Goal: Task Accomplishment & Management: Use online tool/utility

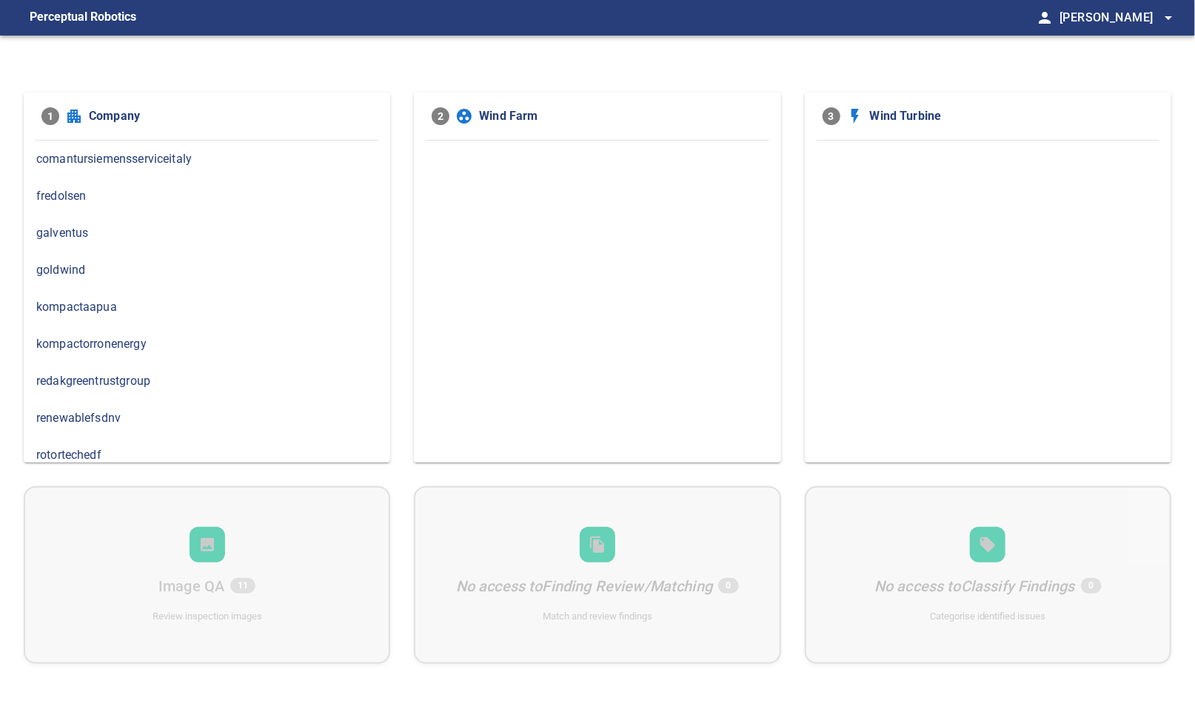
click at [193, 159] on span "comantursiemensserviceitaly" at bounding box center [206, 159] width 341 height 18
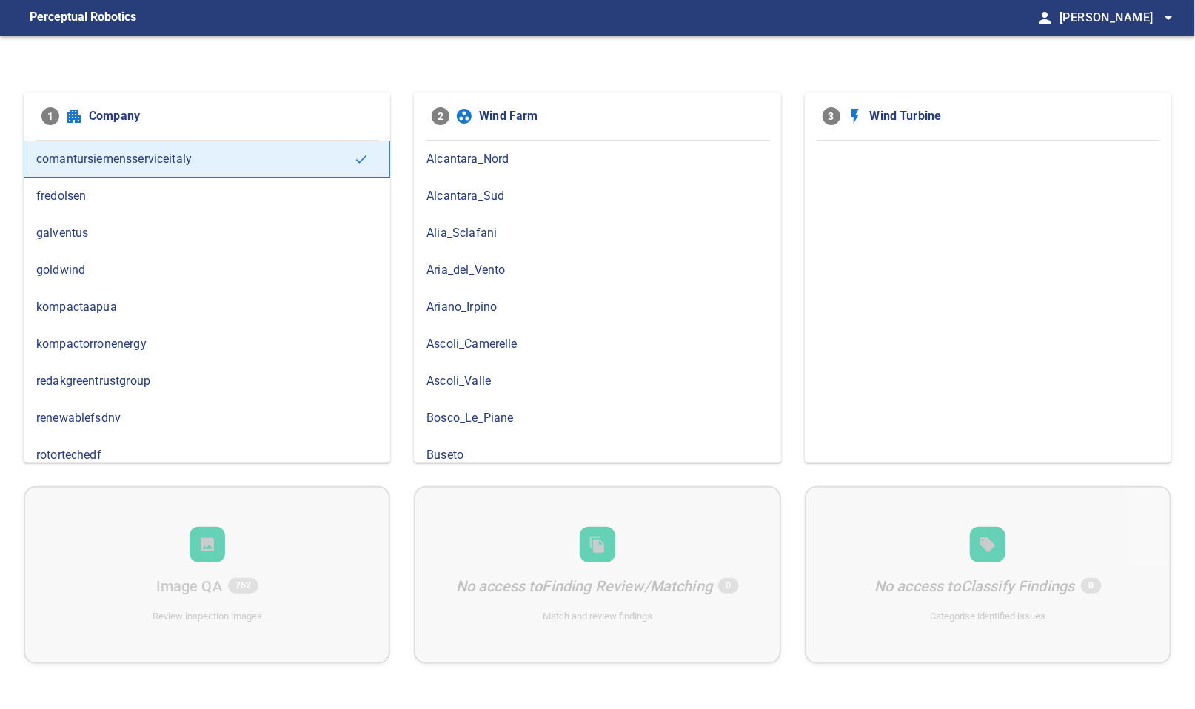
click at [489, 233] on span "Alia_Sclafani" at bounding box center [597, 233] width 341 height 18
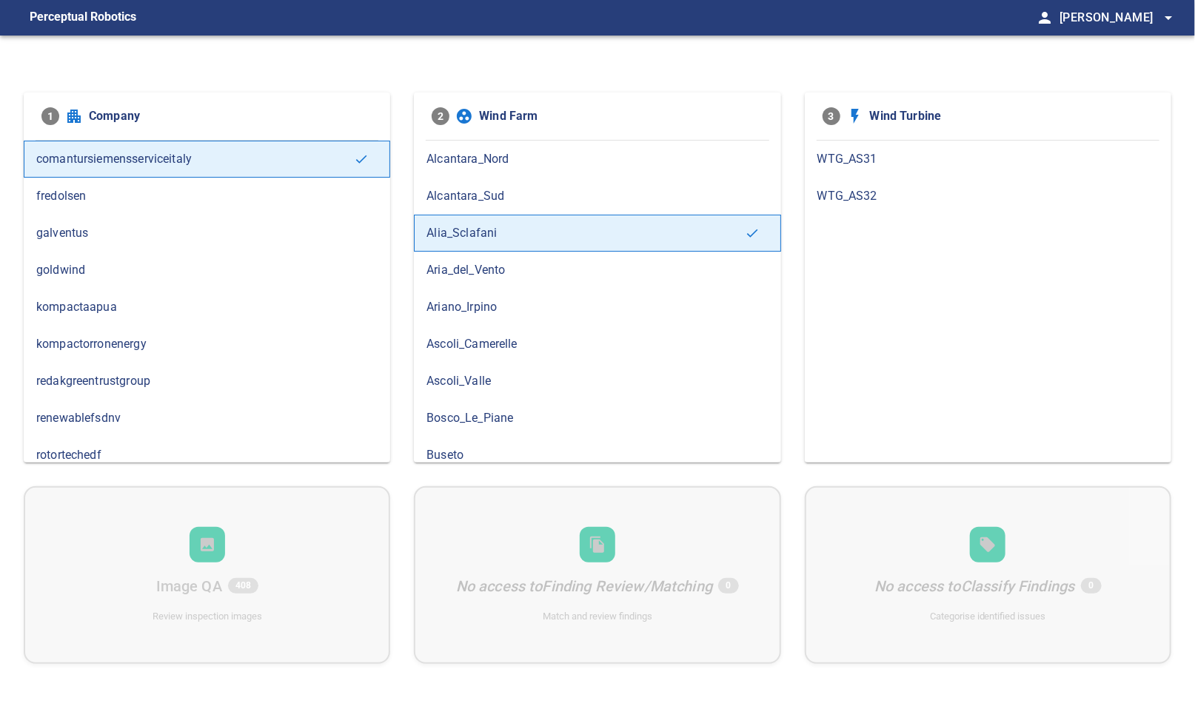
click at [842, 193] on span "WTG_AS32" at bounding box center [987, 196] width 341 height 18
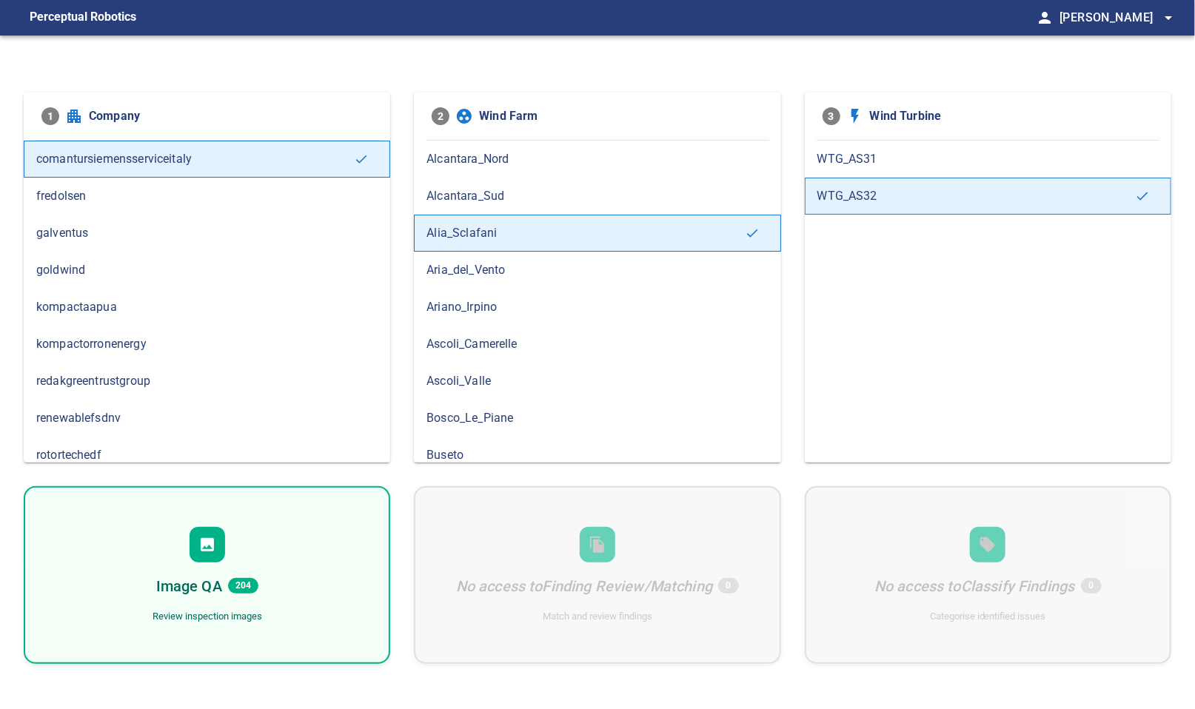
click at [234, 544] on div "Image QA 204 Review inspection images" at bounding box center [207, 576] width 367 height 178
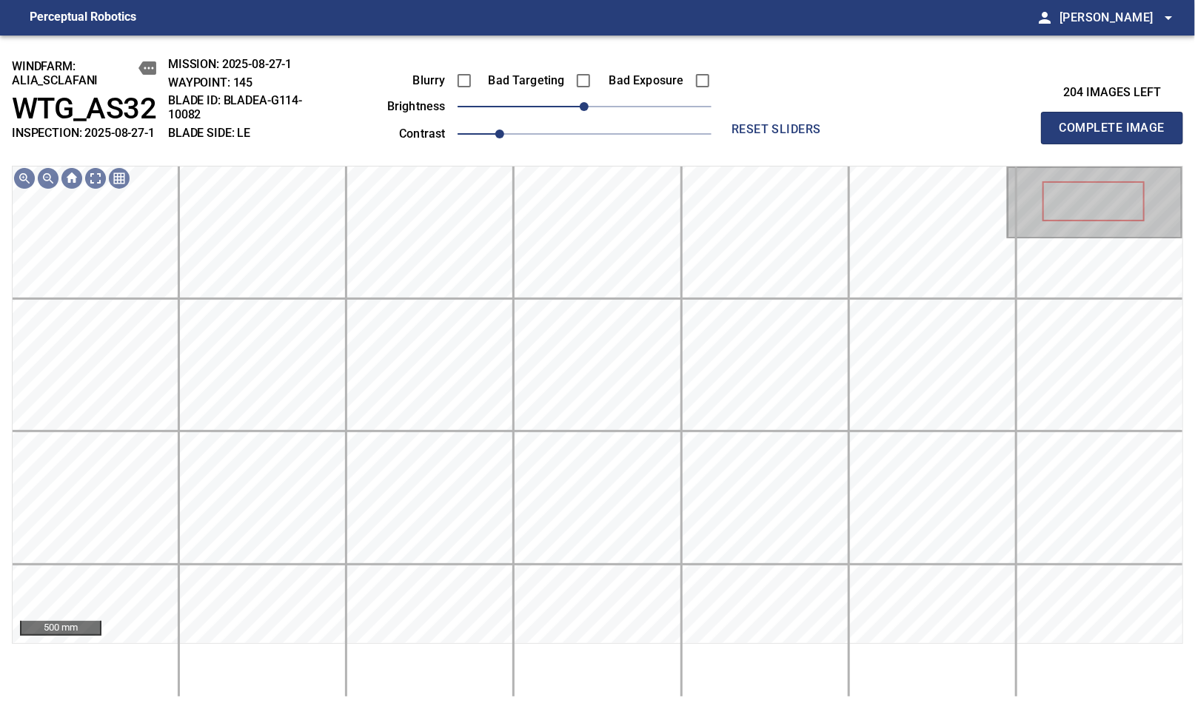
click at [916, 64] on div "204 images left Complete Image" at bounding box center [1037, 100] width 293 height 87
click at [865, 101] on div "Blurry Bad Targeting Bad Exposure brightness 0 contrast 1 reset sliders" at bounding box center [598, 100] width 562 height 87
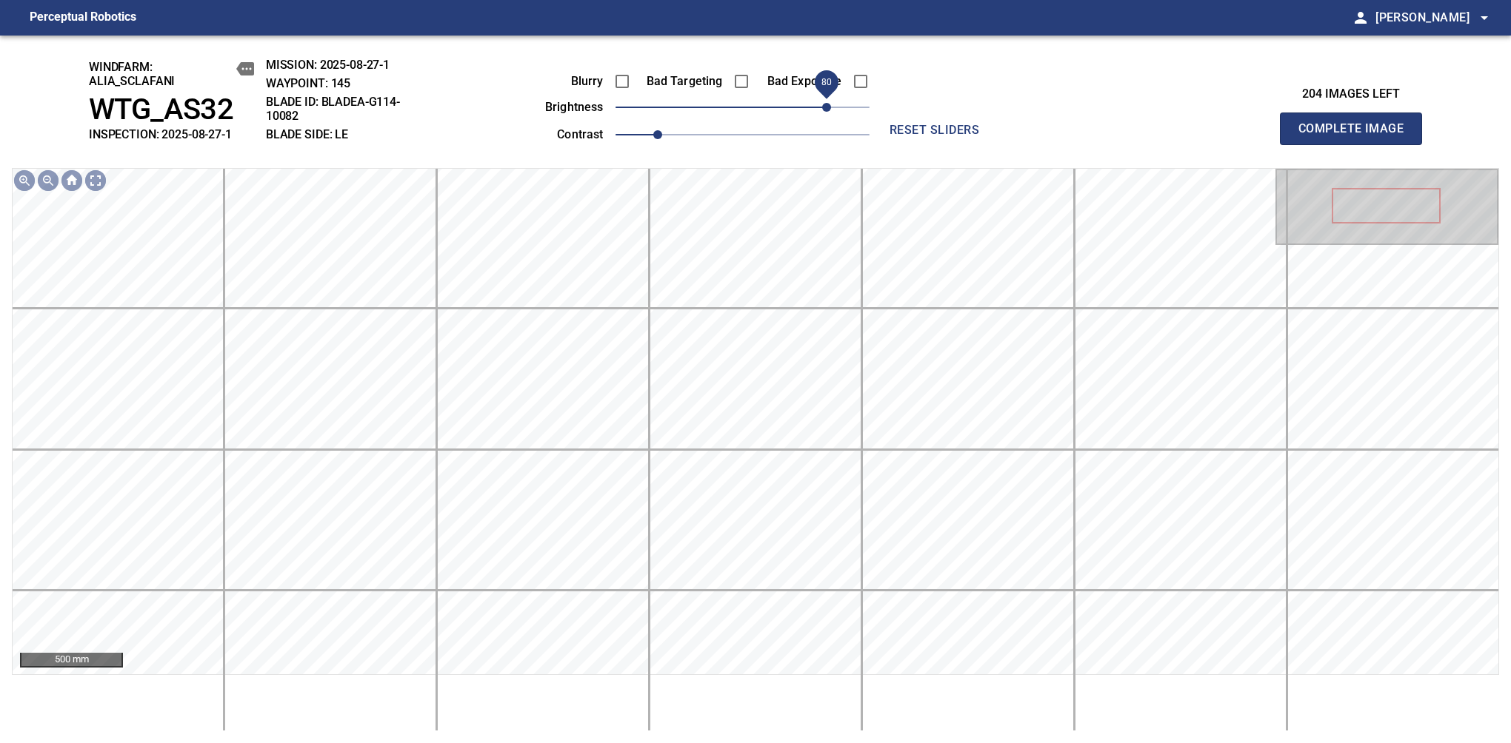
drag, startPoint x: 750, startPoint y: 113, endPoint x: 823, endPoint y: 110, distance: 73.4
click at [823, 110] on span "80" at bounding box center [826, 107] width 9 height 9
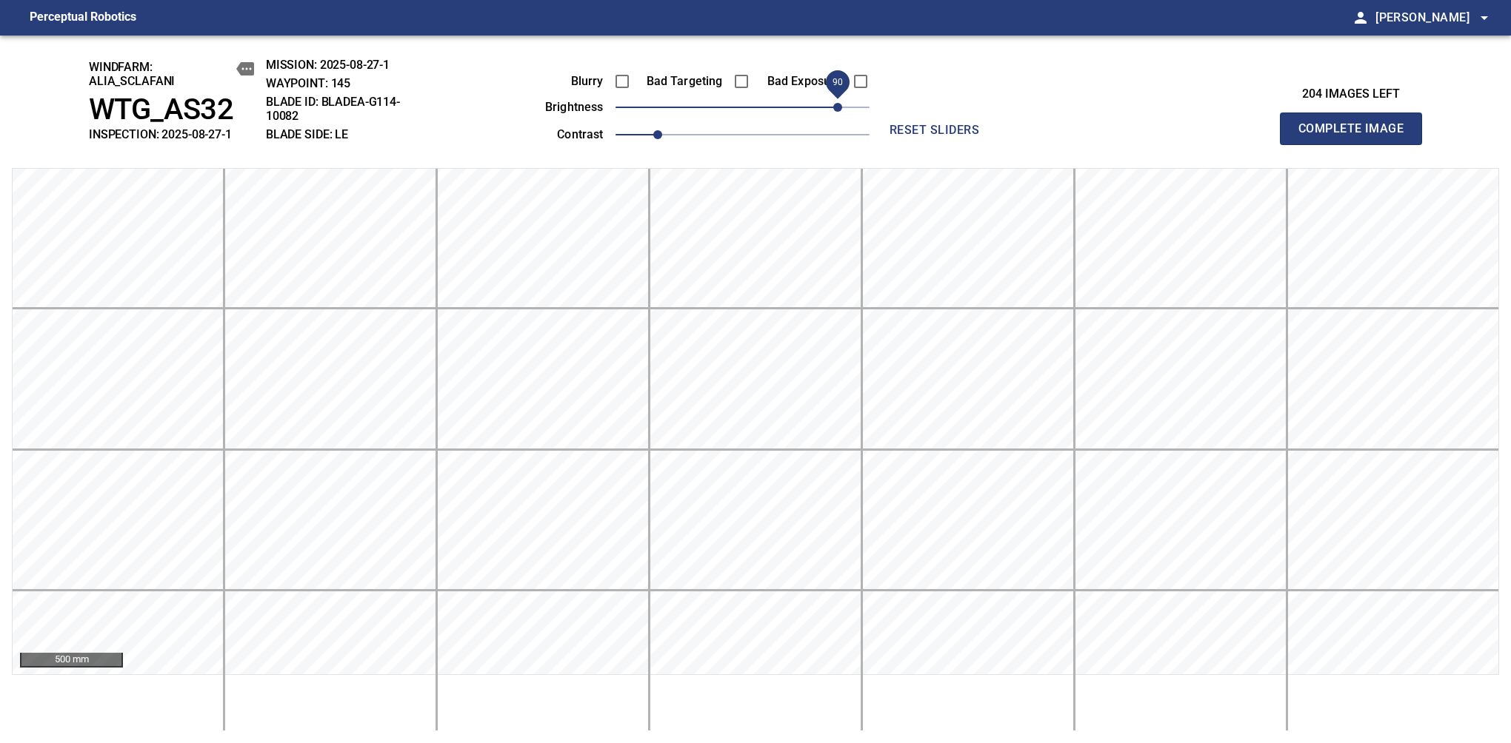
click at [833, 103] on span "90" at bounding box center [837, 107] width 9 height 9
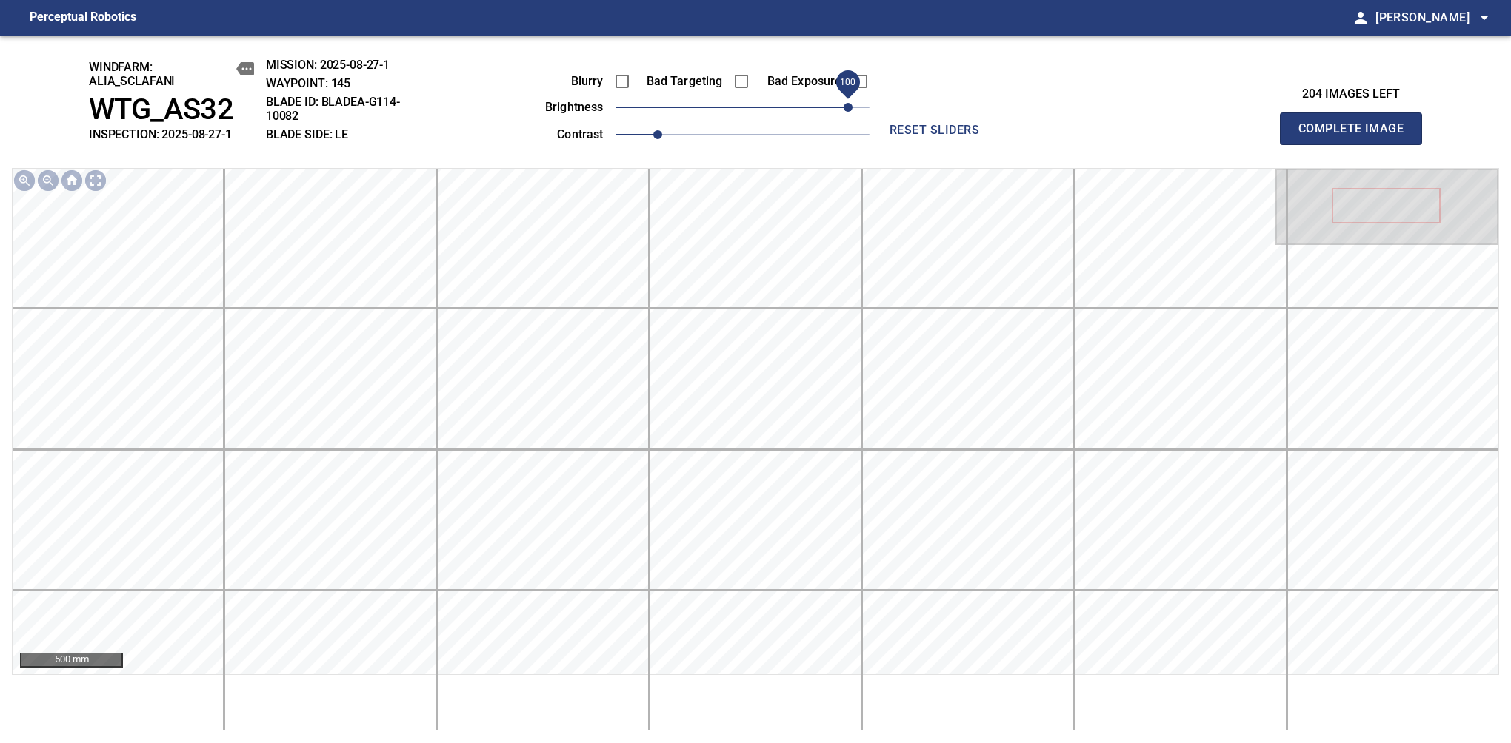
click at [844, 104] on span "100" at bounding box center [847, 107] width 9 height 9
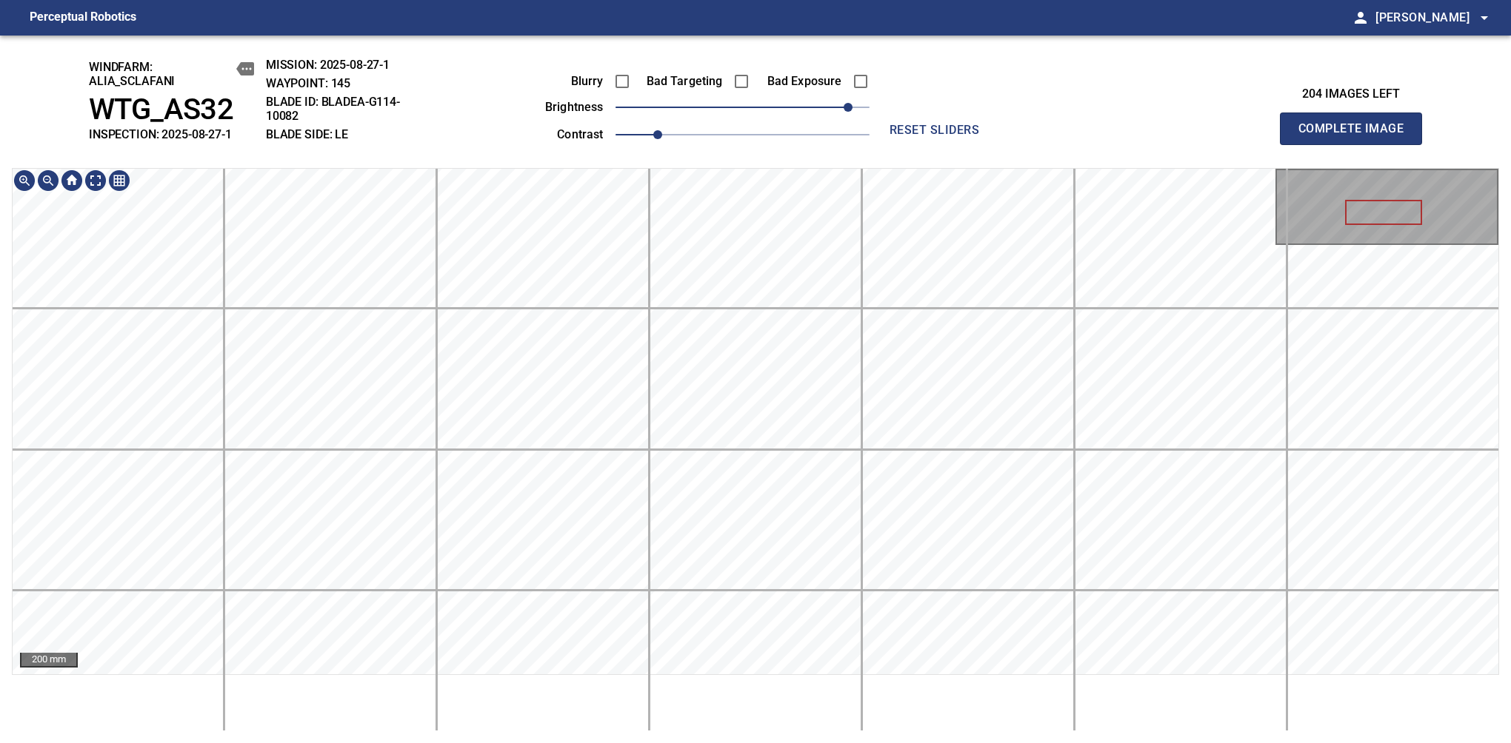
click at [823, 68] on div "windfarm: Alia_Sclafani WTG_AS32 INSPECTION: 2025-08-27-1 MISSION: 2025-08-27-1…" at bounding box center [755, 390] width 1511 height 708
click at [728, 709] on html "Perceptual Robotics person Alex Semenov arrow_drop_down windfarm: Alia_Sclafani…" at bounding box center [755, 371] width 1511 height 743
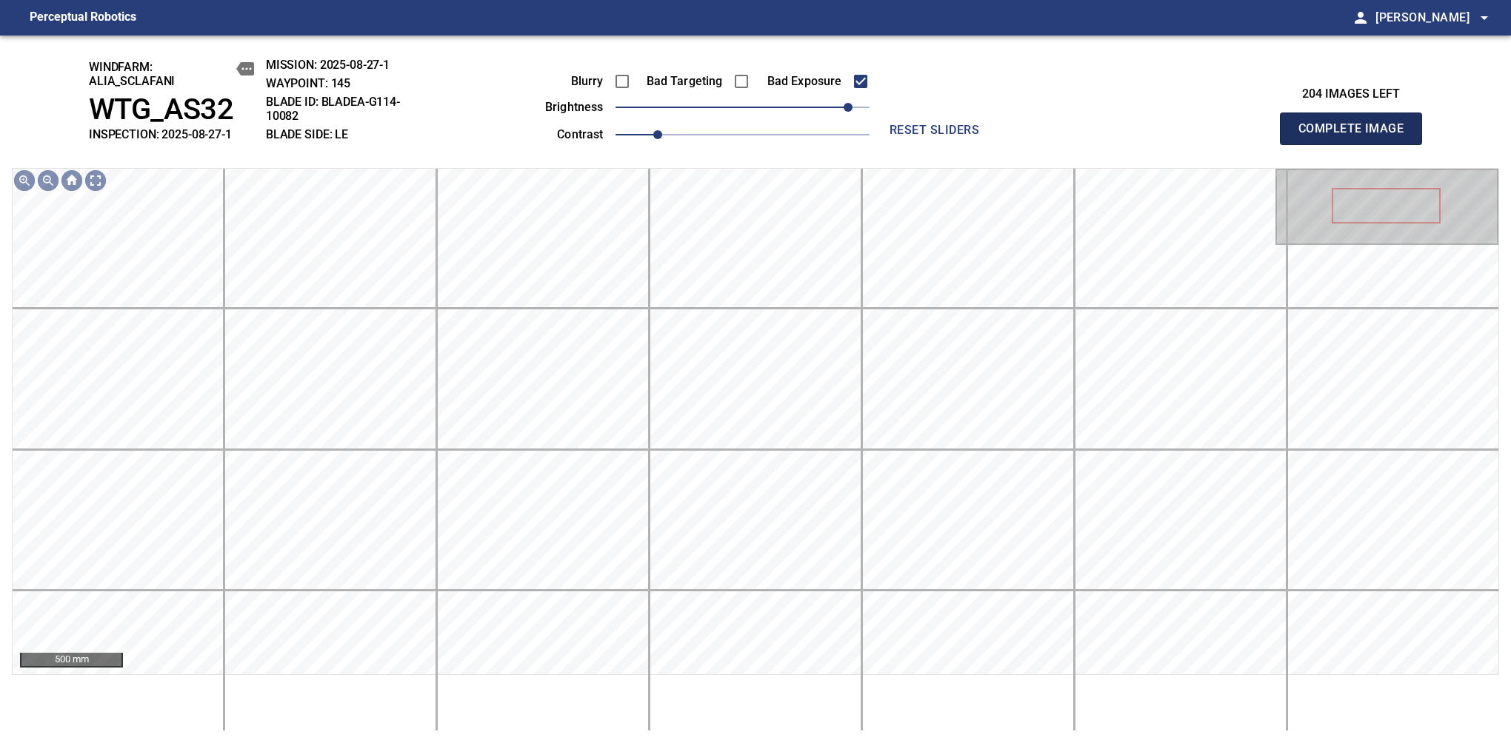
click at [1194, 136] on span "Complete Image" at bounding box center [1351, 128] width 110 height 21
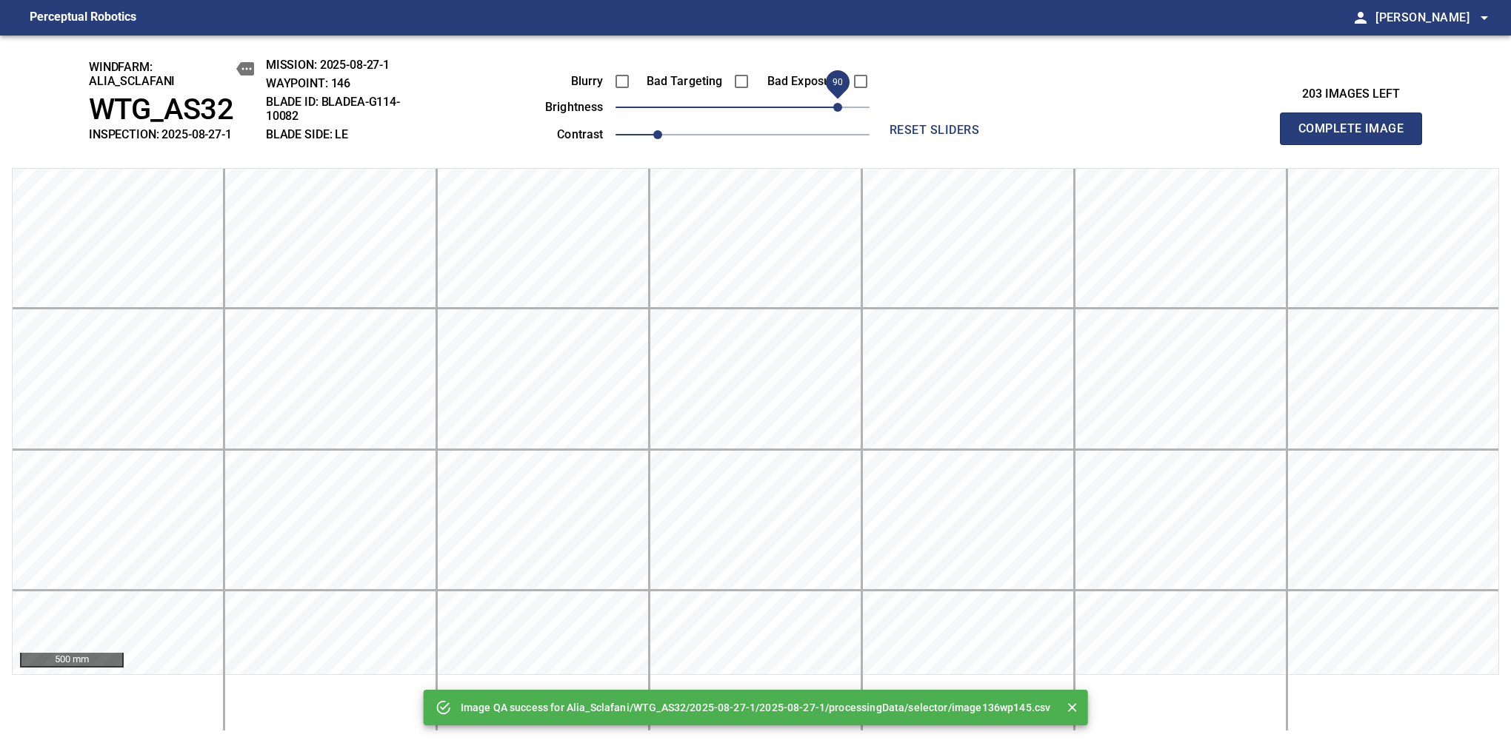
drag, startPoint x: 775, startPoint y: 110, endPoint x: 841, endPoint y: 101, distance: 67.1
click at [841, 103] on span "90" at bounding box center [837, 107] width 9 height 9
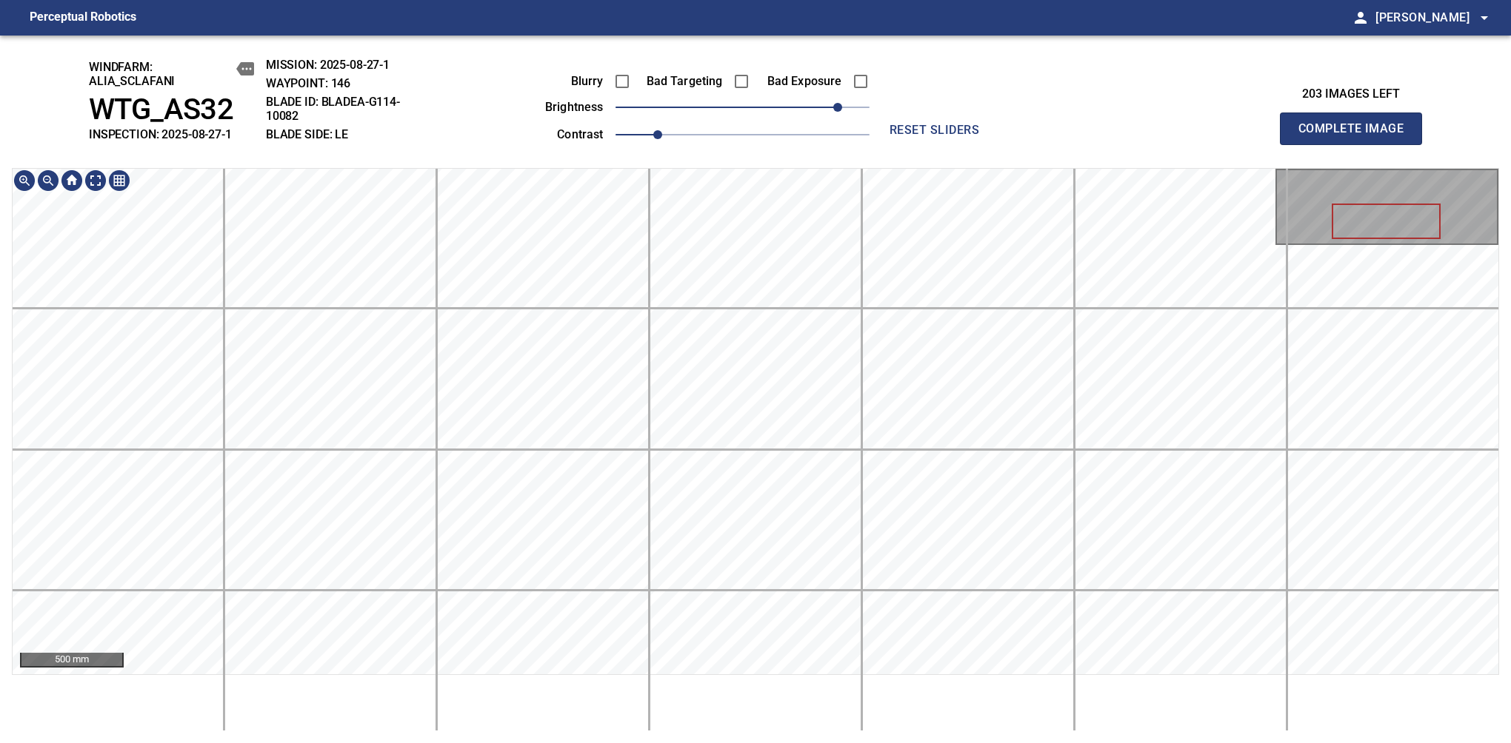
click at [702, 136] on div "windfarm: Alia_Sclafani WTG_AS32 INSPECTION: 2025-08-27-1 MISSION: 2025-08-27-1…" at bounding box center [755, 390] width 1511 height 708
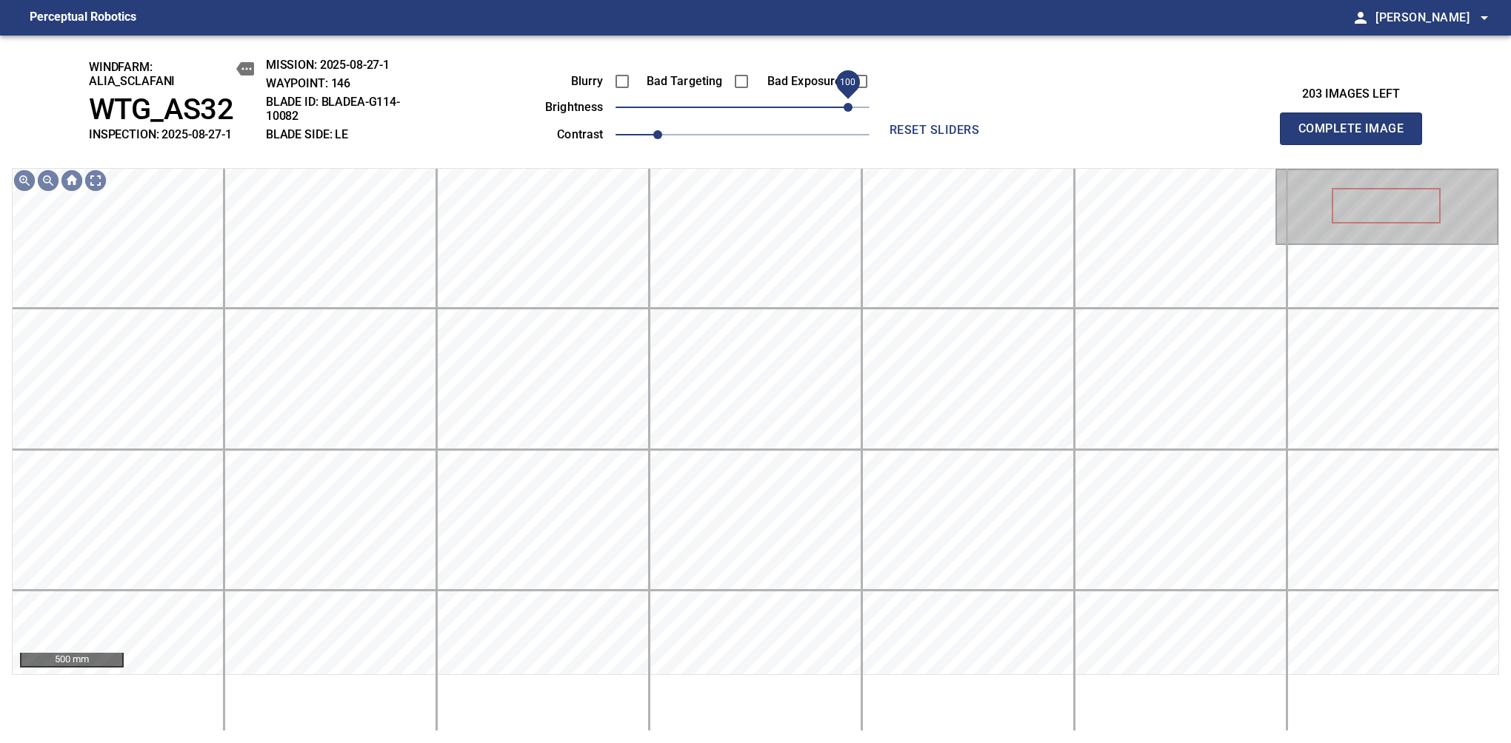
click at [847, 103] on span "100" at bounding box center [847, 107] width 9 height 9
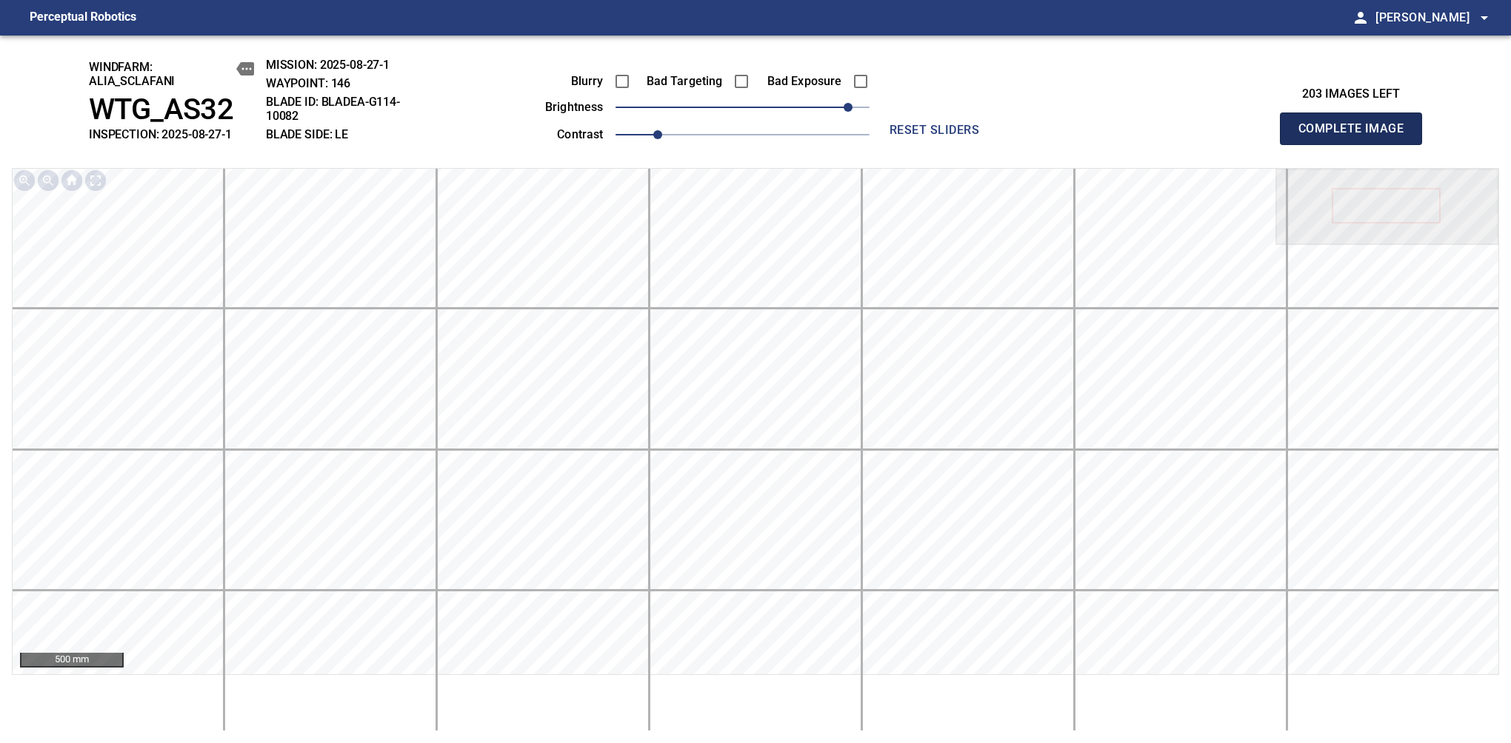
click at [1194, 136] on span "Complete Image" at bounding box center [1351, 128] width 110 height 21
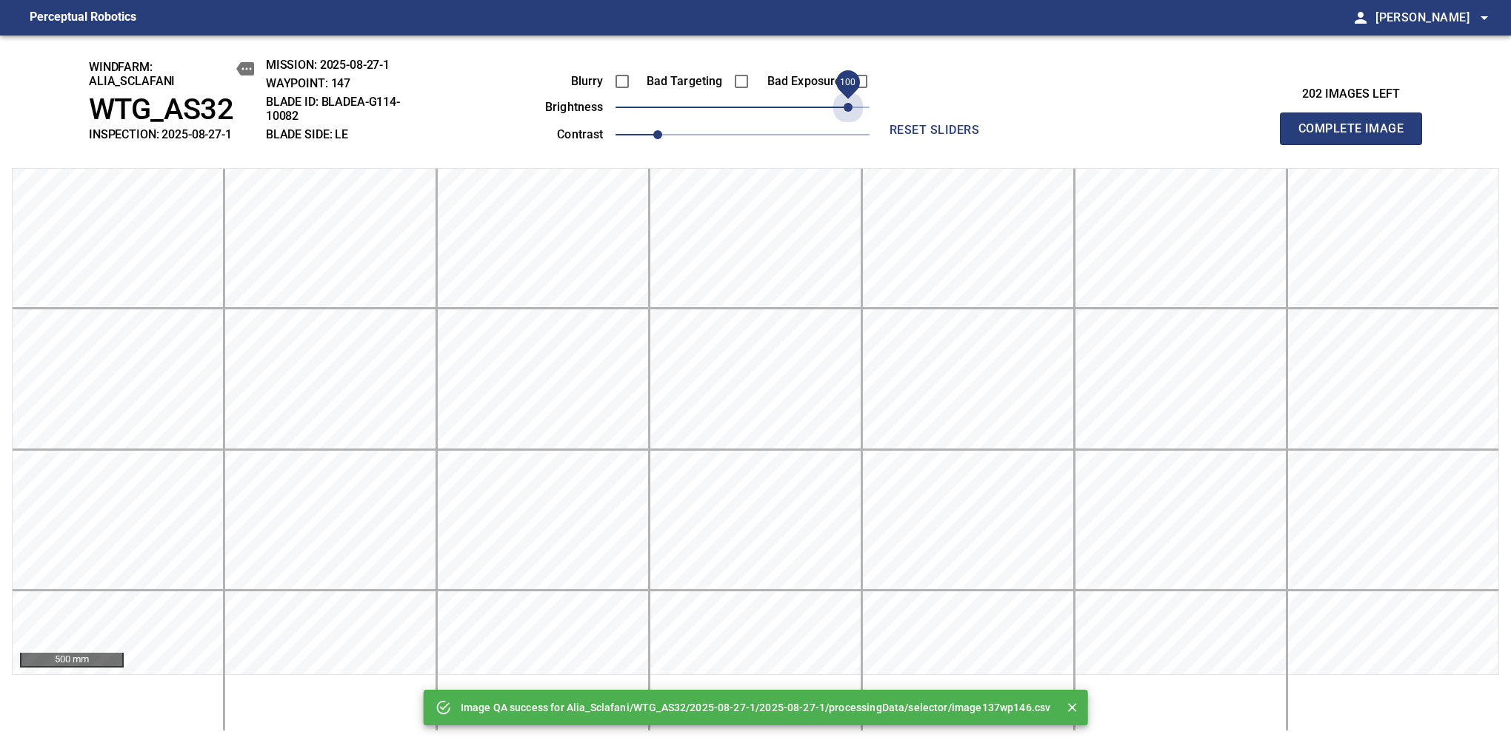
click at [849, 104] on span "100" at bounding box center [742, 107] width 254 height 21
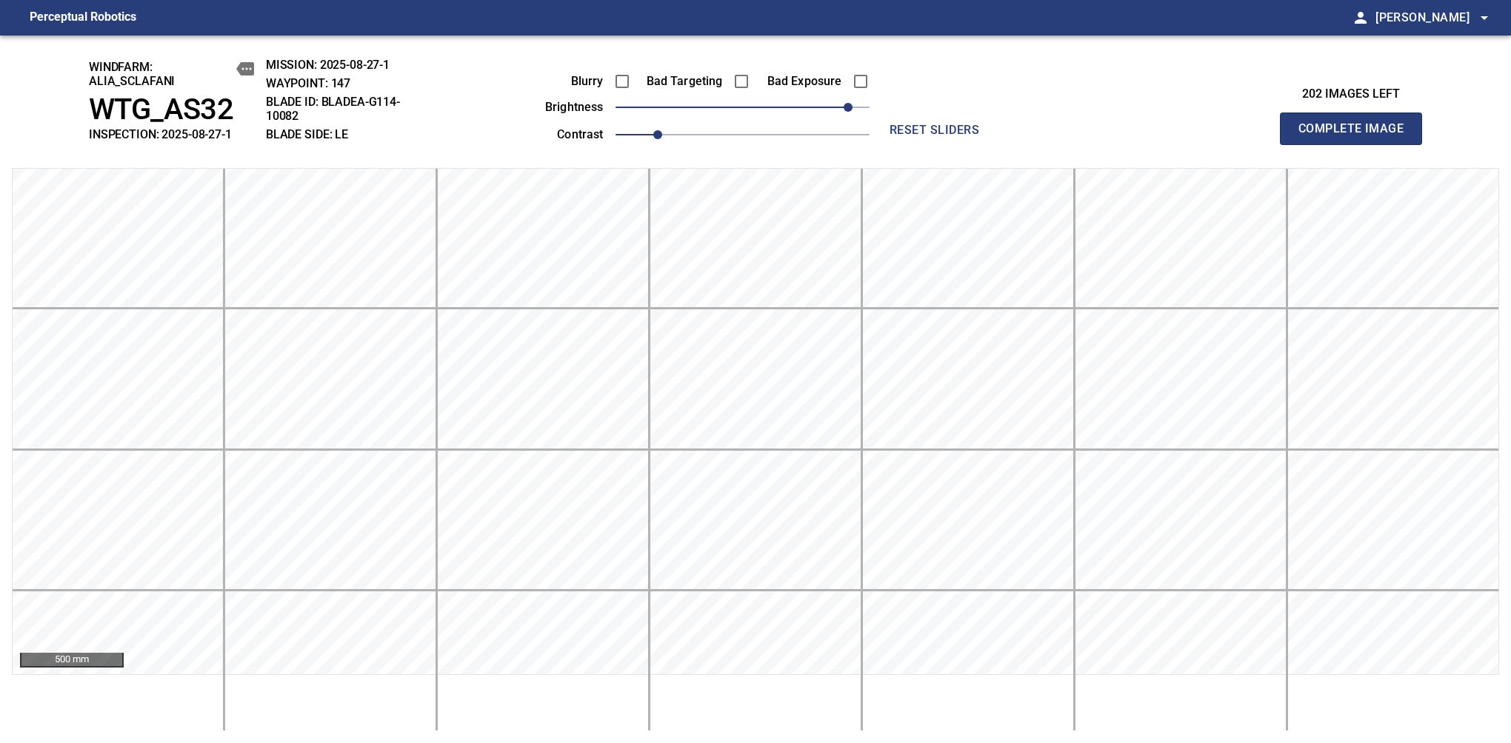
click at [1194, 136] on span "Complete Image" at bounding box center [1351, 128] width 110 height 21
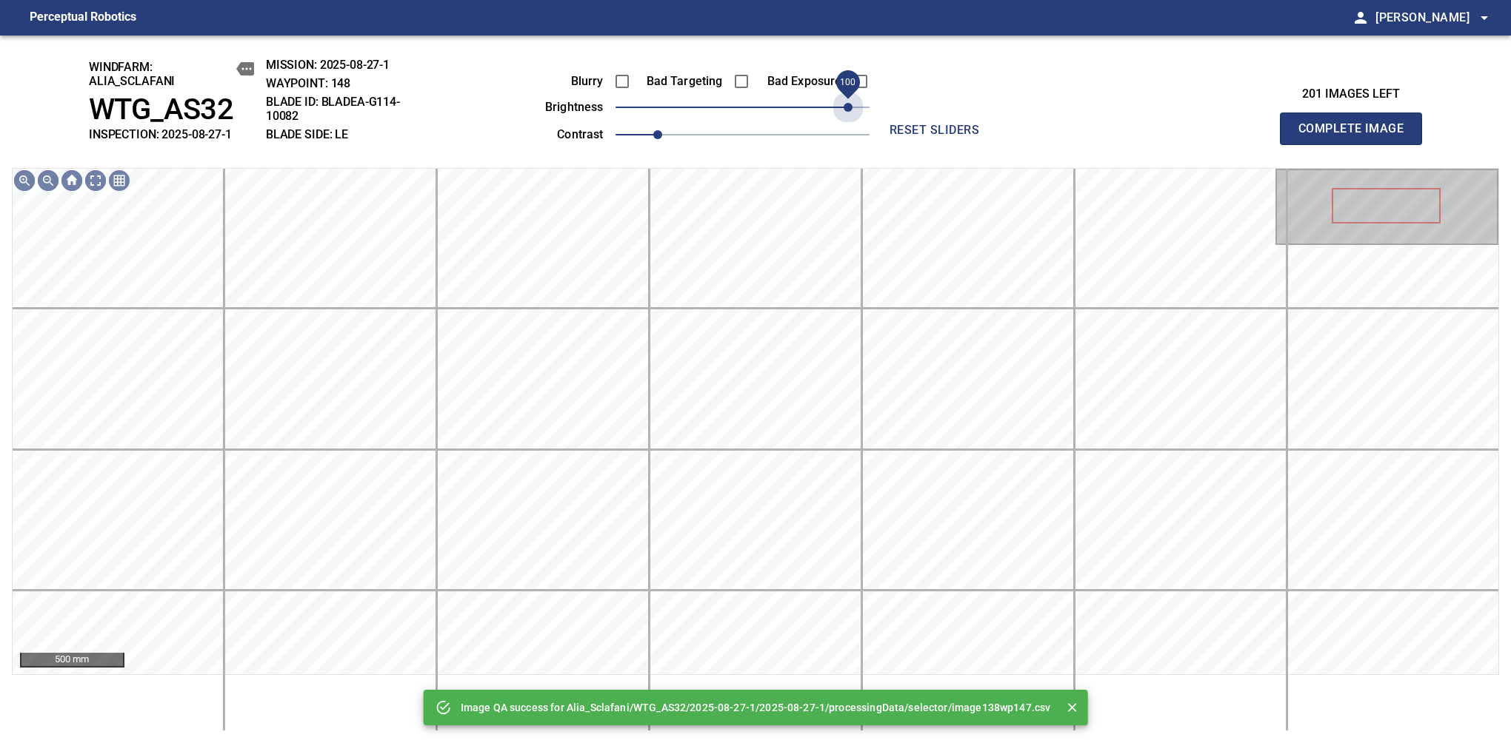
click at [849, 104] on span "100" at bounding box center [742, 107] width 254 height 21
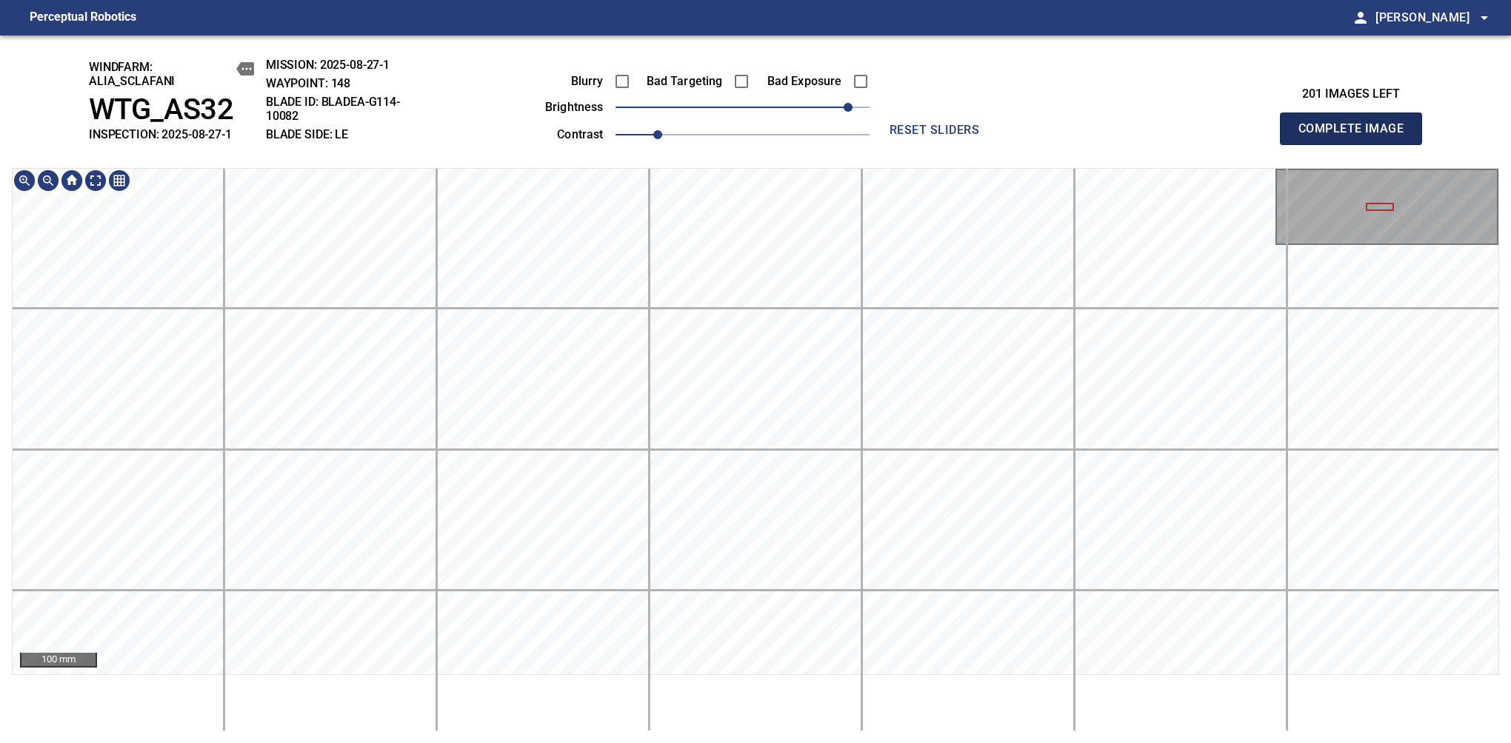
click at [1194, 136] on span "Complete Image" at bounding box center [1351, 128] width 110 height 21
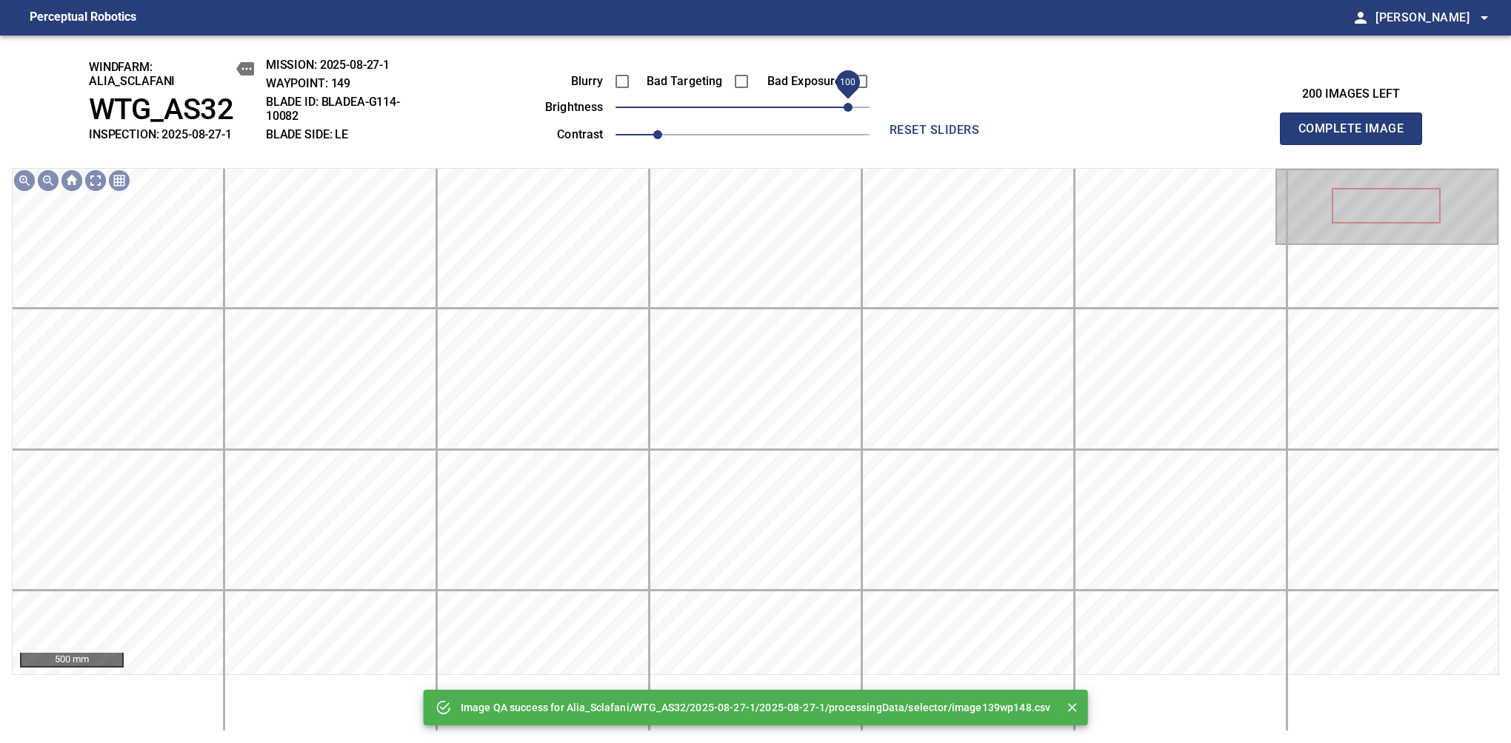
click at [852, 98] on div "Blurry Bad Targeting Bad Exposure brightness 100 contrast 1" at bounding box center [691, 105] width 358 height 79
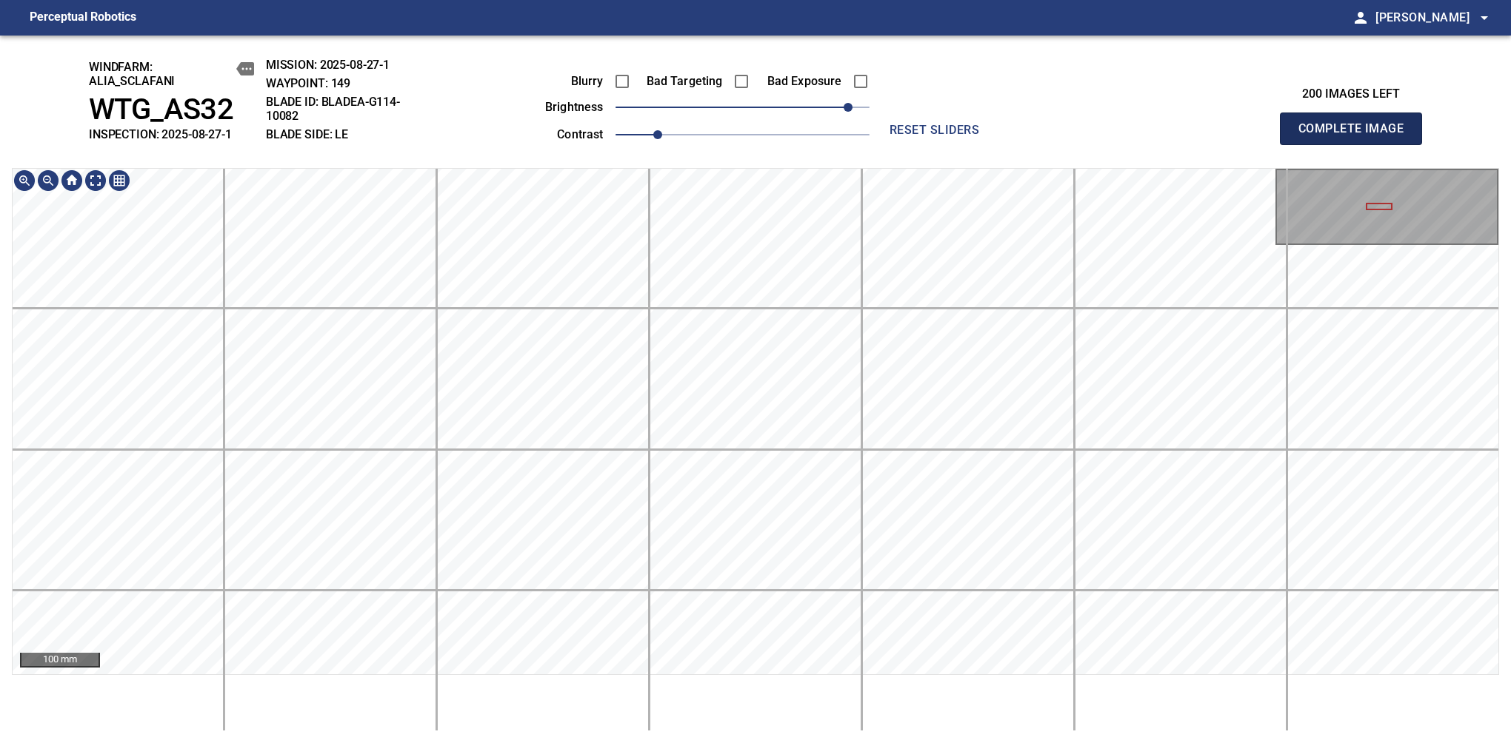
click at [1194, 136] on span "Complete Image" at bounding box center [1351, 128] width 110 height 21
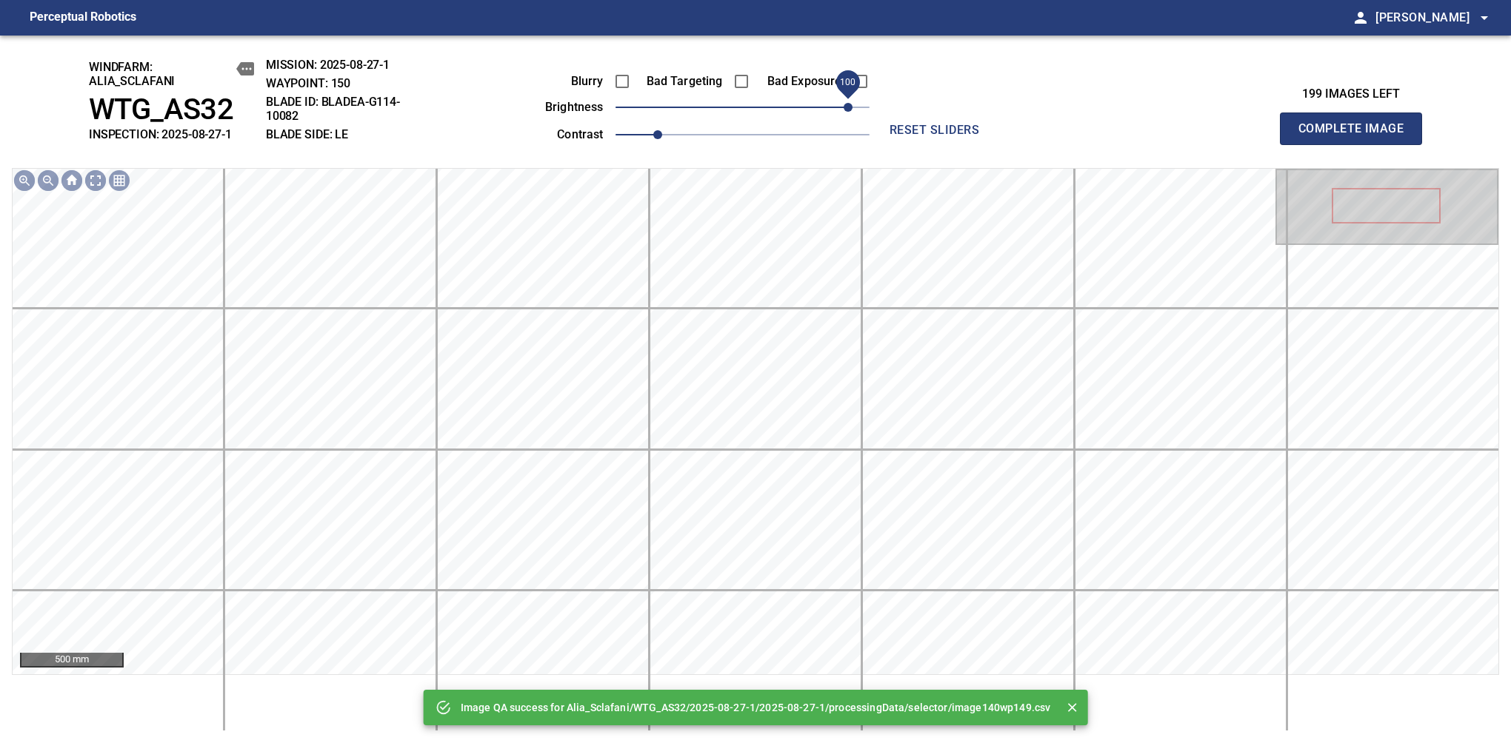
drag, startPoint x: 795, startPoint y: 98, endPoint x: 853, endPoint y: 104, distance: 58.0
click at [853, 104] on span "100" at bounding box center [742, 107] width 254 height 21
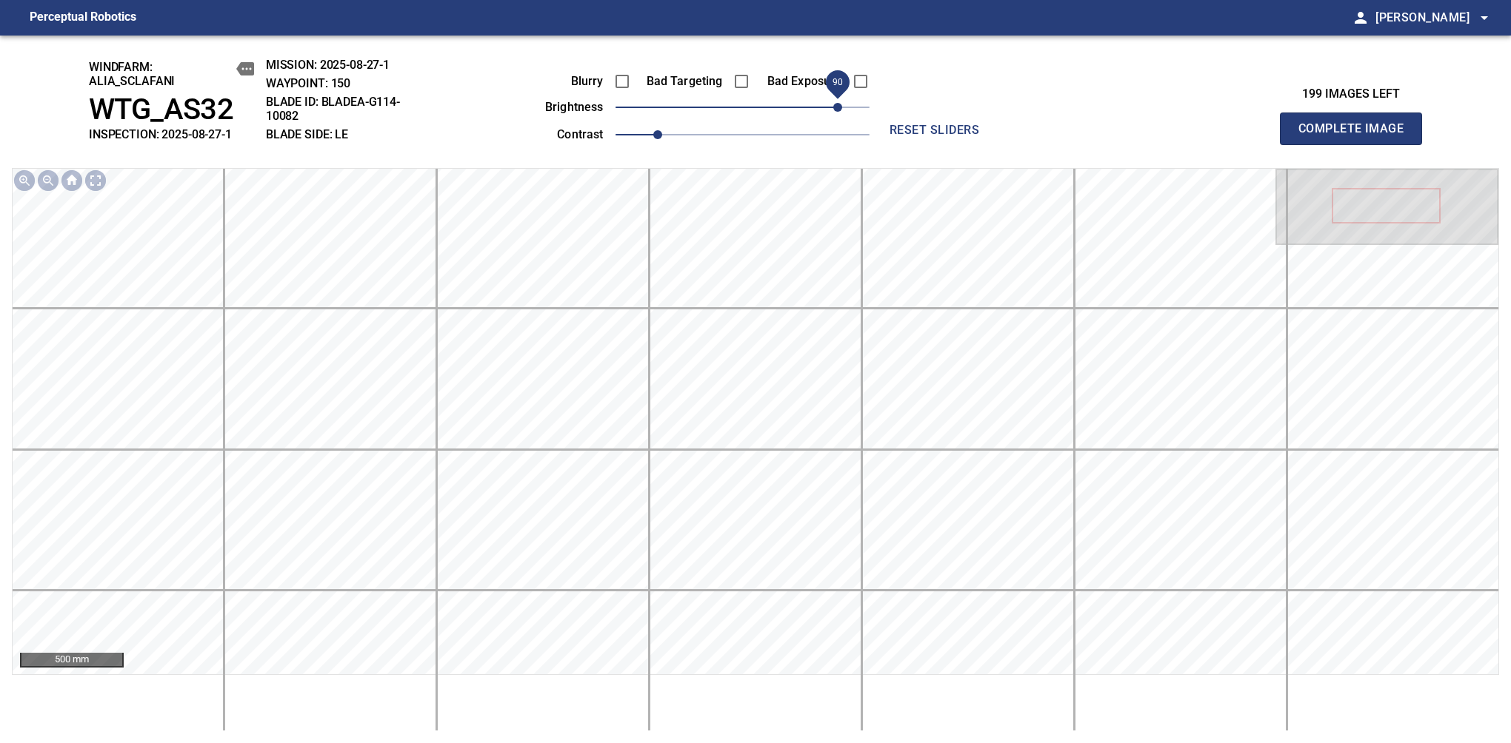
click at [835, 109] on span "90" at bounding box center [837, 107] width 9 height 9
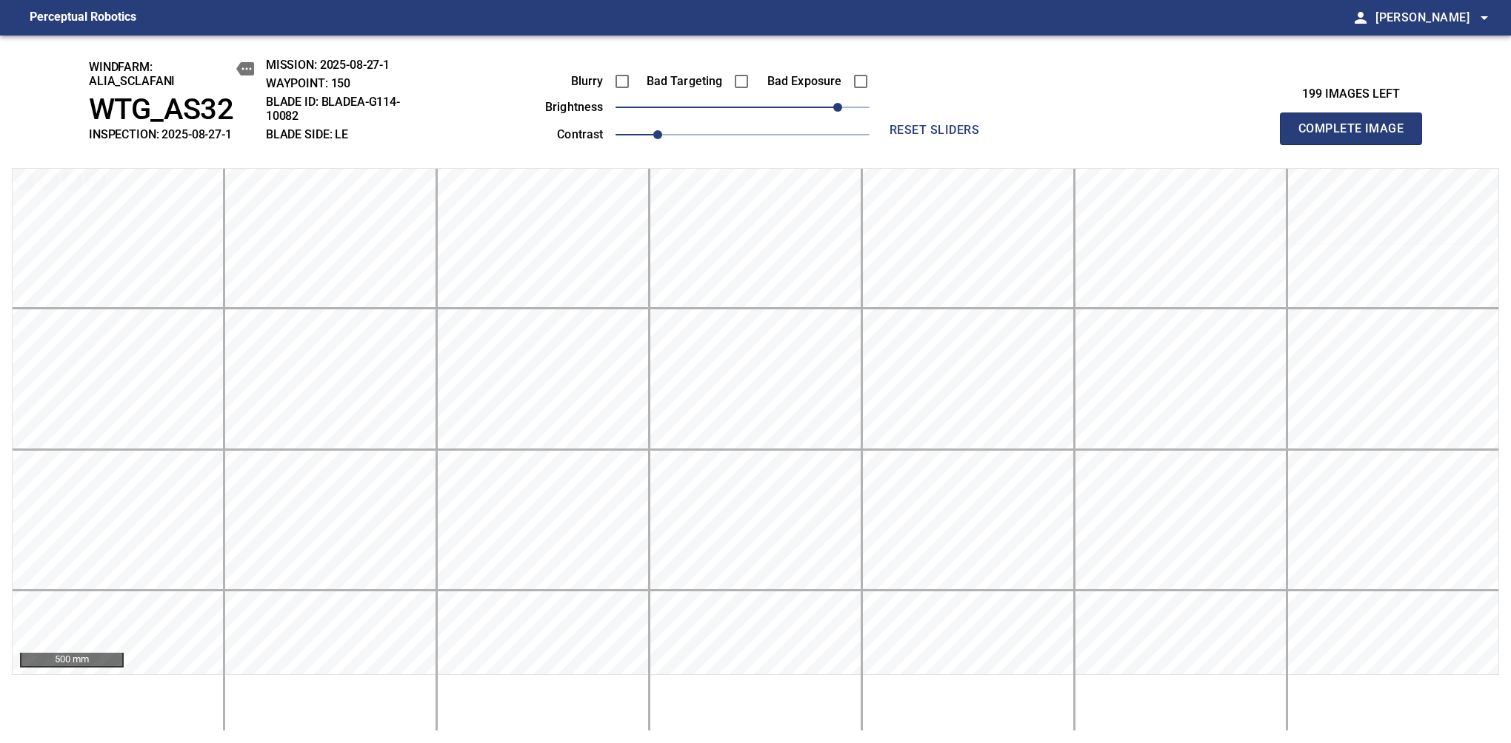
click at [1194, 136] on span "Complete Image" at bounding box center [1351, 128] width 110 height 21
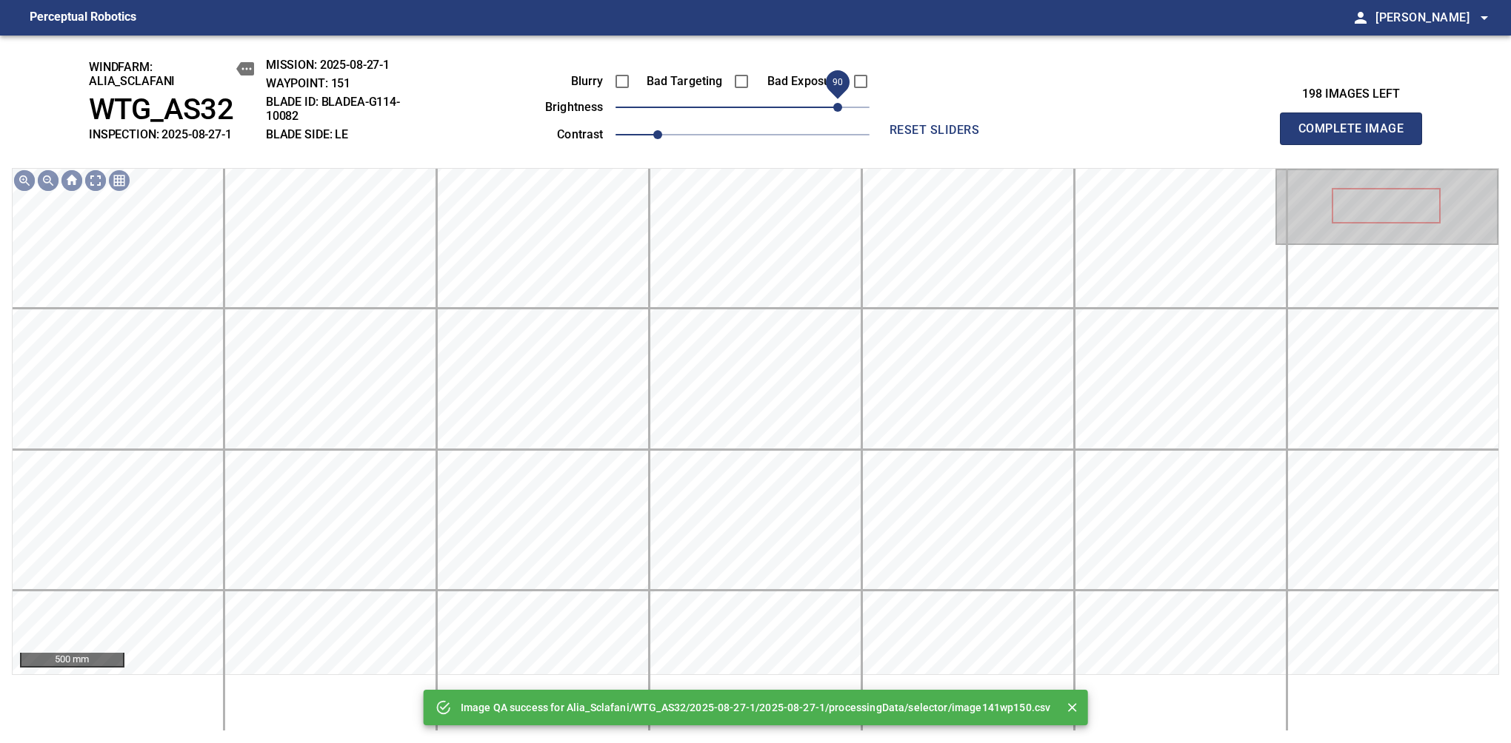
click at [837, 111] on span "90" at bounding box center [742, 107] width 254 height 21
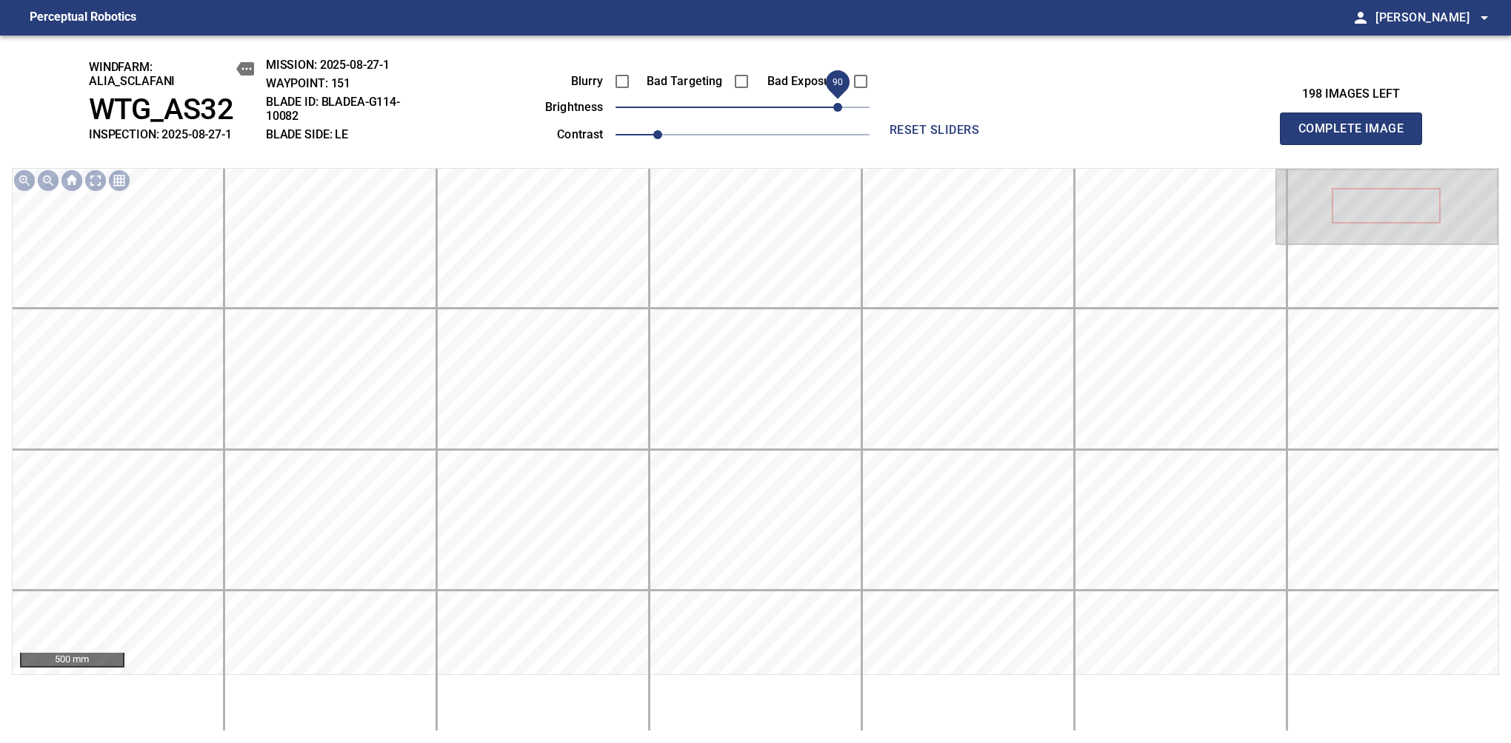
click at [1194, 136] on span "Complete Image" at bounding box center [1351, 128] width 110 height 21
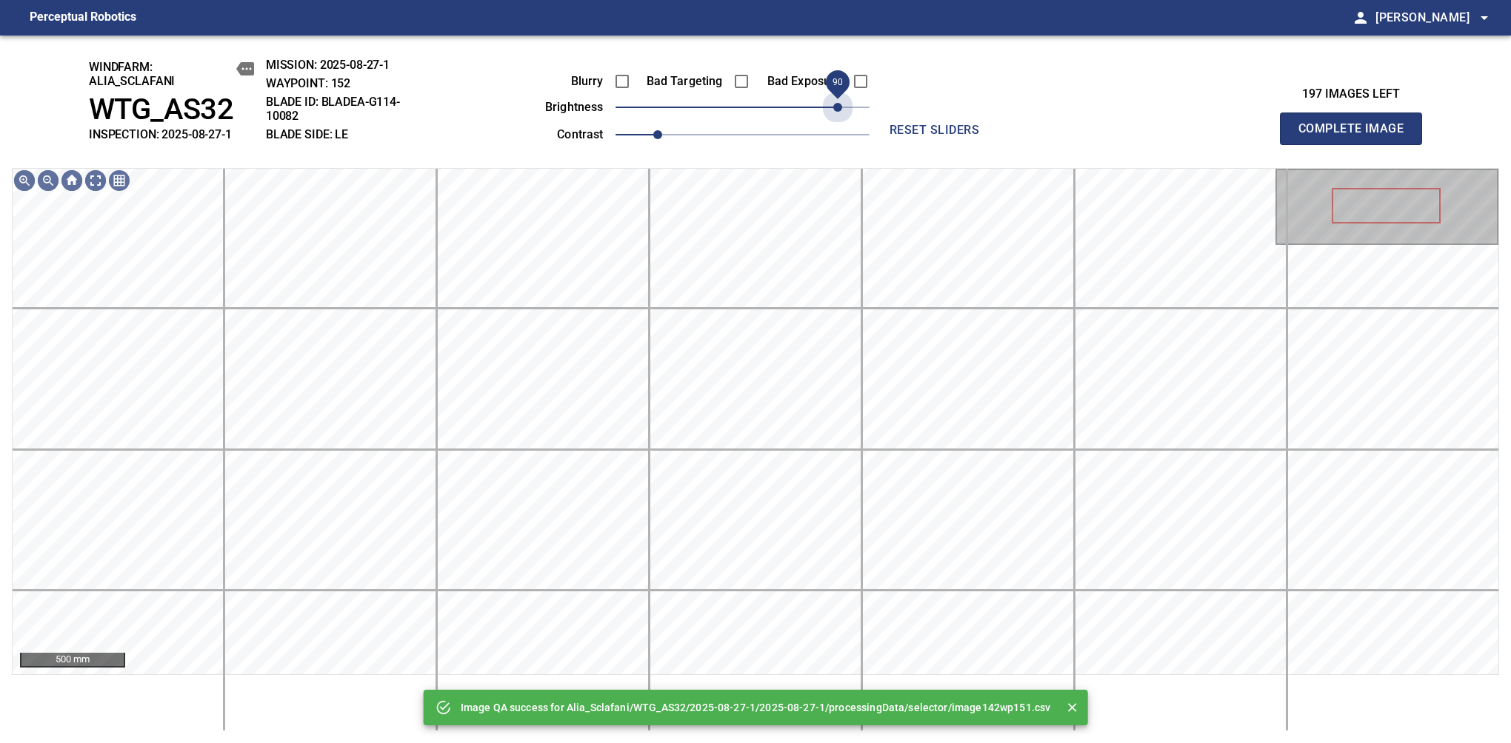
click at [837, 111] on span "90" at bounding box center [742, 107] width 254 height 21
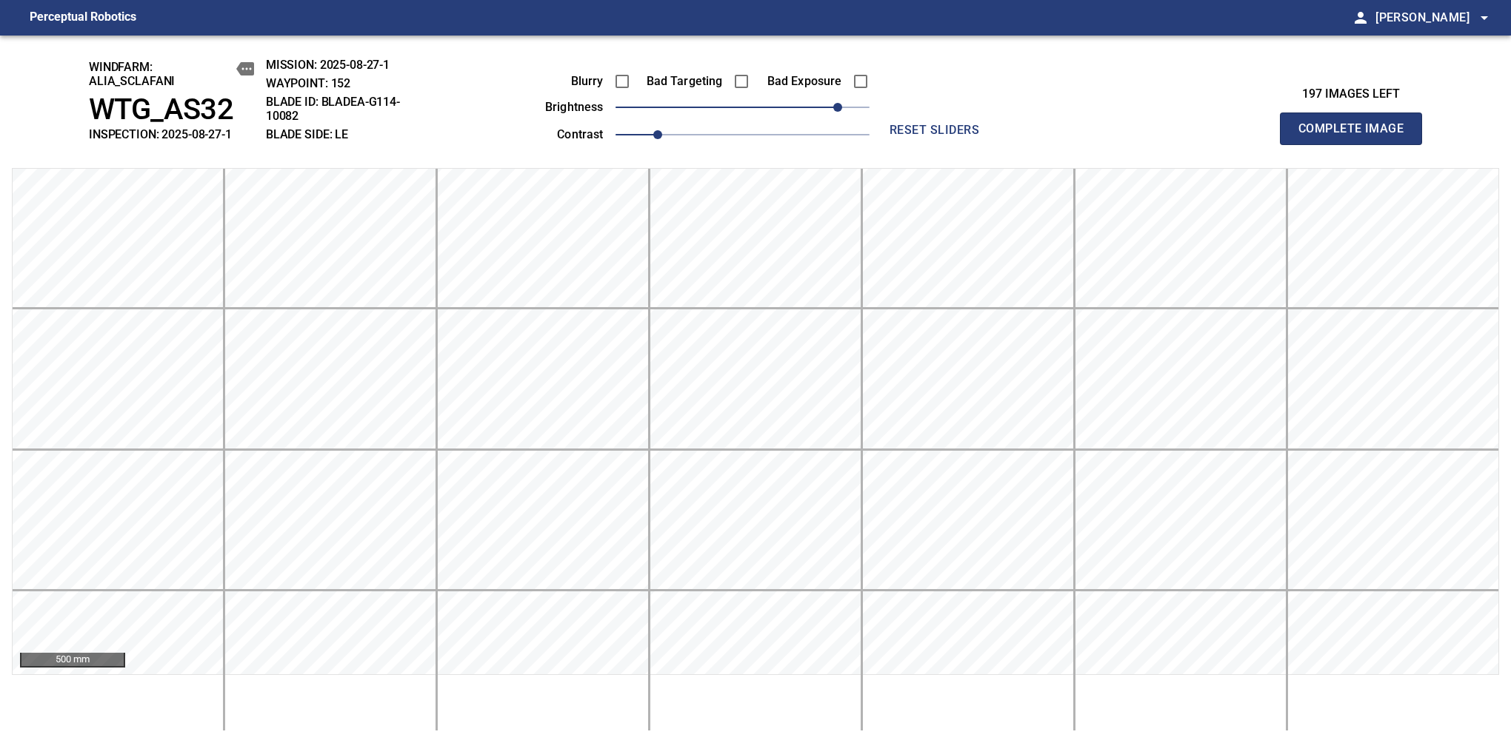
click at [1194, 136] on span "Complete Image" at bounding box center [1351, 128] width 110 height 21
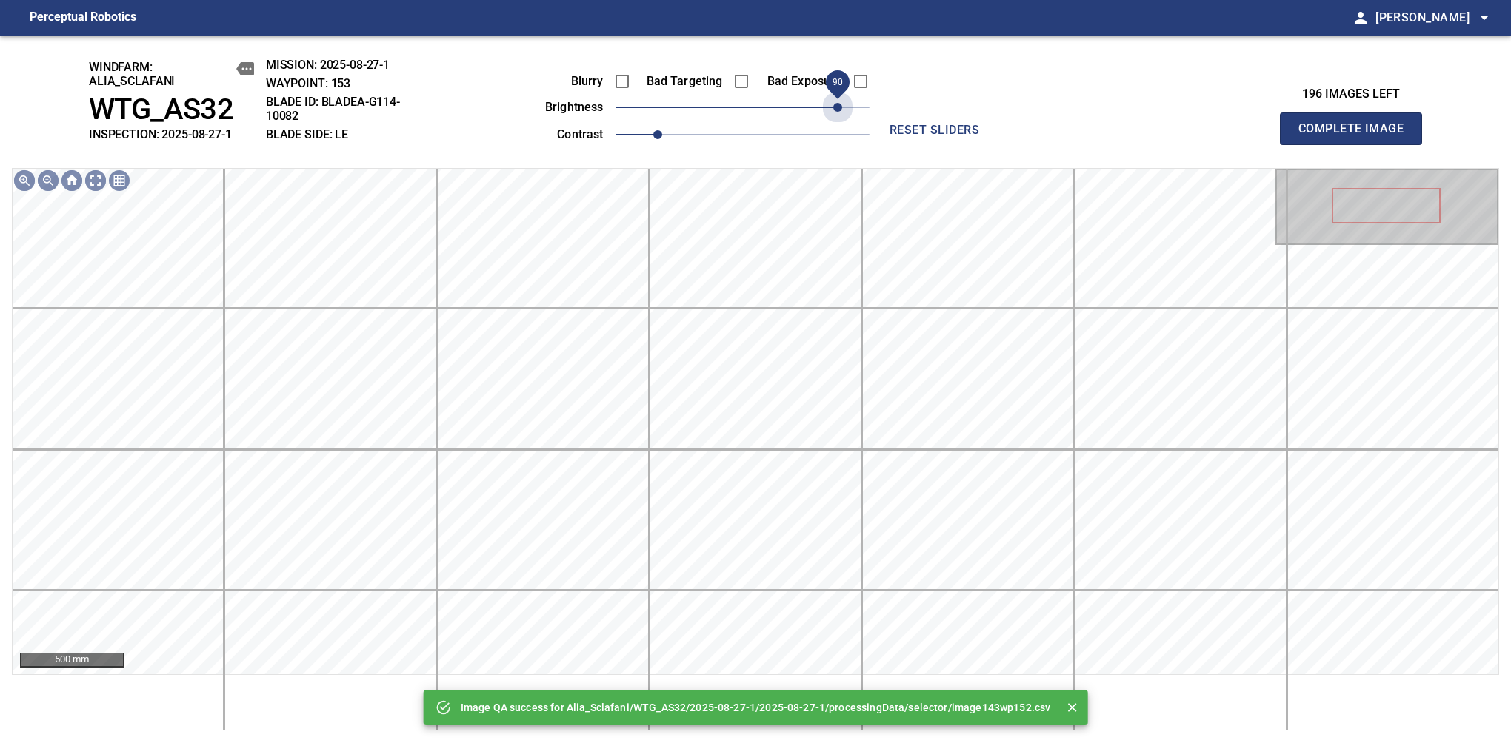
click at [839, 113] on span "90" at bounding box center [742, 107] width 254 height 21
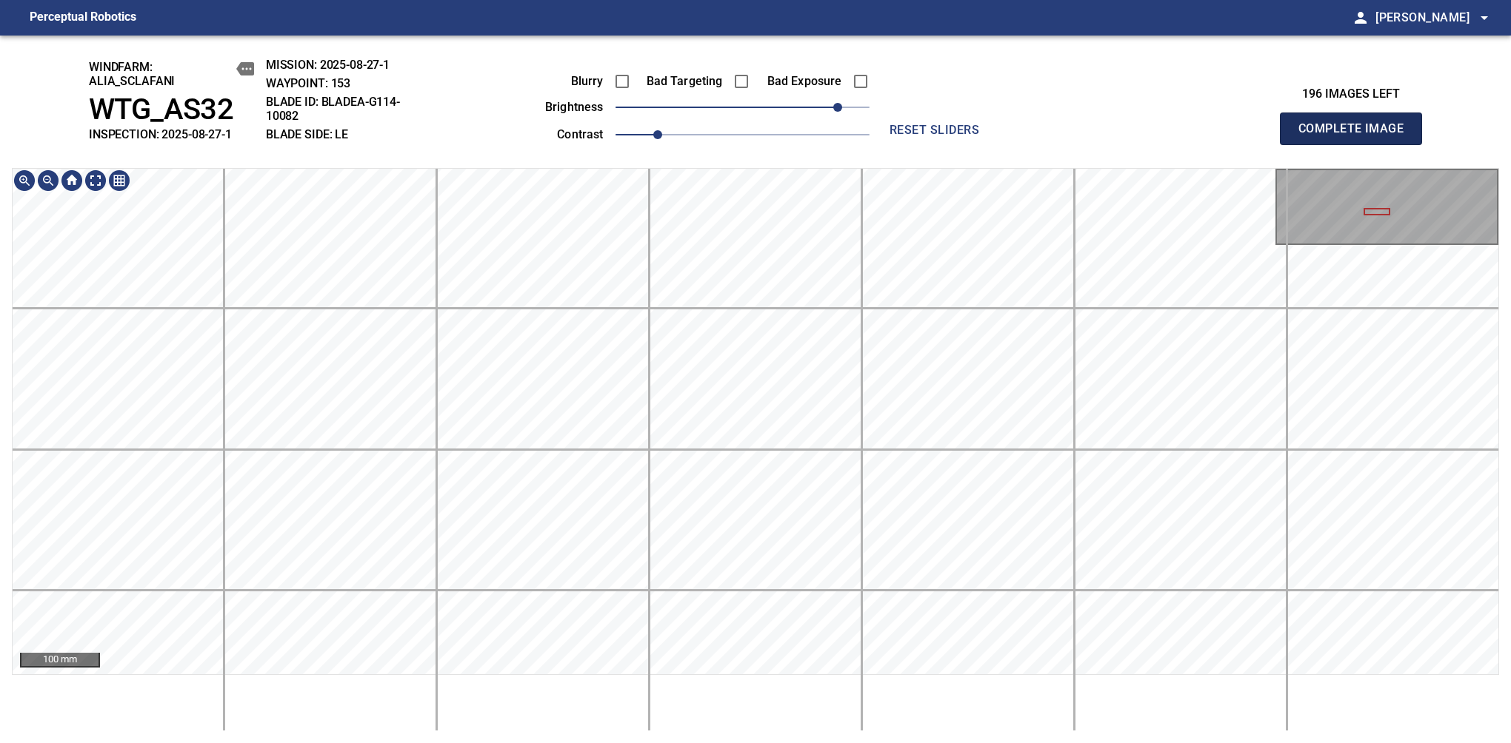
click at [1194, 136] on span "Complete Image" at bounding box center [1351, 128] width 110 height 21
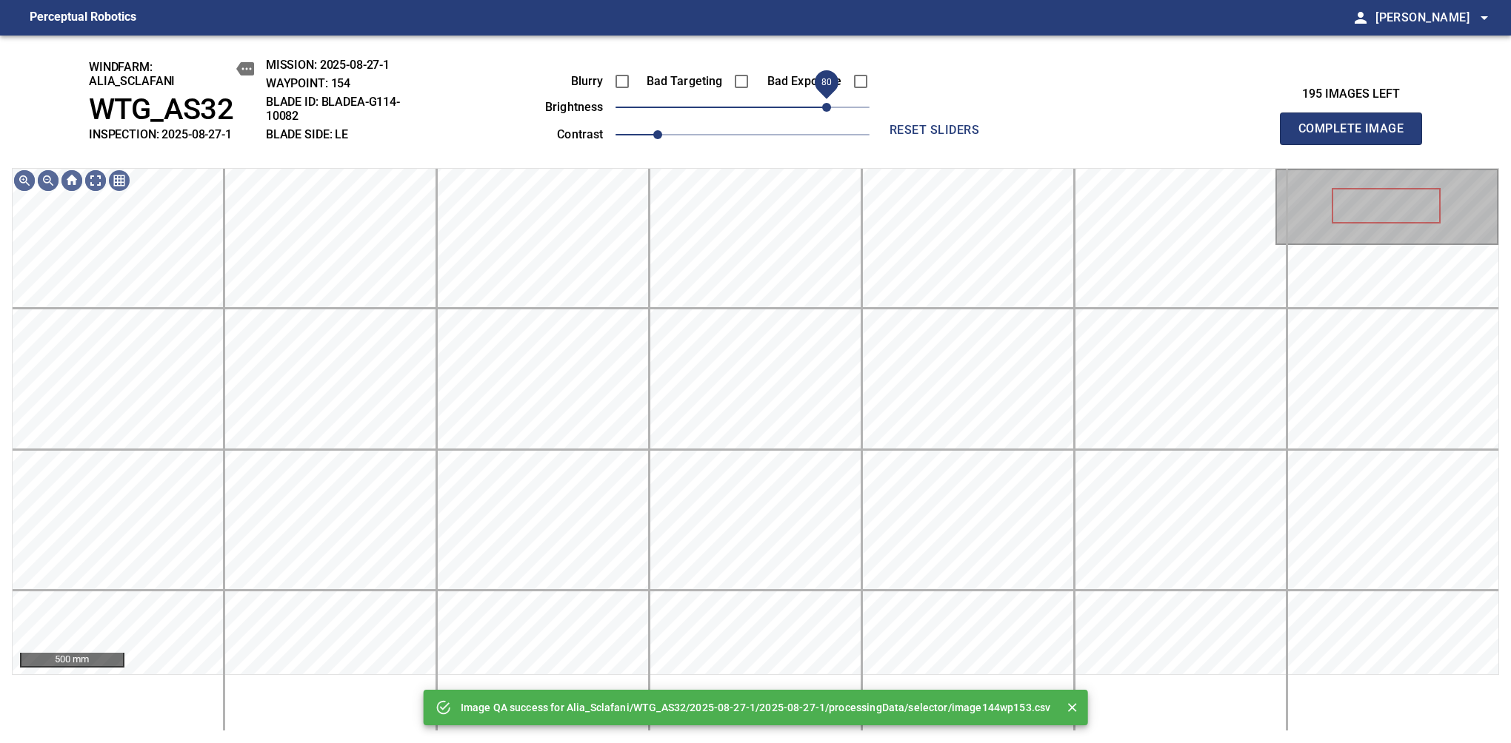
click at [829, 118] on span "80" at bounding box center [742, 107] width 254 height 21
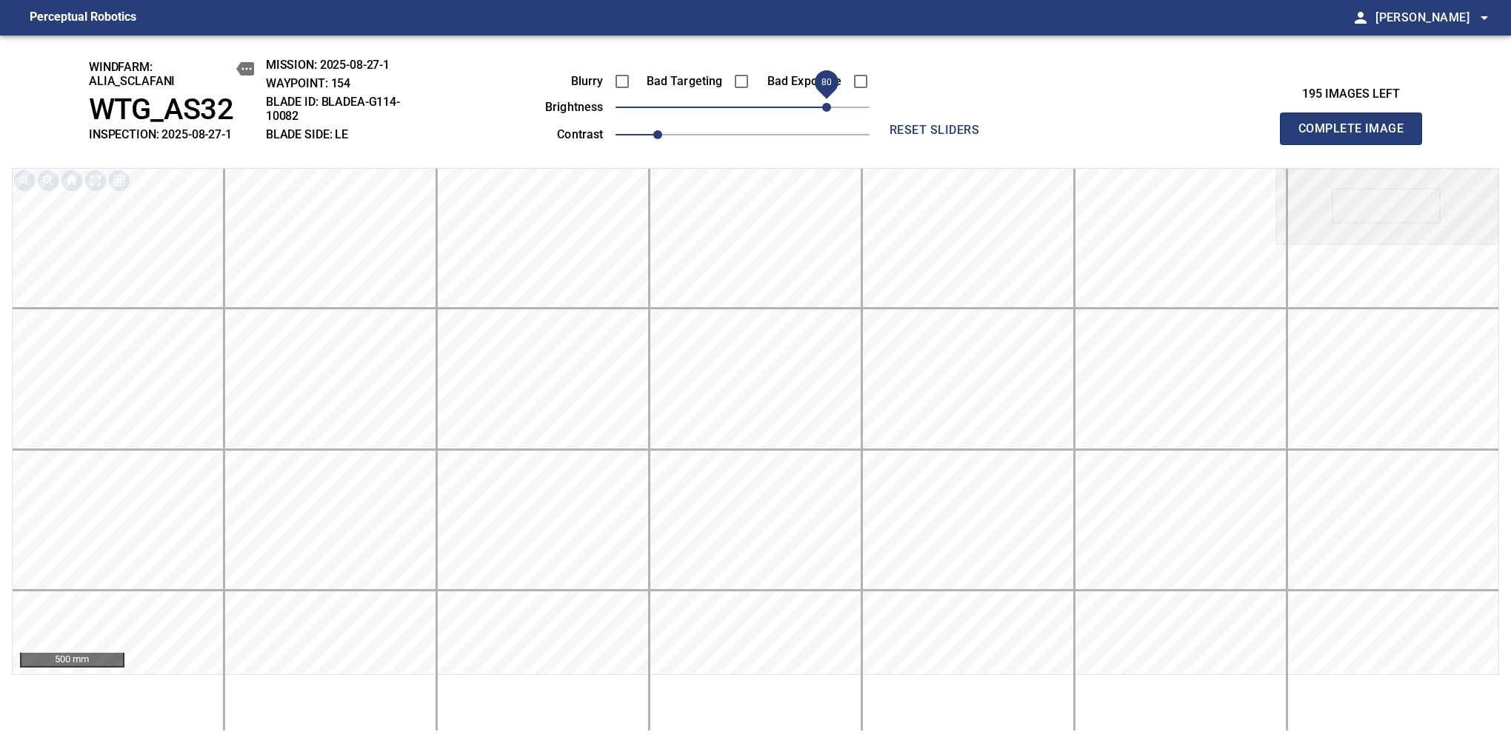
click at [1194, 136] on span "Complete Image" at bounding box center [1351, 128] width 110 height 21
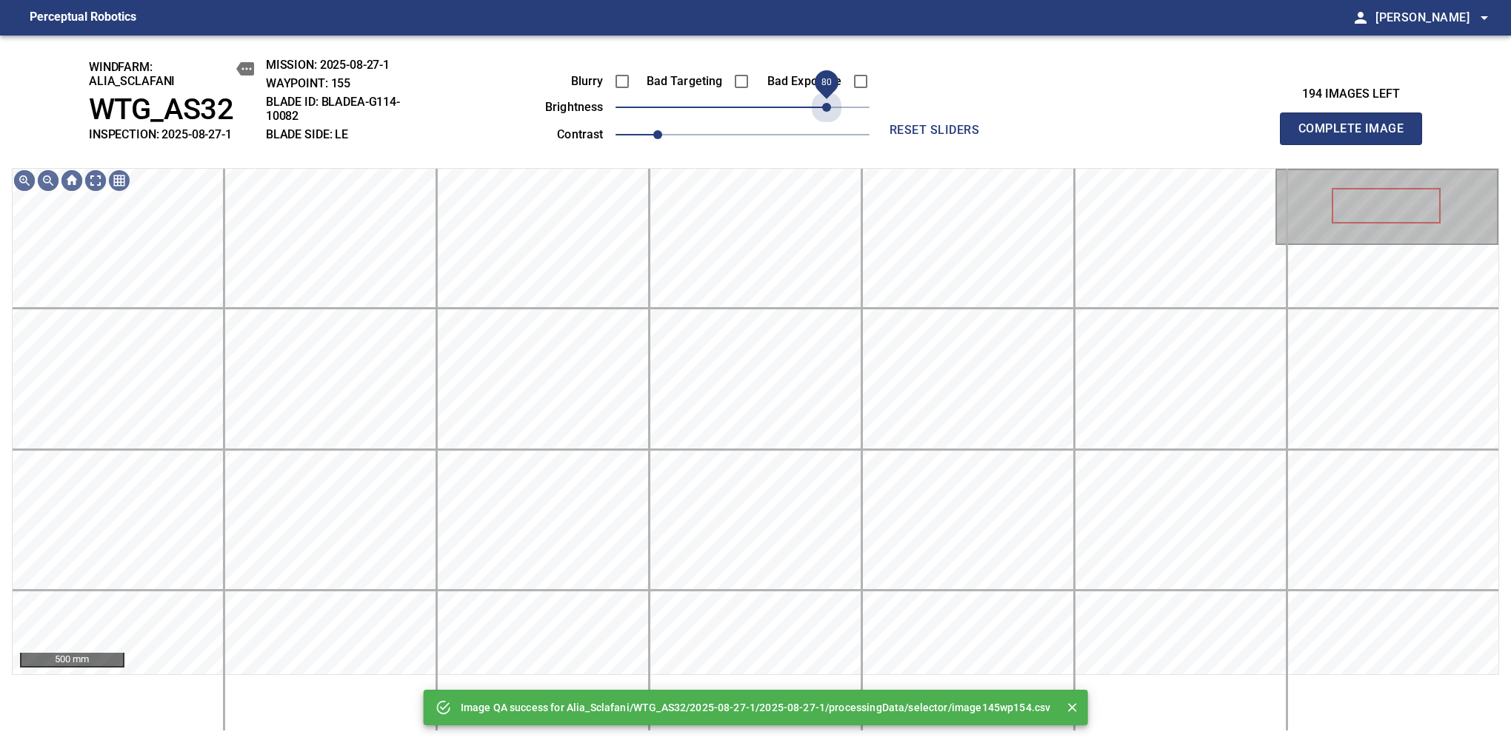
click at [829, 114] on span "80" at bounding box center [742, 107] width 254 height 21
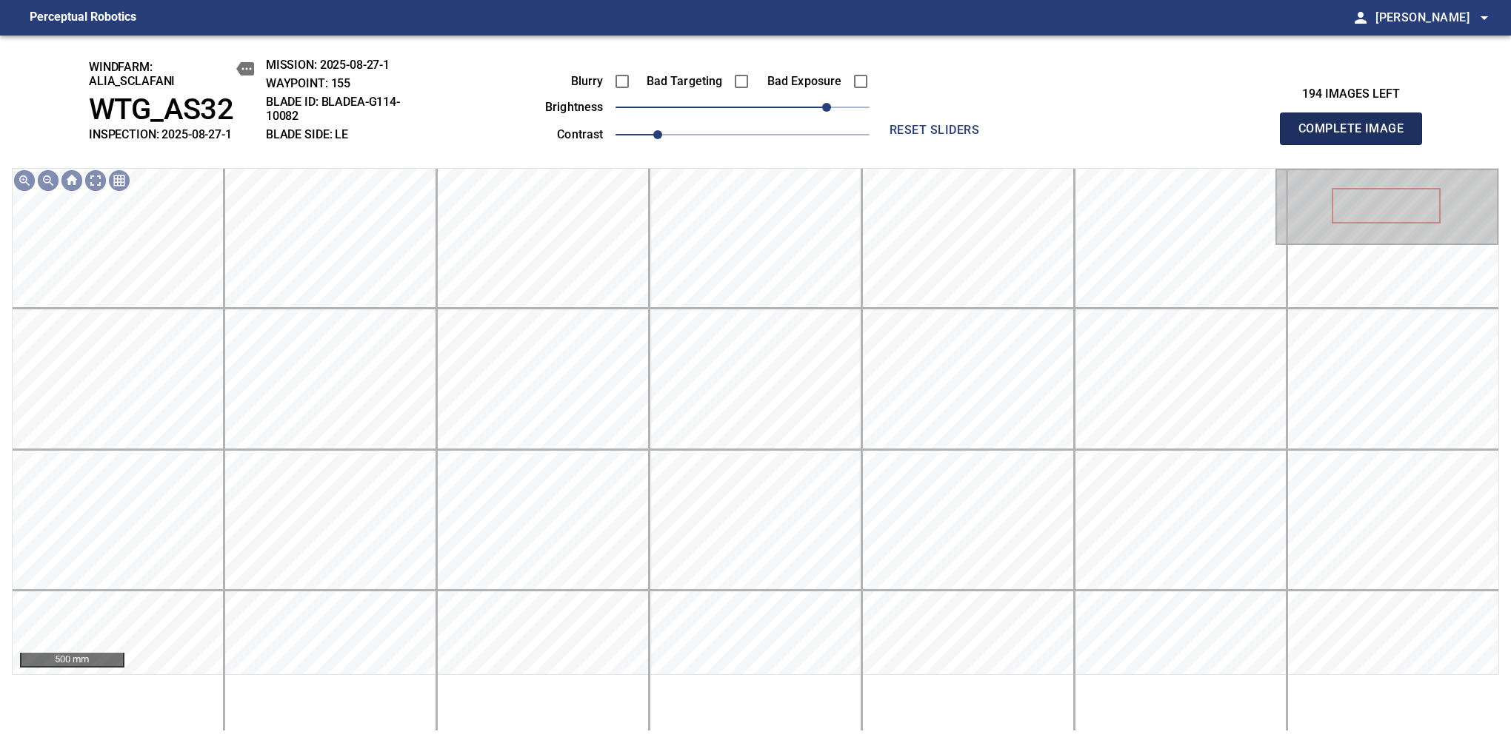
click at [1194, 136] on span "Complete Image" at bounding box center [1351, 128] width 110 height 21
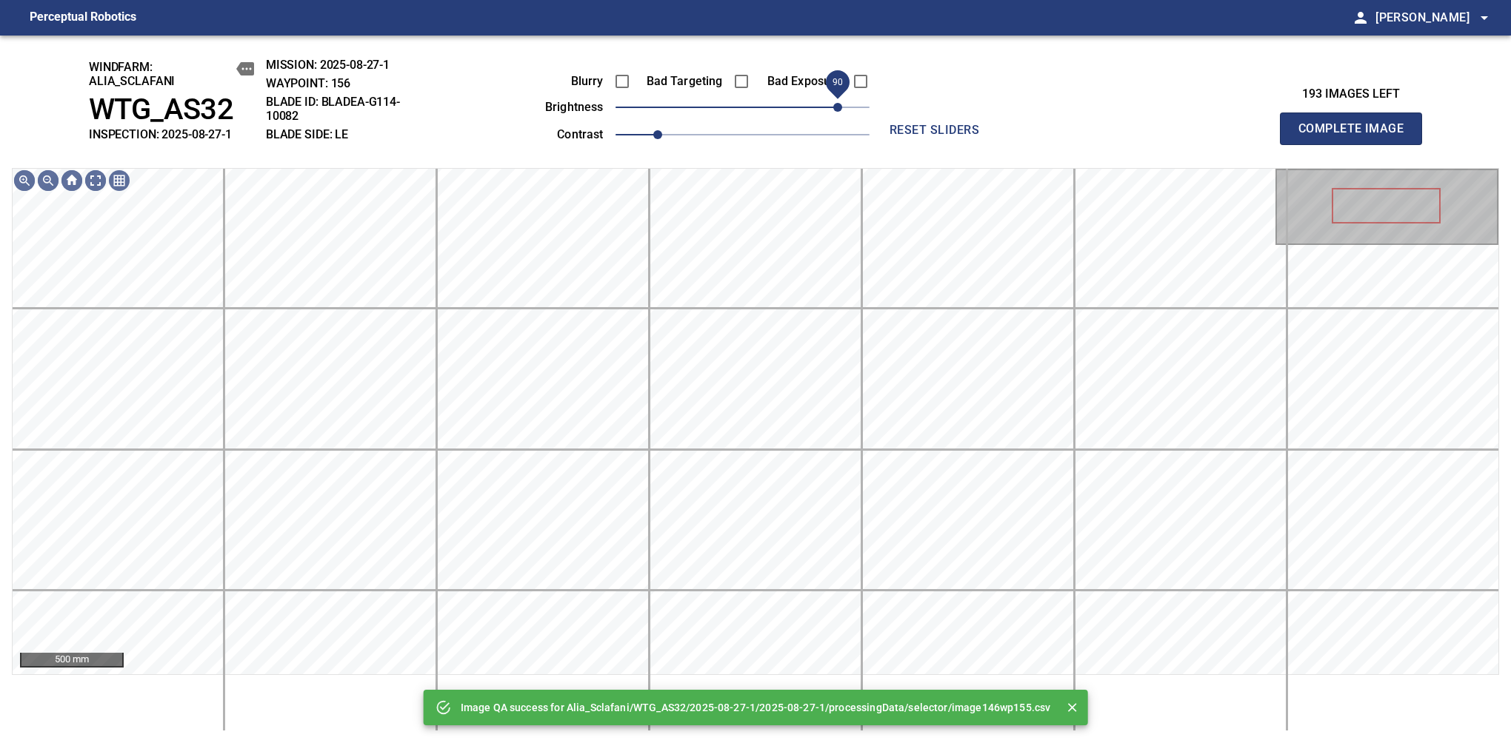
click at [834, 110] on span "90" at bounding box center [742, 107] width 254 height 21
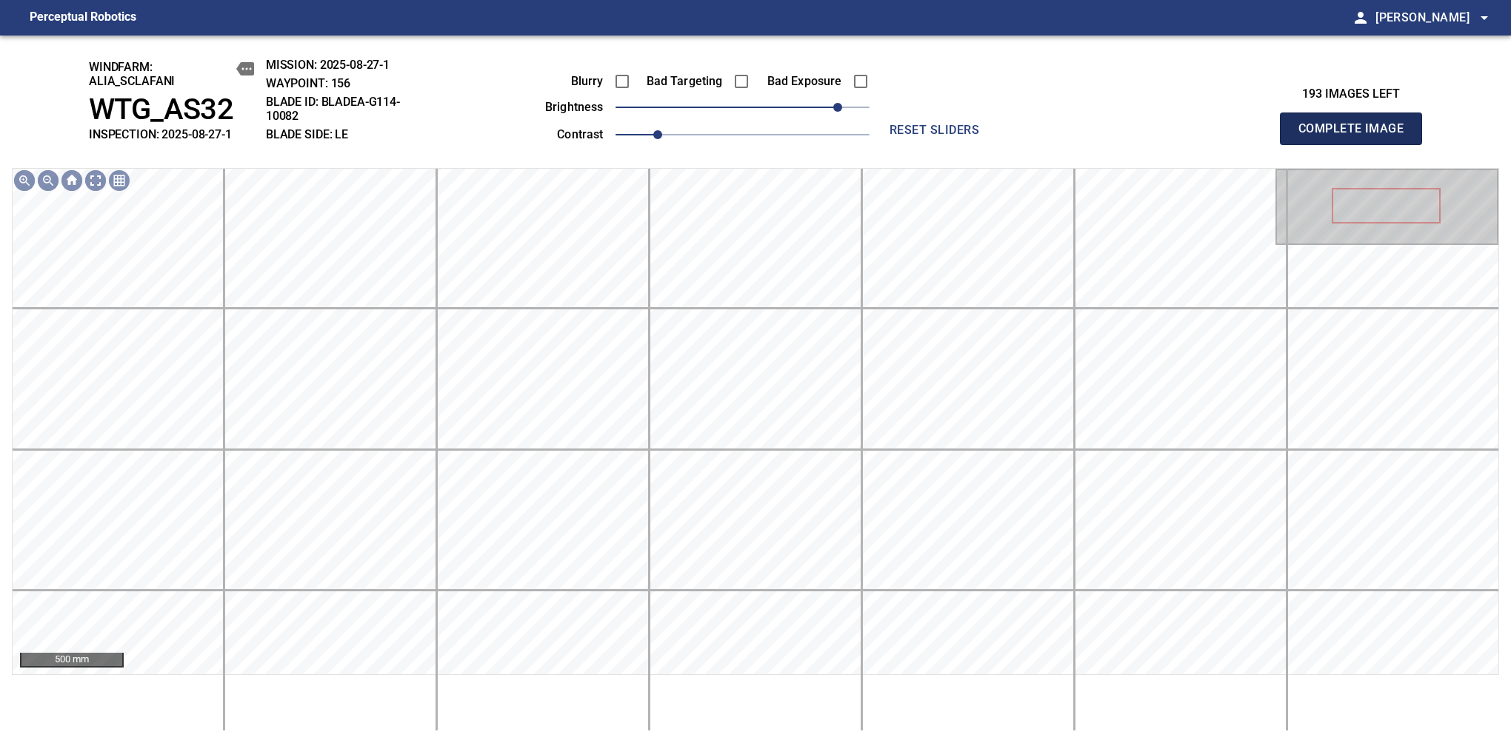
click at [1194, 136] on span "Complete Image" at bounding box center [1351, 128] width 110 height 21
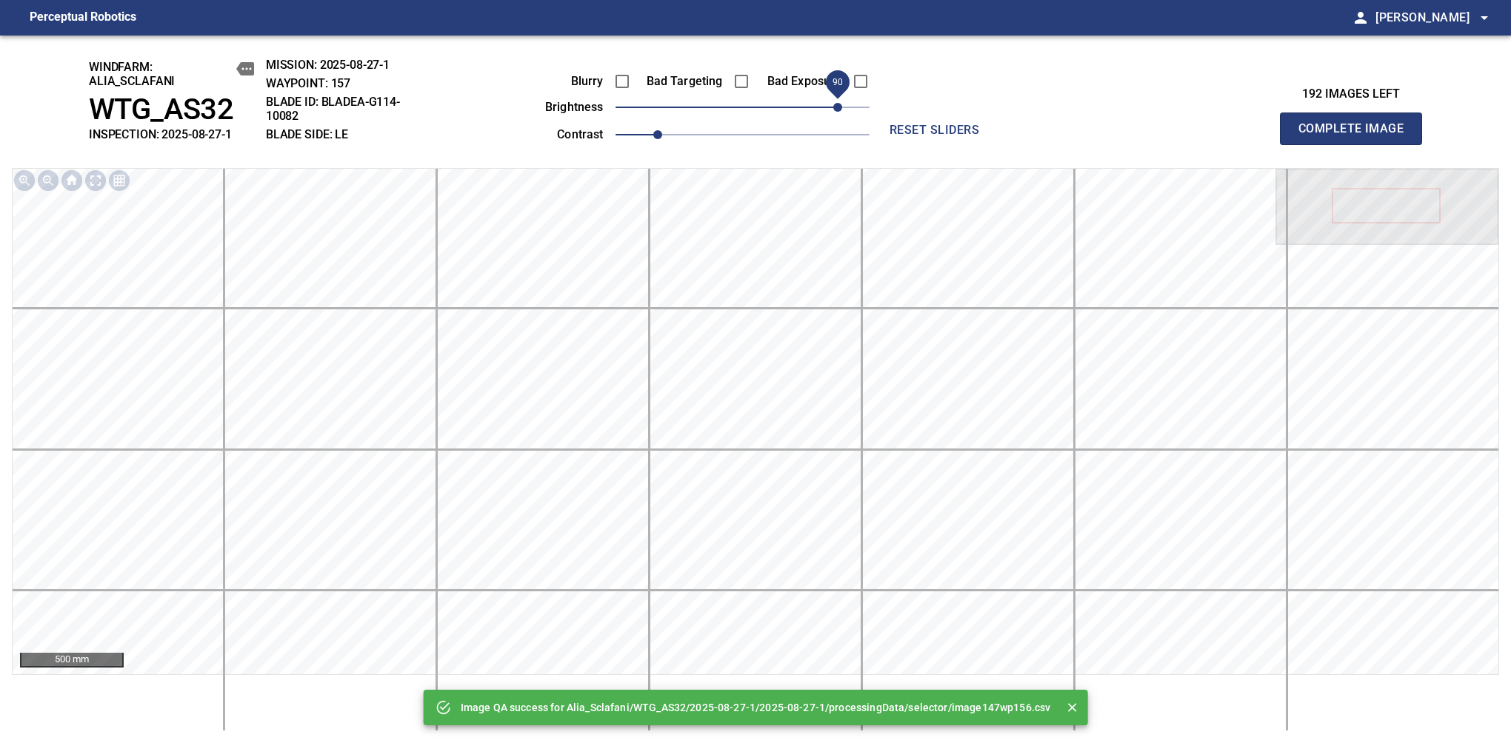
click at [838, 107] on span "90" at bounding box center [742, 107] width 254 height 21
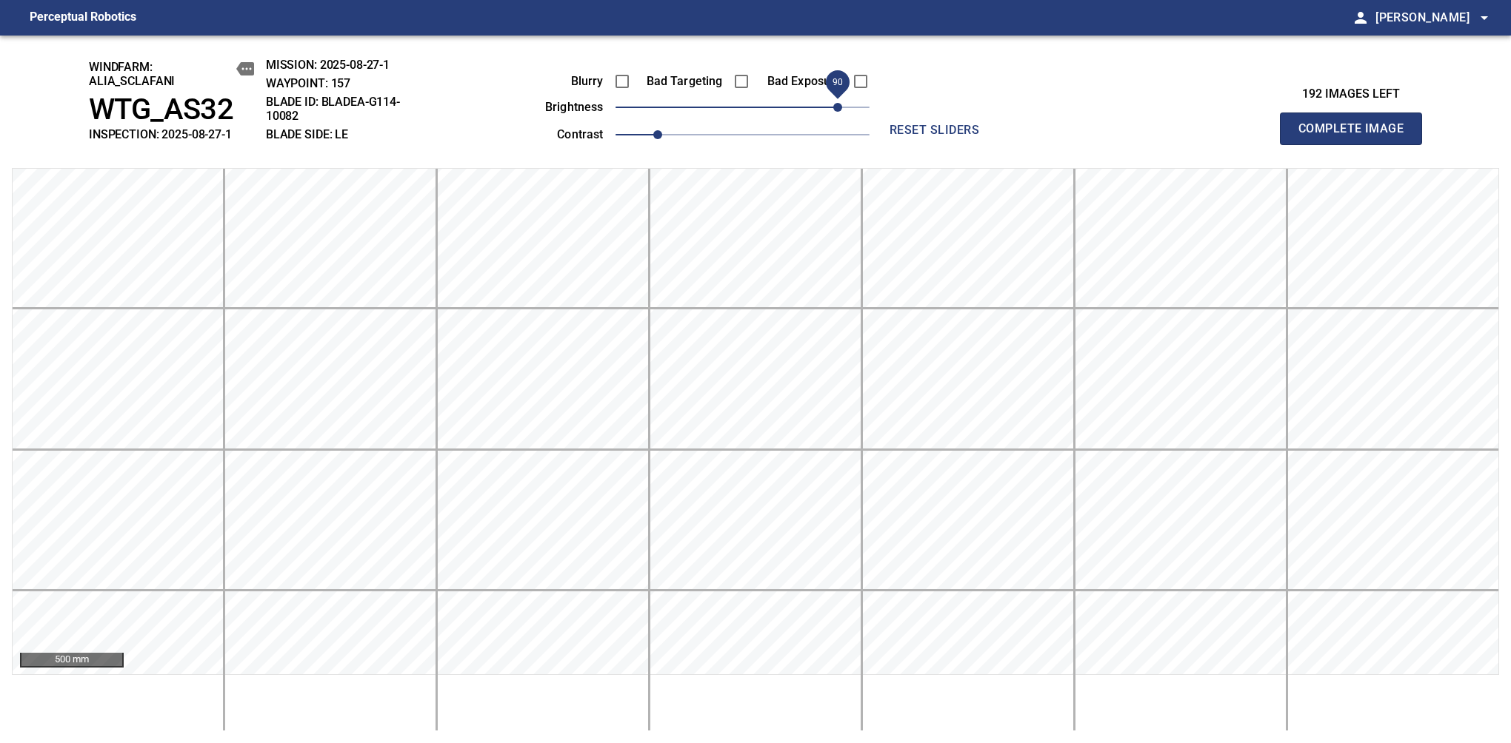
click at [1194, 136] on span "Complete Image" at bounding box center [1351, 128] width 110 height 21
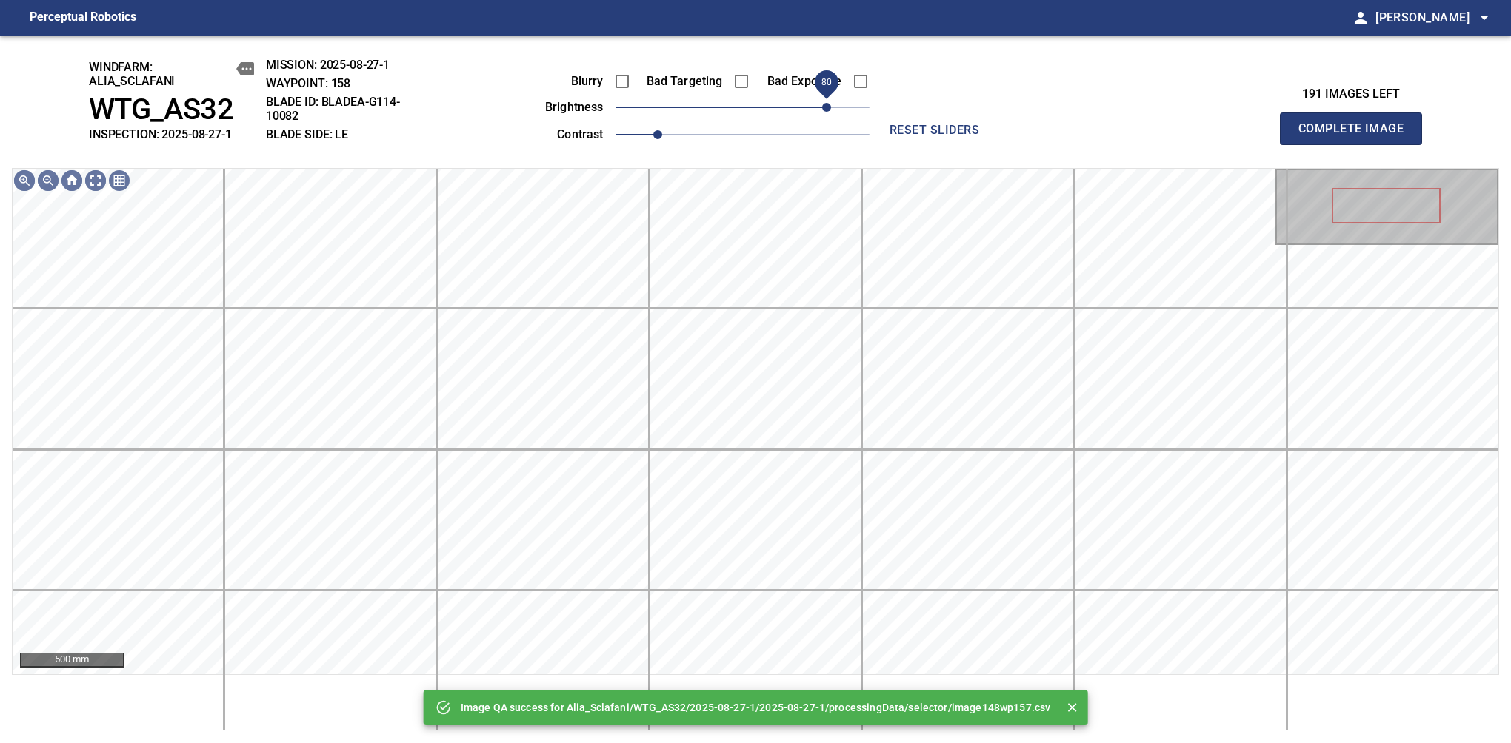
click at [829, 107] on span "80" at bounding box center [742, 107] width 254 height 21
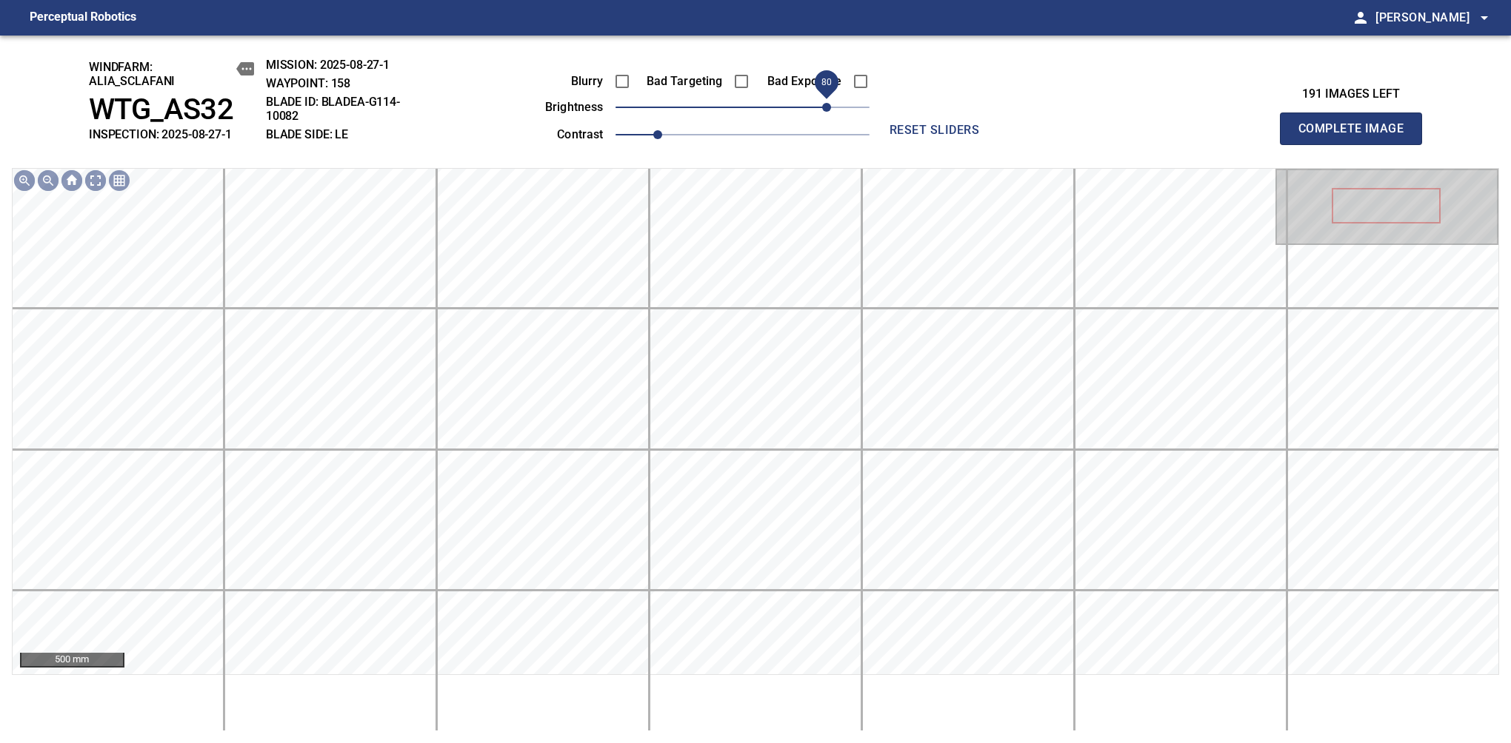
click at [1194, 136] on span "Complete Image" at bounding box center [1351, 128] width 110 height 21
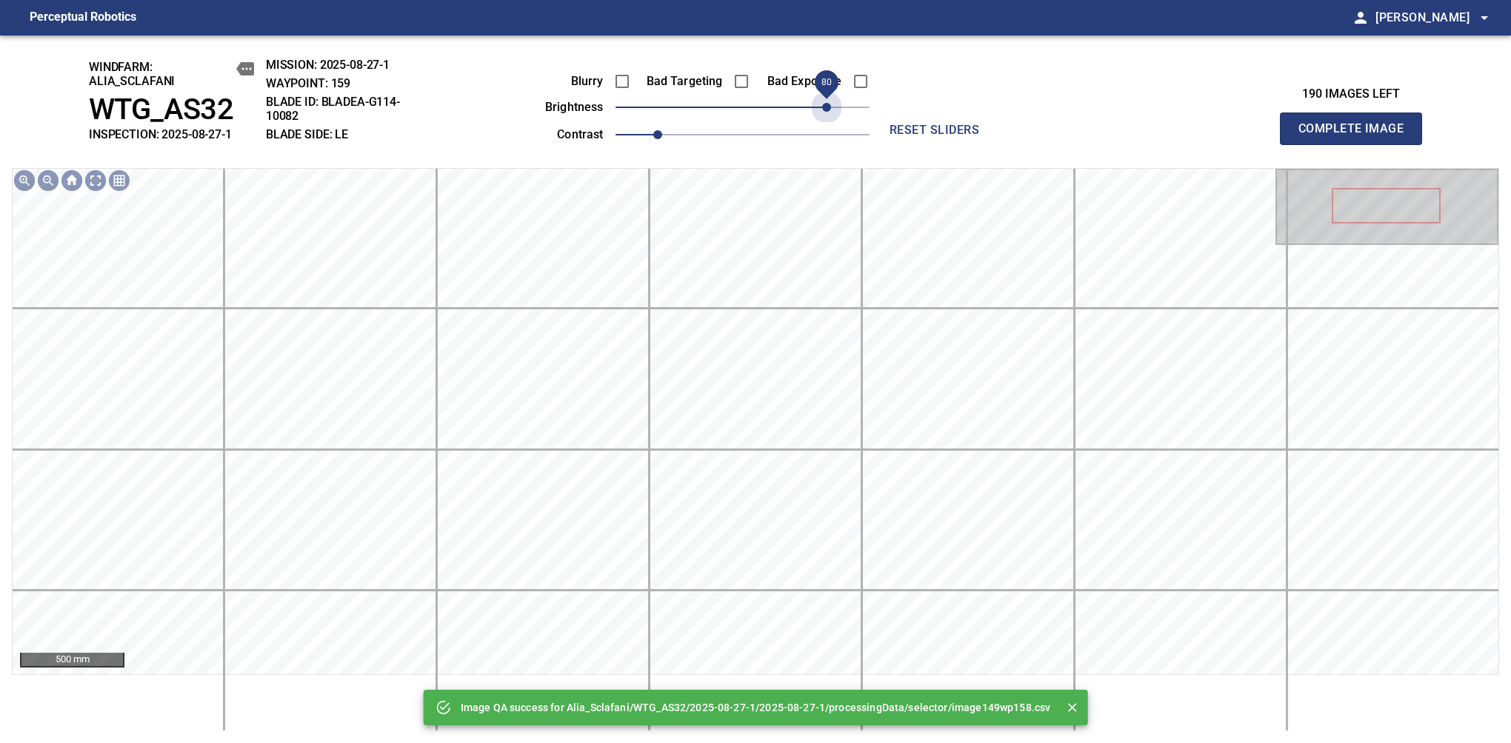
click at [829, 107] on span "80" at bounding box center [742, 107] width 254 height 21
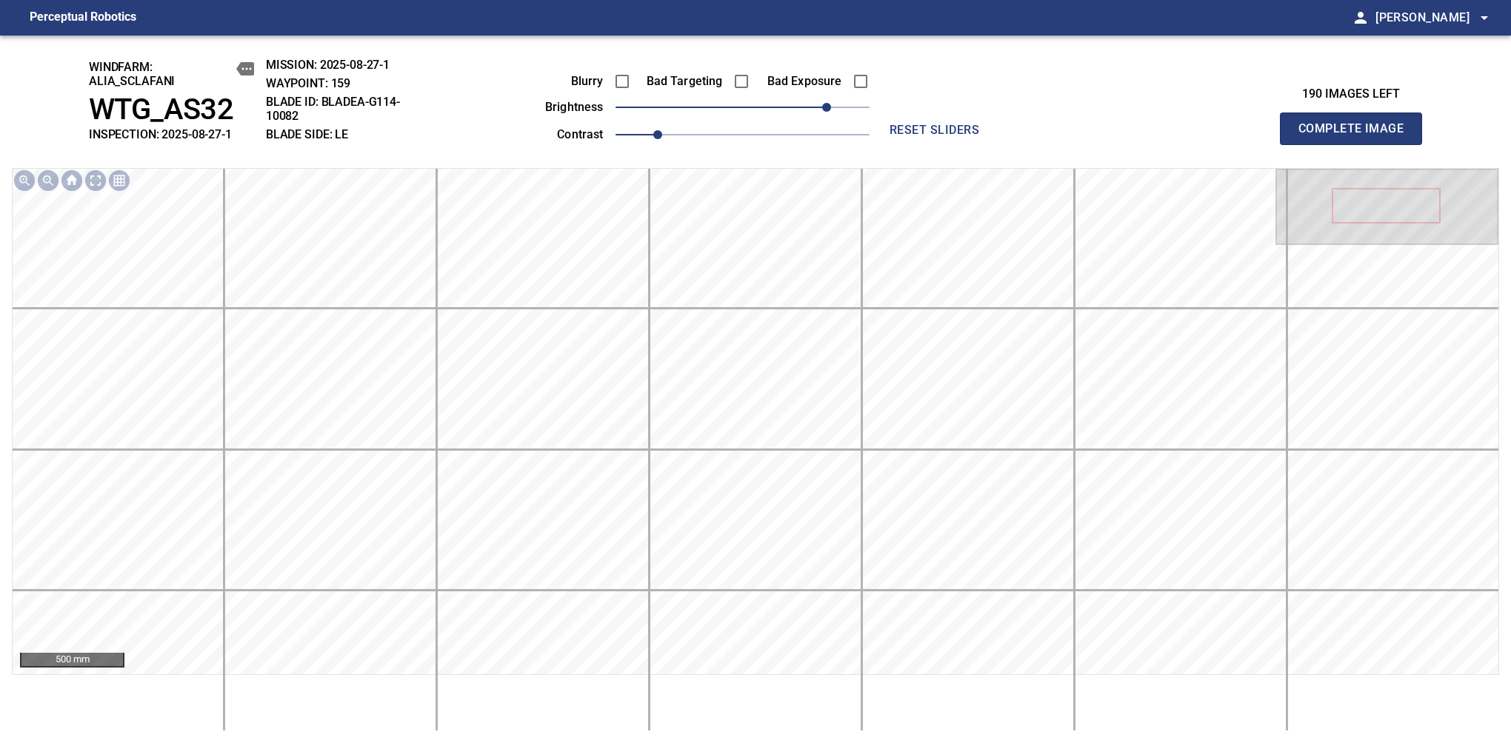
click at [1194, 136] on span "Complete Image" at bounding box center [1351, 128] width 110 height 21
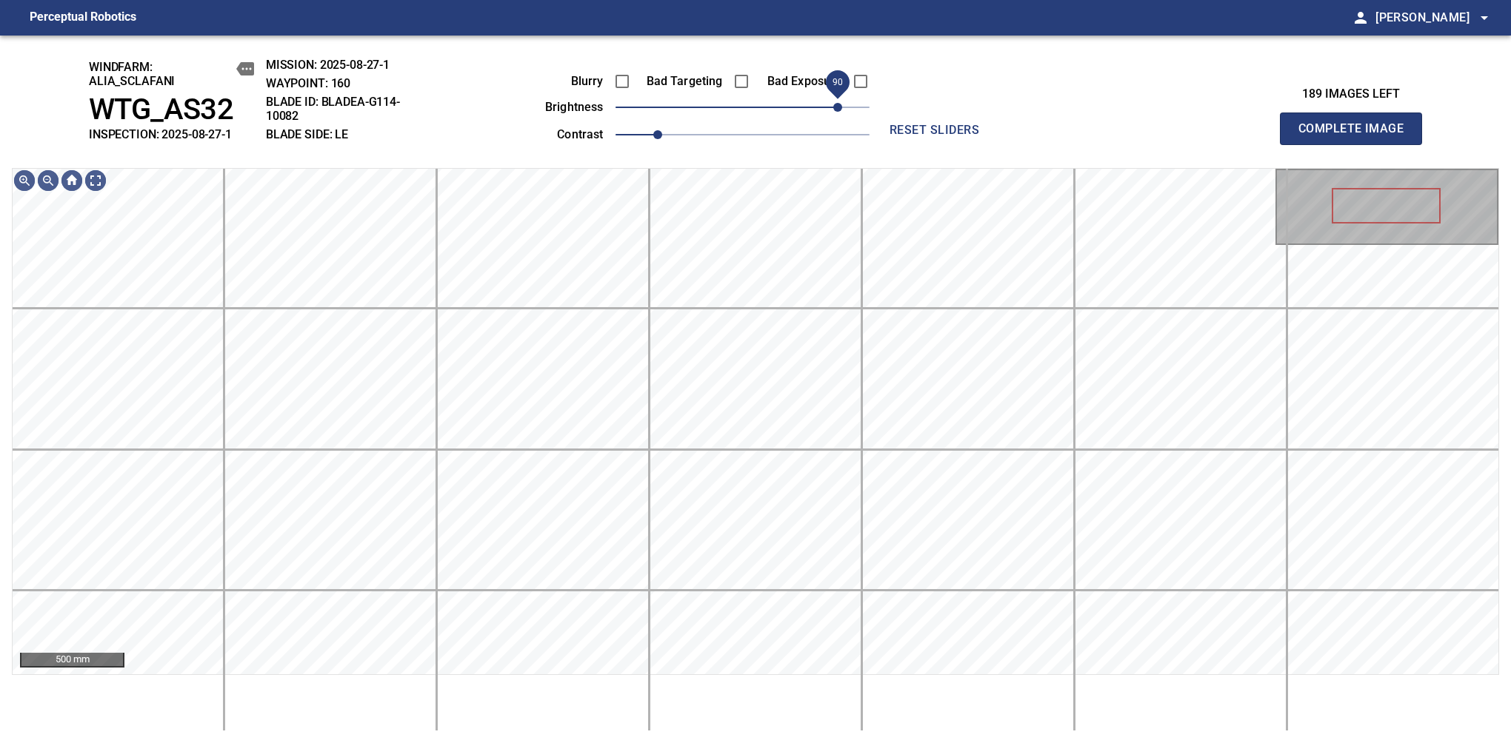
drag, startPoint x: 763, startPoint y: 114, endPoint x: 836, endPoint y: 112, distance: 72.6
click at [836, 112] on span "90" at bounding box center [837, 107] width 9 height 9
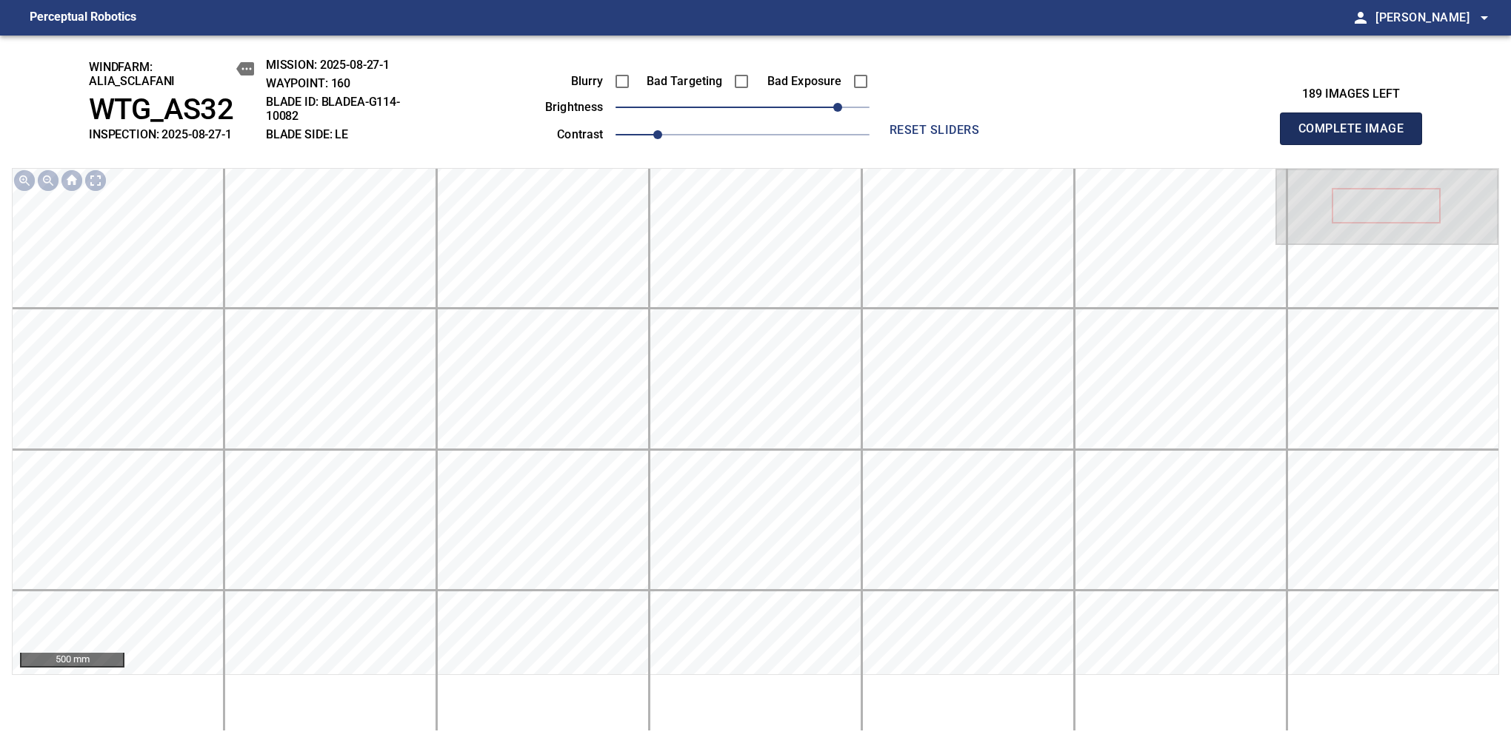
click at [1194, 136] on span "Complete Image" at bounding box center [1351, 128] width 110 height 21
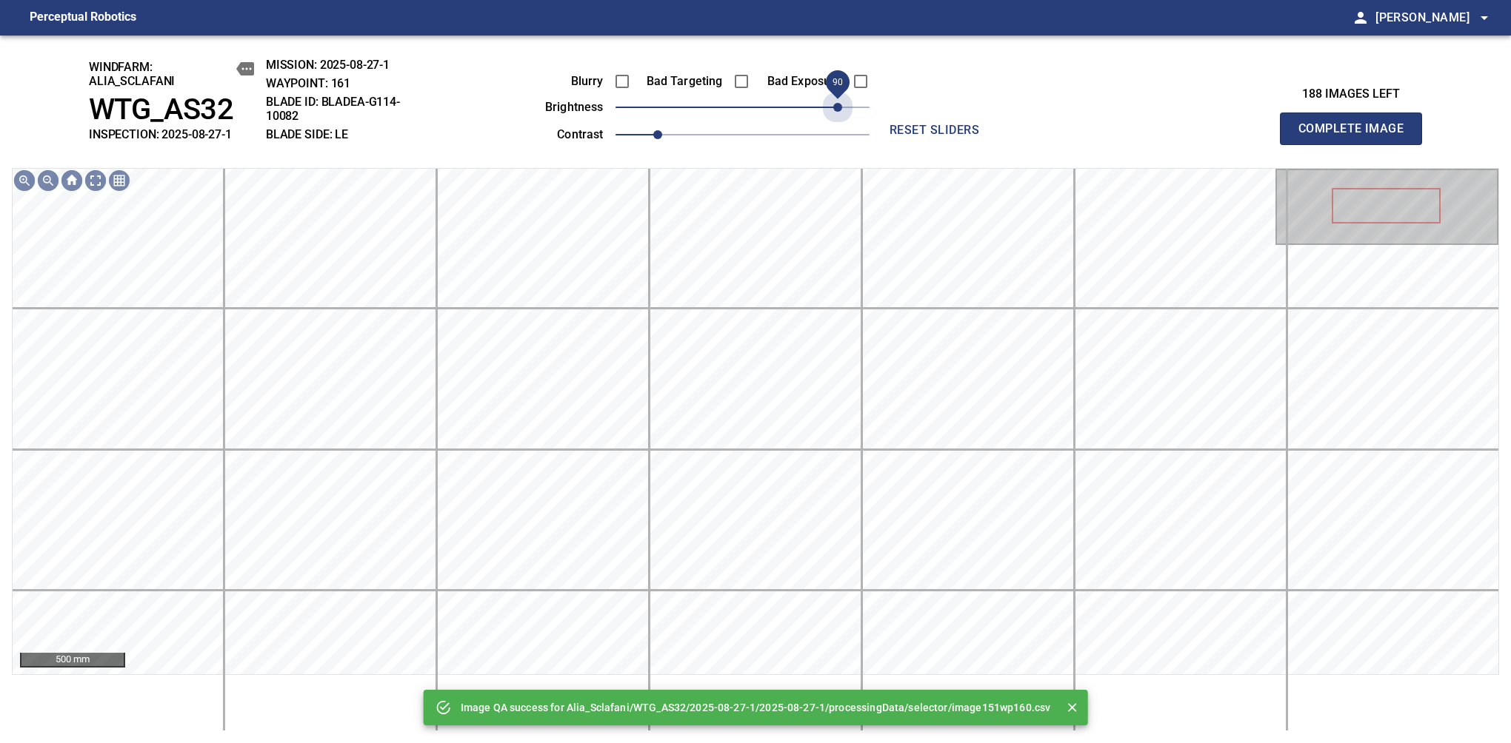
click at [836, 112] on span "90" at bounding box center [742, 107] width 254 height 21
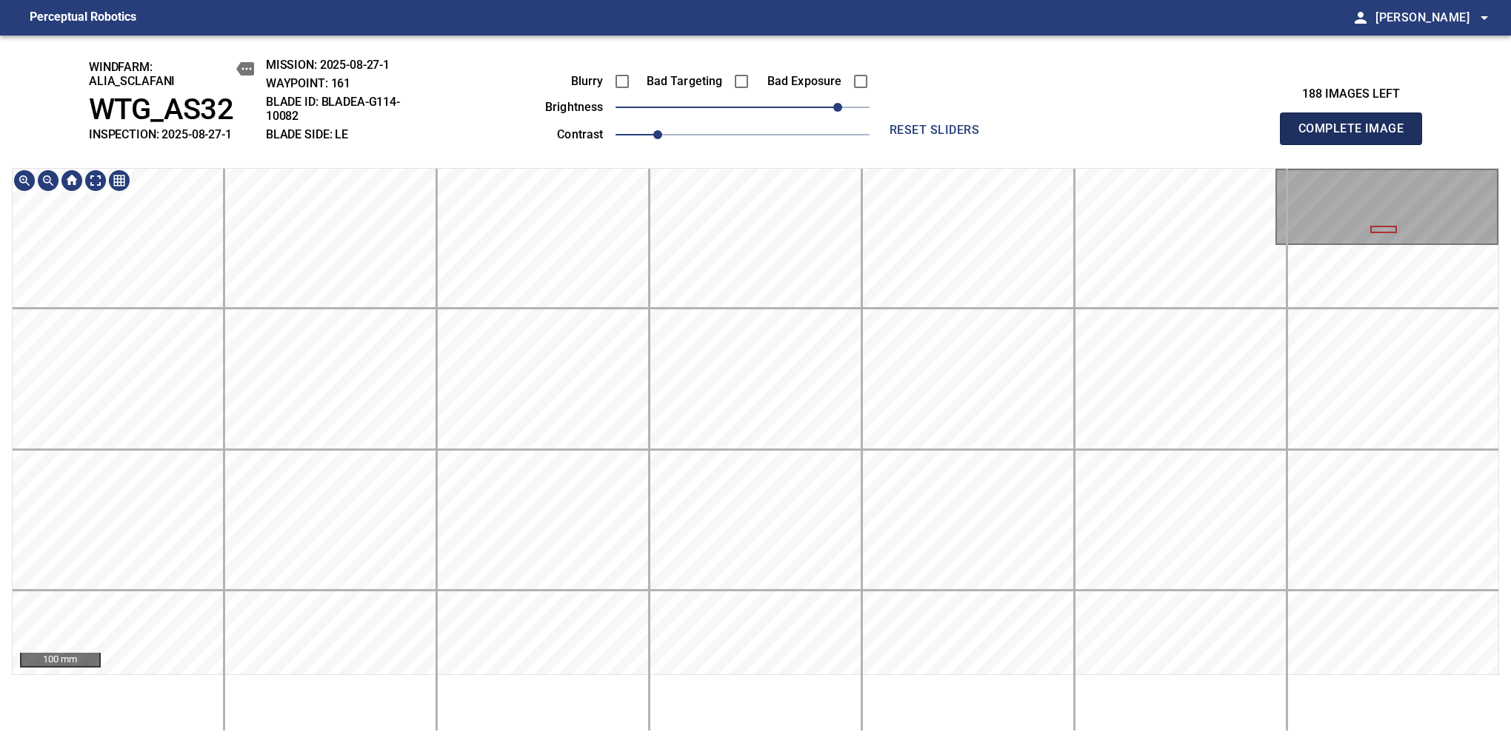
click at [1194, 136] on span "Complete Image" at bounding box center [1351, 128] width 110 height 21
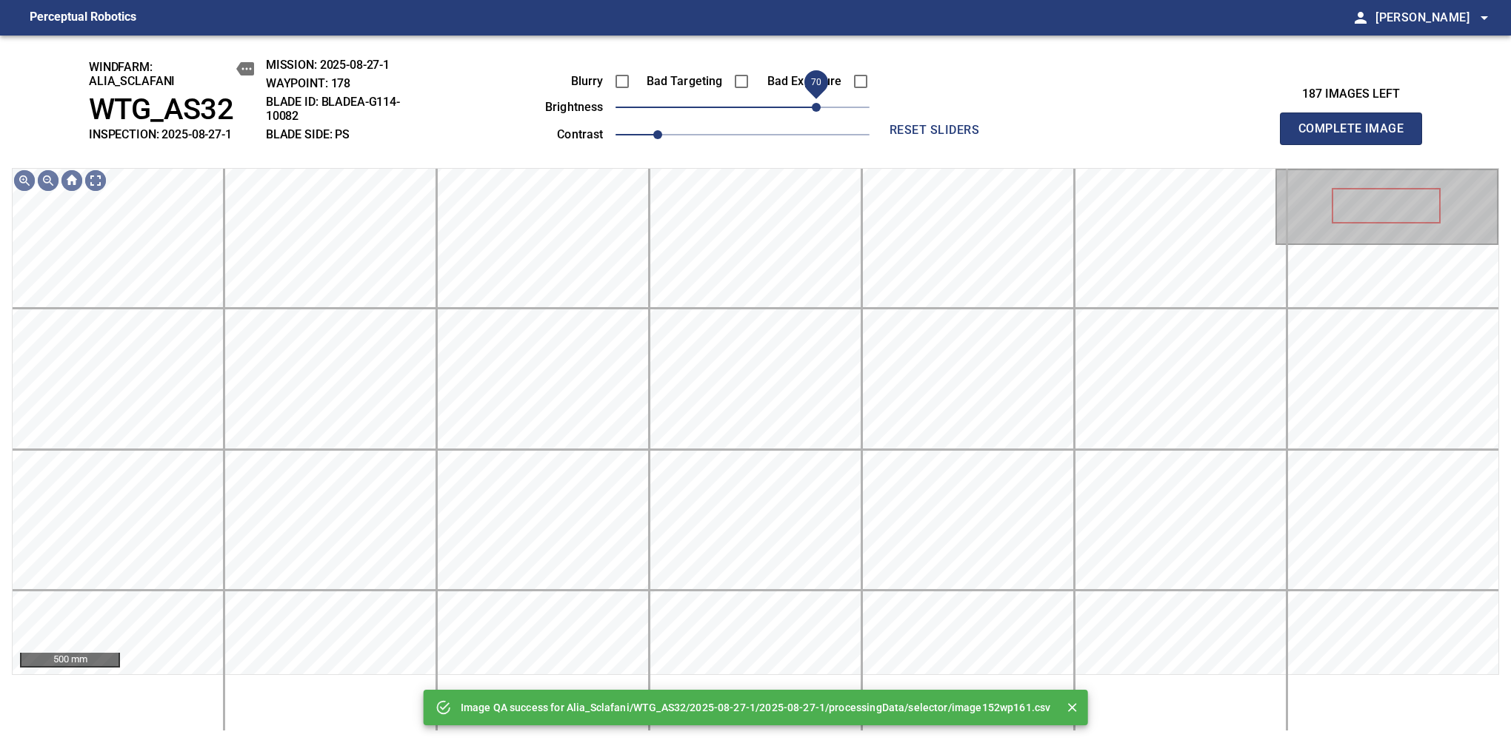
drag, startPoint x: 787, startPoint y: 104, endPoint x: 814, endPoint y: 98, distance: 27.2
click at [814, 103] on span "70" at bounding box center [816, 107] width 9 height 9
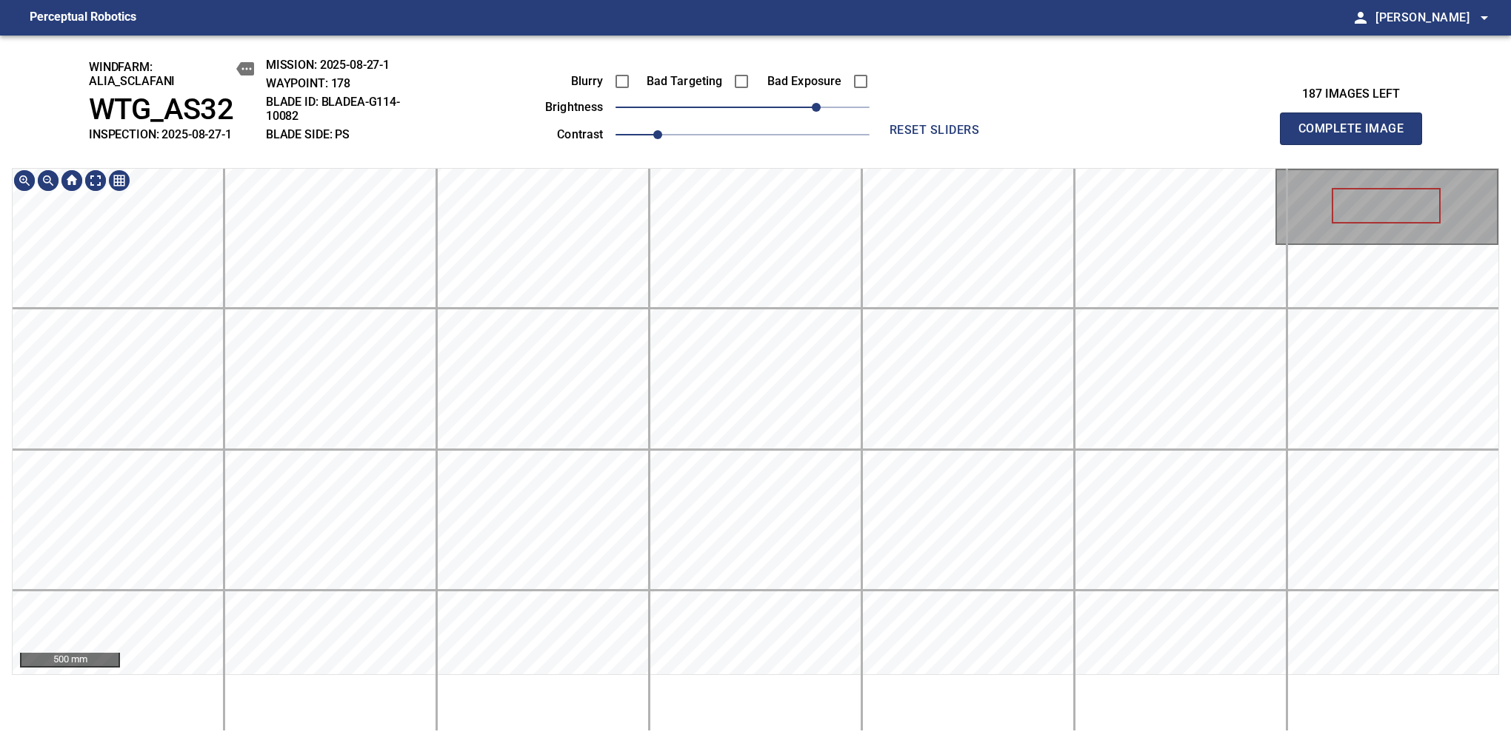
click at [655, 709] on html "Perceptual Robotics person Alex Semenov arrow_drop_down windfarm: Alia_Sclafani…" at bounding box center [755, 371] width 1511 height 743
click at [1194, 136] on span "Complete Image" at bounding box center [1351, 128] width 110 height 21
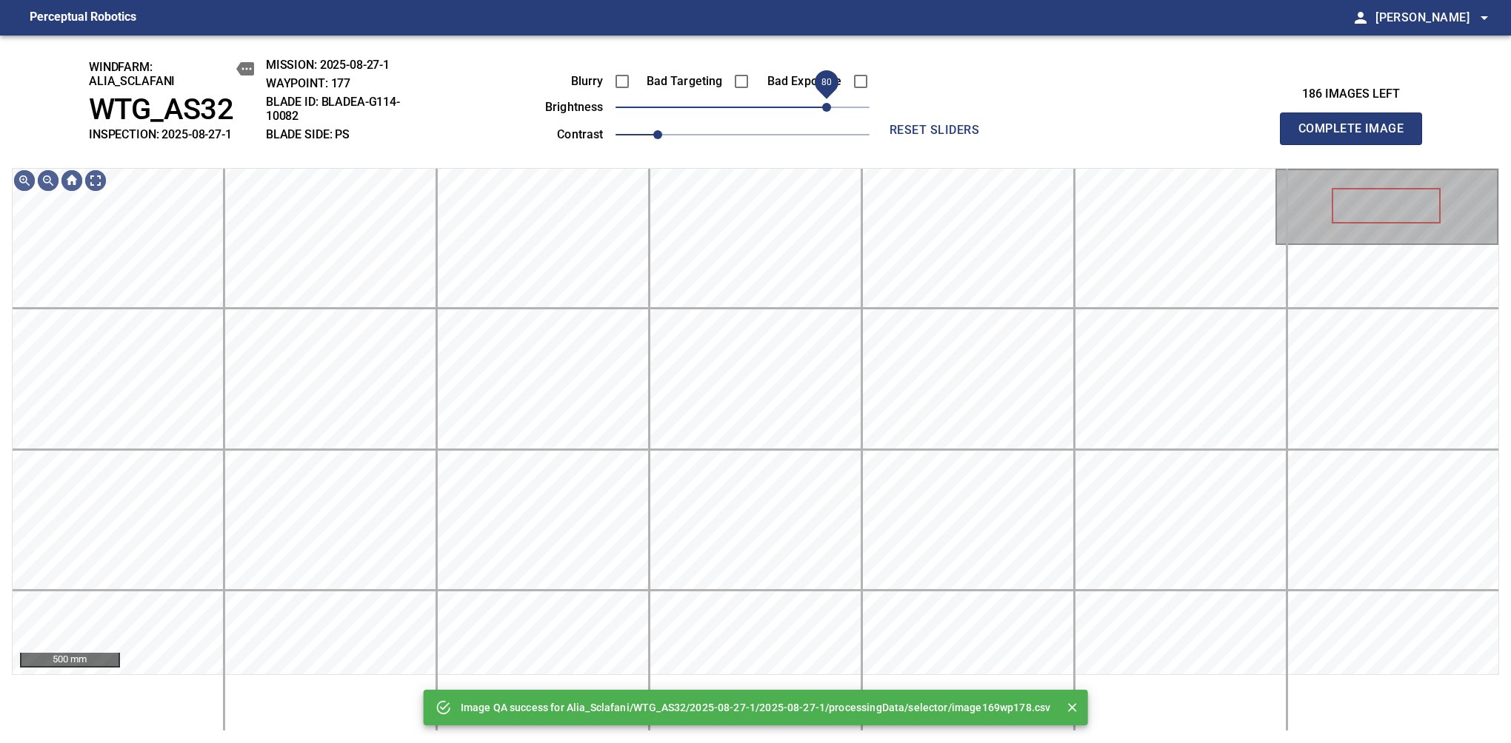
drag, startPoint x: 772, startPoint y: 109, endPoint x: 832, endPoint y: 104, distance: 60.2
click at [831, 104] on span "80" at bounding box center [826, 107] width 9 height 9
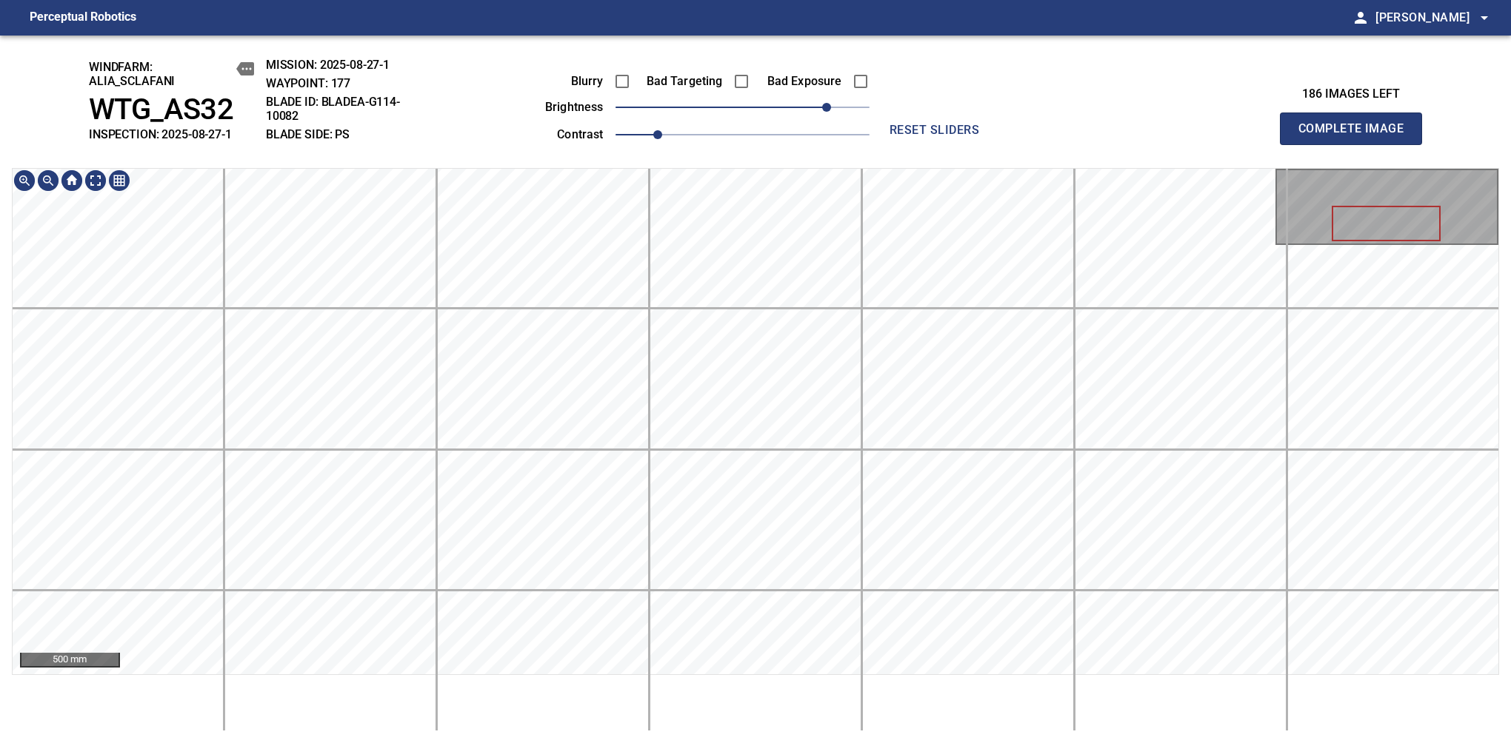
click at [798, 65] on div "windfarm: Alia_Sclafani WTG_AS32 INSPECTION: 2025-08-27-1 MISSION: 2025-08-27-1…" at bounding box center [755, 390] width 1511 height 708
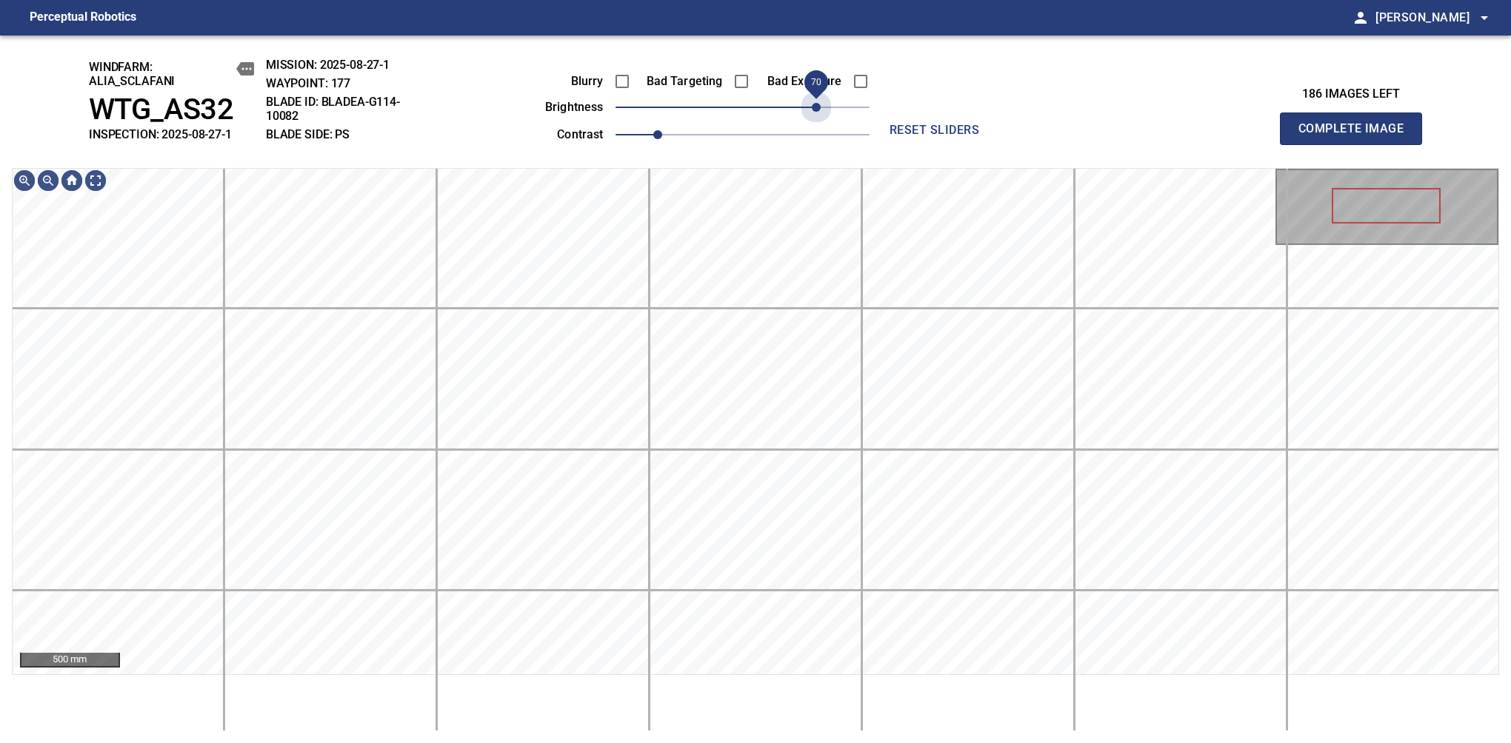
drag, startPoint x: 826, startPoint y: 101, endPoint x: 829, endPoint y: 130, distance: 28.2
click at [818, 103] on span "70" at bounding box center [816, 107] width 9 height 9
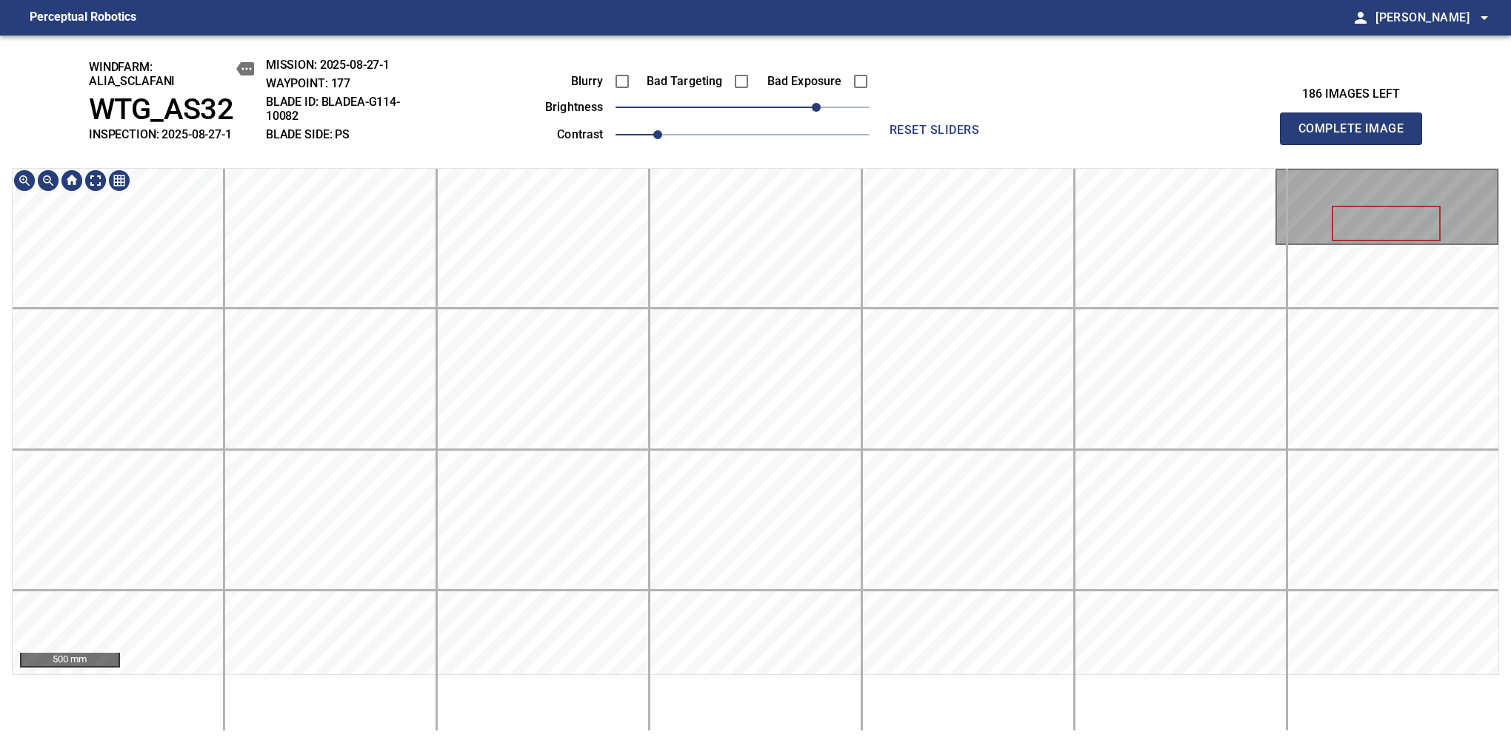
click at [798, 164] on div "windfarm: Alia_Sclafani WTG_AS32 INSPECTION: 2025-08-27-1 MISSION: 2025-08-27-1…" at bounding box center [755, 390] width 1511 height 708
click at [1194, 136] on span "Complete Image" at bounding box center [1351, 128] width 110 height 21
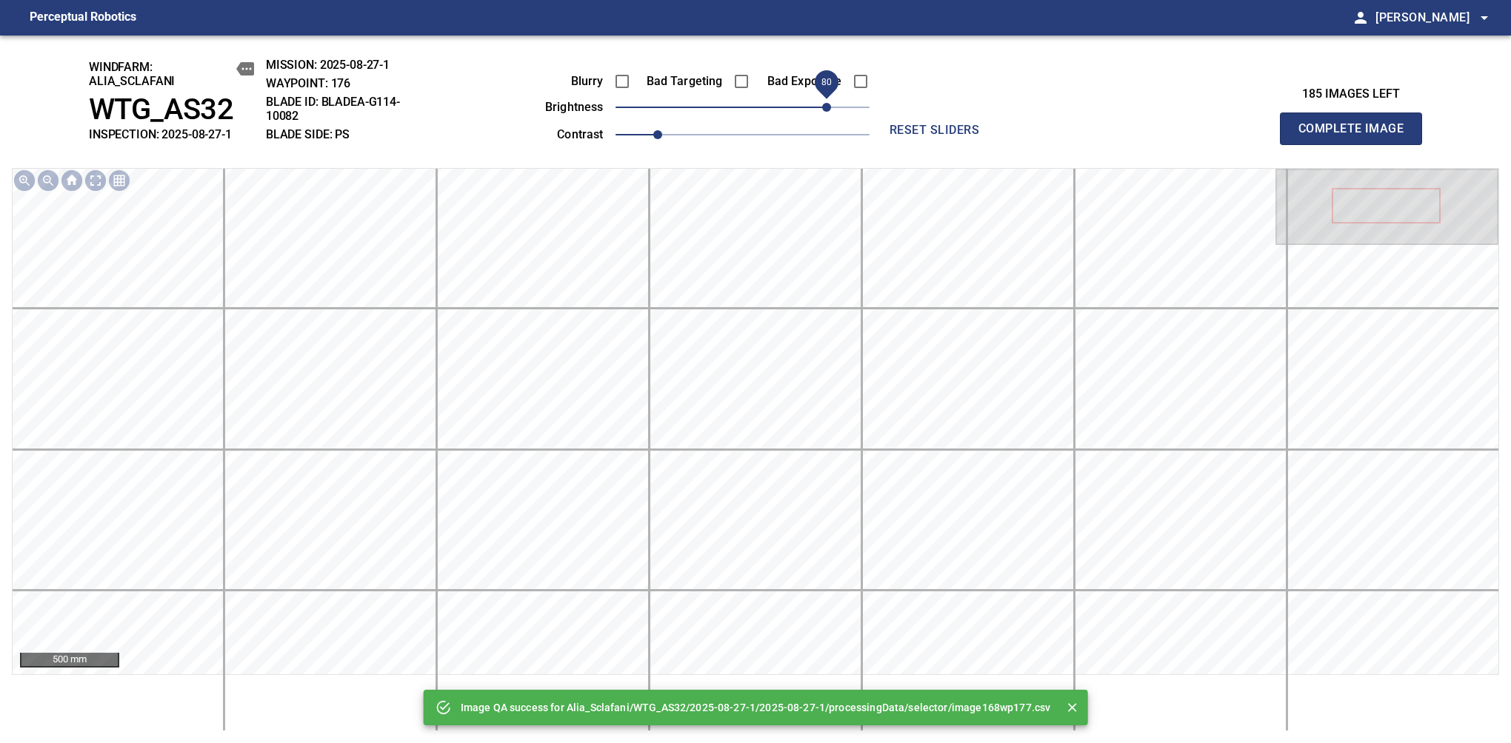
drag, startPoint x: 758, startPoint y: 104, endPoint x: 823, endPoint y: 93, distance: 66.0
click at [823, 97] on span "80" at bounding box center [742, 107] width 254 height 21
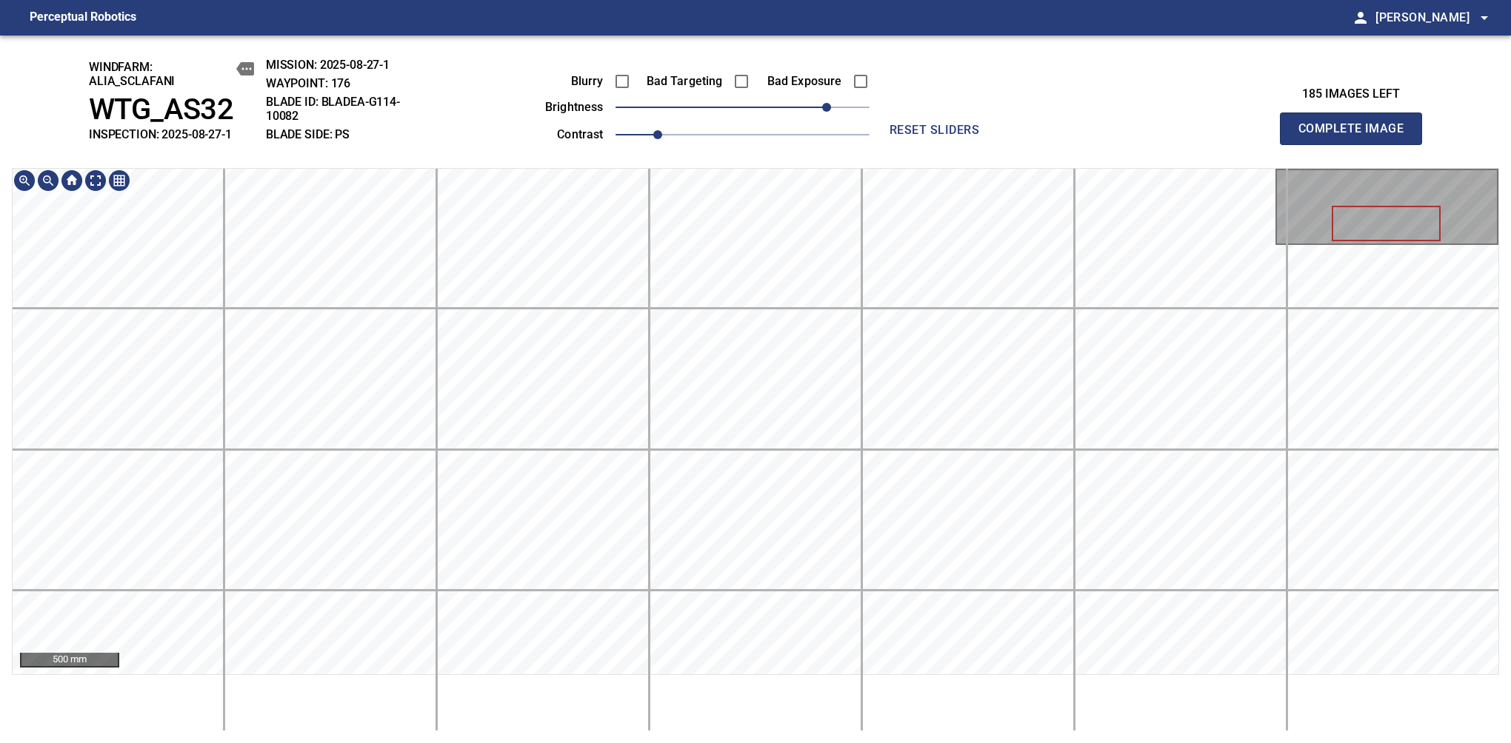
click at [735, 145] on div "windfarm: Alia_Sclafani WTG_AS32 INSPECTION: 2025-08-27-1 MISSION: 2025-08-27-1…" at bounding box center [755, 390] width 1511 height 708
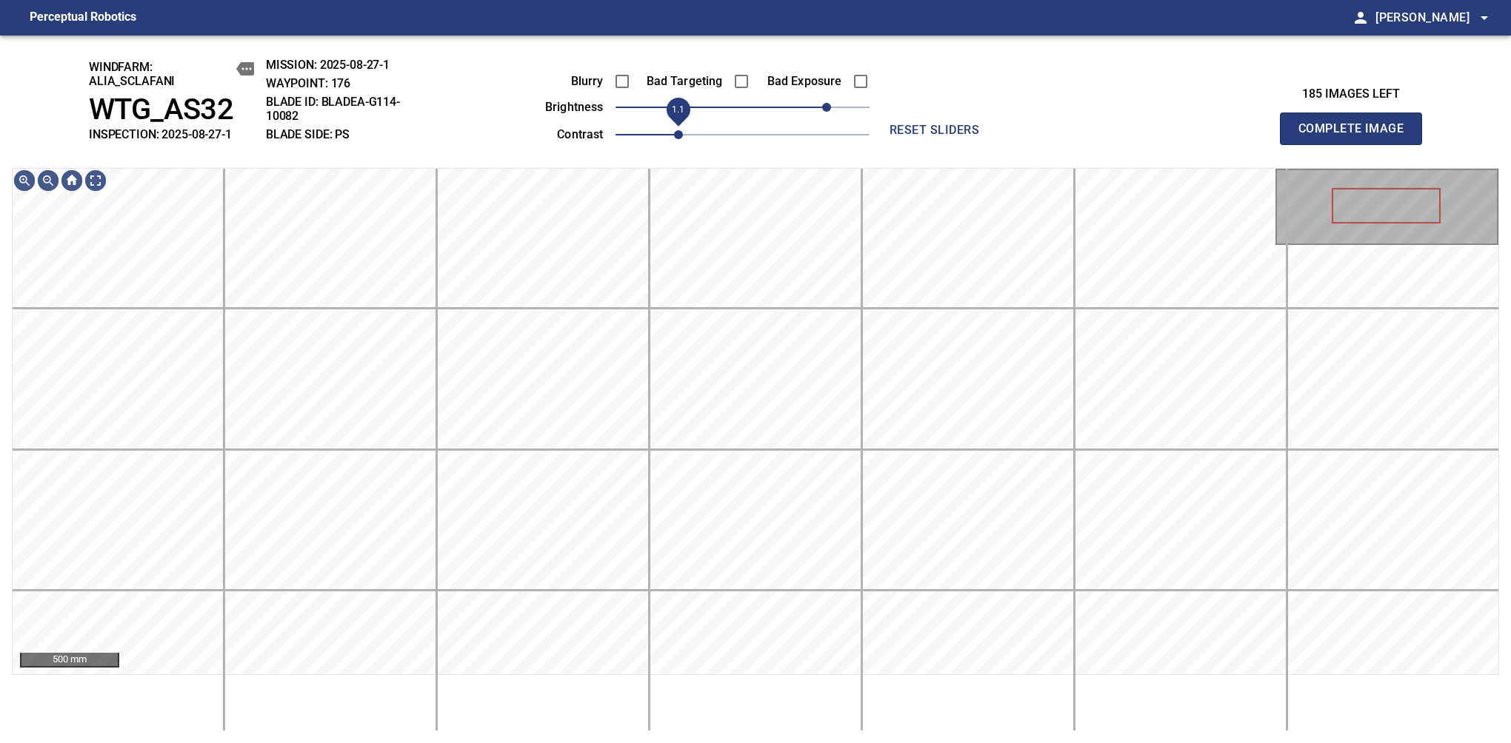
drag, startPoint x: 655, startPoint y: 130, endPoint x: 672, endPoint y: 130, distance: 17.8
click at [674, 130] on span "1.1" at bounding box center [678, 134] width 9 height 9
click at [817, 111] on span "70" at bounding box center [816, 107] width 9 height 9
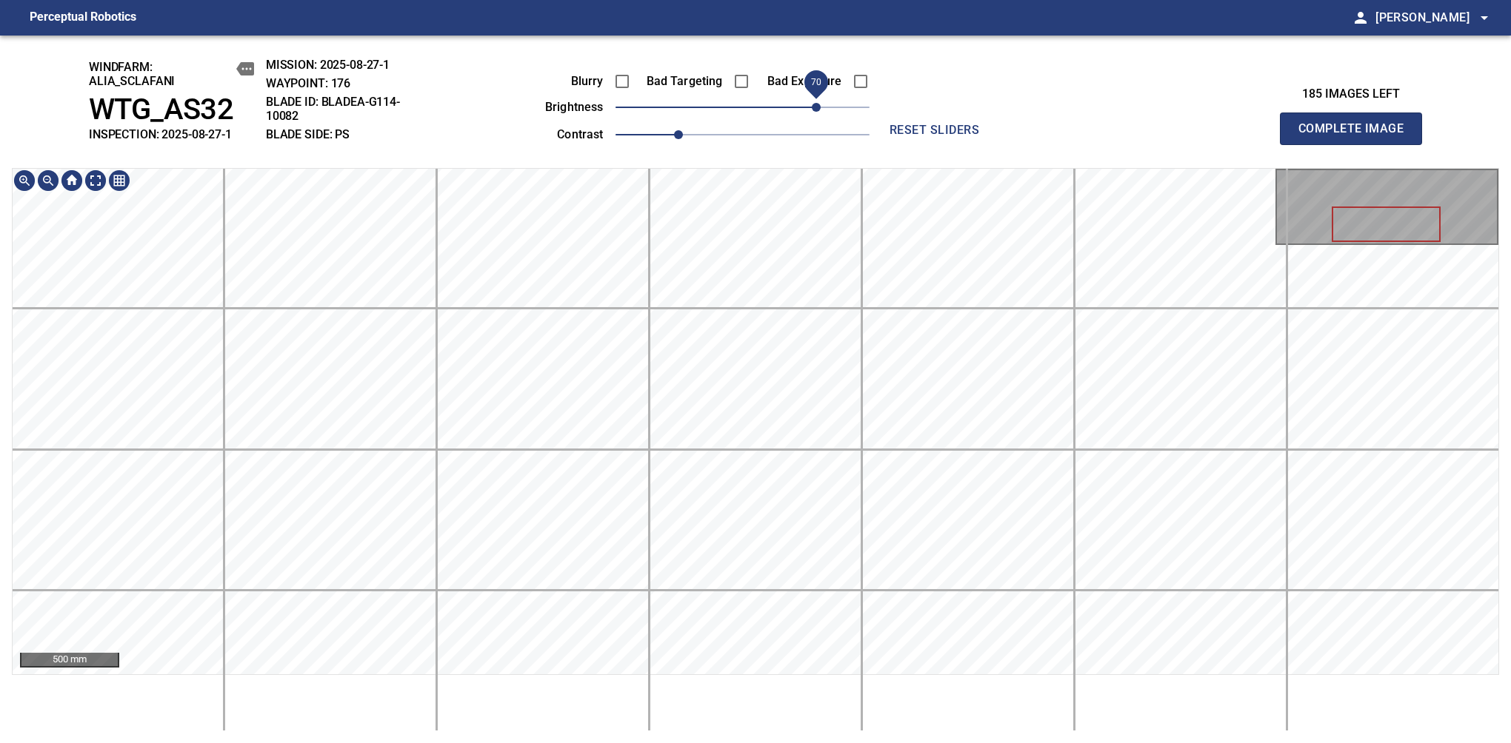
click at [808, 104] on div "windfarm: Alia_Sclafani WTG_AS32 INSPECTION: 2025-08-27-1 MISSION: 2025-08-27-1…" at bounding box center [755, 390] width 1511 height 708
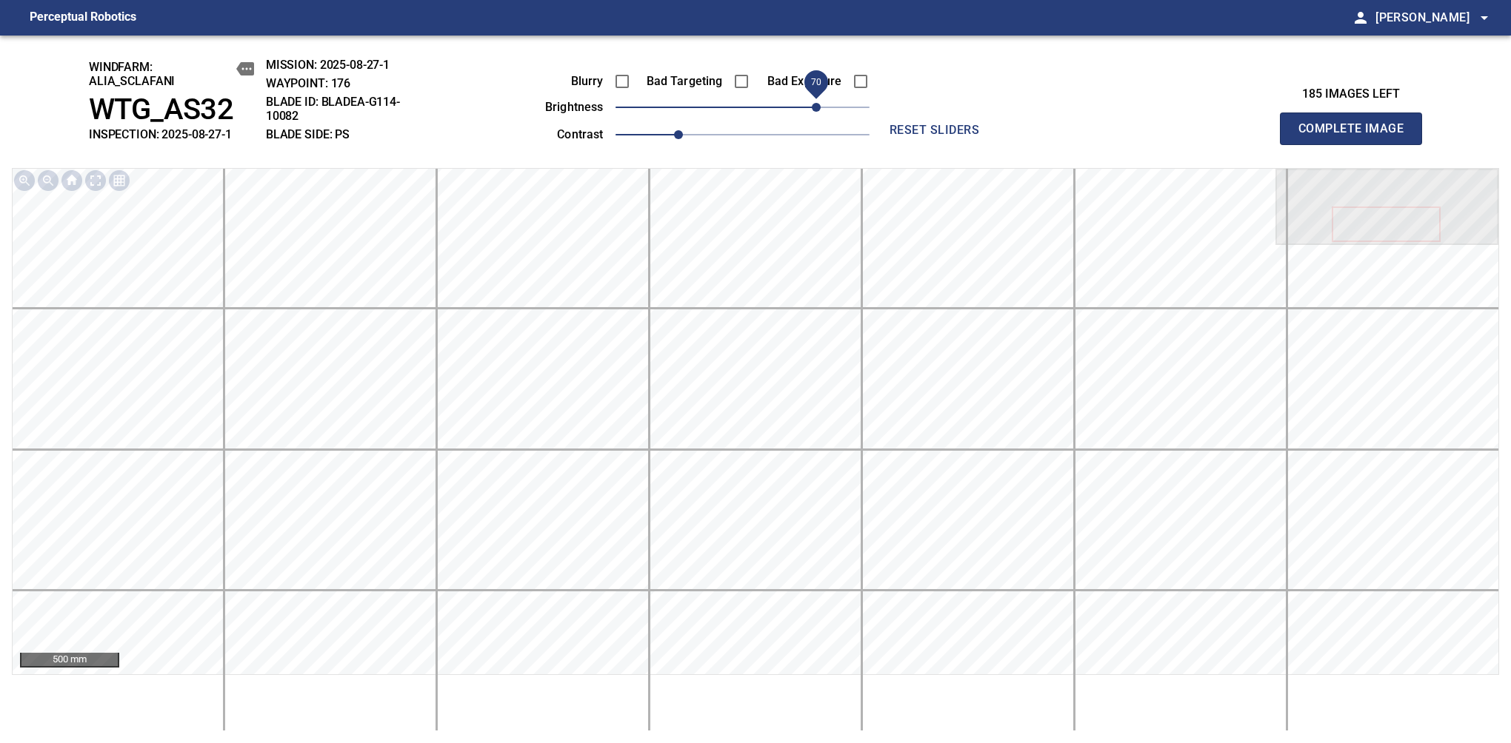
click at [1194, 136] on span "Complete Image" at bounding box center [1351, 128] width 110 height 21
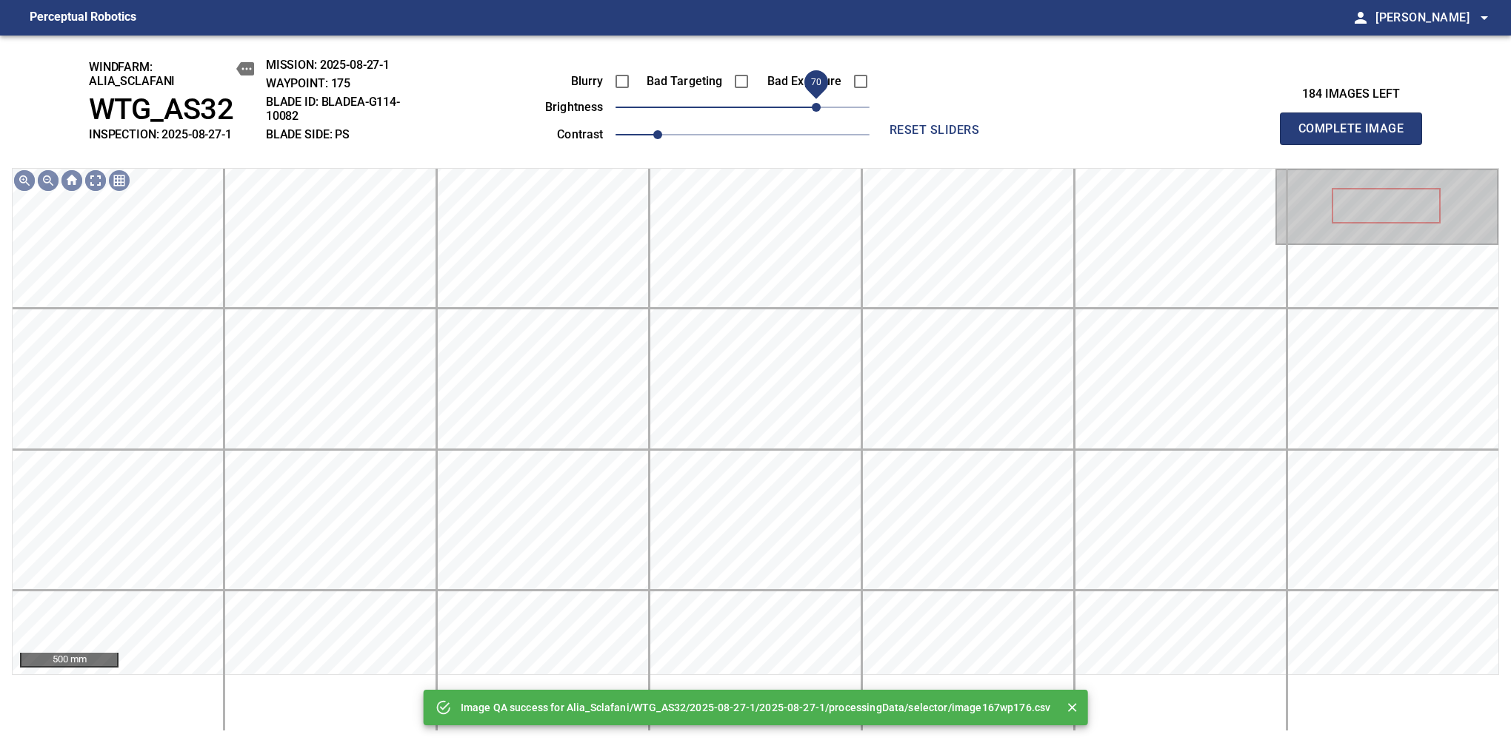
click at [815, 104] on span "70" at bounding box center [742, 107] width 254 height 21
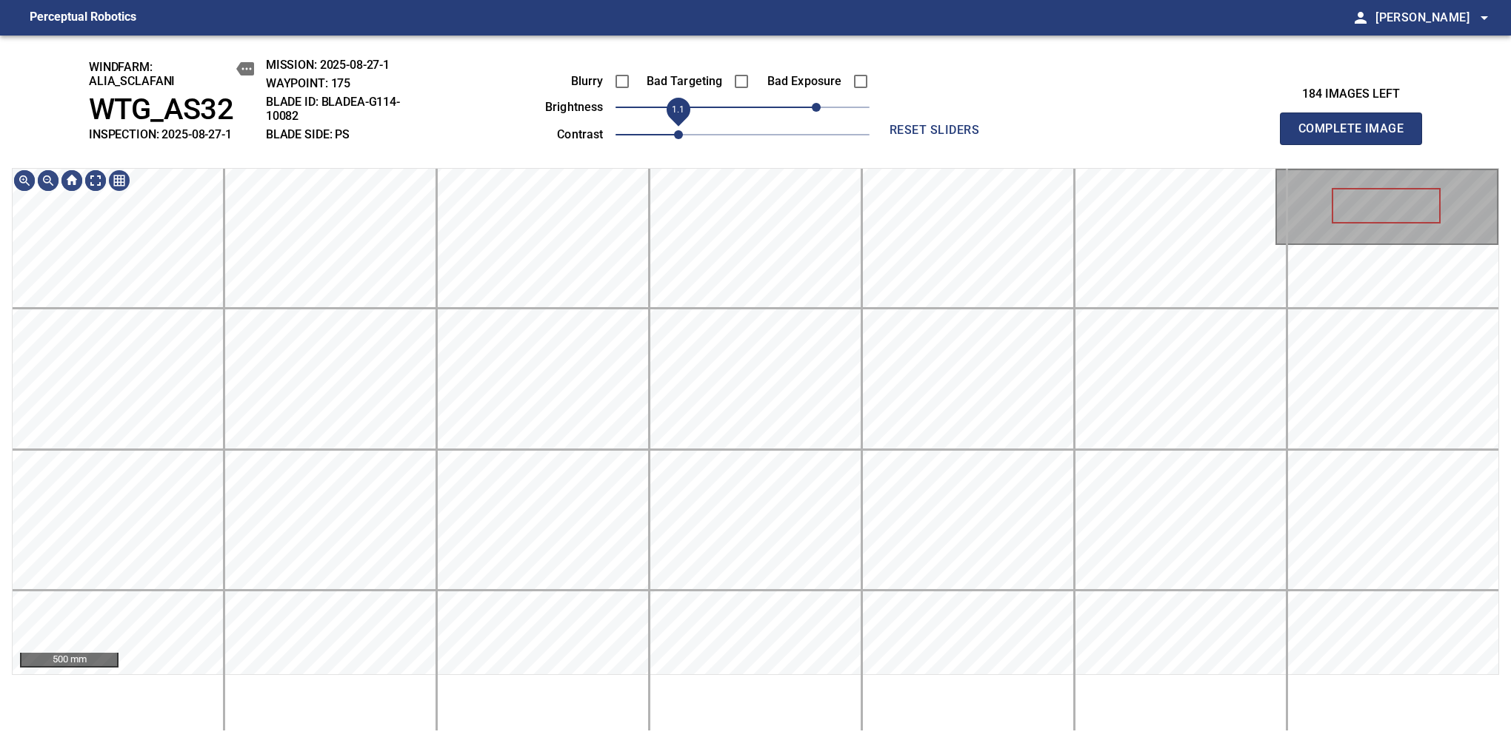
click at [674, 134] on span "1.1" at bounding box center [678, 134] width 9 height 9
drag, startPoint x: 817, startPoint y: 110, endPoint x: 825, endPoint y: 104, distance: 9.5
click at [825, 104] on span "80" at bounding box center [826, 107] width 9 height 9
click at [768, 34] on main "Perceptual Robotics person Alex Semenov arrow_drop_down windfarm: Alia_Sclafani…" at bounding box center [755, 371] width 1511 height 743
click at [1194, 136] on span "Complete Image" at bounding box center [1351, 128] width 110 height 21
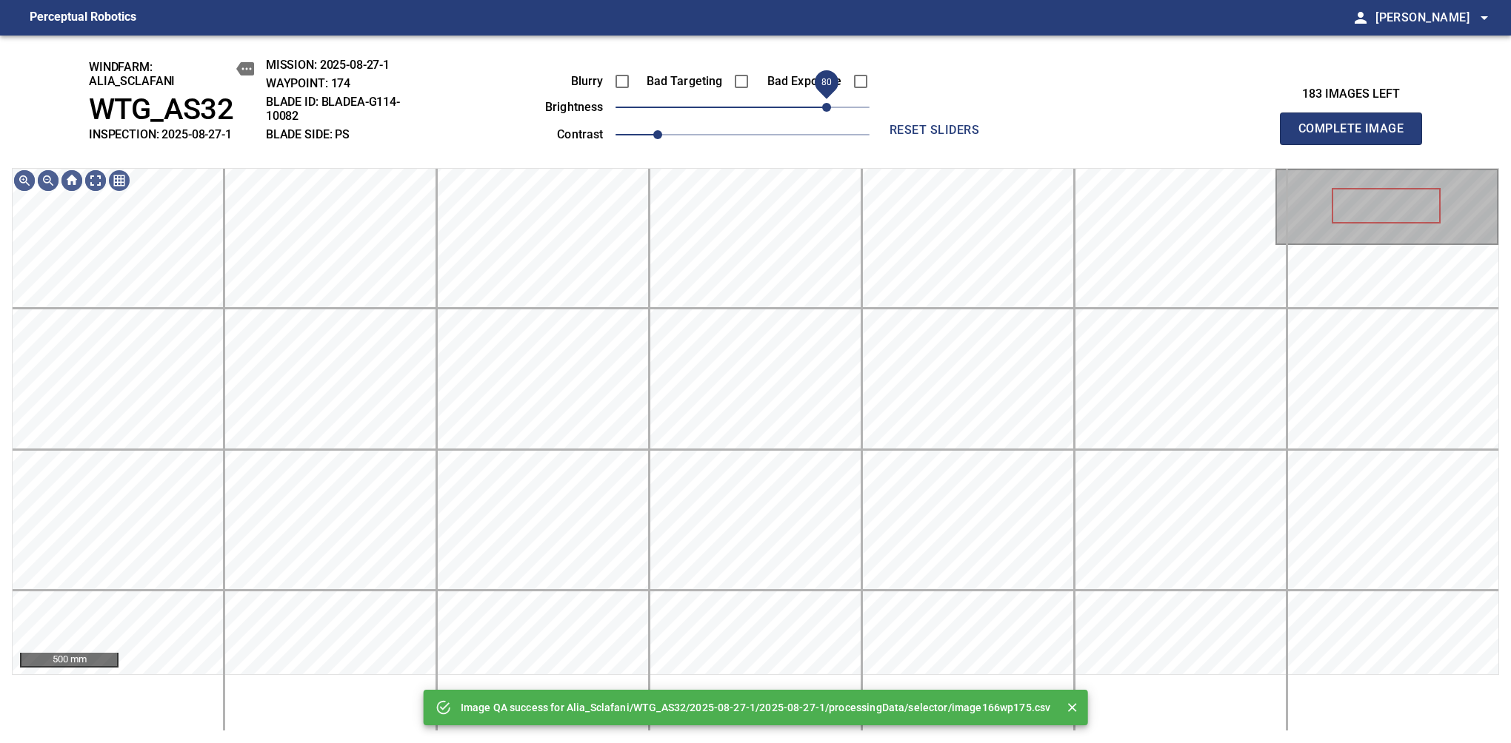
drag, startPoint x: 801, startPoint y: 109, endPoint x: 825, endPoint y: 109, distance: 23.7
click at [825, 109] on span "80" at bounding box center [742, 107] width 254 height 21
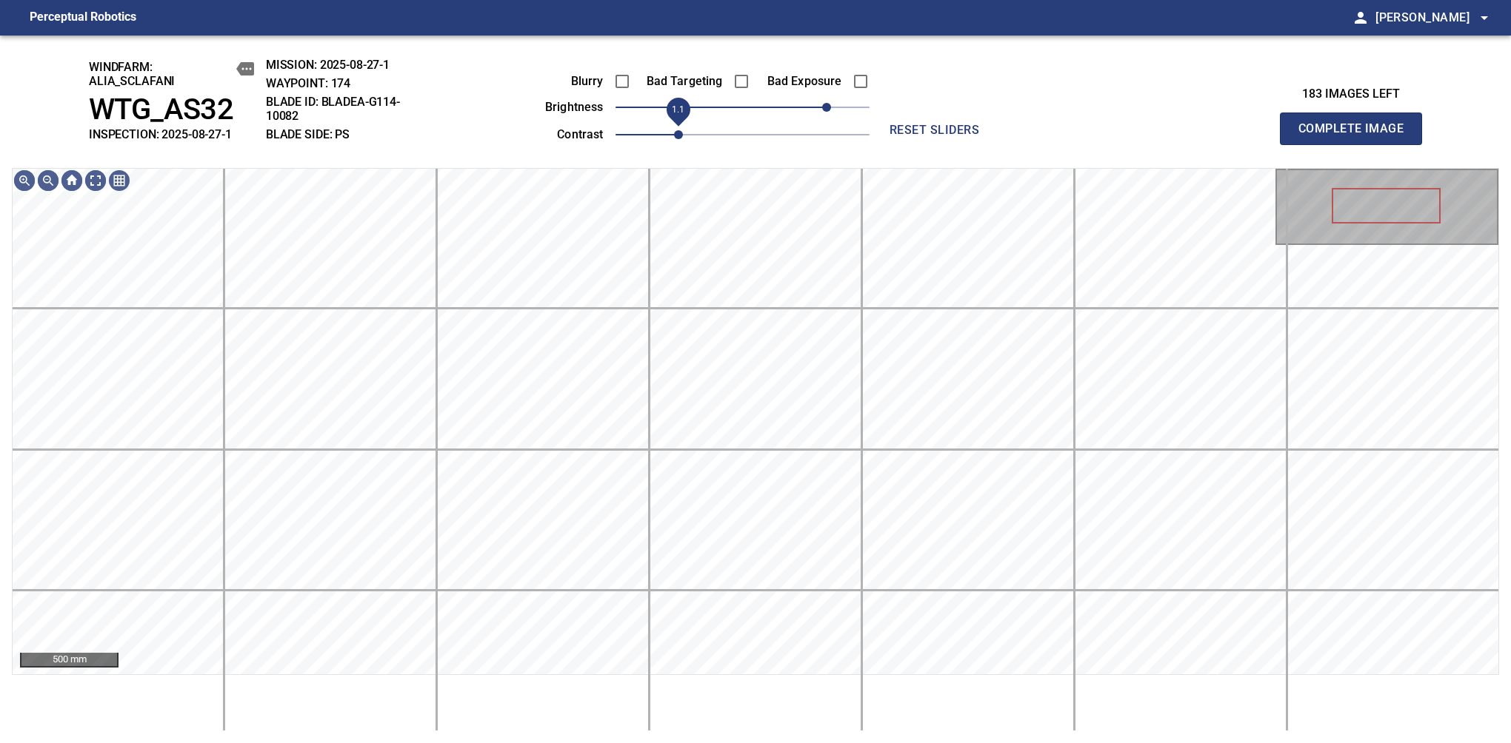
drag, startPoint x: 660, startPoint y: 138, endPoint x: 677, endPoint y: 138, distance: 17.0
click at [677, 138] on span "1.1" at bounding box center [678, 134] width 9 height 9
drag, startPoint x: 418, startPoint y: 711, endPoint x: 406, endPoint y: 685, distance: 28.8
click at [415, 703] on div "500 mm" at bounding box center [755, 450] width 1487 height 564
click at [406, 685] on div "500 mm" at bounding box center [755, 450] width 1487 height 564
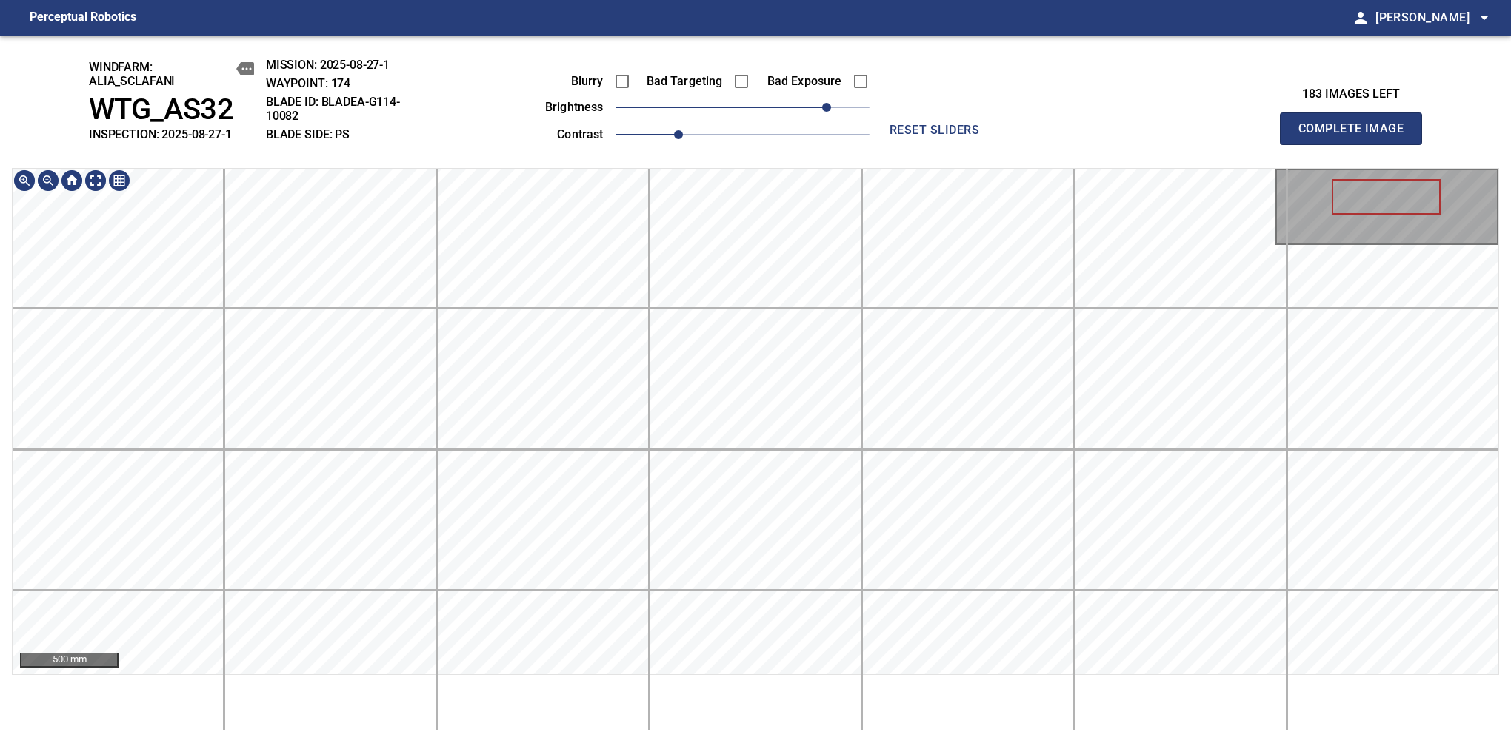
drag, startPoint x: 406, startPoint y: 685, endPoint x: 390, endPoint y: 677, distance: 17.6
click at [403, 685] on div "500 mm" at bounding box center [755, 450] width 1487 height 564
click at [400, 682] on div "500 mm" at bounding box center [755, 450] width 1487 height 564
click at [1194, 136] on span "Complete Image" at bounding box center [1351, 128] width 110 height 21
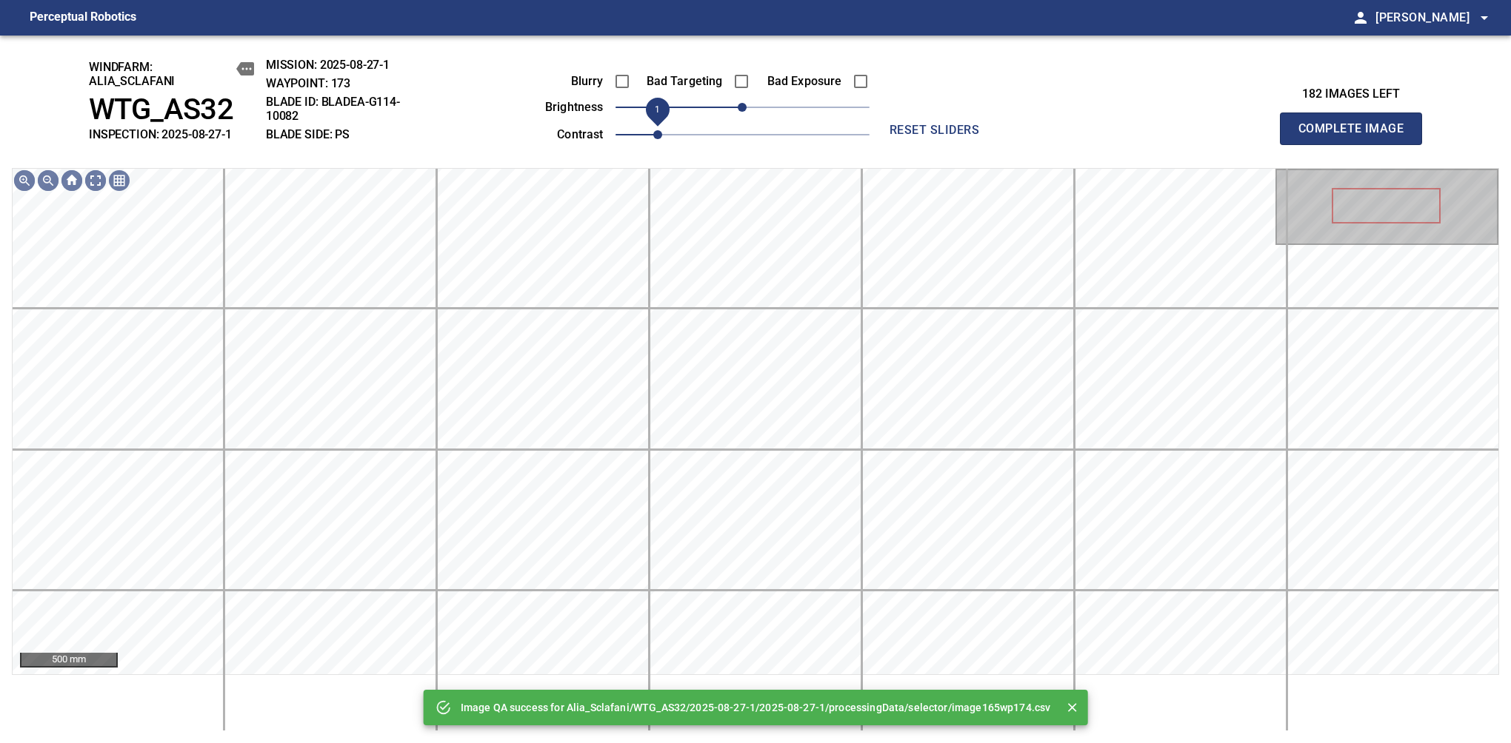
click at [662, 133] on span "1" at bounding box center [657, 134] width 9 height 9
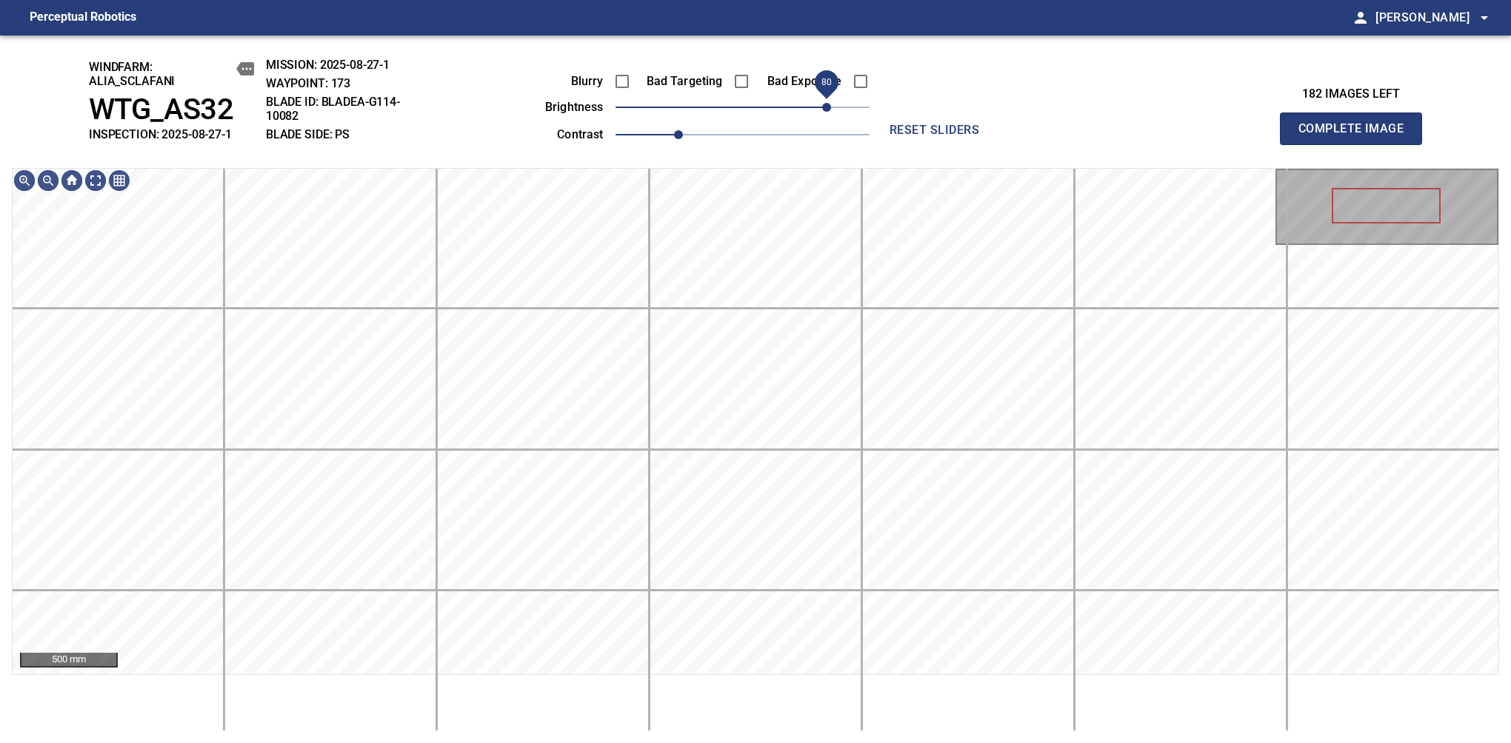
drag, startPoint x: 786, startPoint y: 107, endPoint x: 823, endPoint y: 97, distance: 37.7
click at [823, 103] on span "80" at bounding box center [826, 107] width 9 height 9
click at [817, 146] on div "windfarm: Alia_Sclafani WTG_AS32 INSPECTION: 2025-08-27-1 MISSION: 2025-08-27-1…" at bounding box center [755, 390] width 1511 height 708
click at [1194, 136] on span "Complete Image" at bounding box center [1351, 128] width 110 height 21
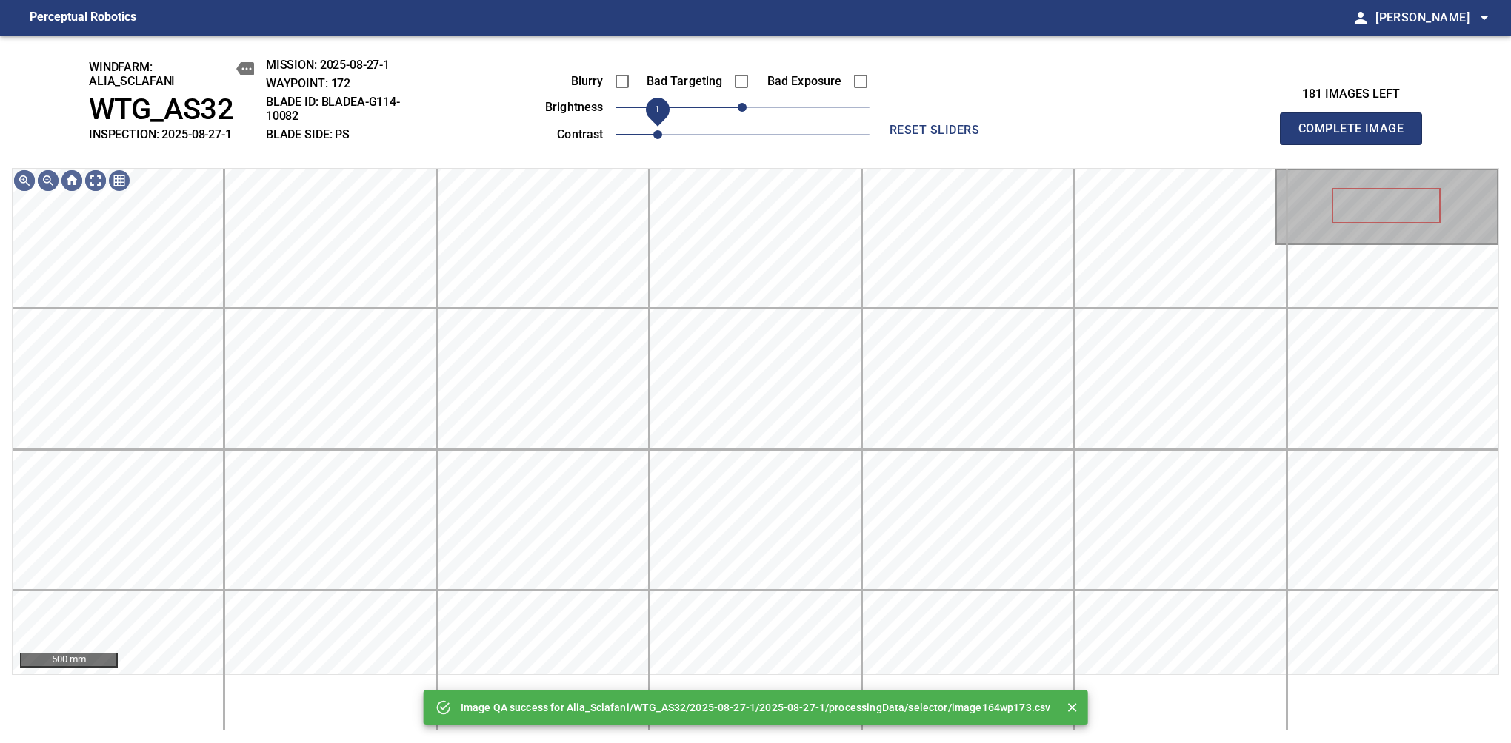
click at [662, 130] on span "1" at bounding box center [657, 134] width 9 height 9
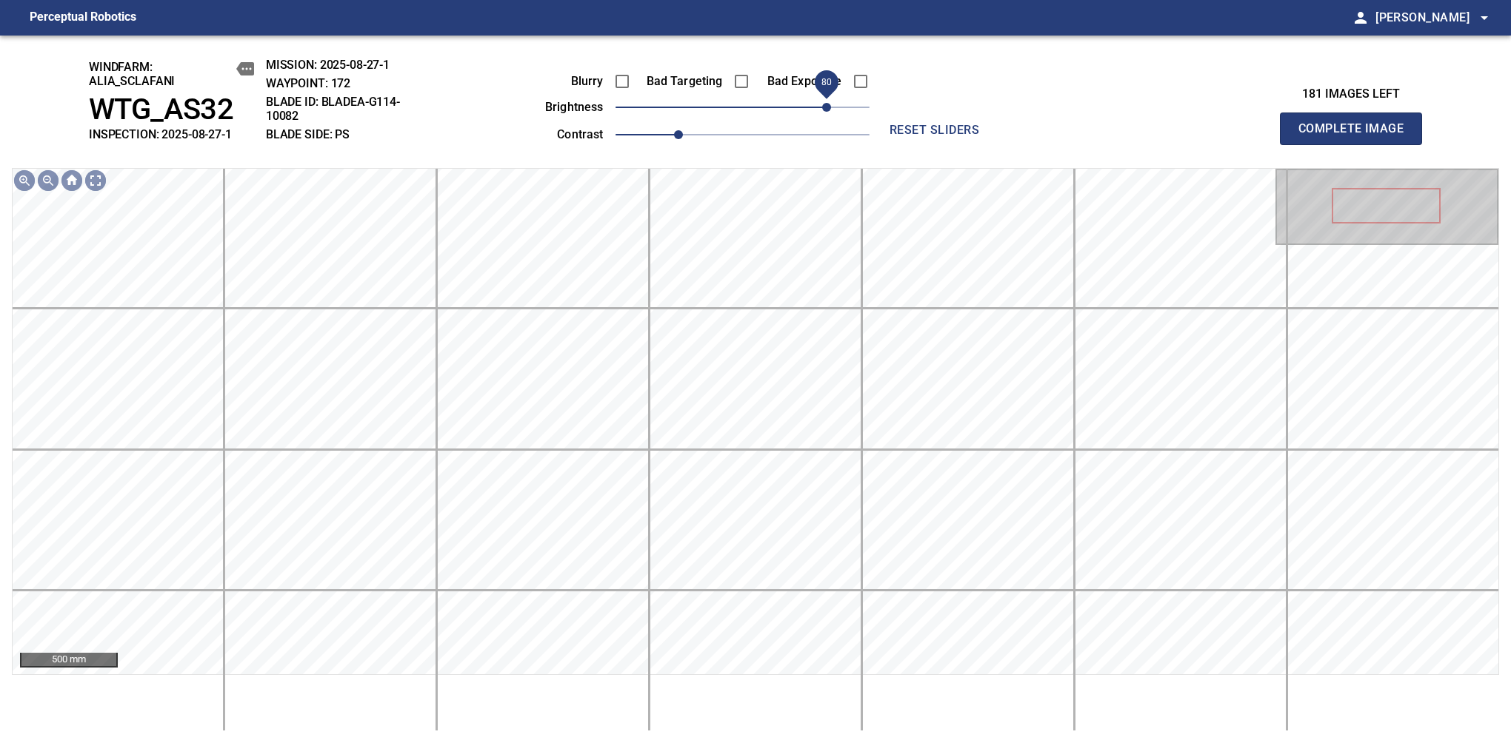
drag, startPoint x: 740, startPoint y: 102, endPoint x: 830, endPoint y: 92, distance: 90.2
click at [830, 103] on span "80" at bounding box center [826, 107] width 9 height 9
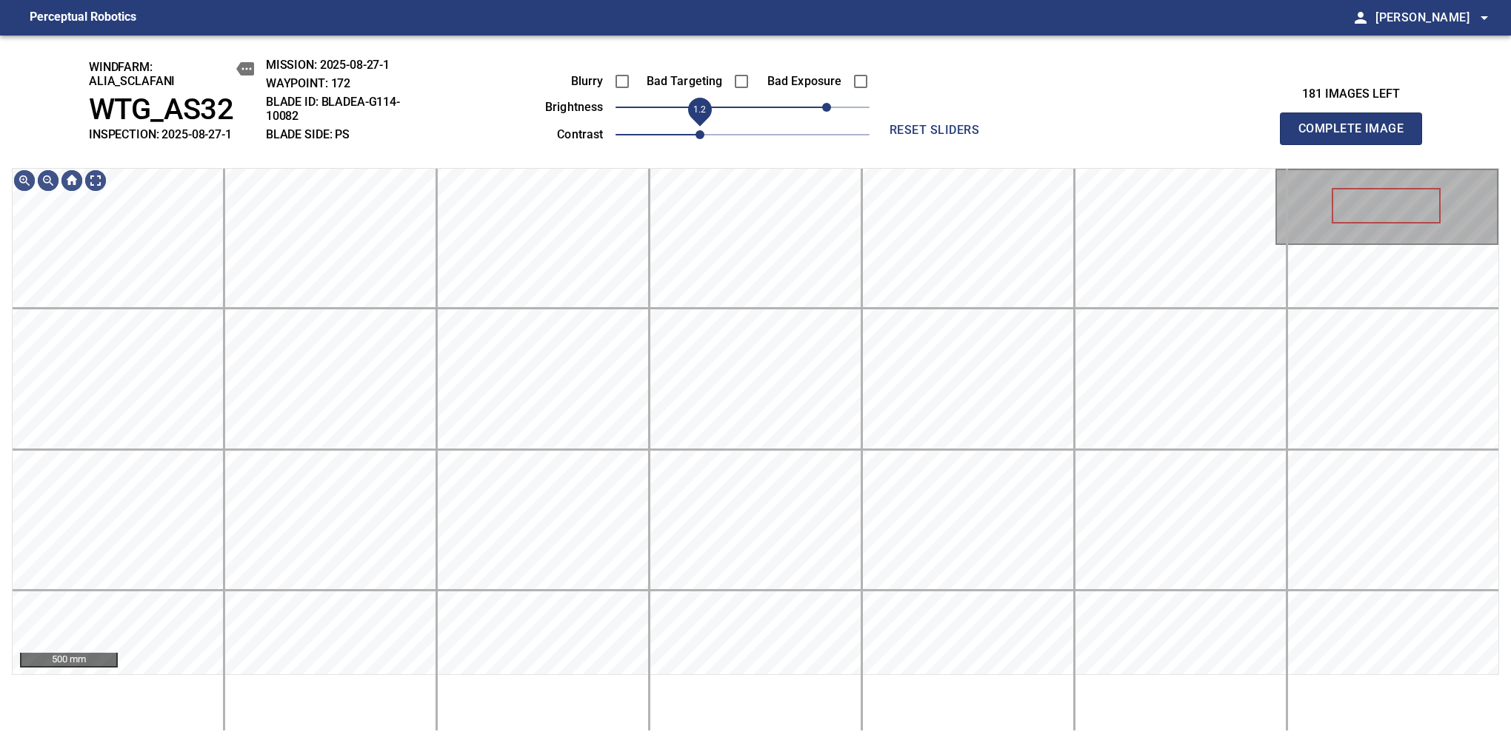
drag, startPoint x: 685, startPoint y: 136, endPoint x: 693, endPoint y: 136, distance: 8.1
click at [695, 136] on span "1.2" at bounding box center [699, 134] width 9 height 9
click at [820, 112] on span "70" at bounding box center [816, 107] width 9 height 9
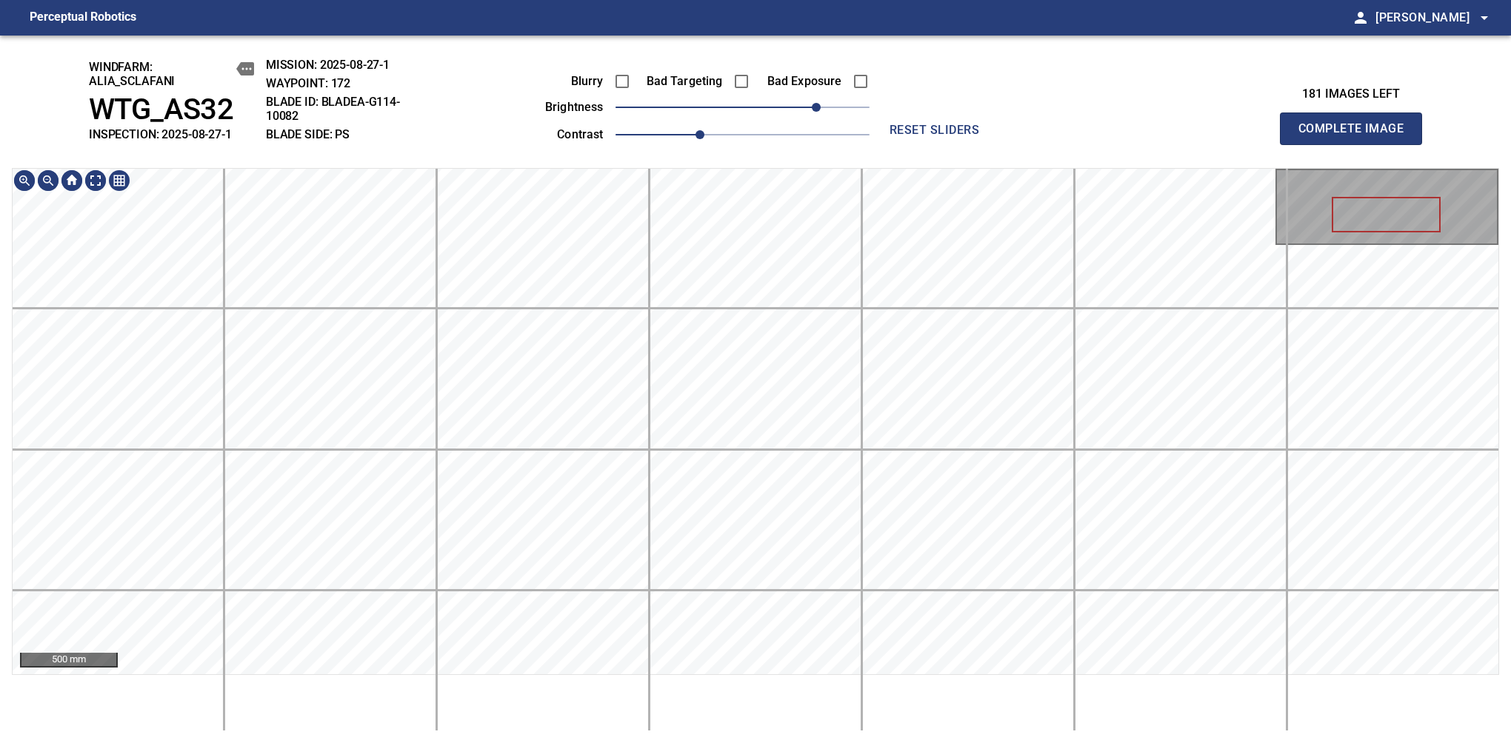
click at [727, 30] on main "Perceptual Robotics person Alex Semenov arrow_drop_down windfarm: Alia_Sclafani…" at bounding box center [755, 371] width 1511 height 743
click at [1194, 136] on span "Complete Image" at bounding box center [1351, 128] width 110 height 21
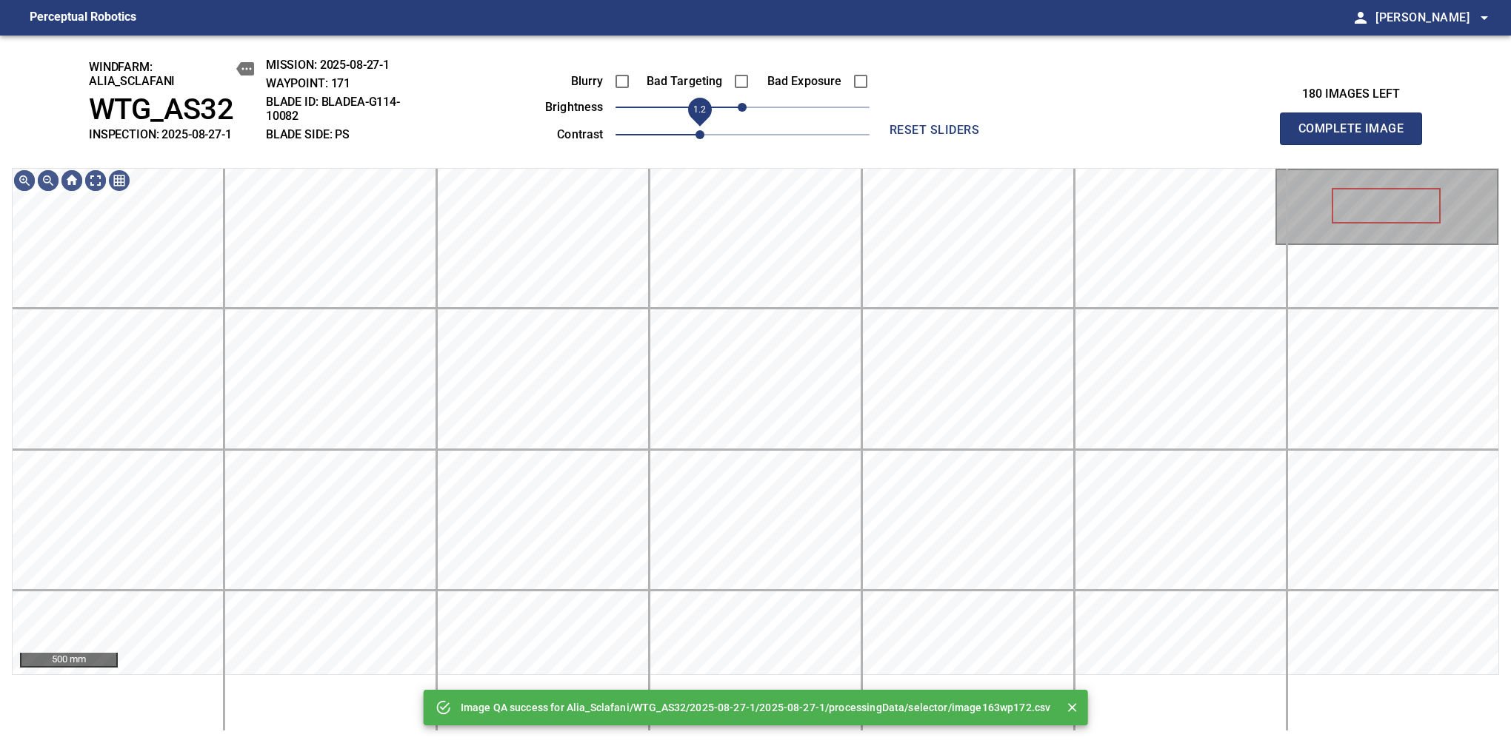
drag, startPoint x: 675, startPoint y: 130, endPoint x: 701, endPoint y: 130, distance: 25.9
click at [701, 130] on span "1.2" at bounding box center [699, 134] width 9 height 9
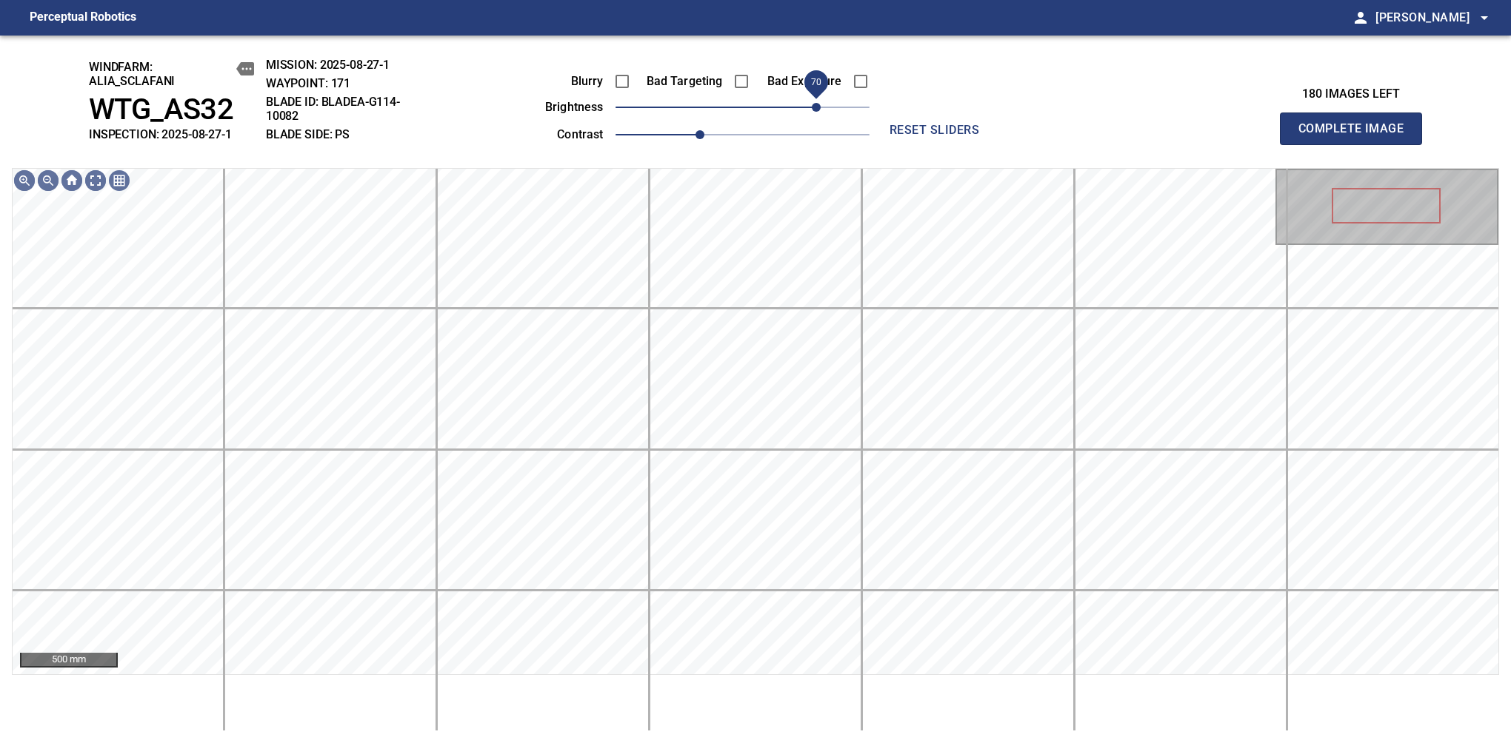
drag, startPoint x: 786, startPoint y: 107, endPoint x: 817, endPoint y: 110, distance: 31.2
click at [817, 110] on span "70" at bounding box center [816, 107] width 9 height 9
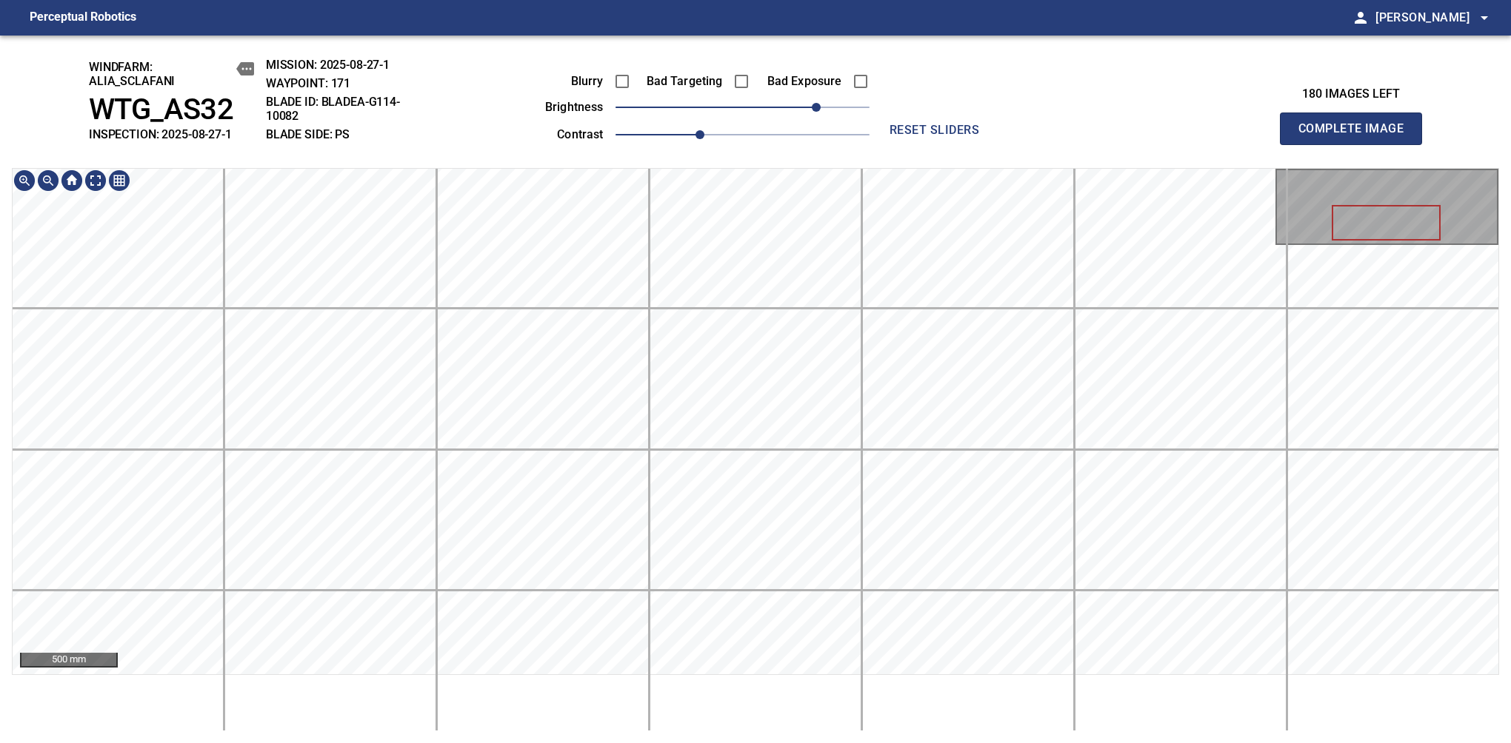
click at [769, 118] on div "windfarm: Alia_Sclafani WTG_AS32 INSPECTION: 2025-08-27-1 MISSION: 2025-08-27-1…" at bounding box center [755, 390] width 1511 height 708
click at [1194, 136] on span "Complete Image" at bounding box center [1351, 128] width 110 height 21
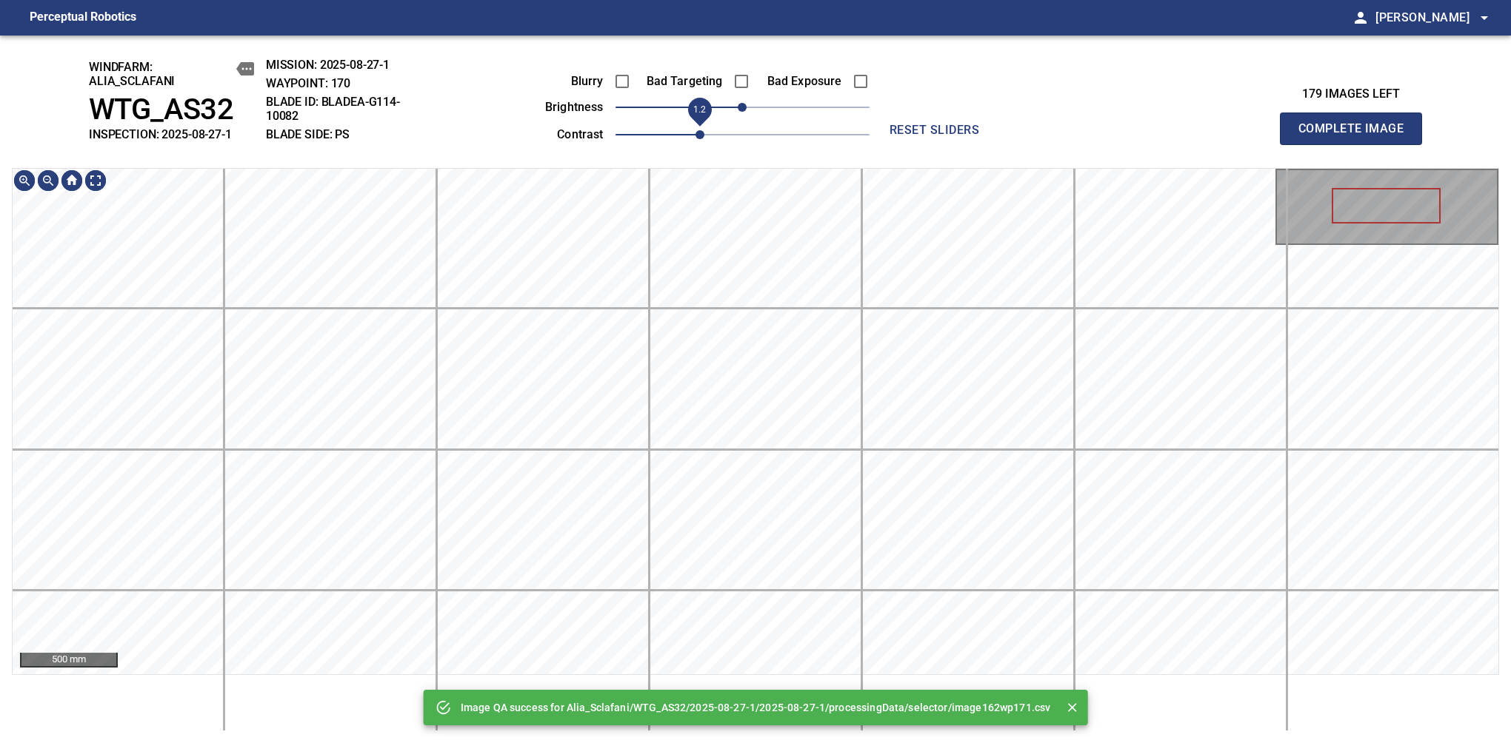
click at [693, 139] on span "1.2" at bounding box center [742, 134] width 254 height 21
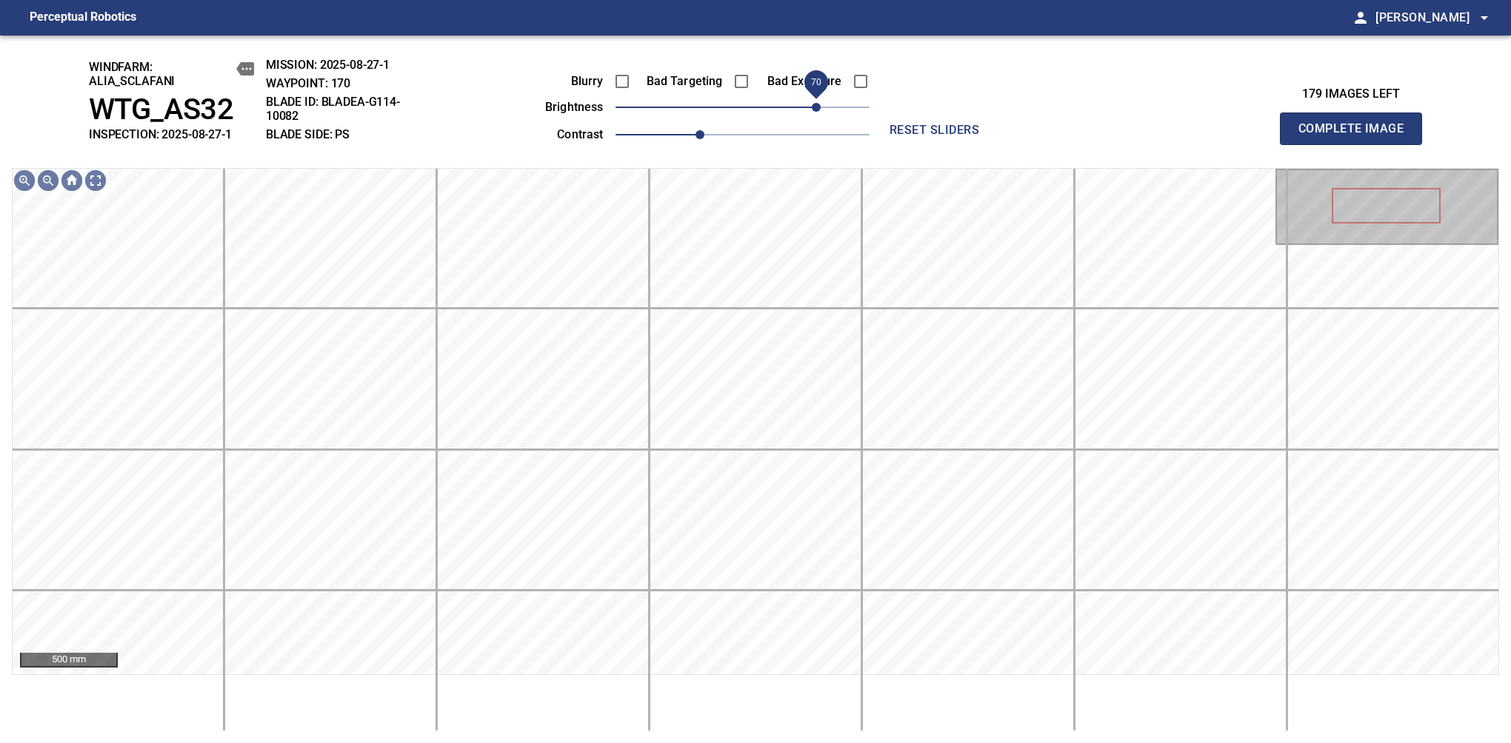
drag, startPoint x: 794, startPoint y: 105, endPoint x: 817, endPoint y: 100, distance: 24.3
click at [817, 103] on span "70" at bounding box center [816, 107] width 9 height 9
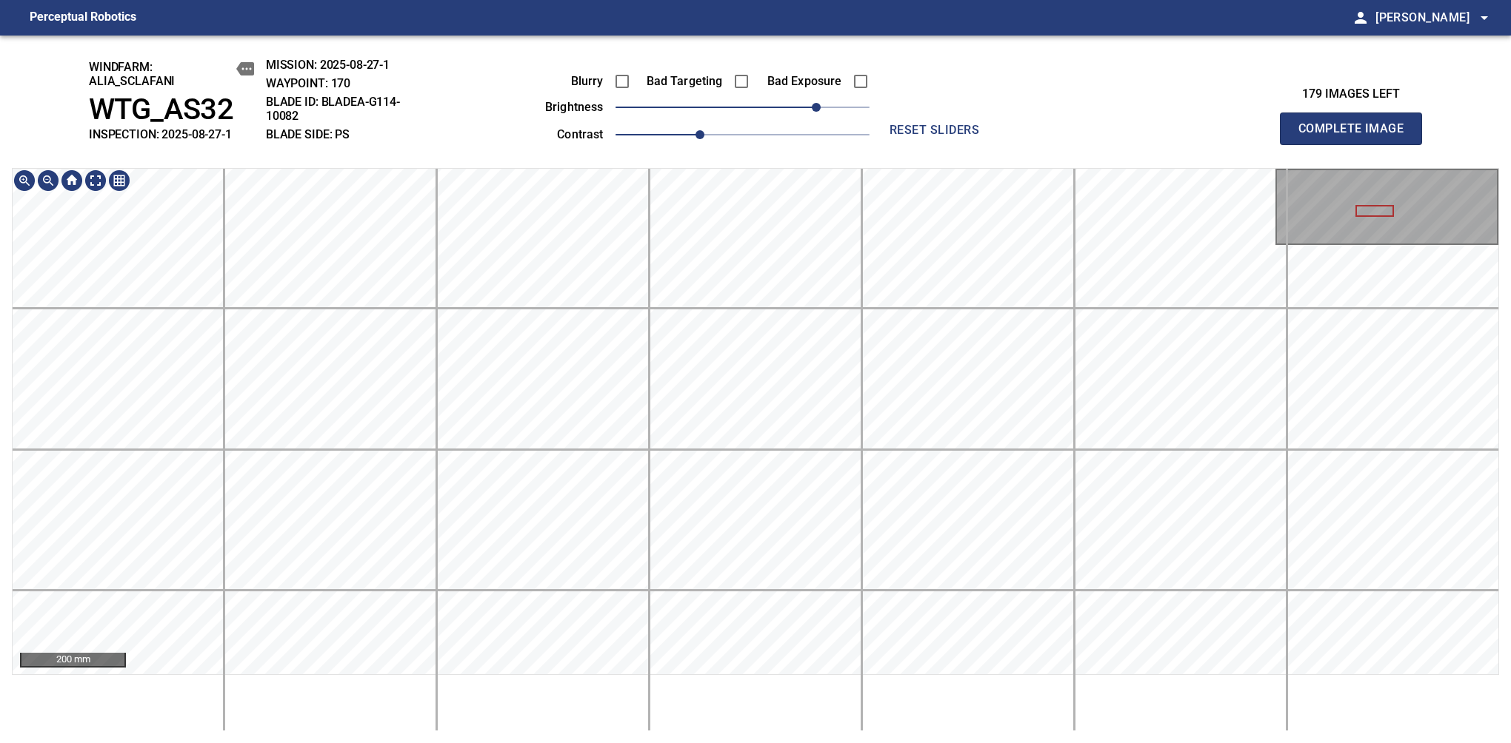
click at [1194, 136] on span "Complete Image" at bounding box center [1351, 128] width 110 height 21
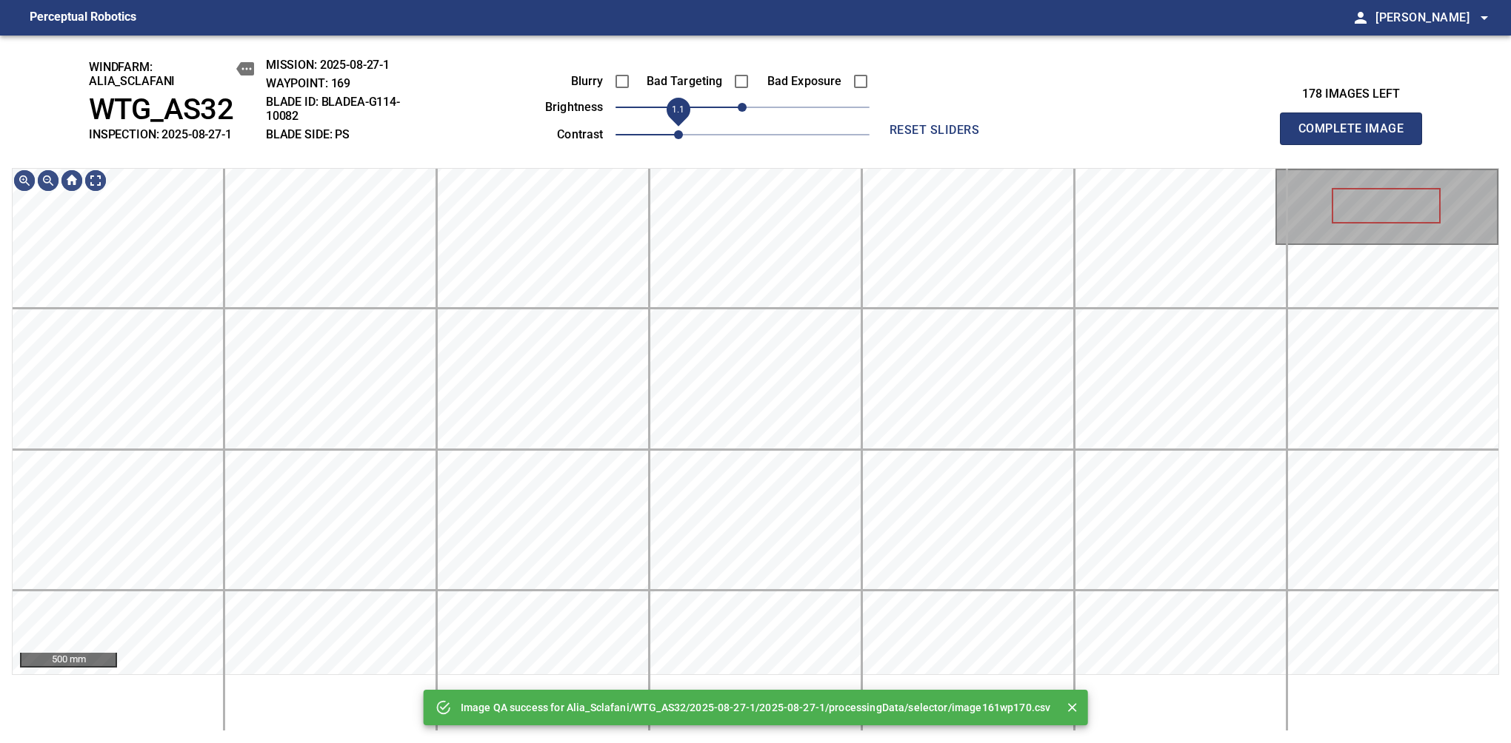
click at [683, 130] on span "1.1" at bounding box center [742, 134] width 254 height 21
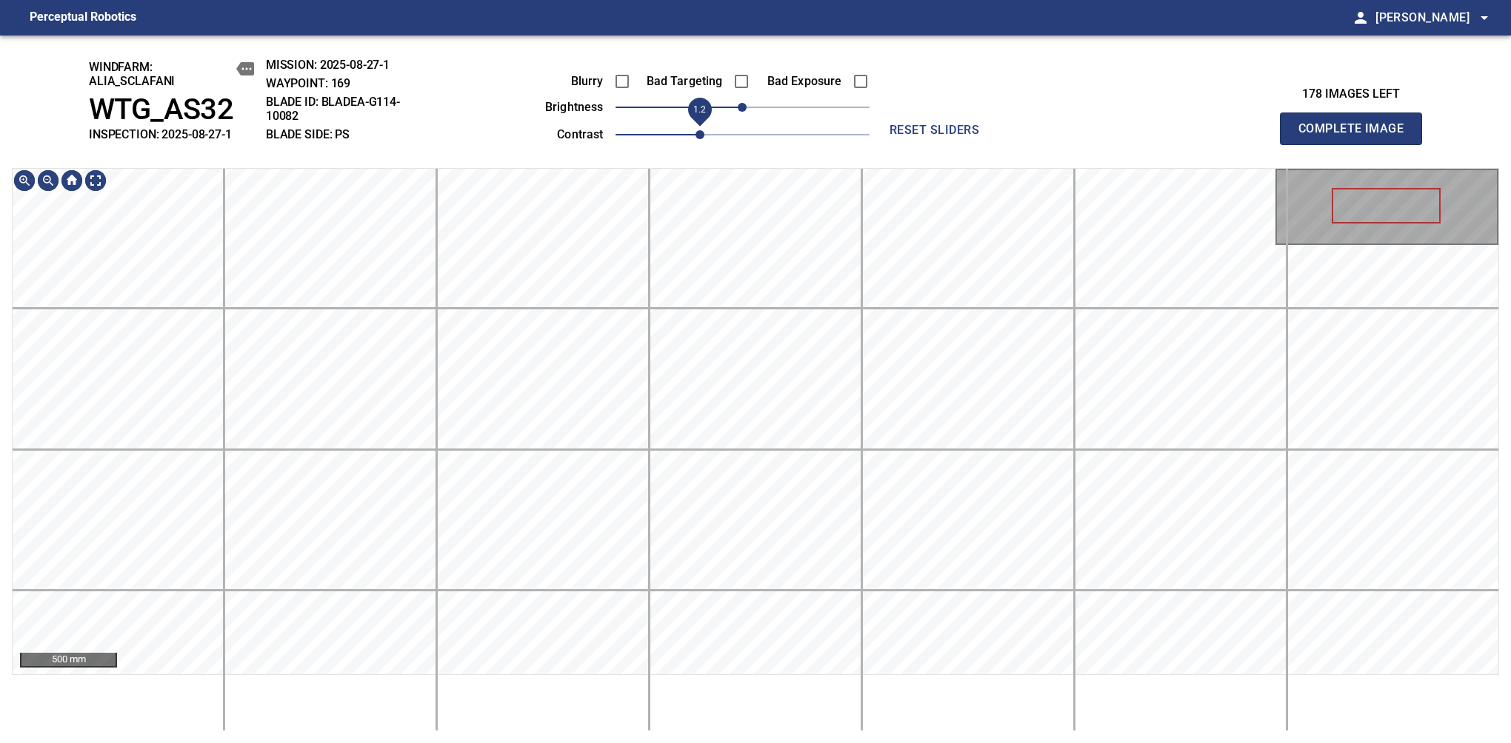
click at [697, 136] on span "1.2" at bounding box center [742, 134] width 254 height 21
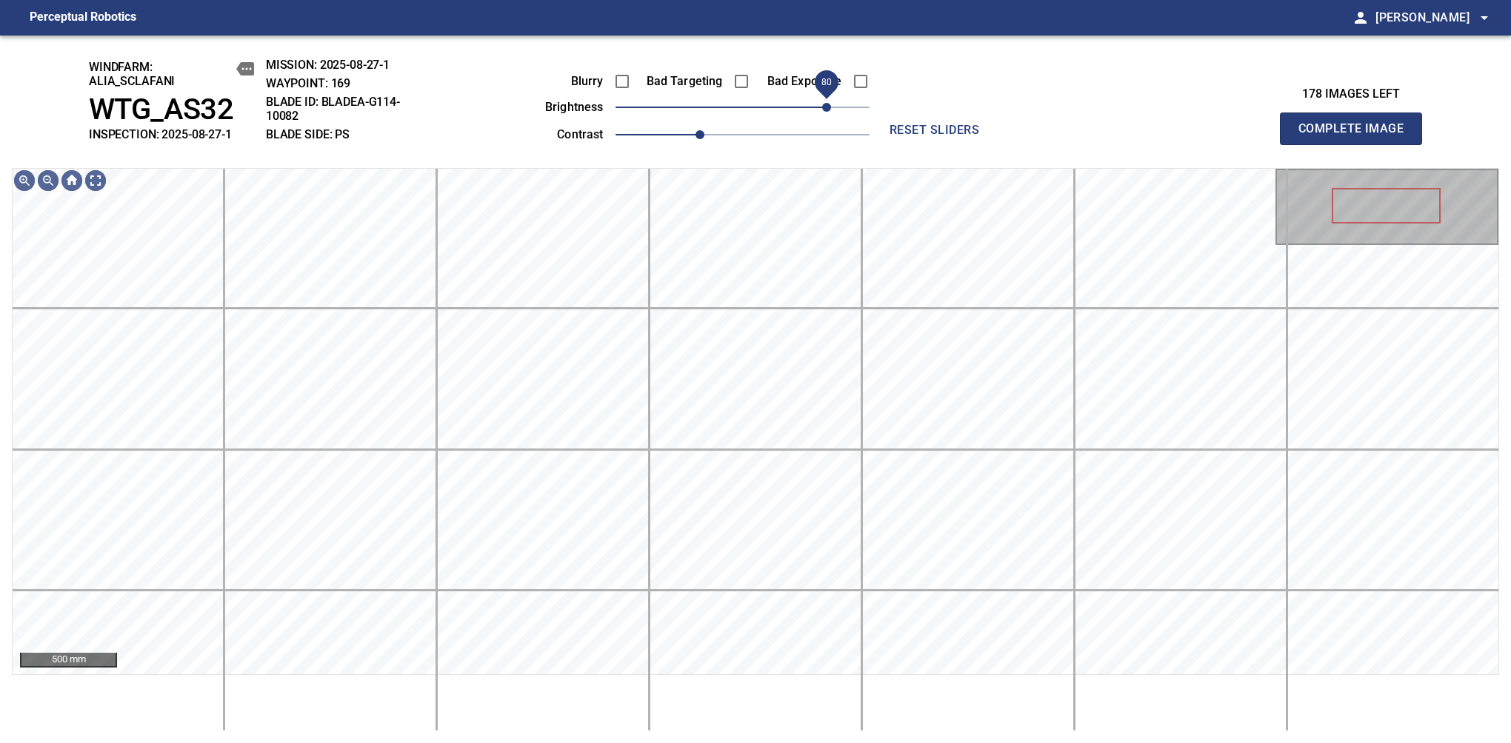
drag, startPoint x: 787, startPoint y: 99, endPoint x: 826, endPoint y: 99, distance: 39.2
click at [826, 103] on span "80" at bounding box center [826, 107] width 9 height 9
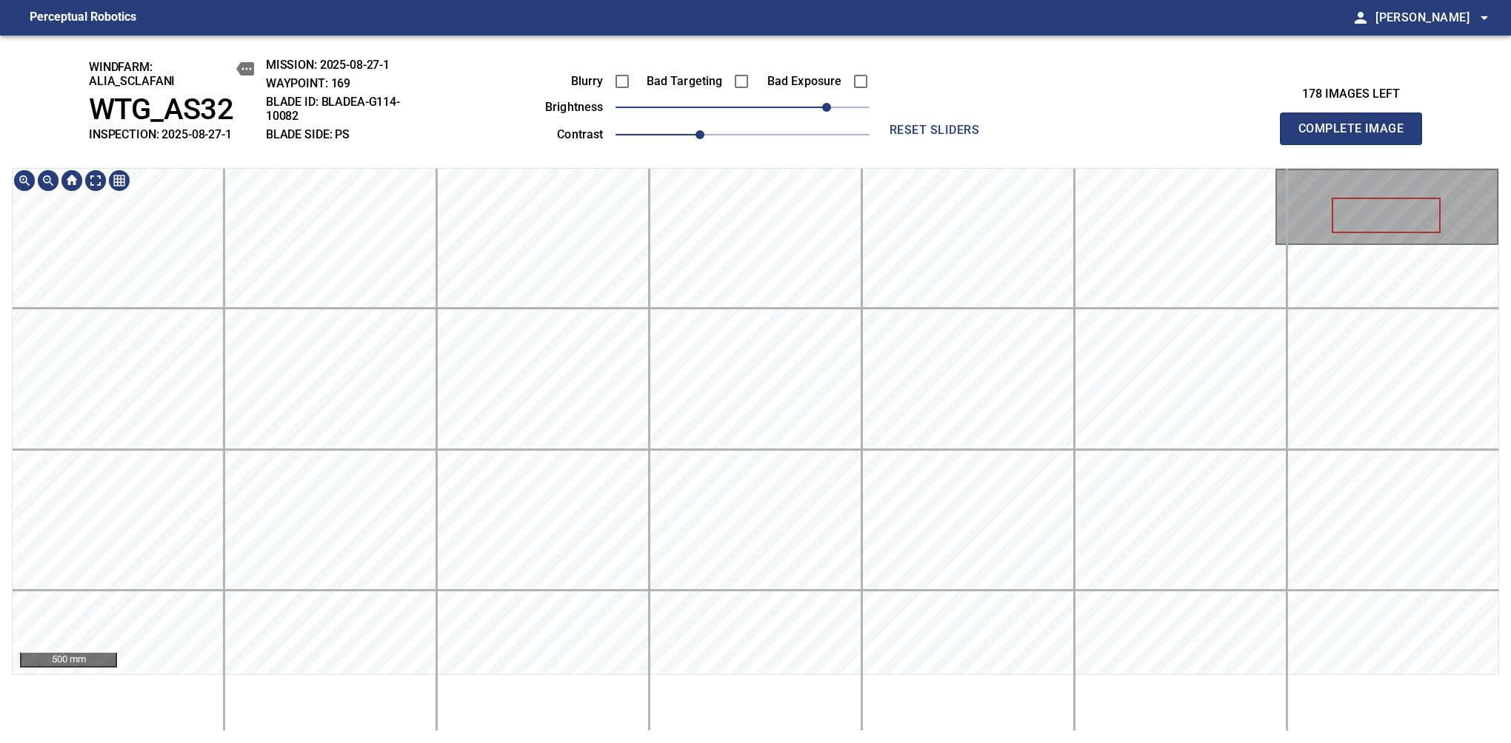
click at [735, 86] on div "windfarm: Alia_Sclafani WTG_AS32 INSPECTION: 2025-08-27-1 MISSION: 2025-08-27-1…" at bounding box center [755, 390] width 1511 height 708
click at [1194, 136] on span "Complete Image" at bounding box center [1351, 128] width 110 height 21
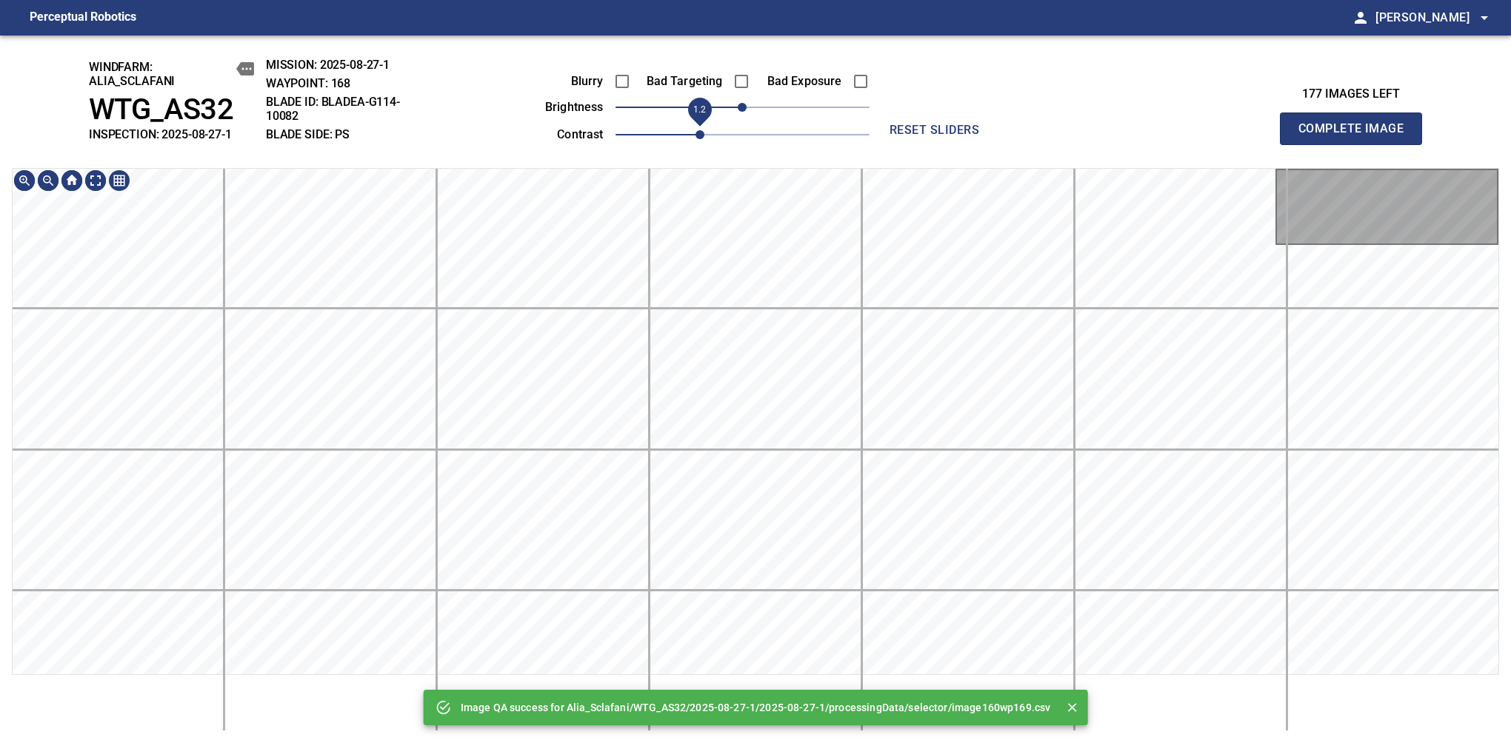
drag, startPoint x: 688, startPoint y: 138, endPoint x: 696, endPoint y: 140, distance: 8.4
click at [696, 139] on span "1.2" at bounding box center [699, 134] width 9 height 9
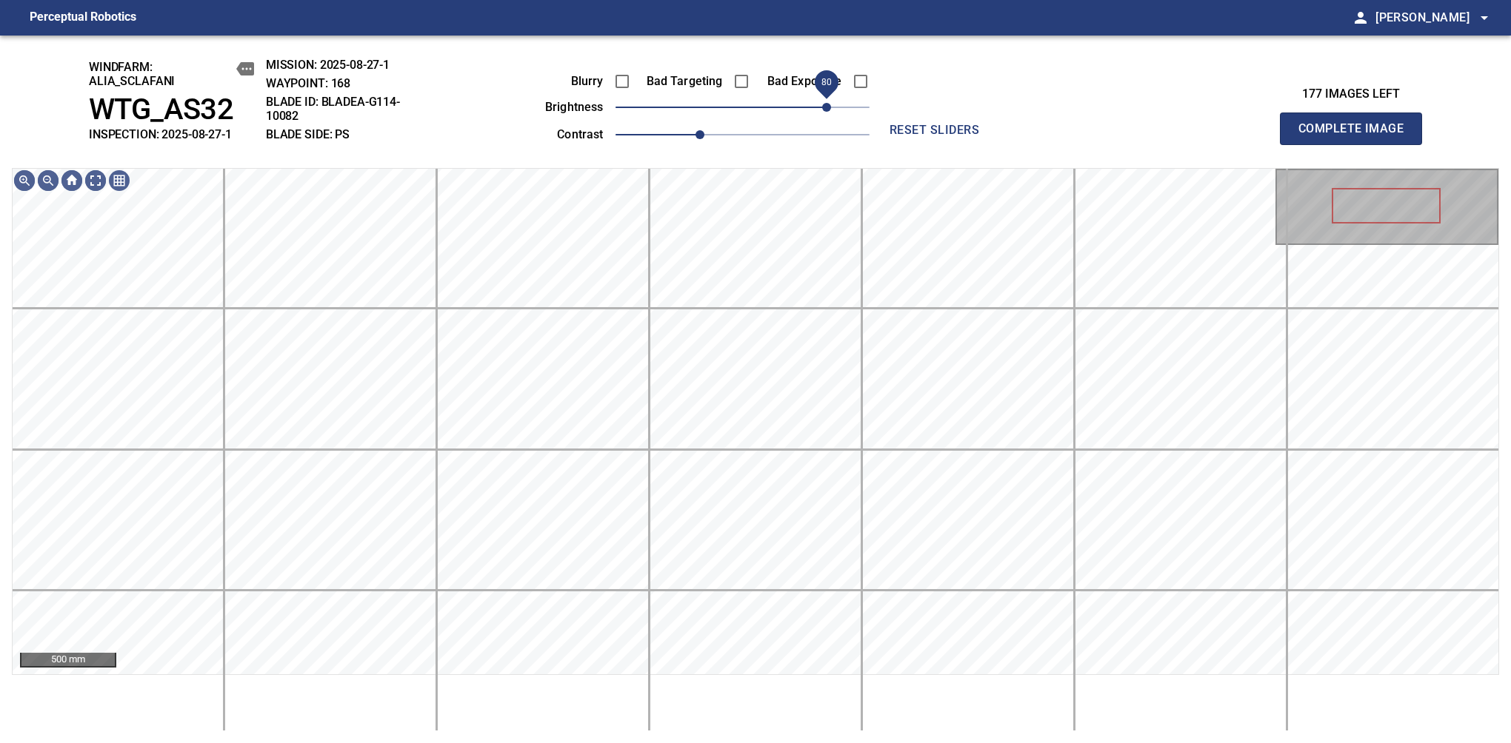
drag, startPoint x: 805, startPoint y: 113, endPoint x: 823, endPoint y: 107, distance: 19.4
click at [823, 107] on span "80" at bounding box center [826, 107] width 9 height 9
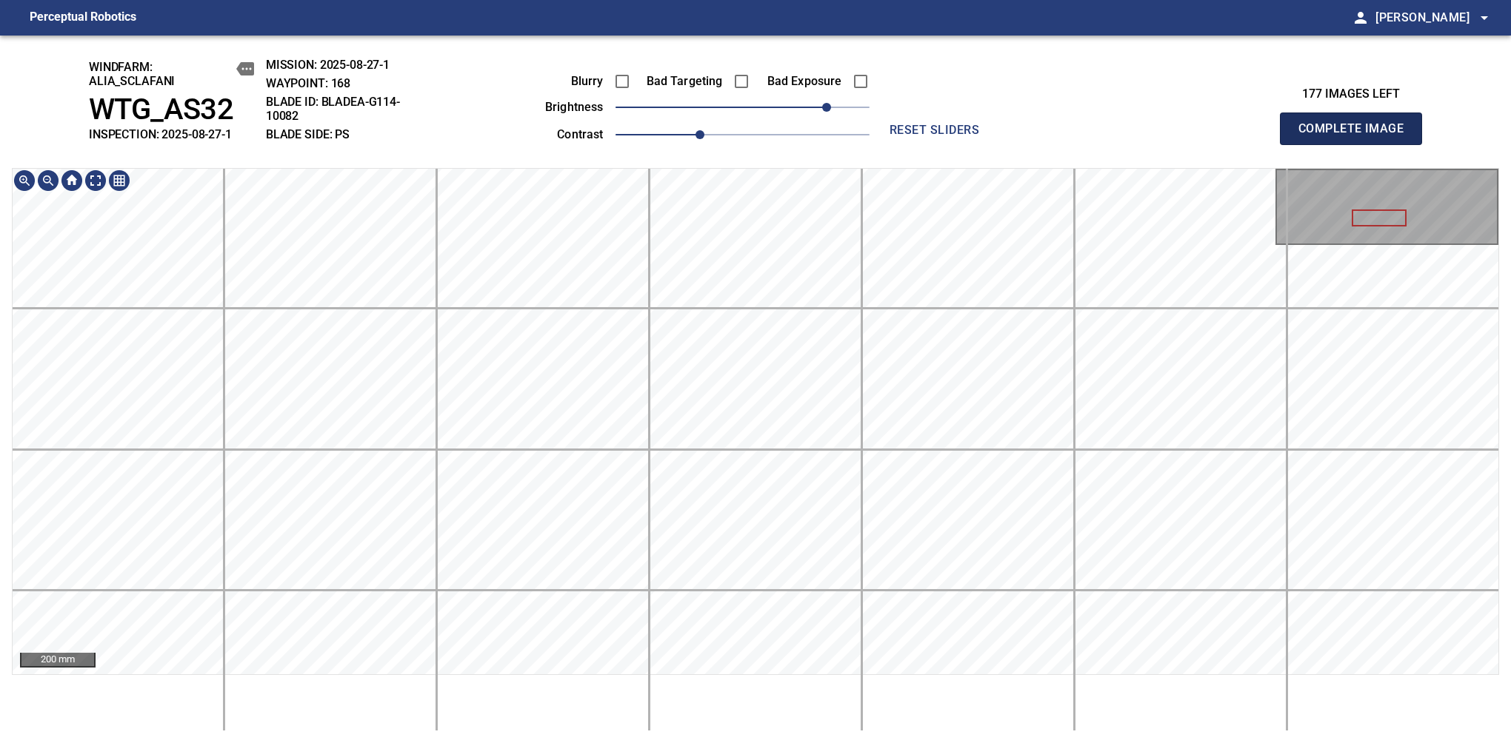
click at [1194, 136] on span "Complete Image" at bounding box center [1351, 128] width 110 height 21
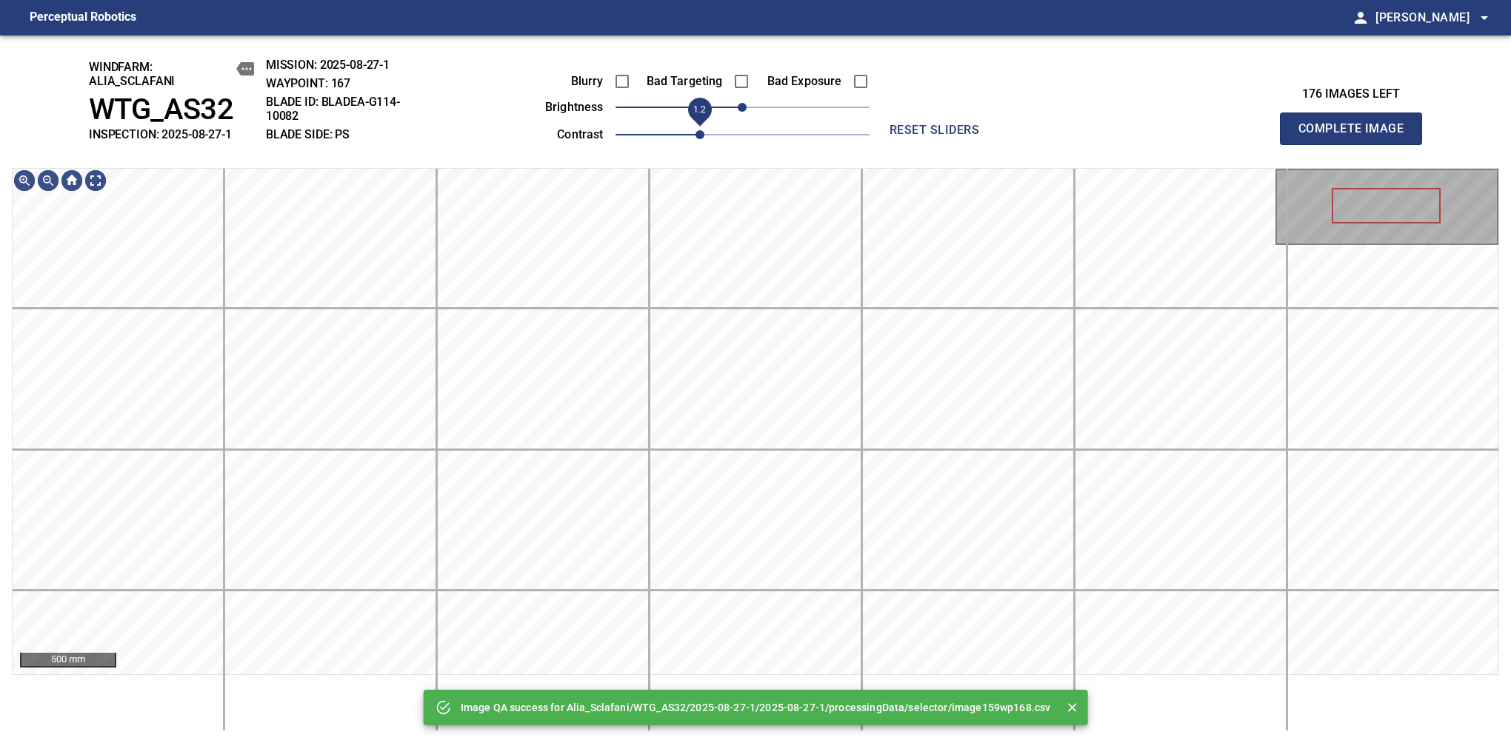
drag, startPoint x: 689, startPoint y: 133, endPoint x: 704, endPoint y: 130, distance: 15.7
click at [704, 130] on span "1.2" at bounding box center [699, 134] width 9 height 9
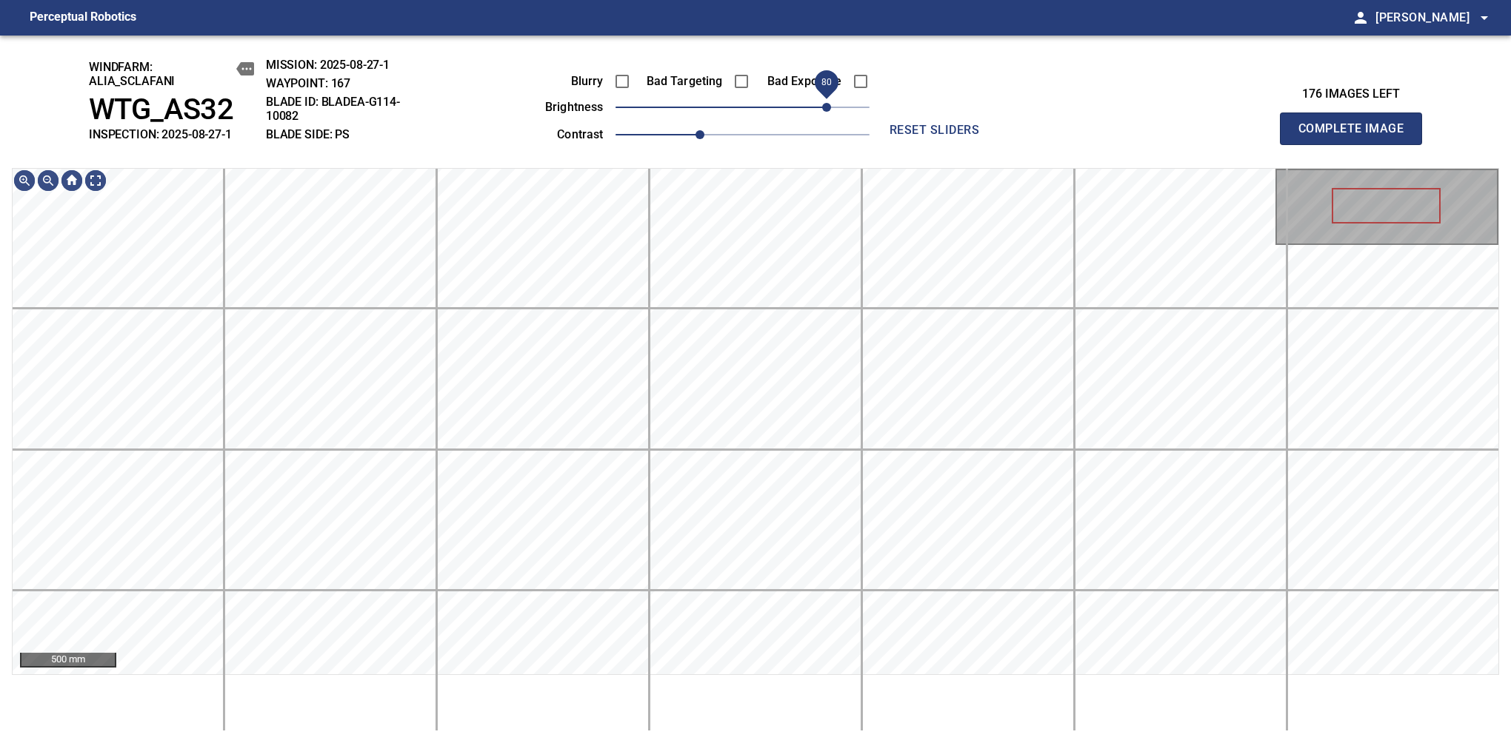
click at [826, 103] on span "80" at bounding box center [826, 107] width 9 height 9
click at [629, 96] on div "windfarm: Alia_Sclafani WTG_AS32 INSPECTION: 2025-08-27-1 MISSION: 2025-08-27-1…" at bounding box center [755, 390] width 1511 height 708
click at [1194, 136] on span "Complete Image" at bounding box center [1351, 128] width 110 height 21
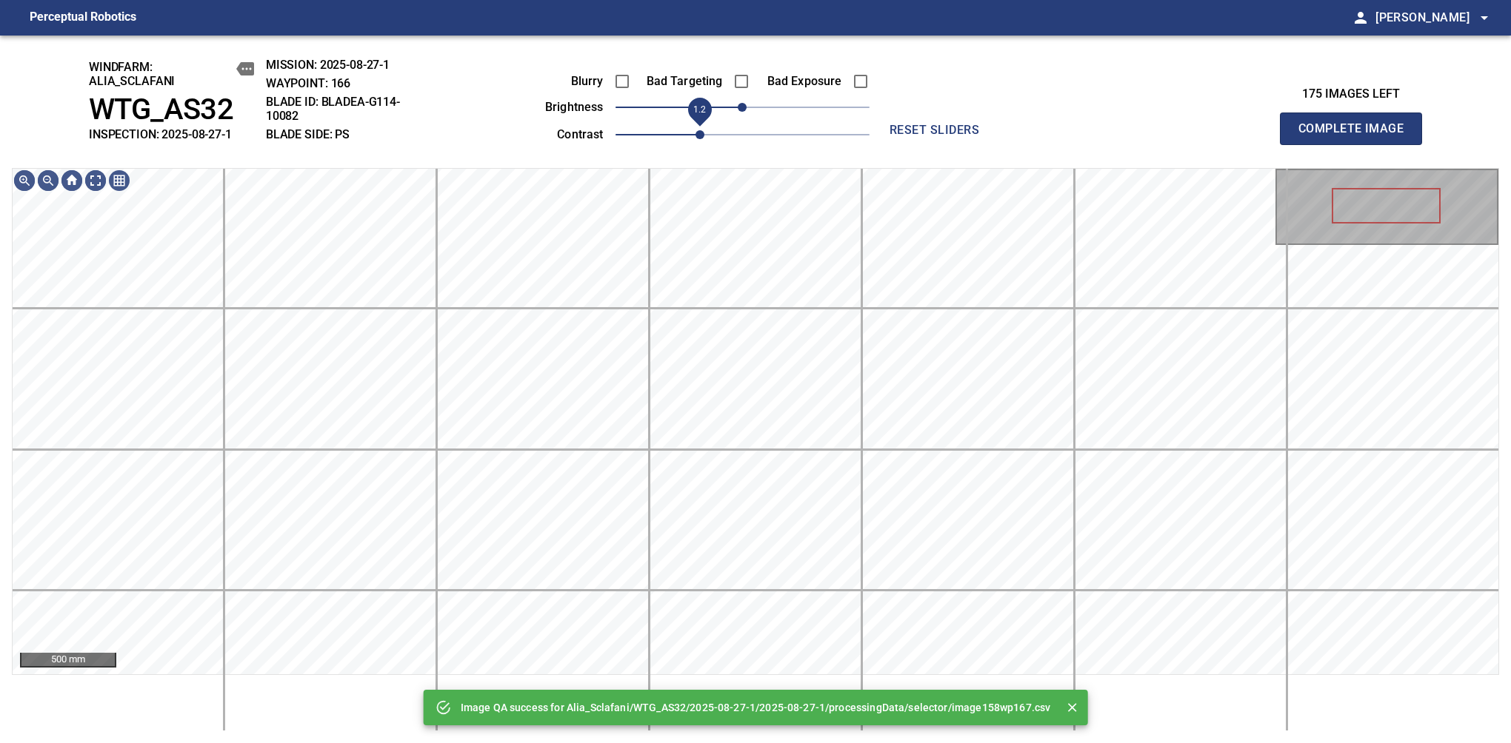
drag, startPoint x: 688, startPoint y: 130, endPoint x: 704, endPoint y: 127, distance: 16.6
click at [704, 127] on span "1.2" at bounding box center [742, 134] width 254 height 21
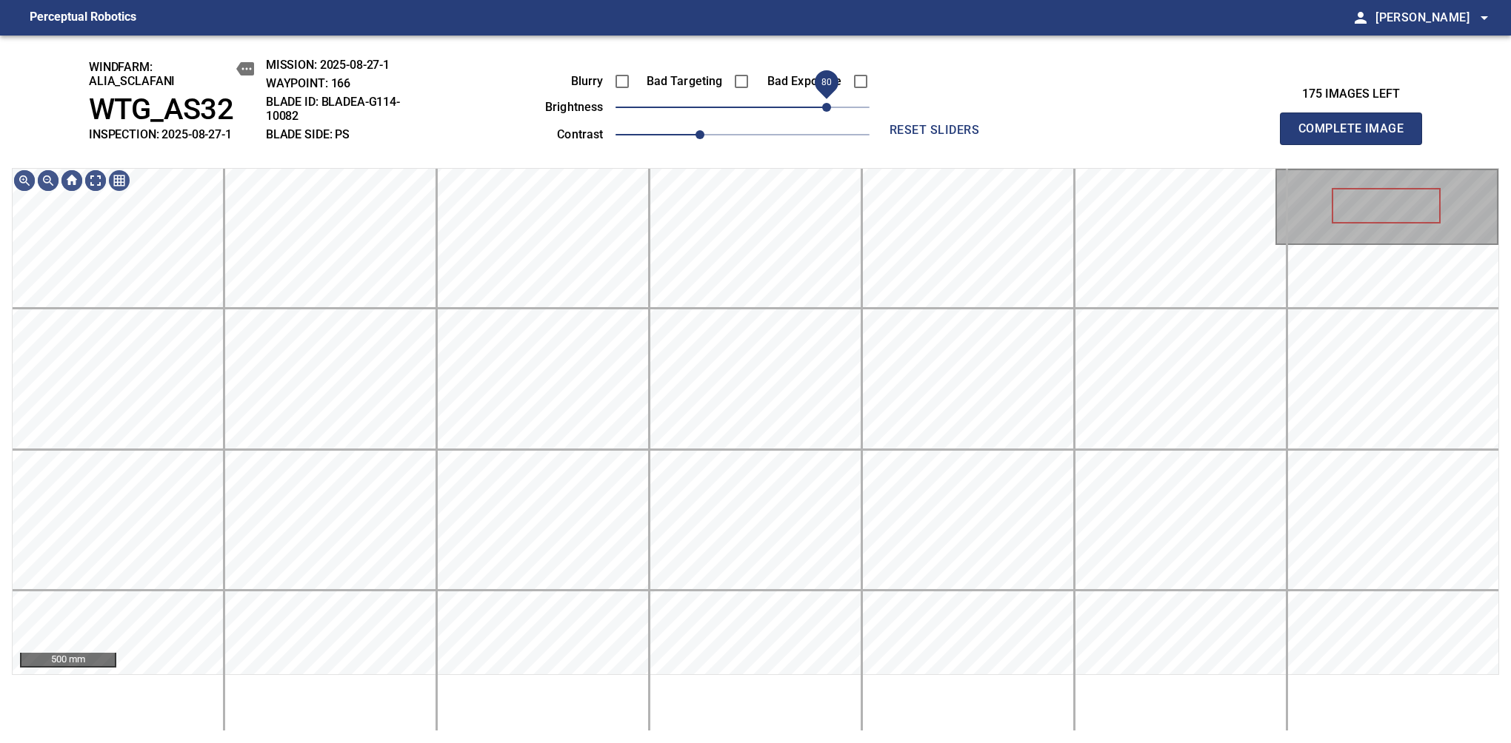
drag, startPoint x: 797, startPoint y: 112, endPoint x: 832, endPoint y: 107, distance: 35.2
click at [832, 107] on span "80" at bounding box center [742, 107] width 254 height 21
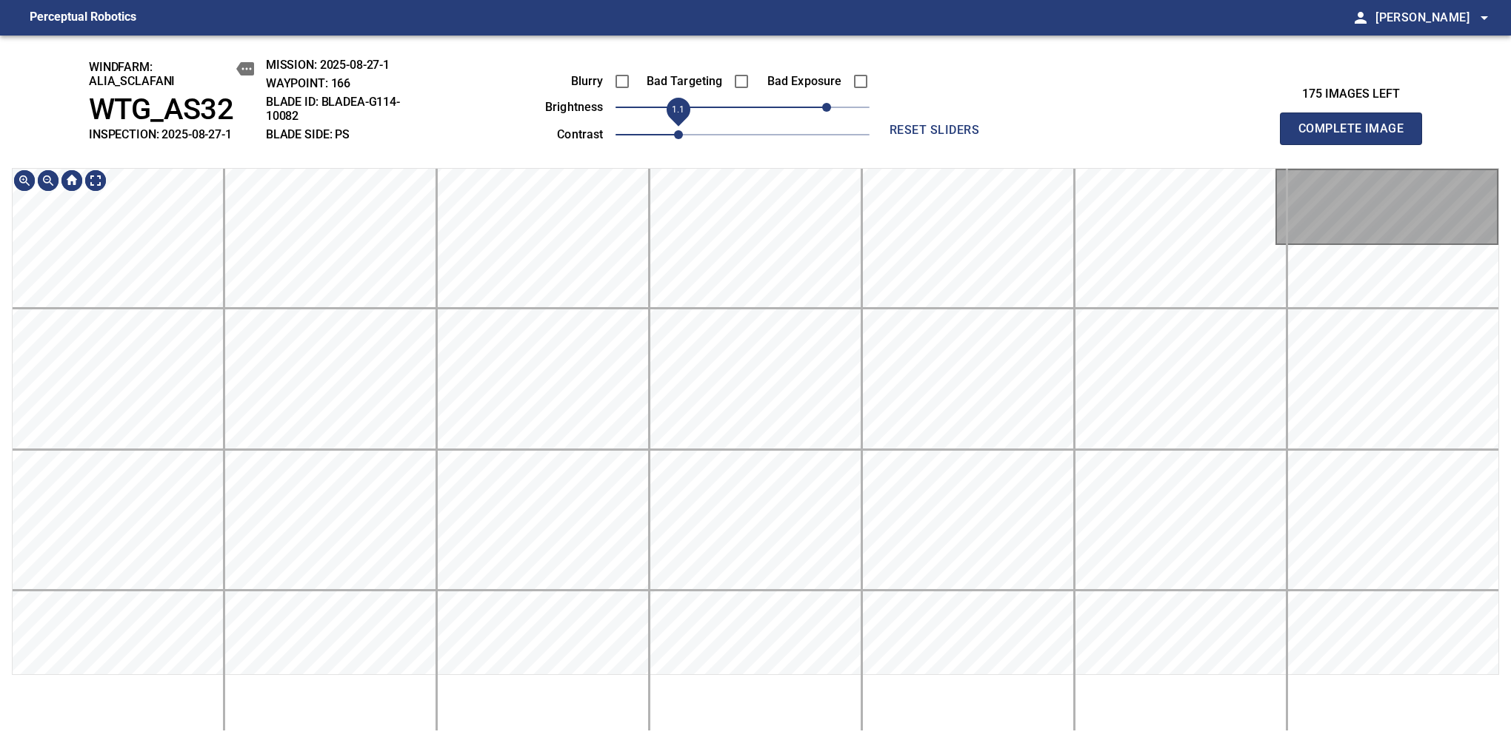
drag, startPoint x: 689, startPoint y: 133, endPoint x: 681, endPoint y: 130, distance: 8.0
click at [681, 130] on span "1.1" at bounding box center [678, 134] width 9 height 9
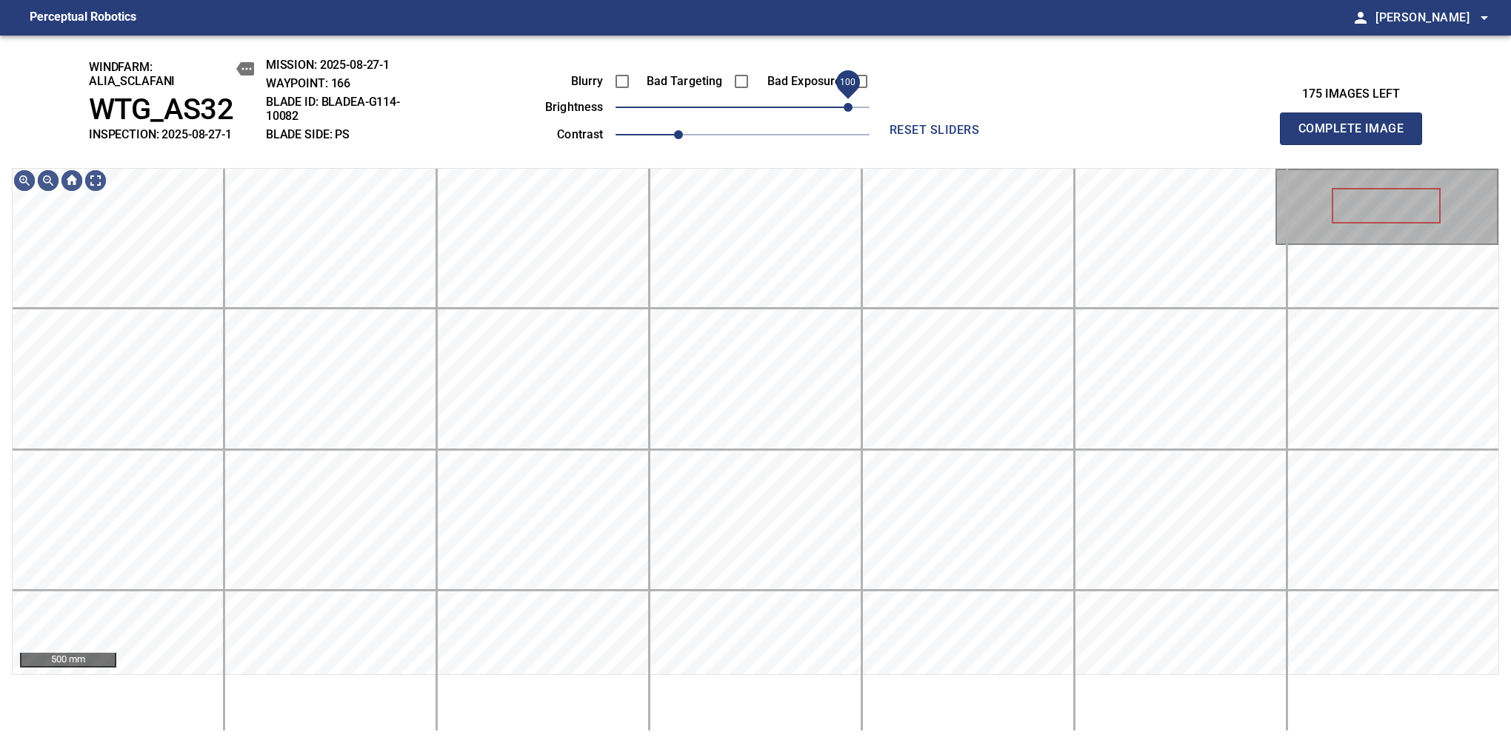
drag, startPoint x: 833, startPoint y: 116, endPoint x: 846, endPoint y: 95, distance: 24.6
click at [846, 103] on span "100" at bounding box center [847, 107] width 9 height 9
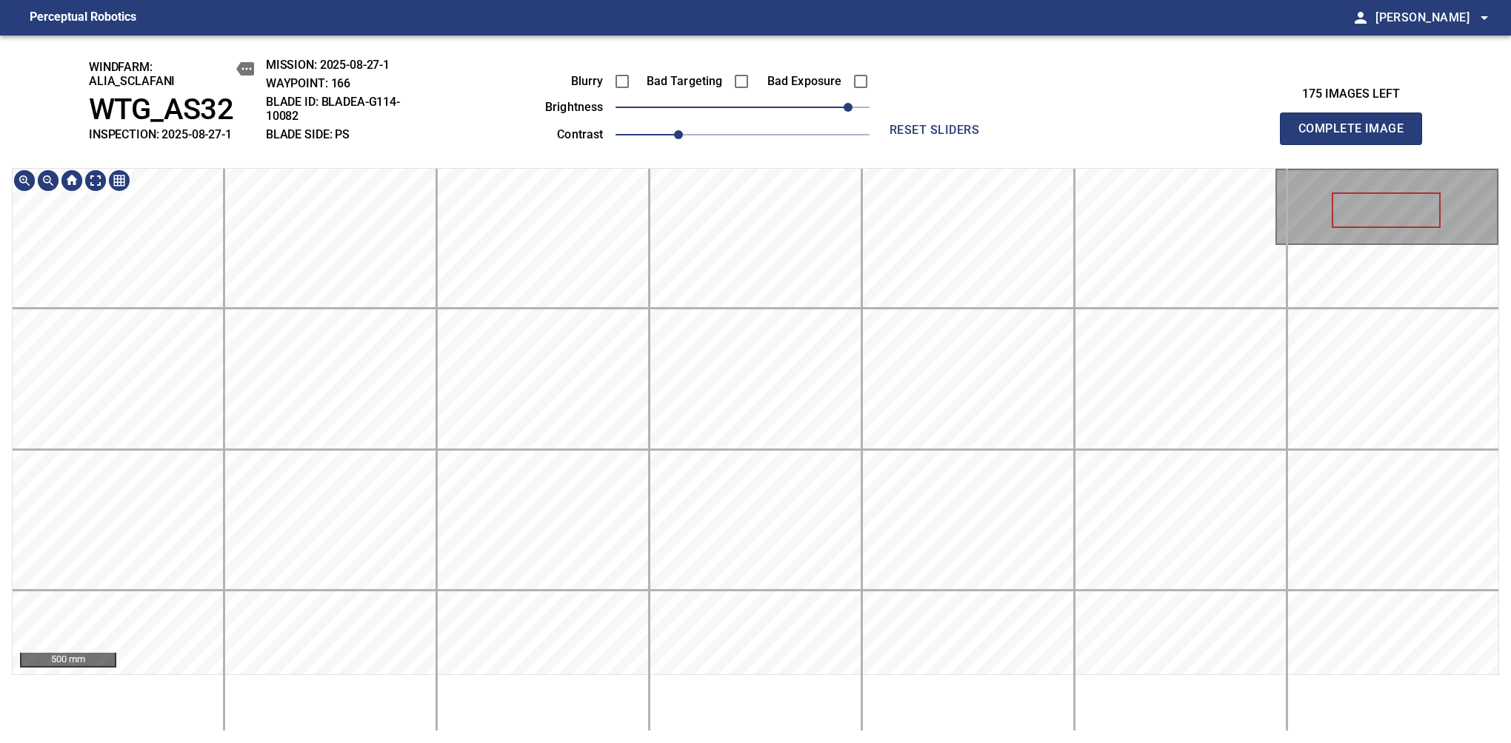
click at [723, 42] on div "windfarm: Alia_Sclafani WTG_AS32 INSPECTION: 2025-08-27-1 MISSION: 2025-08-27-1…" at bounding box center [755, 390] width 1511 height 708
click at [1194, 136] on span "Complete Image" at bounding box center [1351, 128] width 110 height 21
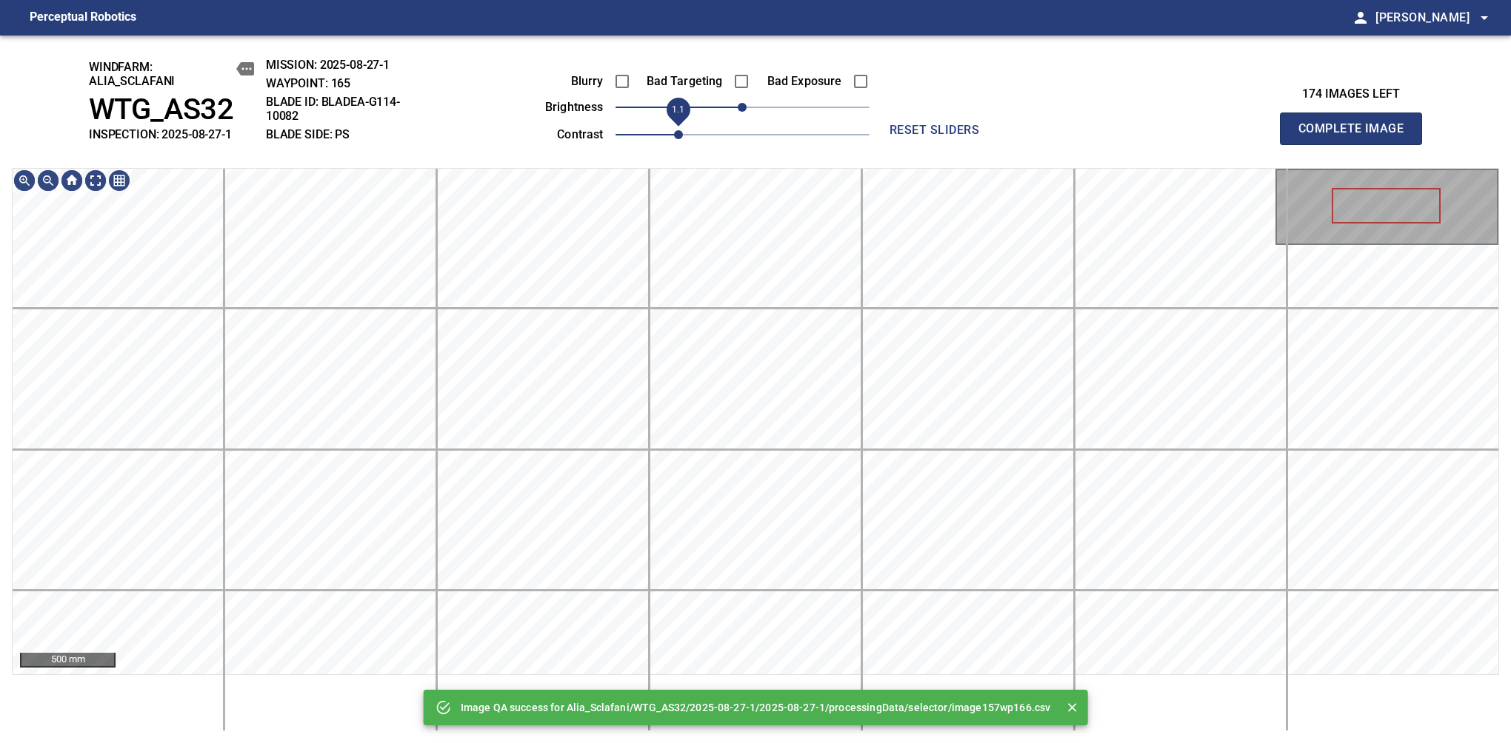
click at [674, 137] on span "1.1" at bounding box center [678, 134] width 9 height 9
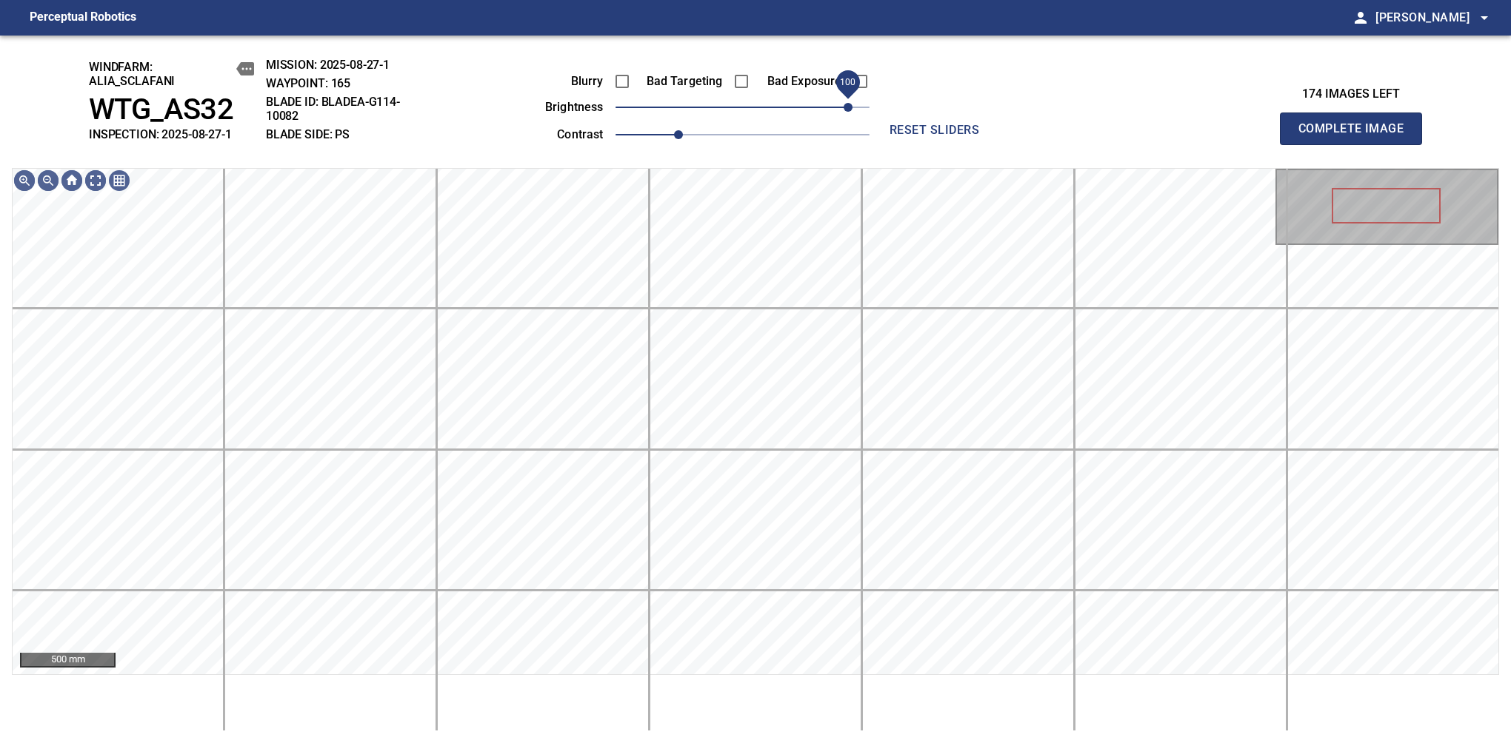
drag, startPoint x: 823, startPoint y: 115, endPoint x: 846, endPoint y: 107, distance: 24.4
click at [846, 107] on span "100" at bounding box center [847, 107] width 9 height 9
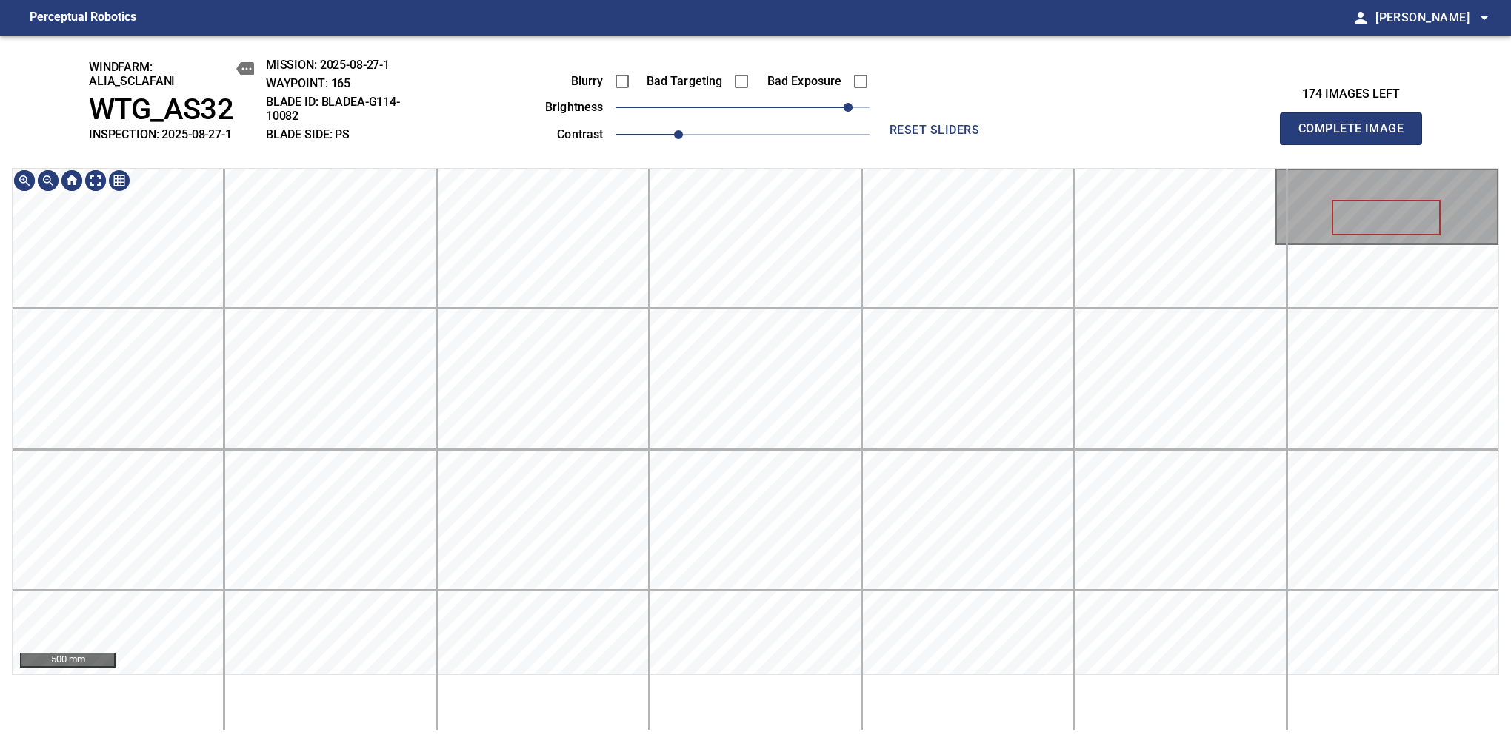
click at [670, 76] on div "windfarm: Alia_Sclafani WTG_AS32 INSPECTION: 2025-08-27-1 MISSION: 2025-08-27-1…" at bounding box center [755, 390] width 1511 height 708
click at [1194, 136] on span "Complete Image" at bounding box center [1351, 128] width 110 height 21
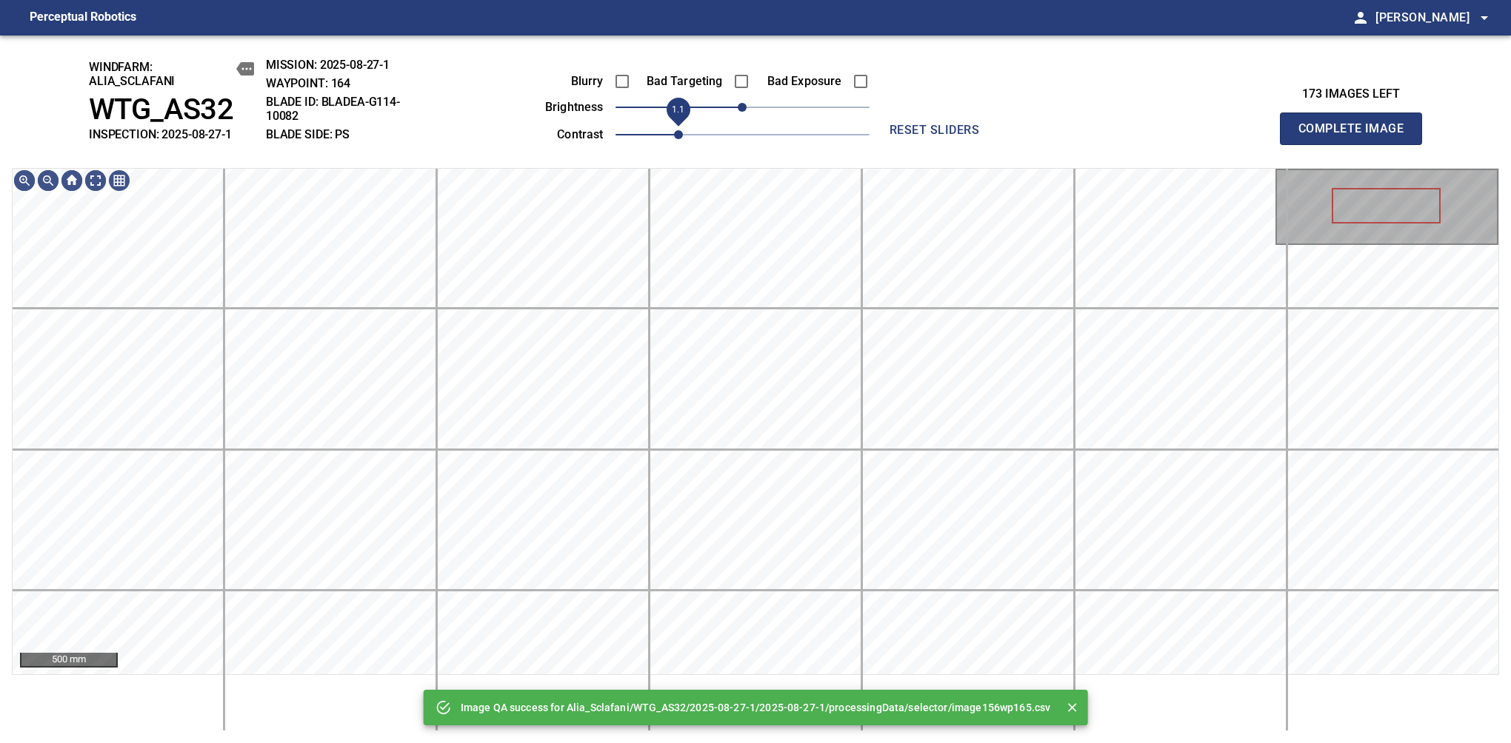
click at [678, 138] on span "1.1" at bounding box center [742, 134] width 254 height 21
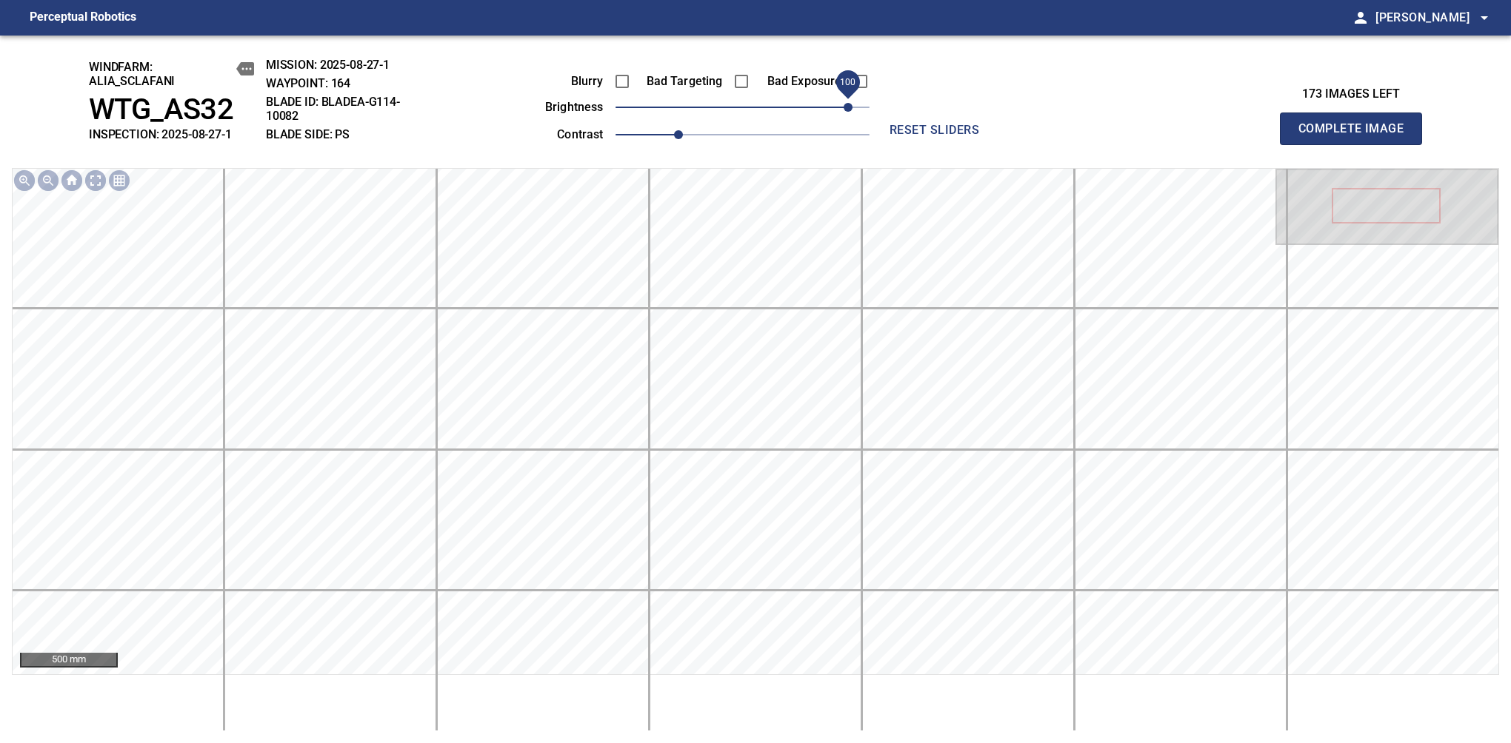
drag, startPoint x: 758, startPoint y: 114, endPoint x: 846, endPoint y: 104, distance: 88.7
click at [846, 104] on span "100" at bounding box center [847, 107] width 9 height 9
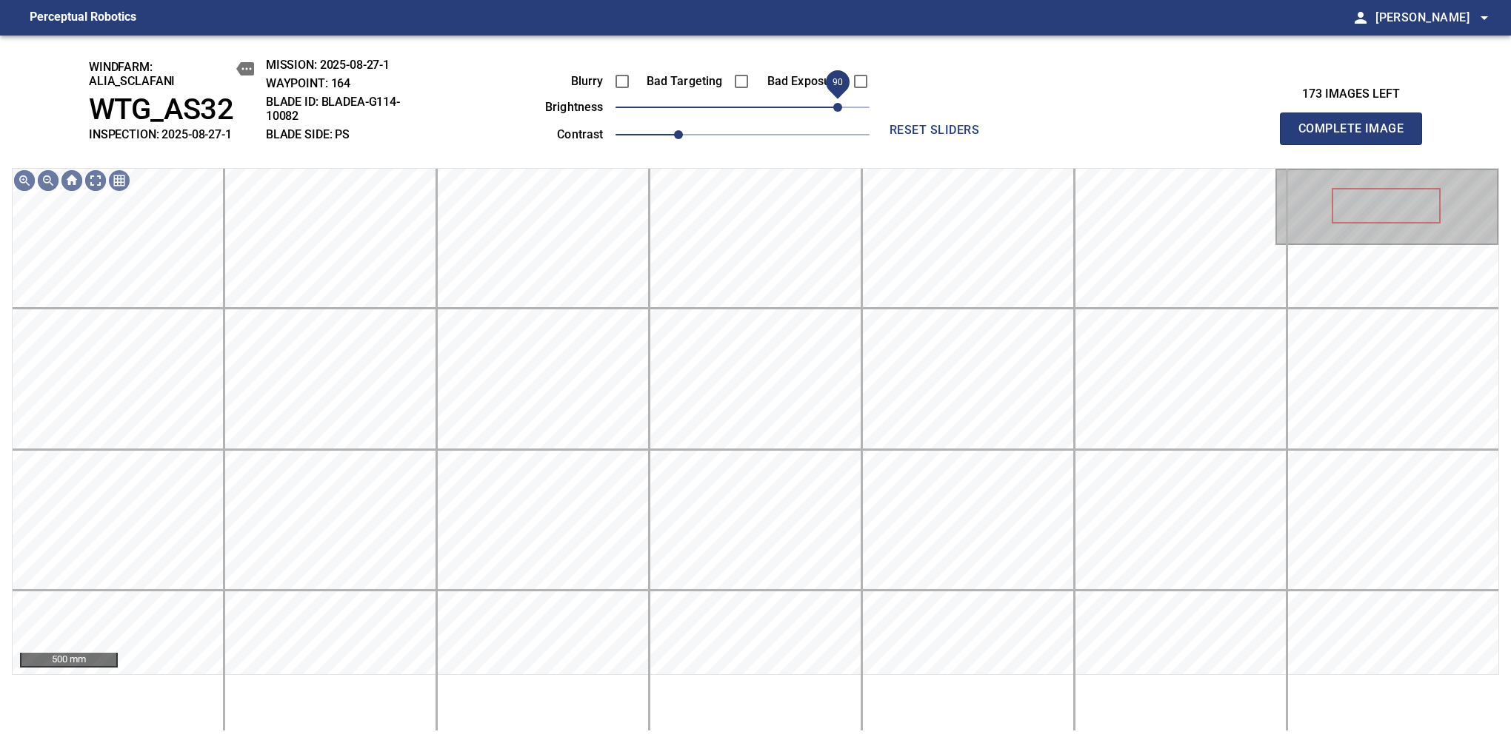
drag, startPoint x: 846, startPoint y: 104, endPoint x: 835, endPoint y: 104, distance: 10.4
click at [835, 104] on span "90" at bounding box center [837, 107] width 9 height 9
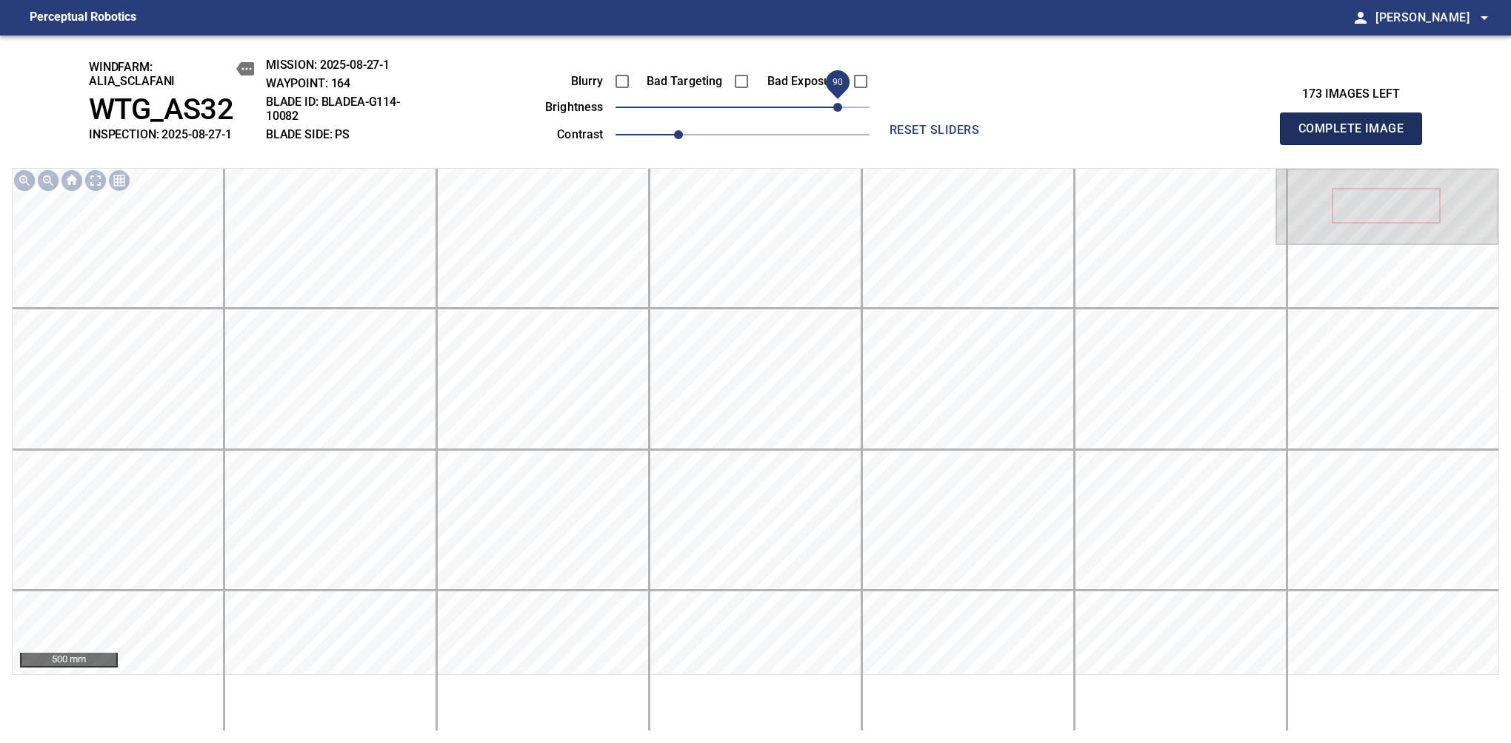
click at [1194, 136] on span "Complete Image" at bounding box center [1351, 128] width 110 height 21
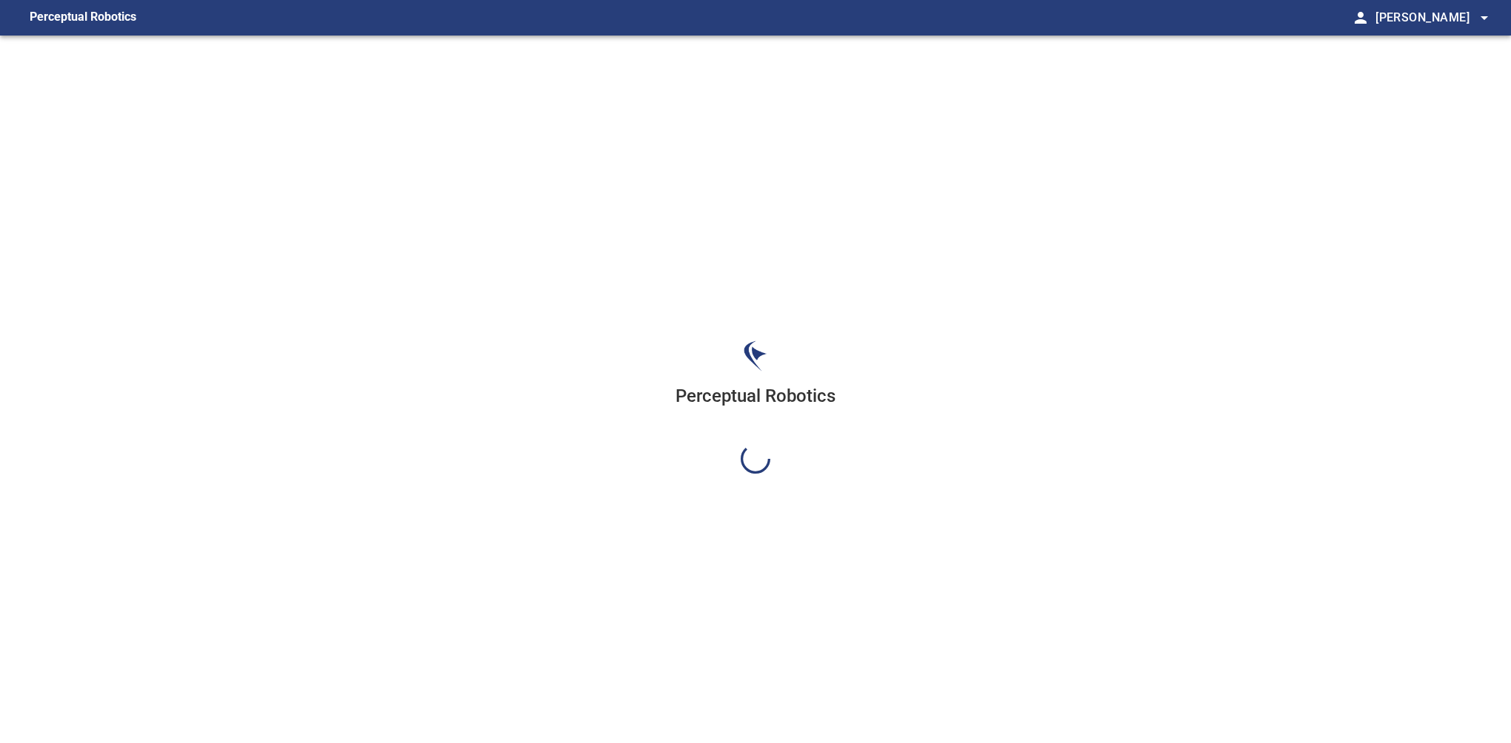
click at [835, 104] on div "Perceptual Robotics" at bounding box center [755, 407] width 1511 height 743
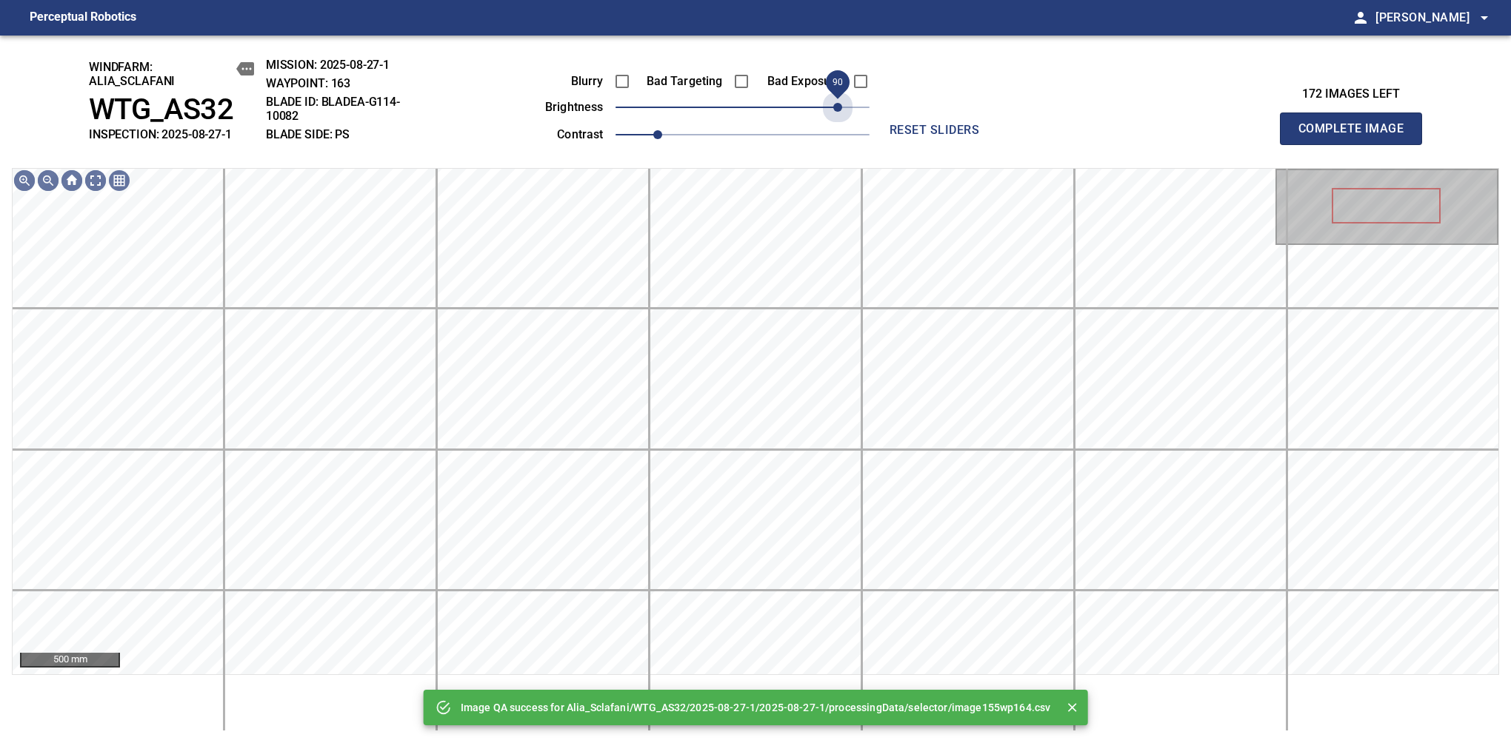
click at [835, 104] on span "90" at bounding box center [742, 107] width 254 height 21
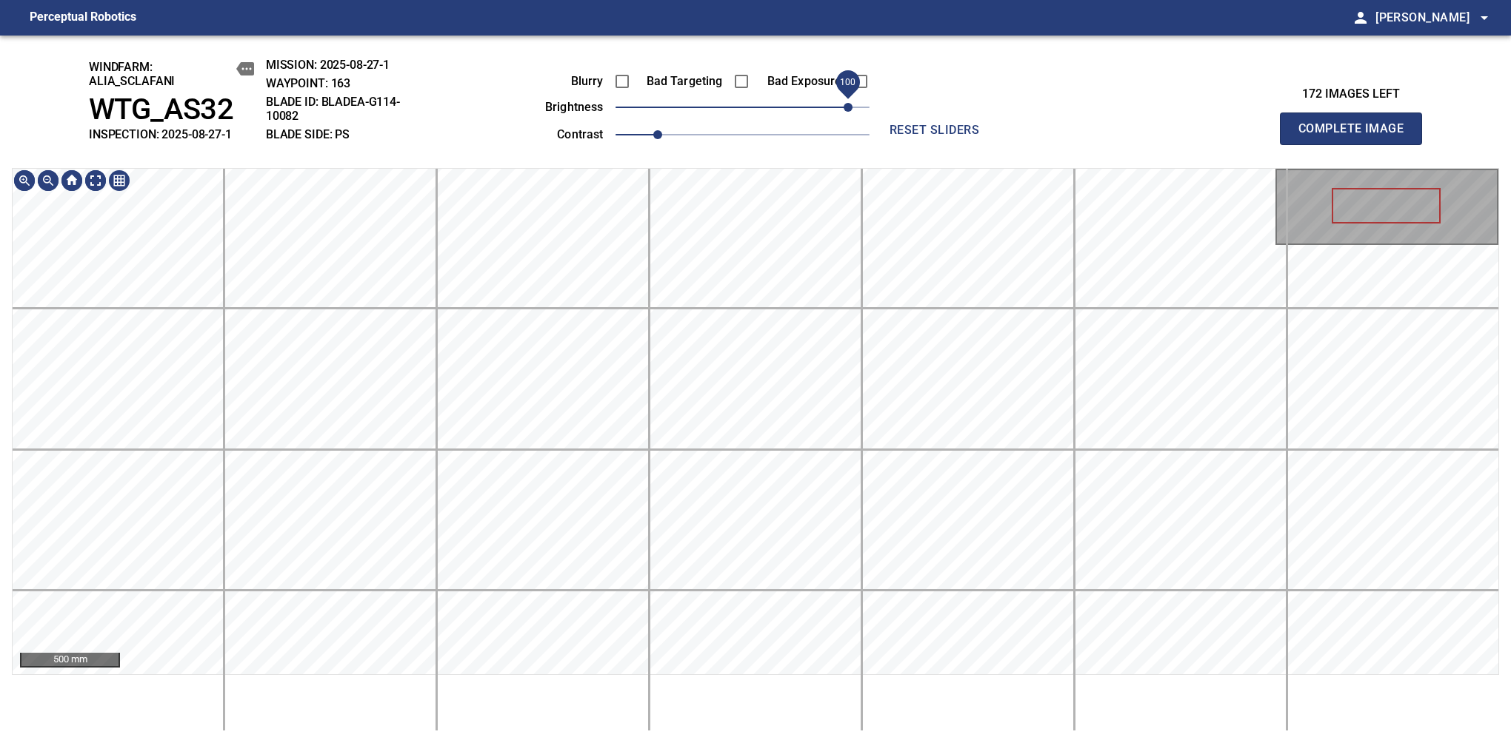
drag, startPoint x: 838, startPoint y: 113, endPoint x: 848, endPoint y: 104, distance: 13.1
click at [848, 104] on span "100" at bounding box center [847, 107] width 9 height 9
click at [674, 130] on span "1.1" at bounding box center [678, 134] width 9 height 9
click at [1194, 136] on span "Complete Image" at bounding box center [1351, 128] width 110 height 21
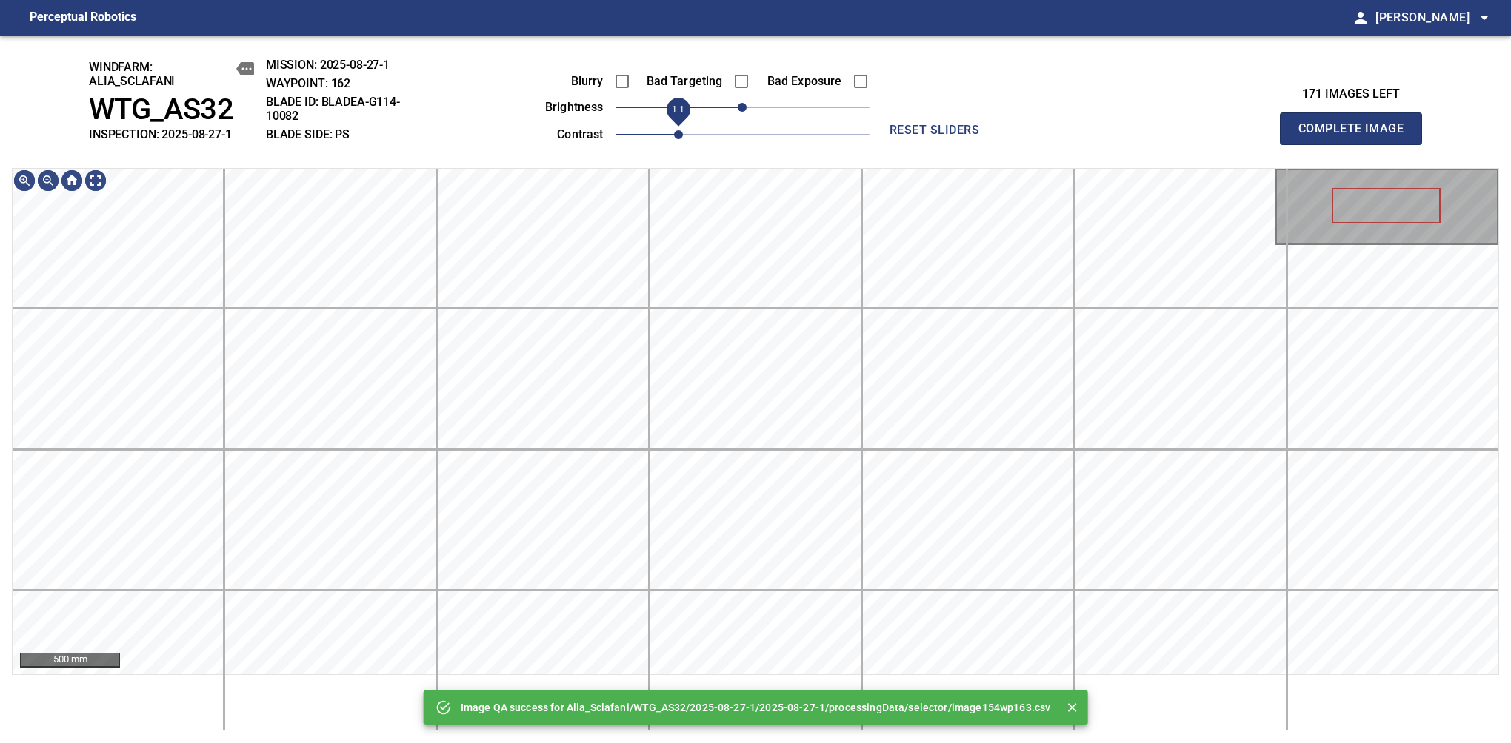
click at [674, 130] on span "1.1" at bounding box center [678, 134] width 9 height 9
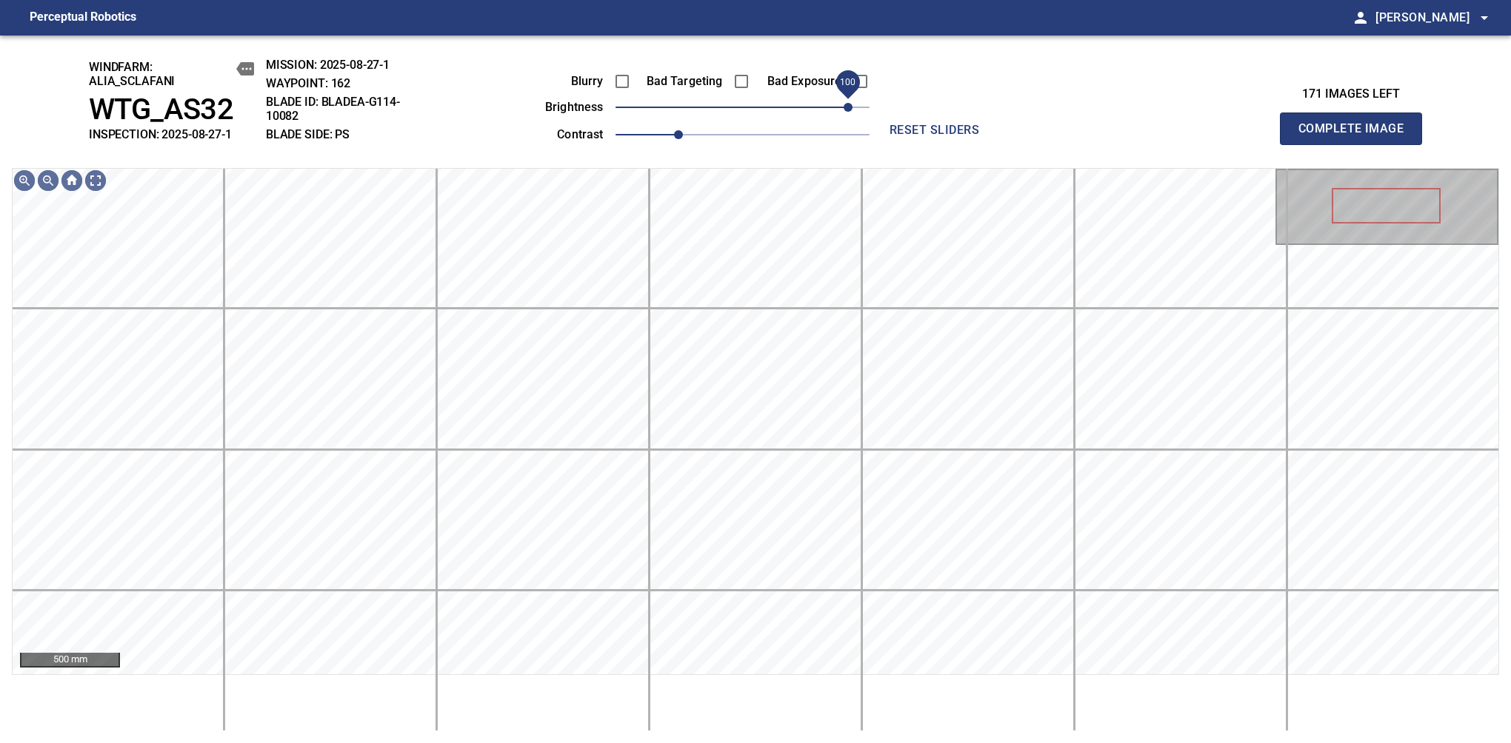
drag, startPoint x: 799, startPoint y: 107, endPoint x: 848, endPoint y: 107, distance: 48.9
click at [848, 107] on span "100" at bounding box center [742, 107] width 254 height 21
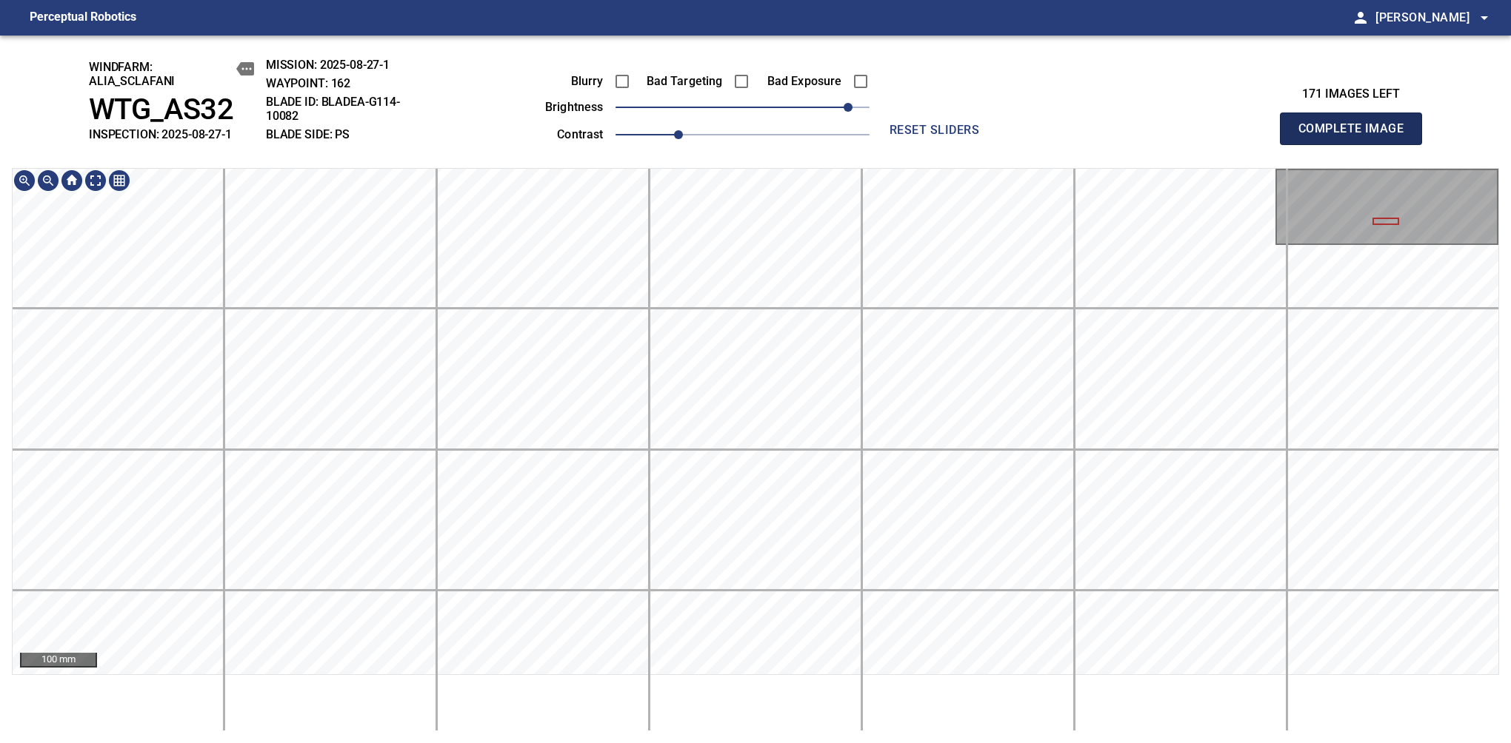
click at [1194, 136] on span "Complete Image" at bounding box center [1351, 128] width 110 height 21
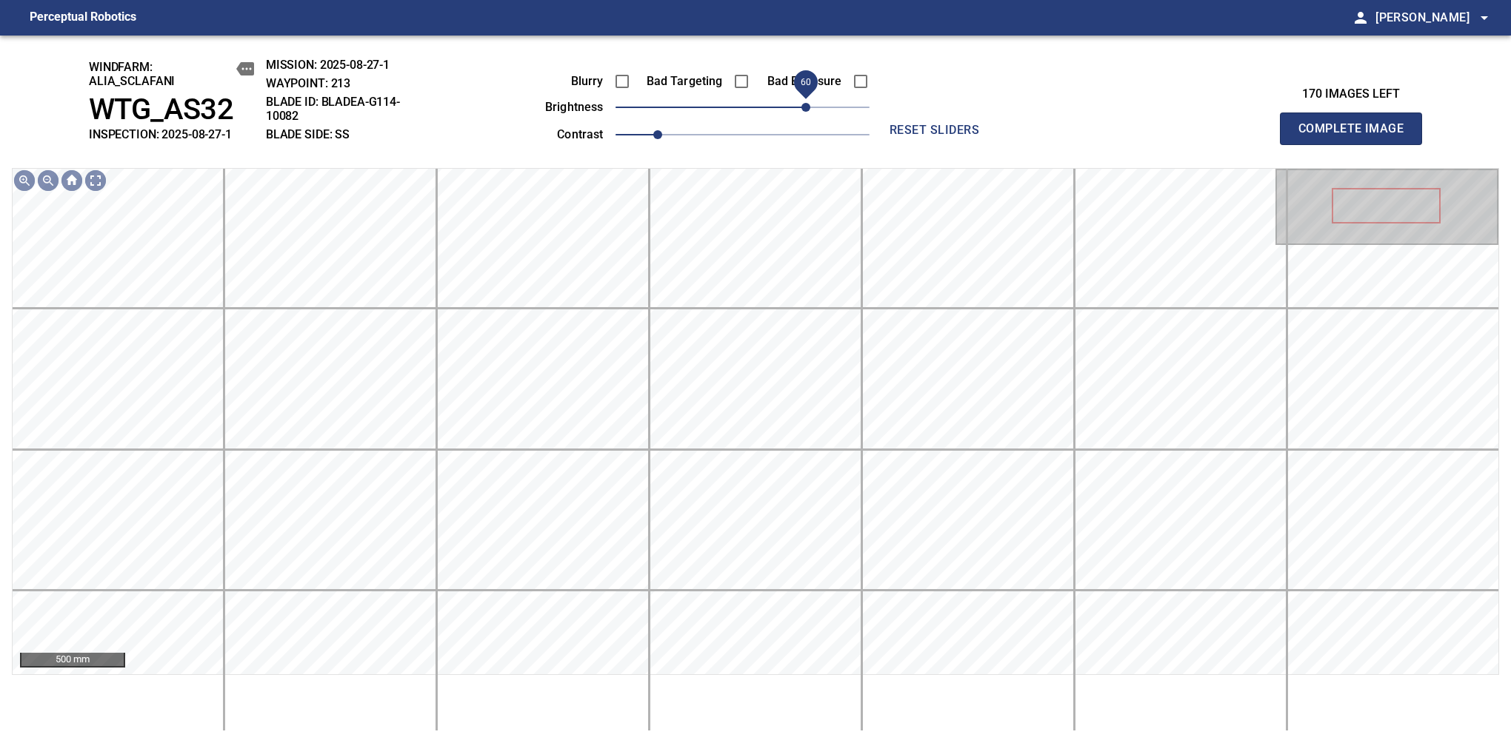
drag, startPoint x: 764, startPoint y: 99, endPoint x: 809, endPoint y: 93, distance: 45.6
click at [809, 103] on span "60" at bounding box center [805, 107] width 9 height 9
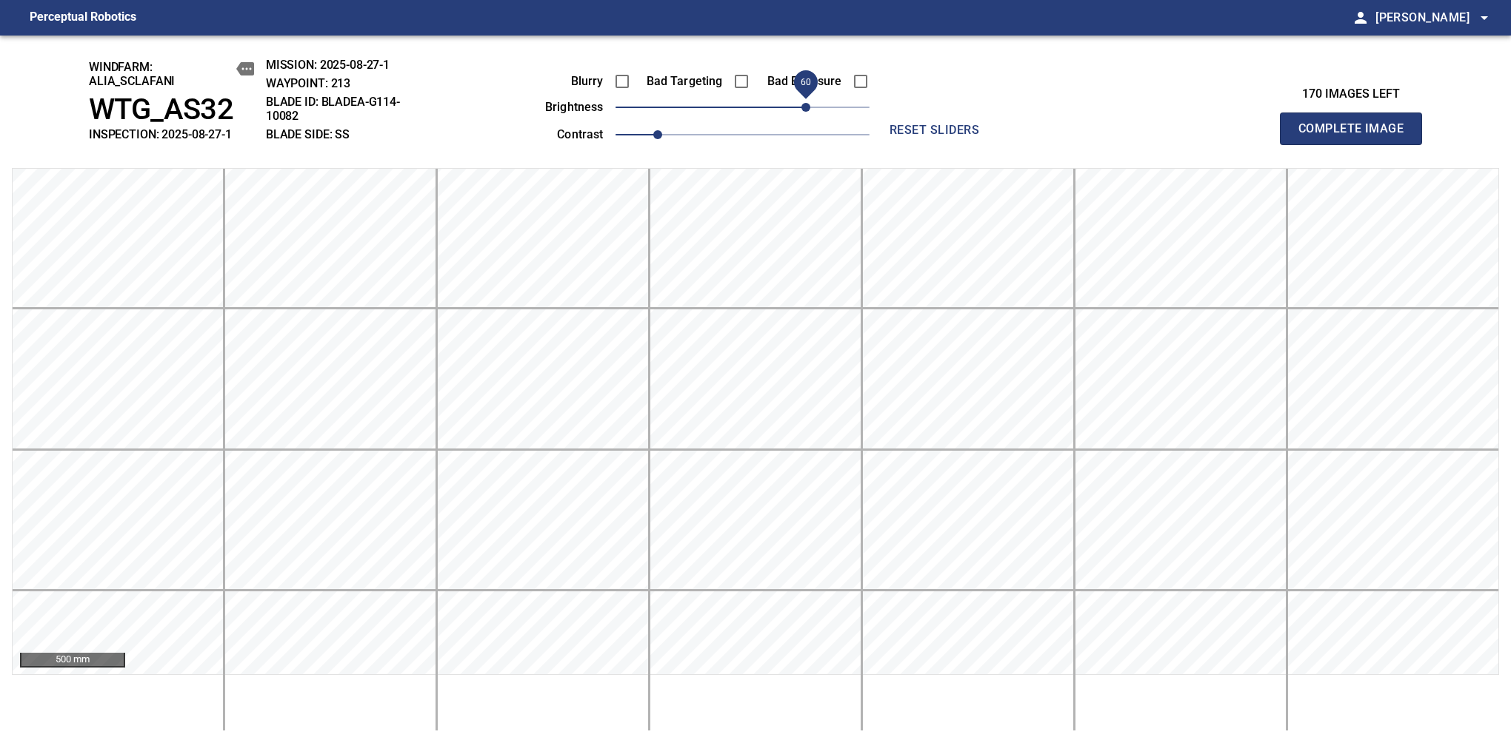
click at [1194, 136] on span "Complete Image" at bounding box center [1351, 128] width 110 height 21
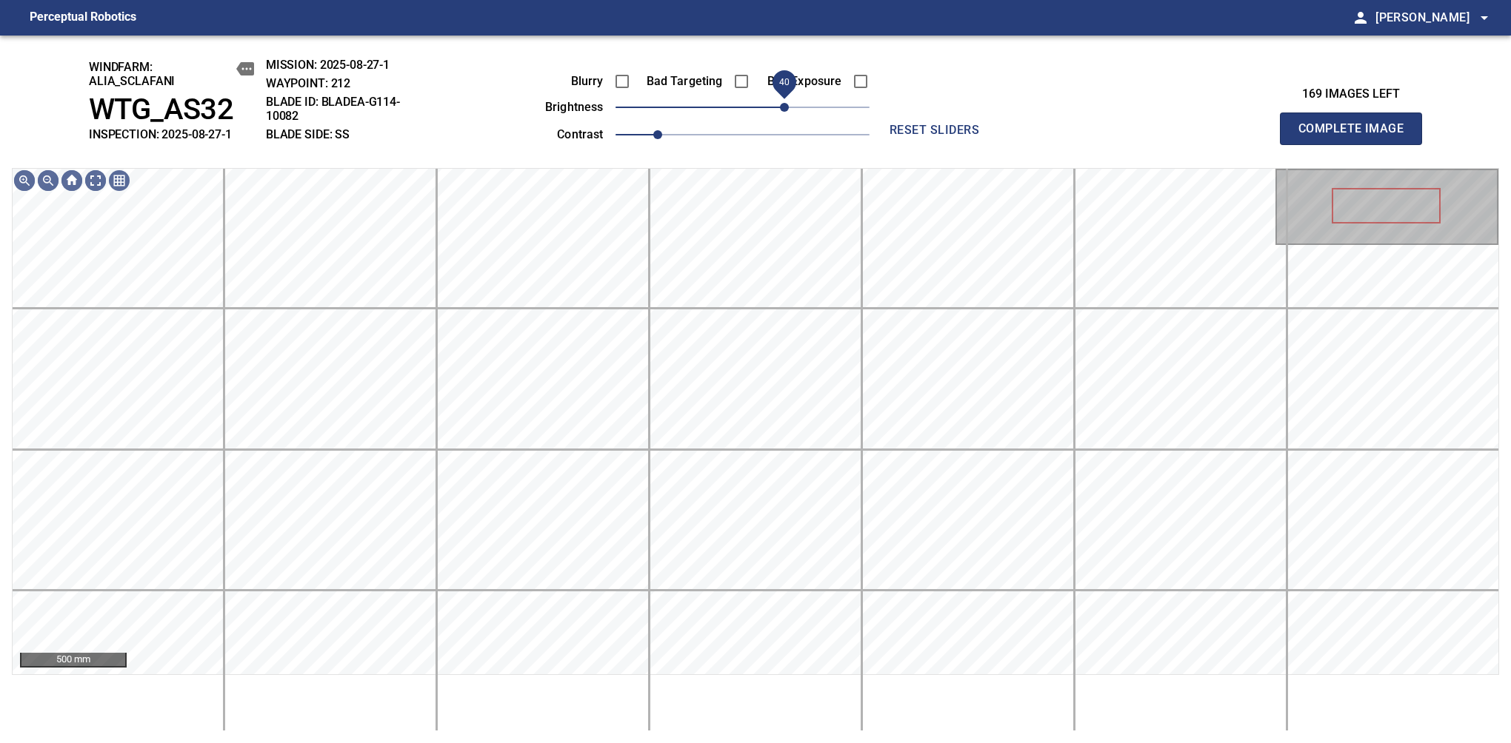
drag, startPoint x: 752, startPoint y: 110, endPoint x: 786, endPoint y: 109, distance: 34.1
click at [786, 109] on span "40" at bounding box center [784, 107] width 9 height 9
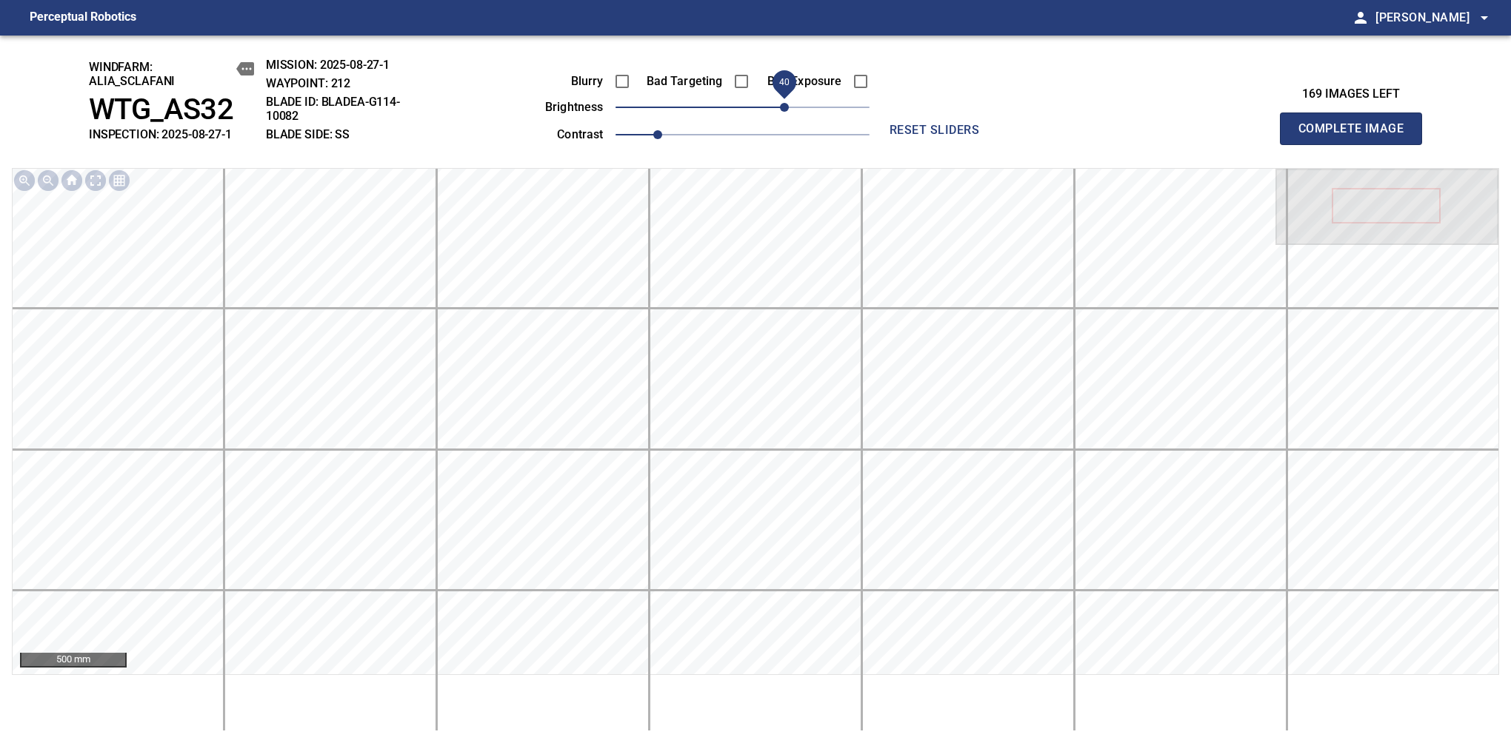
click at [1194, 136] on span "Complete Image" at bounding box center [1351, 128] width 110 height 21
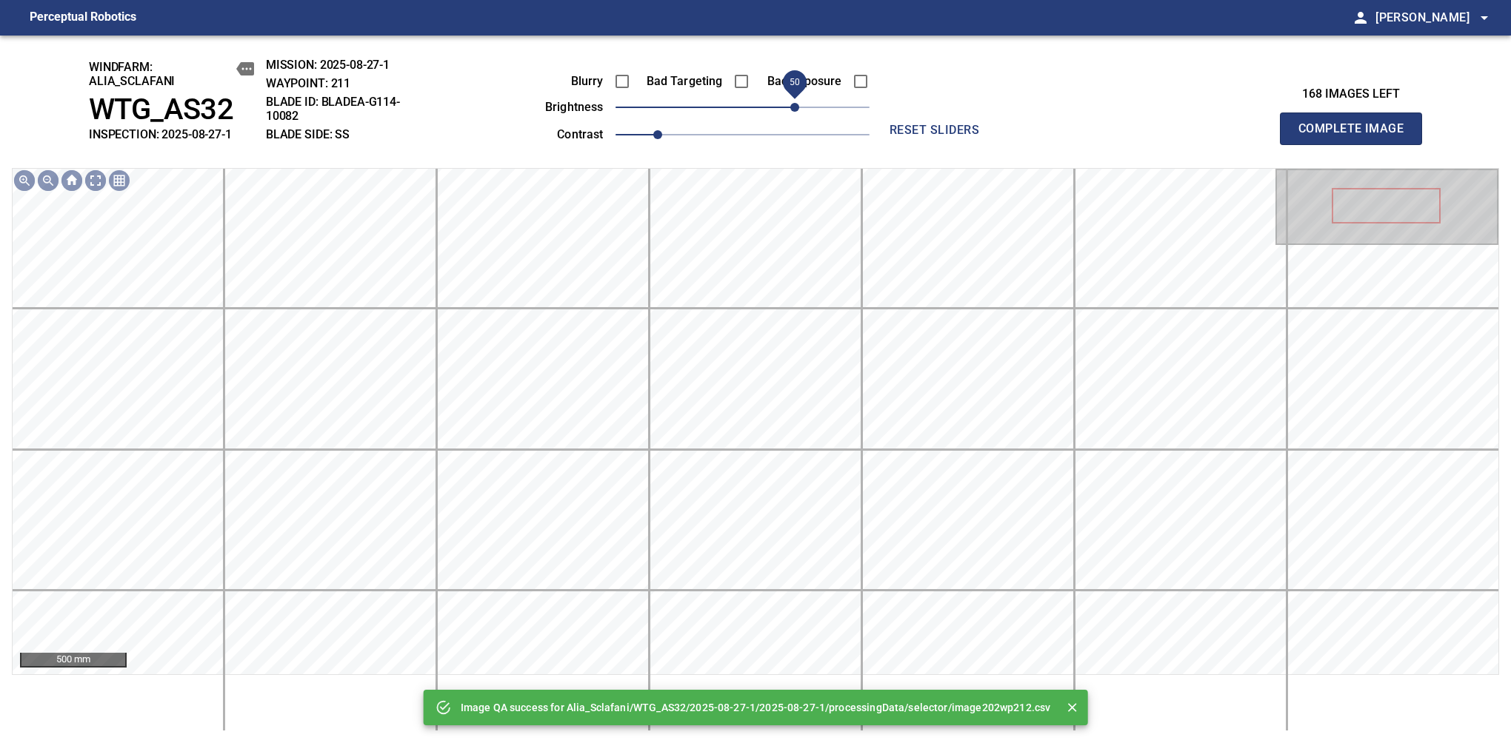
click at [791, 107] on span "50" at bounding box center [742, 107] width 254 height 21
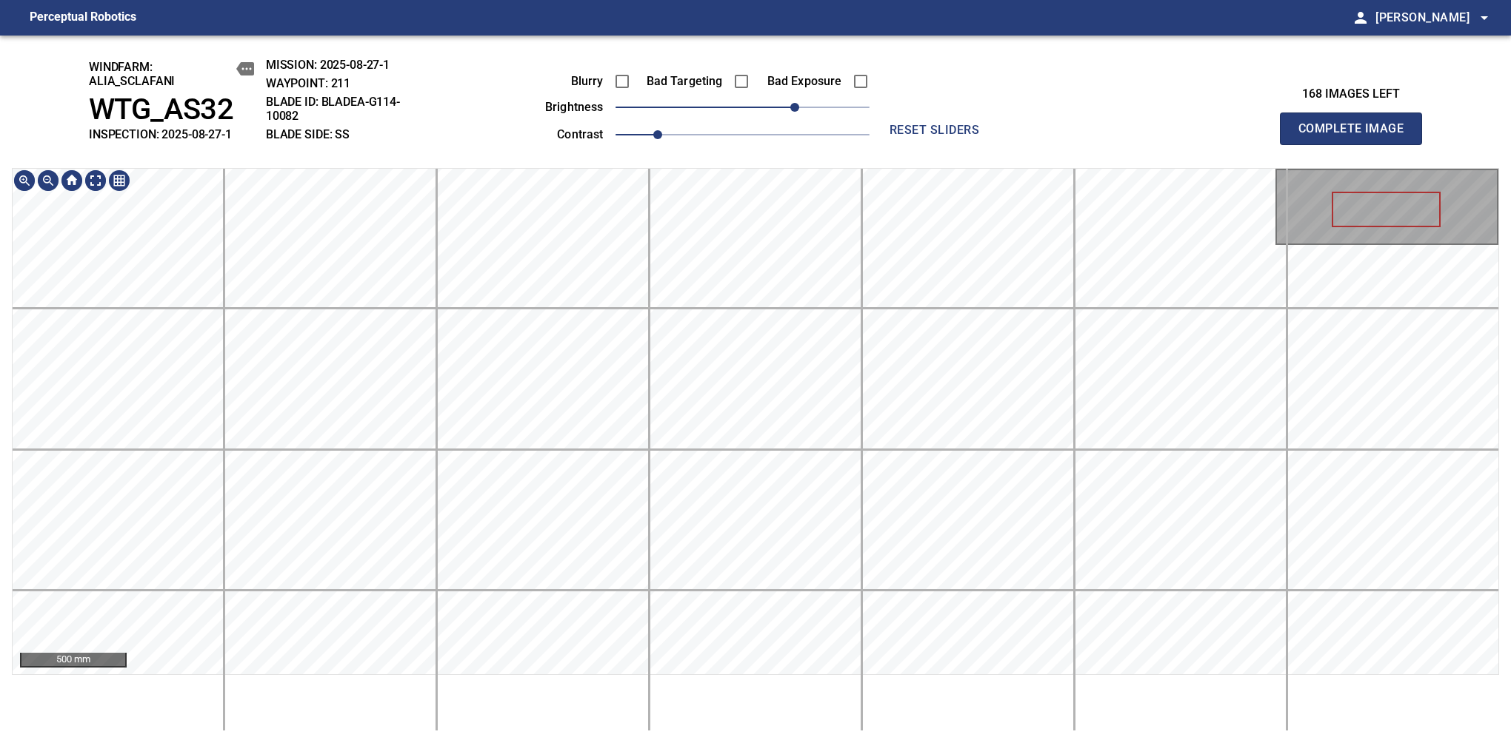
click at [699, 114] on div "windfarm: Alia_Sclafani WTG_AS32 INSPECTION: 2025-08-27-1 MISSION: 2025-08-27-1…" at bounding box center [755, 390] width 1511 height 708
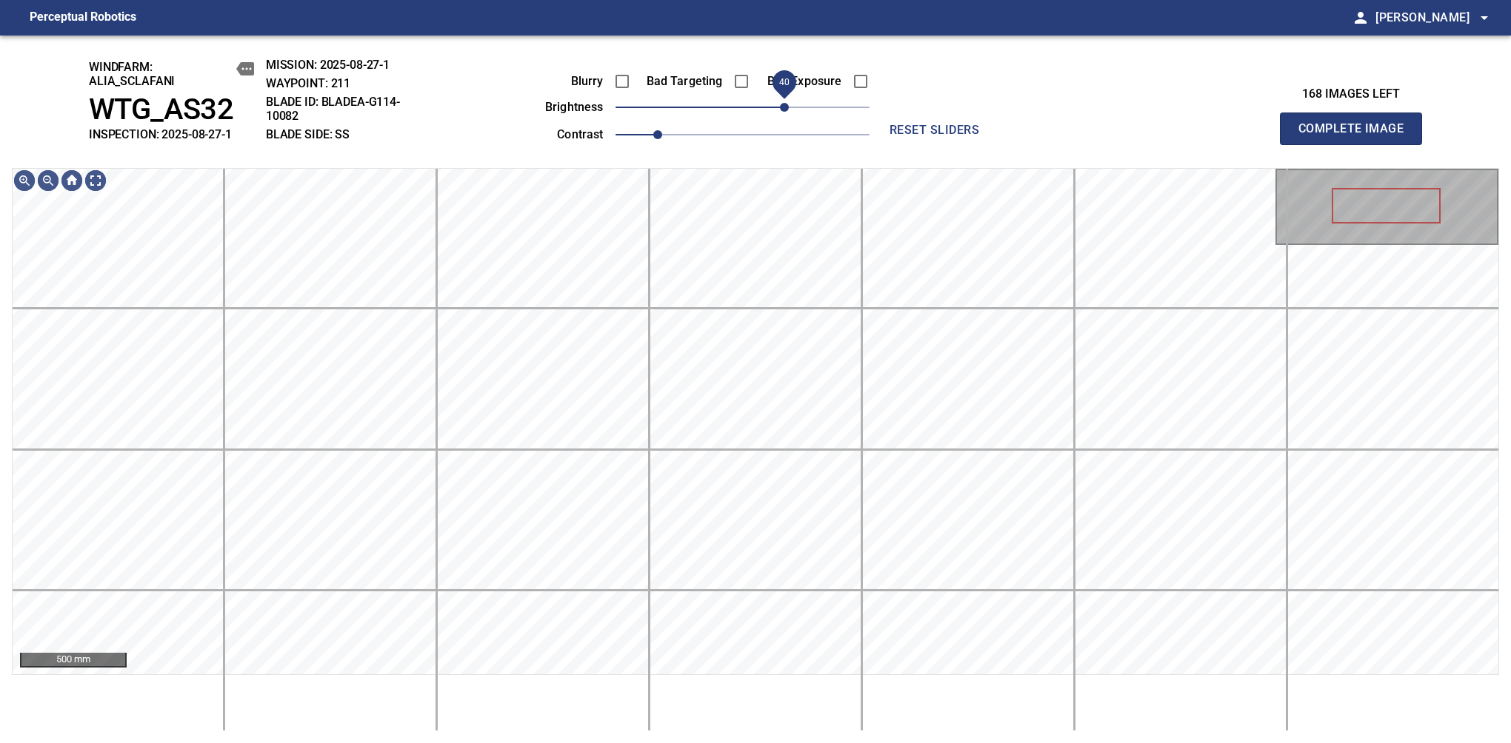
click at [784, 112] on span "40" at bounding box center [784, 107] width 9 height 9
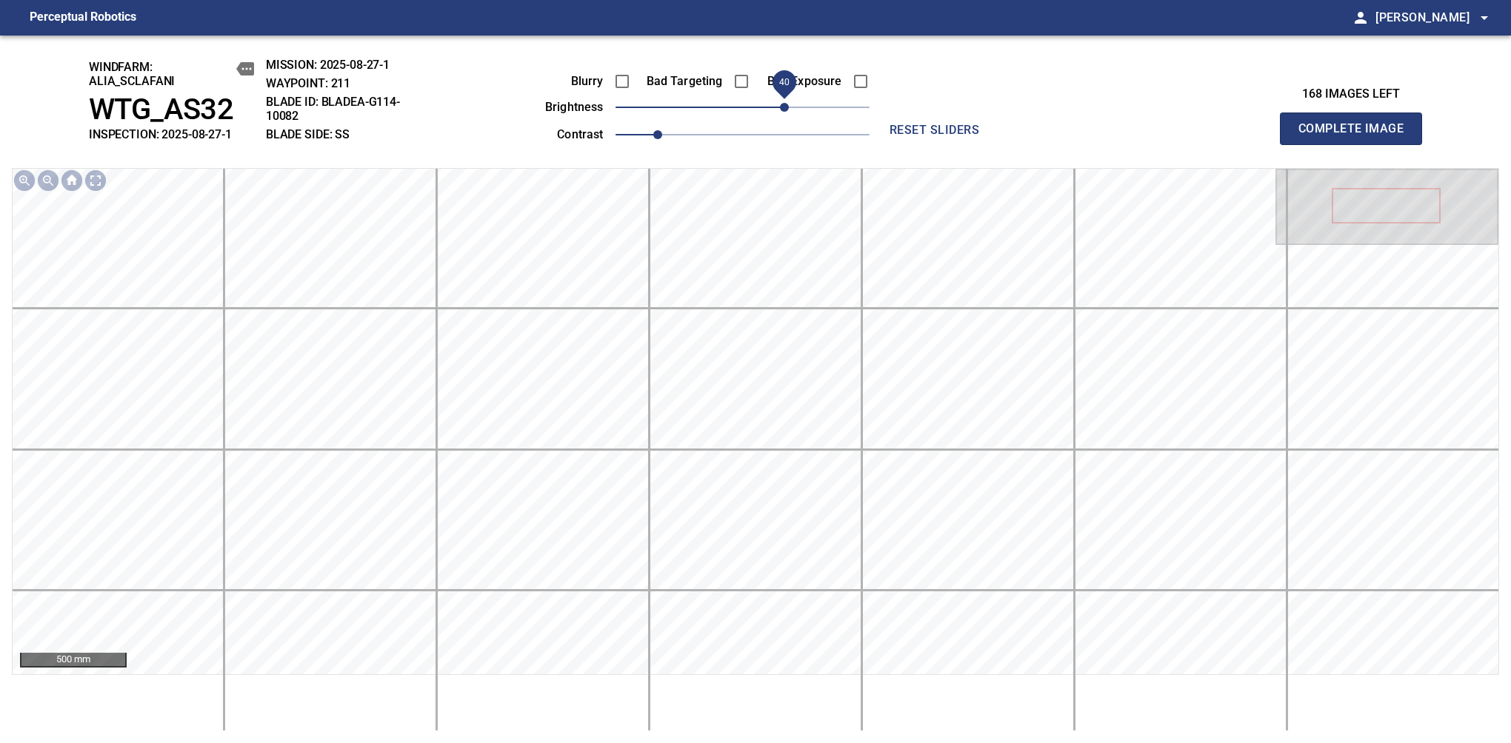
click at [1194, 136] on span "Complete Image" at bounding box center [1351, 128] width 110 height 21
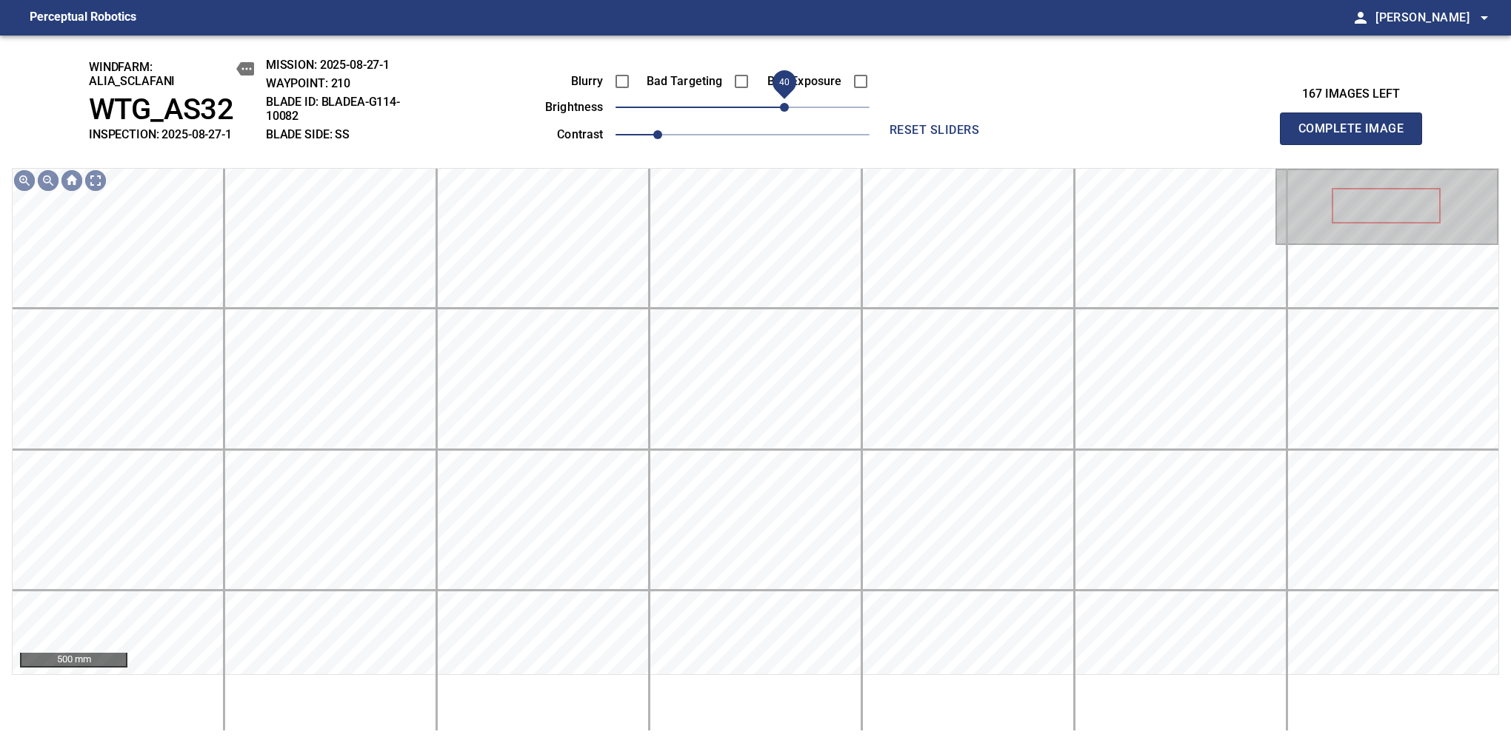
drag, startPoint x: 768, startPoint y: 101, endPoint x: 781, endPoint y: 101, distance: 13.3
click at [781, 103] on span "40" at bounding box center [784, 107] width 9 height 9
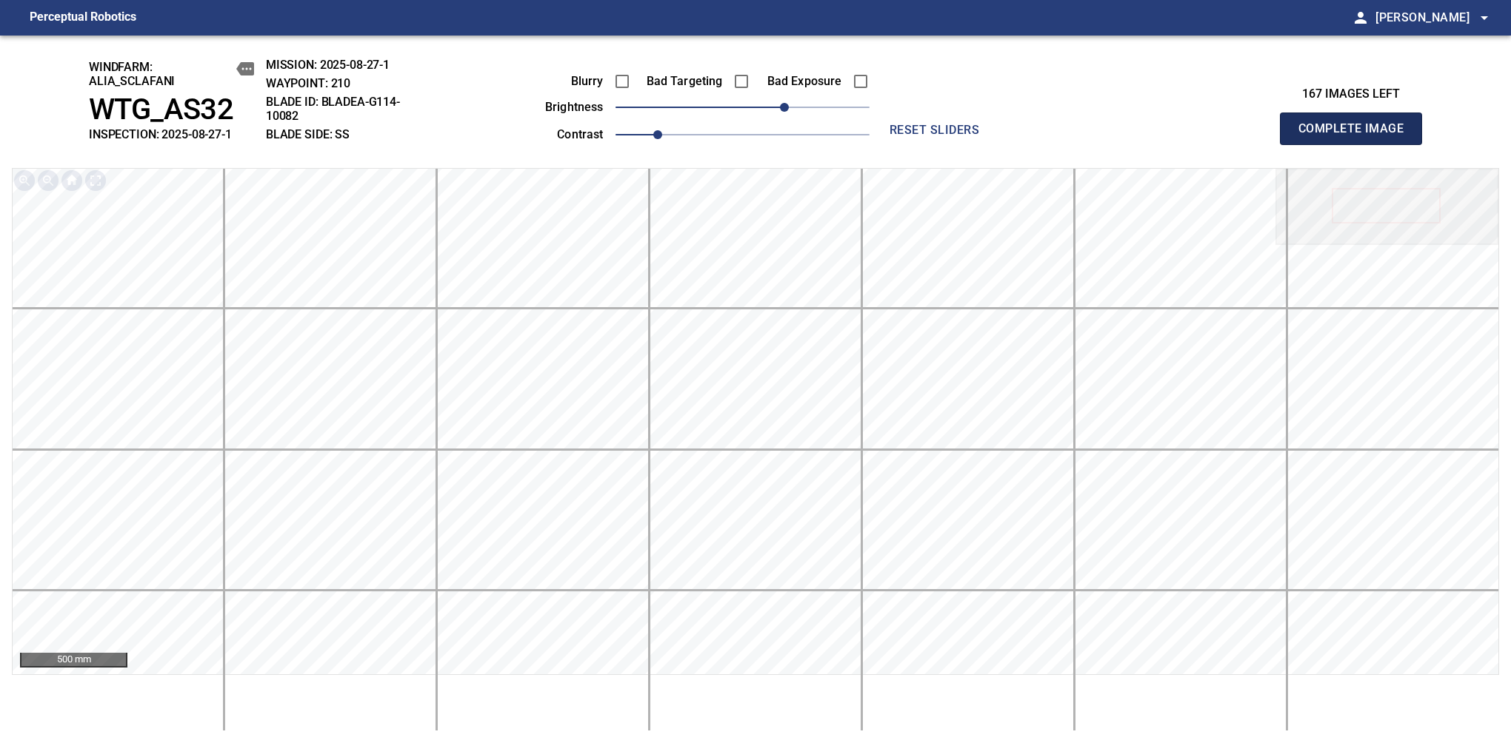
click at [1194, 136] on span "Complete Image" at bounding box center [1351, 128] width 110 height 21
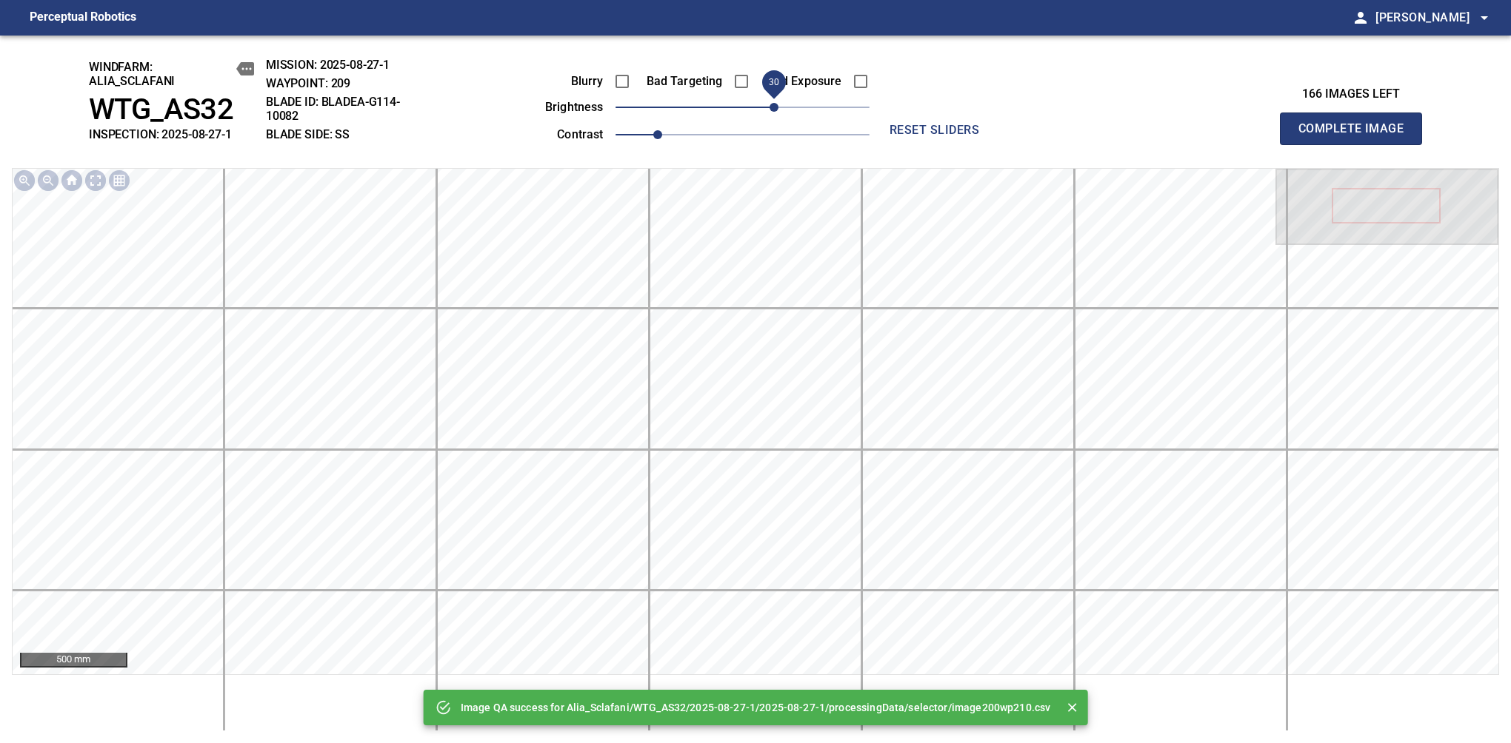
drag, startPoint x: 781, startPoint y: 101, endPoint x: 771, endPoint y: 106, distance: 11.6
click at [771, 106] on span "30" at bounding box center [742, 107] width 254 height 21
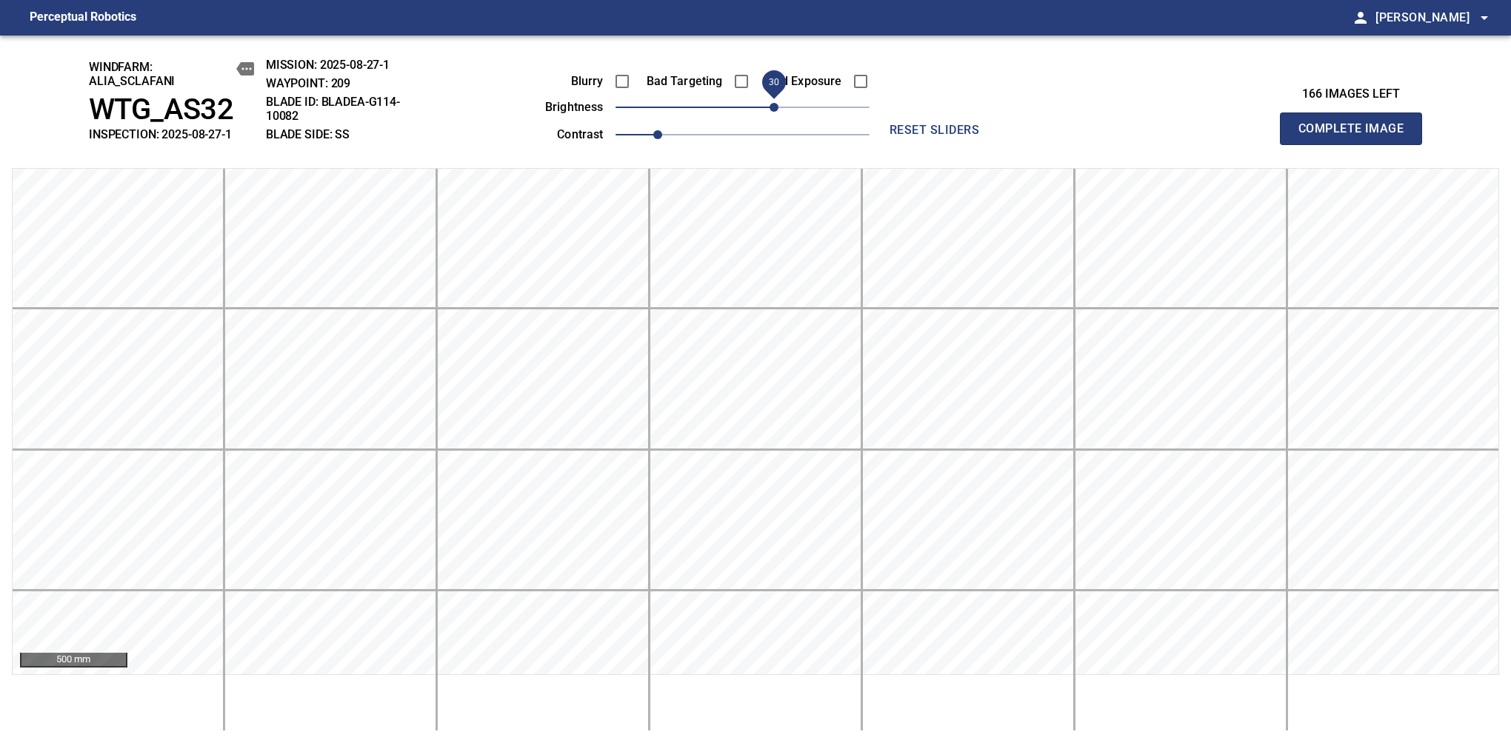
click at [1194, 136] on span "Complete Image" at bounding box center [1351, 128] width 110 height 21
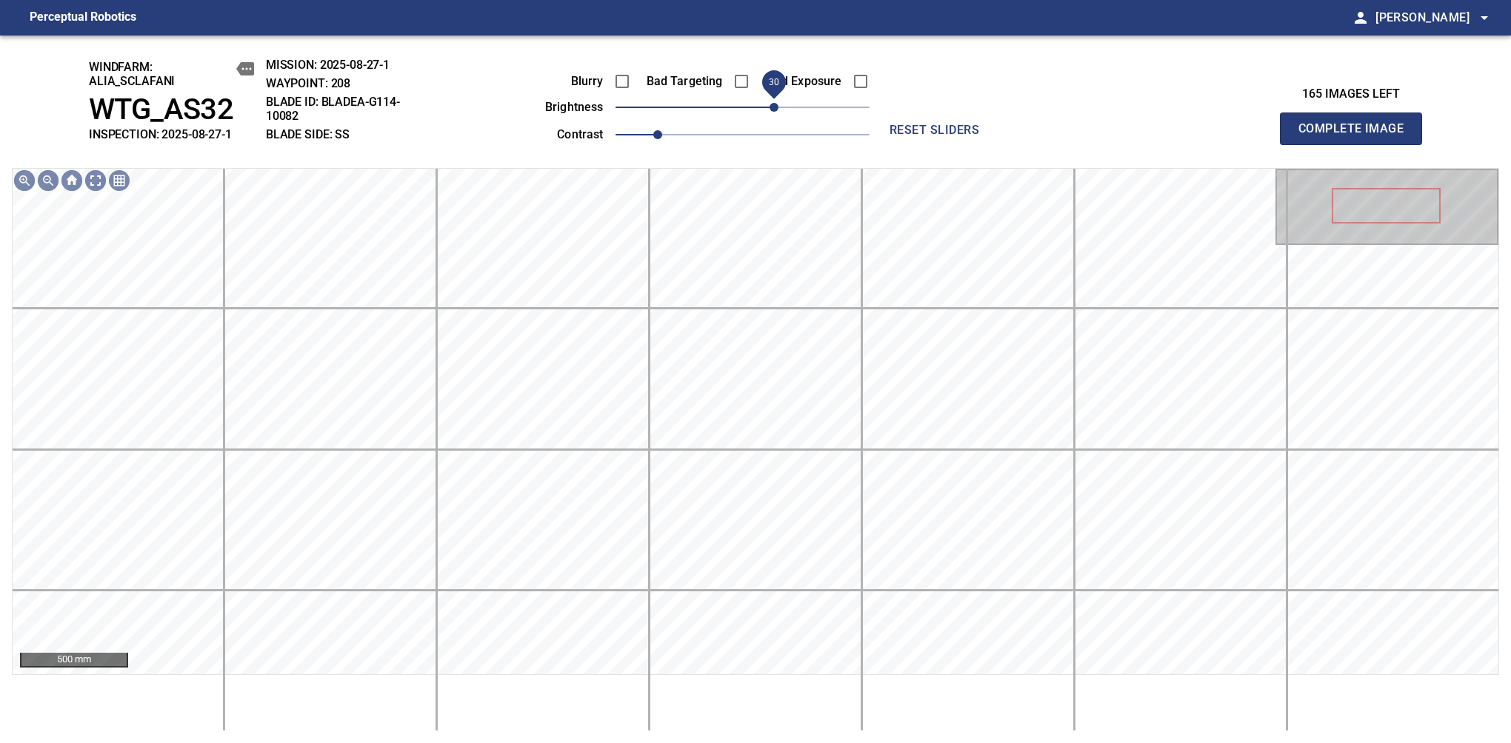
drag, startPoint x: 769, startPoint y: 111, endPoint x: 777, endPoint y: 111, distance: 8.1
click at [777, 111] on span "30" at bounding box center [742, 107] width 254 height 21
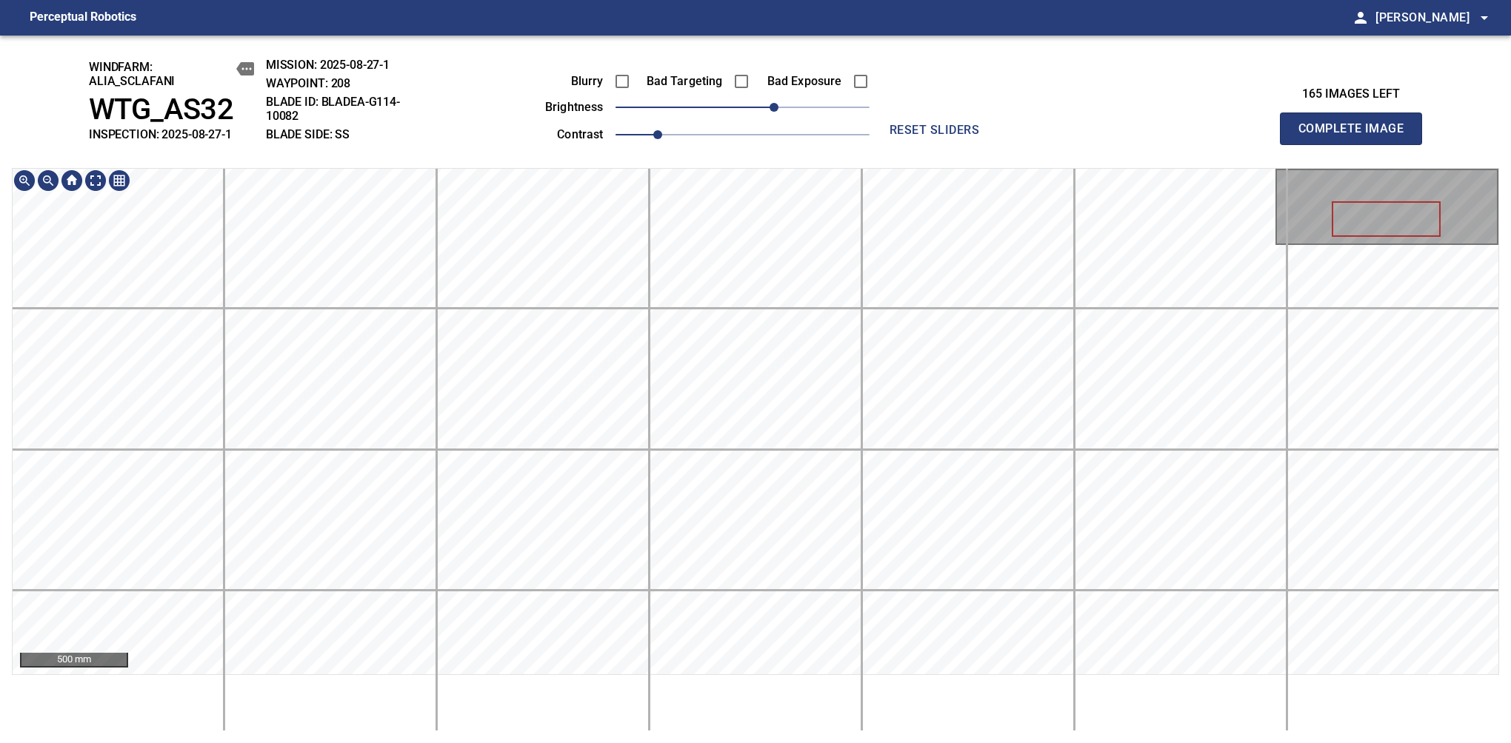
click at [1194, 136] on span "Complete Image" at bounding box center [1351, 128] width 110 height 21
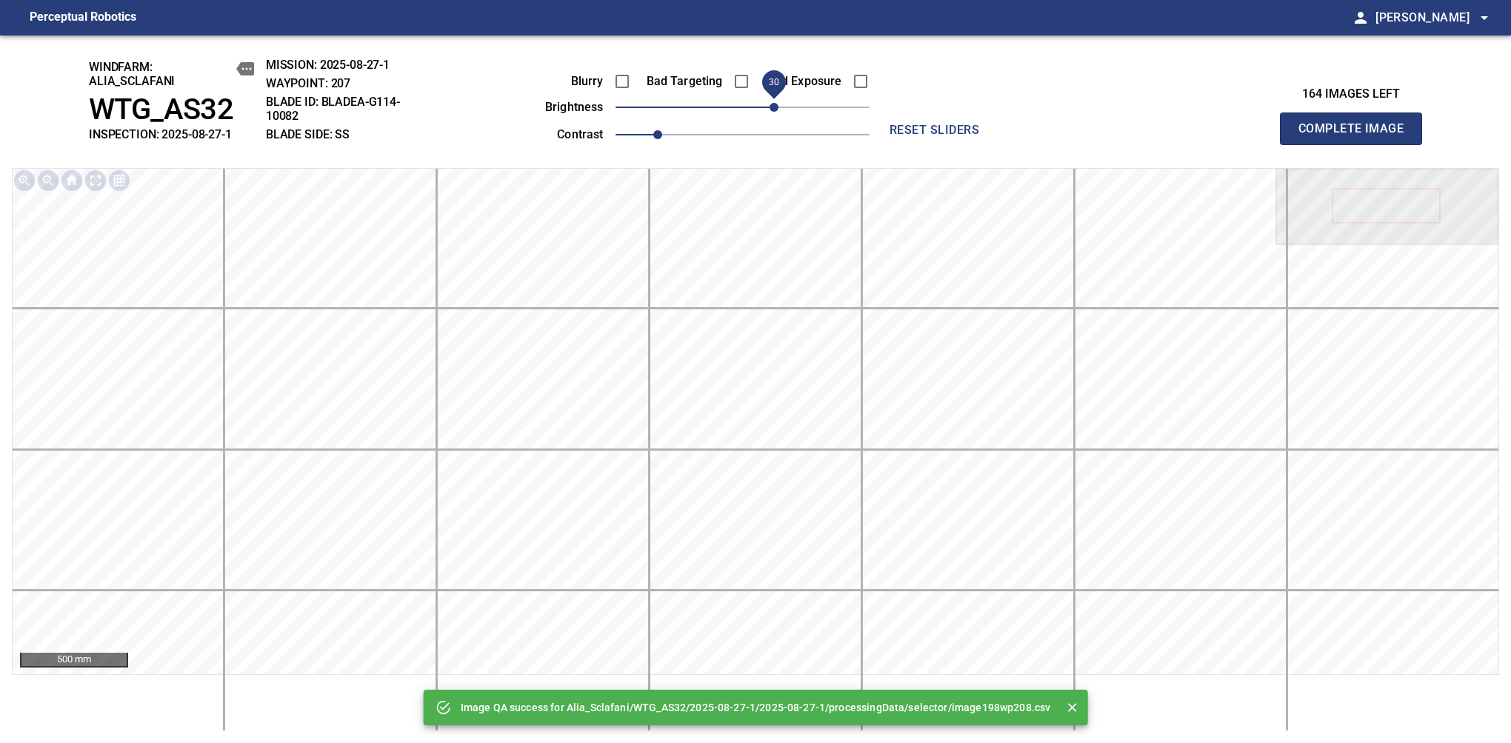
drag, startPoint x: 779, startPoint y: 104, endPoint x: 775, endPoint y: 111, distance: 8.6
click at [775, 111] on span "30" at bounding box center [742, 107] width 254 height 21
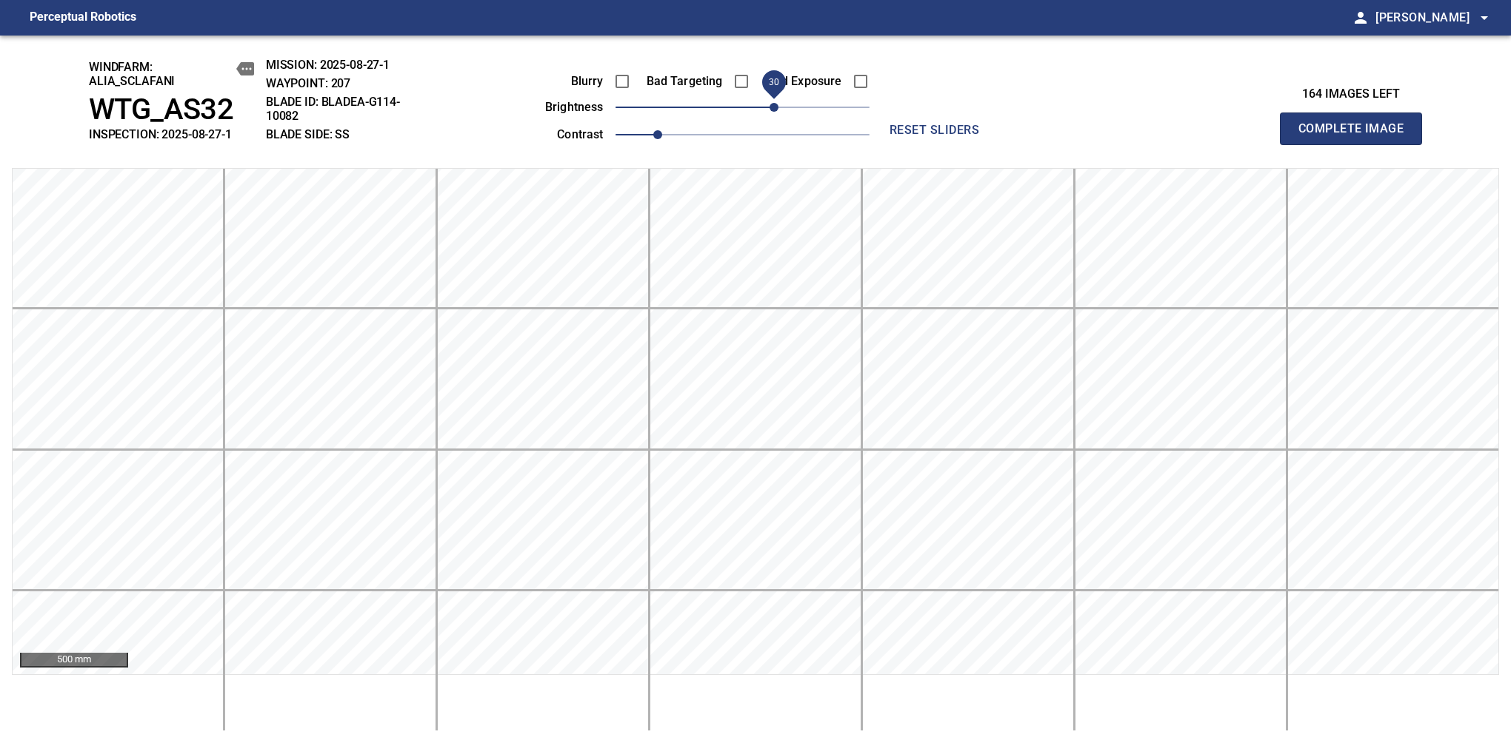
click at [1194, 136] on span "Complete Image" at bounding box center [1351, 128] width 110 height 21
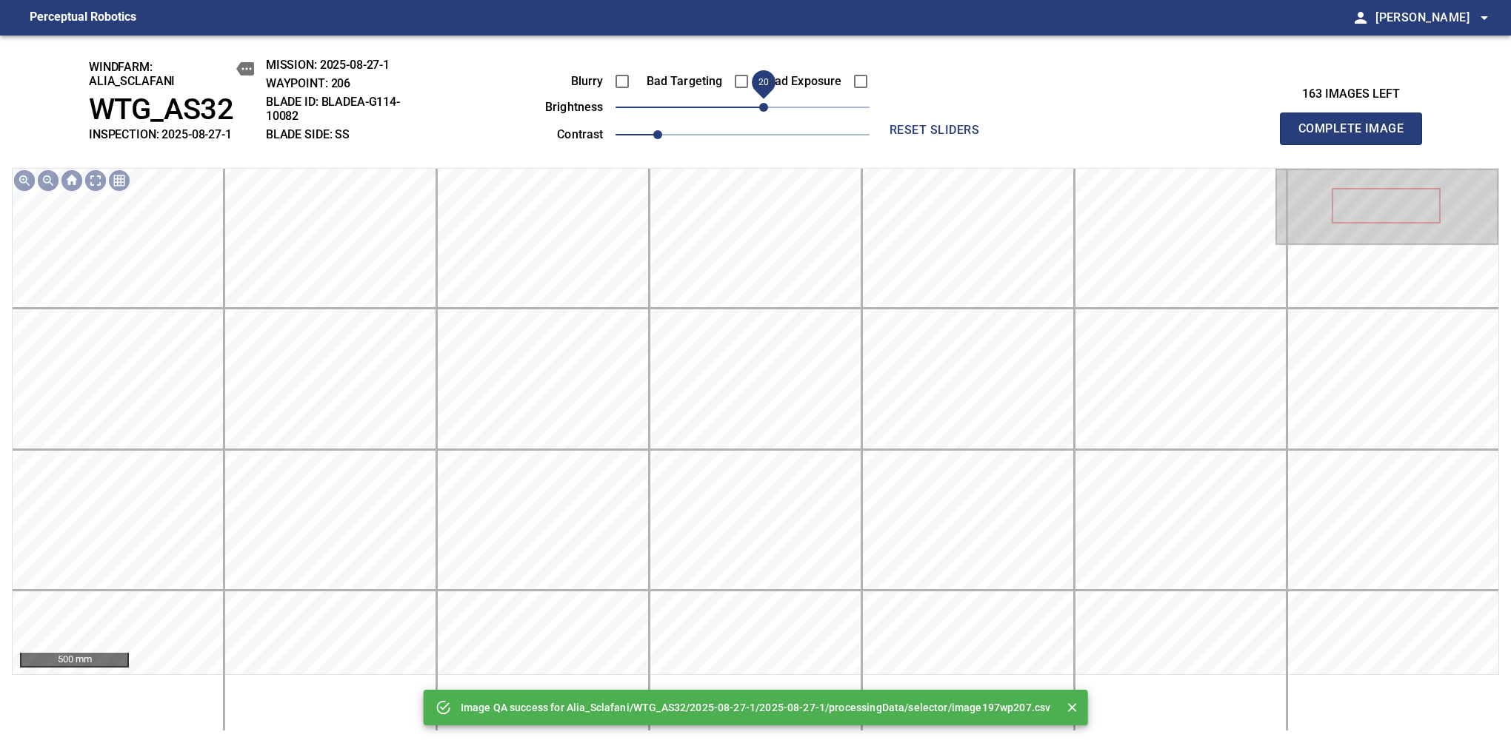
drag, startPoint x: 775, startPoint y: 111, endPoint x: 767, endPoint y: 113, distance: 7.7
click at [767, 113] on span "20" at bounding box center [742, 107] width 254 height 21
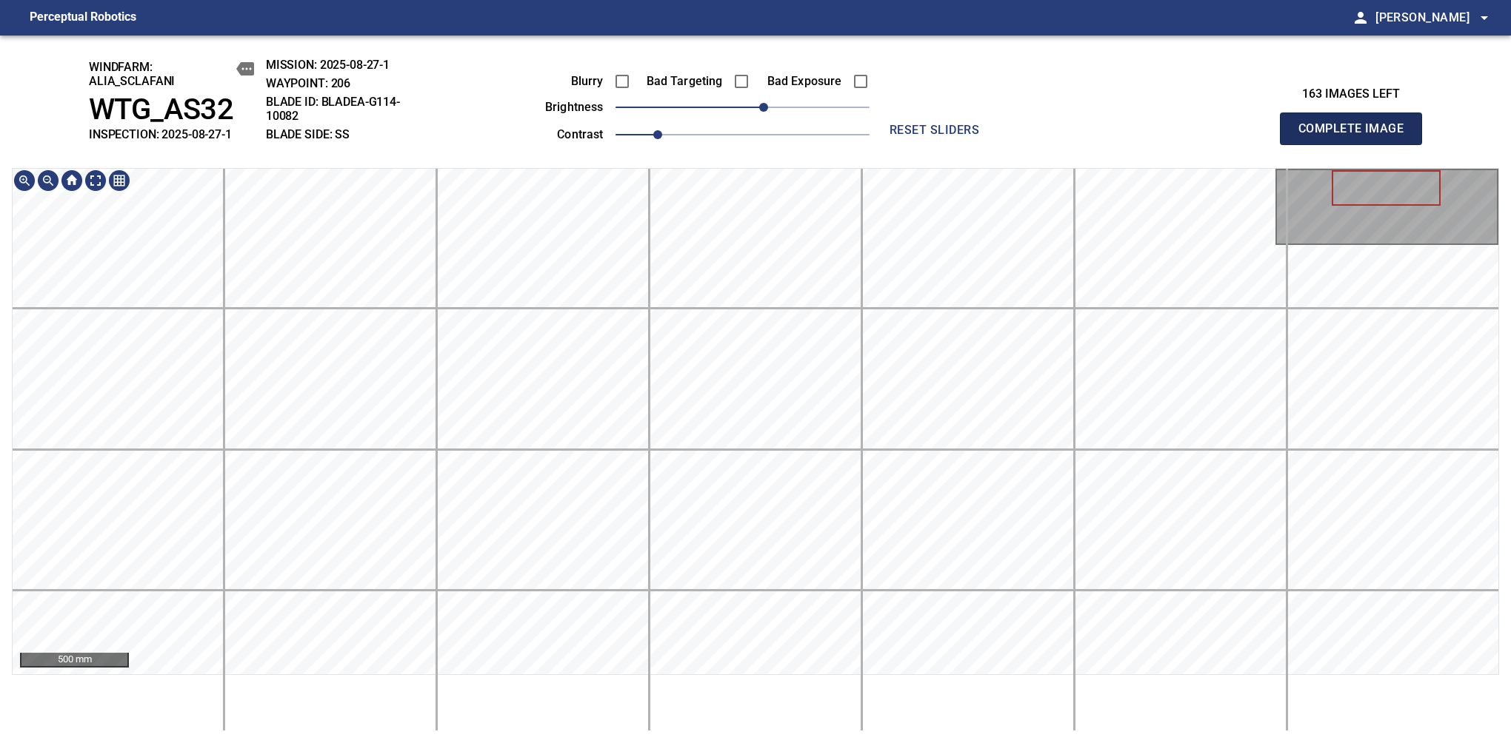
click at [1194, 136] on span "Complete Image" at bounding box center [1351, 128] width 110 height 21
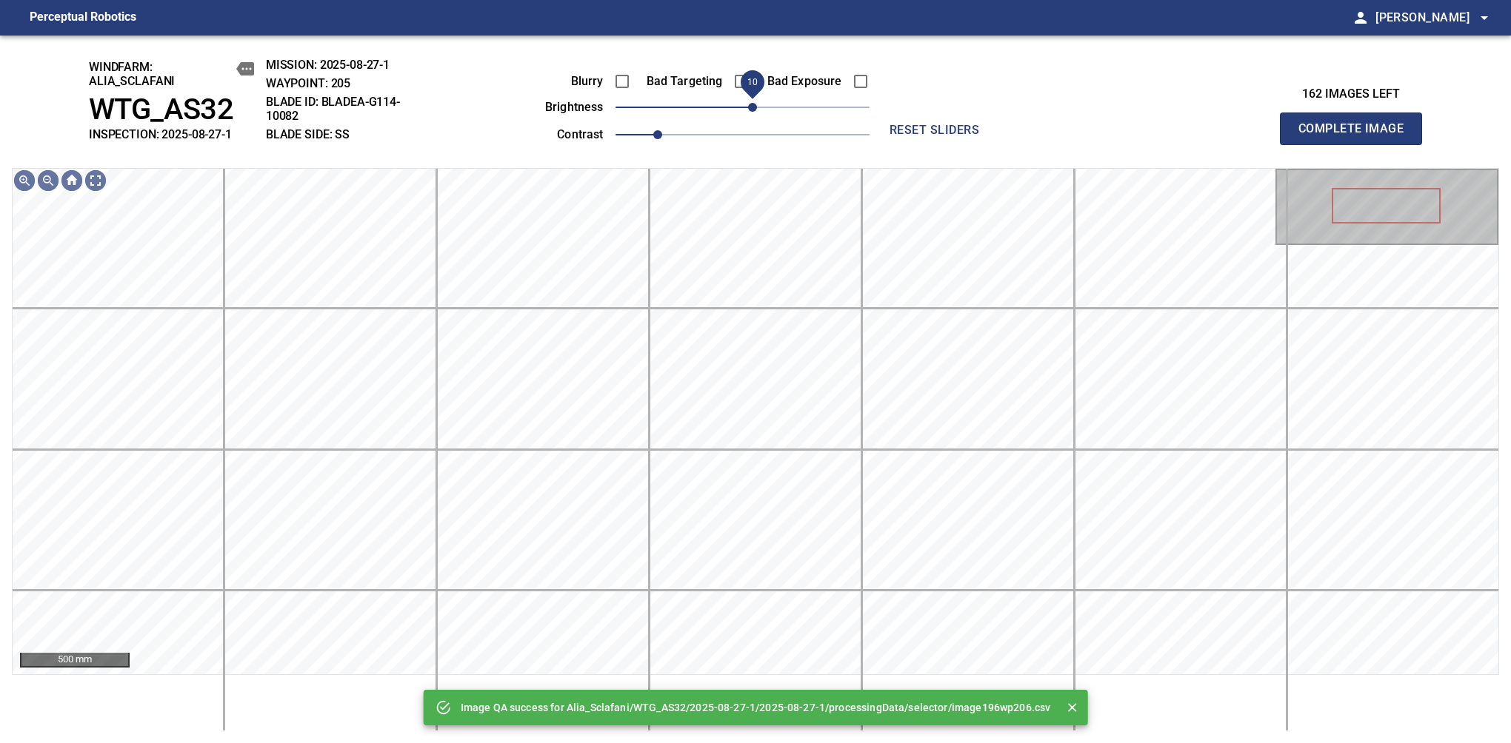
drag, startPoint x: 749, startPoint y: 114, endPoint x: 752, endPoint y: 107, distance: 7.7
click at [752, 107] on span "10" at bounding box center [752, 107] width 9 height 9
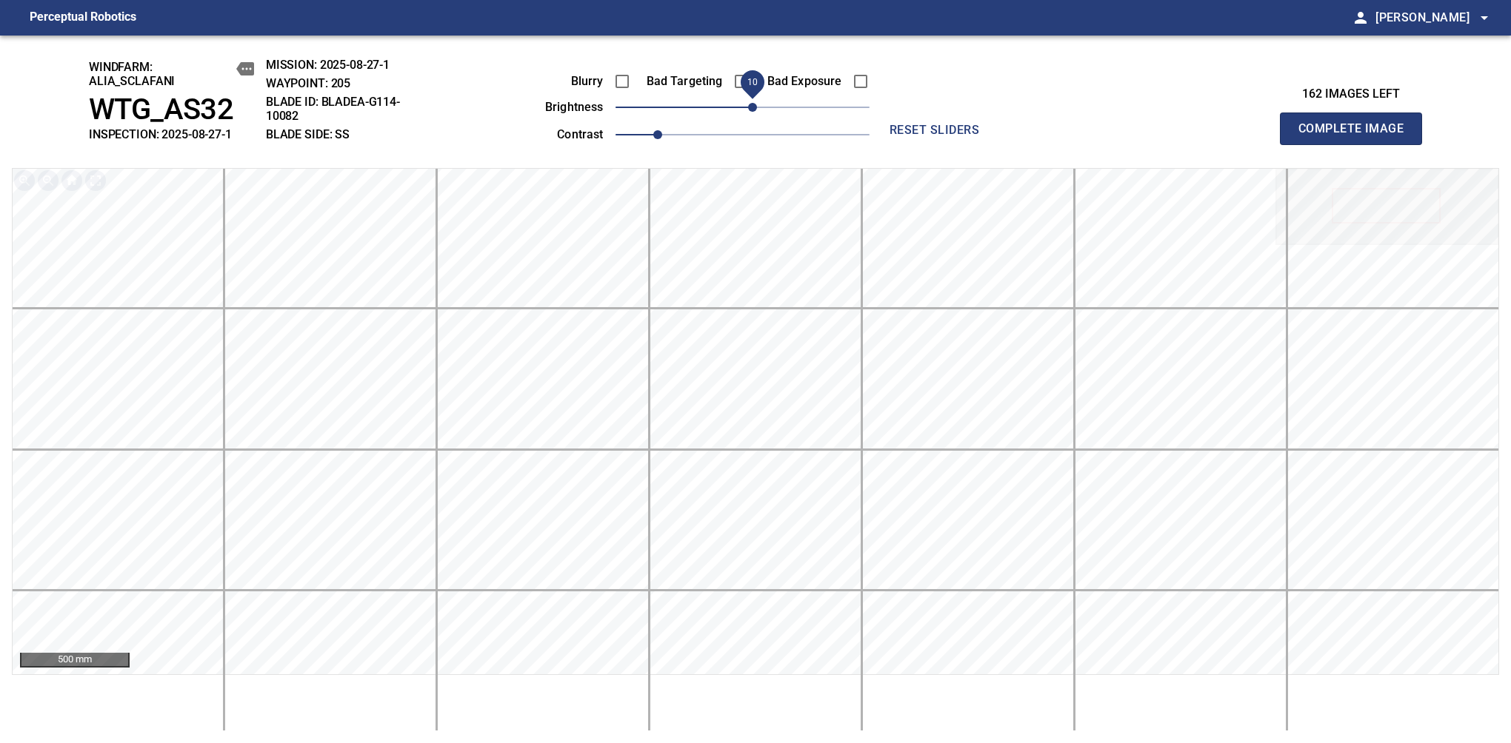
click at [1194, 136] on span "Complete Image" at bounding box center [1351, 128] width 110 height 21
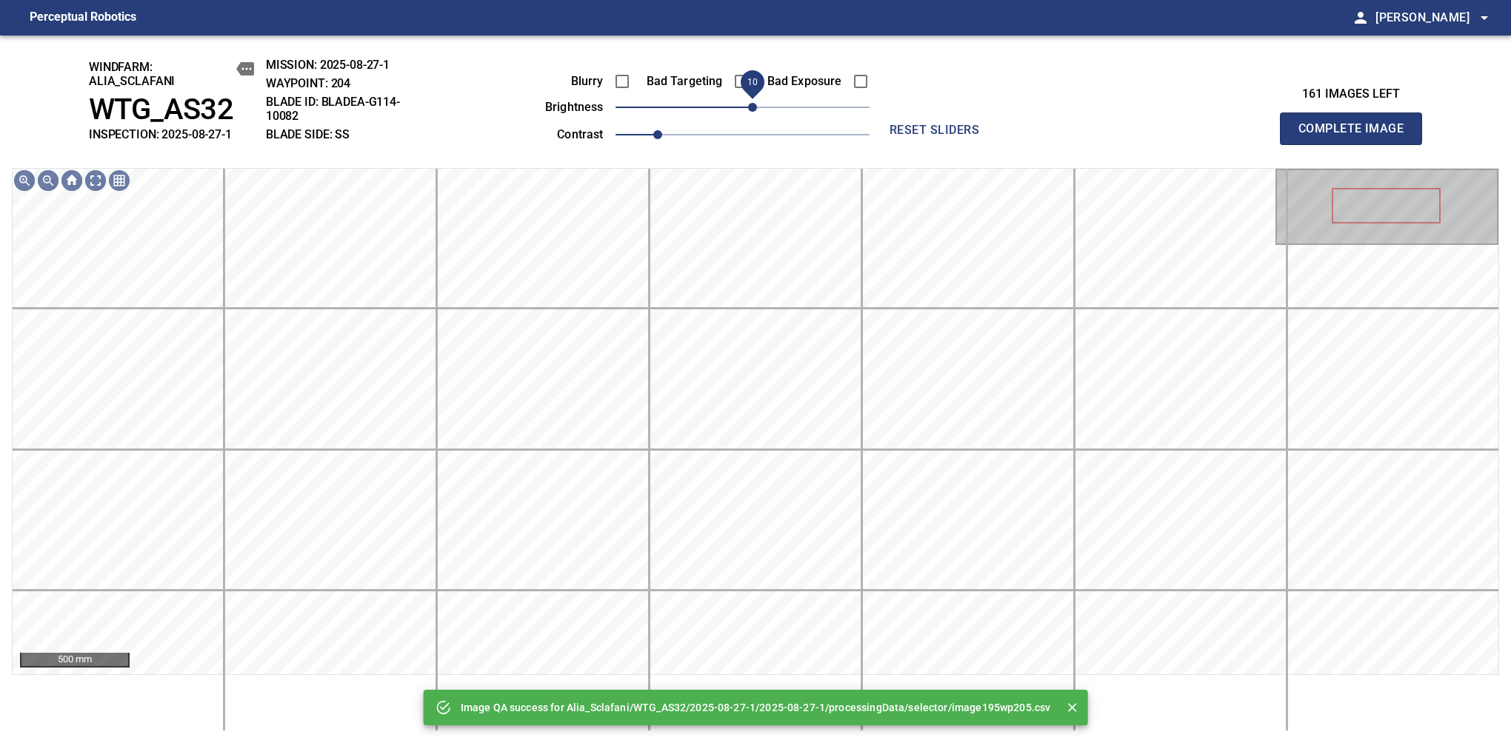
click at [754, 104] on span "10" at bounding box center [752, 107] width 9 height 9
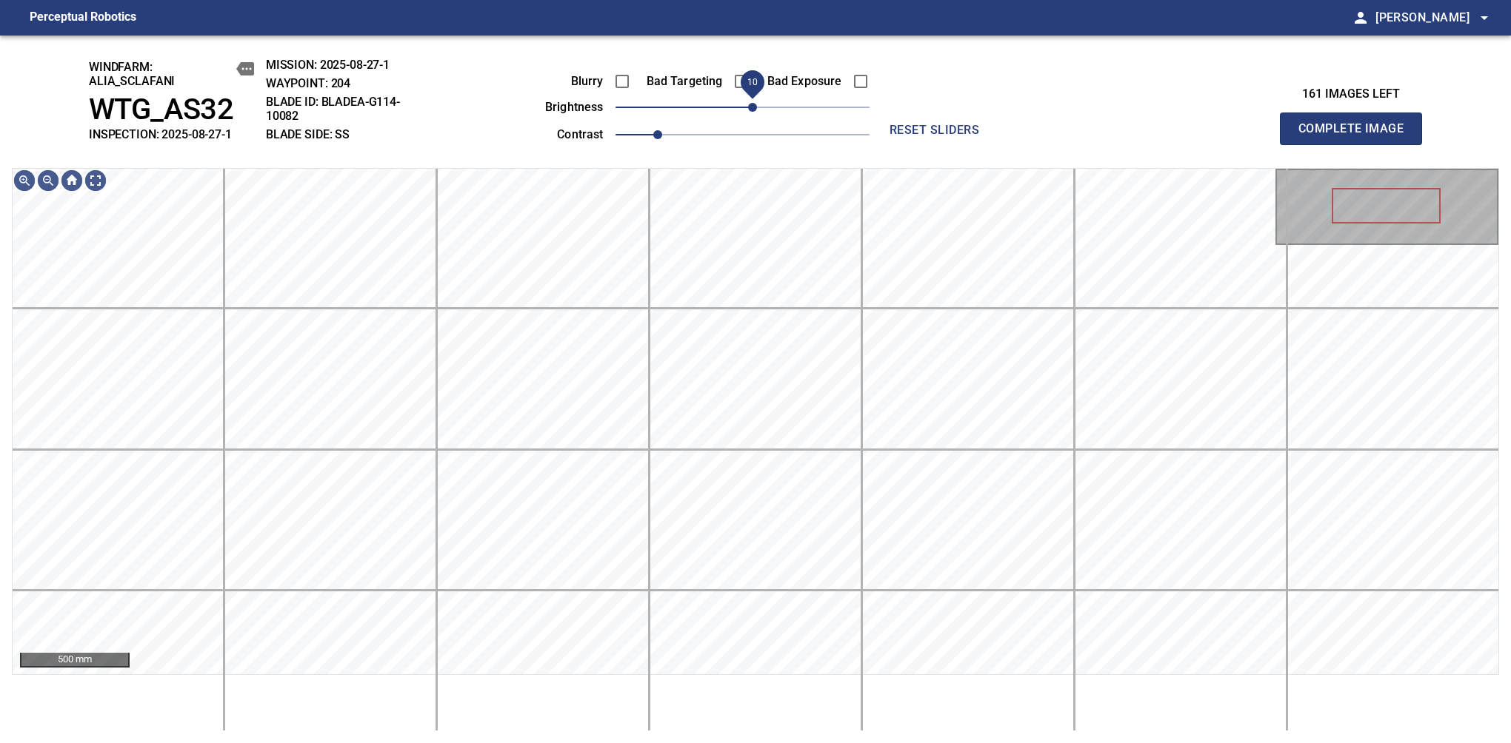
click at [749, 104] on span "10" at bounding box center [752, 107] width 9 height 9
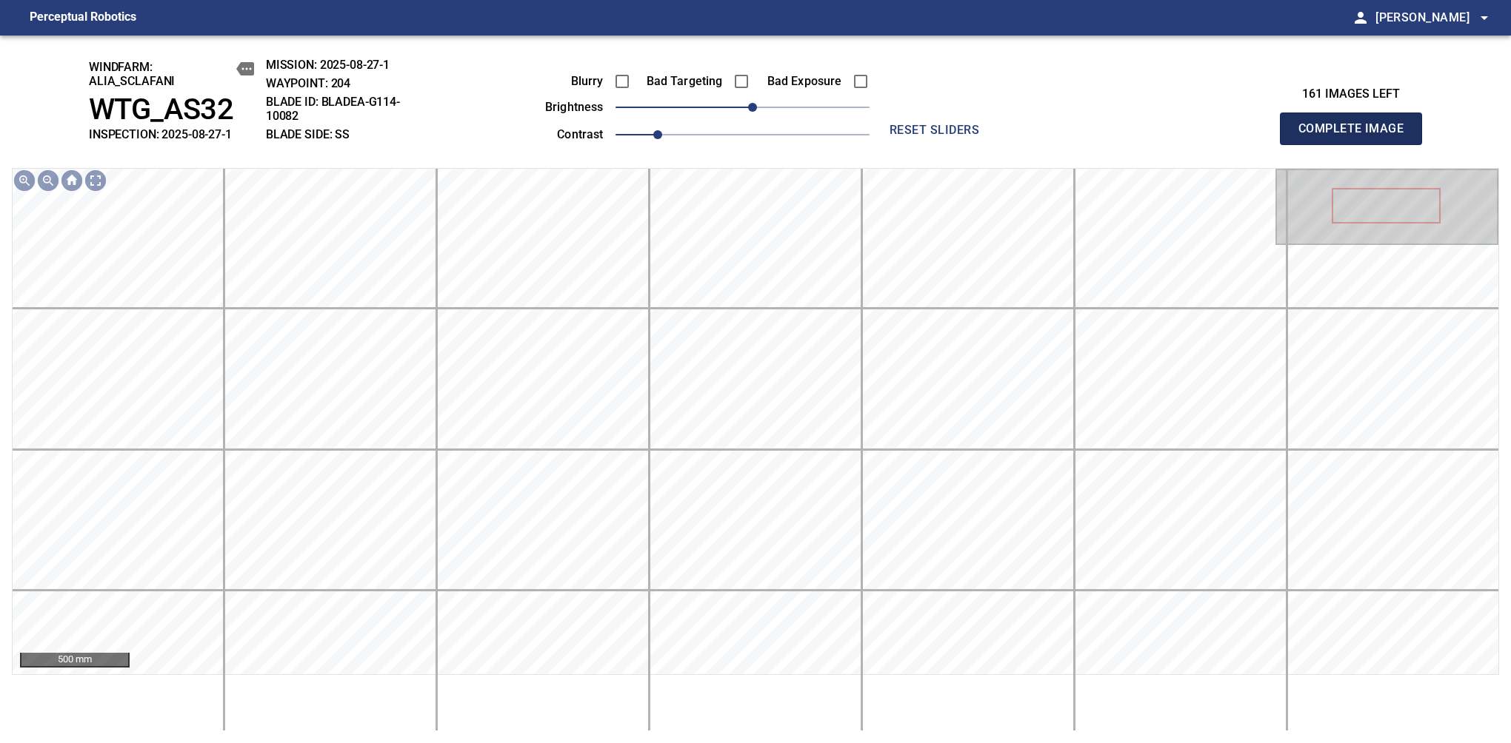
click at [1194, 136] on span "Complete Image" at bounding box center [1351, 128] width 110 height 21
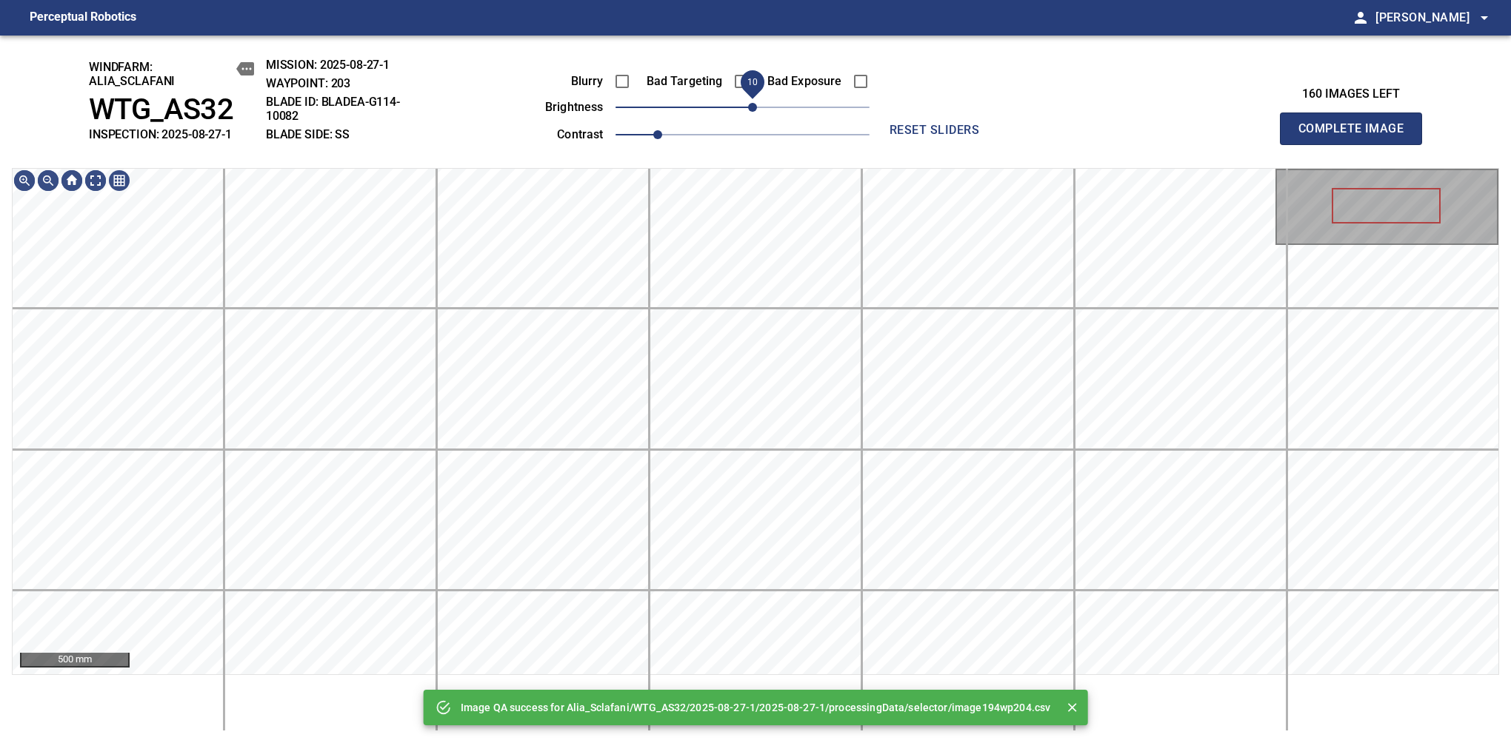
drag, startPoint x: 740, startPoint y: 101, endPoint x: 754, endPoint y: 94, distance: 15.2
click at [754, 103] on span "10" at bounding box center [752, 107] width 9 height 9
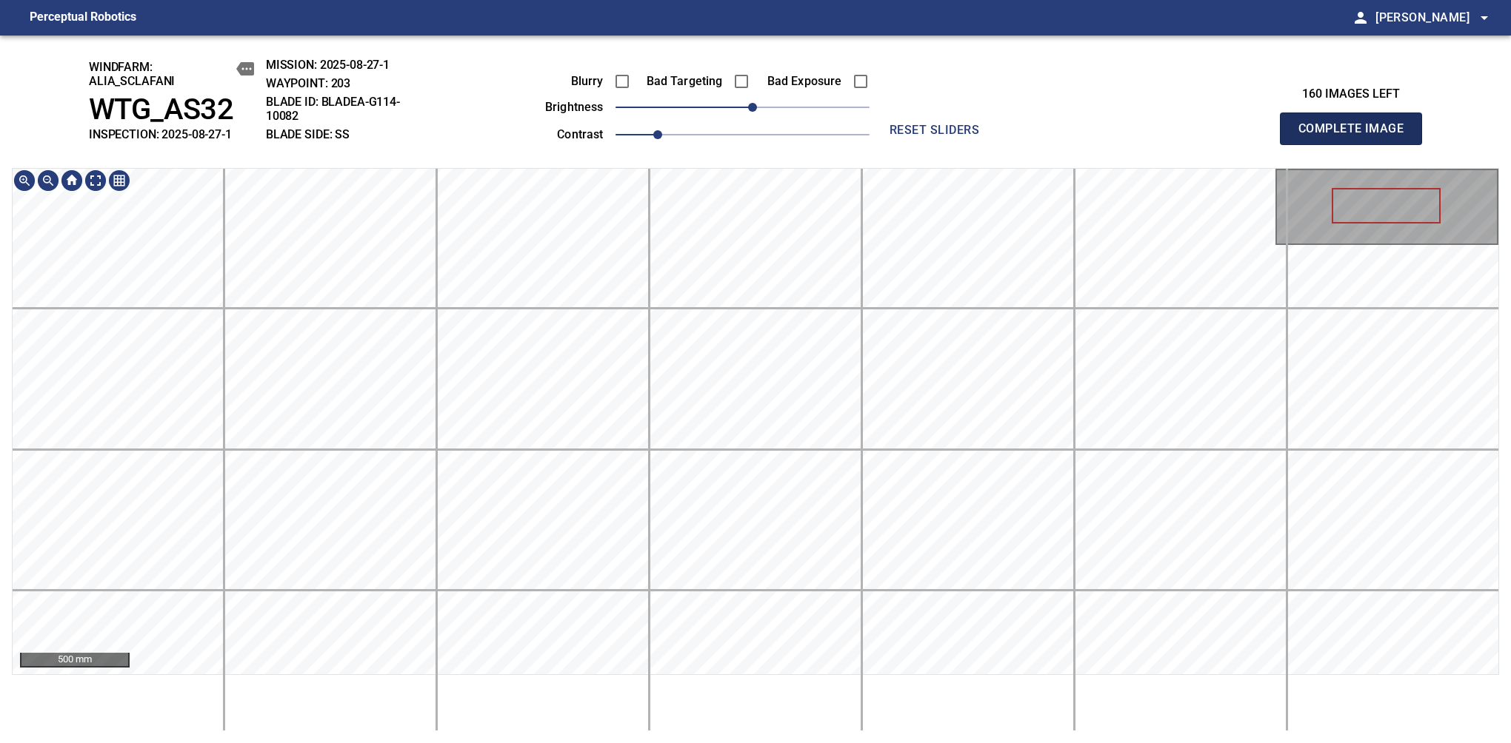
click at [1194, 136] on span "Complete Image" at bounding box center [1351, 128] width 110 height 21
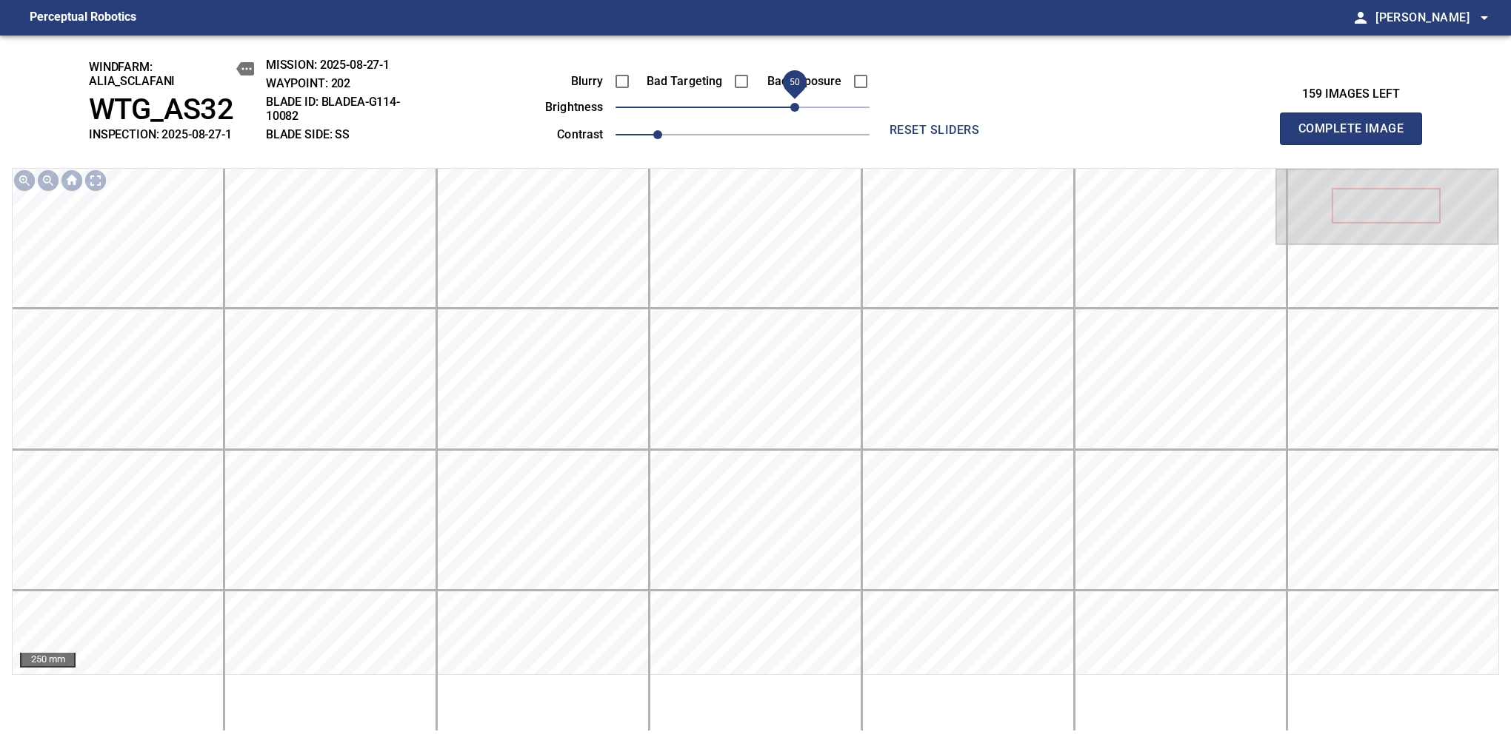
drag, startPoint x: 751, startPoint y: 104, endPoint x: 792, endPoint y: 99, distance: 41.7
click at [792, 103] on span "50" at bounding box center [794, 107] width 9 height 9
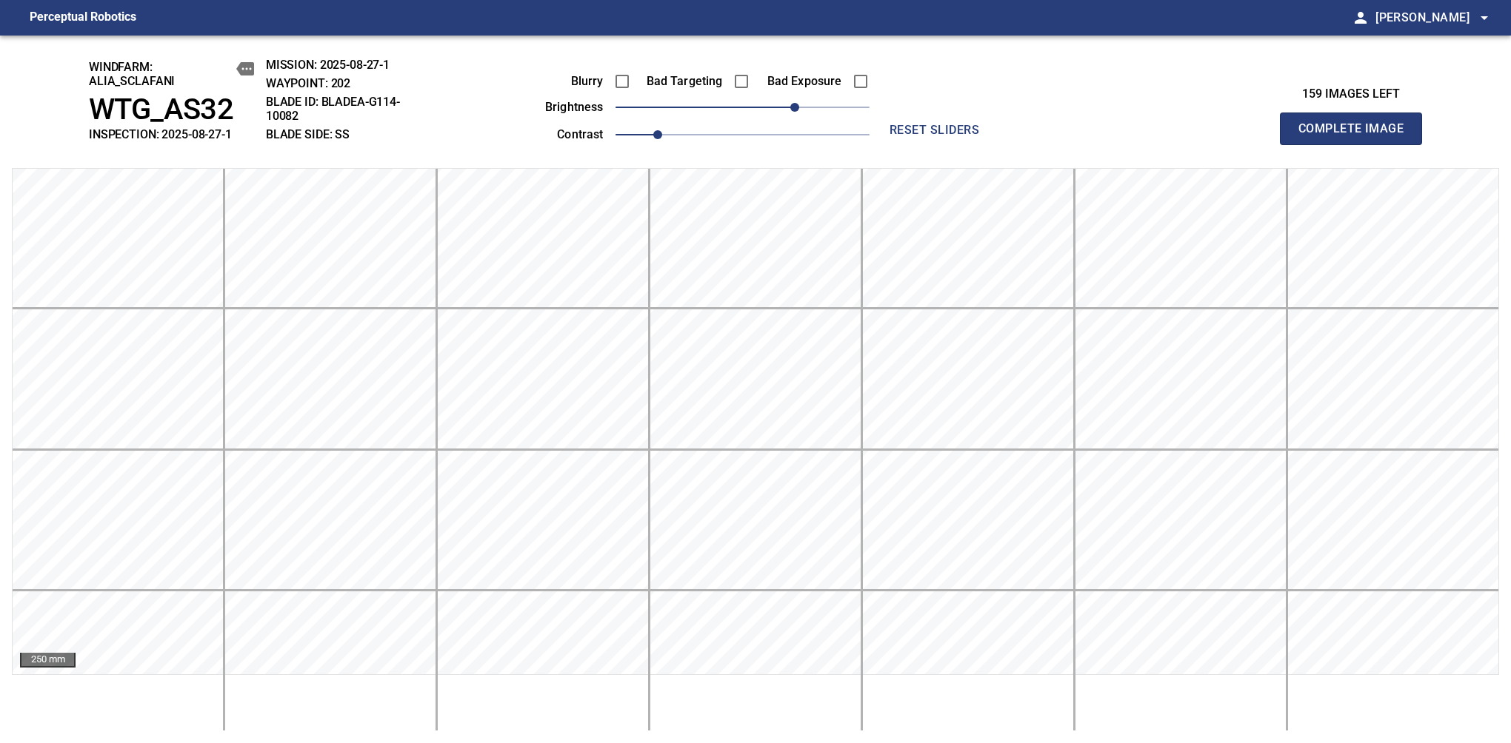
click at [1194, 136] on span "Complete Image" at bounding box center [1351, 128] width 110 height 21
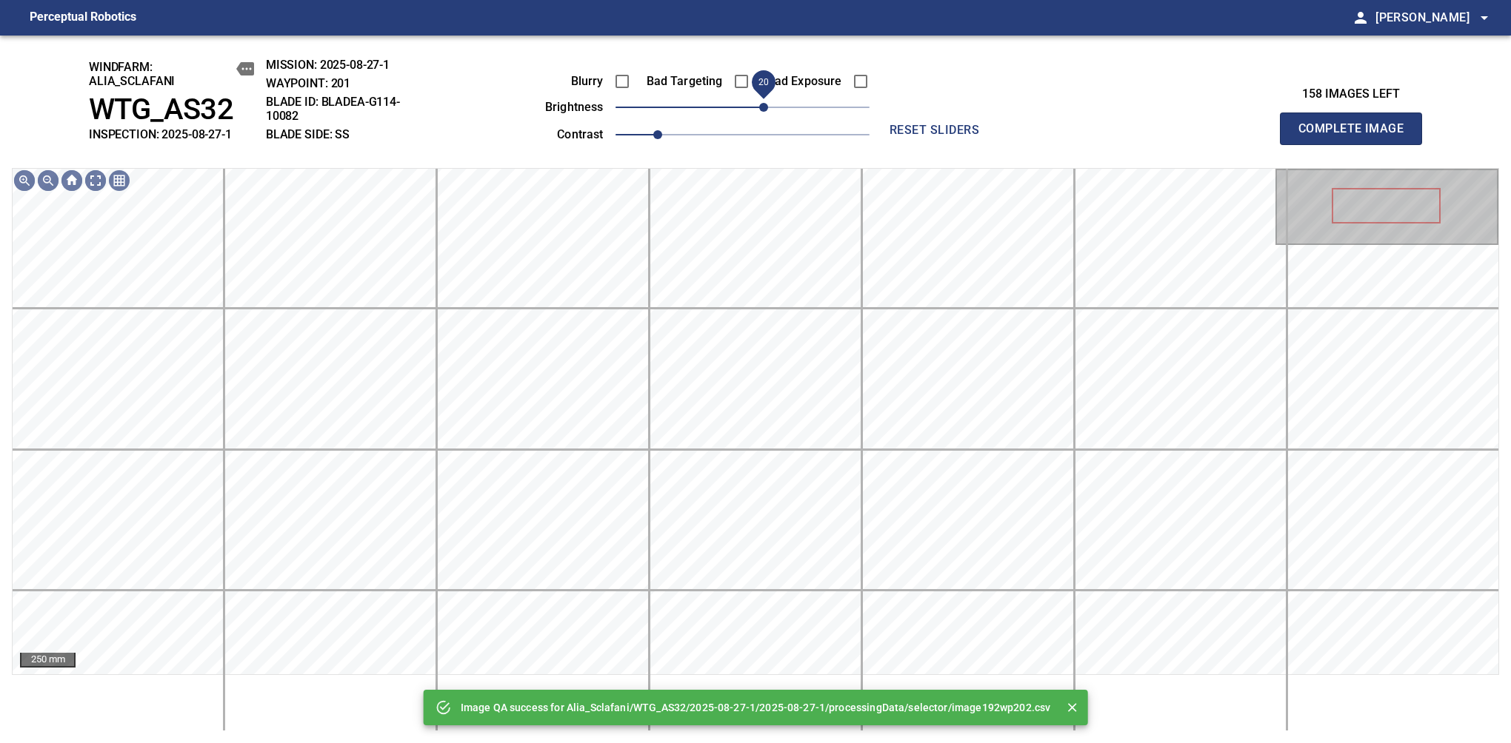
drag, startPoint x: 792, startPoint y: 99, endPoint x: 761, endPoint y: 112, distance: 33.6
click at [761, 112] on span "20" at bounding box center [742, 107] width 254 height 21
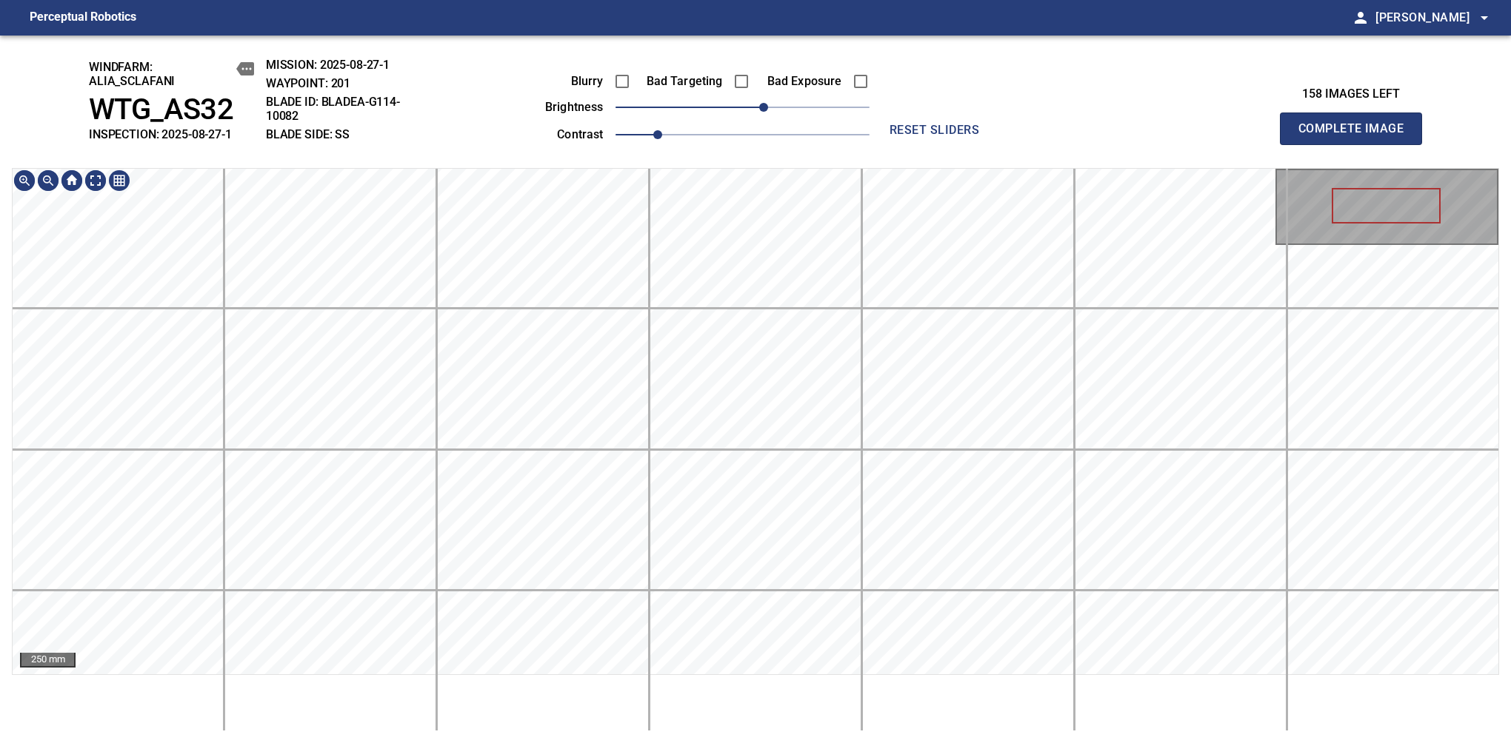
click at [751, 709] on div "windfarm: Alia_Sclafani WTG_AS32 INSPECTION: 2025-08-27-1 MISSION: 2025-08-27-1…" at bounding box center [755, 390] width 1511 height 708
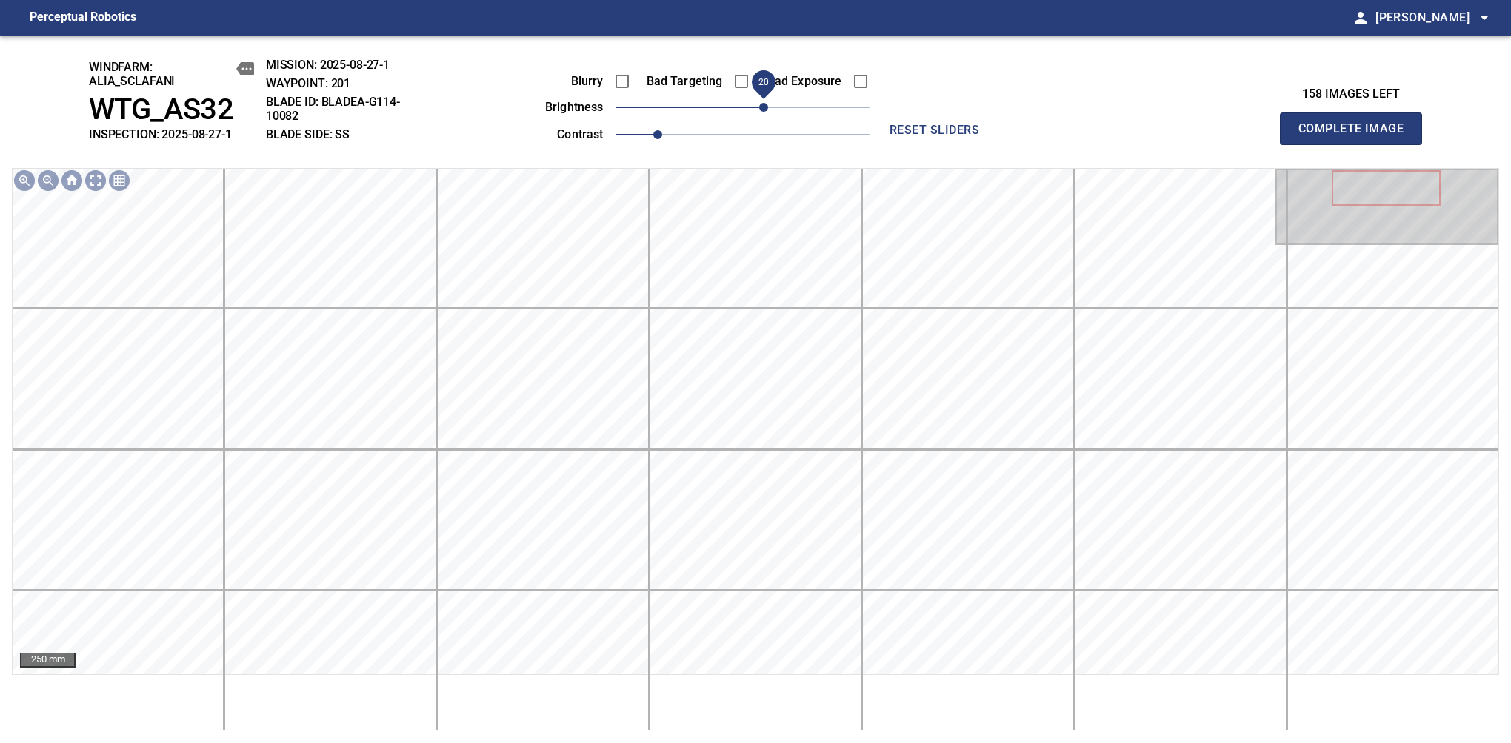
click at [1194, 136] on span "Complete Image" at bounding box center [1351, 128] width 110 height 21
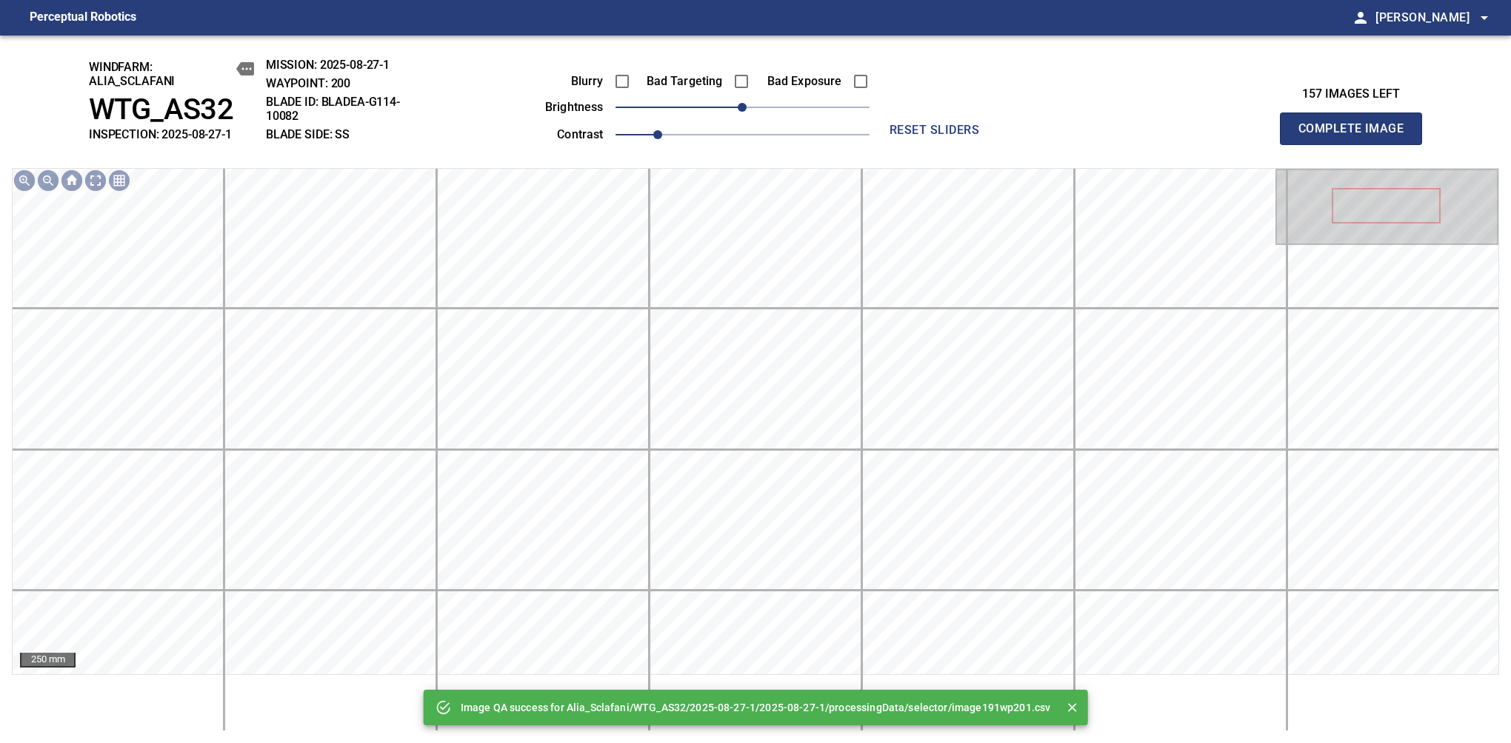
click at [756, 119] on div "Blurry Bad Targeting Bad Exposure brightness 0 contrast 1" at bounding box center [691, 105] width 358 height 79
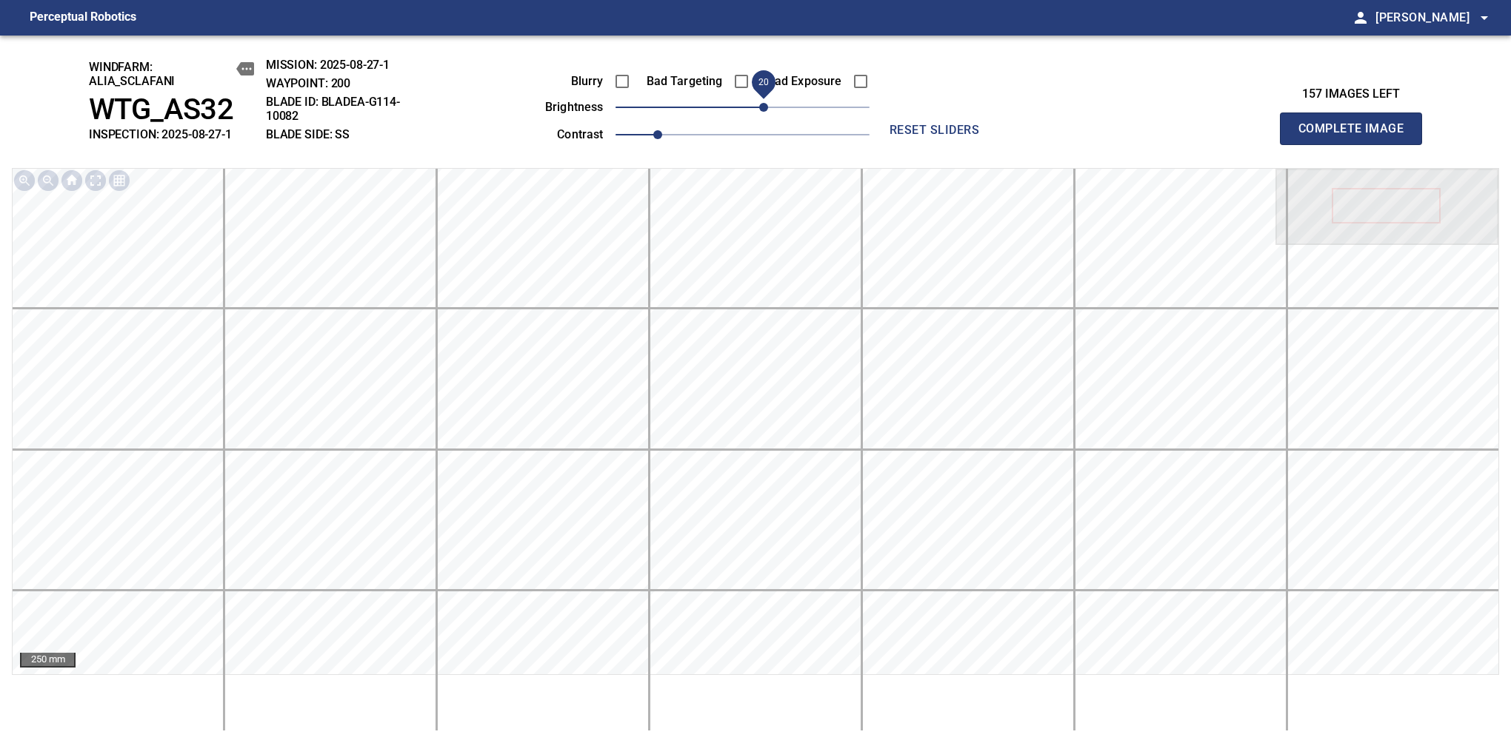
click at [761, 113] on span "20" at bounding box center [742, 107] width 254 height 21
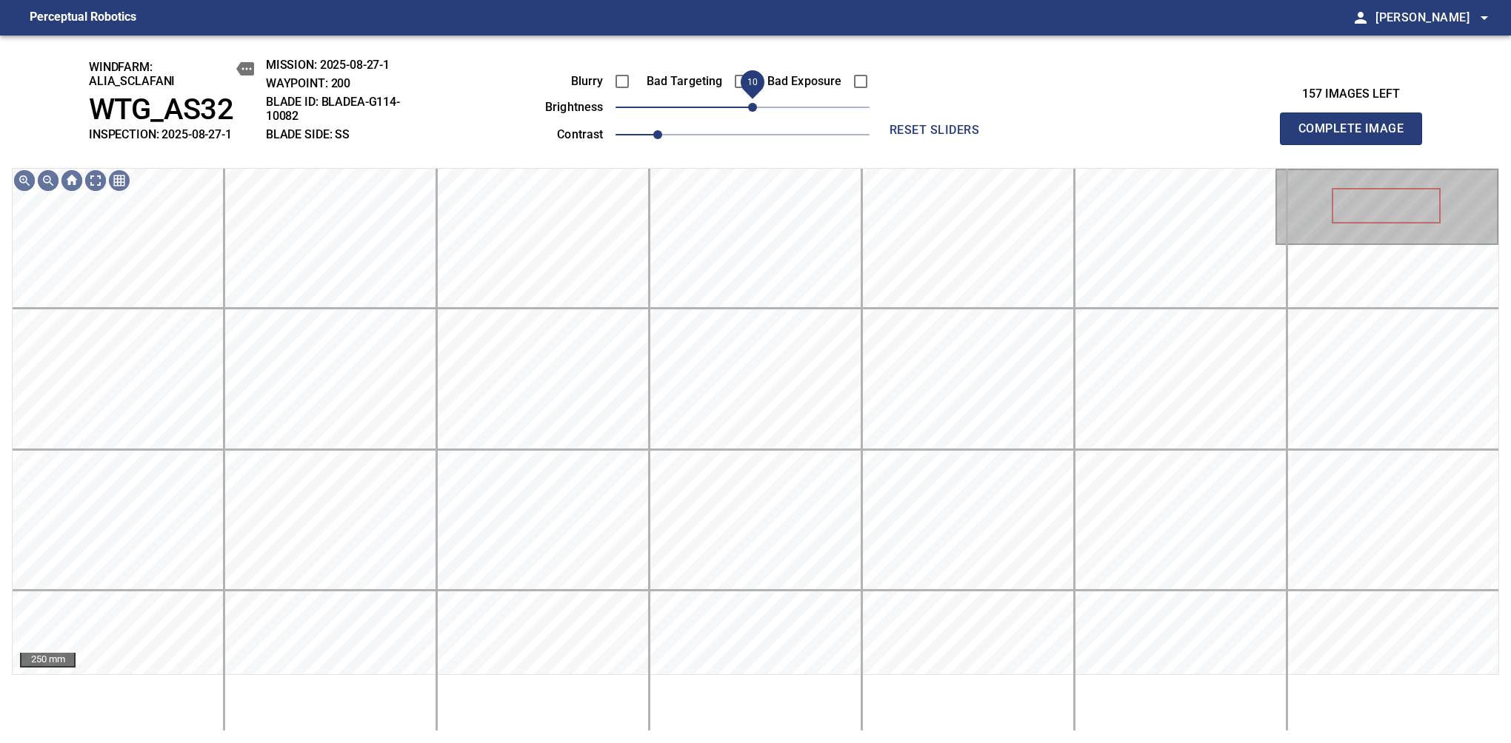
click at [754, 112] on span "10" at bounding box center [752, 107] width 9 height 9
click at [1194, 136] on span "Complete Image" at bounding box center [1351, 128] width 110 height 21
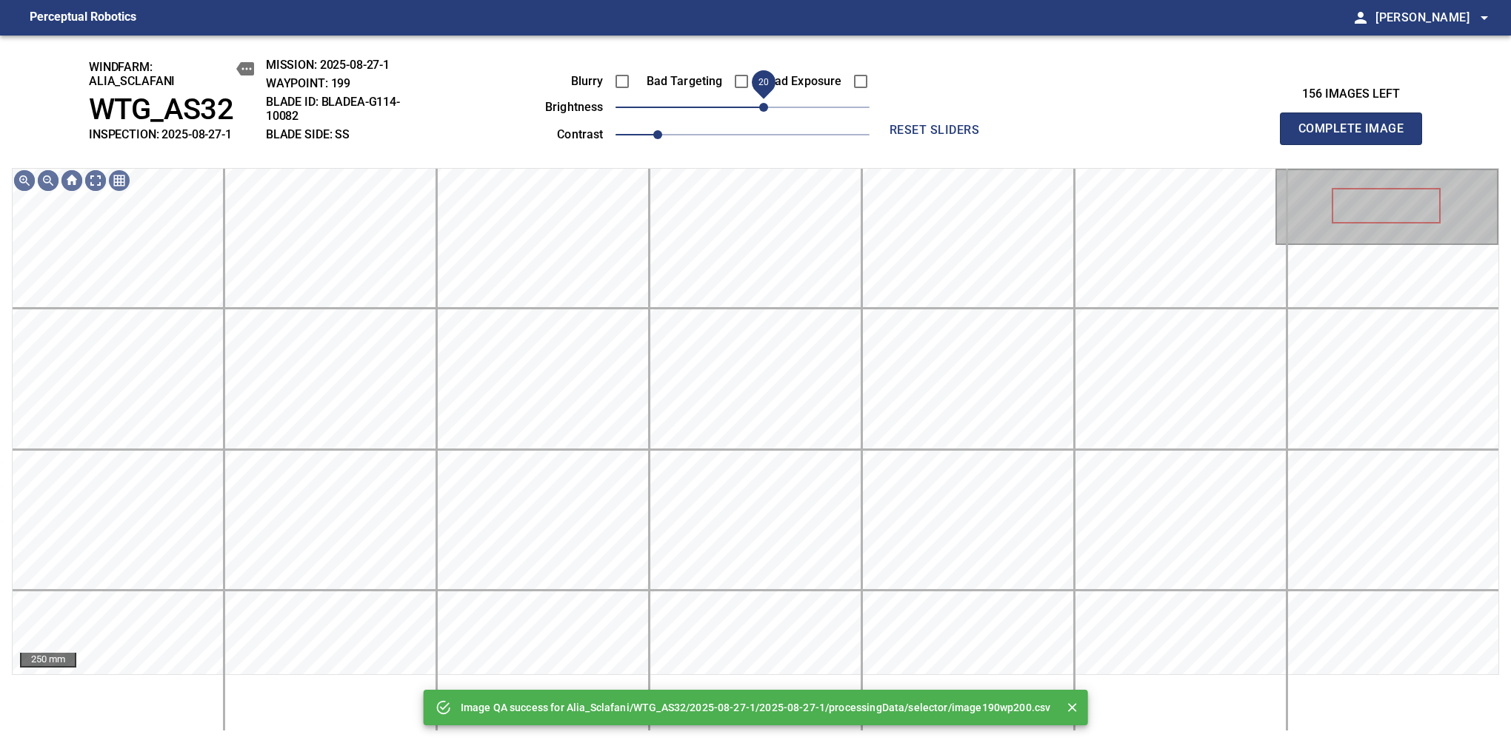
drag, startPoint x: 754, startPoint y: 113, endPoint x: 761, endPoint y: 95, distance: 19.3
click at [761, 103] on span "20" at bounding box center [763, 107] width 9 height 9
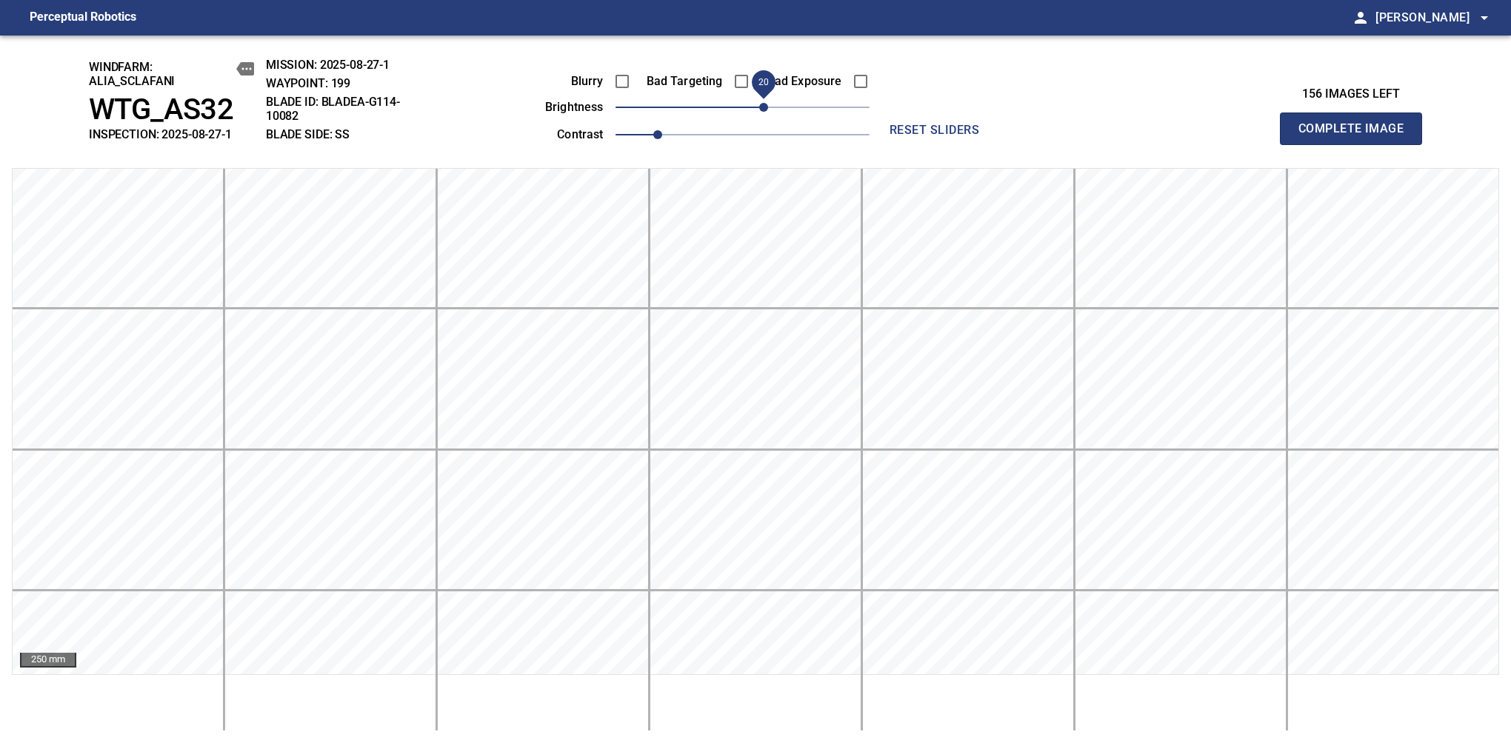
click at [1194, 136] on span "Complete Image" at bounding box center [1351, 128] width 110 height 21
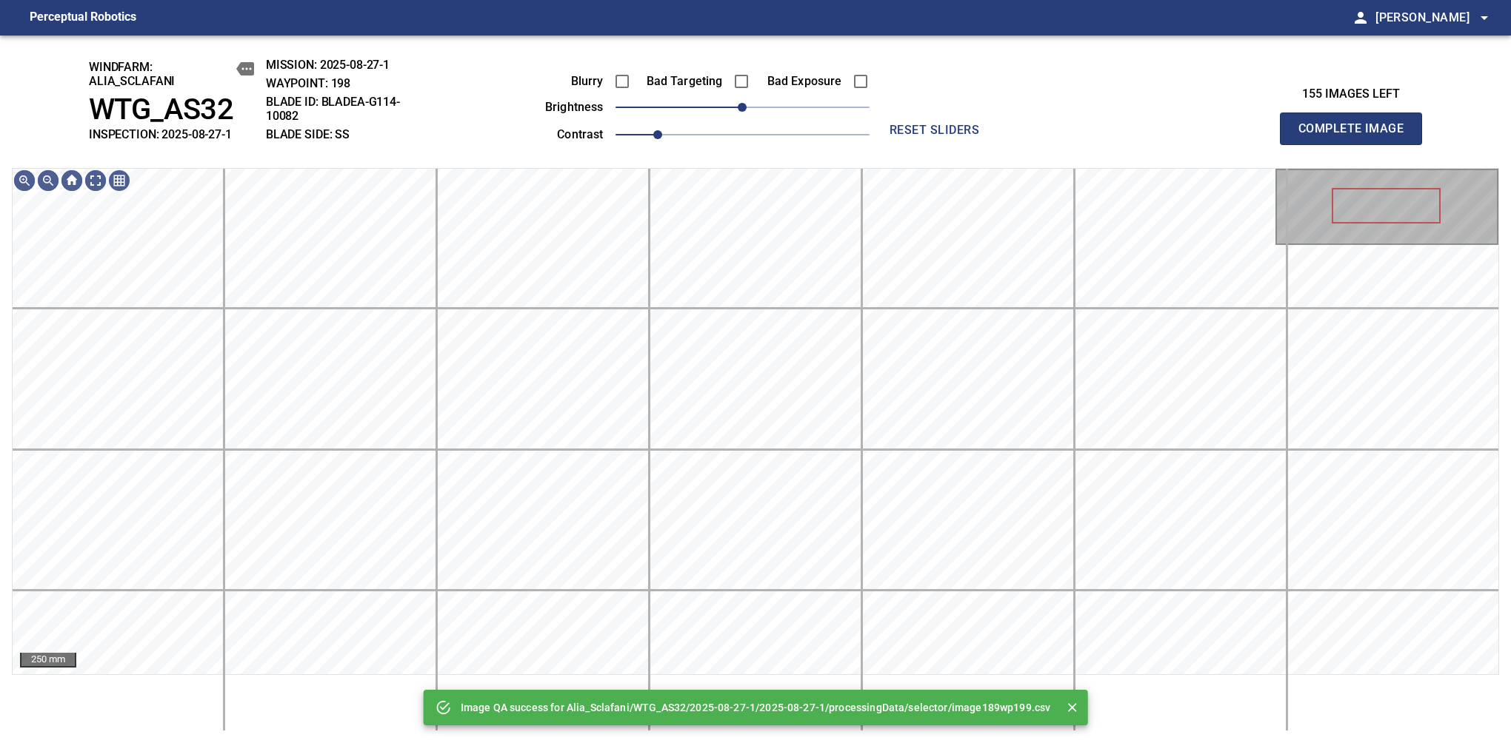
click at [761, 95] on div "Bad Exposure" at bounding box center [809, 81] width 119 height 31
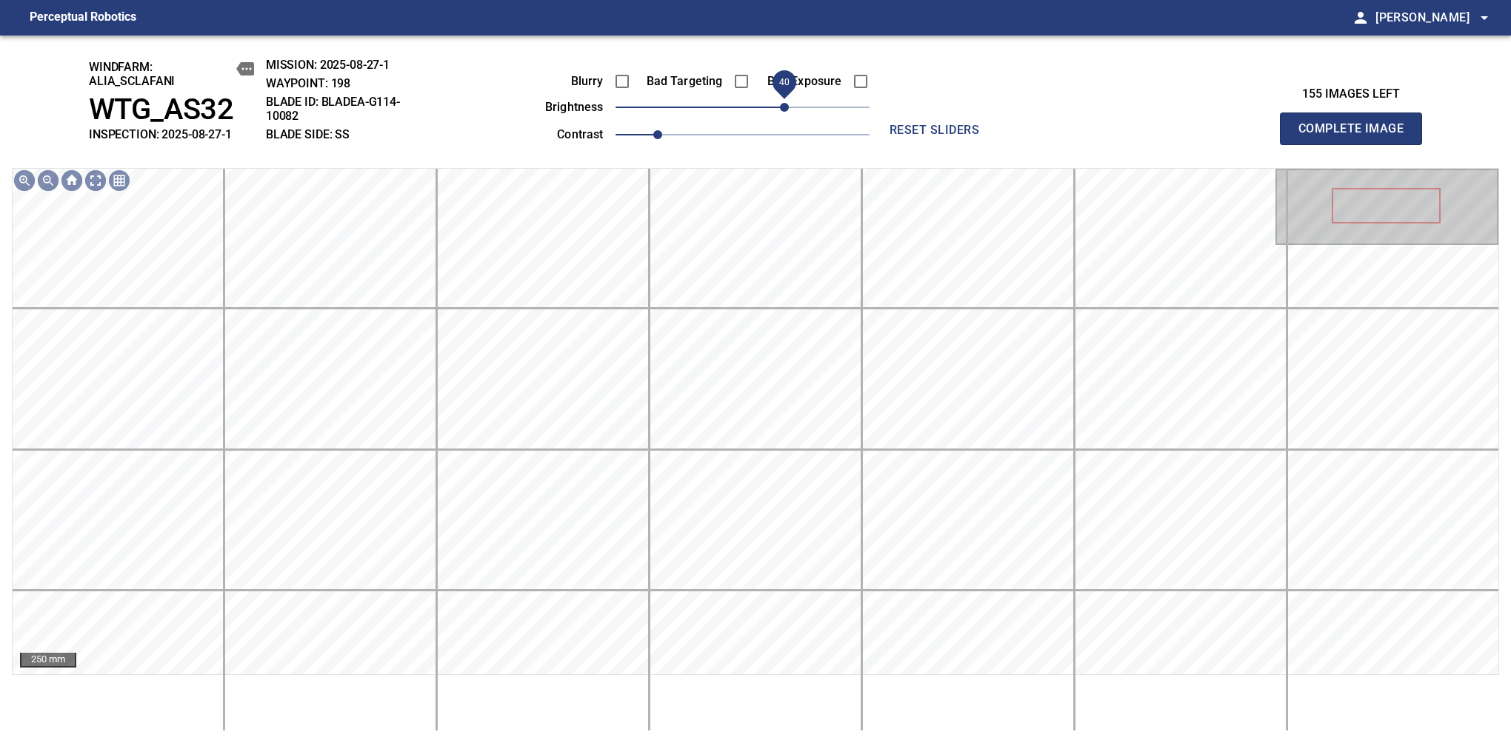
drag, startPoint x: 764, startPoint y: 110, endPoint x: 782, endPoint y: 105, distance: 18.3
click at [782, 105] on span "40" at bounding box center [742, 107] width 254 height 21
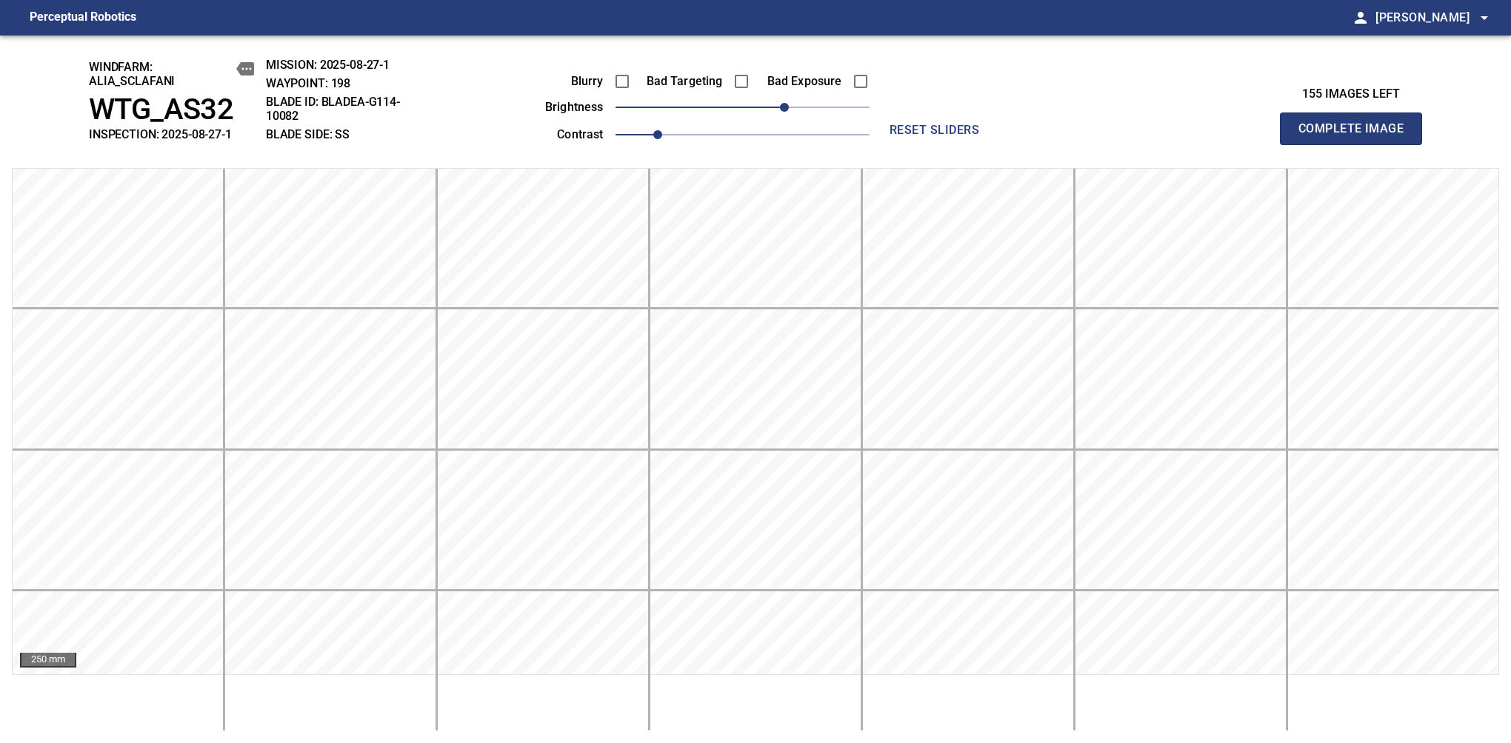
click at [1194, 136] on span "Complete Image" at bounding box center [1351, 128] width 110 height 21
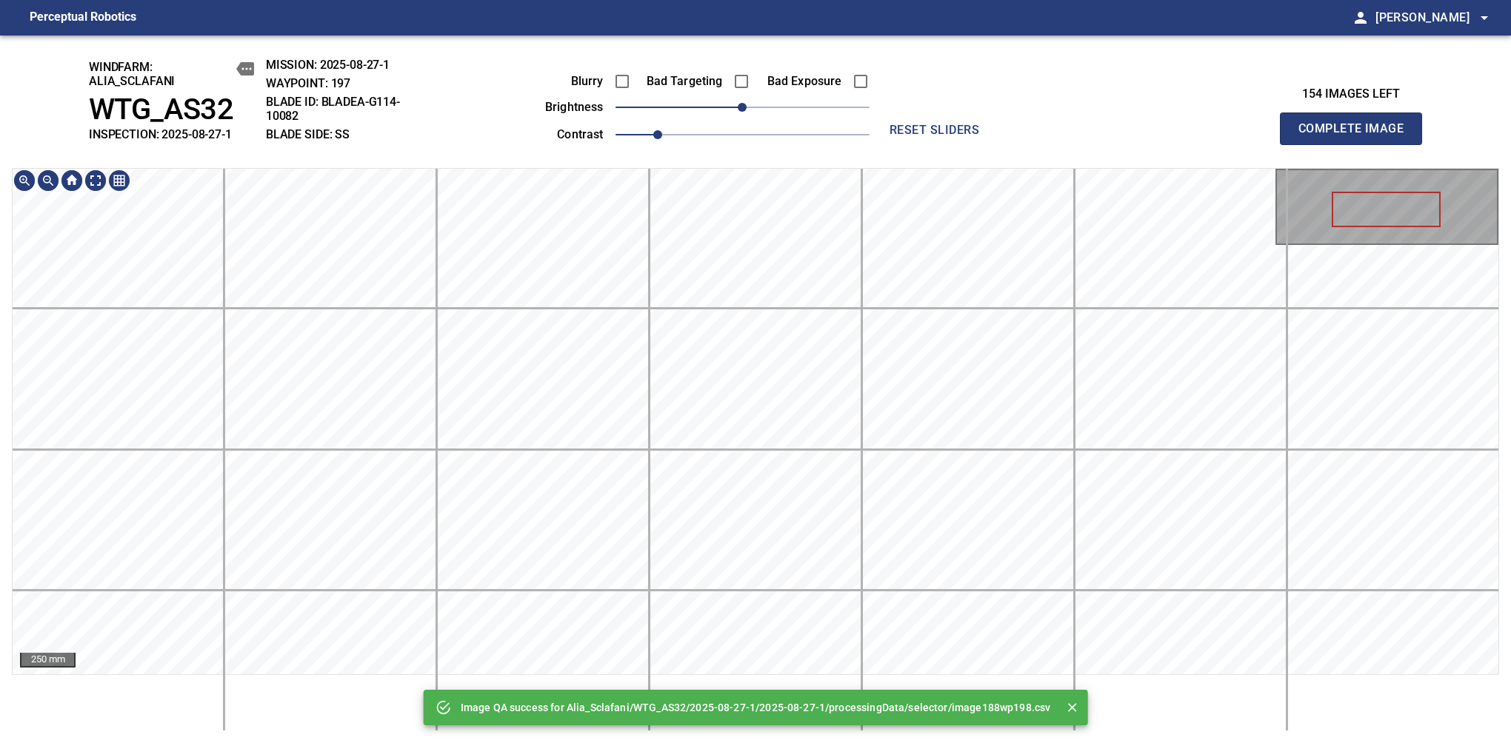
click at [723, 103] on div "Image QA success for Alia_Sclafani/WTG_AS32/2025-08-27-1/2025-08-27-1/processin…" at bounding box center [755, 390] width 1511 height 708
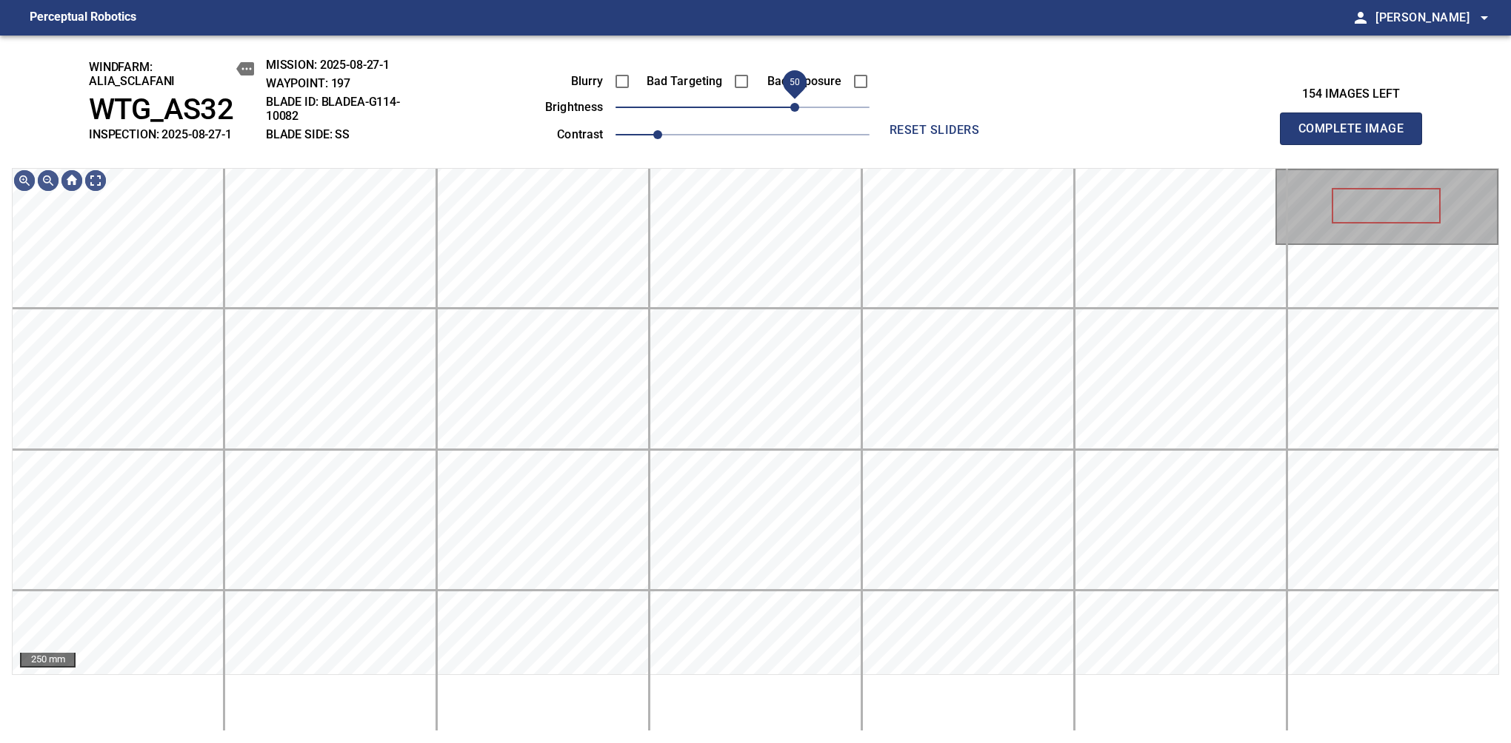
drag, startPoint x: 764, startPoint y: 110, endPoint x: 795, endPoint y: 101, distance: 32.6
click at [795, 101] on span "50" at bounding box center [742, 107] width 254 height 21
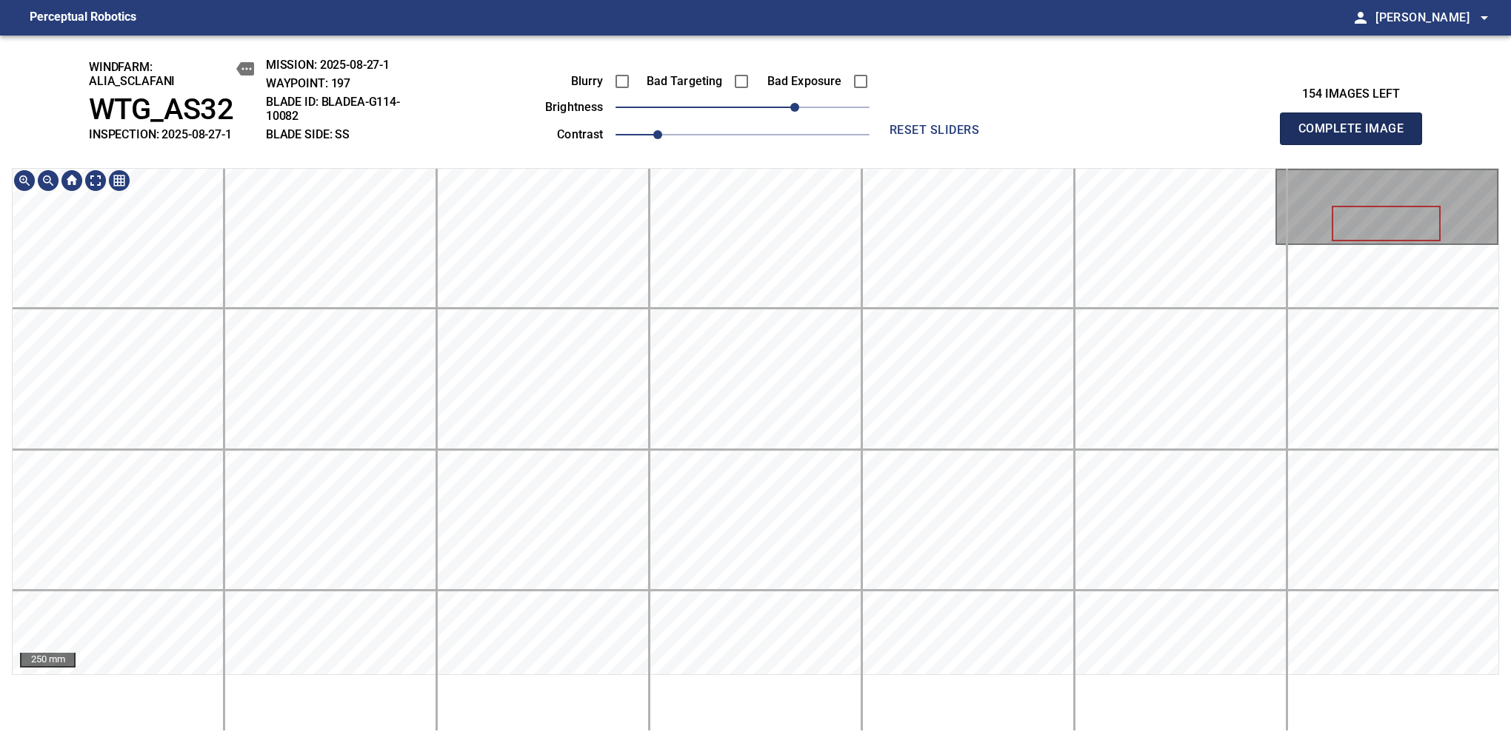
click at [1194, 136] on span "Complete Image" at bounding box center [1351, 128] width 110 height 21
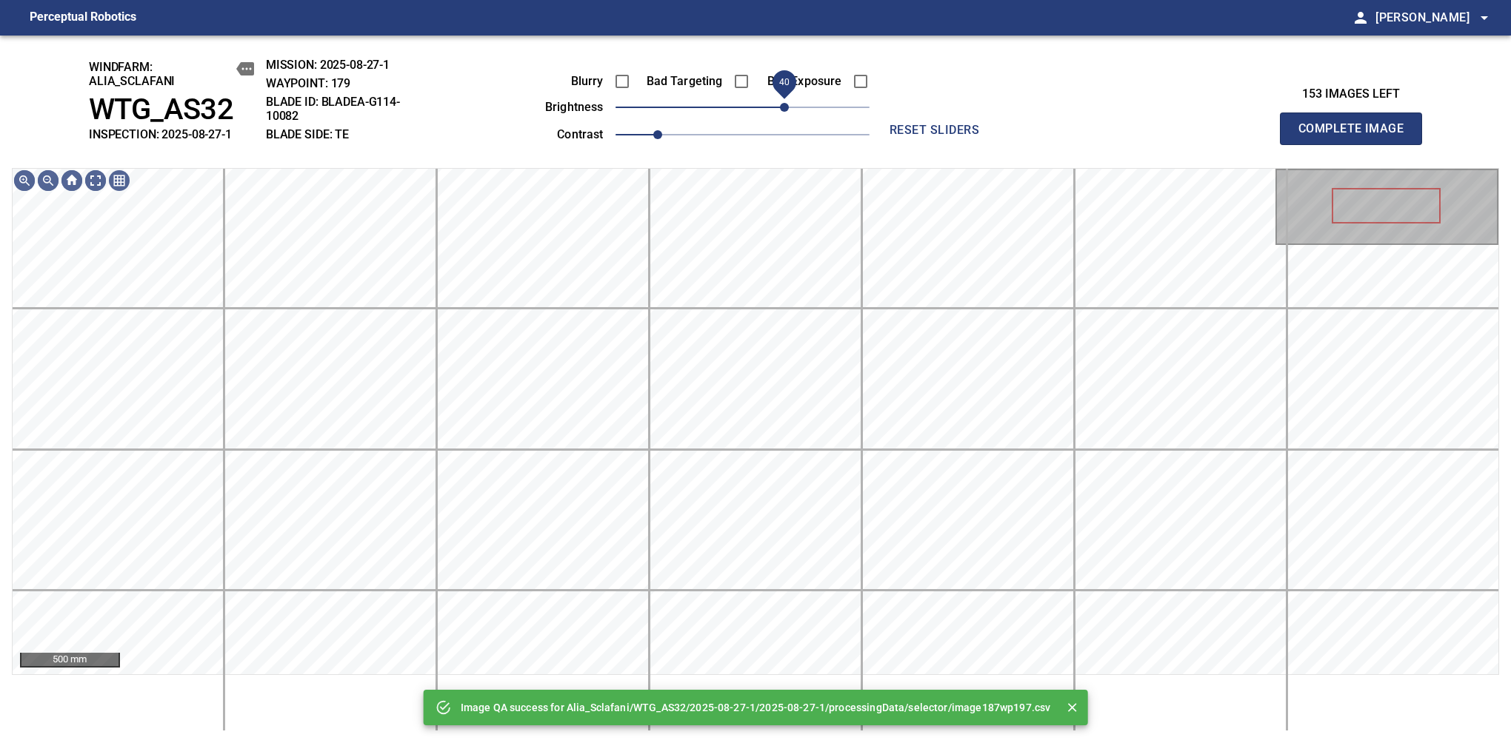
drag, startPoint x: 766, startPoint y: 109, endPoint x: 788, endPoint y: 104, distance: 22.1
click at [788, 104] on span "40" at bounding box center [742, 107] width 254 height 21
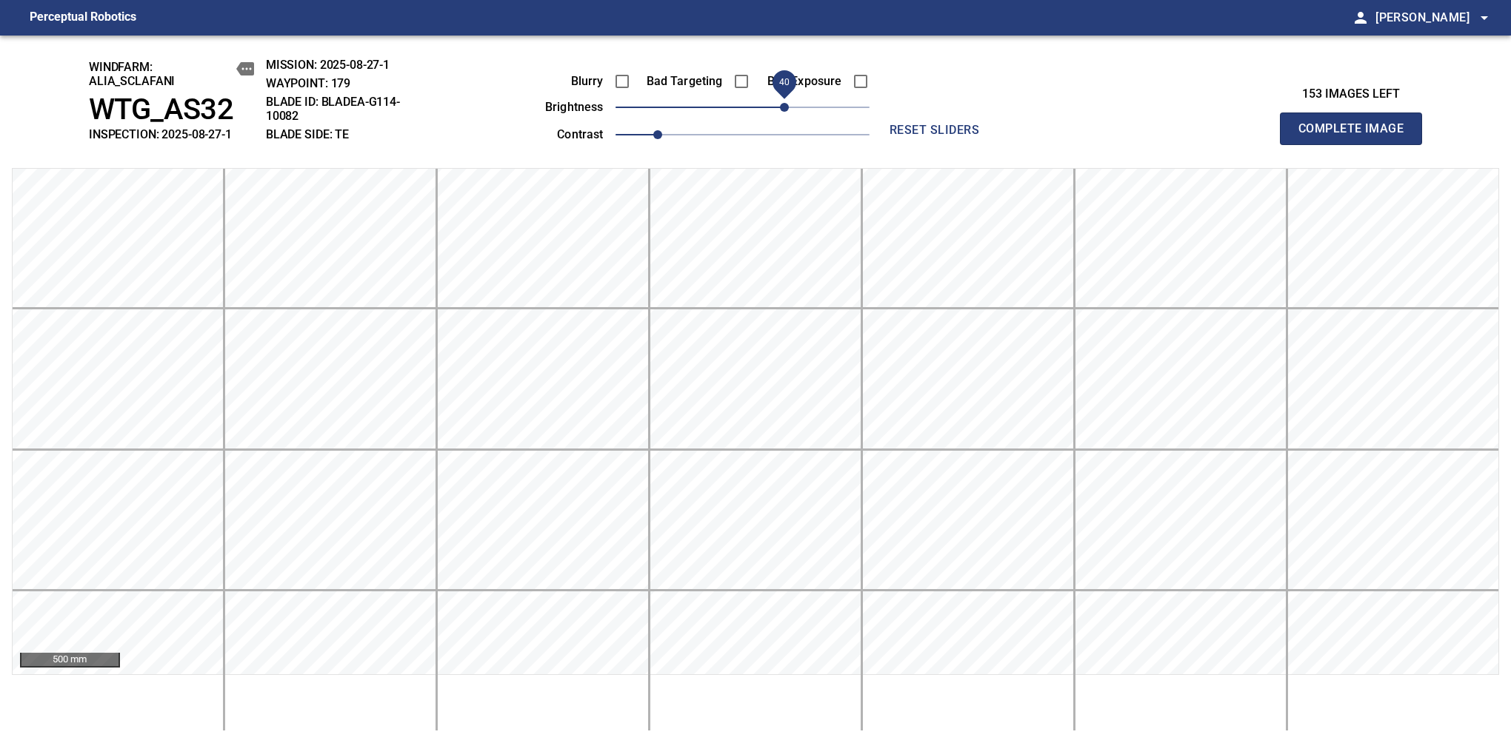
click at [788, 110] on span "40" at bounding box center [784, 107] width 9 height 9
click at [1194, 136] on span "Complete Image" at bounding box center [1351, 128] width 110 height 21
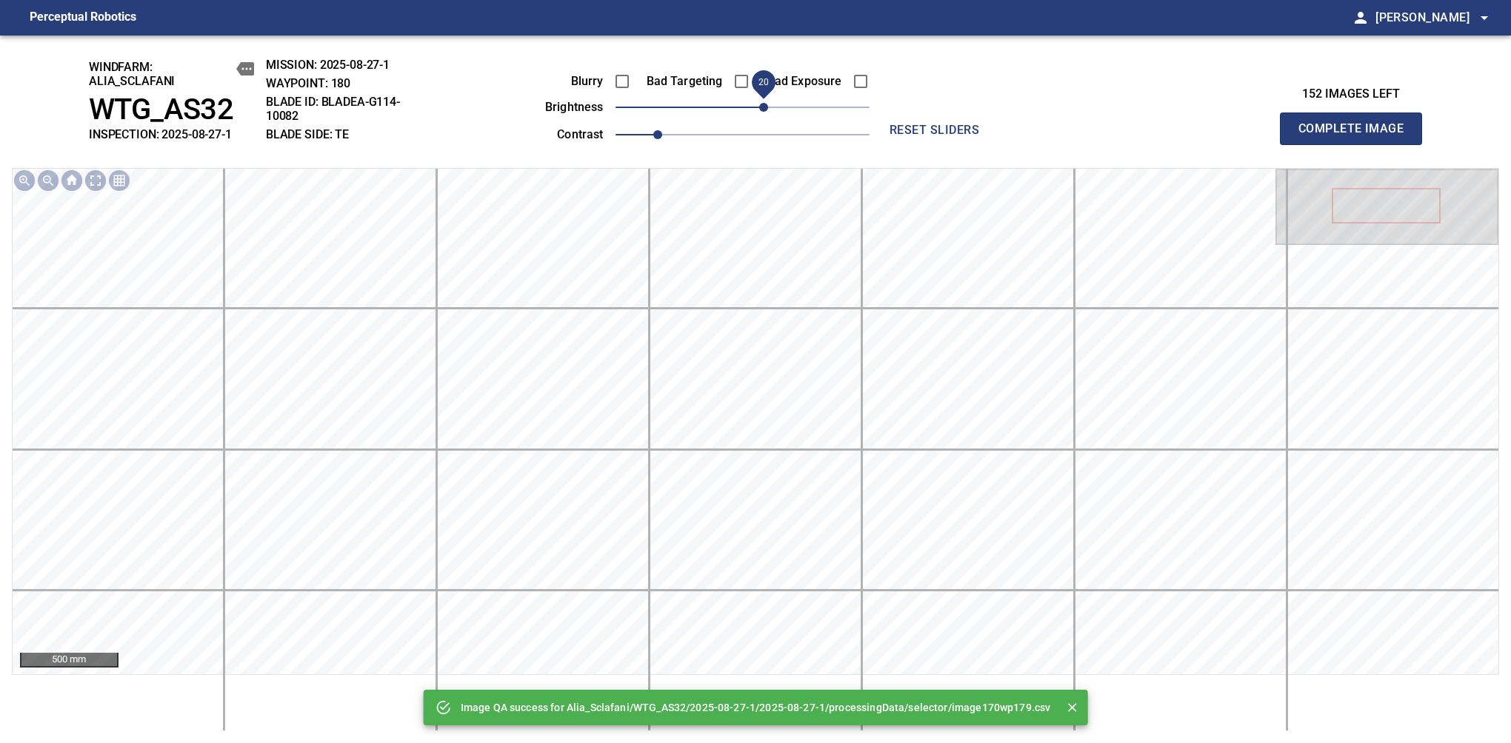
drag, startPoint x: 788, startPoint y: 110, endPoint x: 762, endPoint y: 116, distance: 26.4
click at [762, 116] on span "20" at bounding box center [742, 107] width 254 height 21
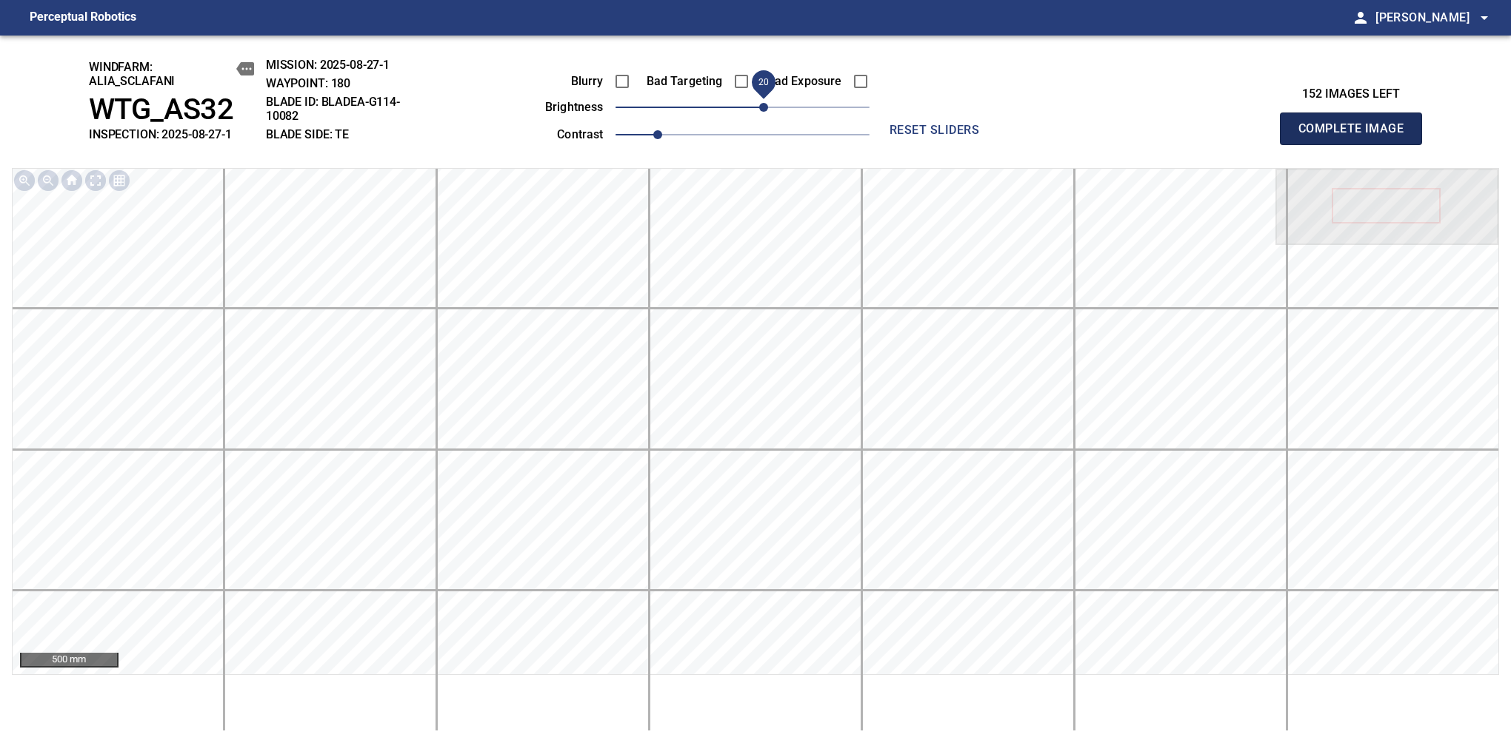
click at [1194, 136] on span "Complete Image" at bounding box center [1351, 128] width 110 height 21
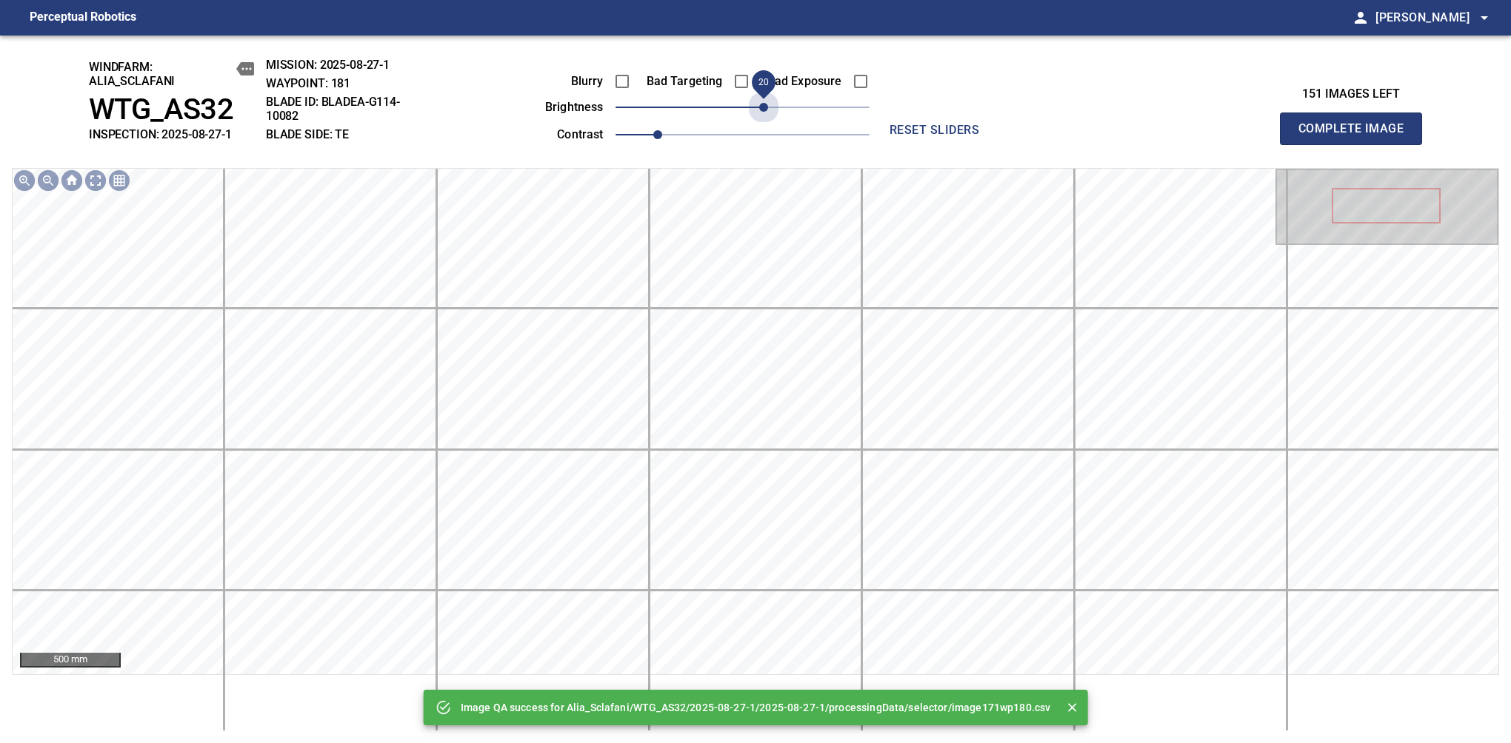
click at [762, 116] on span "20" at bounding box center [742, 107] width 254 height 21
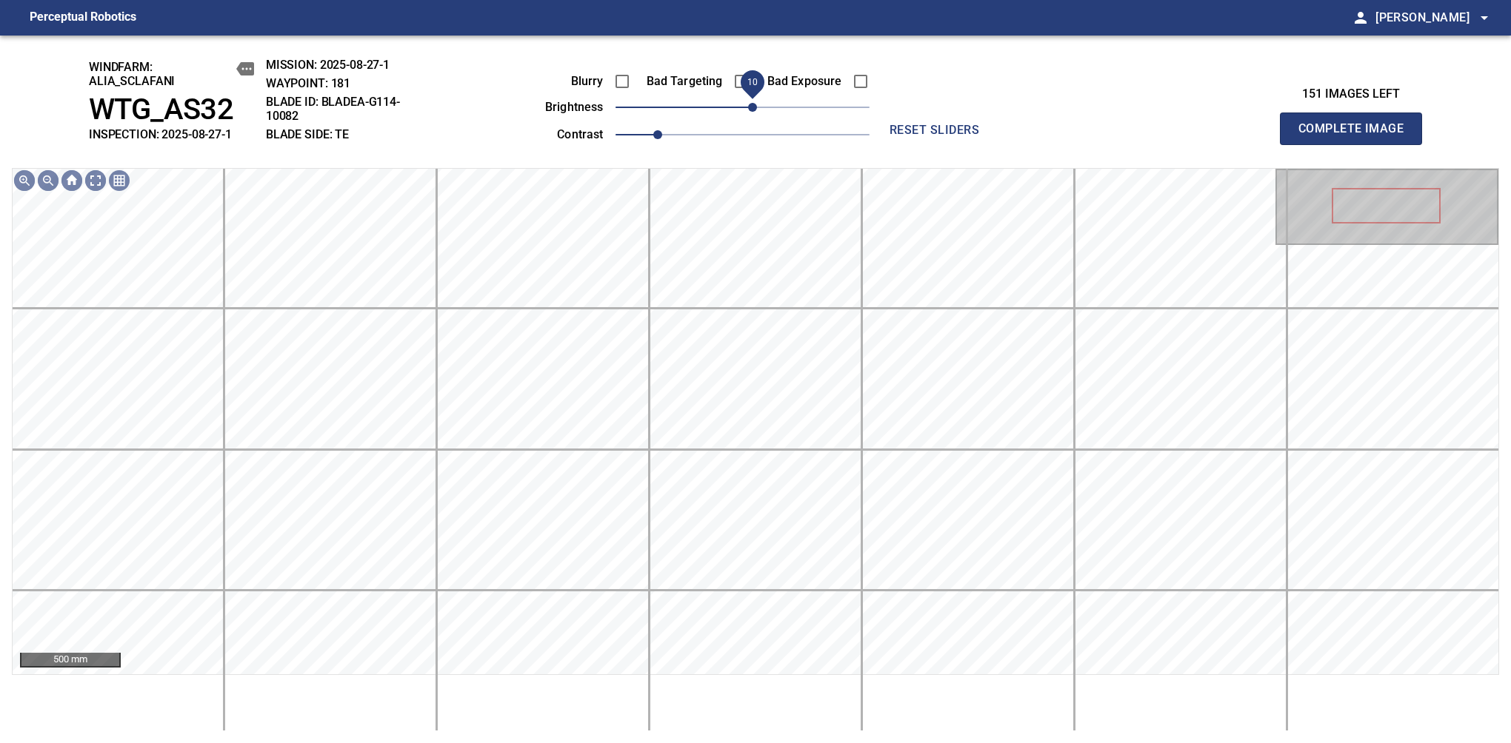
click at [757, 112] on span "10" at bounding box center [752, 107] width 9 height 9
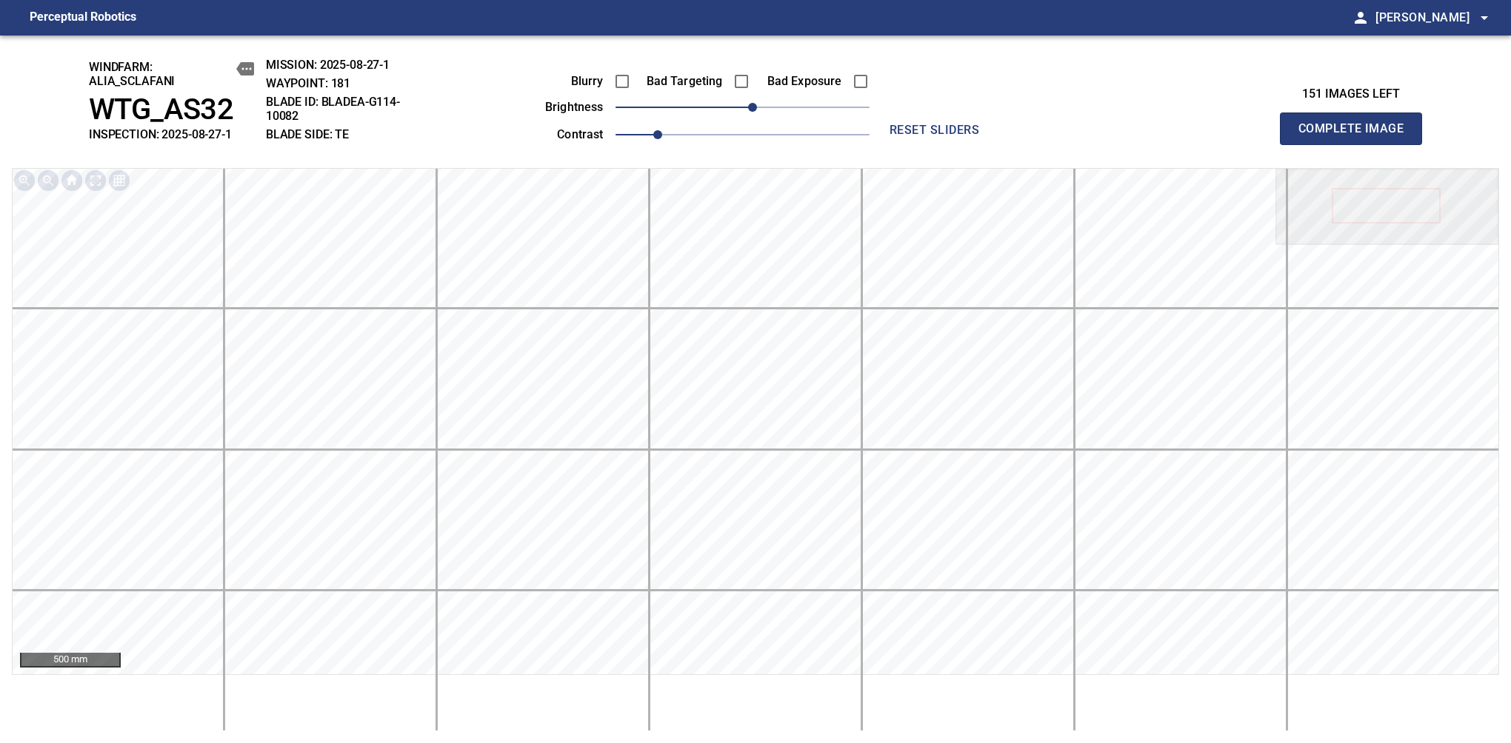
click at [1194, 136] on span "Complete Image" at bounding box center [1351, 128] width 110 height 21
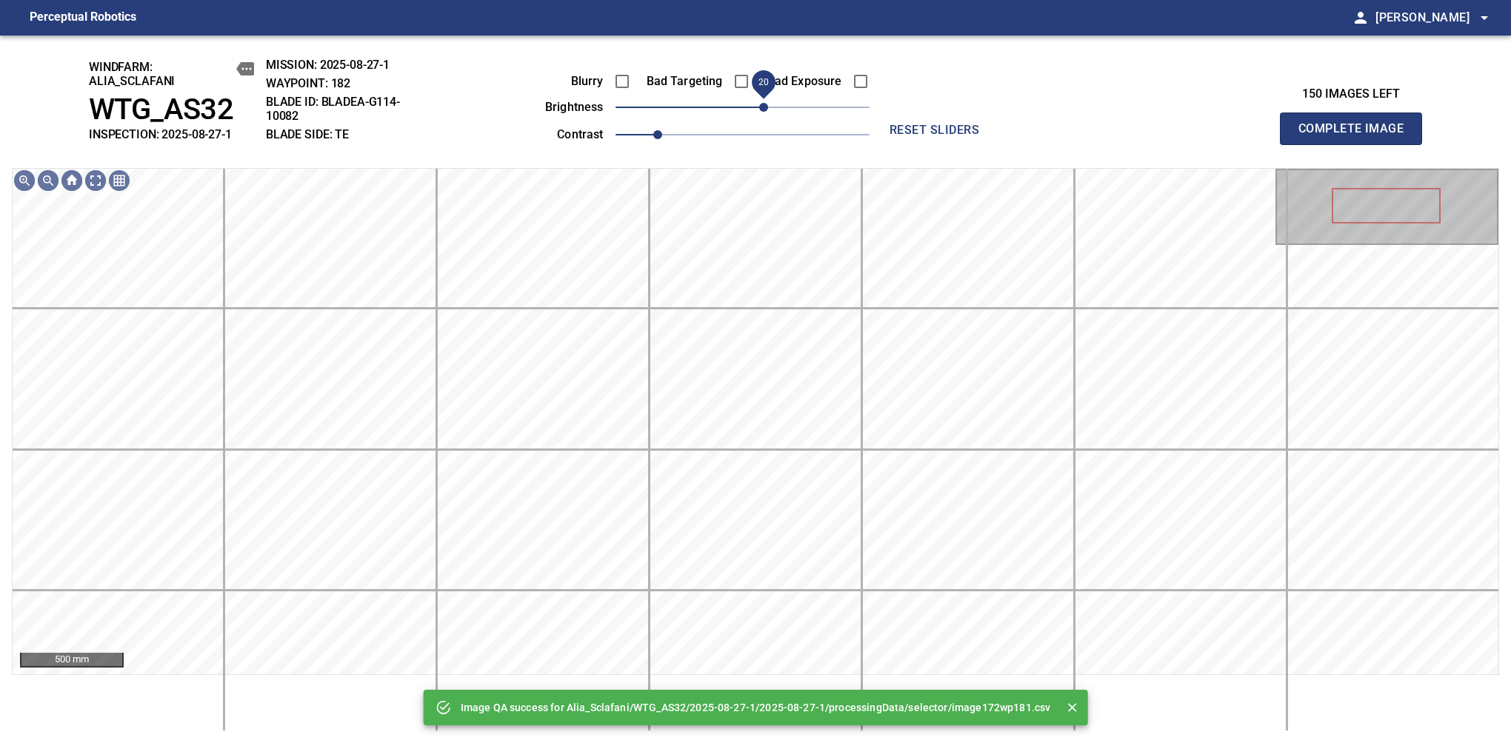
drag, startPoint x: 749, startPoint y: 107, endPoint x: 768, endPoint y: 104, distance: 18.7
click at [768, 104] on span "20" at bounding box center [763, 107] width 9 height 9
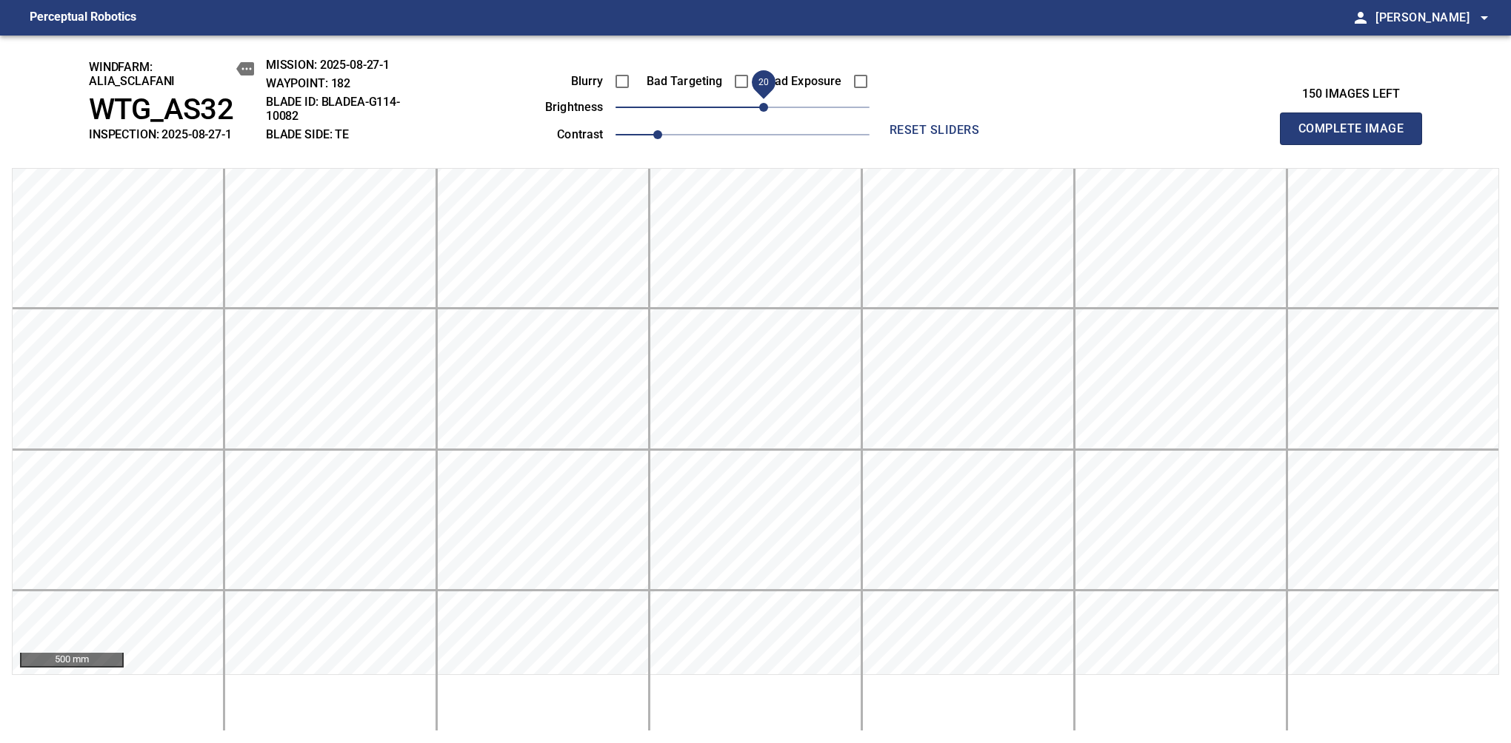
drag, startPoint x: 768, startPoint y: 104, endPoint x: 760, endPoint y: 110, distance: 9.0
click at [760, 110] on span "20" at bounding box center [763, 107] width 9 height 9
click at [1194, 136] on span "Complete Image" at bounding box center [1351, 128] width 110 height 21
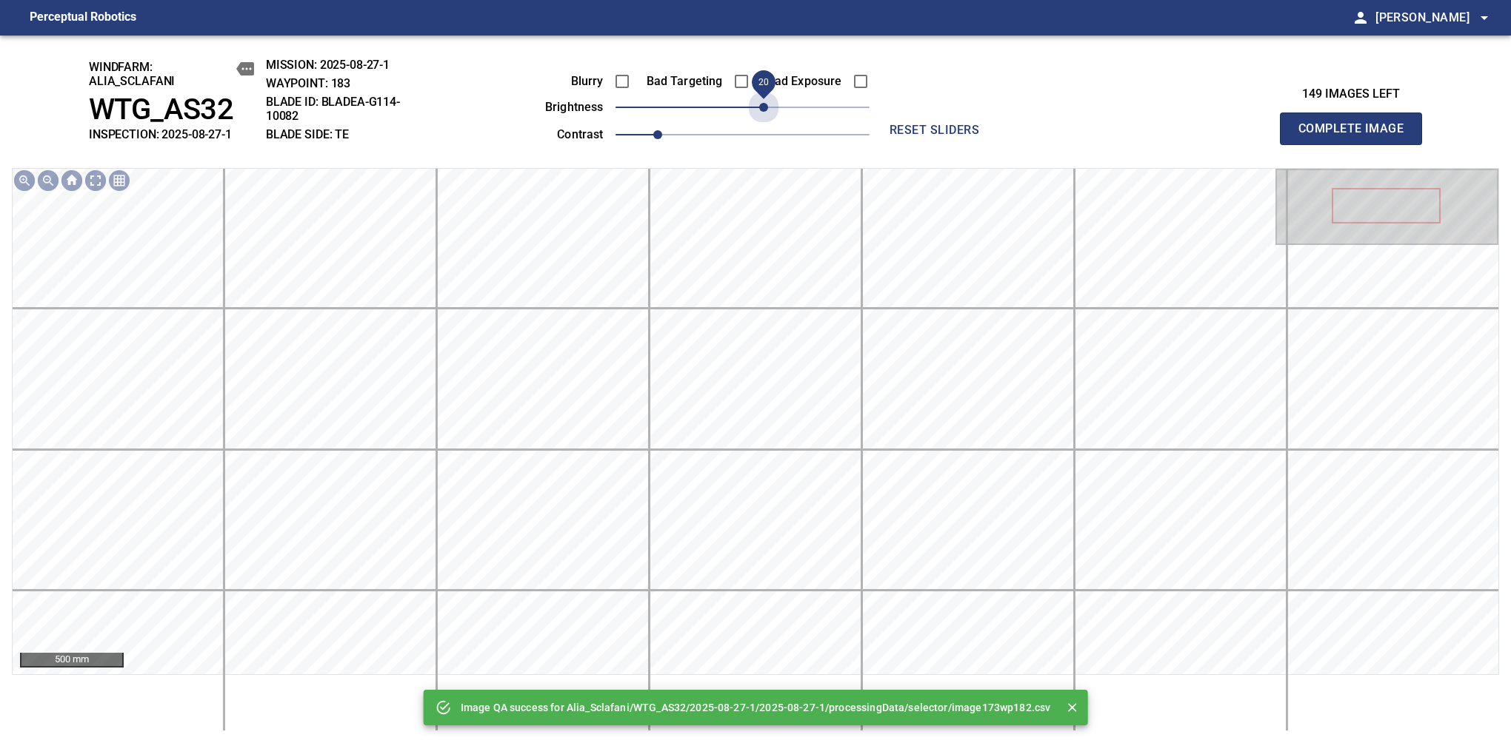
click at [760, 110] on span "20" at bounding box center [742, 107] width 254 height 21
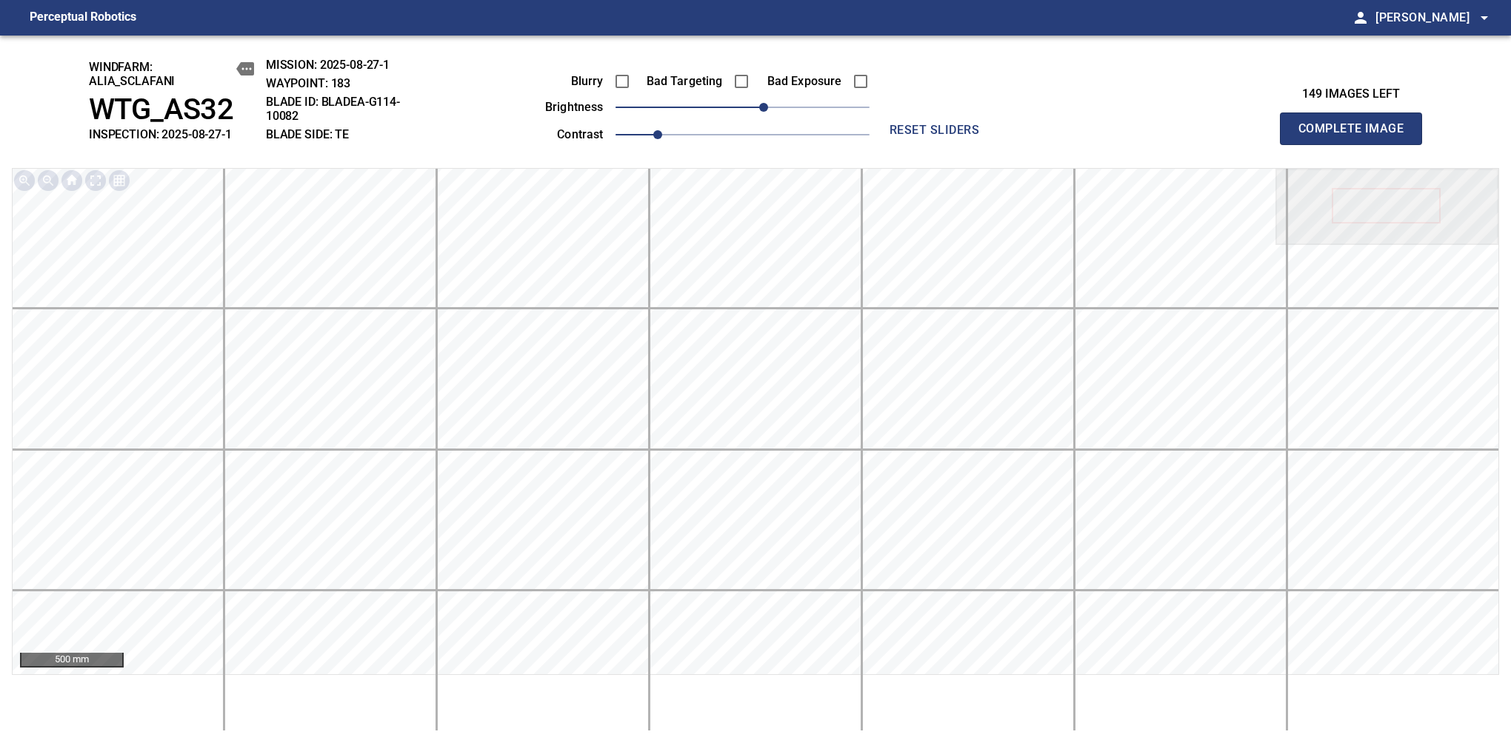
click at [1194, 136] on span "Complete Image" at bounding box center [1351, 128] width 110 height 21
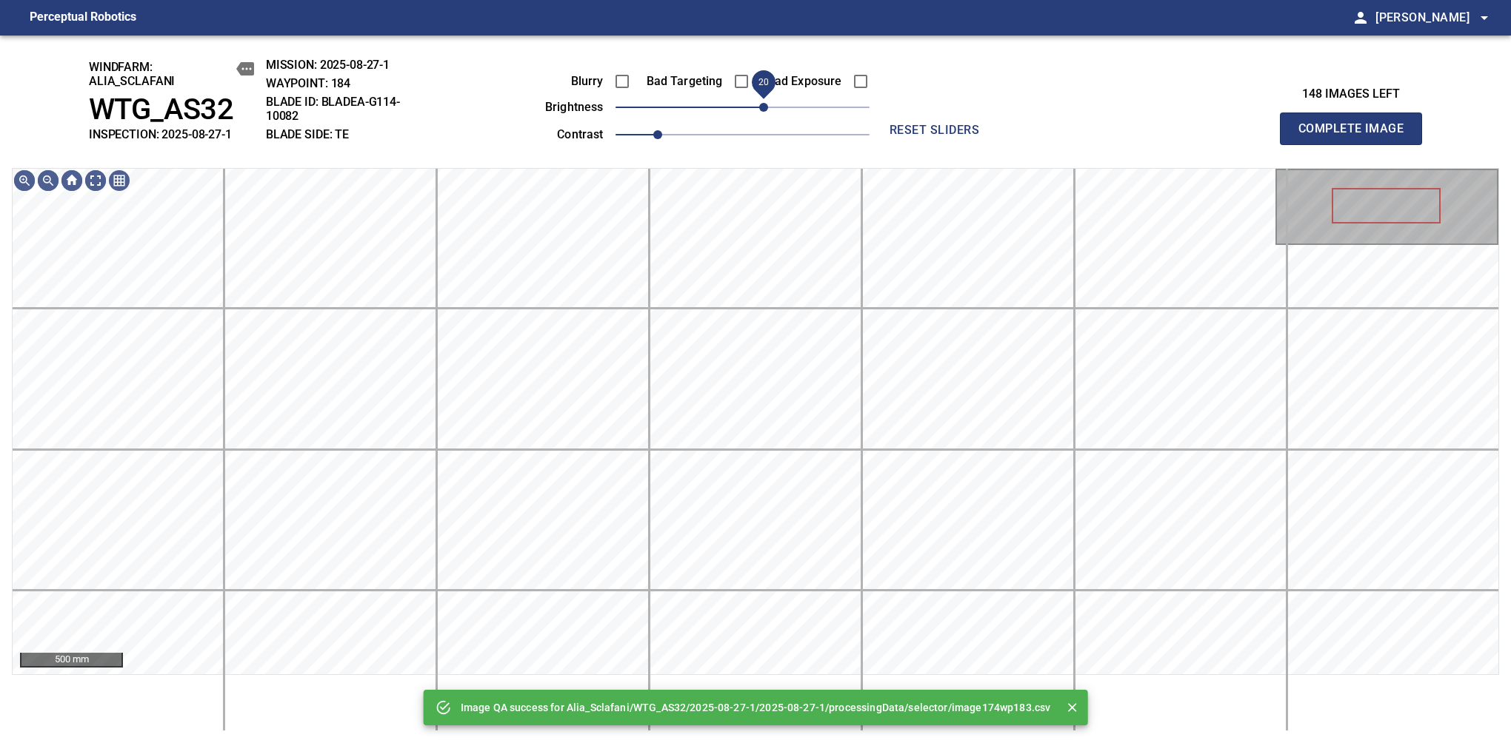
drag, startPoint x: 760, startPoint y: 110, endPoint x: 763, endPoint y: 118, distance: 8.7
click at [763, 118] on span "20" at bounding box center [742, 107] width 254 height 21
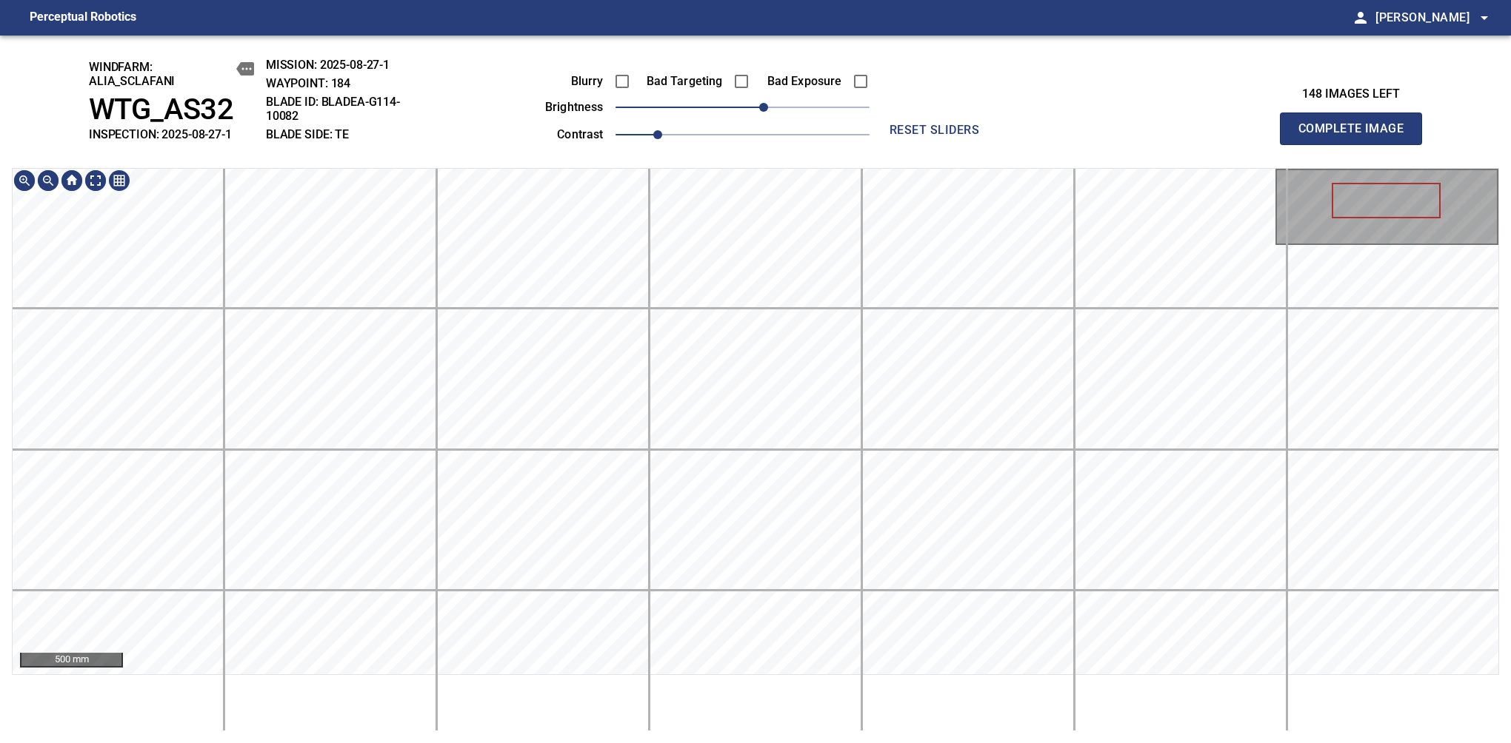
click at [738, 709] on div "500 mm" at bounding box center [755, 450] width 1487 height 564
click at [773, 103] on span "30" at bounding box center [773, 107] width 9 height 9
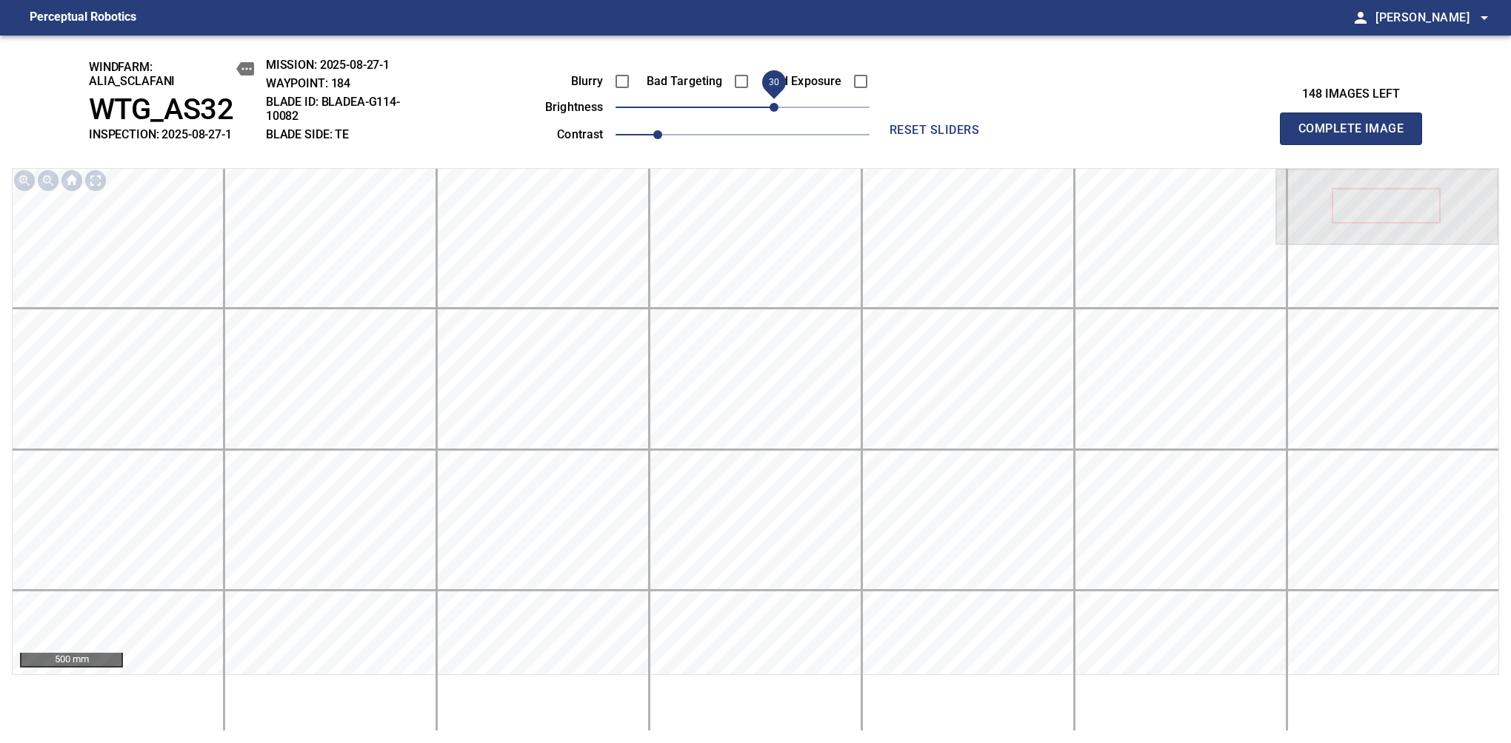
click at [1194, 136] on span "Complete Image" at bounding box center [1351, 128] width 110 height 21
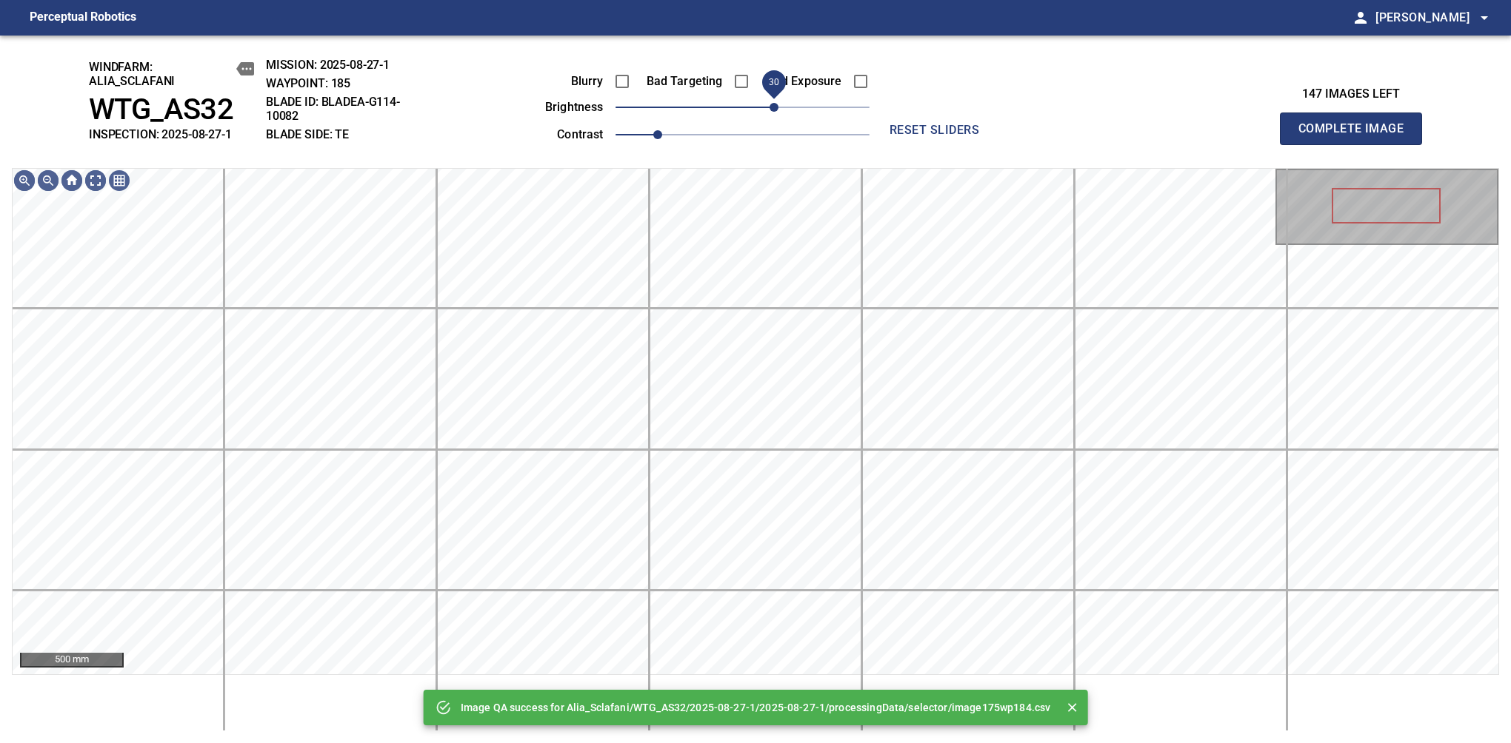
drag, startPoint x: 752, startPoint y: 112, endPoint x: 776, endPoint y: 101, distance: 26.2
click at [776, 103] on span "30" at bounding box center [773, 107] width 9 height 9
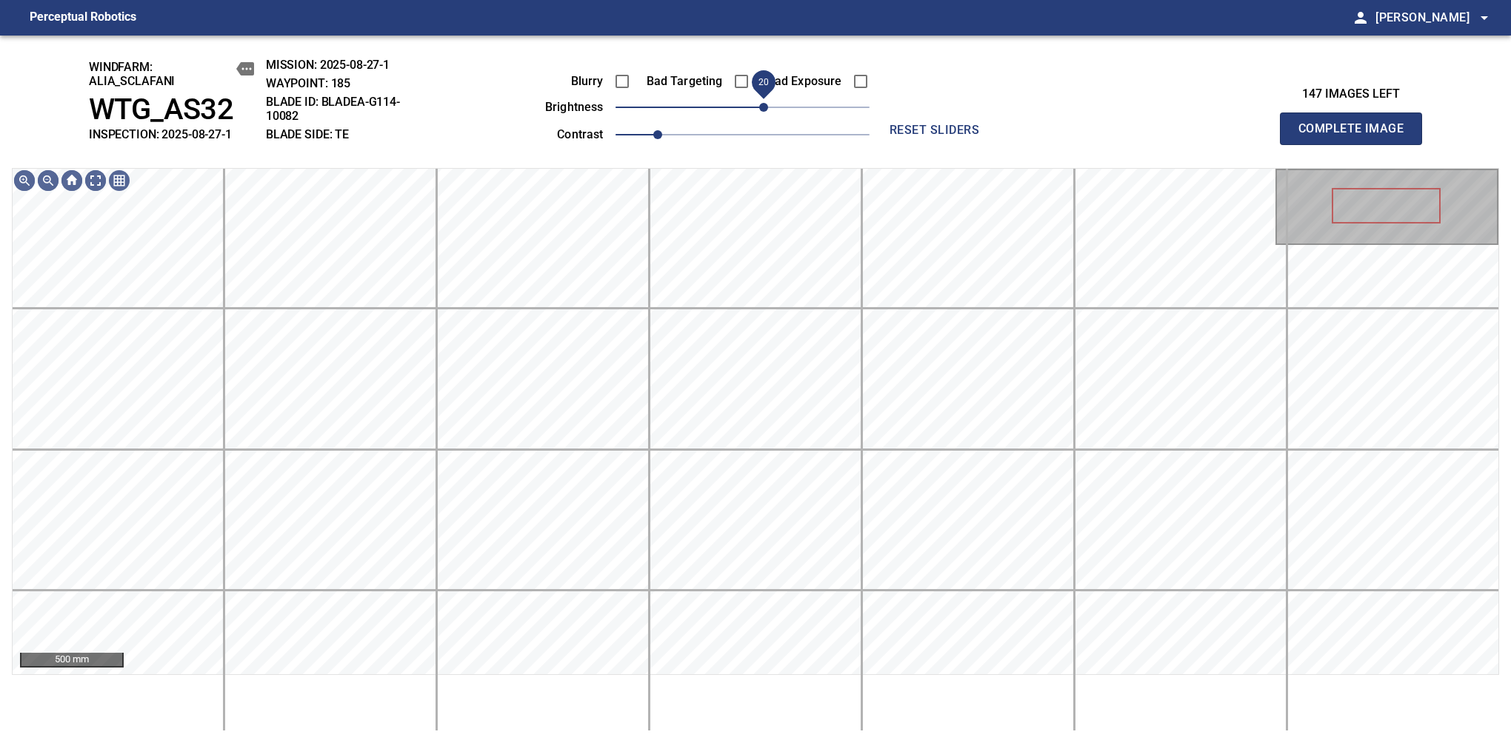
drag, startPoint x: 776, startPoint y: 101, endPoint x: 768, endPoint y: 106, distance: 9.7
click at [768, 106] on span "20" at bounding box center [763, 107] width 9 height 9
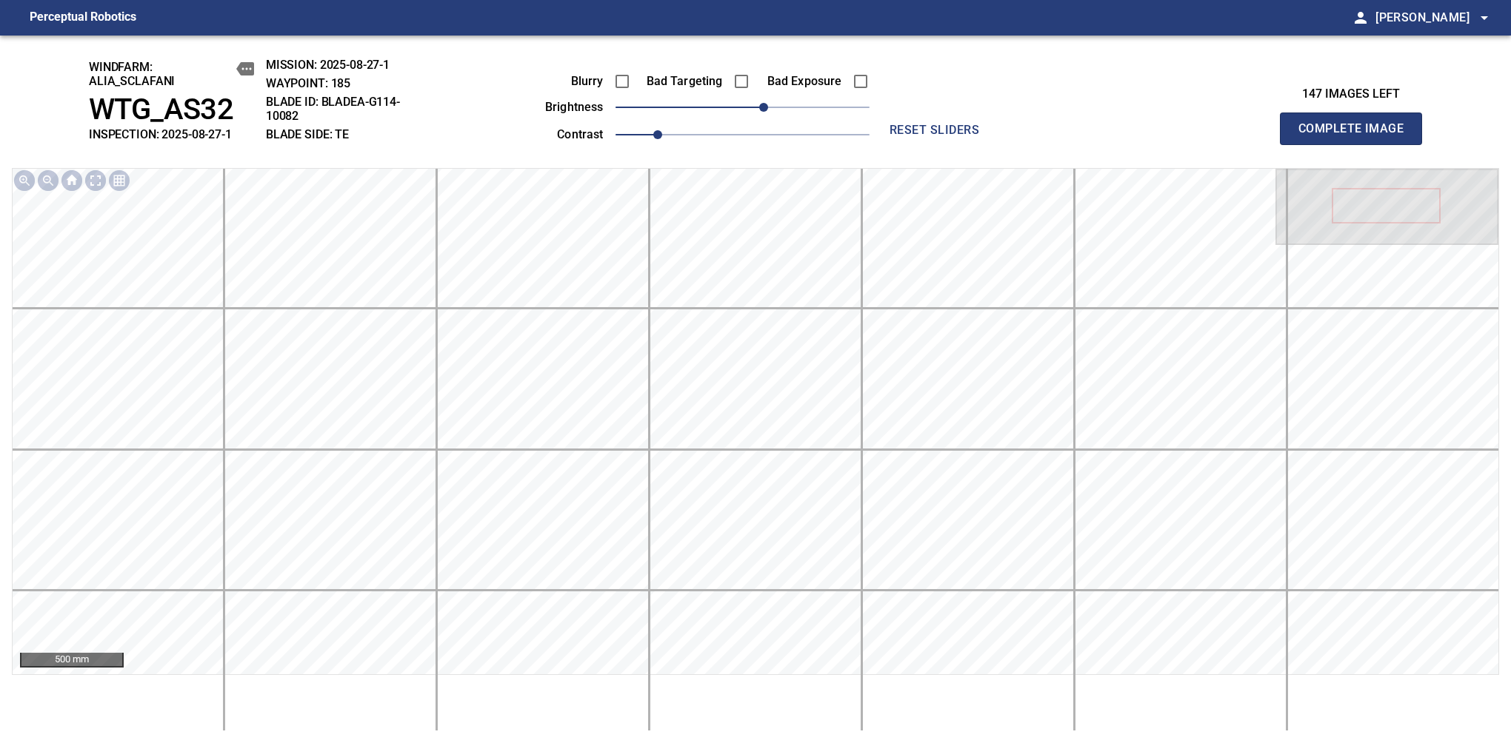
click at [1194, 136] on span "Complete Image" at bounding box center [1351, 128] width 110 height 21
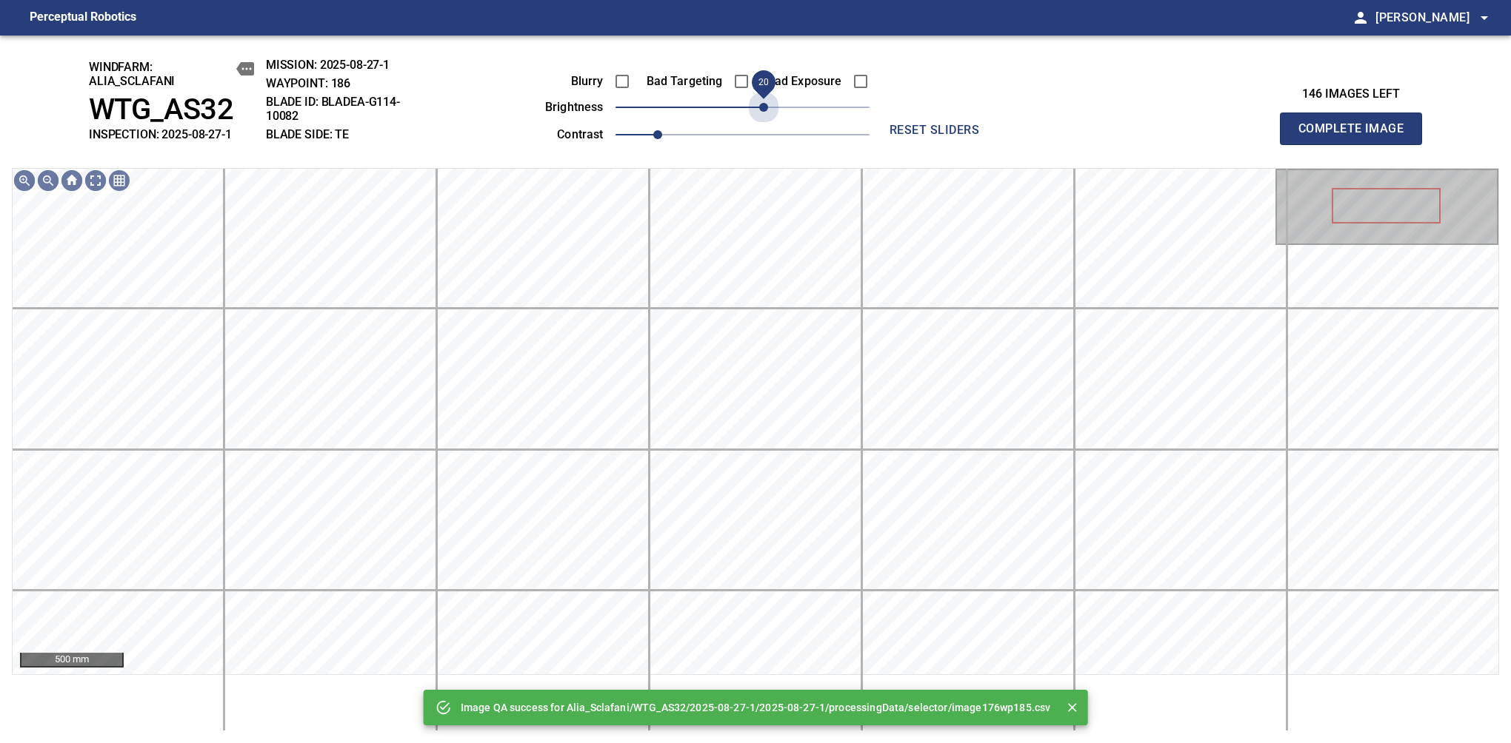
click at [768, 106] on span "20" at bounding box center [742, 107] width 254 height 21
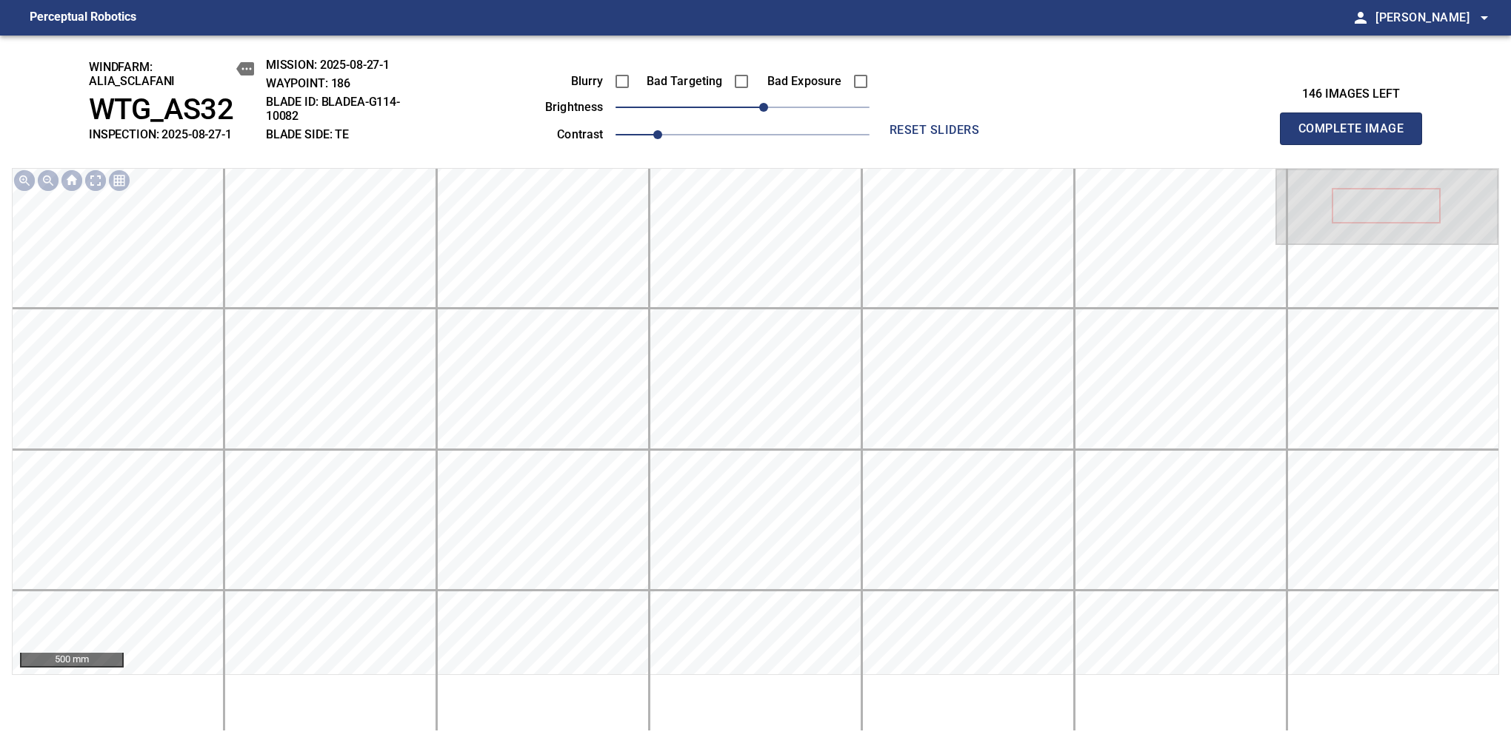
click at [1194, 136] on span "Complete Image" at bounding box center [1351, 128] width 110 height 21
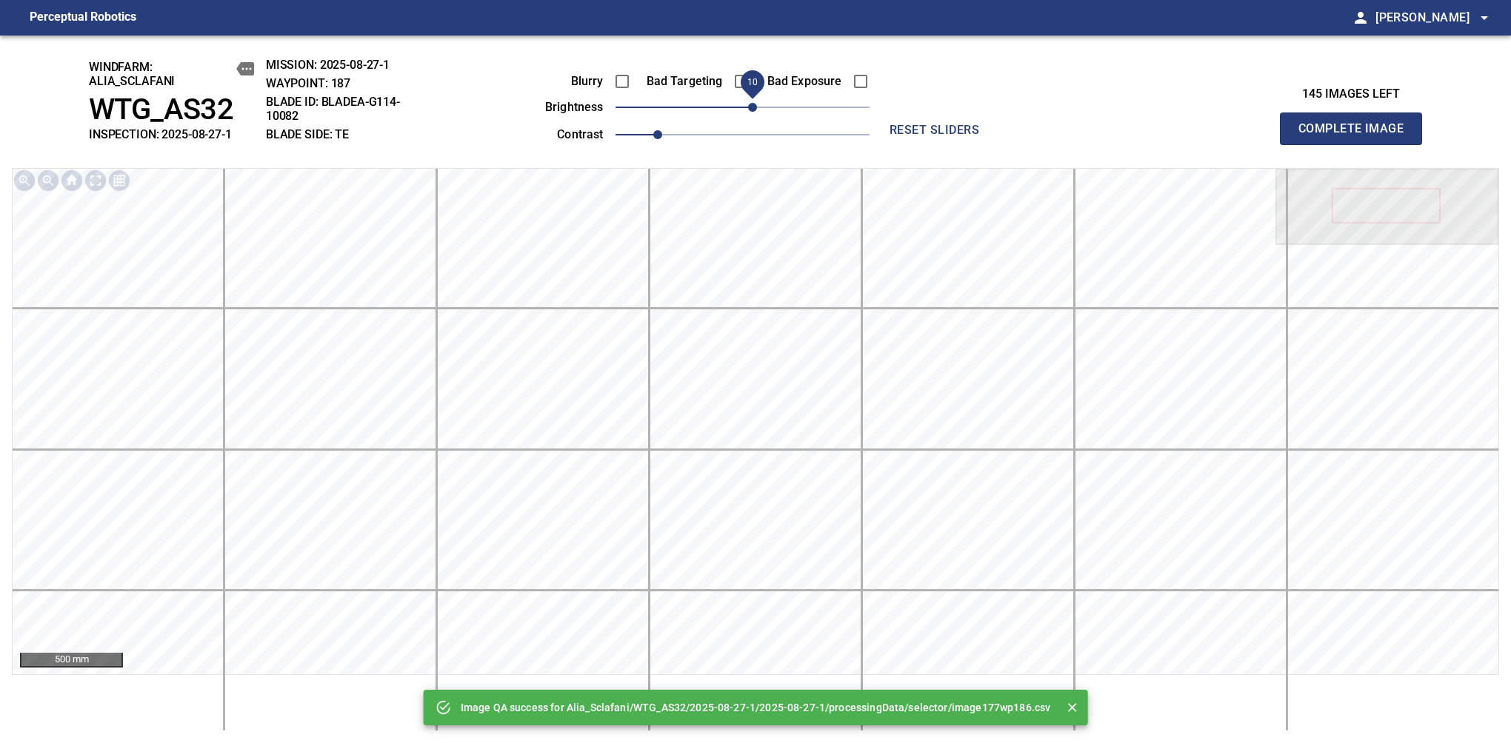
drag, startPoint x: 768, startPoint y: 106, endPoint x: 752, endPoint y: 110, distance: 16.2
click at [752, 110] on span "10" at bounding box center [742, 107] width 254 height 21
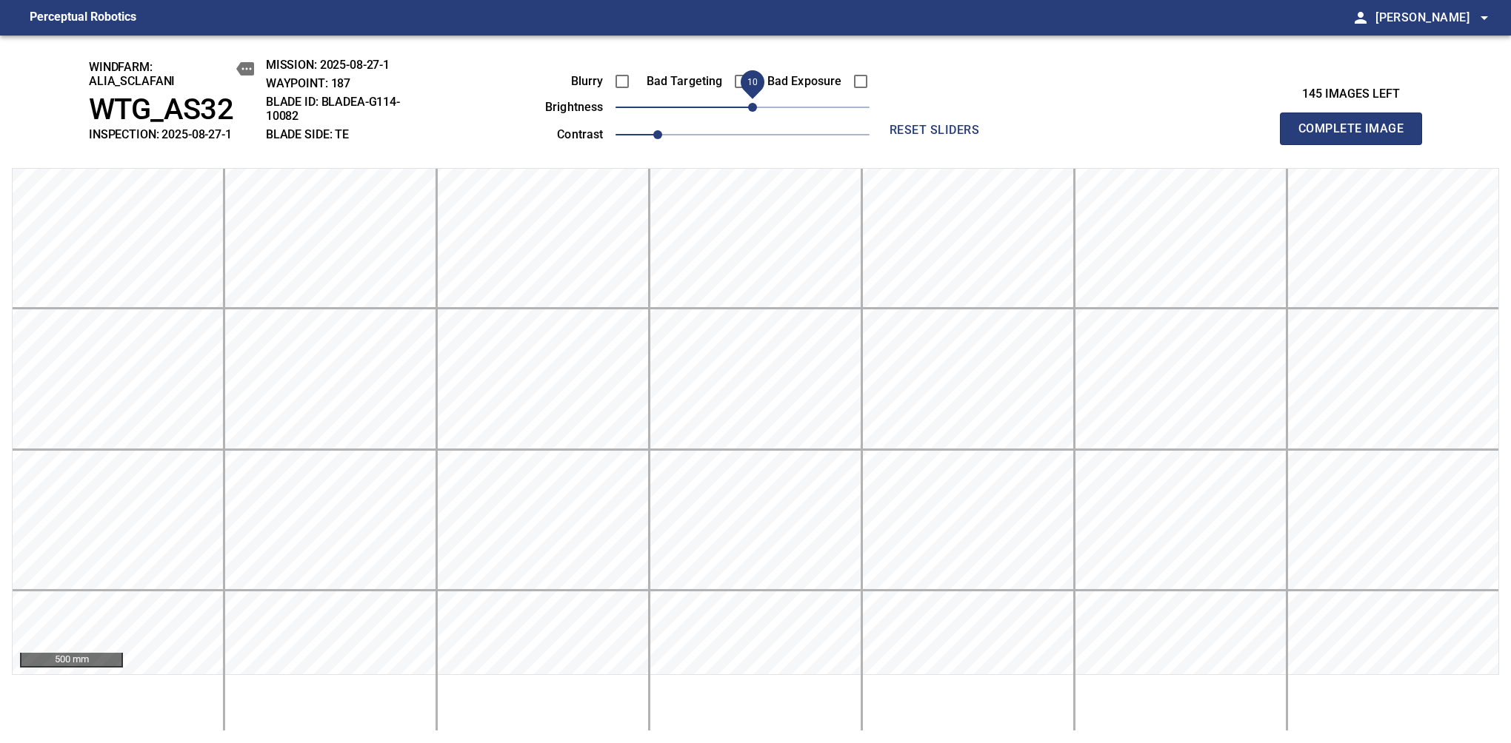
click at [1194, 136] on span "Complete Image" at bounding box center [1351, 128] width 110 height 21
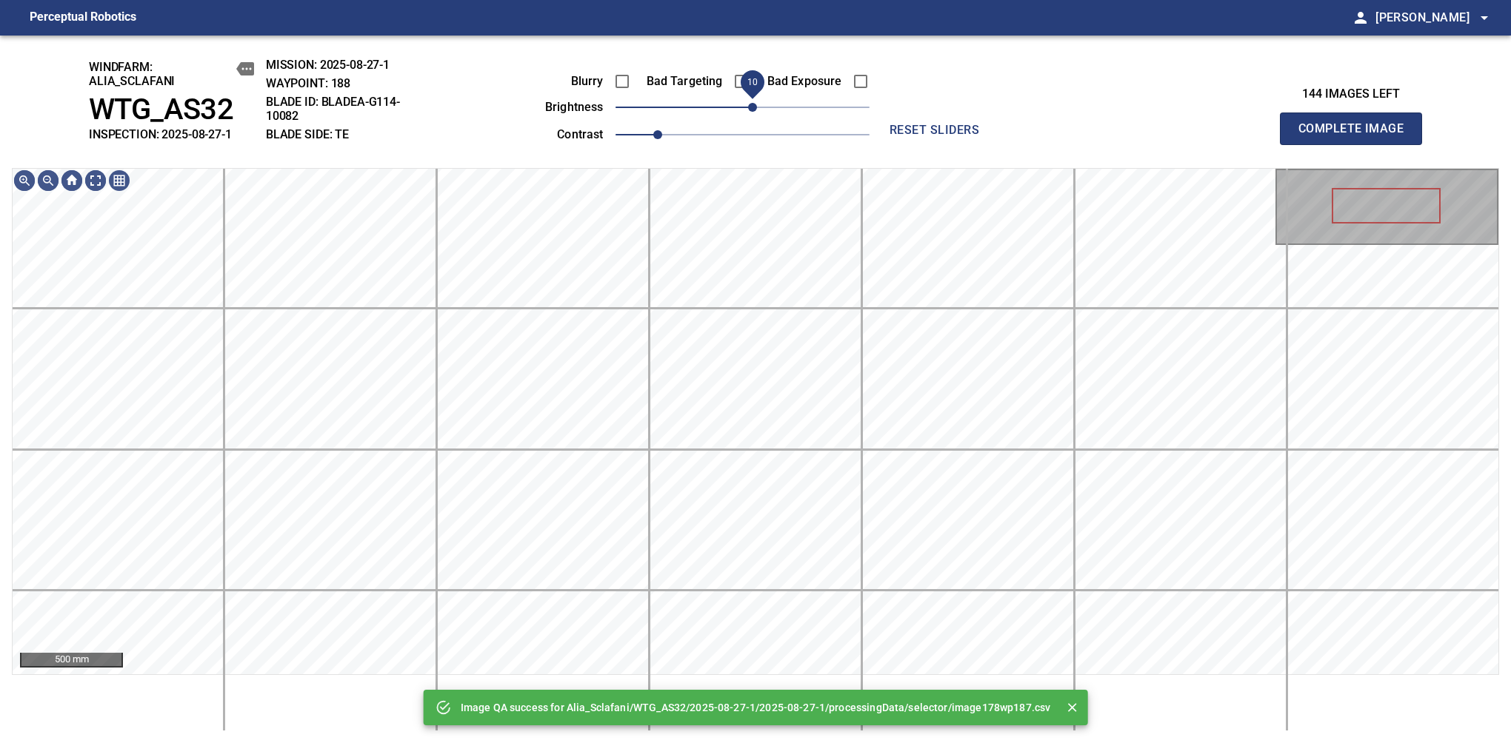
click at [755, 108] on span "10" at bounding box center [752, 107] width 9 height 9
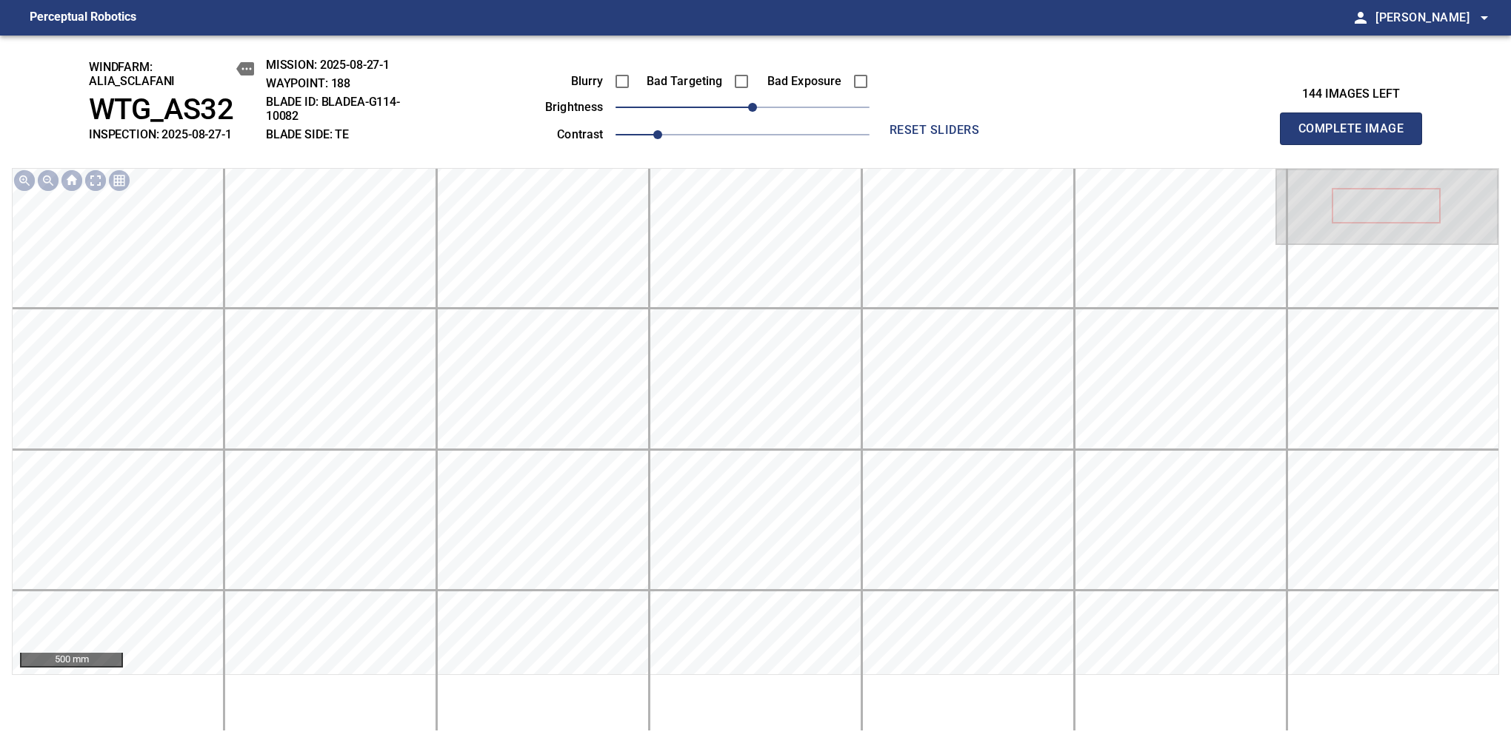
click at [1194, 136] on span "Complete Image" at bounding box center [1351, 128] width 110 height 21
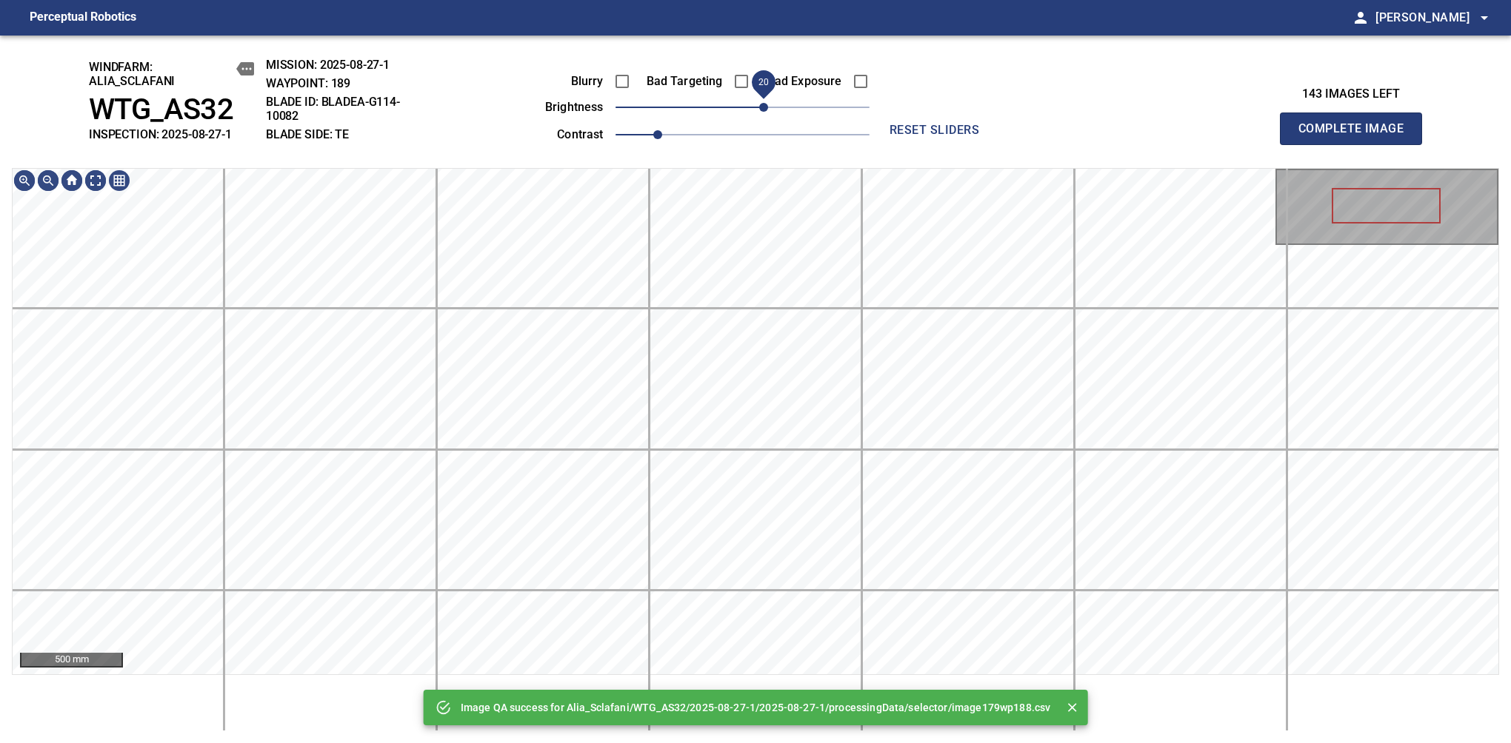
click at [758, 113] on span "20" at bounding box center [742, 107] width 254 height 21
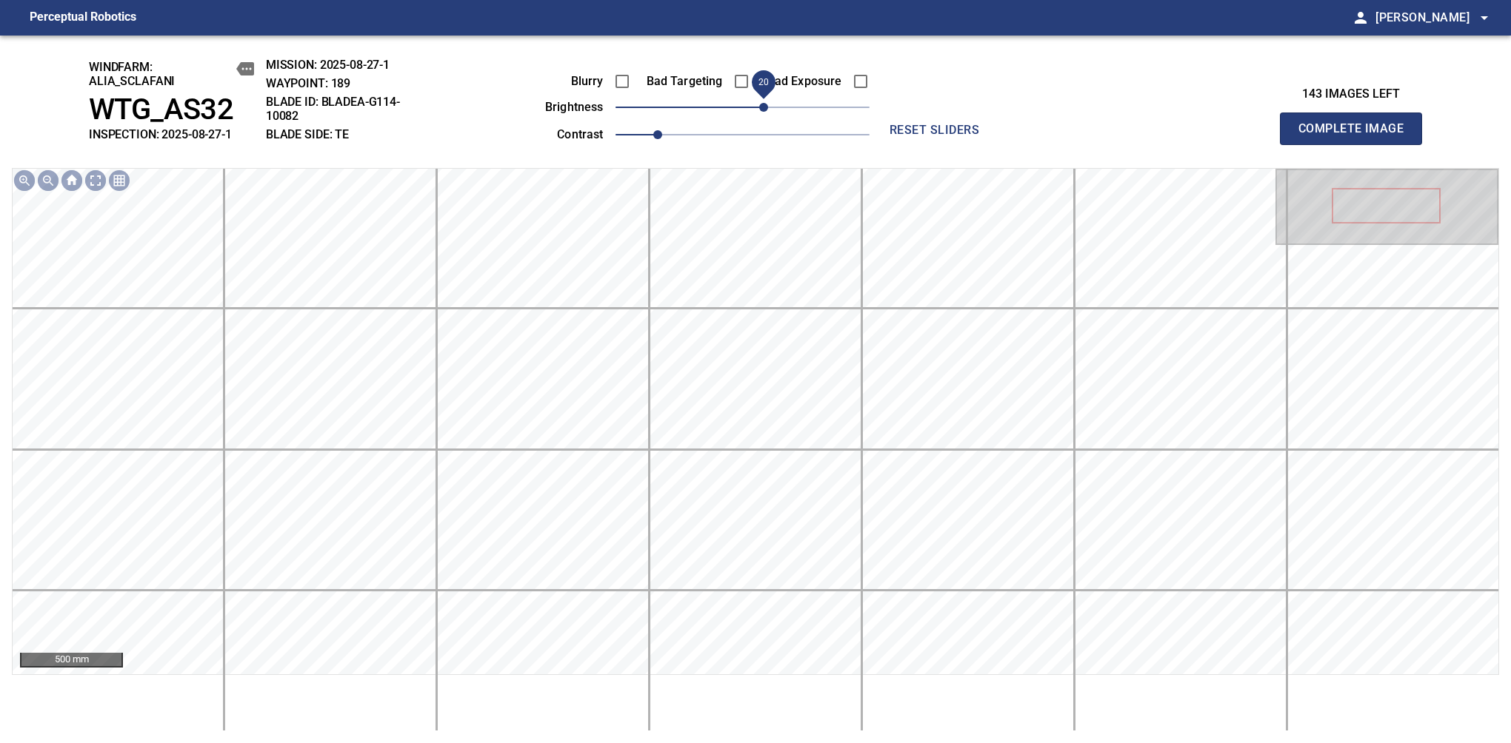
click at [759, 112] on span "20" at bounding box center [763, 107] width 9 height 9
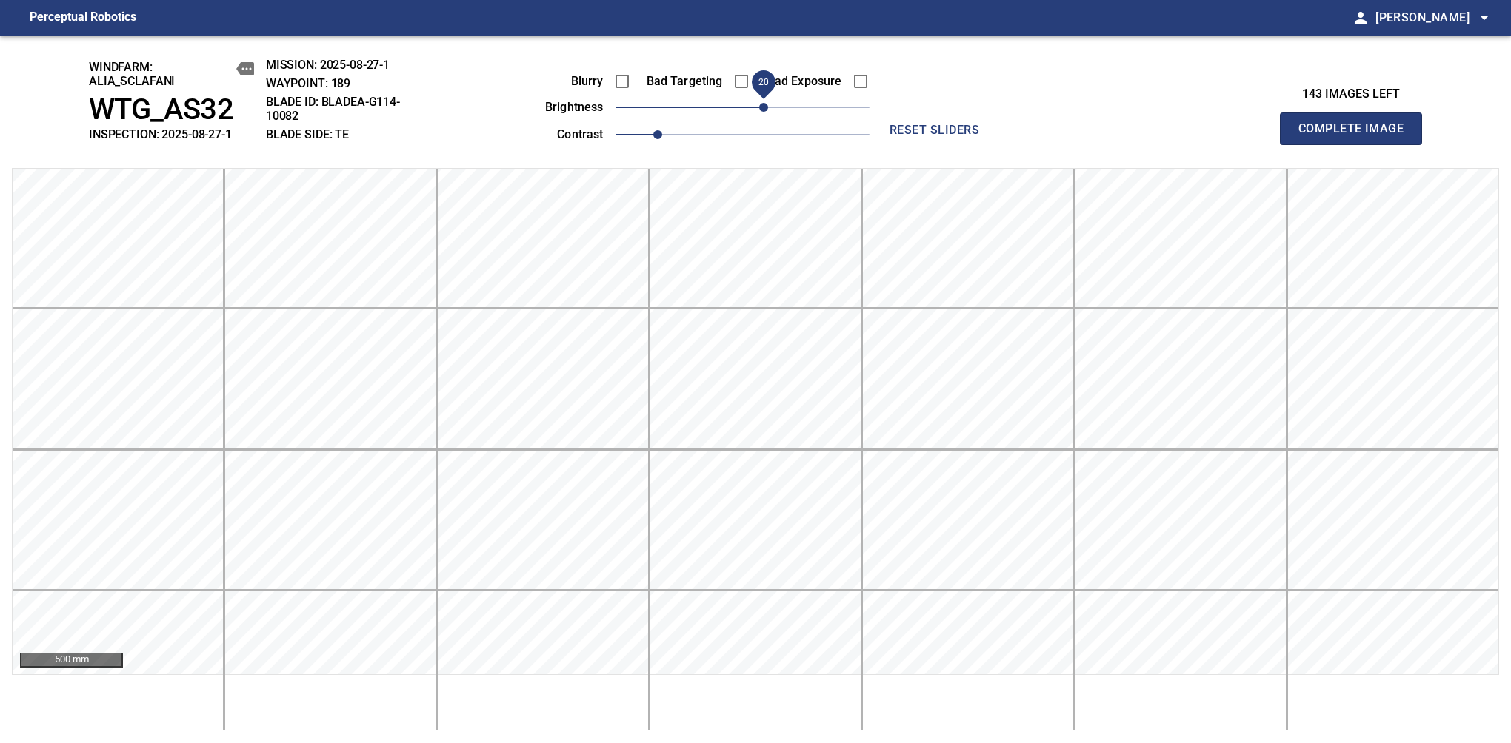
click at [1194, 136] on span "Complete Image" at bounding box center [1351, 128] width 110 height 21
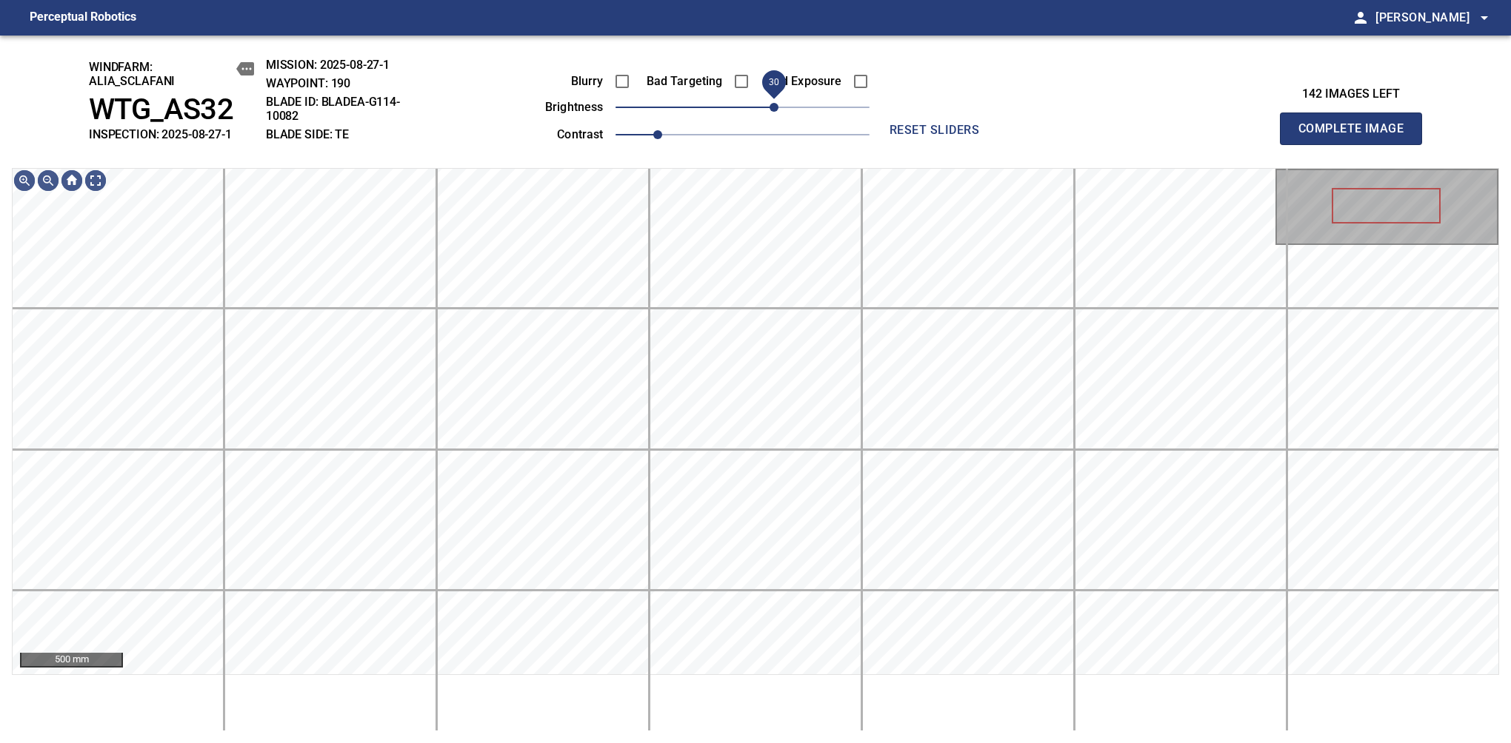
drag, startPoint x: 748, startPoint y: 104, endPoint x: 773, endPoint y: 113, distance: 26.5
click at [773, 112] on span "30" at bounding box center [773, 107] width 9 height 9
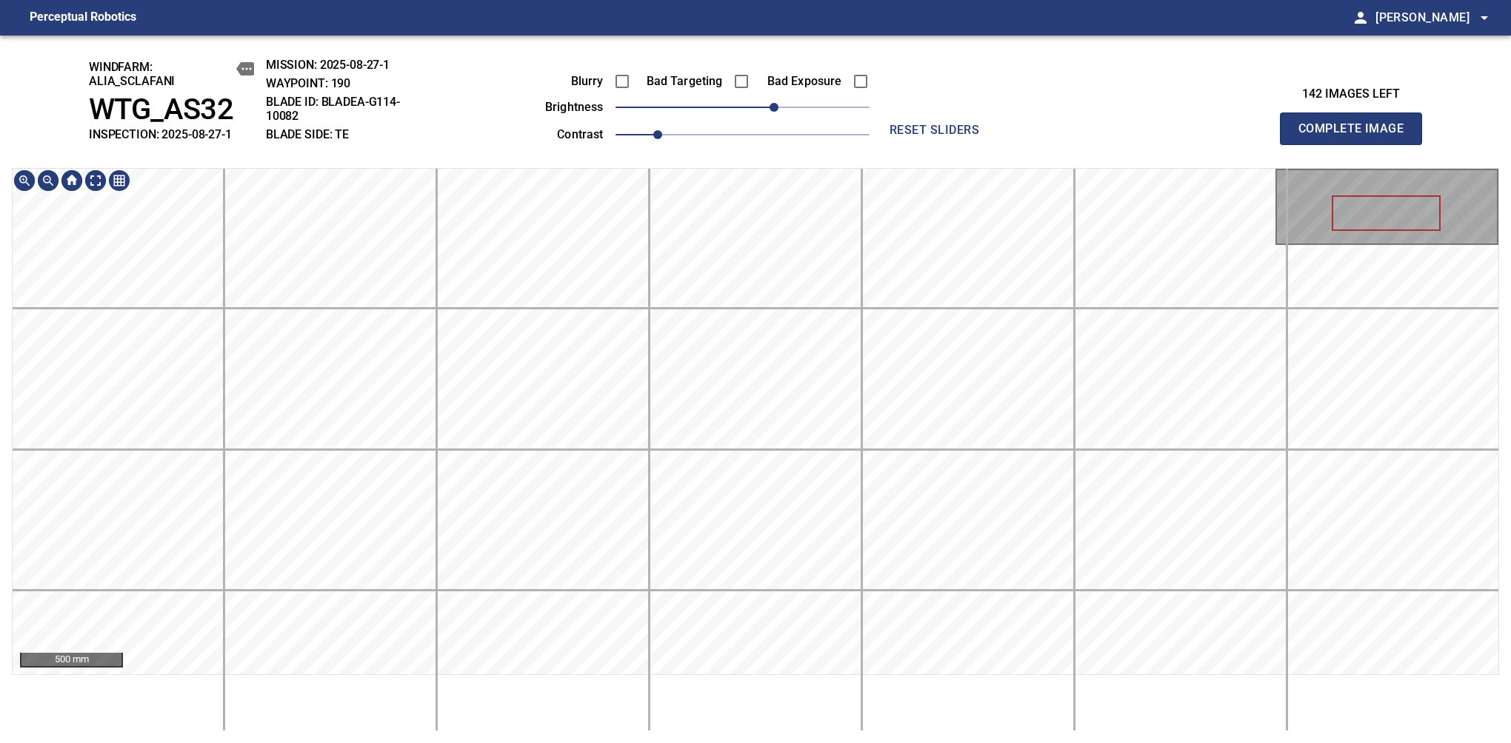
click at [644, 82] on div "windfarm: Alia_Sclafani WTG_AS32 INSPECTION: 2025-08-27-1 MISSION: 2025-08-27-1…" at bounding box center [755, 390] width 1511 height 708
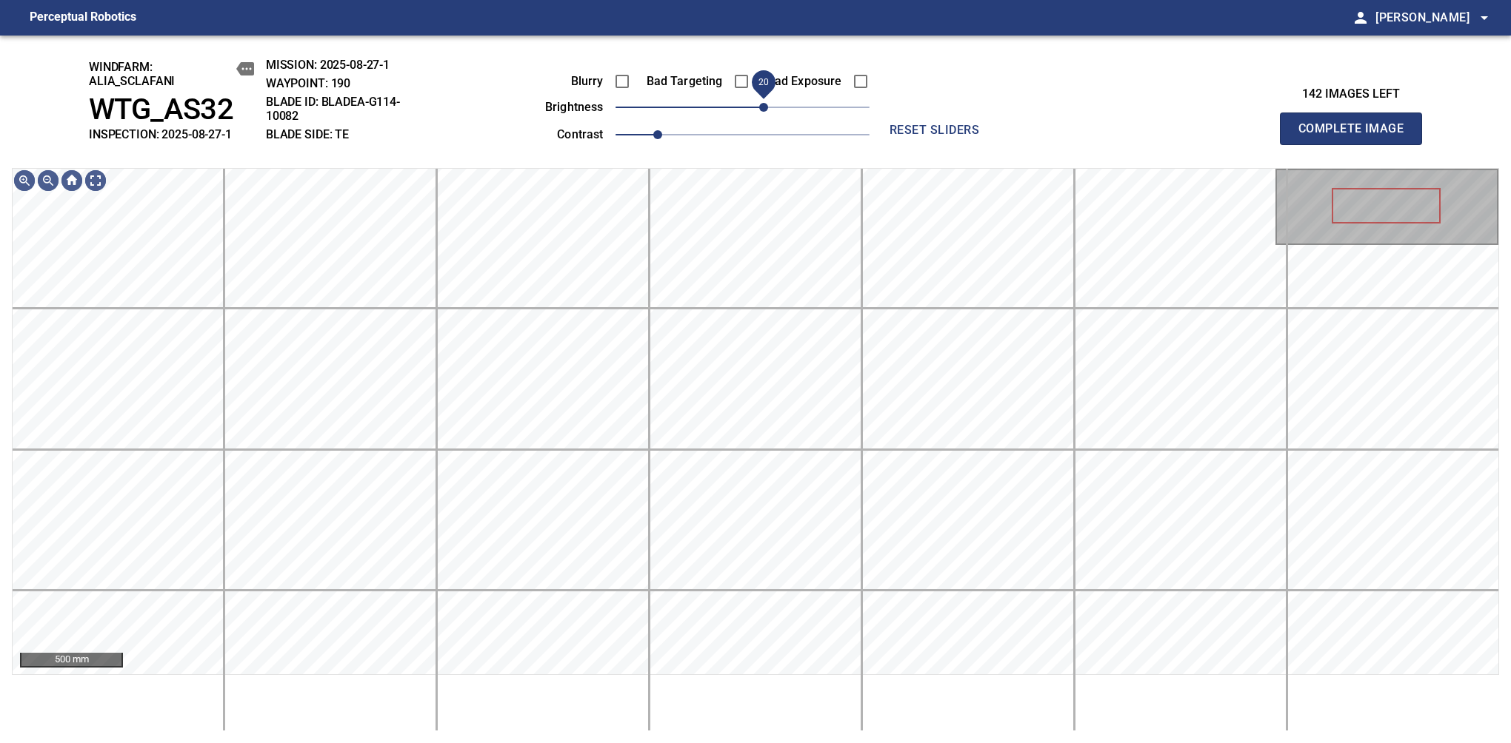
click at [766, 103] on span "20" at bounding box center [763, 107] width 9 height 9
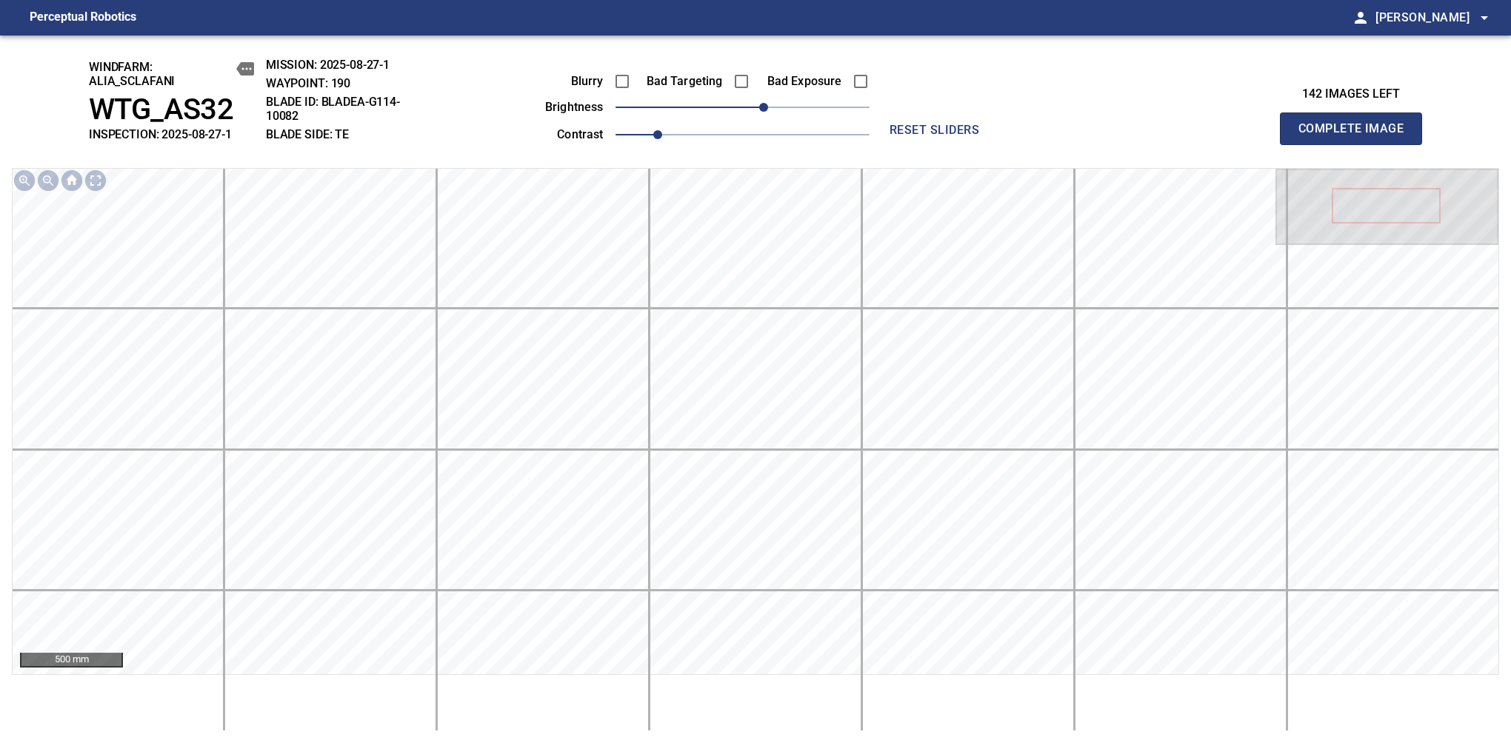
click at [1194, 136] on span "Complete Image" at bounding box center [1351, 128] width 110 height 21
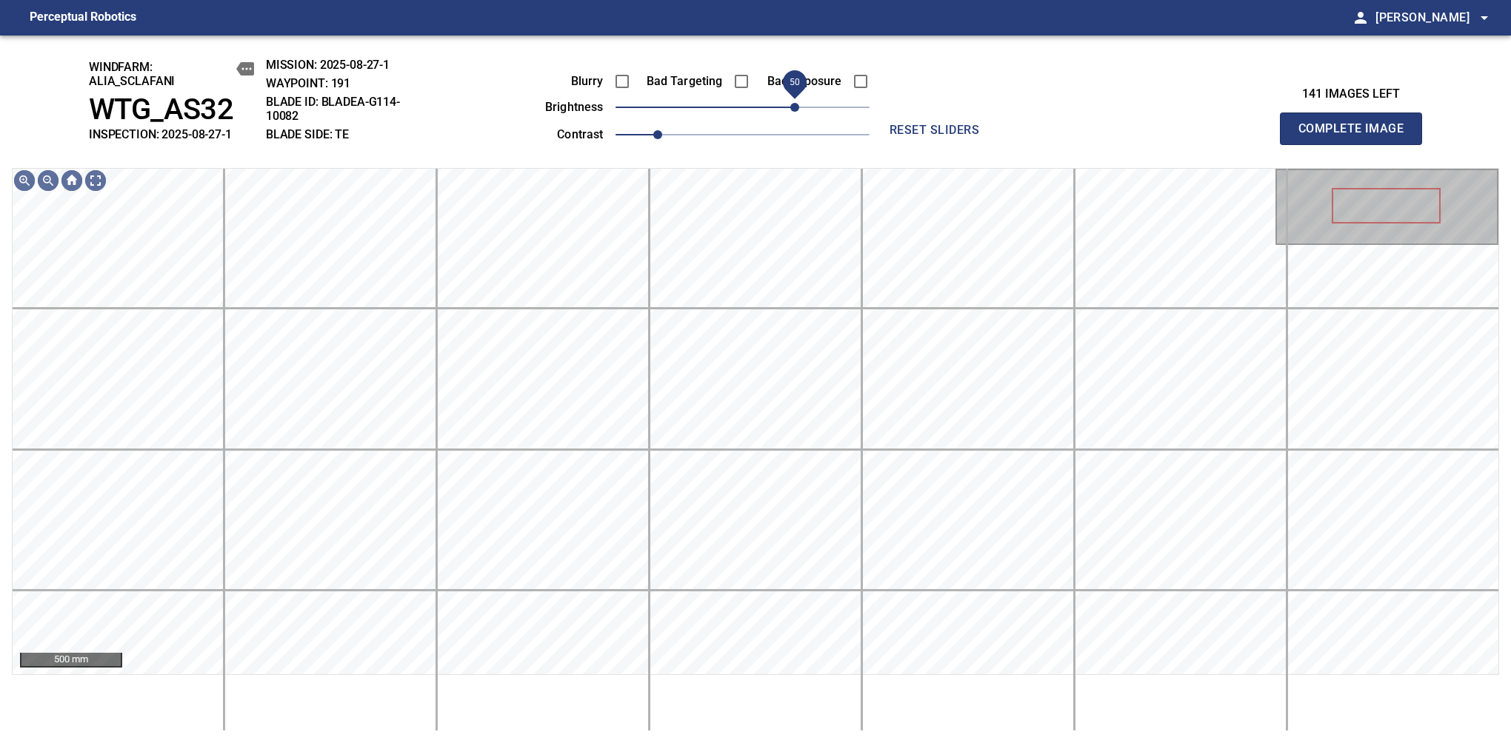
drag, startPoint x: 740, startPoint y: 110, endPoint x: 798, endPoint y: 100, distance: 58.0
click at [798, 103] on span "50" at bounding box center [794, 107] width 9 height 9
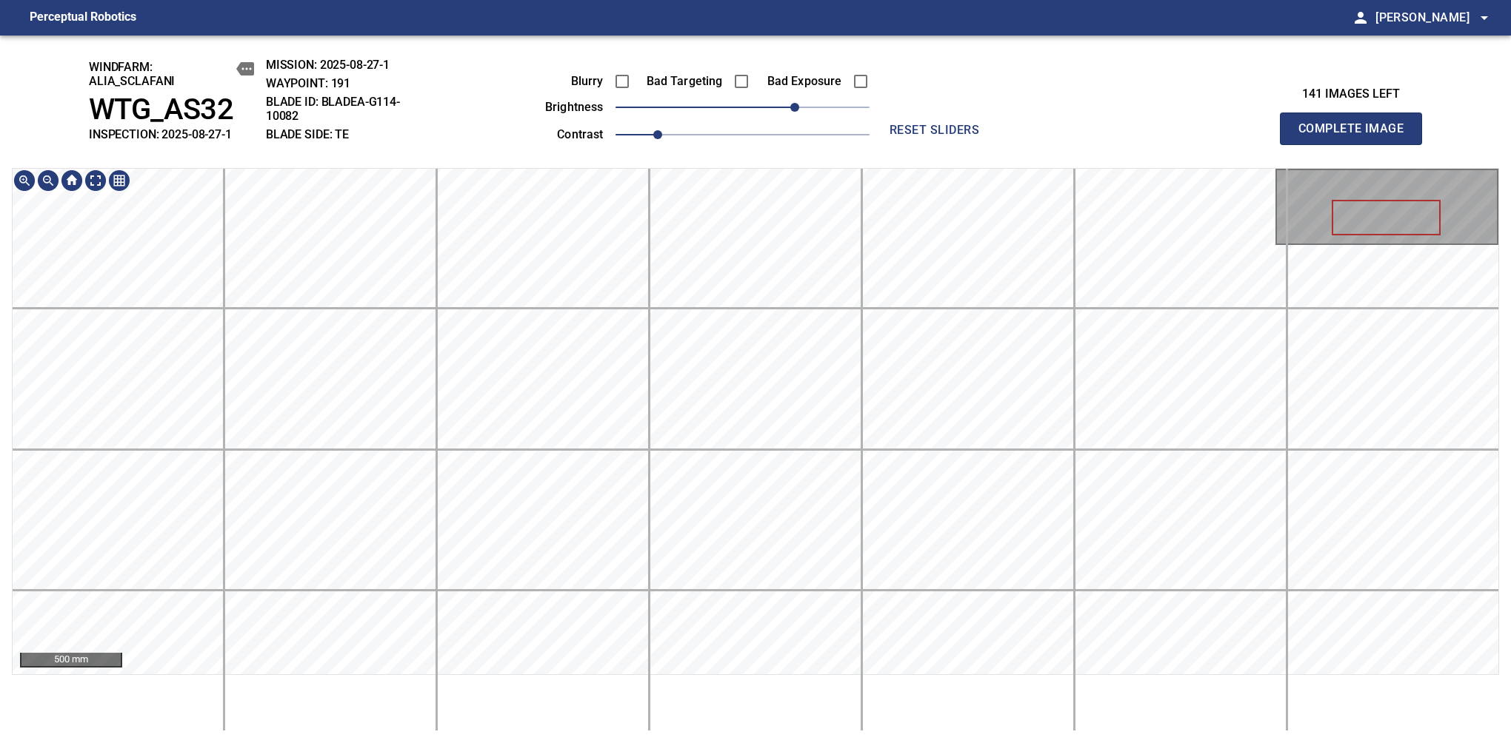
click at [1194, 136] on span "Complete Image" at bounding box center [1351, 128] width 110 height 21
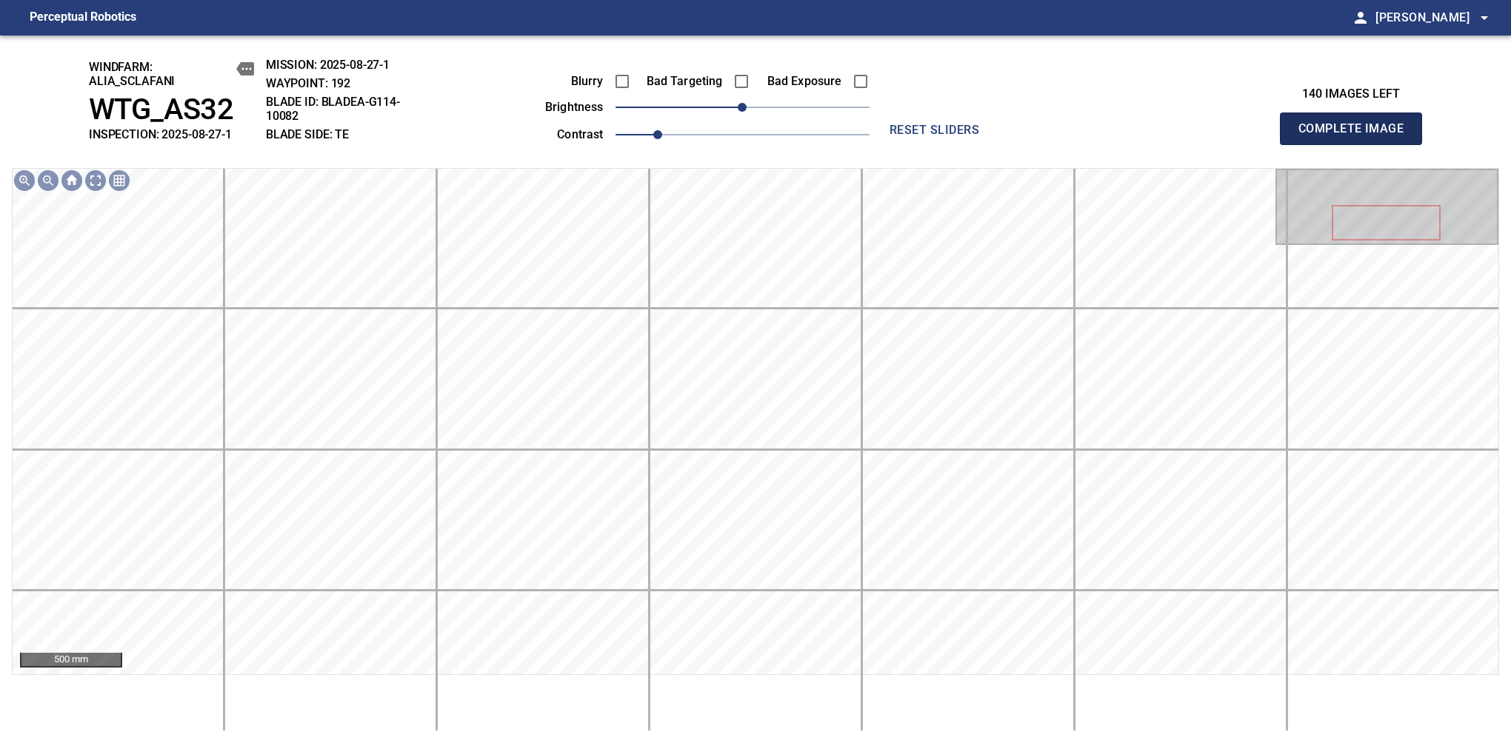
click at [1194, 136] on span "Complete Image" at bounding box center [1351, 128] width 110 height 21
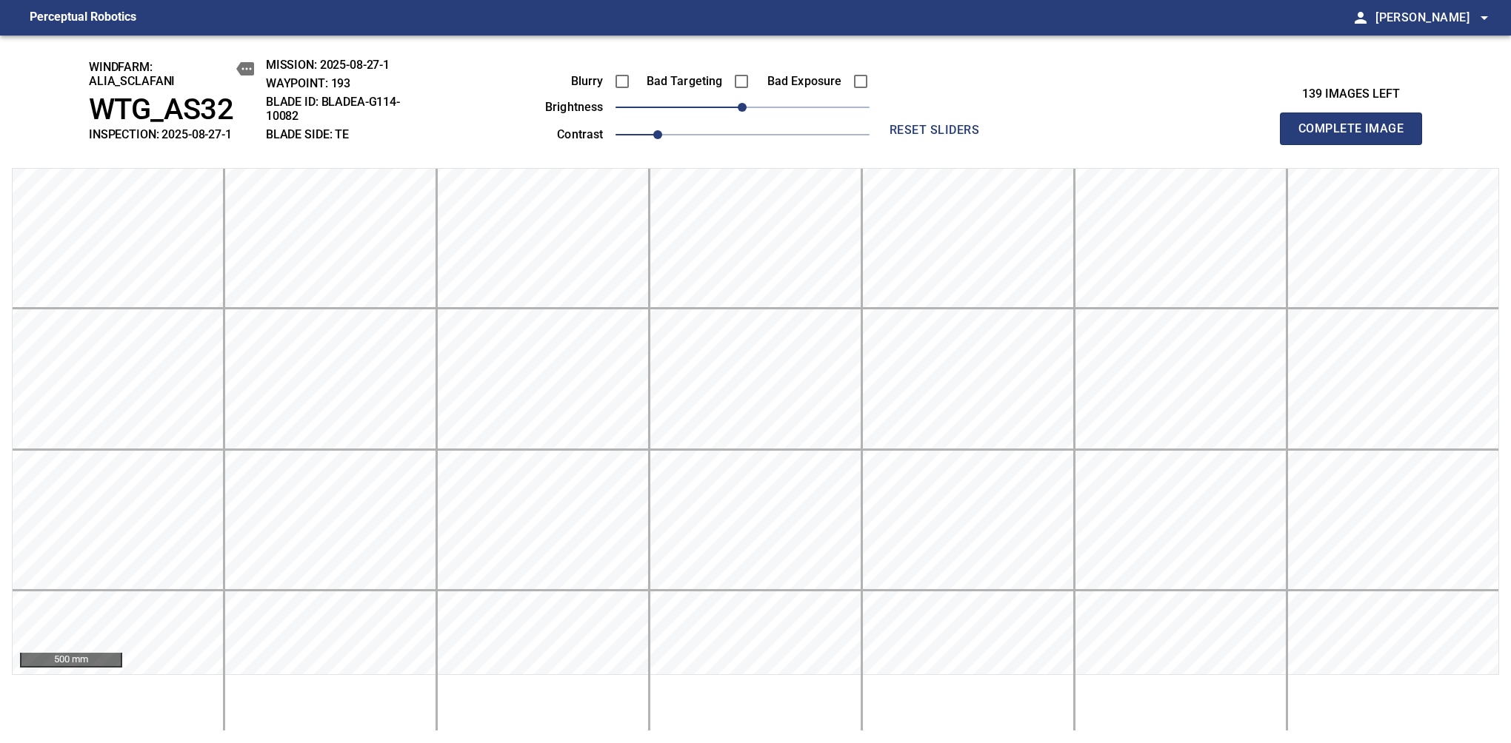
click at [776, 122] on div "Blurry Bad Targeting Bad Exposure brightness 0 contrast 1" at bounding box center [691, 105] width 358 height 79
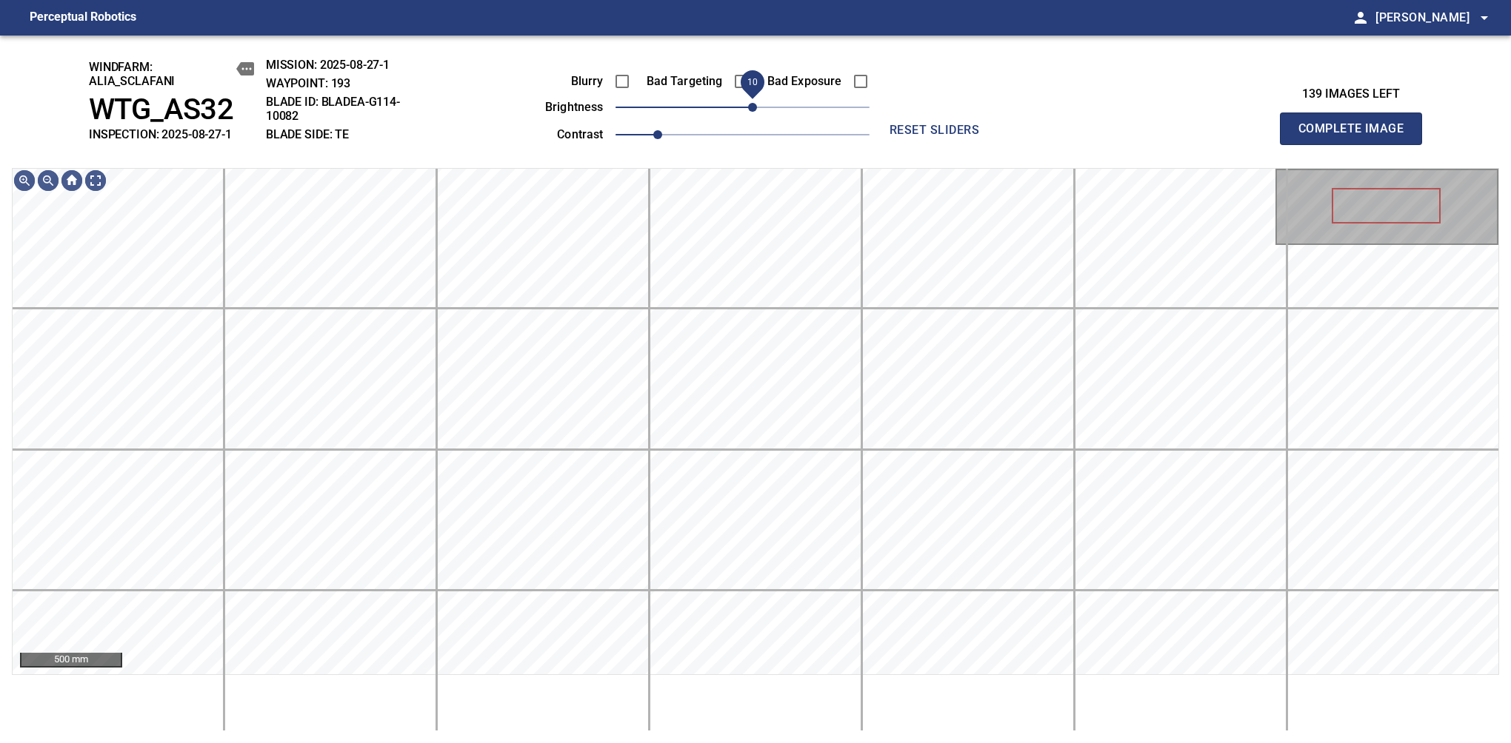
click at [750, 110] on span "10" at bounding box center [752, 107] width 9 height 9
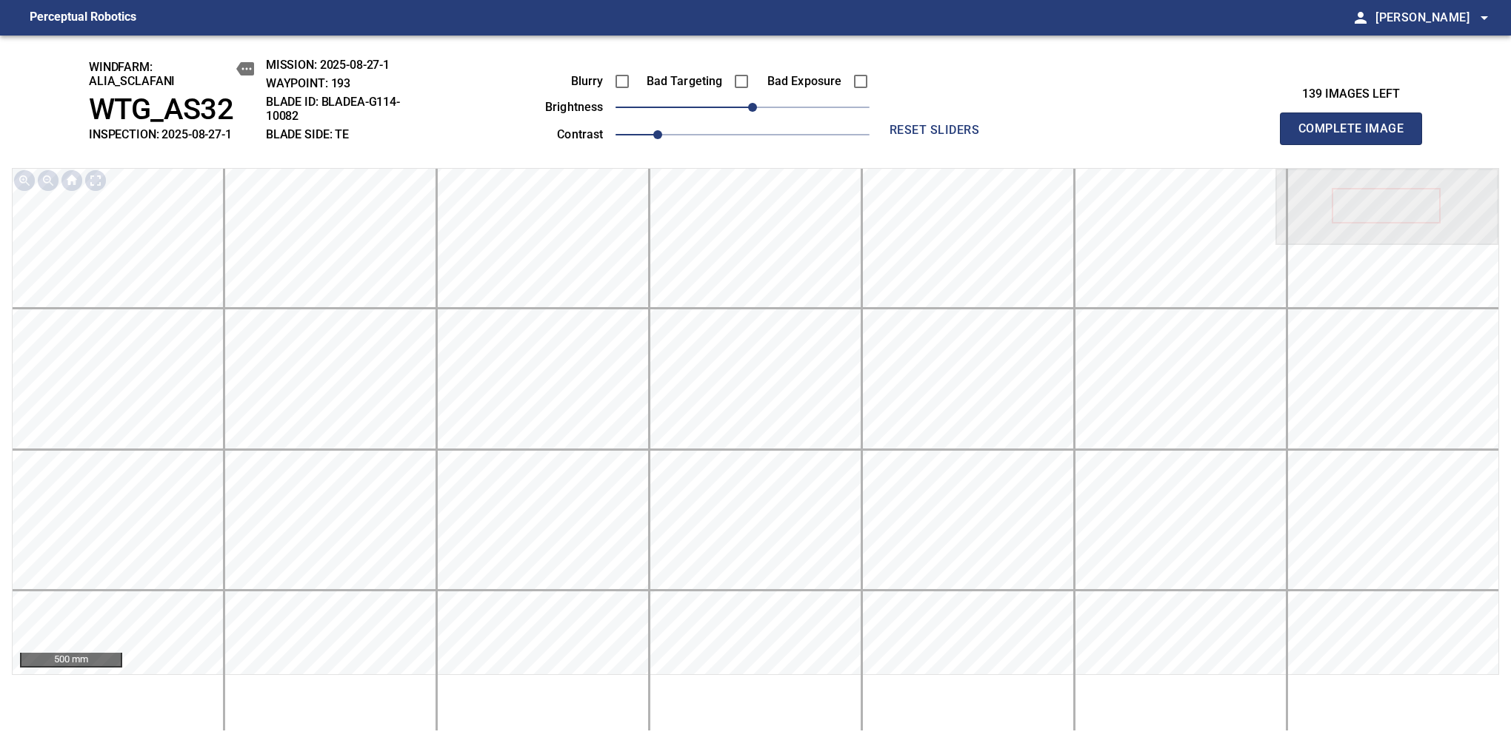
click at [1194, 136] on span "Complete Image" at bounding box center [1351, 128] width 110 height 21
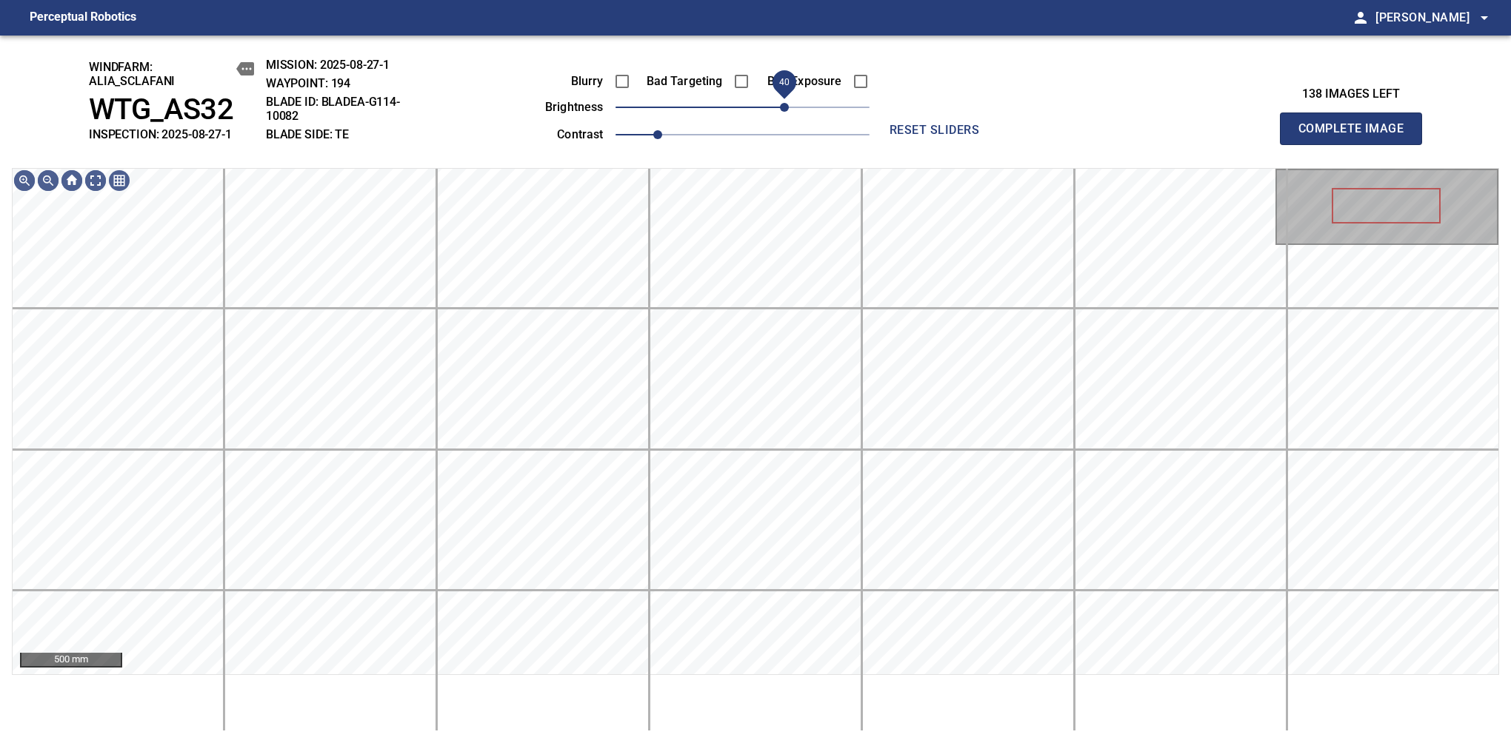
drag, startPoint x: 743, startPoint y: 118, endPoint x: 784, endPoint y: 92, distance: 48.9
click at [784, 103] on span "40" at bounding box center [784, 107] width 9 height 9
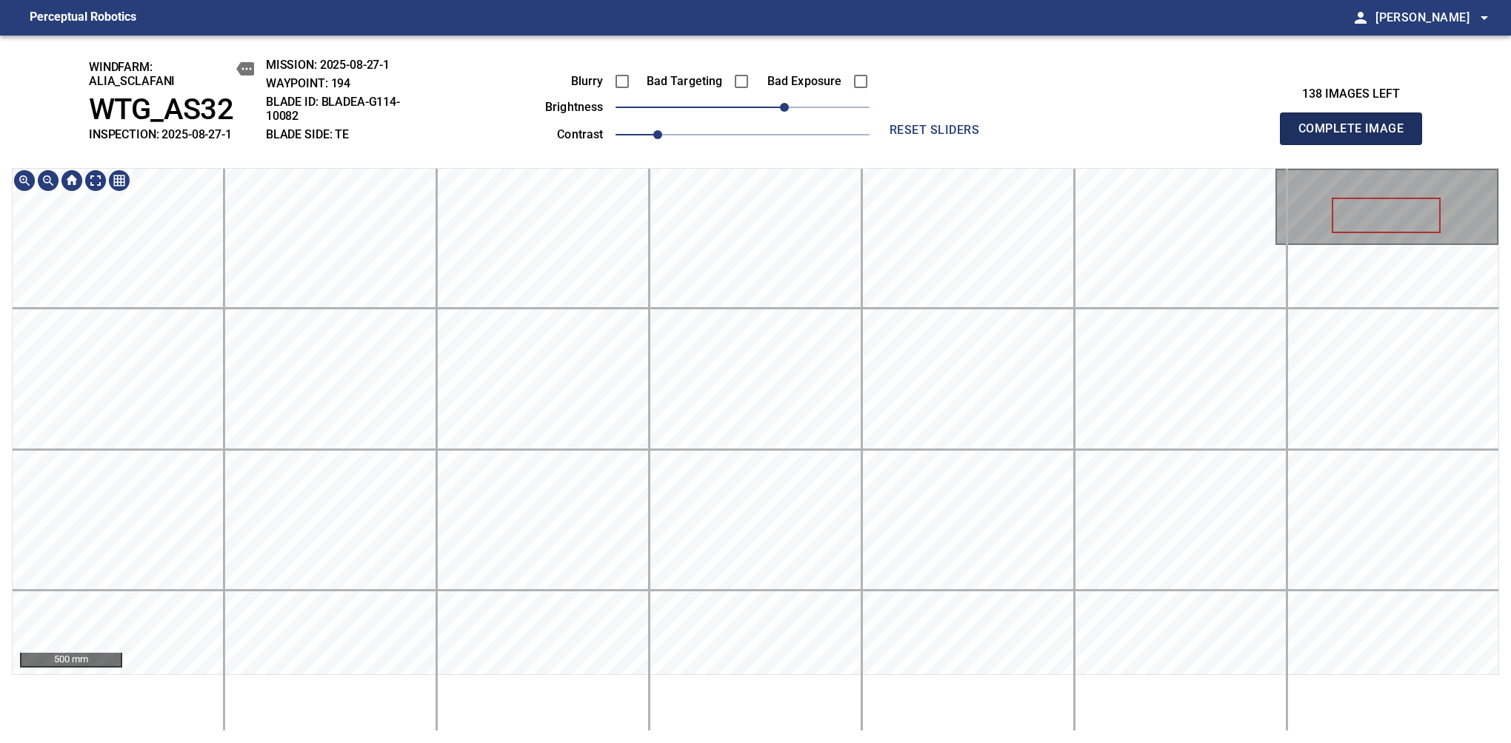
click at [1194, 136] on span "Complete Image" at bounding box center [1351, 128] width 110 height 21
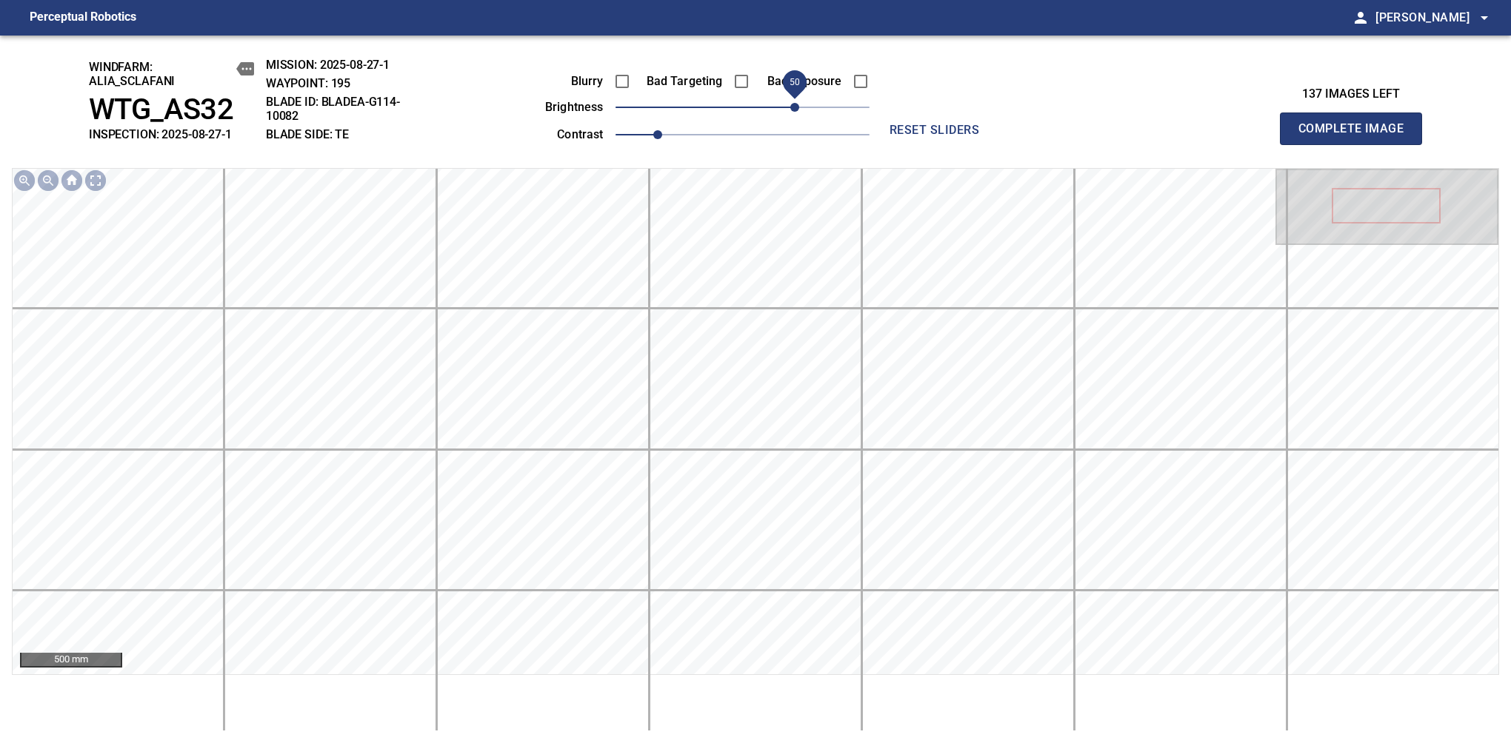
drag, startPoint x: 740, startPoint y: 110, endPoint x: 792, endPoint y: 108, distance: 51.9
click at [792, 108] on span "50" at bounding box center [794, 107] width 9 height 9
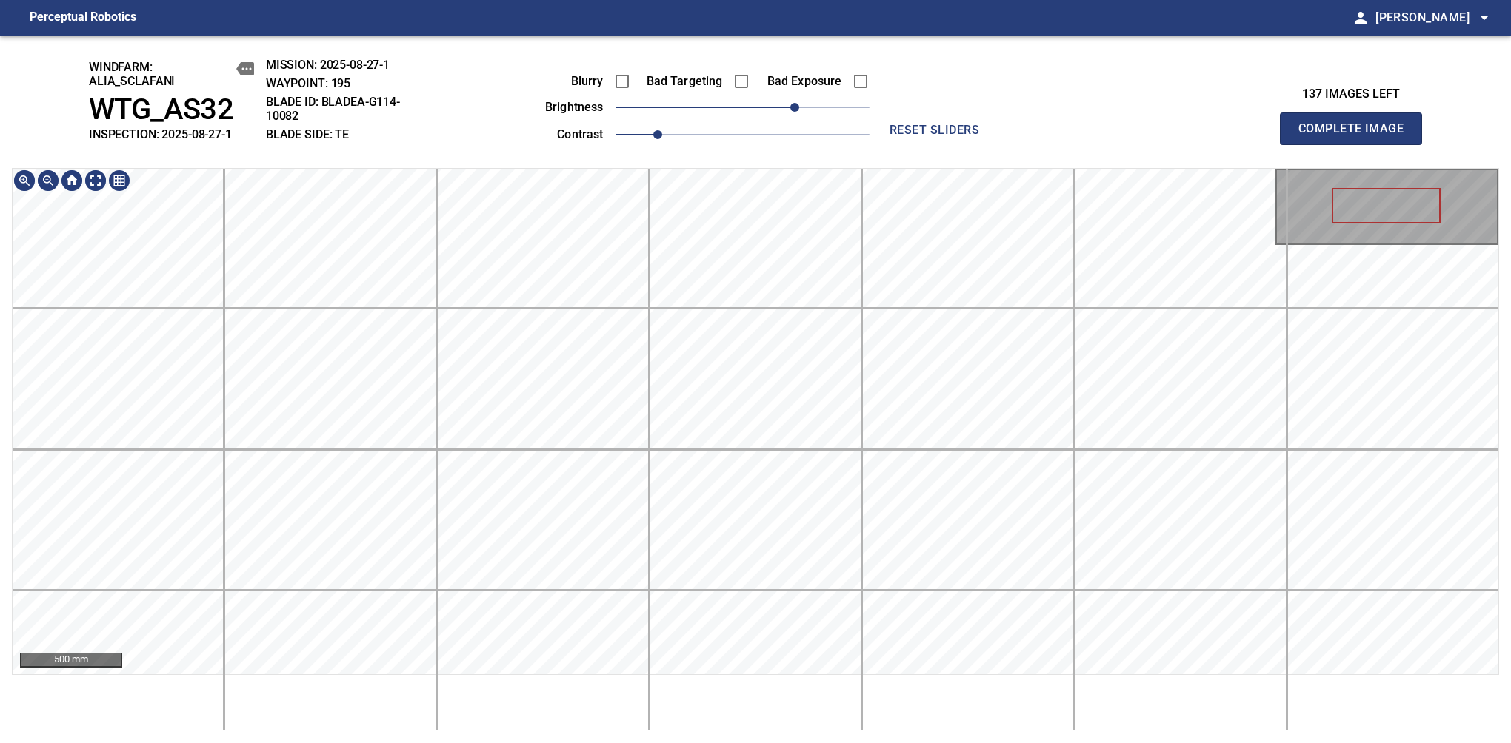
click at [661, 126] on div "windfarm: Alia_Sclafani WTG_AS32 INSPECTION: 2025-08-27-1 MISSION: 2025-08-27-1…" at bounding box center [755, 390] width 1511 height 708
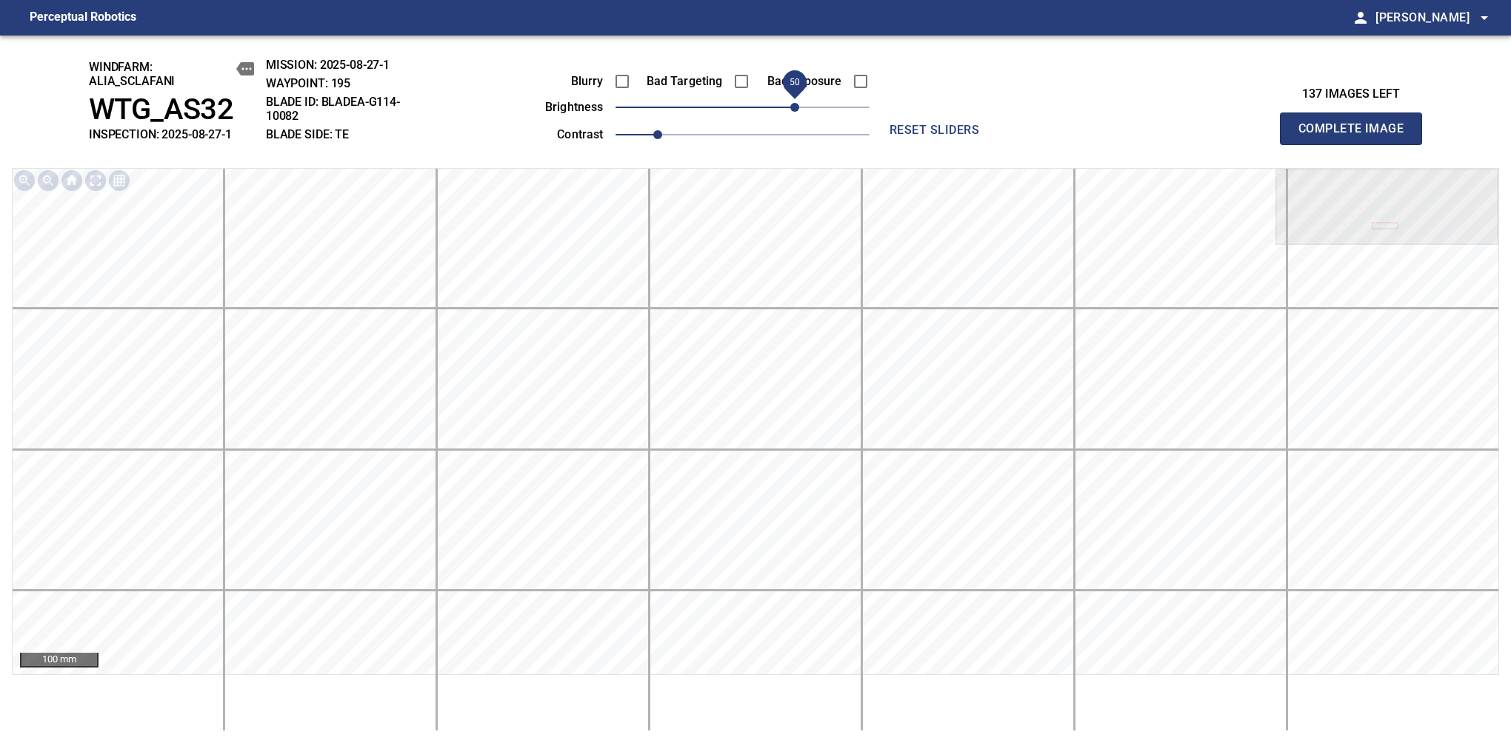
click at [1194, 136] on span "Complete Image" at bounding box center [1351, 128] width 110 height 21
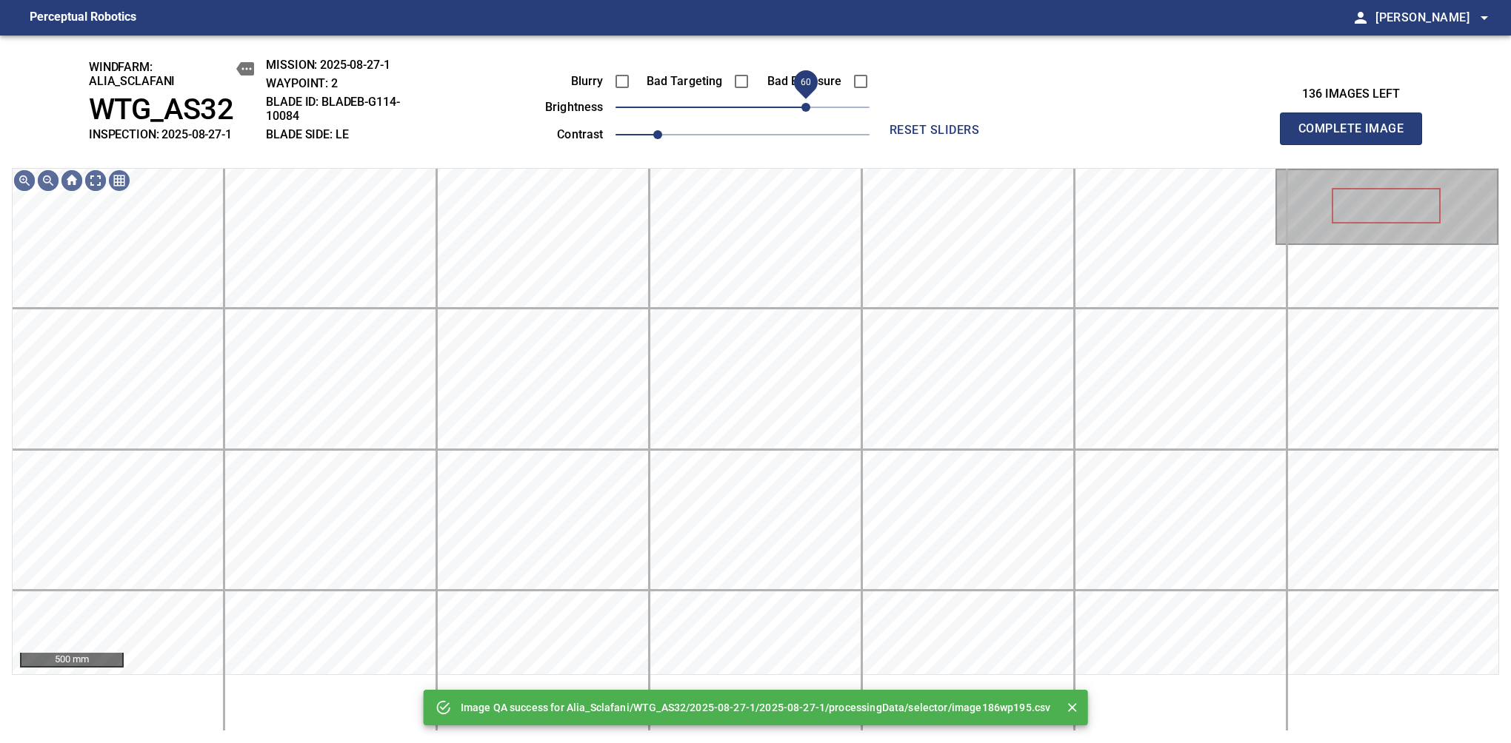
drag, startPoint x: 780, startPoint y: 113, endPoint x: 809, endPoint y: 107, distance: 29.3
click at [809, 107] on span "60" at bounding box center [742, 107] width 254 height 21
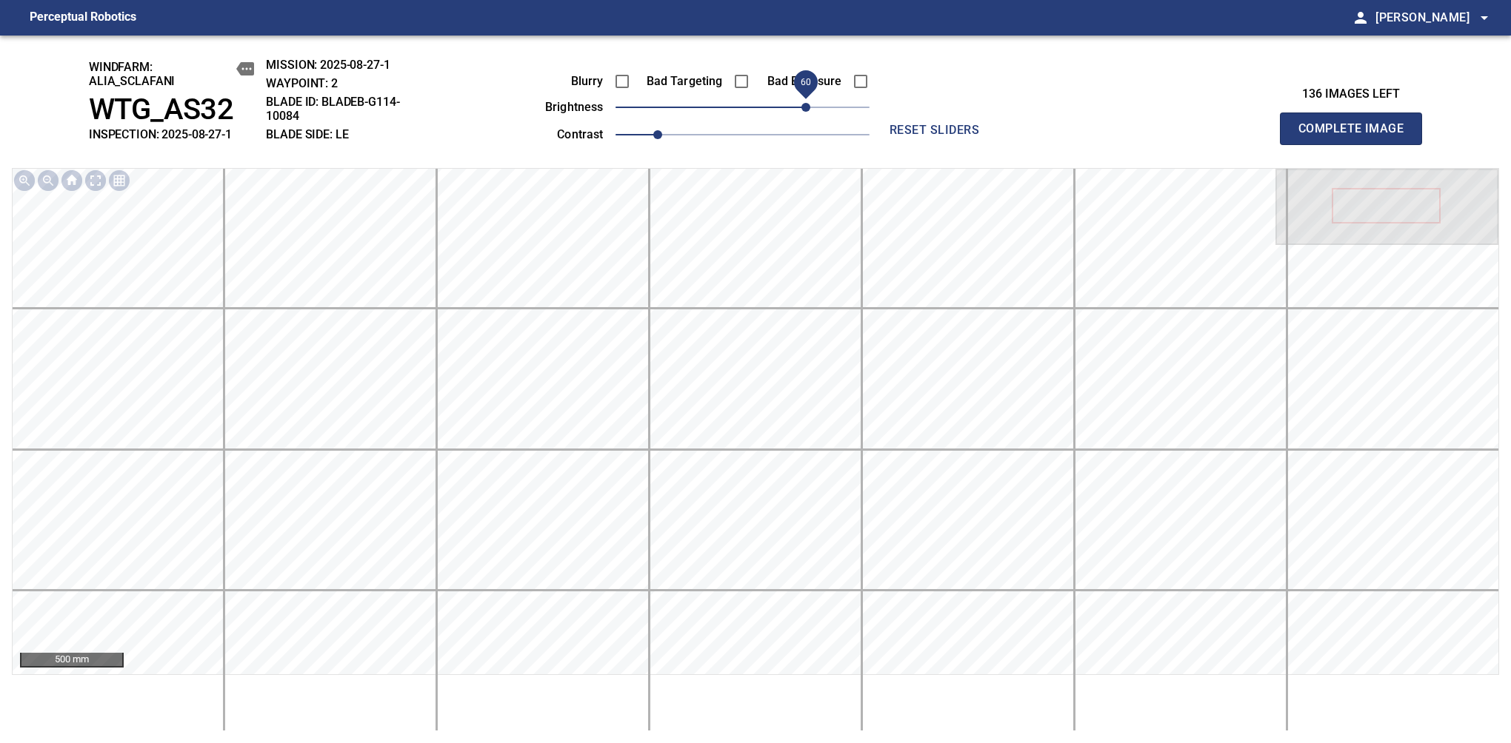
click at [1194, 136] on span "Complete Image" at bounding box center [1351, 128] width 110 height 21
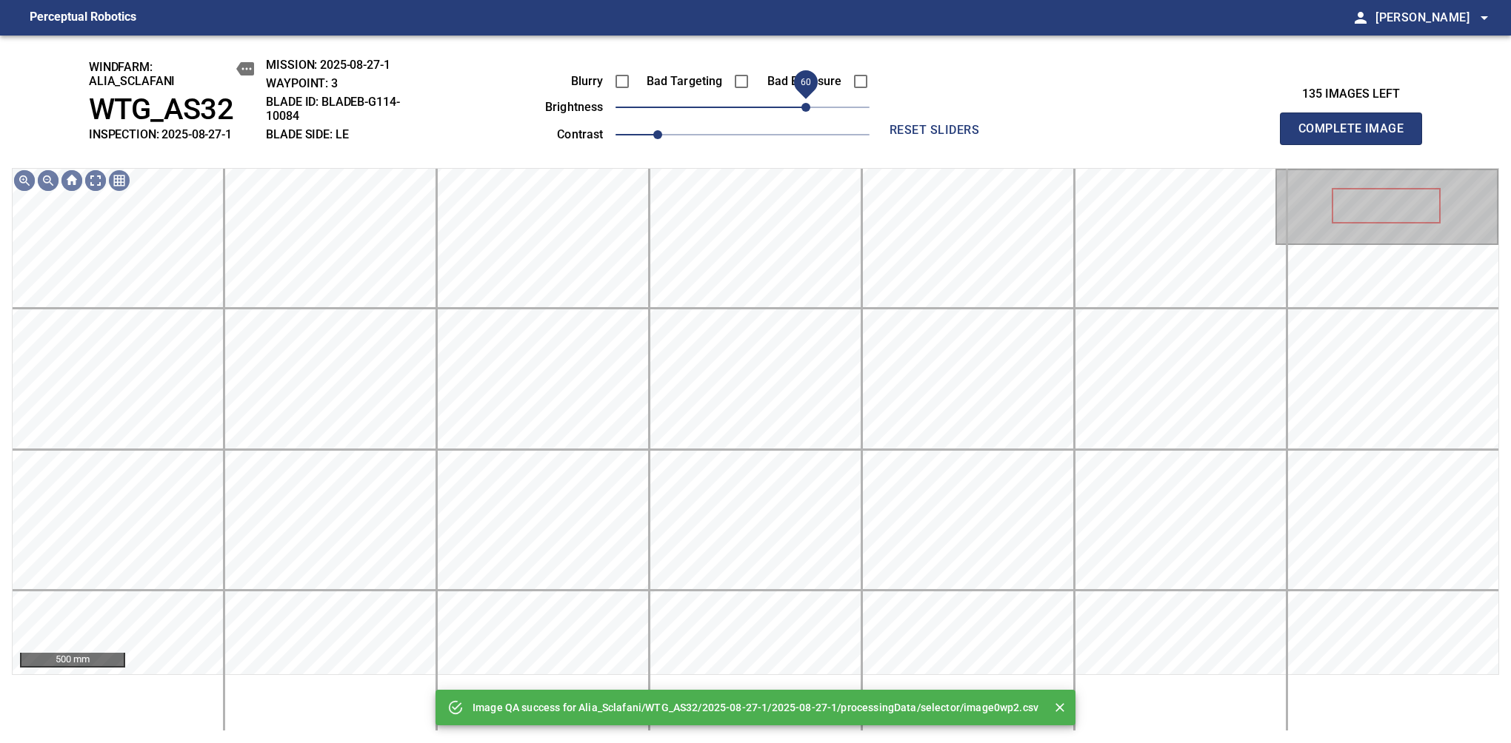
drag, startPoint x: 785, startPoint y: 110, endPoint x: 809, endPoint y: 107, distance: 23.8
click at [809, 107] on span "60" at bounding box center [742, 107] width 254 height 21
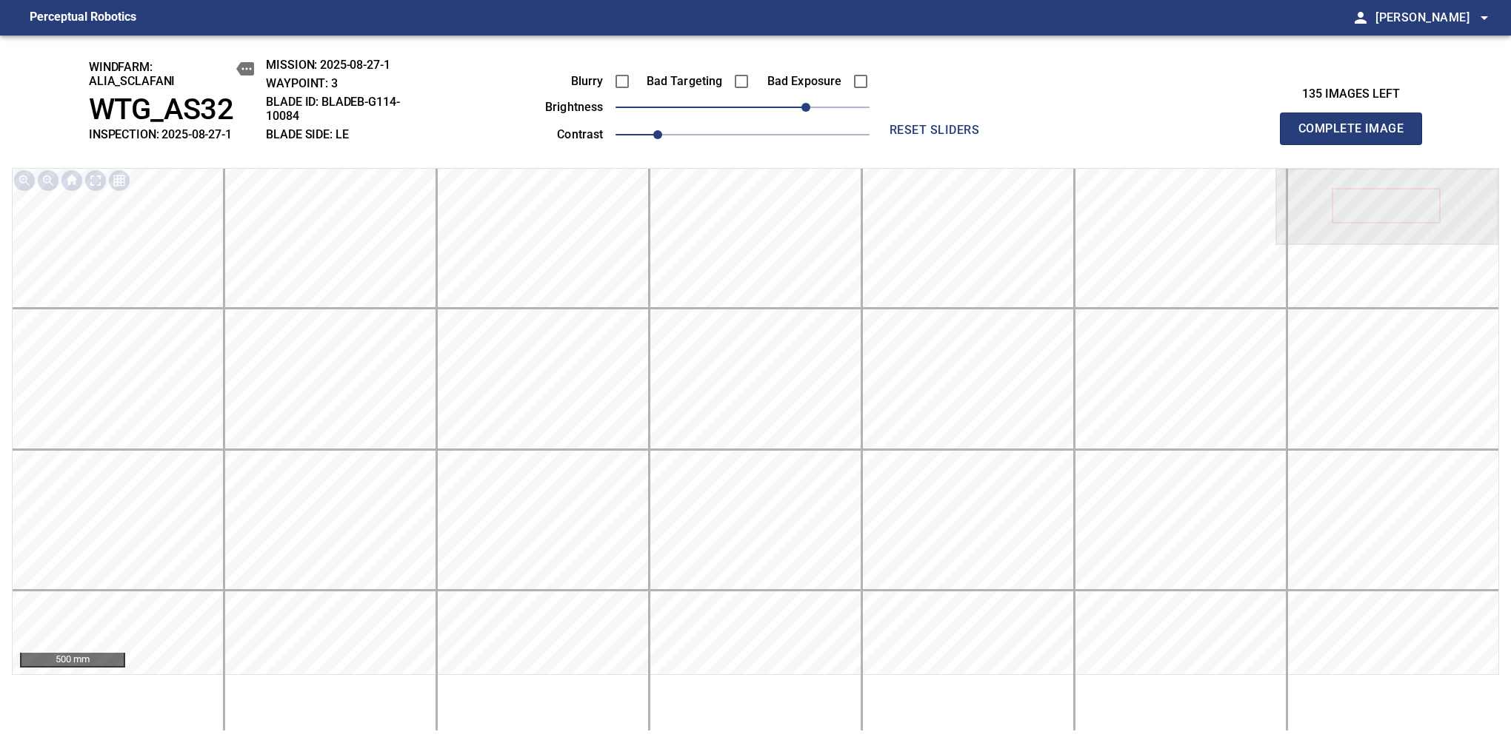
click at [1194, 136] on span "Complete Image" at bounding box center [1351, 128] width 110 height 21
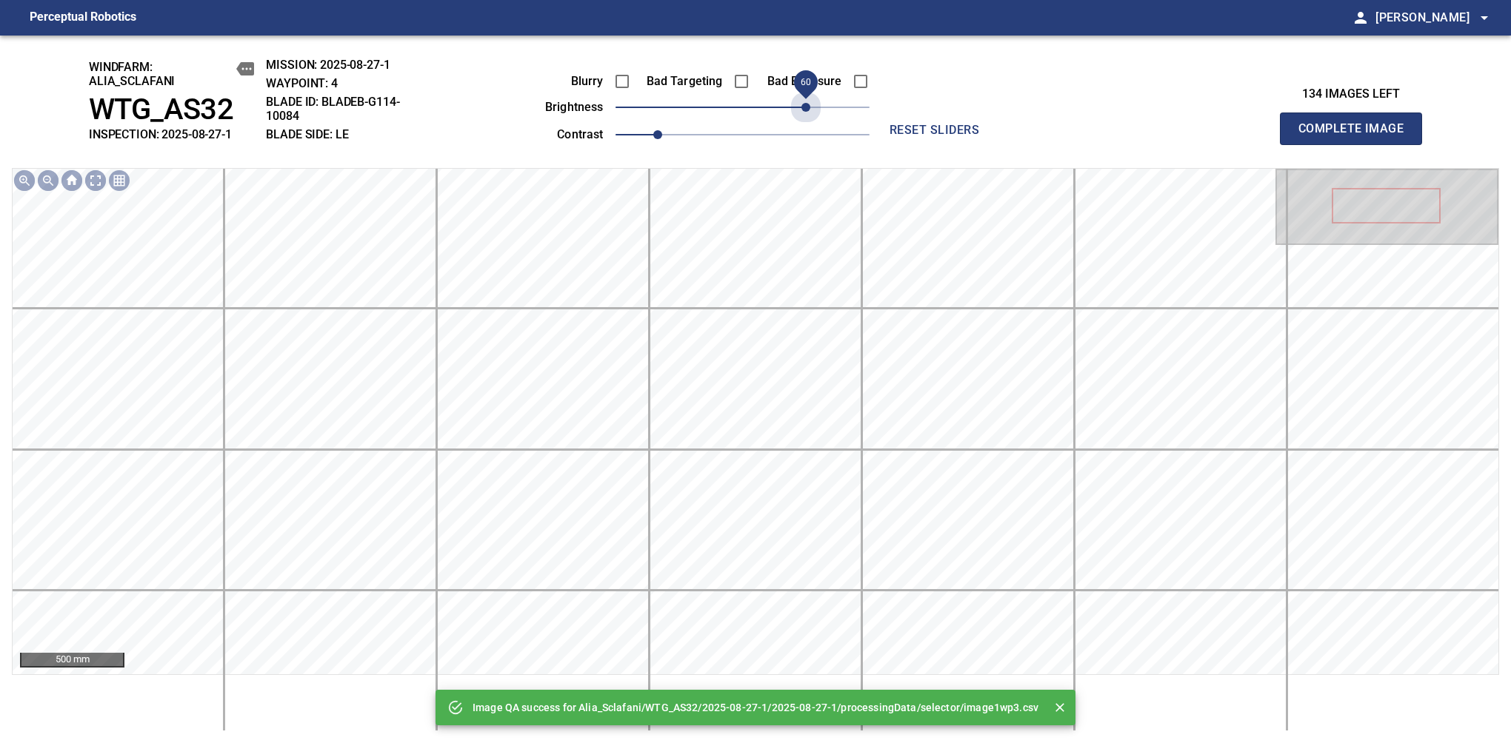
click at [809, 107] on span "60" at bounding box center [742, 107] width 254 height 21
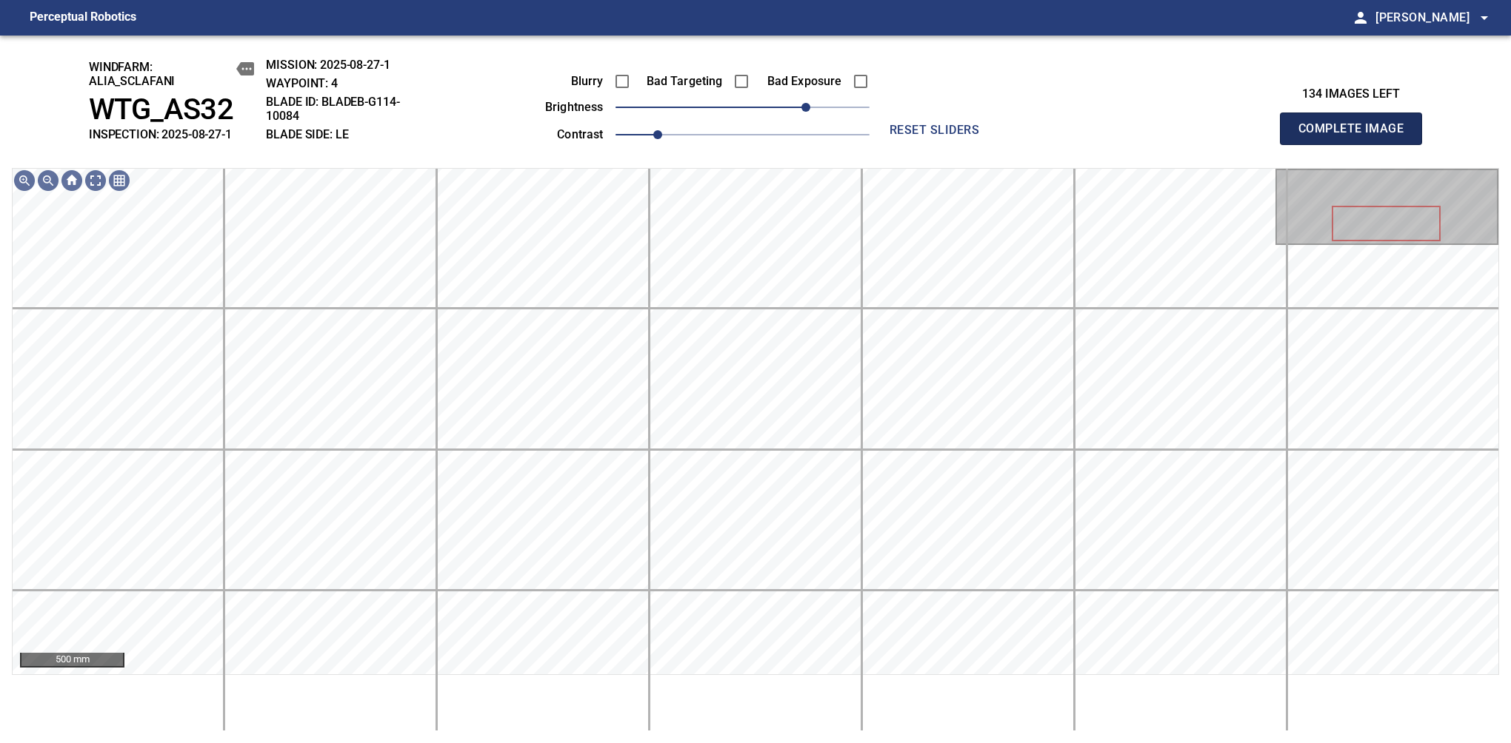
click at [1194, 136] on span "Complete Image" at bounding box center [1351, 128] width 110 height 21
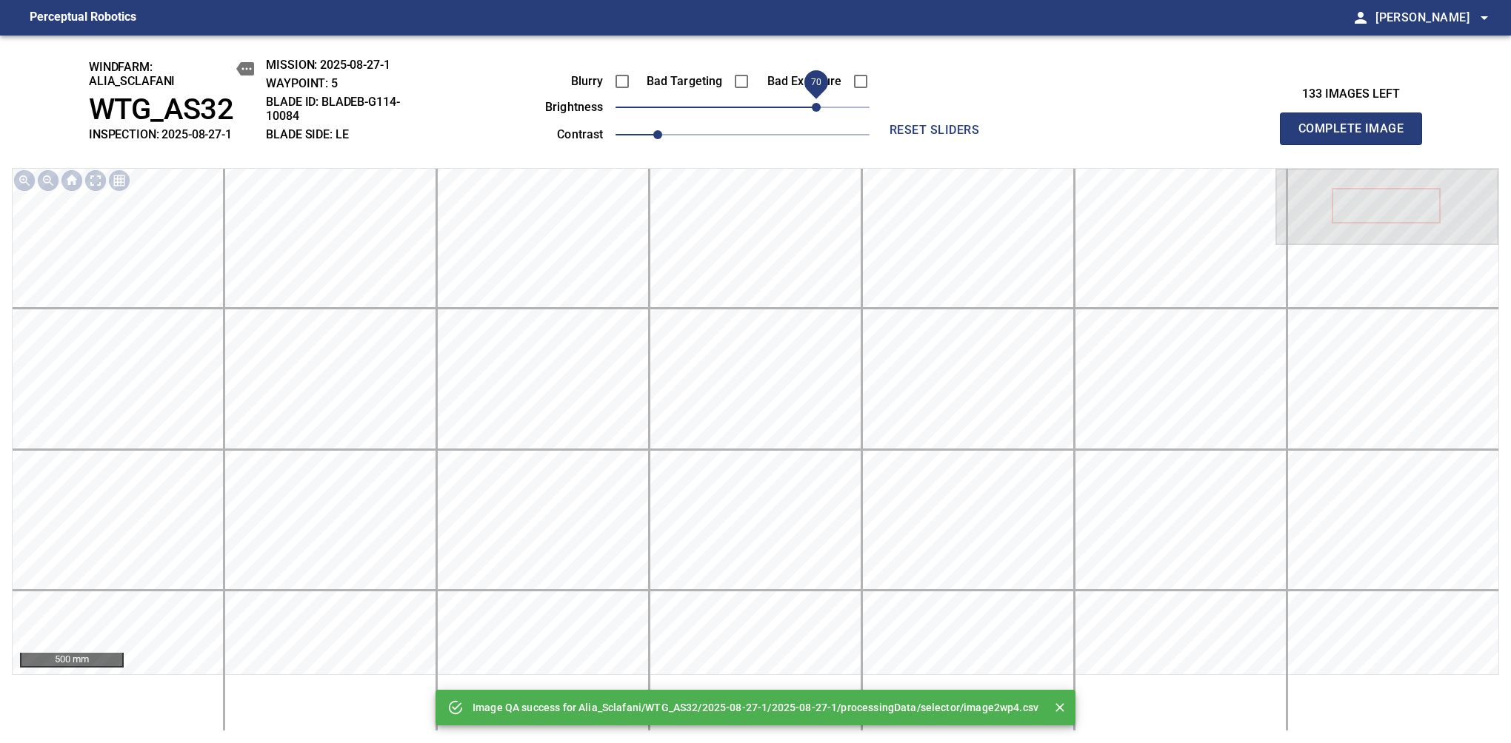
drag, startPoint x: 791, startPoint y: 113, endPoint x: 820, endPoint y: 105, distance: 29.8
click at [820, 105] on span "70" at bounding box center [742, 107] width 254 height 21
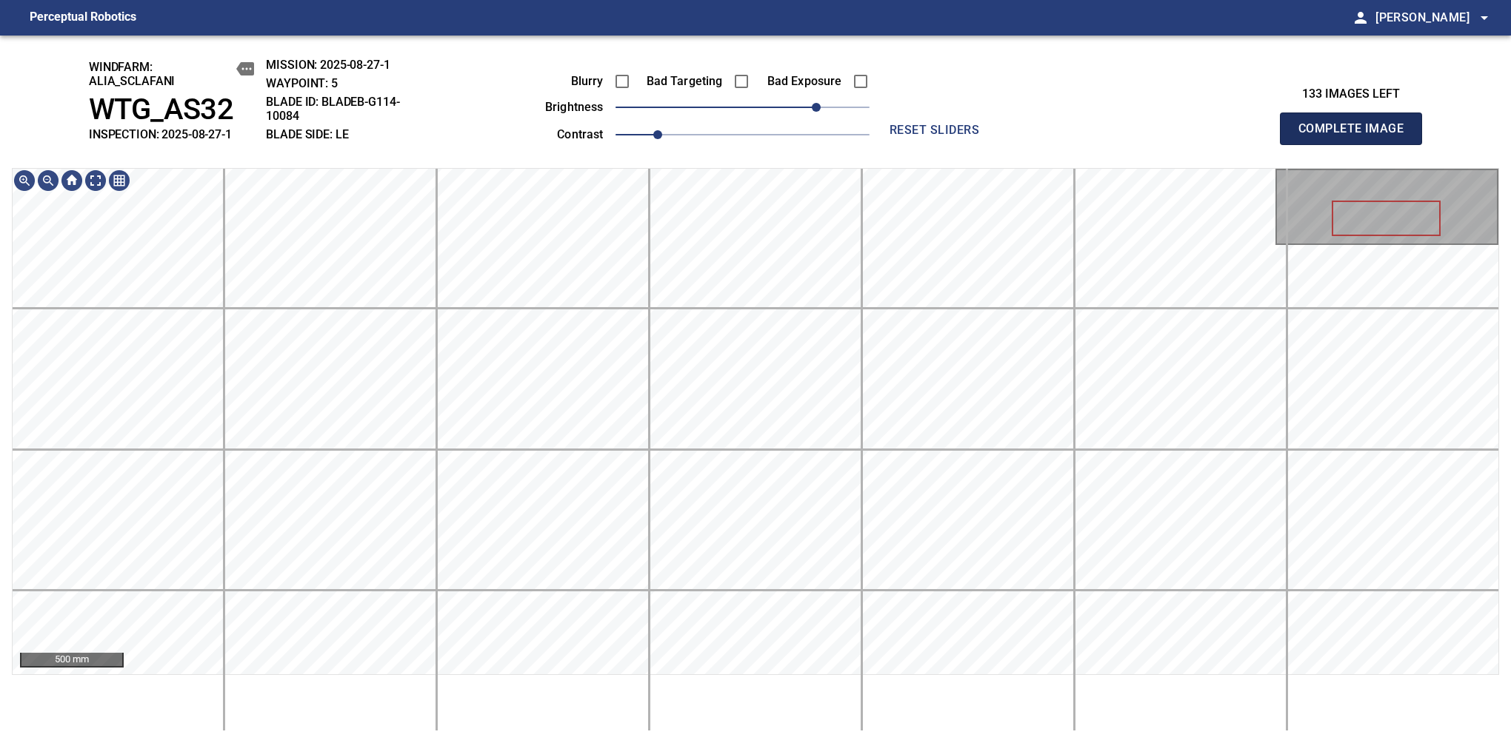
click at [1194, 136] on span "Complete Image" at bounding box center [1351, 128] width 110 height 21
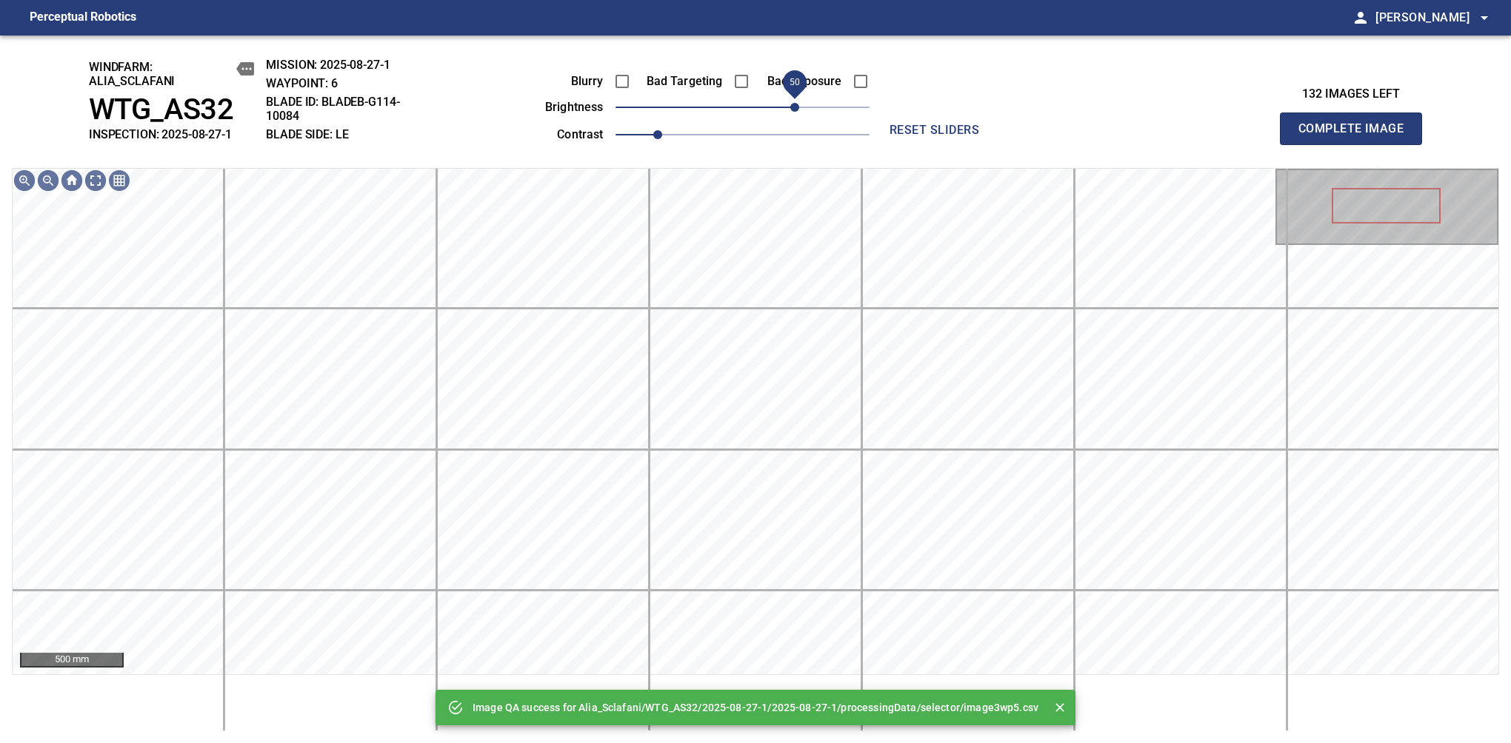
click at [797, 116] on span "50" at bounding box center [742, 107] width 254 height 21
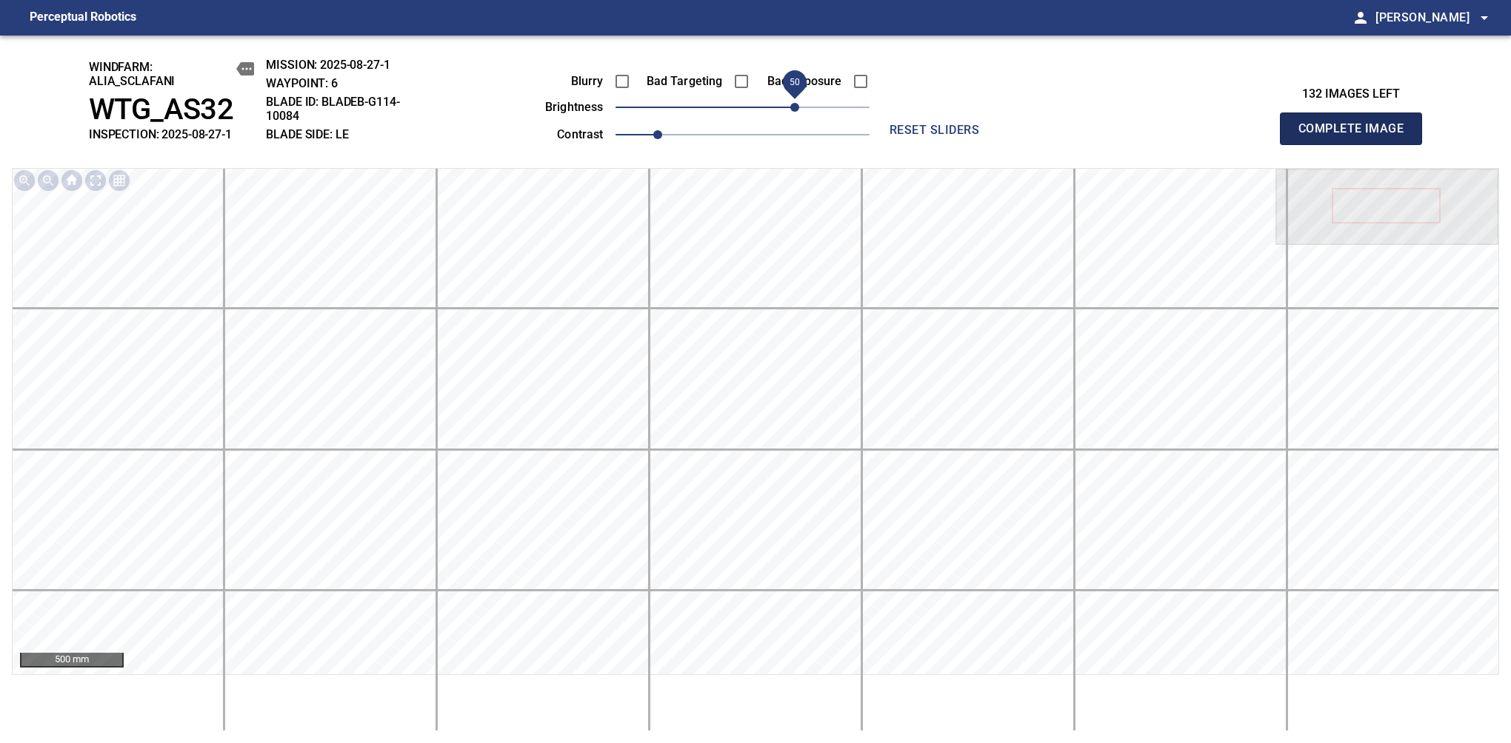
click at [1194, 136] on span "Complete Image" at bounding box center [1351, 128] width 110 height 21
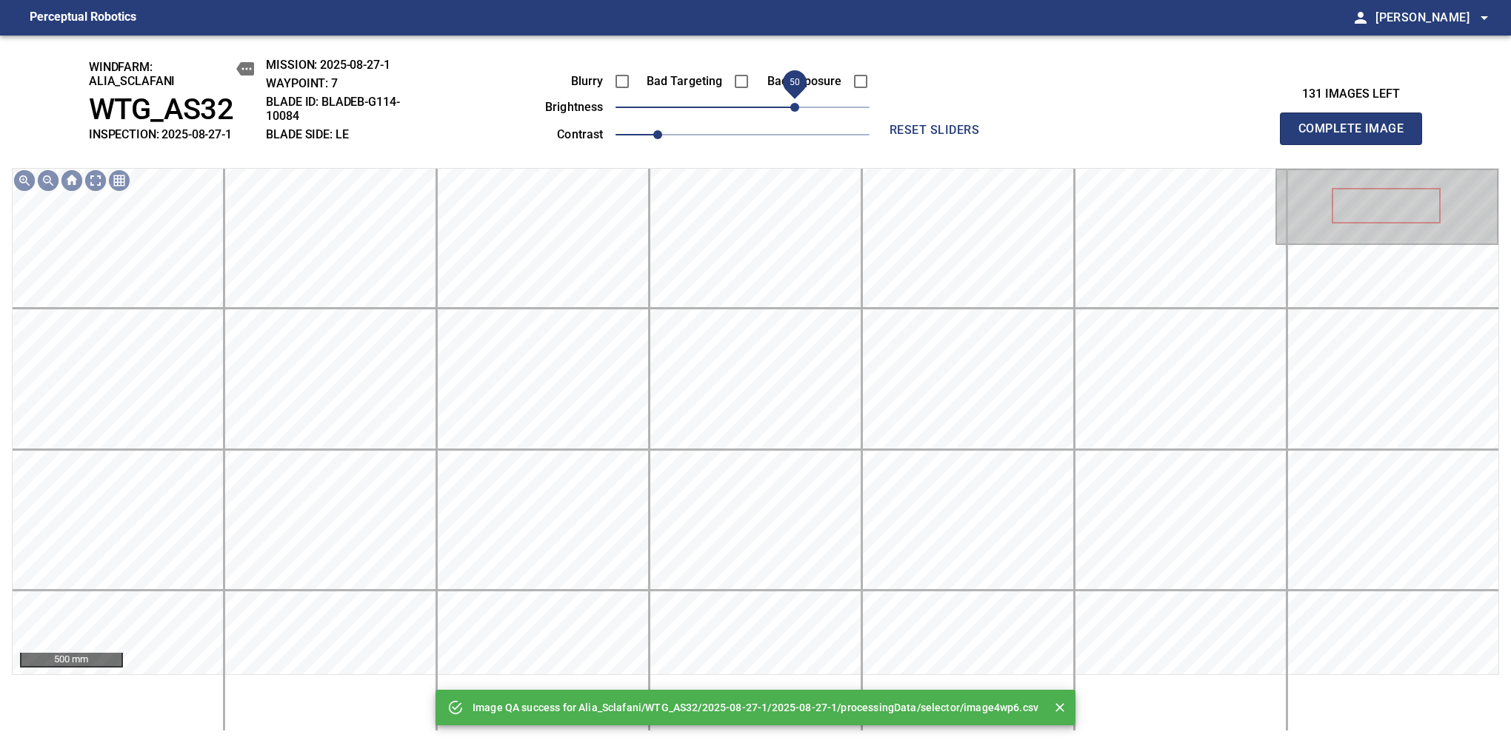
drag, startPoint x: 779, startPoint y: 105, endPoint x: 797, endPoint y: 103, distance: 17.9
click at [797, 103] on span "50" at bounding box center [742, 107] width 254 height 21
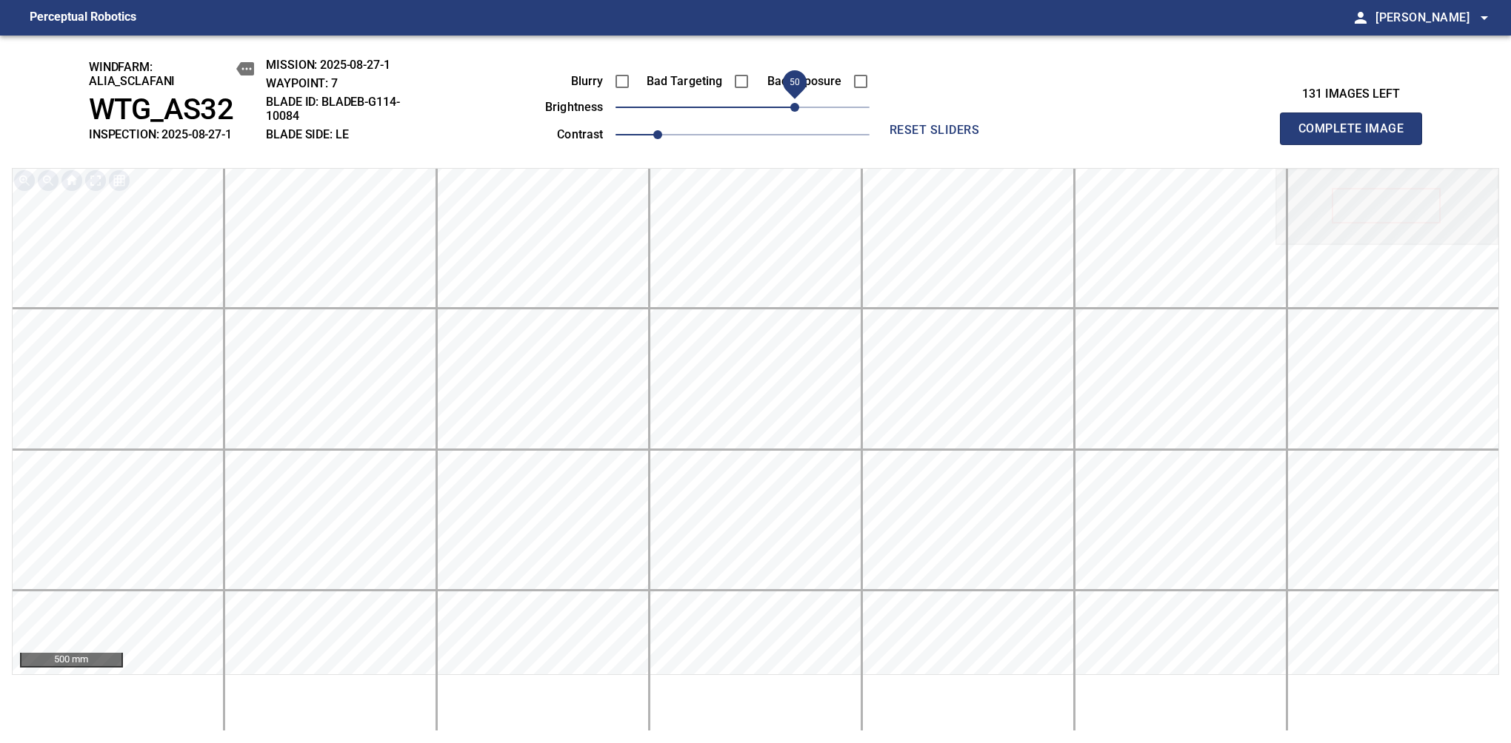
click at [1194, 136] on span "Complete Image" at bounding box center [1351, 128] width 110 height 21
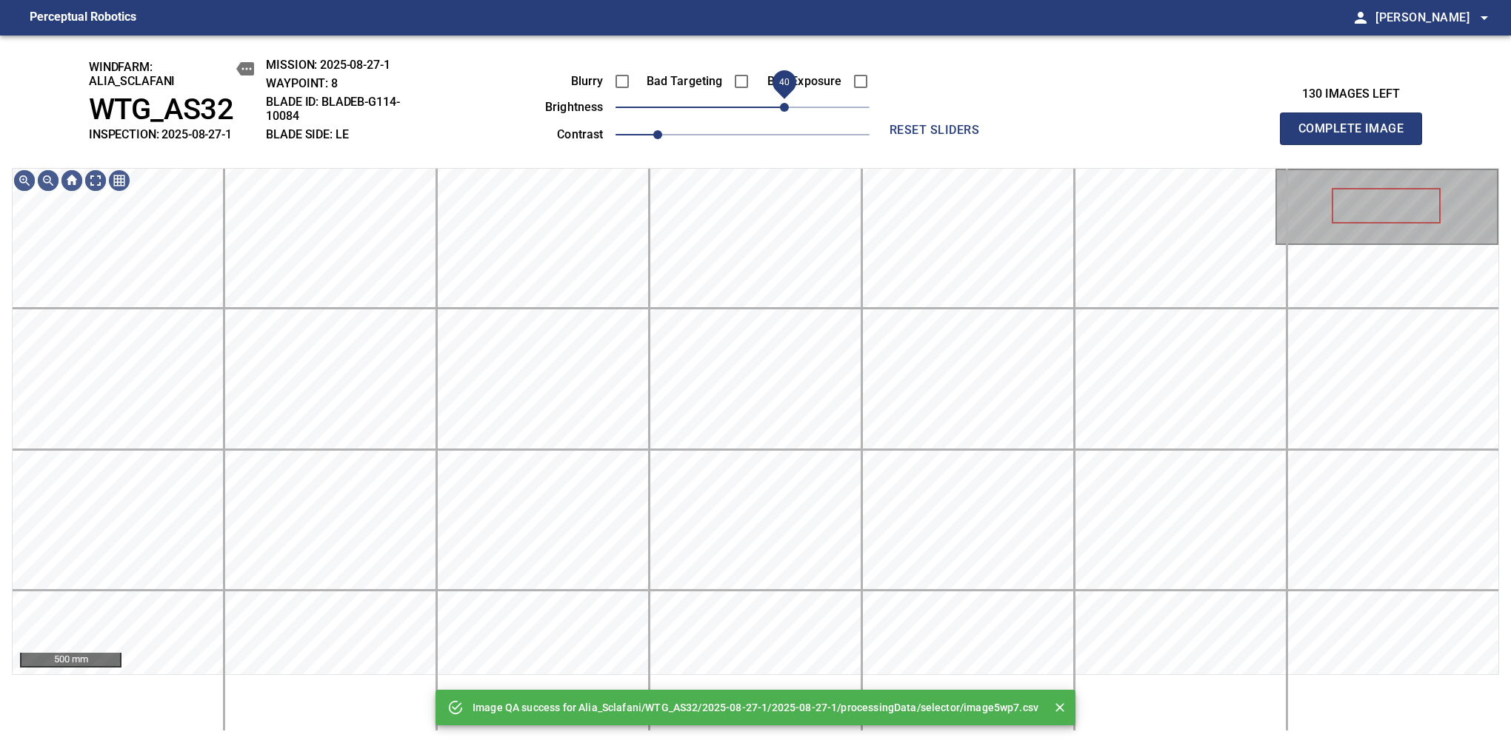
drag, startPoint x: 797, startPoint y: 103, endPoint x: 787, endPoint y: 103, distance: 9.6
click at [787, 103] on span "40" at bounding box center [742, 107] width 254 height 21
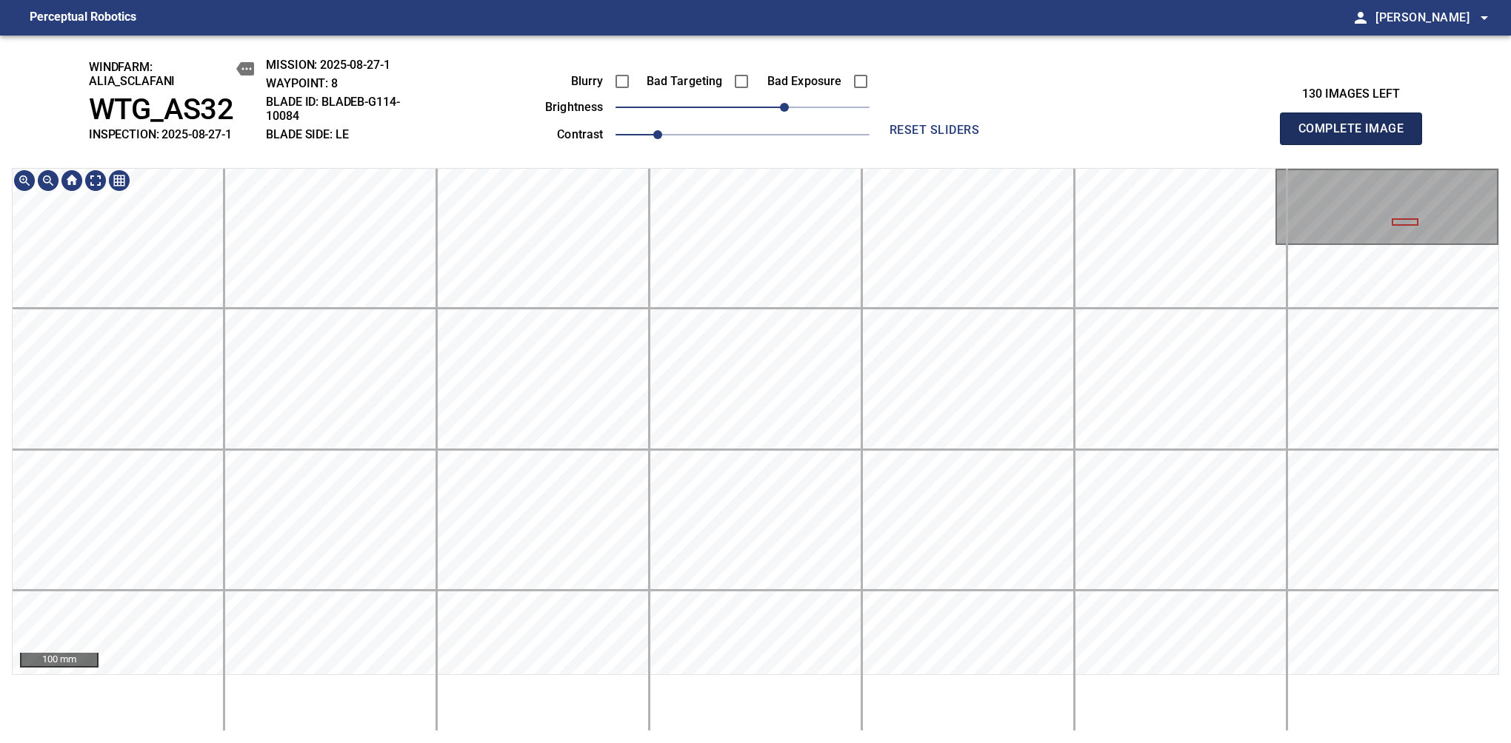
click at [1194, 136] on span "Complete Image" at bounding box center [1351, 128] width 110 height 21
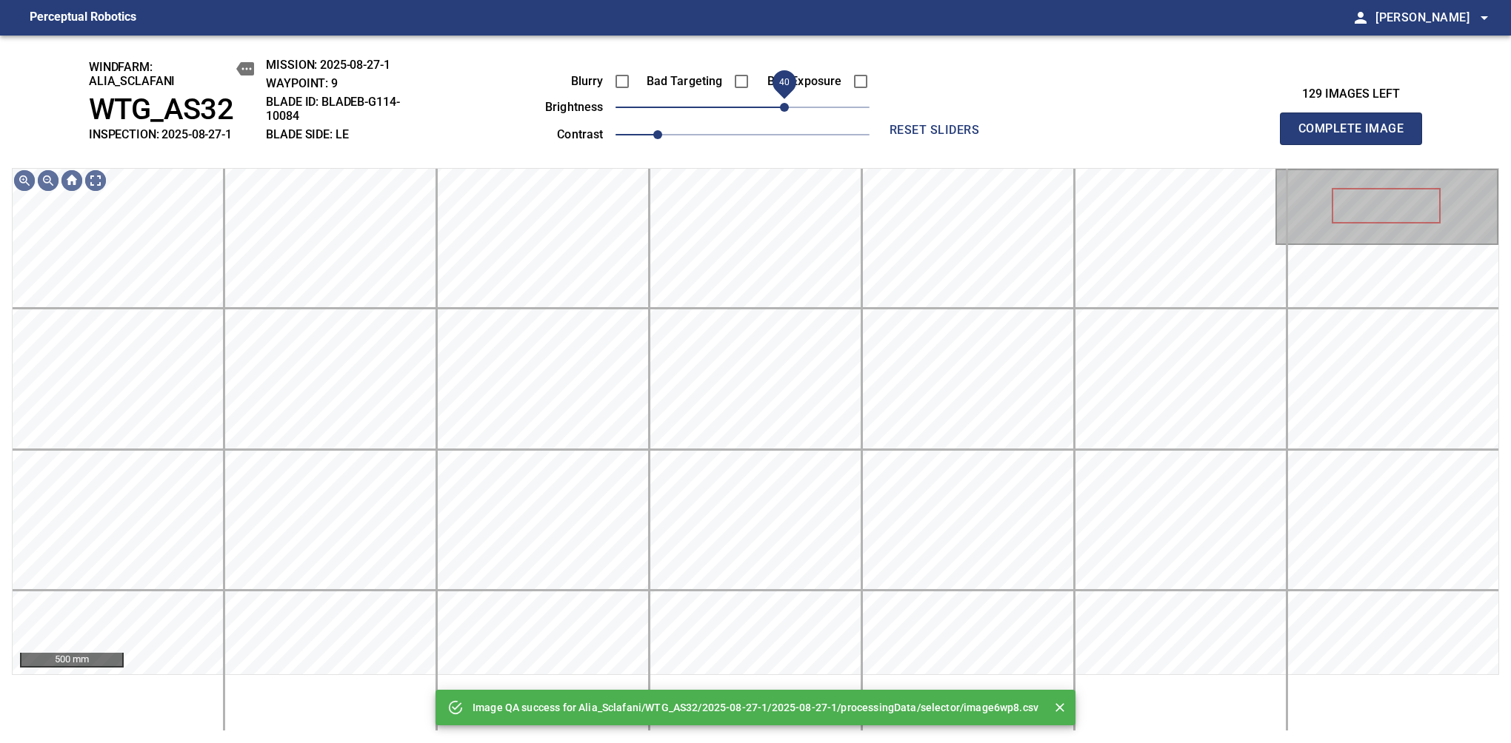
drag, startPoint x: 782, startPoint y: 116, endPoint x: 789, endPoint y: 113, distance: 7.7
click at [789, 113] on span "40" at bounding box center [742, 107] width 254 height 21
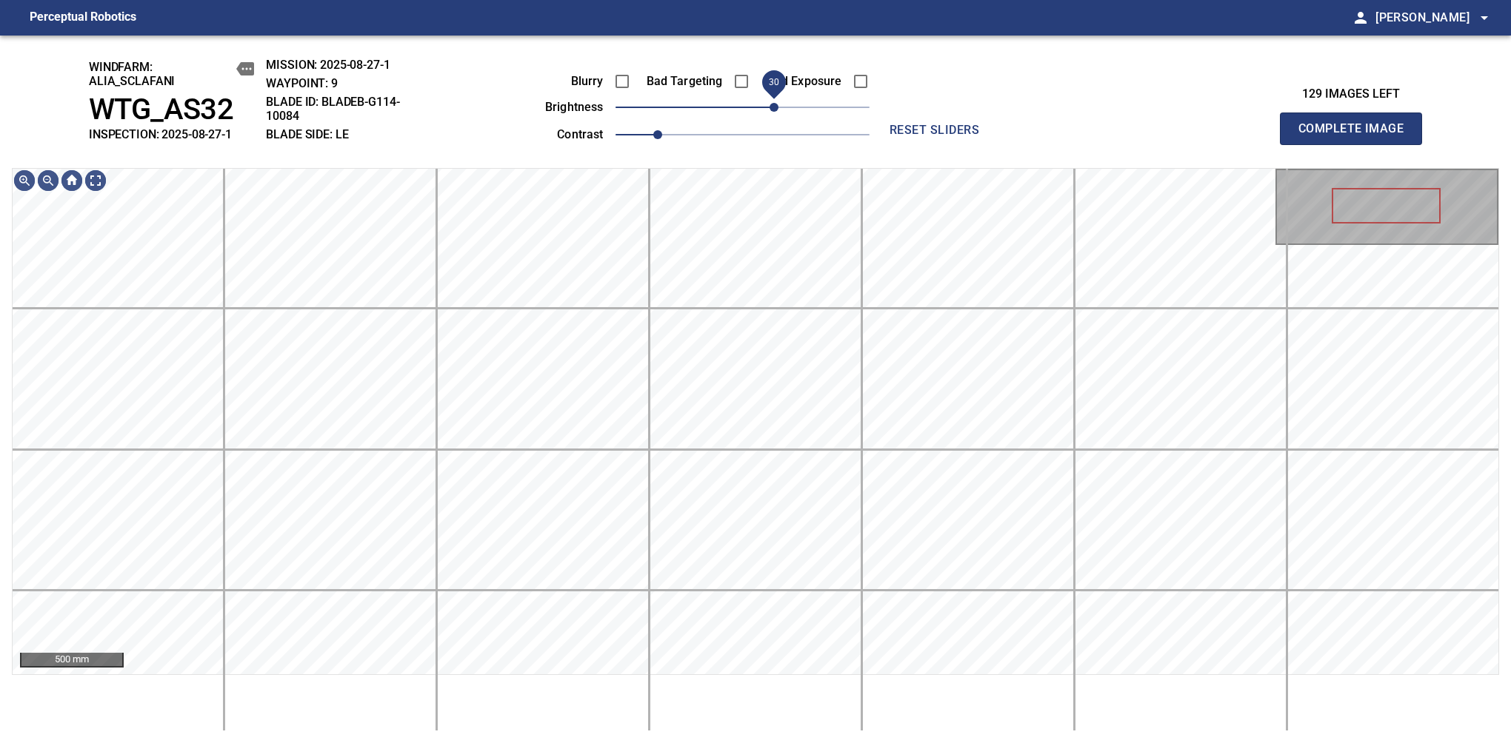
drag, startPoint x: 785, startPoint y: 106, endPoint x: 775, endPoint y: 104, distance: 10.6
click at [775, 104] on span "30" at bounding box center [773, 107] width 9 height 9
click at [782, 104] on span "40" at bounding box center [784, 107] width 9 height 9
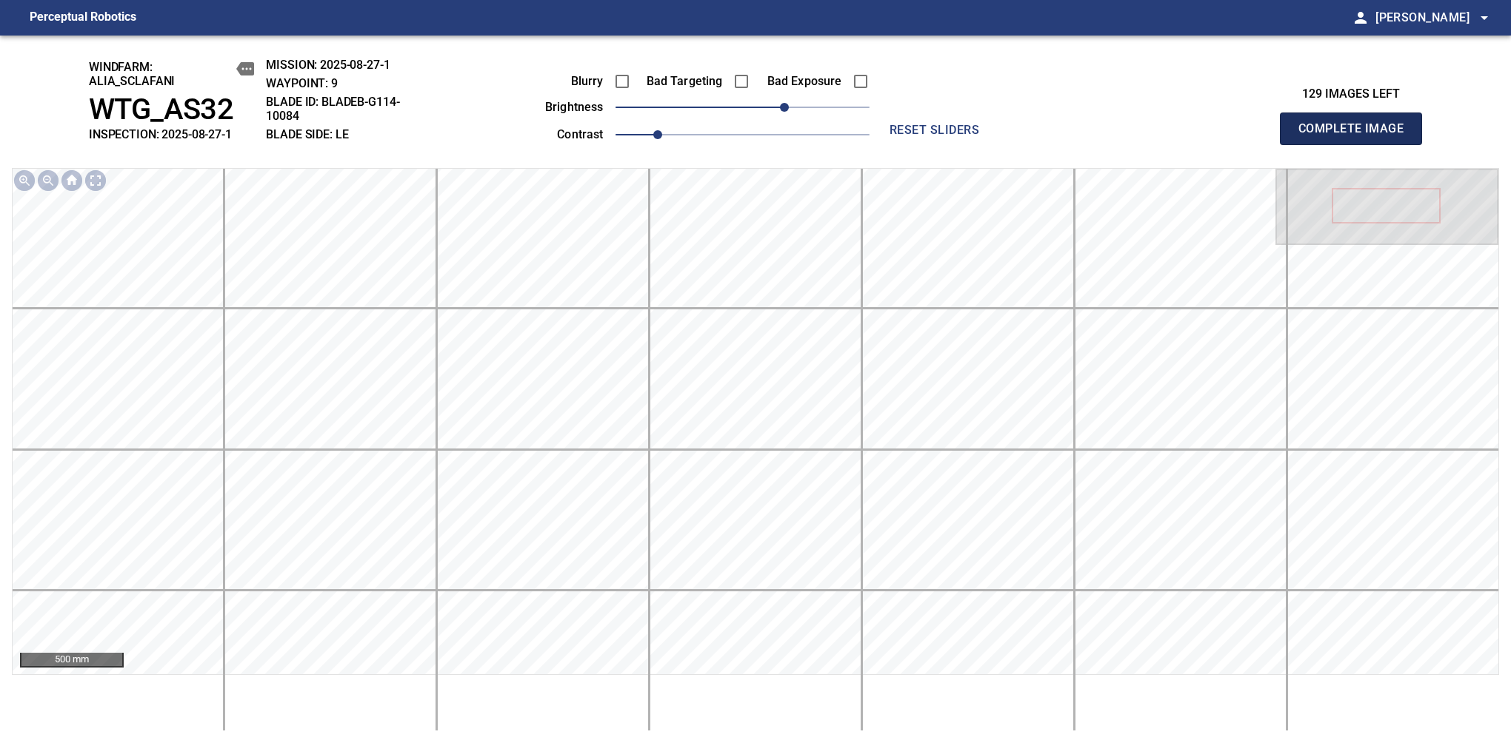
click at [1194, 136] on span "Complete Image" at bounding box center [1351, 128] width 110 height 21
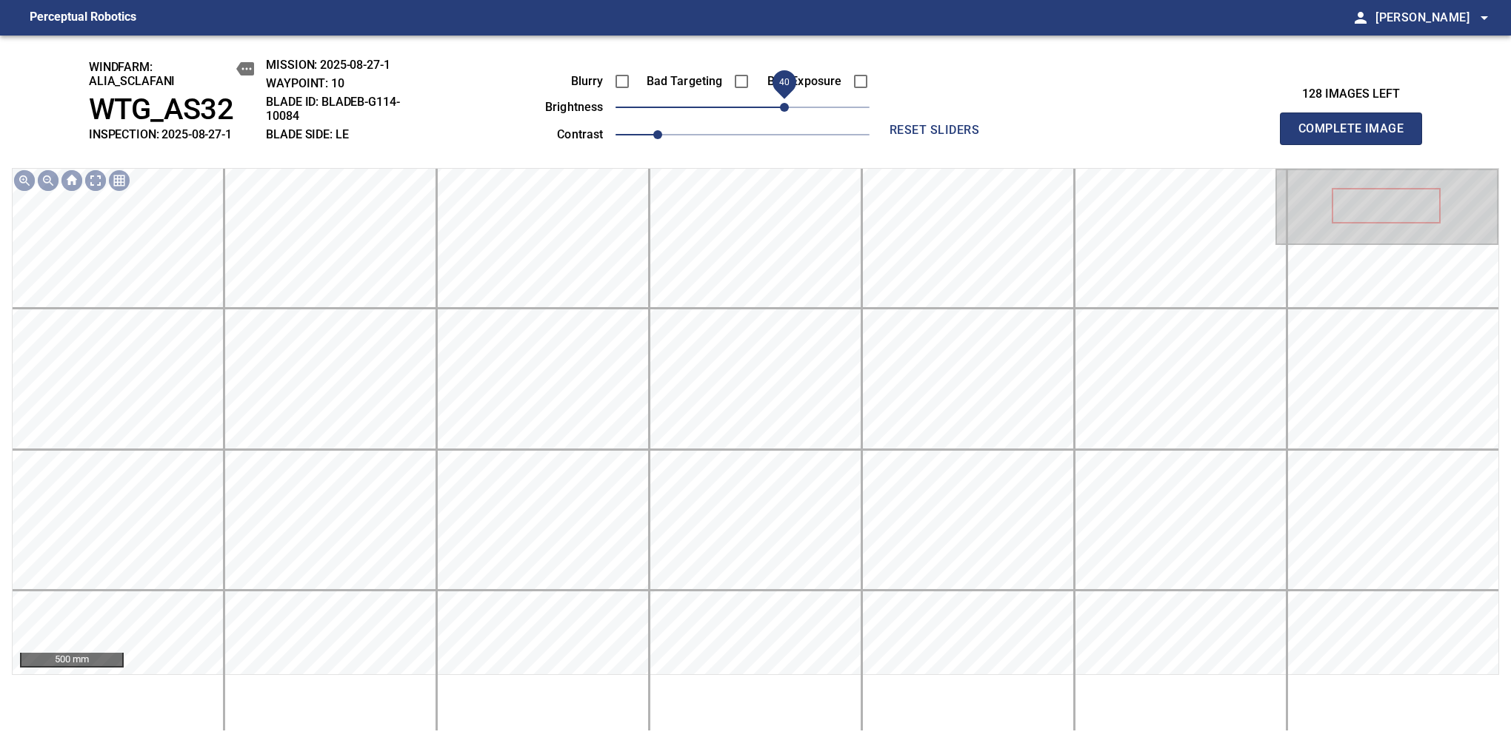
click at [786, 113] on span "40" at bounding box center [742, 107] width 254 height 21
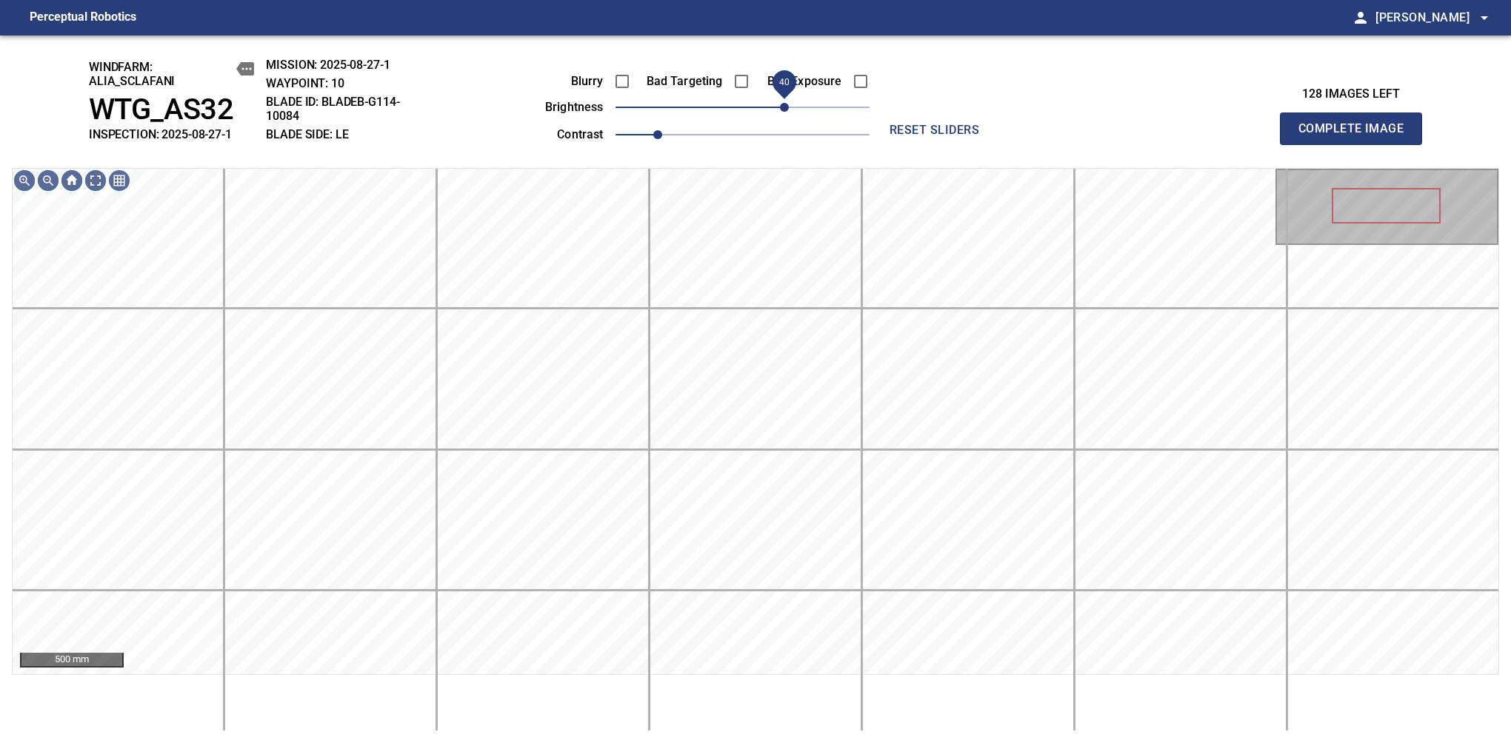
click at [787, 109] on span "40" at bounding box center [784, 107] width 9 height 9
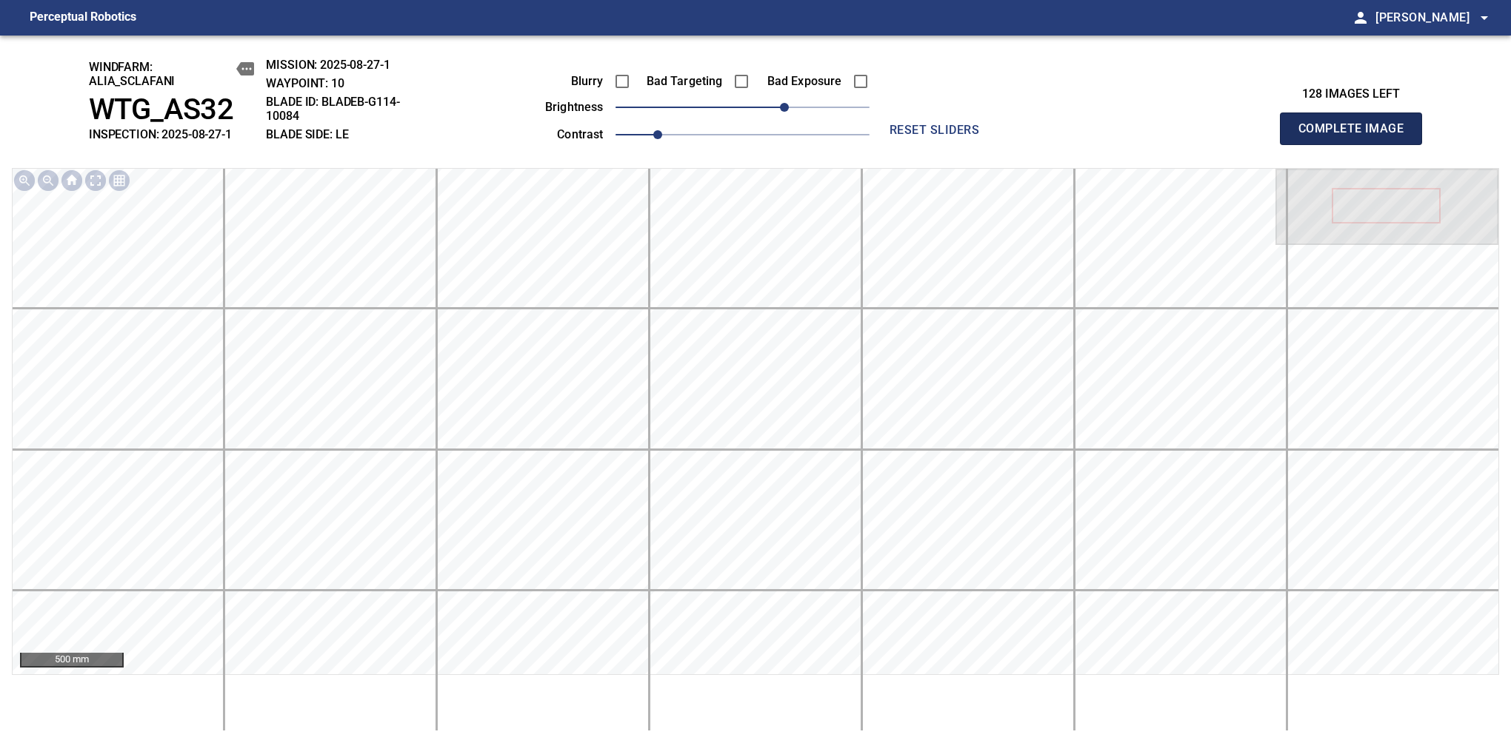
click at [1194, 136] on span "Complete Image" at bounding box center [1351, 128] width 110 height 21
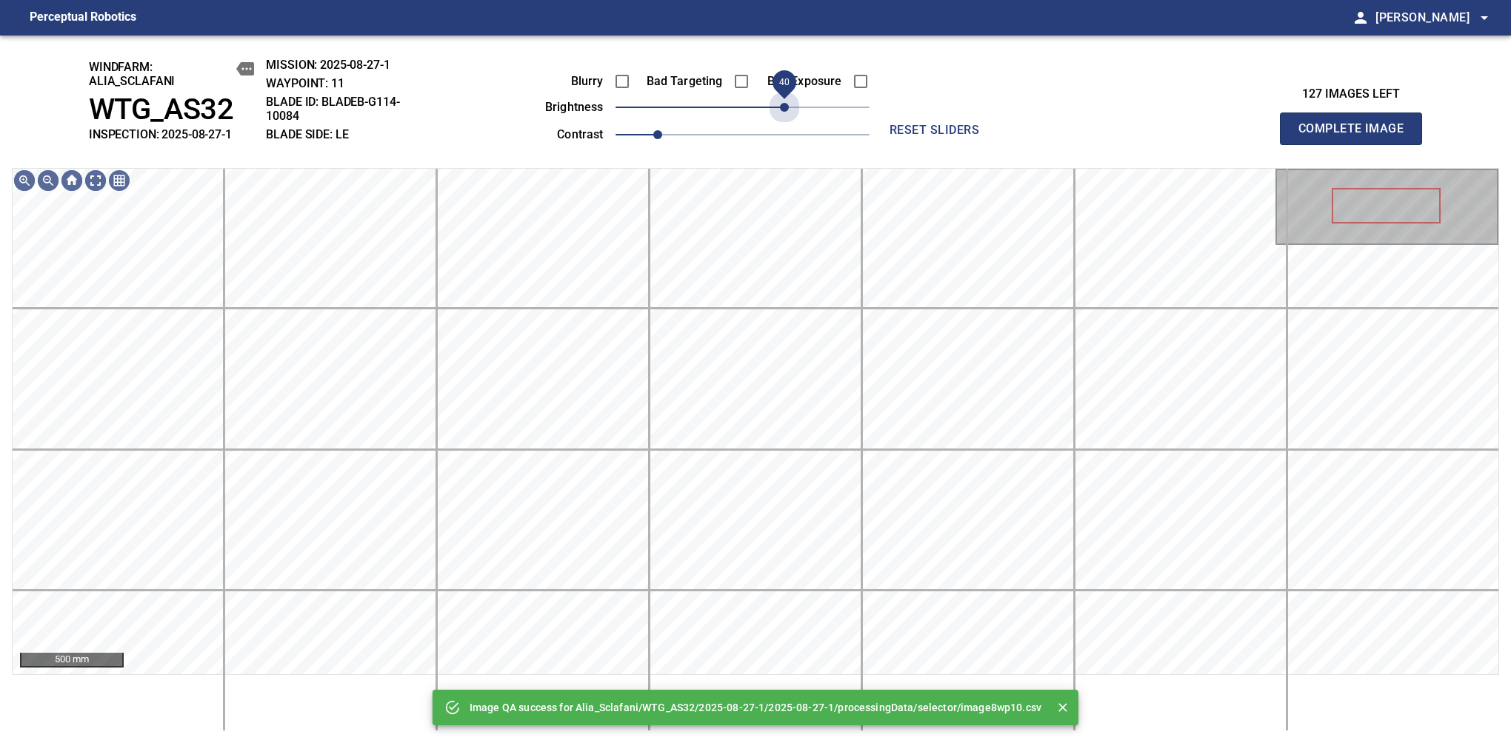
click at [787, 109] on span "40" at bounding box center [742, 107] width 254 height 21
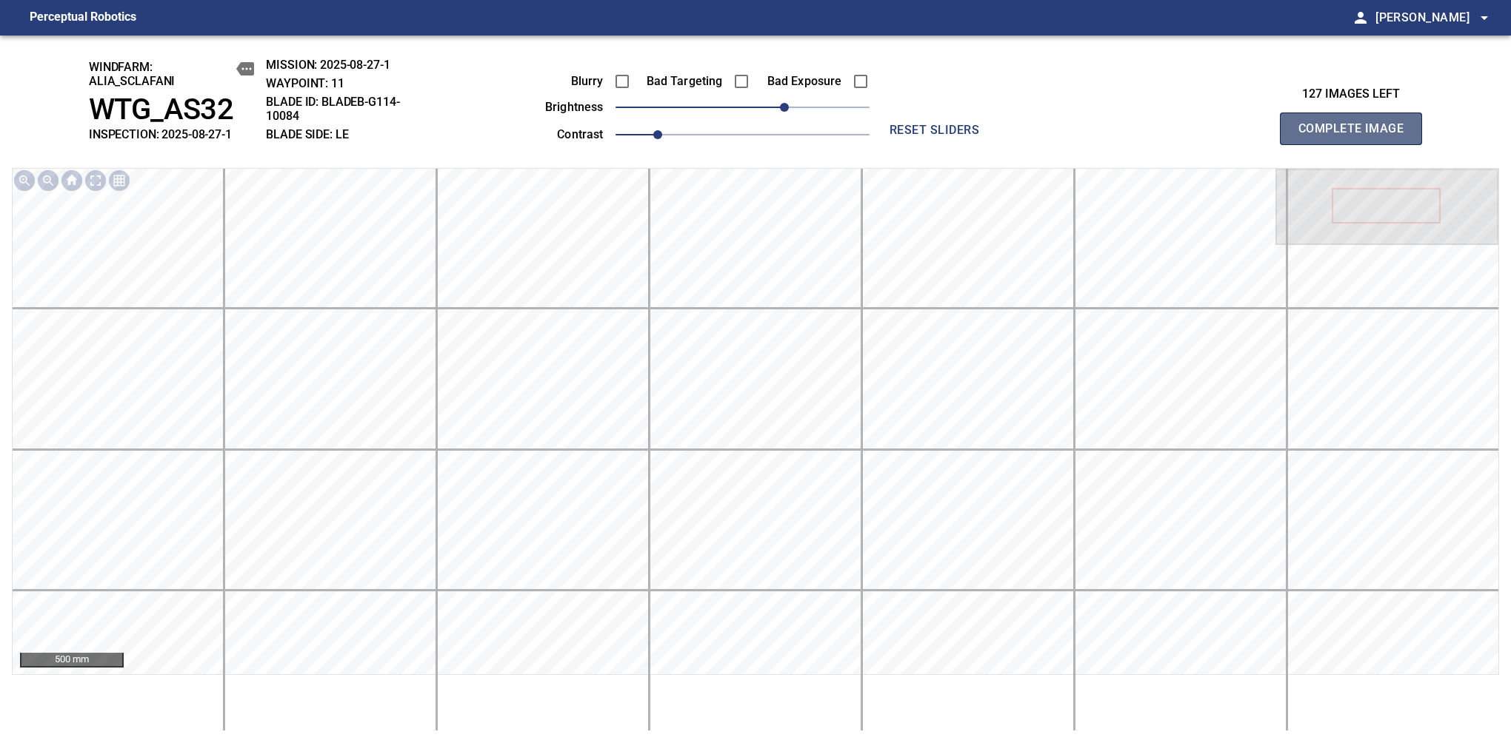
click at [1194, 136] on span "Complete Image" at bounding box center [1351, 128] width 110 height 21
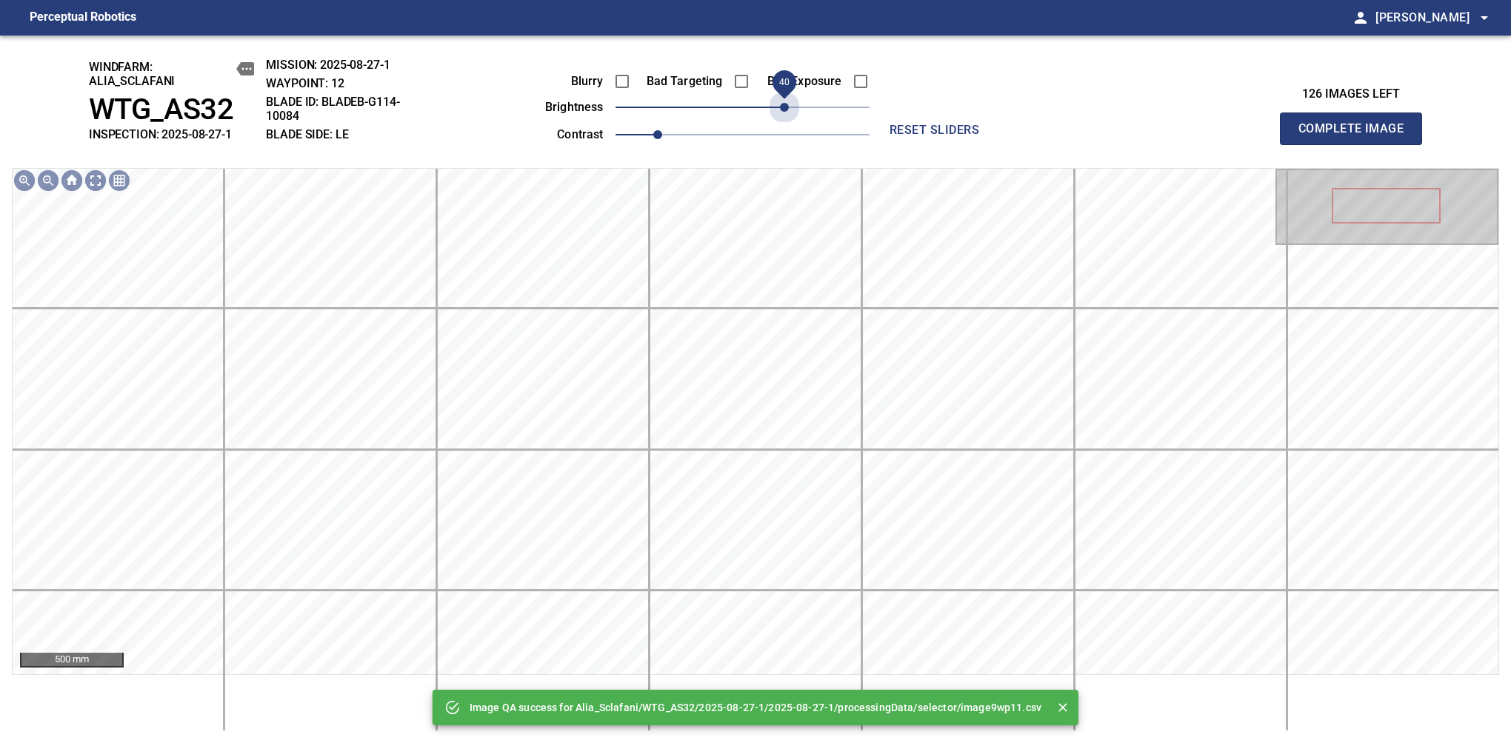
click at [787, 109] on span "40" at bounding box center [742, 107] width 254 height 21
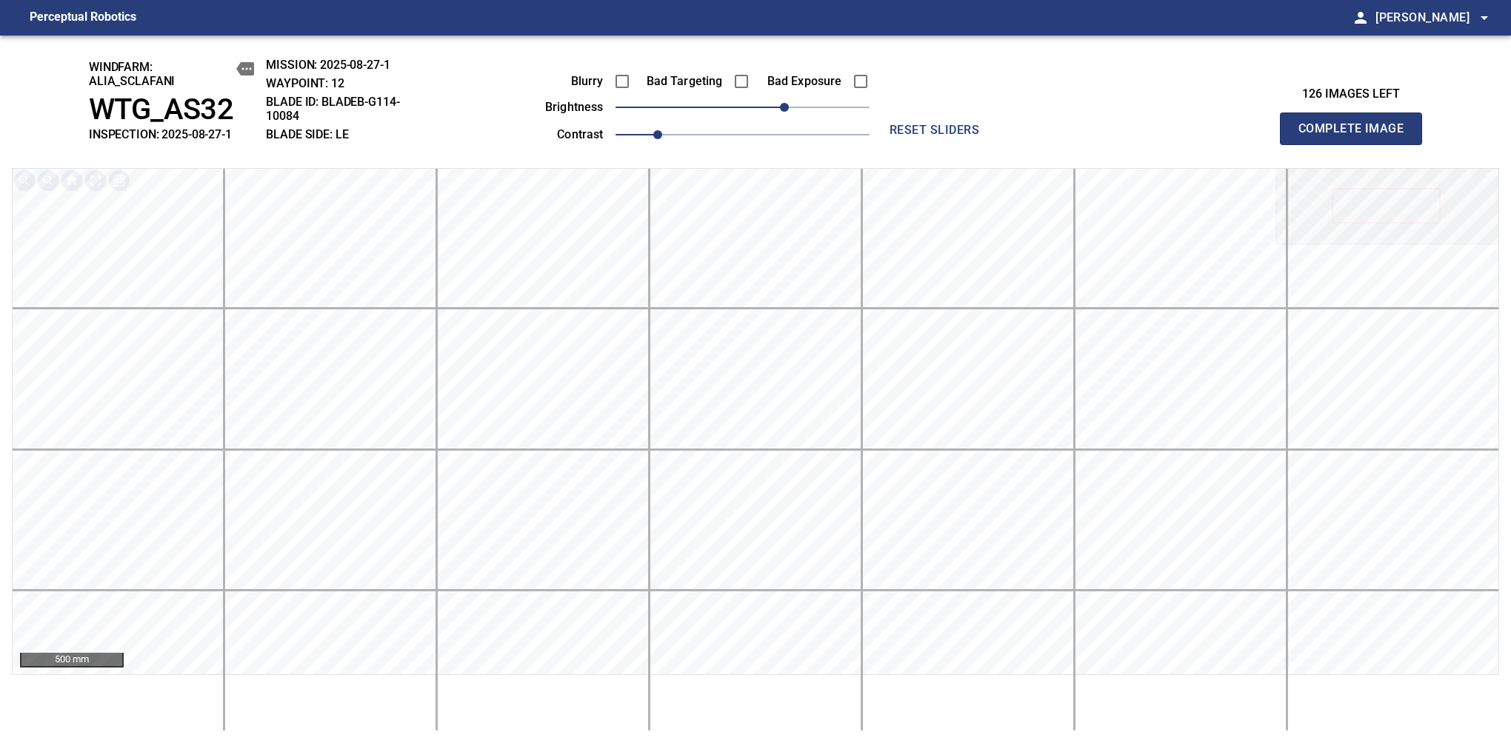
click at [1194, 136] on span "Complete Image" at bounding box center [1351, 128] width 110 height 21
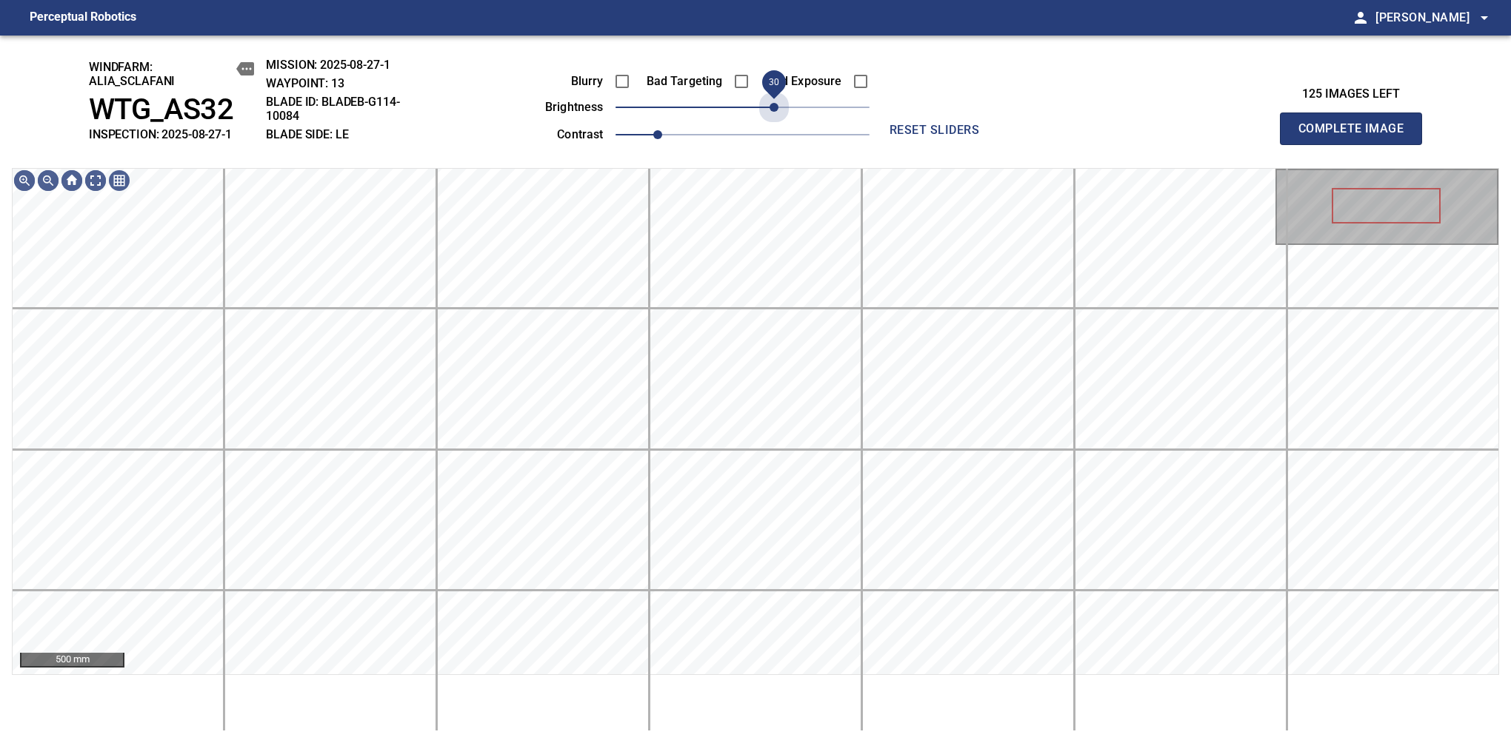
drag, startPoint x: 782, startPoint y: 116, endPoint x: 775, endPoint y: 124, distance: 11.0
click at [775, 124] on div "Blurry Bad Targeting Bad Exposure brightness 30 contrast 1" at bounding box center [691, 105] width 358 height 79
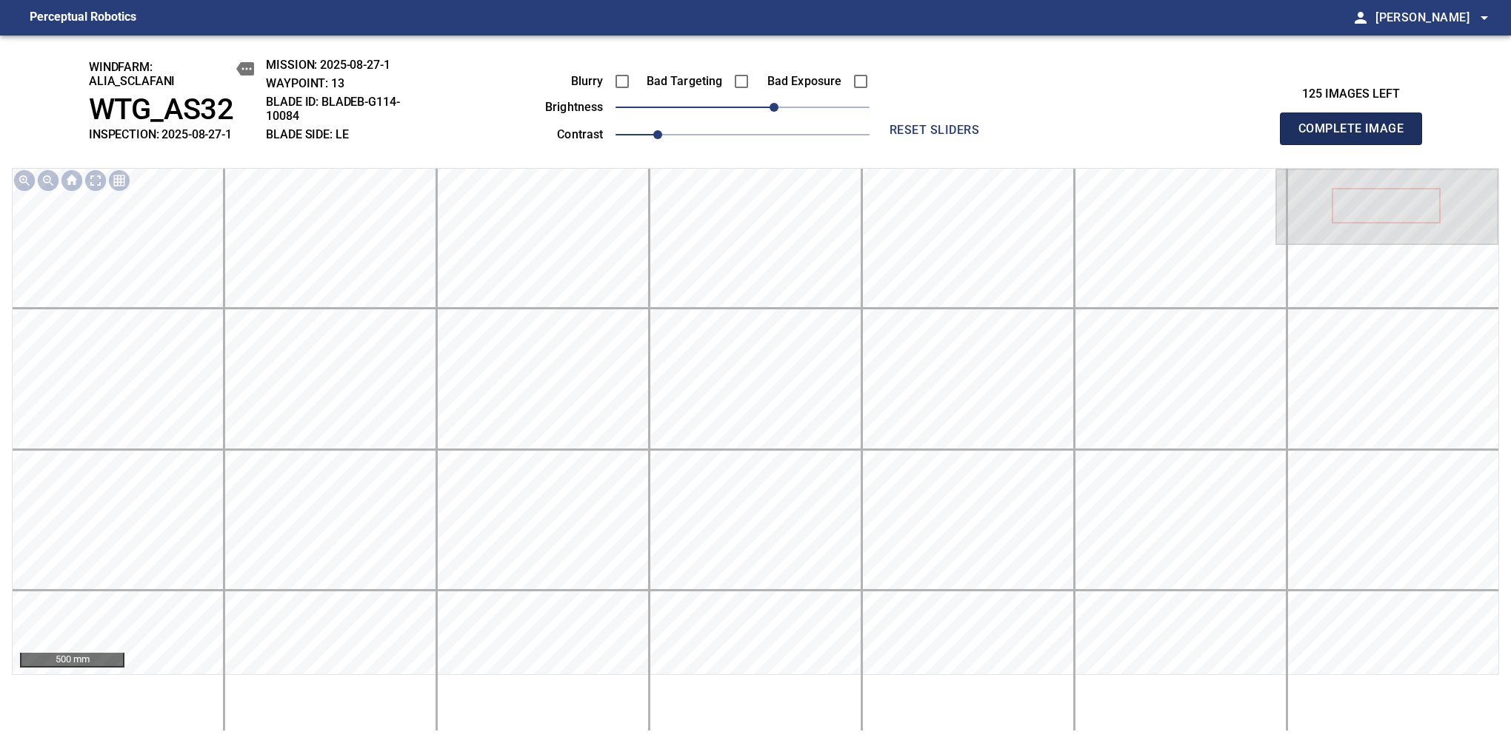
click at [1194, 136] on span "Complete Image" at bounding box center [1351, 128] width 110 height 21
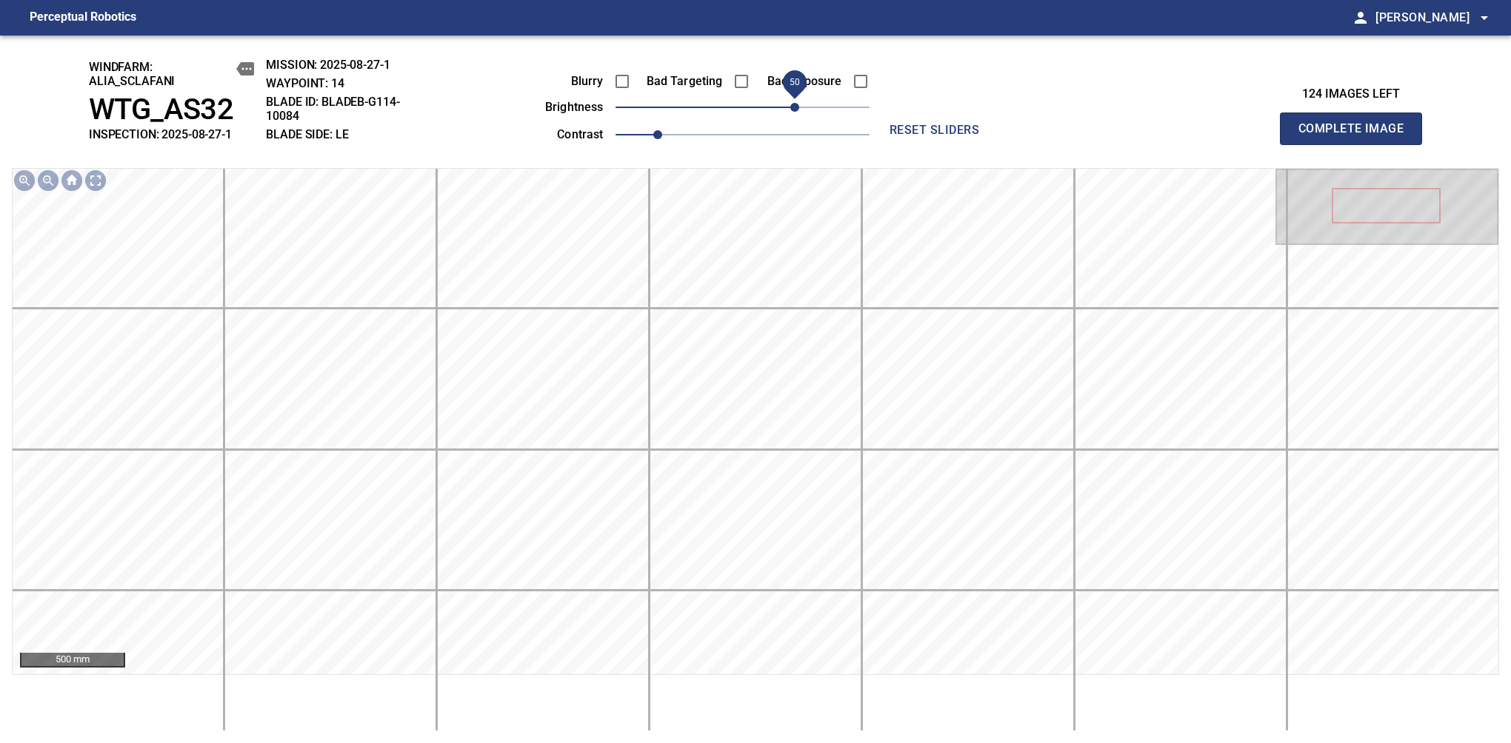
drag, startPoint x: 785, startPoint y: 116, endPoint x: 795, endPoint y: 116, distance: 10.4
click at [795, 116] on span "50" at bounding box center [742, 107] width 254 height 21
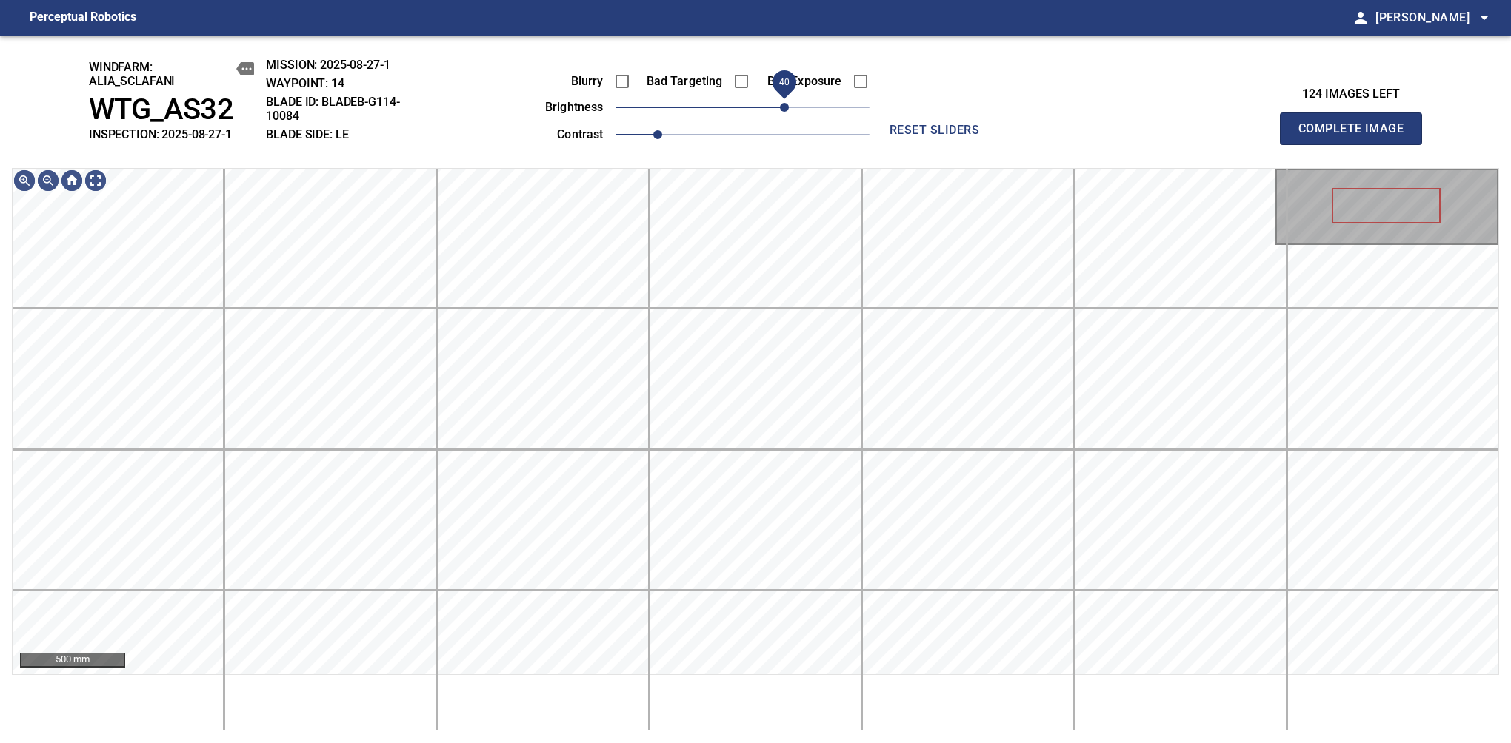
click at [785, 103] on span "40" at bounding box center [784, 107] width 9 height 9
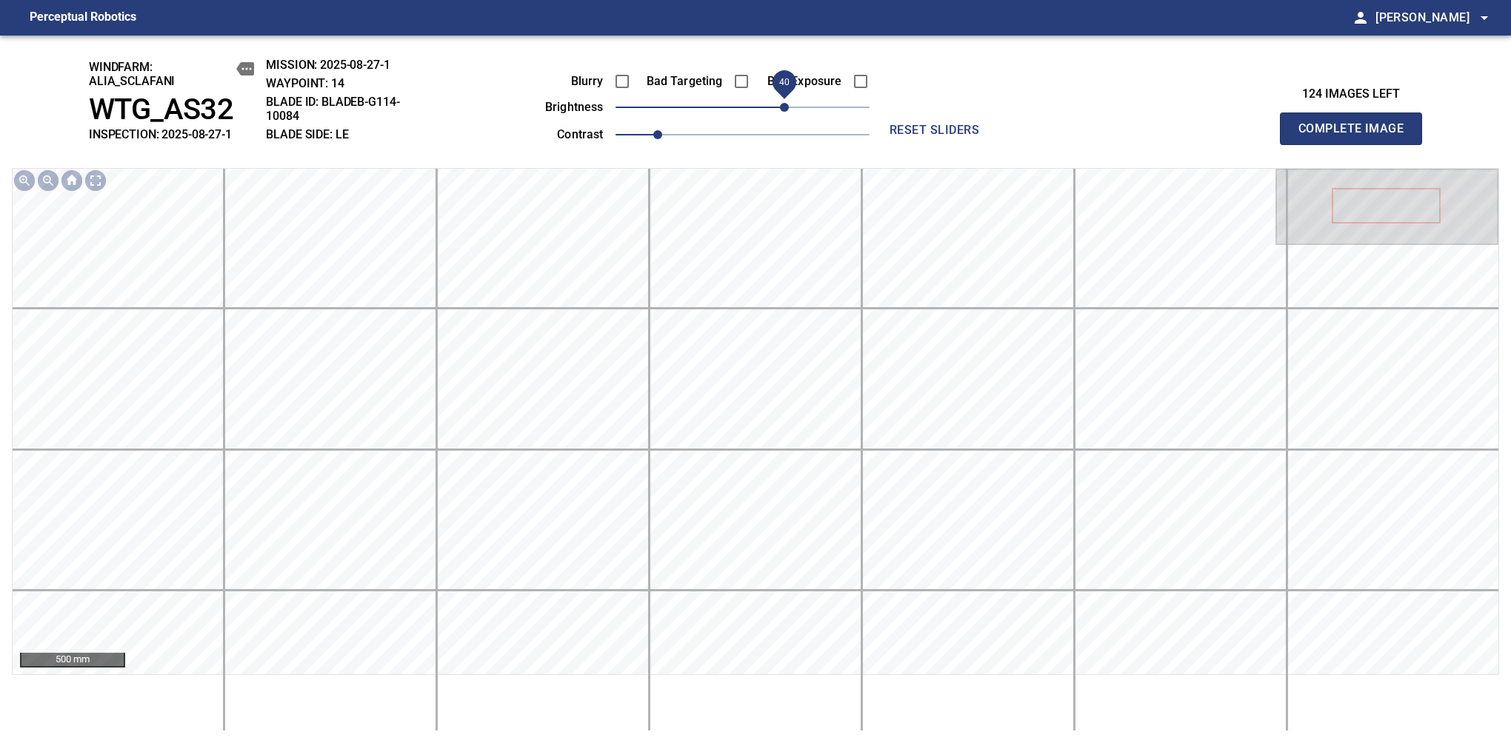
click at [1194, 136] on span "Complete Image" at bounding box center [1351, 128] width 110 height 21
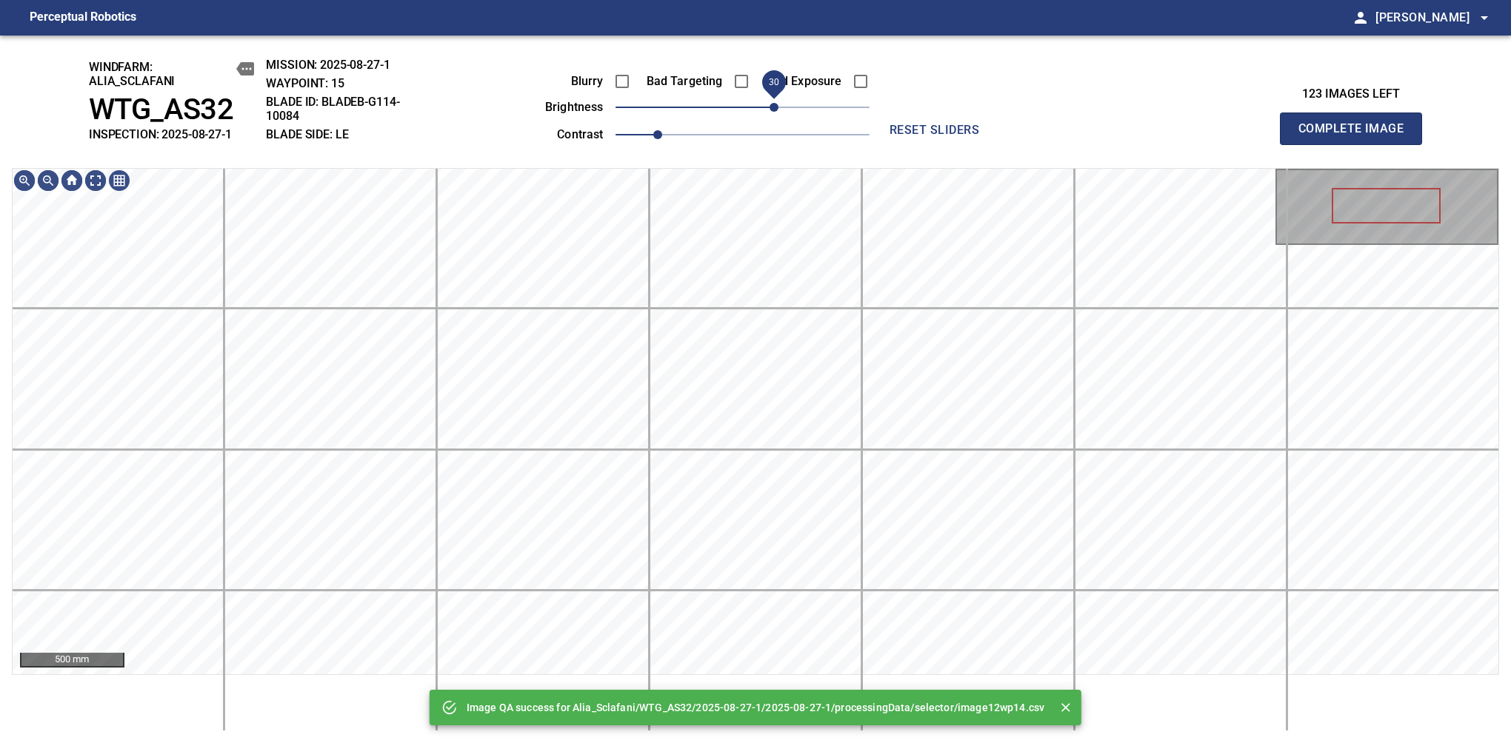
drag, startPoint x: 769, startPoint y: 113, endPoint x: 778, endPoint y: 121, distance: 11.5
click at [778, 118] on span "30" at bounding box center [742, 107] width 254 height 21
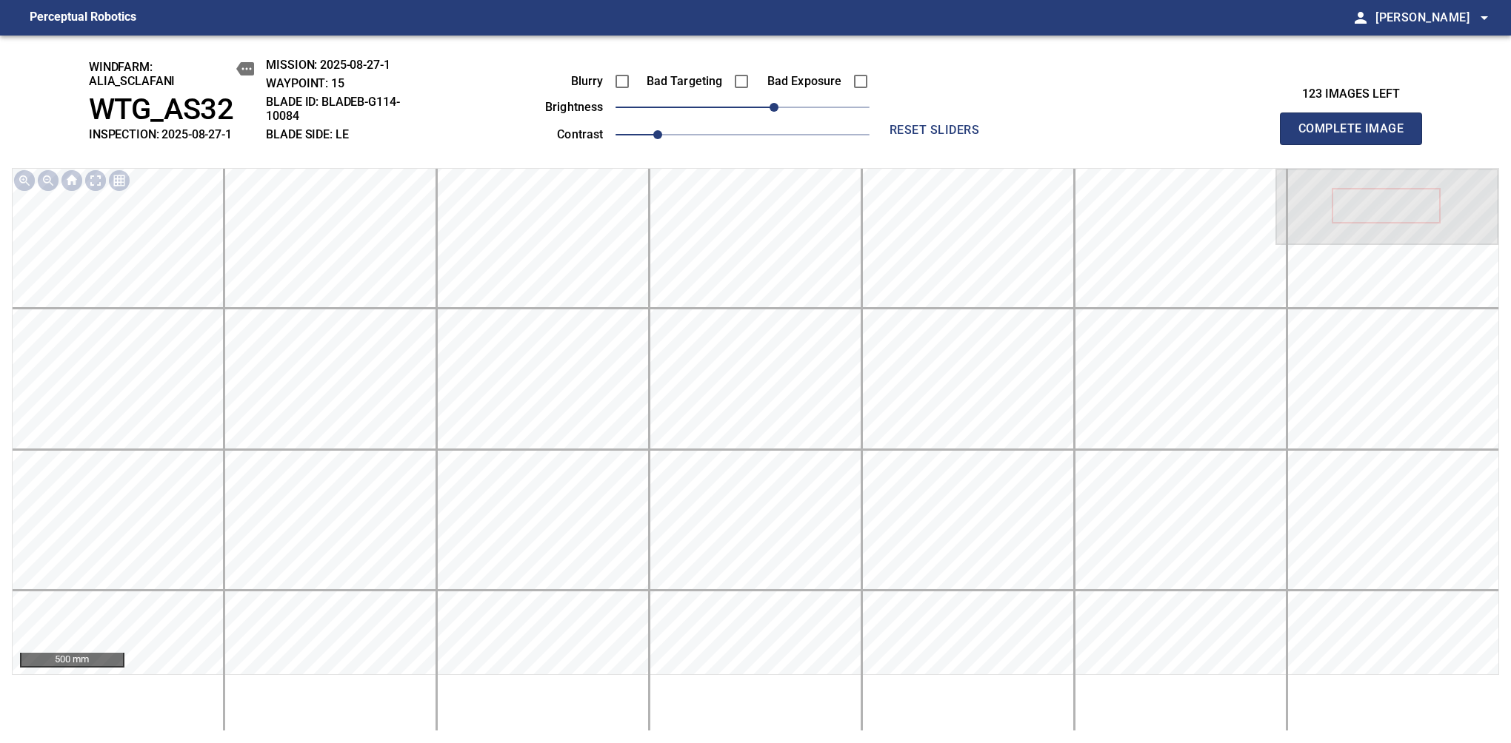
click at [1194, 136] on span "Complete Image" at bounding box center [1351, 128] width 110 height 21
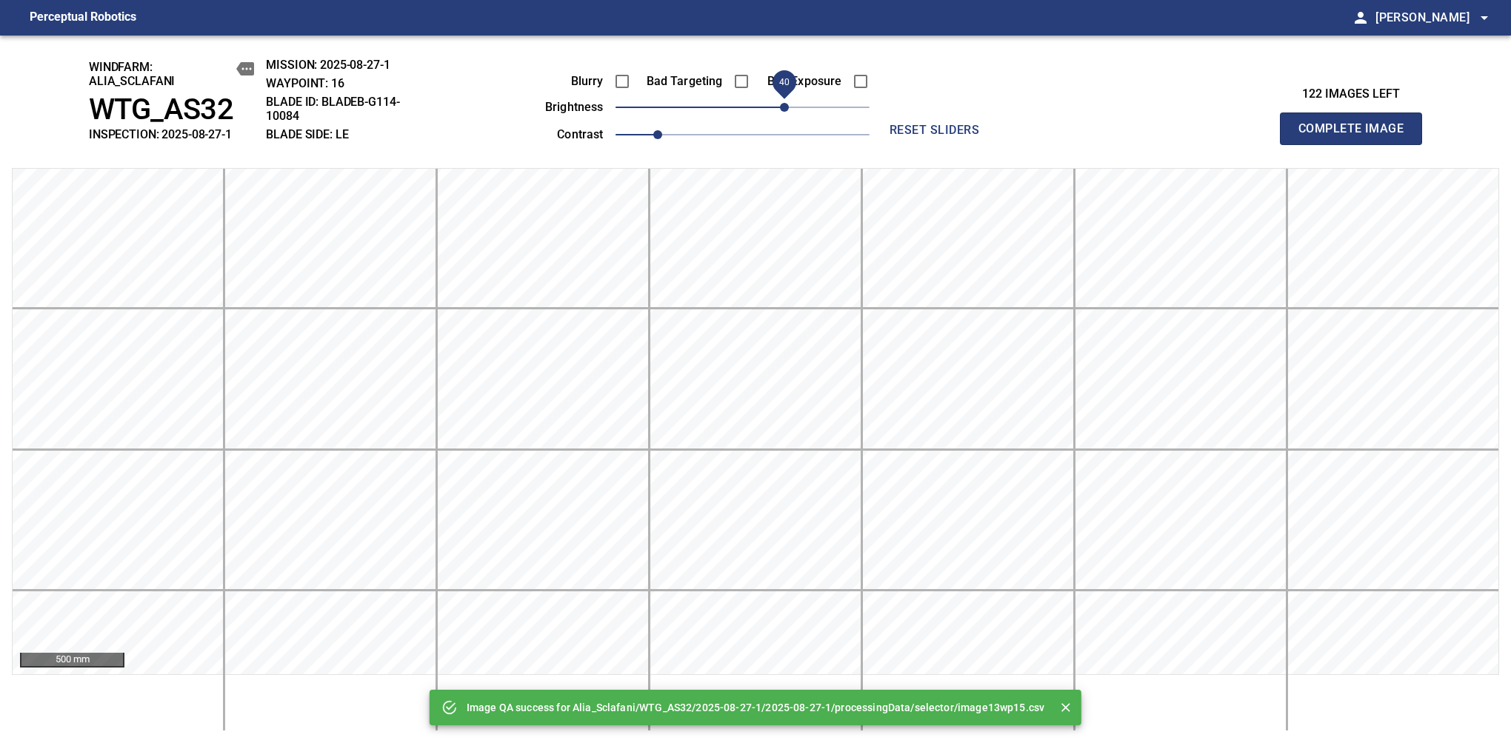
click at [780, 116] on span "40" at bounding box center [742, 107] width 254 height 21
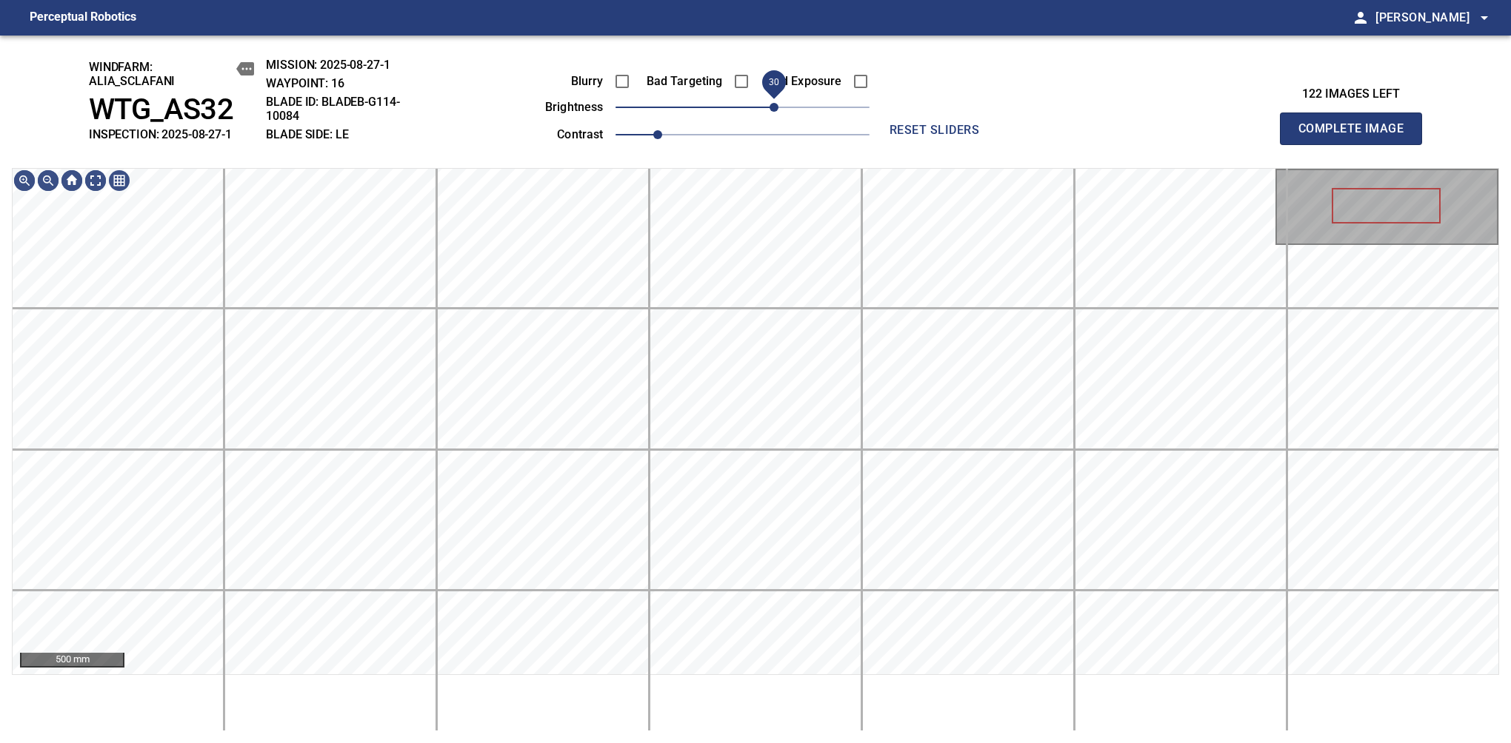
click at [777, 112] on span "30" at bounding box center [773, 107] width 9 height 9
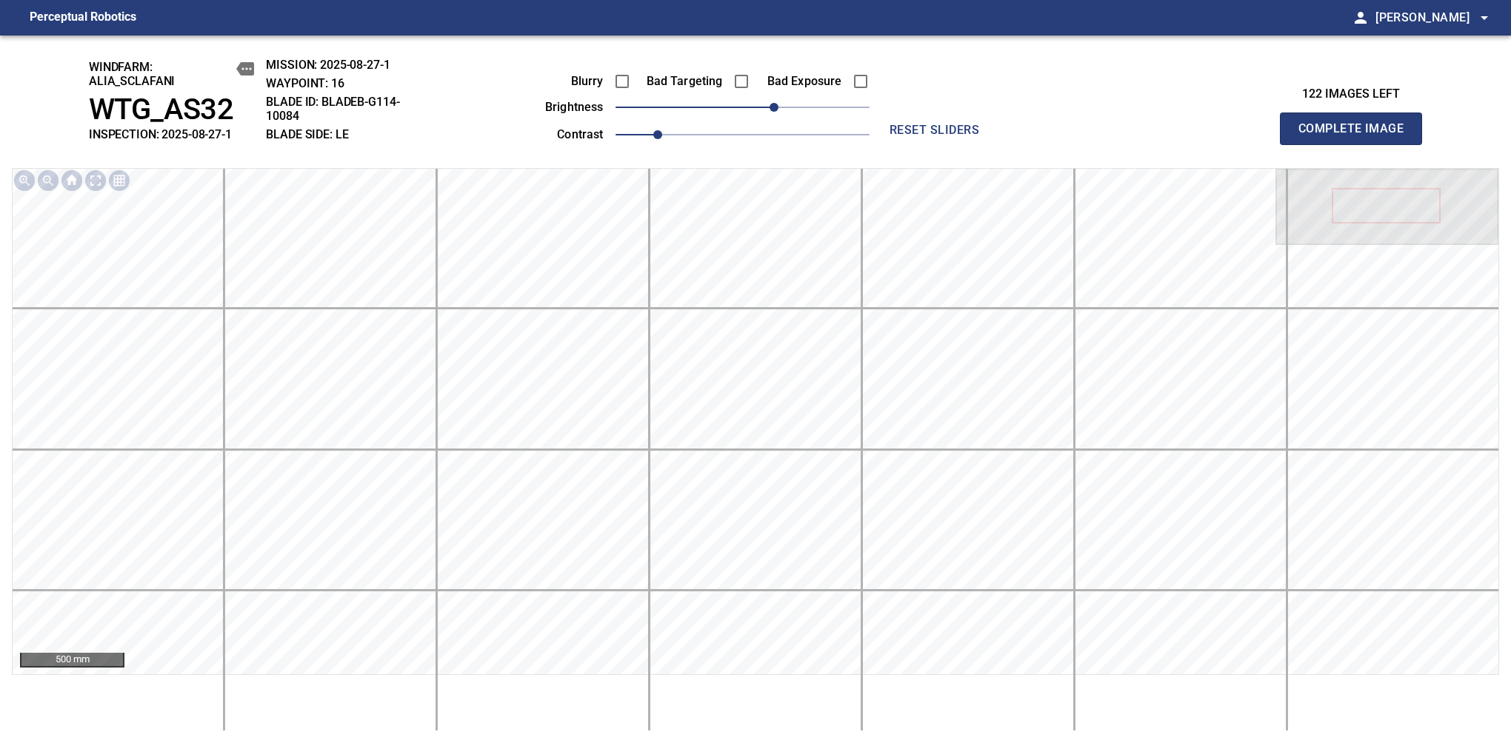
click at [1194, 136] on span "Complete Image" at bounding box center [1351, 128] width 110 height 21
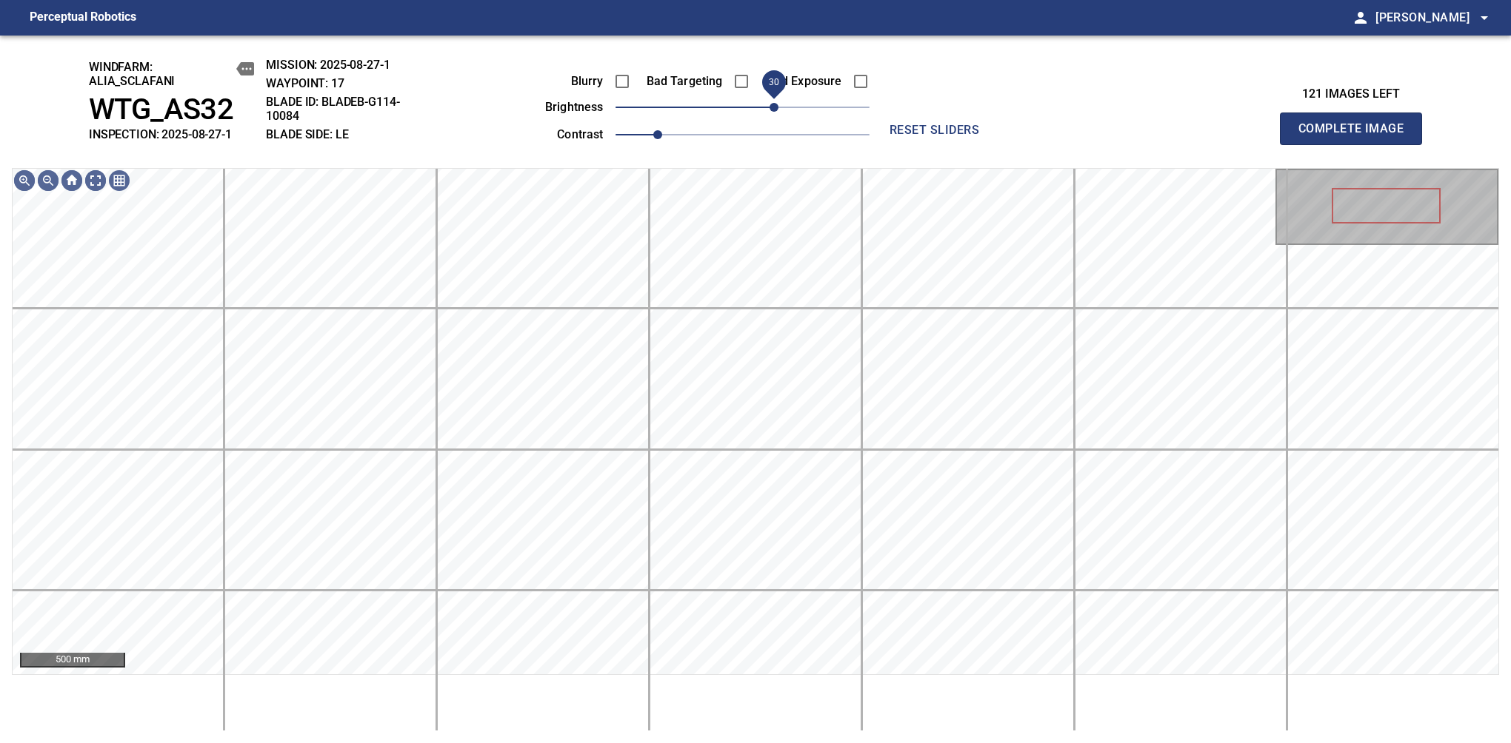
drag, startPoint x: 751, startPoint y: 110, endPoint x: 777, endPoint y: 110, distance: 25.9
click at [777, 110] on span "30" at bounding box center [773, 107] width 9 height 9
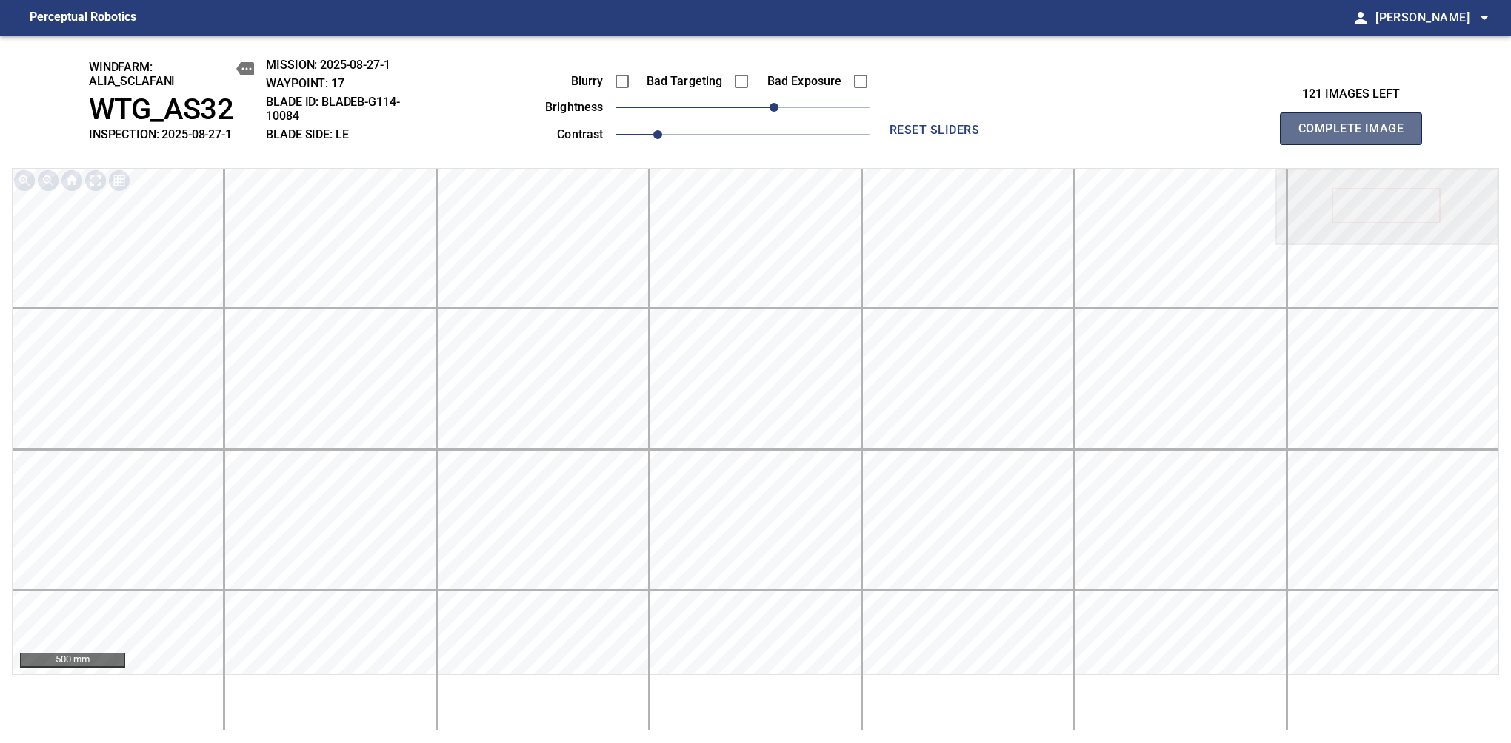
click at [1194, 136] on span "Complete Image" at bounding box center [1351, 128] width 110 height 21
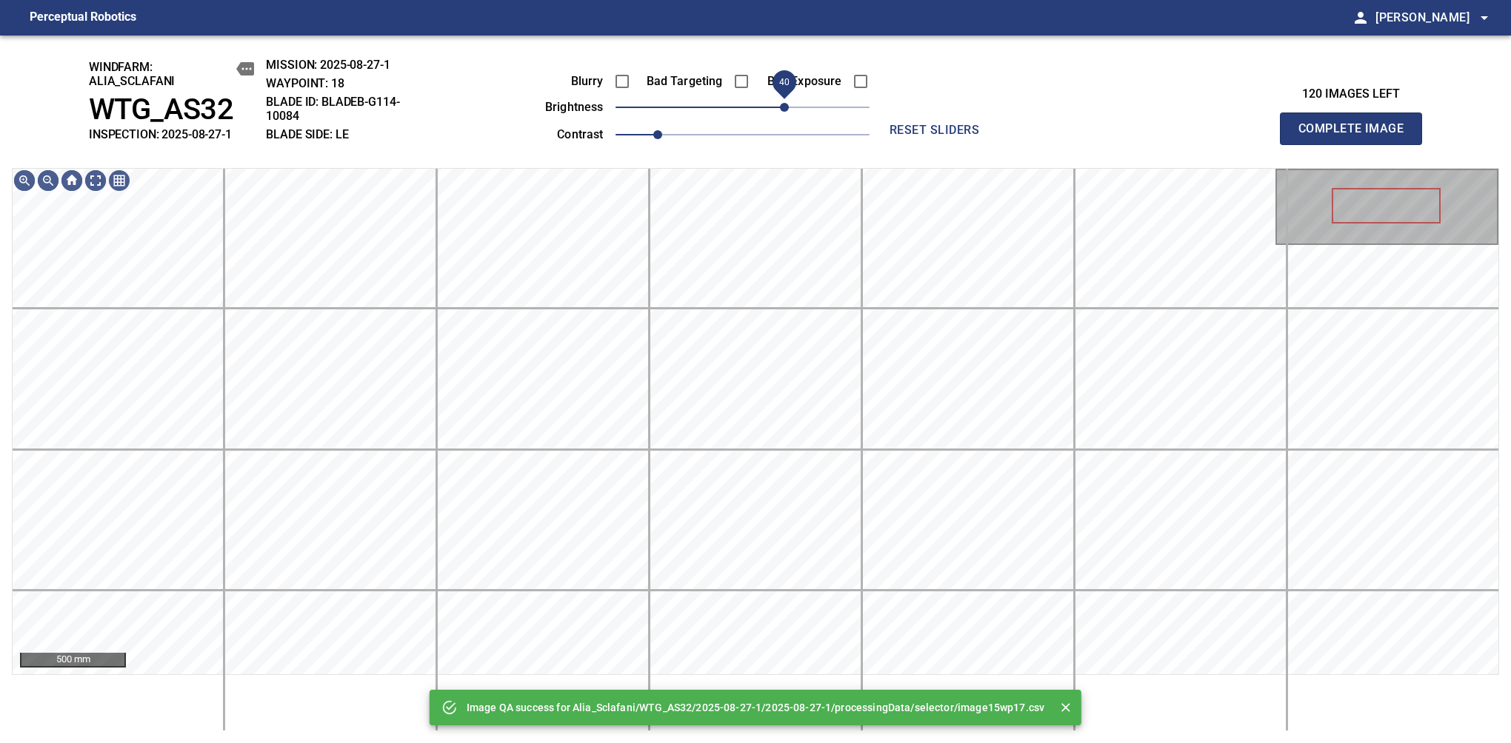
drag, startPoint x: 782, startPoint y: 107, endPoint x: 785, endPoint y: 120, distance: 13.7
click at [785, 118] on span "40" at bounding box center [742, 107] width 254 height 21
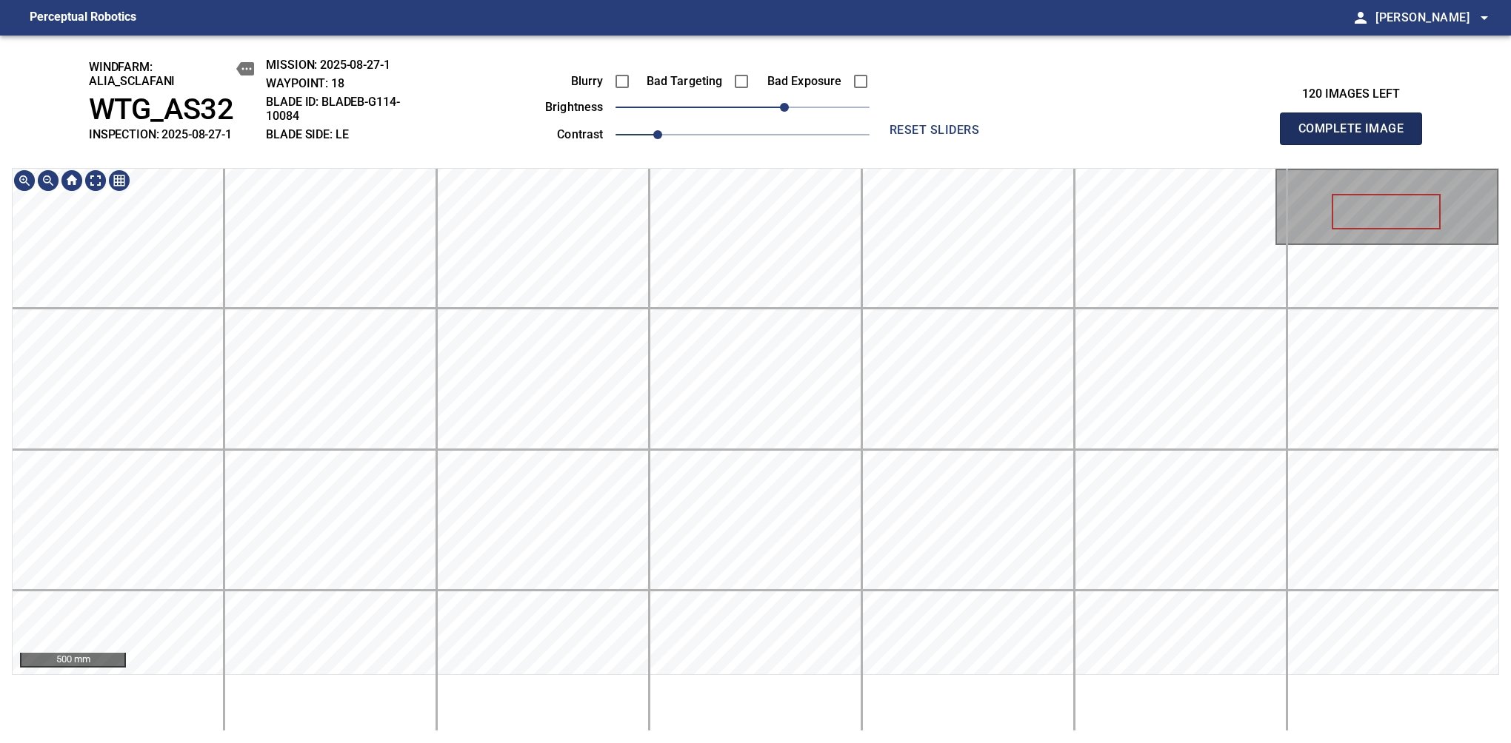
click at [1194, 136] on span "Complete Image" at bounding box center [1351, 128] width 110 height 21
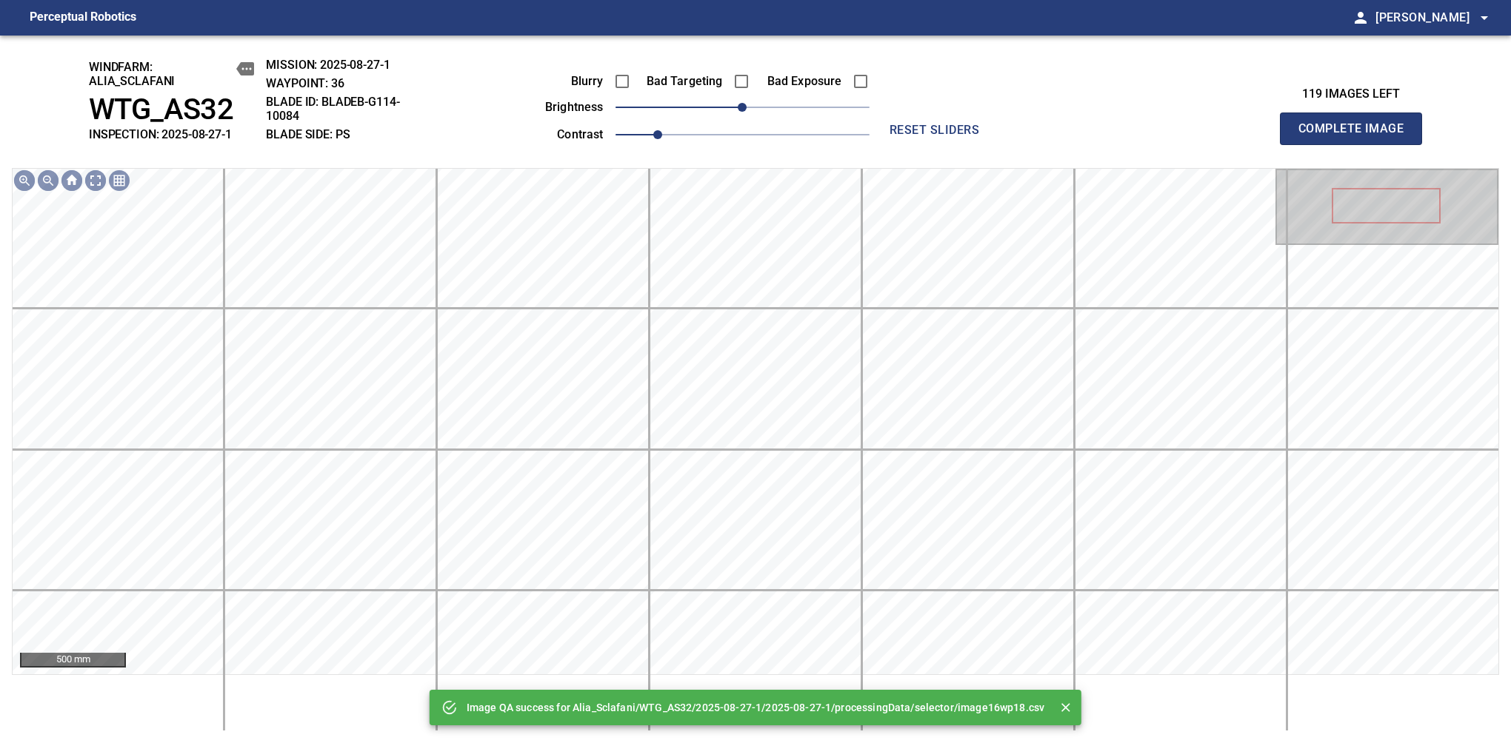
click at [733, 168] on div "500 mm" at bounding box center [755, 421] width 1487 height 507
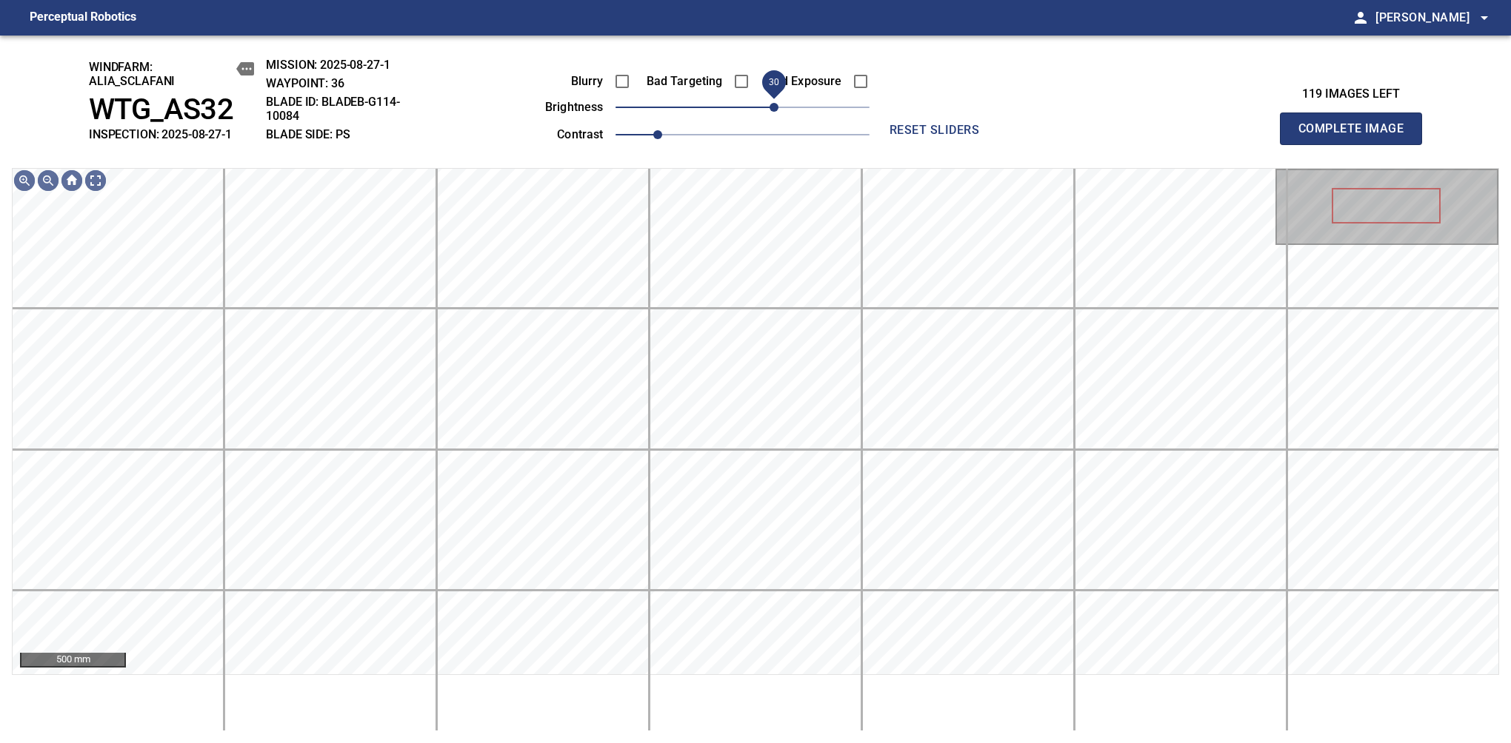
drag, startPoint x: 738, startPoint y: 110, endPoint x: 771, endPoint y: 105, distance: 33.6
click at [771, 105] on span "30" at bounding box center [773, 107] width 9 height 9
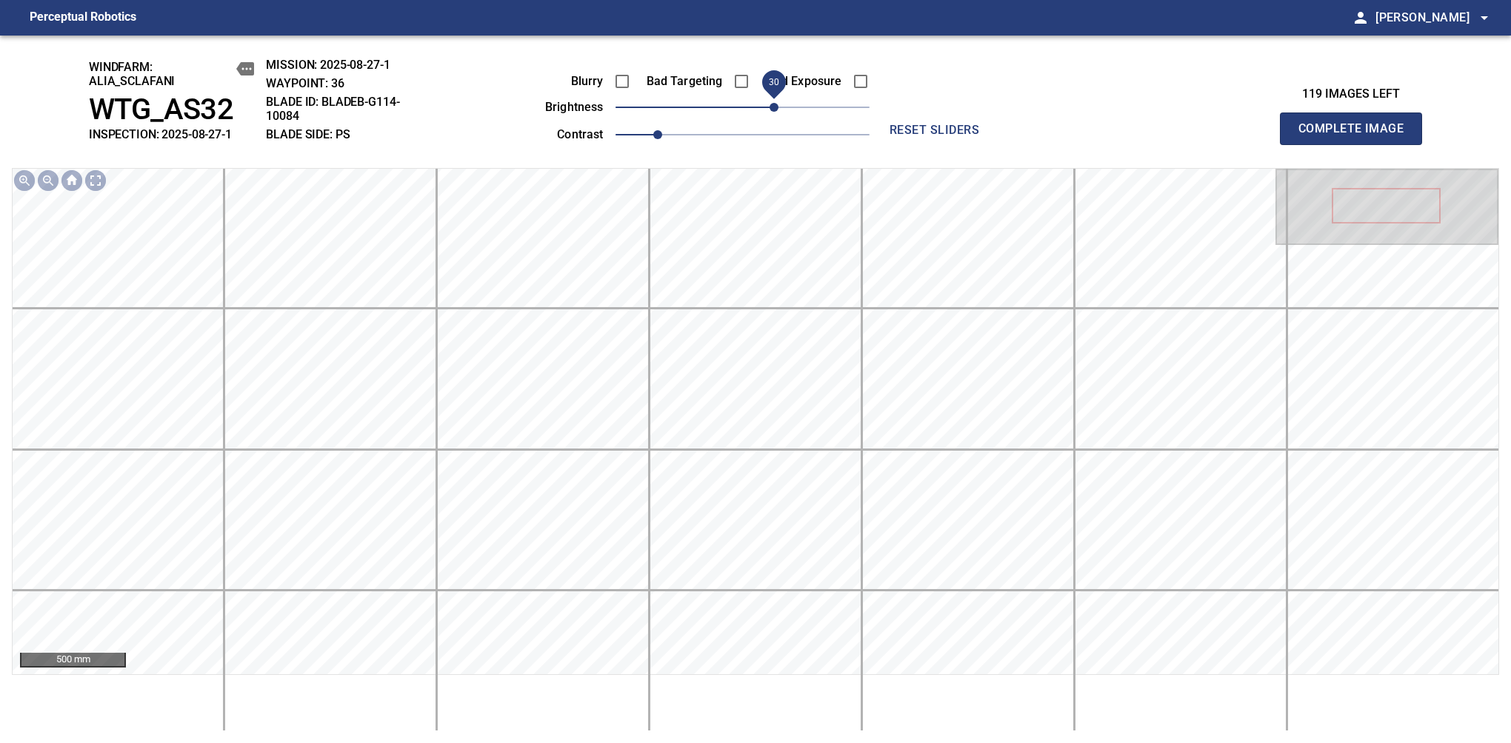
click at [1194, 136] on span "Complete Image" at bounding box center [1351, 128] width 110 height 21
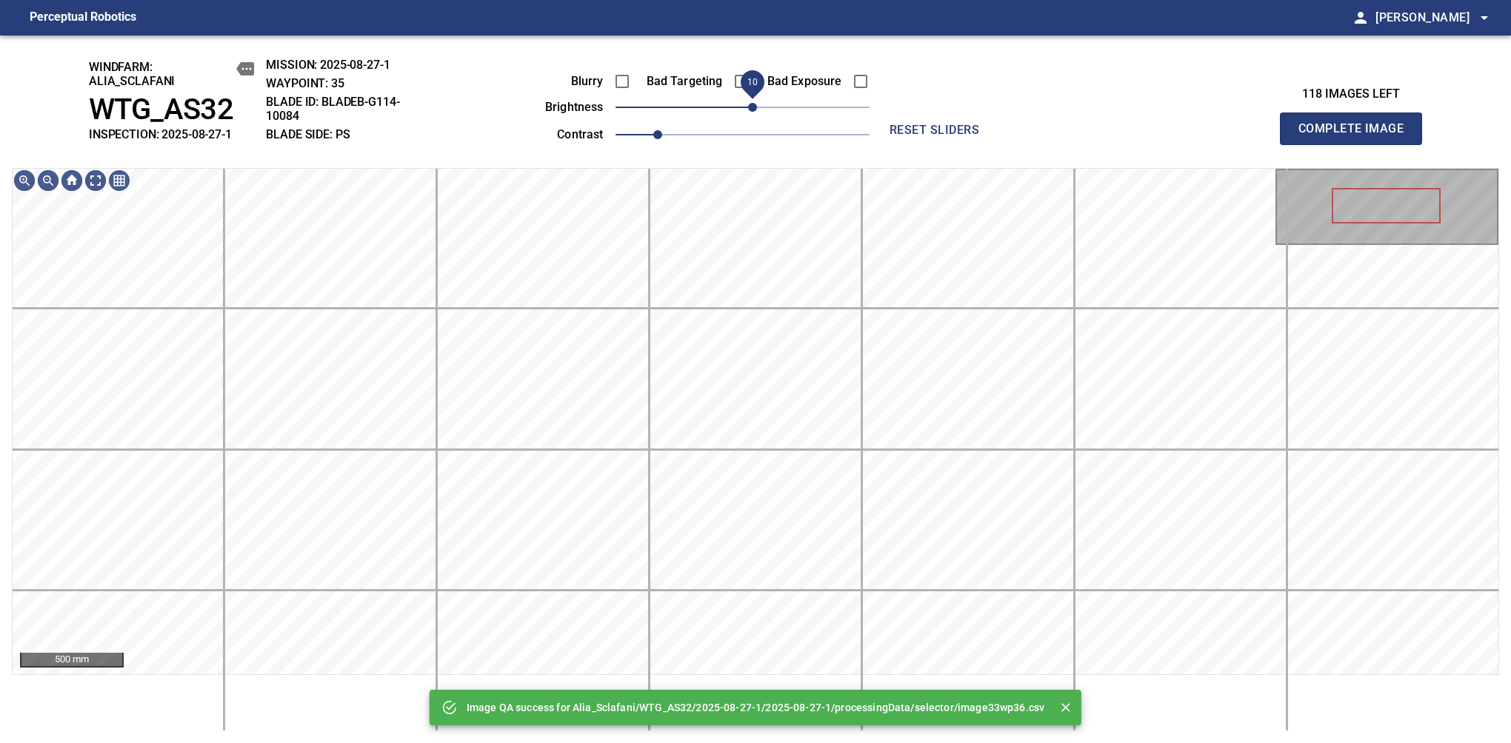
drag, startPoint x: 771, startPoint y: 105, endPoint x: 753, endPoint y: 113, distance: 19.3
click at [753, 113] on span "10" at bounding box center [742, 107] width 254 height 21
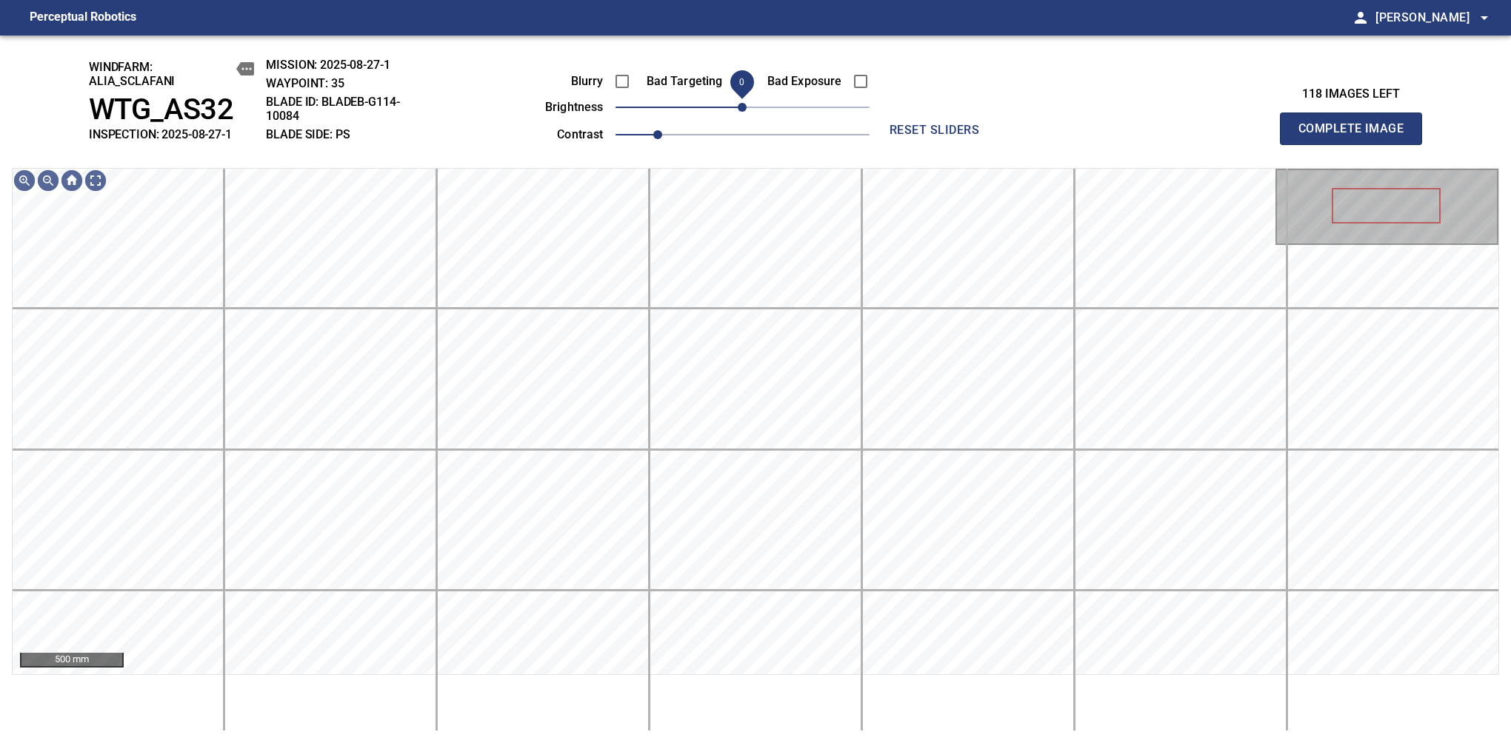
click at [746, 112] on span "0" at bounding box center [742, 107] width 9 height 9
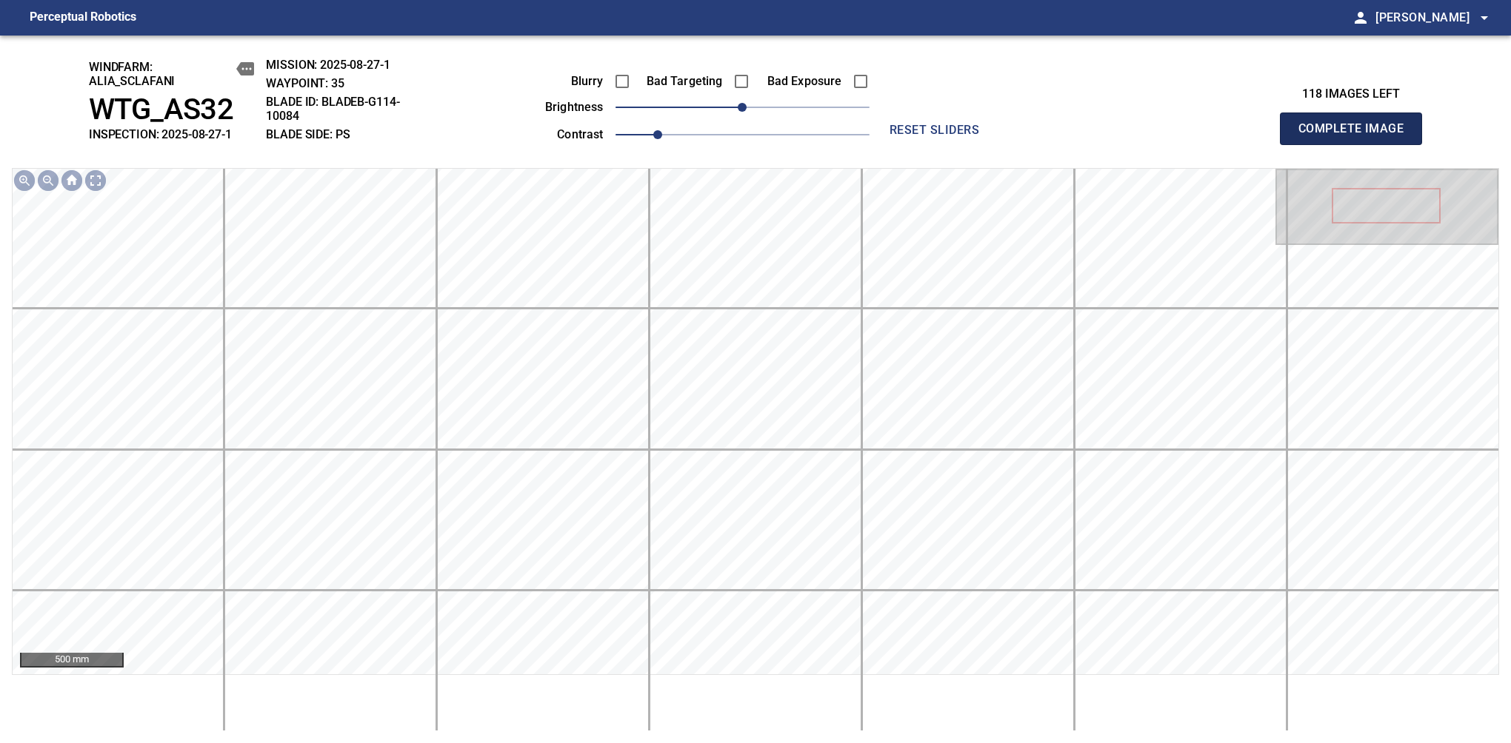
click at [1194, 136] on span "Complete Image" at bounding box center [1351, 128] width 110 height 21
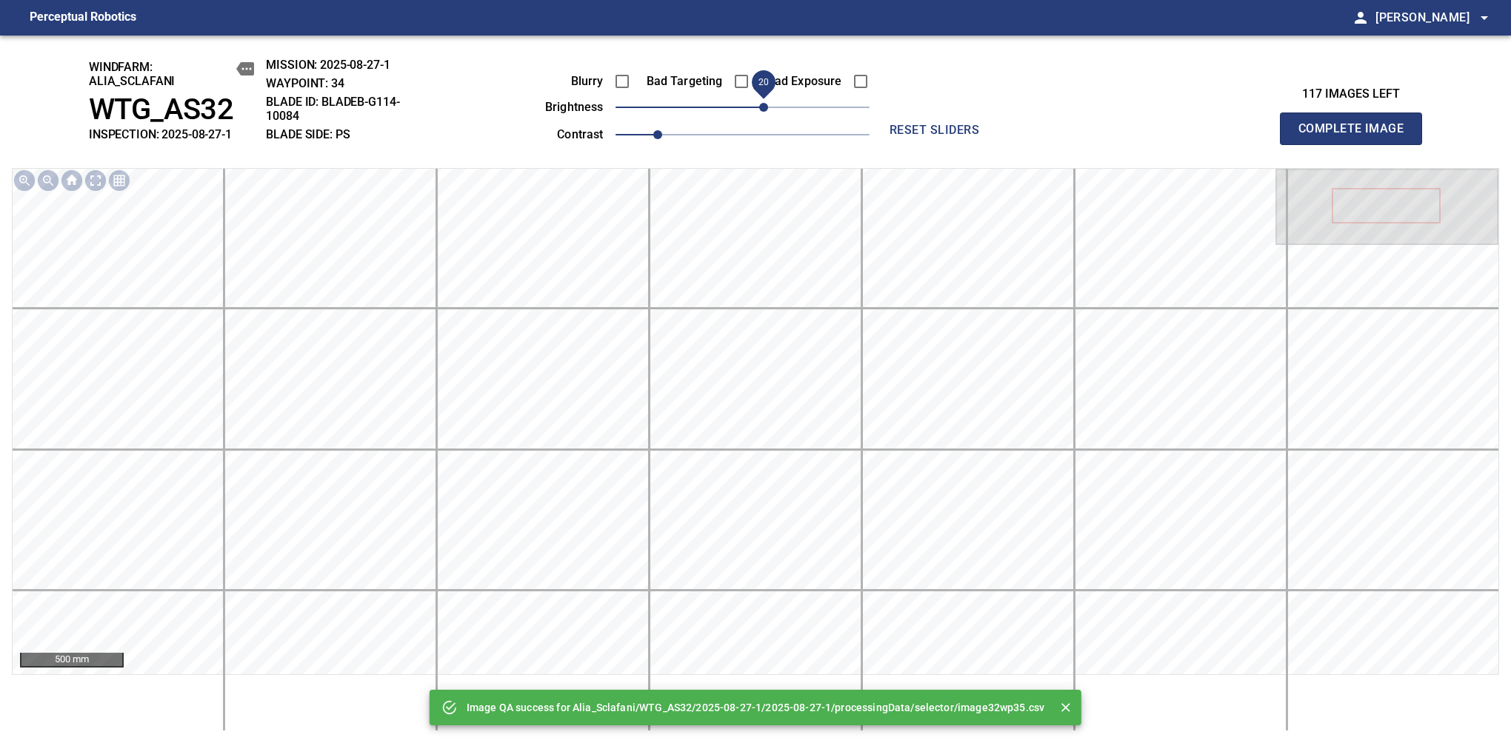
click at [763, 112] on span "20" at bounding box center [763, 107] width 9 height 9
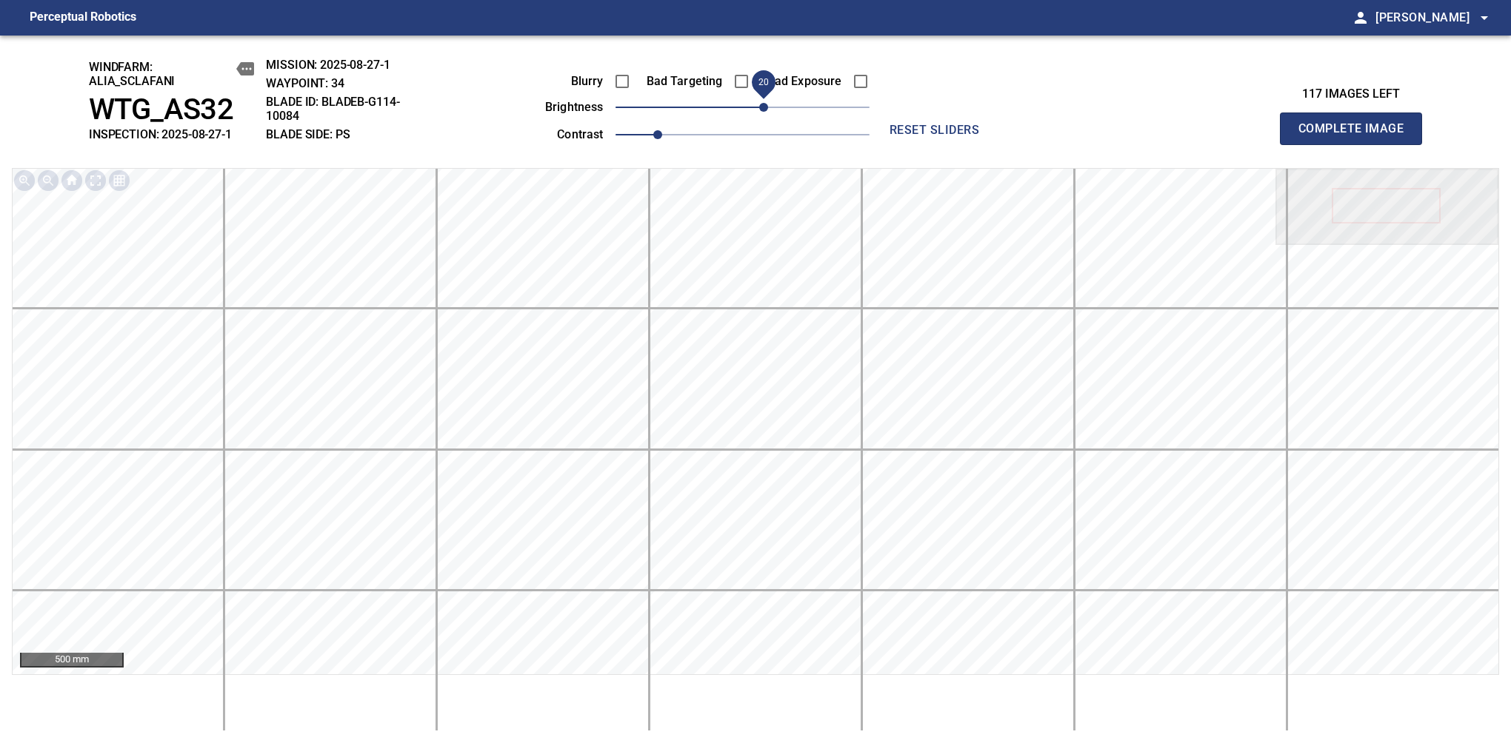
click at [1194, 136] on span "Complete Image" at bounding box center [1351, 128] width 110 height 21
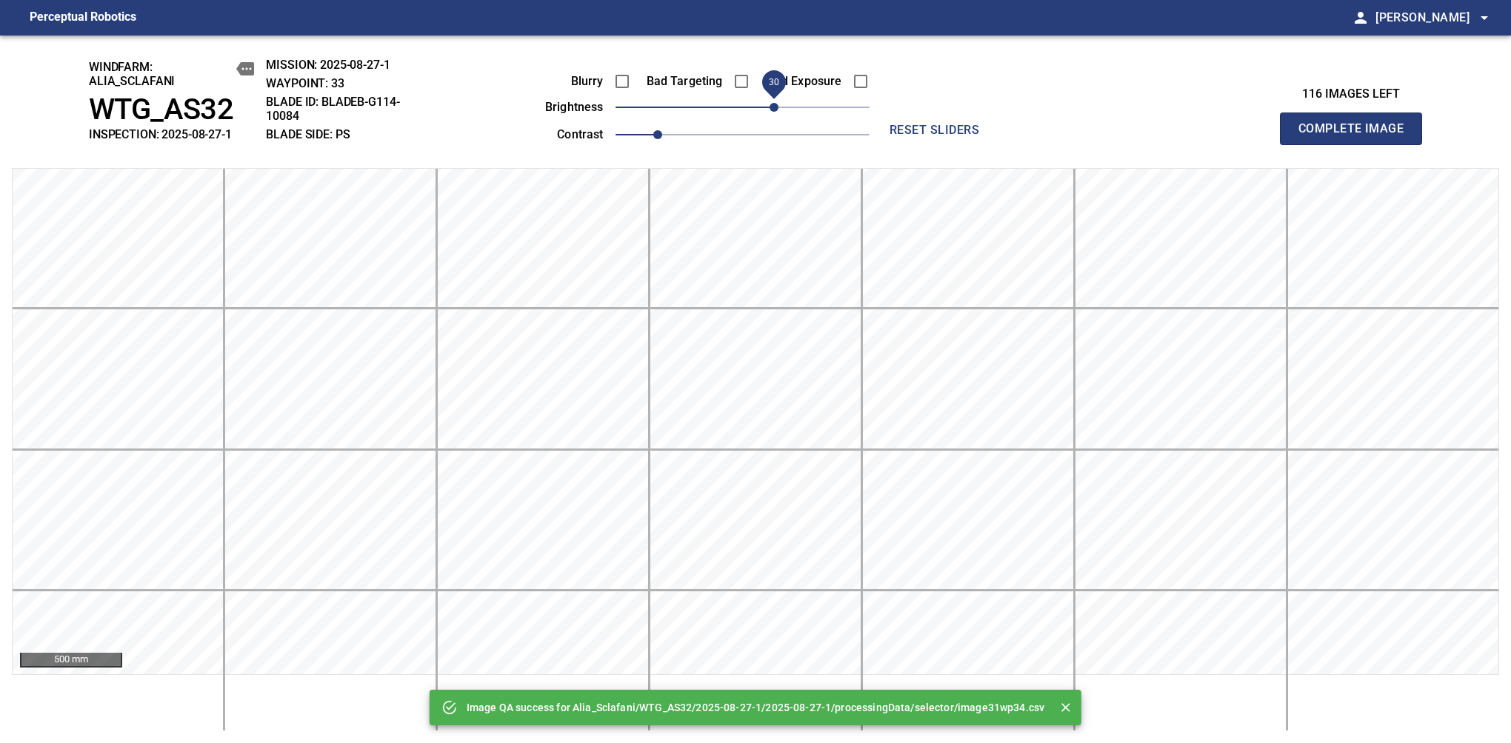
drag, startPoint x: 751, startPoint y: 115, endPoint x: 772, endPoint y: 113, distance: 20.9
click at [772, 112] on span "30" at bounding box center [773, 107] width 9 height 9
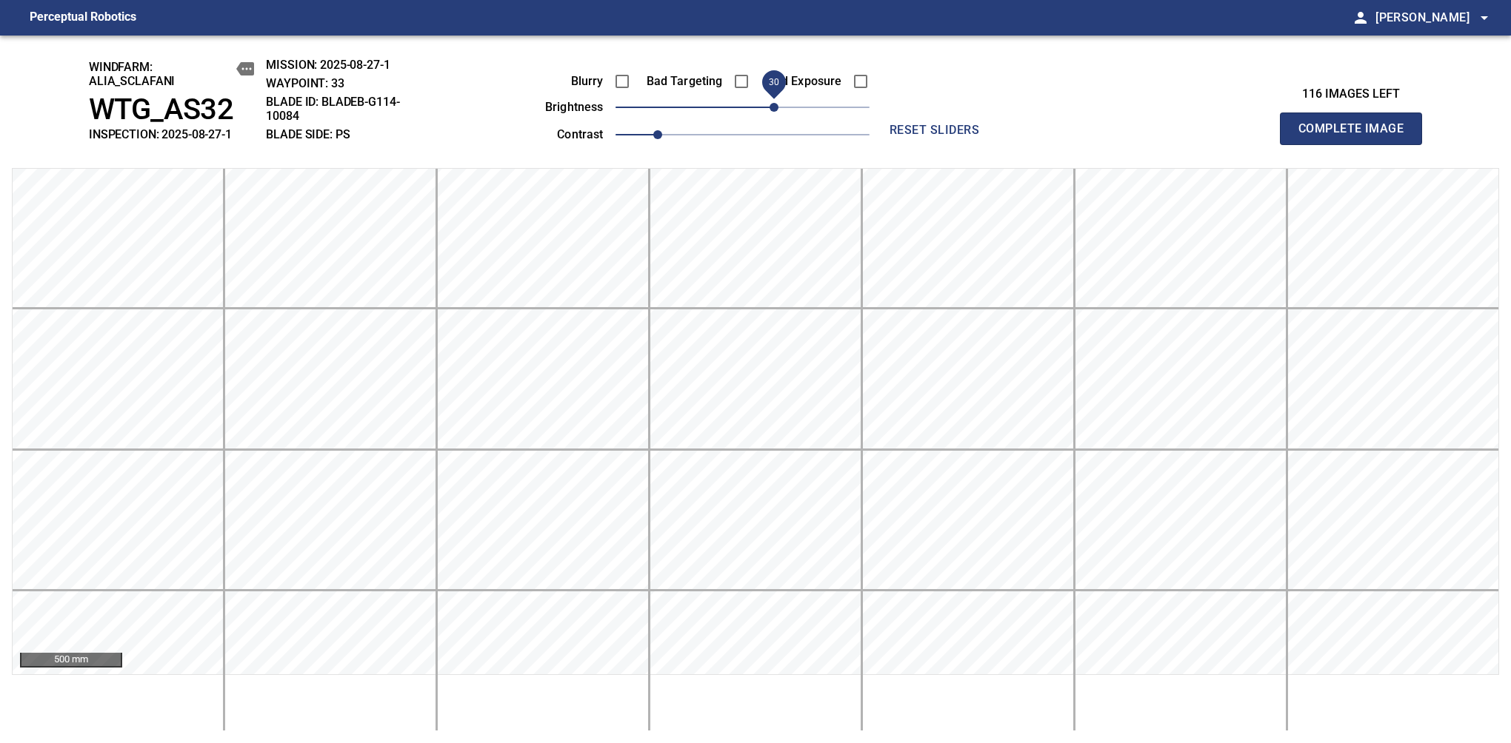
click at [1194, 136] on span "Complete Image" at bounding box center [1351, 128] width 110 height 21
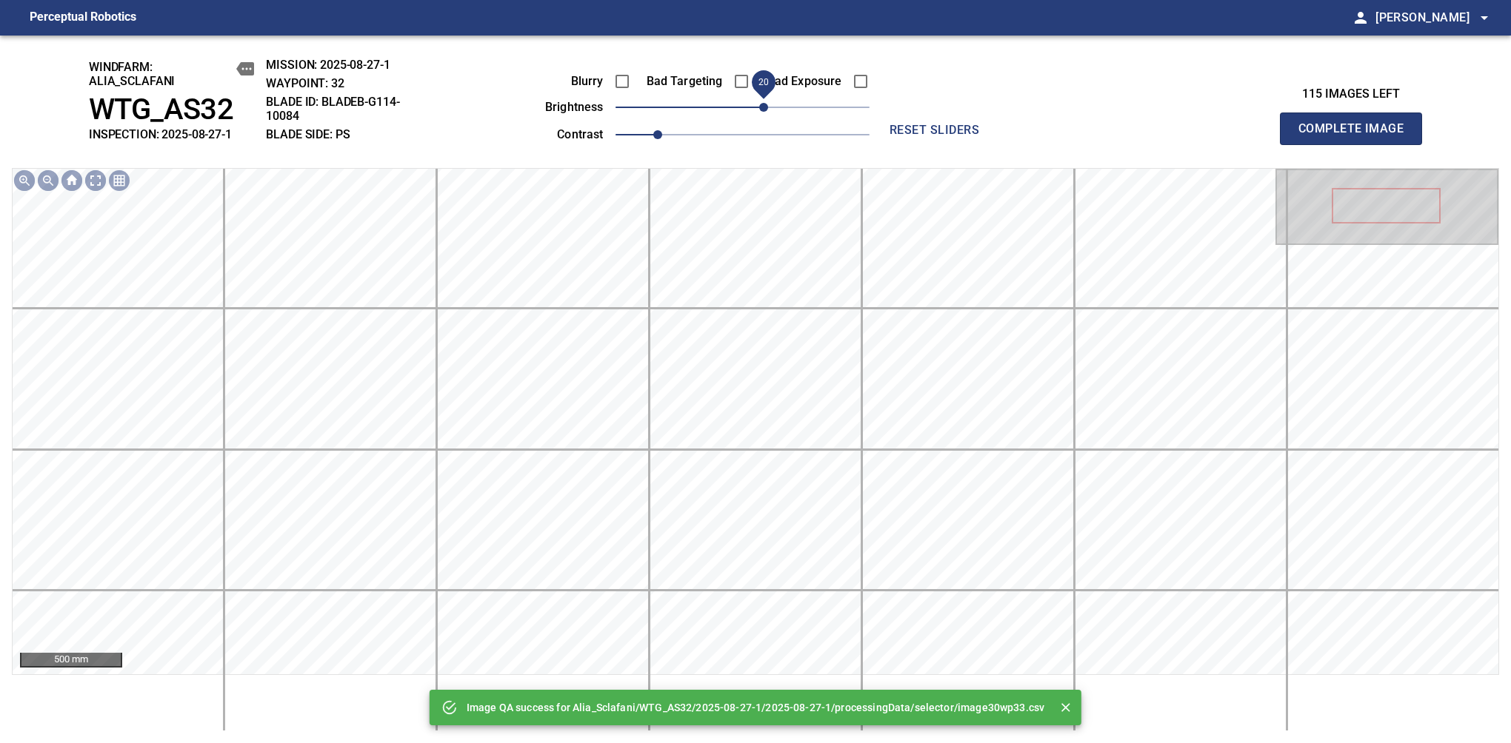
drag, startPoint x: 759, startPoint y: 110, endPoint x: 767, endPoint y: 107, distance: 8.4
click at [767, 107] on span "20" at bounding box center [742, 107] width 254 height 21
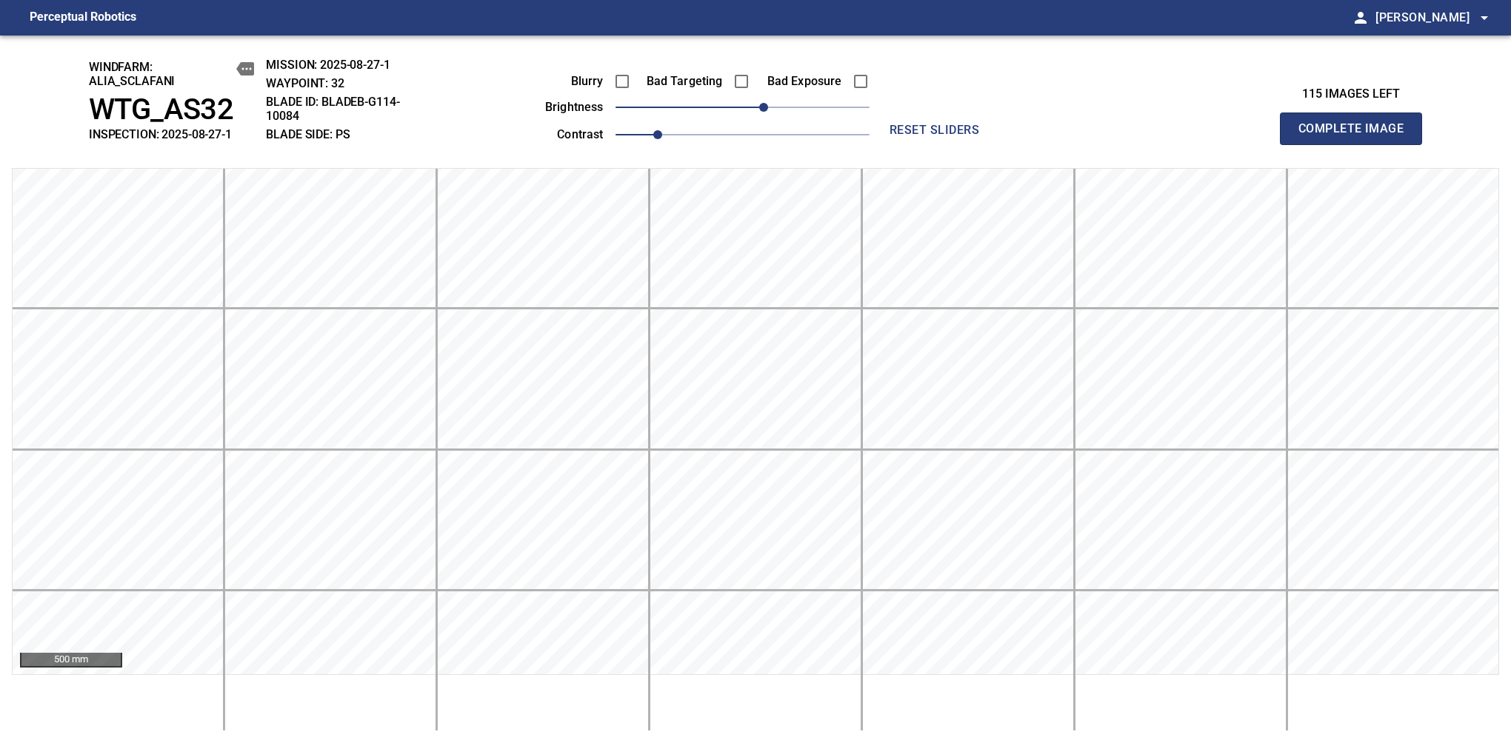
click at [1194, 136] on span "Complete Image" at bounding box center [1351, 128] width 110 height 21
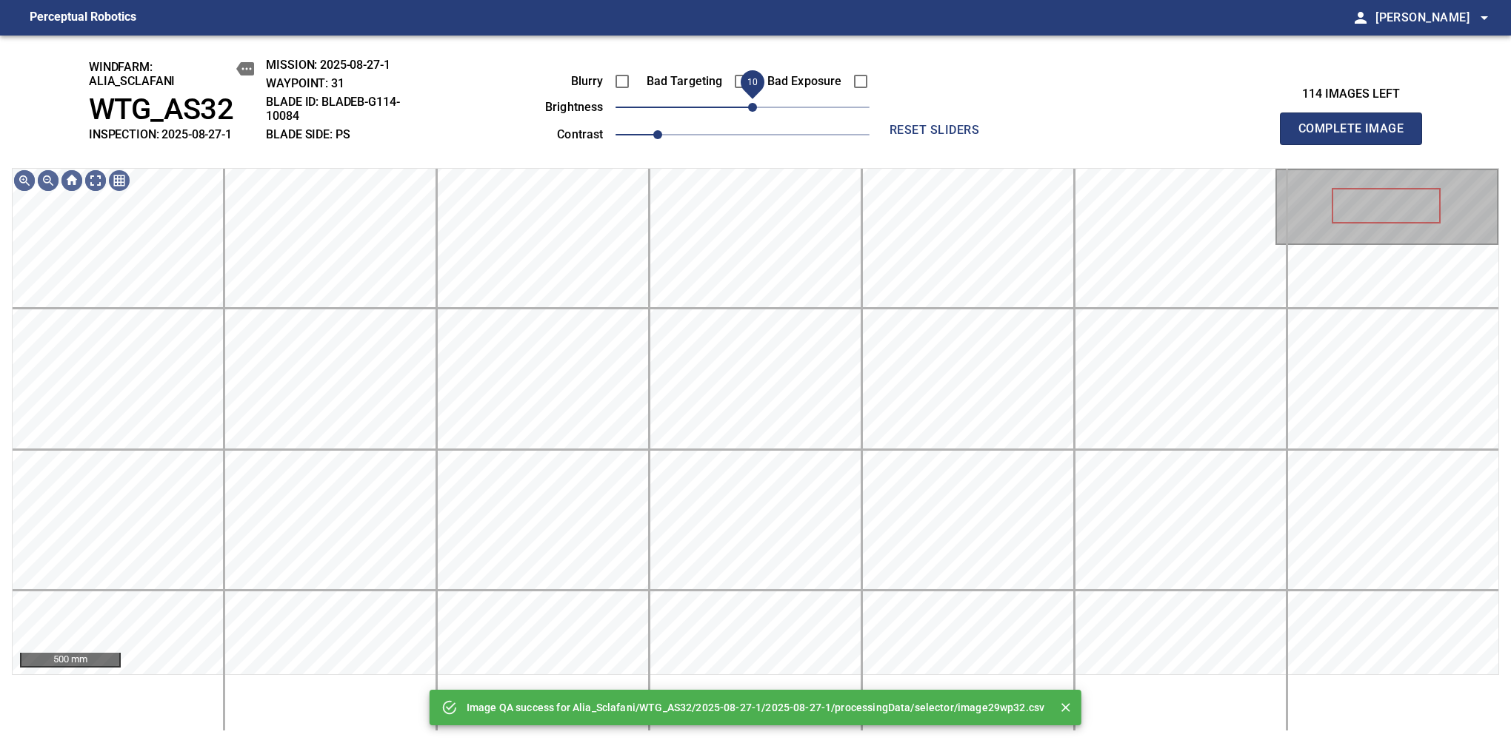
drag, startPoint x: 767, startPoint y: 107, endPoint x: 757, endPoint y: 110, distance: 10.6
click at [757, 110] on span "10" at bounding box center [742, 107] width 254 height 21
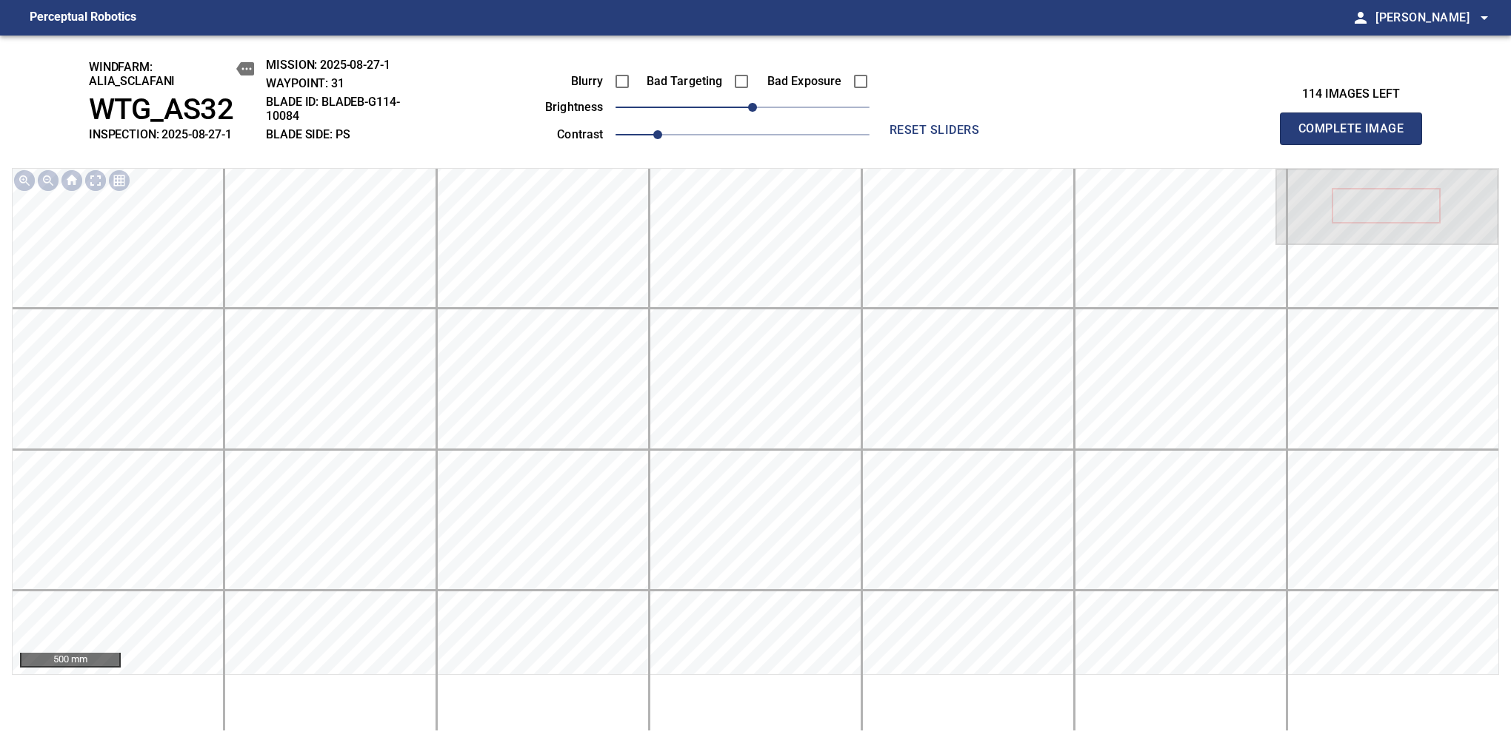
click at [1194, 136] on span "Complete Image" at bounding box center [1351, 128] width 110 height 21
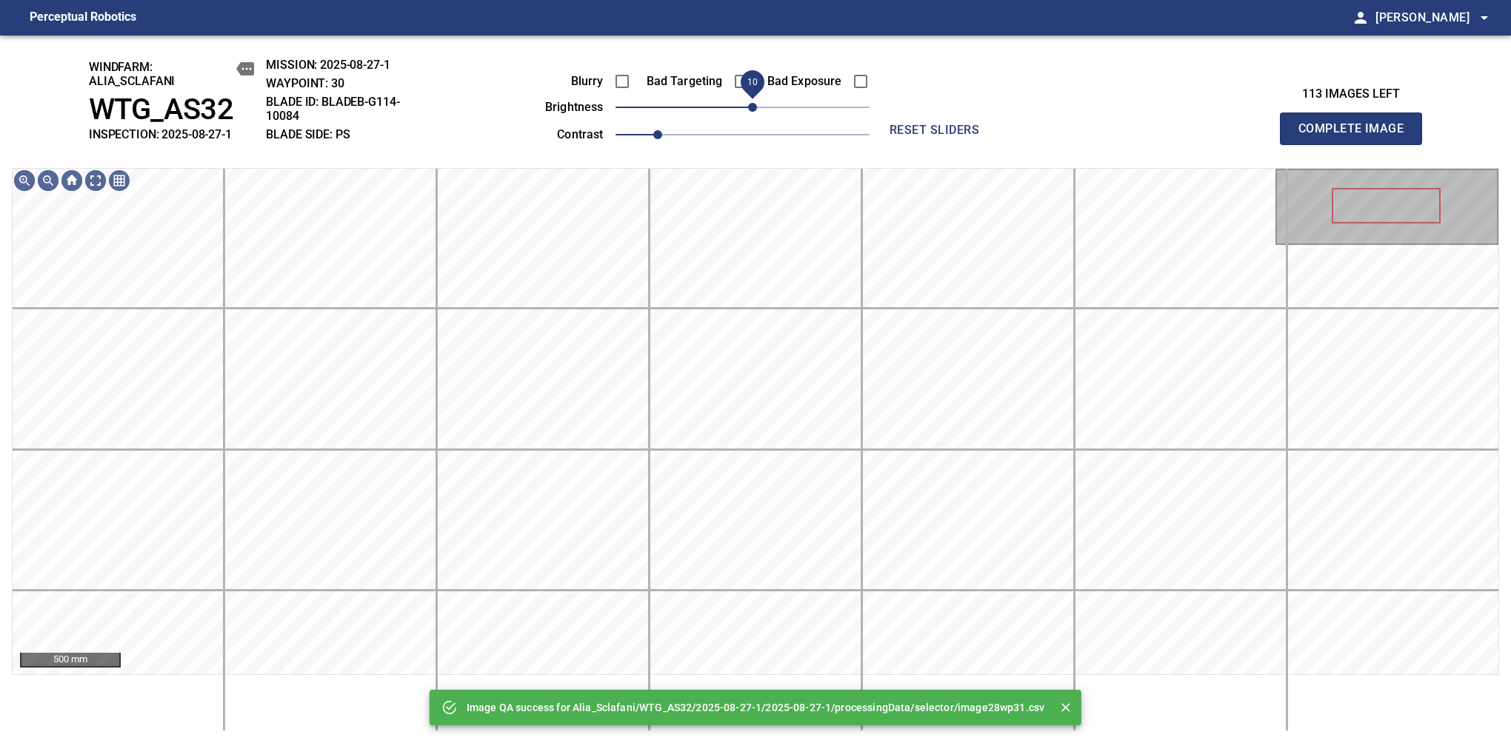
drag, startPoint x: 741, startPoint y: 110, endPoint x: 752, endPoint y: 107, distance: 10.6
click at [752, 107] on span "10" at bounding box center [752, 107] width 9 height 9
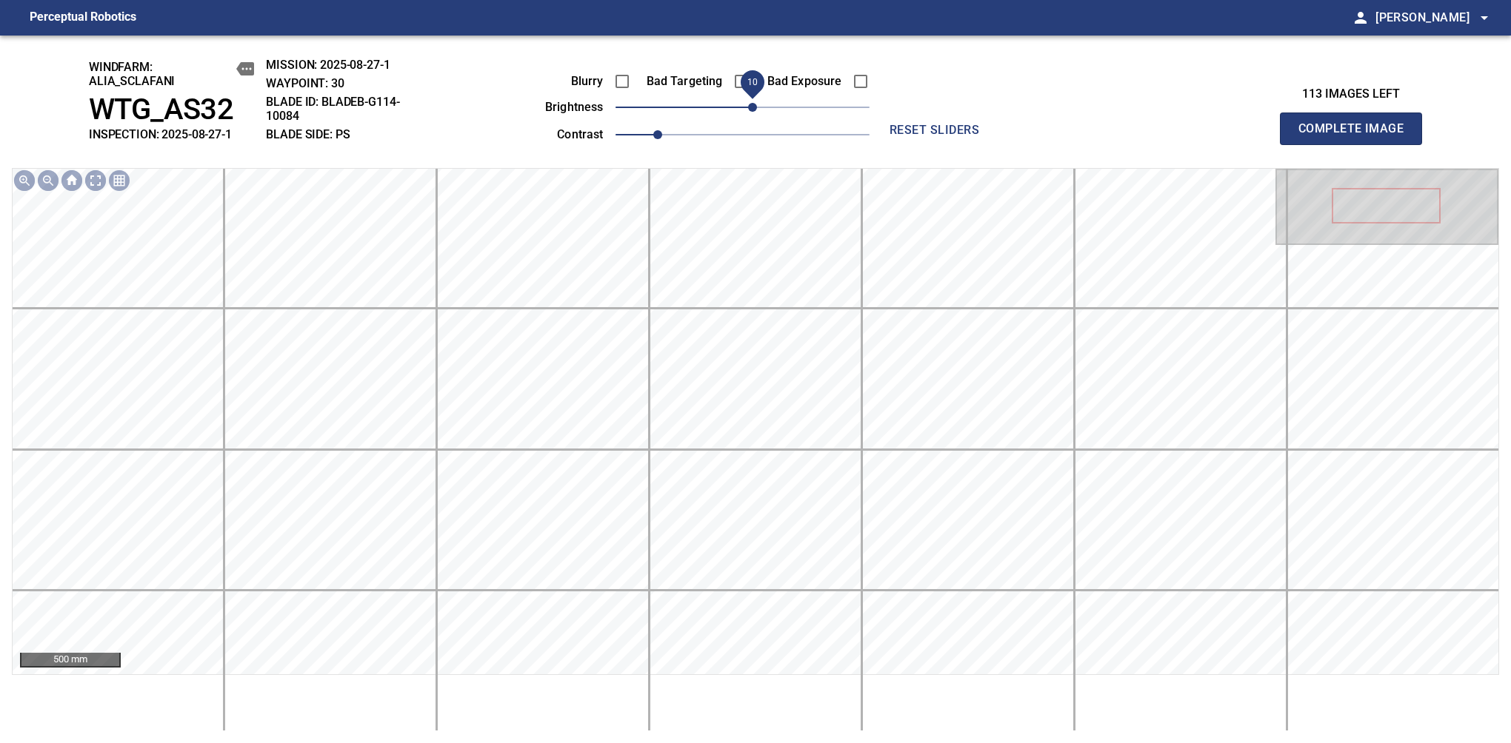
click at [752, 107] on span "10" at bounding box center [752, 107] width 9 height 9
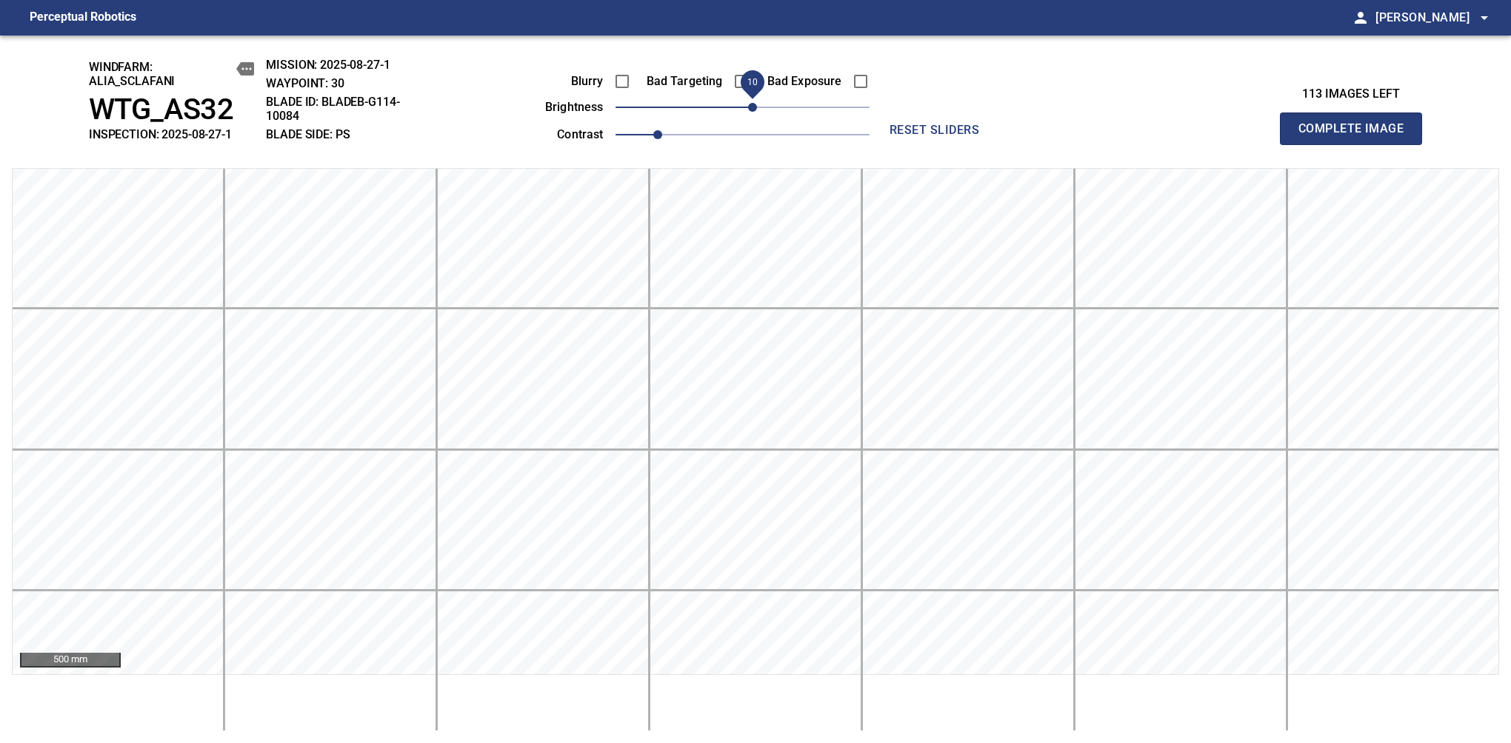
click at [1194, 136] on span "Complete Image" at bounding box center [1351, 128] width 110 height 21
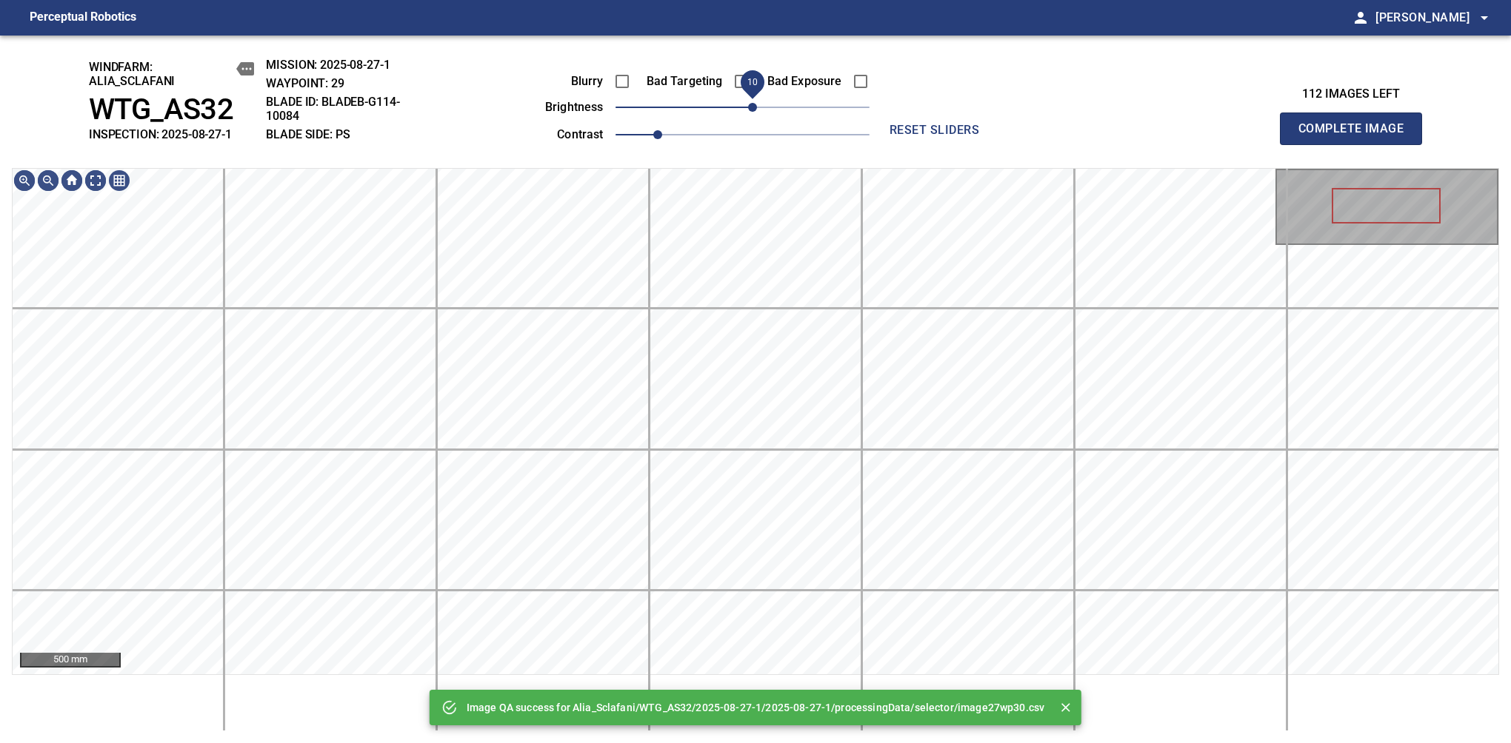
click at [749, 112] on span "10" at bounding box center [752, 107] width 9 height 9
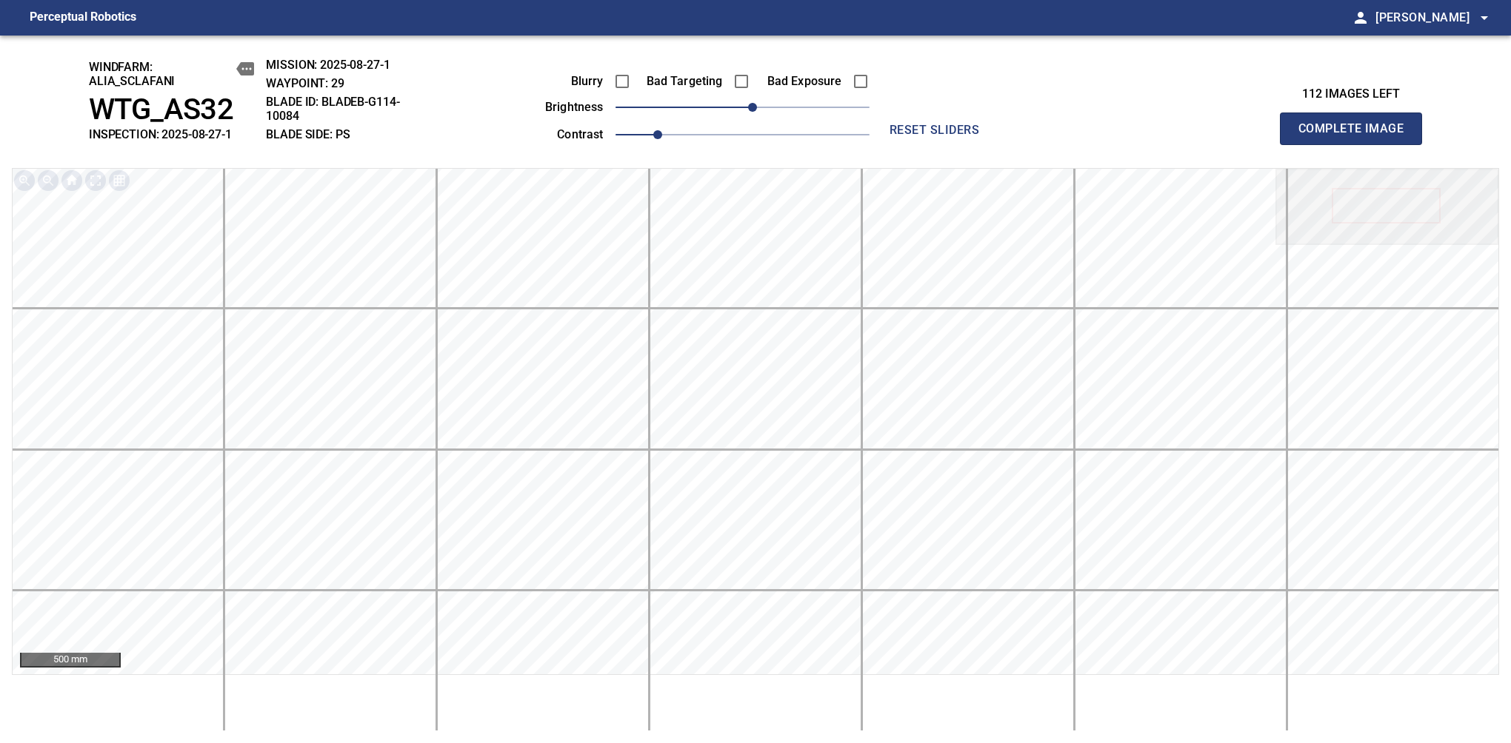
click at [1194, 136] on span "Complete Image" at bounding box center [1351, 128] width 110 height 21
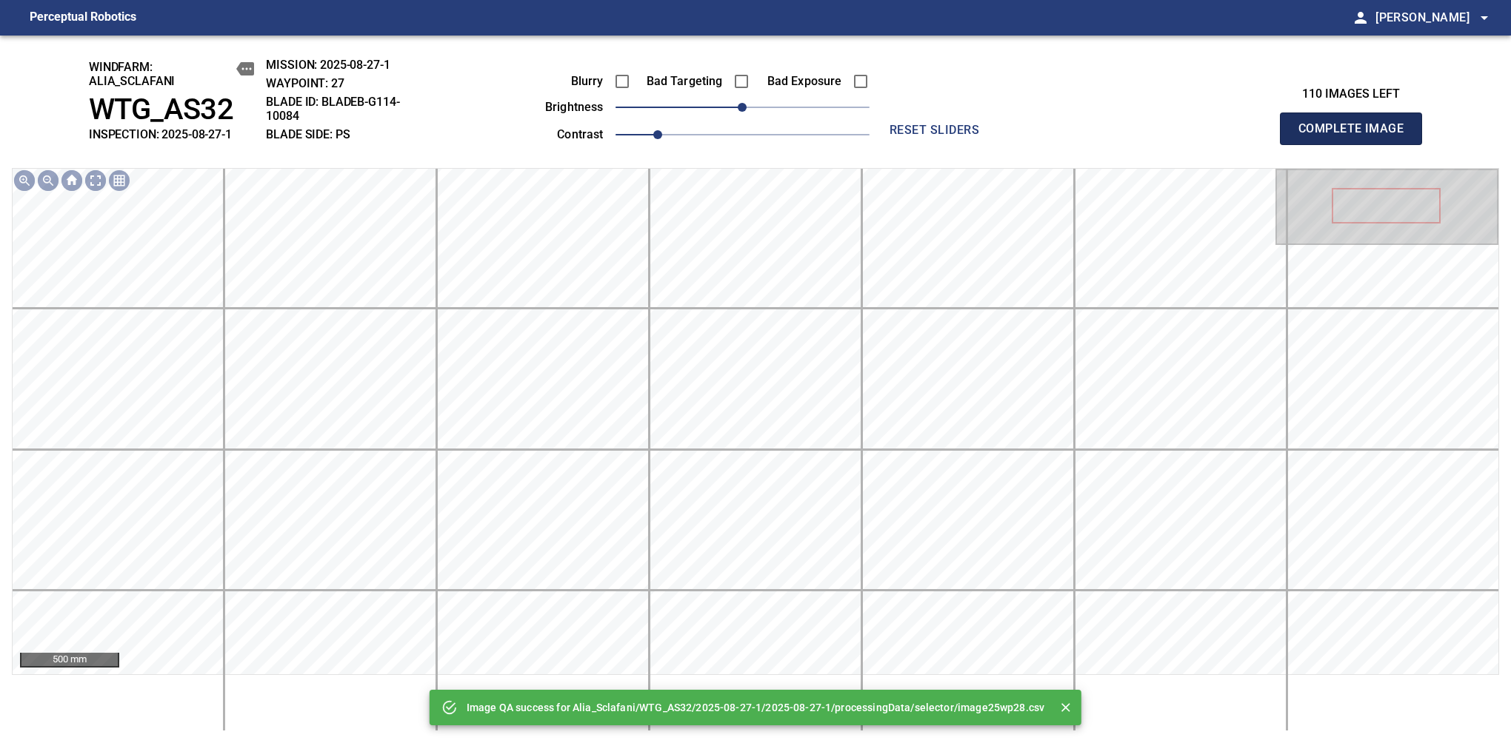
click at [1194, 136] on span "Complete Image" at bounding box center [1351, 128] width 110 height 21
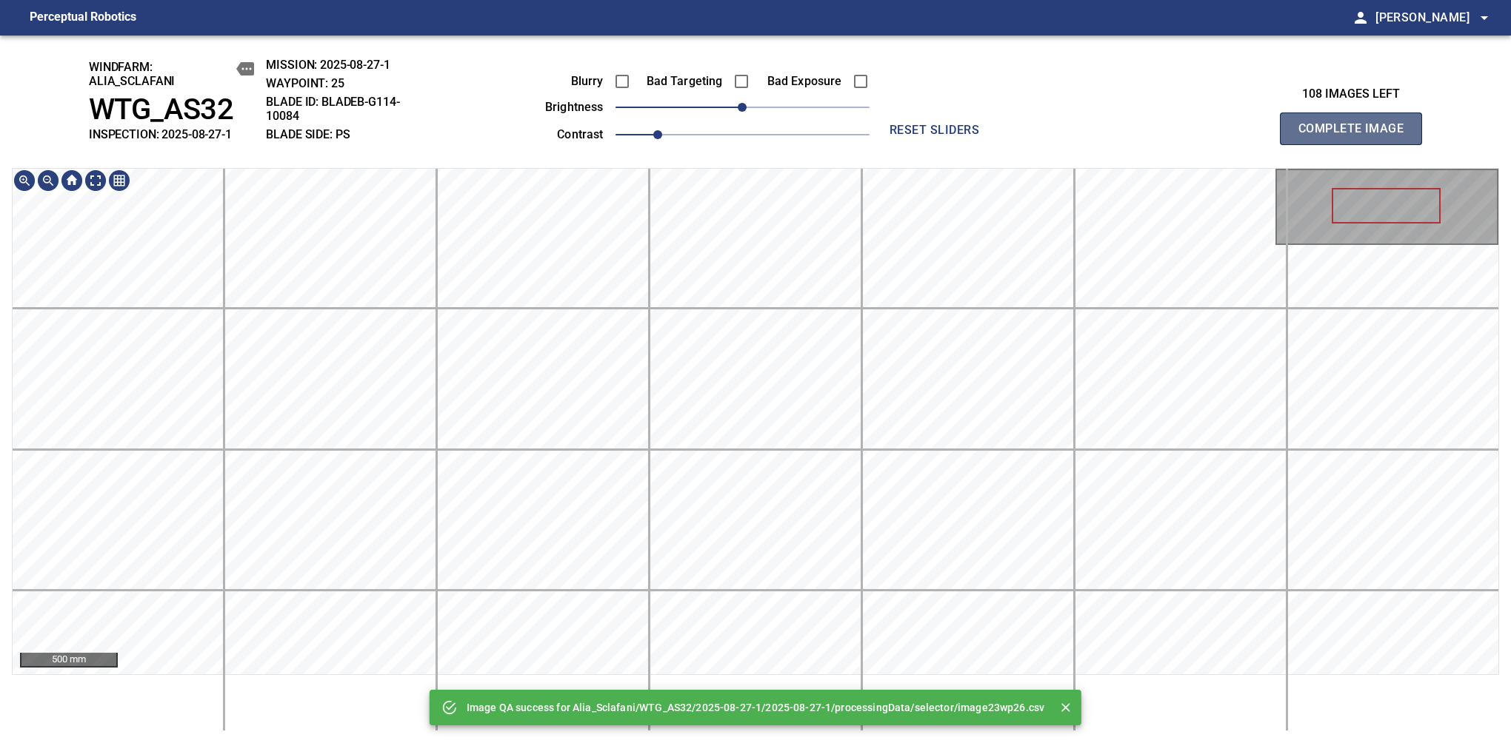
click at [1194, 136] on span "Complete Image" at bounding box center [1351, 128] width 110 height 21
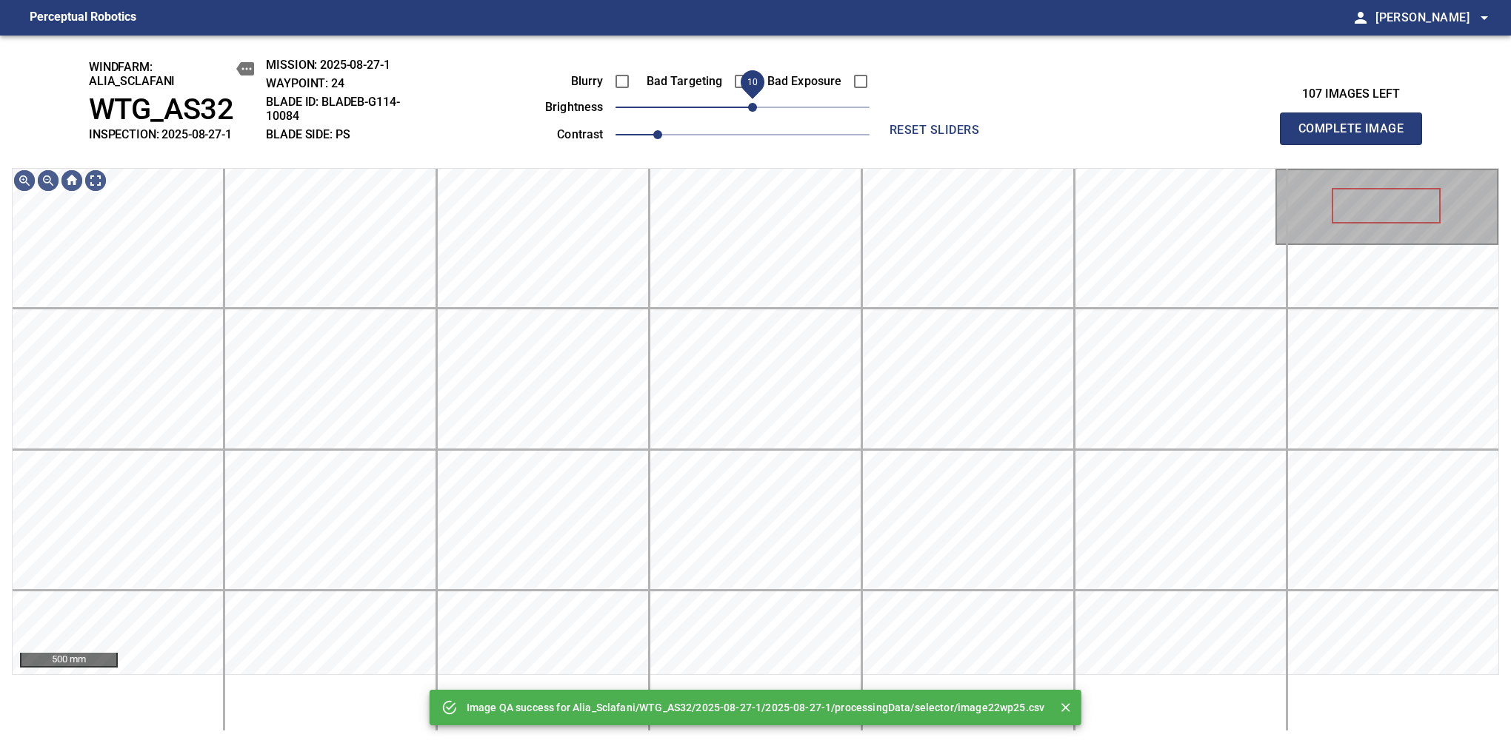
drag, startPoint x: 749, startPoint y: 119, endPoint x: 757, endPoint y: 112, distance: 11.0
click at [757, 112] on span "10" at bounding box center [752, 107] width 9 height 9
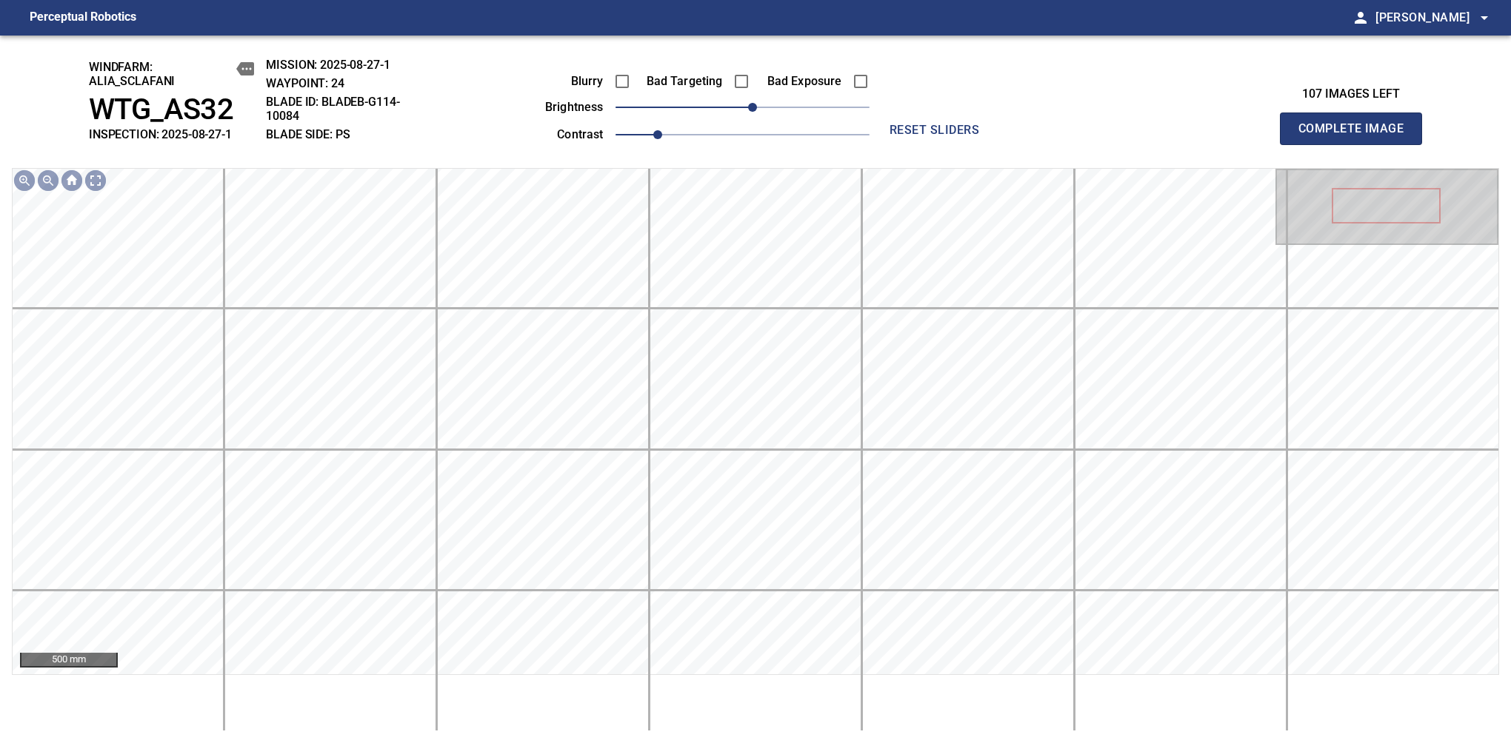
click at [1194, 136] on span "Complete Image" at bounding box center [1351, 128] width 110 height 21
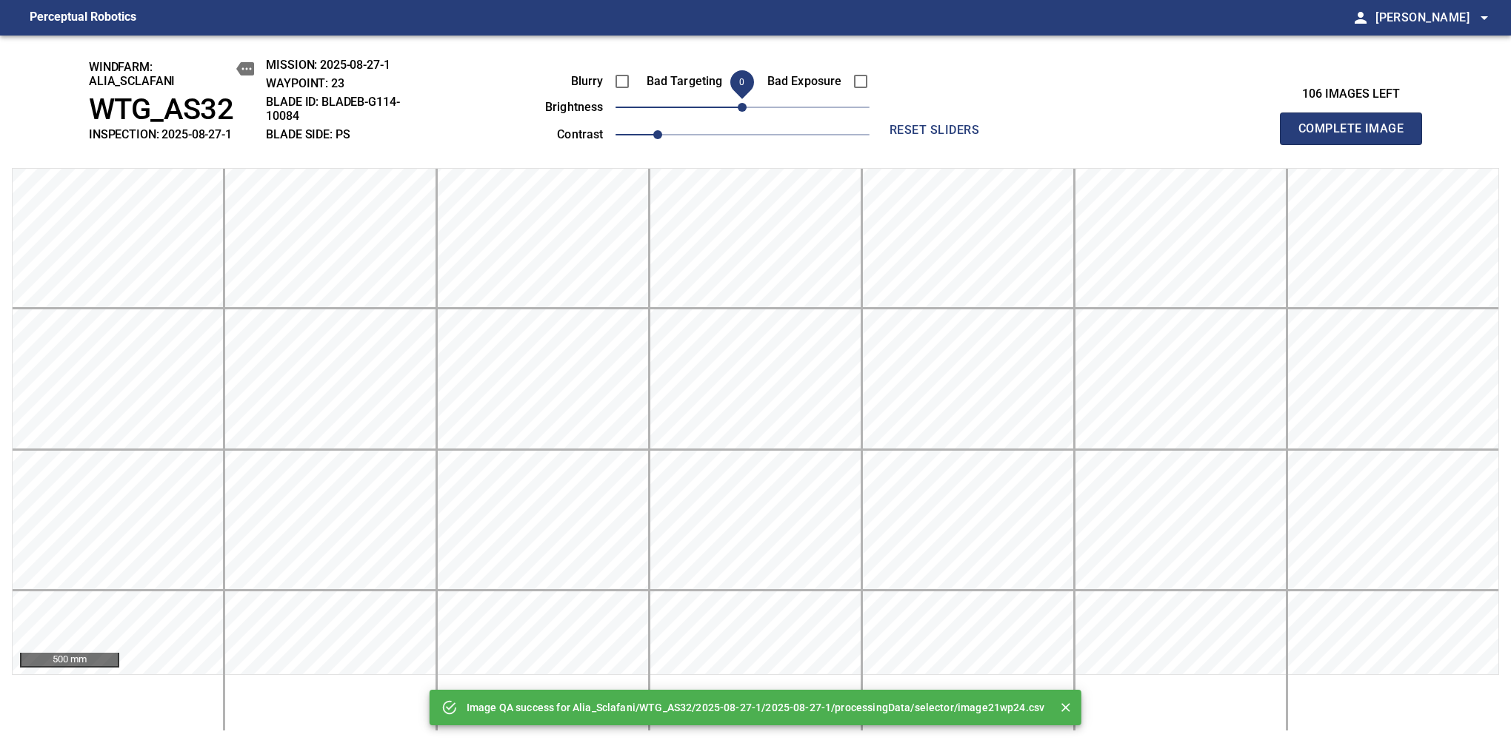
click at [1194, 136] on span "Complete Image" at bounding box center [1351, 128] width 110 height 21
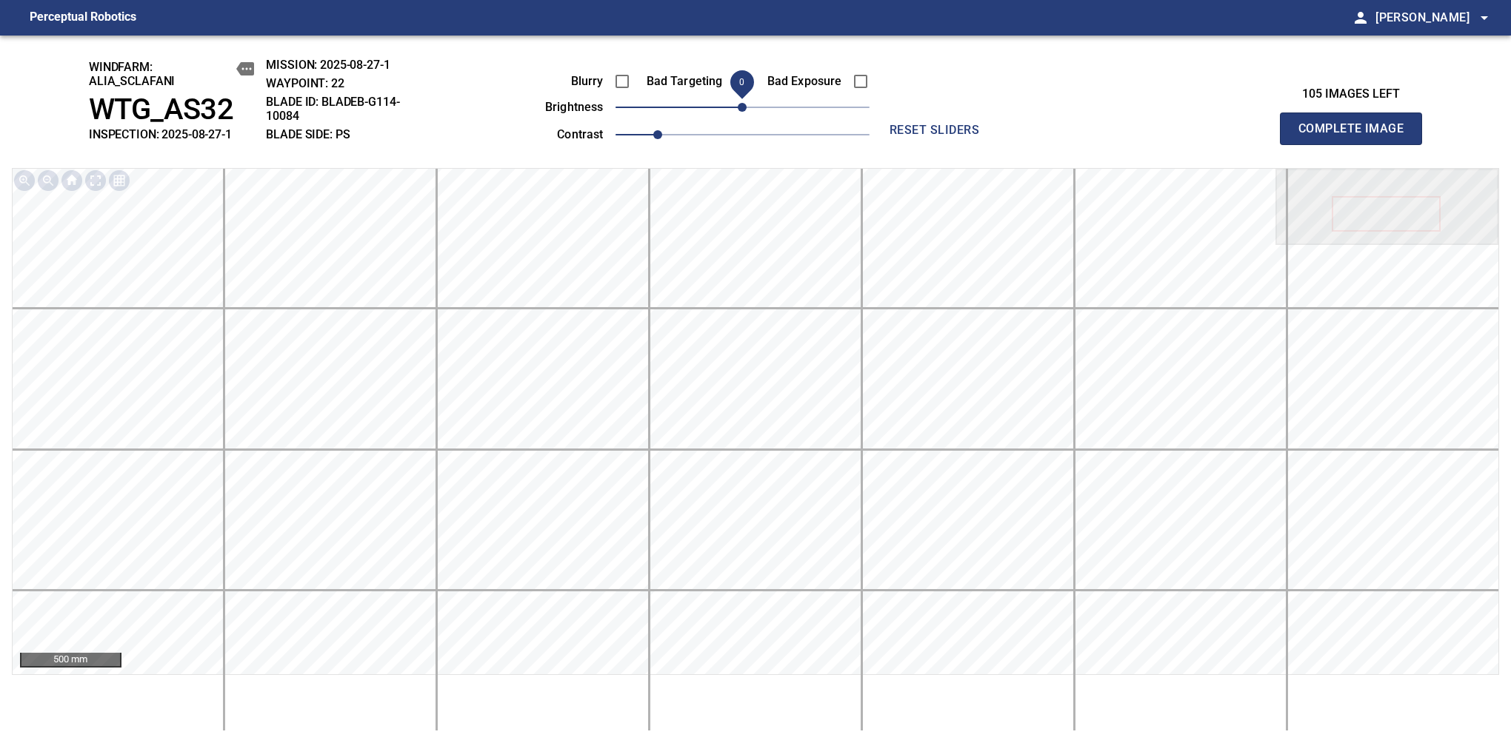
click at [1194, 136] on span "Complete Image" at bounding box center [1351, 128] width 110 height 21
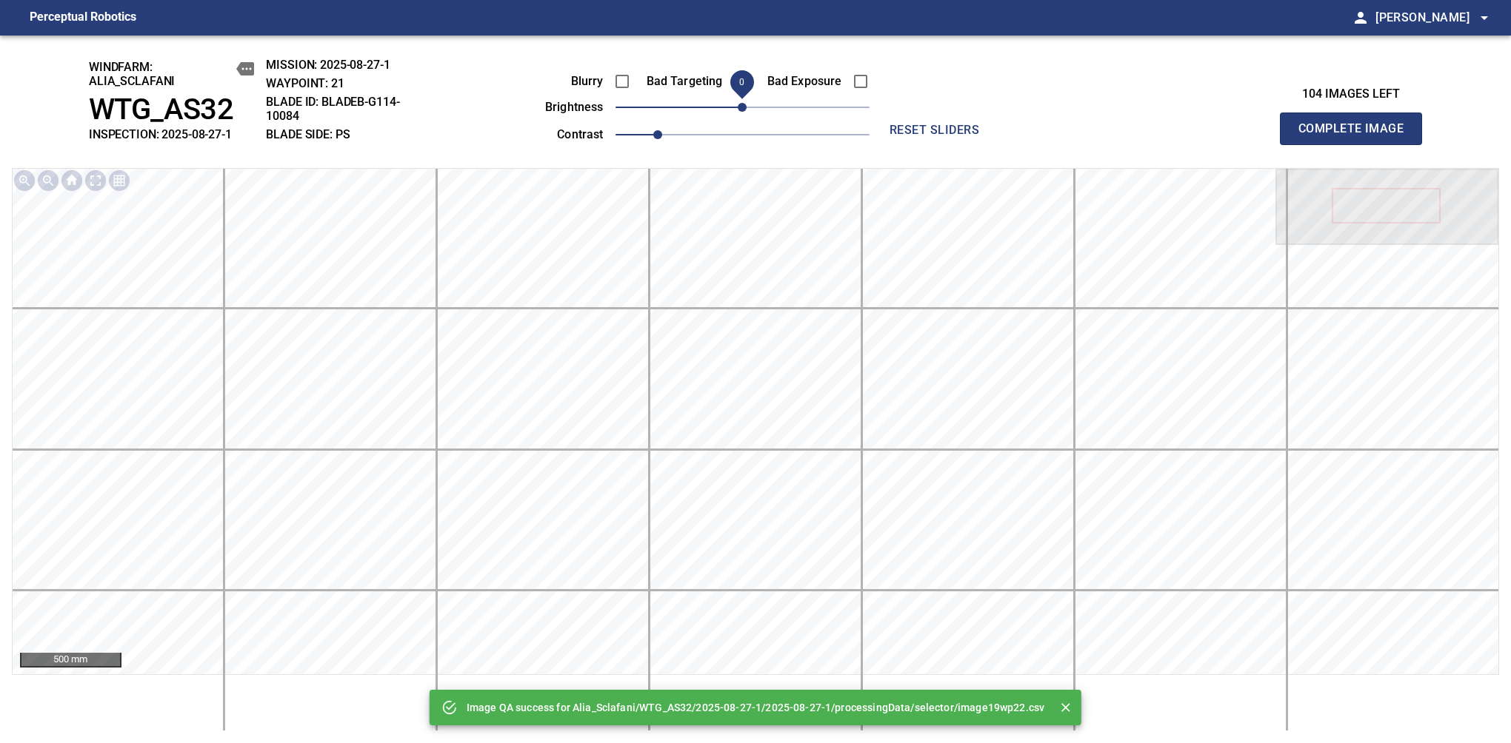
click at [1194, 136] on span "Complete Image" at bounding box center [1351, 128] width 110 height 21
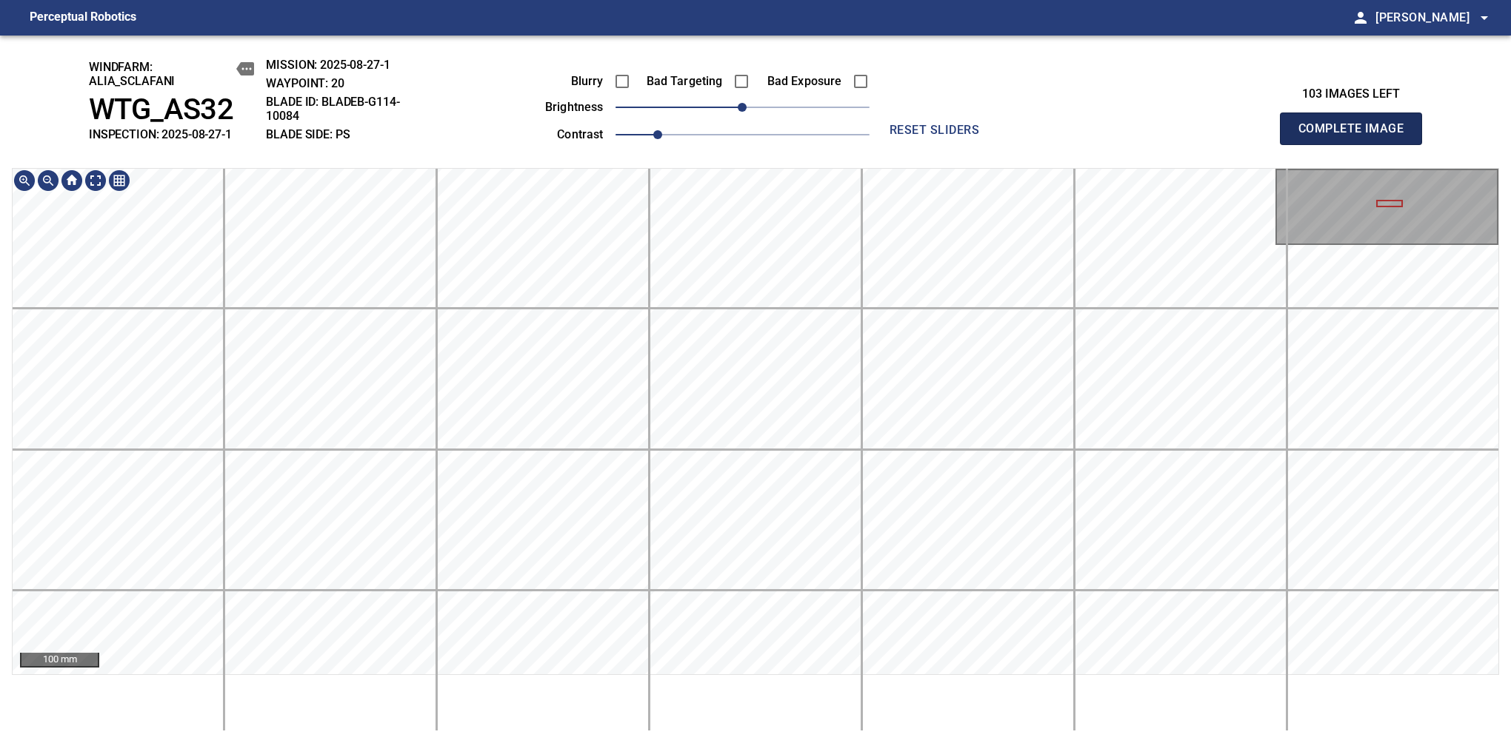
click at [1194, 136] on span "Complete Image" at bounding box center [1351, 128] width 110 height 21
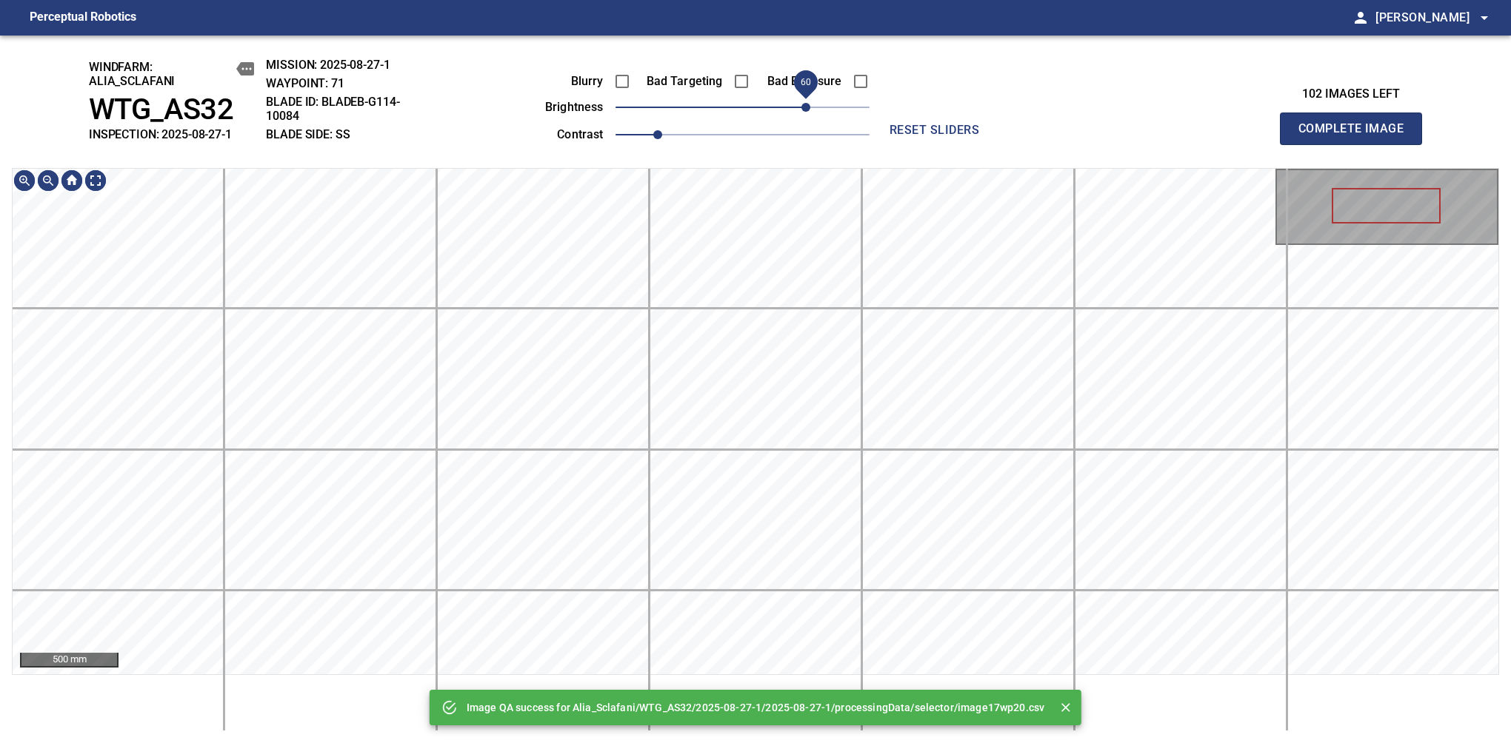
drag, startPoint x: 744, startPoint y: 116, endPoint x: 801, endPoint y: 112, distance: 57.2
click at [801, 112] on span "60" at bounding box center [805, 107] width 9 height 9
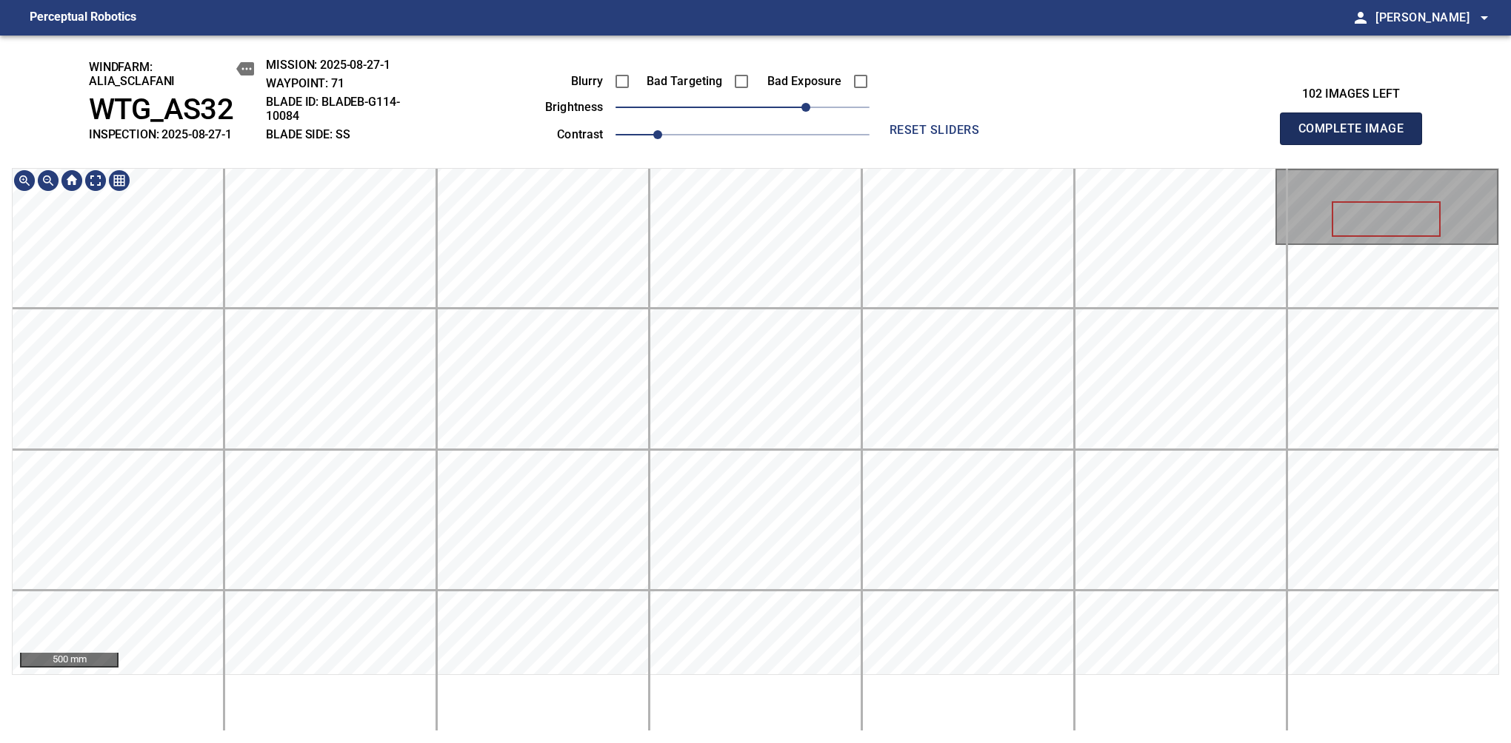
click at [1194, 136] on span "Complete Image" at bounding box center [1351, 128] width 110 height 21
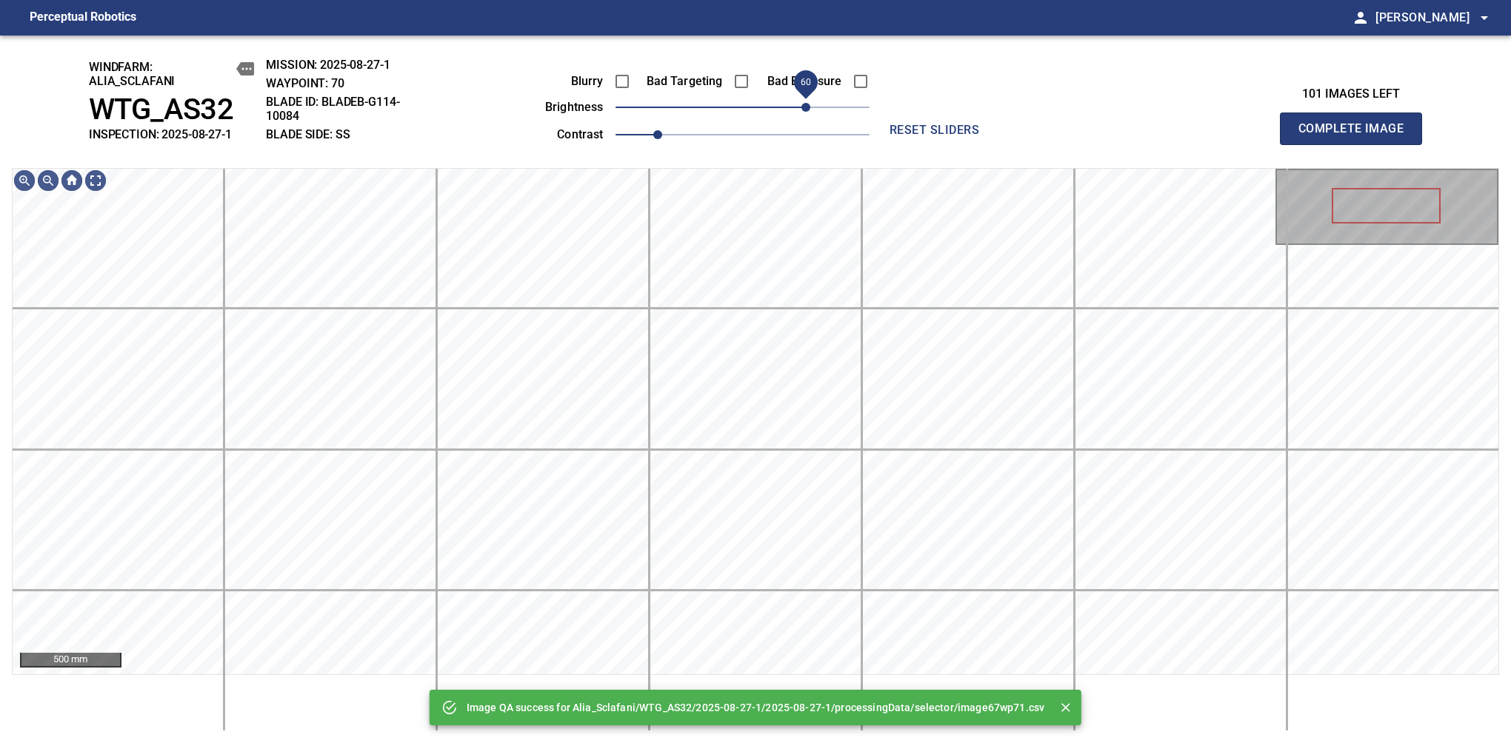
drag, startPoint x: 788, startPoint y: 113, endPoint x: 807, endPoint y: 112, distance: 19.3
click at [807, 112] on span "60" at bounding box center [805, 107] width 9 height 9
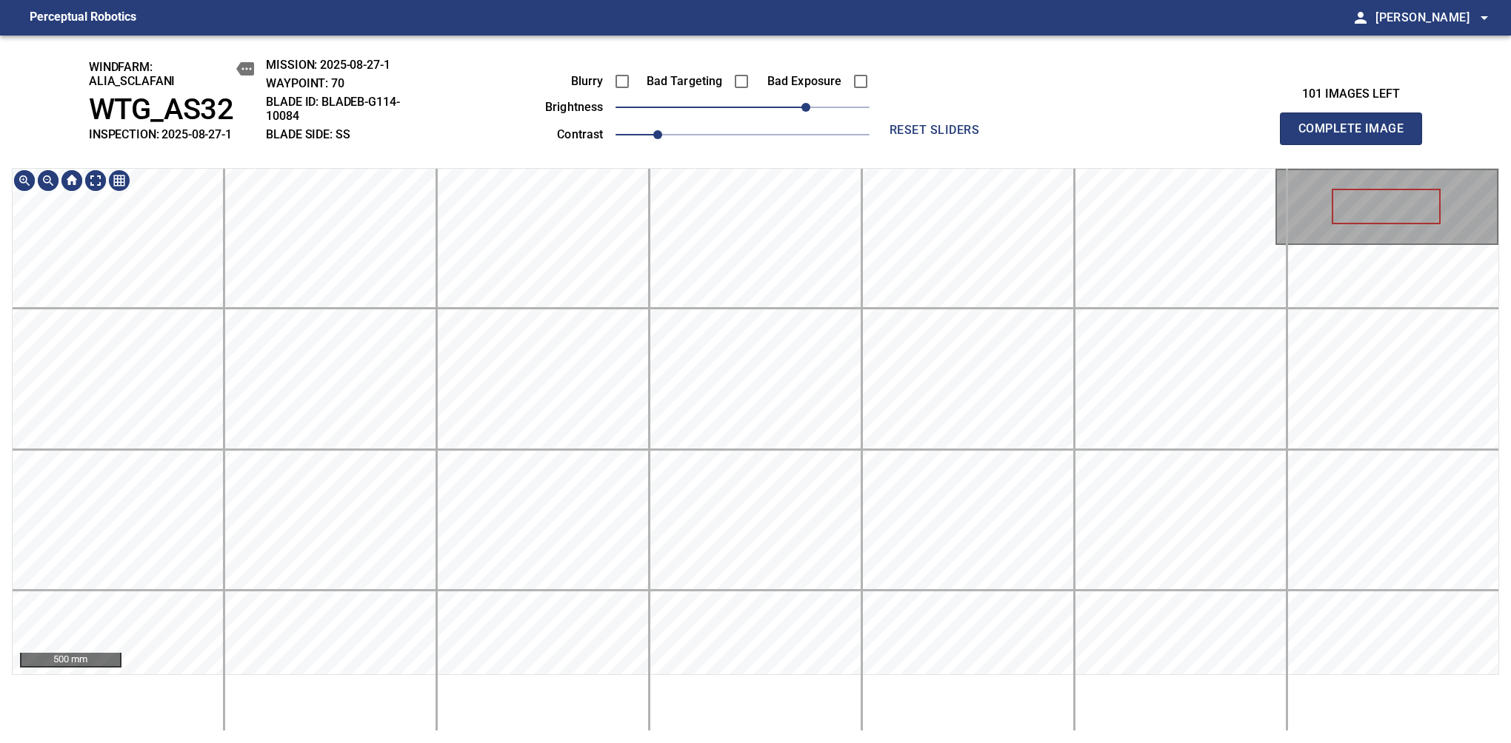
click at [763, 130] on div "windfarm: Alia_Sclafani WTG_AS32 INSPECTION: 2025-08-27-1 MISSION: 2025-08-27-1…" at bounding box center [755, 390] width 1511 height 708
click at [812, 112] on span "70" at bounding box center [816, 107] width 9 height 9
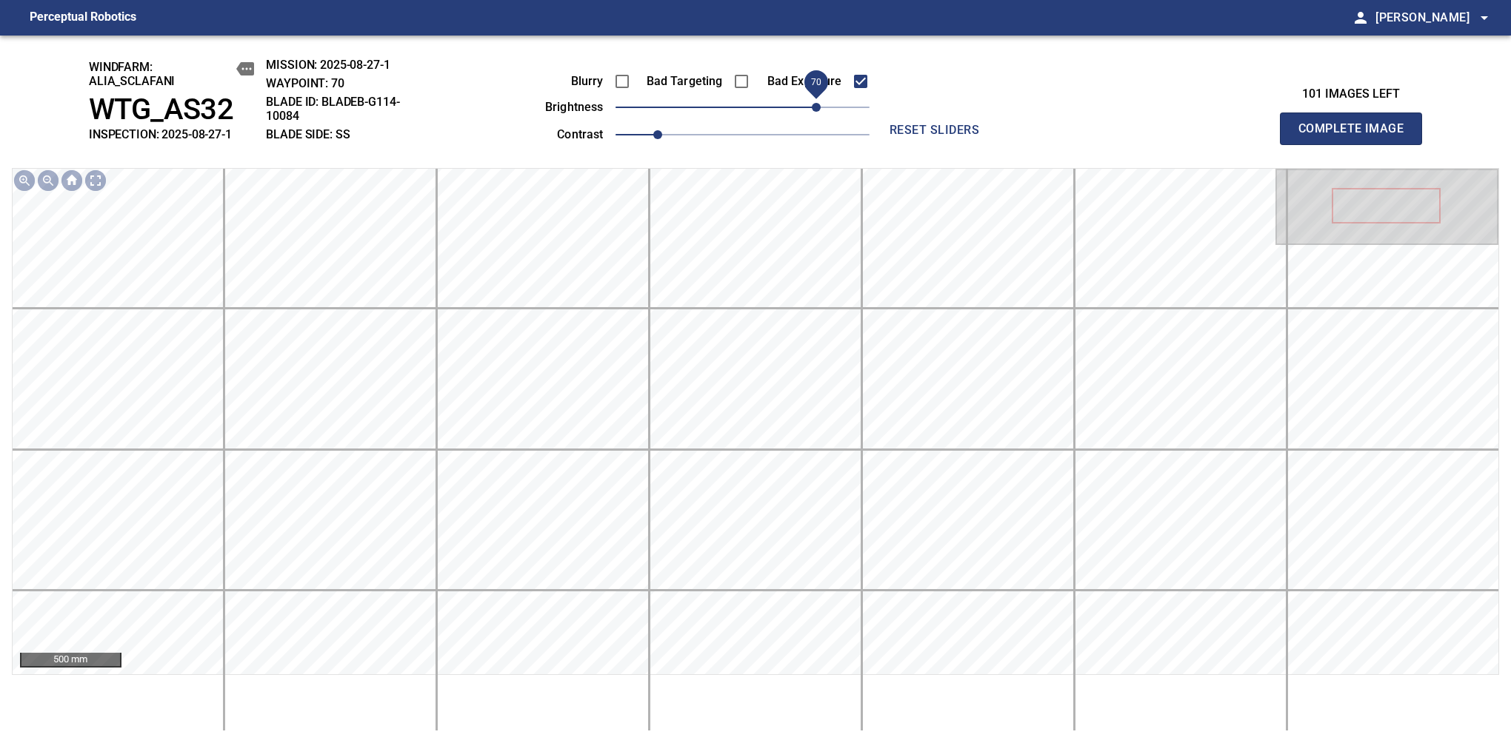
click at [1194, 136] on span "Complete Image" at bounding box center [1351, 128] width 110 height 21
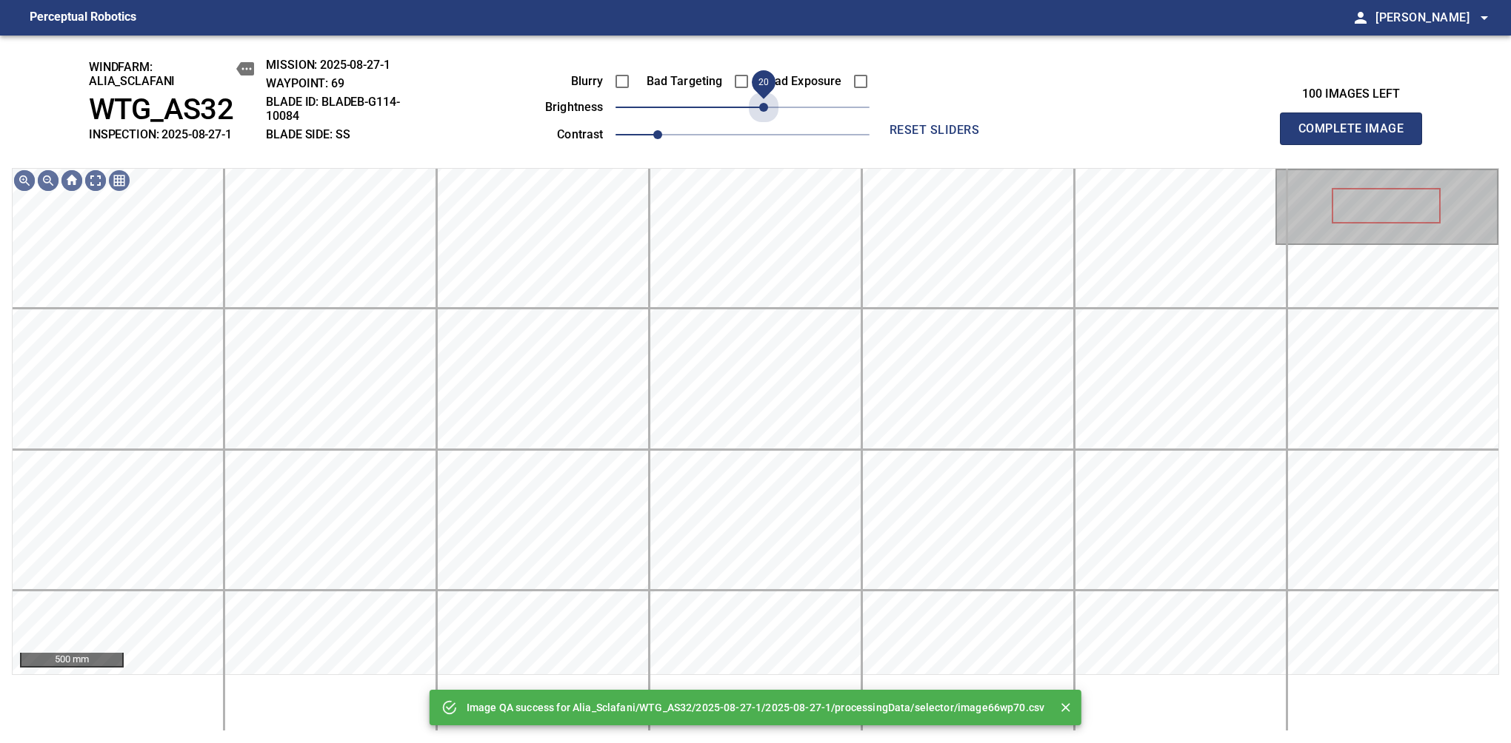
drag, startPoint x: 812, startPoint y: 112, endPoint x: 761, endPoint y: 133, distance: 55.1
click at [761, 133] on div "Blurry Bad Targeting Bad Exposure brightness 20 contrast 1" at bounding box center [691, 105] width 358 height 79
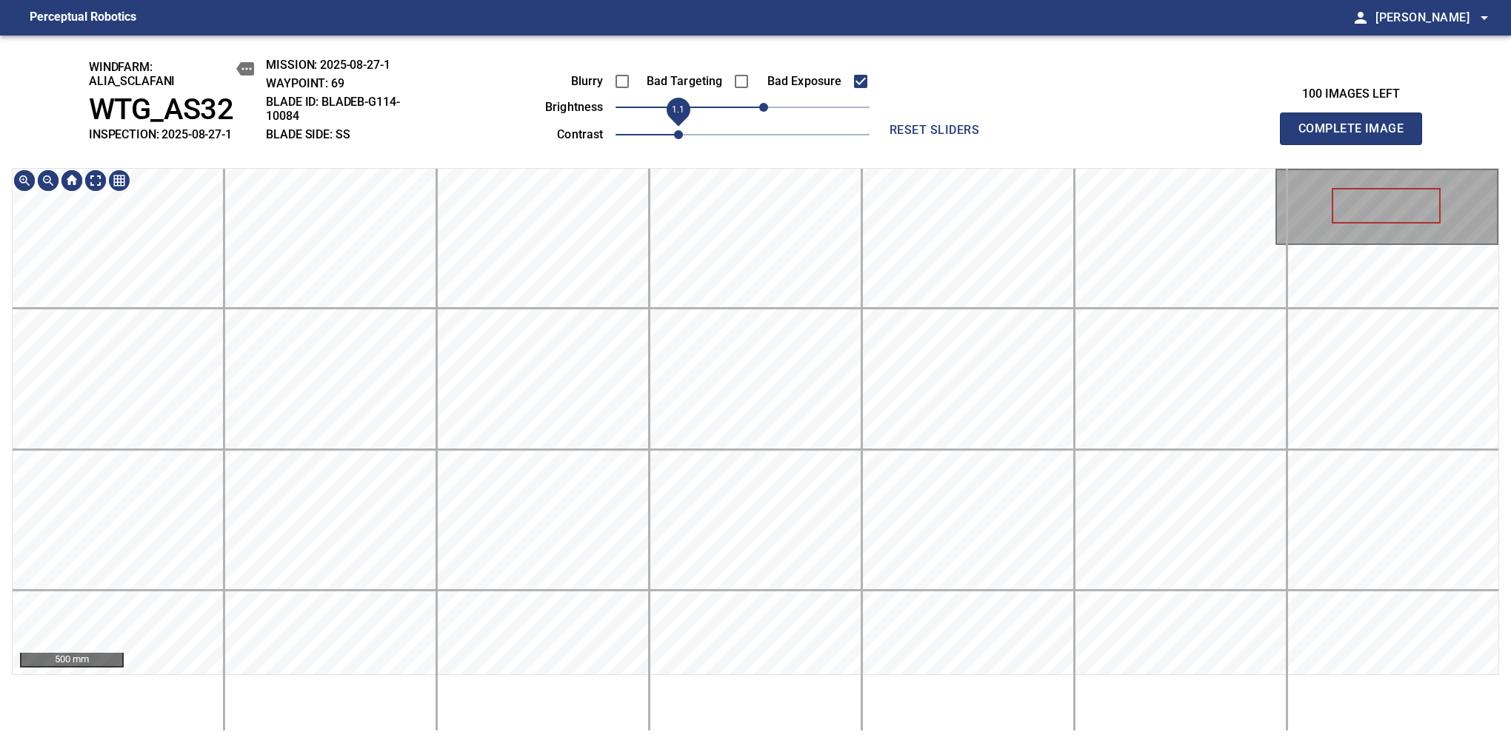
drag, startPoint x: 662, startPoint y: 130, endPoint x: 672, endPoint y: 130, distance: 10.4
click at [674, 130] on span "1.1" at bounding box center [678, 134] width 9 height 9
click at [763, 138] on div "windfarm: Alia_Sclafani WTG_AS32 INSPECTION: 2025-08-27-1 MISSION: 2025-08-27-1…" at bounding box center [755, 390] width 1511 height 708
click at [1194, 136] on span "Complete Image" at bounding box center [1351, 128] width 110 height 21
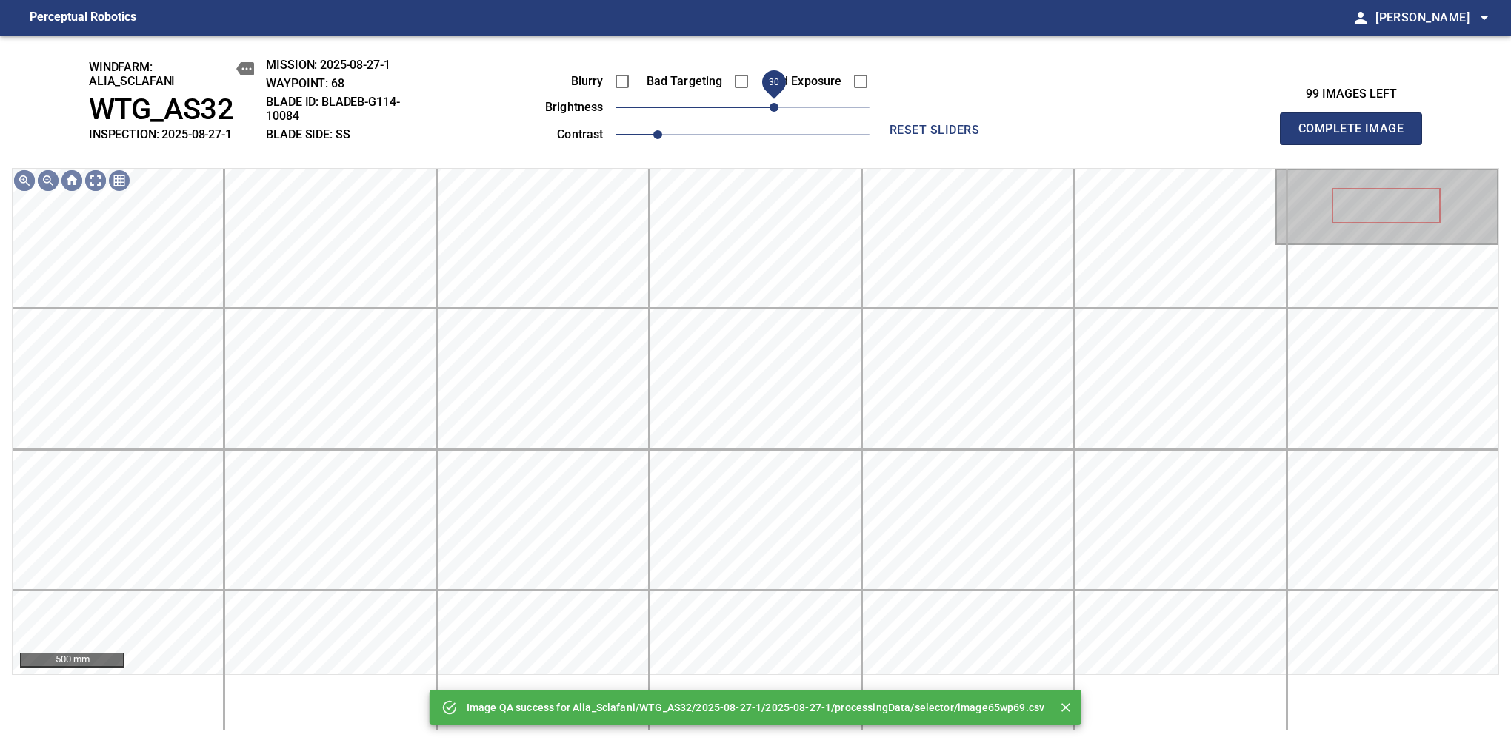
drag, startPoint x: 771, startPoint y: 109, endPoint x: 779, endPoint y: 107, distance: 8.4
click at [778, 107] on span "30" at bounding box center [773, 107] width 9 height 9
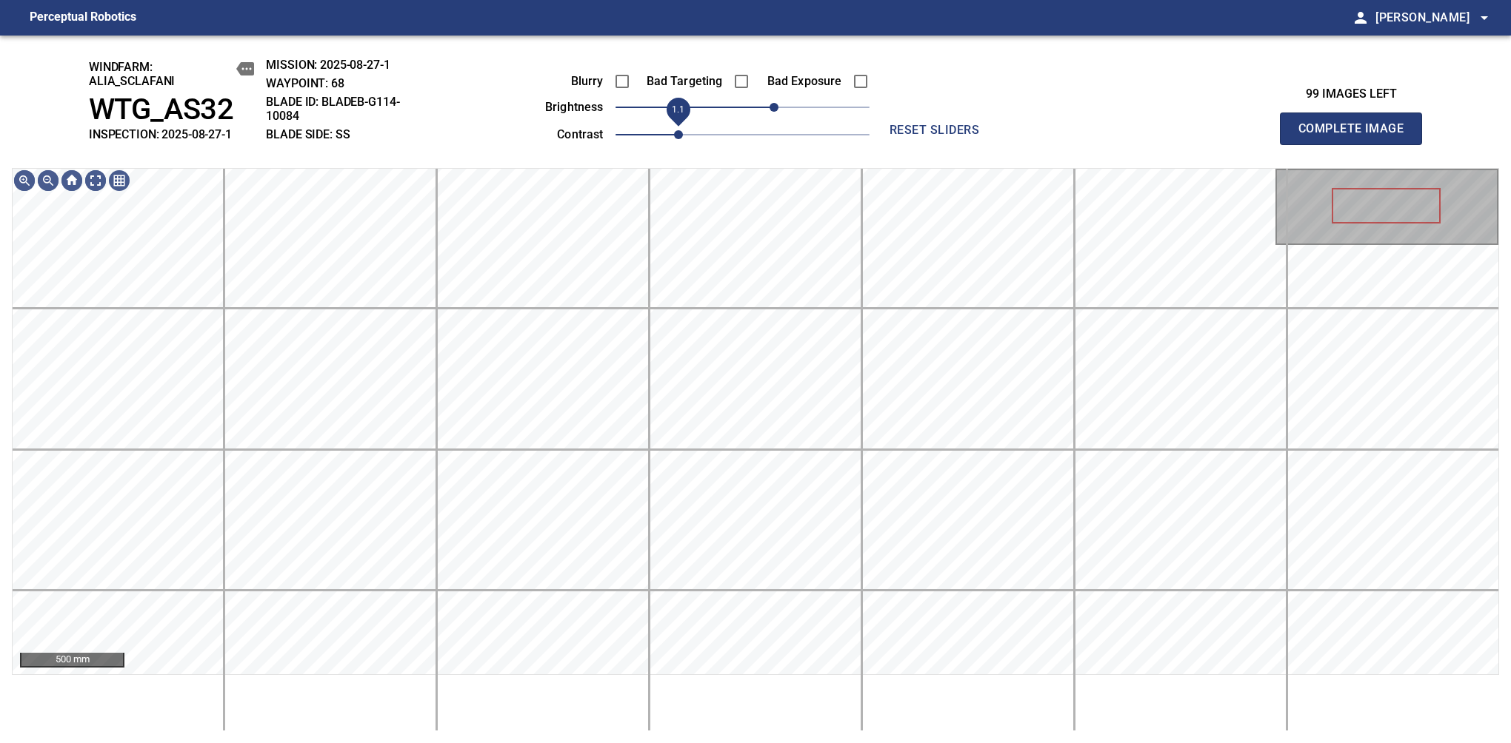
drag, startPoint x: 660, startPoint y: 133, endPoint x: 675, endPoint y: 133, distance: 15.6
click at [675, 133] on span "1.1" at bounding box center [678, 134] width 9 height 9
drag, startPoint x: 776, startPoint y: 109, endPoint x: 766, endPoint y: 114, distance: 10.9
click at [766, 112] on span "20" at bounding box center [763, 107] width 9 height 9
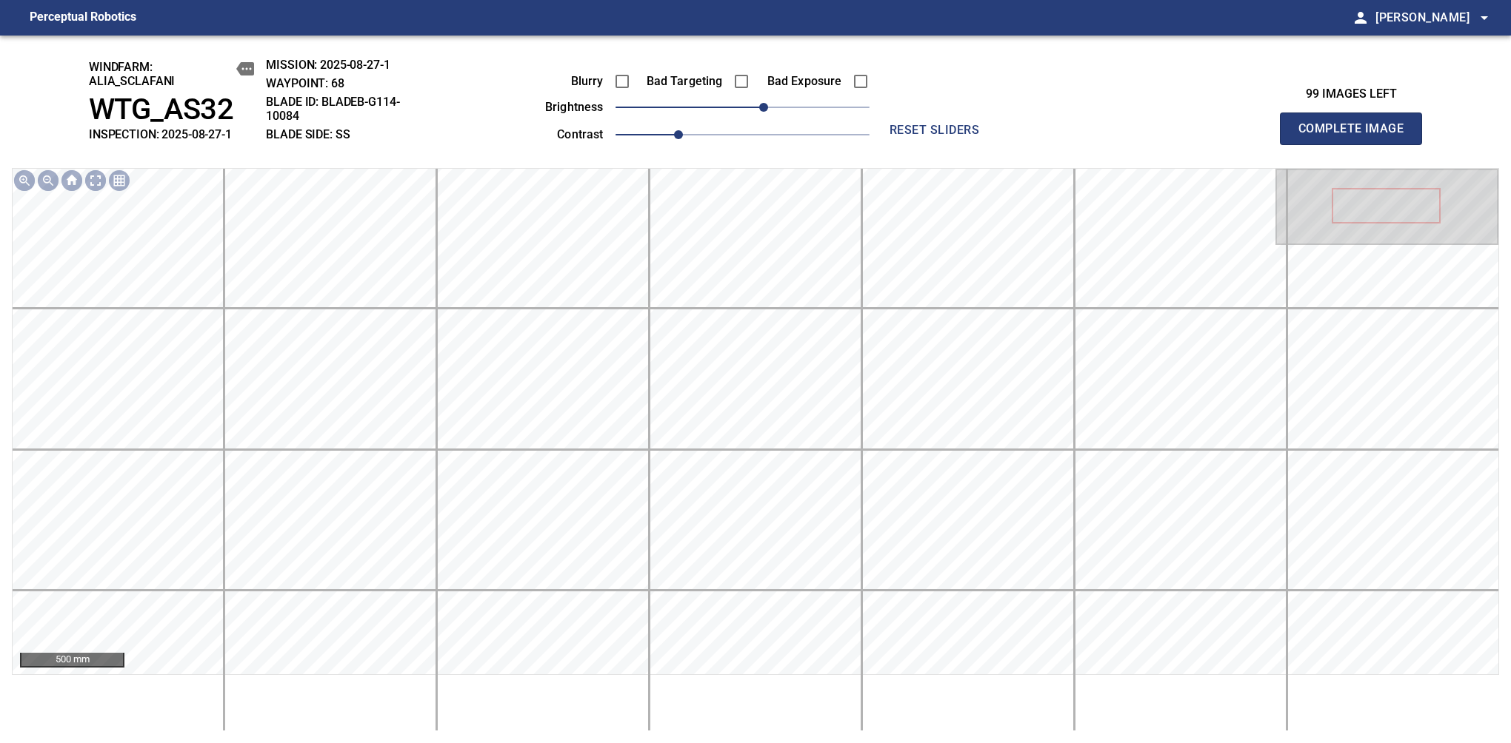
click at [1194, 136] on span "Complete Image" at bounding box center [1351, 128] width 110 height 21
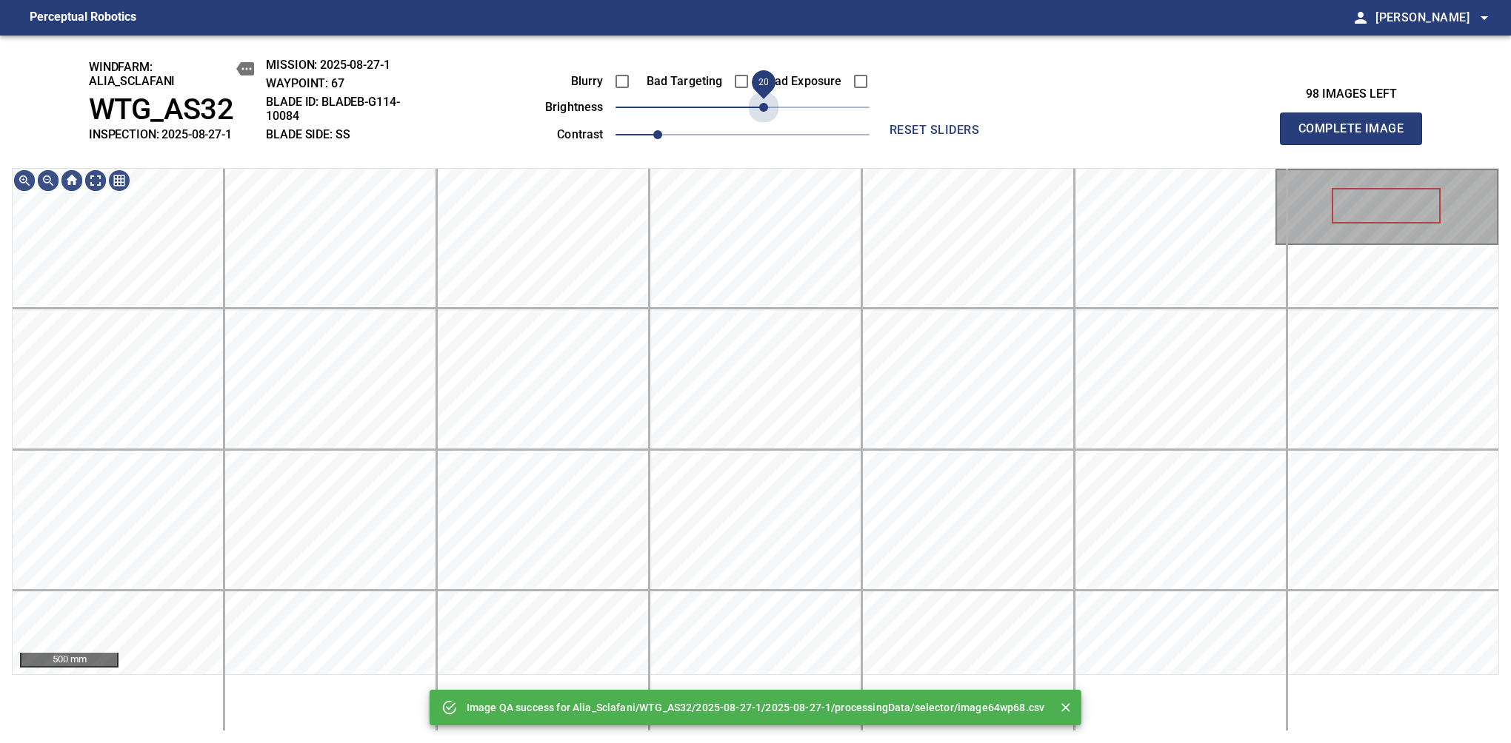
click at [766, 114] on span "20" at bounding box center [742, 107] width 254 height 21
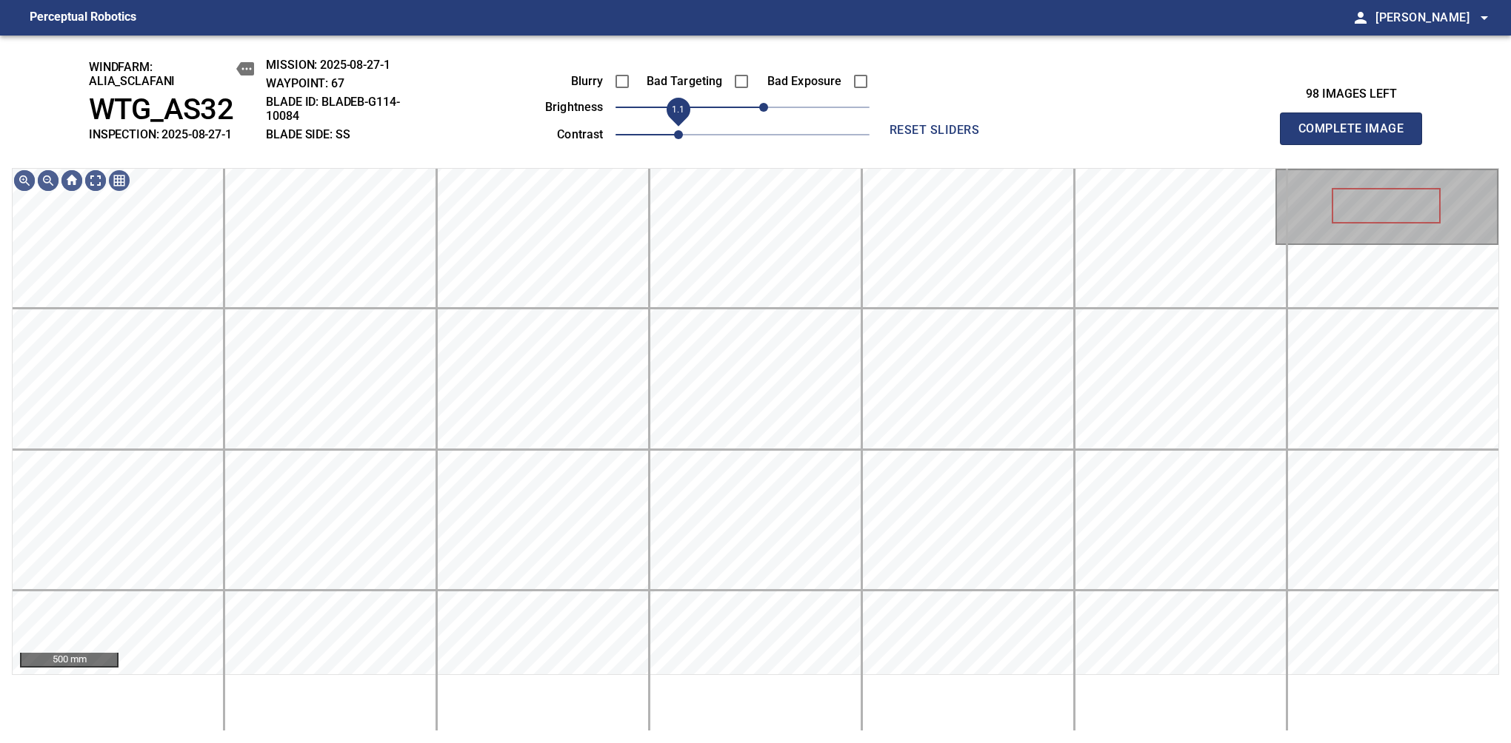
click at [674, 138] on span "1.1" at bounding box center [678, 134] width 9 height 9
click at [769, 104] on span "30" at bounding box center [773, 107] width 9 height 9
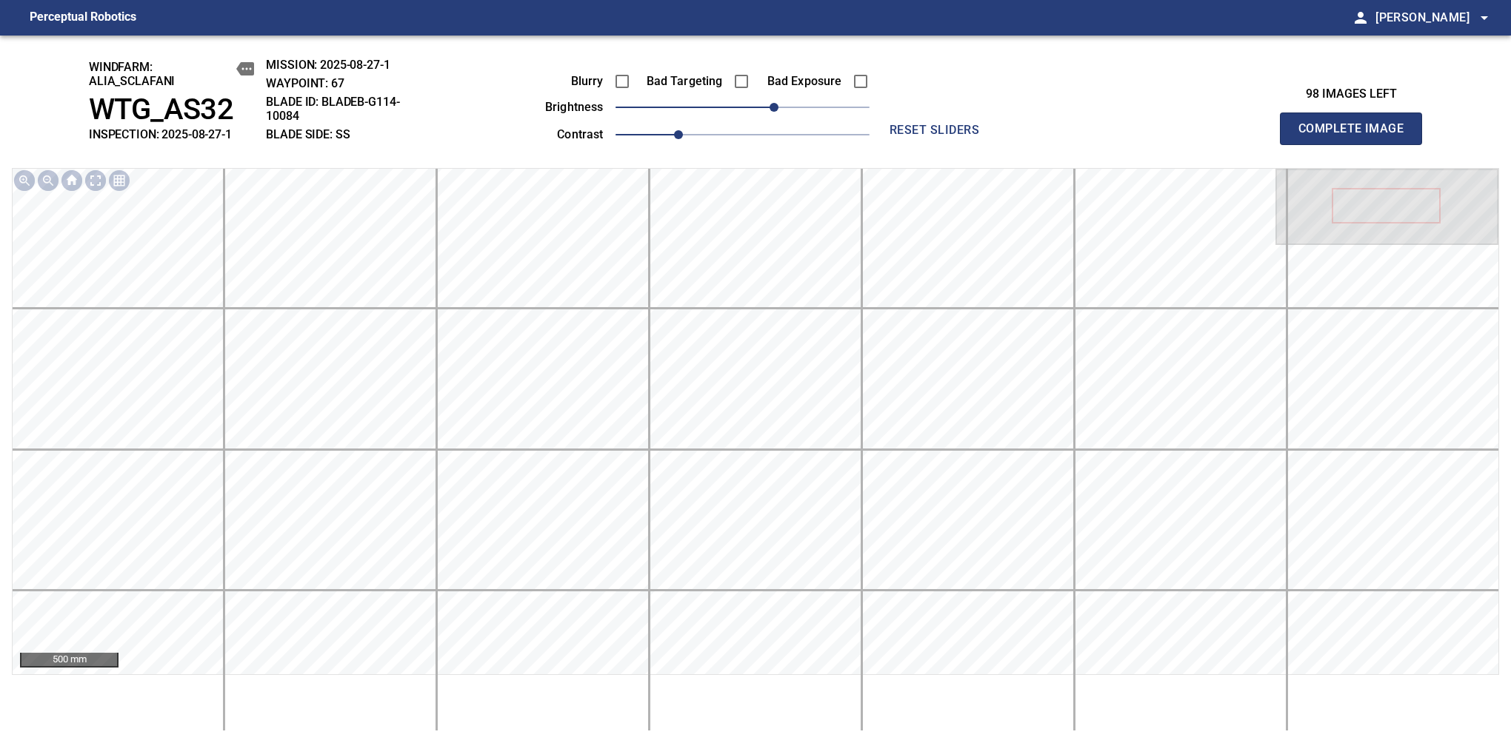
click at [1194, 136] on span "Complete Image" at bounding box center [1351, 128] width 110 height 21
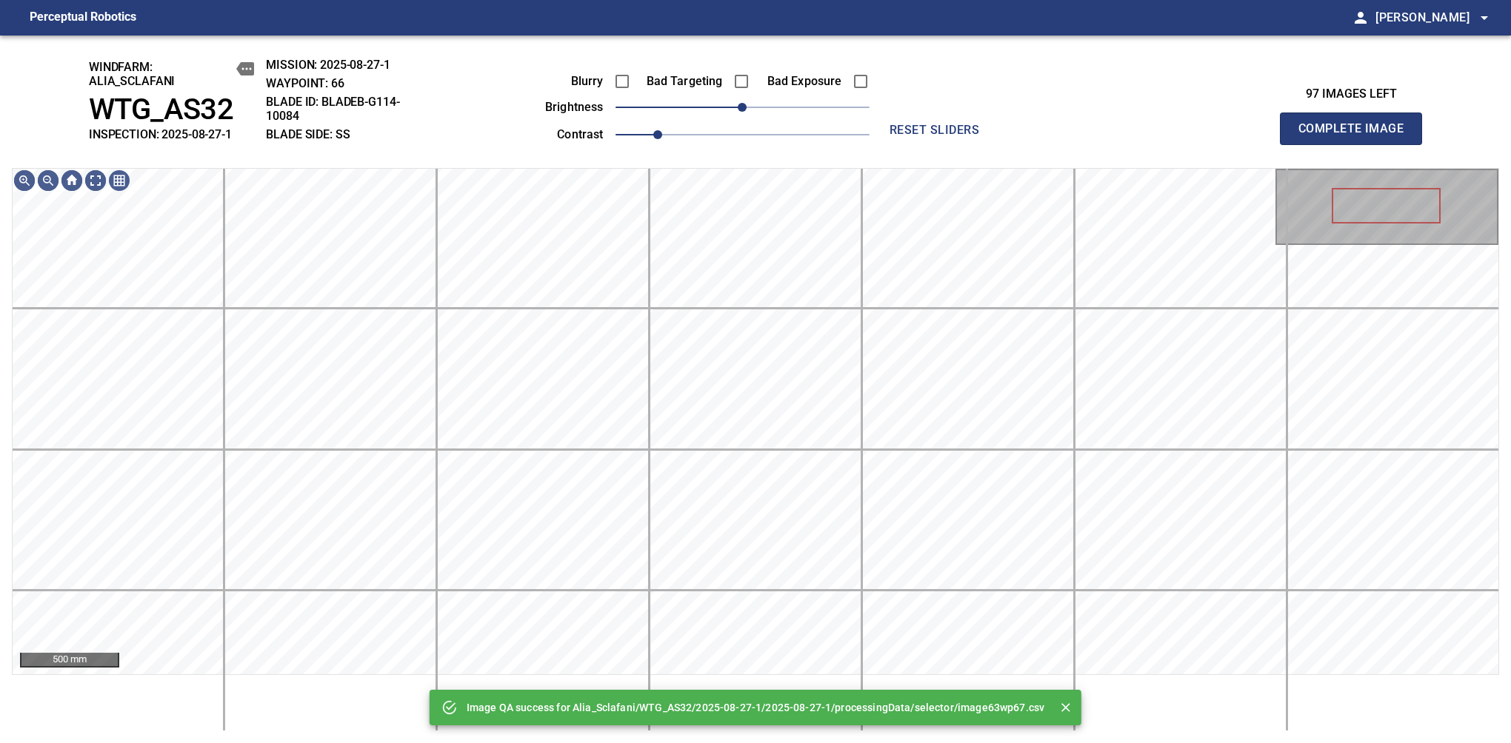
click at [769, 104] on span "0" at bounding box center [742, 107] width 254 height 21
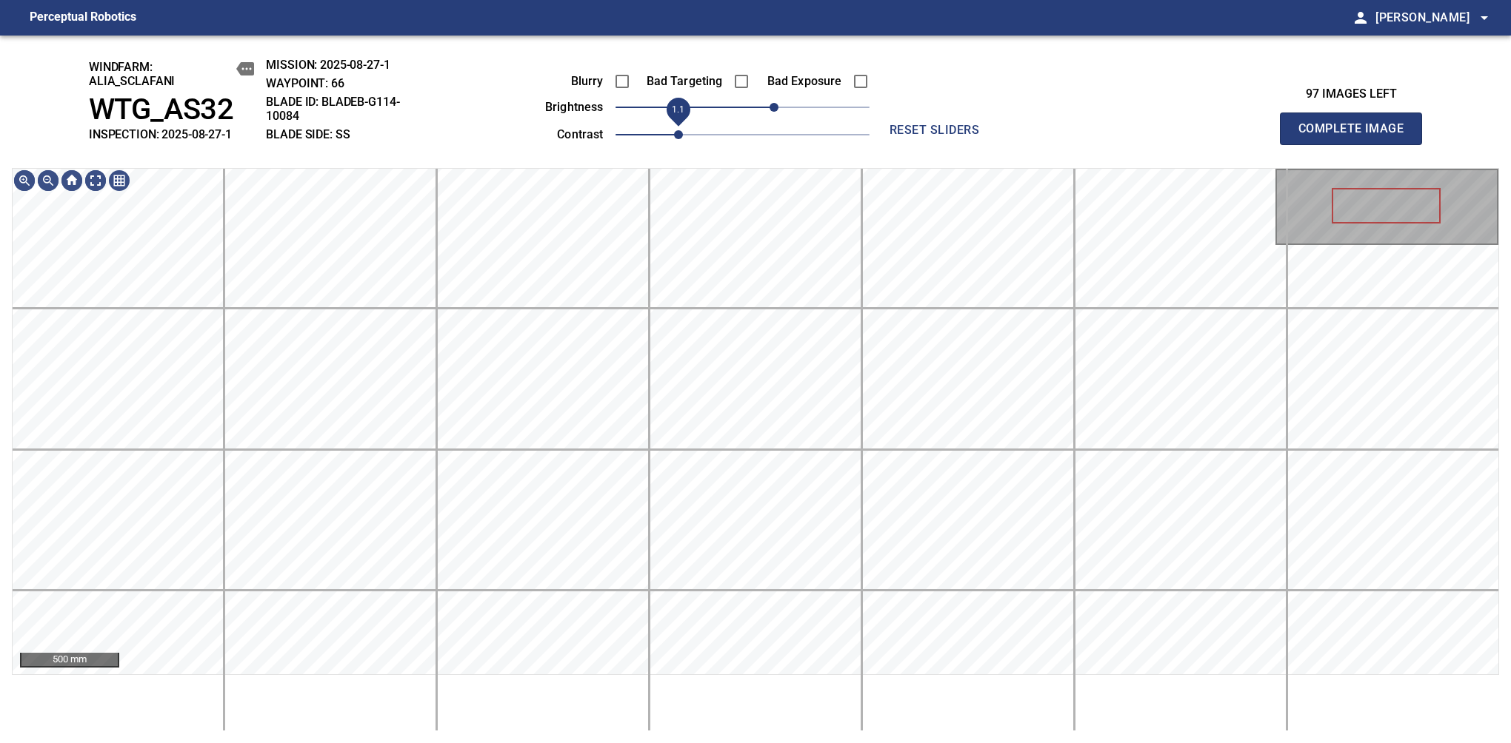
drag, startPoint x: 655, startPoint y: 133, endPoint x: 672, endPoint y: 135, distance: 17.8
click at [674, 135] on span "1.1" at bounding box center [678, 134] width 9 height 9
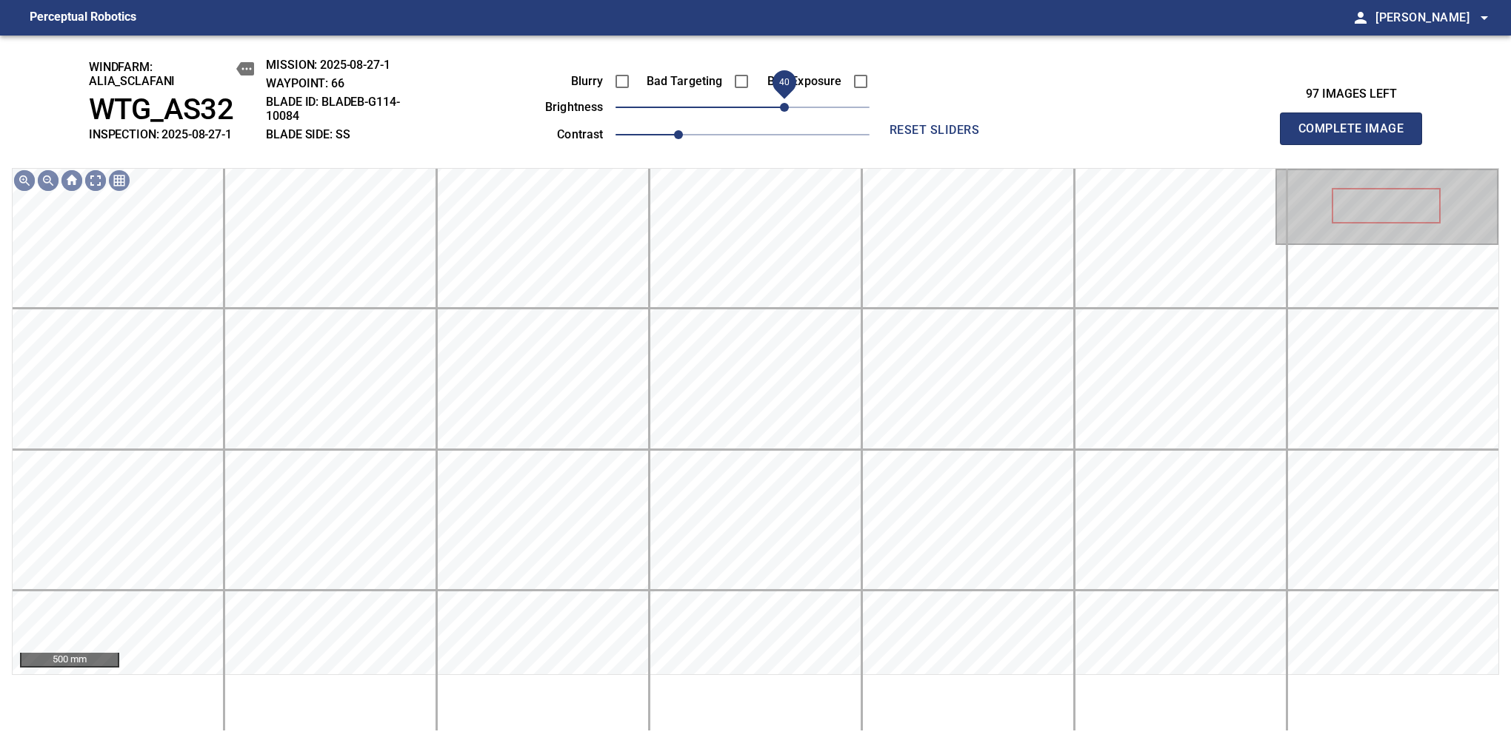
drag, startPoint x: 771, startPoint y: 110, endPoint x: 781, endPoint y: 107, distance: 10.8
click at [781, 107] on span "40" at bounding box center [784, 107] width 9 height 9
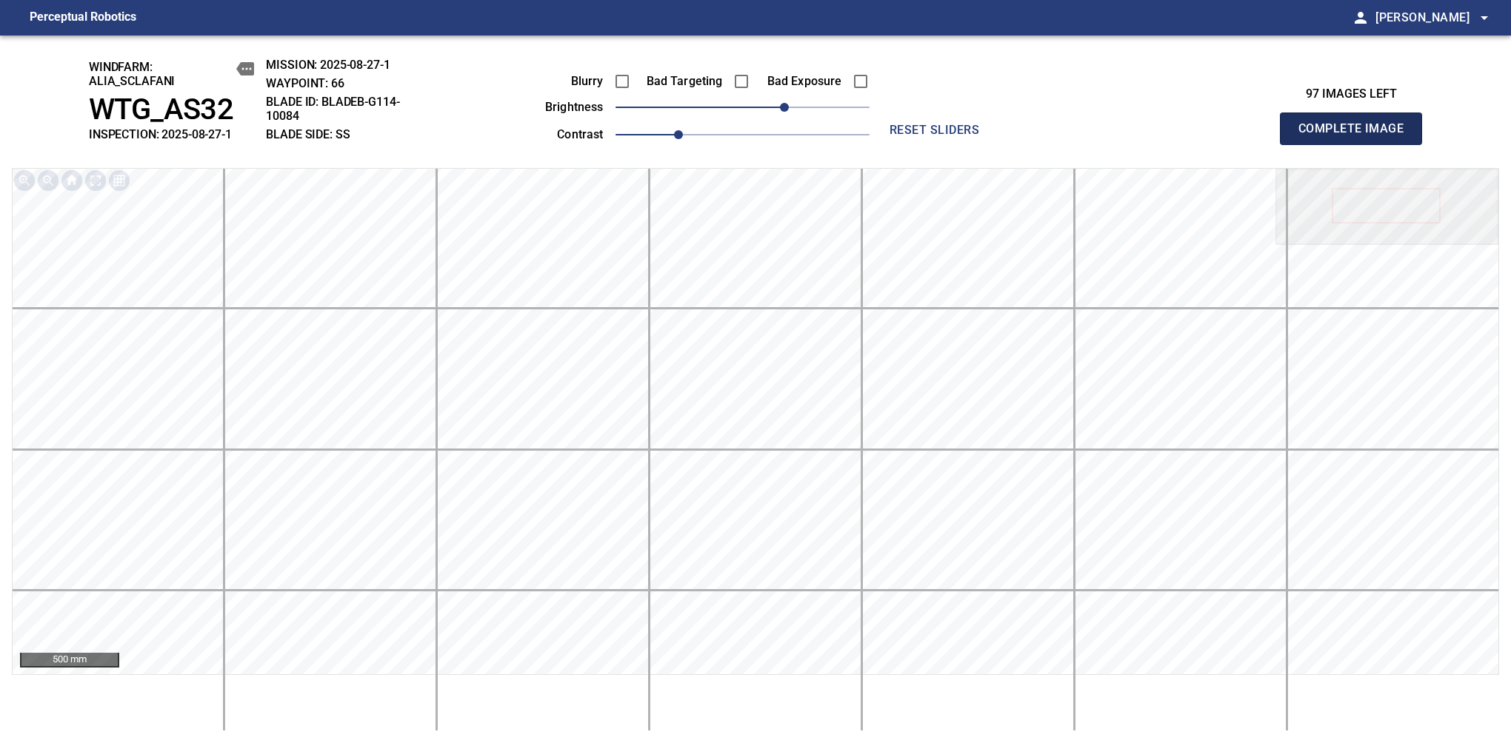
click at [1194, 136] on span "Complete Image" at bounding box center [1351, 128] width 110 height 21
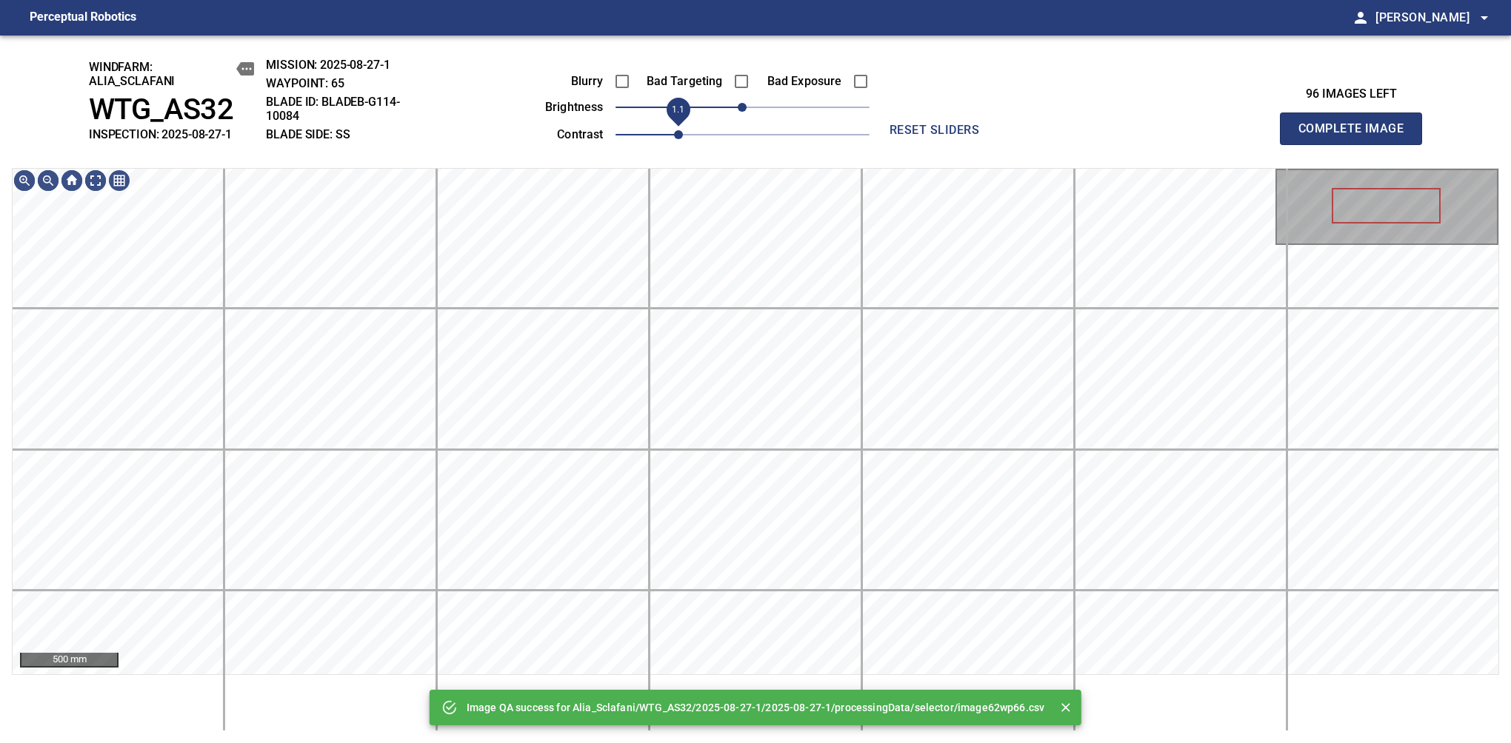
drag, startPoint x: 666, startPoint y: 139, endPoint x: 675, endPoint y: 139, distance: 9.6
click at [675, 139] on span "1.1" at bounding box center [678, 134] width 9 height 9
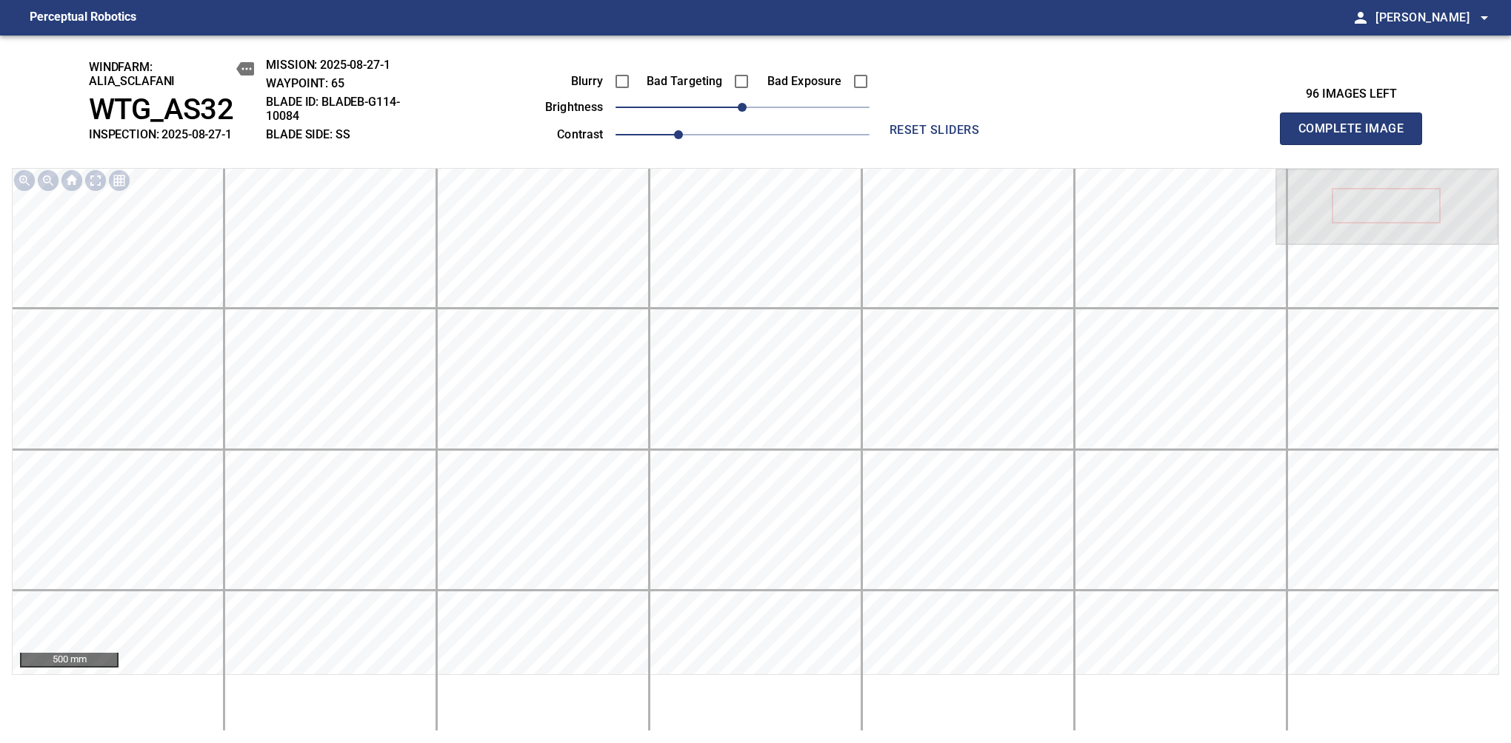
drag, startPoint x: 758, startPoint y: 118, endPoint x: 782, endPoint y: 121, distance: 23.9
click at [782, 121] on div "Blurry Bad Targeting Bad Exposure brightness 0 contrast 1.1" at bounding box center [691, 105] width 358 height 79
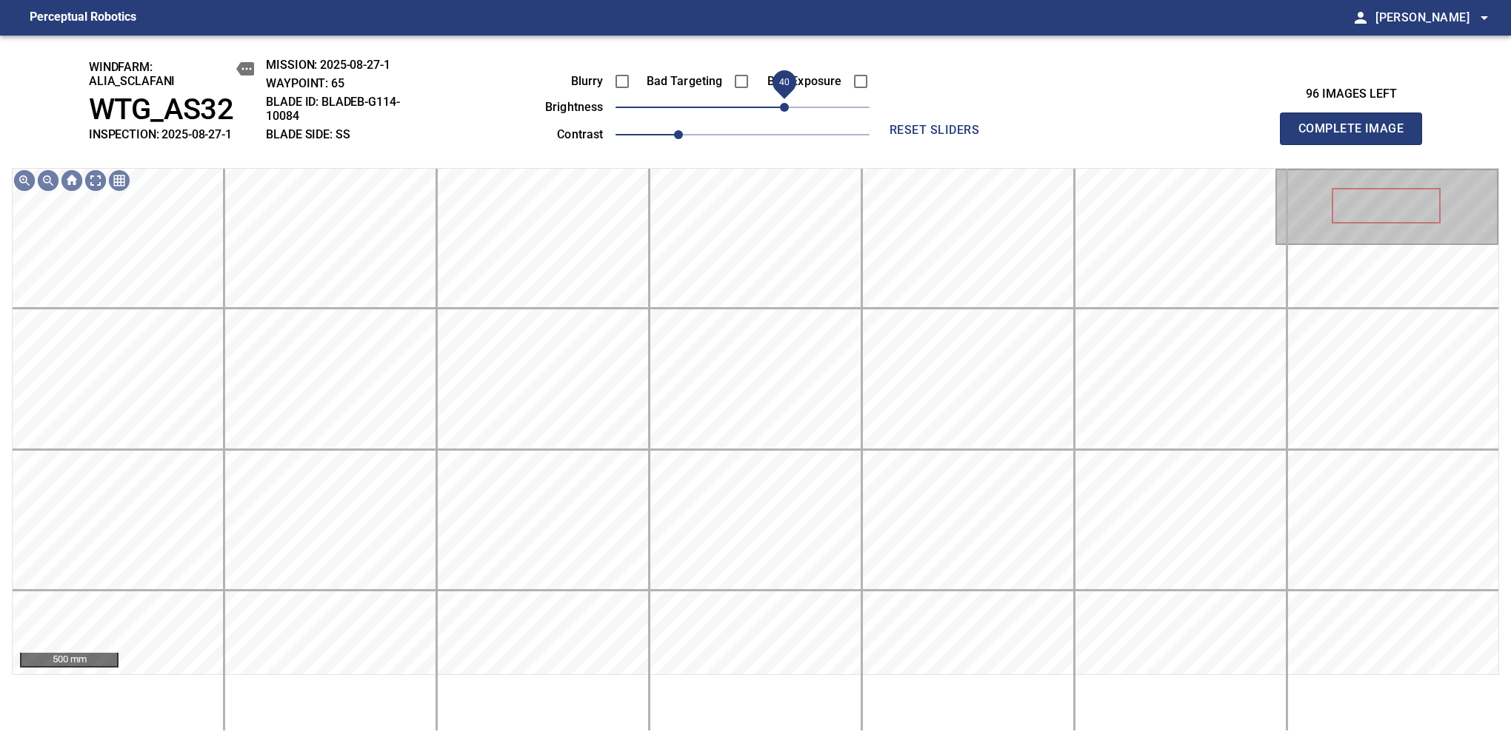
drag, startPoint x: 740, startPoint y: 113, endPoint x: 787, endPoint y: 111, distance: 46.7
click at [787, 111] on span "40" at bounding box center [784, 107] width 9 height 9
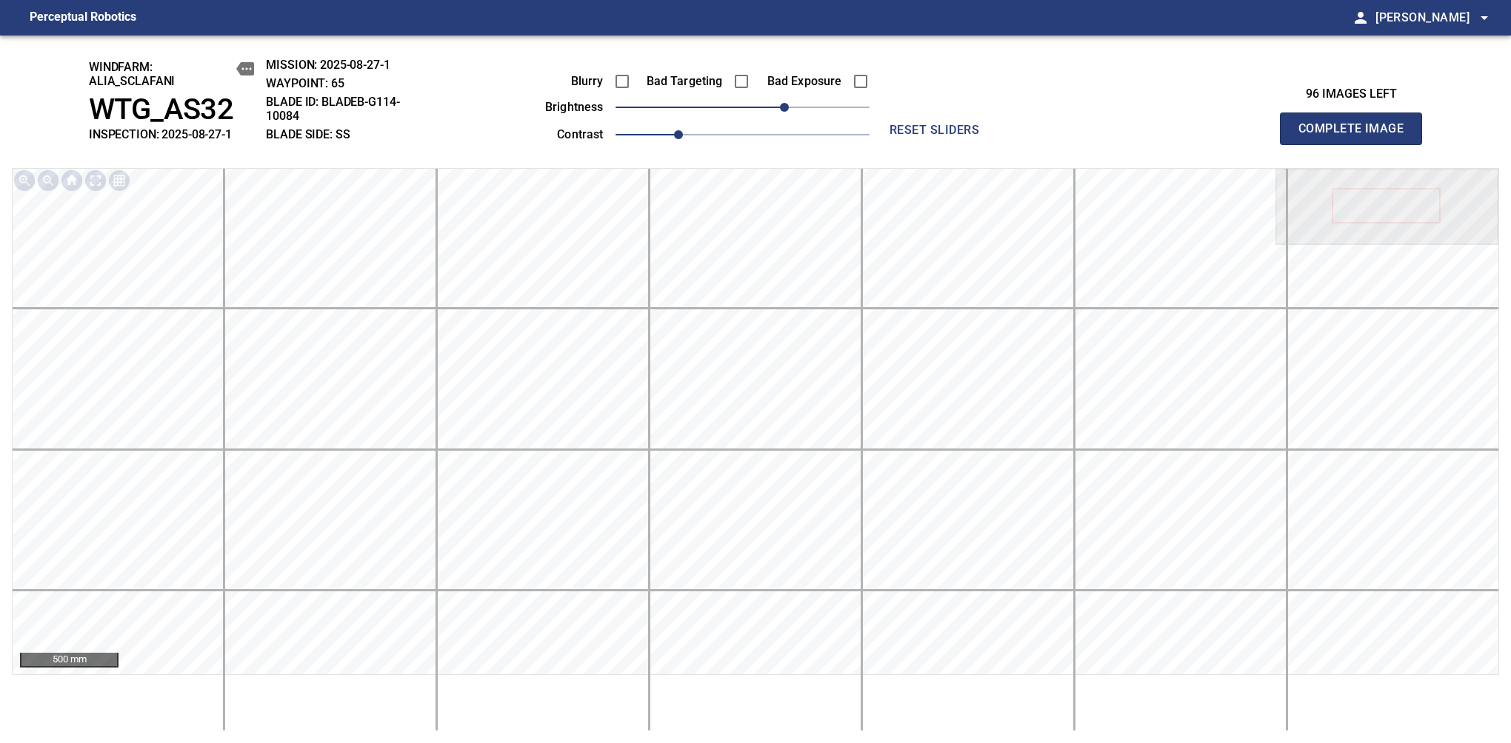
click at [1194, 136] on span "Complete Image" at bounding box center [1351, 128] width 110 height 21
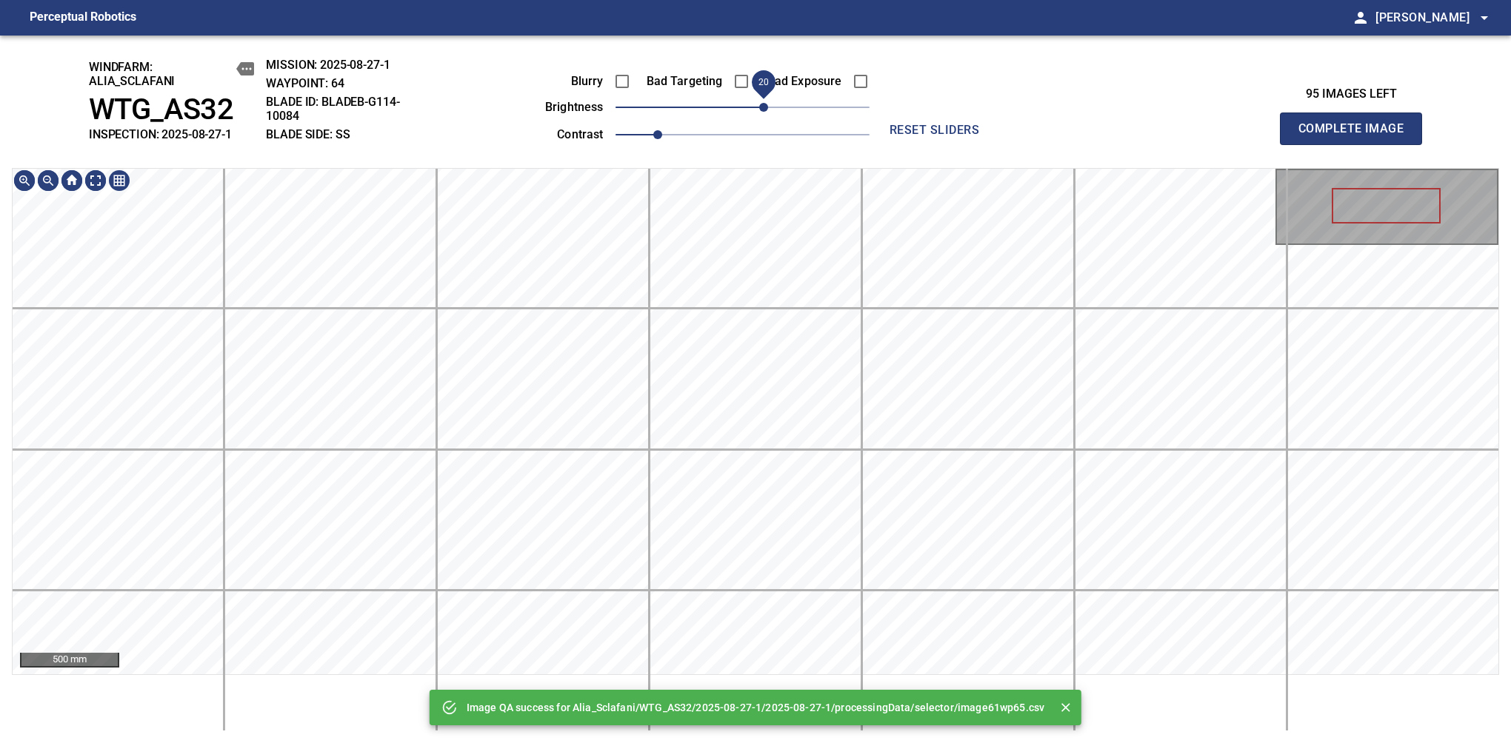
drag, startPoint x: 761, startPoint y: 111, endPoint x: 769, endPoint y: 109, distance: 7.7
click at [769, 109] on span "20" at bounding box center [742, 107] width 254 height 21
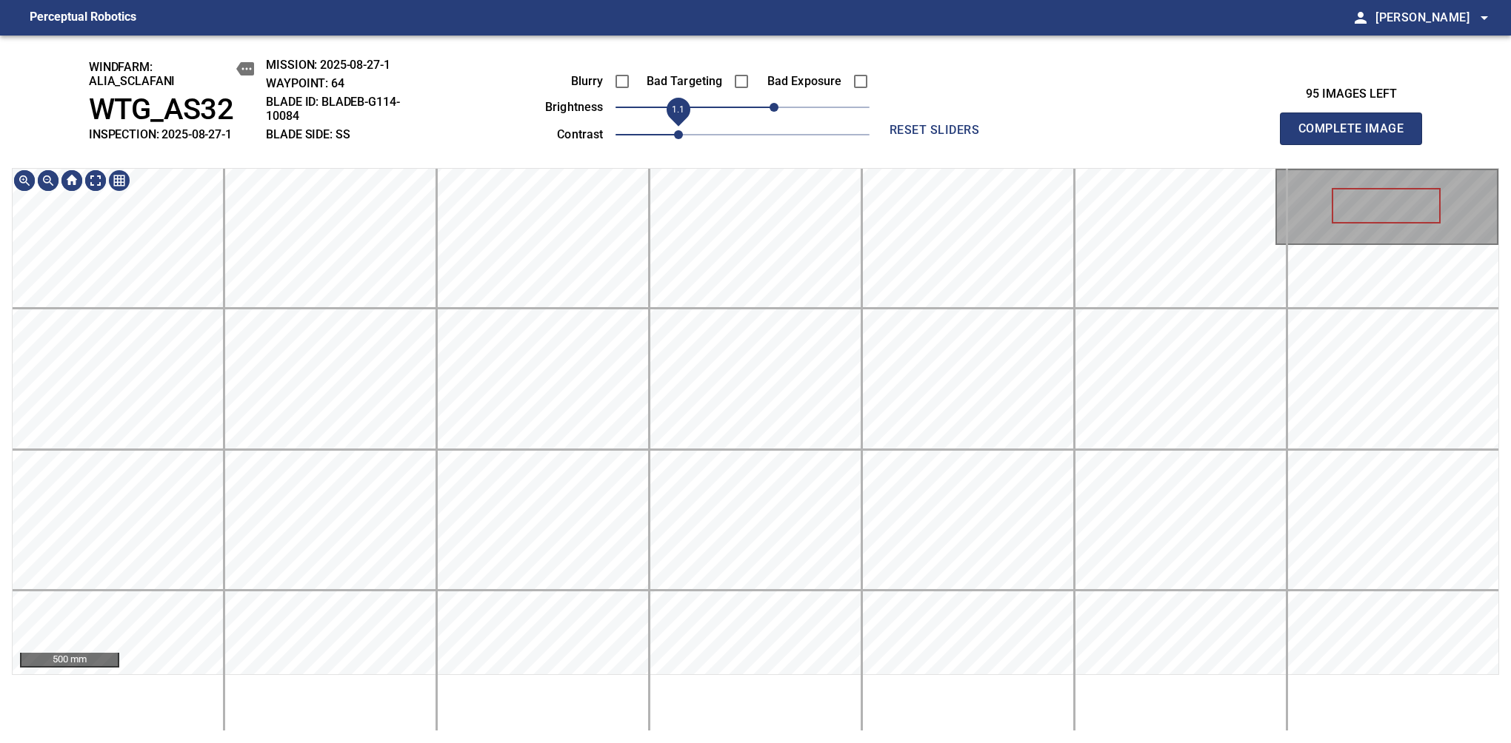
drag, startPoint x: 675, startPoint y: 136, endPoint x: 689, endPoint y: 135, distance: 13.4
click at [689, 135] on span "1.1" at bounding box center [742, 134] width 254 height 21
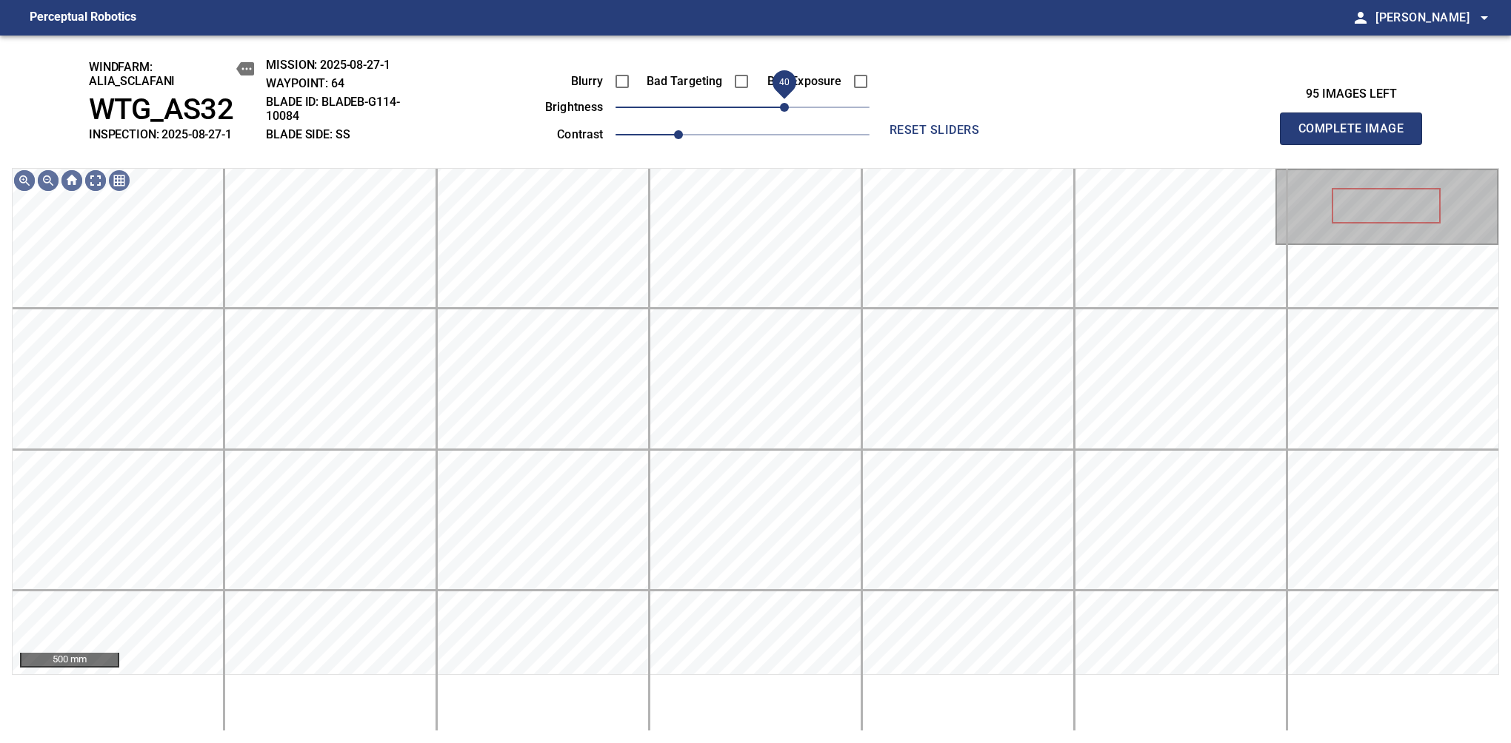
drag, startPoint x: 776, startPoint y: 113, endPoint x: 789, endPoint y: 109, distance: 14.0
click at [789, 109] on span "40" at bounding box center [784, 107] width 9 height 9
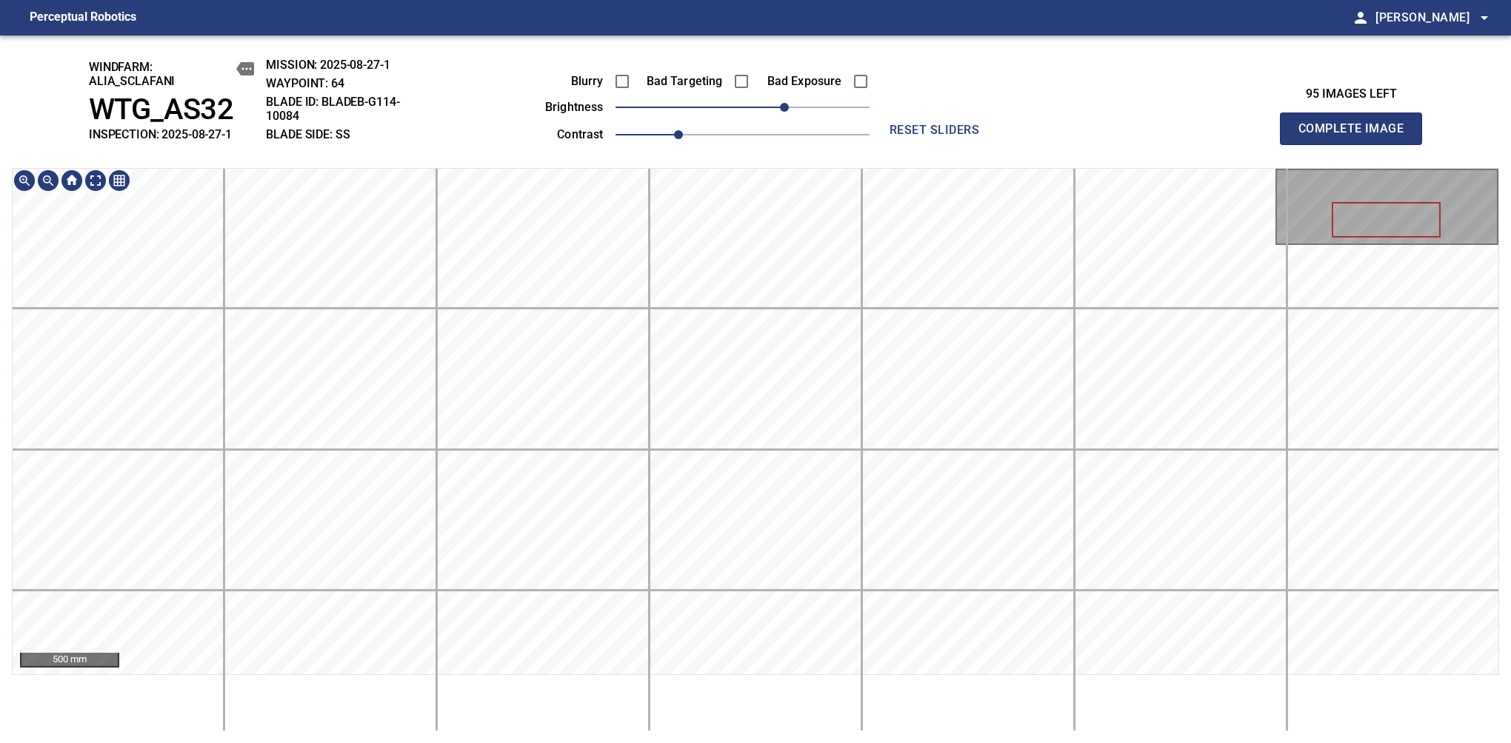
click at [1194, 136] on span "Complete Image" at bounding box center [1351, 128] width 110 height 21
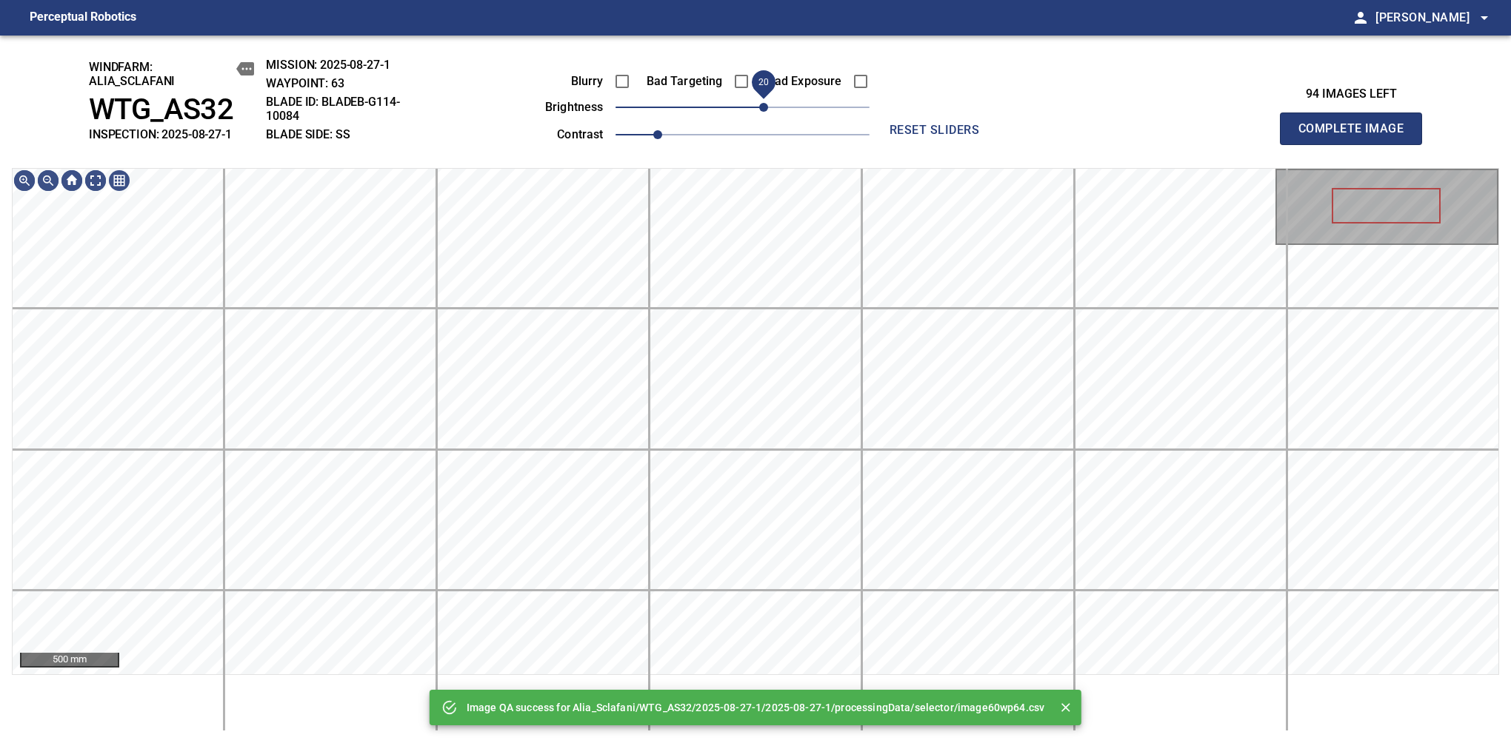
drag, startPoint x: 743, startPoint y: 113, endPoint x: 769, endPoint y: 113, distance: 25.2
click at [768, 112] on span "20" at bounding box center [763, 107] width 9 height 9
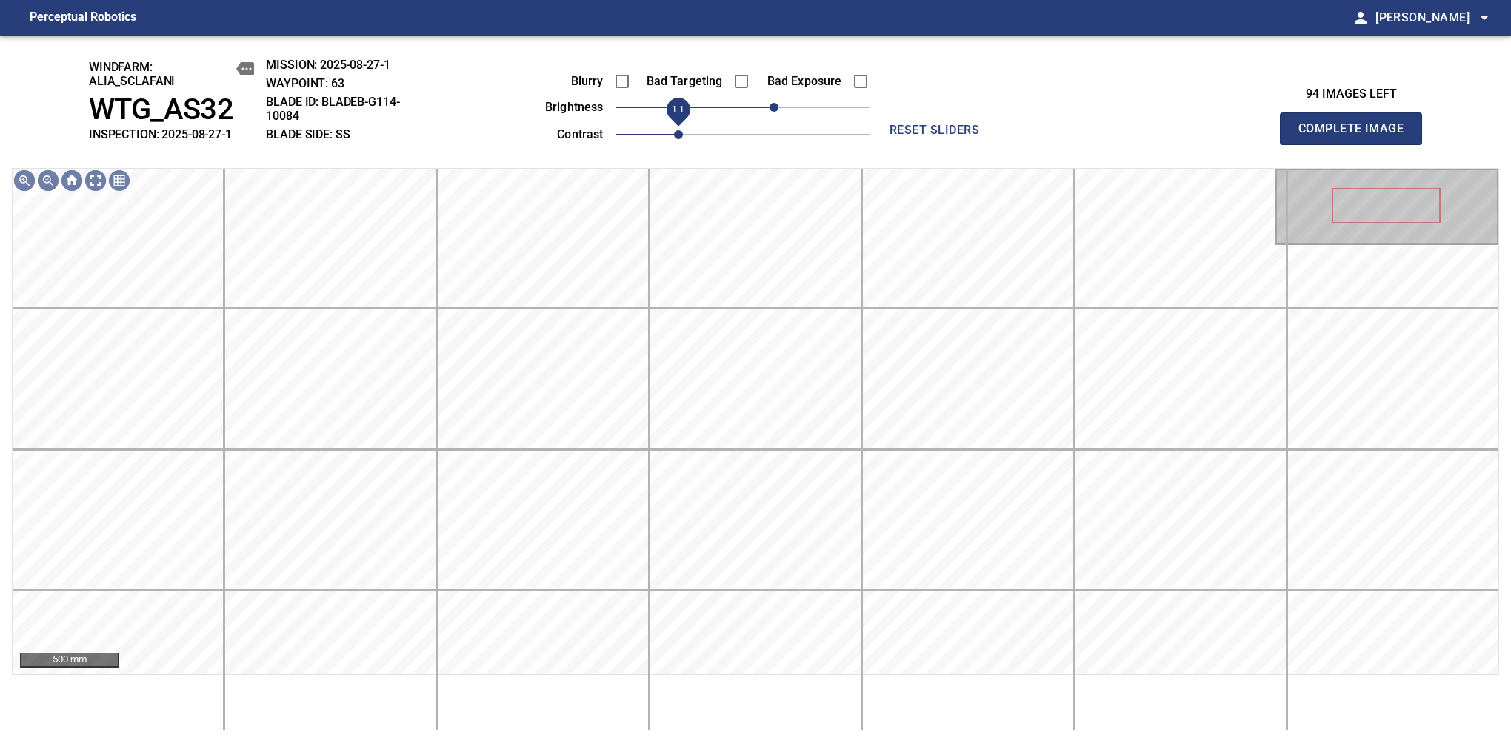
click at [675, 139] on span "1.1" at bounding box center [678, 134] width 9 height 9
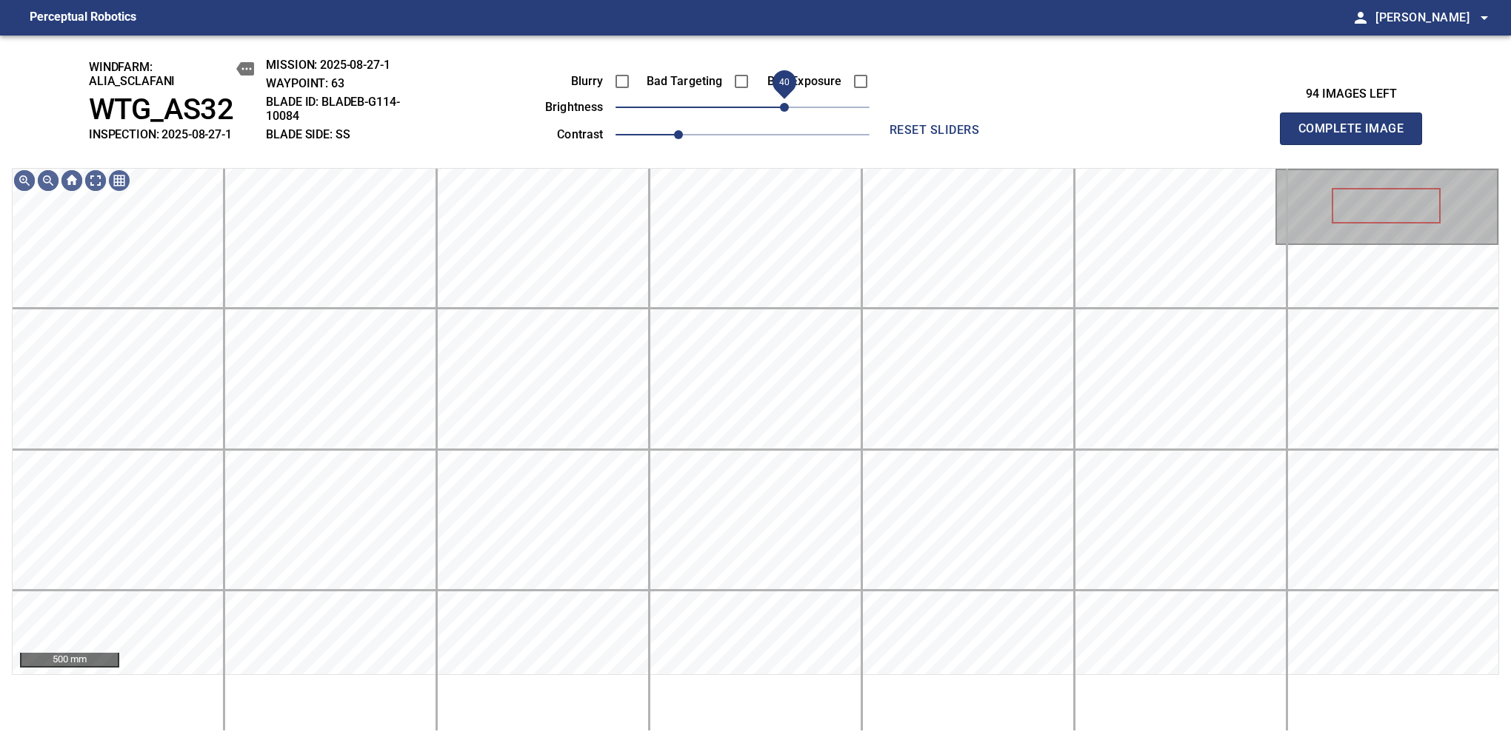
drag, startPoint x: 774, startPoint y: 111, endPoint x: 782, endPoint y: 109, distance: 8.4
click at [782, 109] on span "40" at bounding box center [784, 107] width 9 height 9
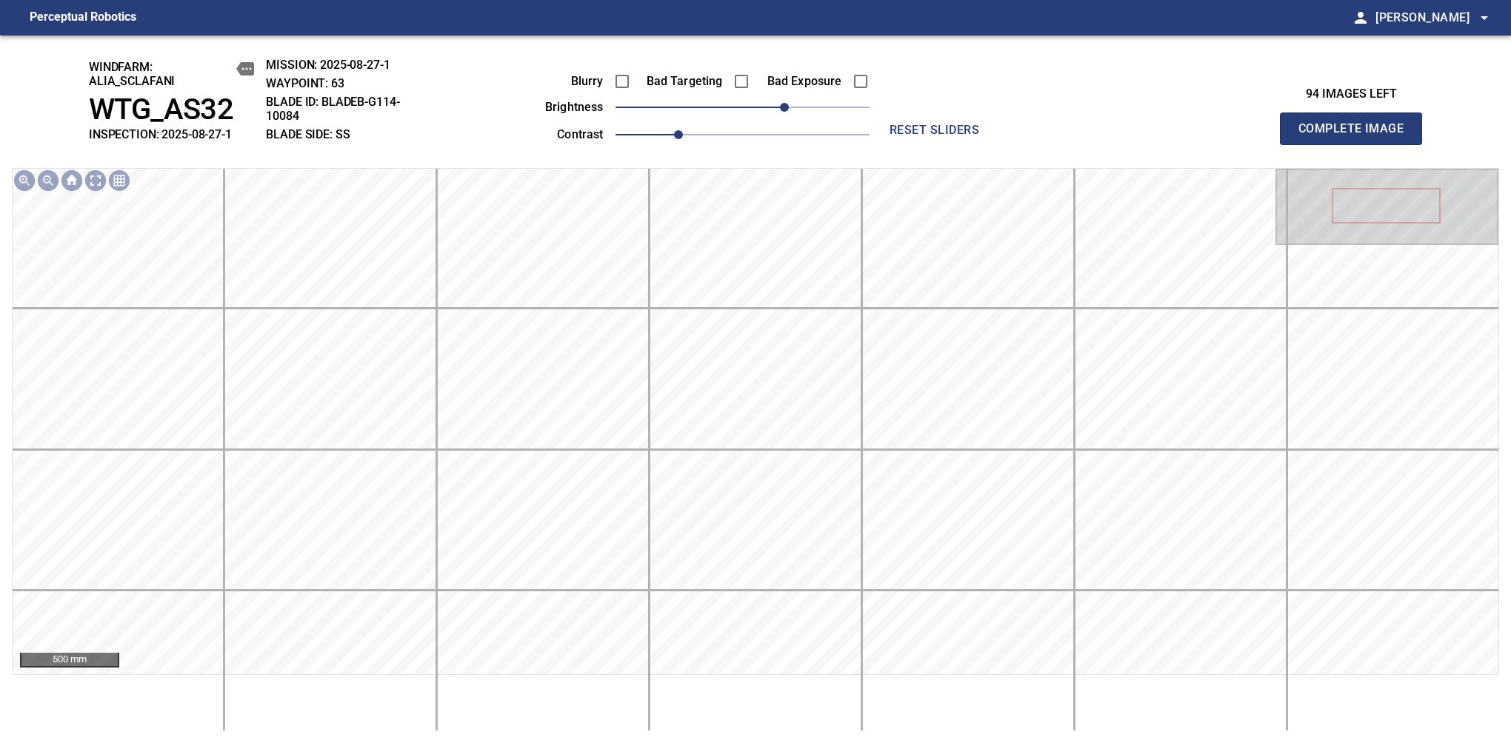
click at [1194, 136] on span "Complete Image" at bounding box center [1351, 128] width 110 height 21
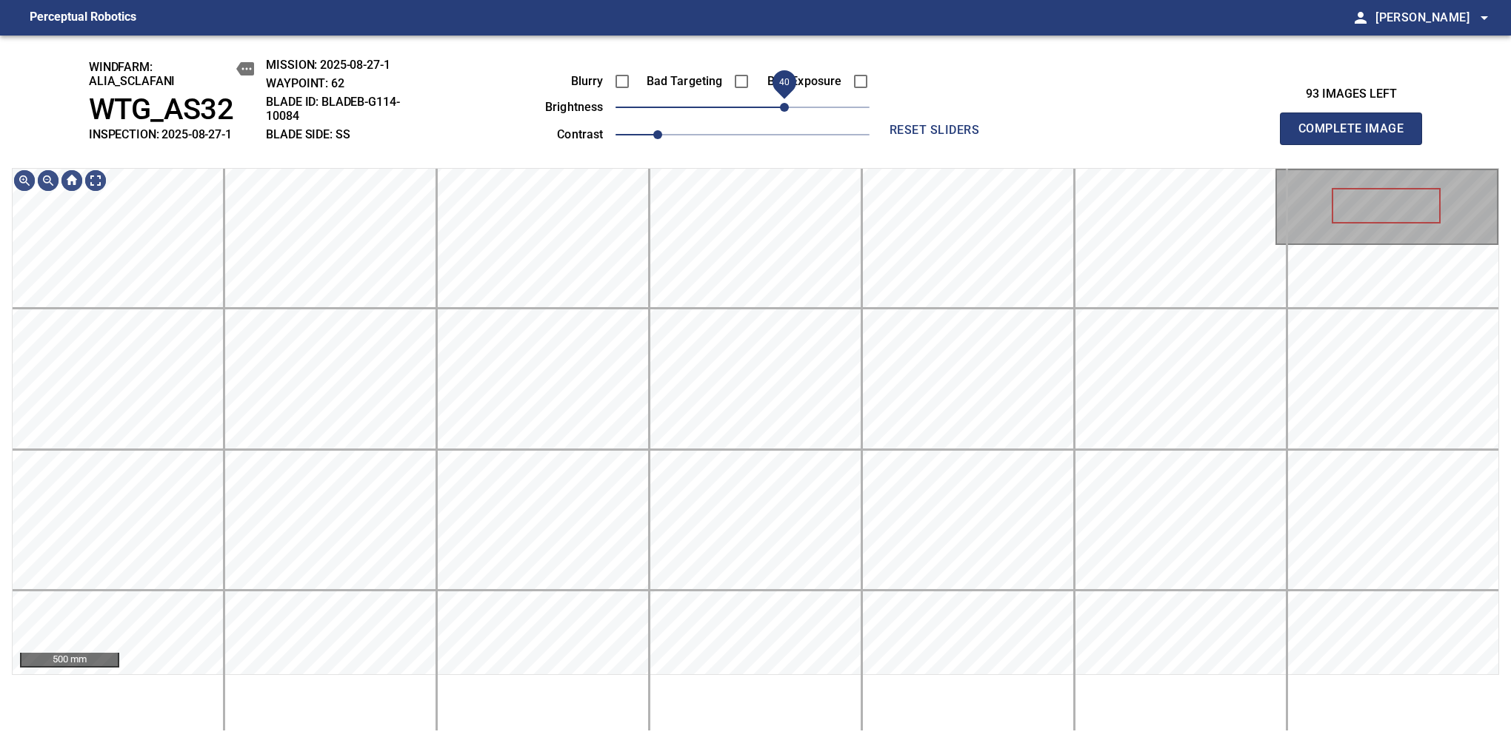
drag, startPoint x: 774, startPoint y: 117, endPoint x: 789, endPoint y: 113, distance: 16.2
click at [789, 113] on span "40" at bounding box center [742, 107] width 254 height 21
click at [675, 130] on span "1.1" at bounding box center [678, 134] width 9 height 9
drag, startPoint x: 797, startPoint y: 117, endPoint x: 808, endPoint y: 115, distance: 11.3
click at [808, 112] on span "60" at bounding box center [805, 107] width 9 height 9
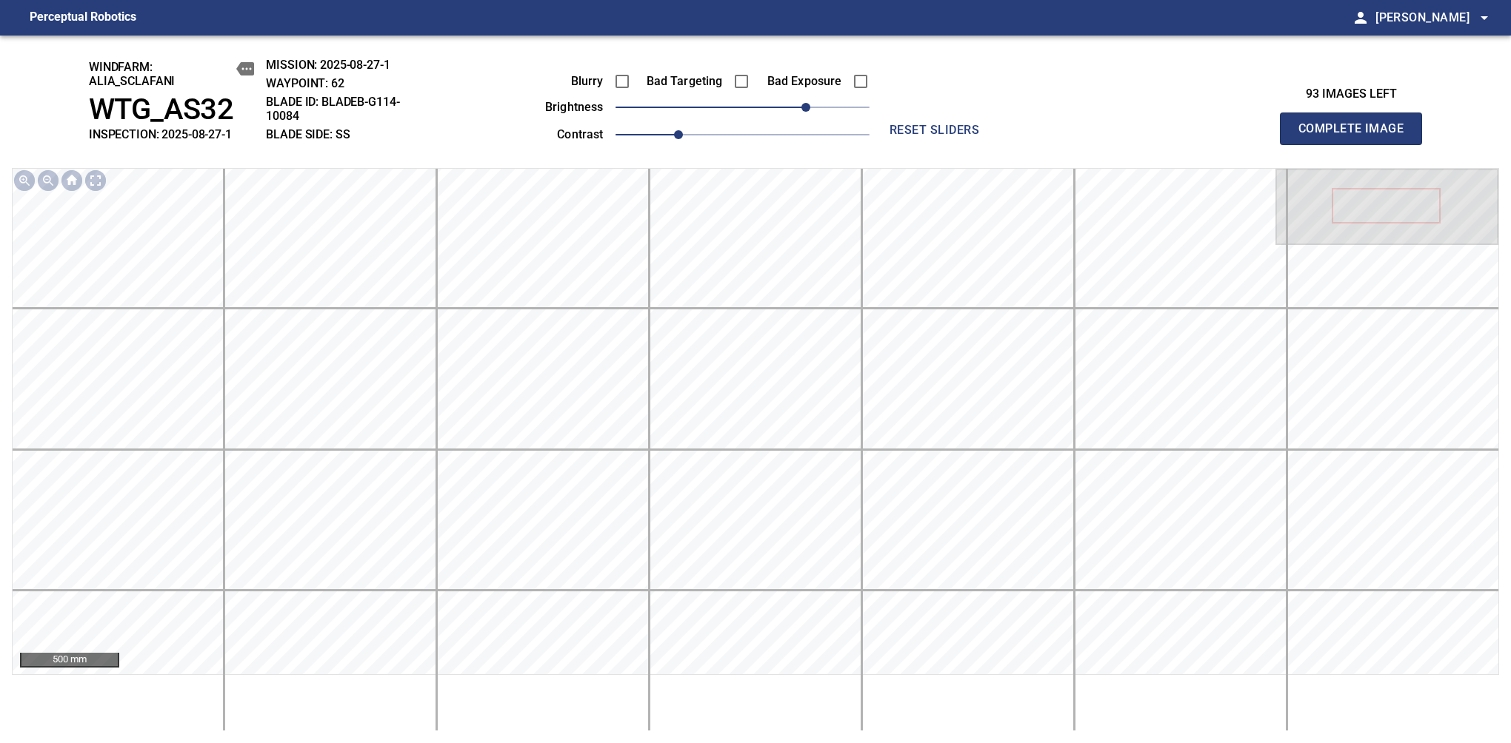
click at [1194, 136] on span "Complete Image" at bounding box center [1351, 128] width 110 height 21
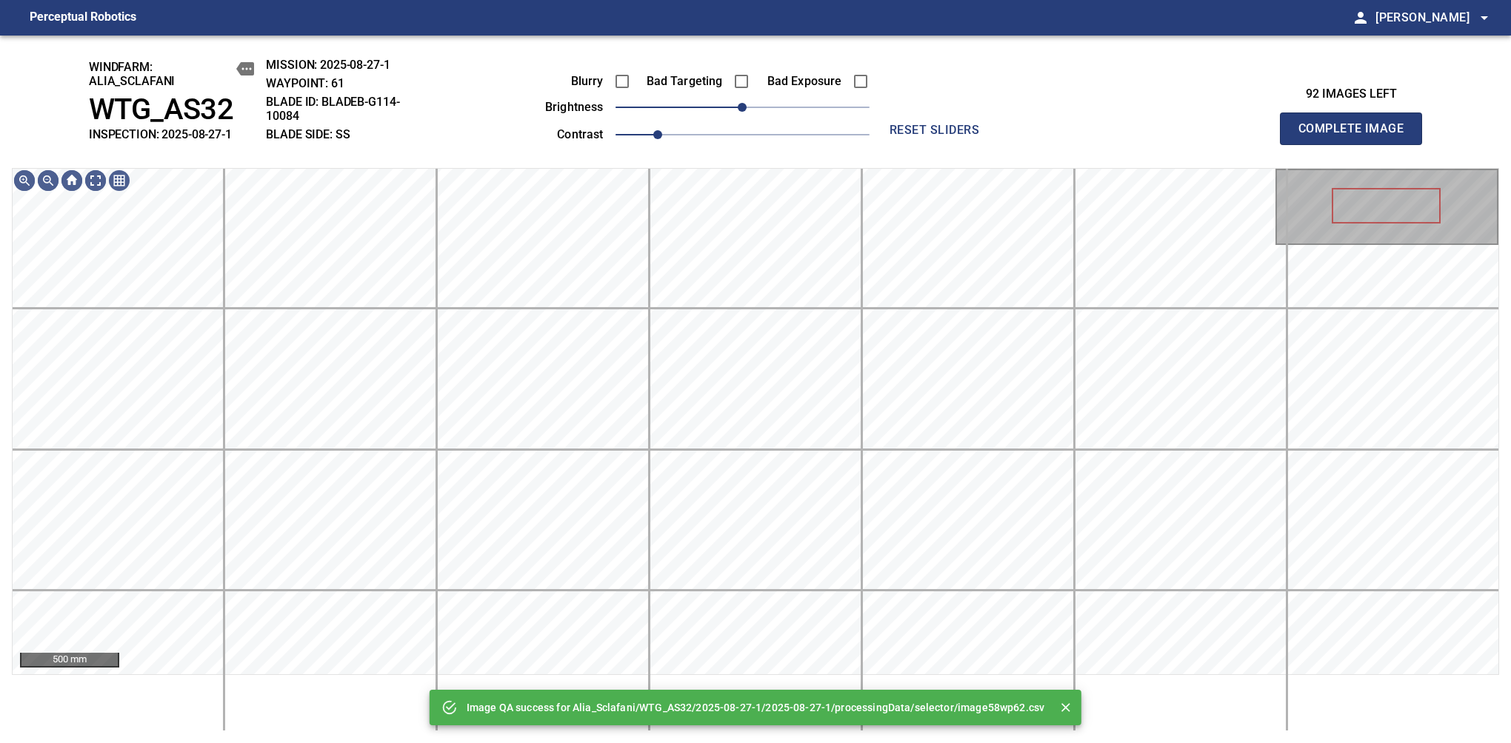
click at [810, 113] on span "0" at bounding box center [742, 107] width 254 height 21
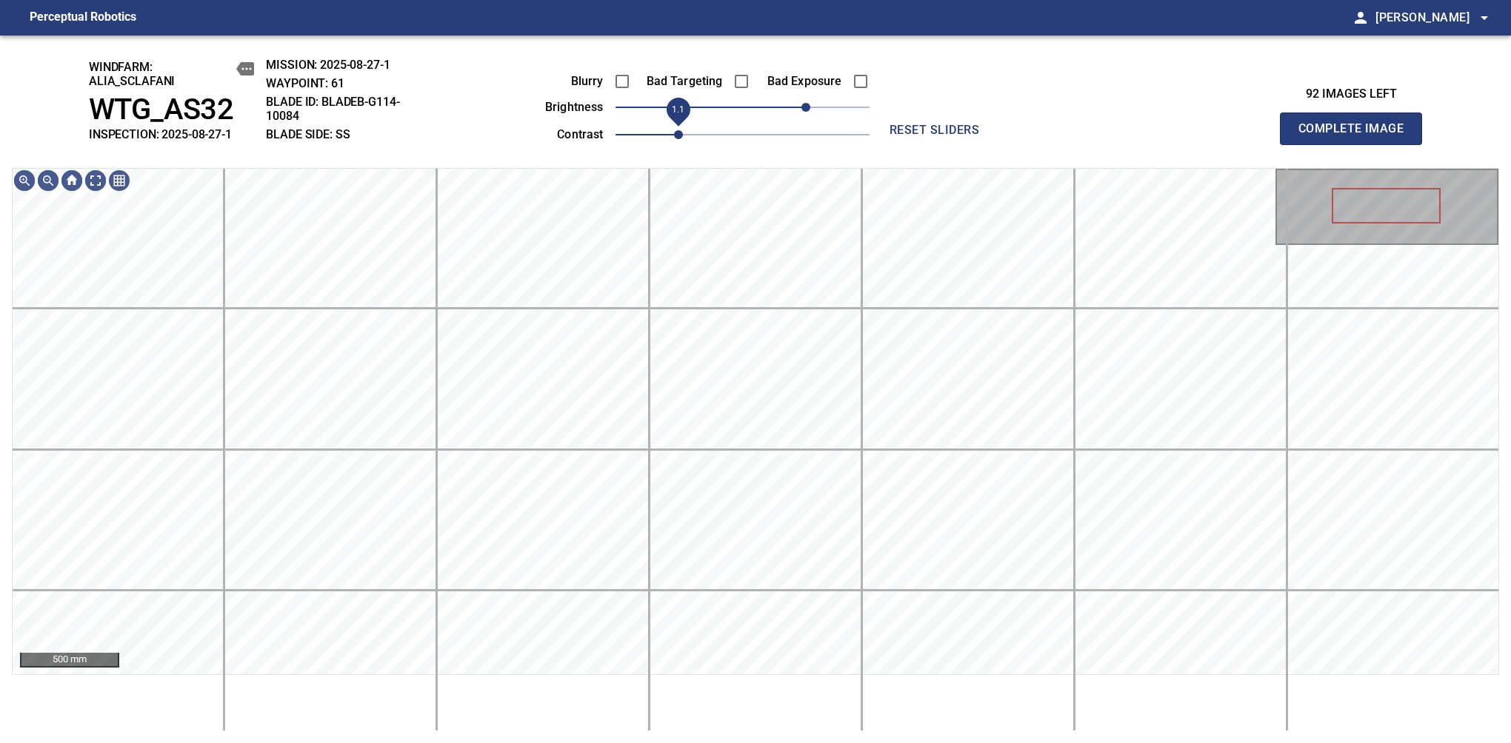
drag, startPoint x: 667, startPoint y: 133, endPoint x: 678, endPoint y: 133, distance: 10.4
click at [678, 133] on span "1.1" at bounding box center [678, 134] width 9 height 9
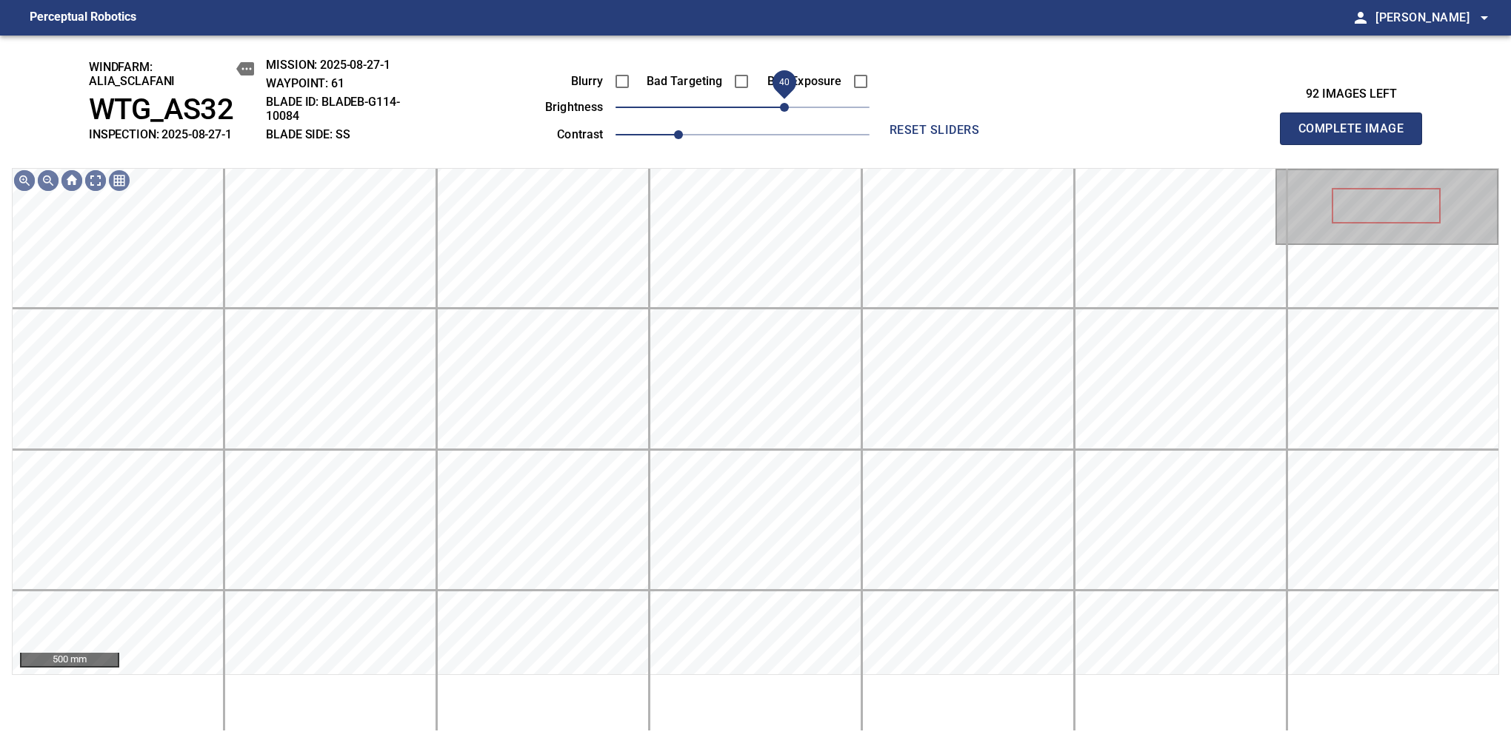
click at [789, 107] on span "40" at bounding box center [784, 107] width 9 height 9
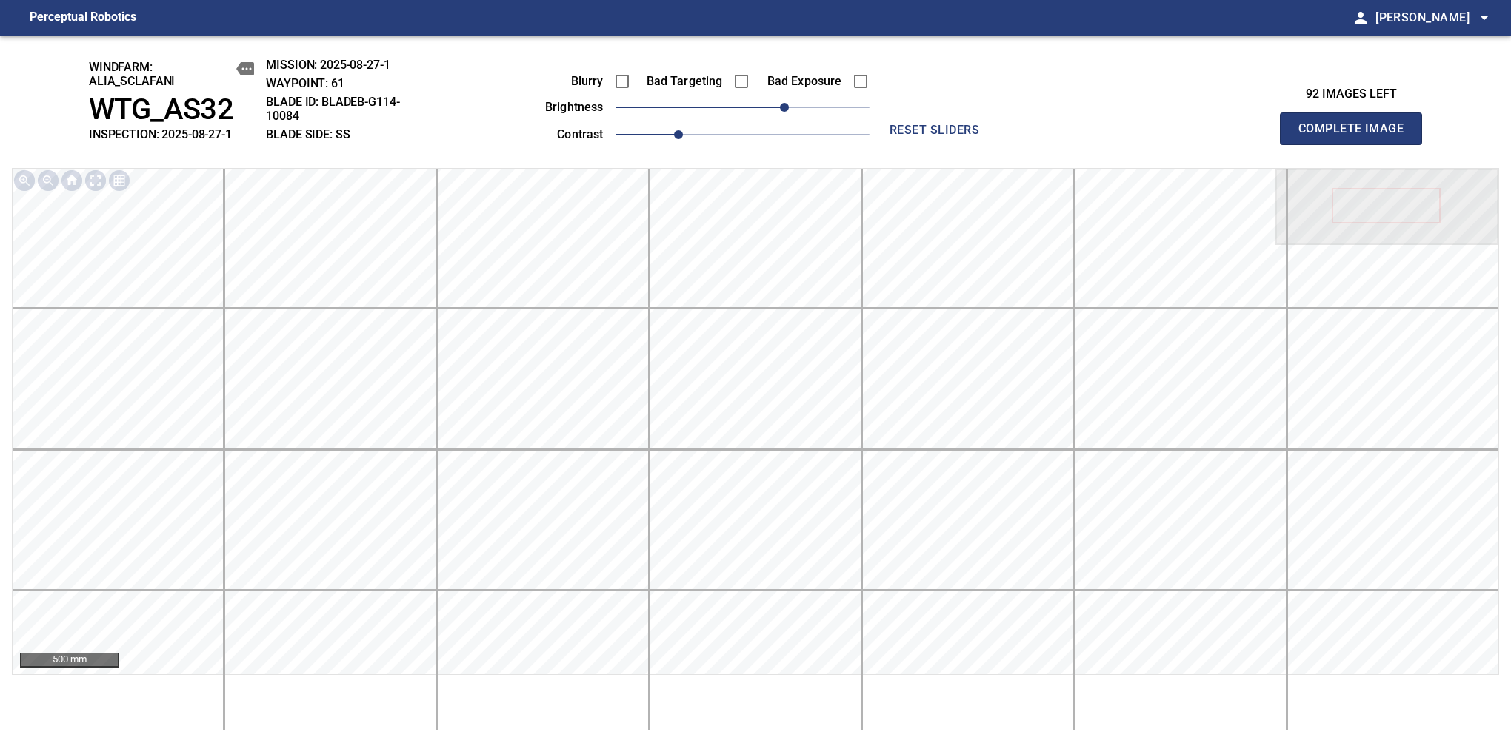
click at [1194, 136] on span "Complete Image" at bounding box center [1351, 128] width 110 height 21
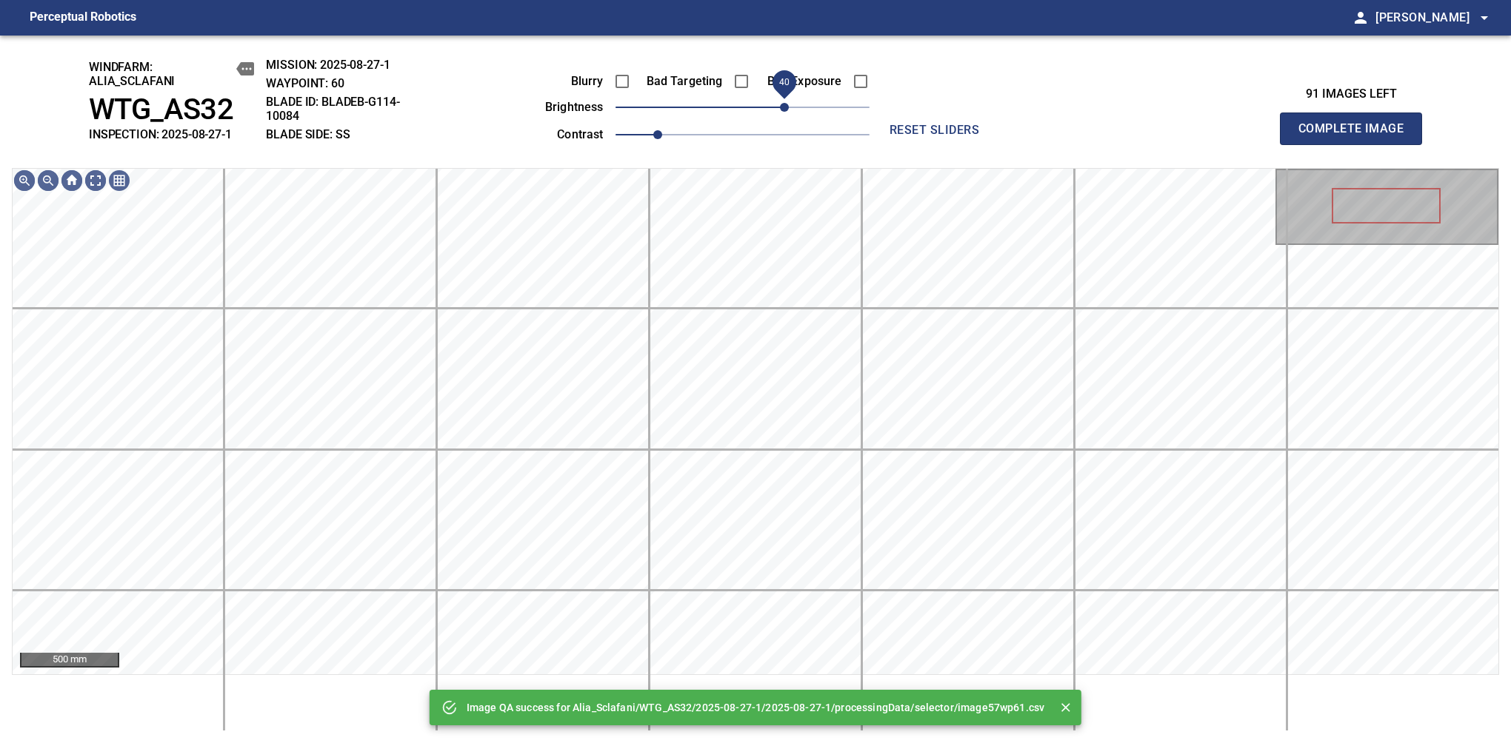
drag, startPoint x: 774, startPoint y: 116, endPoint x: 786, endPoint y: 110, distance: 13.9
click at [786, 110] on span "40" at bounding box center [742, 107] width 254 height 21
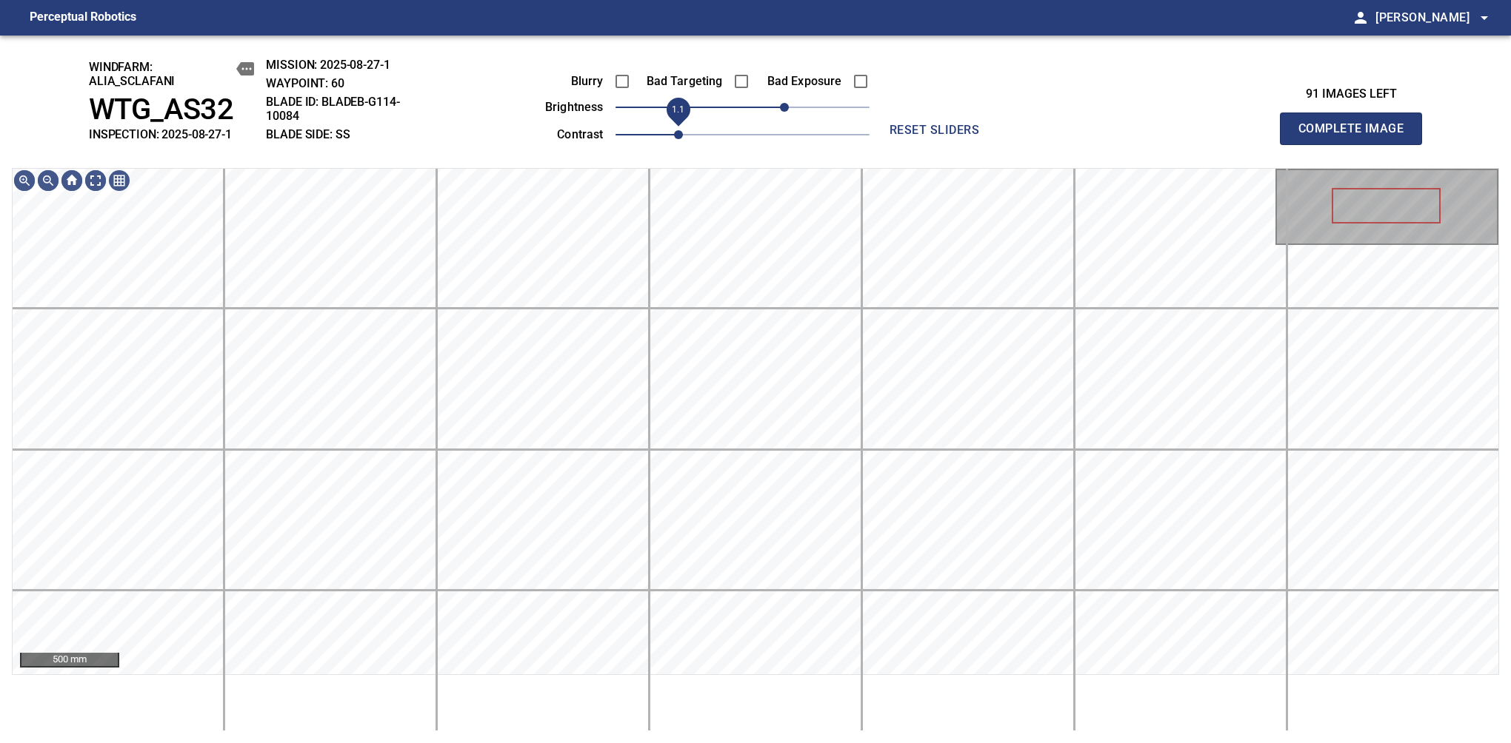
click at [674, 136] on span "1.1" at bounding box center [678, 134] width 9 height 9
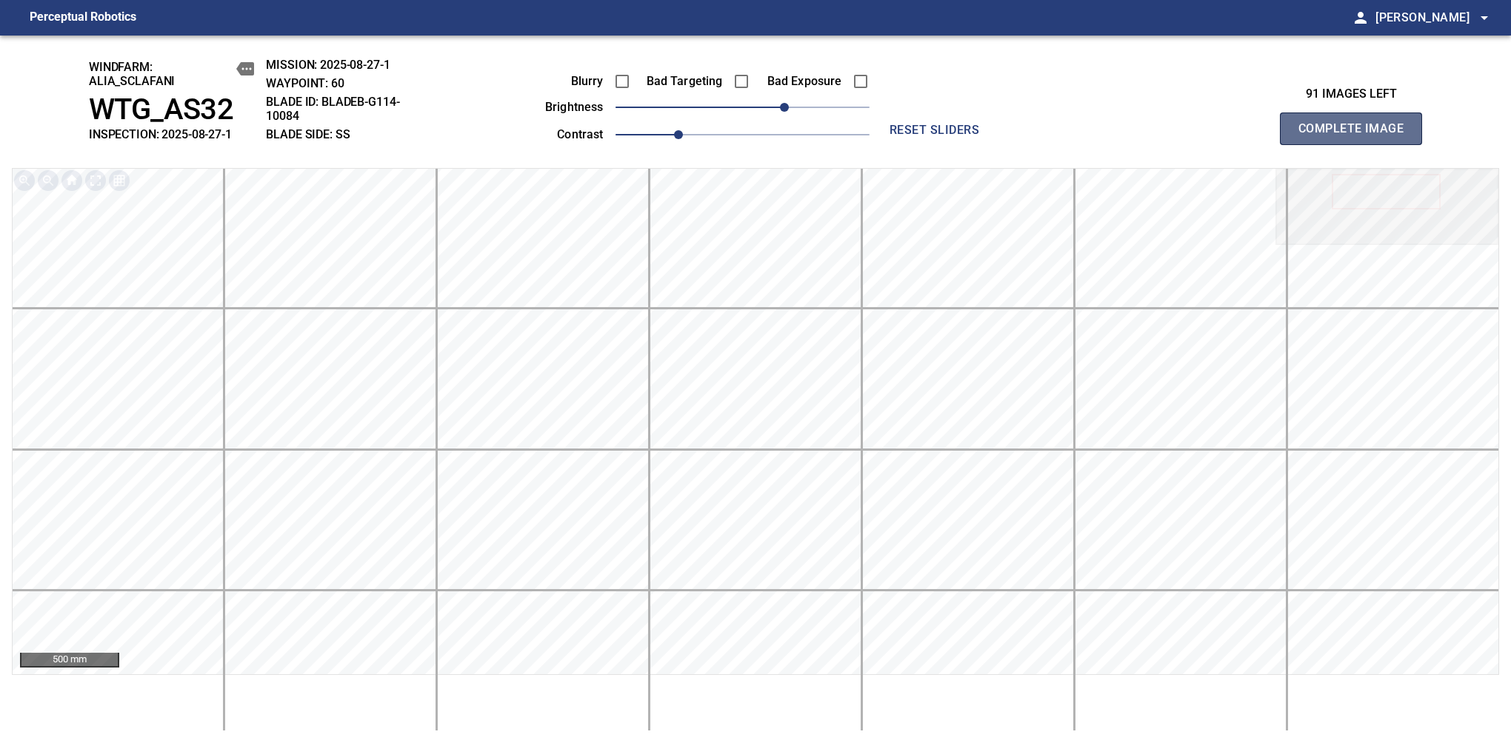
click at [1194, 136] on span "Complete Image" at bounding box center [1351, 128] width 110 height 21
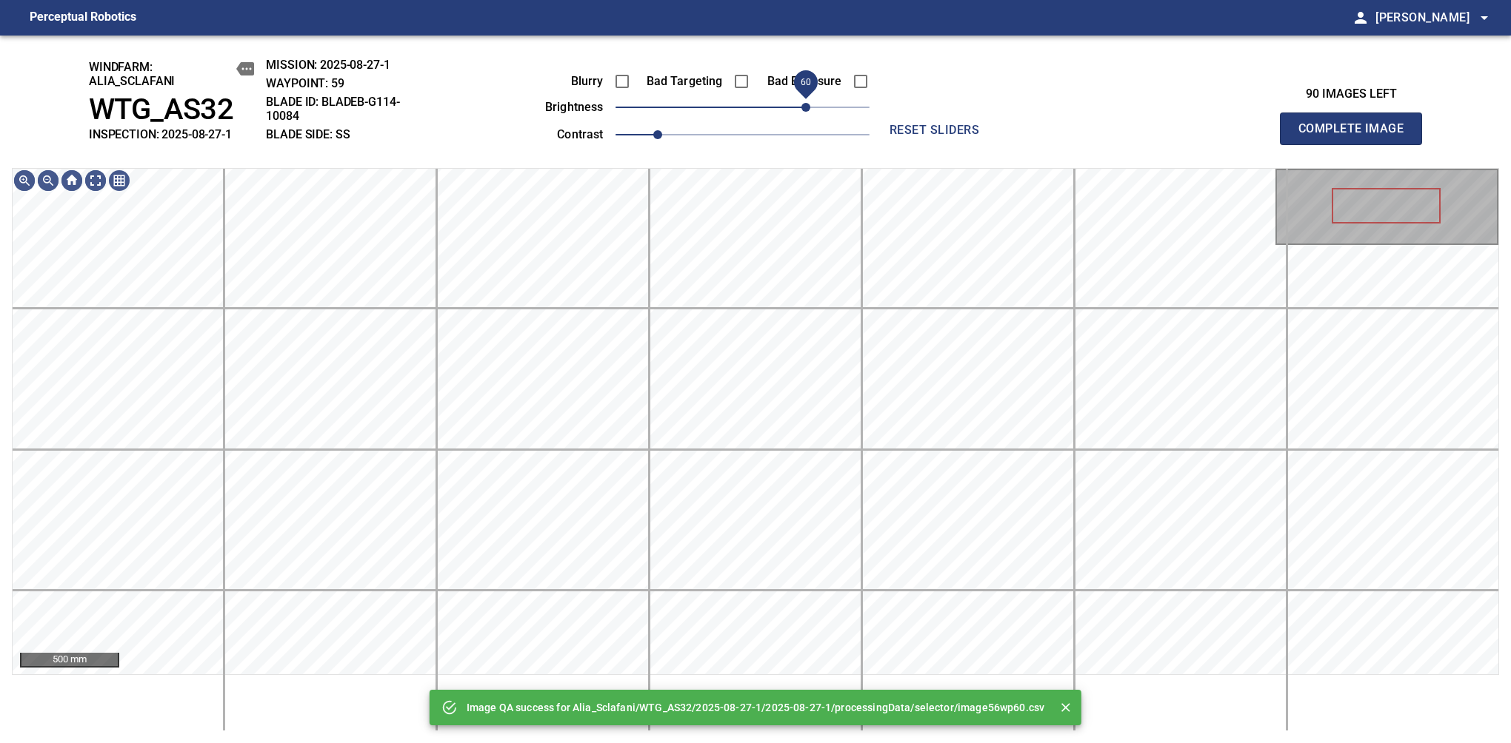
drag, startPoint x: 781, startPoint y: 110, endPoint x: 805, endPoint y: 110, distance: 23.7
click at [805, 110] on span "60" at bounding box center [742, 107] width 254 height 21
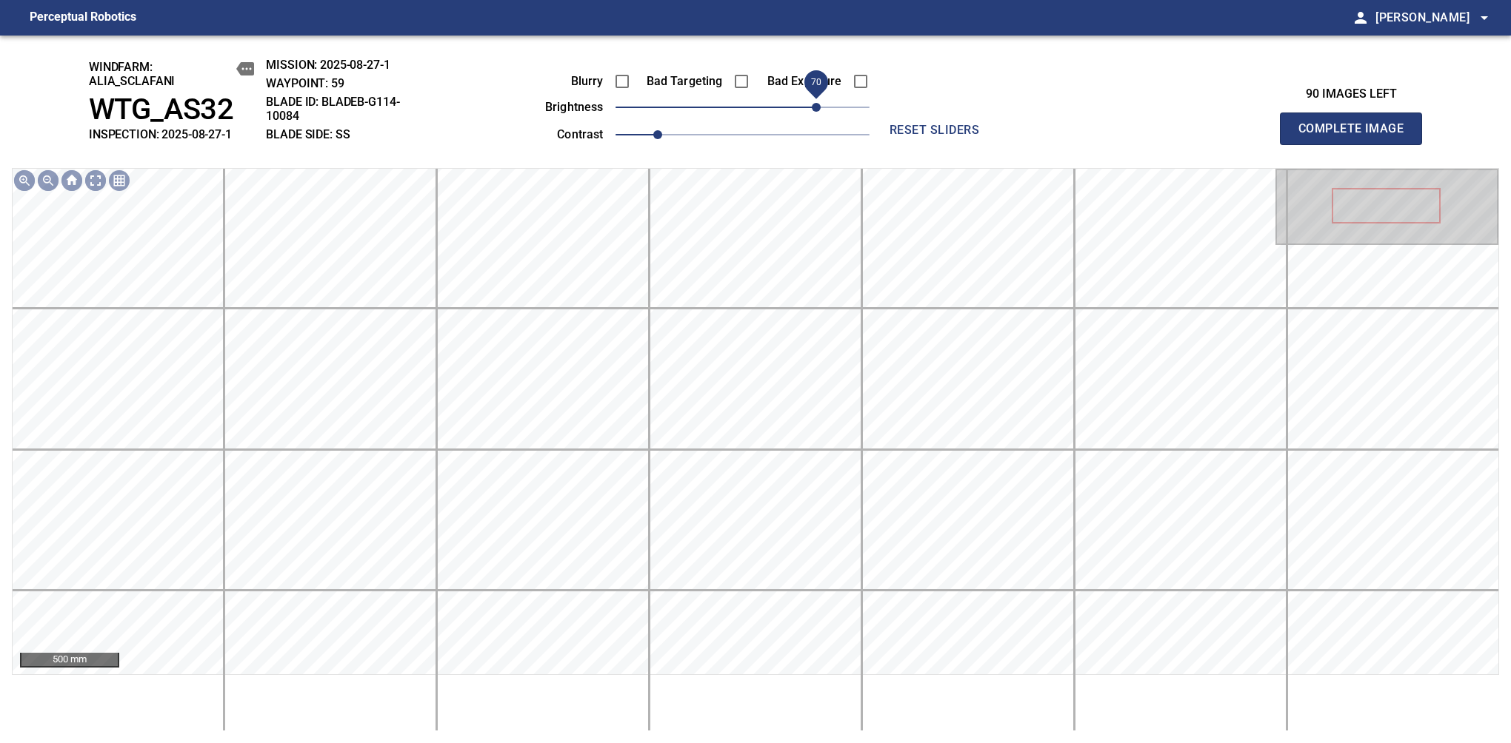
drag, startPoint x: 807, startPoint y: 118, endPoint x: 817, endPoint y: 116, distance: 10.8
click at [817, 112] on span "70" at bounding box center [816, 107] width 9 height 9
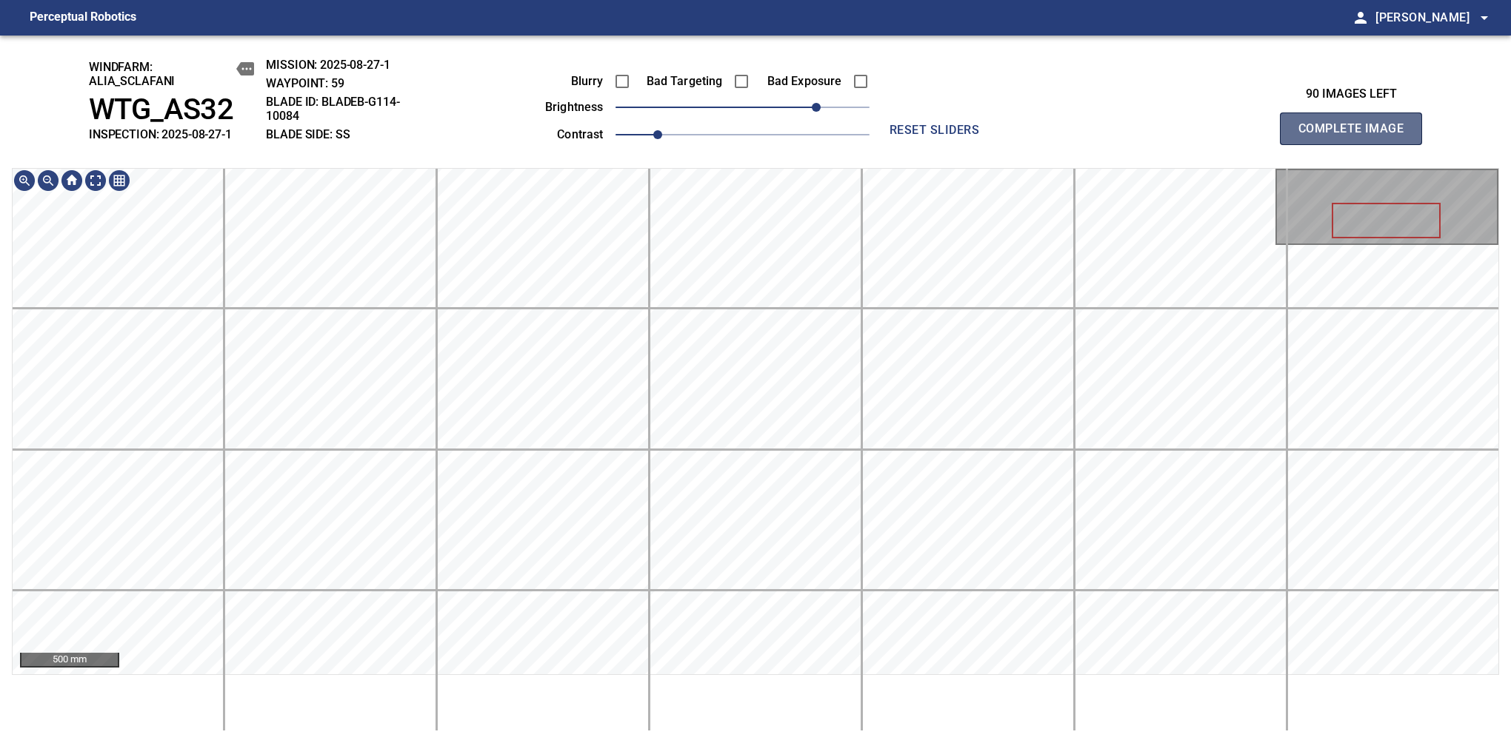
click at [1194, 136] on span "Complete Image" at bounding box center [1351, 128] width 110 height 21
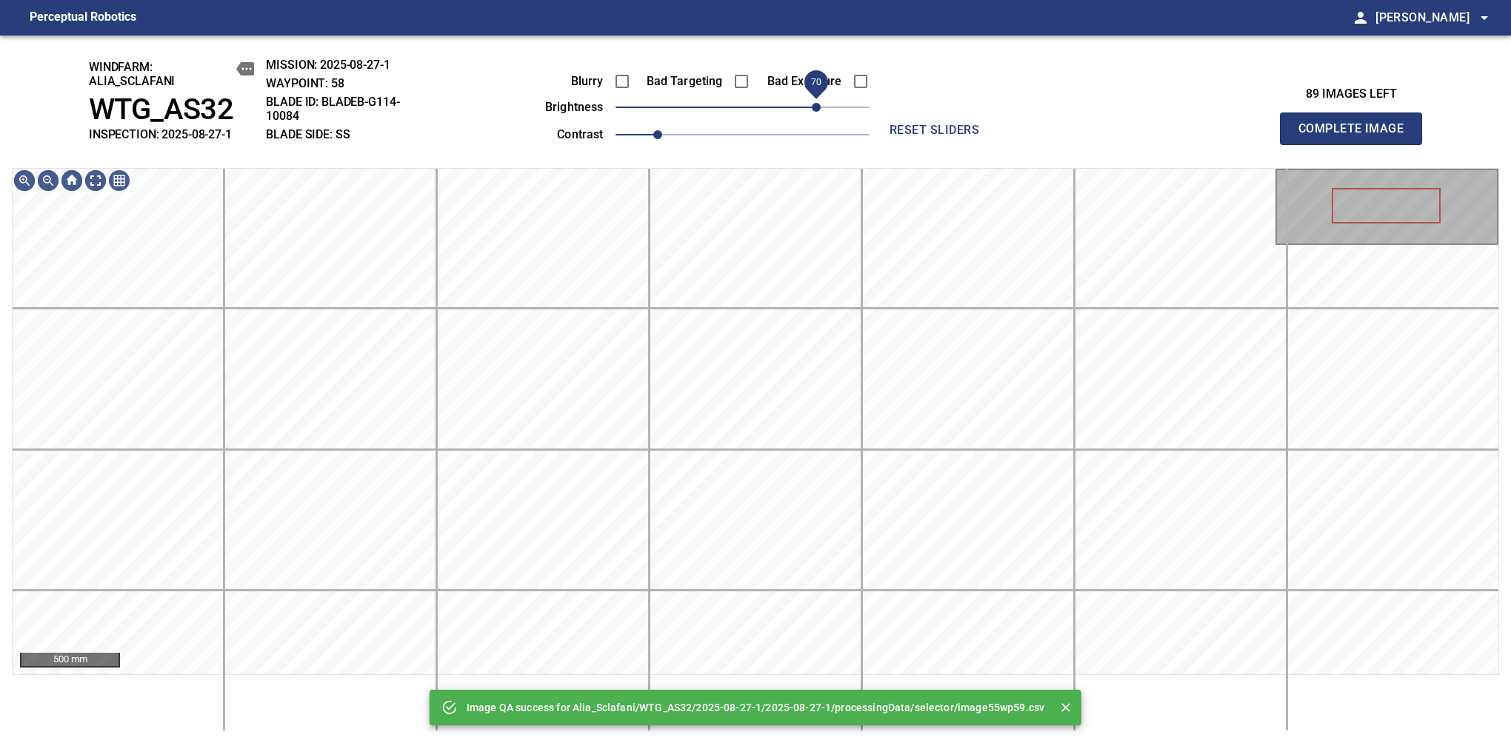
drag, startPoint x: 789, startPoint y: 110, endPoint x: 812, endPoint y: 107, distance: 23.1
click at [812, 107] on span "70" at bounding box center [742, 107] width 254 height 21
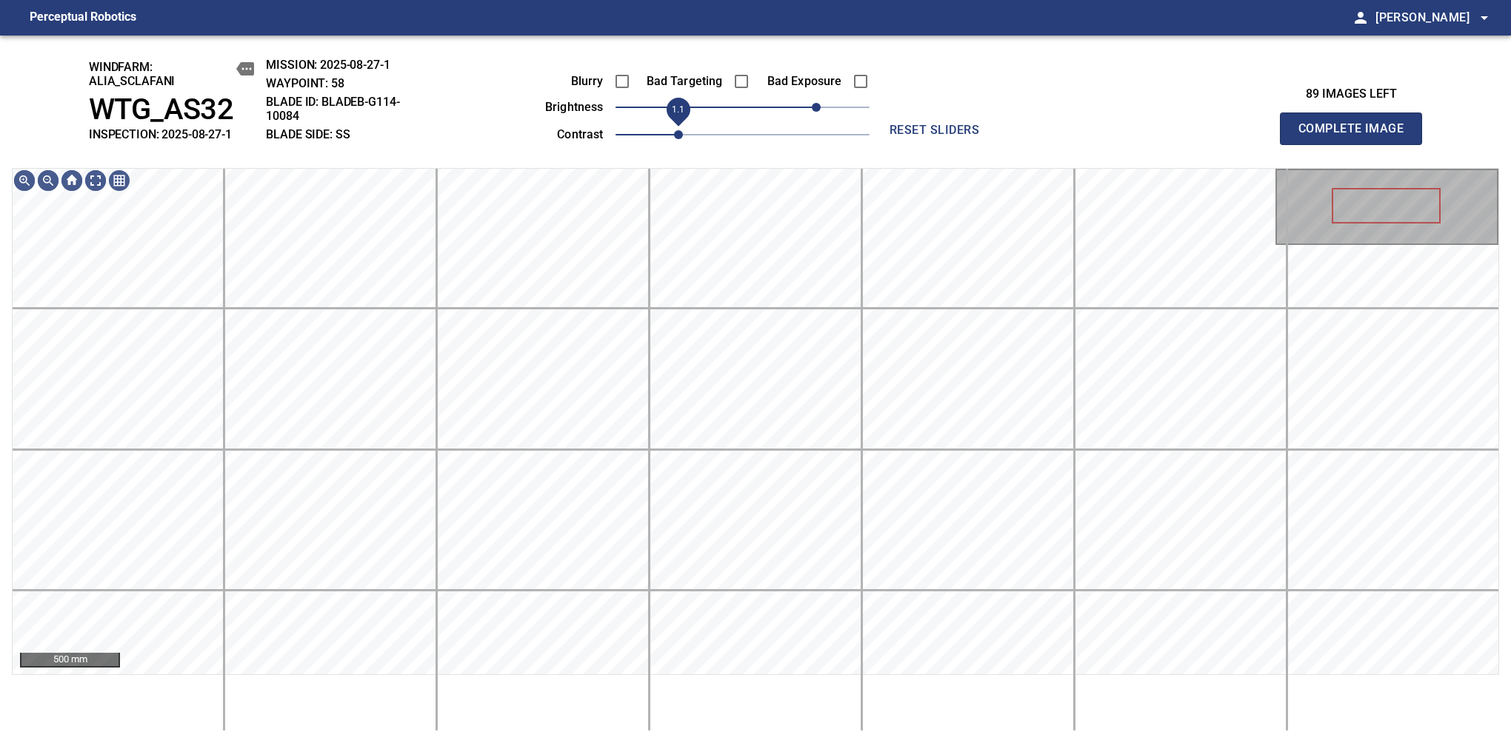
drag, startPoint x: 662, startPoint y: 133, endPoint x: 675, endPoint y: 133, distance: 13.3
click at [675, 133] on span "1.1" at bounding box center [678, 134] width 9 height 9
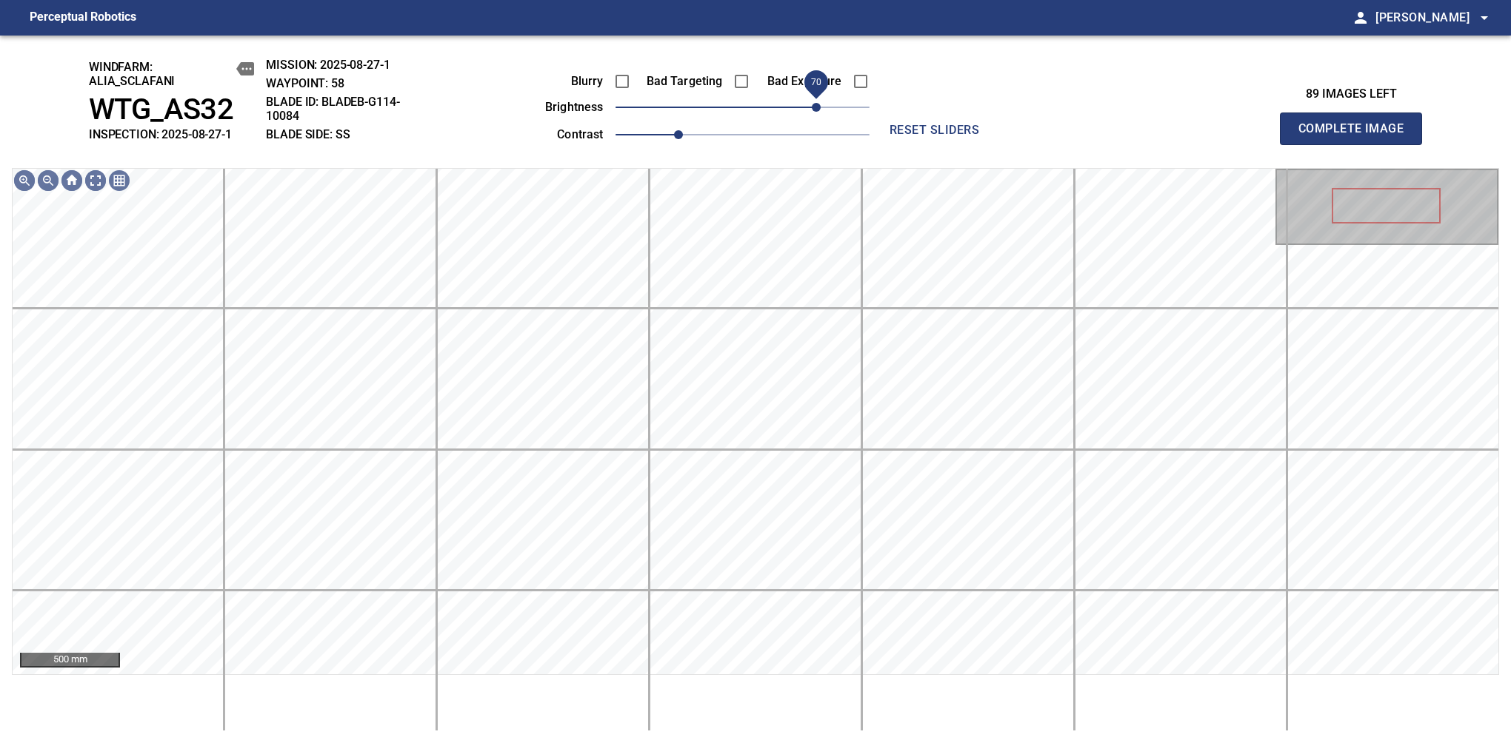
click at [815, 110] on span "70" at bounding box center [816, 107] width 9 height 9
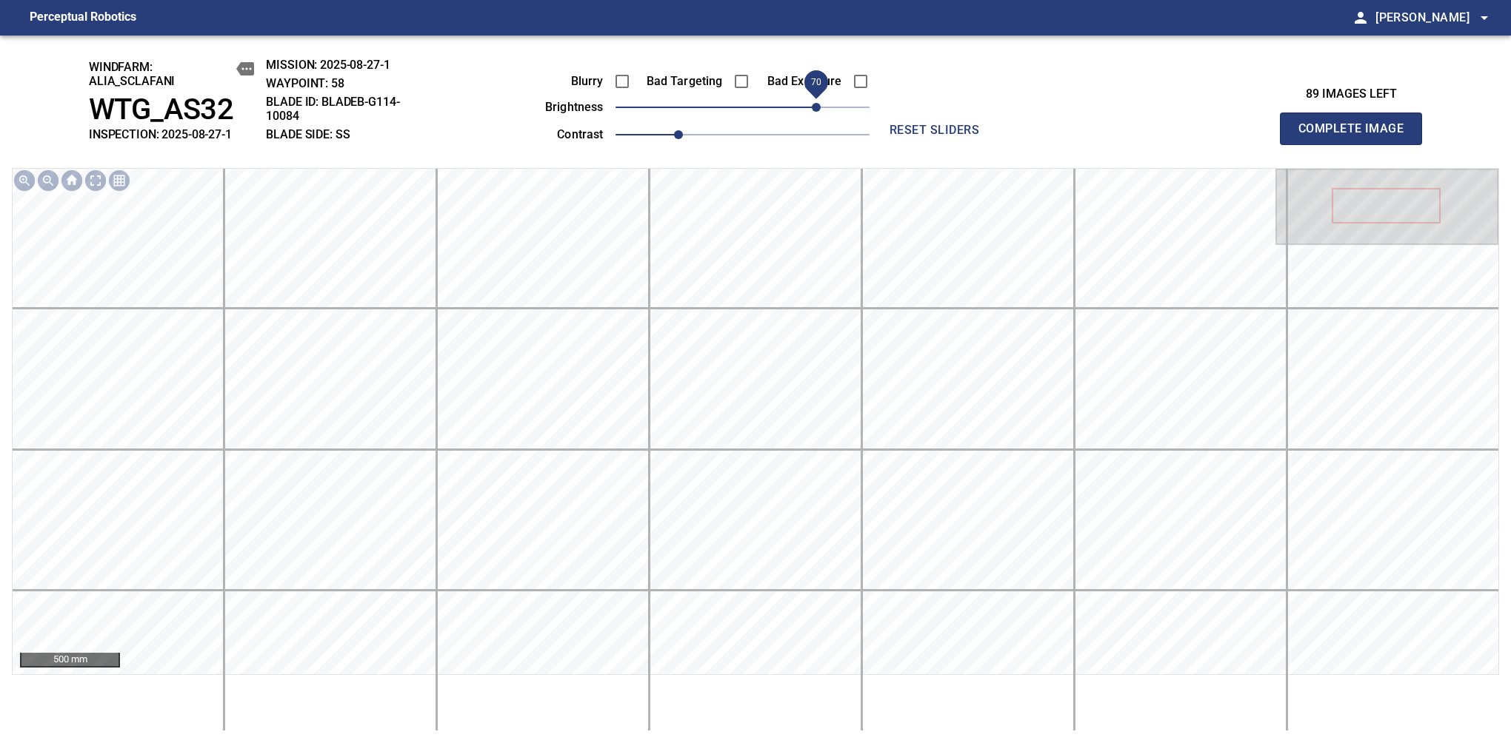
click at [1194, 136] on span "Complete Image" at bounding box center [1351, 128] width 110 height 21
drag, startPoint x: 807, startPoint y: 103, endPoint x: 815, endPoint y: 101, distance: 8.4
click at [815, 103] on span "70" at bounding box center [816, 107] width 9 height 9
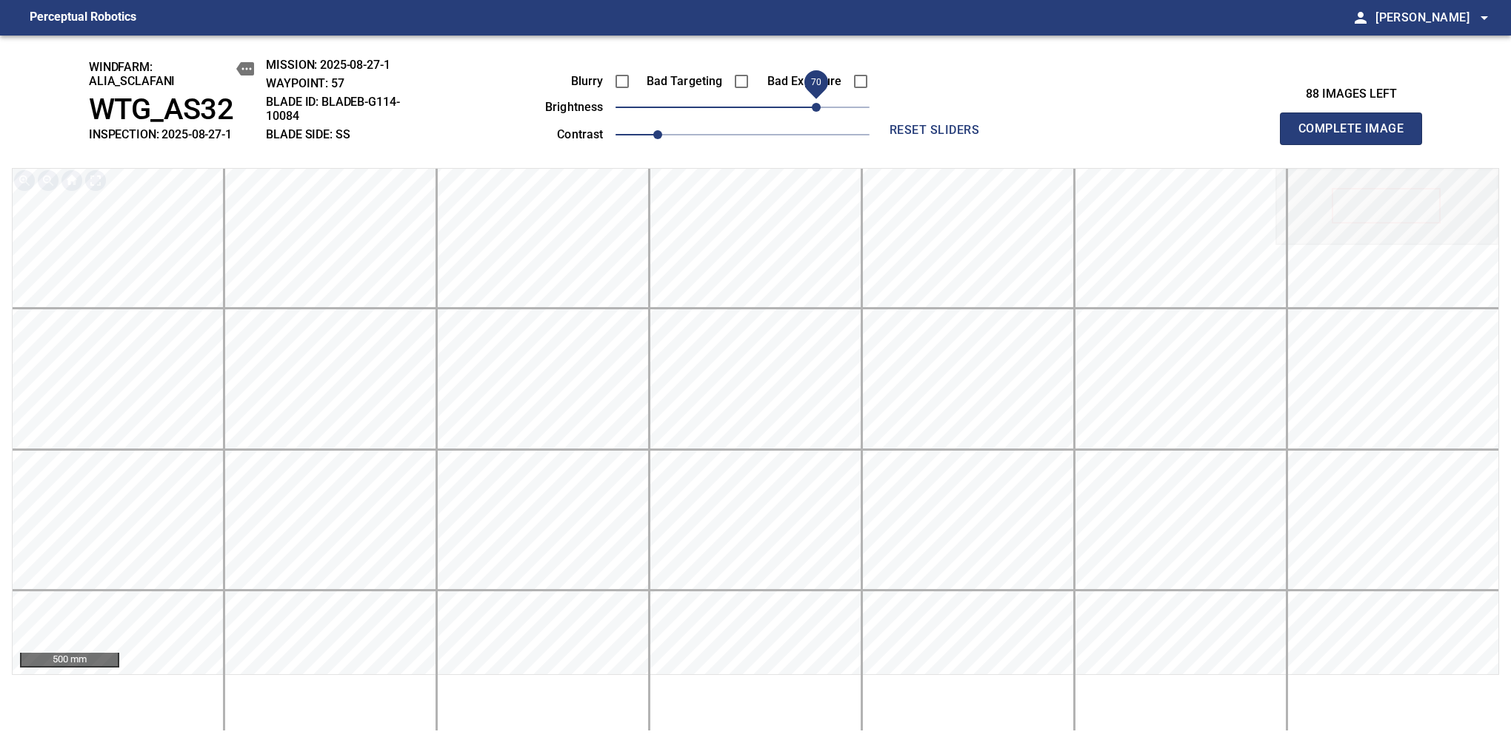
click at [1194, 136] on span "Complete Image" at bounding box center [1351, 128] width 110 height 21
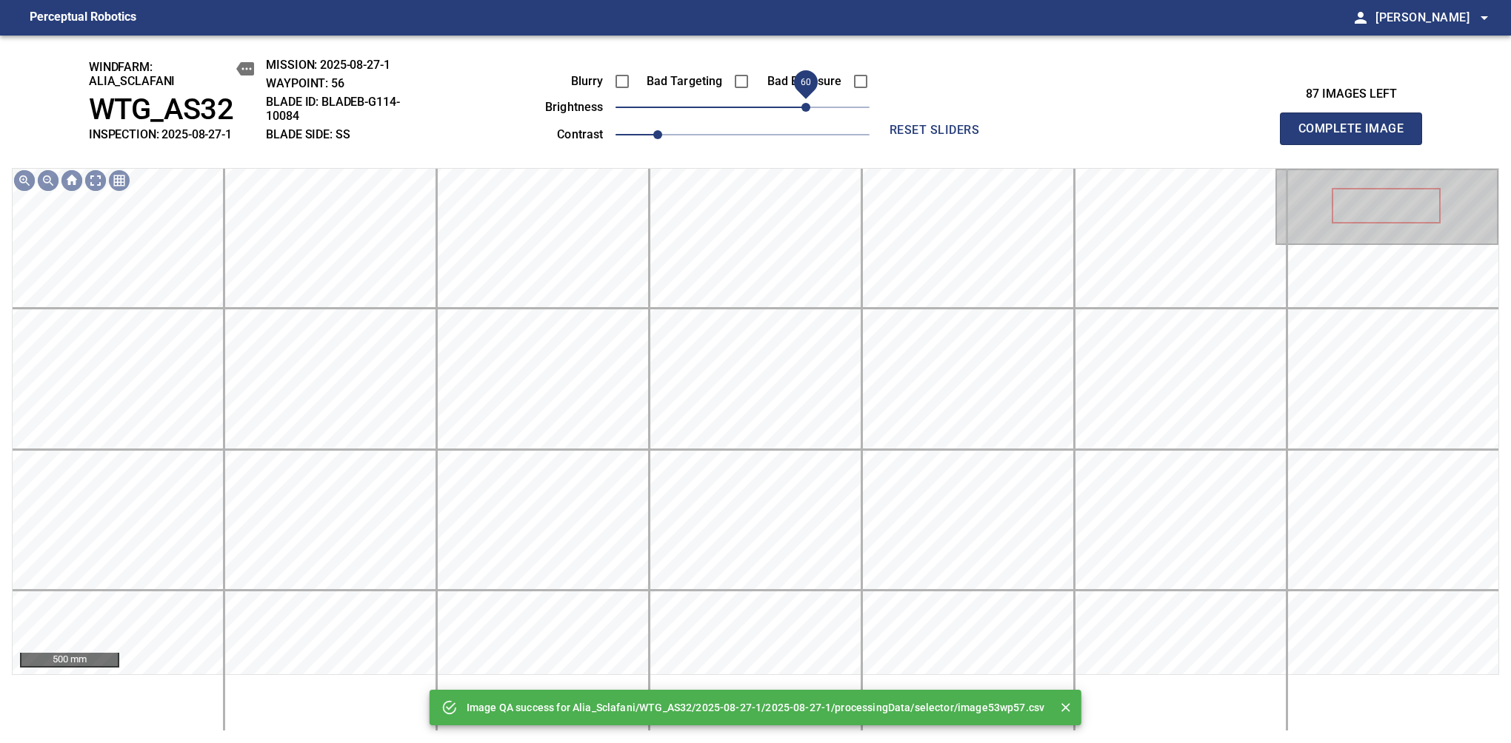
click at [810, 103] on span "60" at bounding box center [742, 107] width 254 height 21
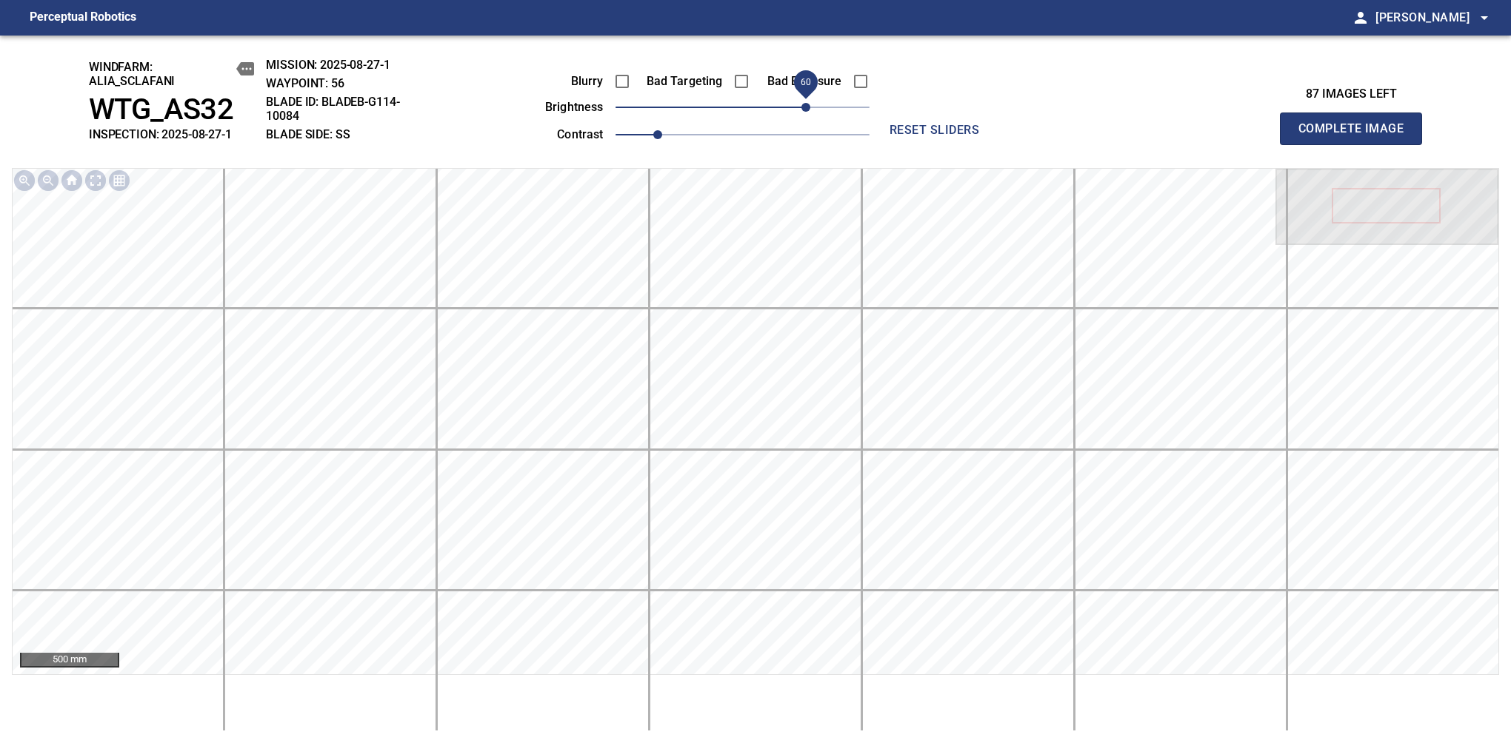
click at [1194, 136] on span "Complete Image" at bounding box center [1351, 128] width 110 height 21
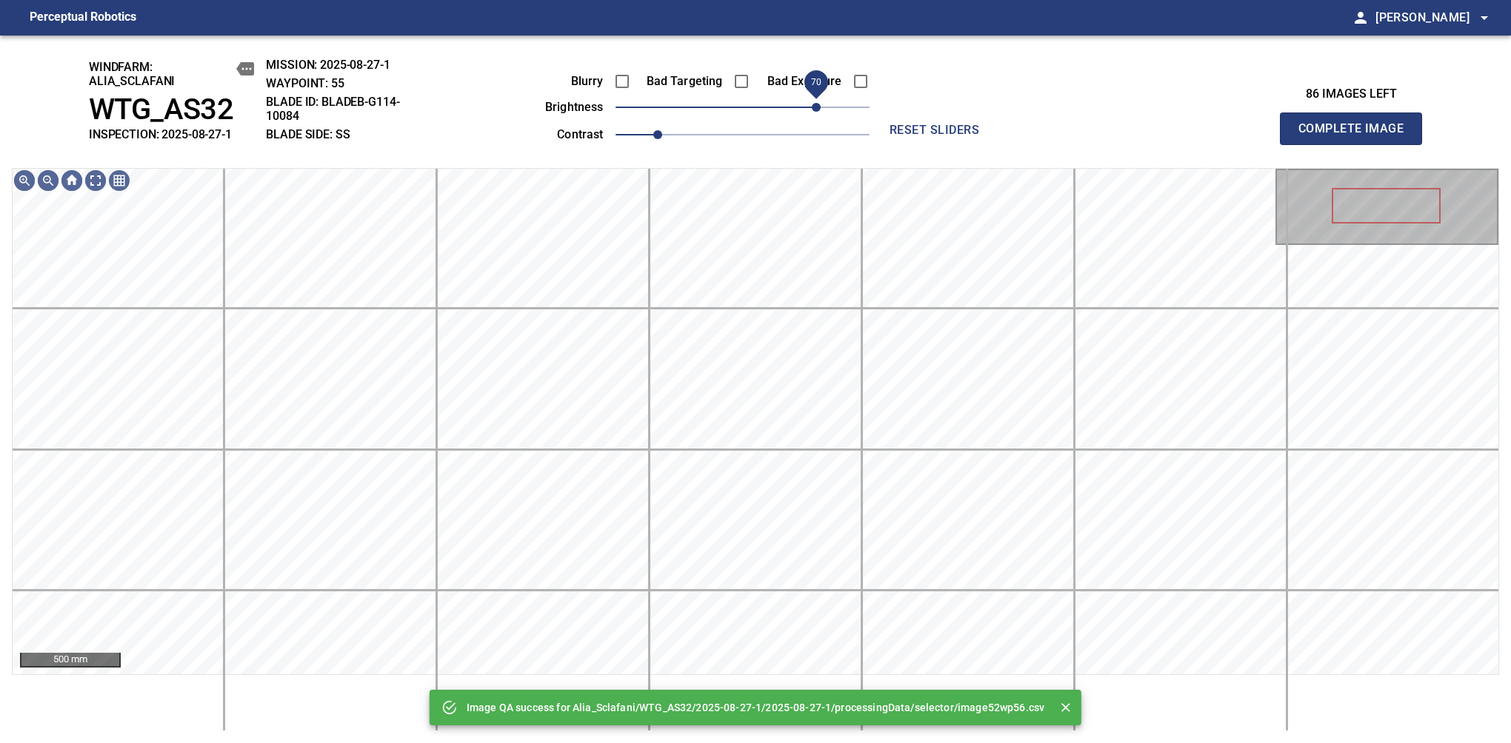
drag, startPoint x: 810, startPoint y: 103, endPoint x: 820, endPoint y: 103, distance: 10.4
click at [820, 103] on span "70" at bounding box center [742, 107] width 254 height 21
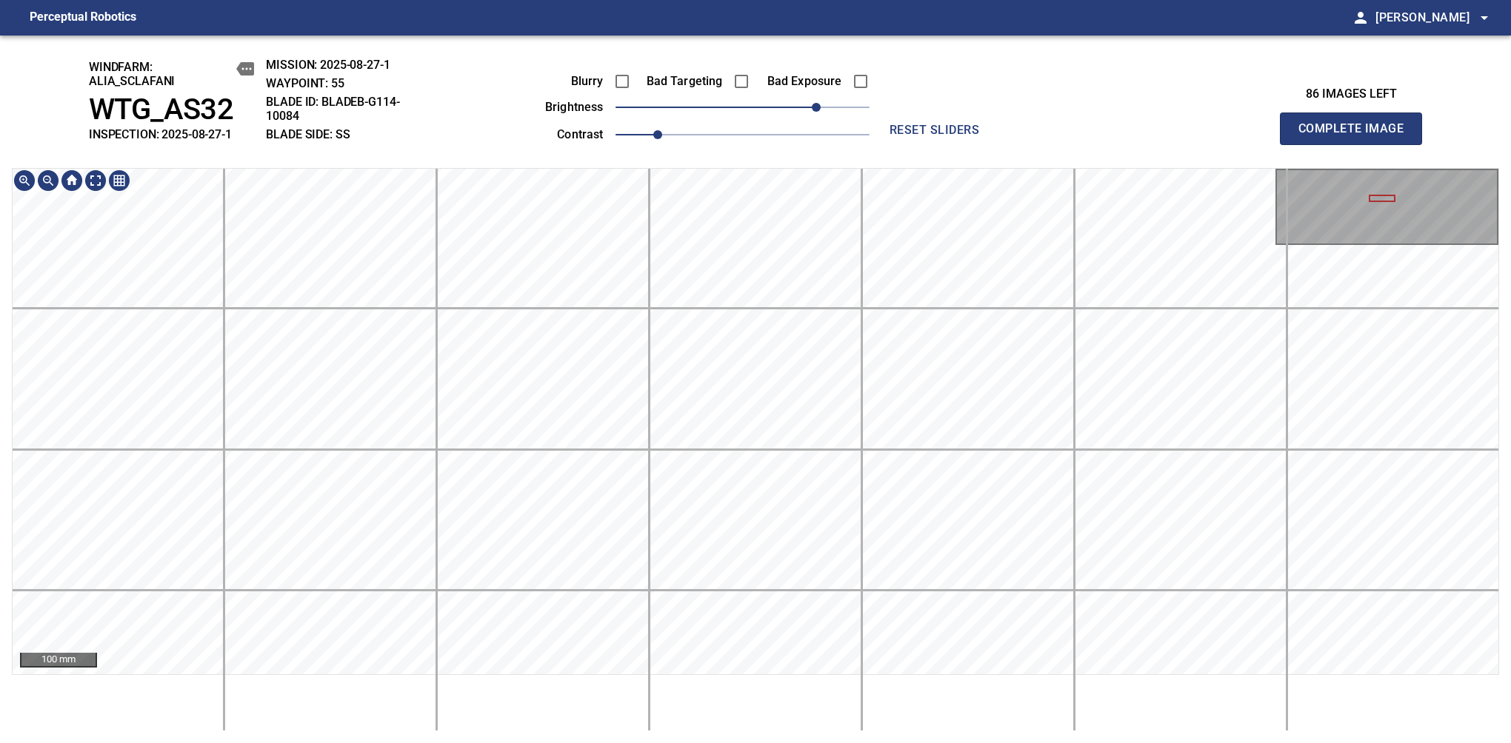
click at [1194, 136] on span "Complete Image" at bounding box center [1351, 128] width 110 height 21
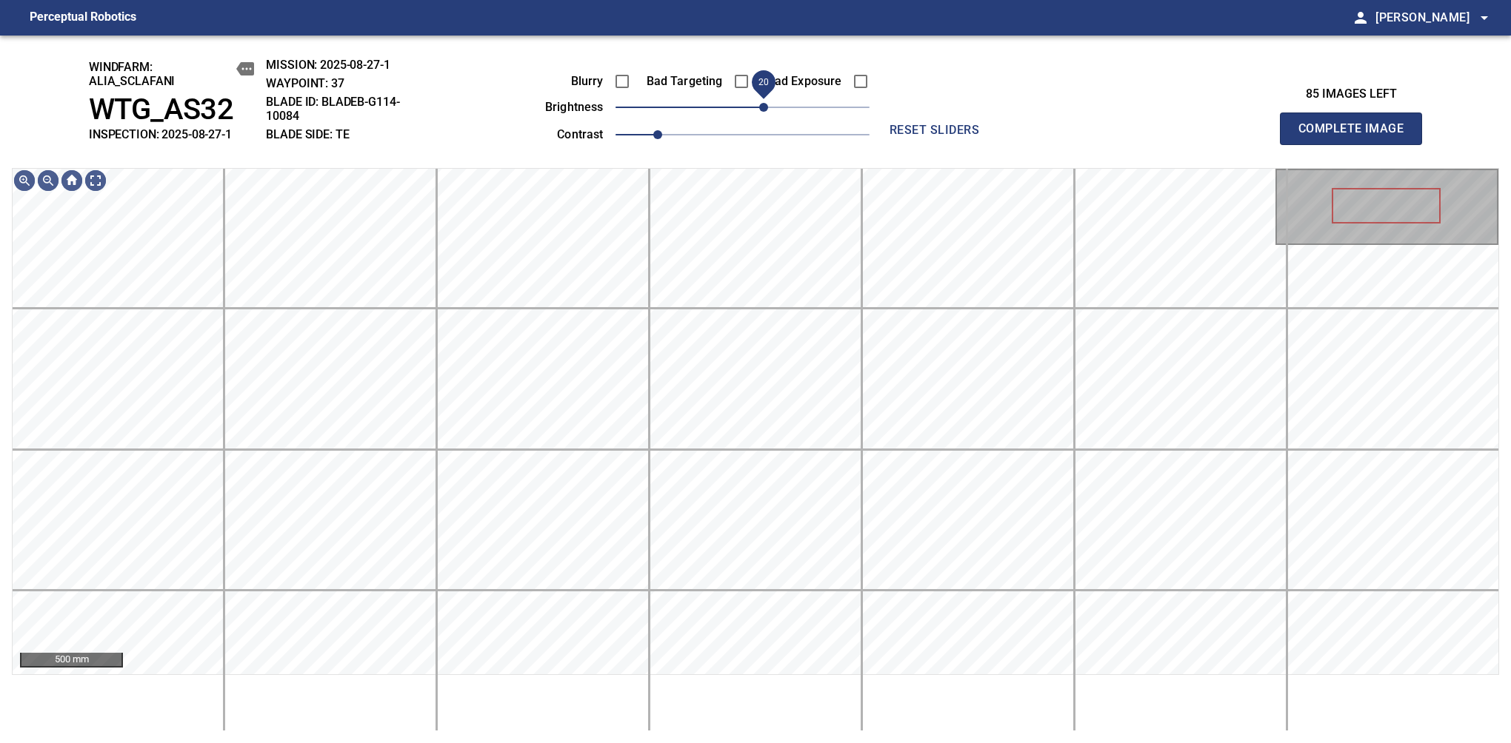
drag, startPoint x: 743, startPoint y: 110, endPoint x: 764, endPoint y: 113, distance: 20.9
click at [764, 112] on span "20" at bounding box center [763, 107] width 9 height 9
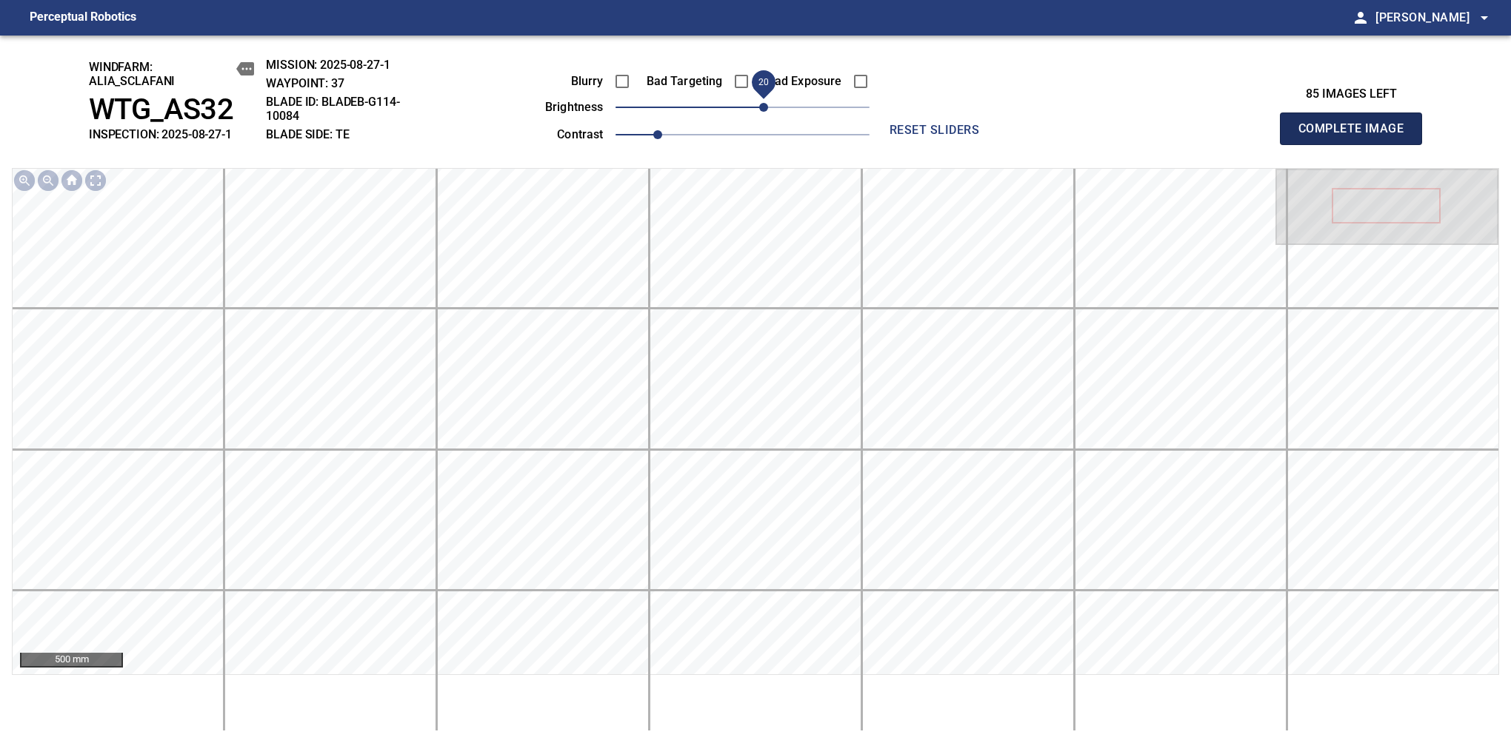
click at [1194, 136] on span "Complete Image" at bounding box center [1351, 128] width 110 height 21
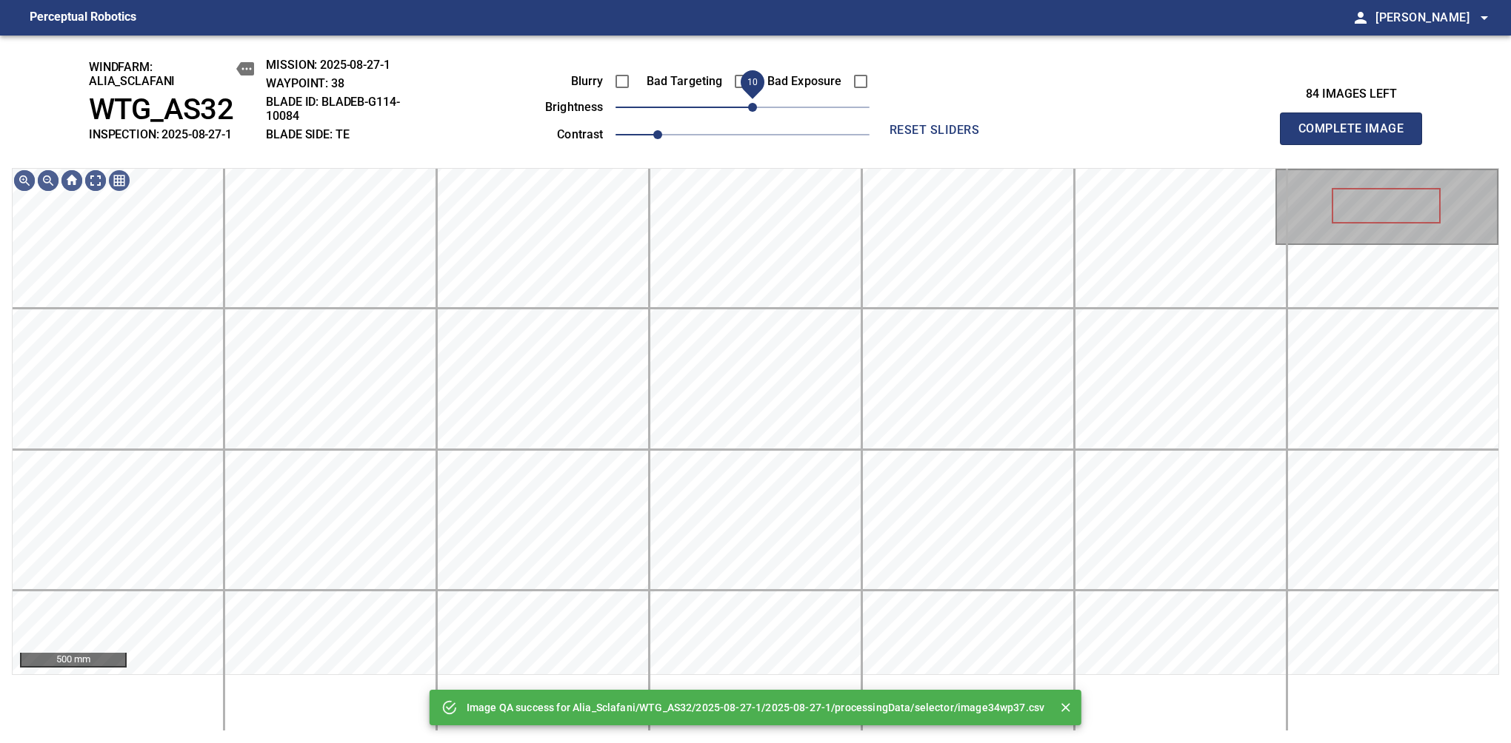
click at [754, 106] on span "10" at bounding box center [752, 107] width 9 height 9
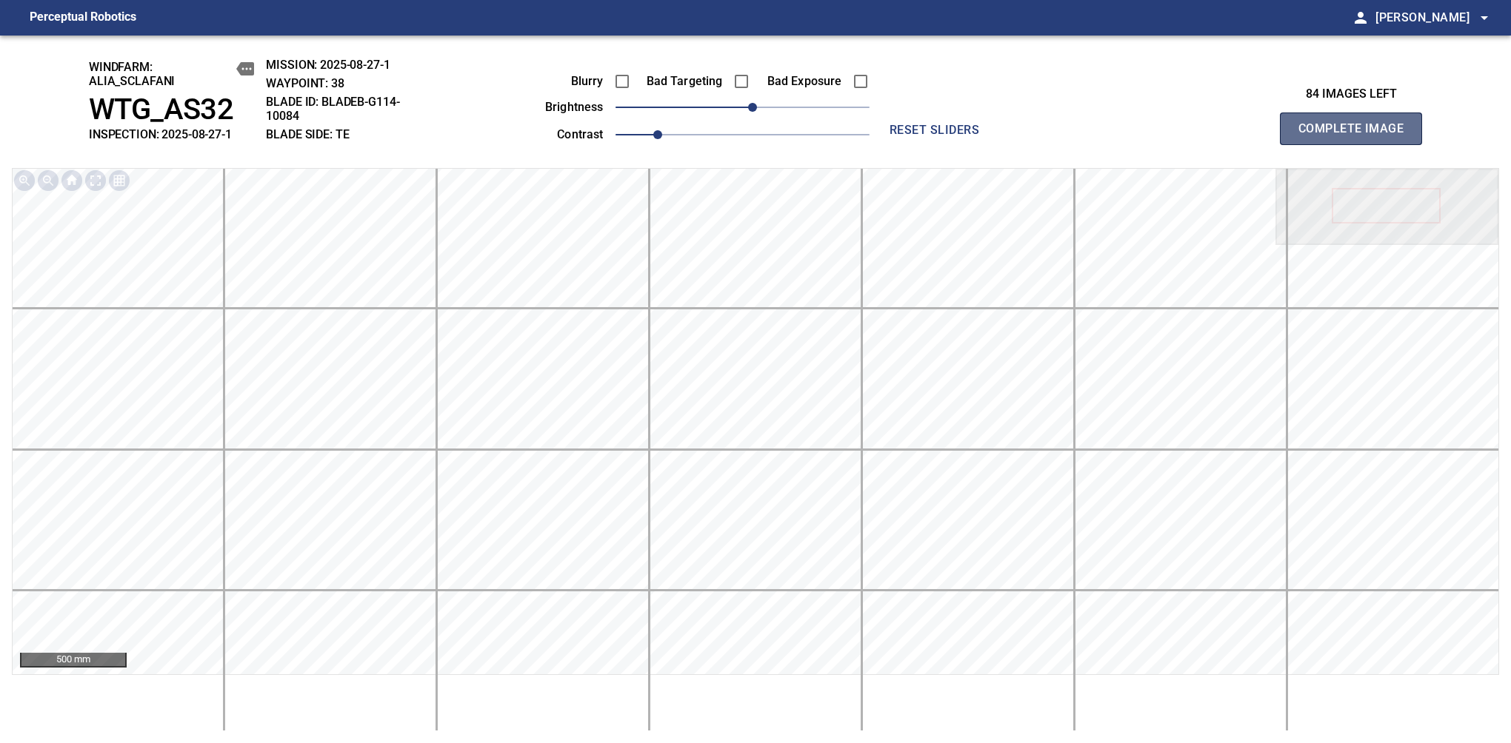
click at [1194, 136] on span "Complete Image" at bounding box center [1351, 128] width 110 height 21
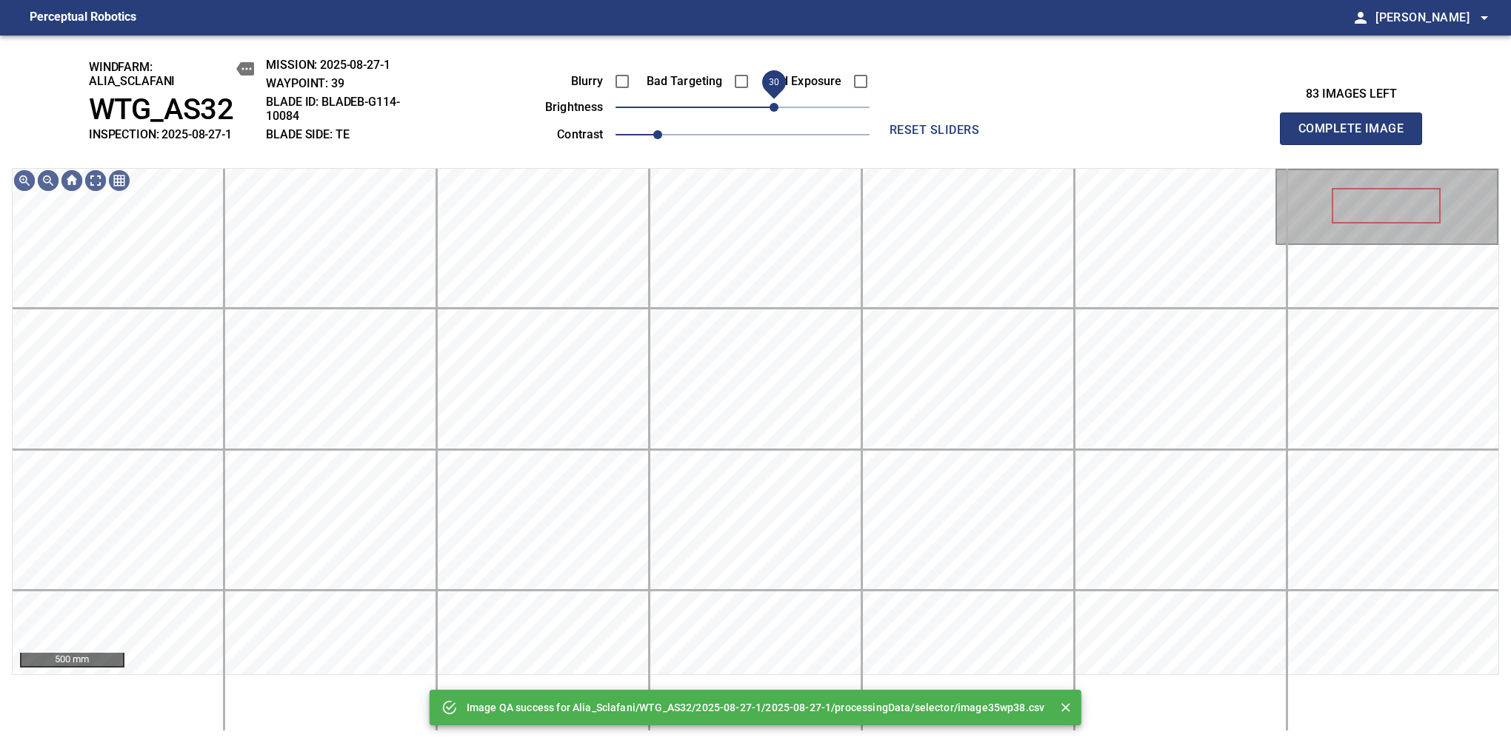
drag, startPoint x: 752, startPoint y: 106, endPoint x: 775, endPoint y: 98, distance: 24.4
click at [775, 103] on span "30" at bounding box center [773, 107] width 9 height 9
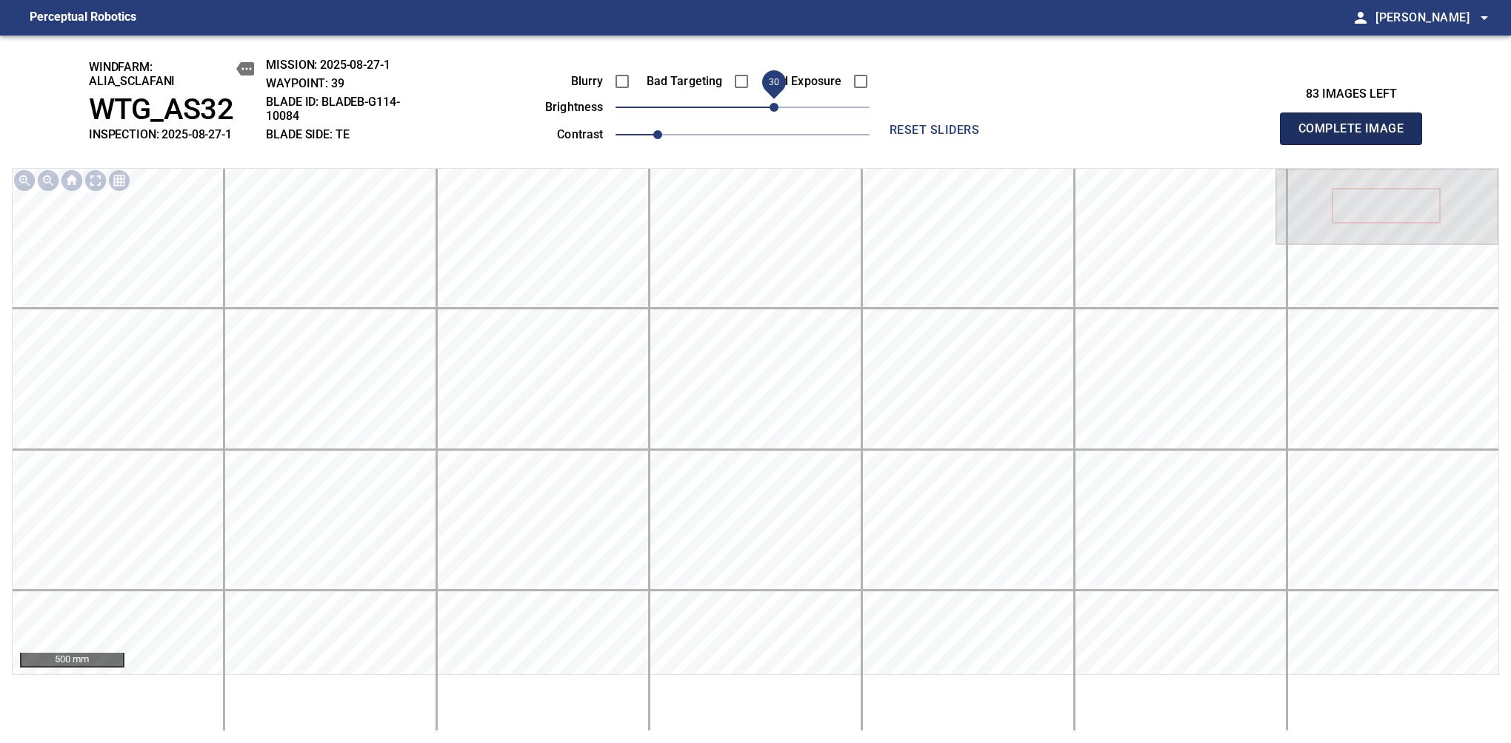
click at [1194, 136] on span "Complete Image" at bounding box center [1351, 128] width 110 height 21
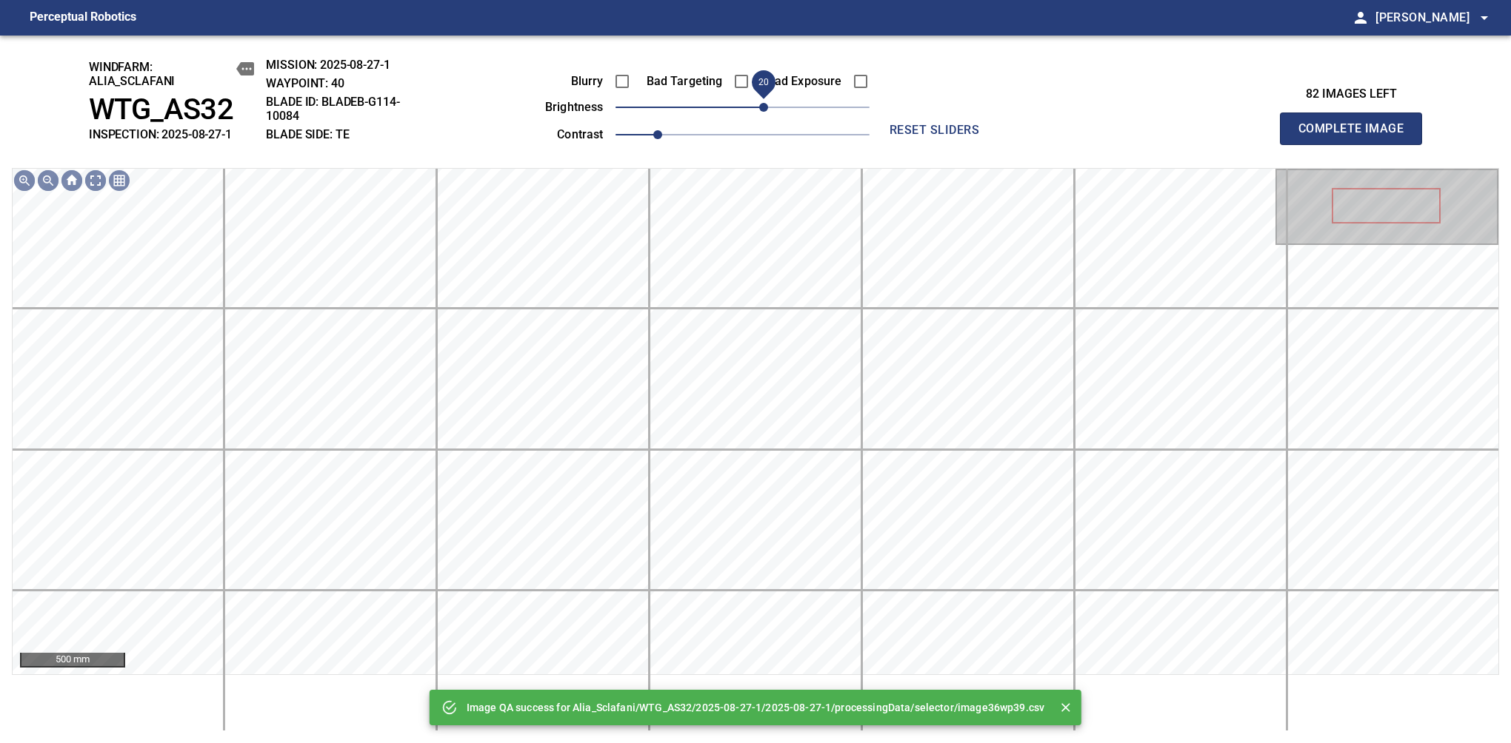
drag, startPoint x: 764, startPoint y: 101, endPoint x: 759, endPoint y: 113, distance: 13.6
click at [759, 113] on span "20" at bounding box center [742, 107] width 254 height 21
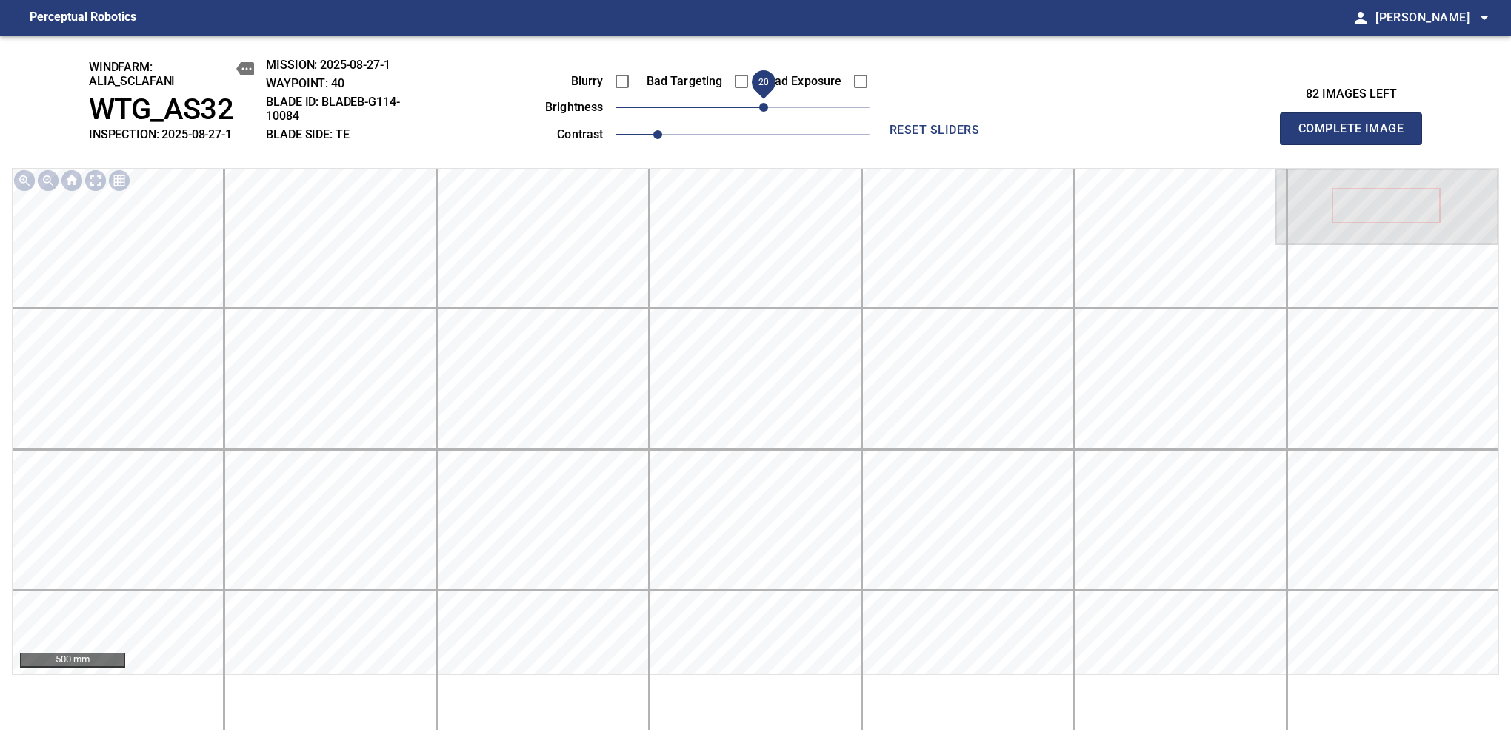
click at [1194, 136] on span "Complete Image" at bounding box center [1351, 128] width 110 height 21
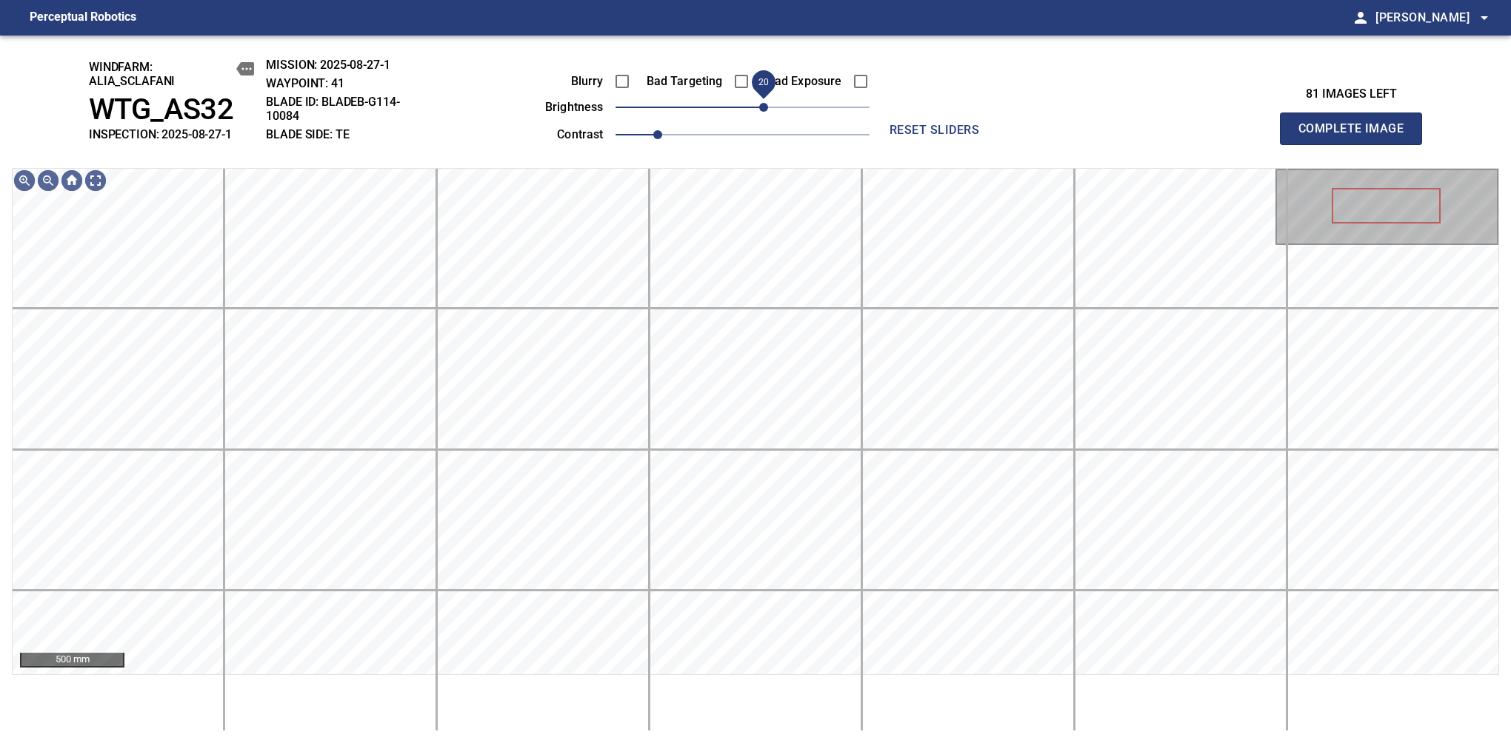
drag, startPoint x: 746, startPoint y: 111, endPoint x: 764, endPoint y: 101, distance: 20.6
click at [764, 103] on span "20" at bounding box center [763, 107] width 9 height 9
drag, startPoint x: 764, startPoint y: 101, endPoint x: 749, endPoint y: 108, distance: 16.6
click at [749, 108] on span "10" at bounding box center [752, 107] width 9 height 9
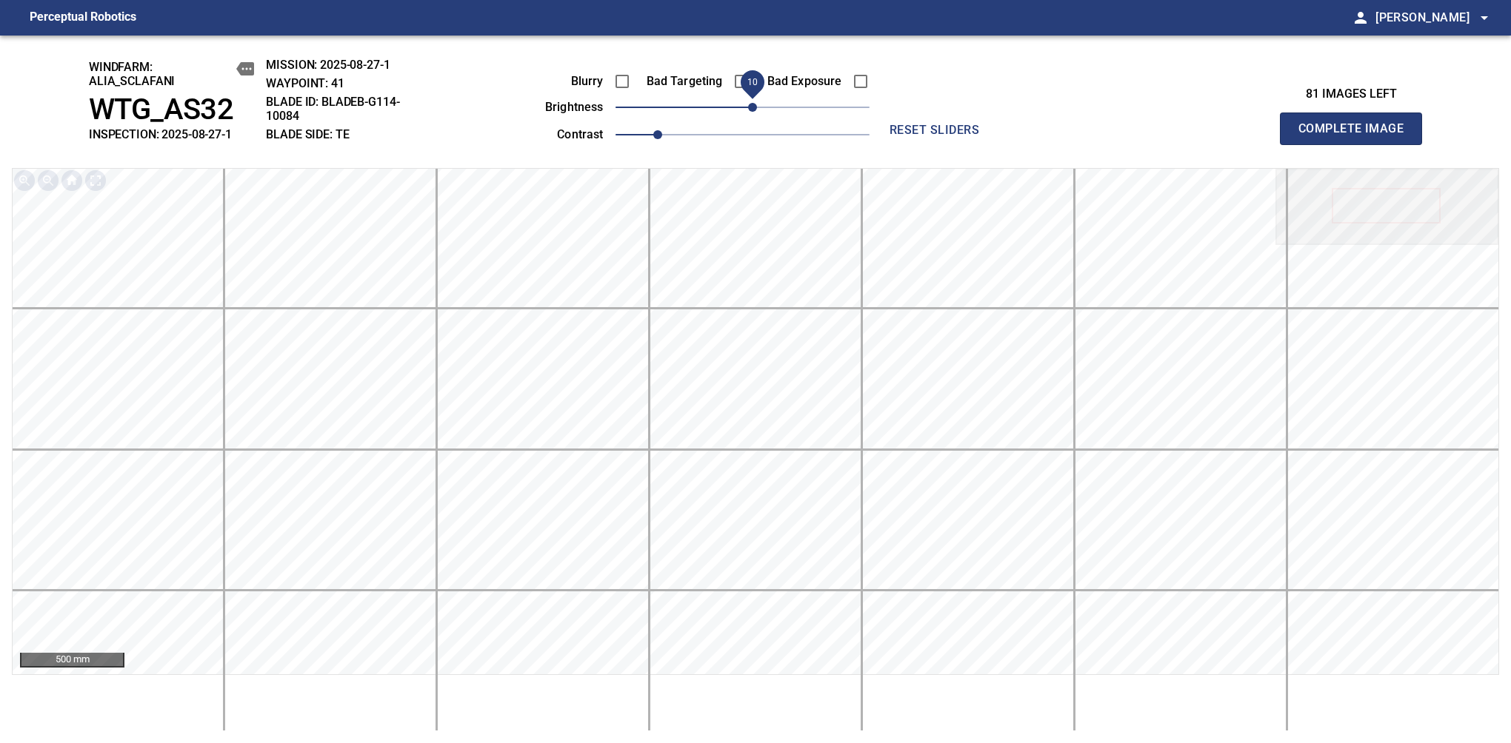
click at [1194, 136] on span "Complete Image" at bounding box center [1351, 128] width 110 height 21
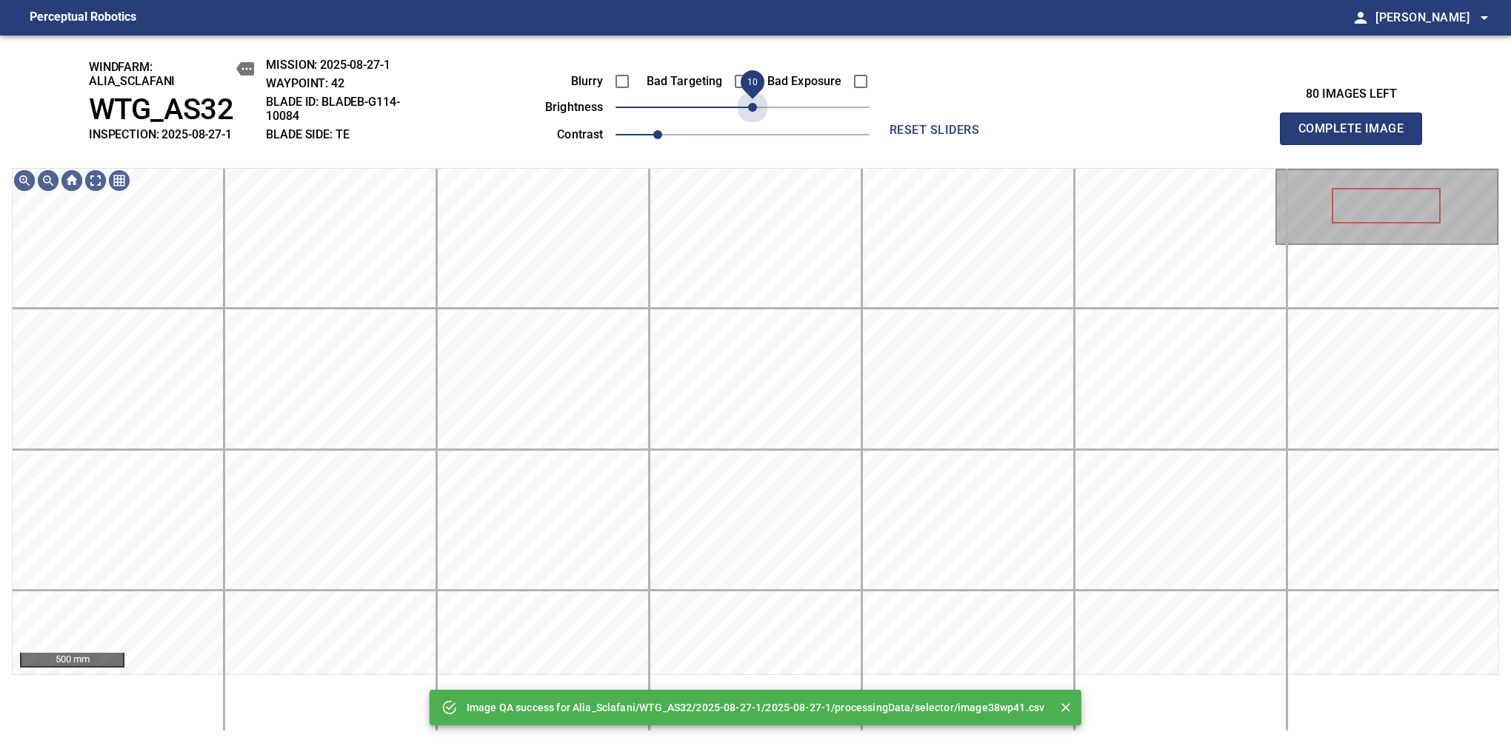
click at [749, 108] on span "10" at bounding box center [752, 107] width 9 height 9
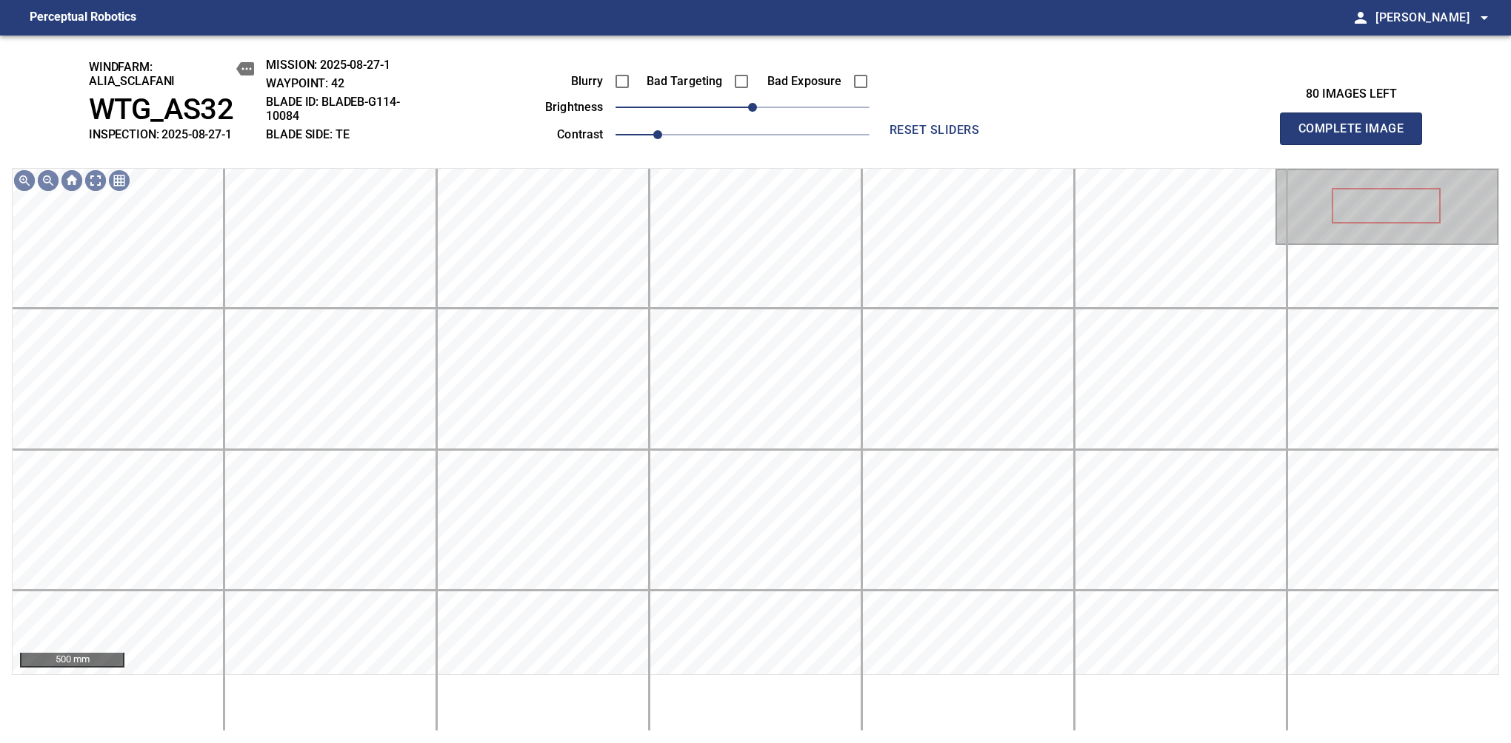
click at [1194, 136] on span "Complete Image" at bounding box center [1351, 128] width 110 height 21
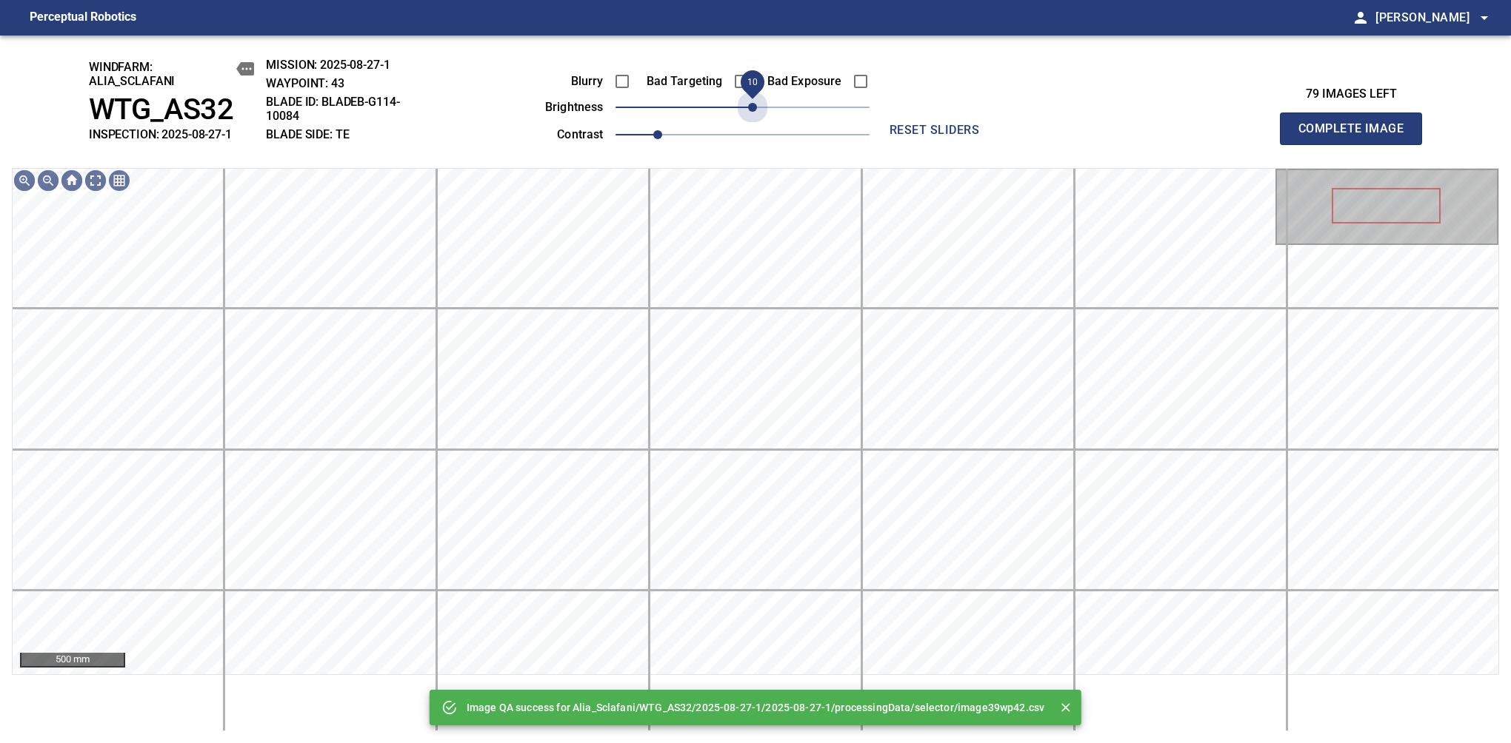
click at [749, 108] on span "10" at bounding box center [752, 107] width 9 height 9
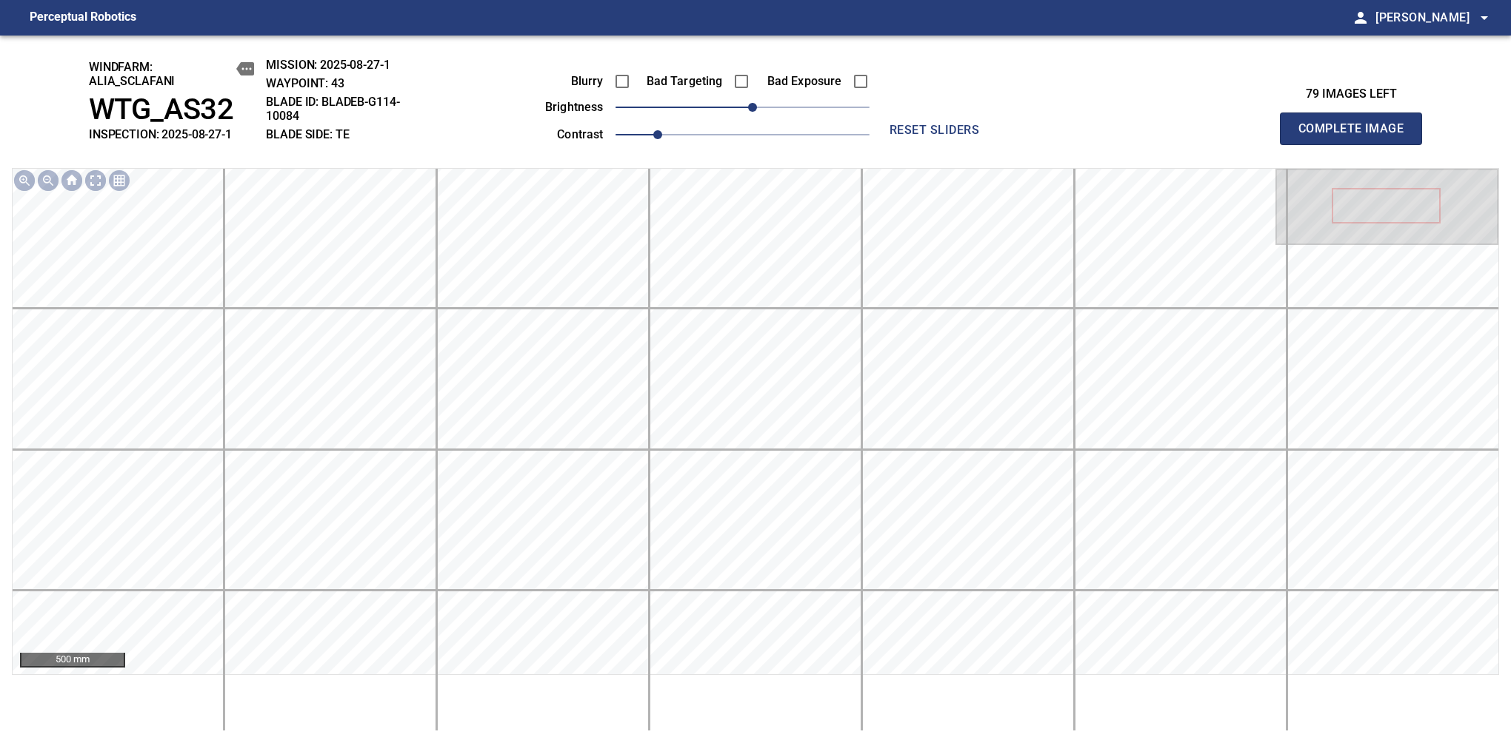
click at [1194, 136] on span "Complete Image" at bounding box center [1351, 128] width 110 height 21
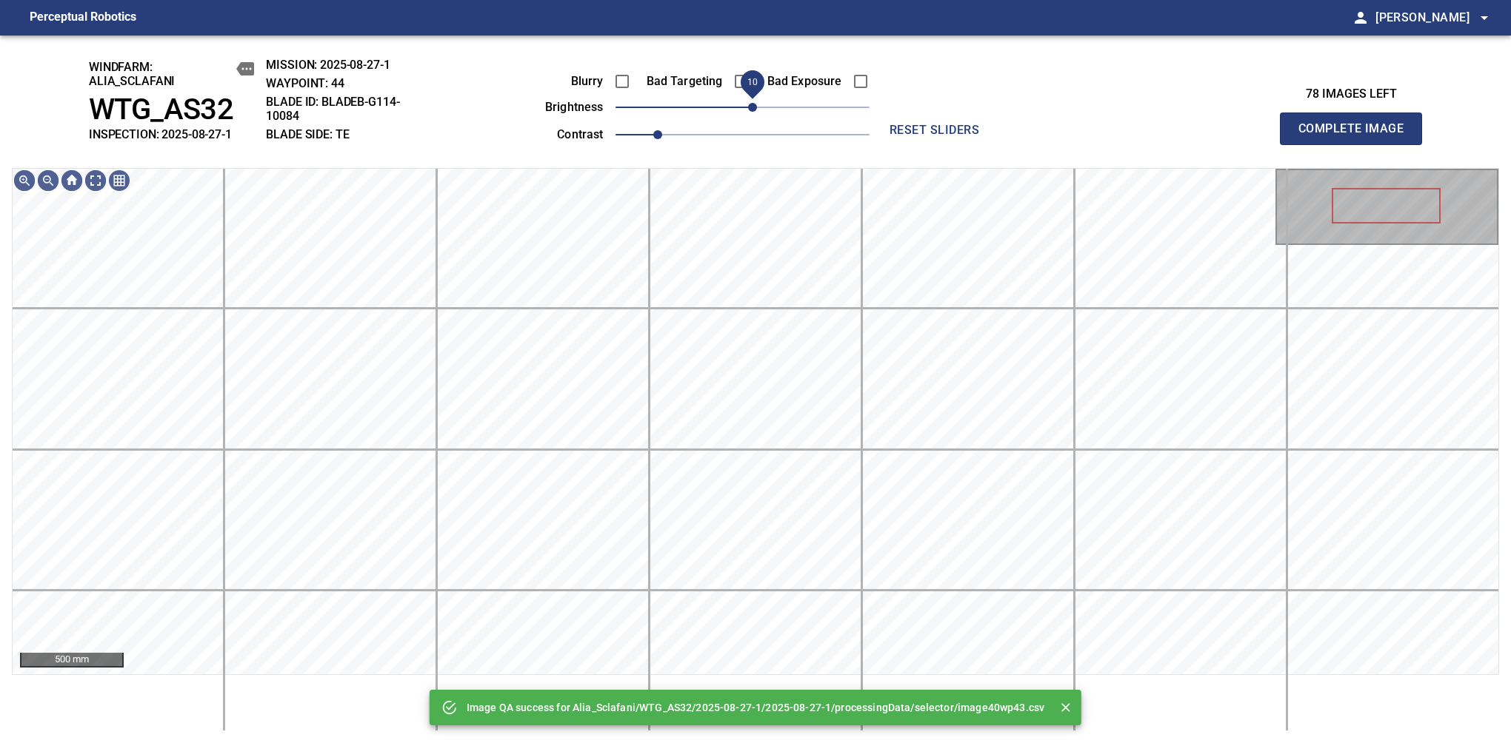
click at [752, 111] on span "10" at bounding box center [752, 107] width 9 height 9
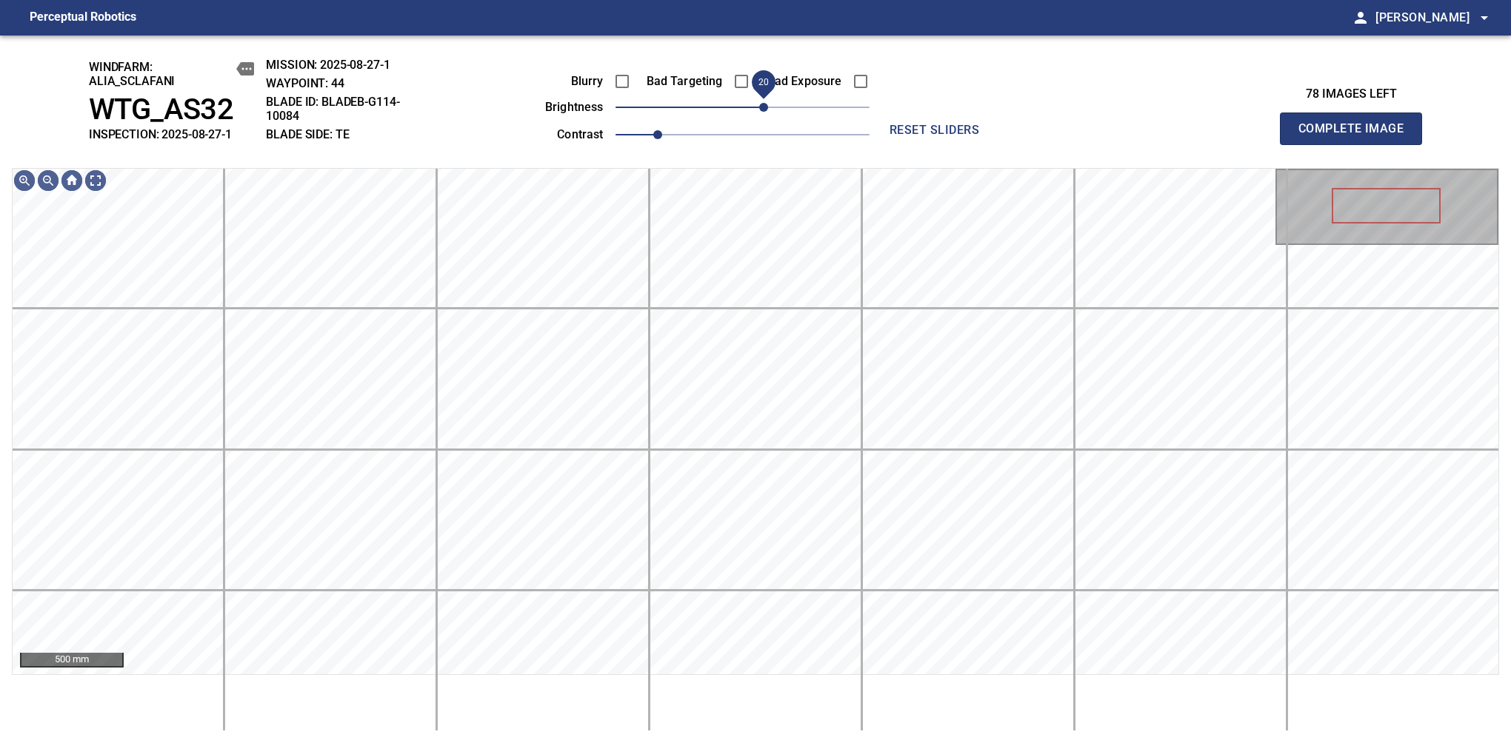
click at [759, 111] on span "20" at bounding box center [763, 107] width 9 height 9
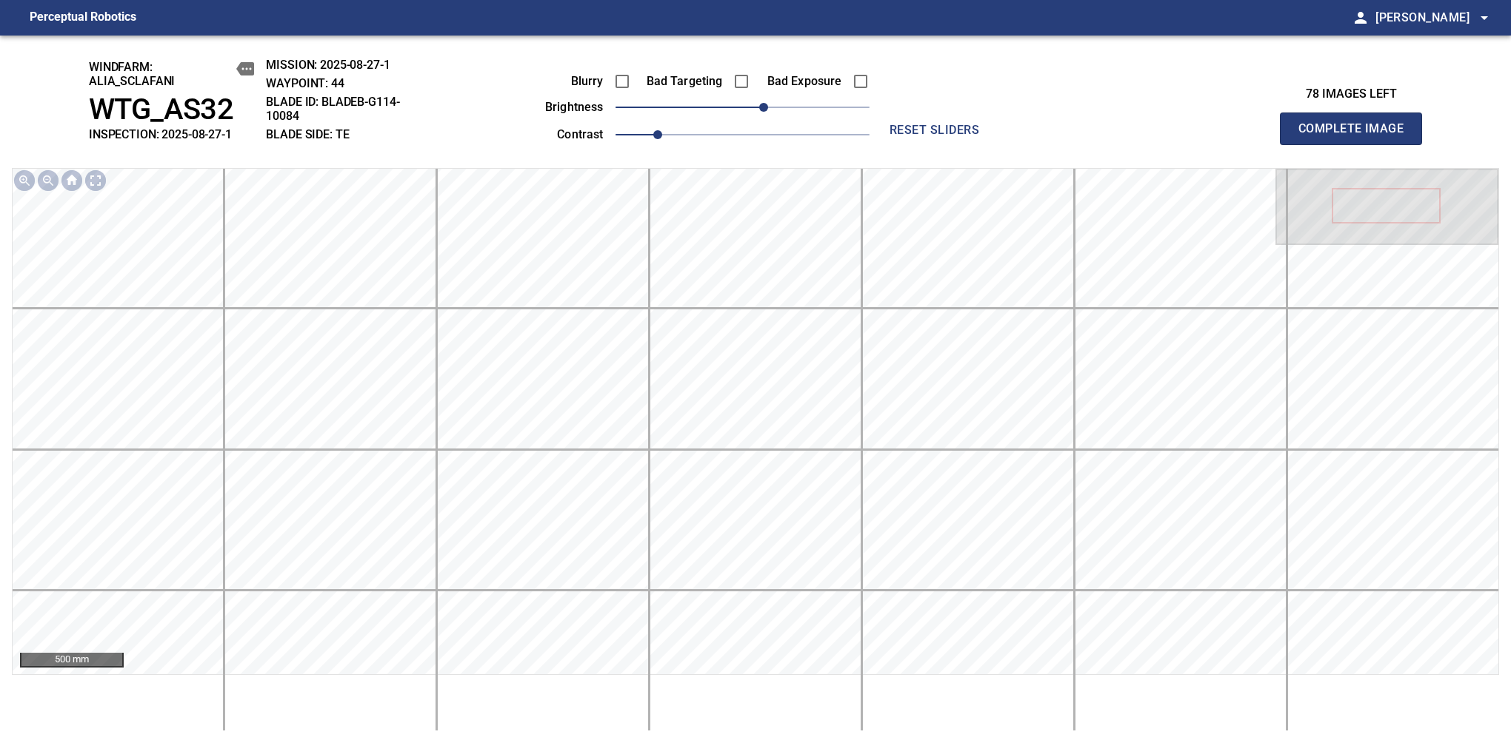
click at [1194, 136] on span "Complete Image" at bounding box center [1351, 128] width 110 height 21
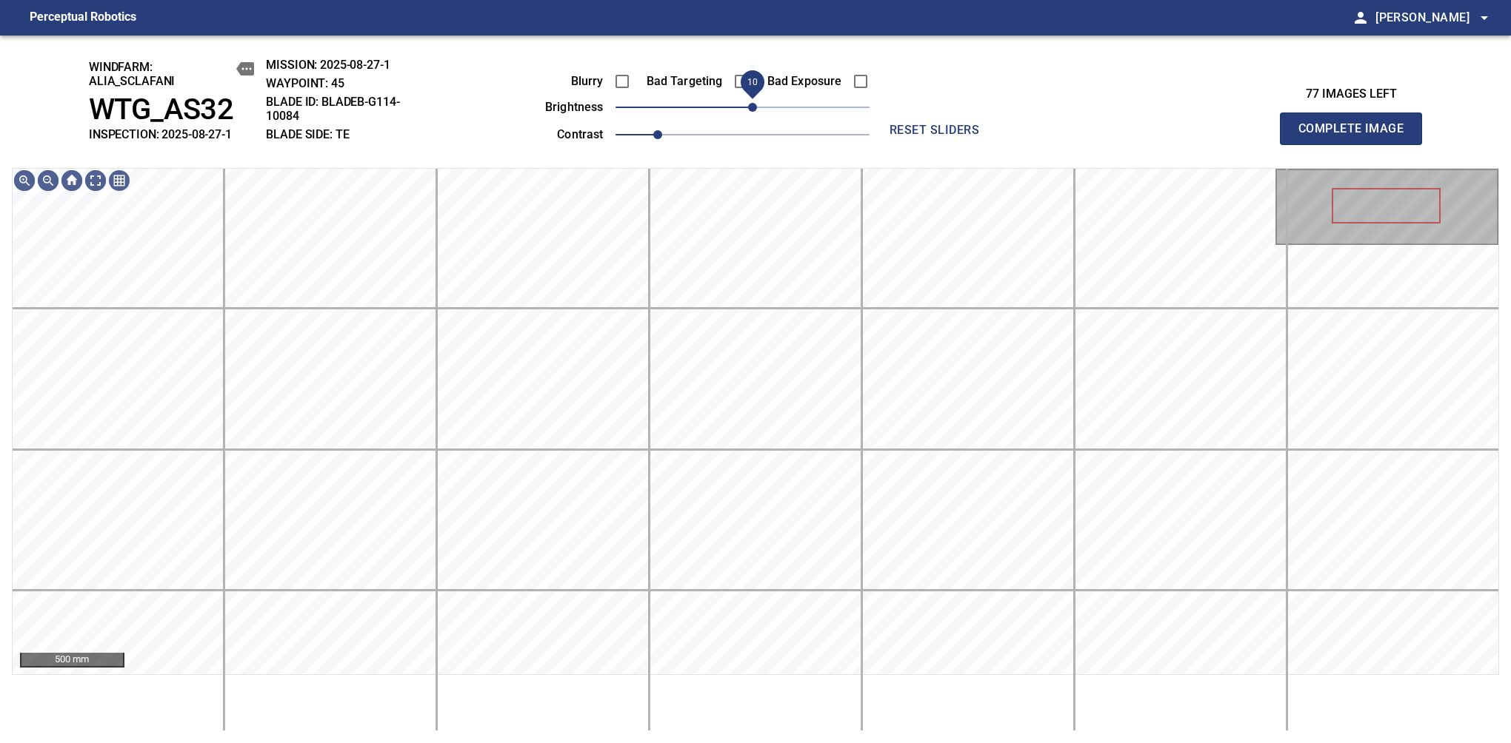
drag, startPoint x: 740, startPoint y: 108, endPoint x: 752, endPoint y: 107, distance: 11.2
click at [752, 107] on span "10" at bounding box center [752, 107] width 9 height 9
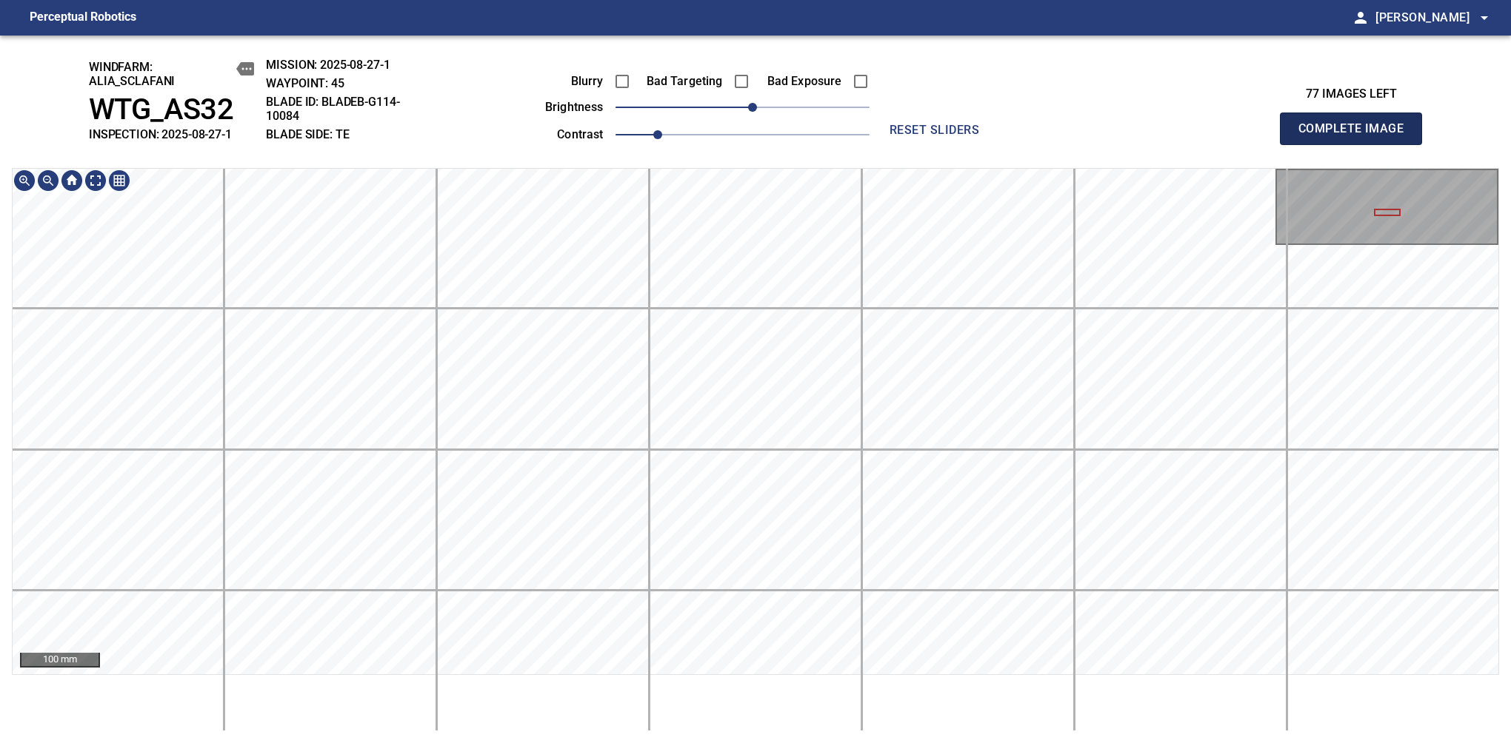
click at [1194, 136] on span "Complete Image" at bounding box center [1351, 128] width 110 height 21
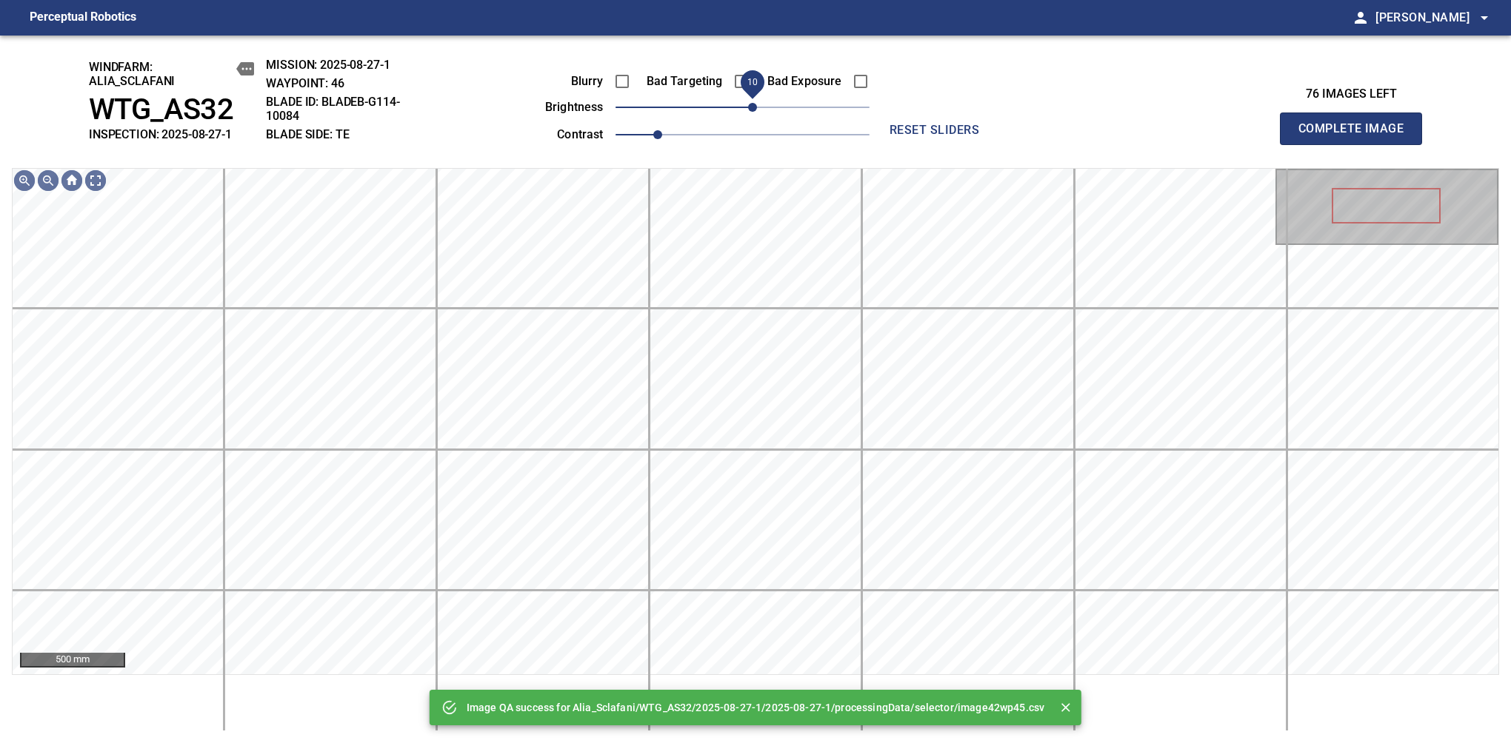
drag, startPoint x: 746, startPoint y: 104, endPoint x: 753, endPoint y: 106, distance: 7.7
click at [753, 106] on span "10" at bounding box center [752, 107] width 9 height 9
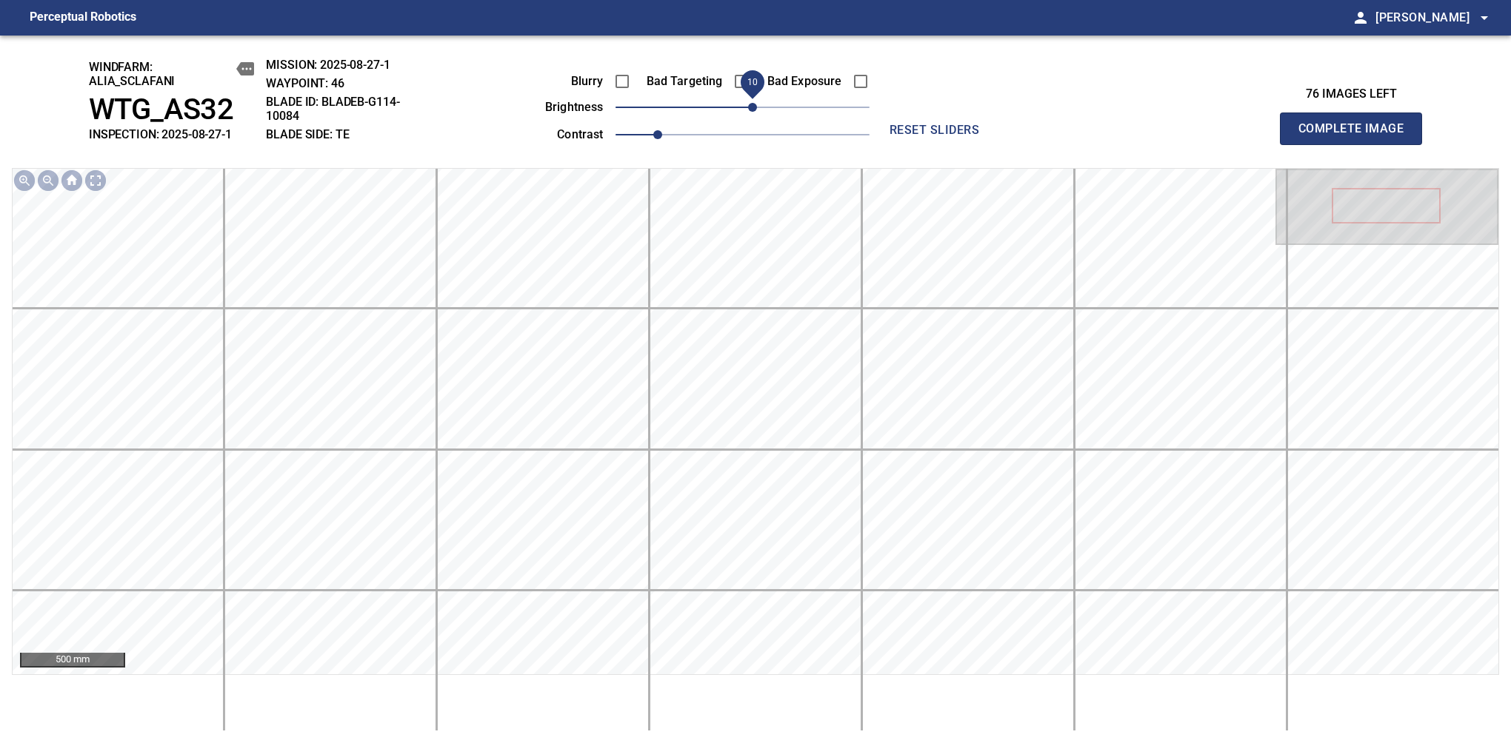
click at [1194, 136] on span "Complete Image" at bounding box center [1351, 128] width 110 height 21
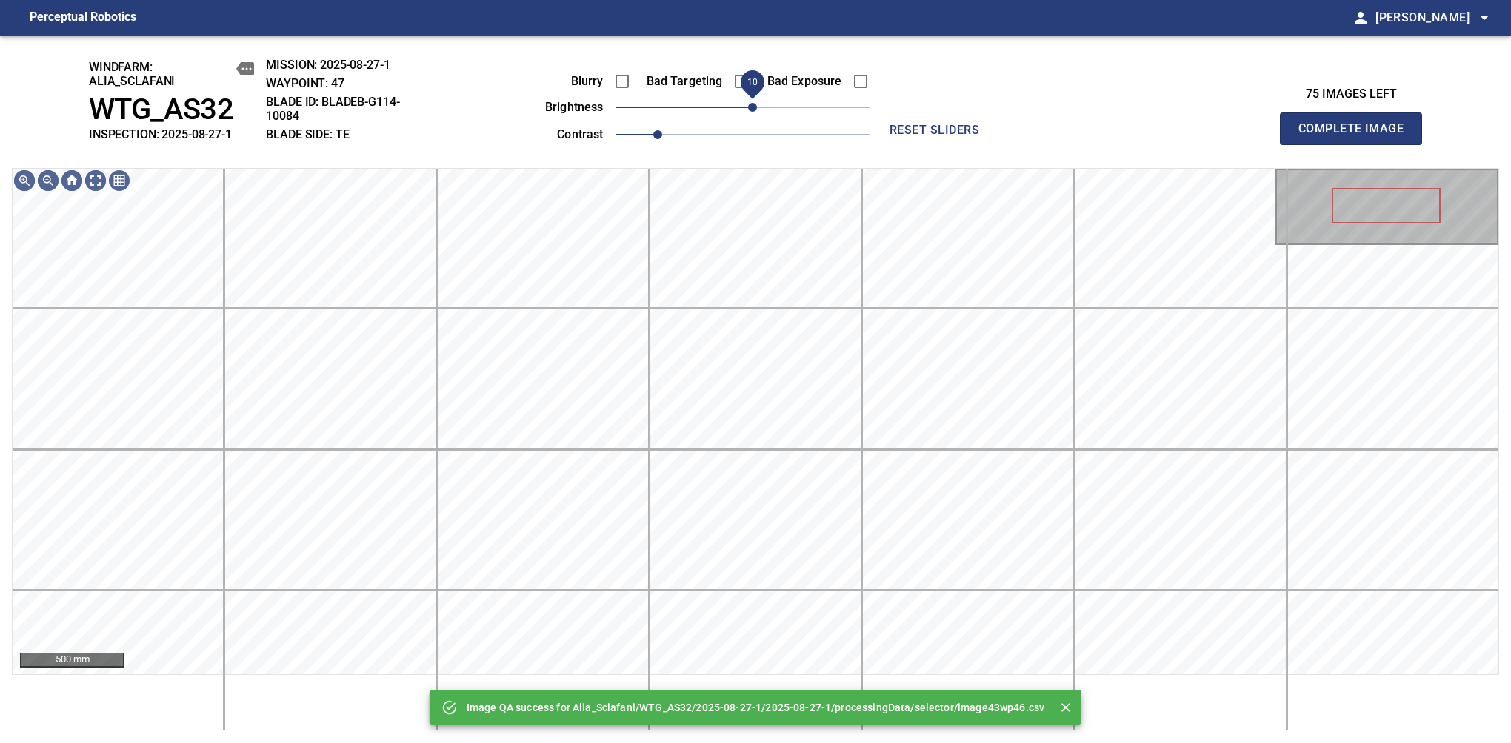
click at [753, 112] on span "10" at bounding box center [752, 107] width 9 height 9
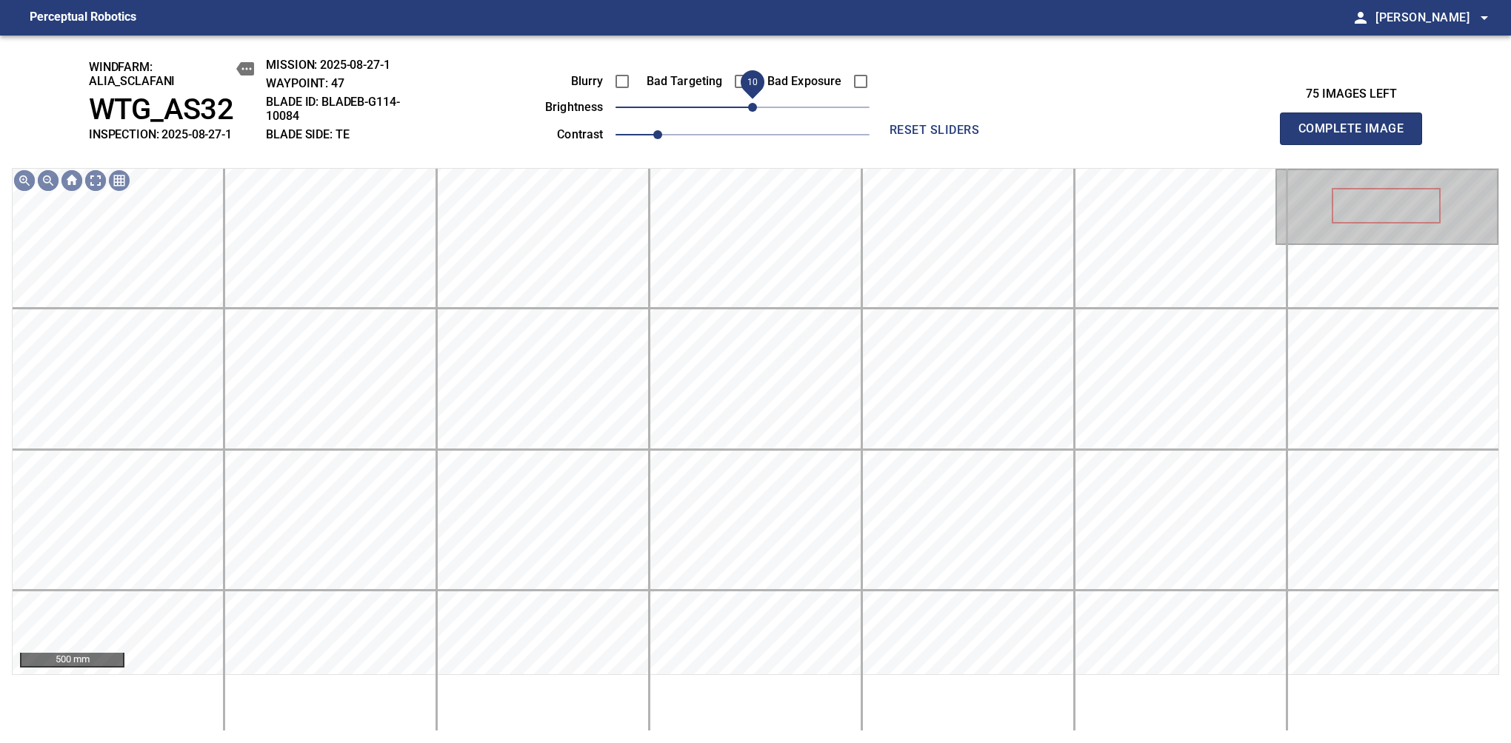
click at [1194, 136] on span "Complete Image" at bounding box center [1351, 128] width 110 height 21
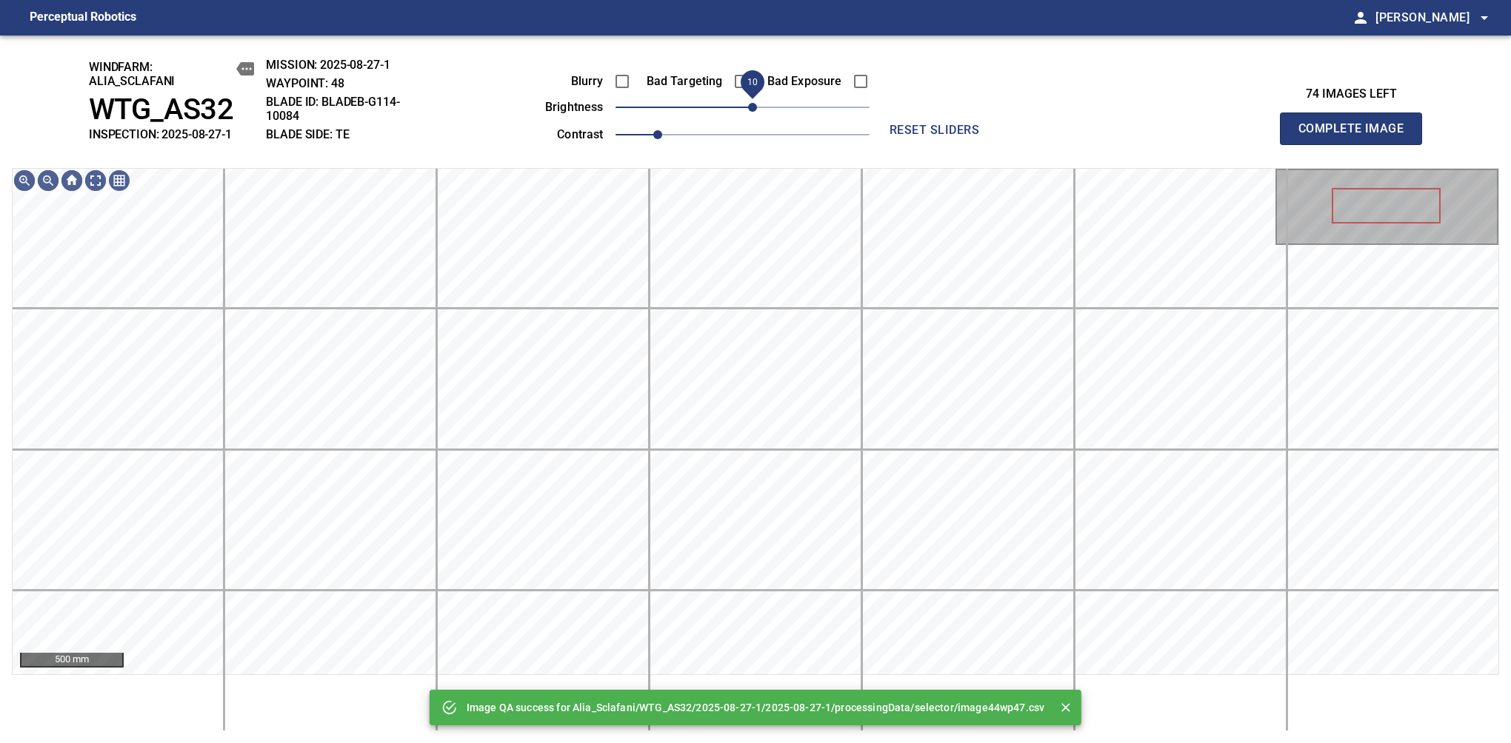
drag, startPoint x: 749, startPoint y: 111, endPoint x: 751, endPoint y: 104, distance: 7.7
click at [751, 104] on span "10" at bounding box center [752, 107] width 9 height 9
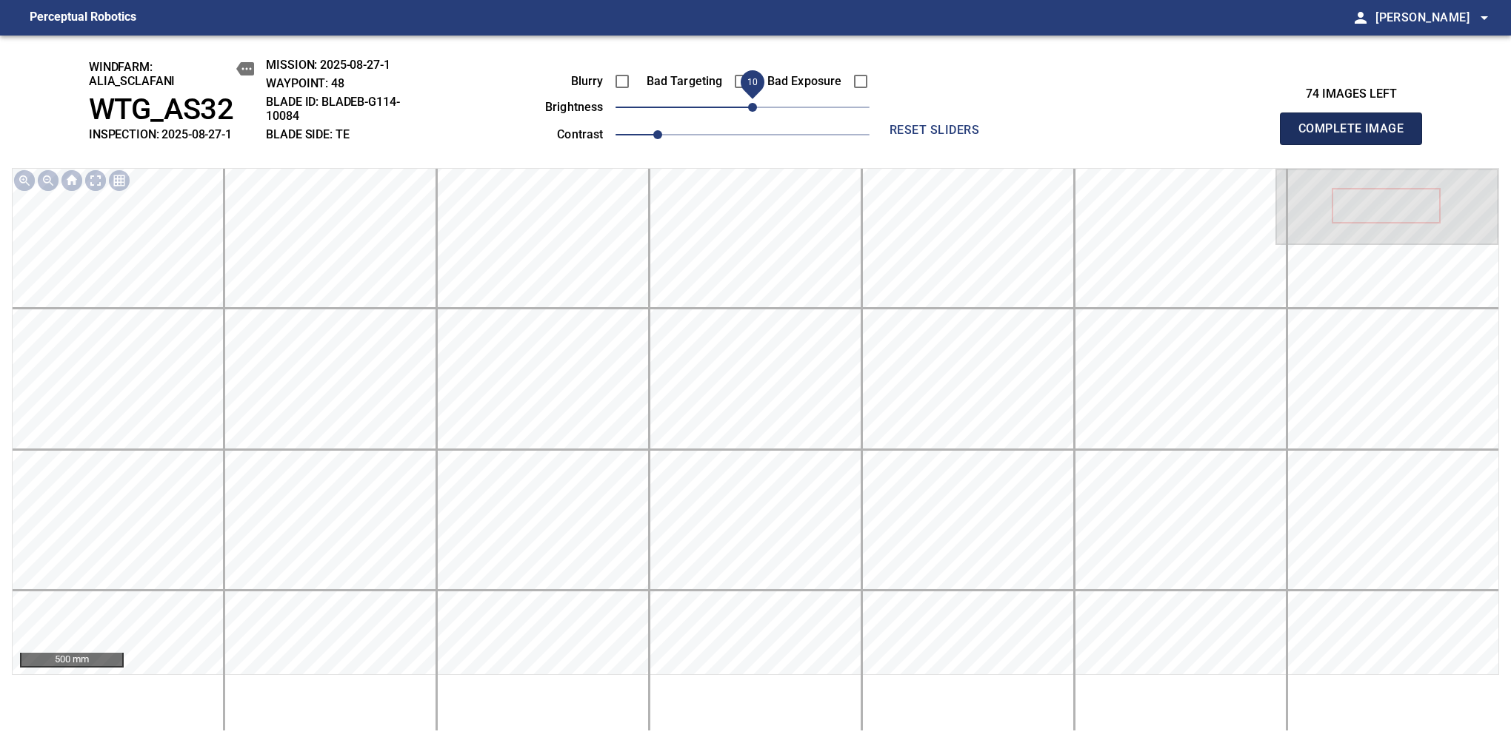
click at [1194, 136] on span "Complete Image" at bounding box center [1351, 128] width 110 height 21
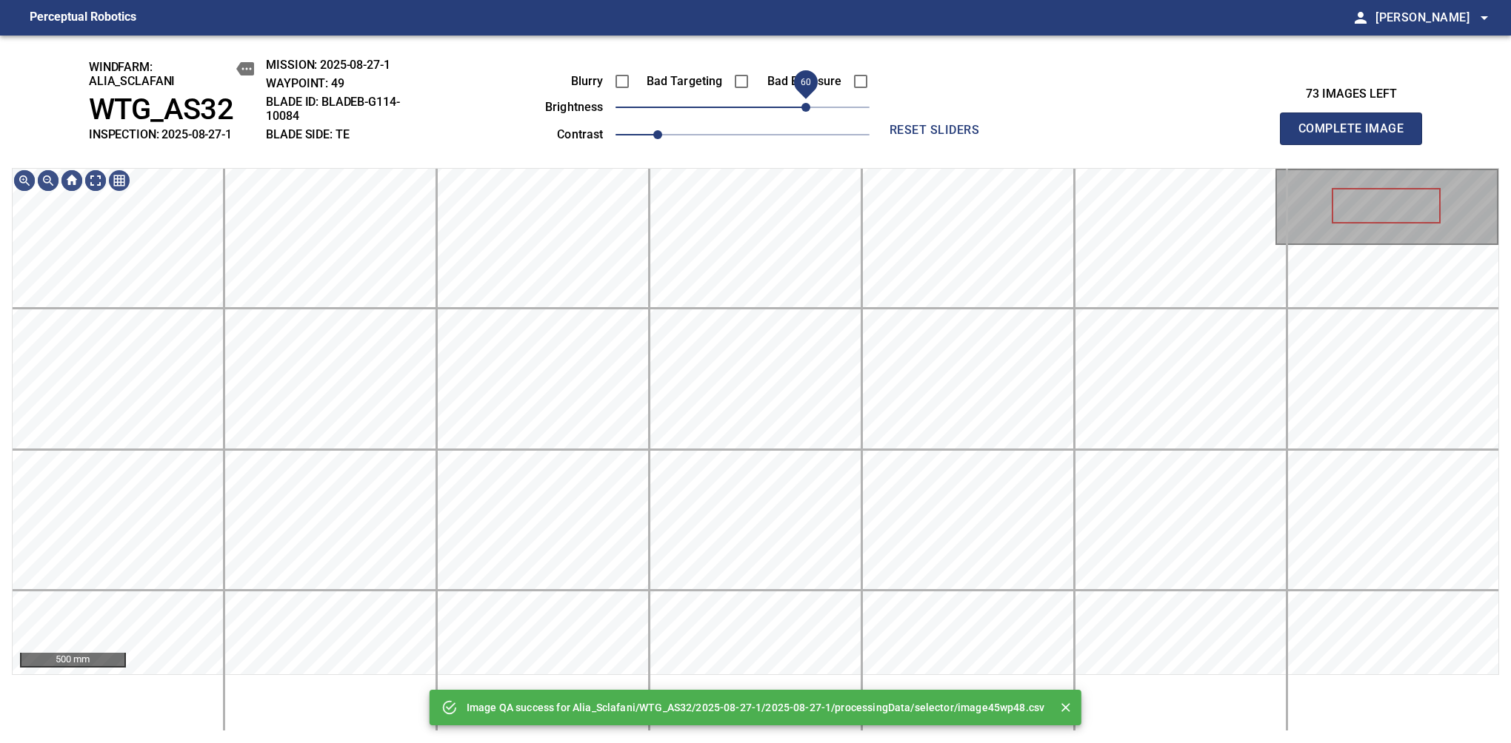
drag, startPoint x: 749, startPoint y: 108, endPoint x: 803, endPoint y: 91, distance: 56.7
click at [803, 103] on span "60" at bounding box center [805, 107] width 9 height 9
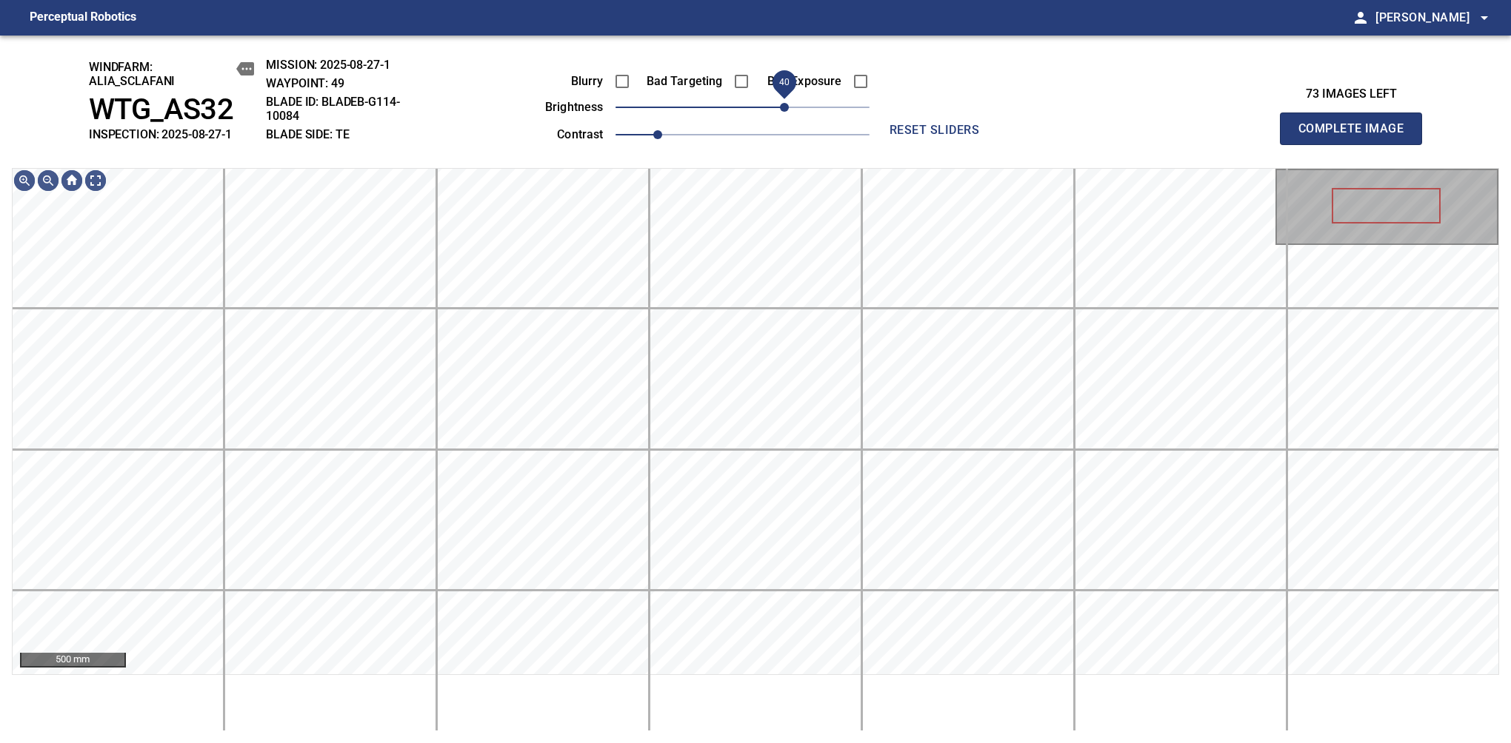
drag, startPoint x: 800, startPoint y: 109, endPoint x: 788, endPoint y: 111, distance: 12.8
click at [788, 111] on span "40" at bounding box center [784, 107] width 9 height 9
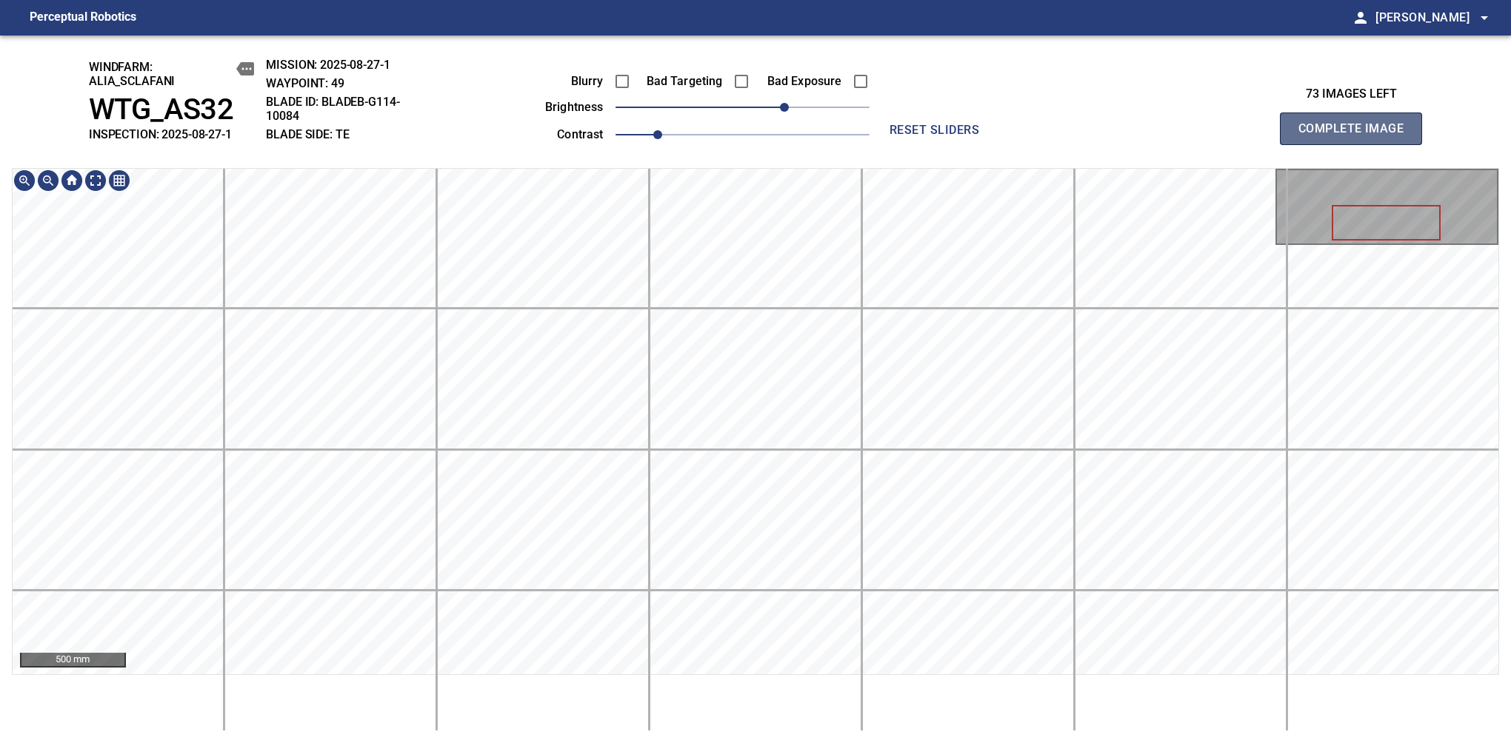
click at [1194, 136] on span "Complete Image" at bounding box center [1351, 128] width 110 height 21
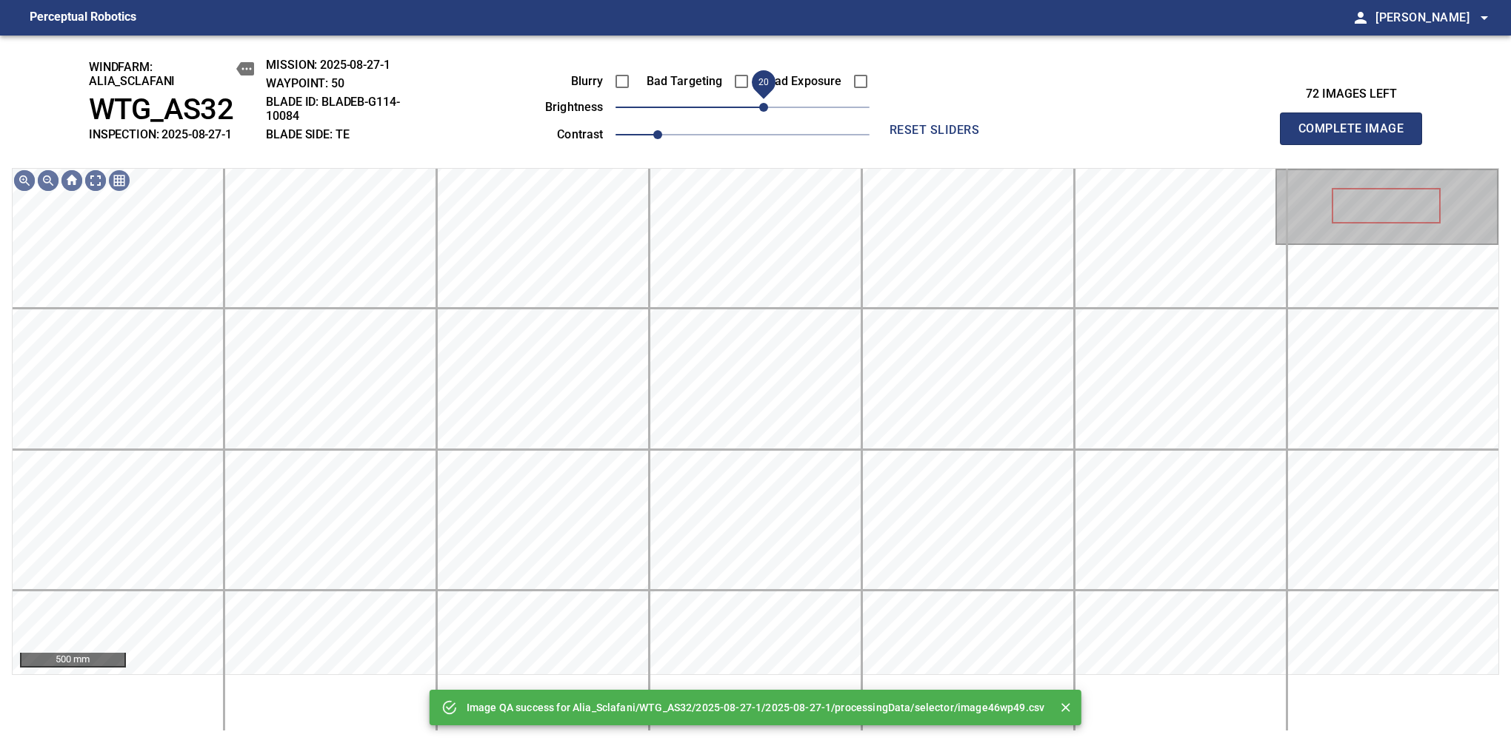
click at [766, 116] on span "20" at bounding box center [742, 107] width 254 height 21
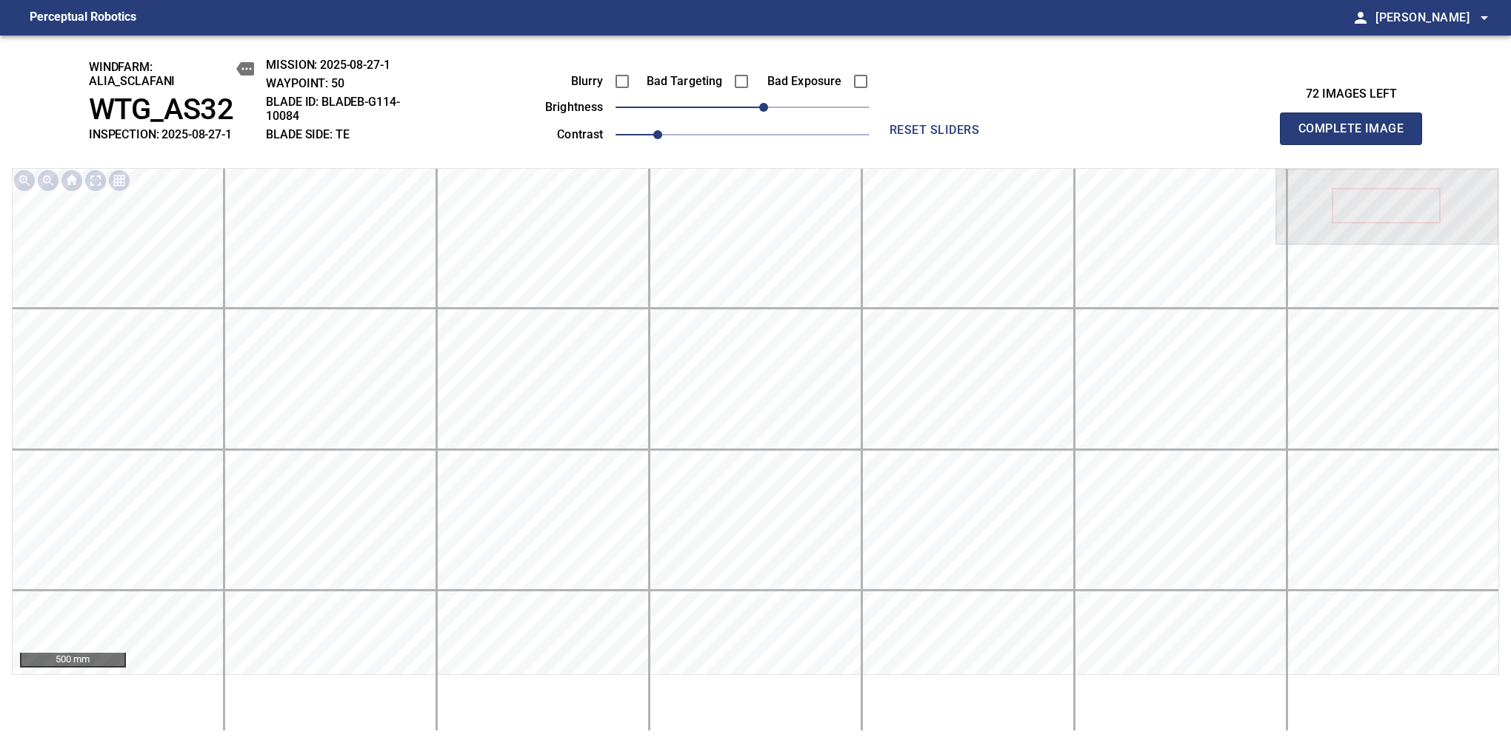
click at [1194, 136] on span "Complete Image" at bounding box center [1351, 128] width 110 height 21
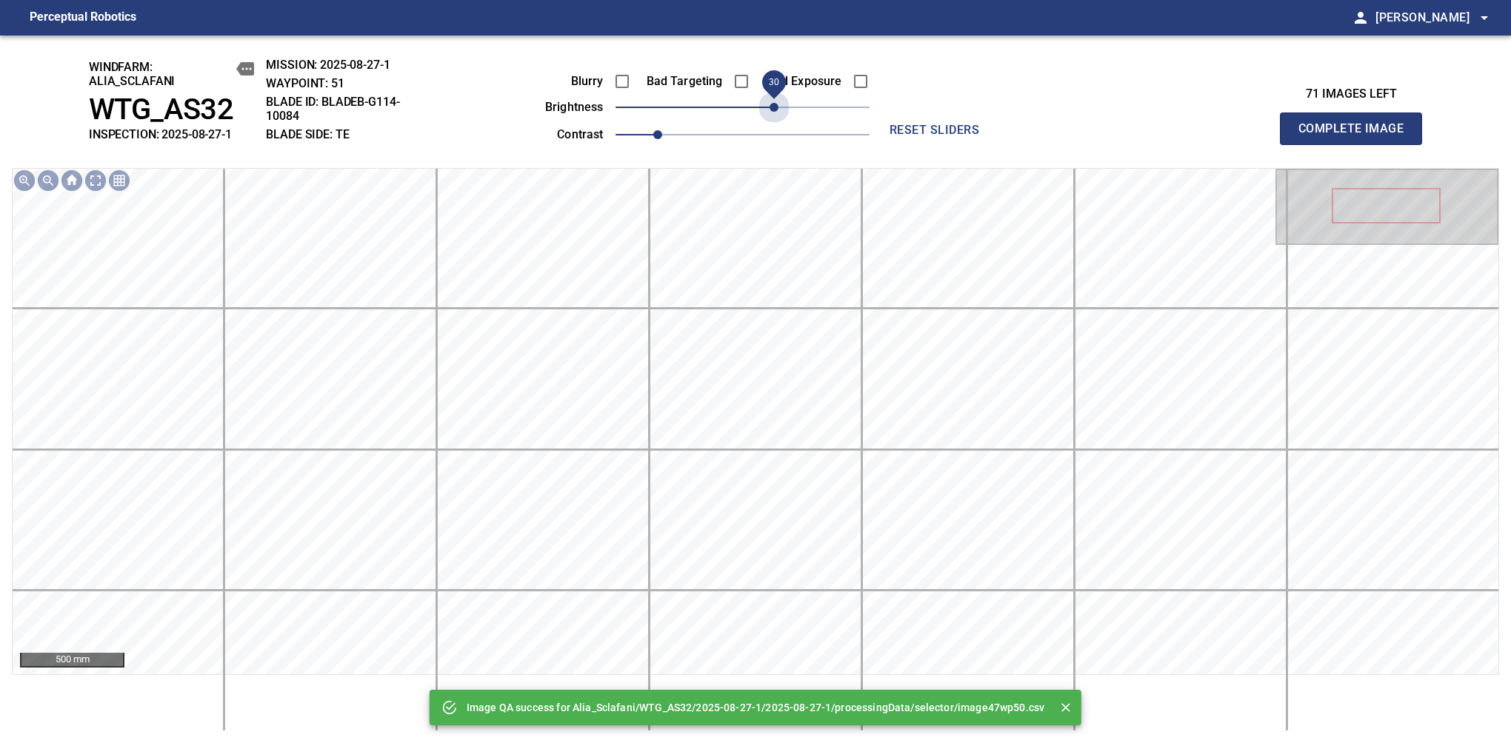
click at [769, 111] on span "30" at bounding box center [742, 107] width 254 height 21
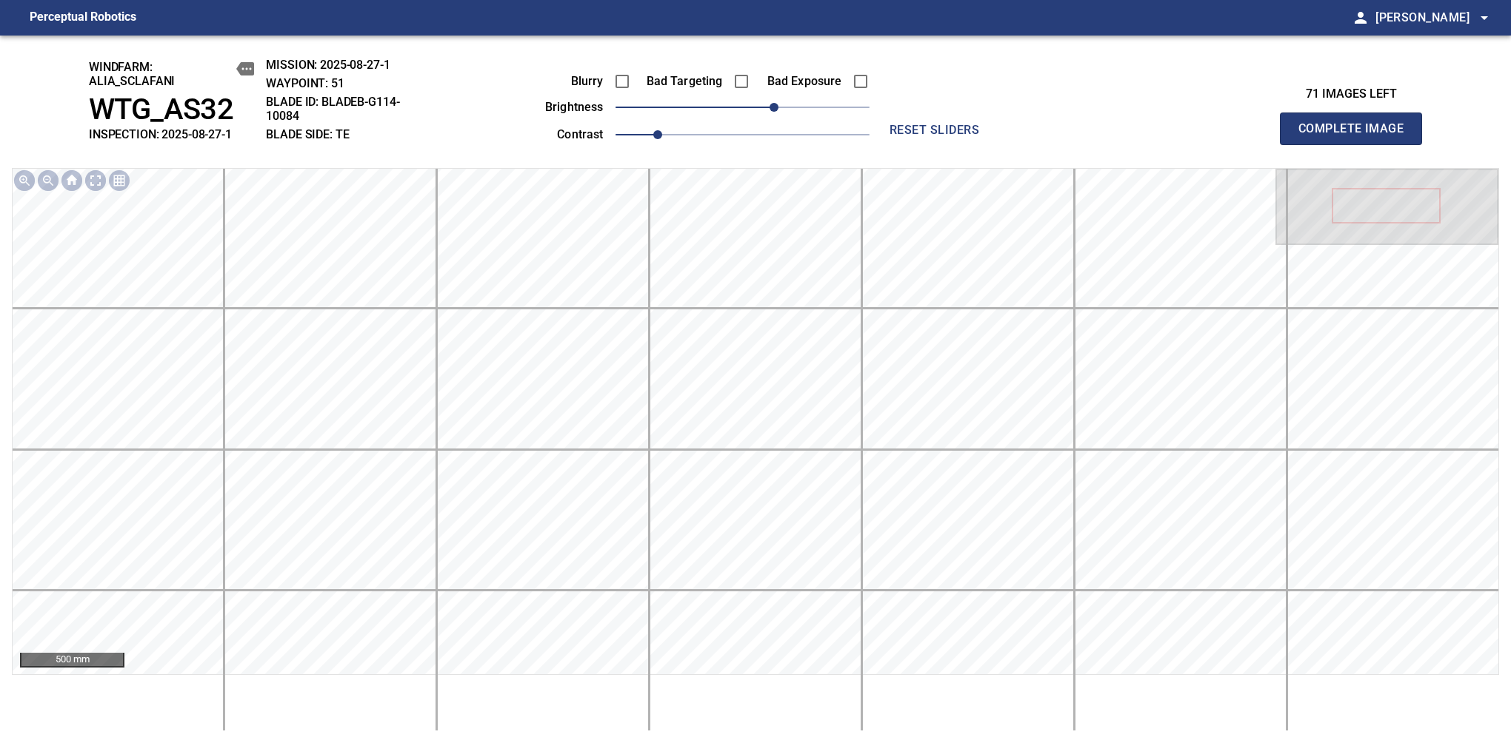
click at [1194, 136] on span "Complete Image" at bounding box center [1351, 128] width 110 height 21
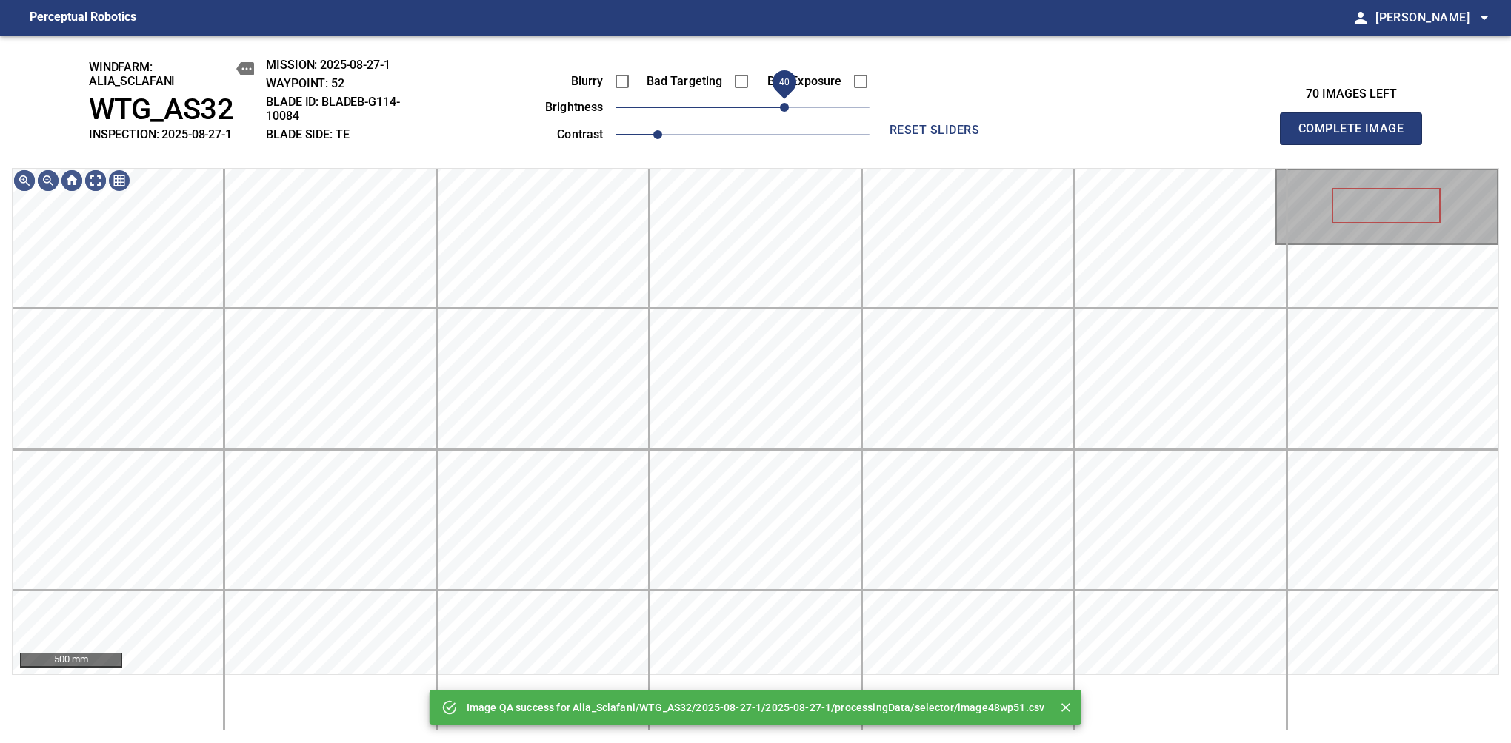
drag, startPoint x: 769, startPoint y: 111, endPoint x: 784, endPoint y: 98, distance: 20.0
click at [784, 98] on span "40" at bounding box center [742, 107] width 254 height 21
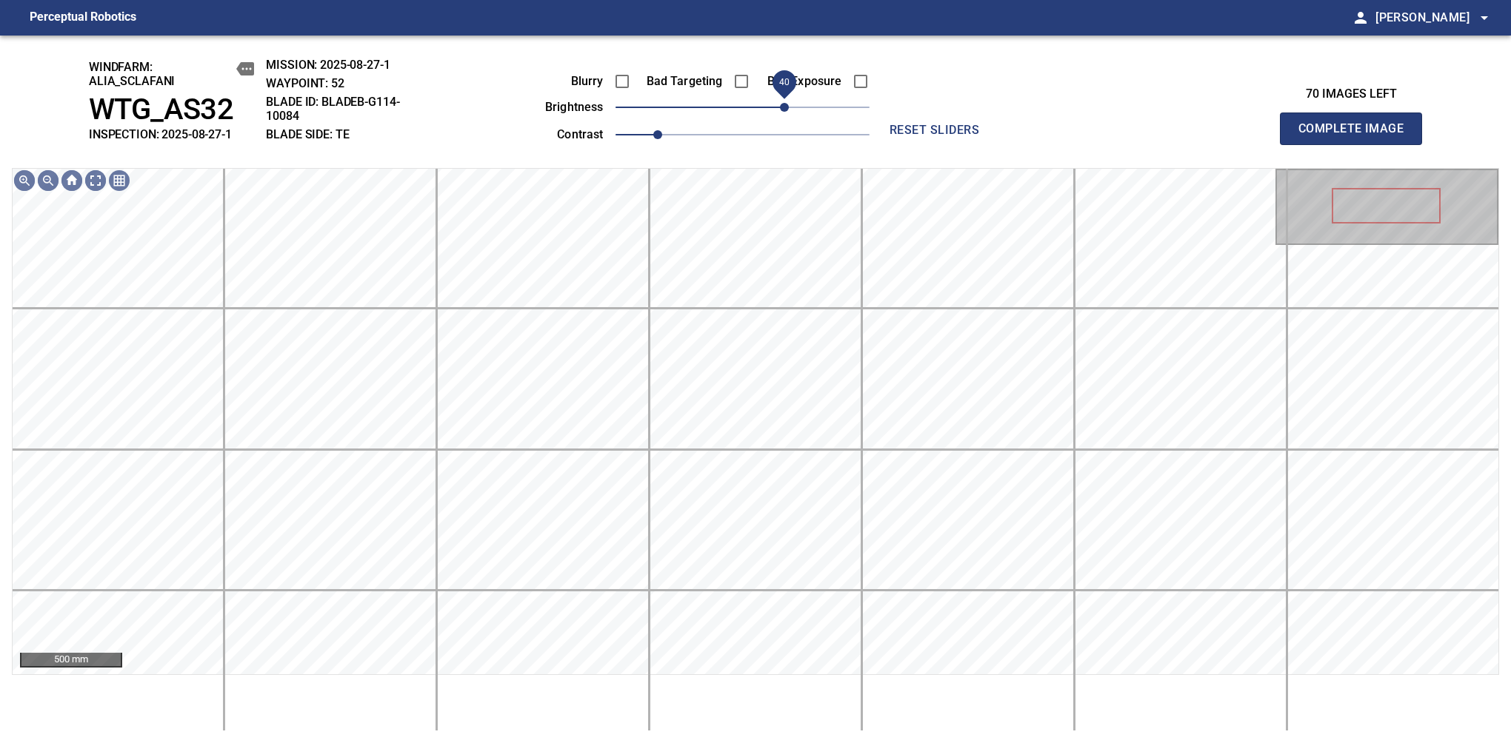
click at [1194, 136] on span "Complete Image" at bounding box center [1351, 128] width 110 height 21
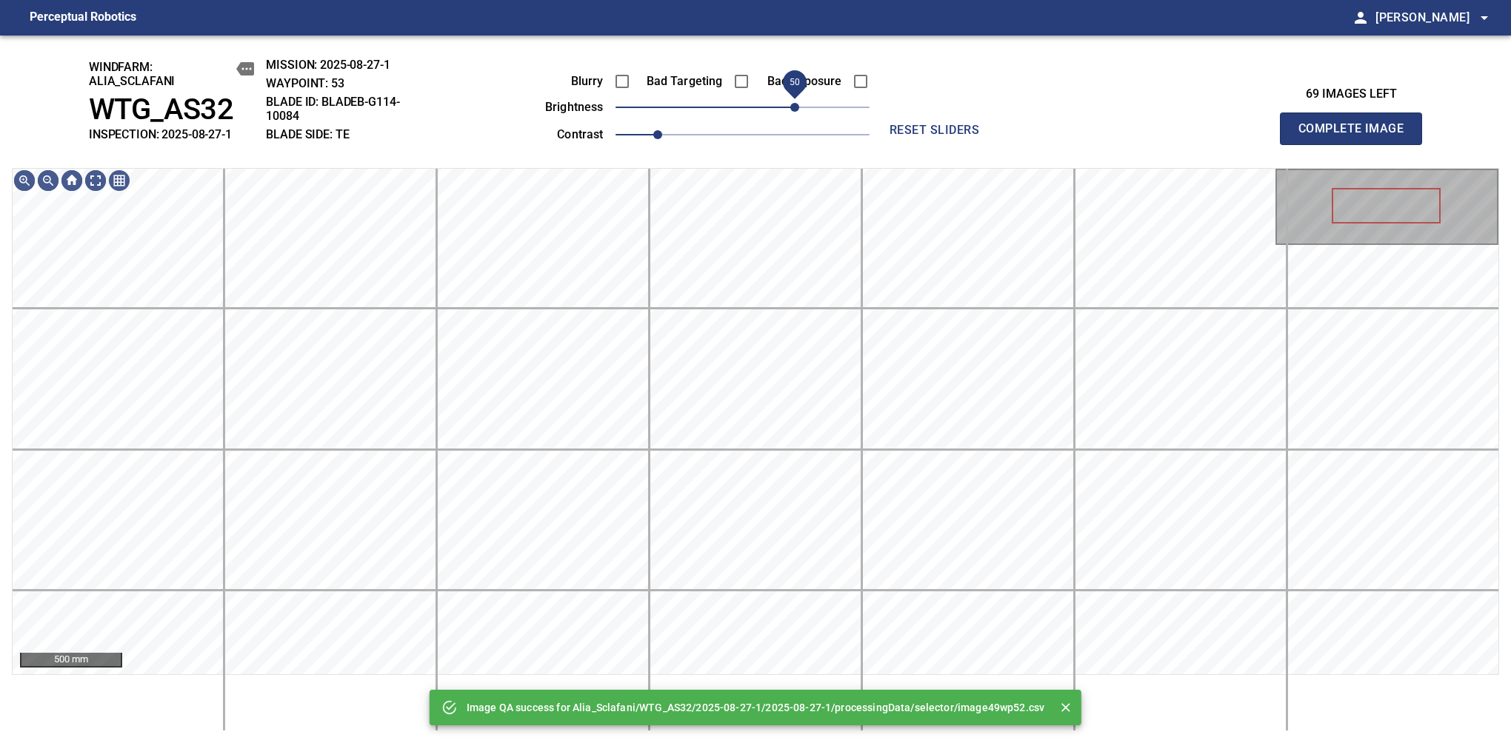
drag, startPoint x: 784, startPoint y: 98, endPoint x: 794, endPoint y: 94, distance: 10.6
click at [794, 97] on span "50" at bounding box center [742, 107] width 254 height 21
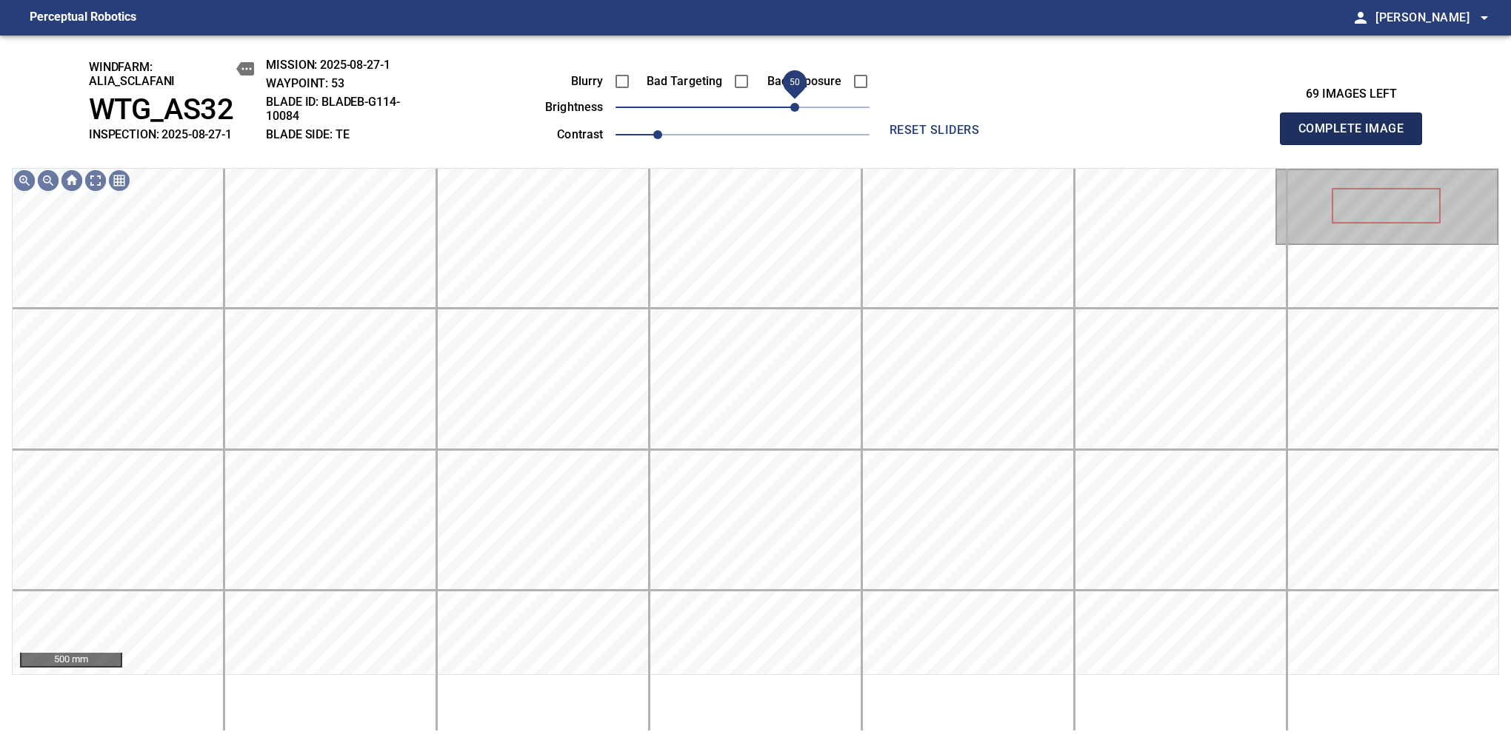
click at [1194, 136] on span "Complete Image" at bounding box center [1351, 128] width 110 height 21
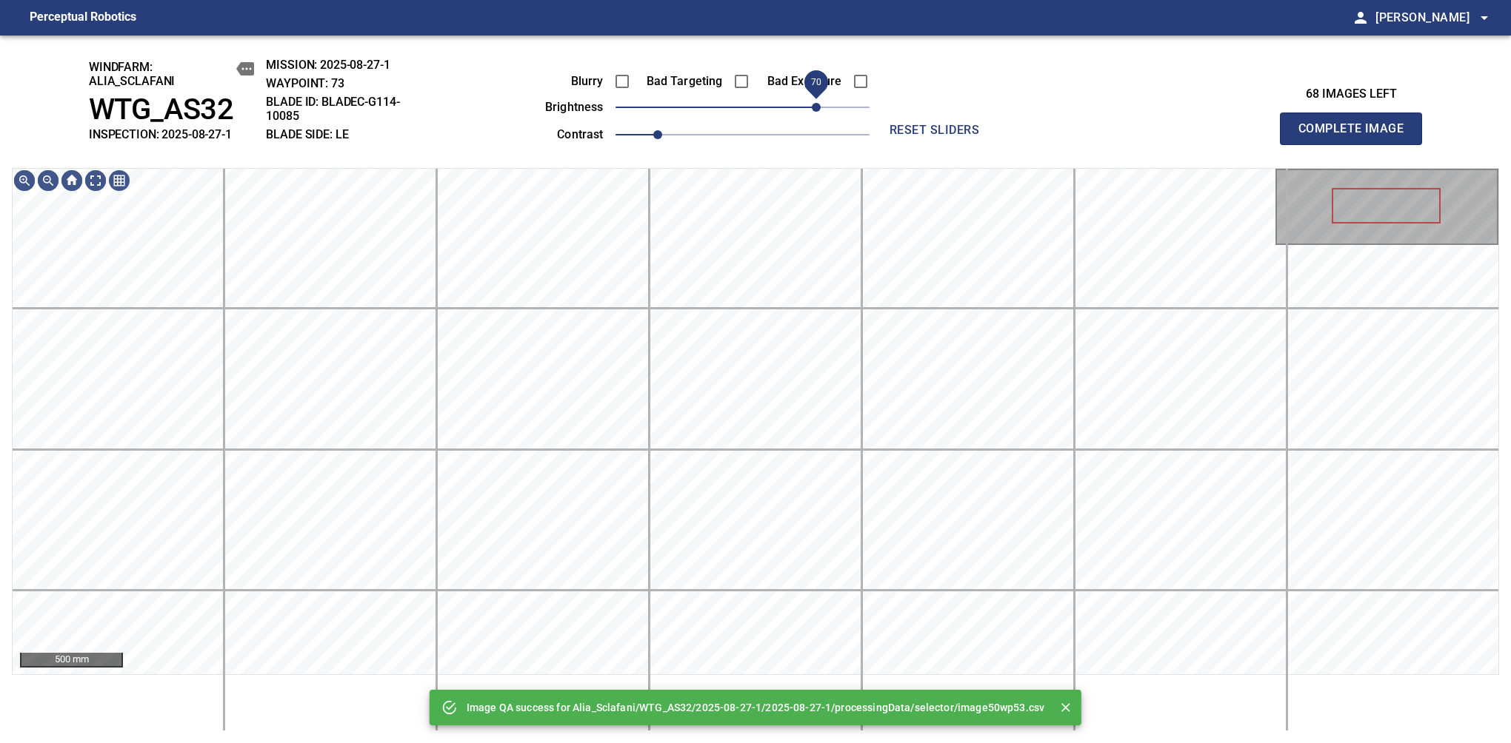
drag, startPoint x: 799, startPoint y: 107, endPoint x: 817, endPoint y: 98, distance: 20.2
click at [817, 98] on span "70" at bounding box center [742, 107] width 254 height 21
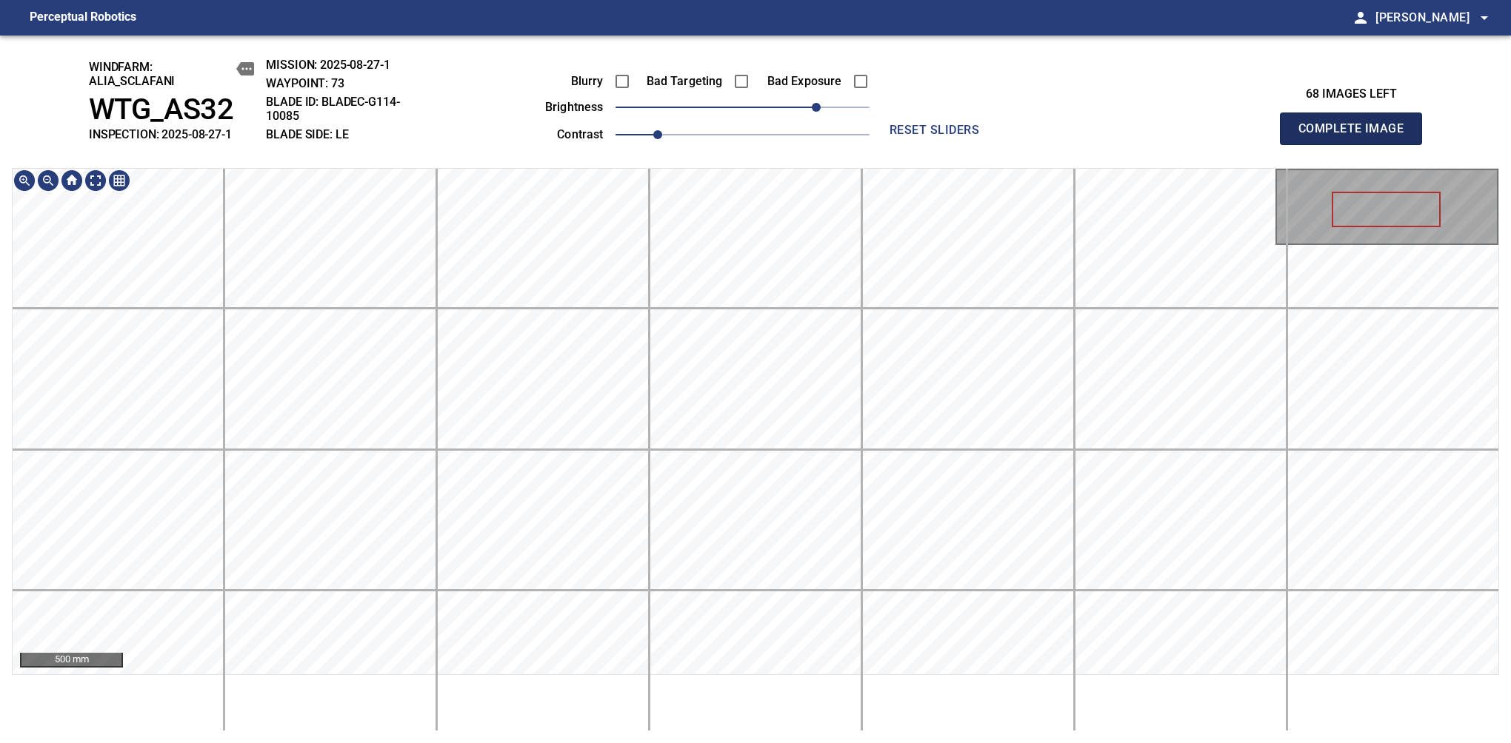
click at [1194, 136] on span "Complete Image" at bounding box center [1351, 128] width 110 height 21
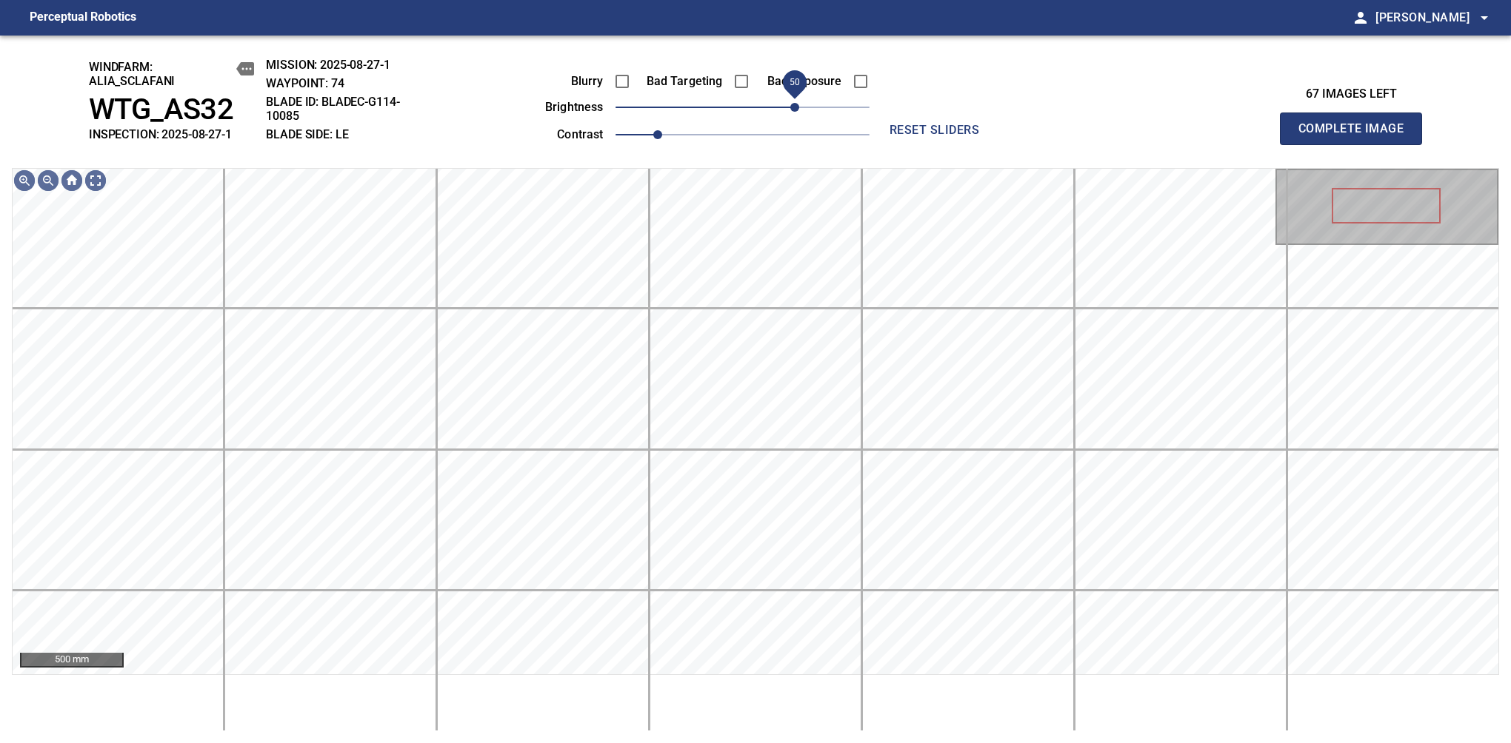
drag, startPoint x: 771, startPoint y: 113, endPoint x: 800, endPoint y: 107, distance: 29.5
click at [799, 107] on span "50" at bounding box center [794, 107] width 9 height 9
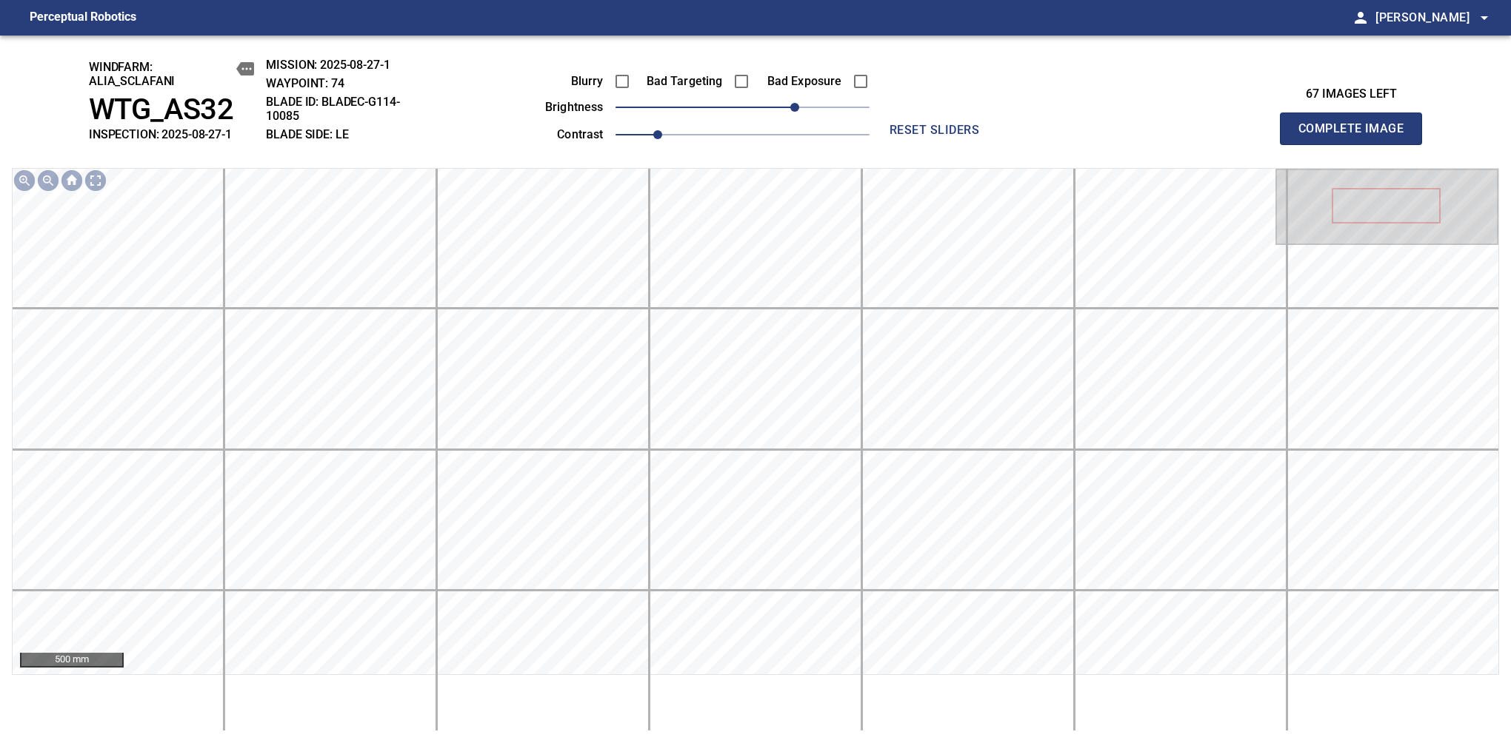
click at [1194, 136] on span "Complete Image" at bounding box center [1351, 128] width 110 height 21
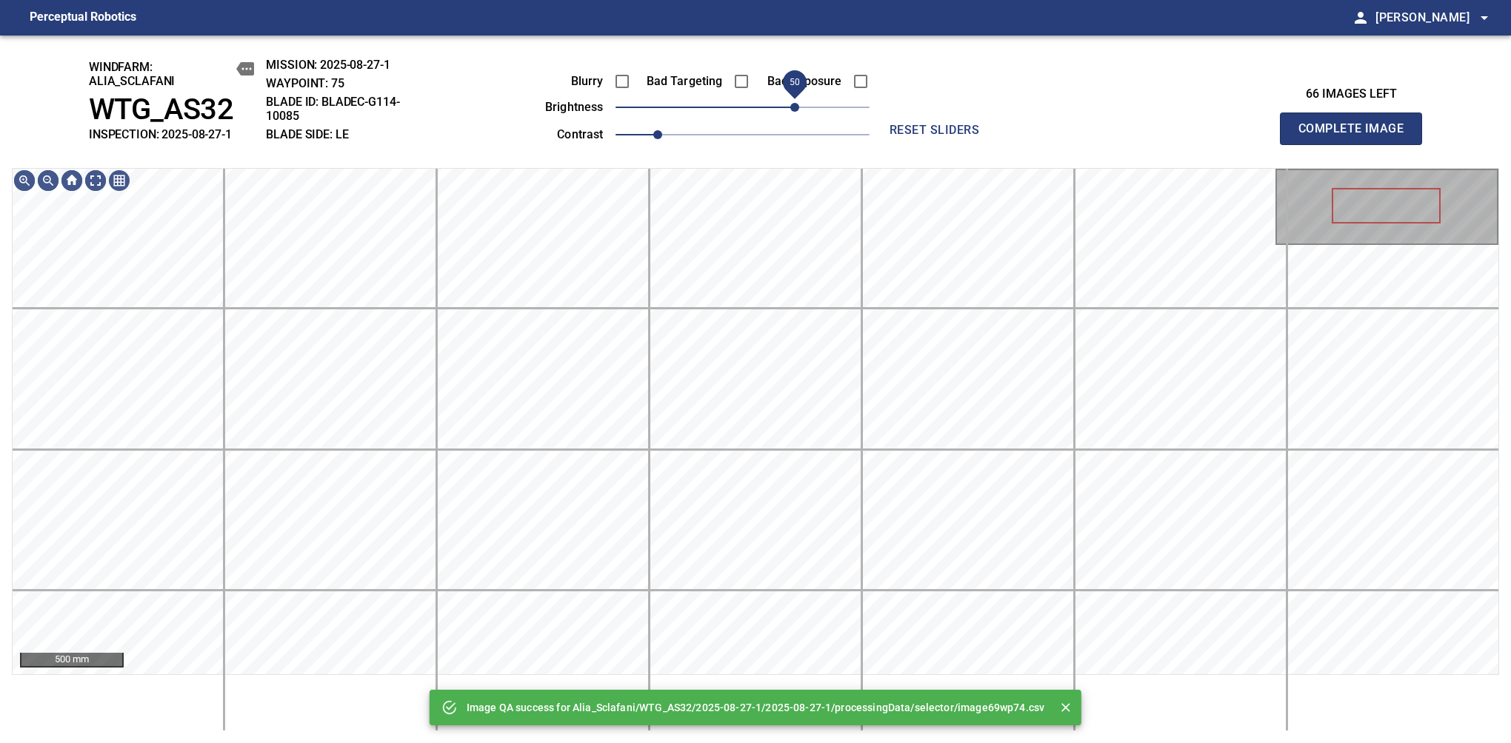
click at [798, 110] on span "50" at bounding box center [742, 107] width 254 height 21
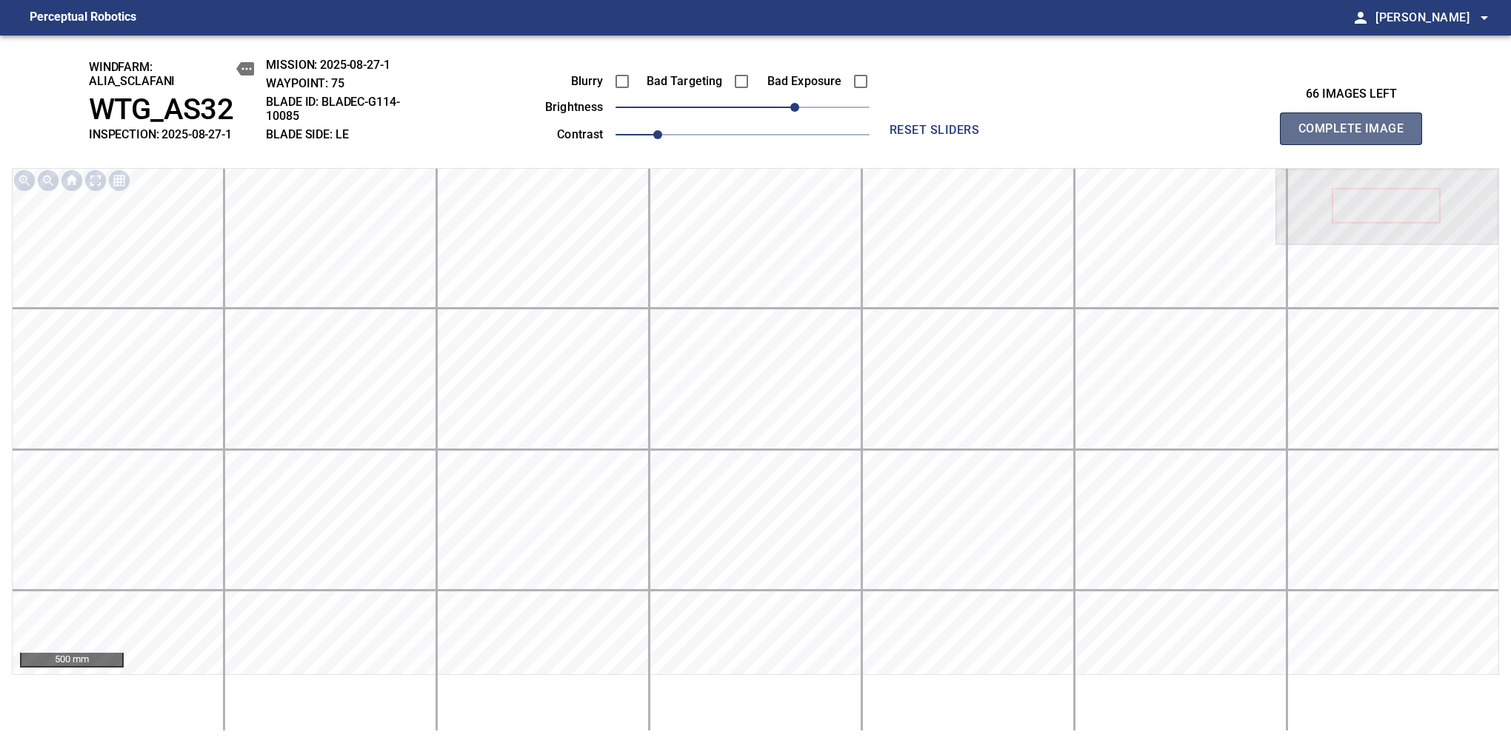
click at [1194, 136] on span "Complete Image" at bounding box center [1351, 128] width 110 height 21
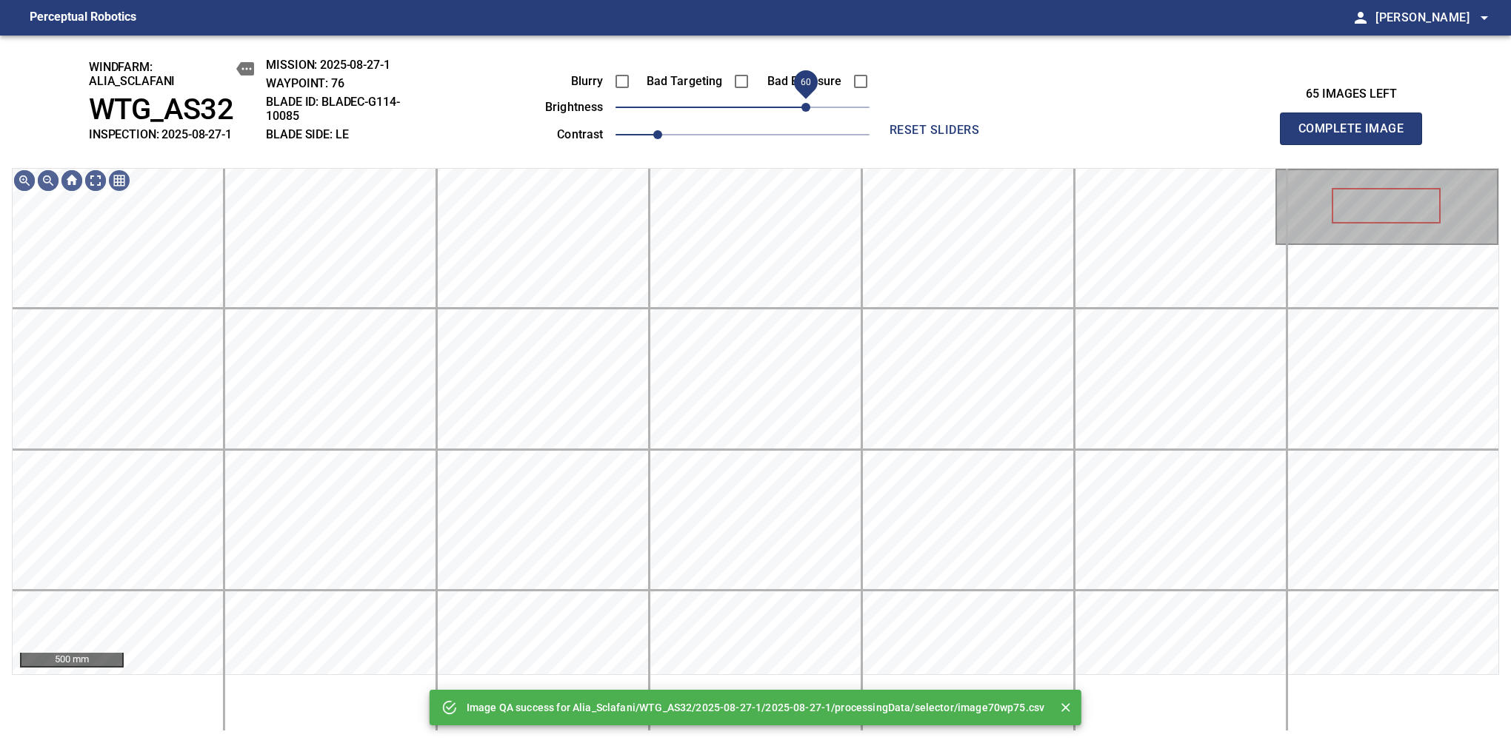
drag, startPoint x: 798, startPoint y: 107, endPoint x: 806, endPoint y: 96, distance: 13.2
click at [806, 97] on span "60" at bounding box center [742, 107] width 254 height 21
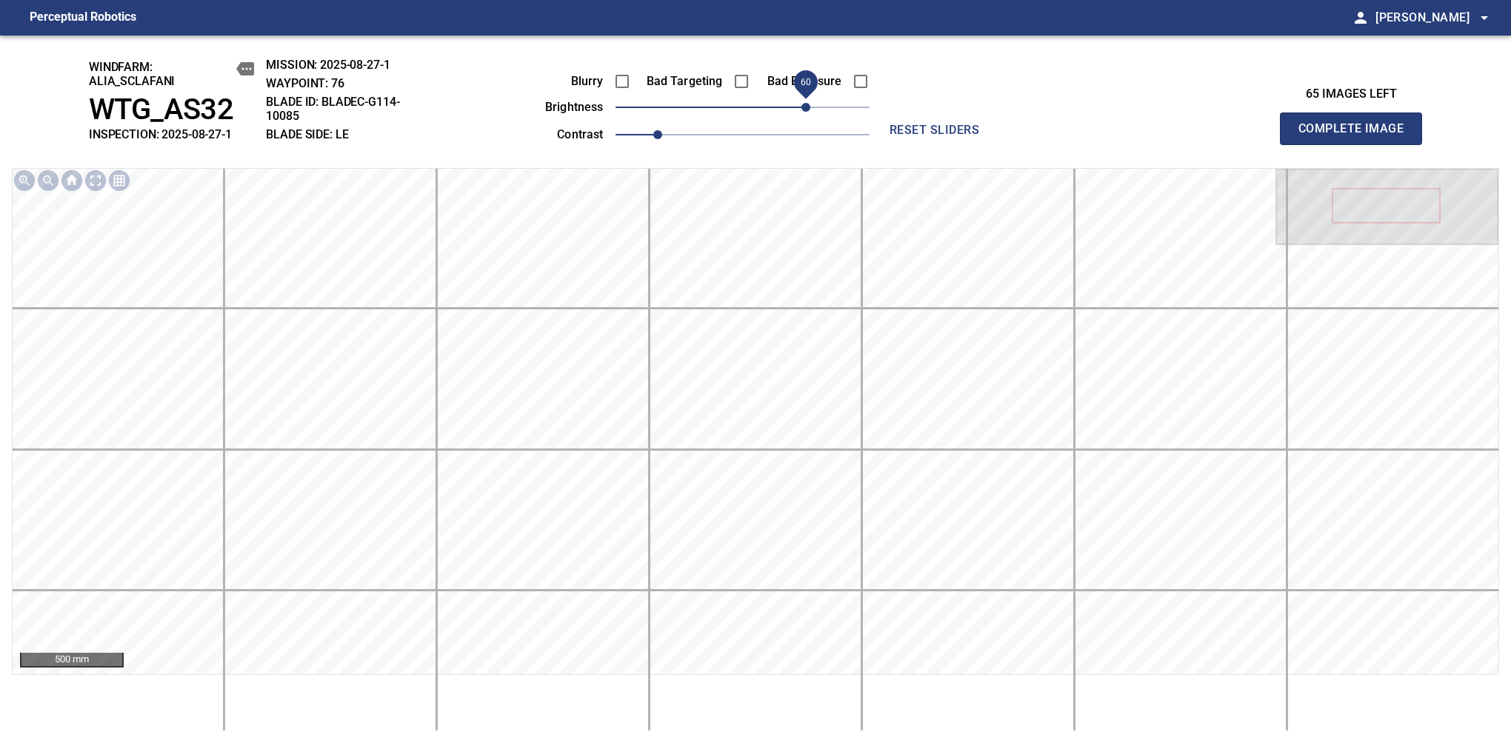
click at [1194, 136] on span "Complete Image" at bounding box center [1351, 128] width 110 height 21
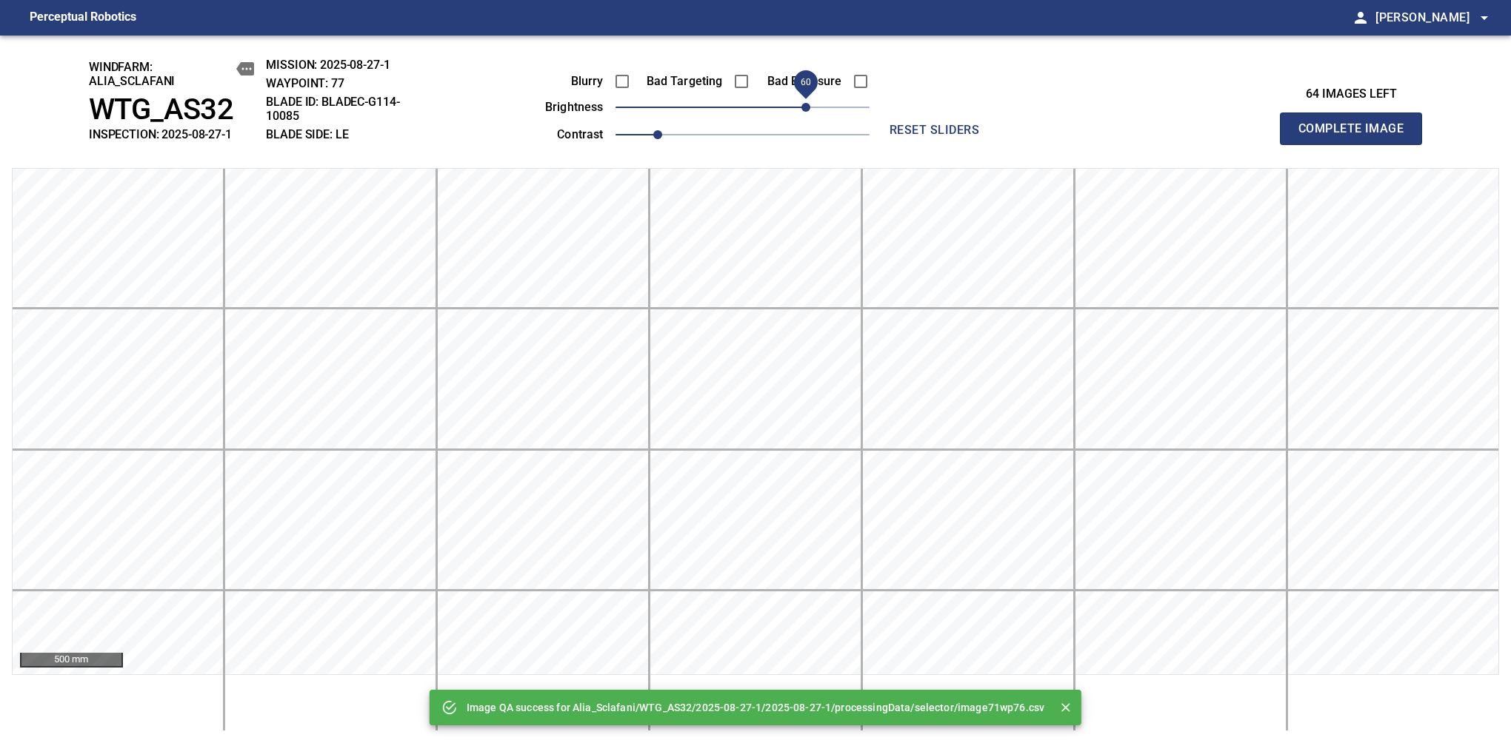
drag, startPoint x: 798, startPoint y: 114, endPoint x: 806, endPoint y: 113, distance: 7.6
click at [806, 113] on span "60" at bounding box center [742, 107] width 254 height 21
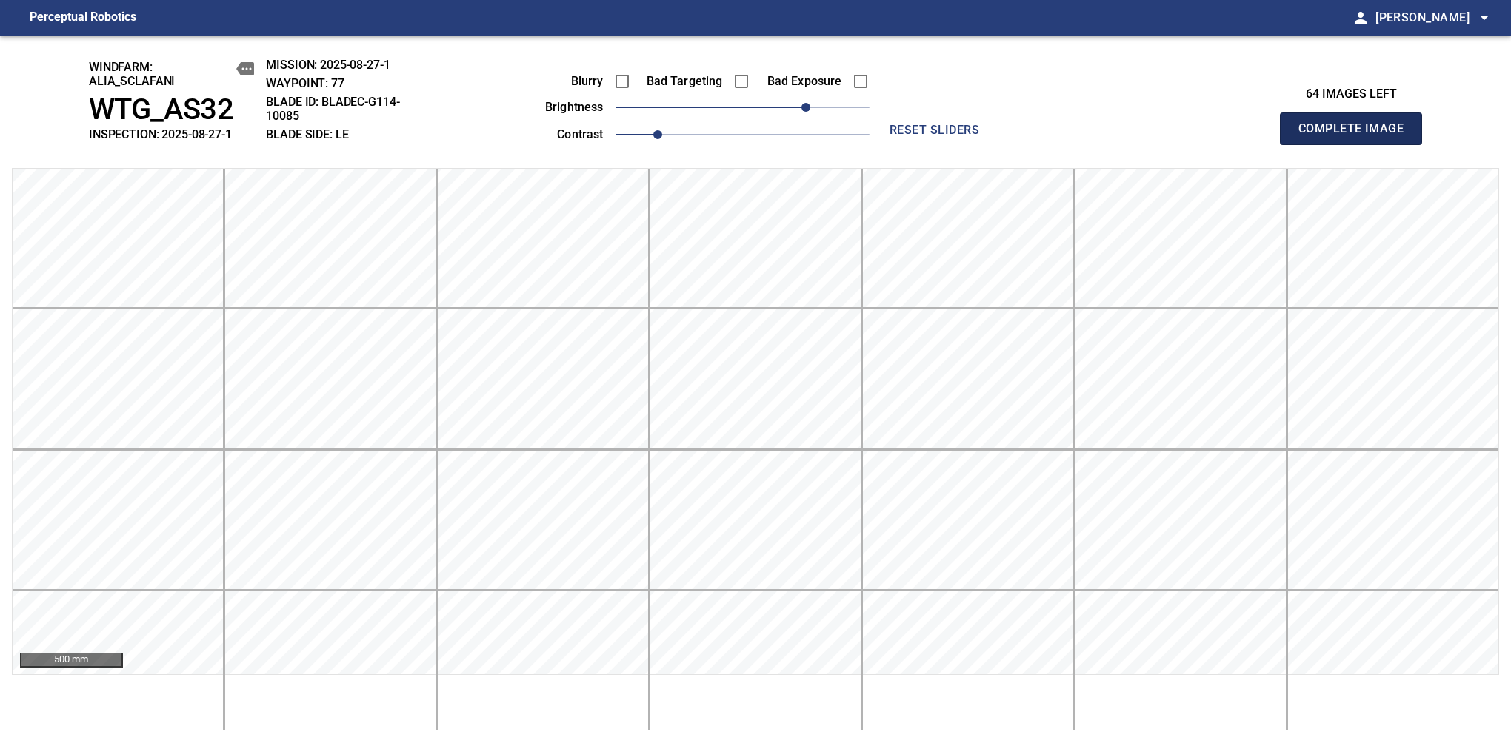
click at [1194, 136] on span "Complete Image" at bounding box center [1351, 128] width 110 height 21
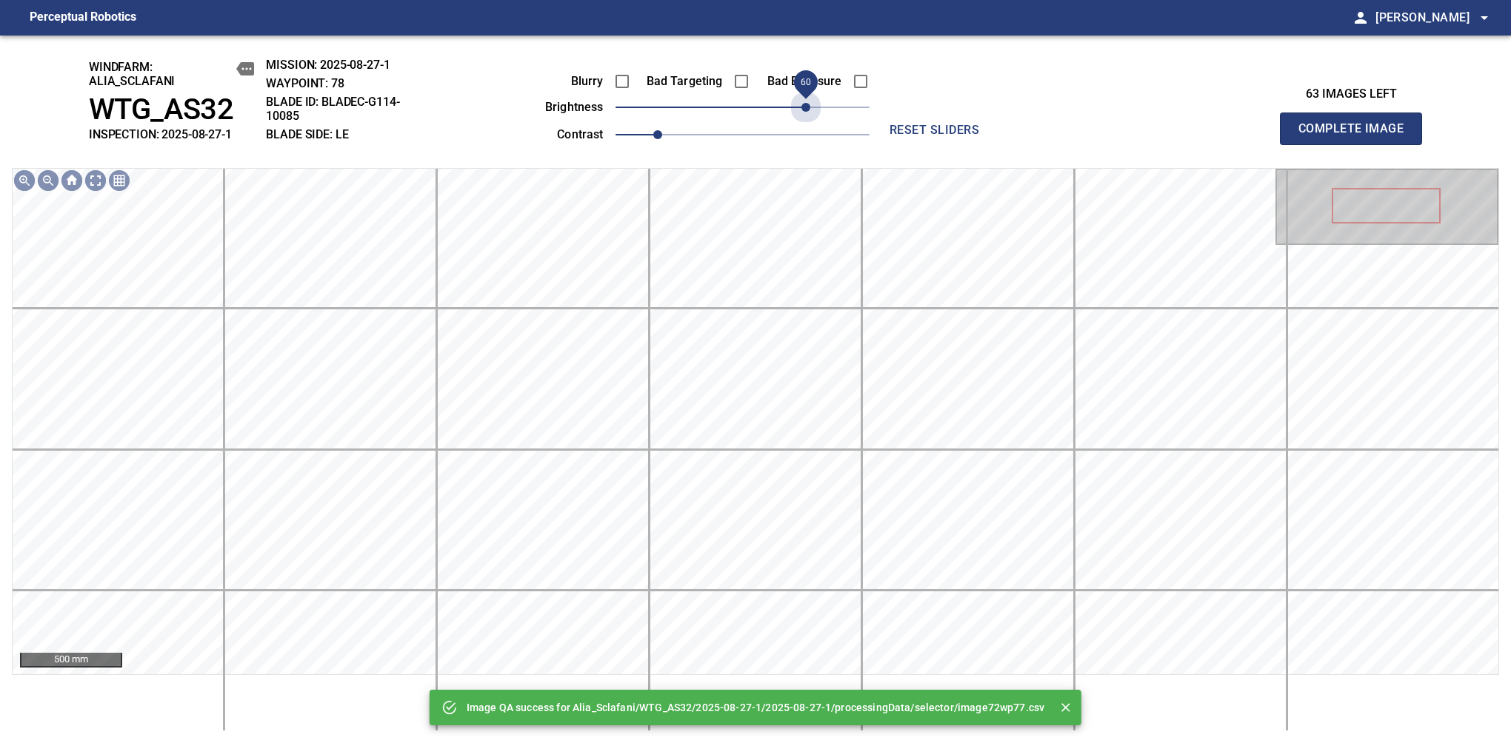
click at [806, 113] on span "60" at bounding box center [742, 107] width 254 height 21
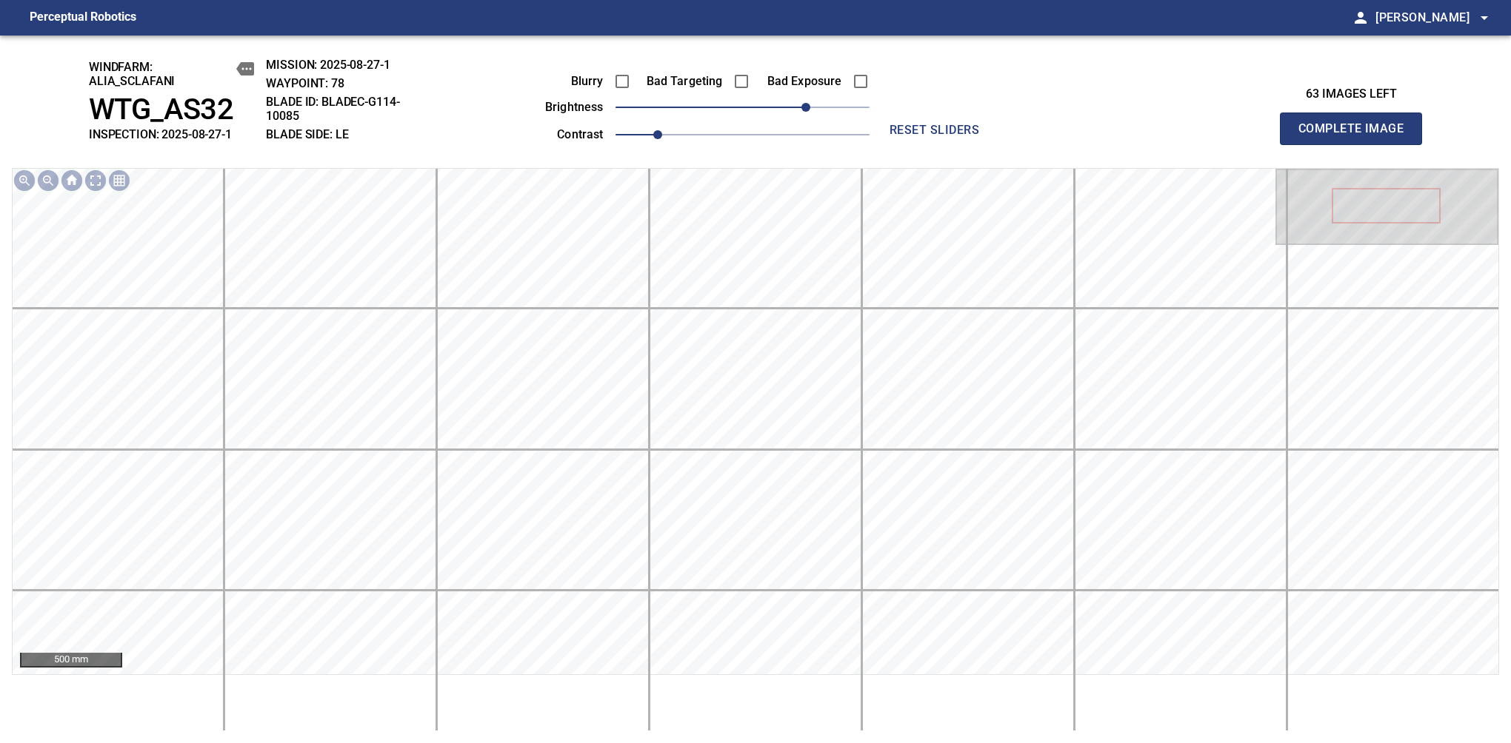
click at [1194, 136] on span "Complete Image" at bounding box center [1351, 128] width 110 height 21
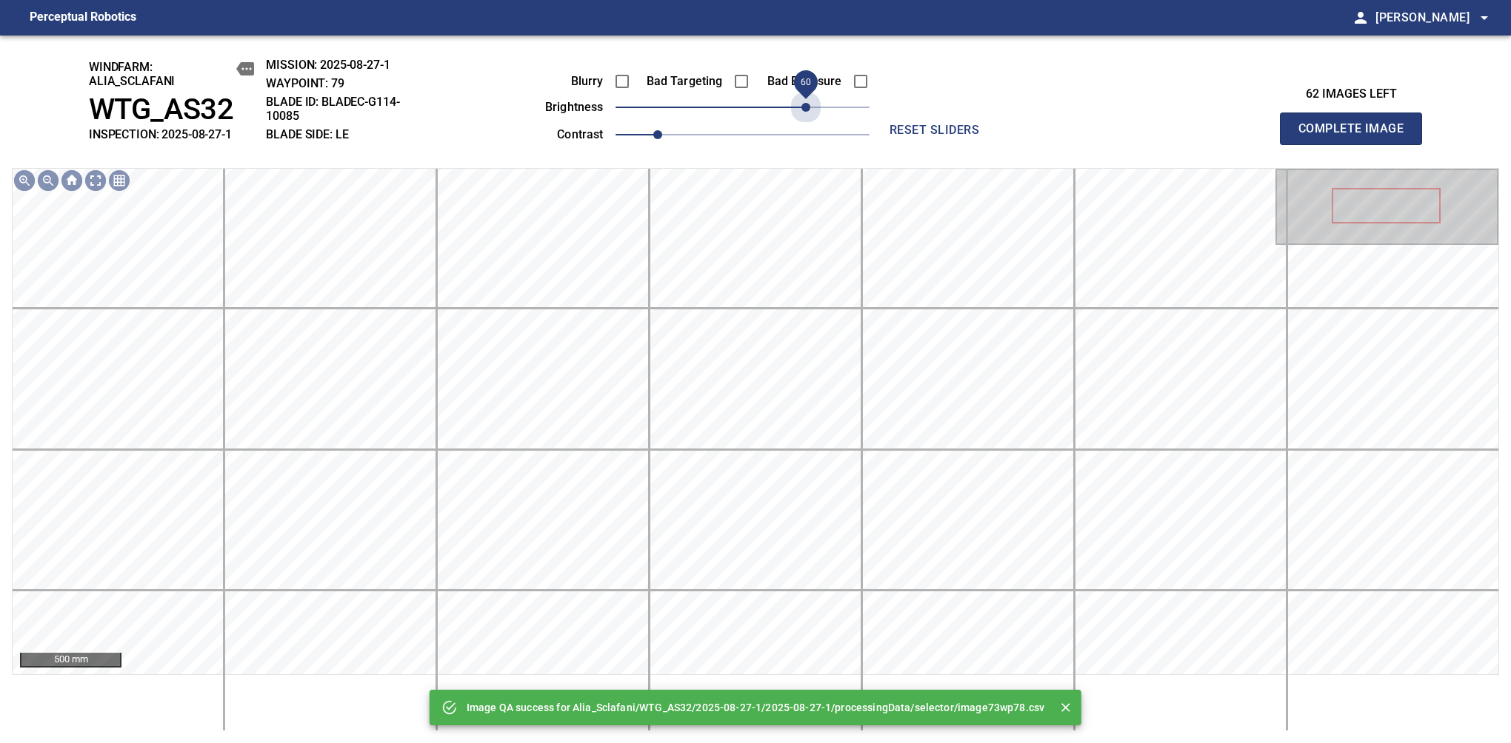
click at [806, 113] on span "60" at bounding box center [742, 107] width 254 height 21
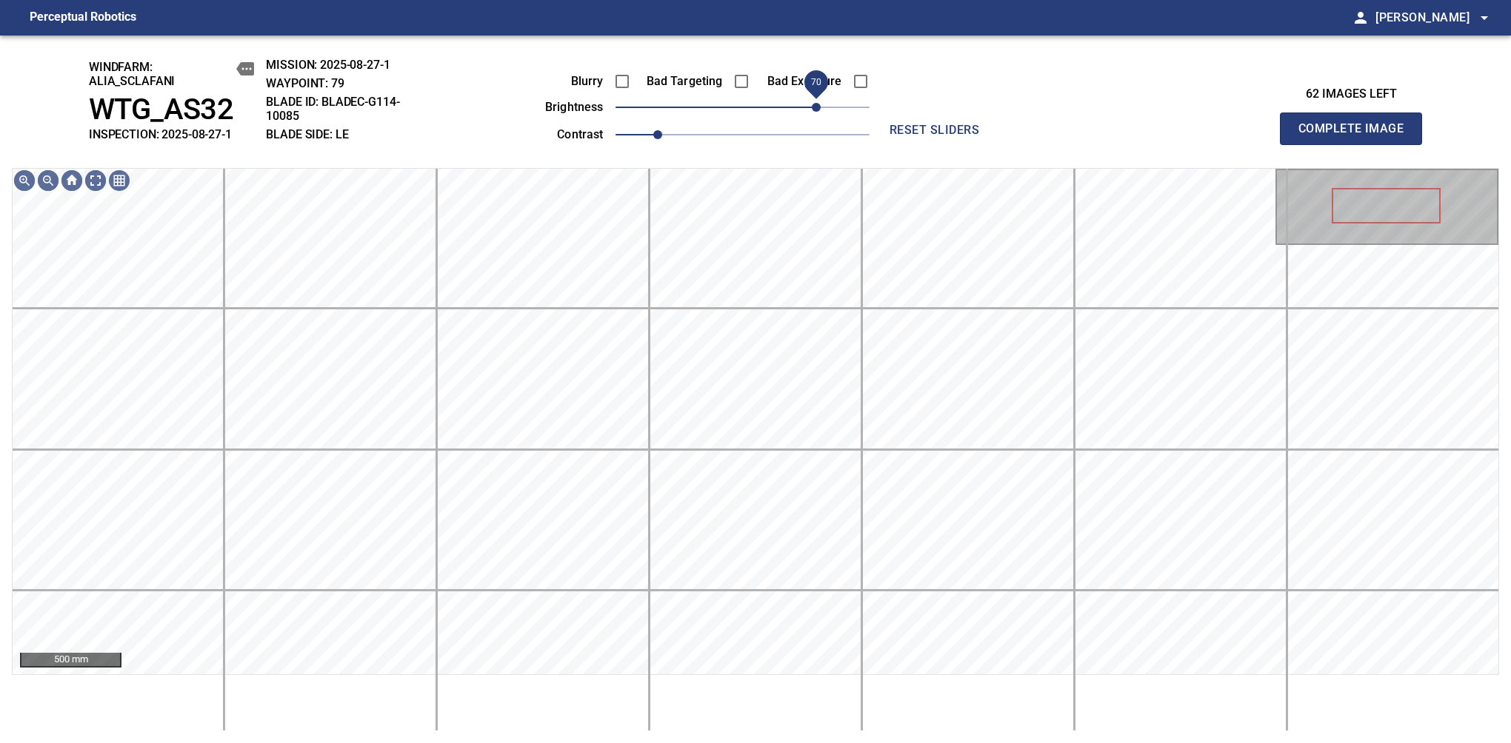
click at [812, 107] on span "70" at bounding box center [816, 107] width 9 height 9
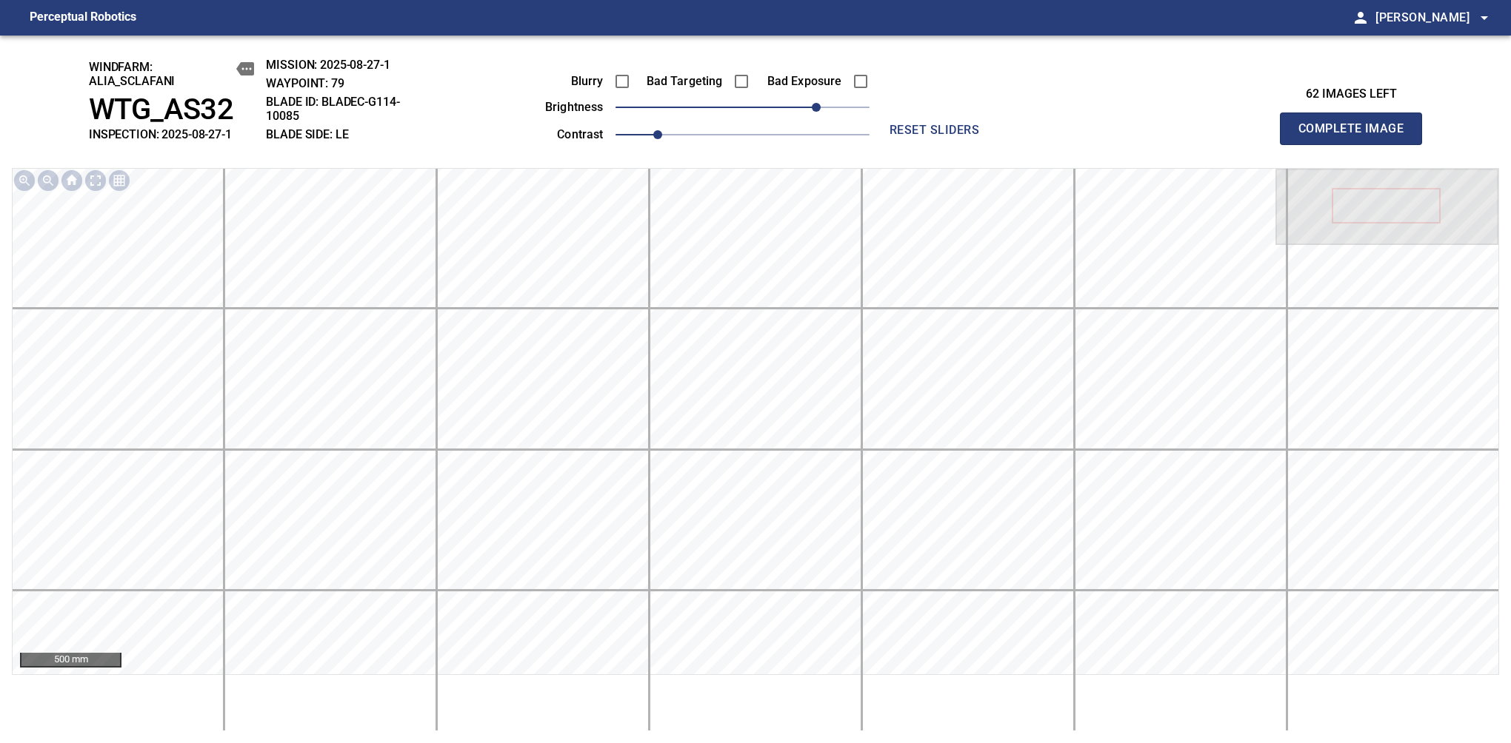
click at [1194, 136] on span "Complete Image" at bounding box center [1351, 128] width 110 height 21
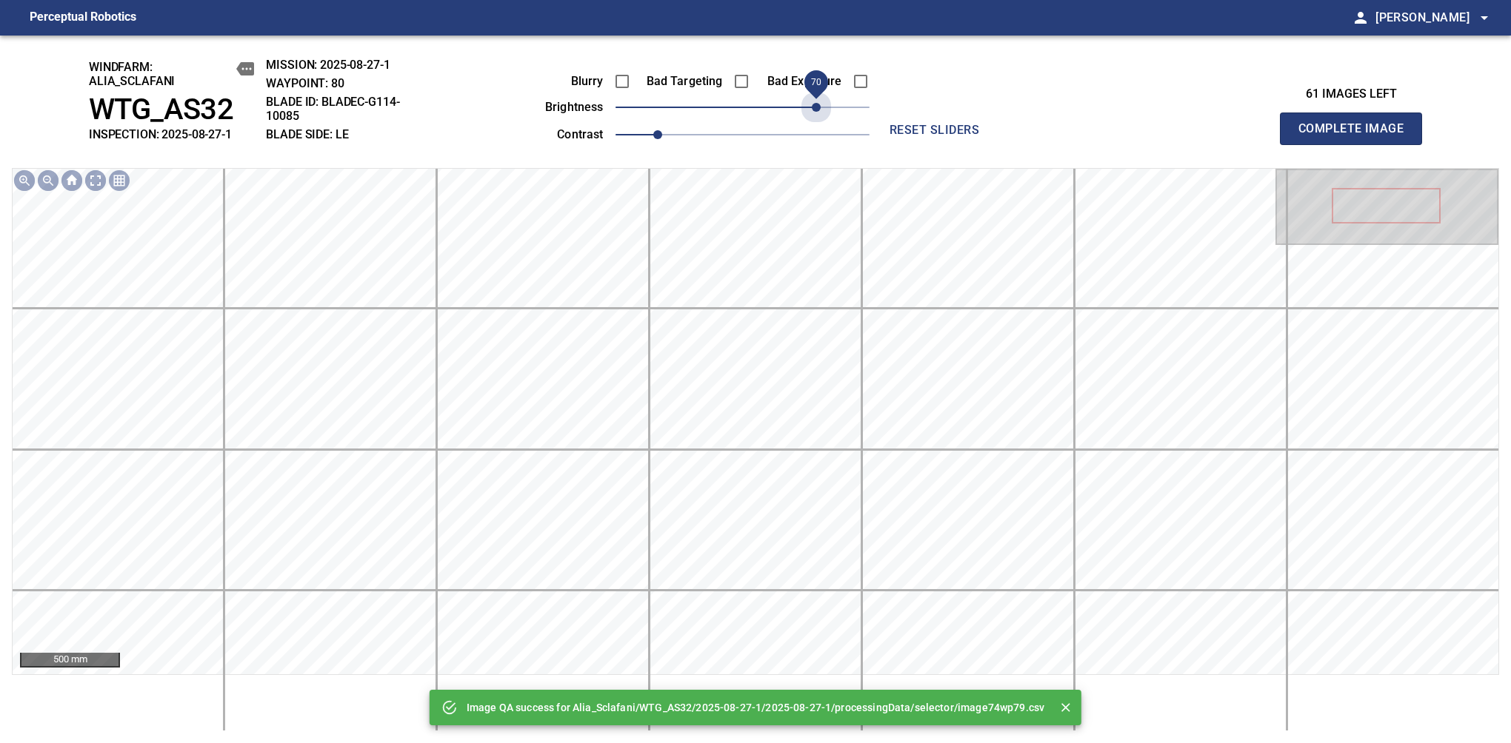
click at [811, 107] on span "70" at bounding box center [742, 107] width 254 height 21
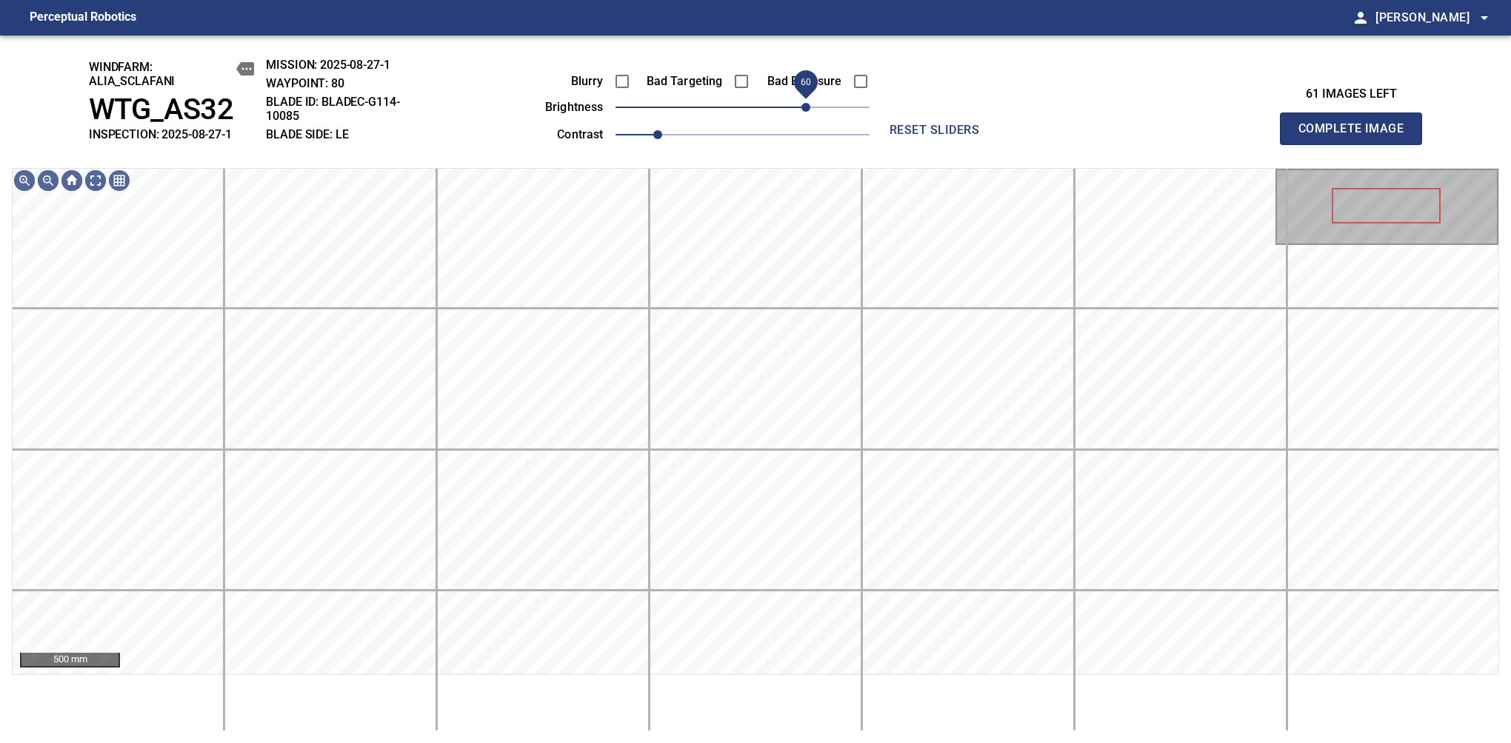
click at [809, 105] on span "60" at bounding box center [805, 107] width 9 height 9
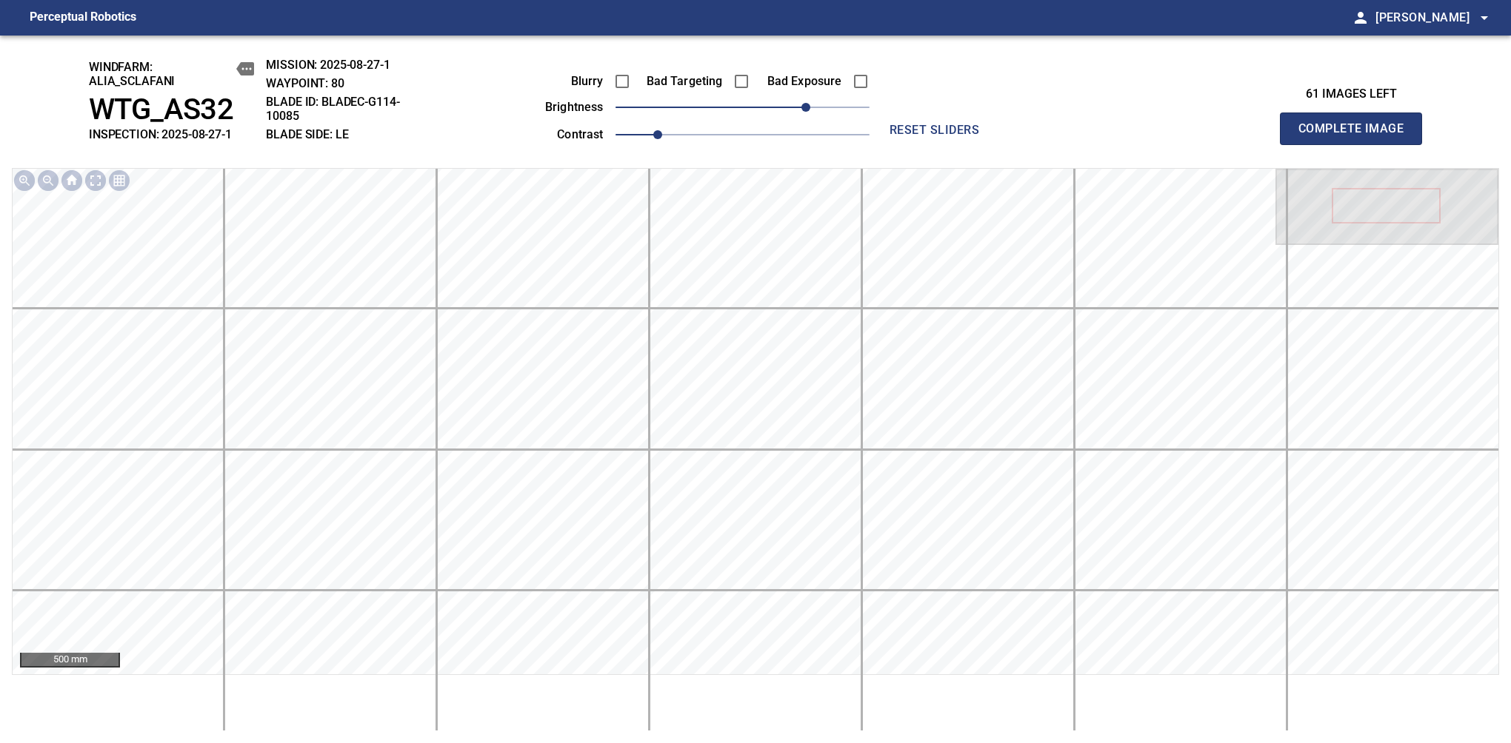
click at [1194, 136] on span "Complete Image" at bounding box center [1351, 128] width 110 height 21
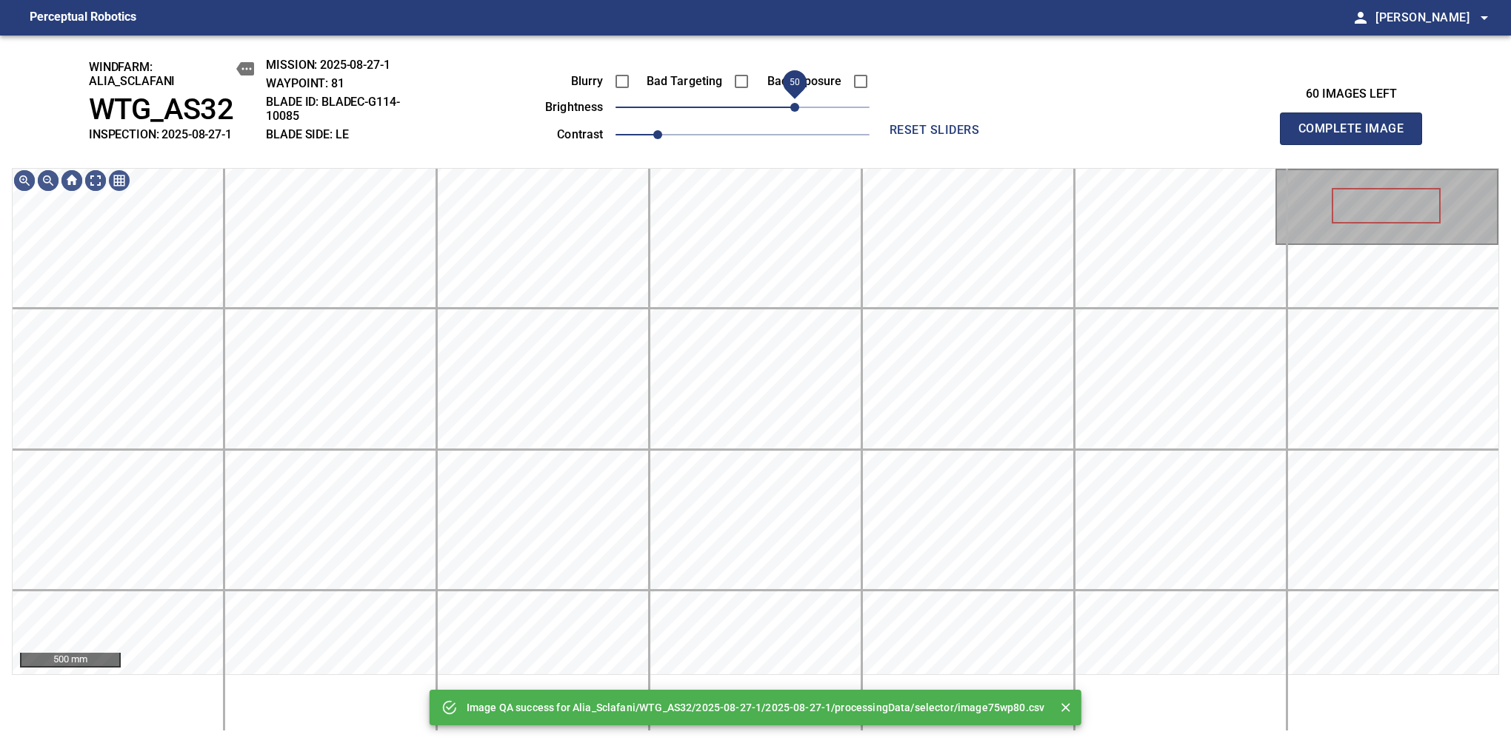
drag, startPoint x: 809, startPoint y: 105, endPoint x: 798, endPoint y: 105, distance: 10.4
click at [798, 105] on span "50" at bounding box center [742, 107] width 254 height 21
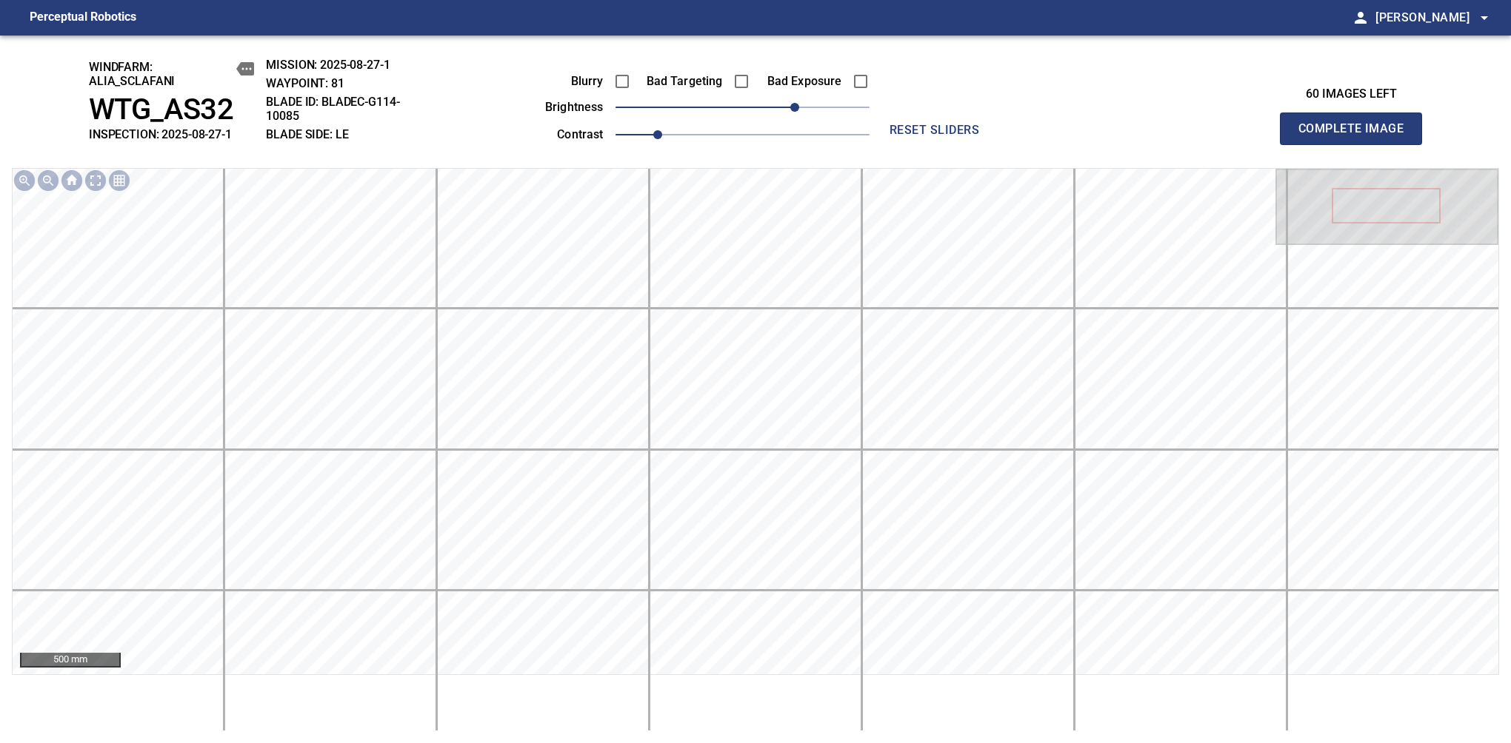
click at [1194, 136] on span "Complete Image" at bounding box center [1351, 128] width 110 height 21
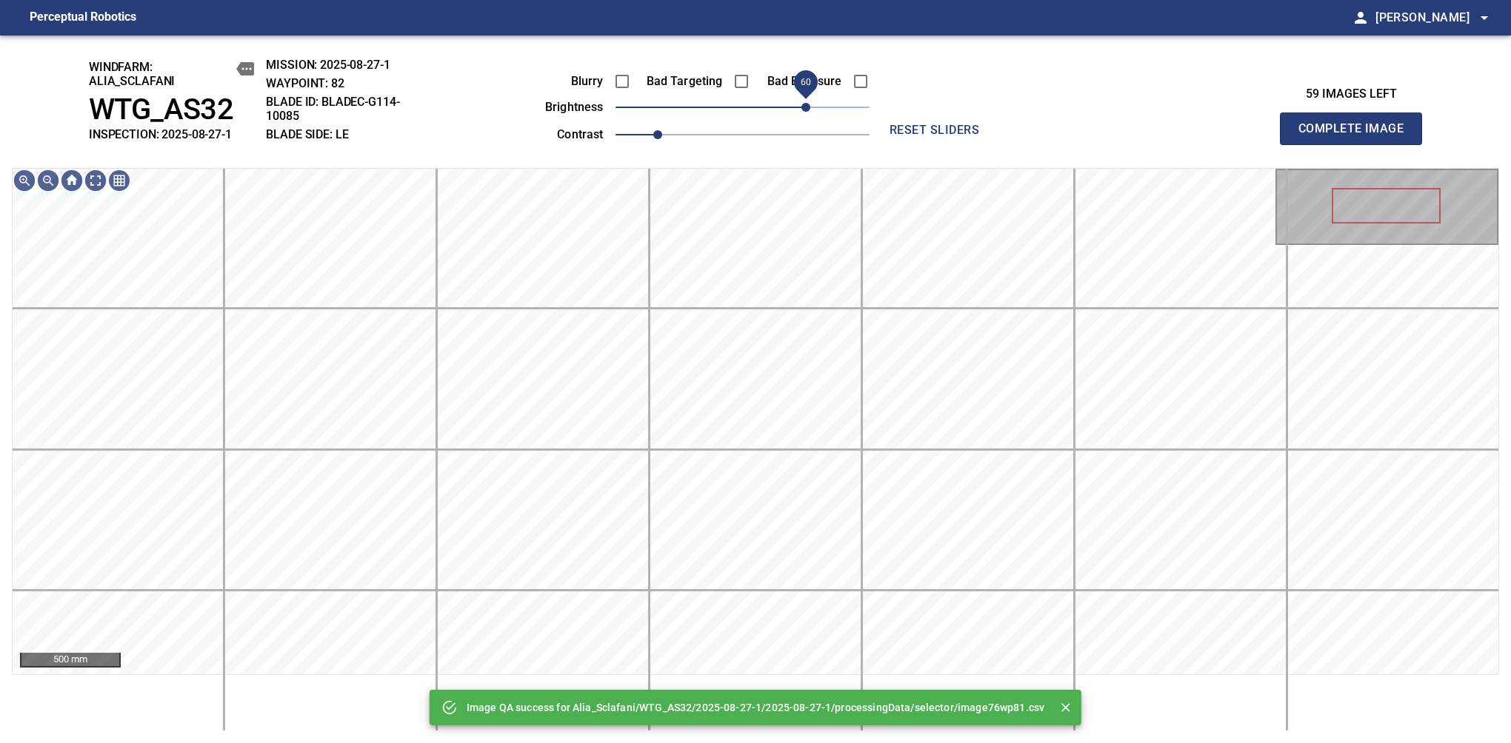
click at [806, 97] on span "60" at bounding box center [742, 107] width 254 height 21
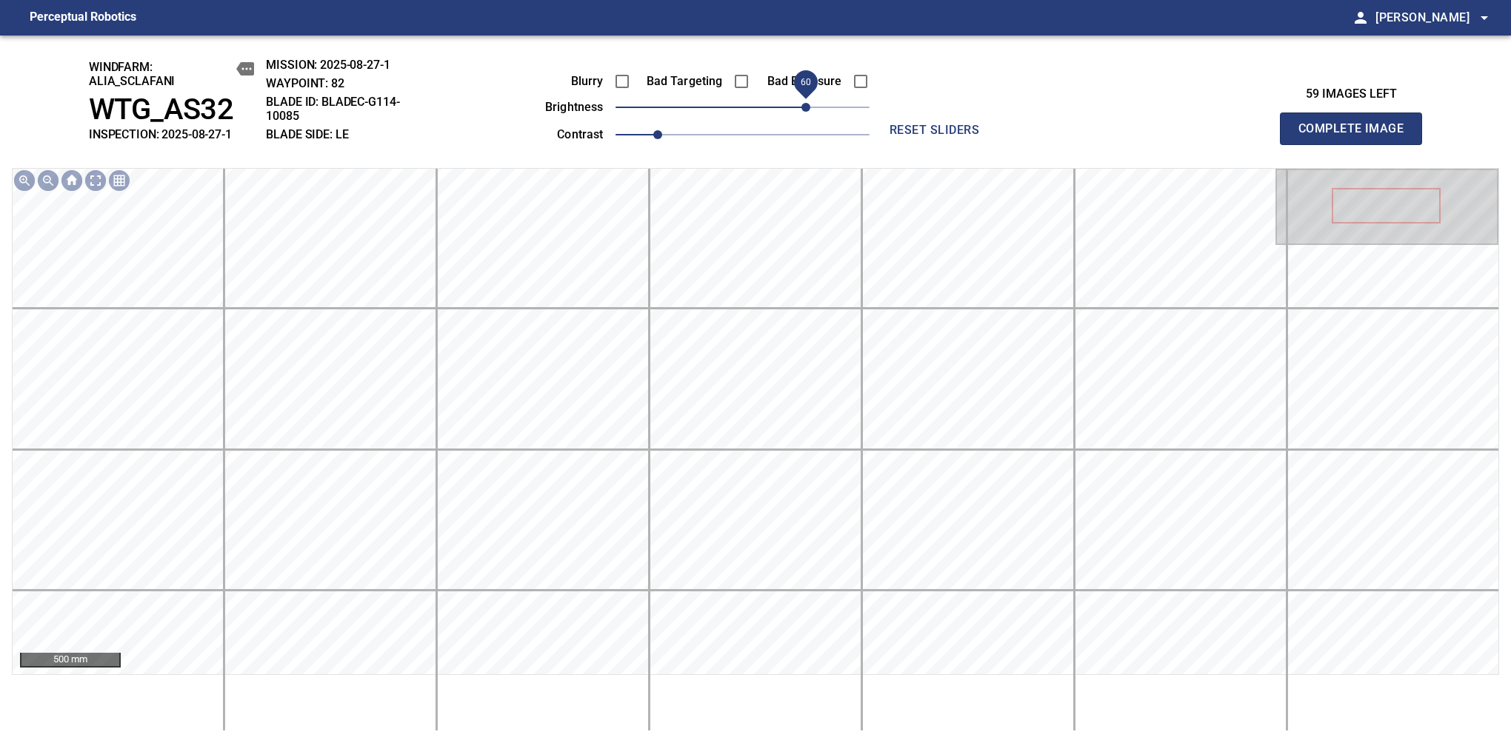
click at [1194, 136] on span "Complete Image" at bounding box center [1351, 128] width 110 height 21
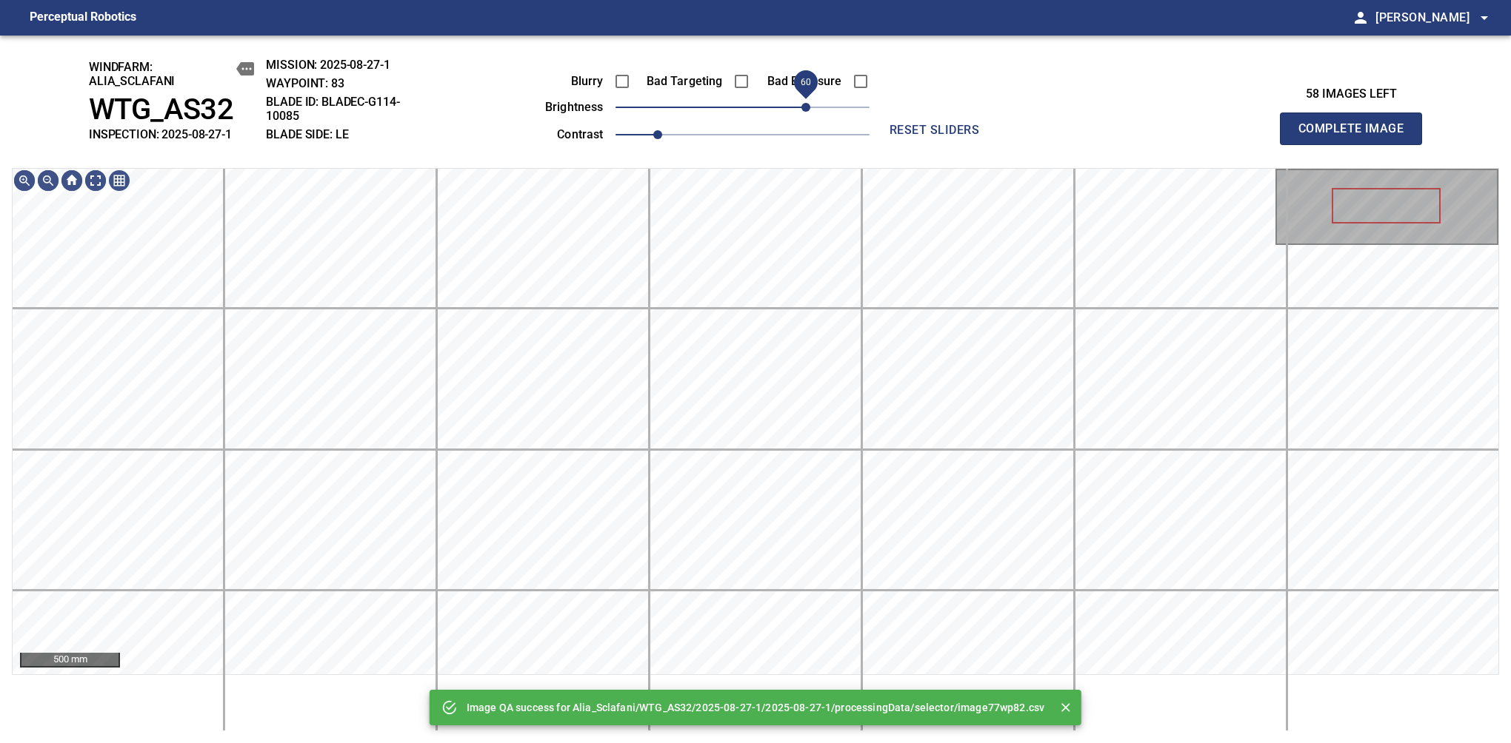
click at [802, 99] on span "60" at bounding box center [742, 107] width 254 height 21
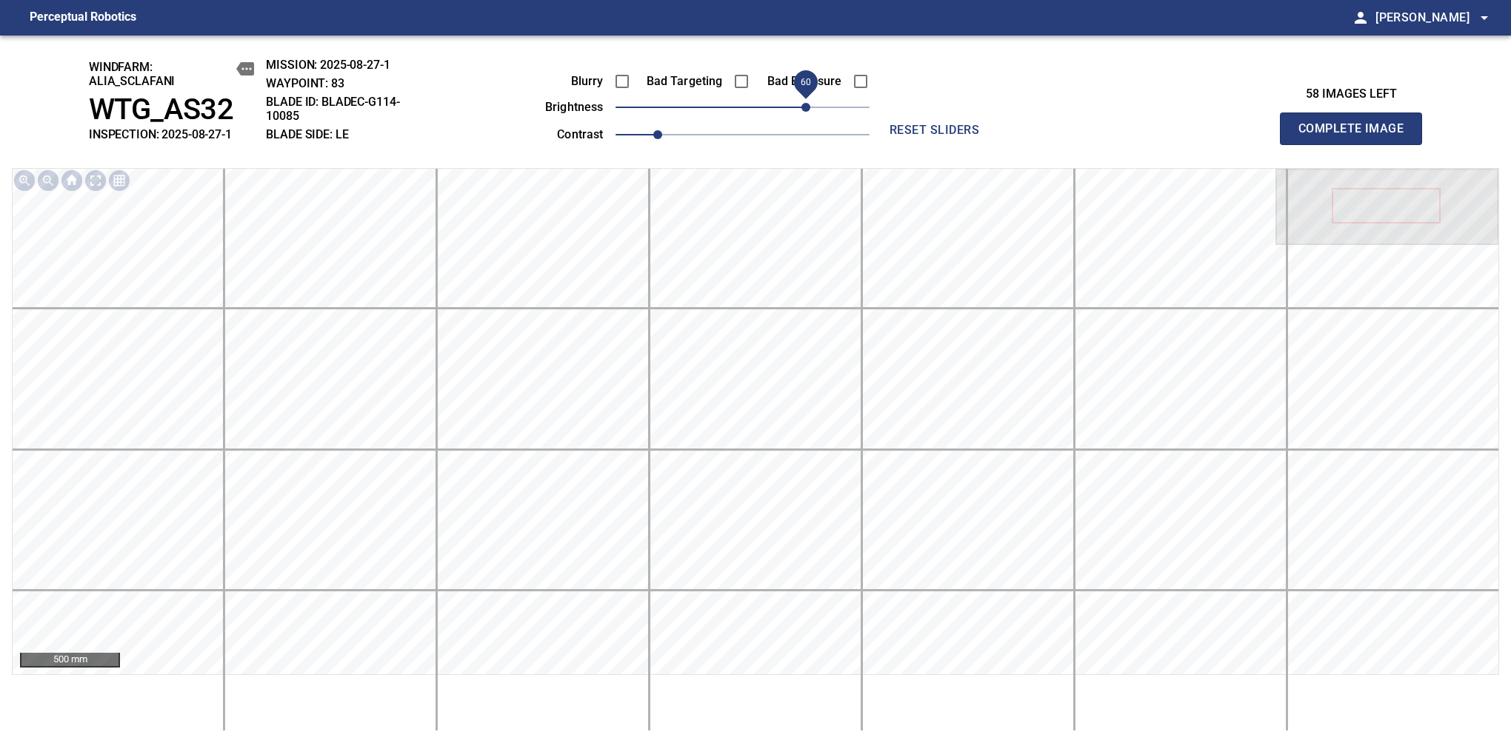
click at [1194, 136] on span "Complete Image" at bounding box center [1351, 128] width 110 height 21
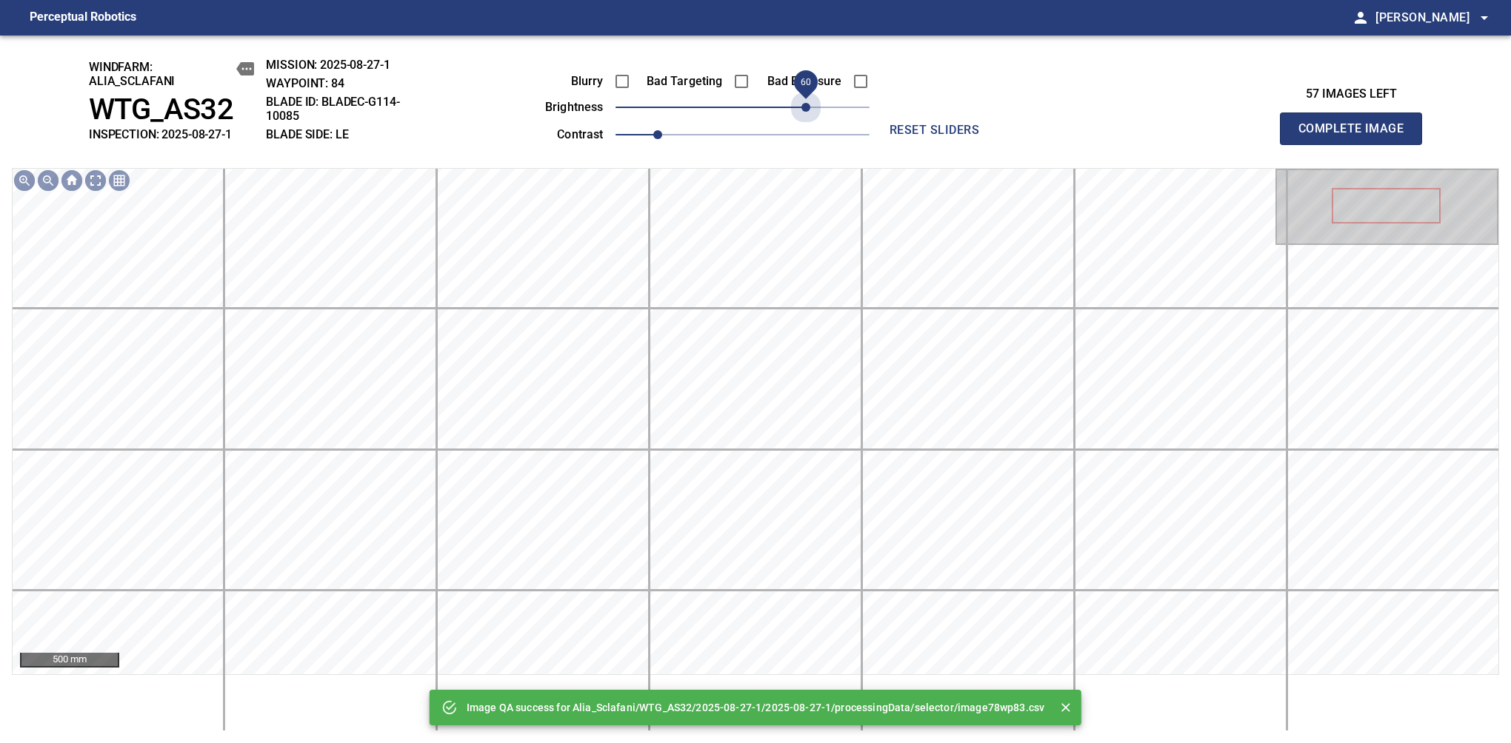
click at [802, 99] on span "60" at bounding box center [742, 107] width 254 height 21
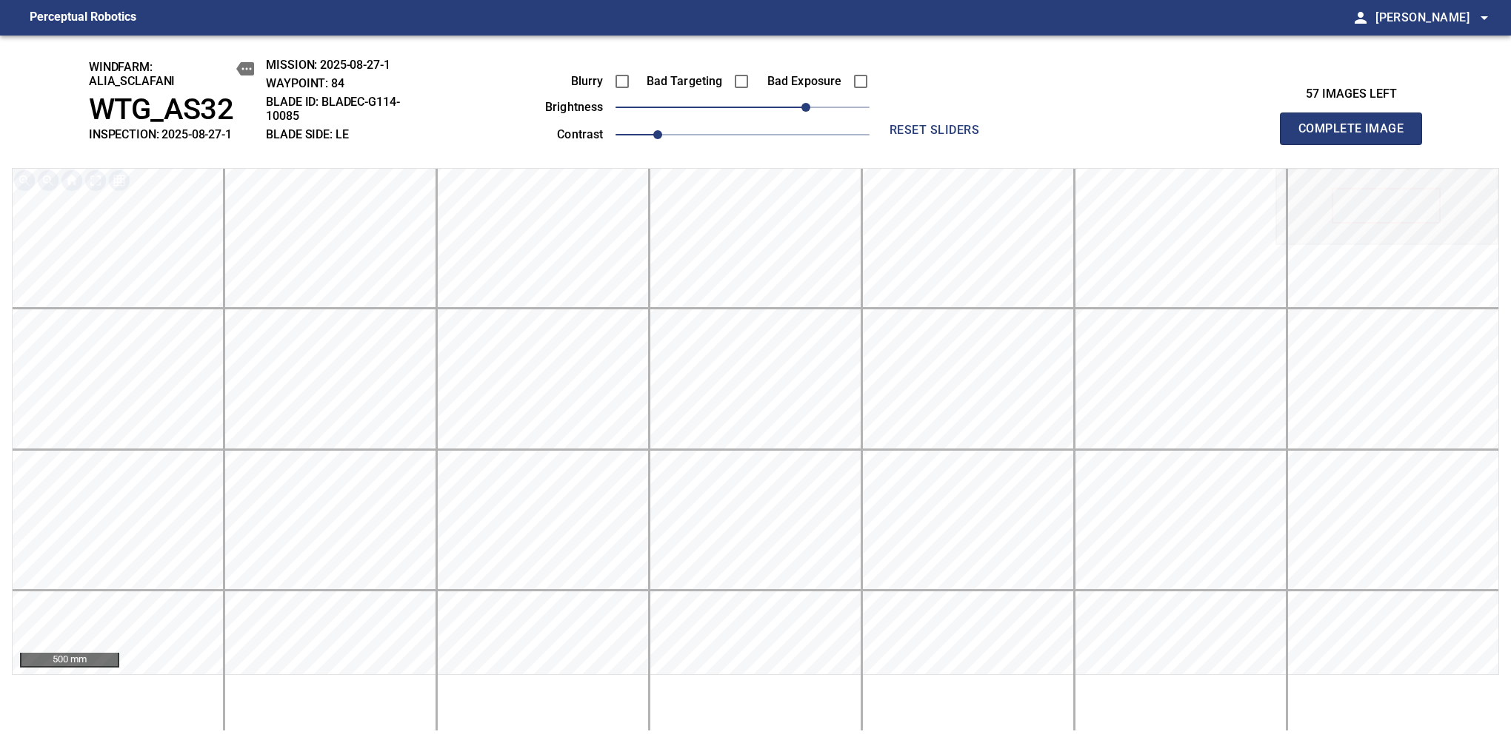
click at [1194, 136] on span "Complete Image" at bounding box center [1351, 128] width 110 height 21
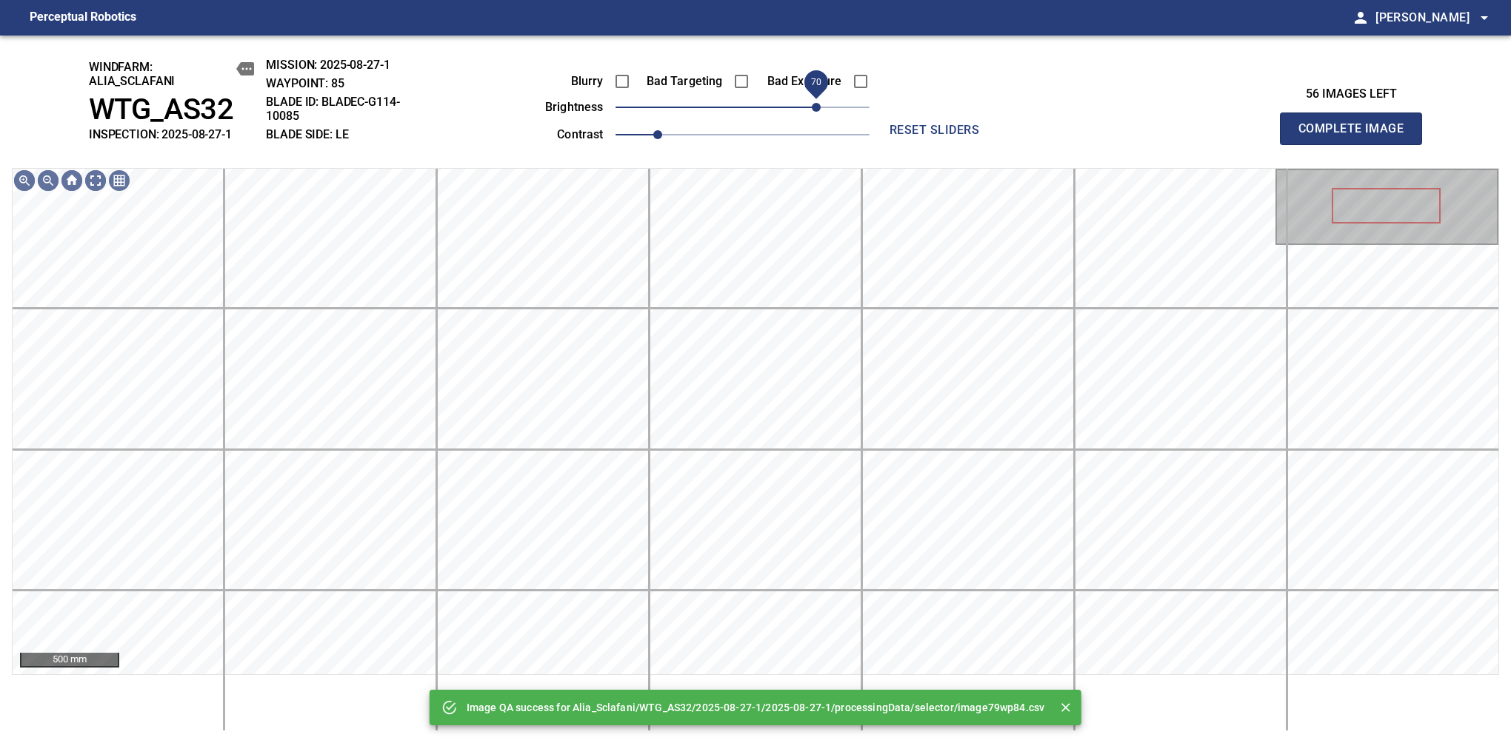
click at [815, 101] on span "70" at bounding box center [742, 107] width 254 height 21
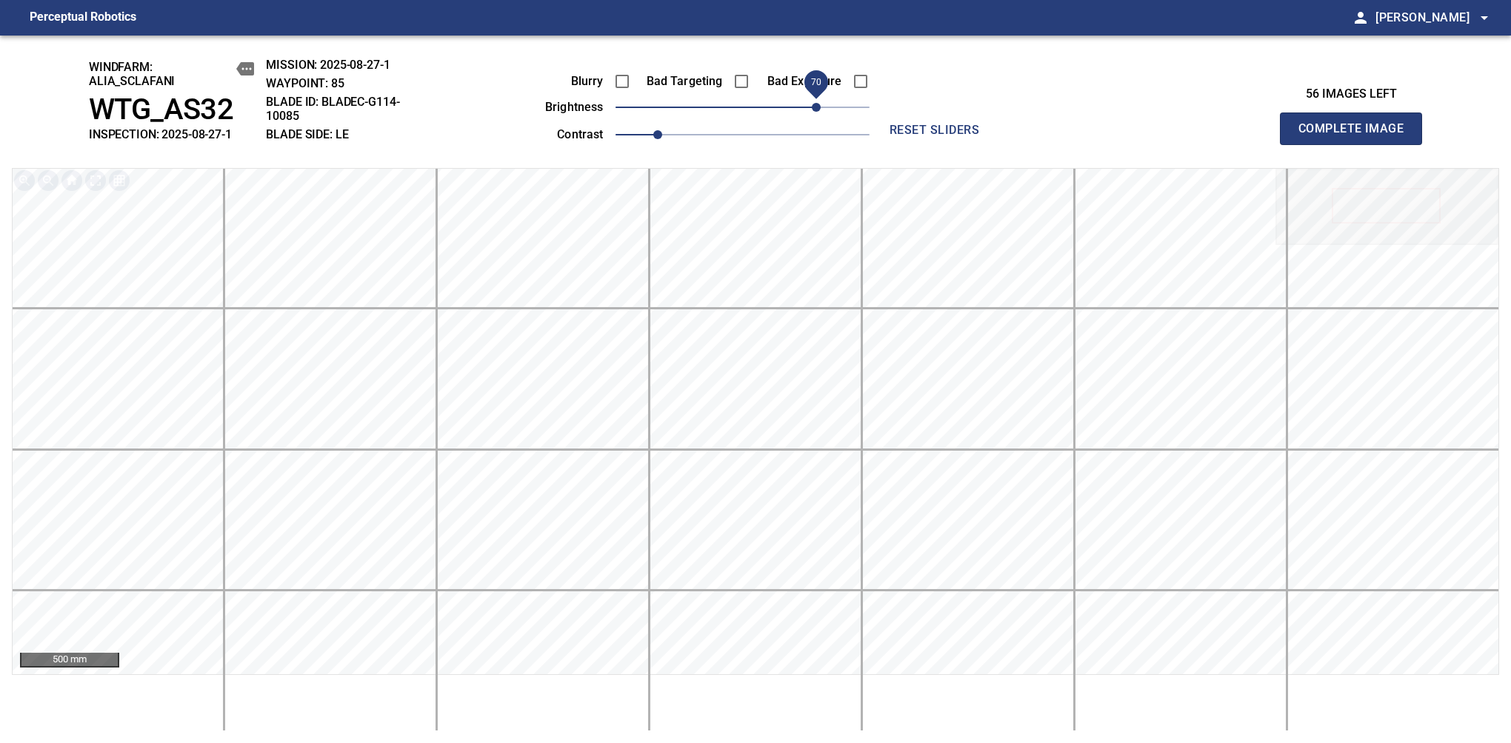
click at [1194, 136] on span "Complete Image" at bounding box center [1351, 128] width 110 height 21
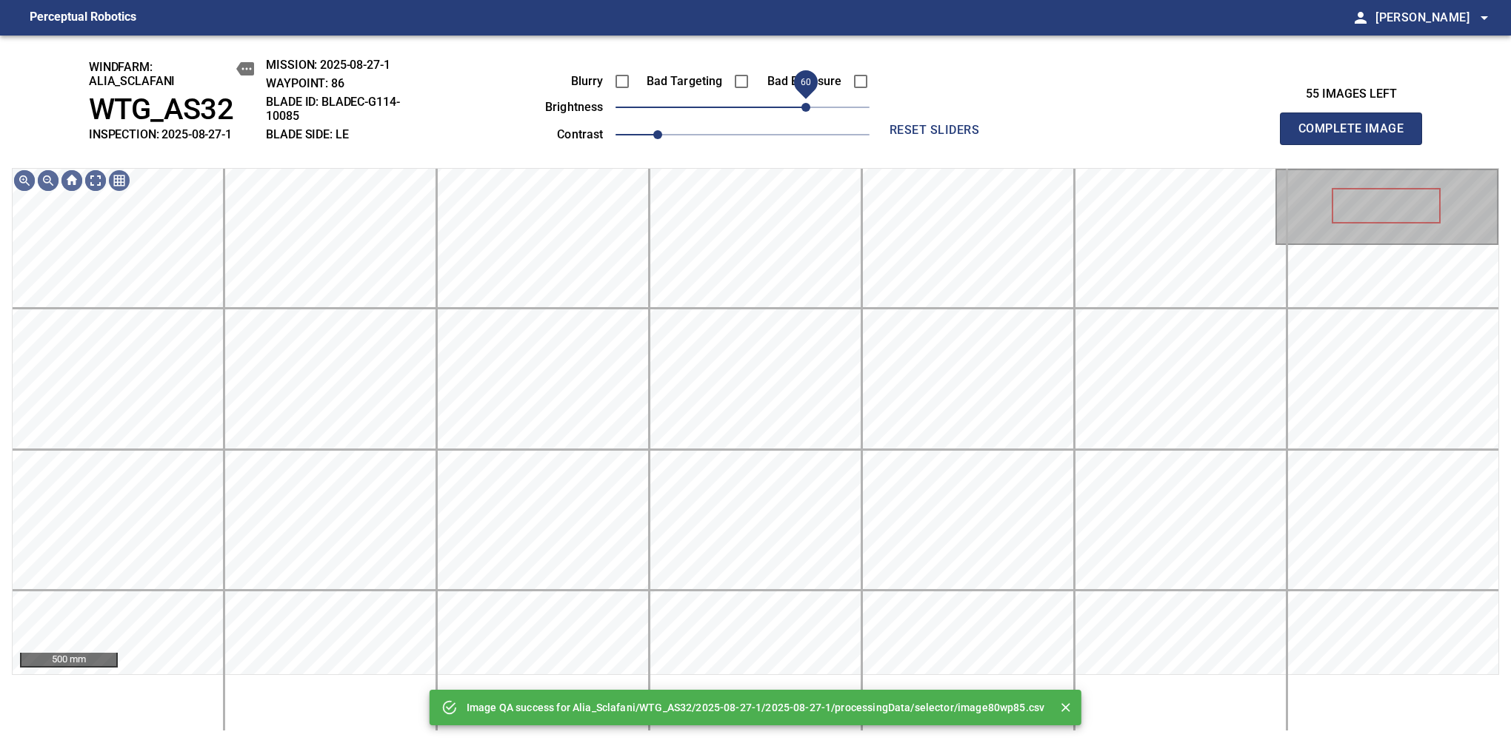
drag, startPoint x: 800, startPoint y: 113, endPoint x: 810, endPoint y: 110, distance: 10.8
click at [810, 110] on span "60" at bounding box center [742, 107] width 254 height 21
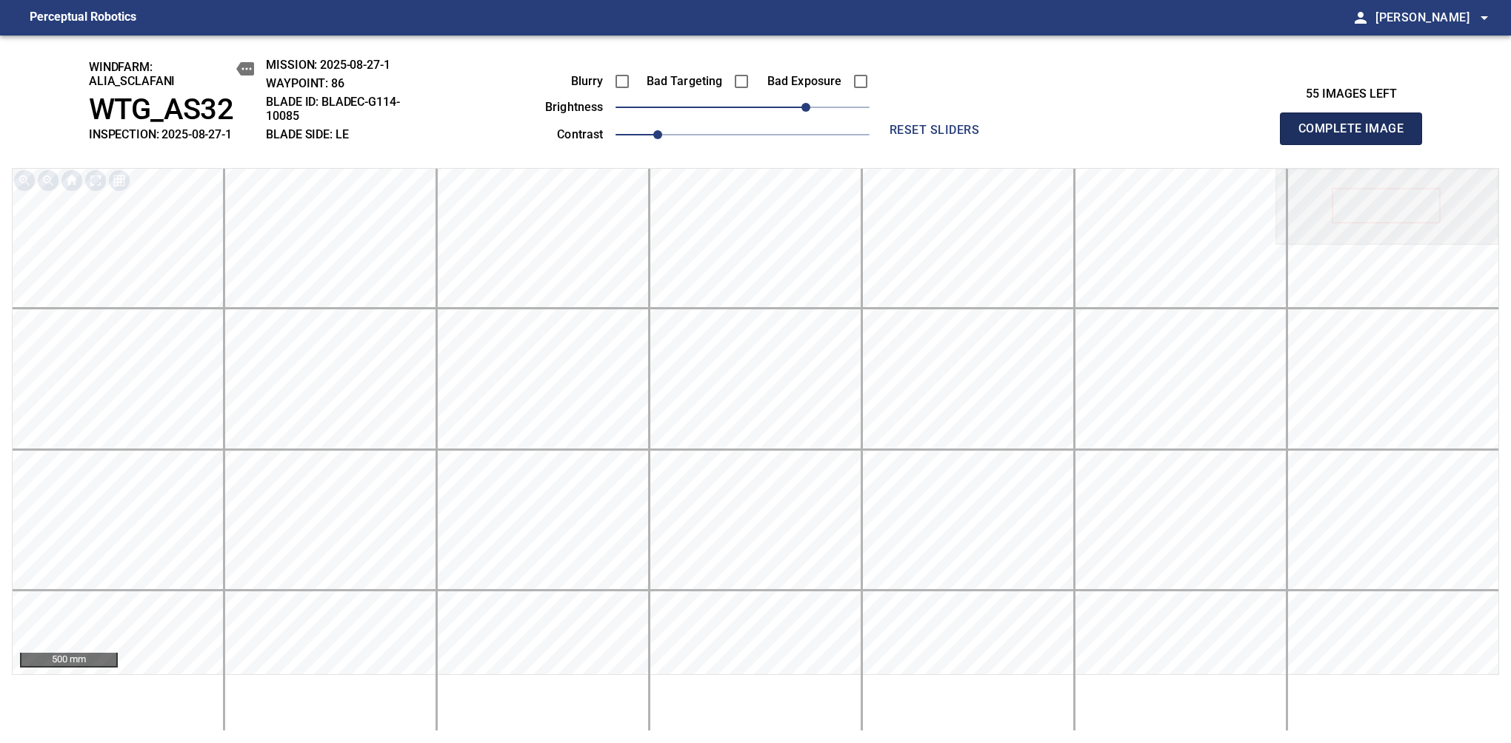
click at [1194, 136] on span "Complete Image" at bounding box center [1351, 128] width 110 height 21
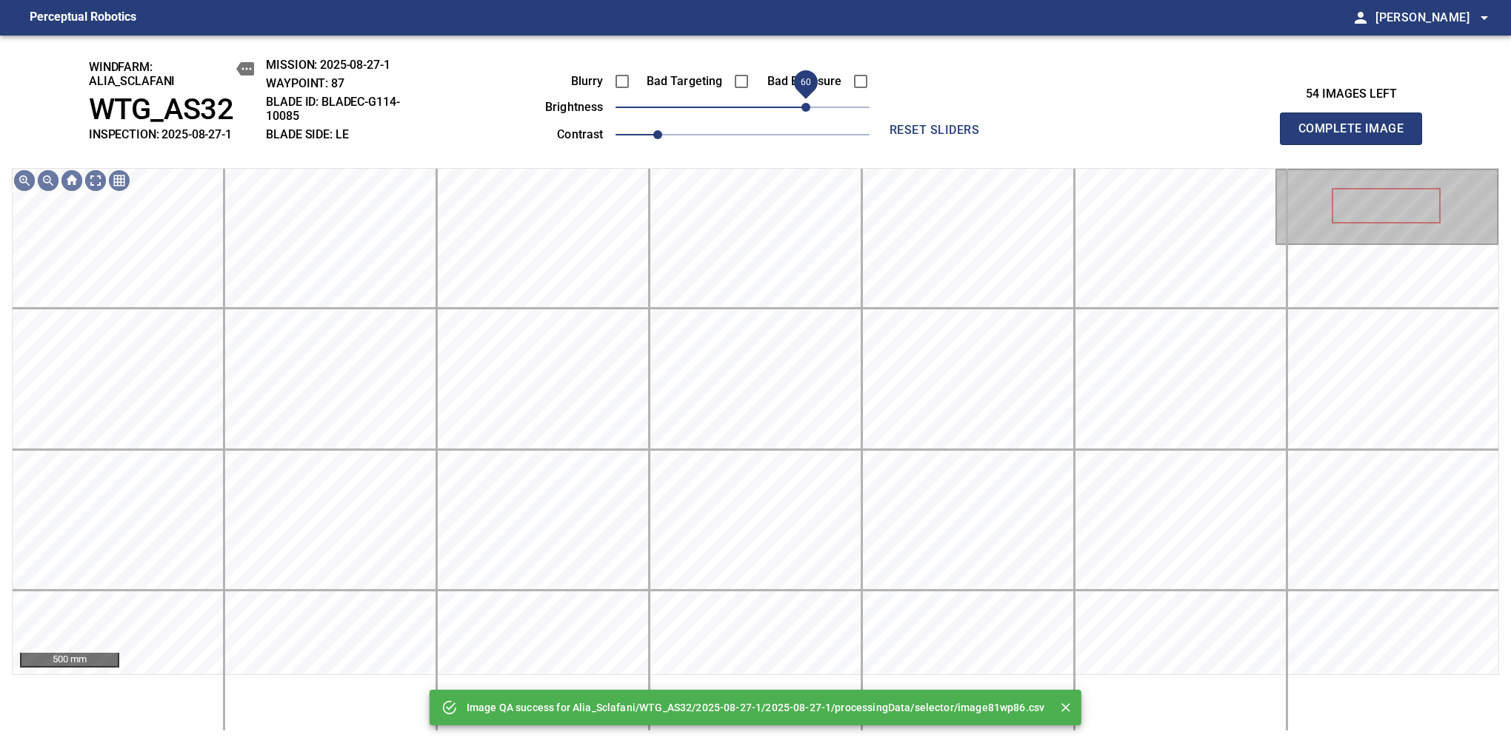
click at [810, 110] on span "60" at bounding box center [742, 107] width 254 height 21
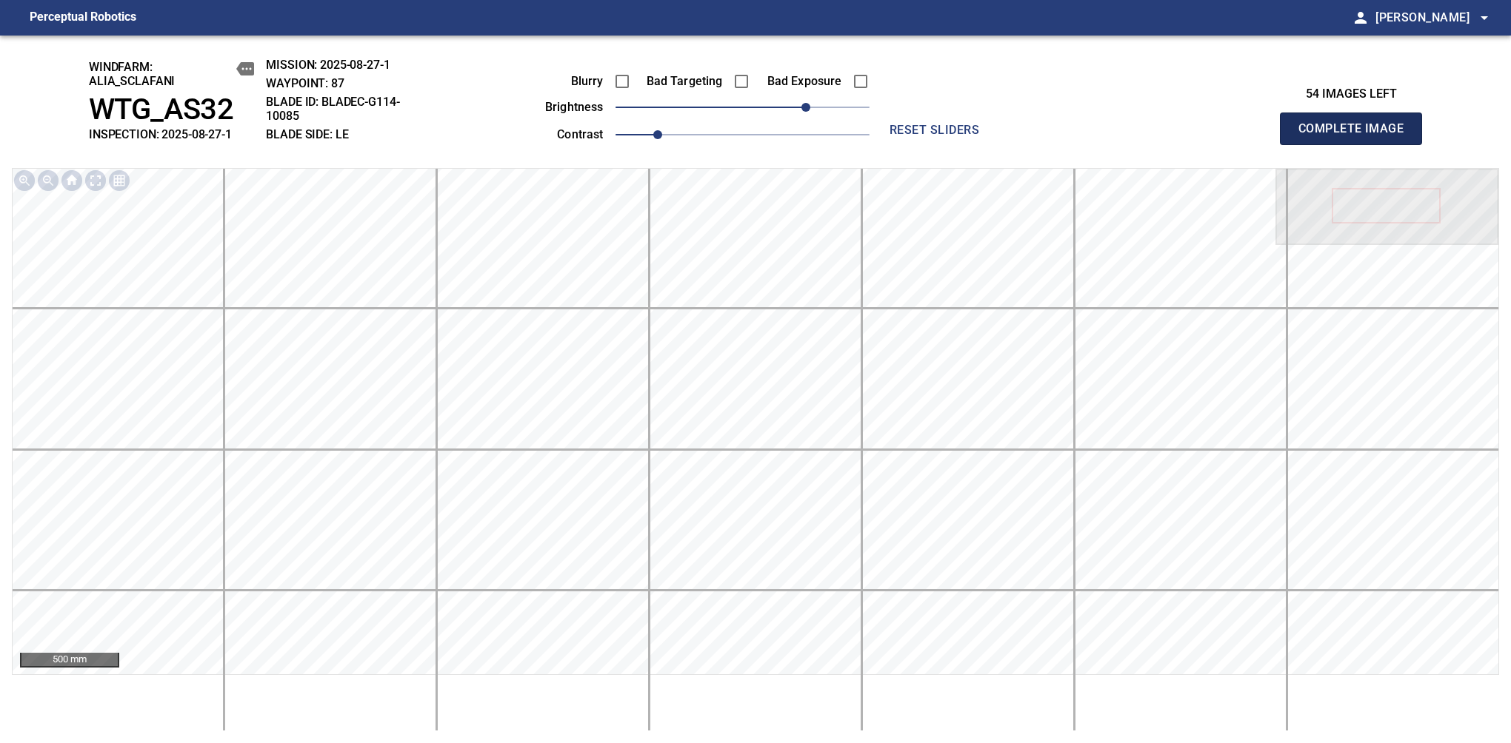
click at [1194, 136] on span "Complete Image" at bounding box center [1351, 128] width 110 height 21
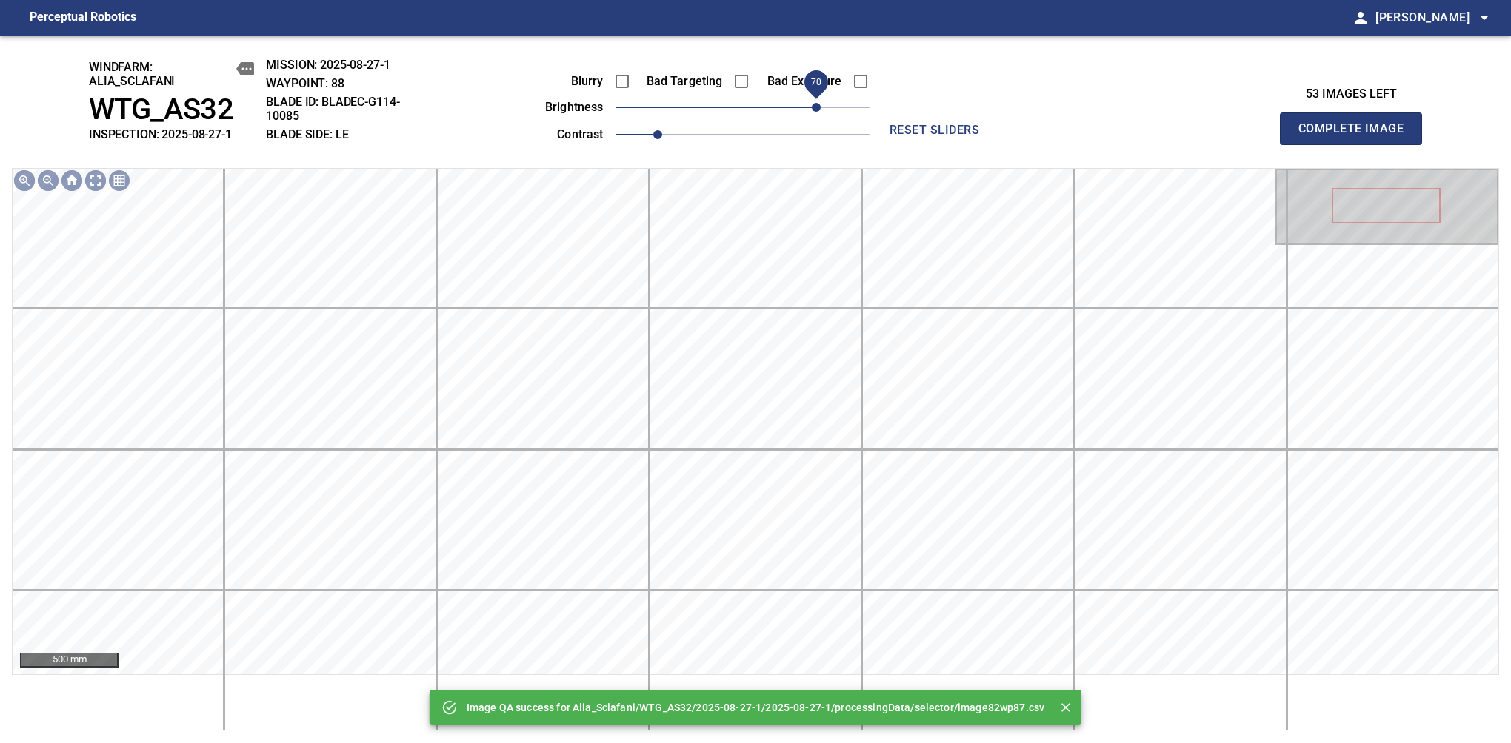
click at [812, 113] on span "70" at bounding box center [742, 107] width 254 height 21
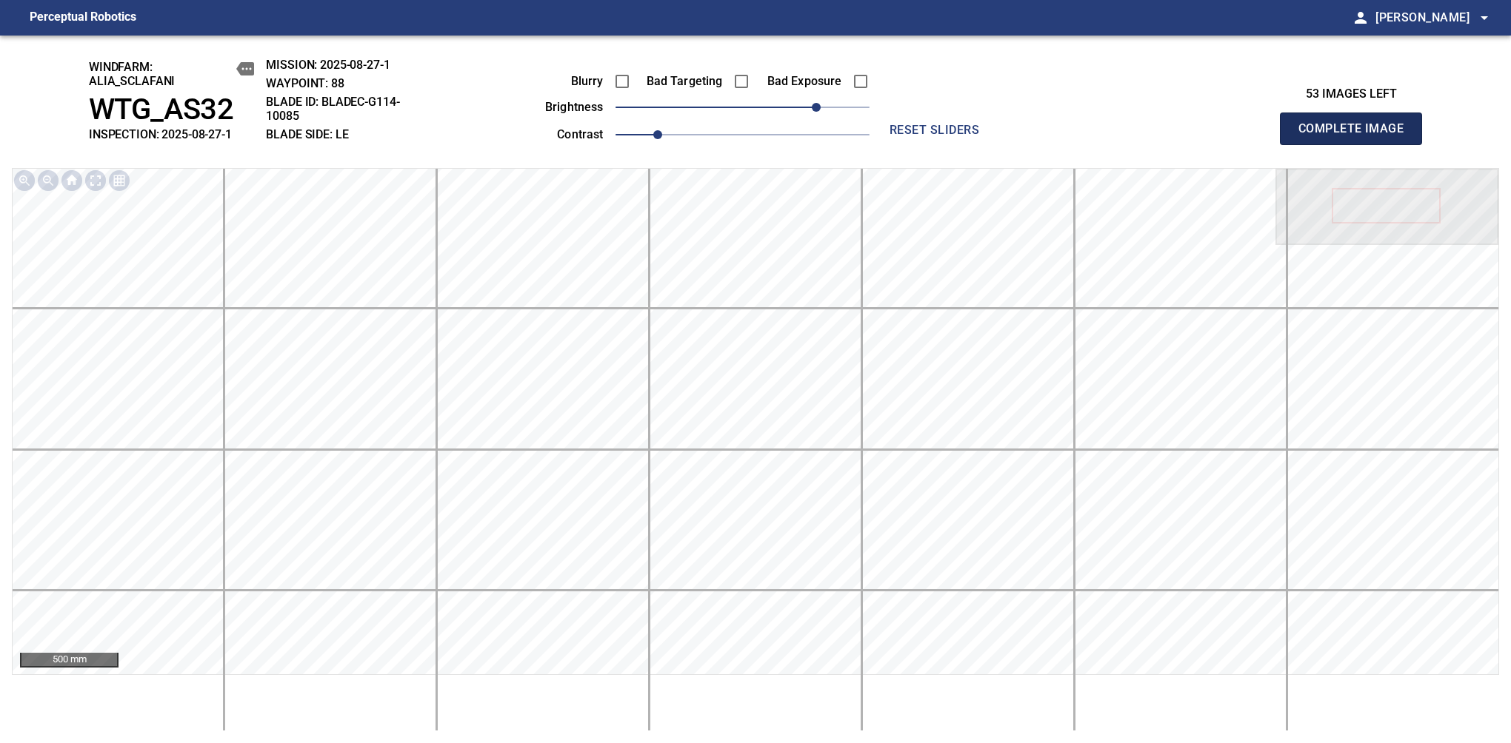
click at [1194, 136] on span "Complete Image" at bounding box center [1351, 128] width 110 height 21
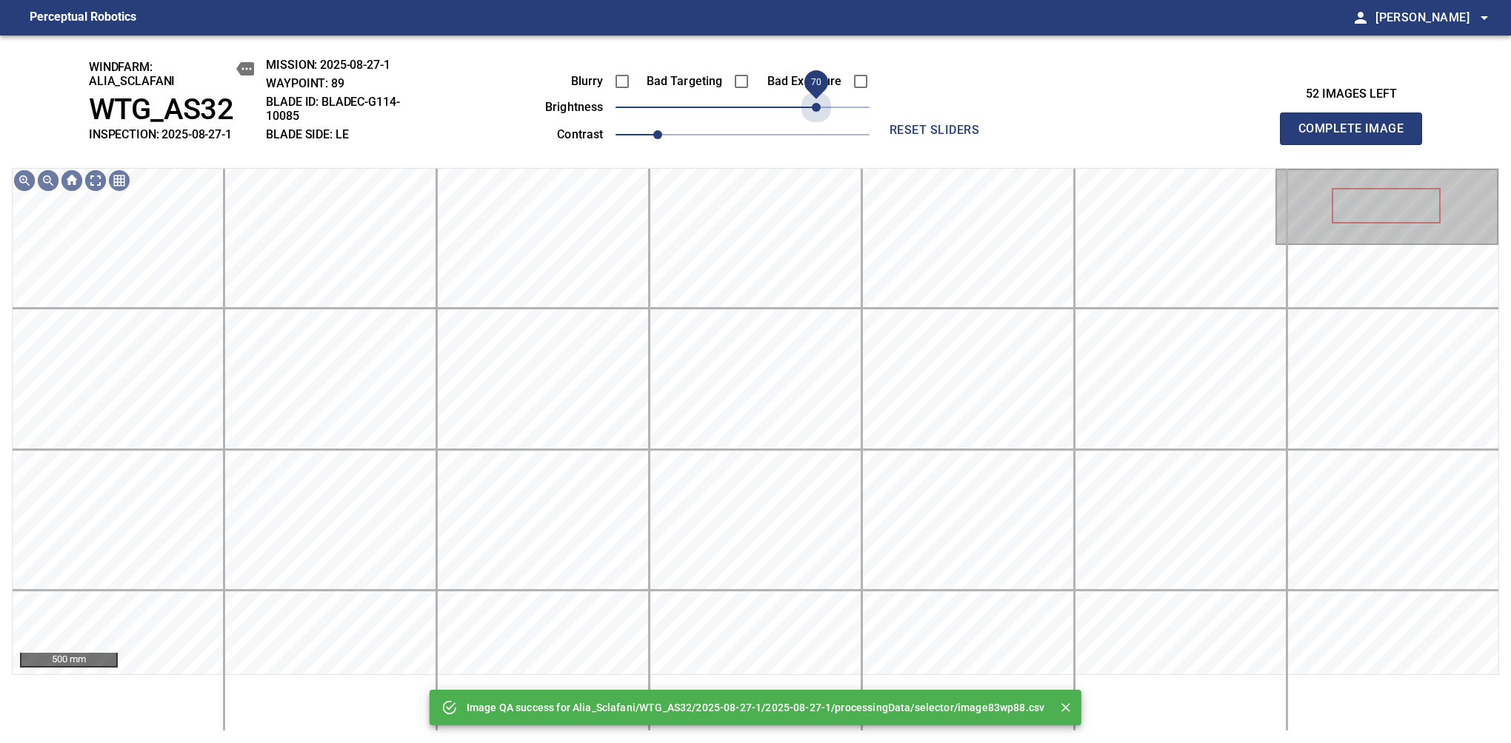
click at [812, 113] on span "70" at bounding box center [742, 107] width 254 height 21
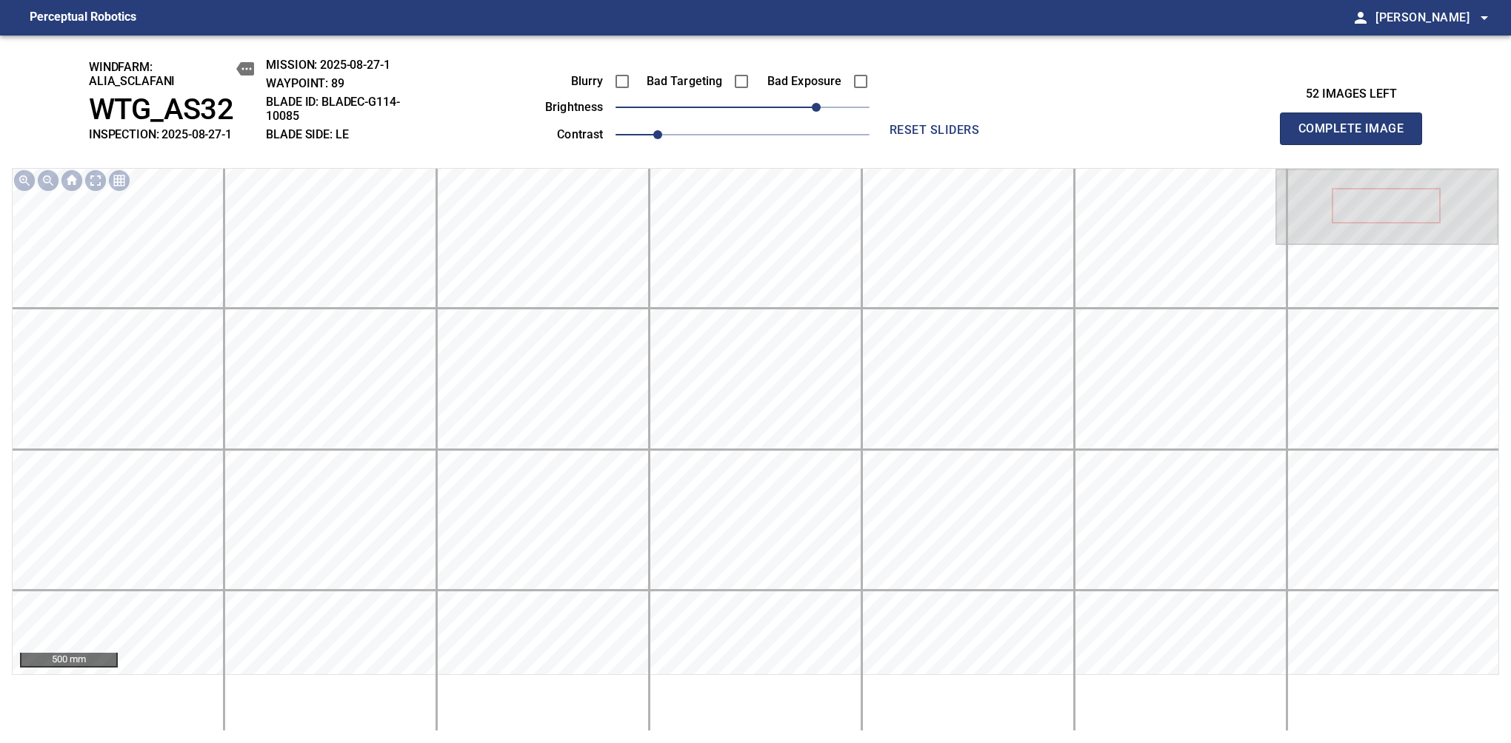
click at [1194, 136] on span "Complete Image" at bounding box center [1351, 128] width 110 height 21
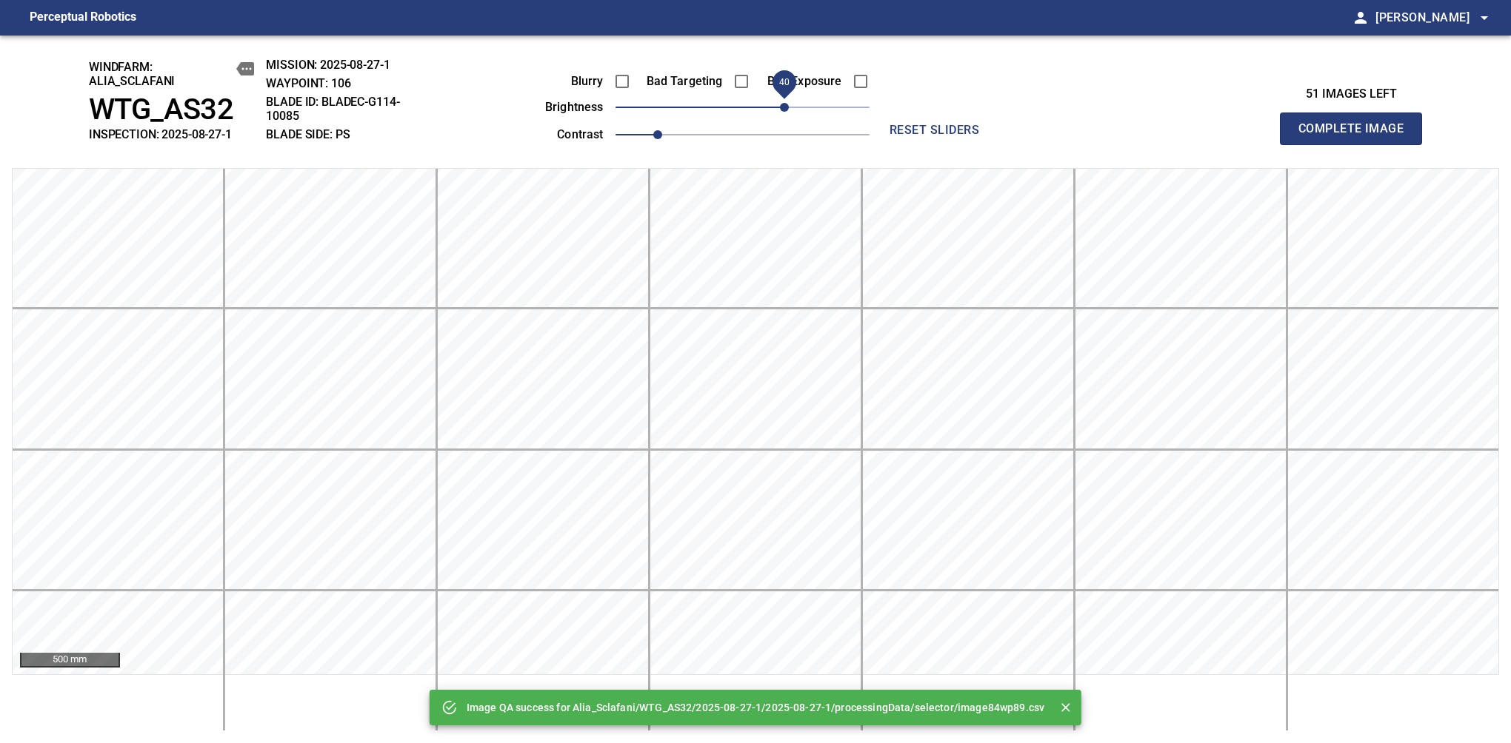
drag, startPoint x: 812, startPoint y: 113, endPoint x: 782, endPoint y: 113, distance: 30.4
click at [782, 113] on span "40" at bounding box center [742, 107] width 254 height 21
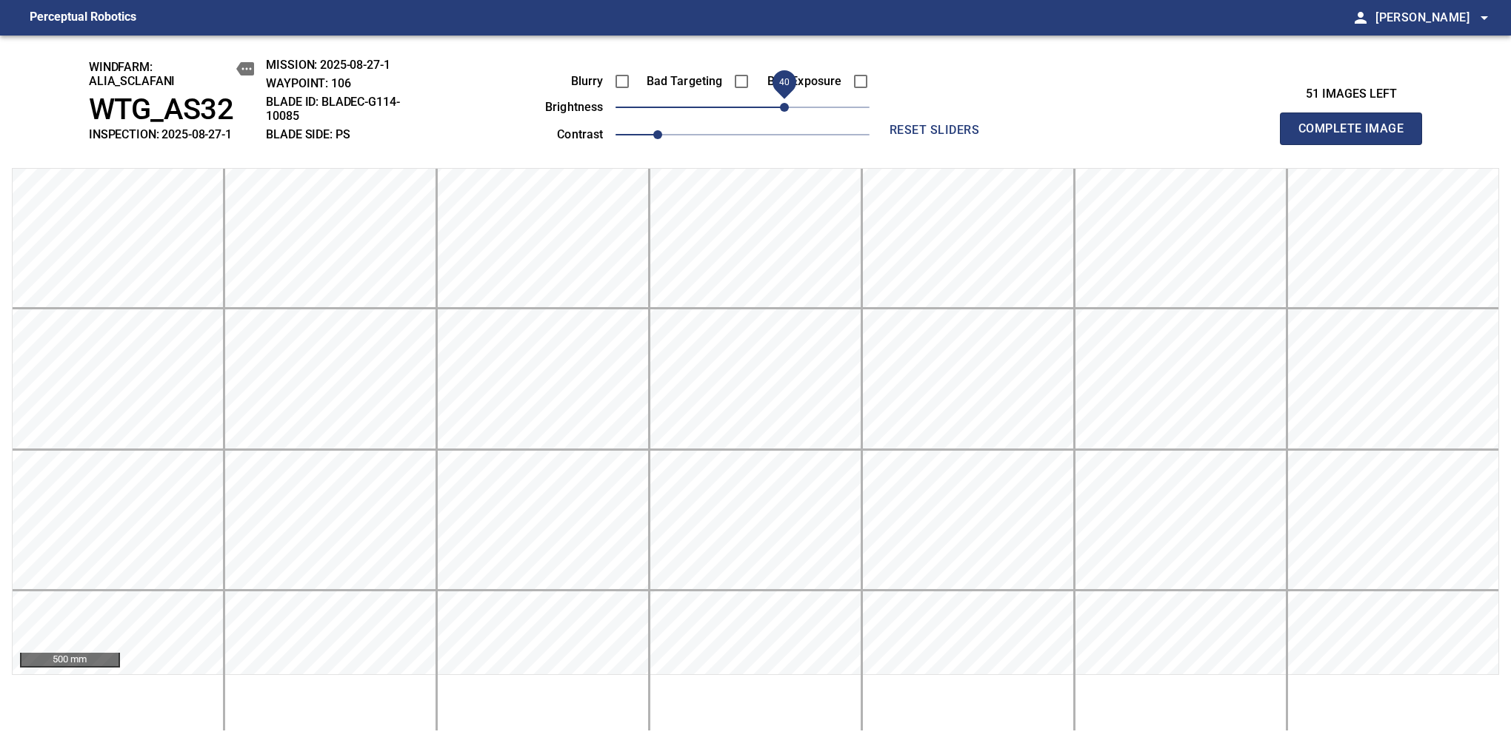
click at [1194, 136] on span "Complete Image" at bounding box center [1351, 128] width 110 height 21
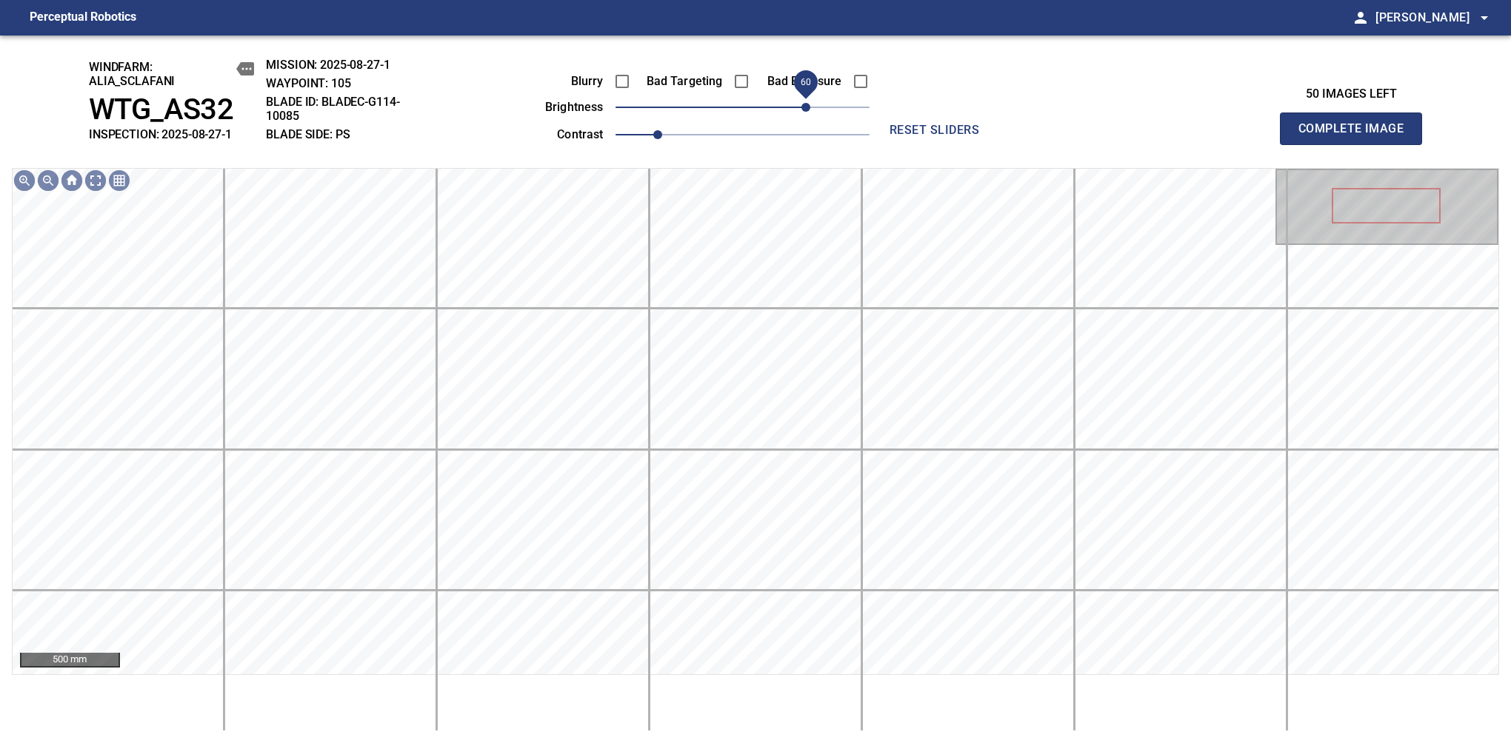
drag, startPoint x: 782, startPoint y: 113, endPoint x: 806, endPoint y: 115, distance: 23.8
click at [806, 115] on span "60" at bounding box center [742, 107] width 254 height 21
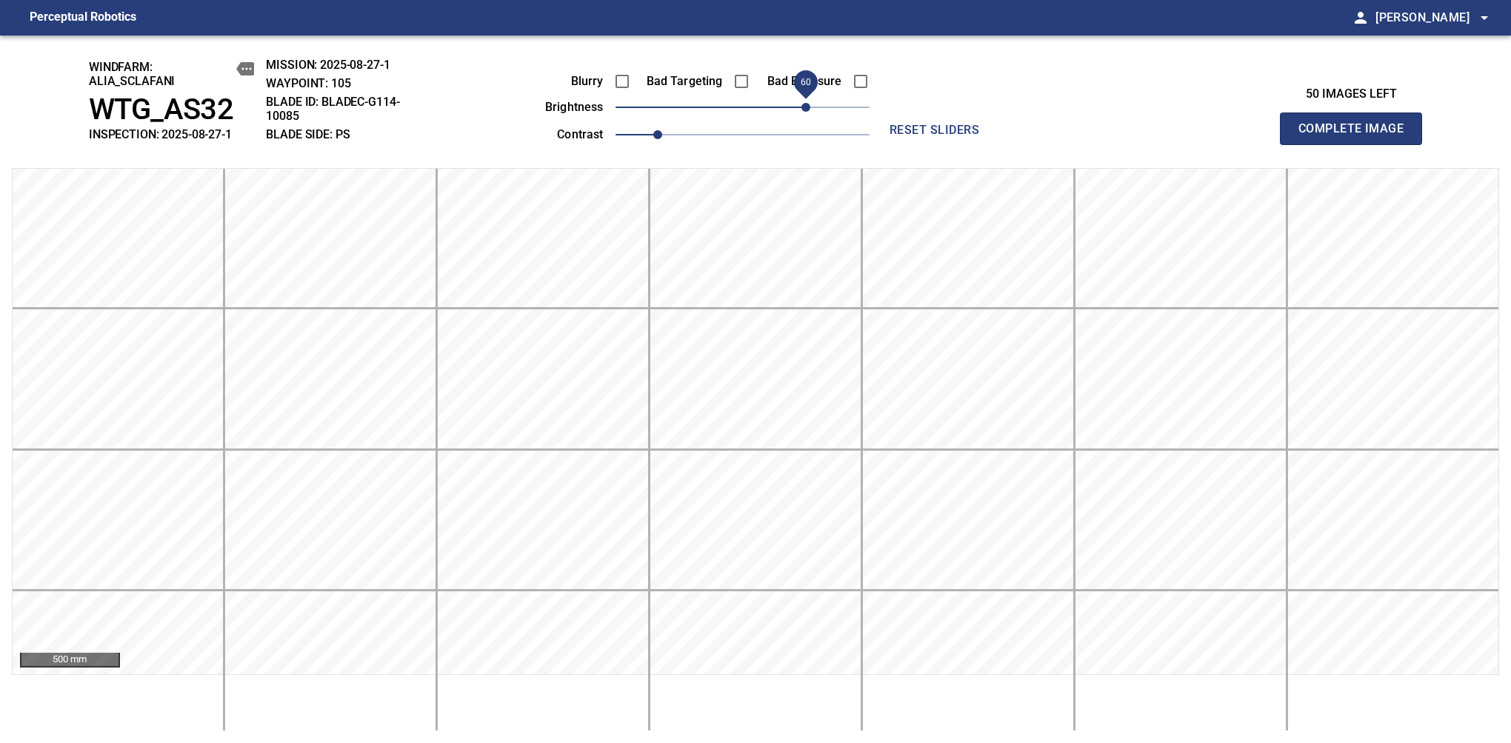
click at [1194, 136] on span "Complete Image" at bounding box center [1351, 128] width 110 height 21
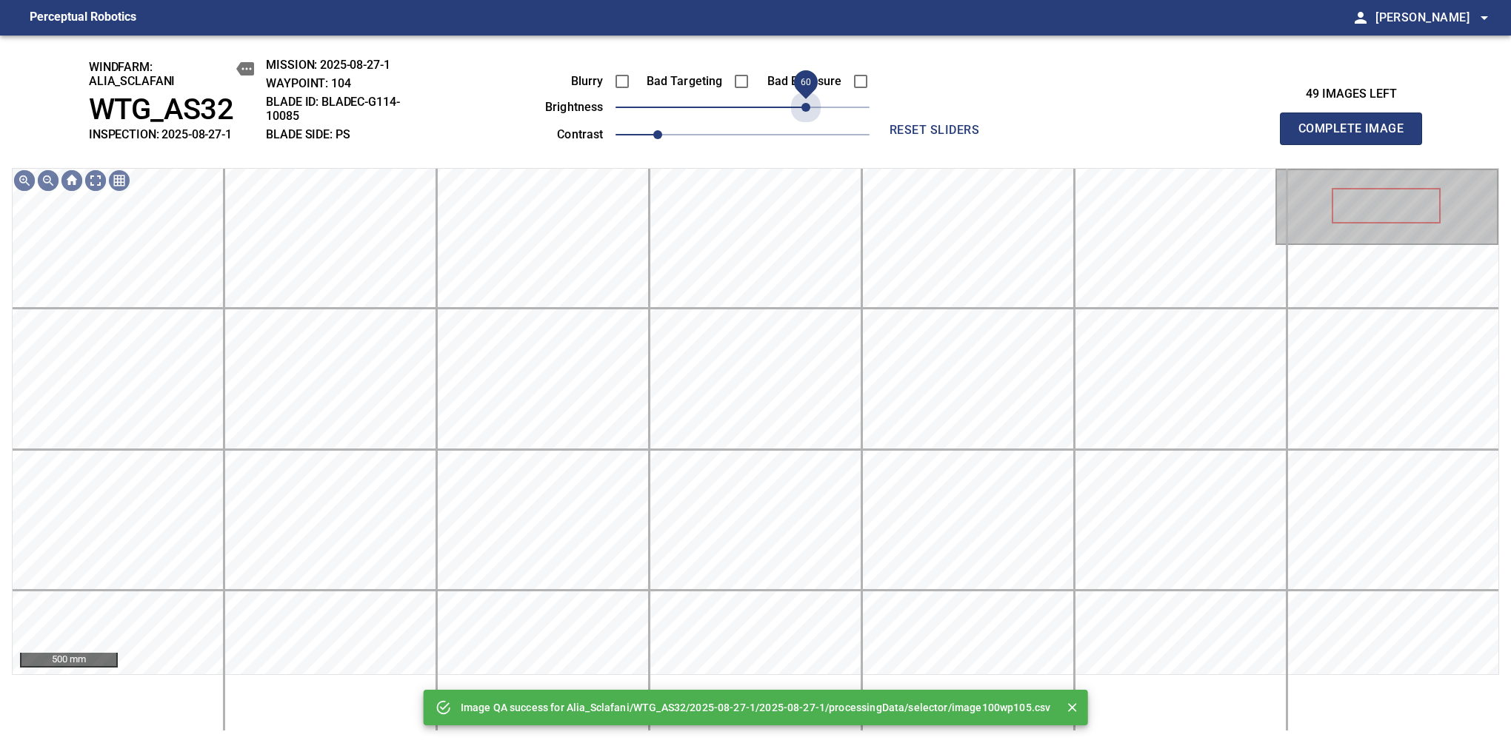
click at [806, 115] on span "60" at bounding box center [742, 107] width 254 height 21
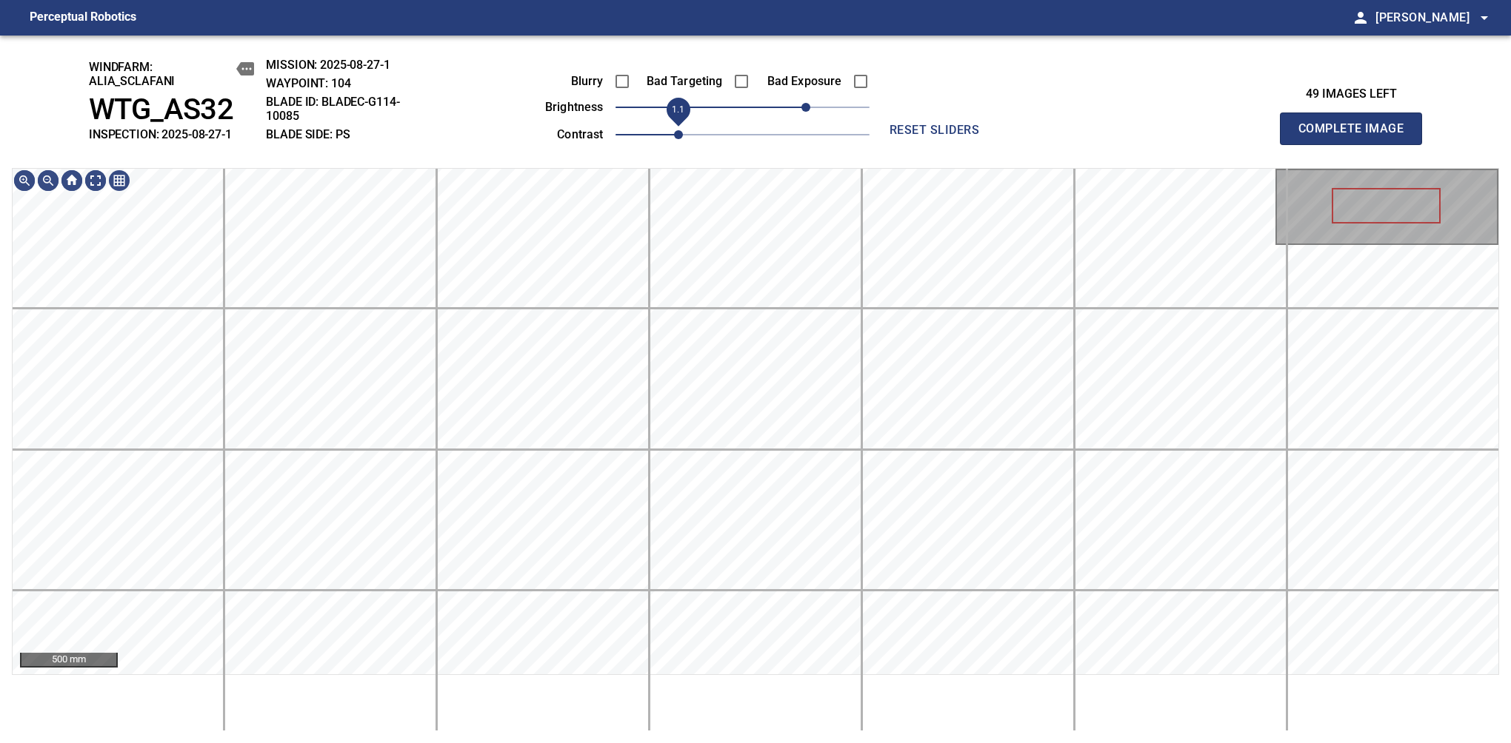
drag, startPoint x: 658, startPoint y: 133, endPoint x: 672, endPoint y: 136, distance: 15.1
click at [674, 136] on span "1.1" at bounding box center [678, 134] width 9 height 9
click at [650, 138] on span "1" at bounding box center [742, 134] width 254 height 21
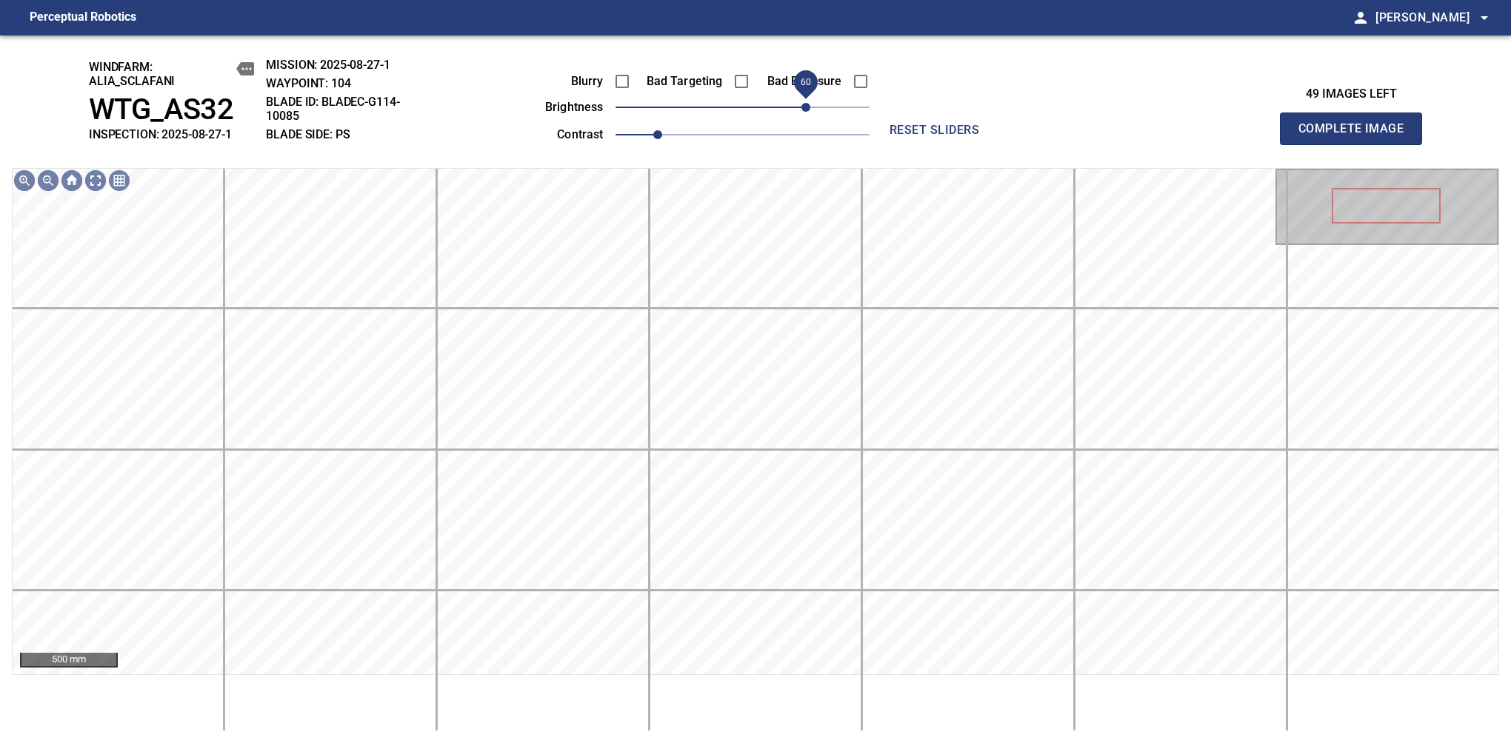
click at [809, 112] on span "60" at bounding box center [805, 107] width 9 height 9
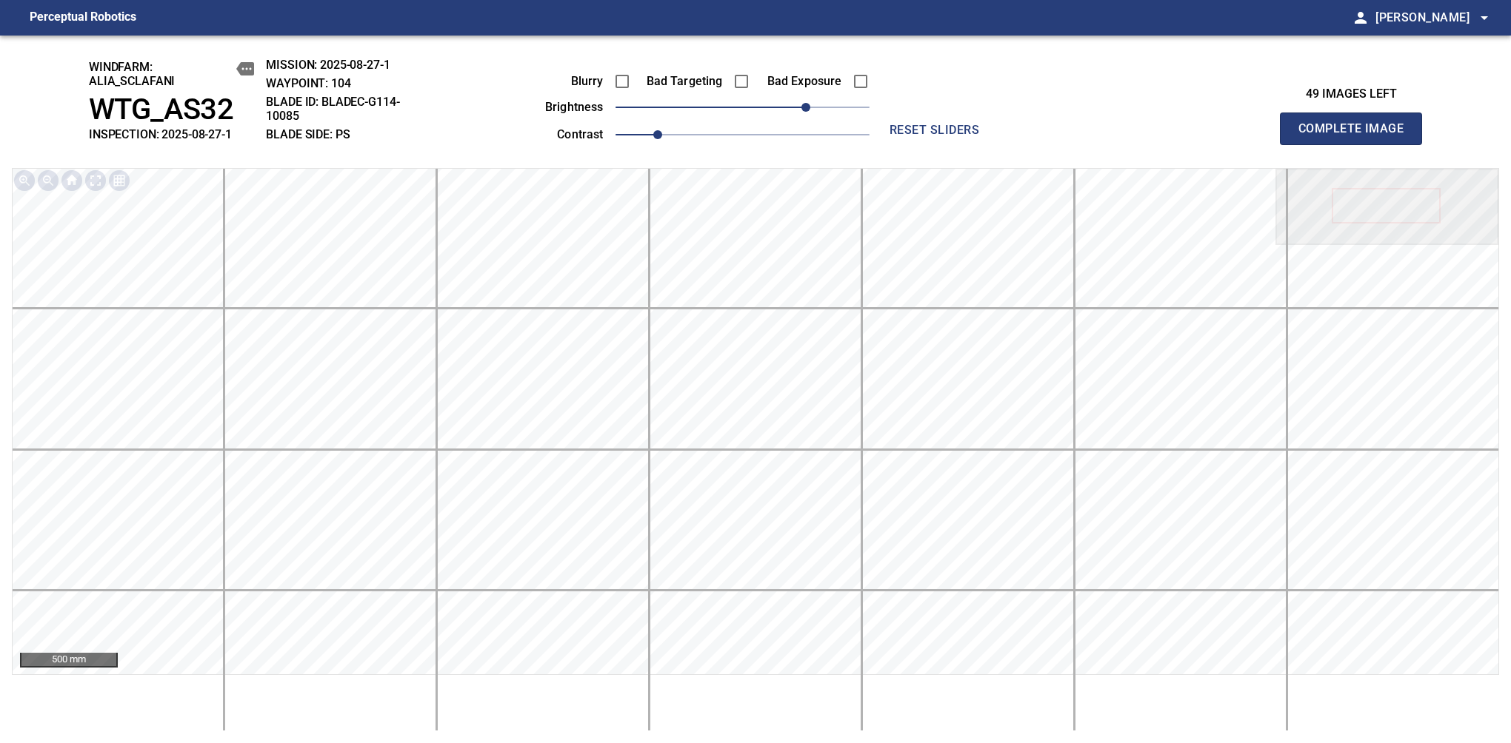
click at [1194, 136] on span "Complete Image" at bounding box center [1351, 128] width 110 height 21
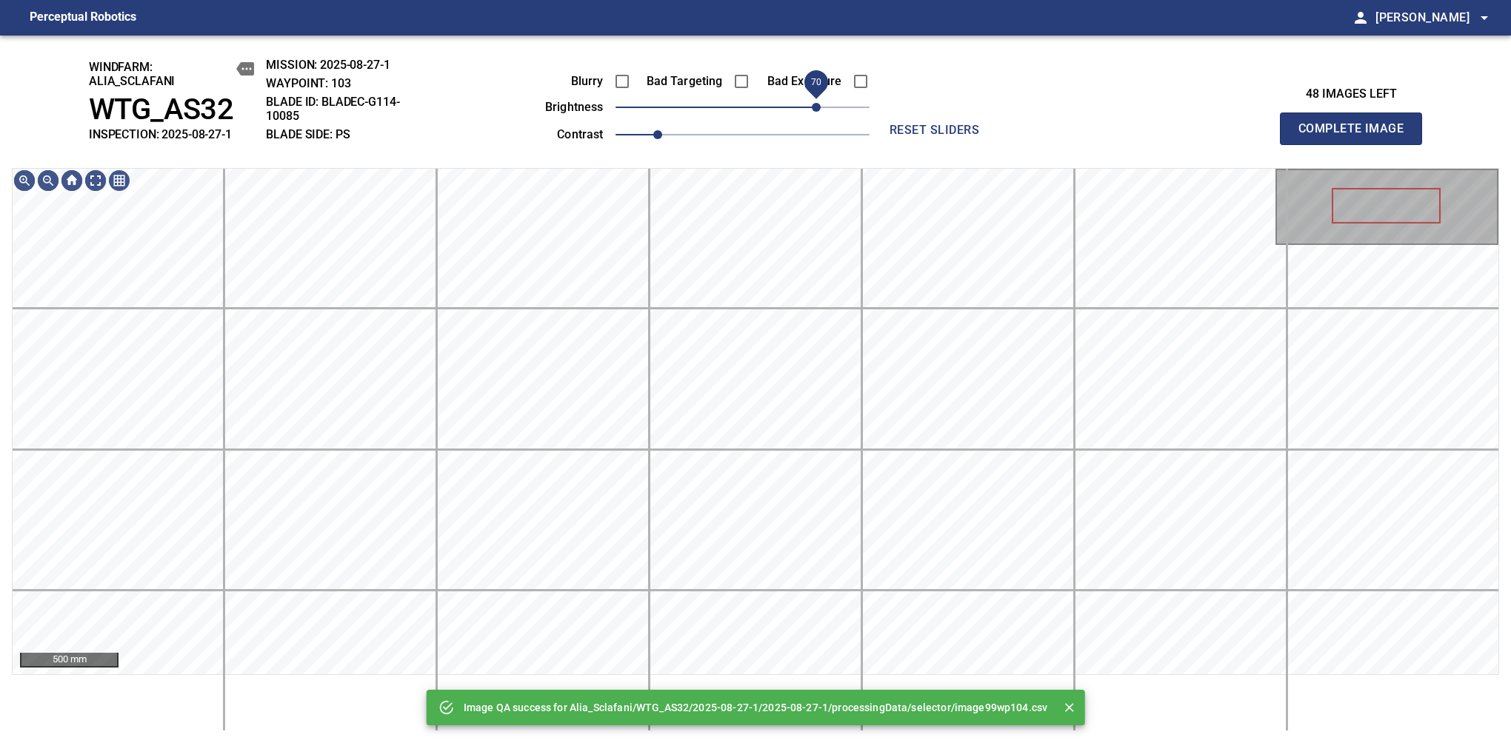
click at [813, 115] on span "70" at bounding box center [742, 107] width 254 height 21
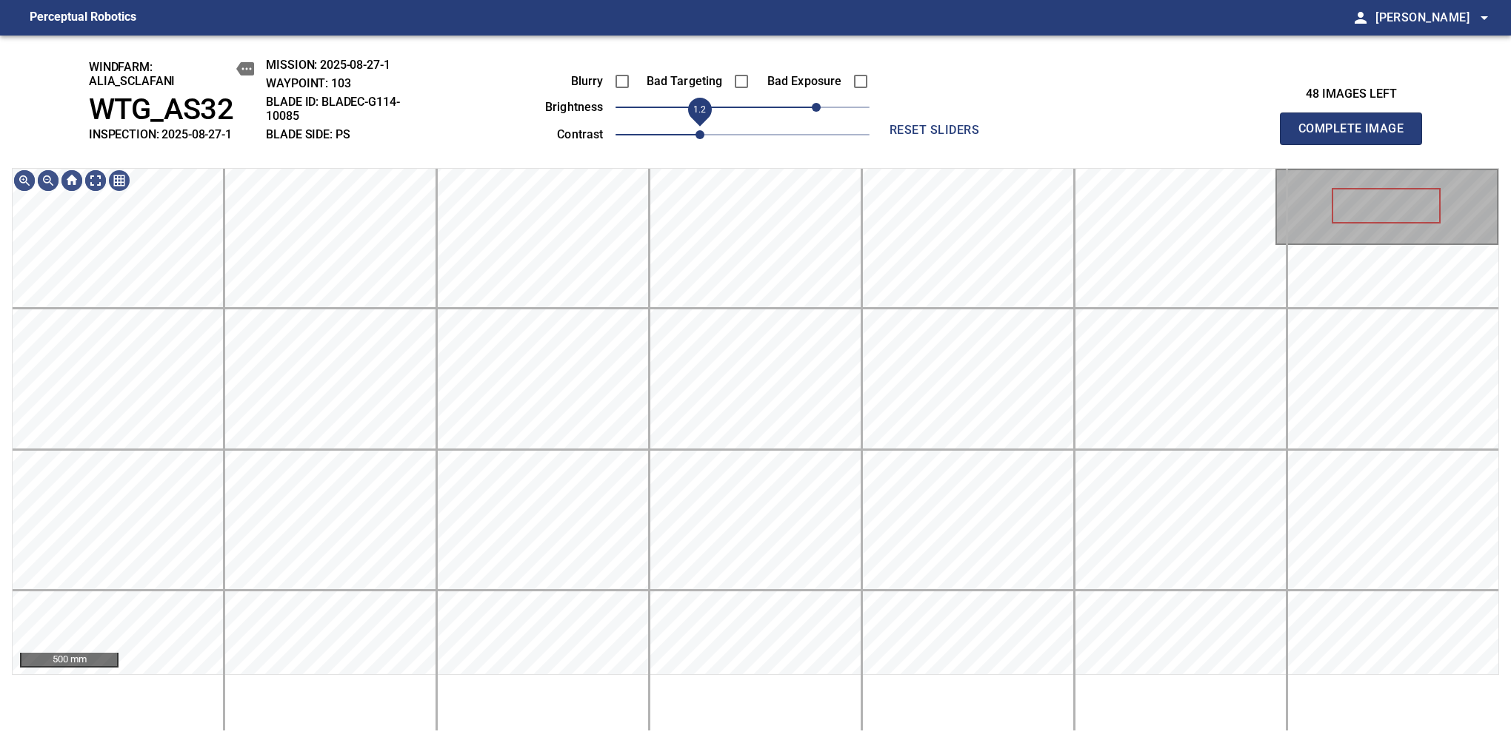
drag, startPoint x: 663, startPoint y: 136, endPoint x: 696, endPoint y: 127, distance: 33.6
click at [696, 130] on span "1.2" at bounding box center [699, 134] width 9 height 9
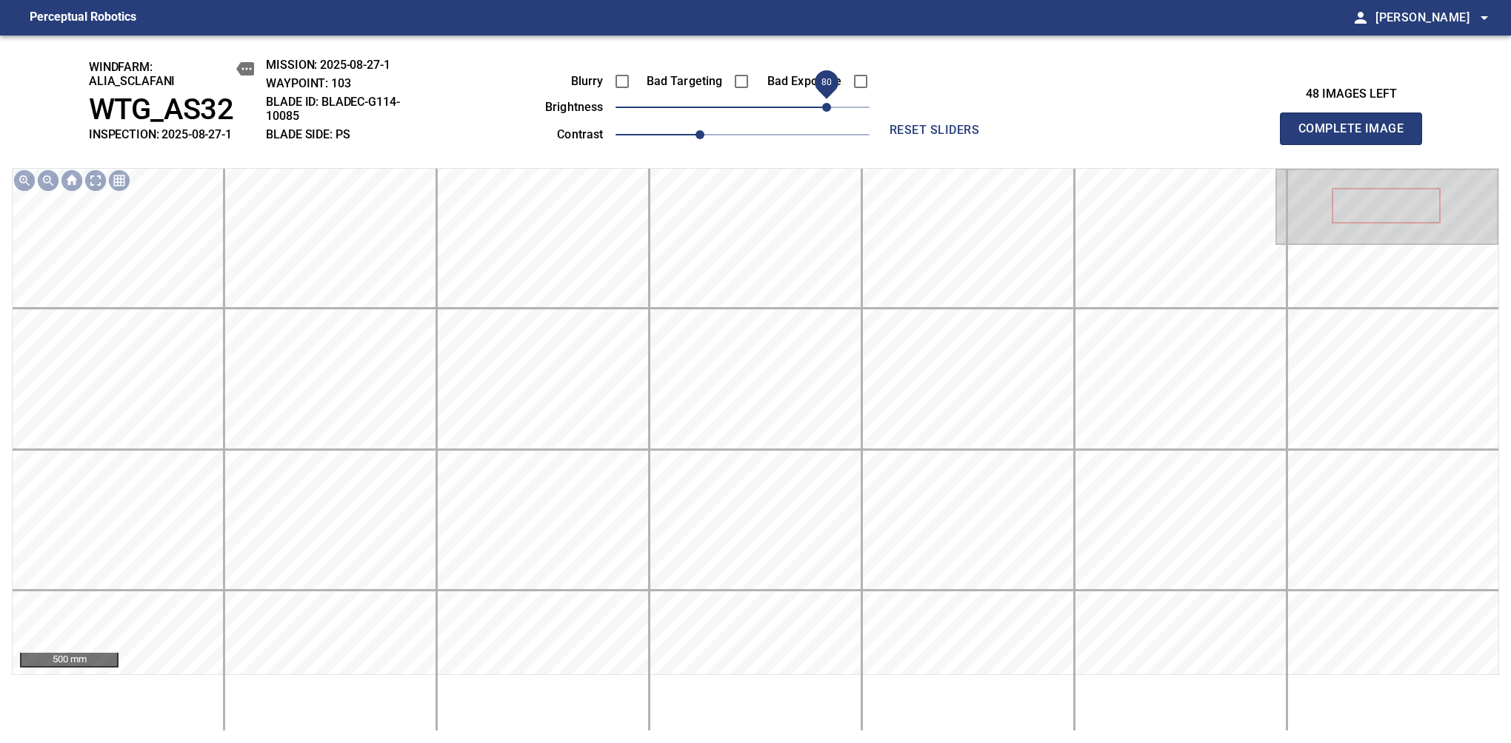
click at [829, 104] on span "80" at bounding box center [826, 107] width 9 height 9
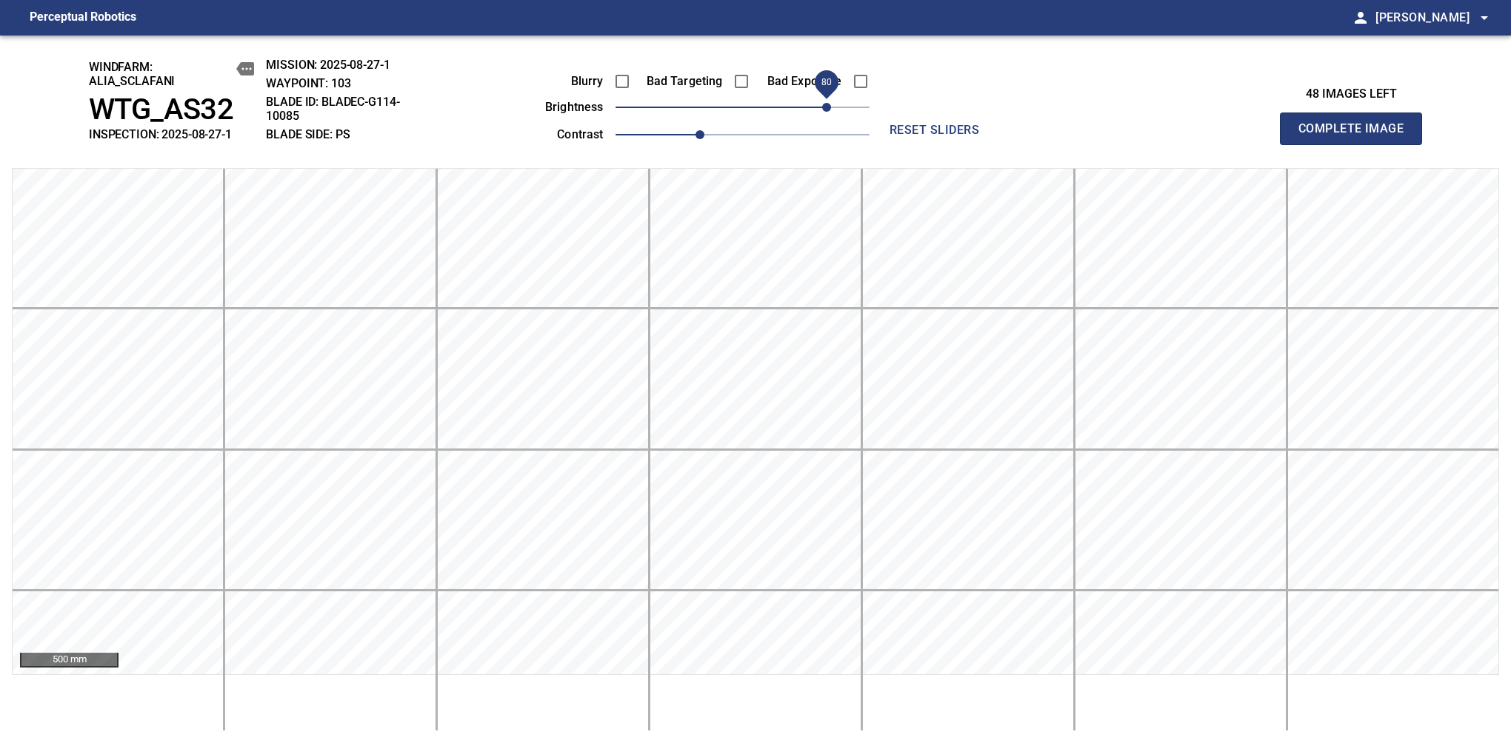
click at [1194, 136] on span "Complete Image" at bounding box center [1351, 128] width 110 height 21
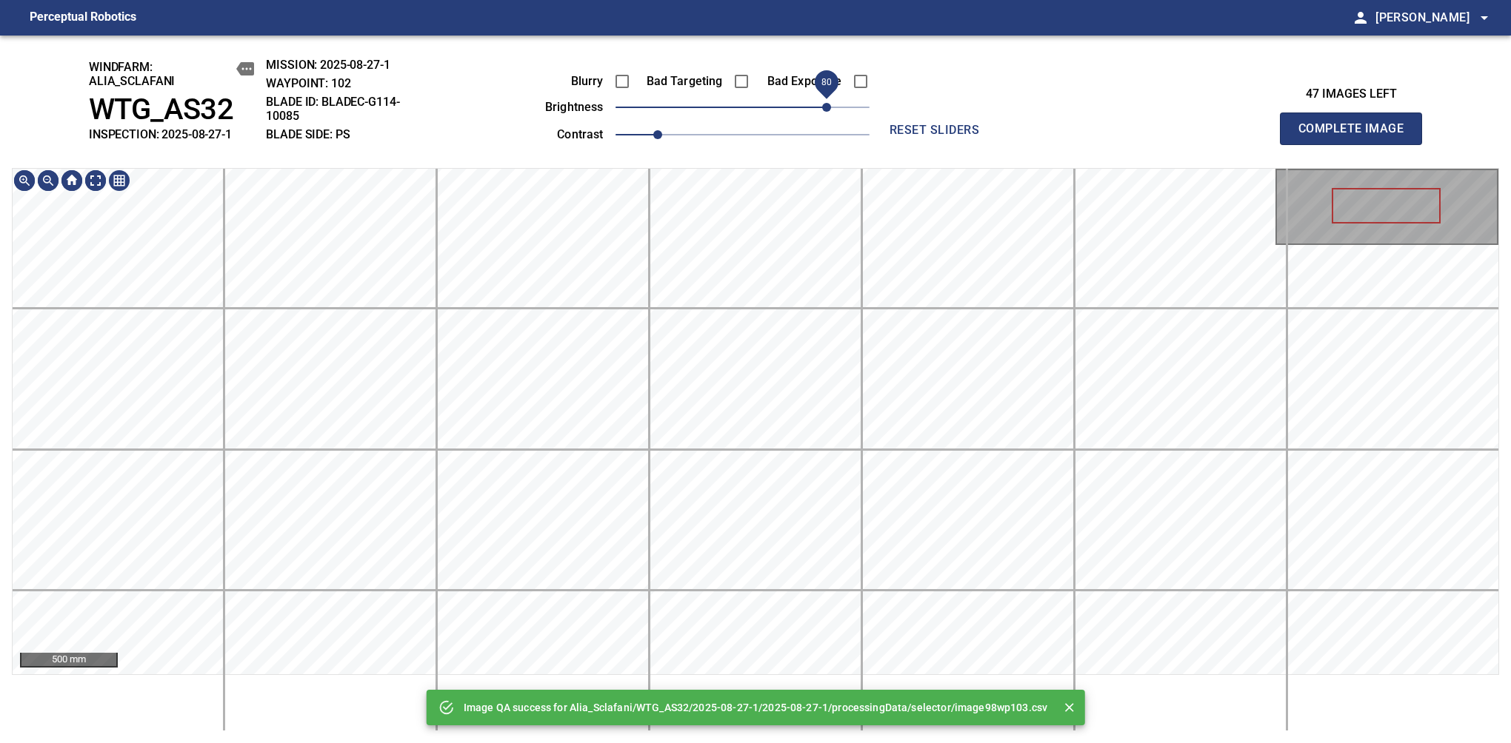
click at [824, 113] on span "80" at bounding box center [742, 107] width 254 height 21
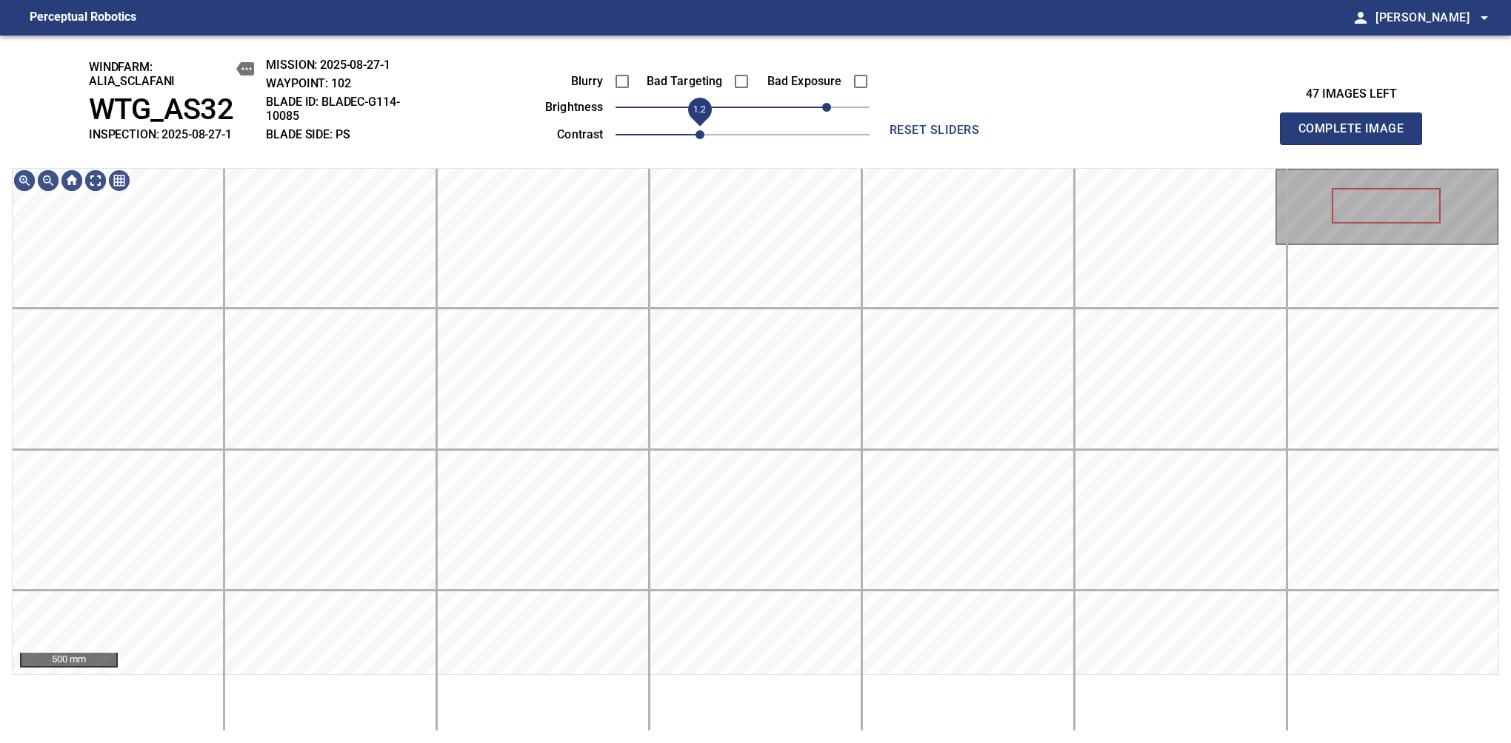
drag, startPoint x: 668, startPoint y: 141, endPoint x: 696, endPoint y: 125, distance: 32.5
click at [696, 130] on span "1.2" at bounding box center [699, 134] width 9 height 9
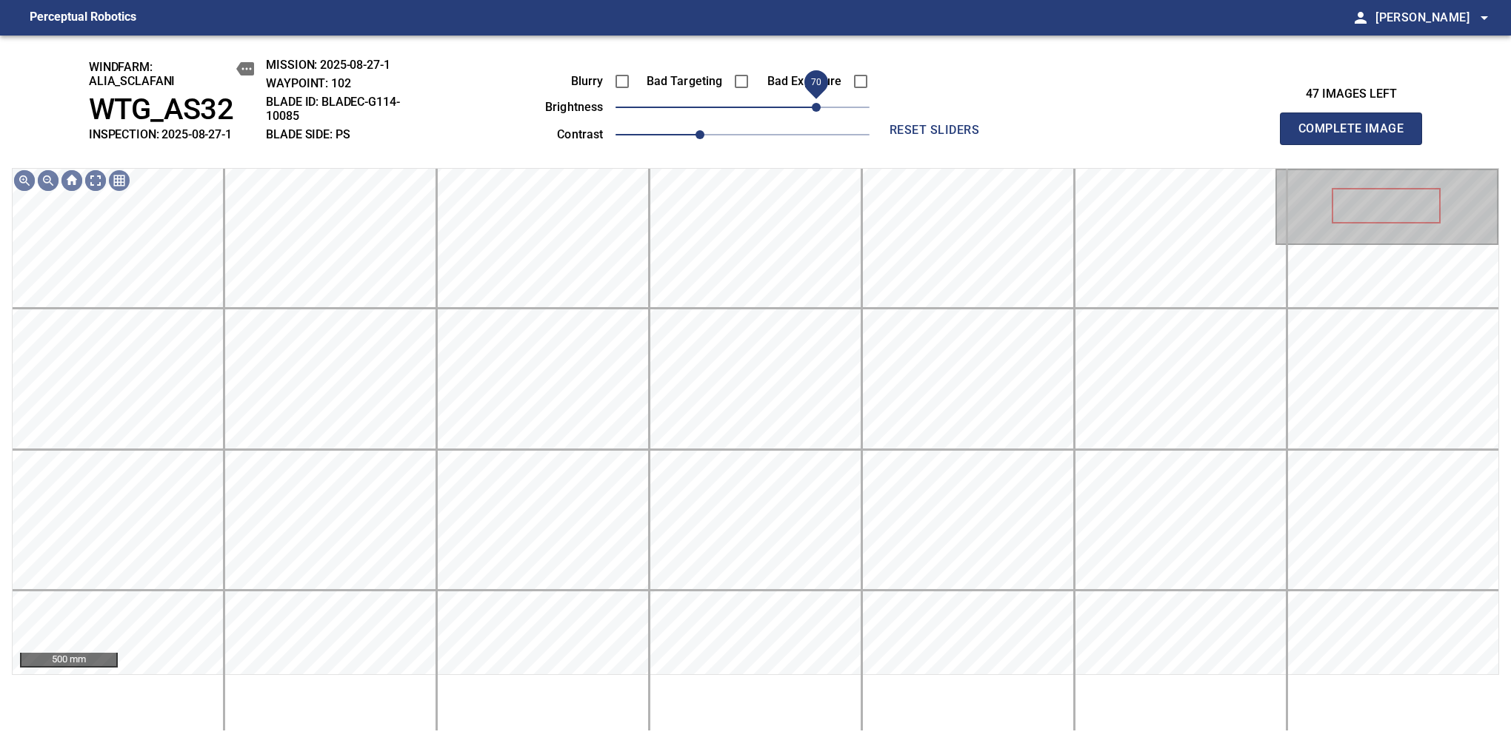
click at [814, 103] on span "70" at bounding box center [816, 107] width 9 height 9
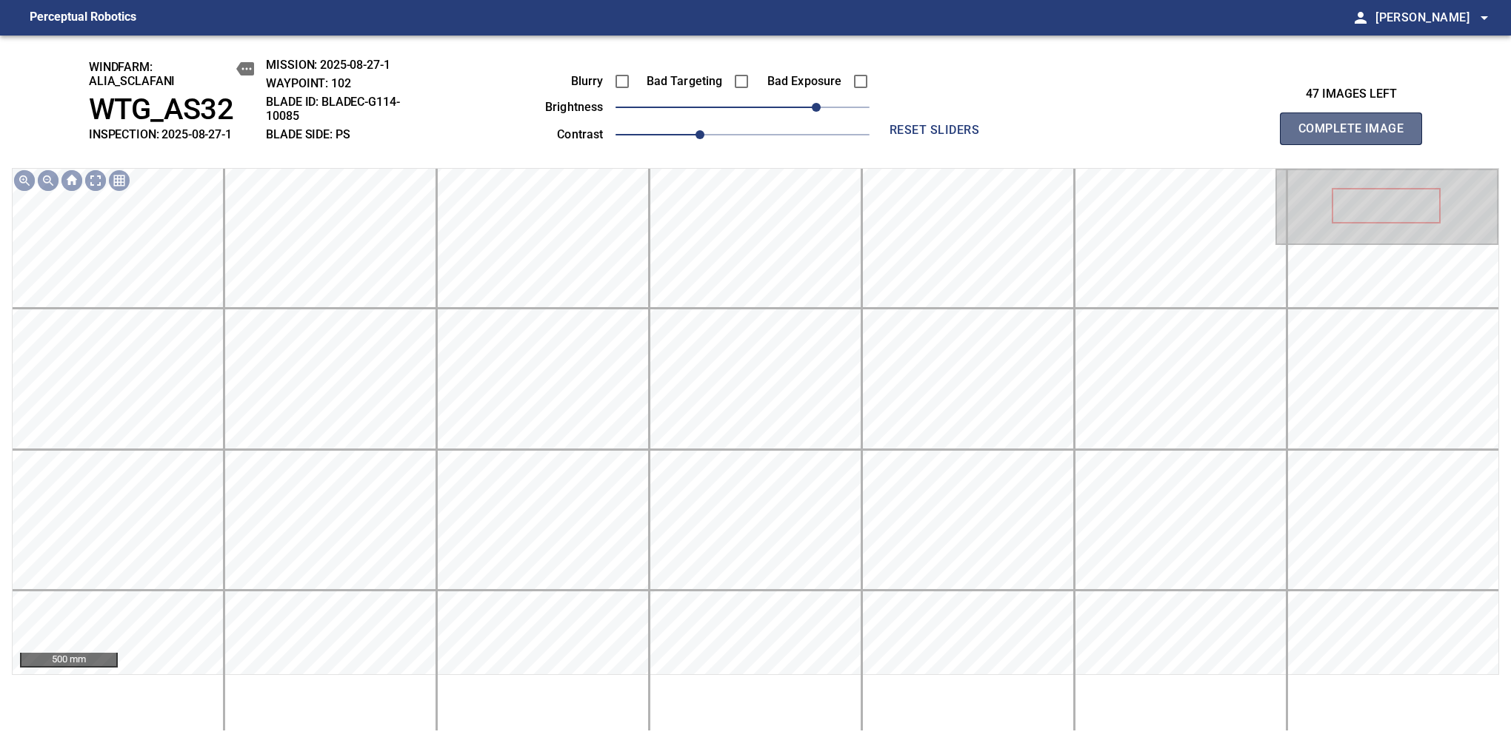
click at [1194, 136] on span "Complete Image" at bounding box center [1351, 128] width 110 height 21
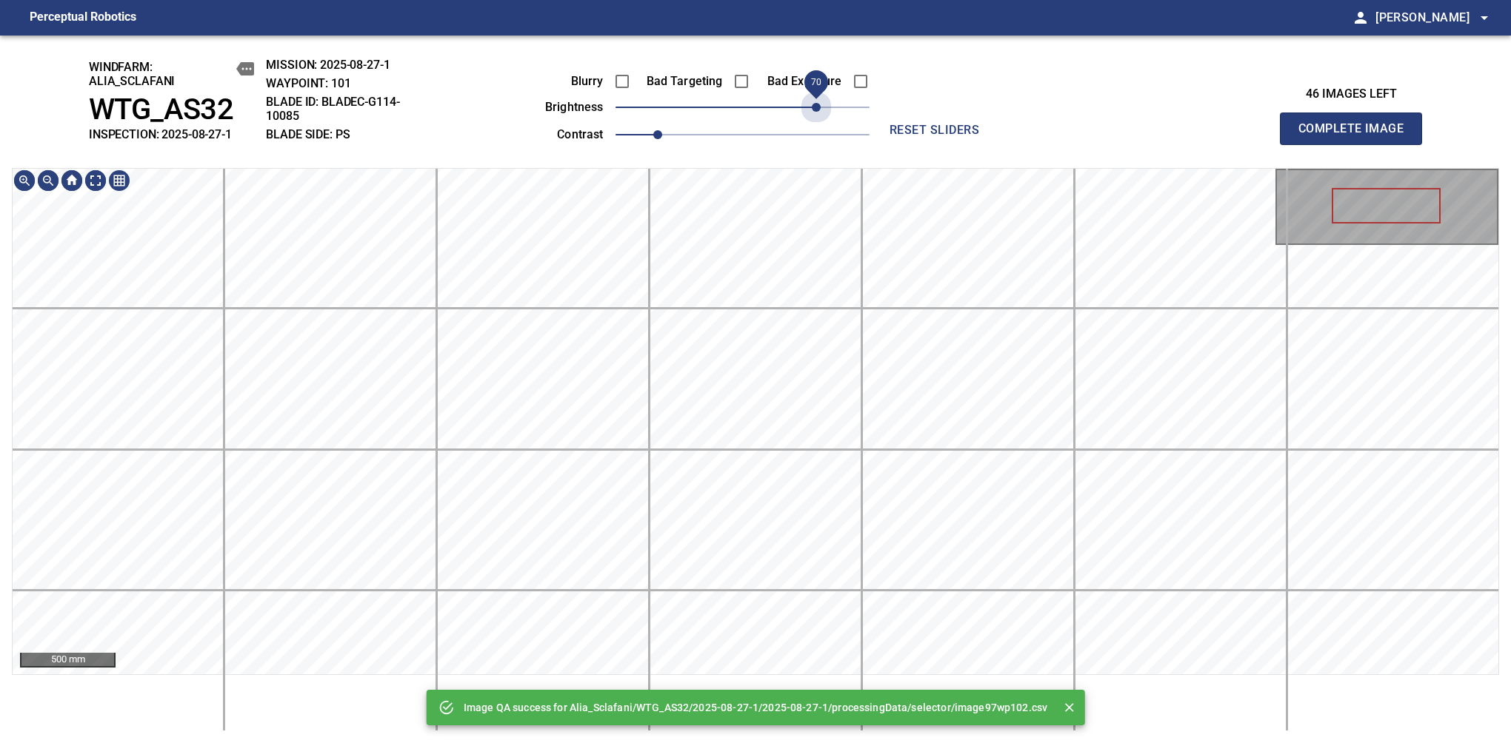
click at [814, 101] on span "70" at bounding box center [742, 107] width 254 height 21
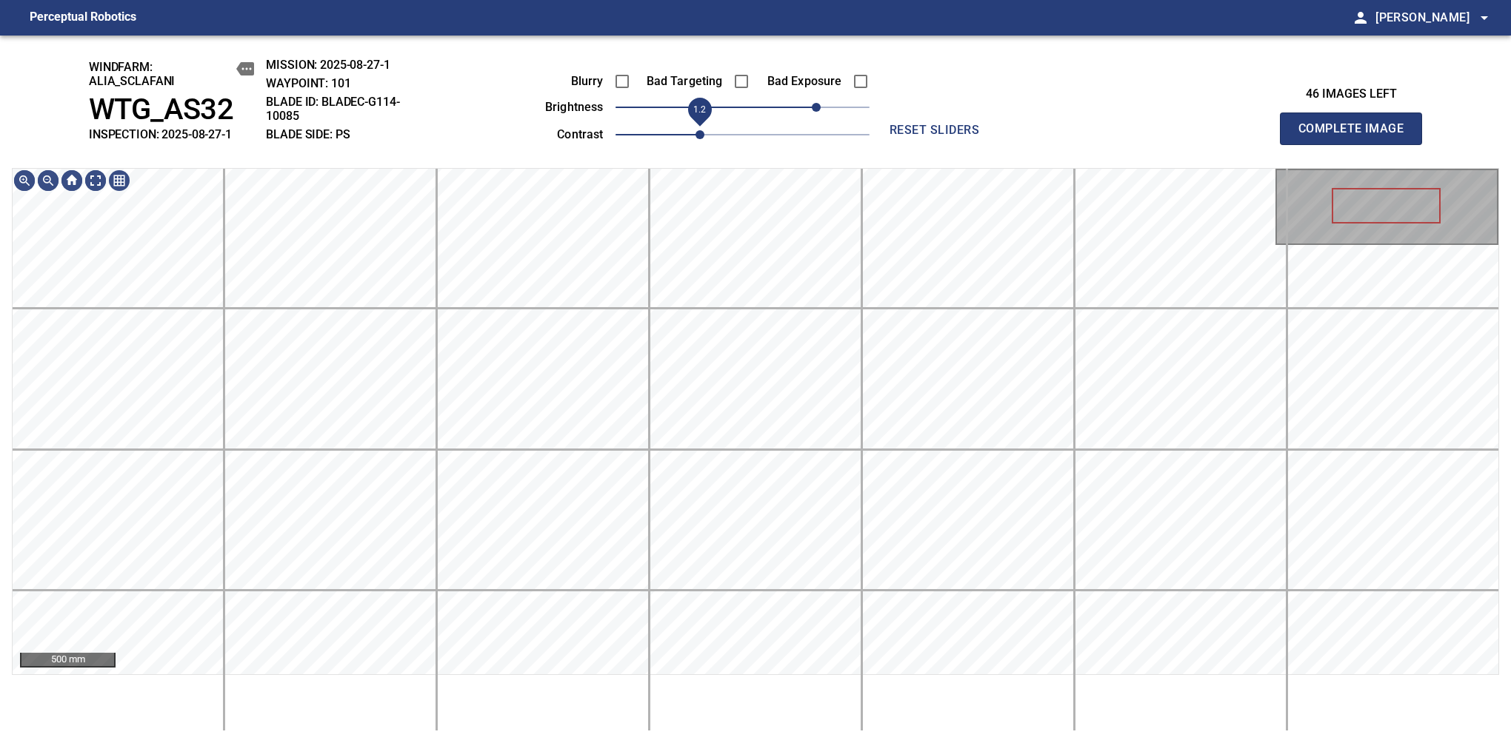
drag, startPoint x: 666, startPoint y: 127, endPoint x: 699, endPoint y: 130, distance: 33.5
click at [699, 130] on span "1.2" at bounding box center [699, 134] width 9 height 9
drag, startPoint x: 821, startPoint y: 110, endPoint x: 819, endPoint y: 122, distance: 12.8
click at [819, 112] on span "70" at bounding box center [816, 107] width 9 height 9
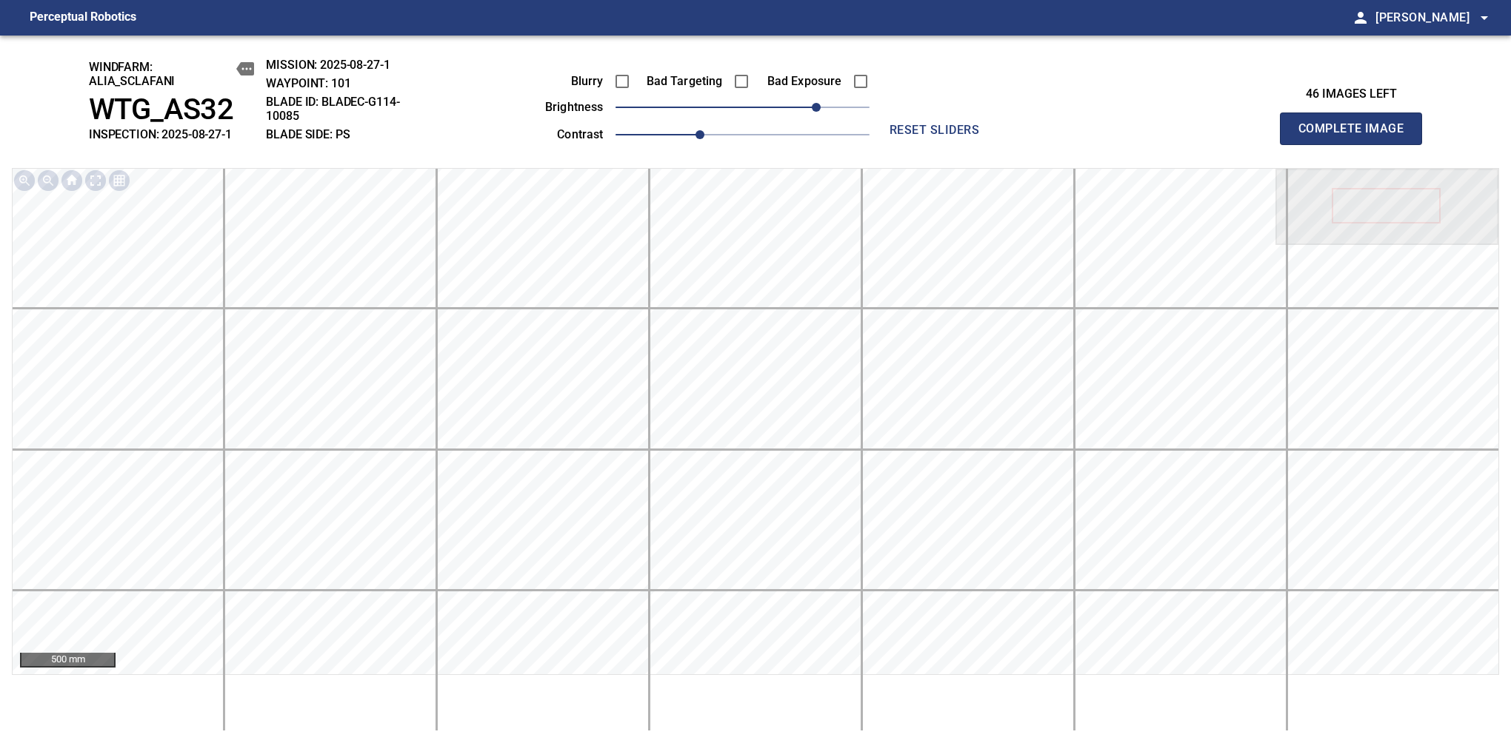
click at [1194, 136] on span "Complete Image" at bounding box center [1351, 128] width 110 height 21
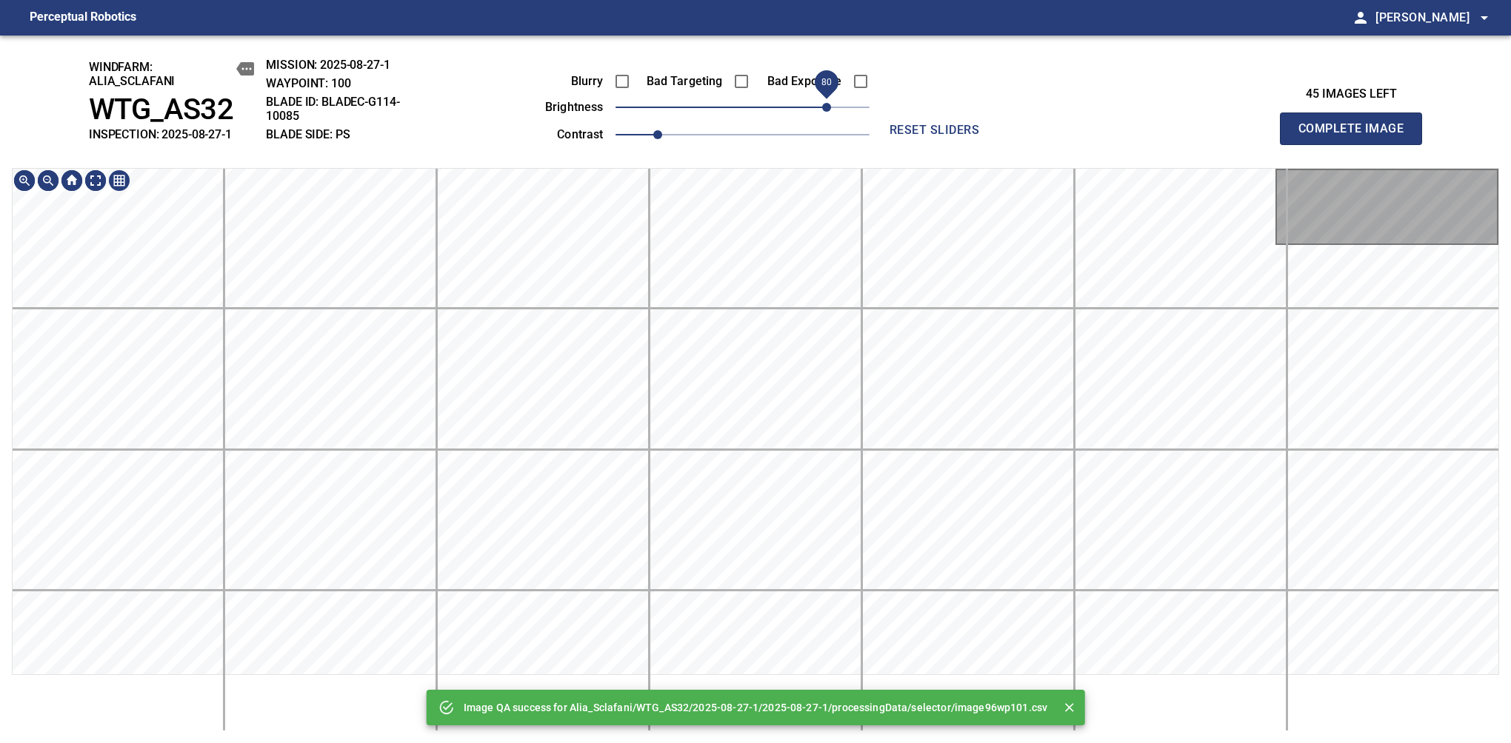
drag, startPoint x: 822, startPoint y: 113, endPoint x: 829, endPoint y: 104, distance: 11.0
click at [829, 104] on span "80" at bounding box center [742, 107] width 254 height 21
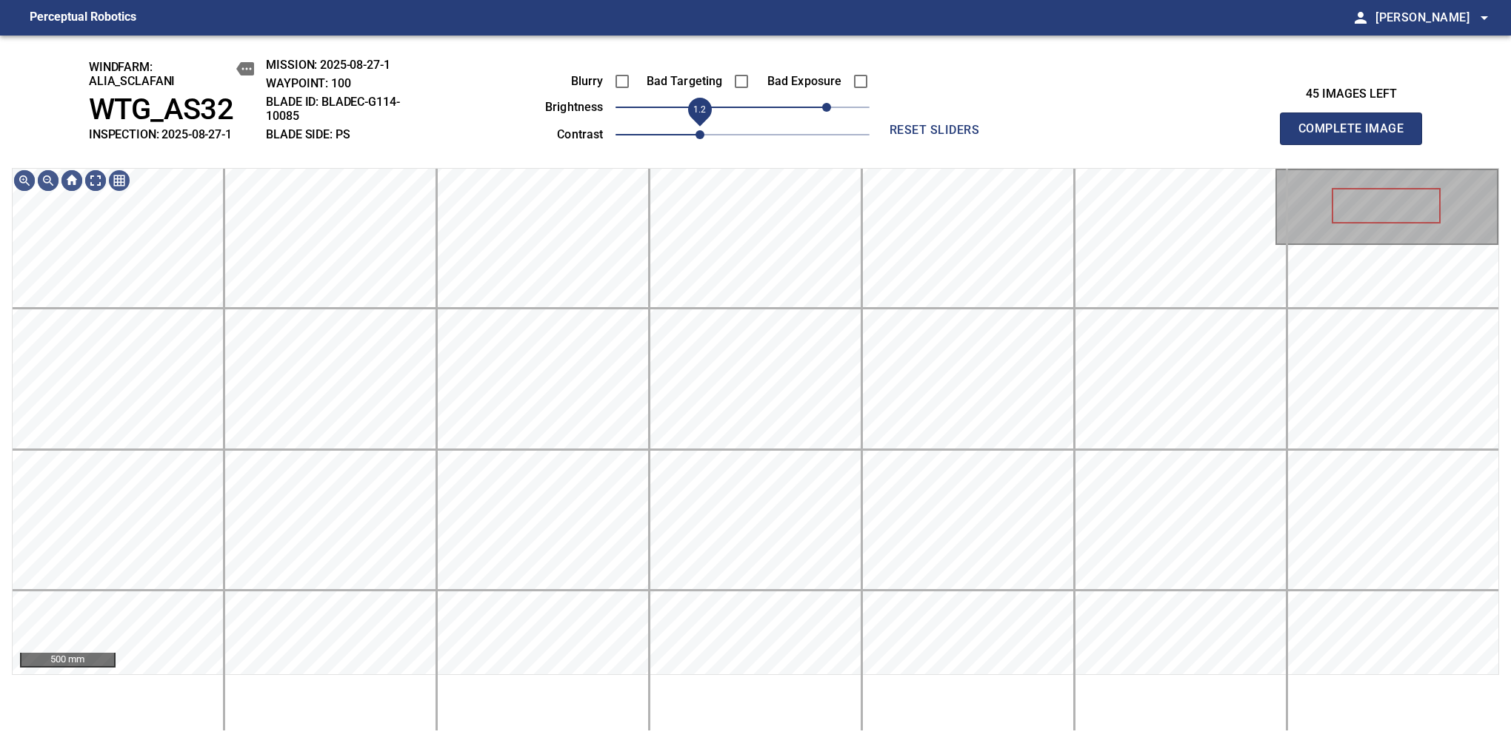
drag, startPoint x: 666, startPoint y: 130, endPoint x: 692, endPoint y: 133, distance: 26.0
click at [695, 133] on span "1.2" at bounding box center [699, 134] width 9 height 9
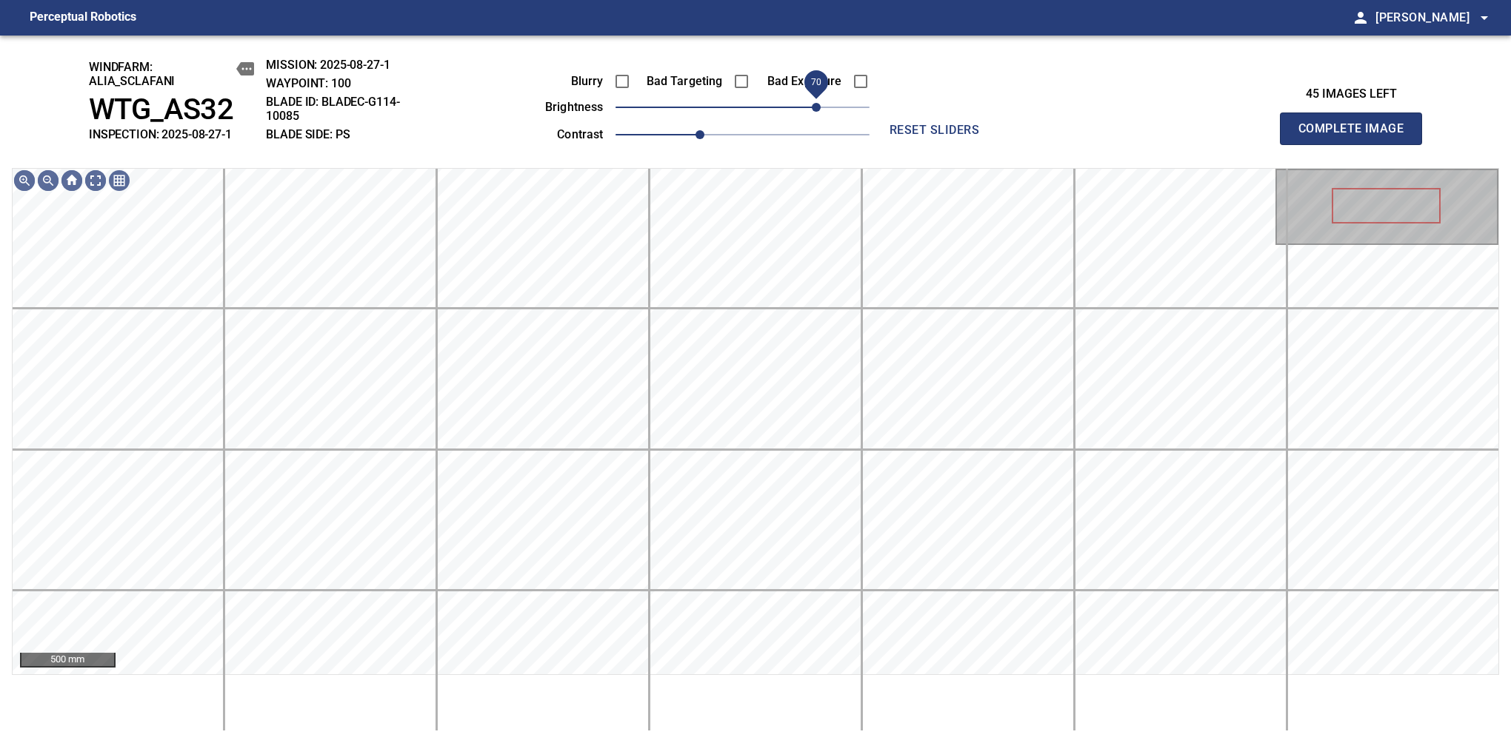
click at [815, 104] on span "70" at bounding box center [816, 107] width 9 height 9
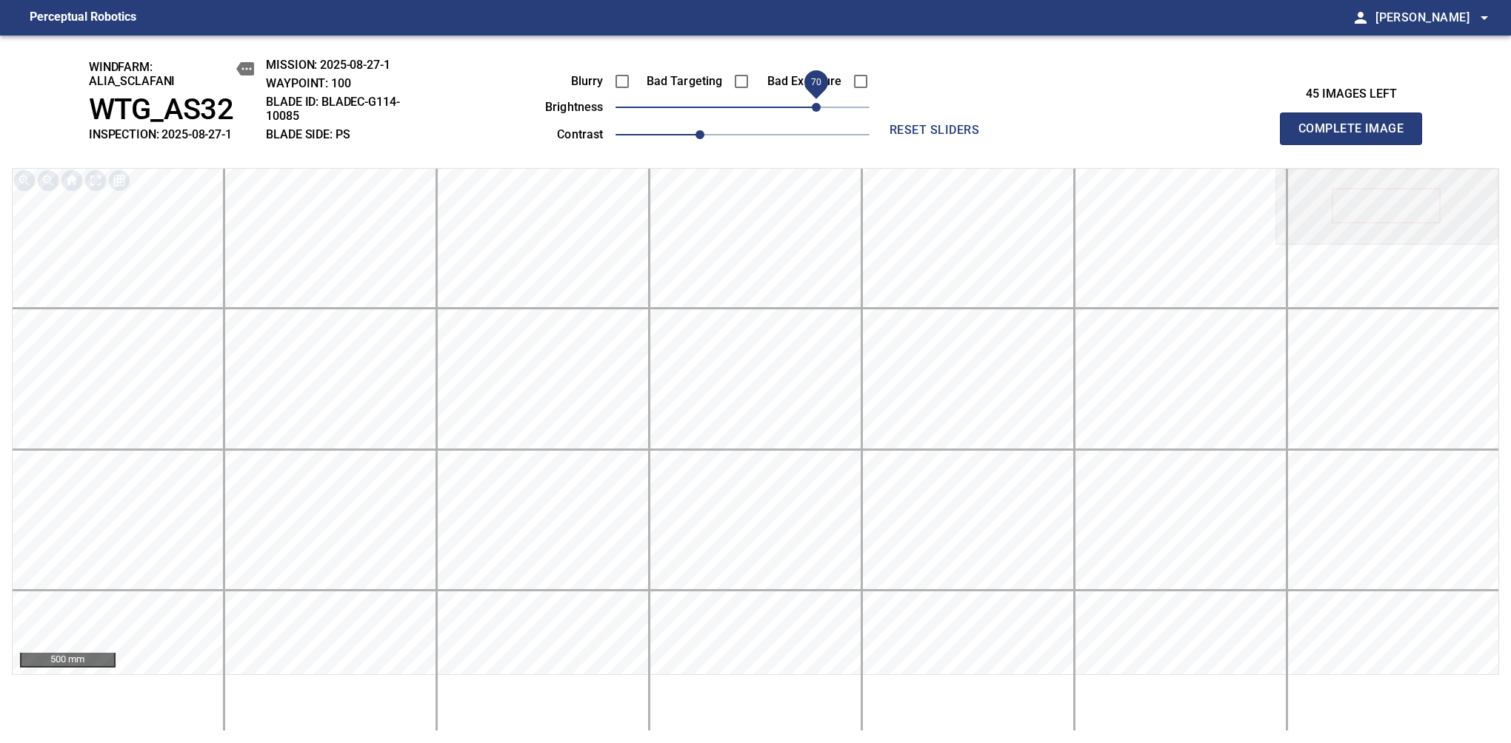
click at [1194, 136] on span "Complete Image" at bounding box center [1351, 128] width 110 height 21
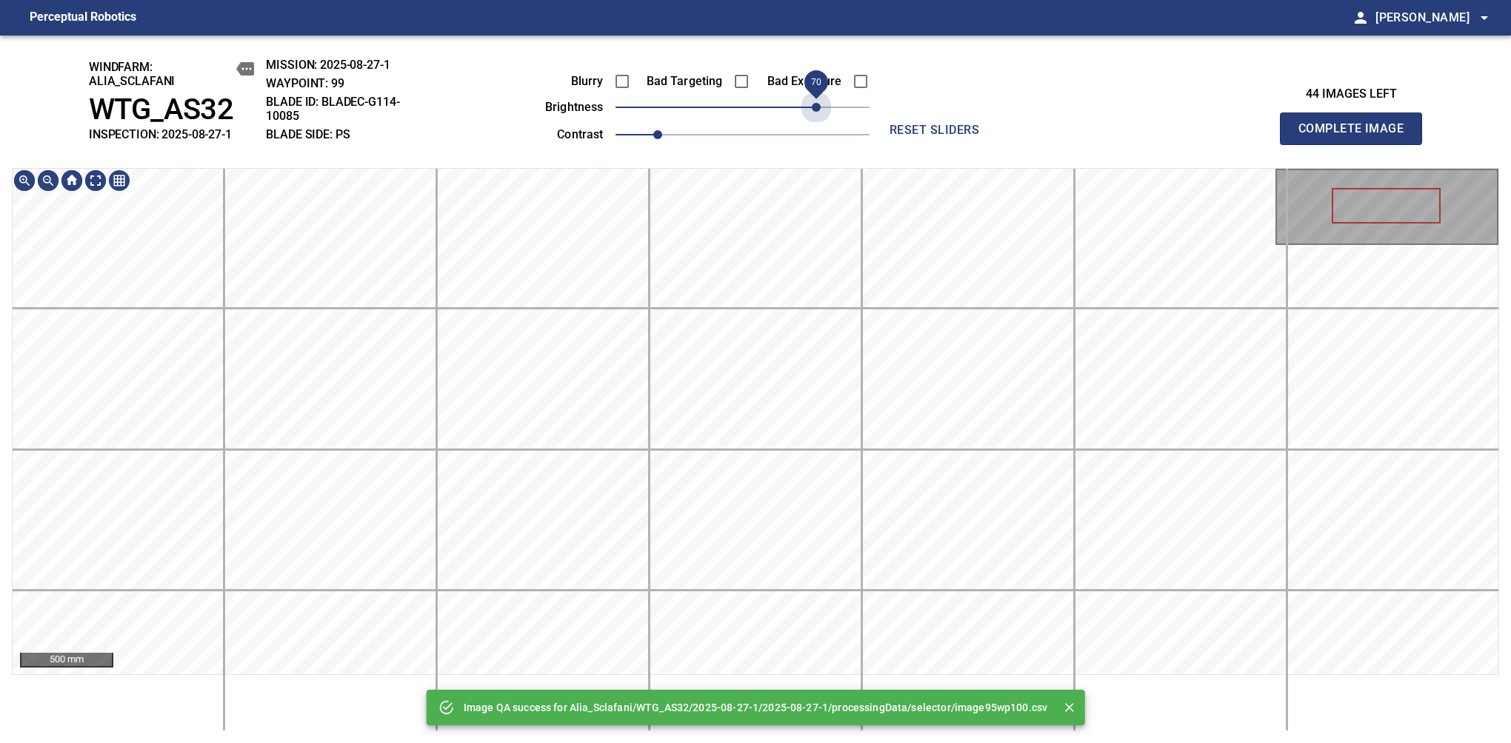
click at [815, 104] on span "70" at bounding box center [742, 107] width 254 height 21
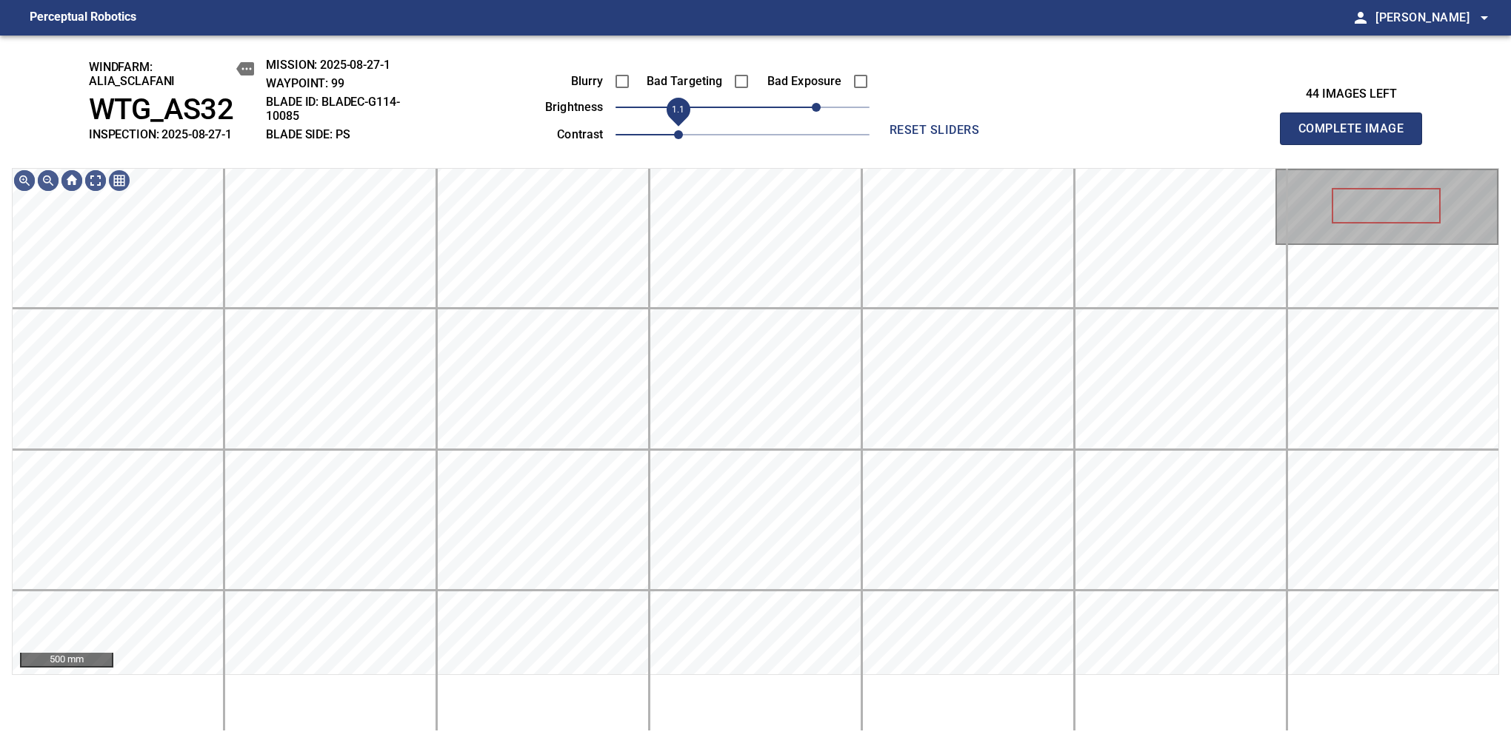
click at [679, 139] on span "1.1" at bounding box center [678, 134] width 9 height 9
drag, startPoint x: 817, startPoint y: 104, endPoint x: 832, endPoint y: 97, distance: 17.2
click at [833, 103] on span "90" at bounding box center [837, 107] width 9 height 9
drag, startPoint x: 682, startPoint y: 138, endPoint x: 715, endPoint y: 128, distance: 34.7
click at [695, 133] on span "1.2" at bounding box center [699, 134] width 9 height 9
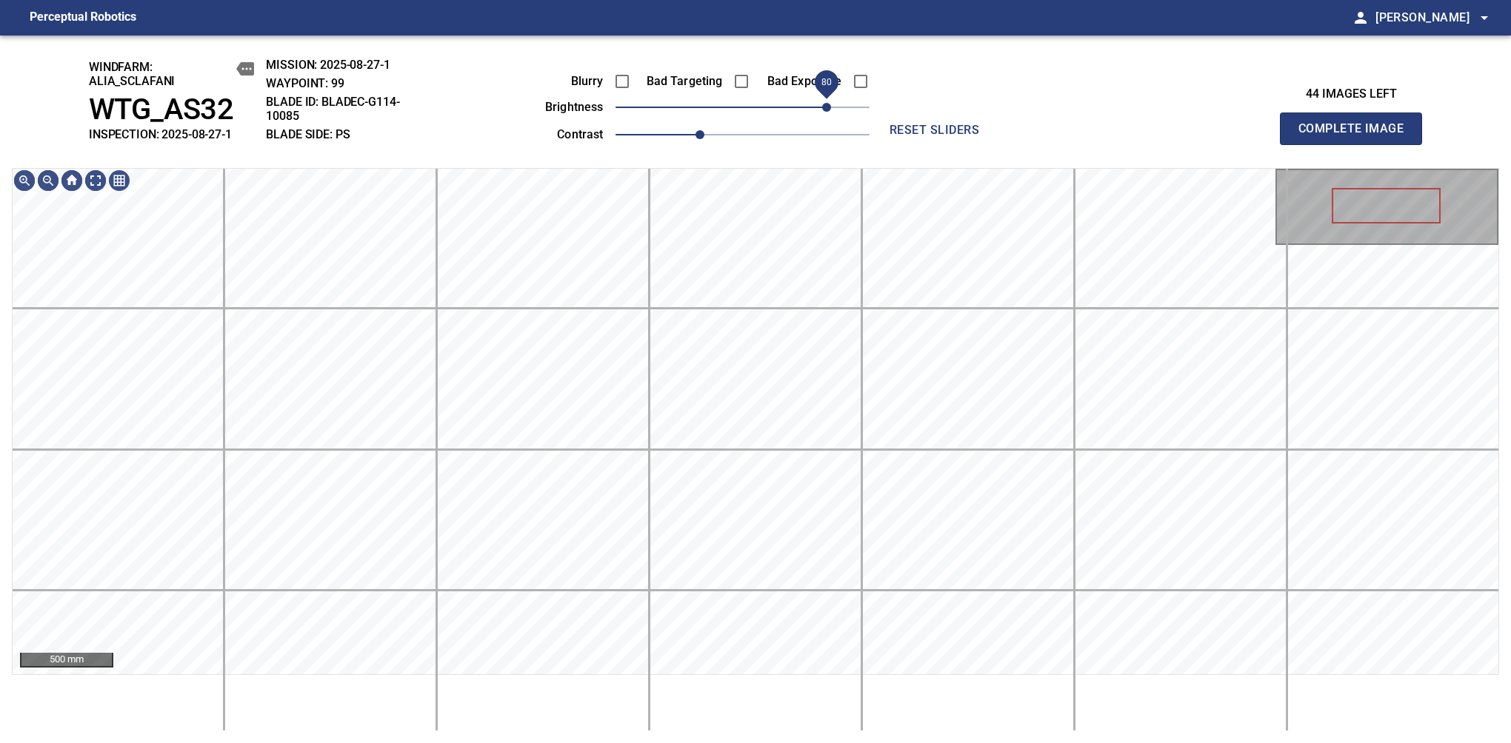
click at [826, 104] on span "80" at bounding box center [826, 107] width 9 height 9
click at [1194, 136] on span "Complete Image" at bounding box center [1351, 128] width 110 height 21
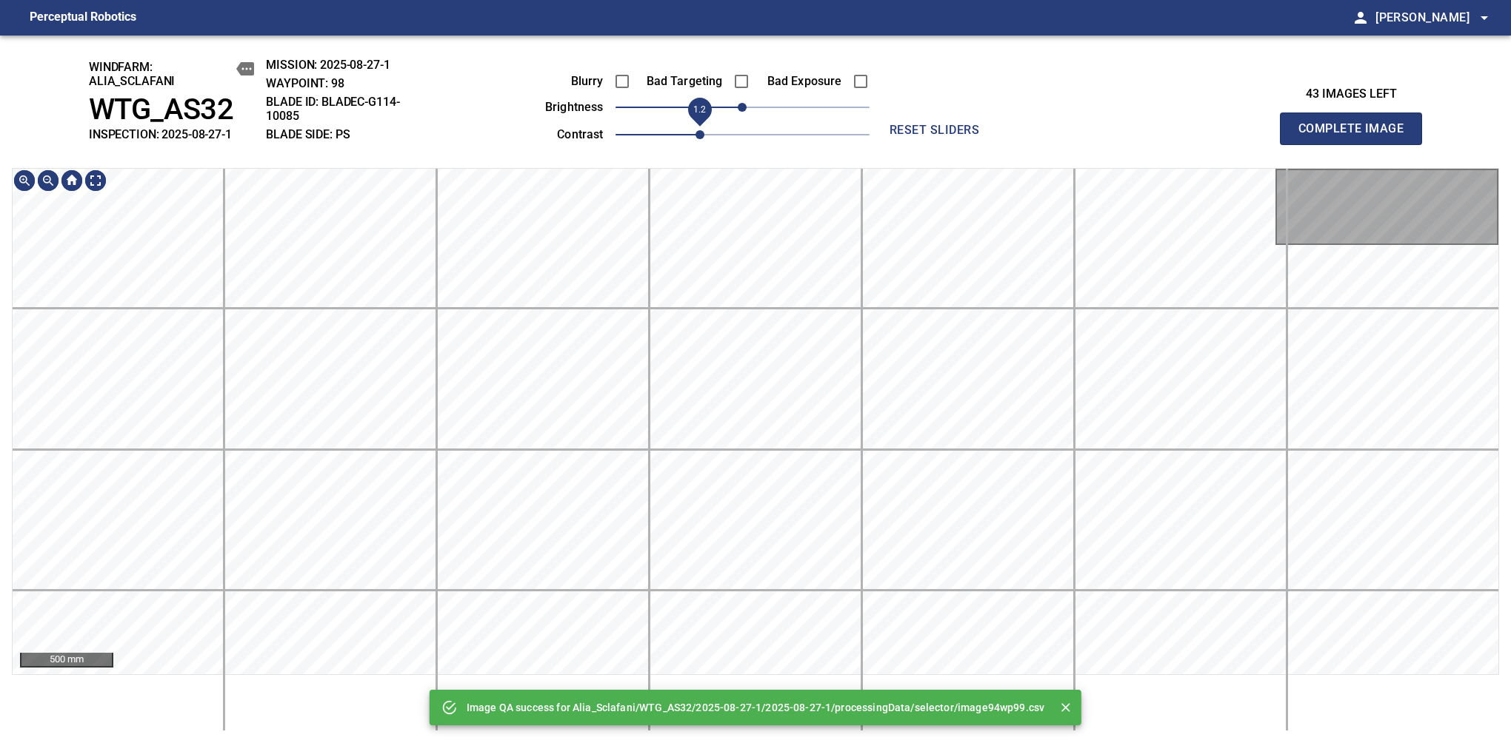
drag, startPoint x: 680, startPoint y: 142, endPoint x: 690, endPoint y: 139, distance: 10.8
click at [690, 139] on span "1.2" at bounding box center [742, 134] width 254 height 21
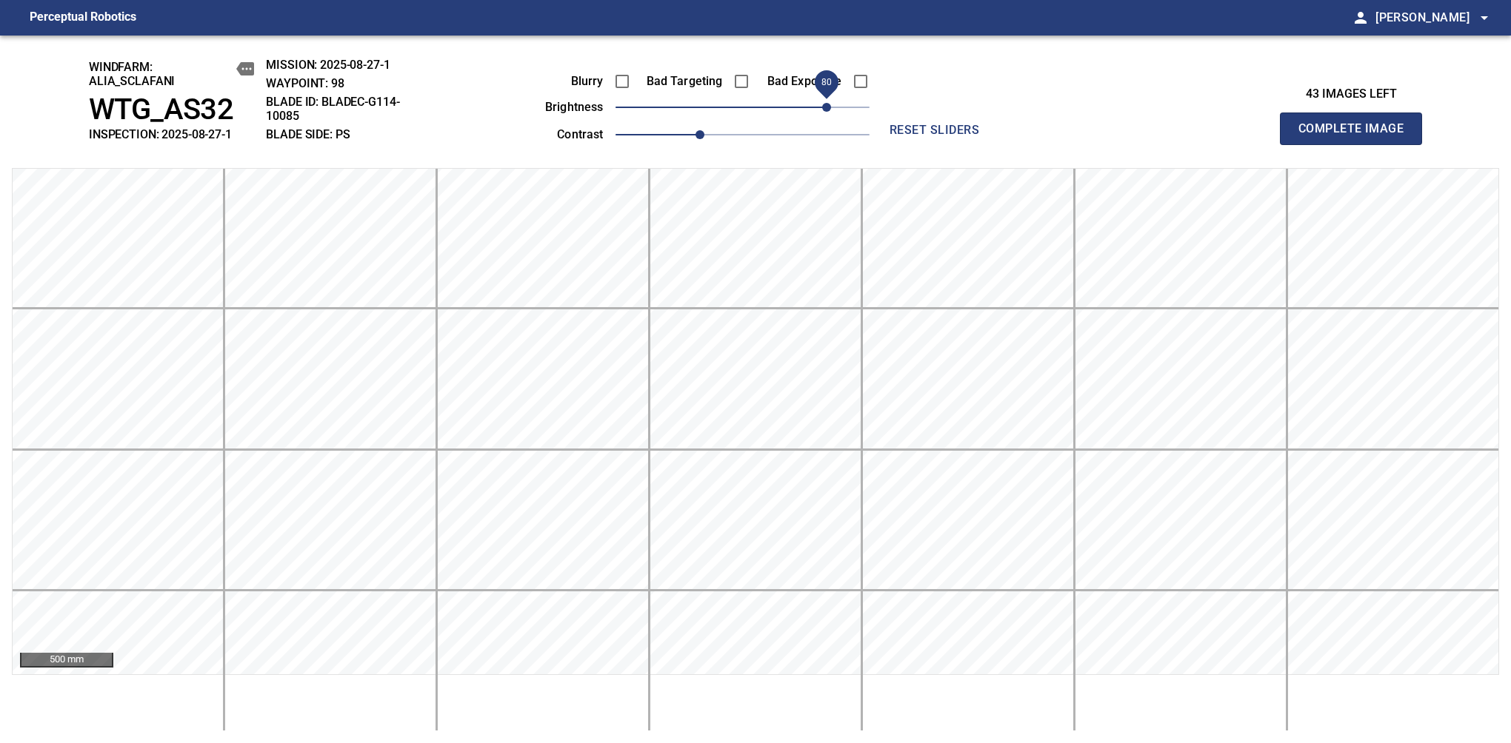
drag, startPoint x: 788, startPoint y: 113, endPoint x: 824, endPoint y: 118, distance: 36.7
click at [824, 112] on span "80" at bounding box center [826, 107] width 9 height 9
click at [1194, 136] on span "Complete Image" at bounding box center [1351, 128] width 110 height 21
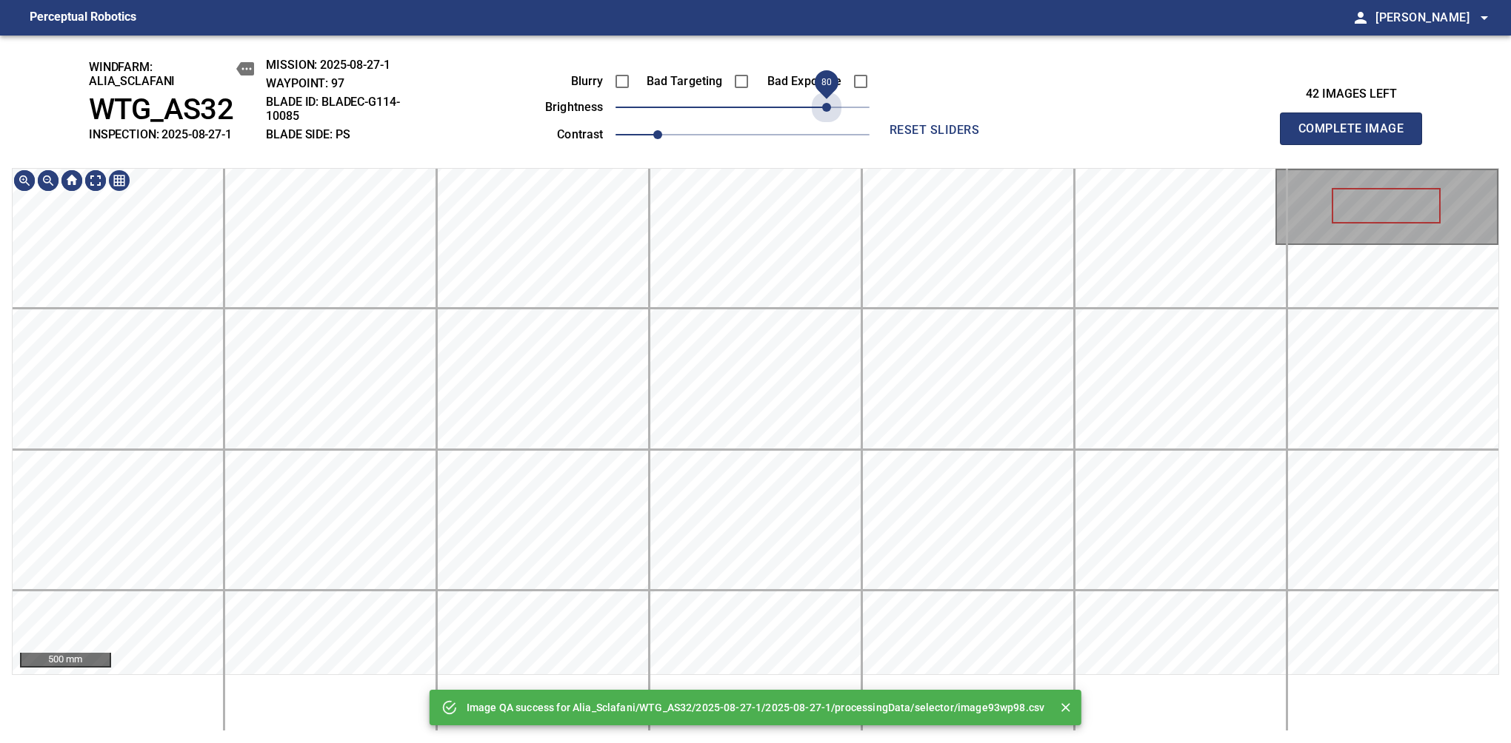
click at [824, 118] on span "80" at bounding box center [742, 107] width 254 height 21
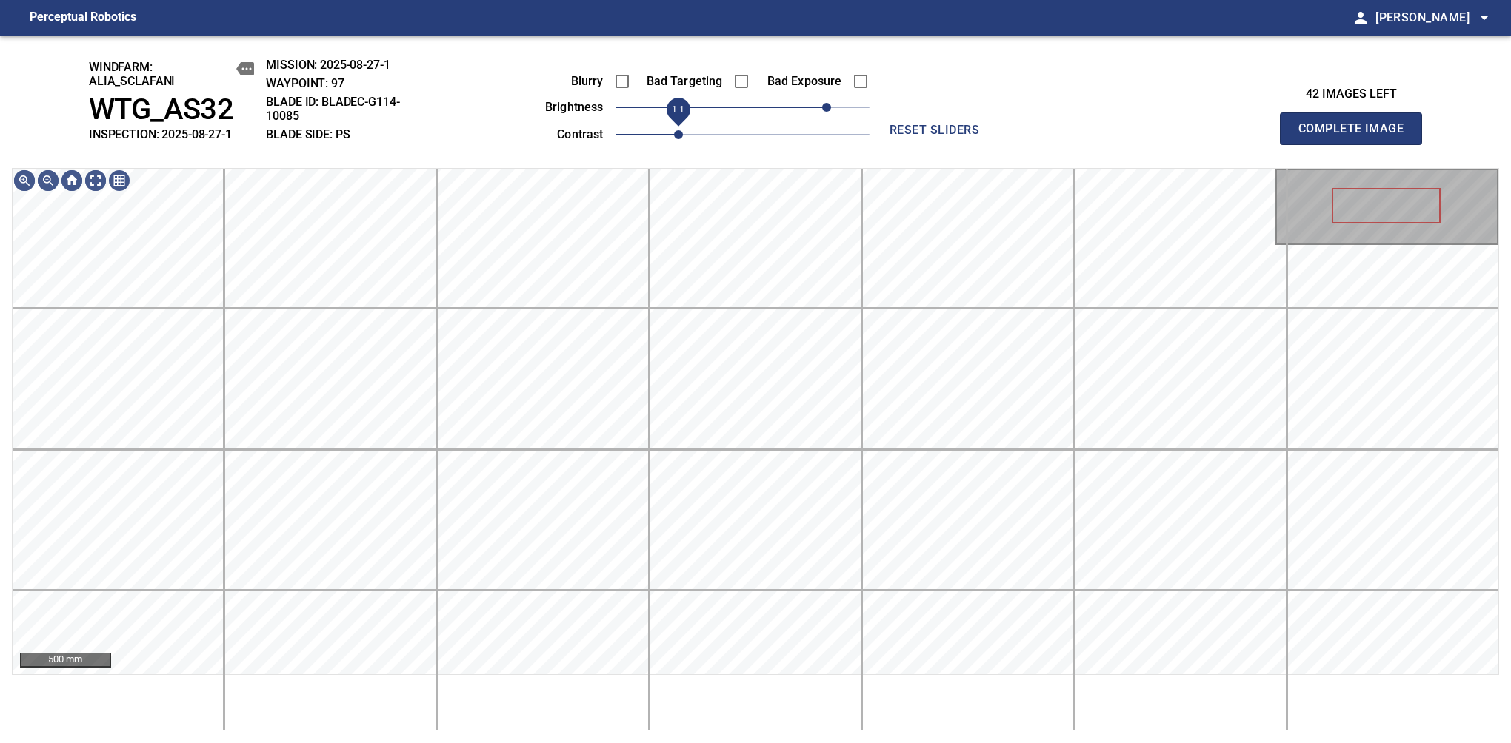
drag, startPoint x: 658, startPoint y: 133, endPoint x: 671, endPoint y: 133, distance: 12.6
click at [674, 133] on span "1.1" at bounding box center [678, 134] width 9 height 9
drag, startPoint x: 829, startPoint y: 105, endPoint x: 837, endPoint y: 102, distance: 8.0
click at [837, 103] on span "90" at bounding box center [837, 107] width 9 height 9
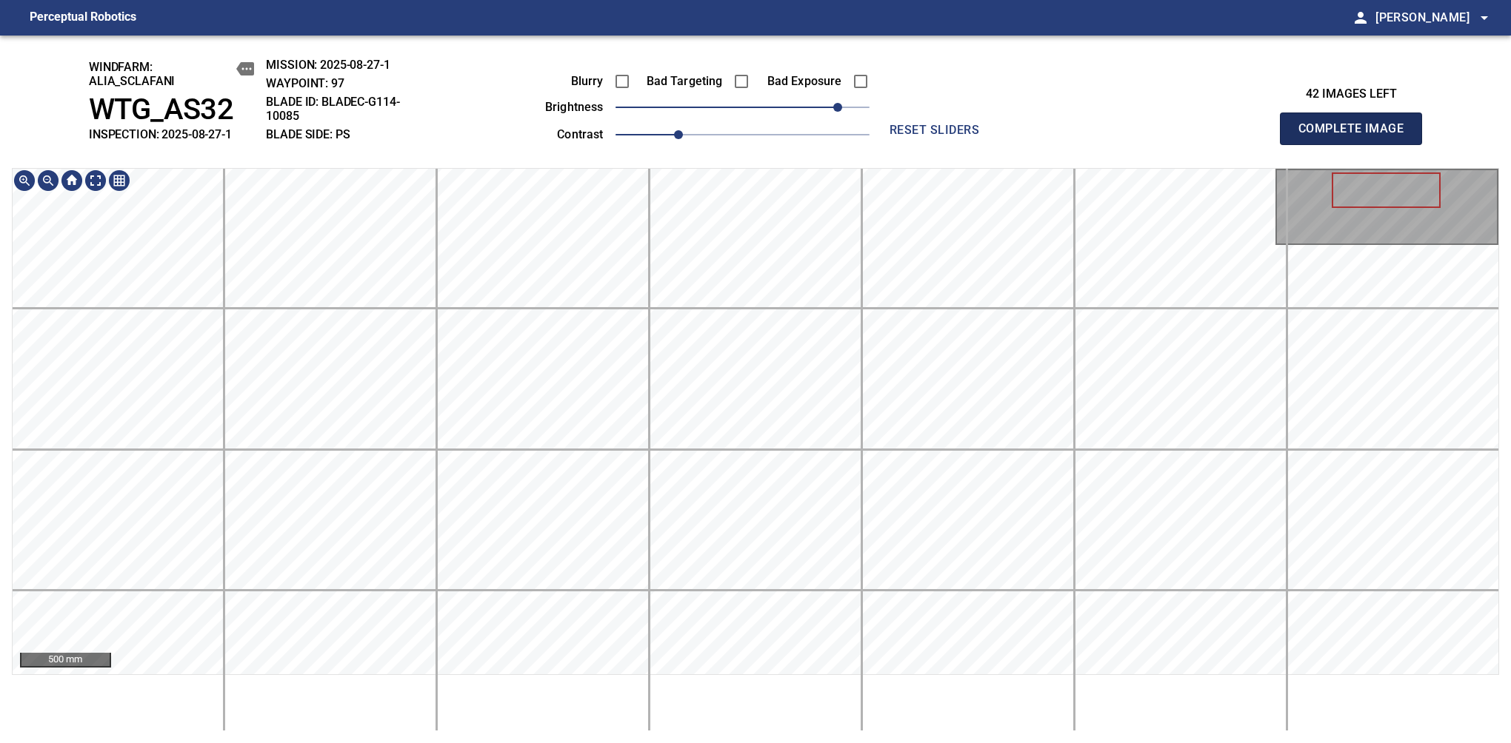
click at [1194, 136] on span "Complete Image" at bounding box center [1351, 128] width 110 height 21
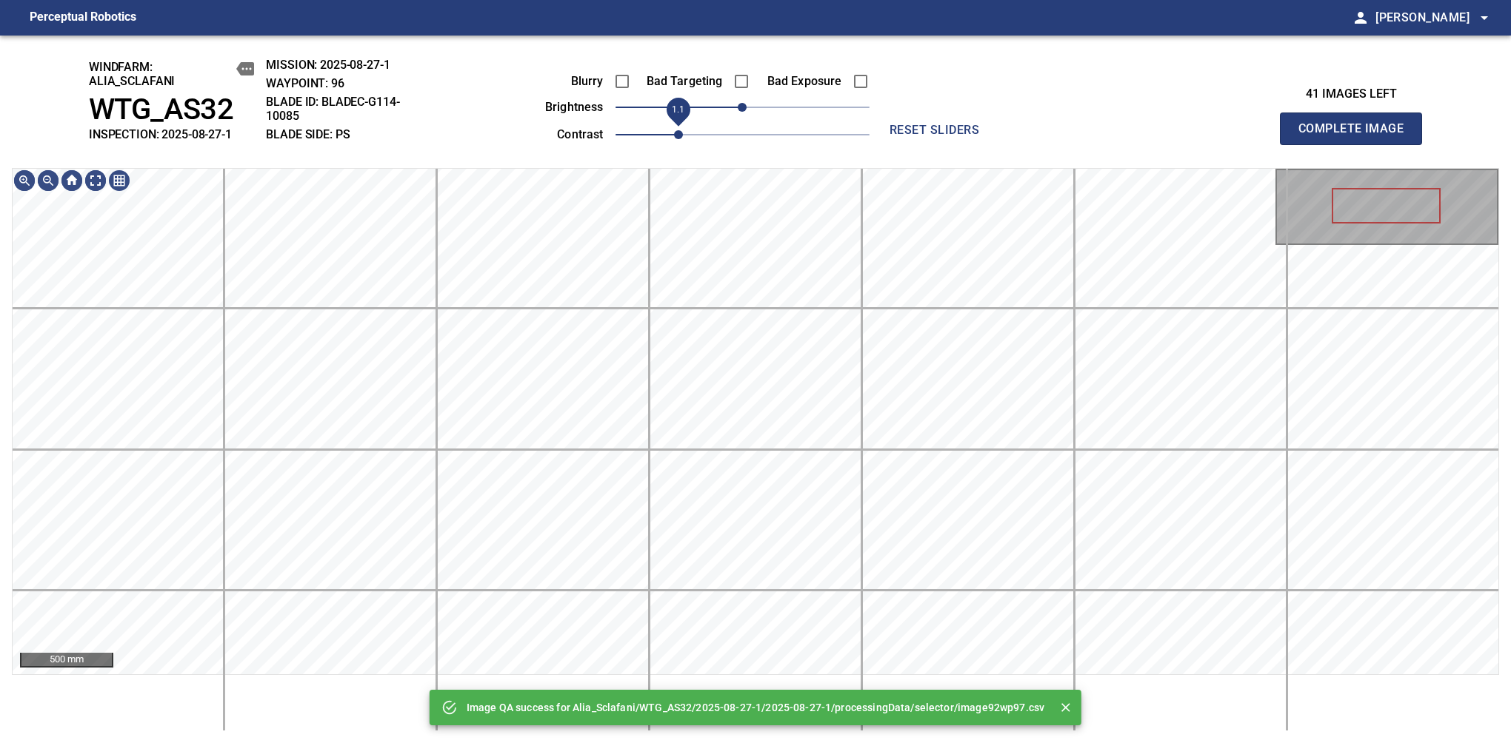
click at [679, 138] on span "1.1" at bounding box center [742, 134] width 254 height 21
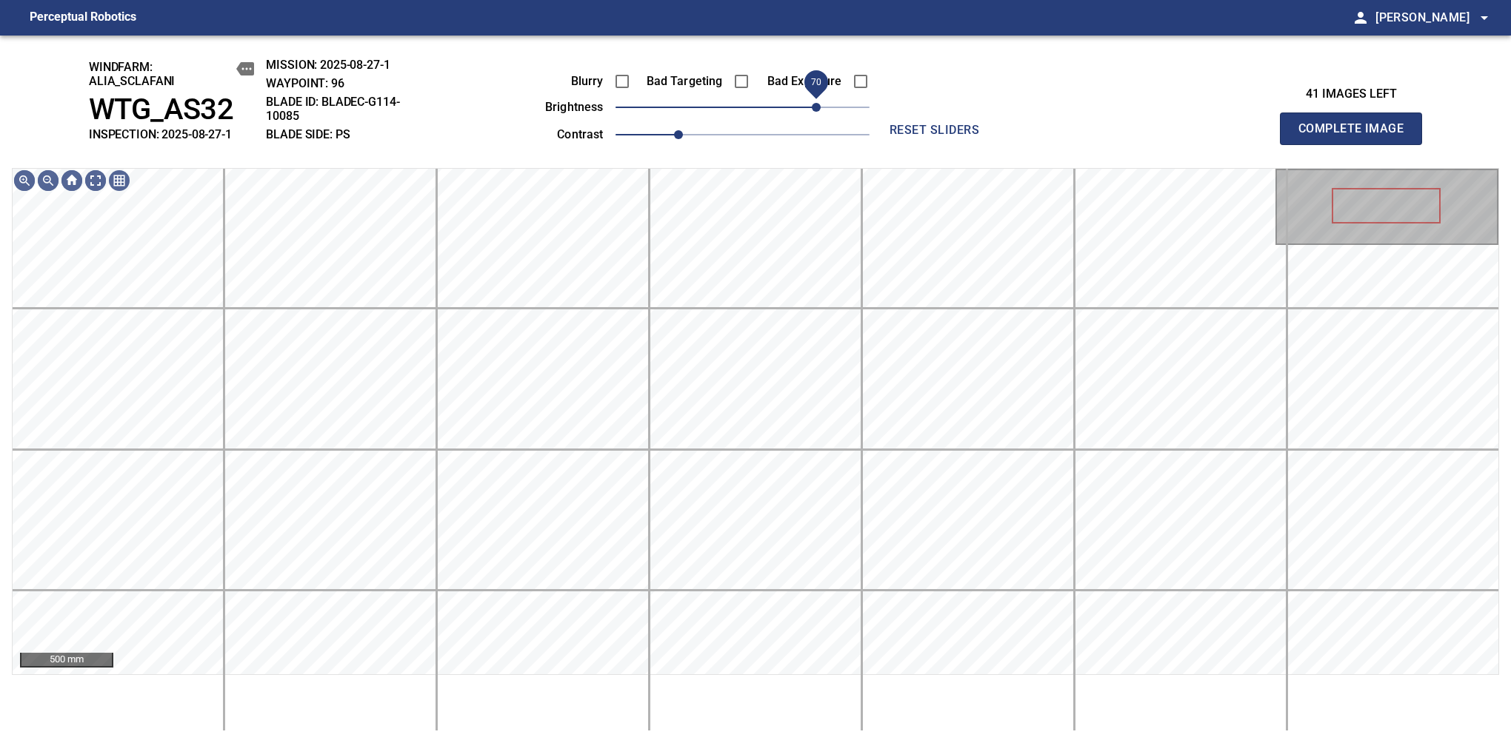
drag, startPoint x: 764, startPoint y: 110, endPoint x: 818, endPoint y: 102, distance: 54.6
click at [818, 103] on span "70" at bounding box center [816, 107] width 9 height 9
click at [696, 138] on span "1.2" at bounding box center [699, 134] width 9 height 9
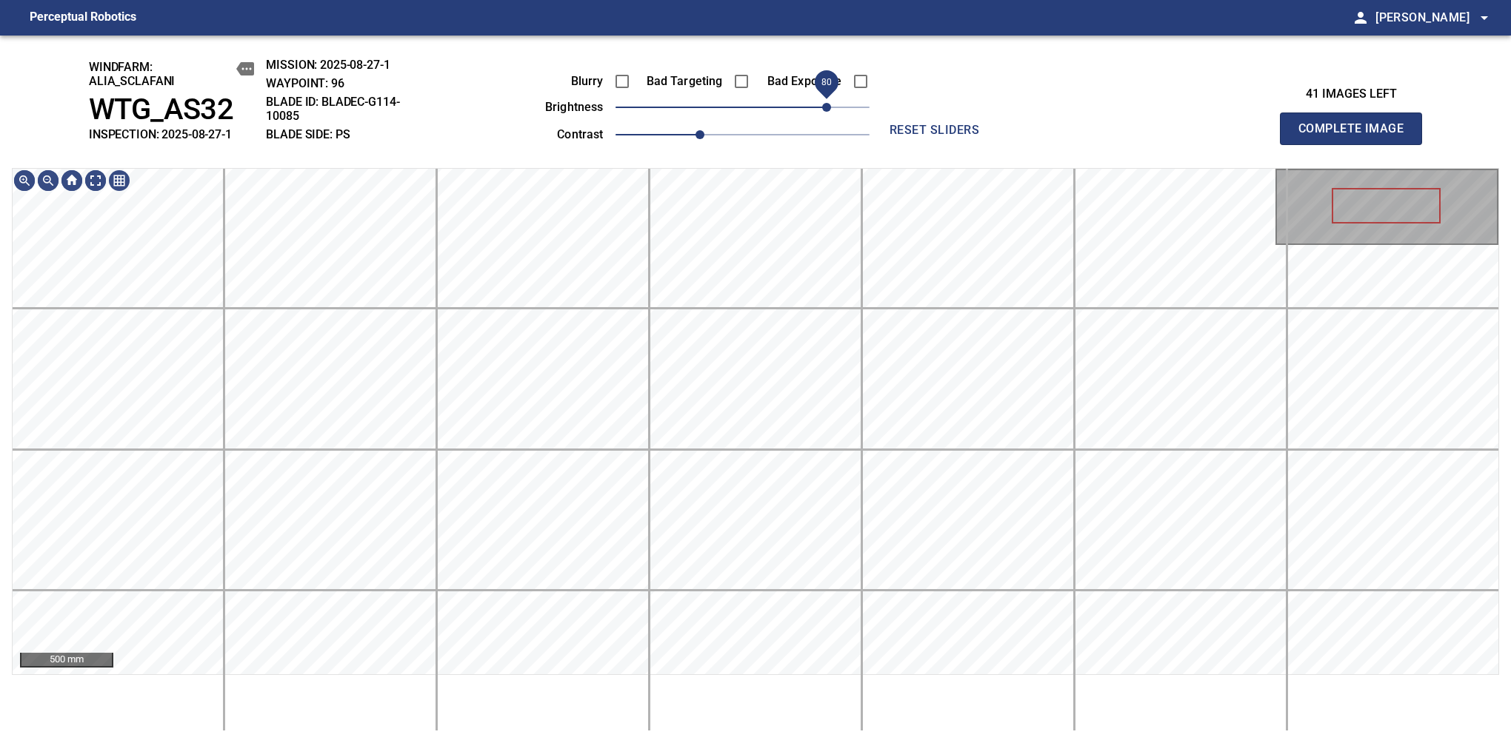
click at [829, 103] on span "80" at bounding box center [826, 107] width 9 height 9
click at [1194, 136] on span "Complete Image" at bounding box center [1351, 128] width 110 height 21
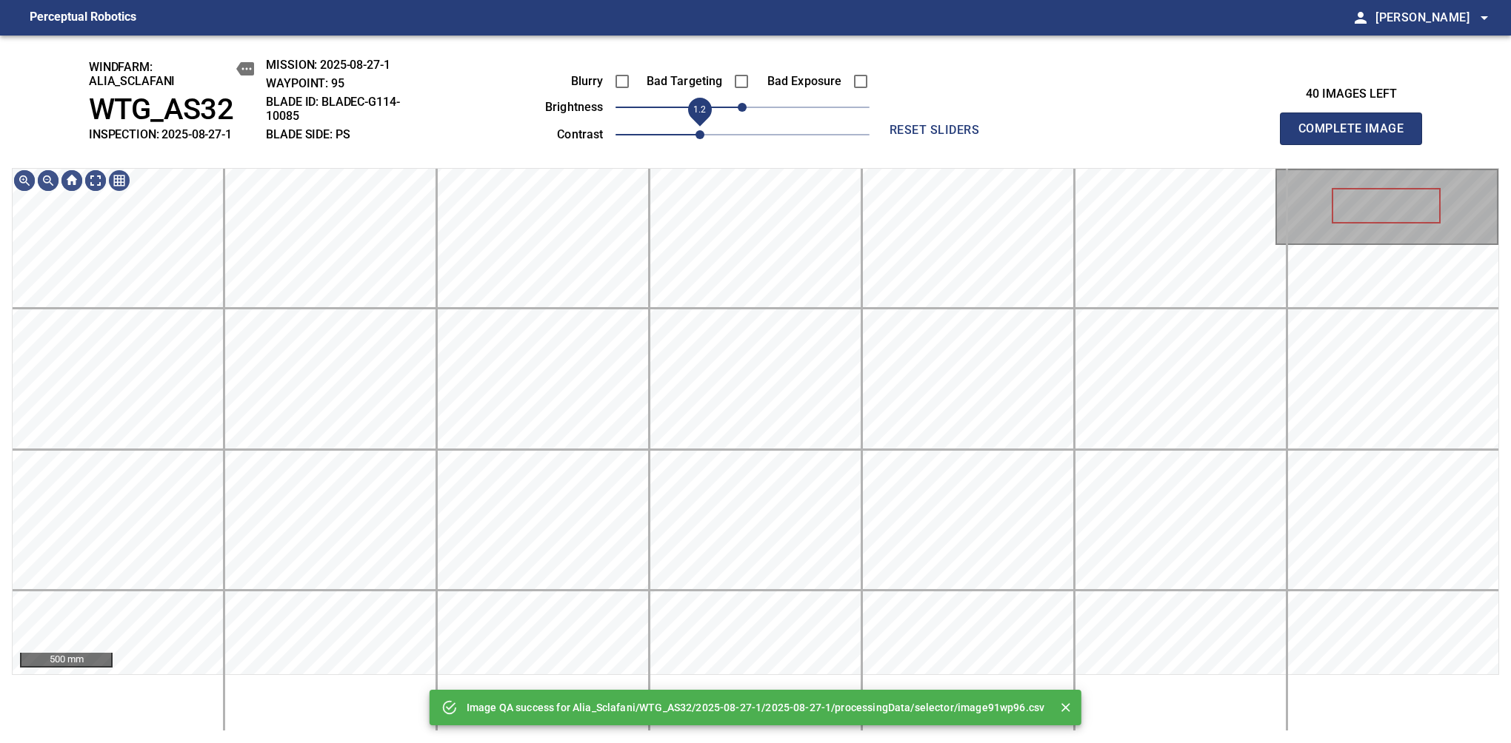
drag, startPoint x: 666, startPoint y: 141, endPoint x: 696, endPoint y: 131, distance: 31.8
click at [696, 131] on span "1.2" at bounding box center [699, 134] width 9 height 9
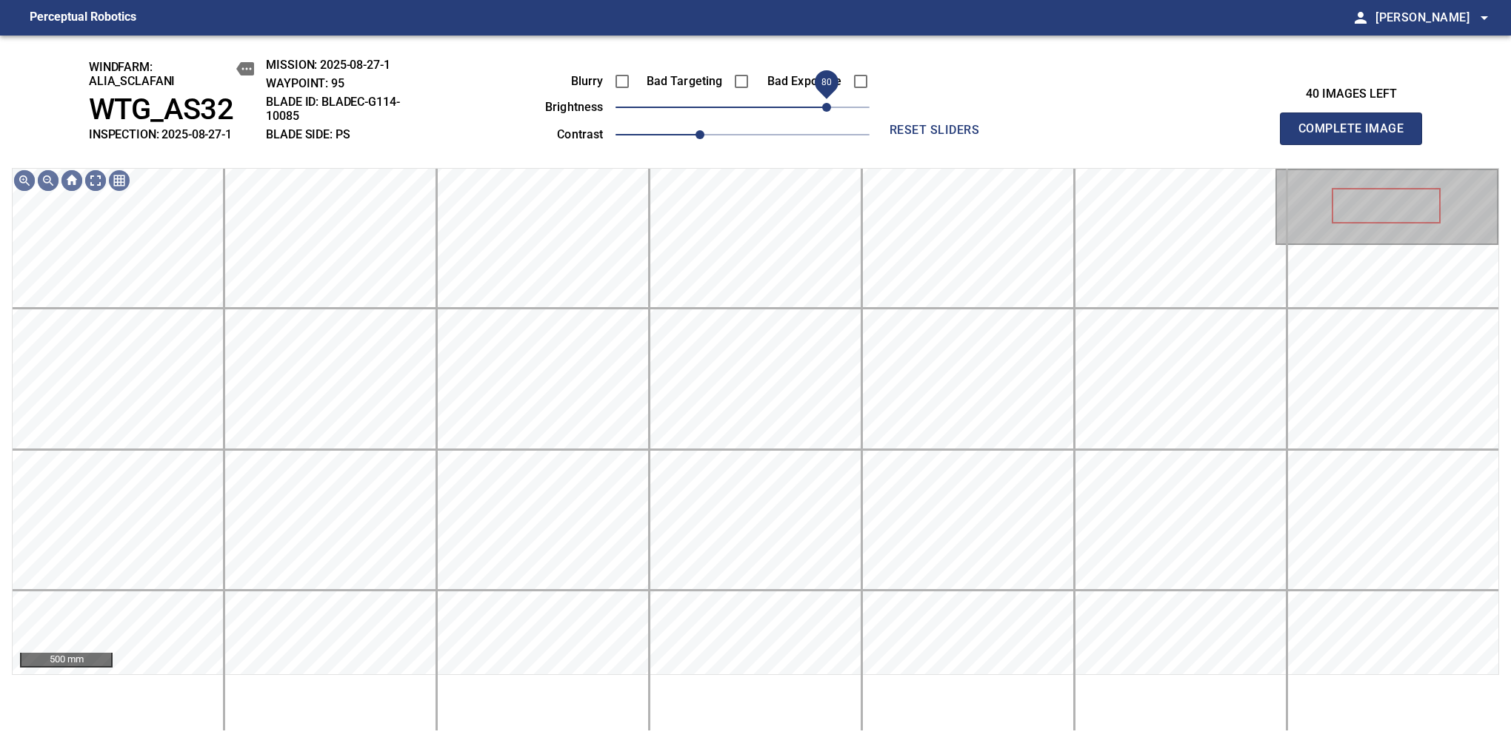
drag, startPoint x: 811, startPoint y: 105, endPoint x: 826, endPoint y: 105, distance: 15.6
click at [826, 105] on span "80" at bounding box center [826, 107] width 9 height 9
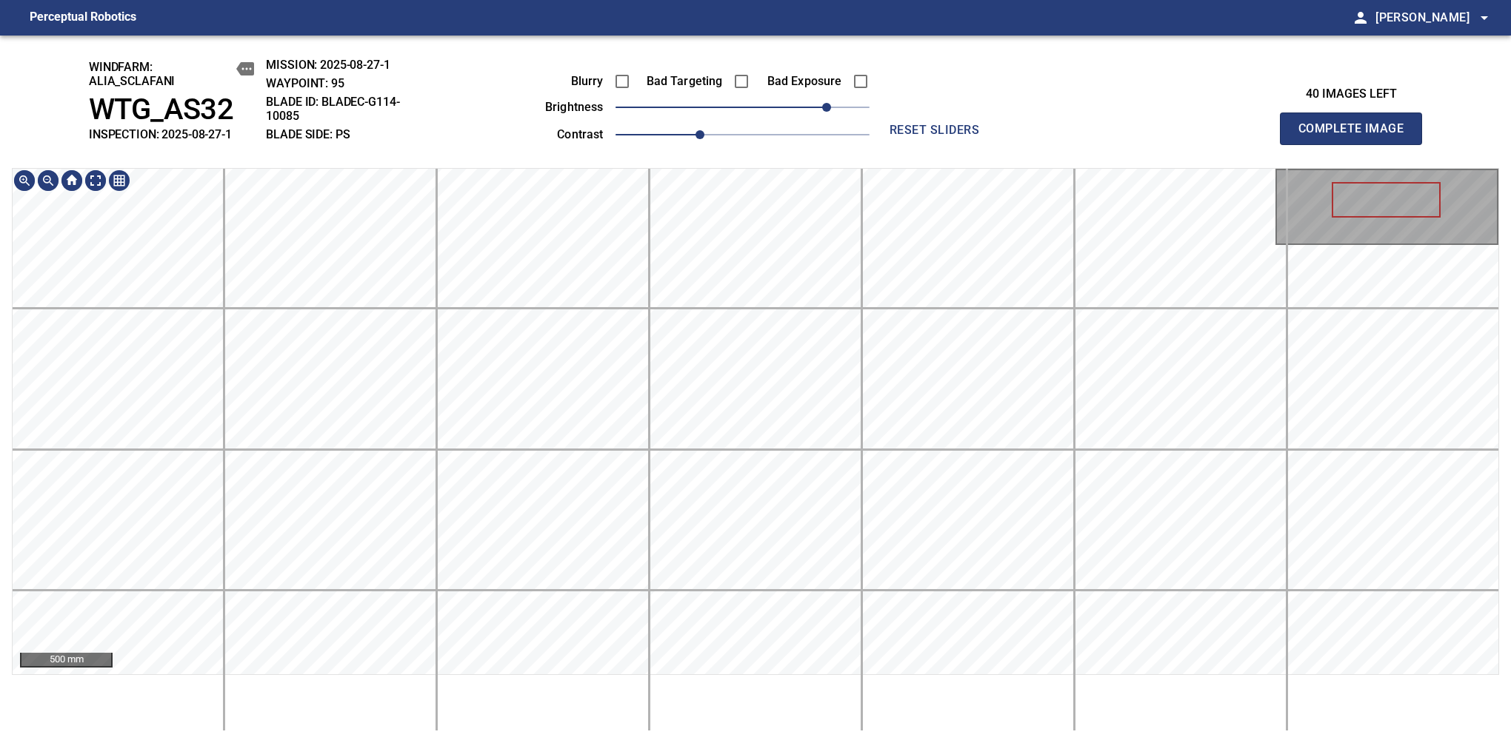
click at [785, 698] on div "500 mm" at bounding box center [755, 450] width 1487 height 564
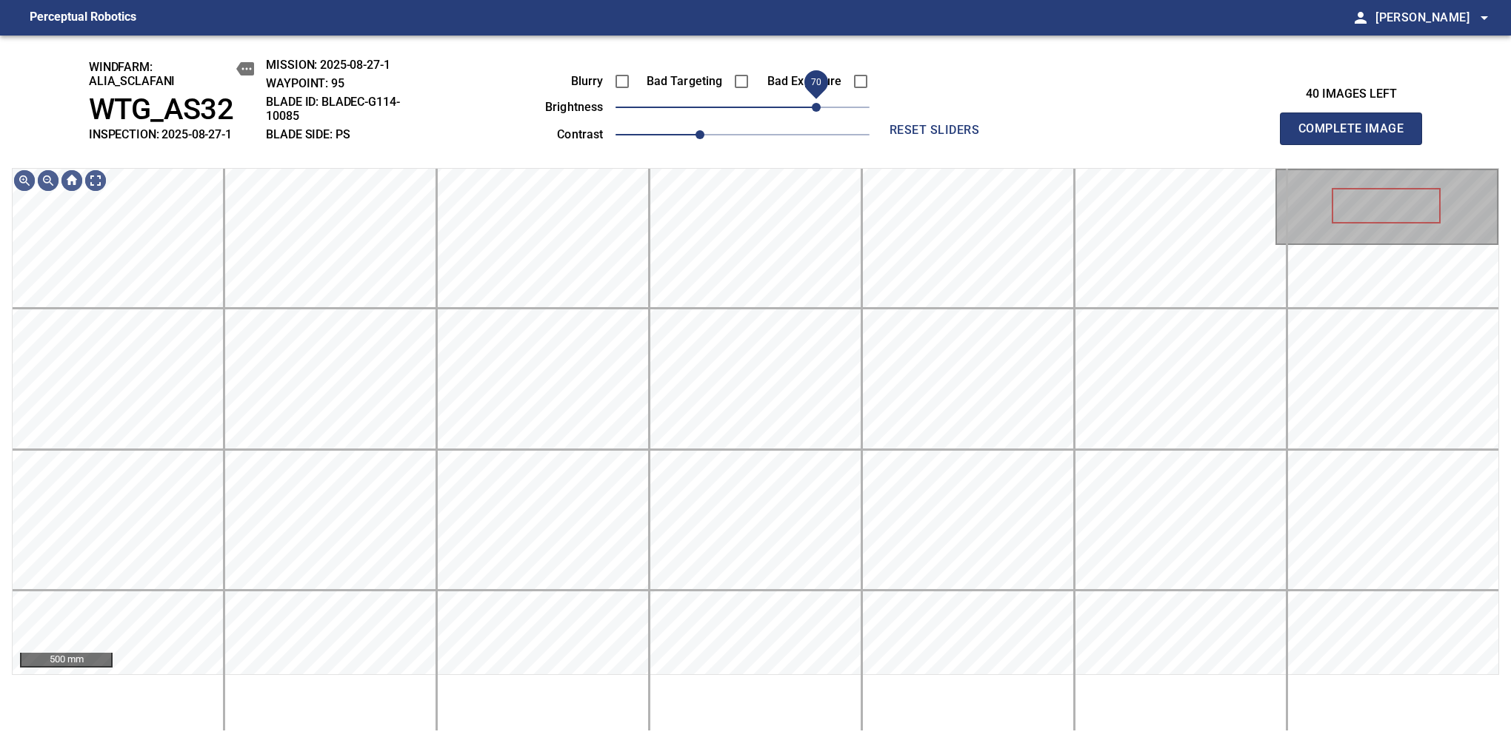
click at [817, 103] on span "70" at bounding box center [816, 107] width 9 height 9
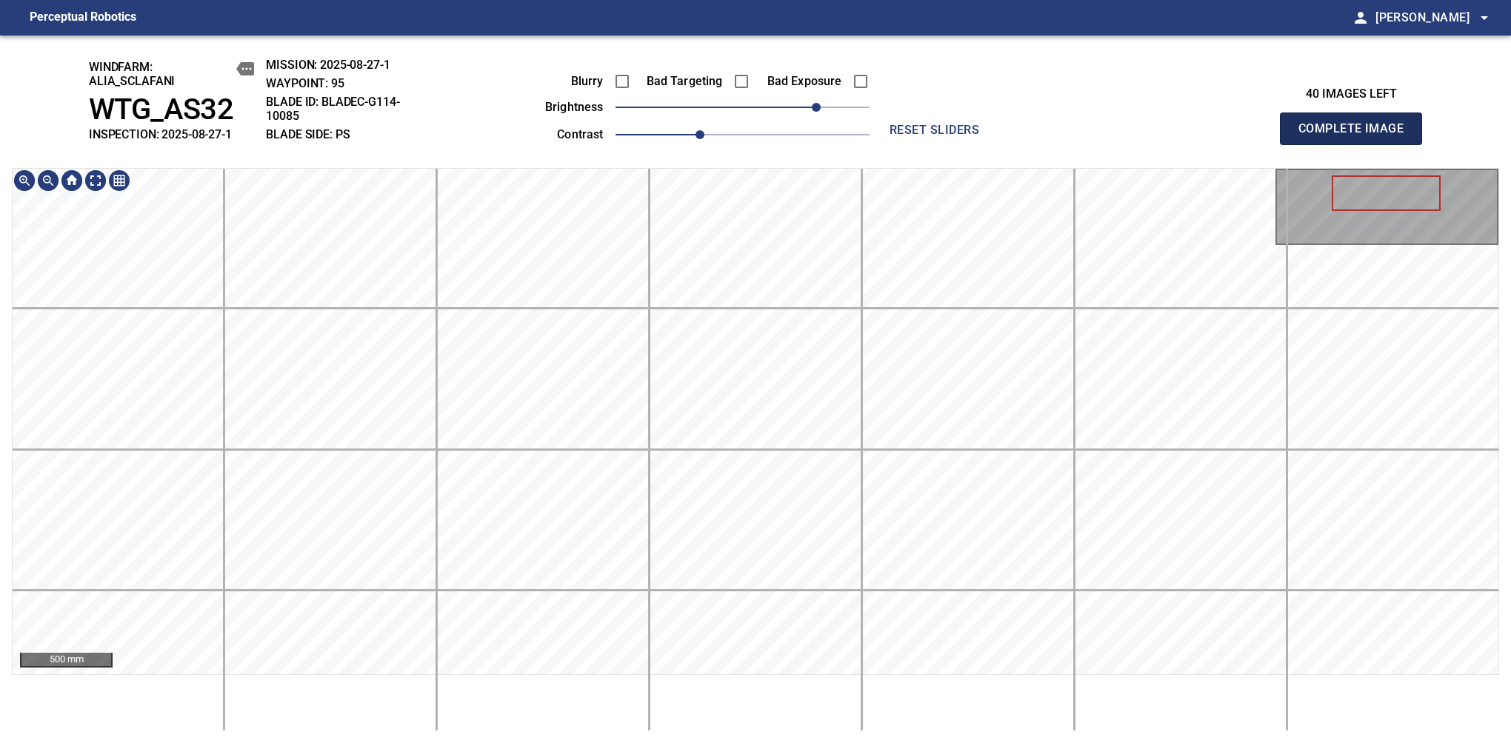
click at [1194, 136] on span "Complete Image" at bounding box center [1351, 128] width 110 height 21
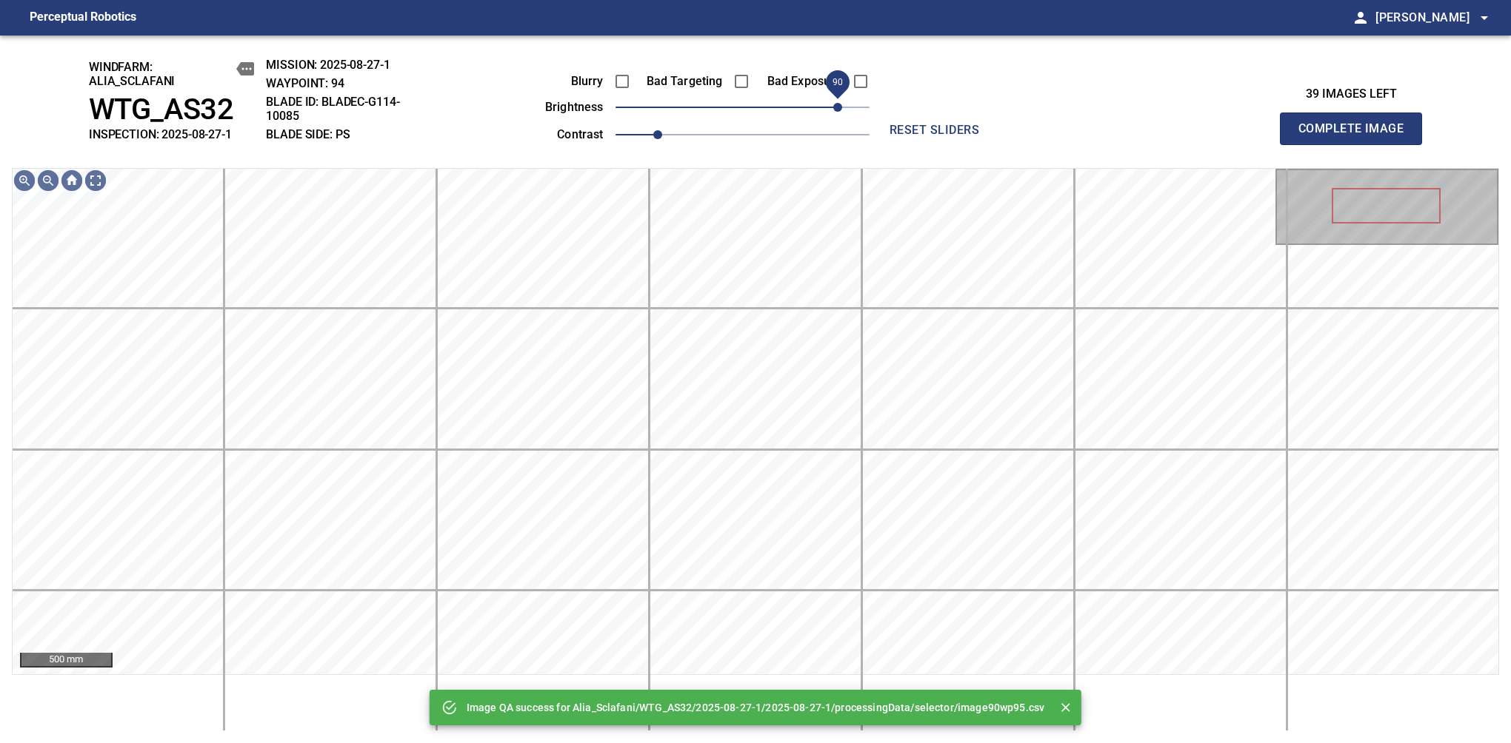
drag, startPoint x: 795, startPoint y: 111, endPoint x: 834, endPoint y: 101, distance: 39.9
click at [834, 101] on span "90" at bounding box center [742, 107] width 254 height 21
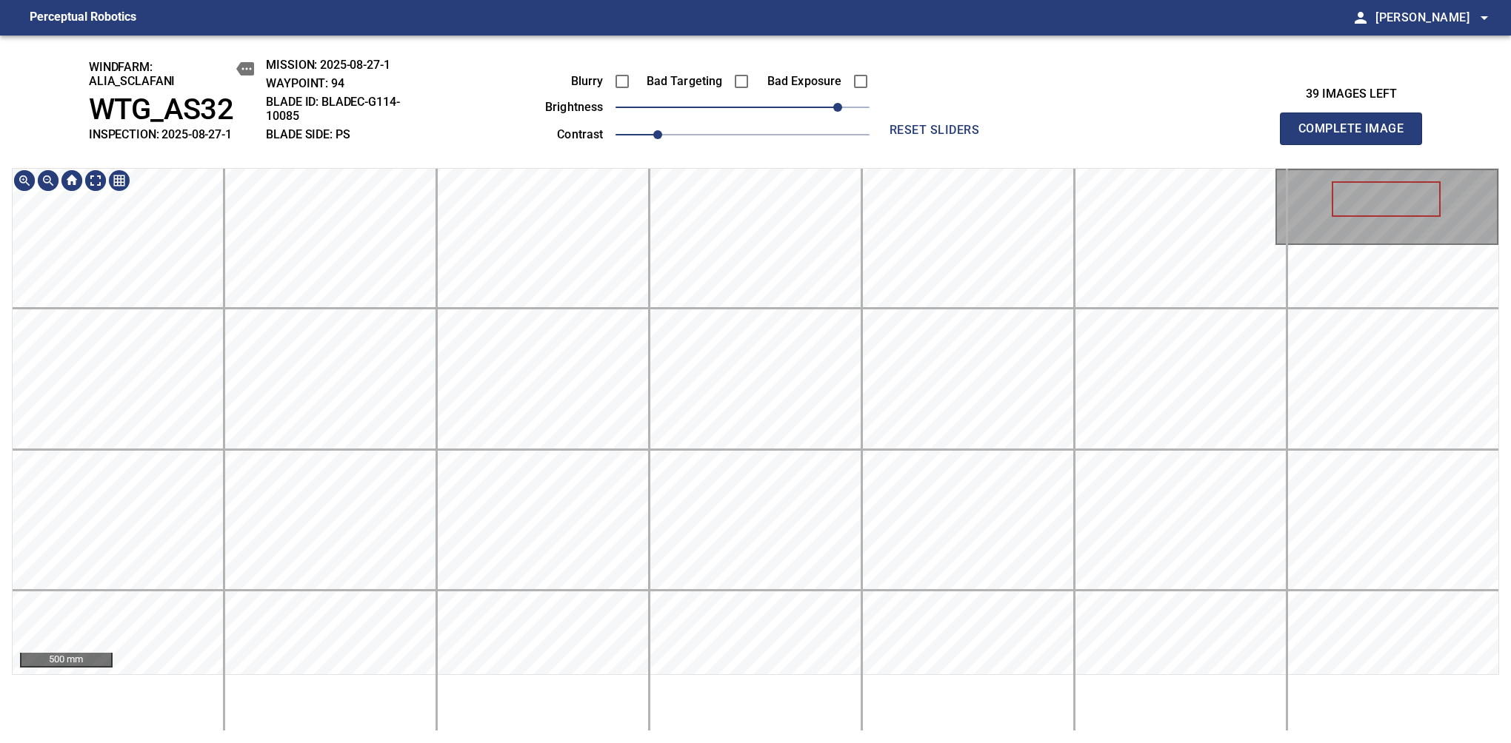
click at [813, 709] on html "Perceptual Robotics person Alex Semenov arrow_drop_down windfarm: Alia_Sclafani…" at bounding box center [755, 371] width 1511 height 743
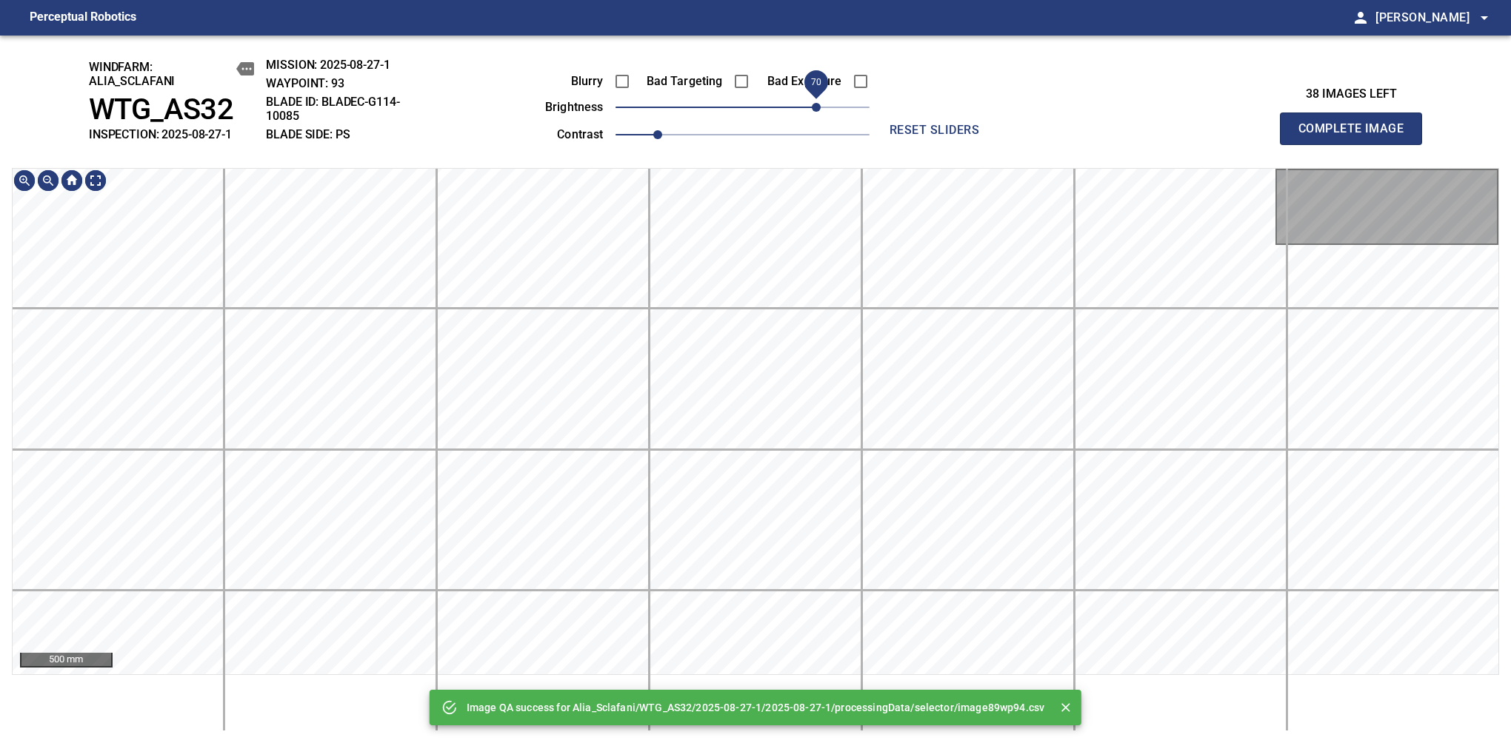
drag, startPoint x: 811, startPoint y: 113, endPoint x: 826, endPoint y: 104, distance: 17.6
click at [826, 104] on span "70" at bounding box center [742, 107] width 254 height 21
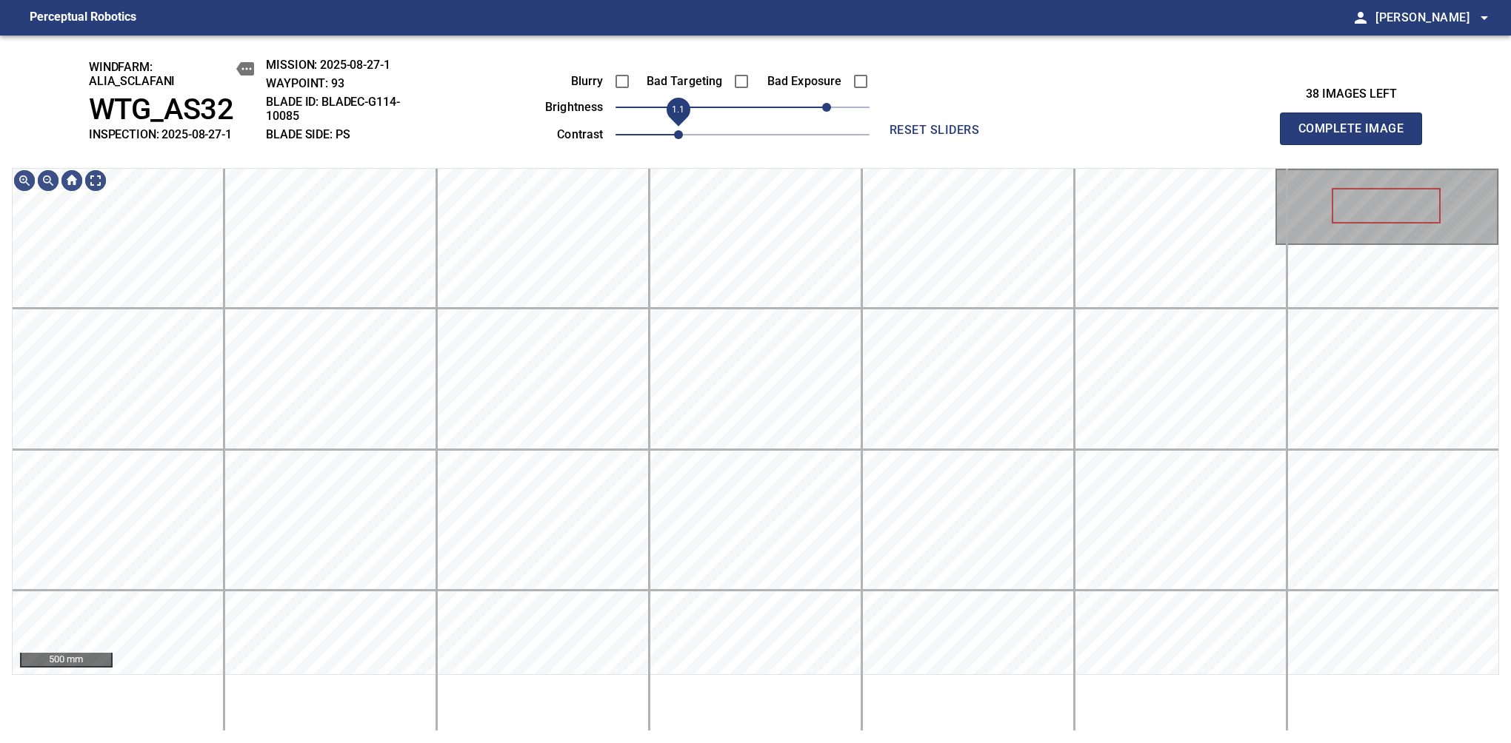
drag, startPoint x: 669, startPoint y: 125, endPoint x: 684, endPoint y: 130, distance: 16.4
click at [683, 130] on span "1.1" at bounding box center [678, 134] width 9 height 9
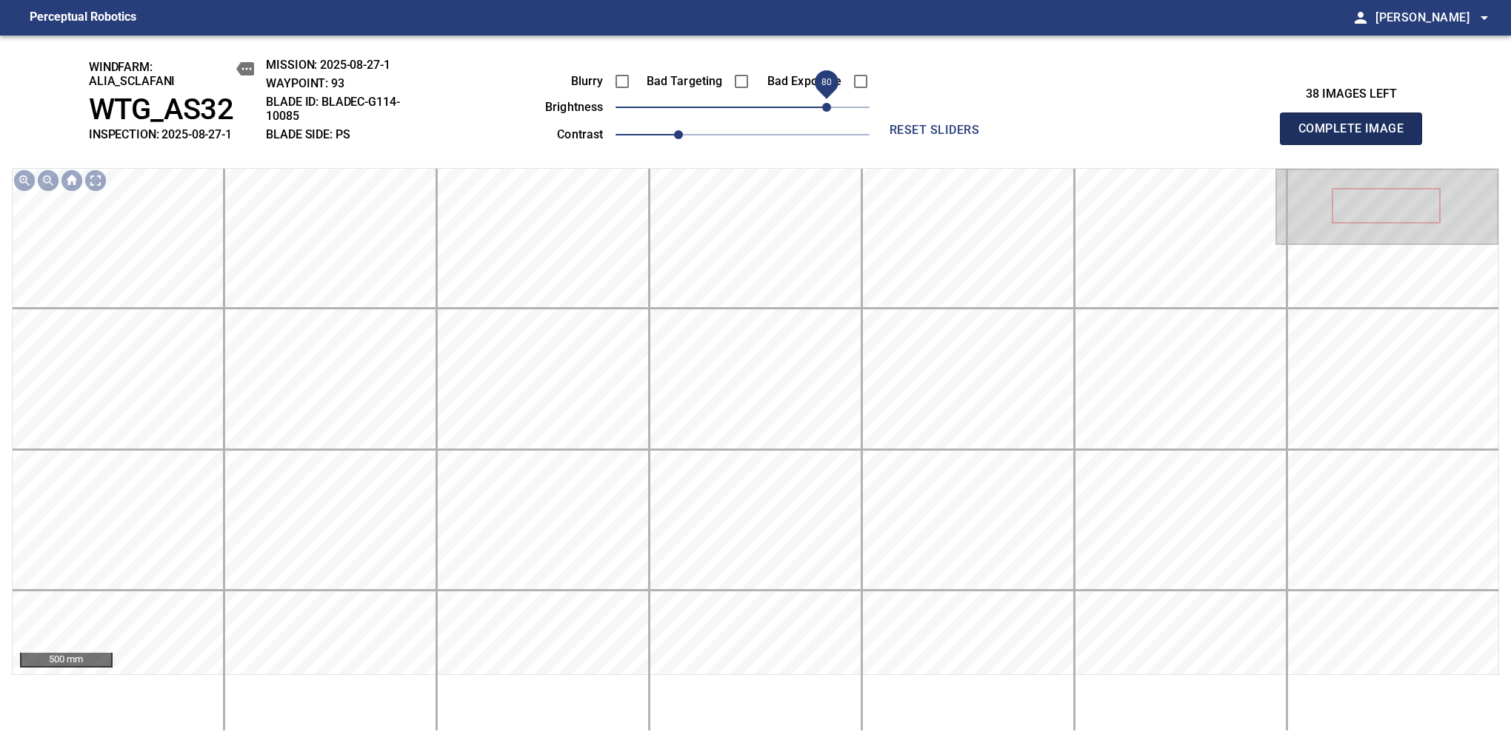
click at [1357, 136] on span "Complete Image" at bounding box center [1351, 128] width 110 height 21
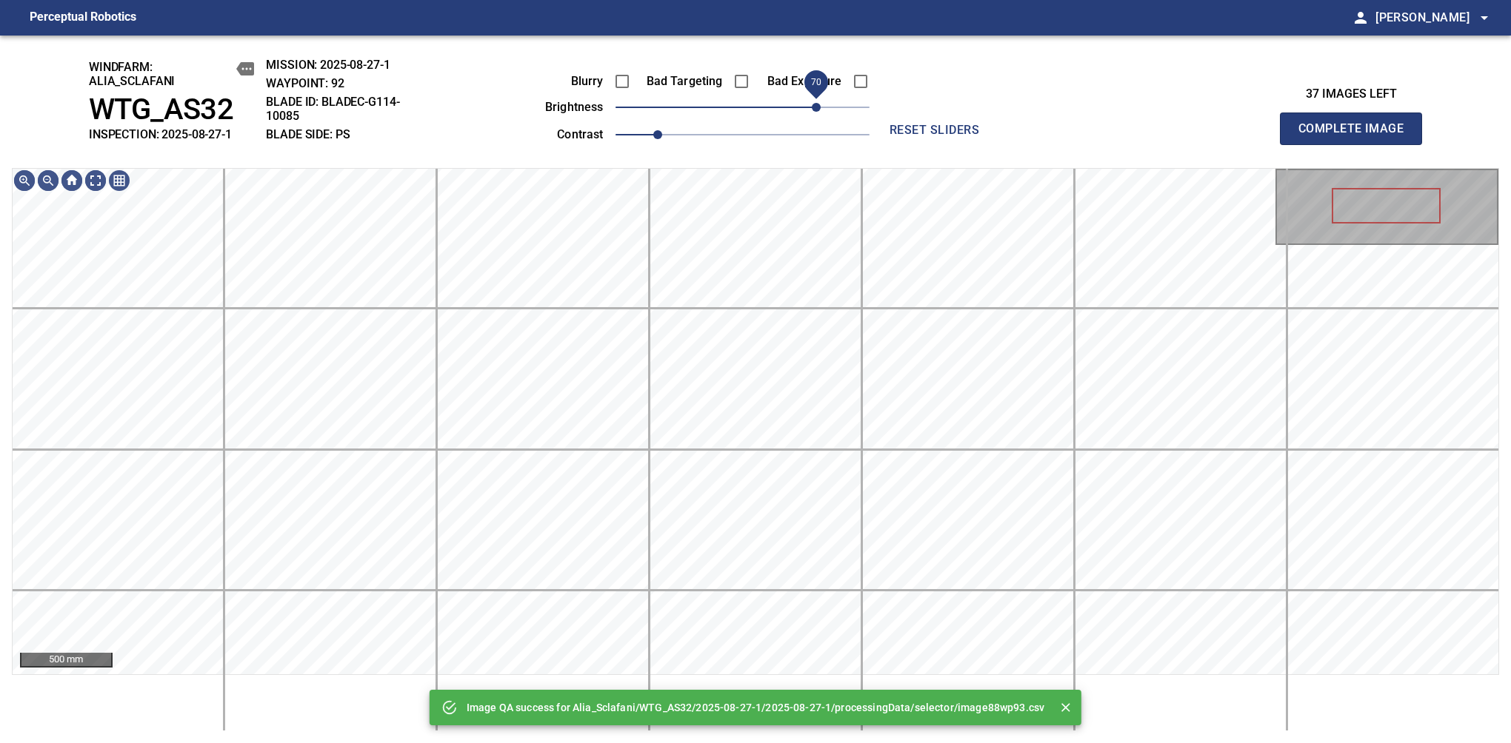
click at [818, 110] on span "70" at bounding box center [742, 107] width 254 height 21
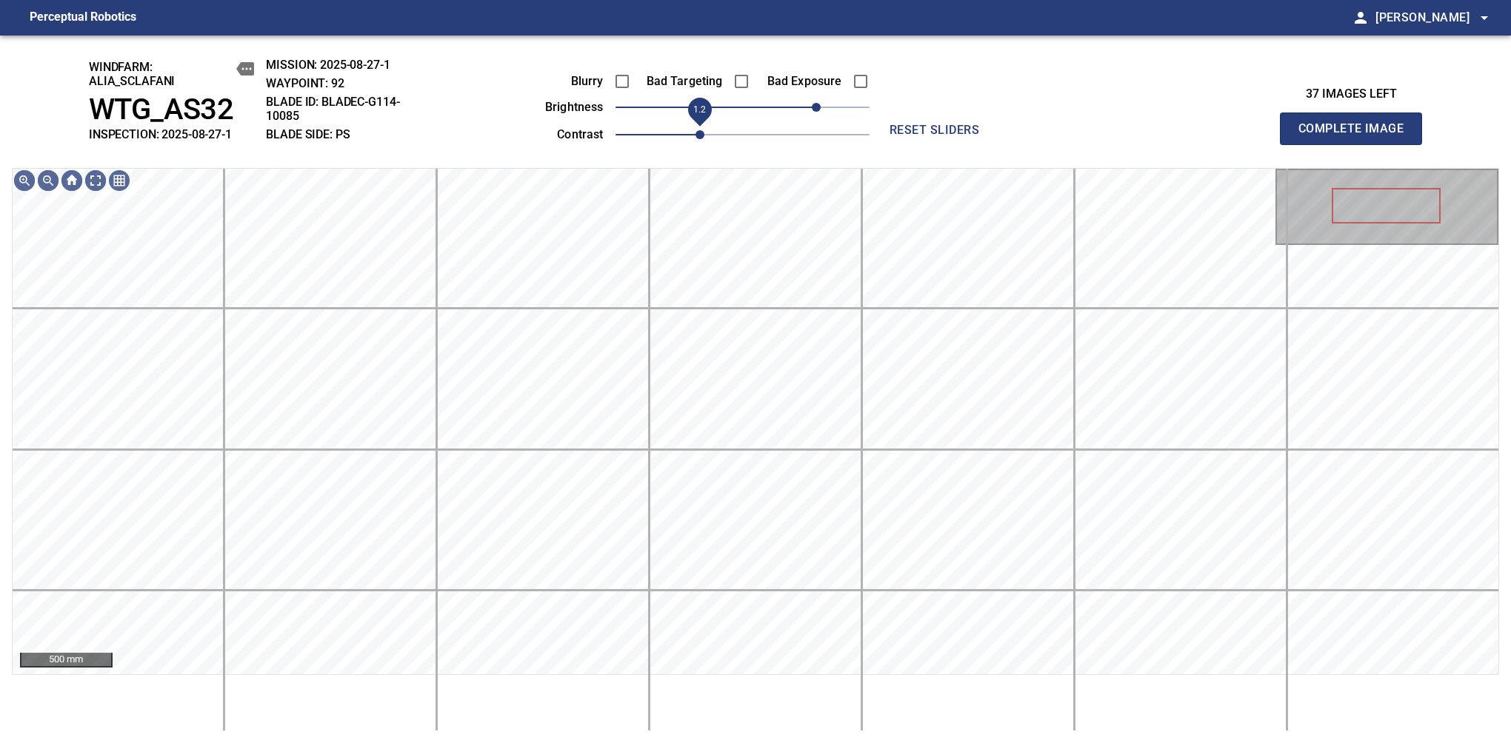
drag, startPoint x: 669, startPoint y: 136, endPoint x: 694, endPoint y: 136, distance: 25.2
click at [695, 136] on span "1.2" at bounding box center [699, 134] width 9 height 9
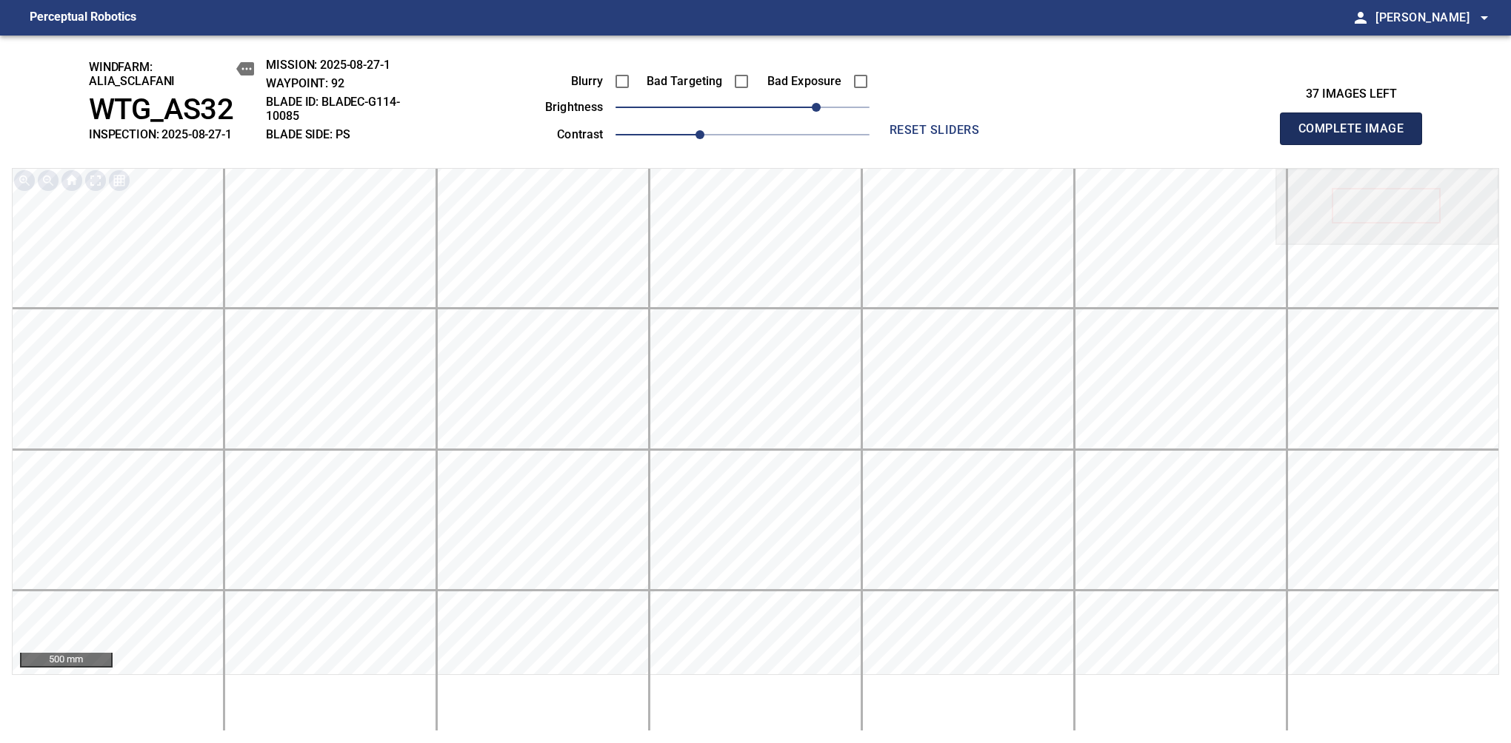
click at [1357, 136] on span "Complete Image" at bounding box center [1351, 128] width 110 height 21
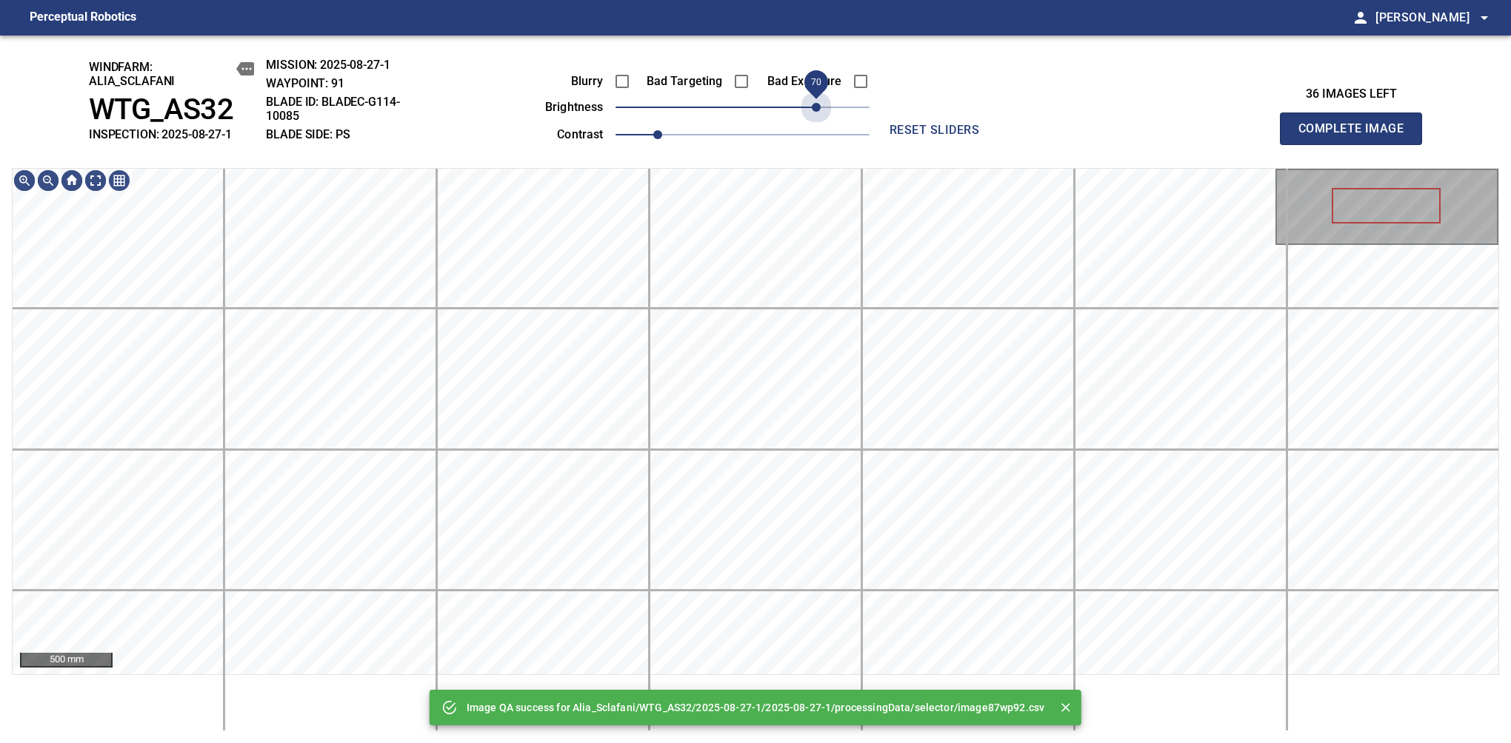
click at [816, 100] on span "70" at bounding box center [742, 107] width 254 height 21
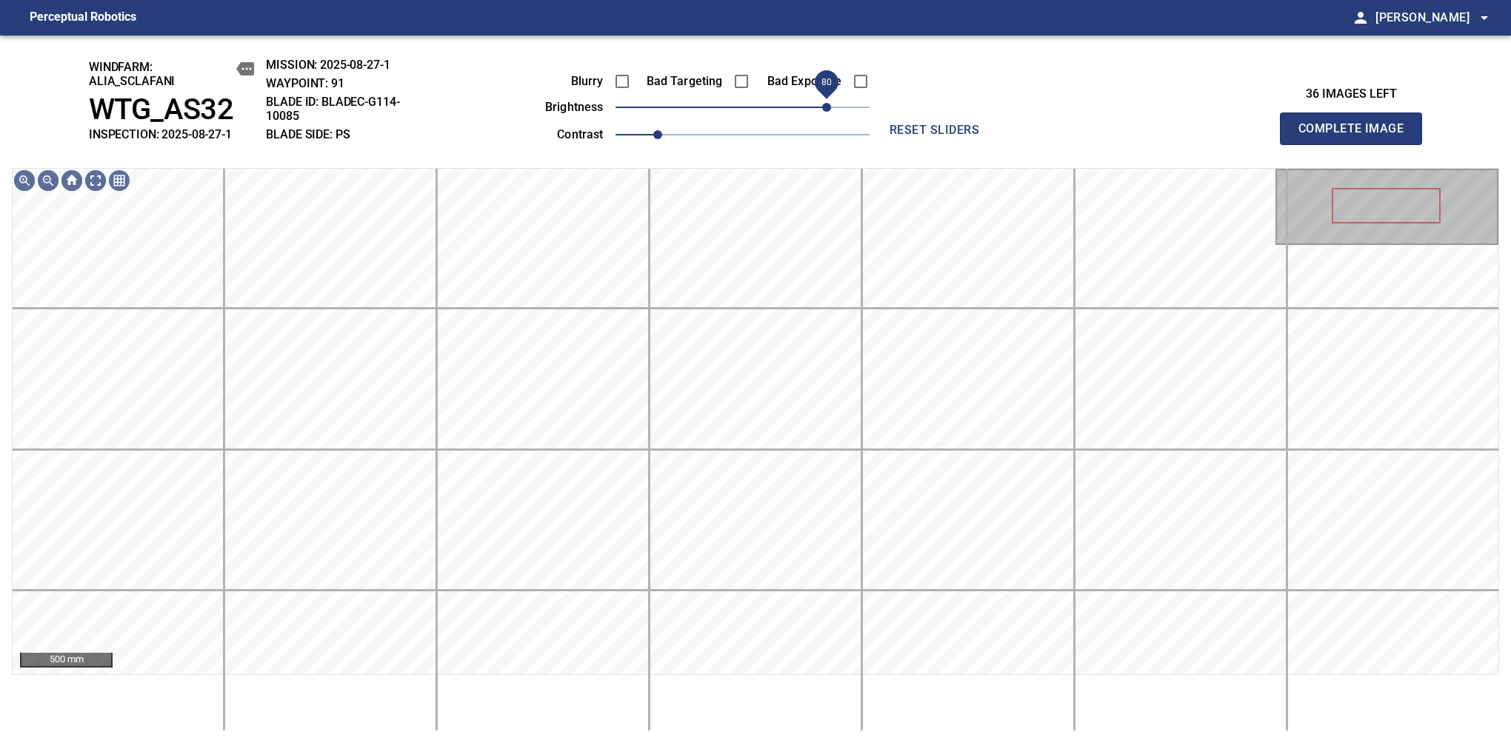
click at [823, 103] on span "80" at bounding box center [826, 107] width 9 height 9
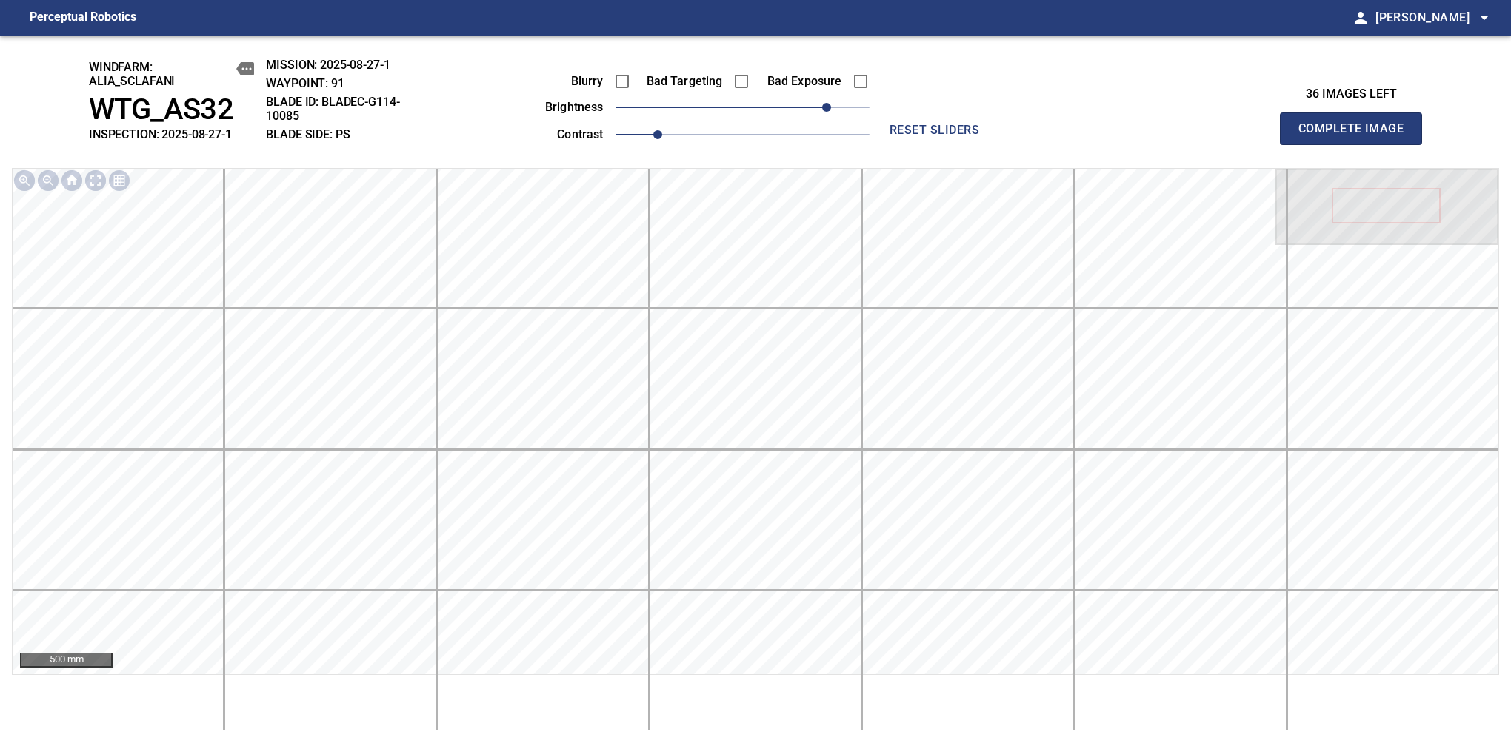
click at [1357, 136] on span "Complete Image" at bounding box center [1351, 128] width 110 height 21
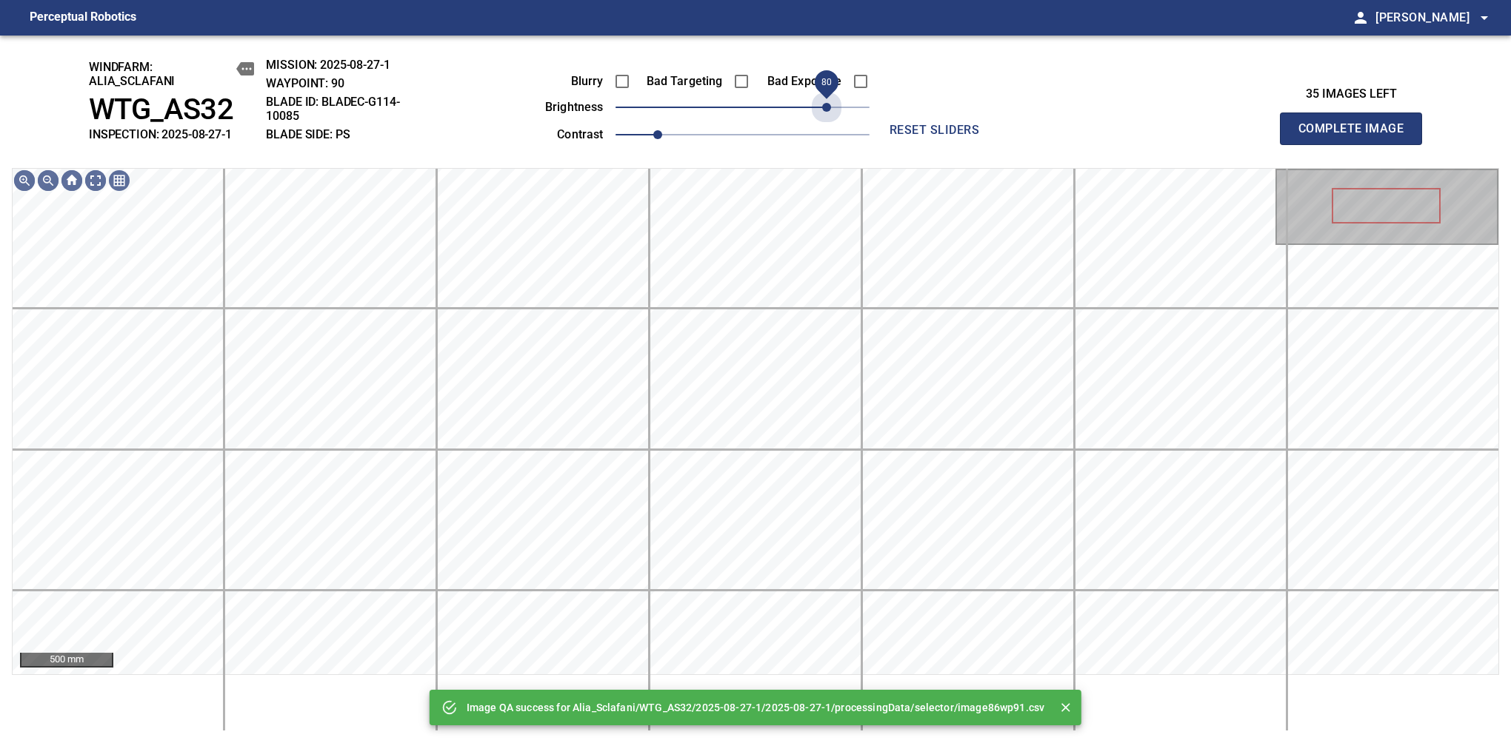
click at [823, 103] on span "80" at bounding box center [742, 107] width 254 height 21
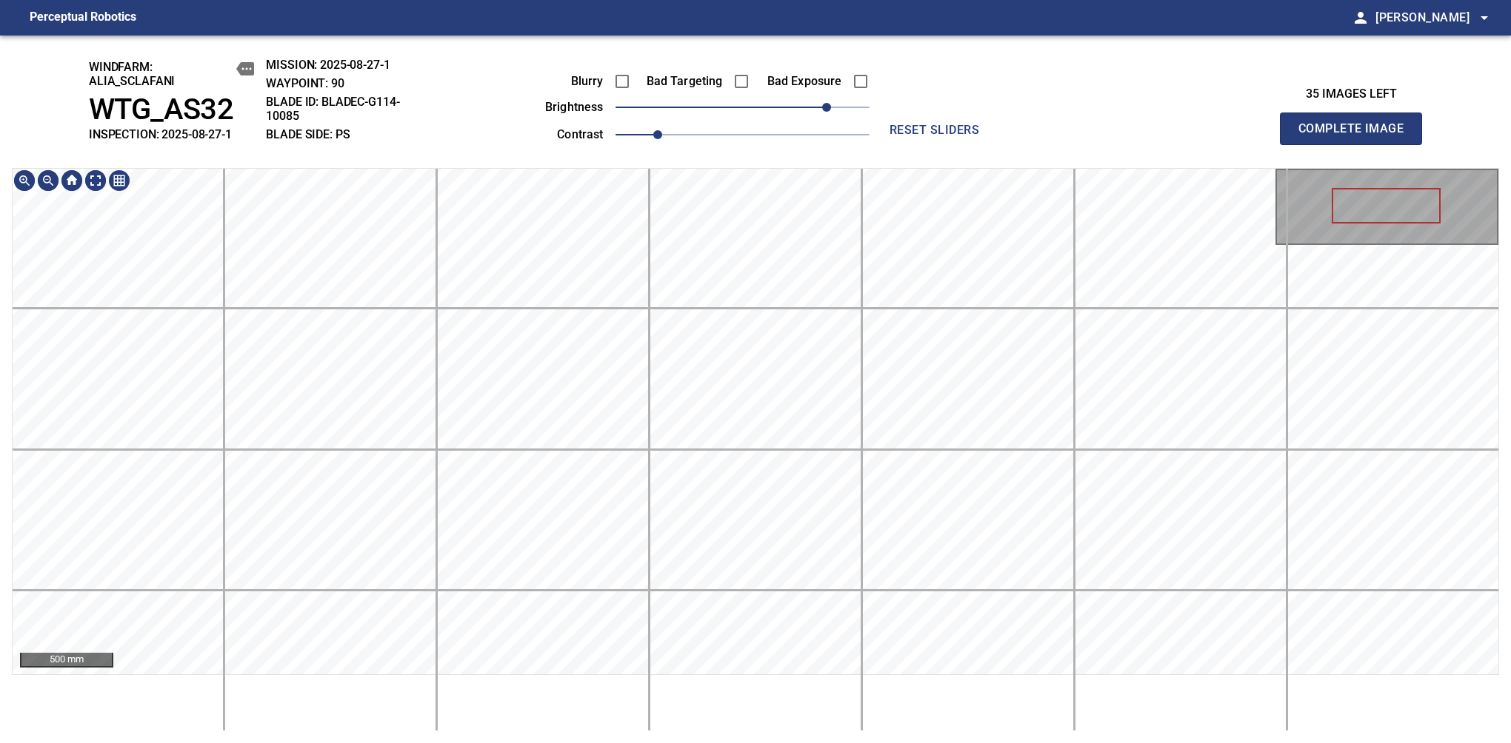
click at [752, 693] on div "500 mm" at bounding box center [755, 450] width 1487 height 564
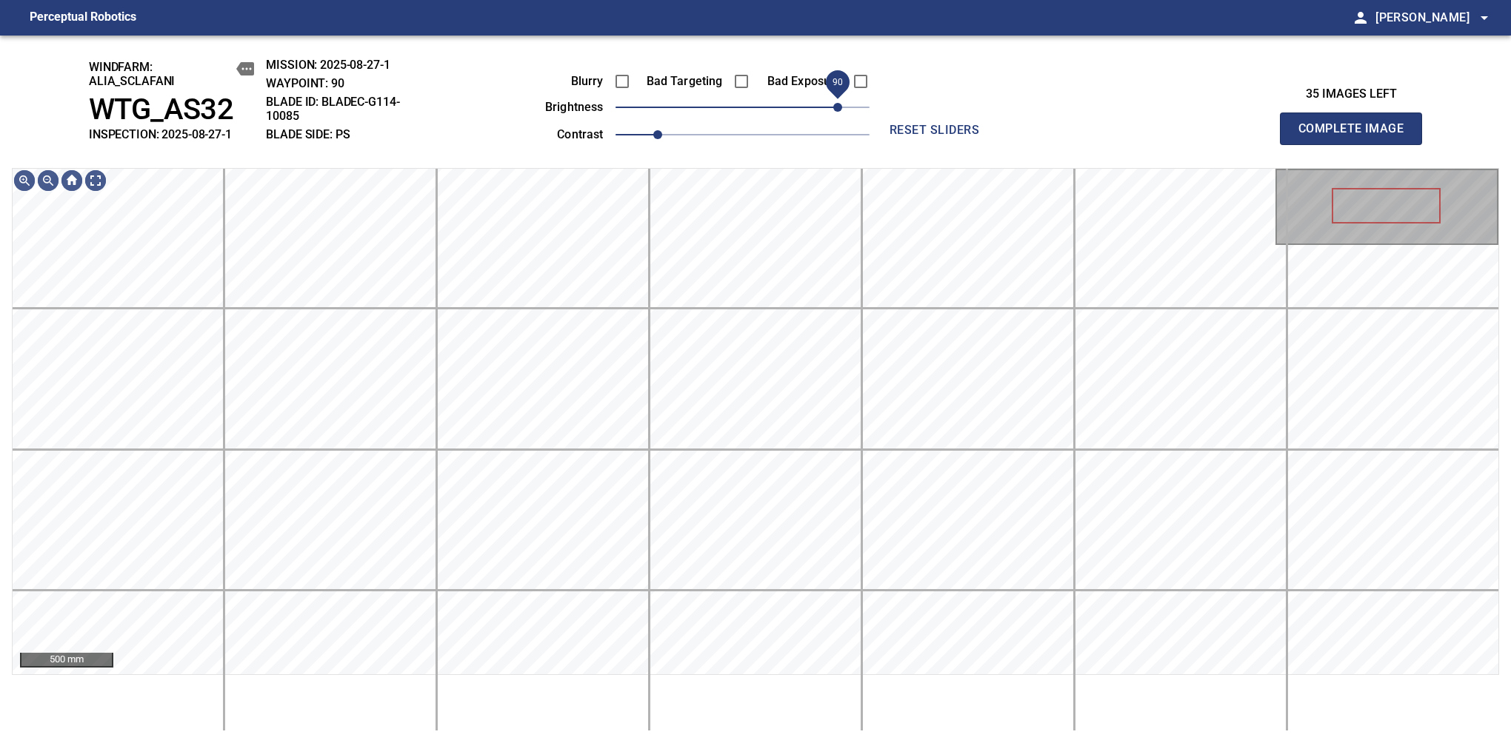
click at [834, 103] on span "90" at bounding box center [837, 107] width 9 height 9
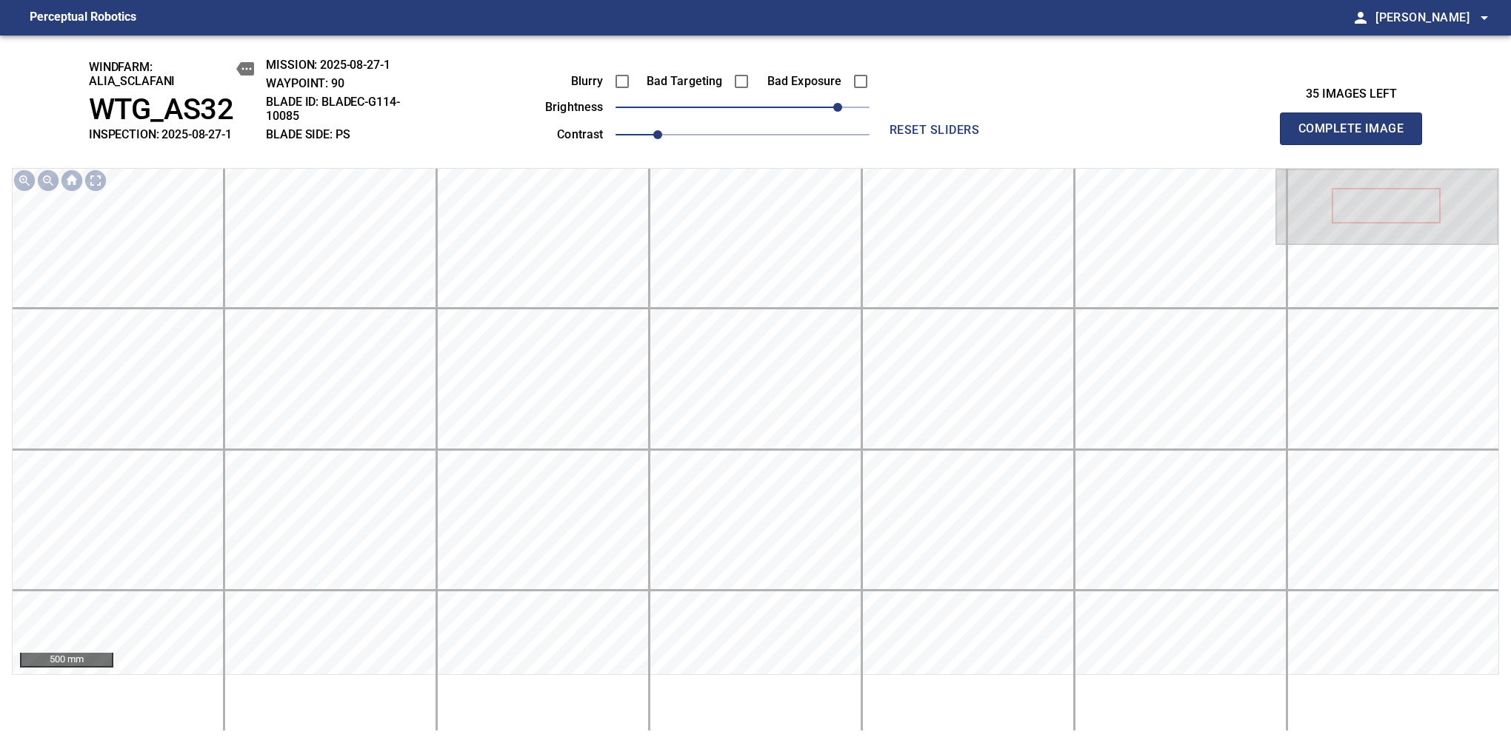
click at [1357, 136] on span "Complete Image" at bounding box center [1351, 128] width 110 height 21
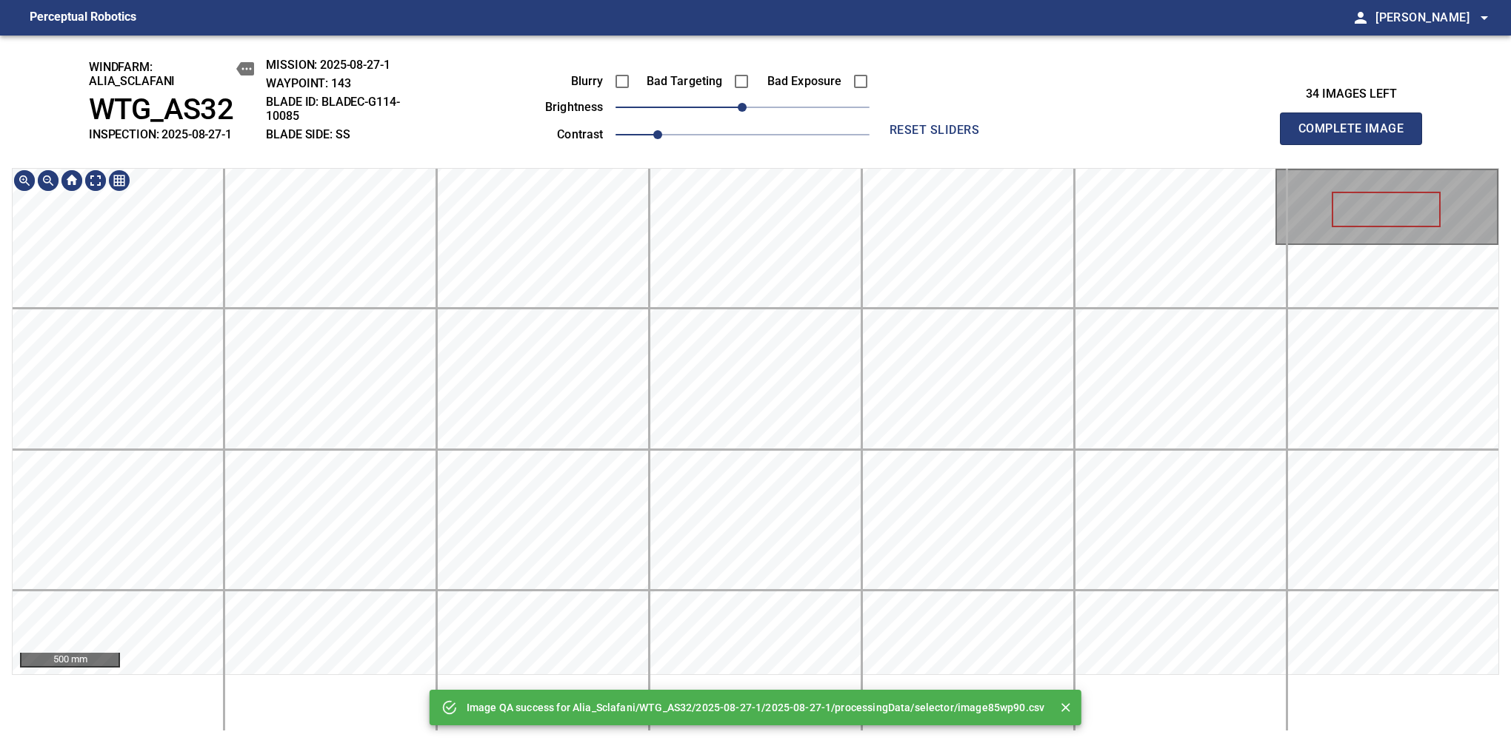
click at [735, 153] on div "Image QA success for Alia_Sclafani/WTG_AS32/2025-08-27-1/2025-08-27-1/processin…" at bounding box center [755, 390] width 1511 height 708
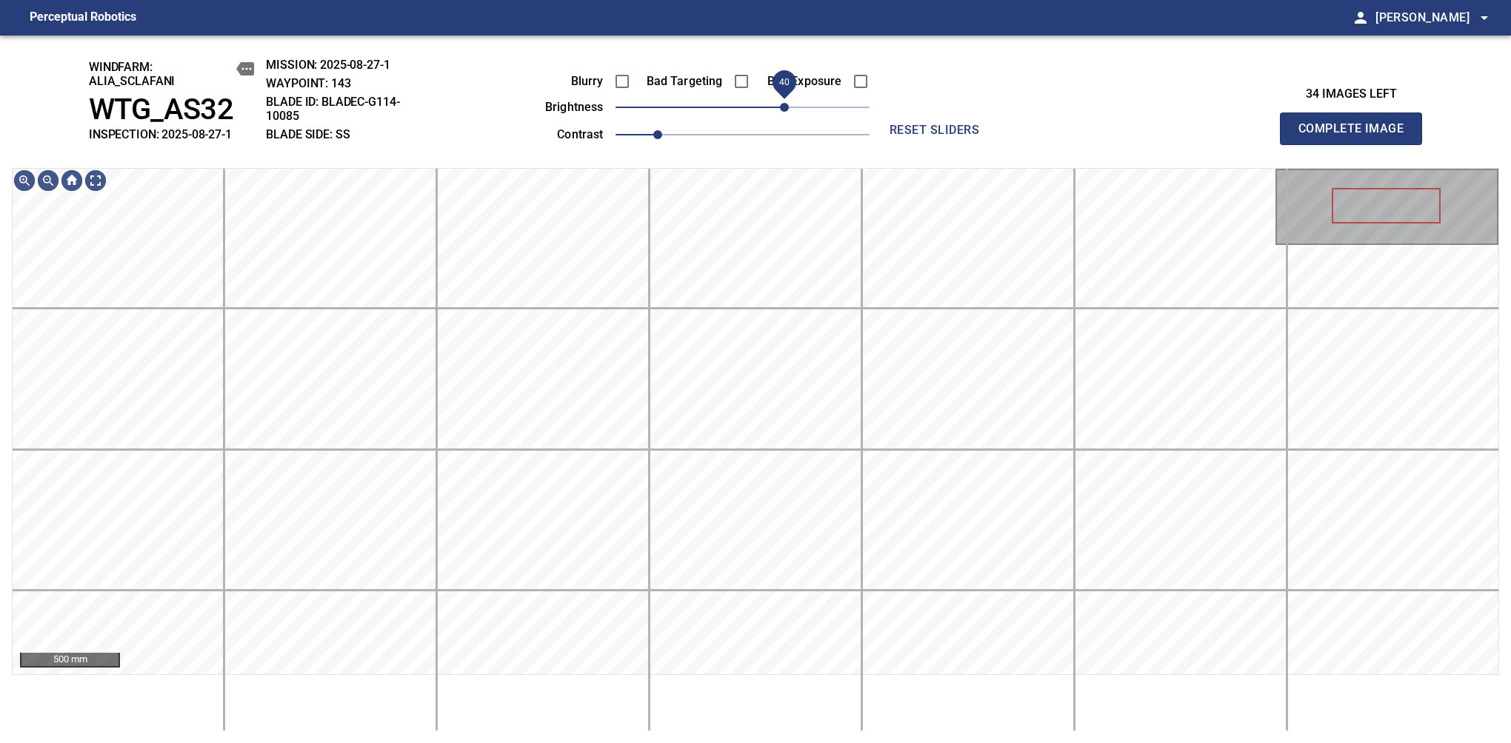
drag, startPoint x: 761, startPoint y: 108, endPoint x: 780, endPoint y: 118, distance: 21.2
click at [780, 118] on span "40" at bounding box center [742, 107] width 254 height 21
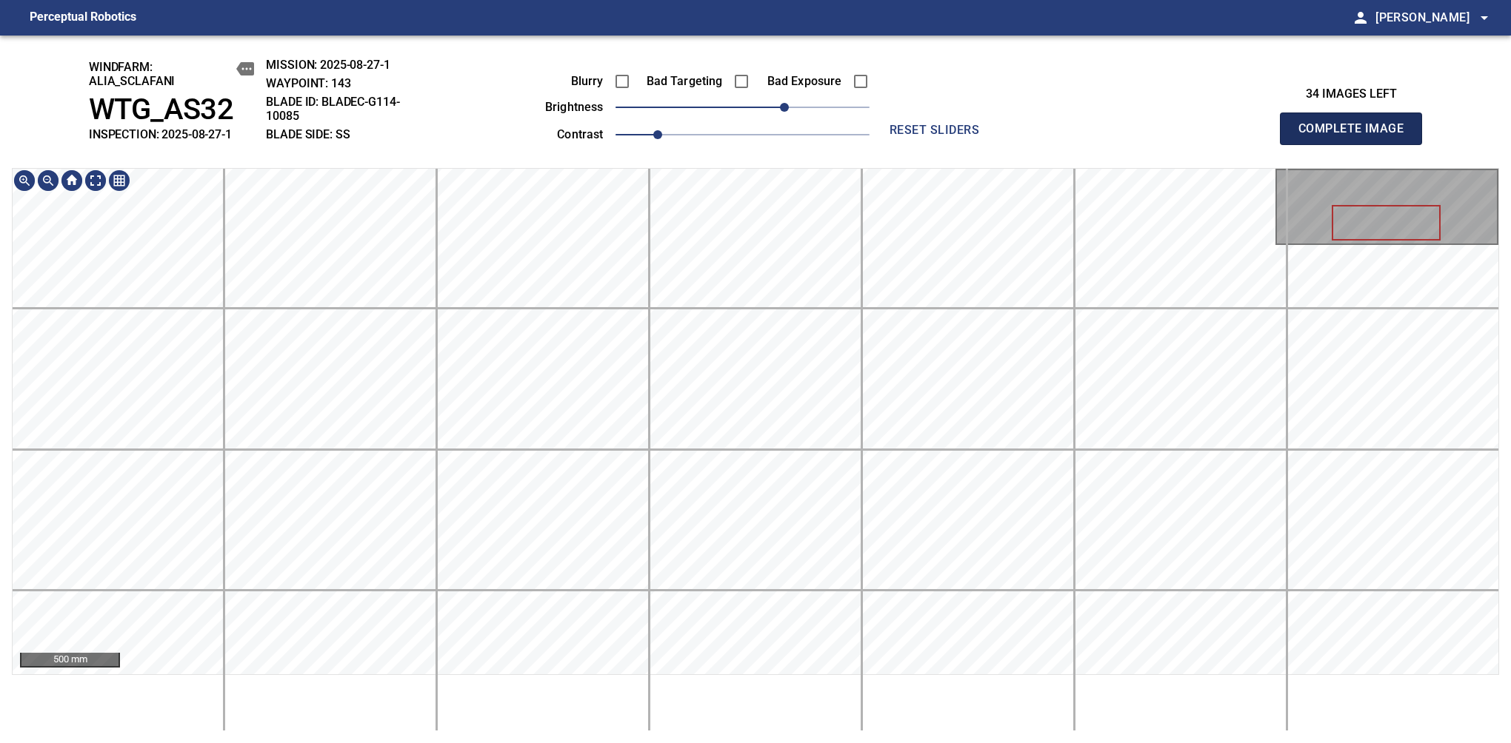
click at [1357, 136] on span "Complete Image" at bounding box center [1351, 128] width 110 height 21
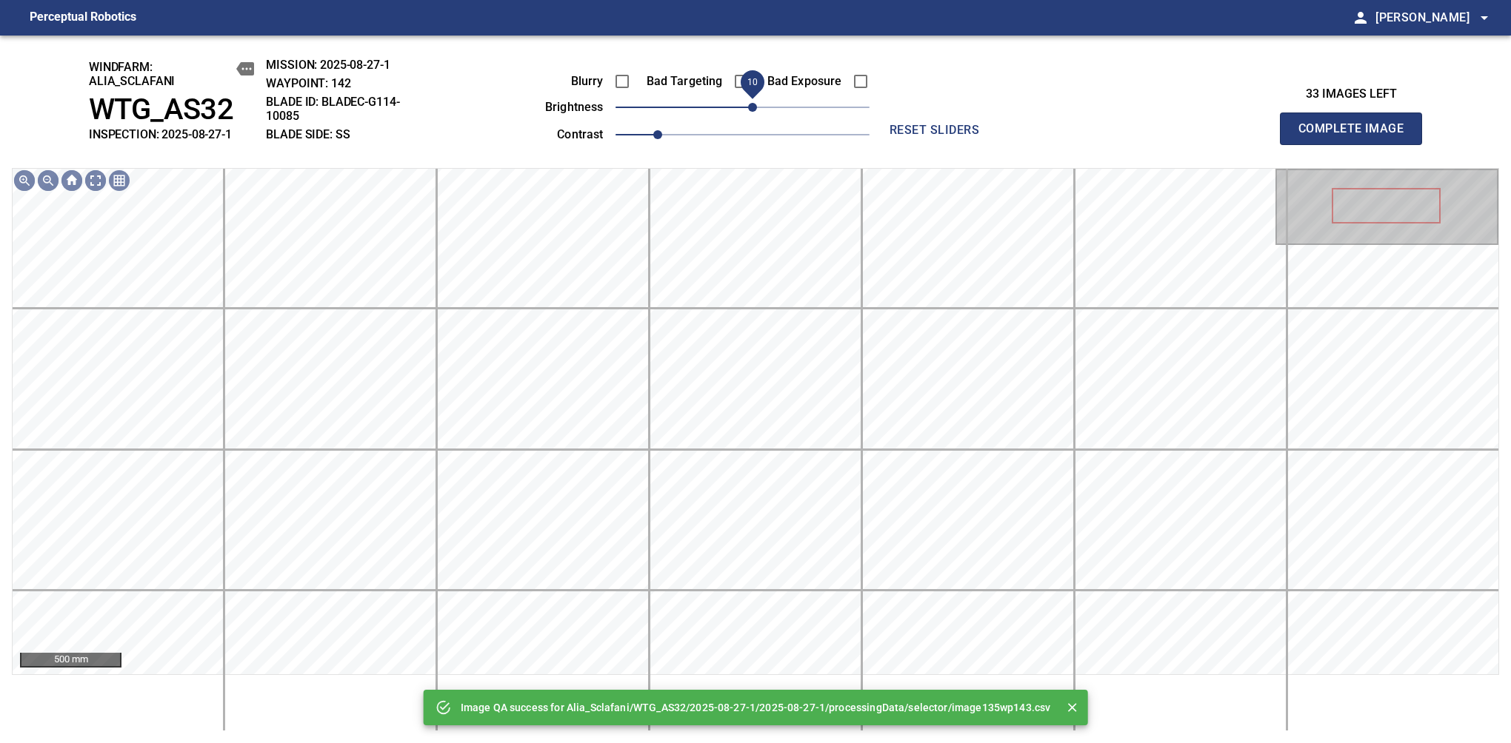
click at [753, 111] on span "10" at bounding box center [752, 107] width 9 height 9
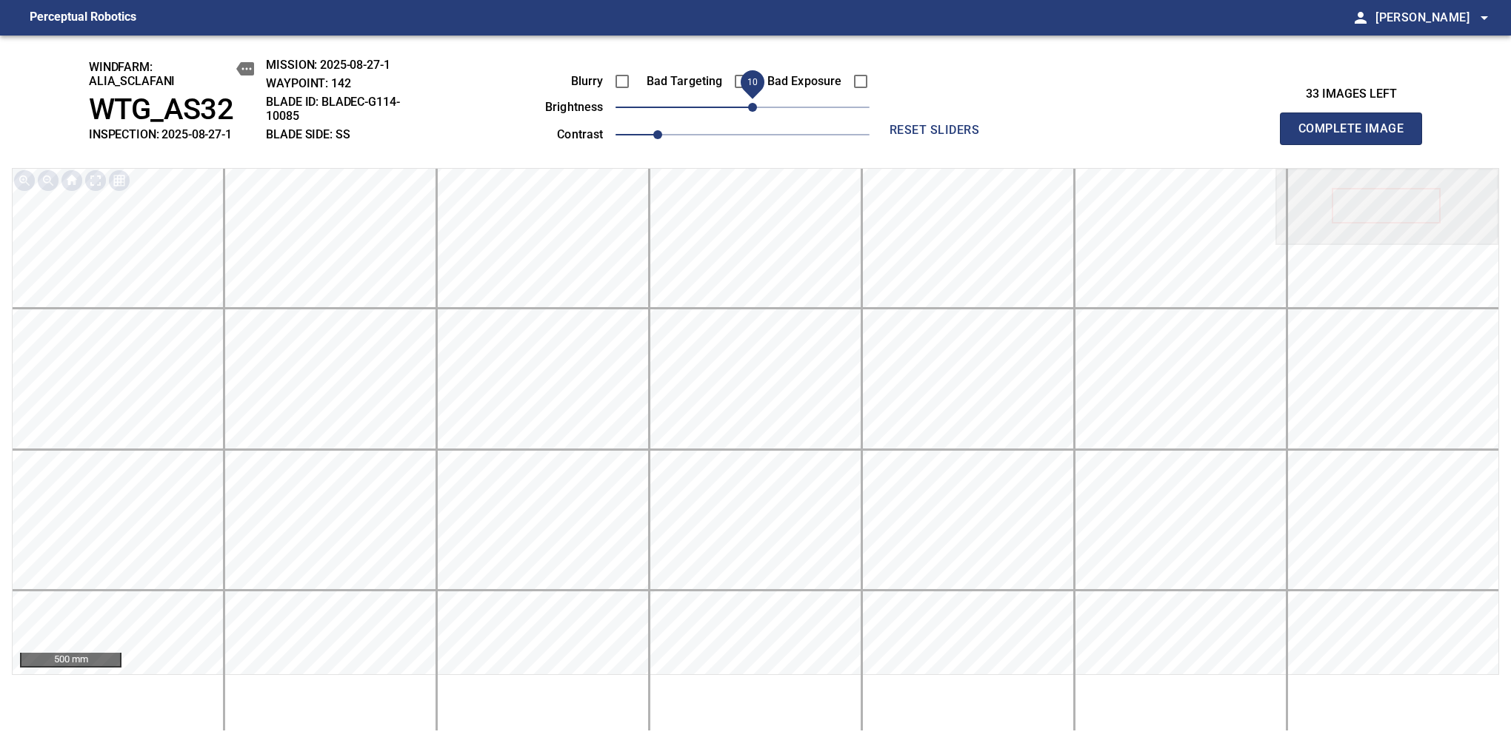
click at [1357, 136] on span "Complete Image" at bounding box center [1351, 128] width 110 height 21
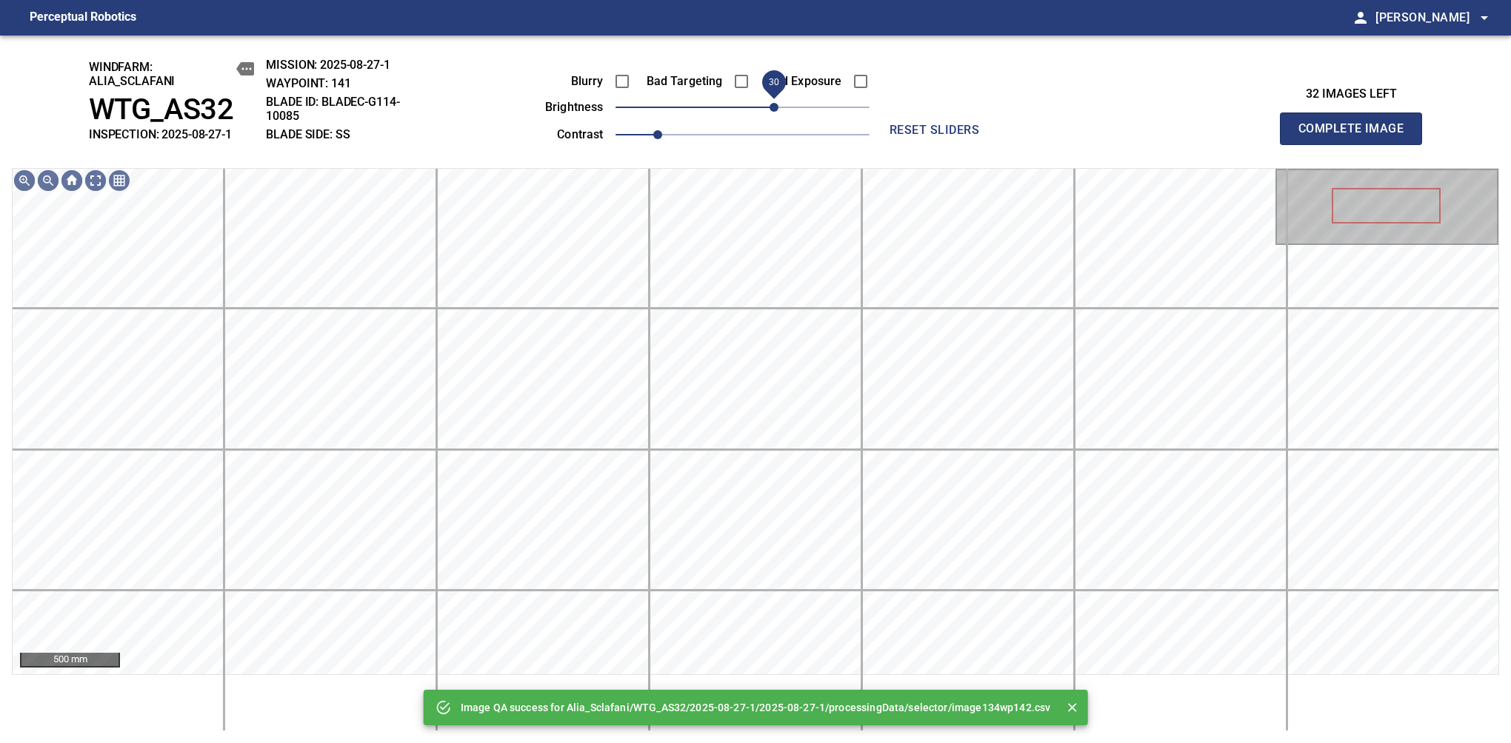
drag, startPoint x: 753, startPoint y: 111, endPoint x: 779, endPoint y: 111, distance: 25.9
click at [778, 111] on span "30" at bounding box center [773, 107] width 9 height 9
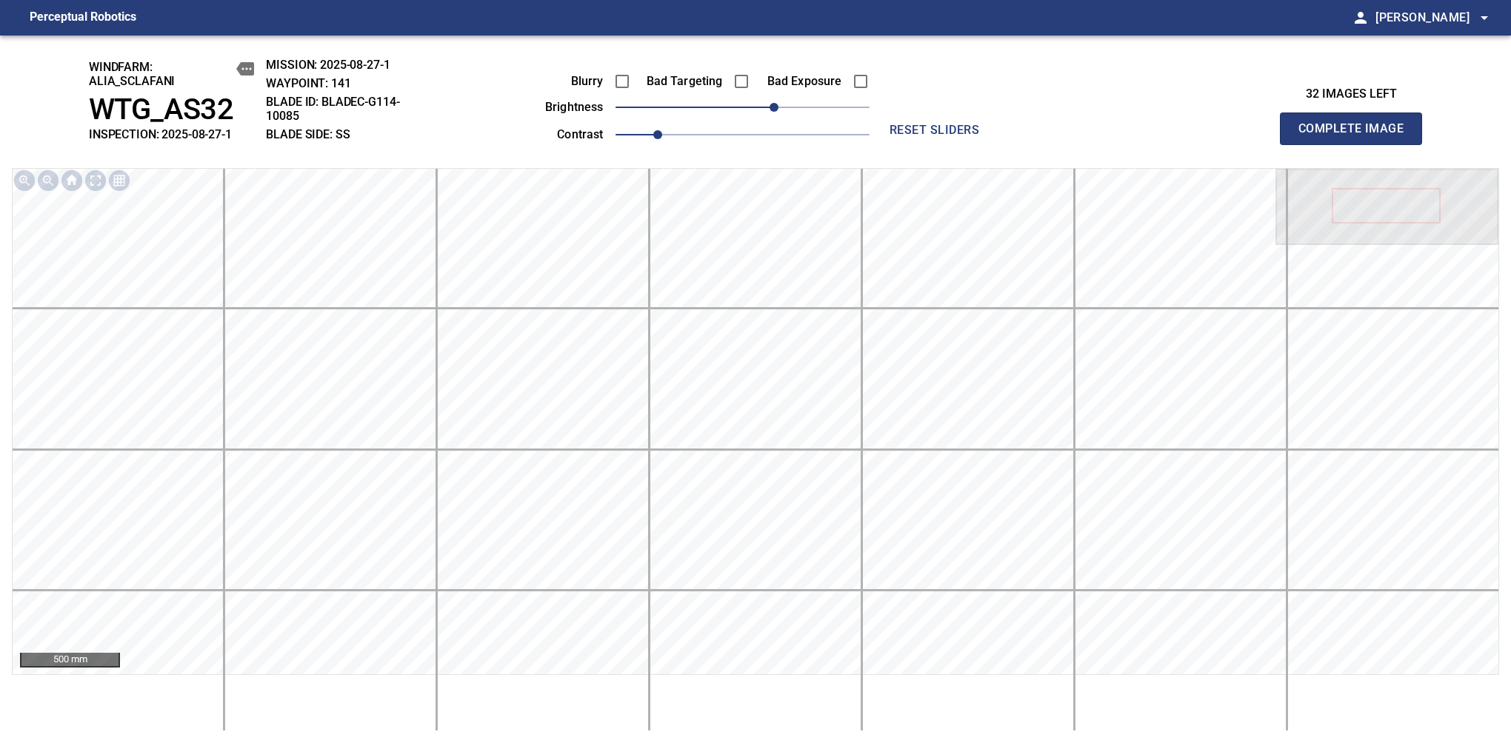
click at [1357, 136] on span "Complete Image" at bounding box center [1351, 128] width 110 height 21
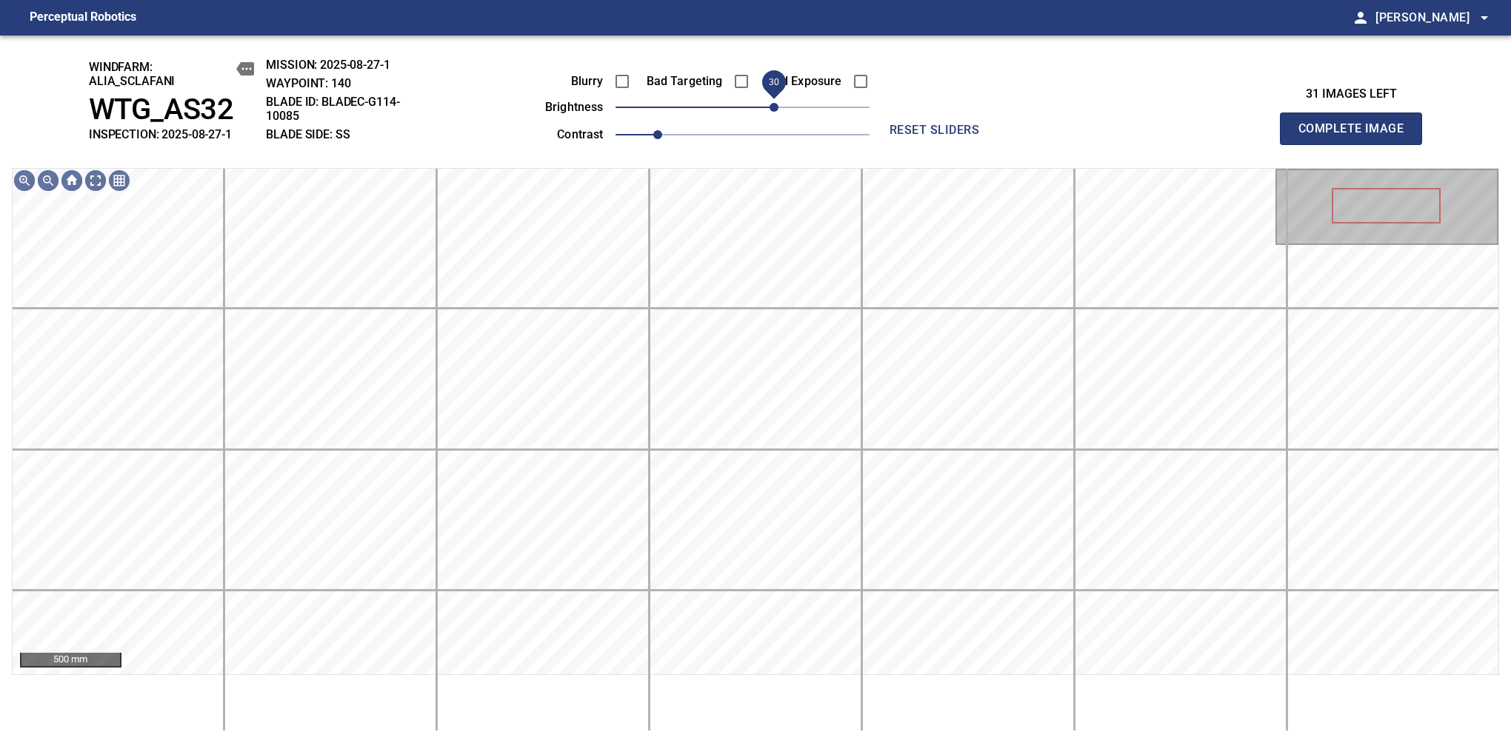
drag, startPoint x: 761, startPoint y: 111, endPoint x: 777, endPoint y: 116, distance: 16.4
click at [777, 116] on span "30" at bounding box center [742, 107] width 254 height 21
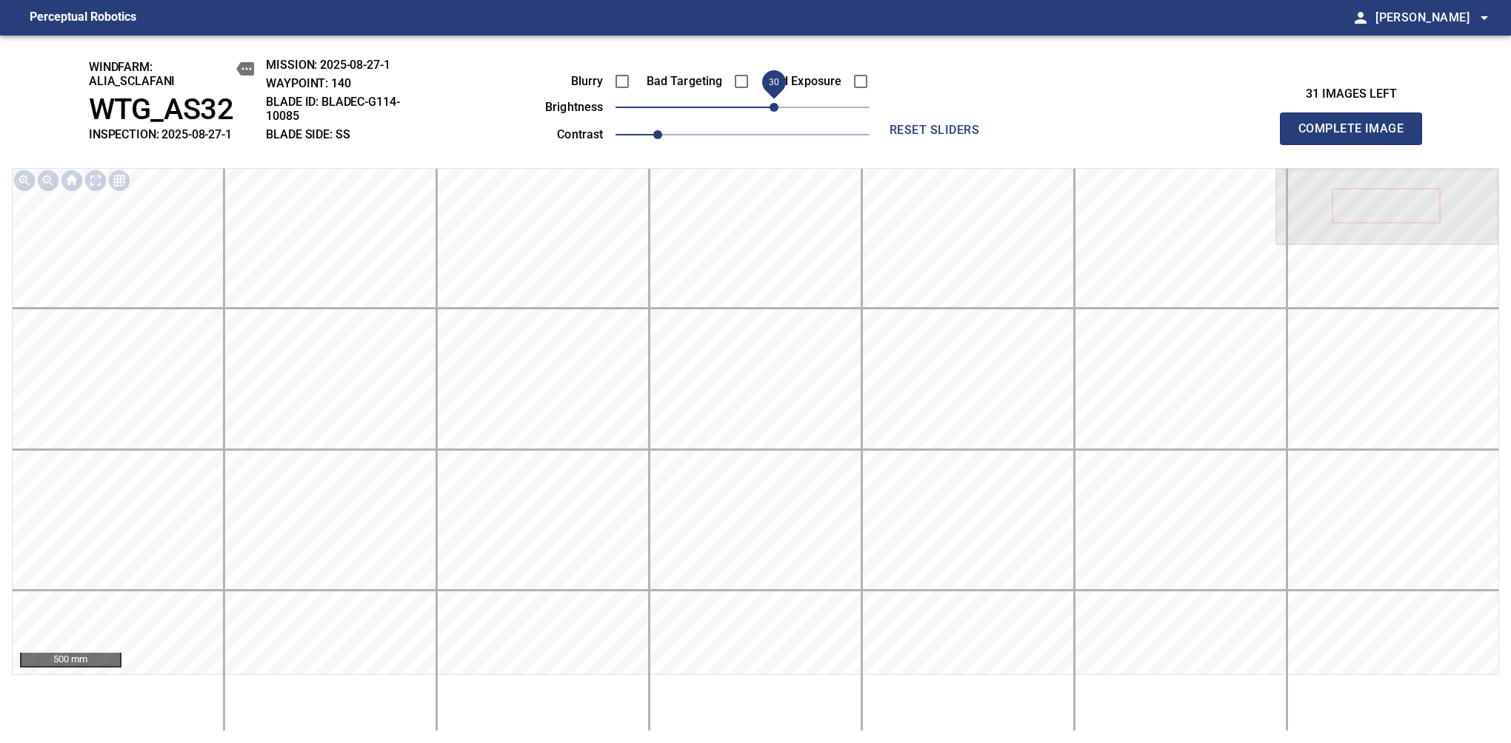
click at [1357, 136] on span "Complete Image" at bounding box center [1351, 128] width 110 height 21
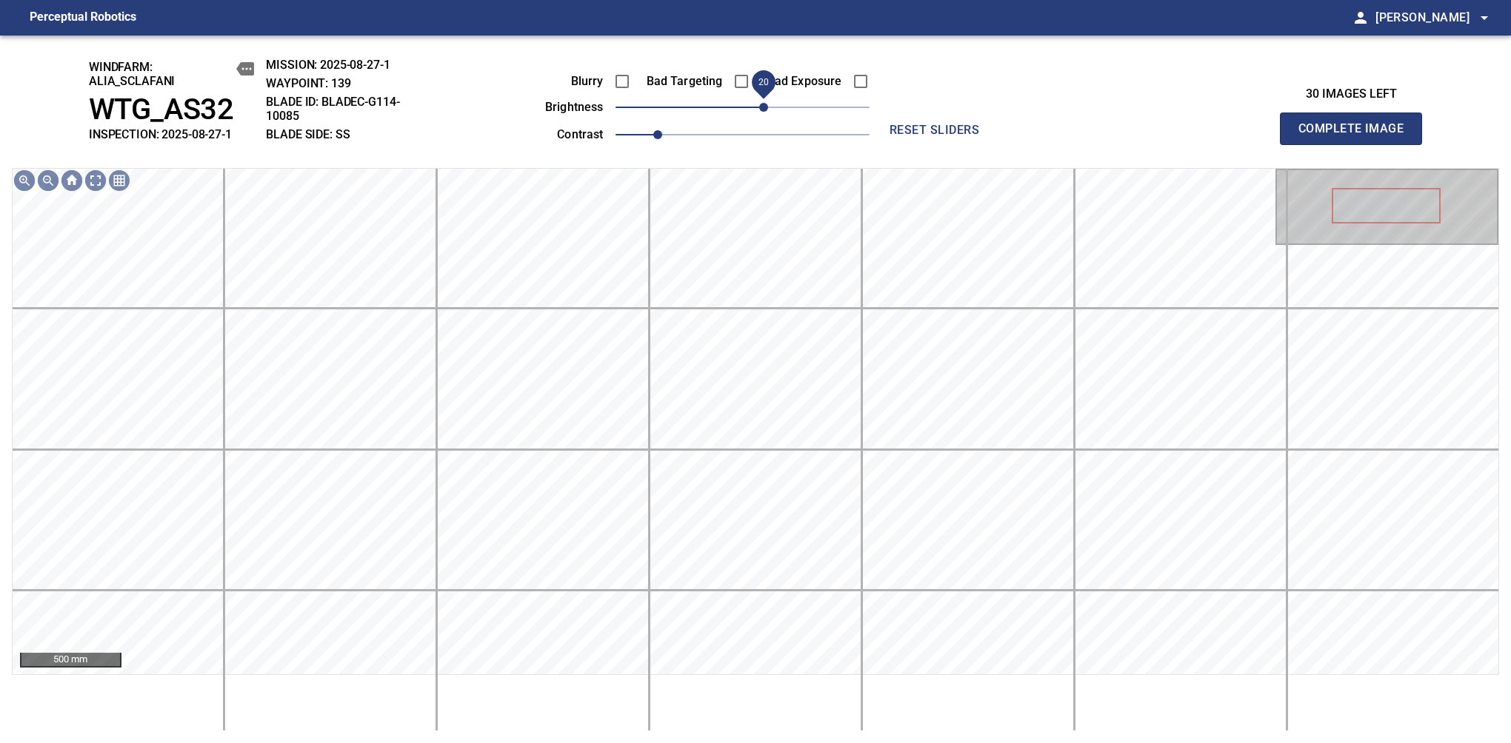
click at [767, 116] on span "20" at bounding box center [742, 107] width 254 height 21
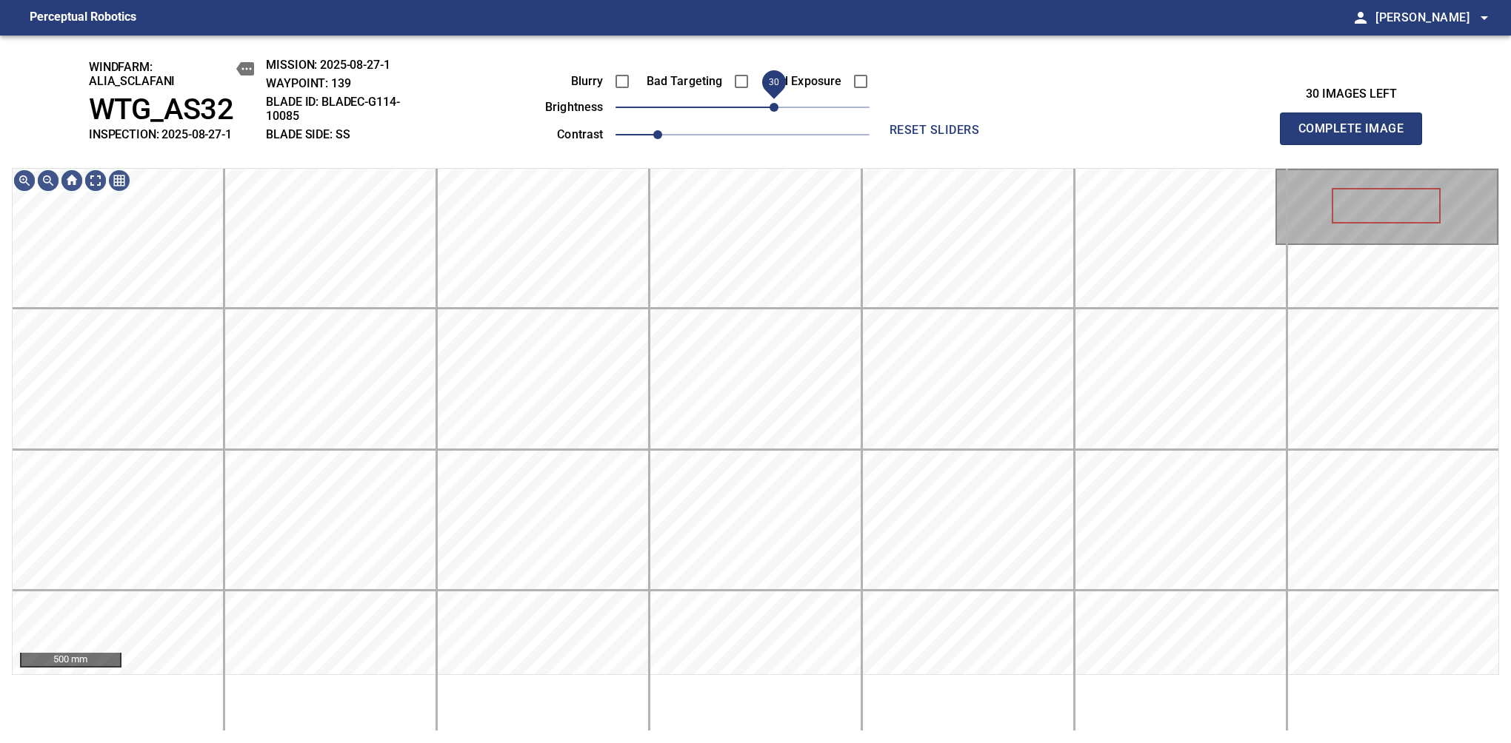
drag, startPoint x: 767, startPoint y: 116, endPoint x: 774, endPoint y: 112, distance: 8.0
click at [774, 112] on span "30" at bounding box center [773, 107] width 9 height 9
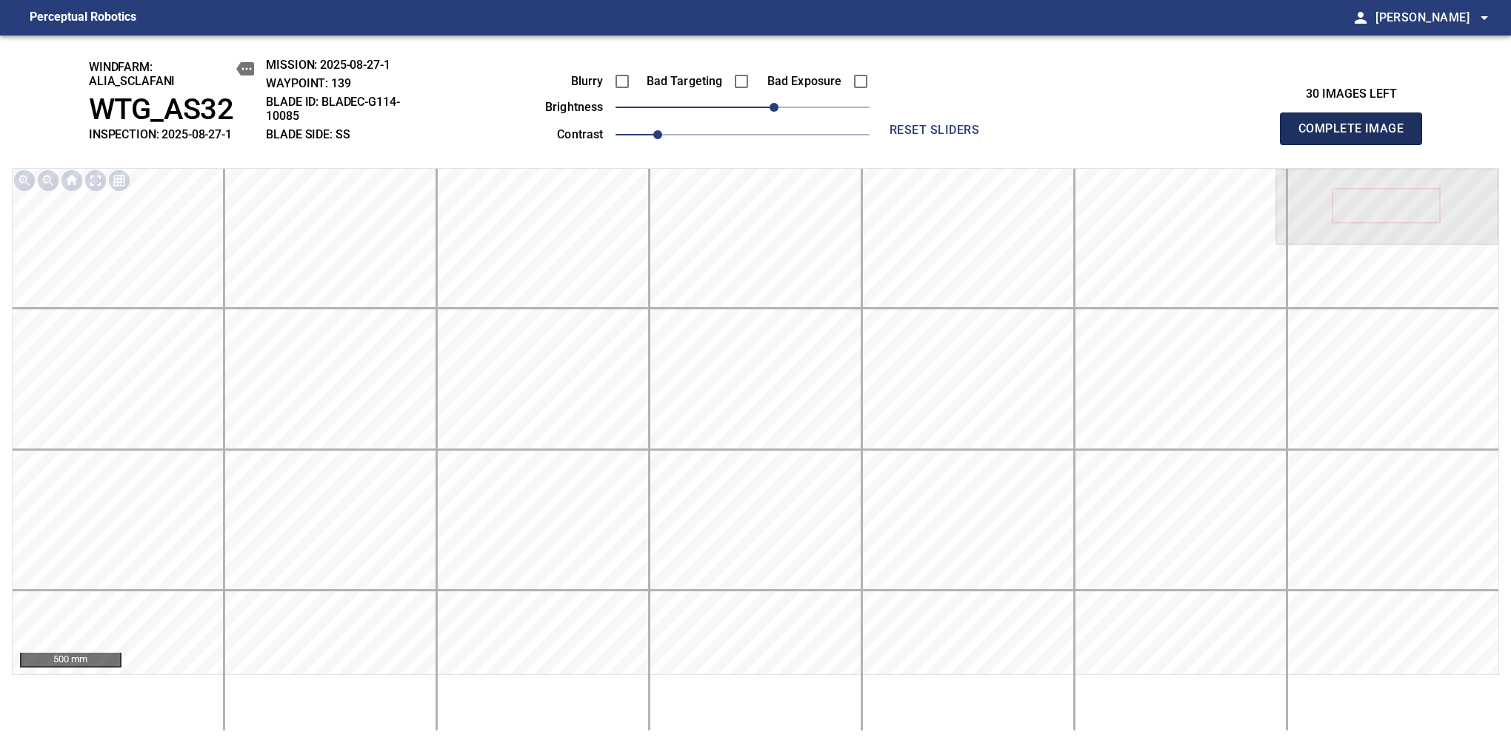
click at [1357, 136] on span "Complete Image" at bounding box center [1351, 128] width 110 height 21
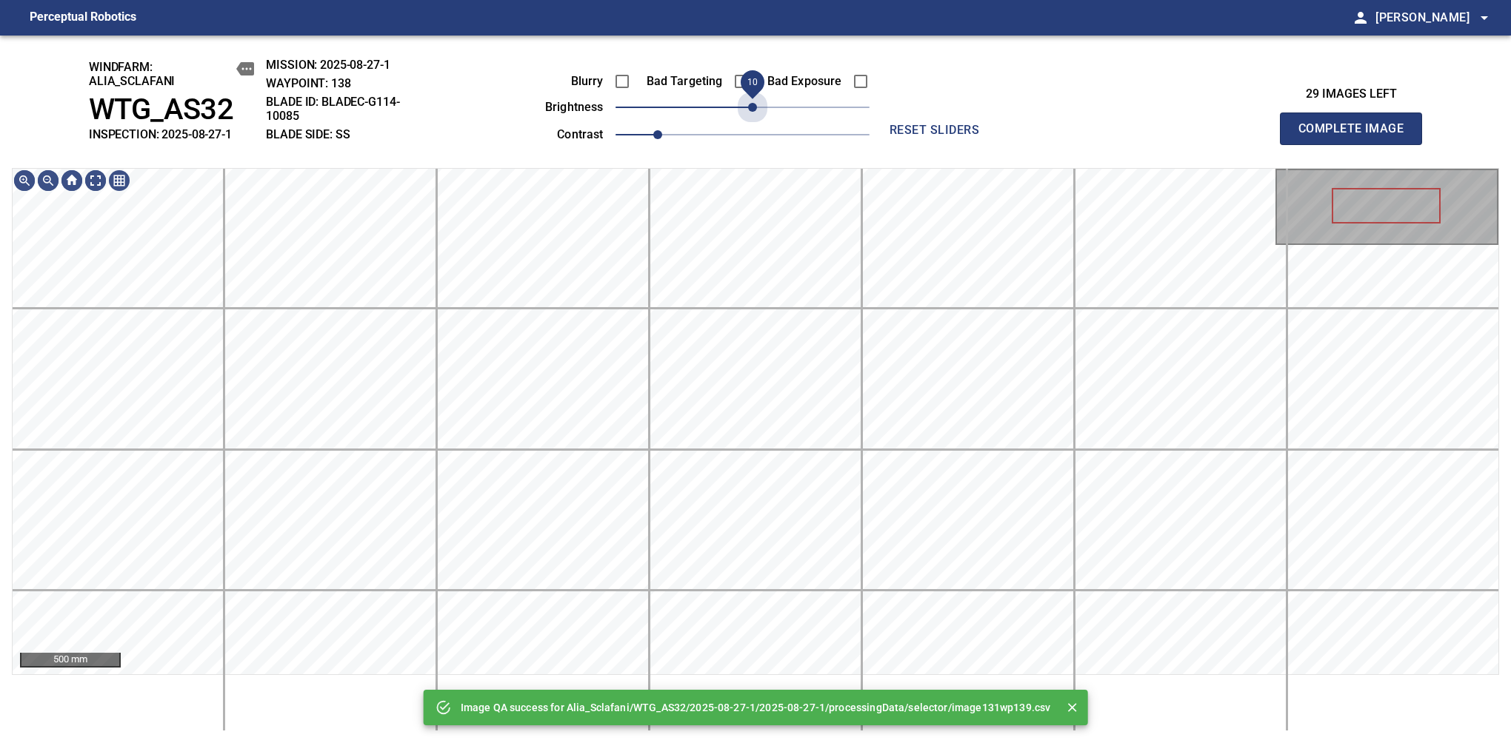
drag, startPoint x: 774, startPoint y: 112, endPoint x: 749, endPoint y: 124, distance: 28.1
click at [749, 124] on div "Blurry Bad Targeting Bad Exposure brightness 10 contrast 1" at bounding box center [691, 105] width 358 height 79
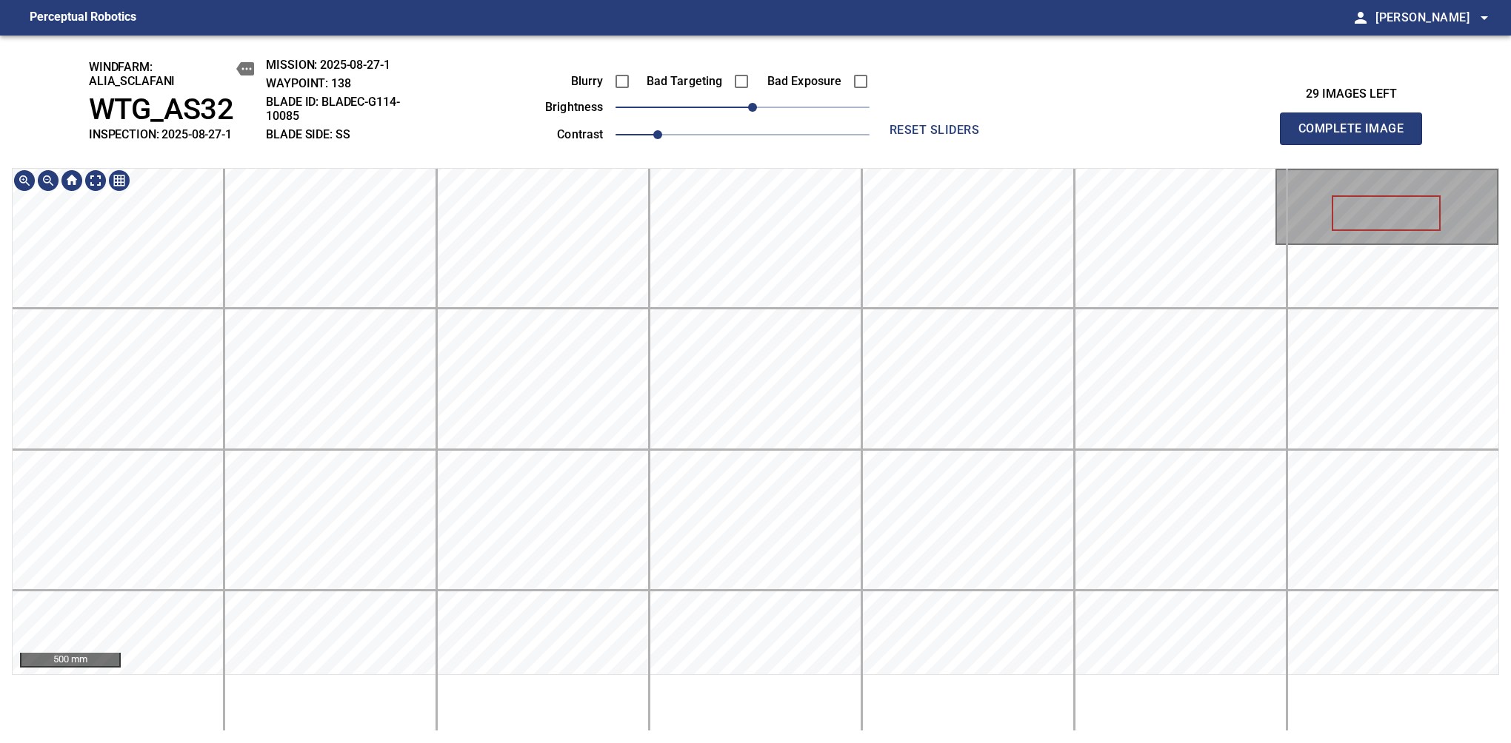
click at [1357, 136] on span "Complete Image" at bounding box center [1351, 128] width 110 height 21
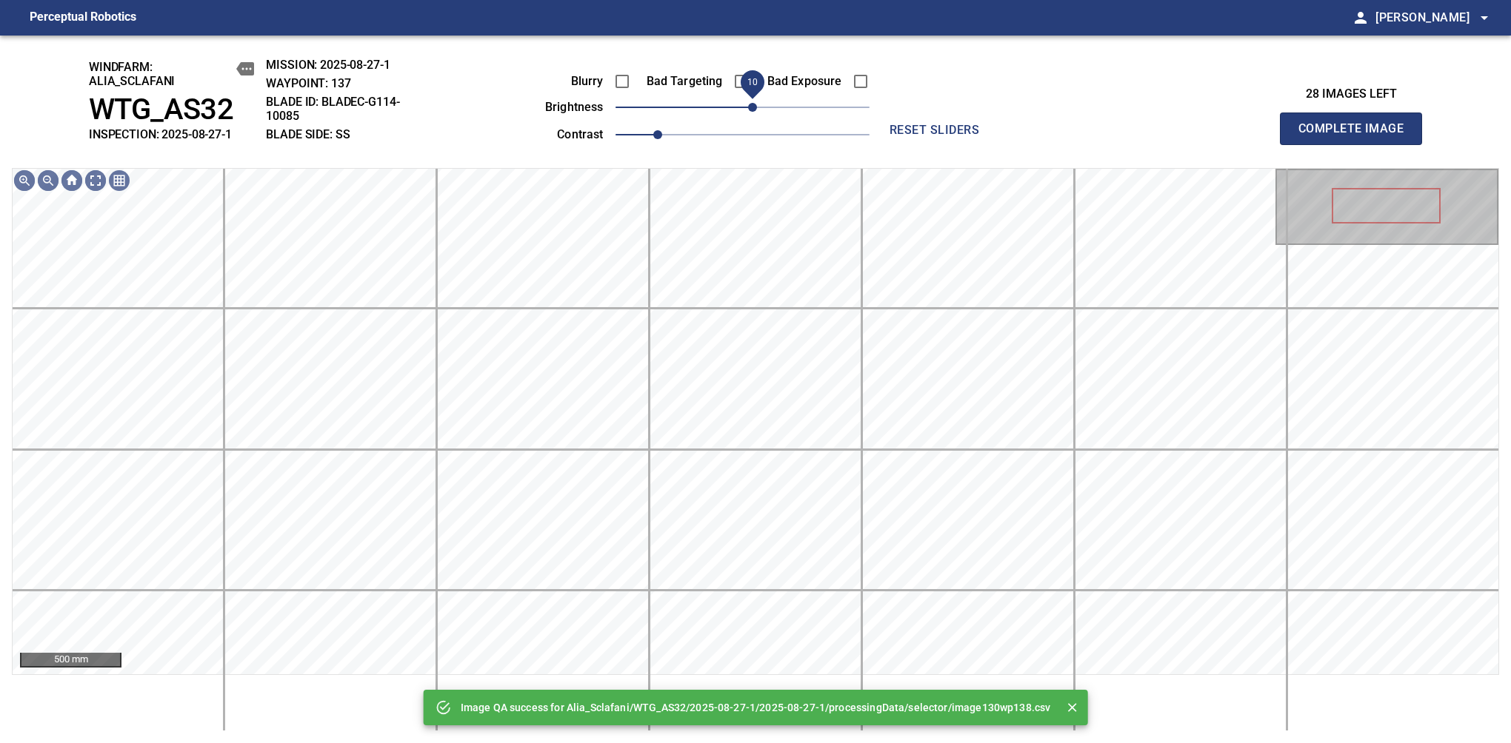
drag, startPoint x: 738, startPoint y: 114, endPoint x: 753, endPoint y: 110, distance: 16.2
click at [753, 110] on span "10" at bounding box center [752, 107] width 9 height 9
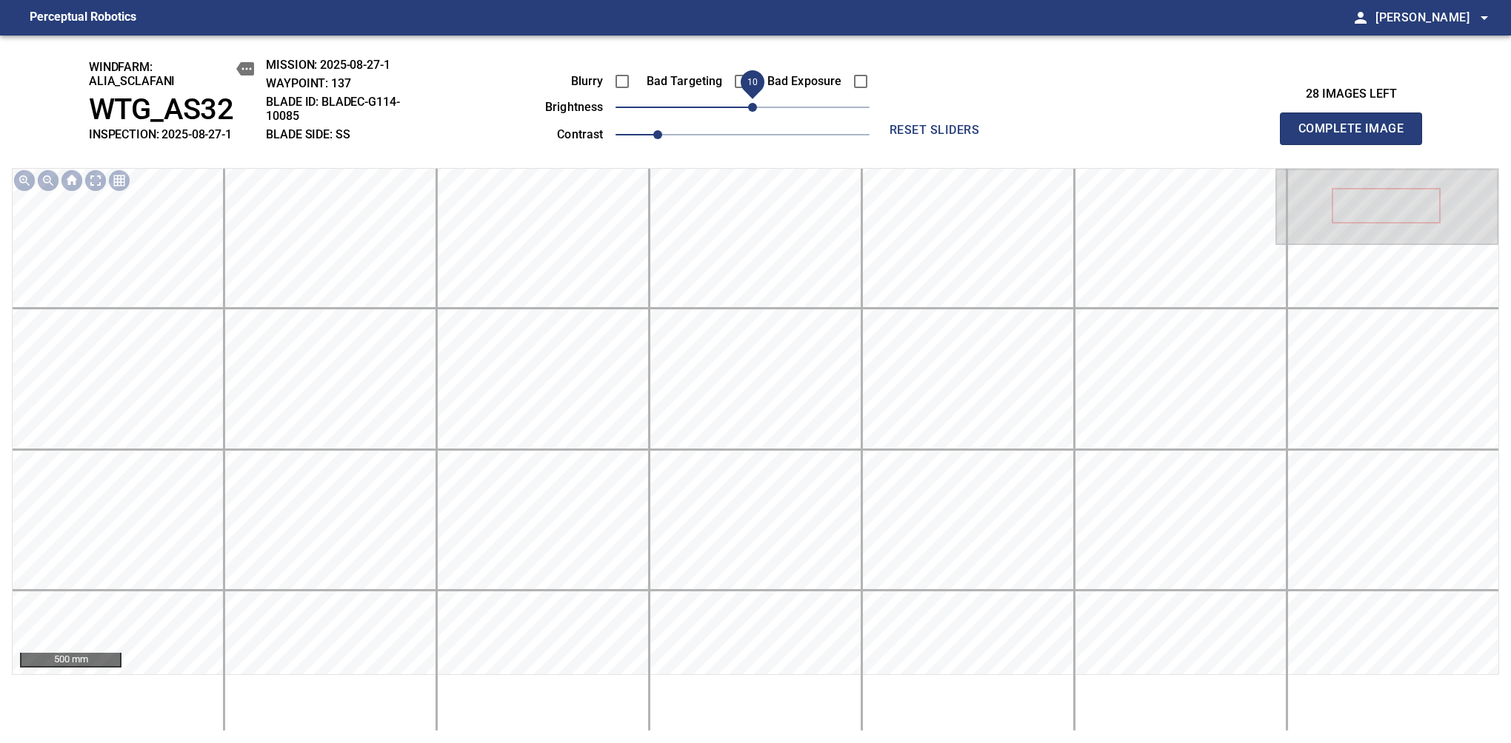
click at [1357, 136] on span "Complete Image" at bounding box center [1351, 128] width 110 height 21
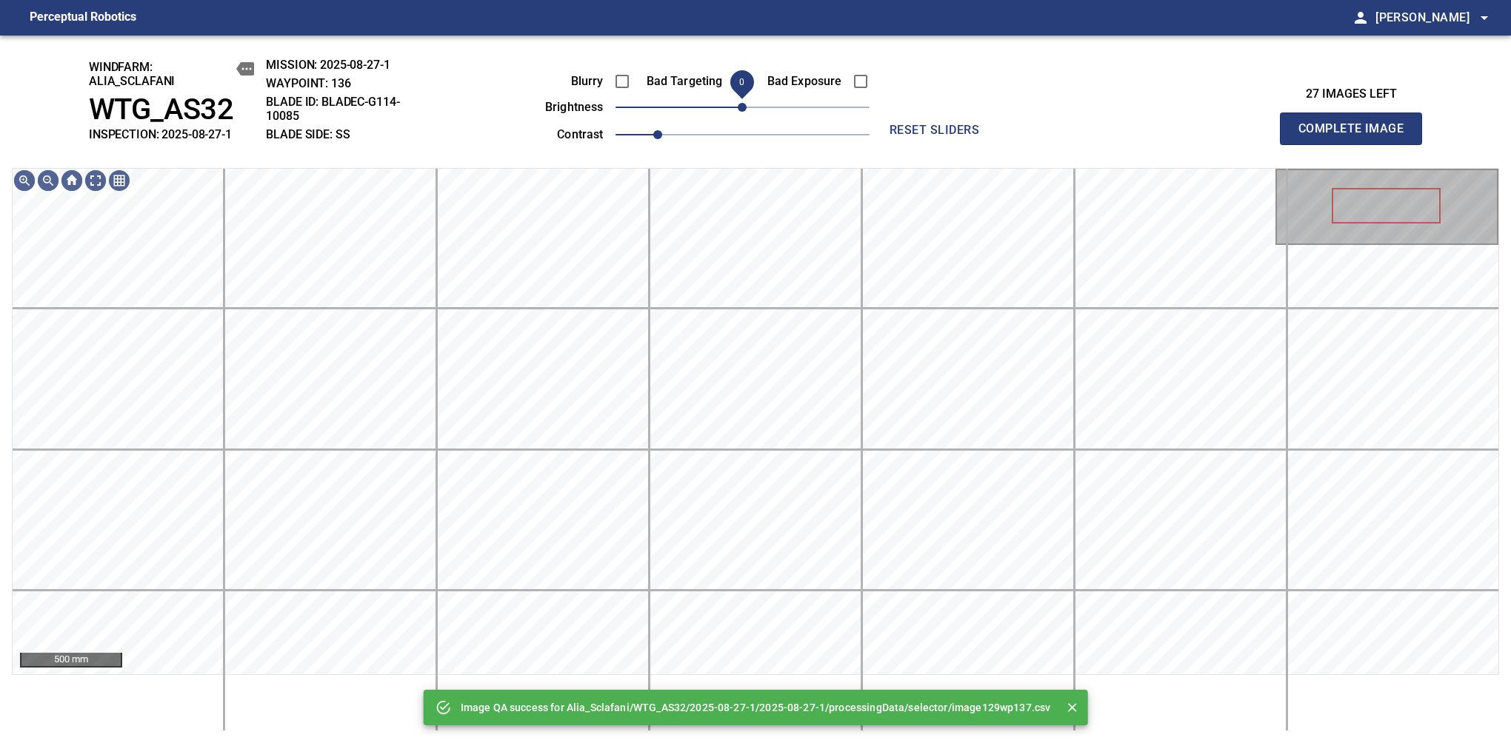
drag, startPoint x: 755, startPoint y: 107, endPoint x: 746, endPoint y: 110, distance: 10.1
click at [746, 110] on span "0" at bounding box center [742, 107] width 9 height 9
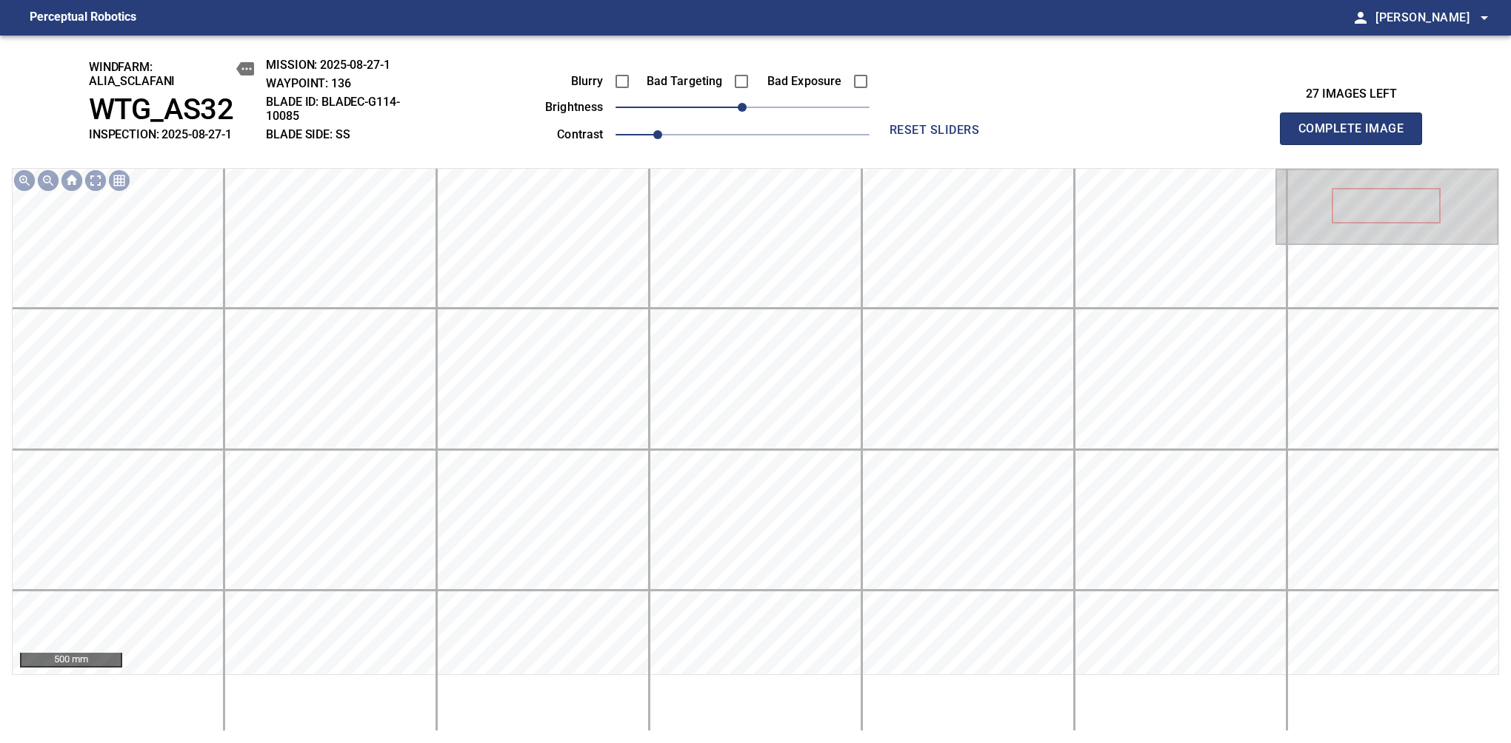
click at [1357, 136] on span "Complete Image" at bounding box center [1351, 128] width 110 height 21
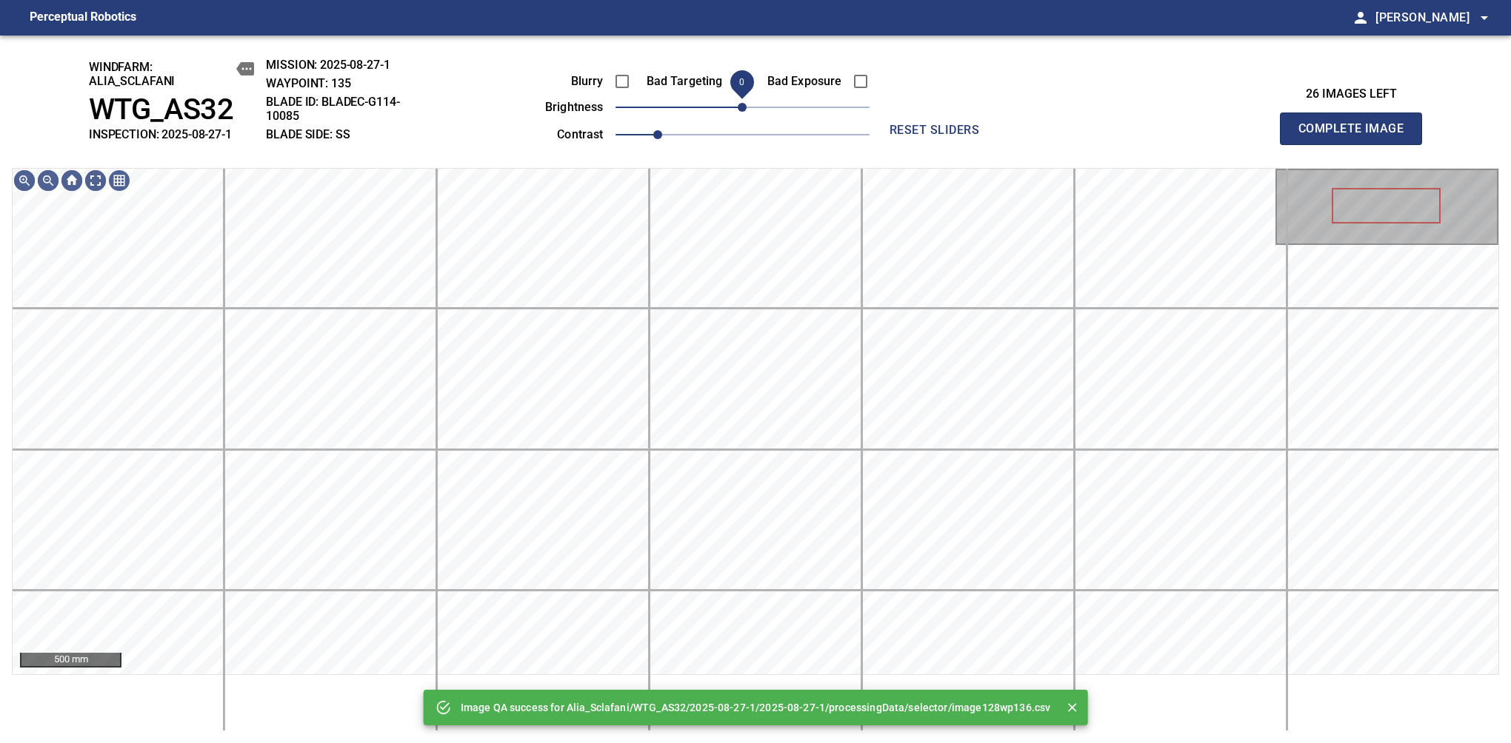
click at [740, 110] on span "0" at bounding box center [742, 107] width 9 height 9
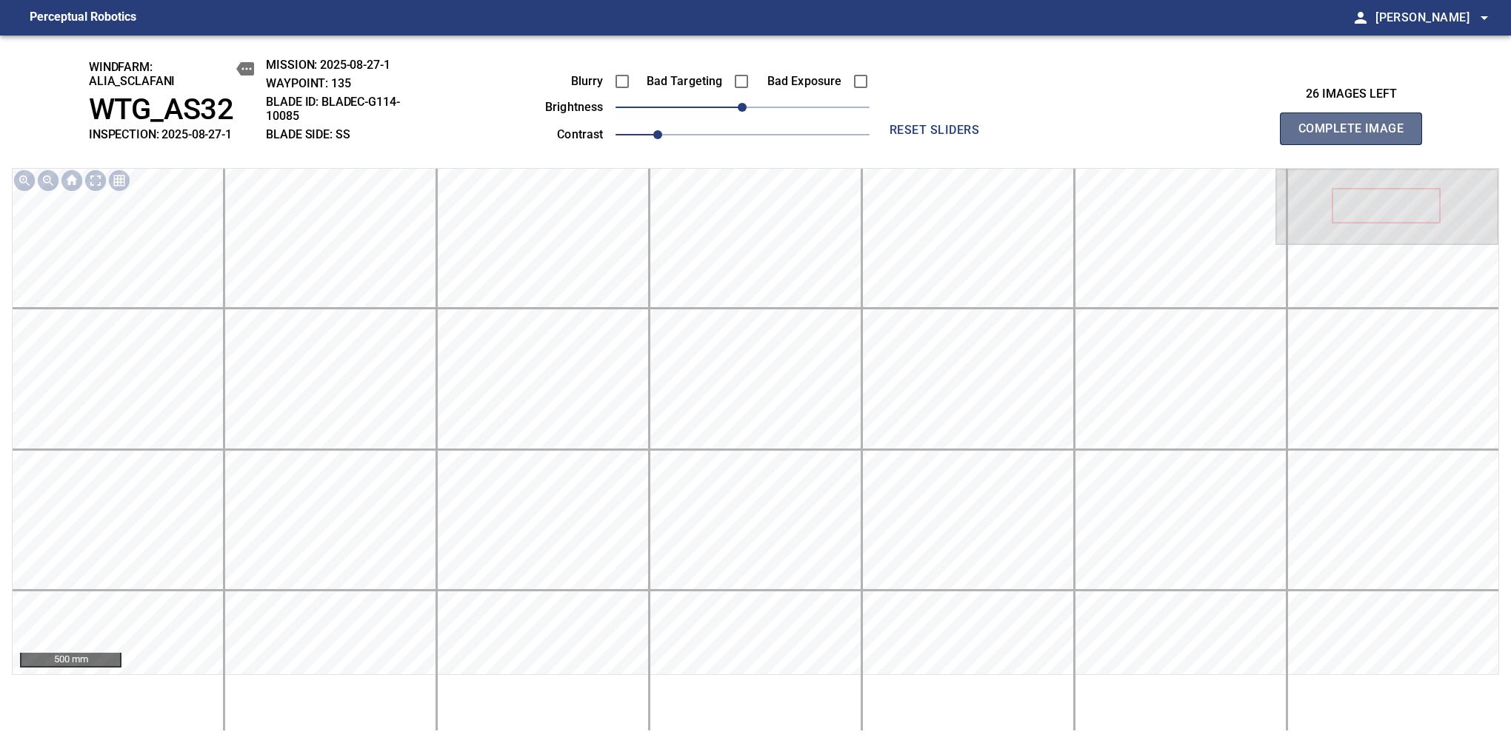
click at [1357, 136] on span "Complete Image" at bounding box center [1351, 128] width 110 height 21
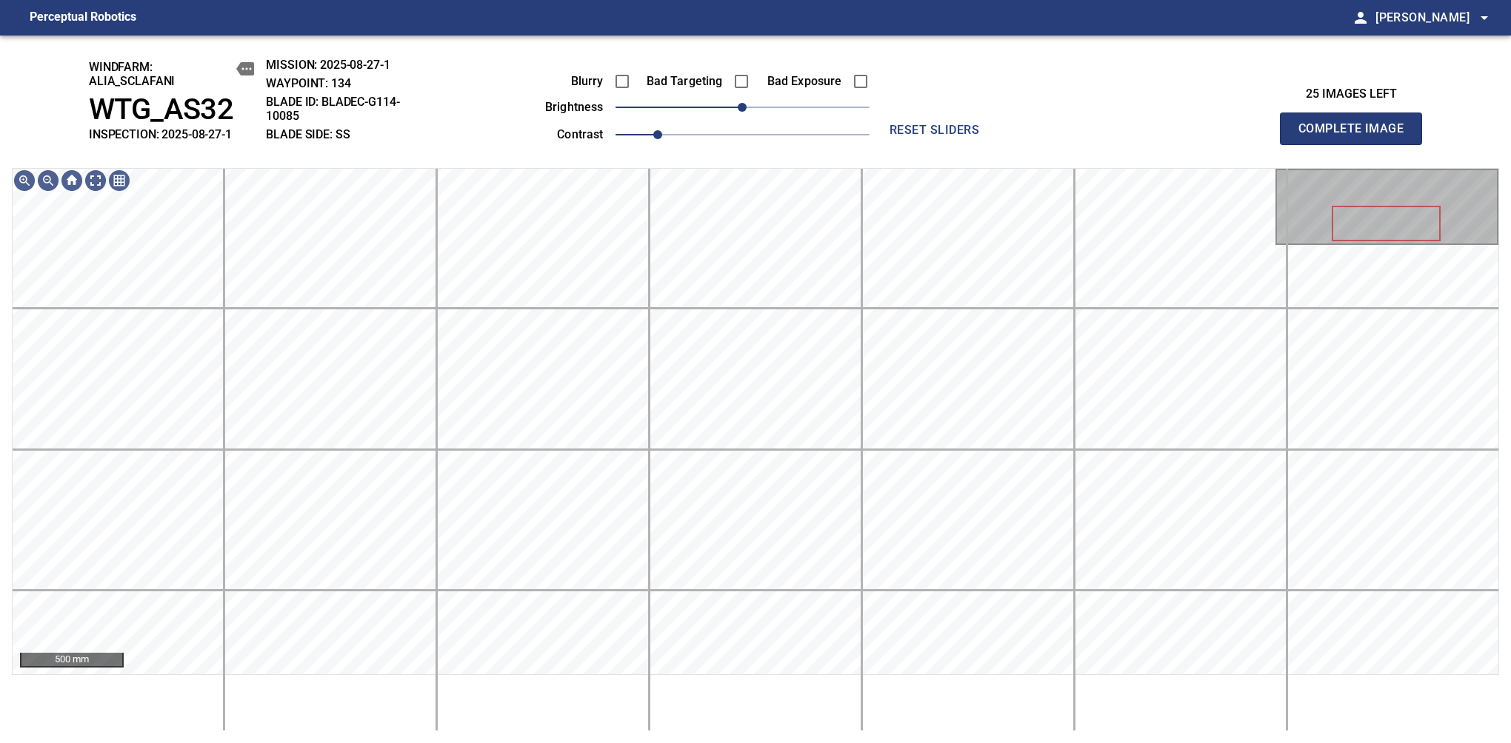
click at [1357, 136] on span "Complete Image" at bounding box center [1351, 128] width 110 height 21
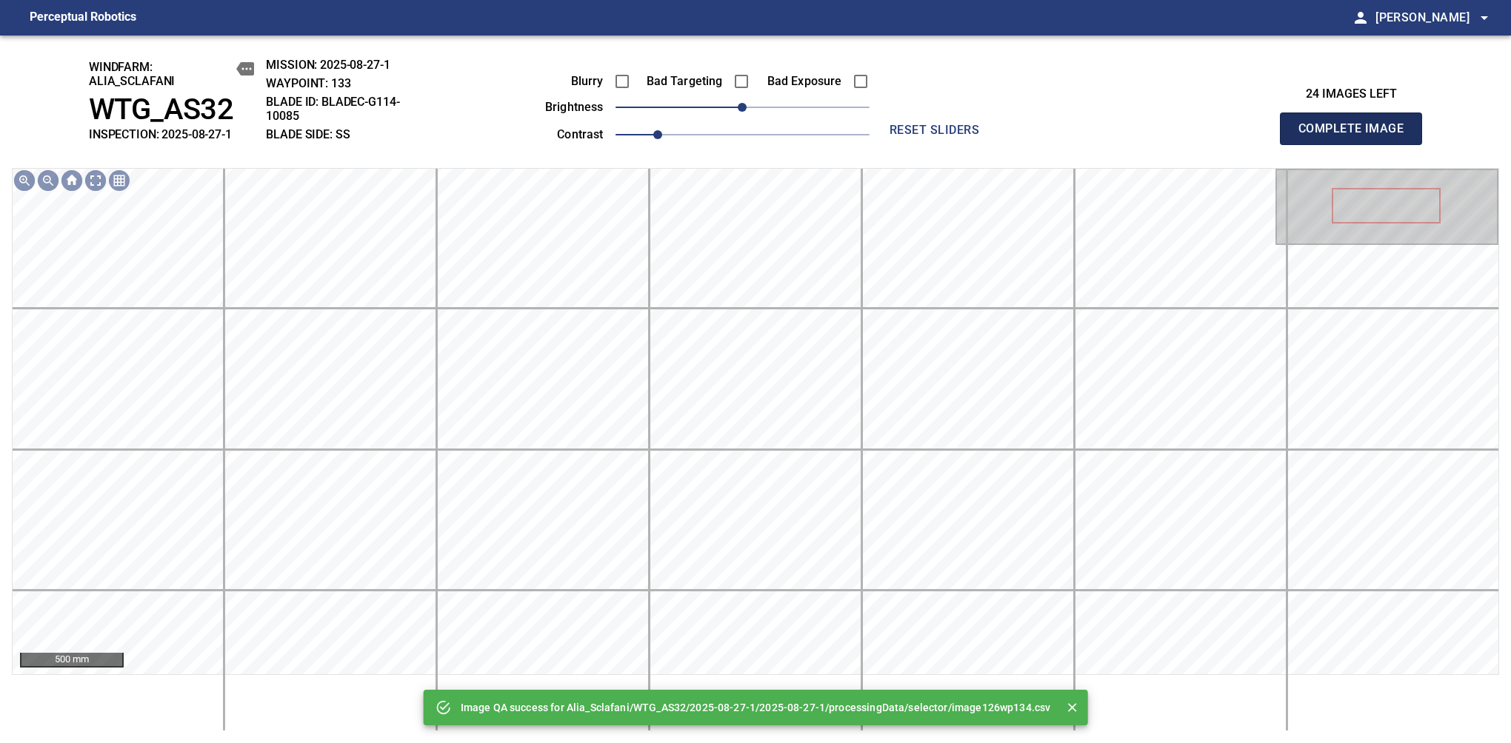
click at [1357, 136] on span "Complete Image" at bounding box center [1351, 128] width 110 height 21
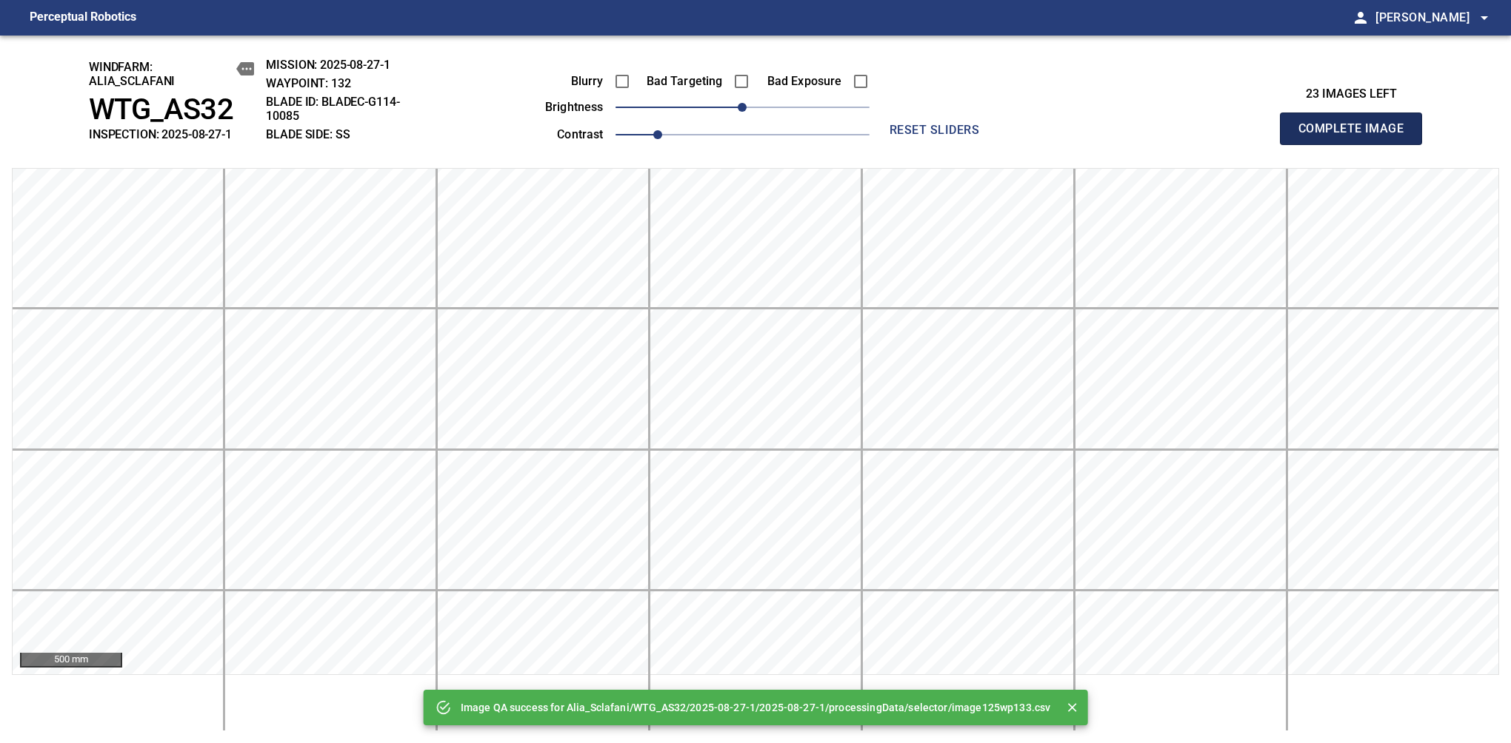
click at [1357, 136] on span "Complete Image" at bounding box center [1351, 128] width 110 height 21
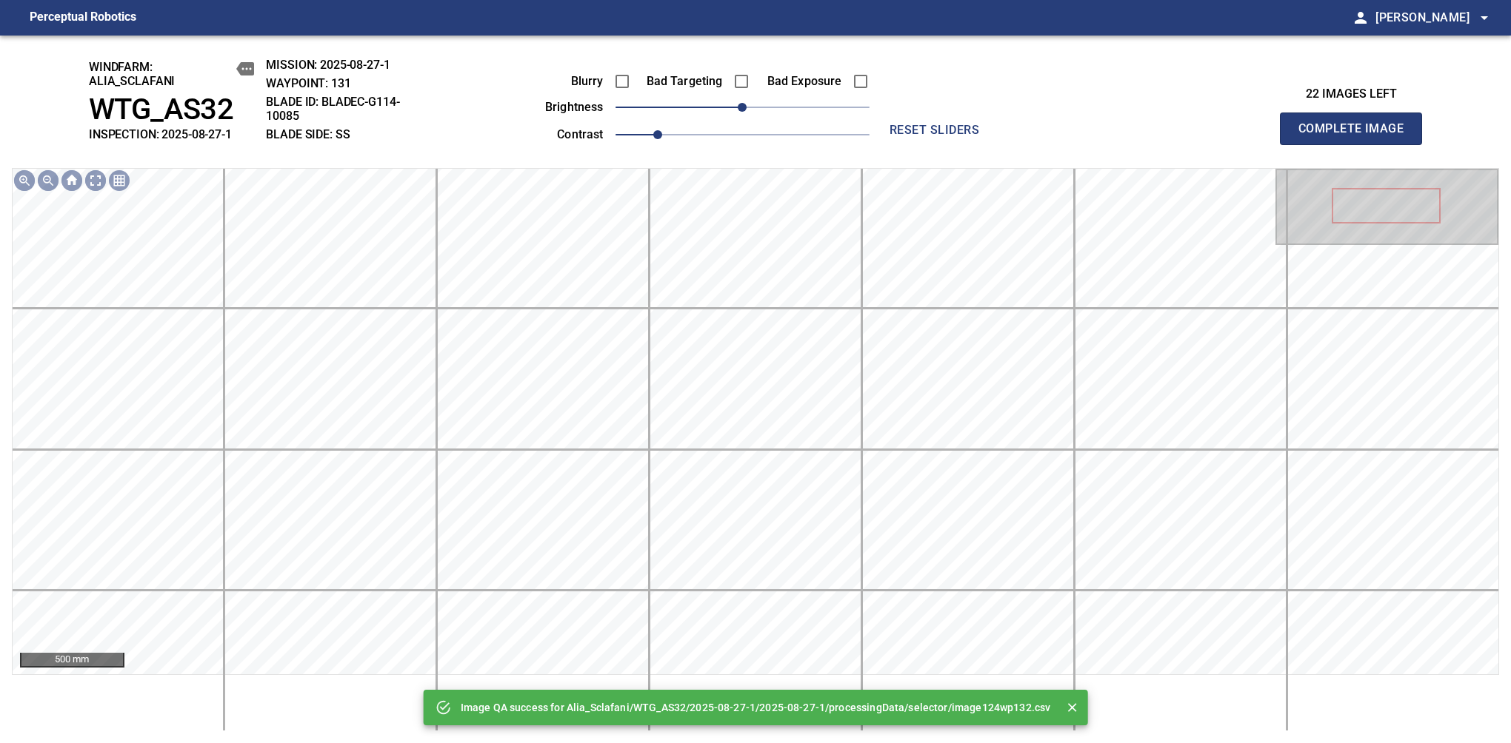
click at [770, 15] on main "Perceptual Robotics person Alex Semenov arrow_drop_down Image QA success for Al…" at bounding box center [755, 371] width 1511 height 743
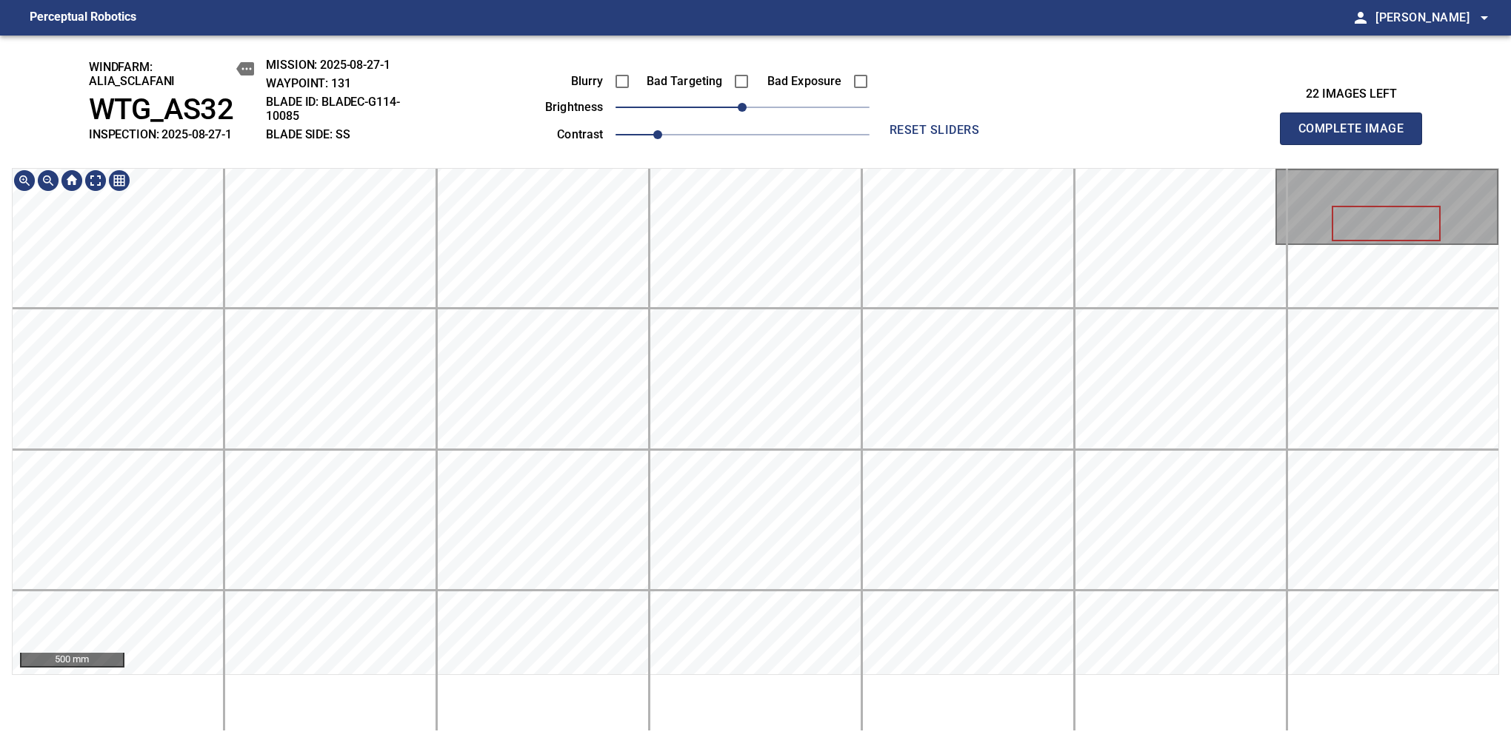
click at [1357, 136] on span "Complete Image" at bounding box center [1351, 128] width 110 height 21
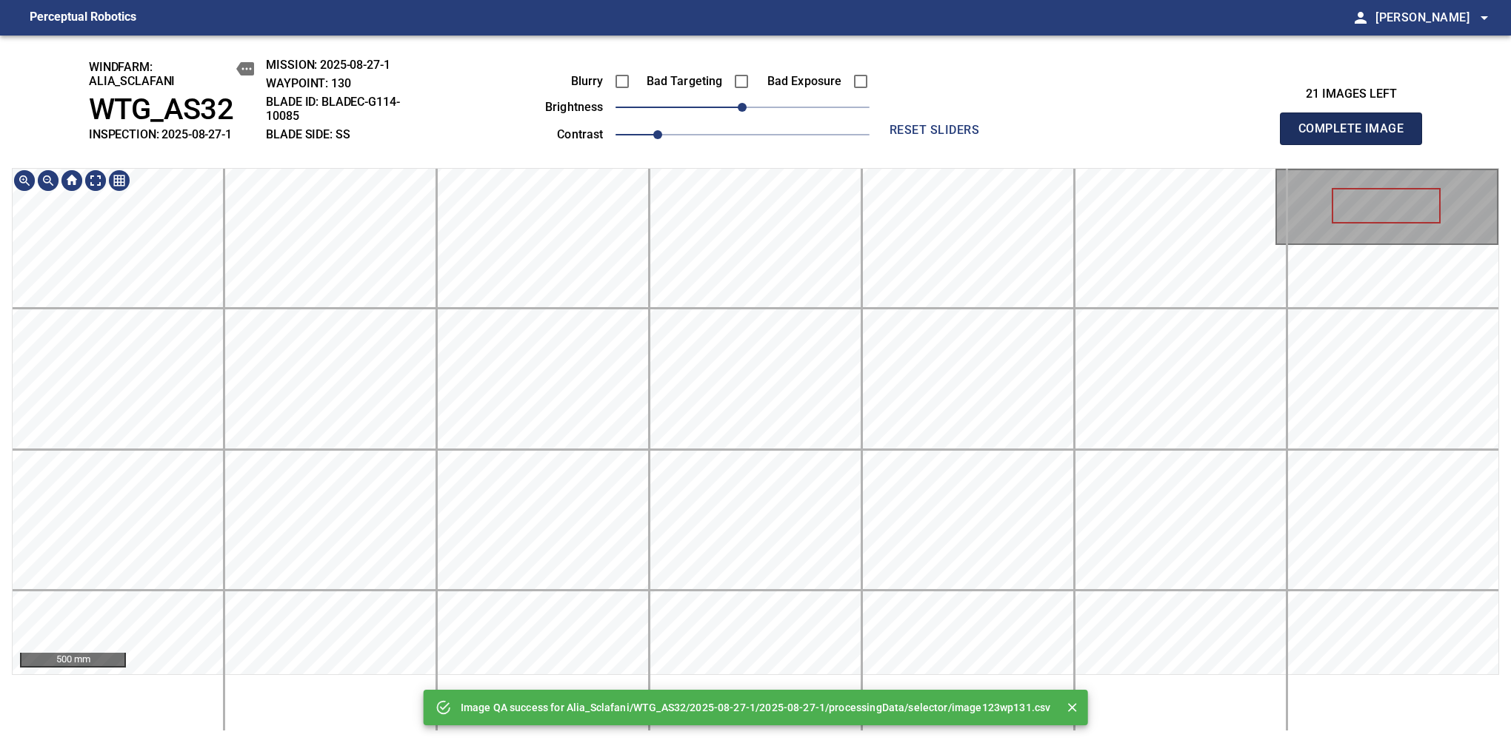
click at [1357, 136] on span "Complete Image" at bounding box center [1351, 128] width 110 height 21
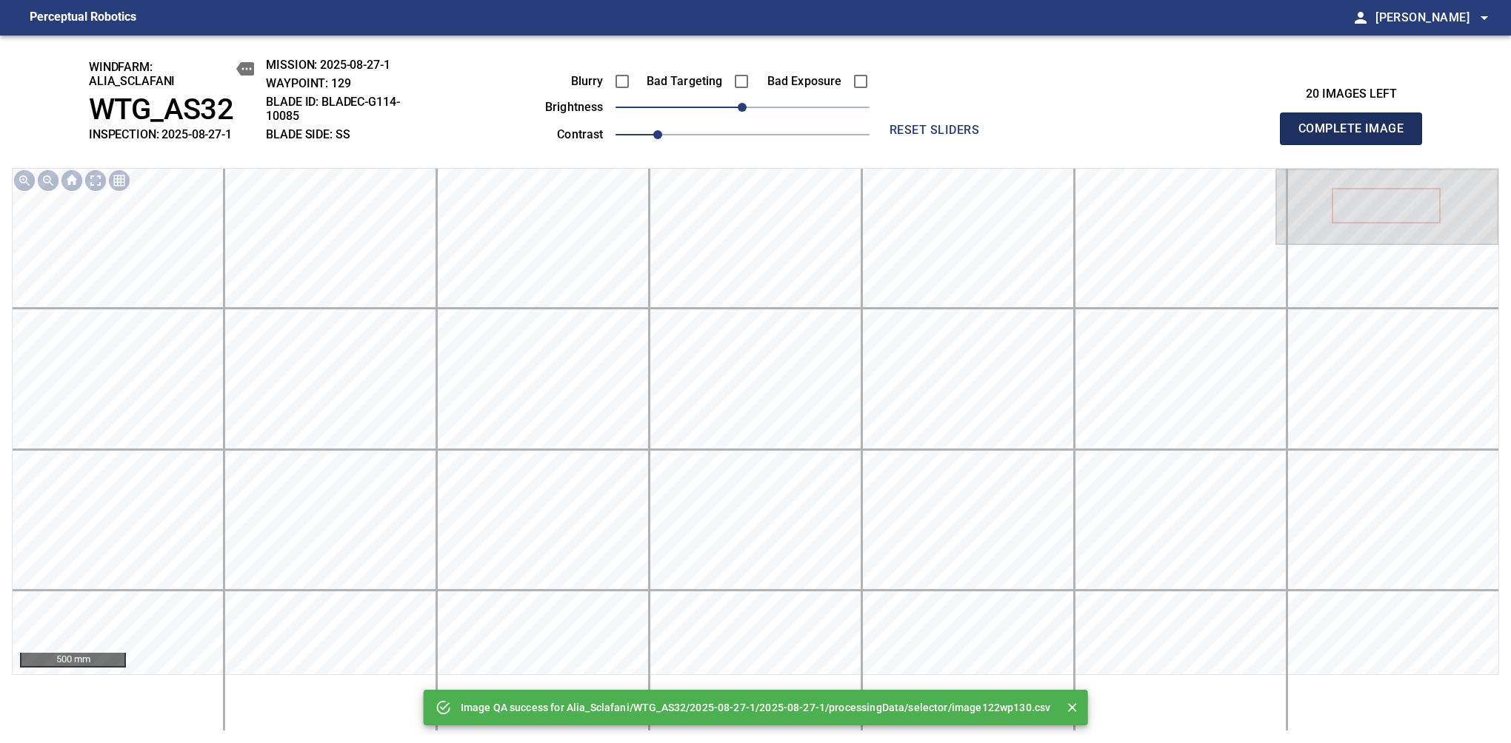
click at [1357, 136] on span "Complete Image" at bounding box center [1351, 128] width 110 height 21
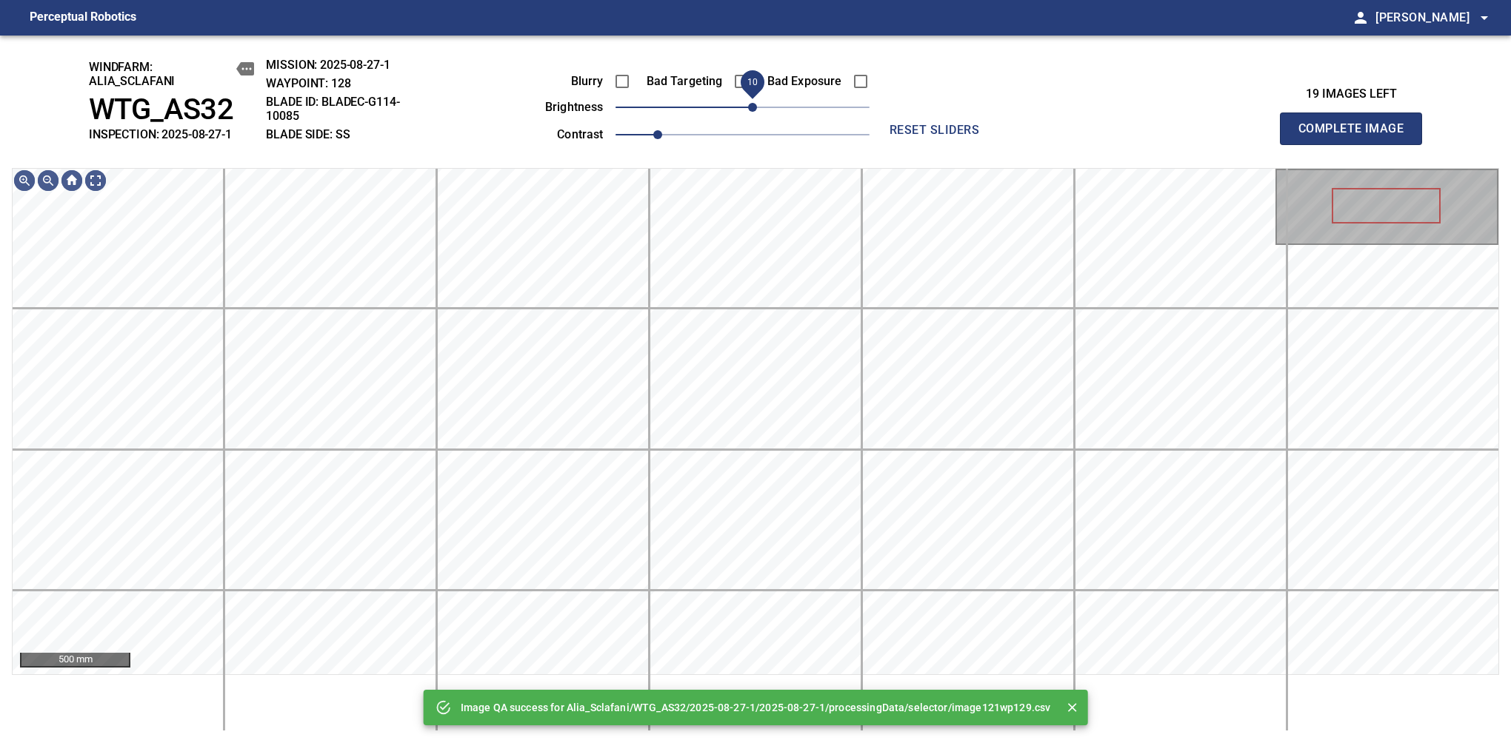
click at [752, 112] on span "10" at bounding box center [752, 107] width 9 height 9
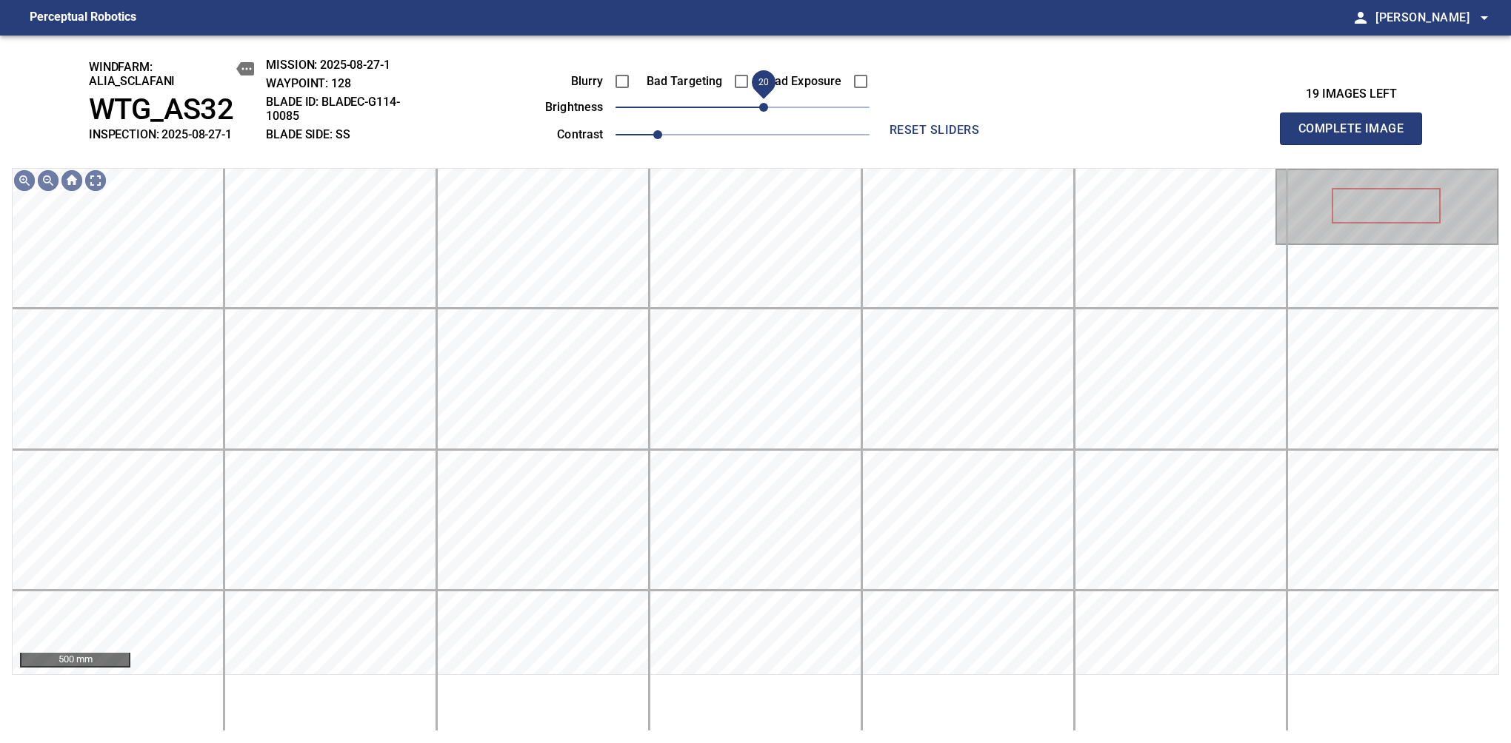
drag, startPoint x: 752, startPoint y: 117, endPoint x: 762, endPoint y: 110, distance: 12.7
click at [762, 110] on span "20" at bounding box center [763, 107] width 9 height 9
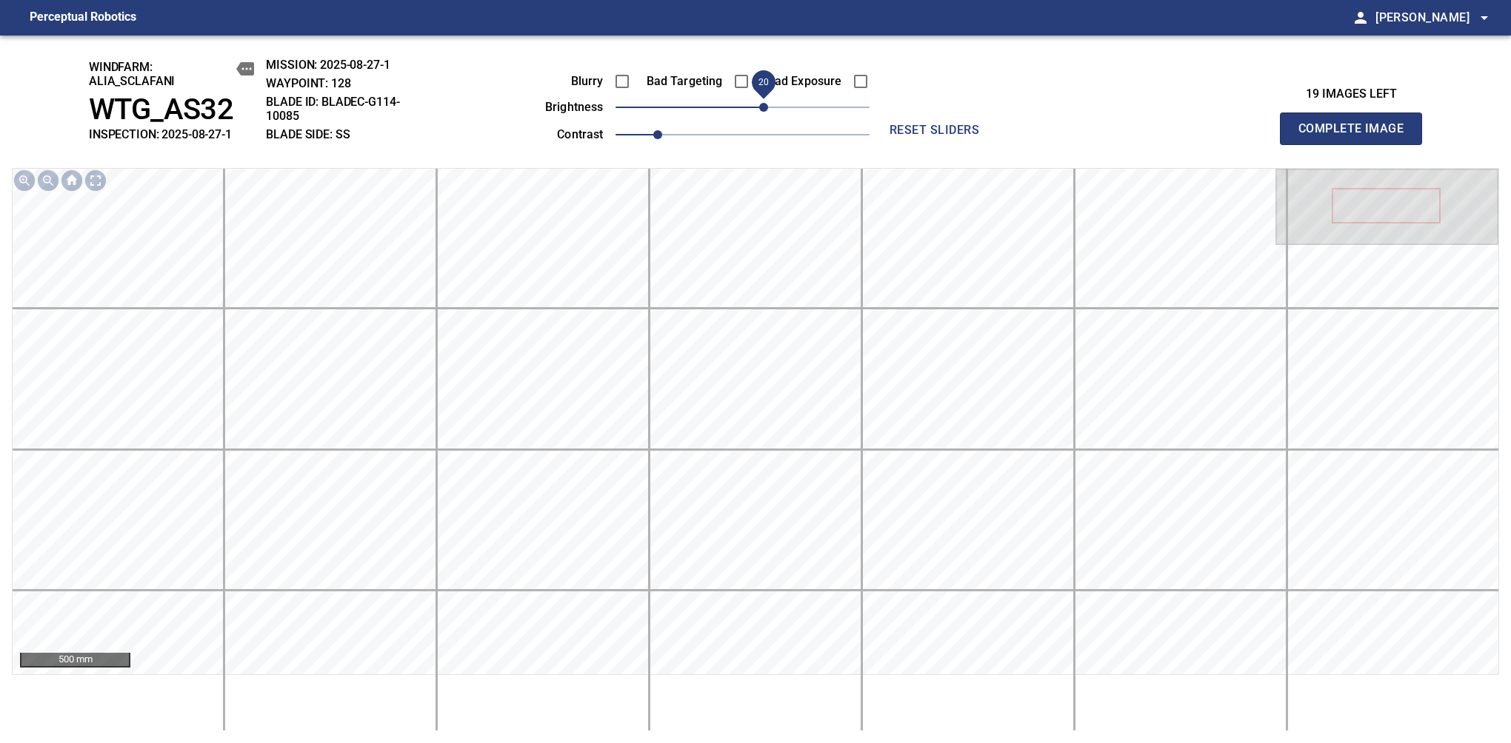
click at [1357, 136] on span "Complete Image" at bounding box center [1351, 128] width 110 height 21
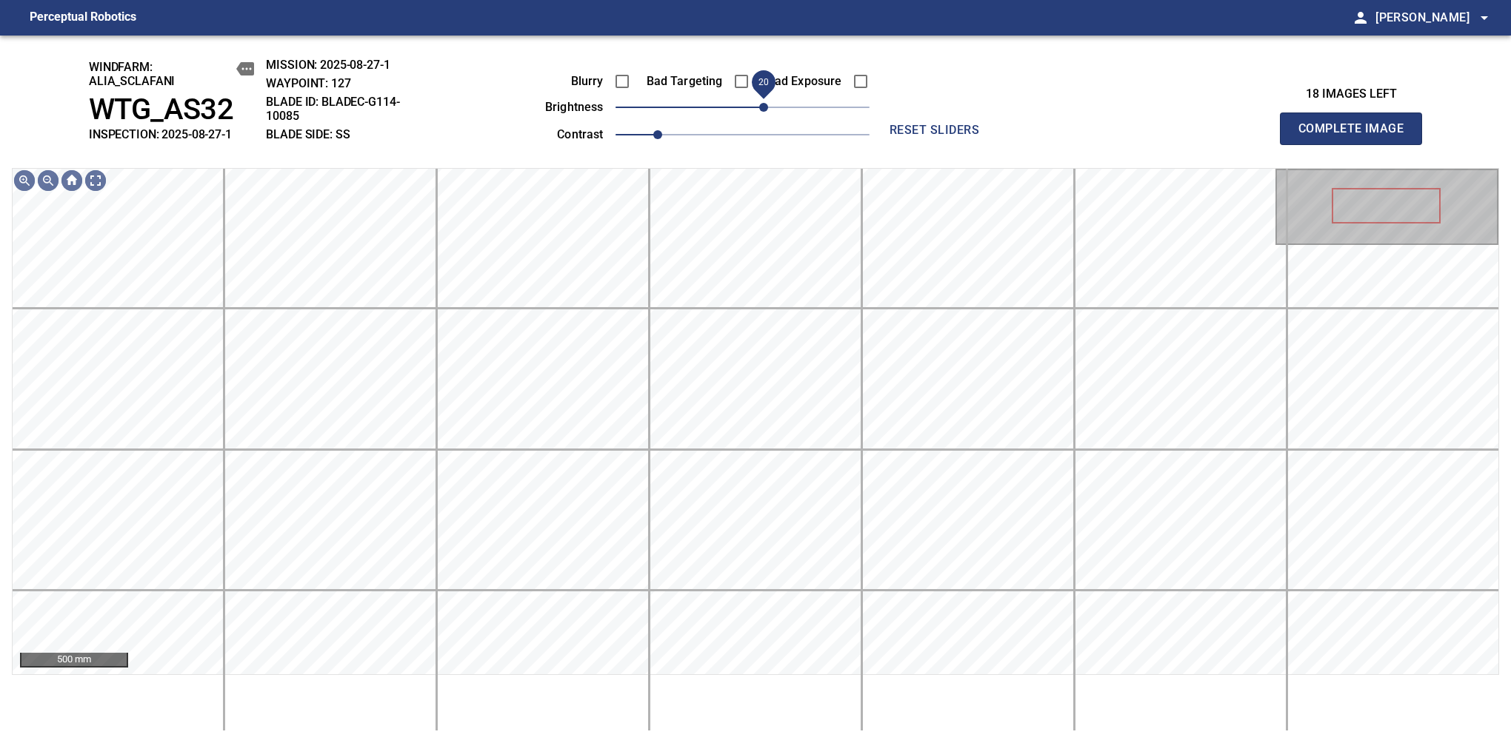
drag, startPoint x: 749, startPoint y: 107, endPoint x: 759, endPoint y: 110, distance: 10.1
click at [759, 110] on span "20" at bounding box center [763, 107] width 9 height 9
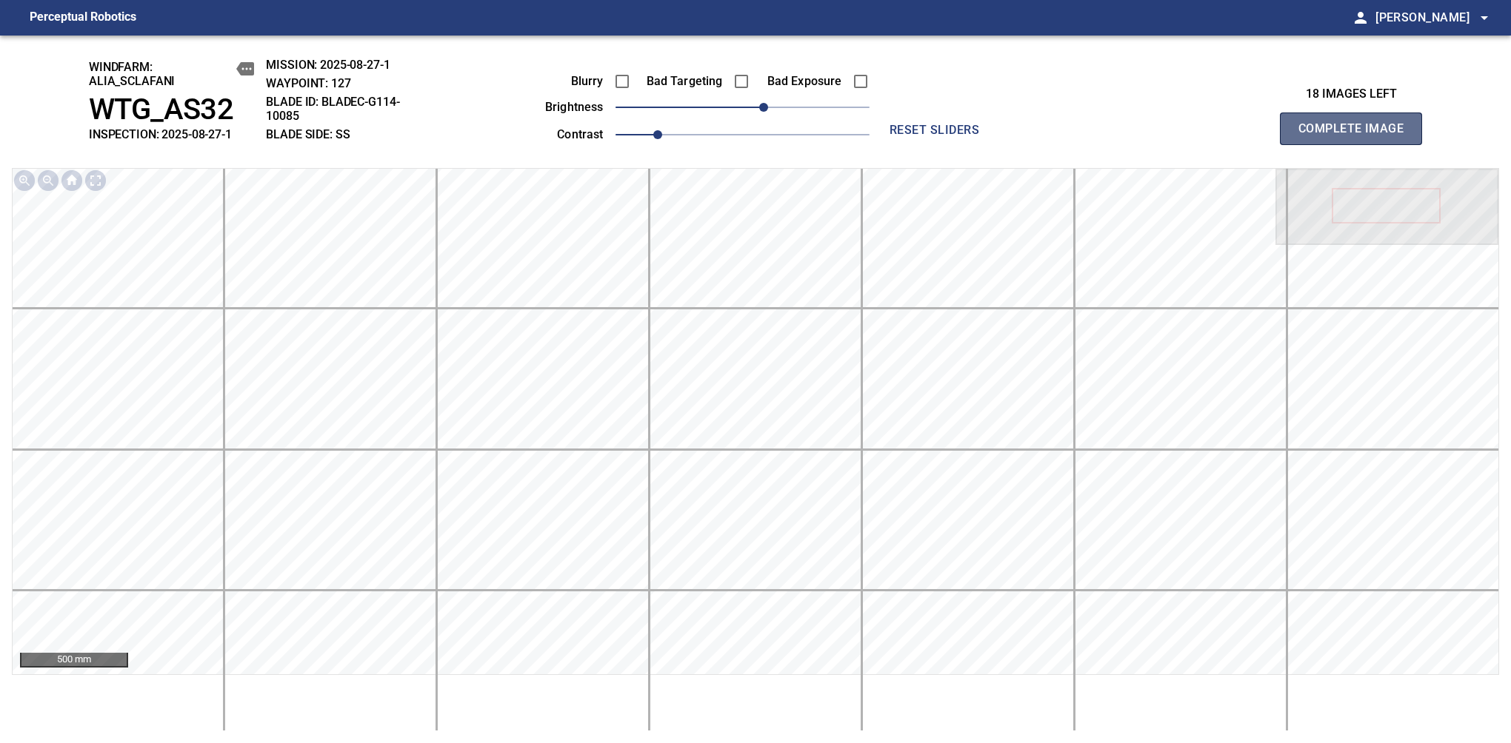
click at [1357, 136] on span "Complete Image" at bounding box center [1351, 128] width 110 height 21
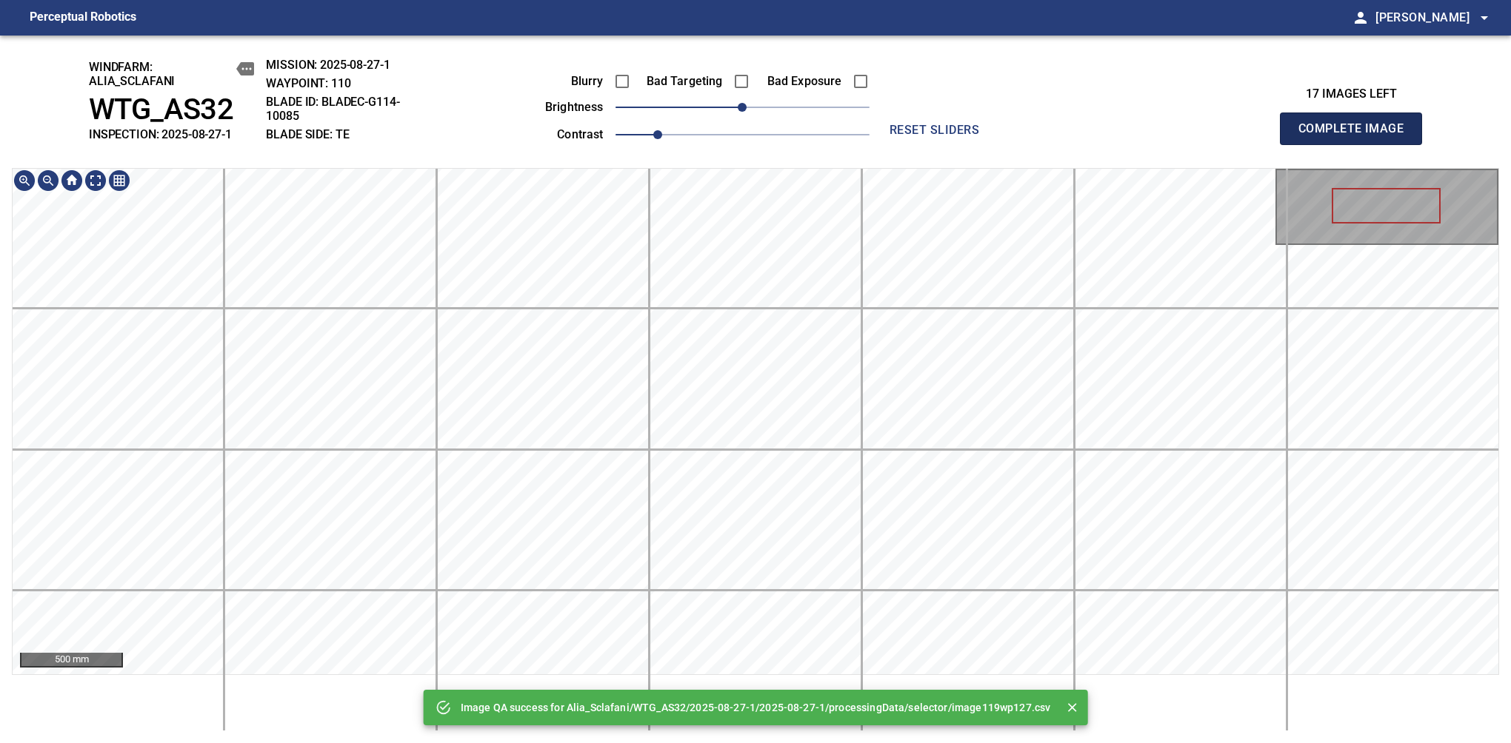
click at [1357, 136] on span "Complete Image" at bounding box center [1351, 128] width 110 height 21
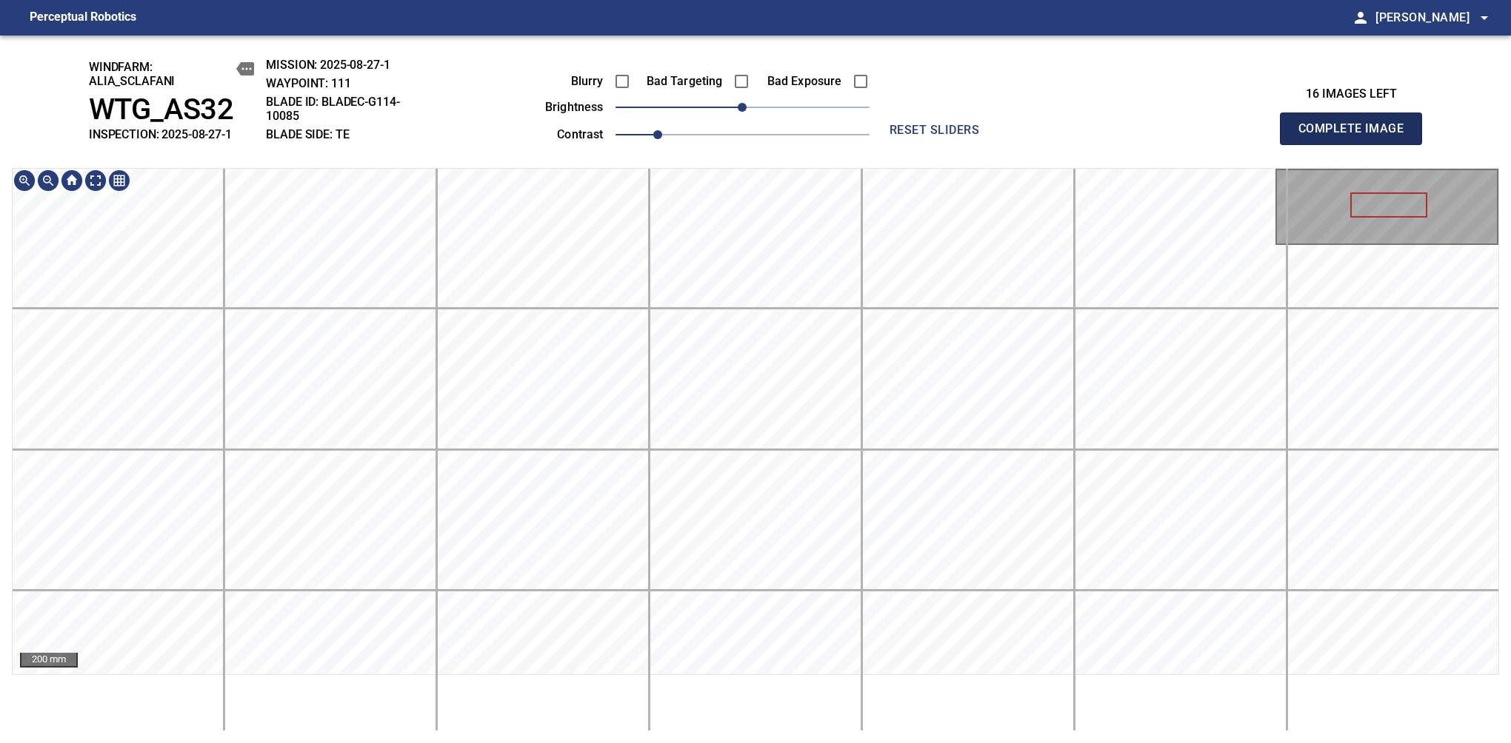
click at [1357, 136] on span "Complete Image" at bounding box center [1351, 128] width 110 height 21
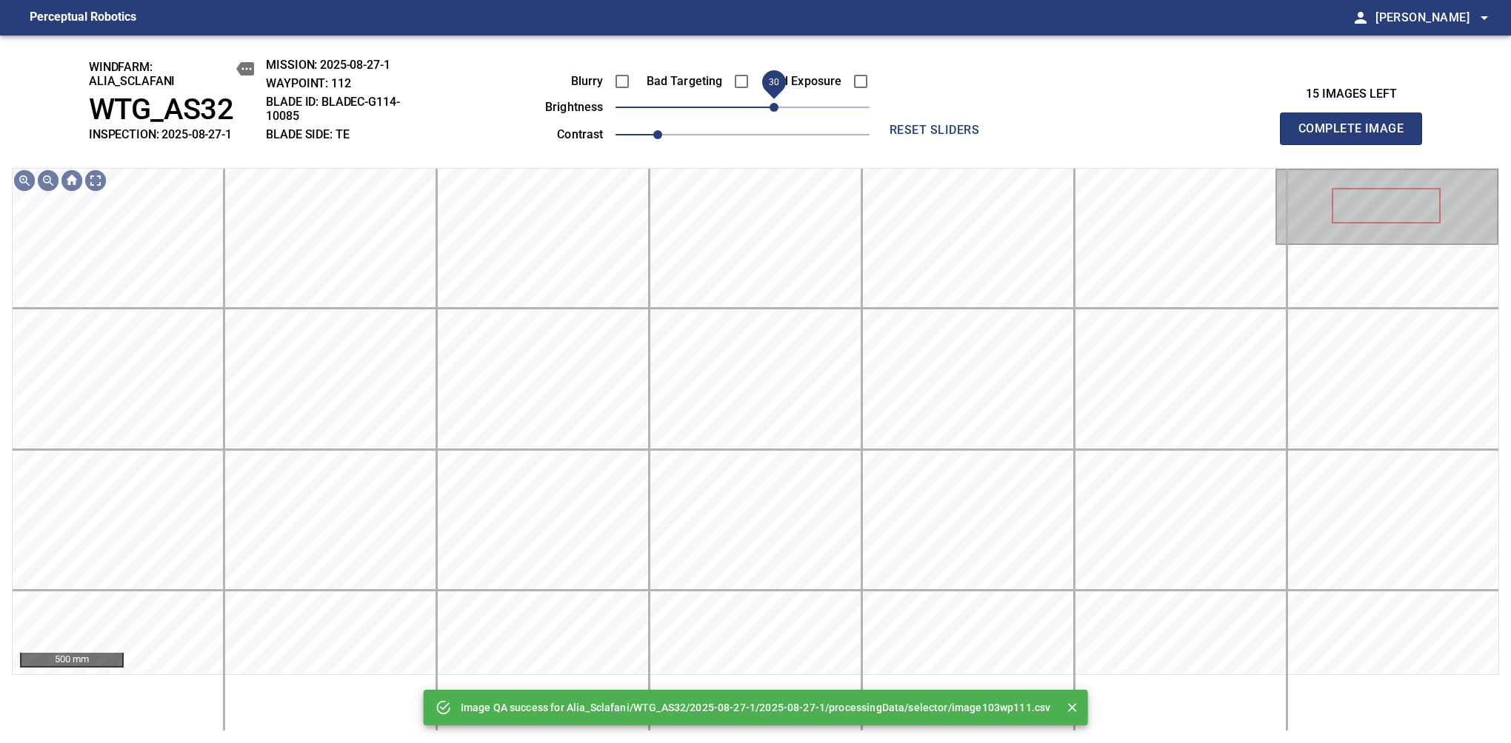
drag, startPoint x: 761, startPoint y: 111, endPoint x: 774, endPoint y: 110, distance: 12.7
click at [774, 110] on span "30" at bounding box center [773, 107] width 9 height 9
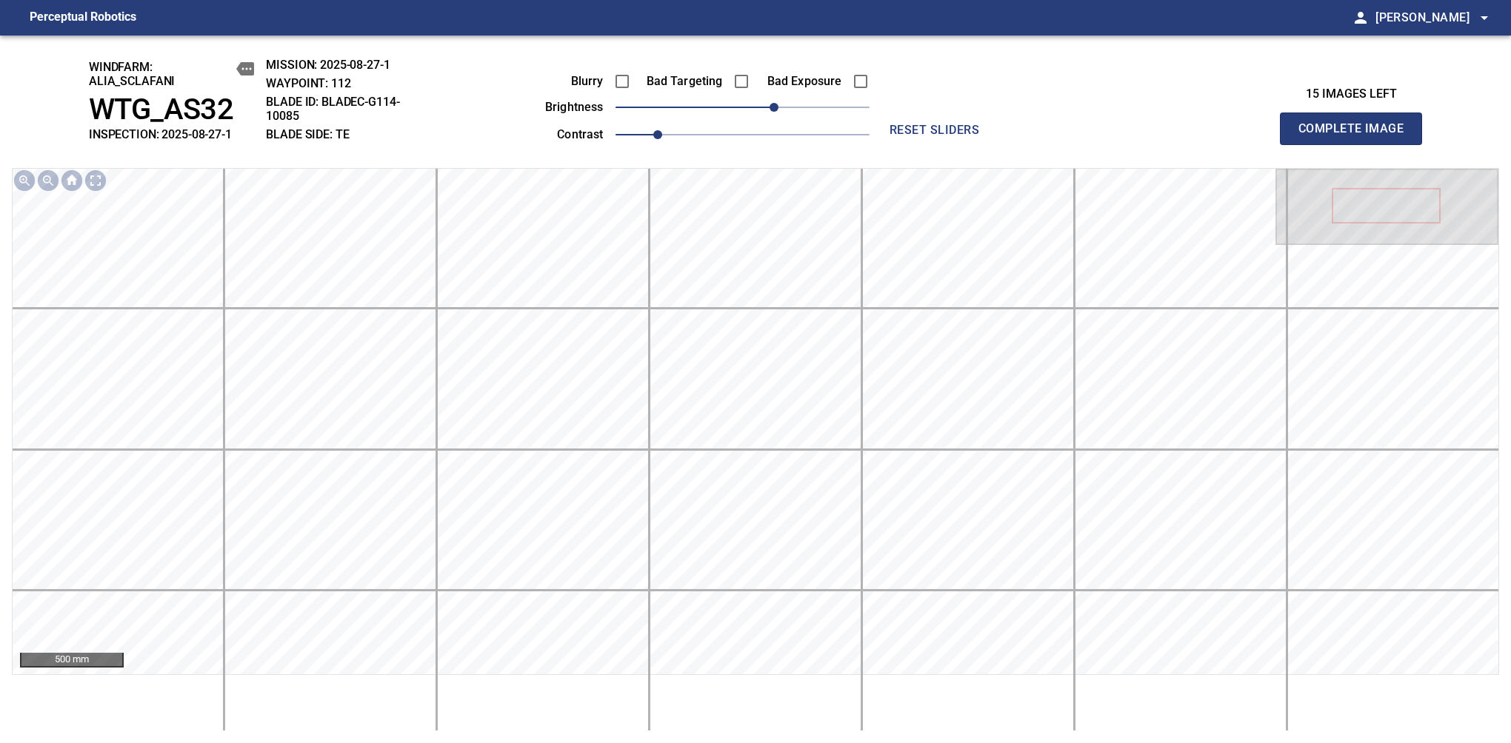
click at [1357, 136] on span "Complete Image" at bounding box center [1351, 128] width 110 height 21
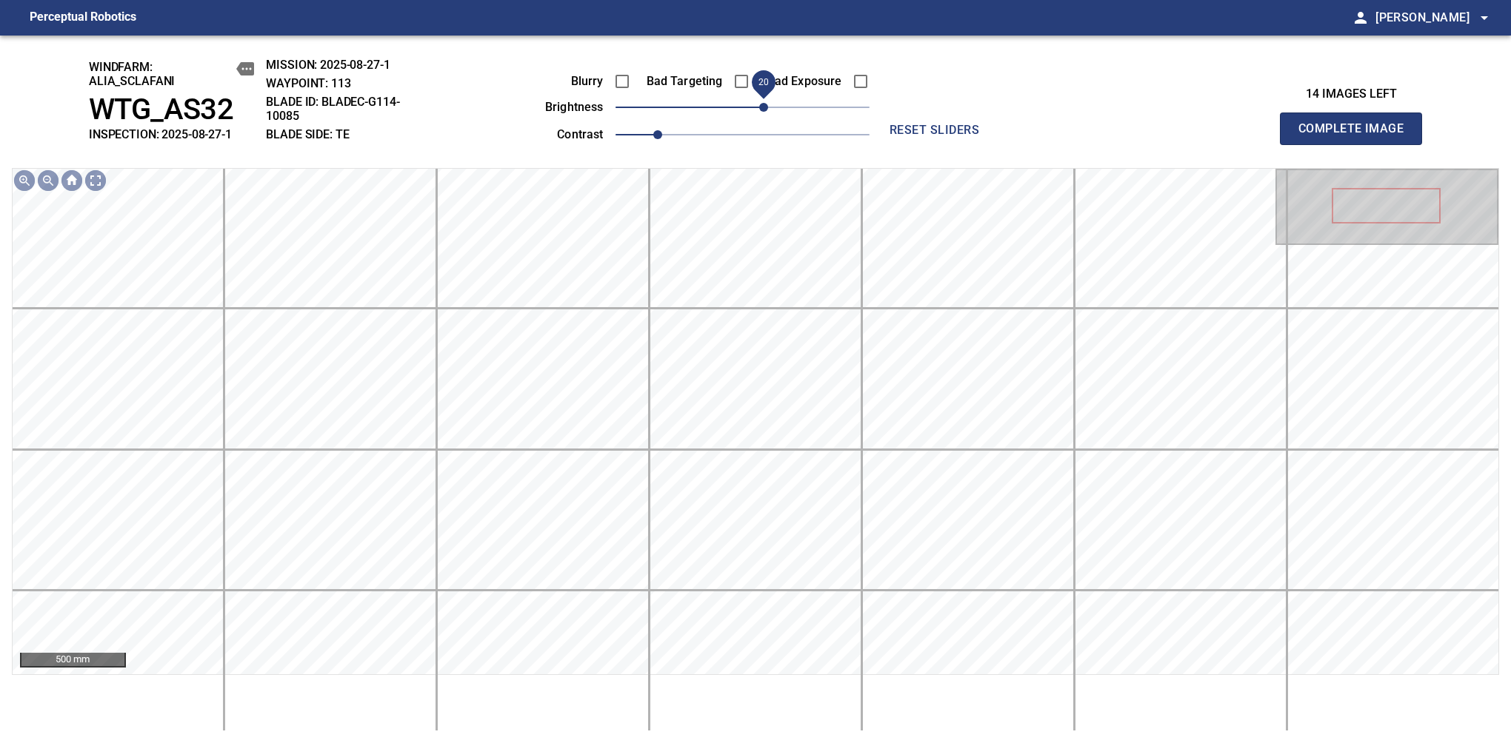
drag, startPoint x: 746, startPoint y: 110, endPoint x: 768, endPoint y: 116, distance: 23.2
click at [768, 112] on span "20" at bounding box center [763, 107] width 9 height 9
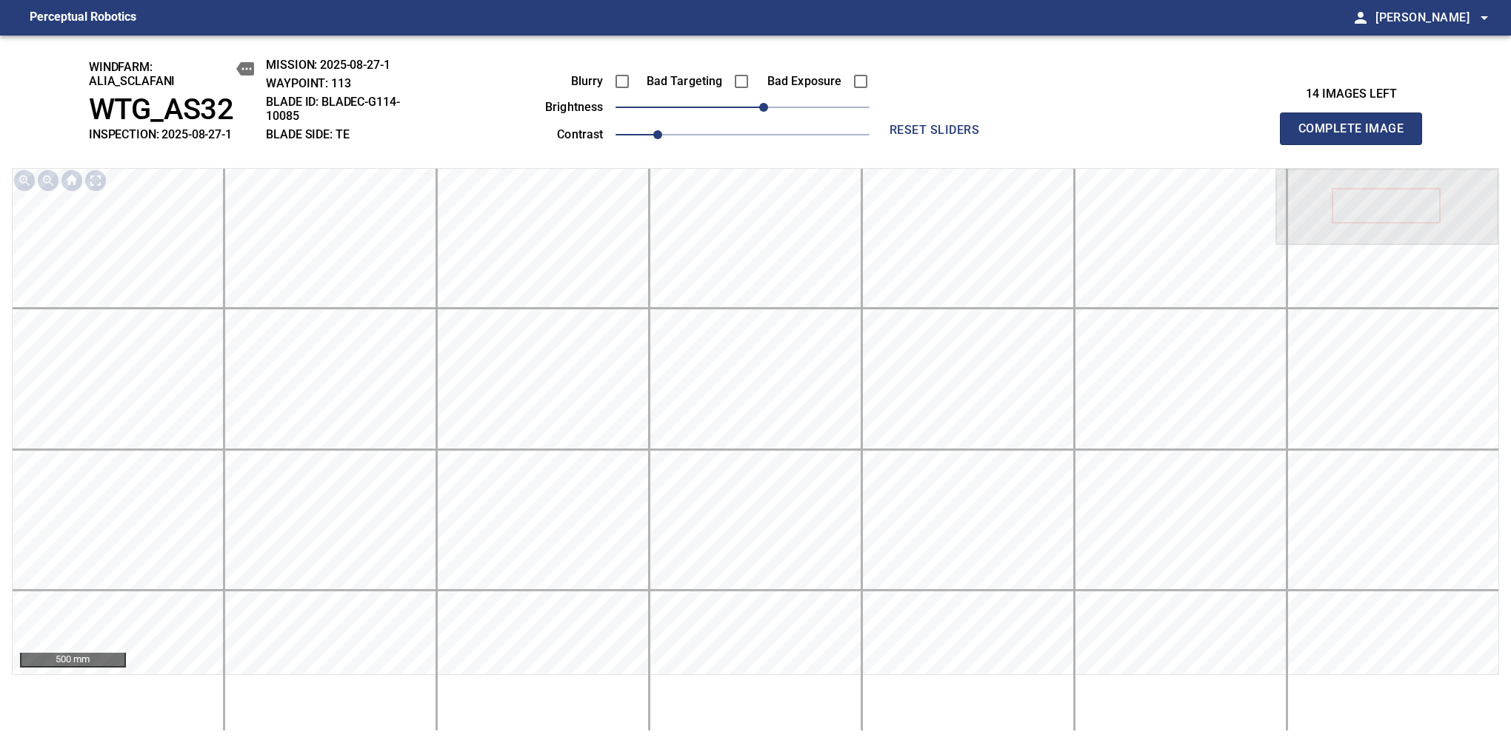
click at [1357, 136] on span "Complete Image" at bounding box center [1351, 128] width 110 height 21
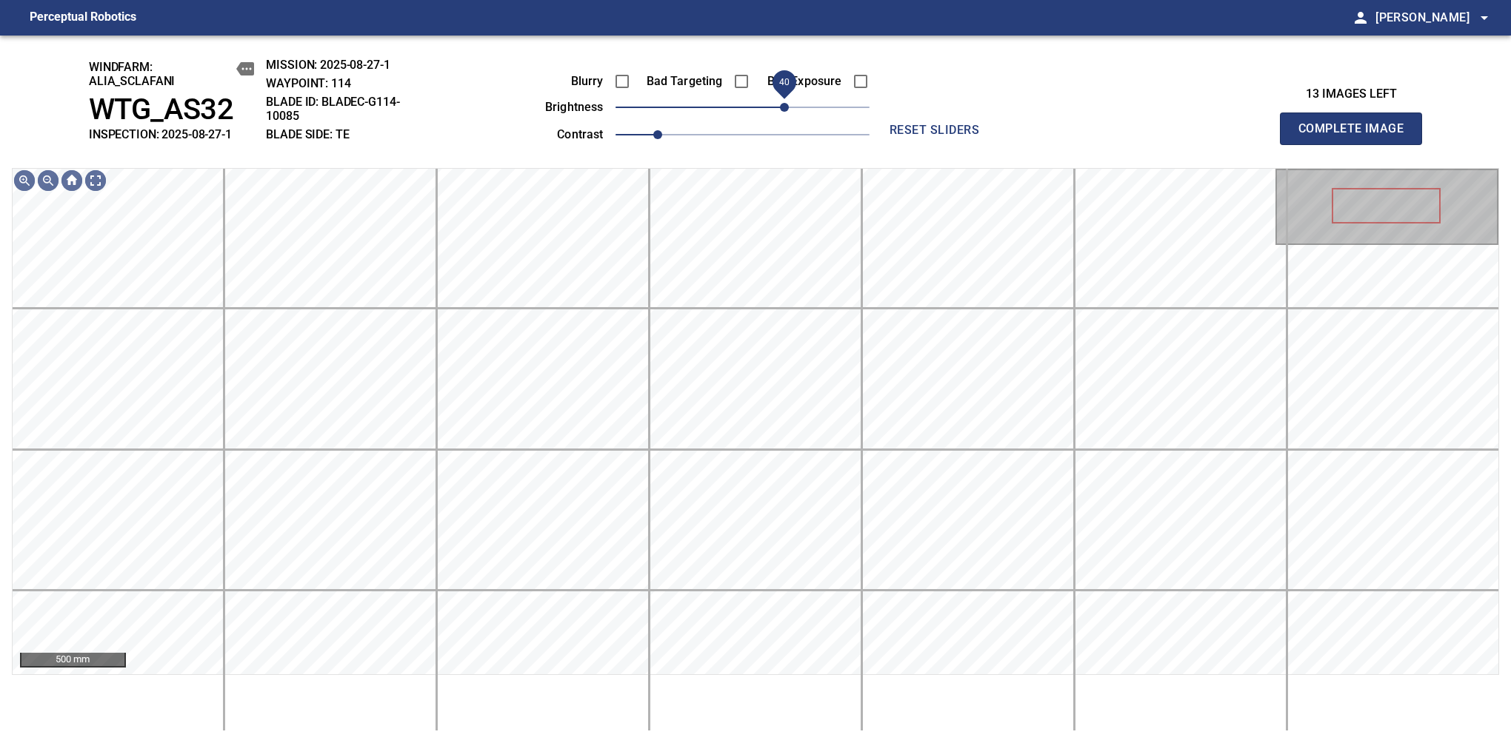
drag, startPoint x: 784, startPoint y: 110, endPoint x: 789, endPoint y: 116, distance: 8.4
click at [789, 112] on span "40" at bounding box center [784, 107] width 9 height 9
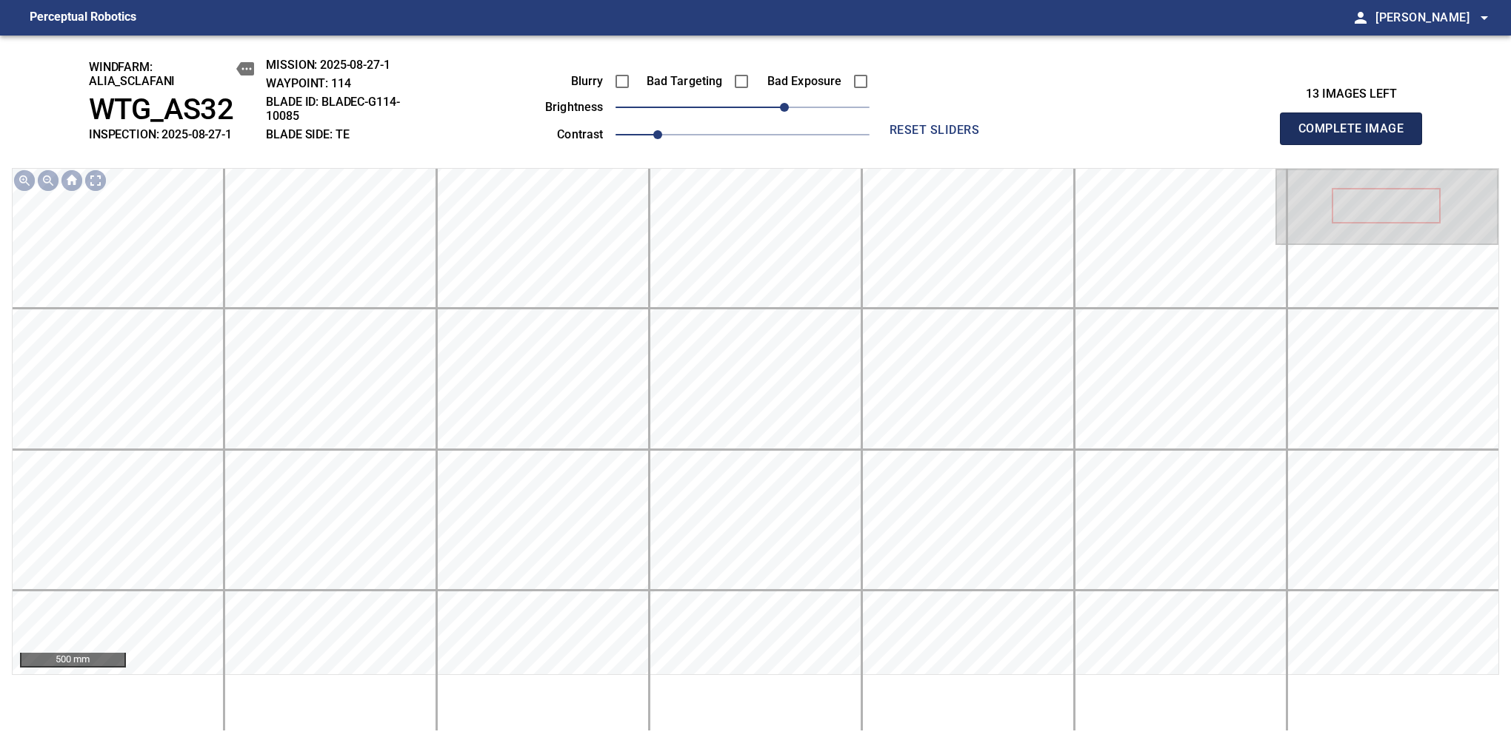
click at [1357, 136] on span "Complete Image" at bounding box center [1351, 128] width 110 height 21
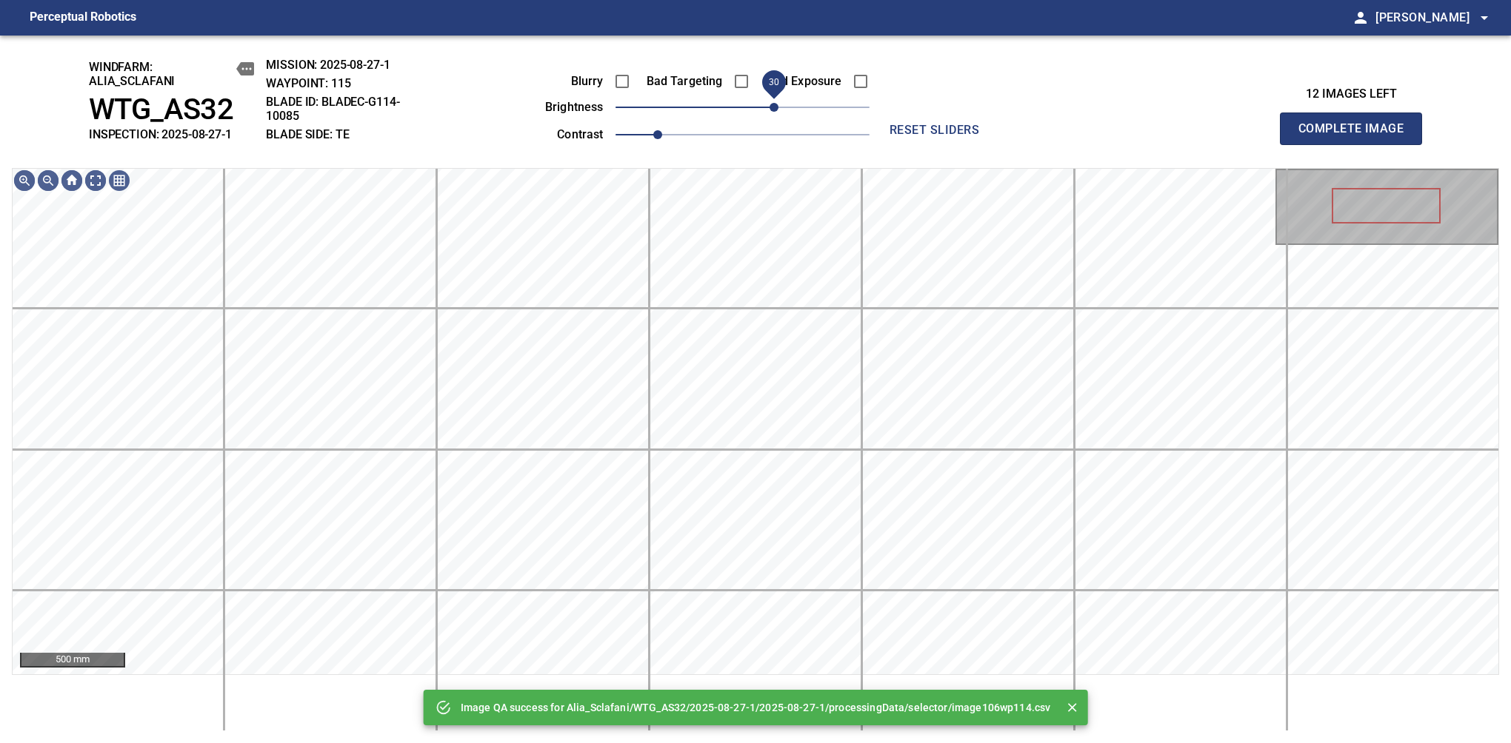
drag, startPoint x: 789, startPoint y: 116, endPoint x: 777, endPoint y: 121, distance: 13.6
click at [777, 118] on span "30" at bounding box center [742, 107] width 254 height 21
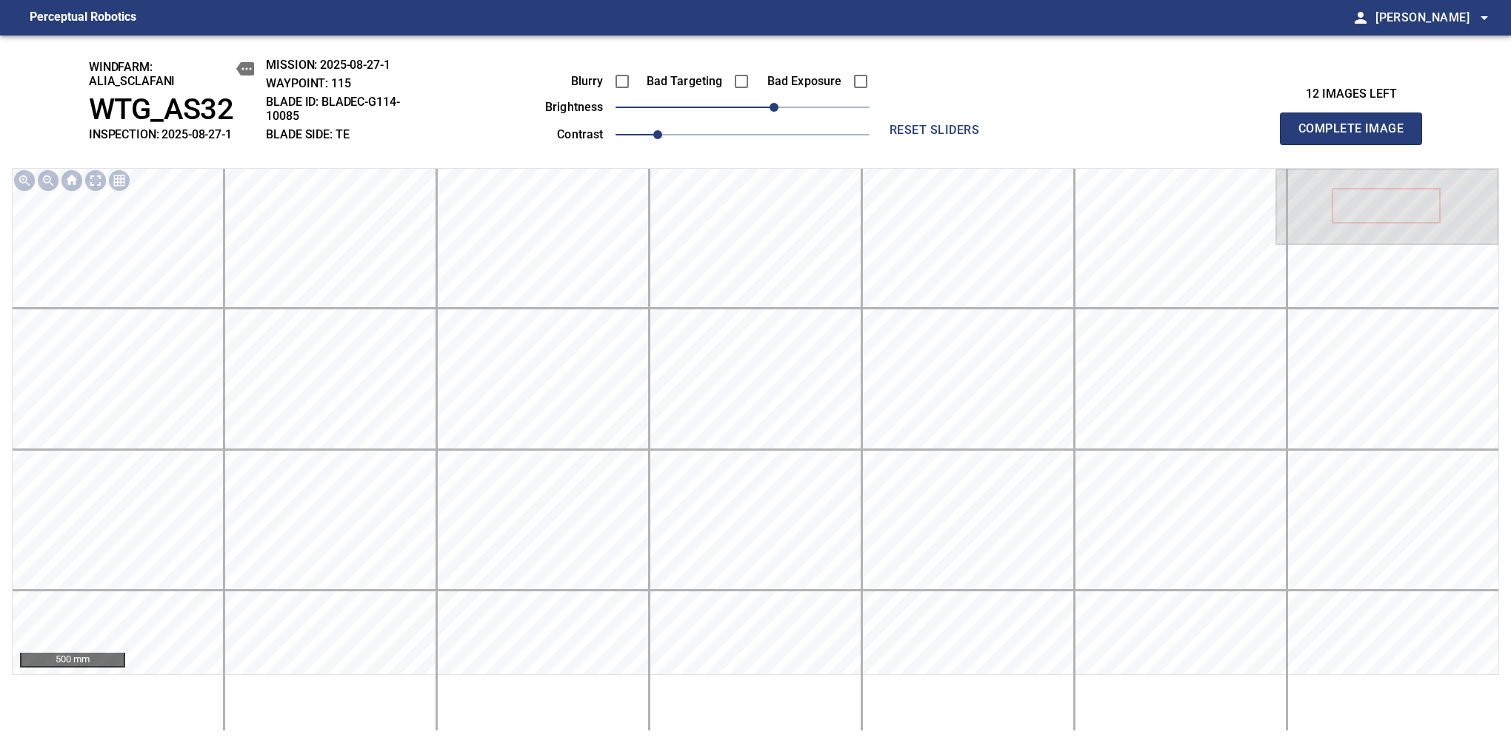
click at [1357, 136] on span "Complete Image" at bounding box center [1351, 128] width 110 height 21
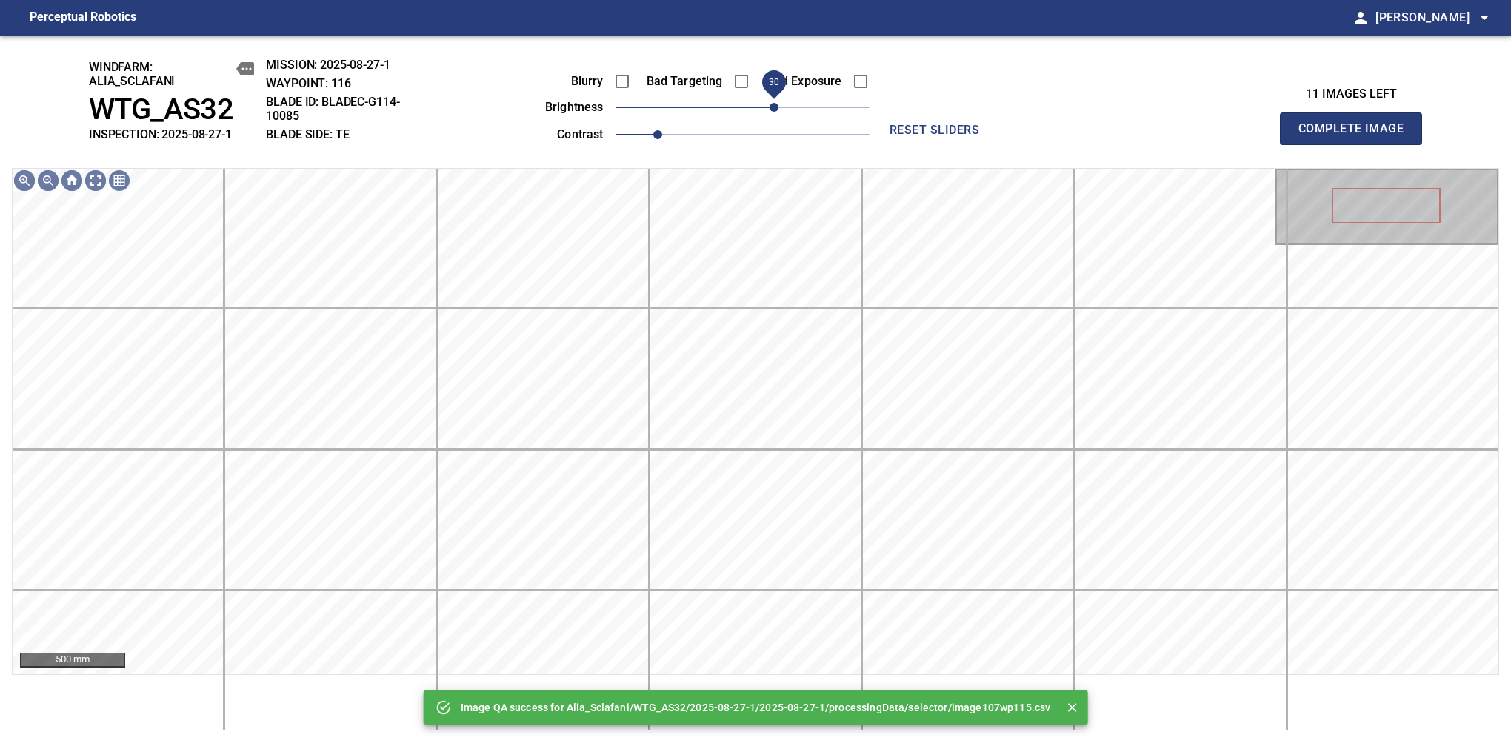
drag, startPoint x: 775, startPoint y: 113, endPoint x: 777, endPoint y: 103, distance: 10.6
click at [777, 103] on span "30" at bounding box center [742, 107] width 254 height 21
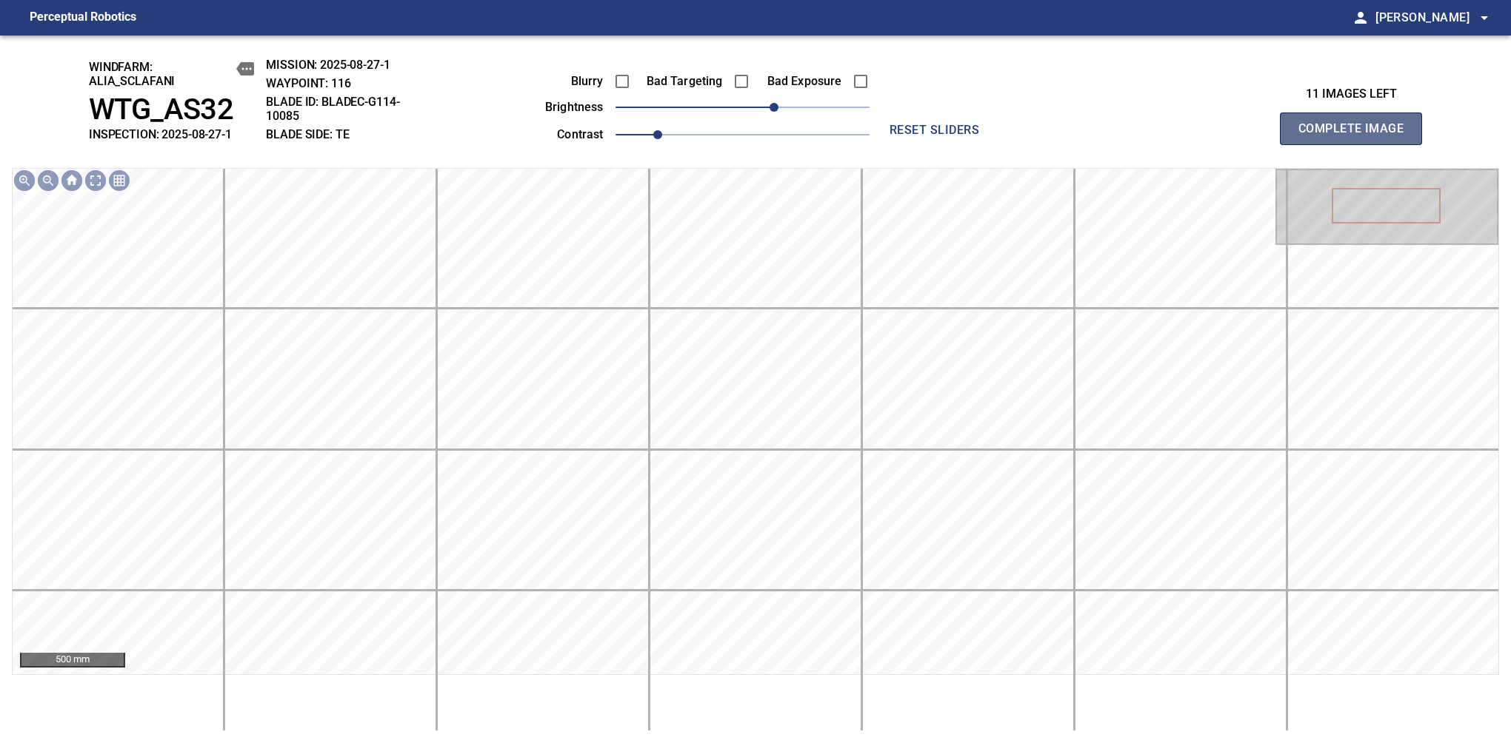
click at [1357, 136] on span "Complete Image" at bounding box center [1351, 128] width 110 height 21
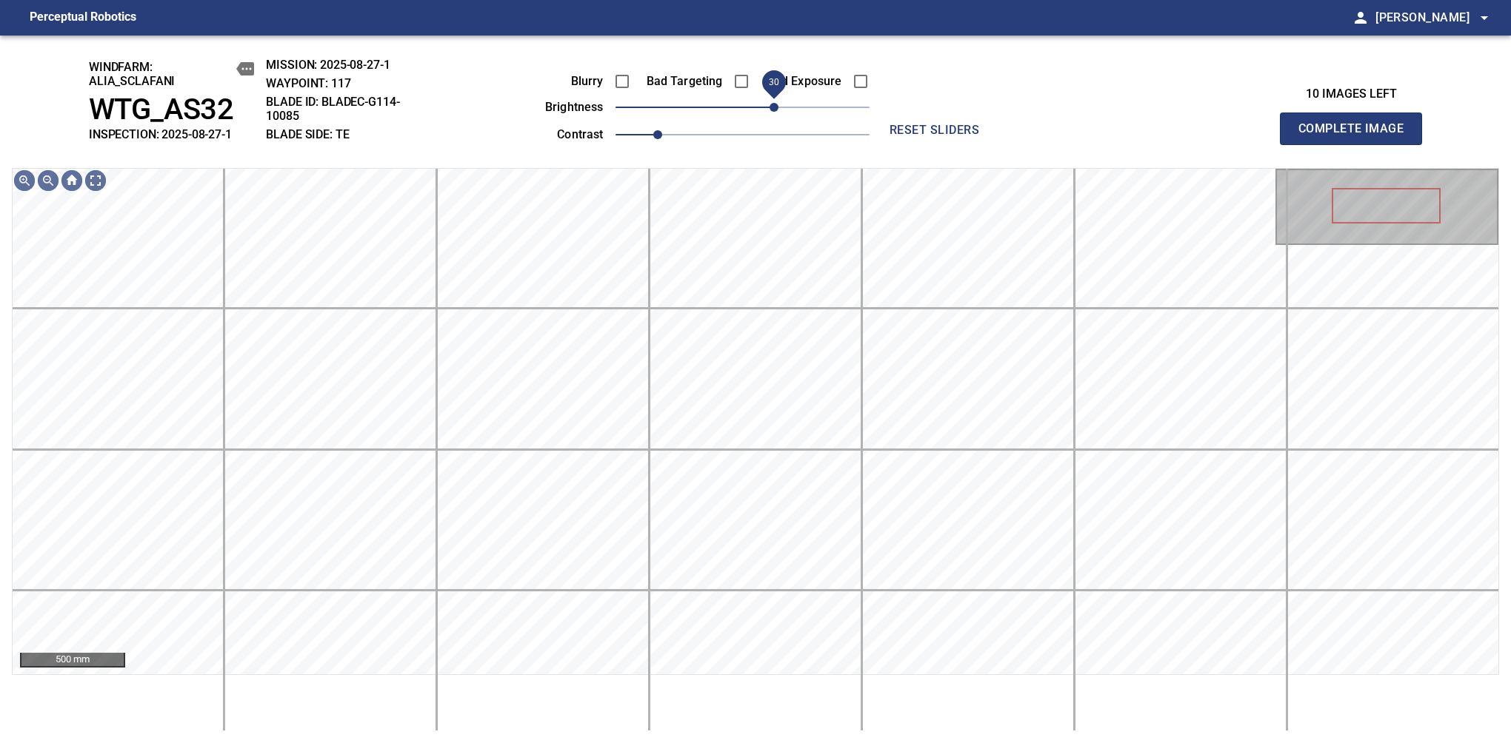
click at [777, 103] on span "30" at bounding box center [773, 107] width 9 height 9
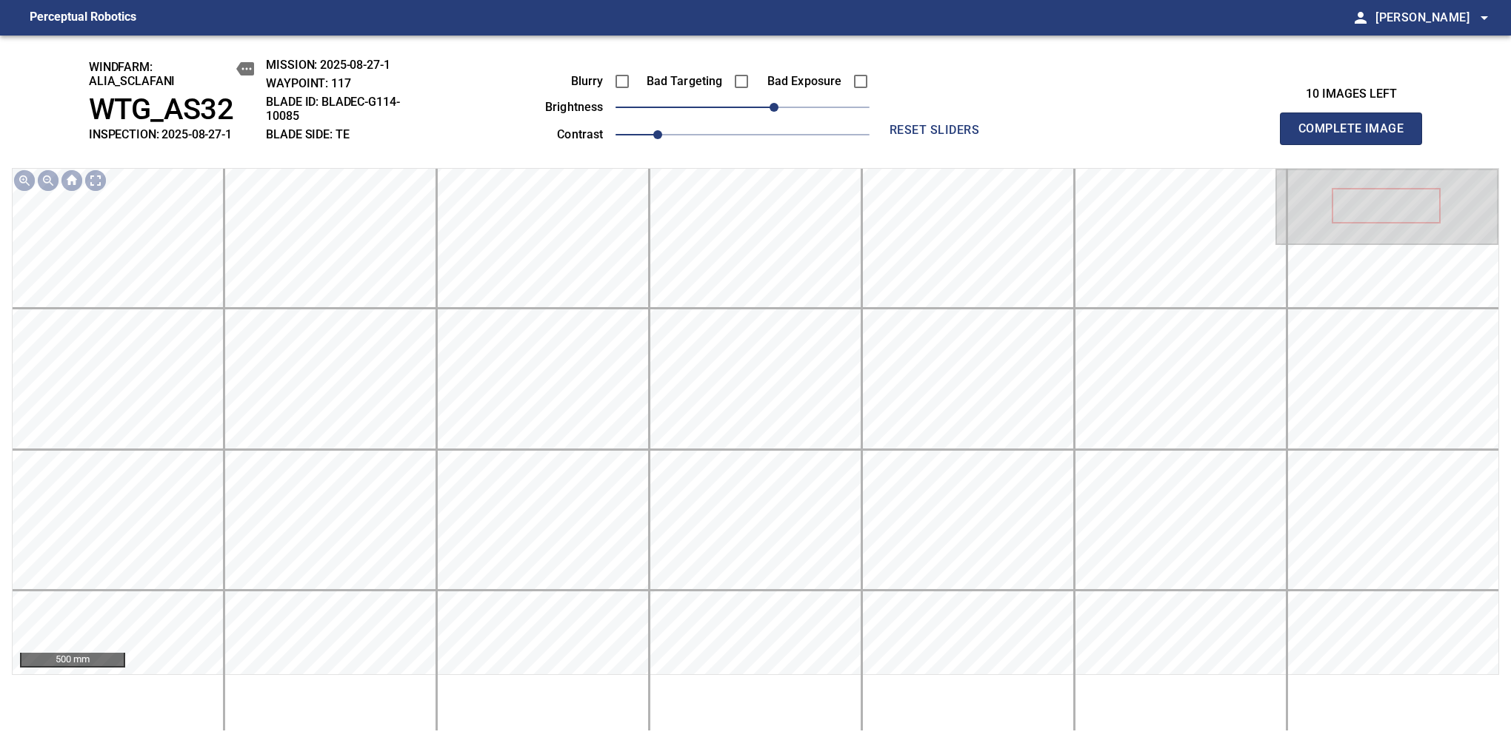
click at [1357, 136] on span "Complete Image" at bounding box center [1351, 128] width 110 height 21
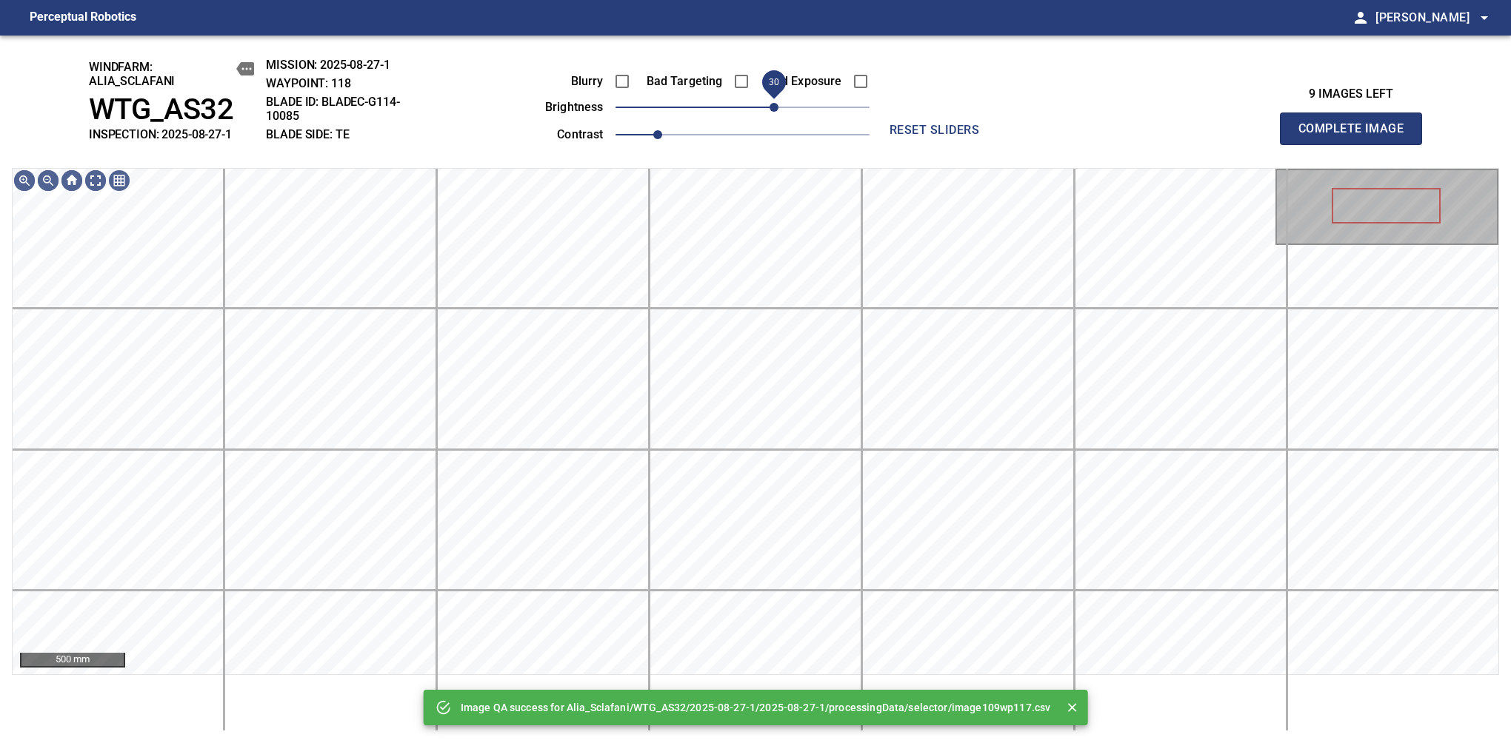
drag, startPoint x: 787, startPoint y: 108, endPoint x: 775, endPoint y: 118, distance: 16.3
click at [775, 118] on span "30" at bounding box center [742, 107] width 254 height 21
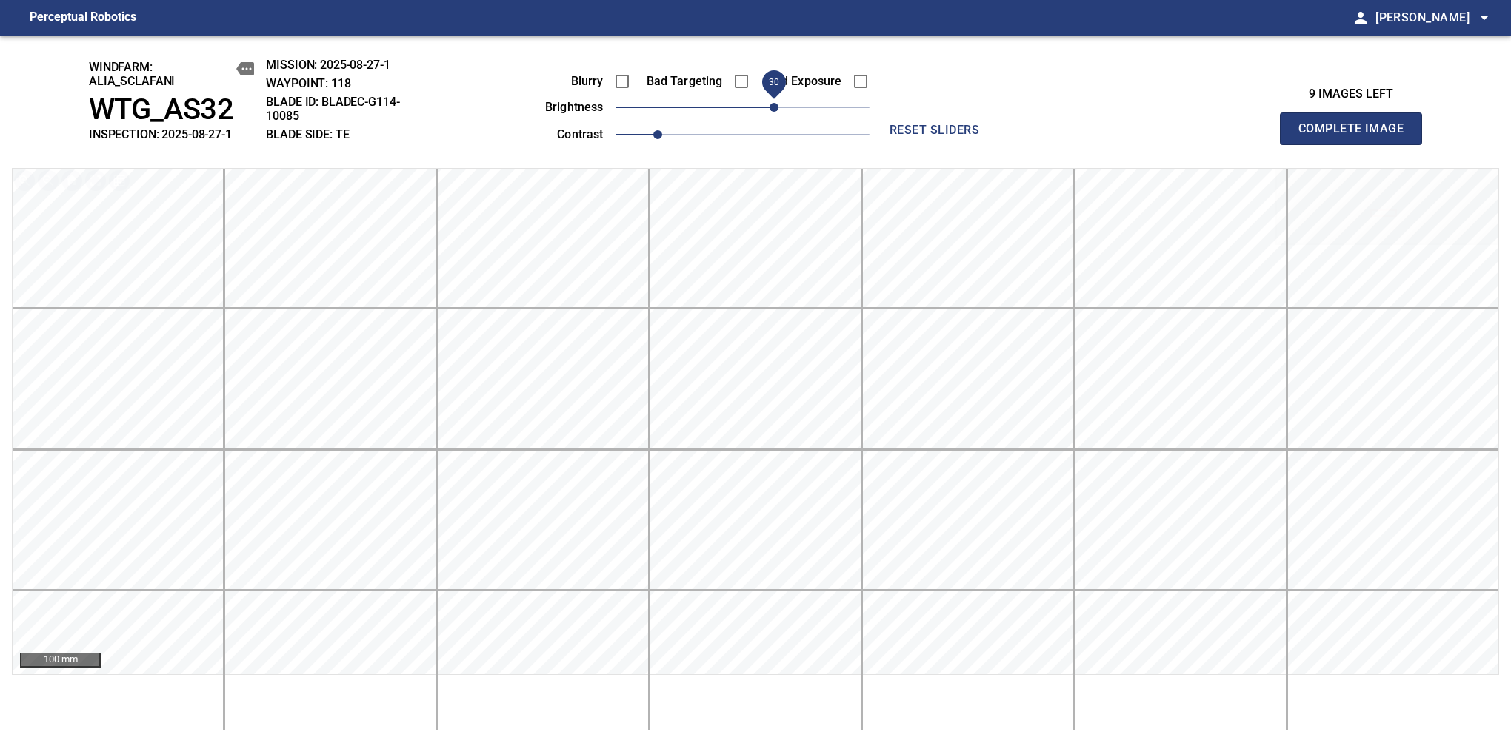
click at [1357, 136] on span "Complete Image" at bounding box center [1351, 128] width 110 height 21
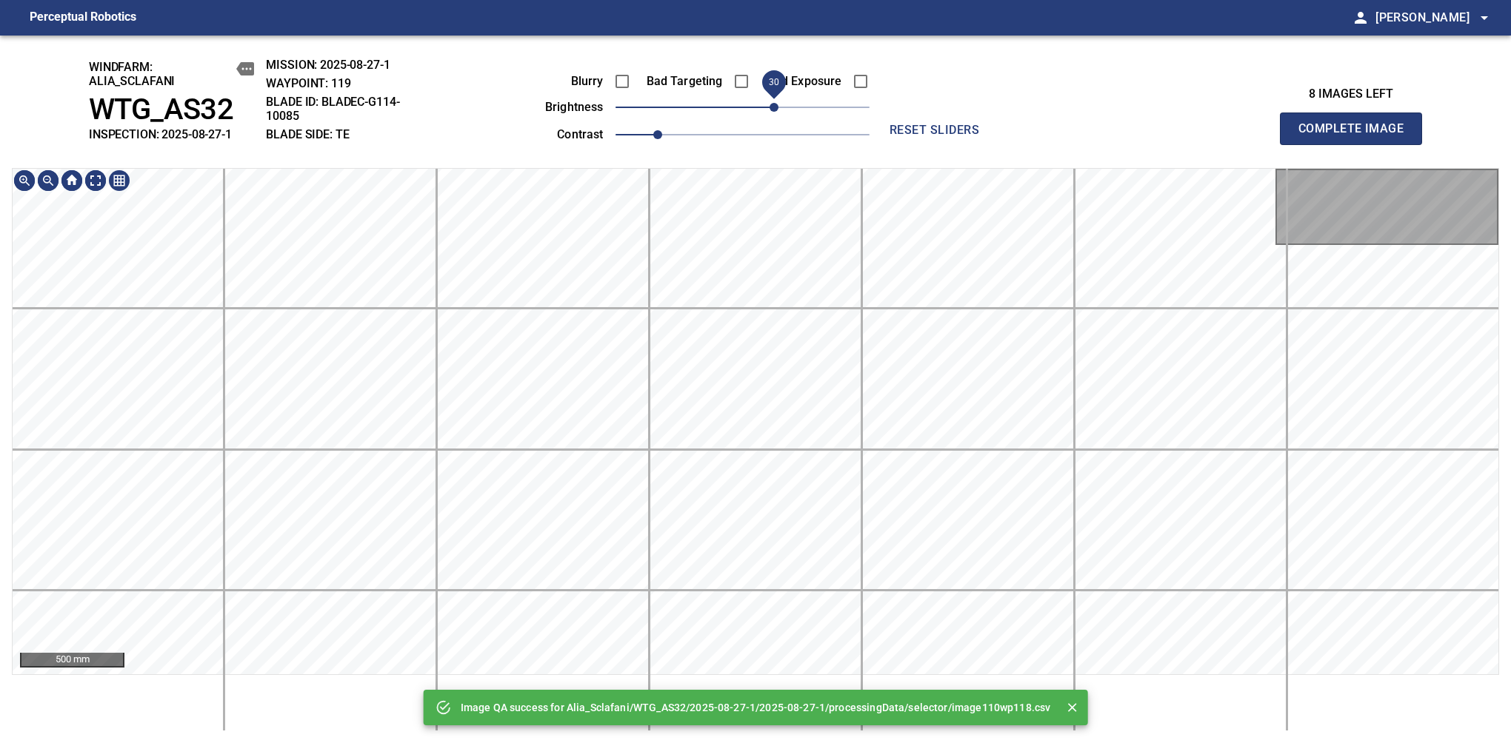
drag, startPoint x: 758, startPoint y: 110, endPoint x: 778, endPoint y: 118, distance: 20.9
click at [778, 112] on span "30" at bounding box center [773, 107] width 9 height 9
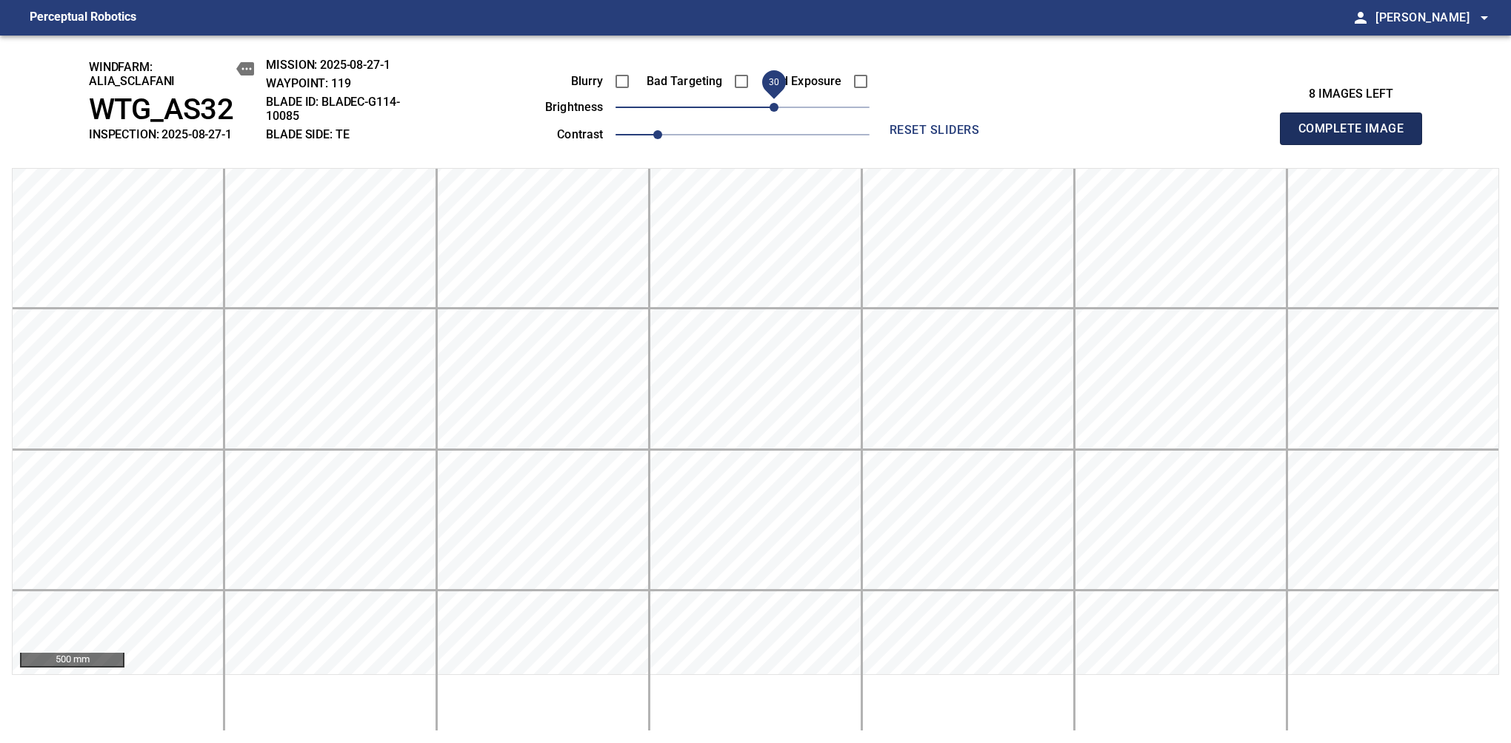
click at [1357, 136] on span "Complete Image" at bounding box center [1351, 128] width 110 height 21
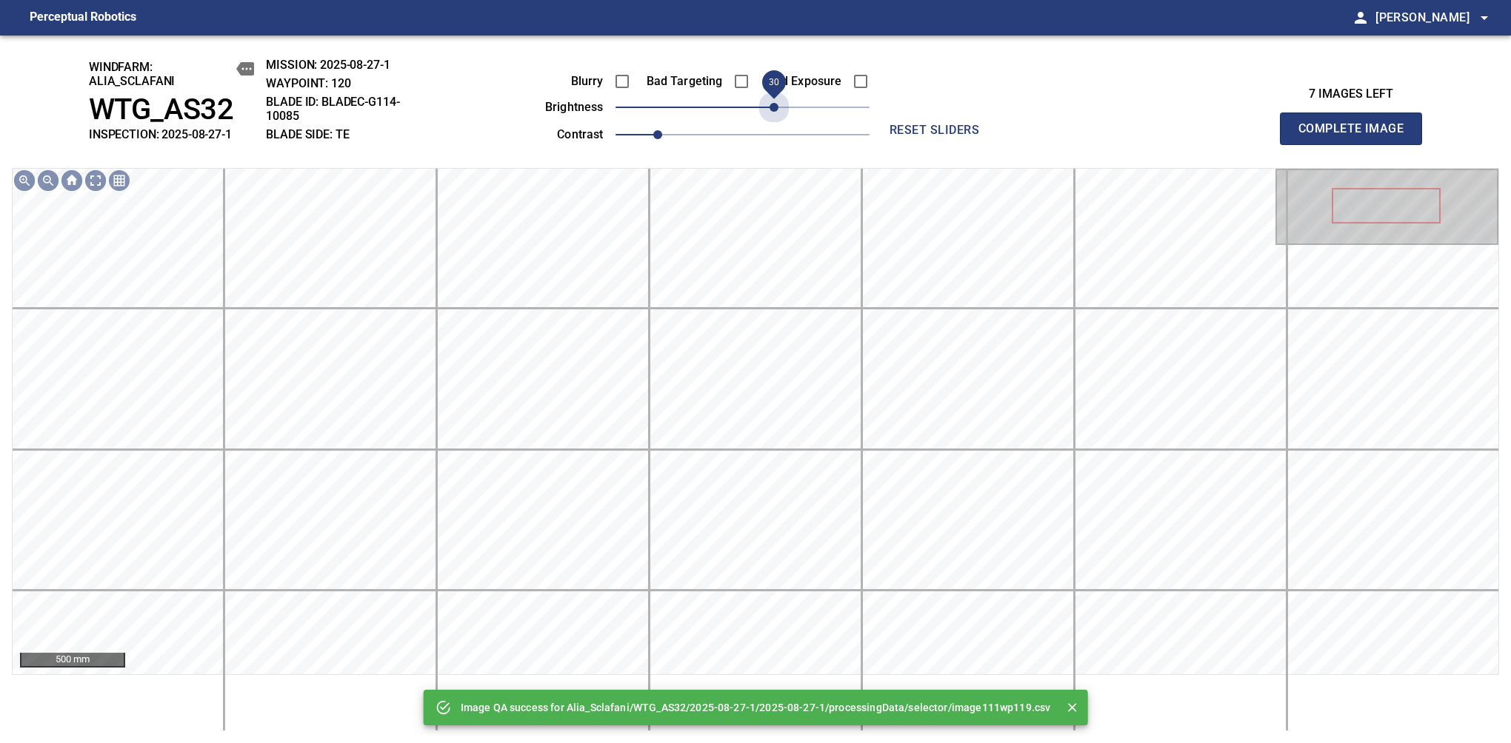
click at [779, 107] on span "30" at bounding box center [742, 107] width 254 height 21
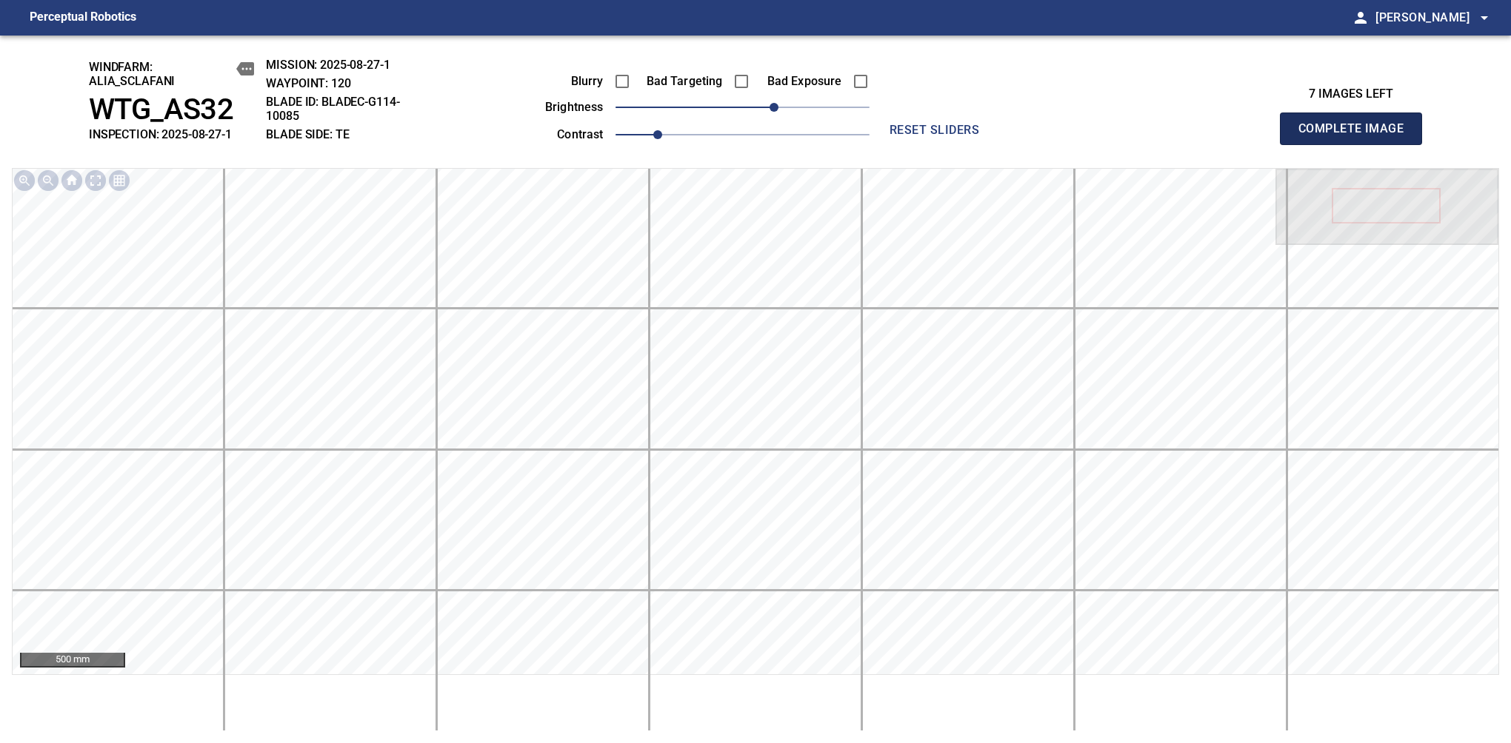
click at [1357, 136] on span "Complete Image" at bounding box center [1351, 128] width 110 height 21
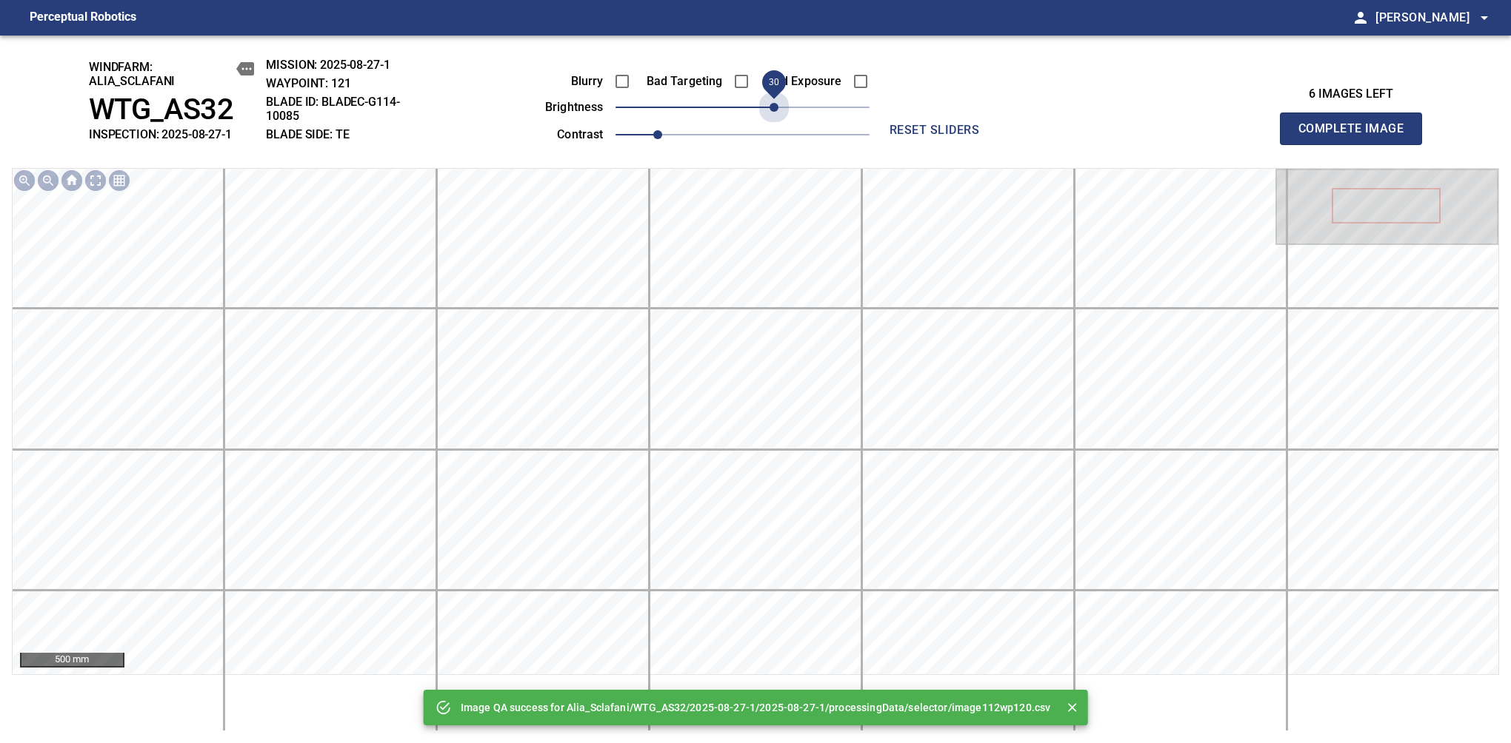
click at [779, 107] on span "30" at bounding box center [742, 107] width 254 height 21
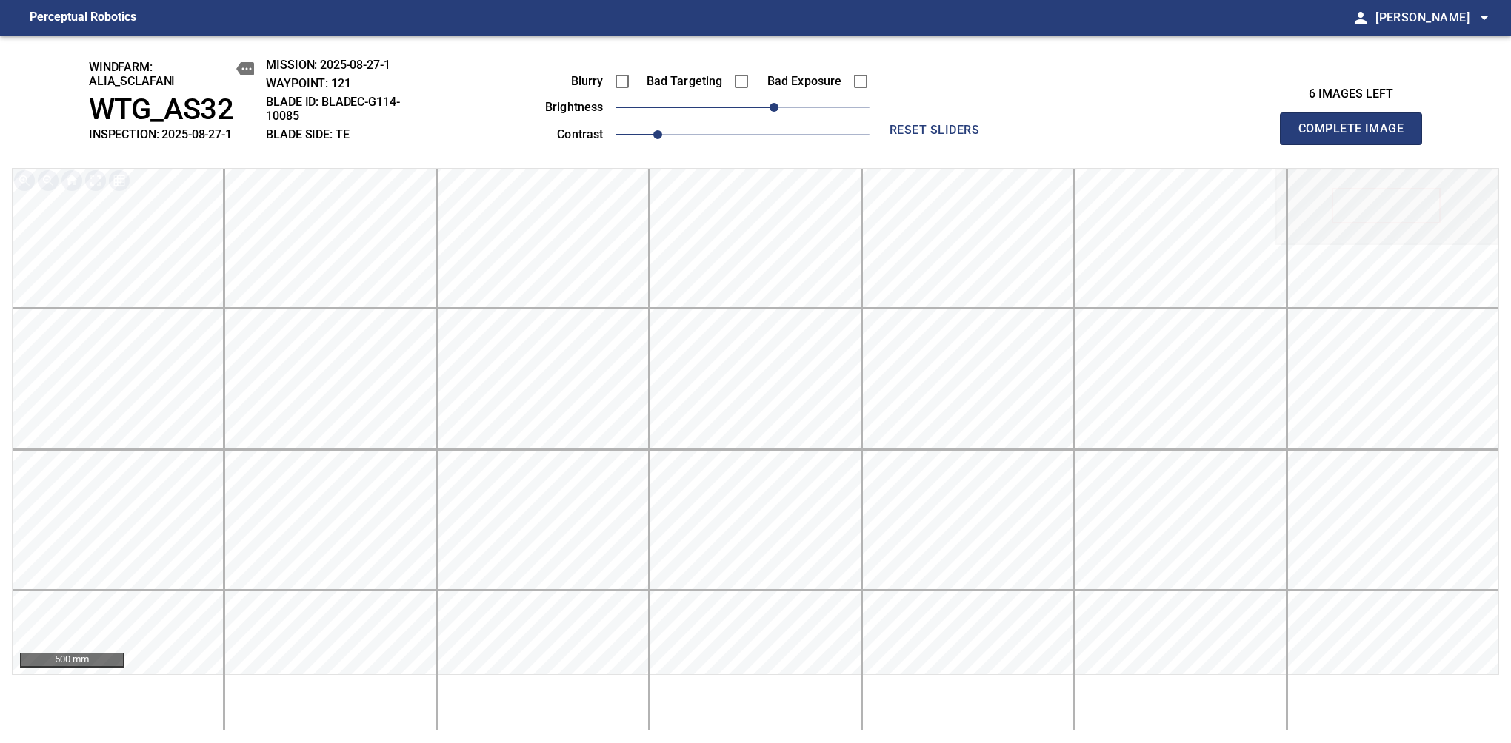
click at [1357, 136] on span "Complete Image" at bounding box center [1351, 128] width 110 height 21
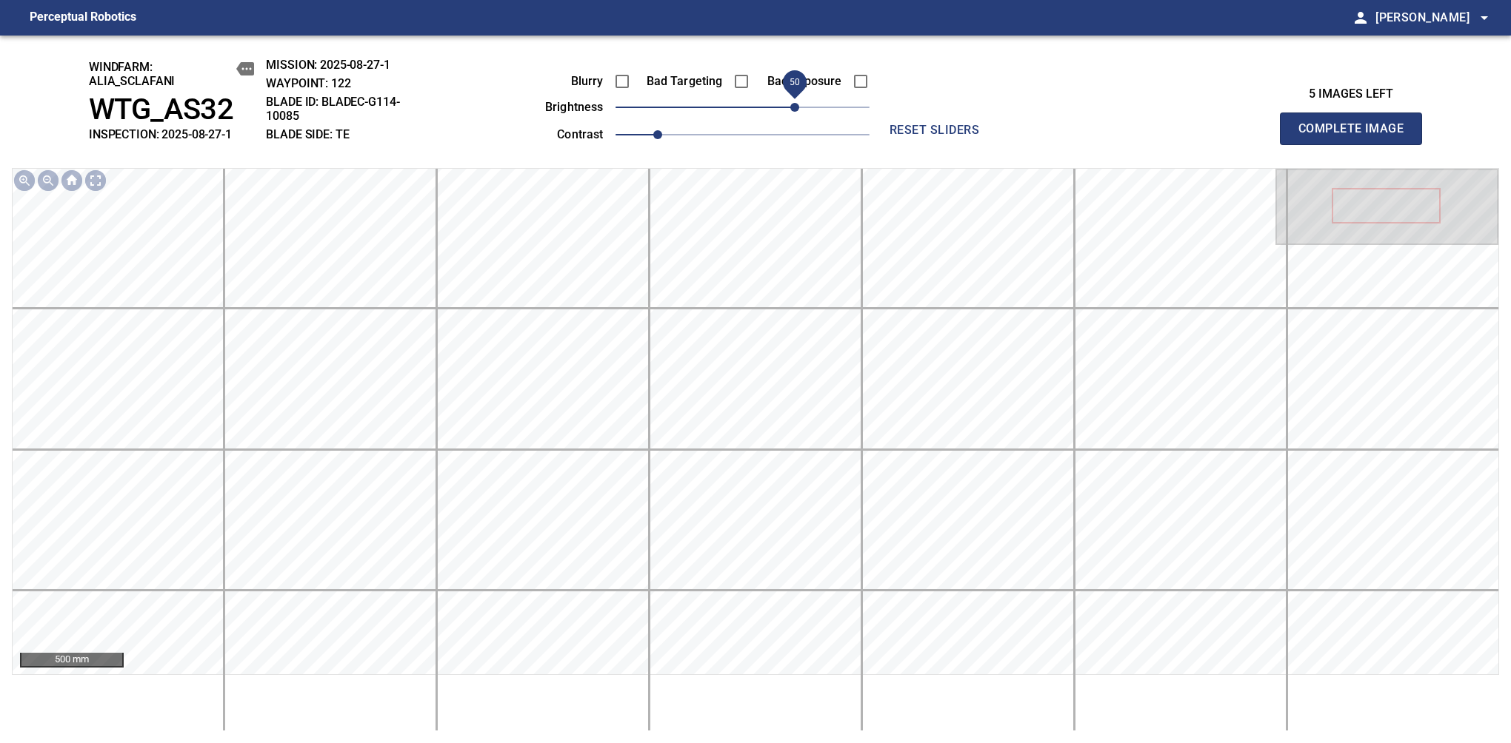
drag, startPoint x: 776, startPoint y: 104, endPoint x: 797, endPoint y: 97, distance: 22.0
click at [797, 97] on span "50" at bounding box center [742, 107] width 254 height 21
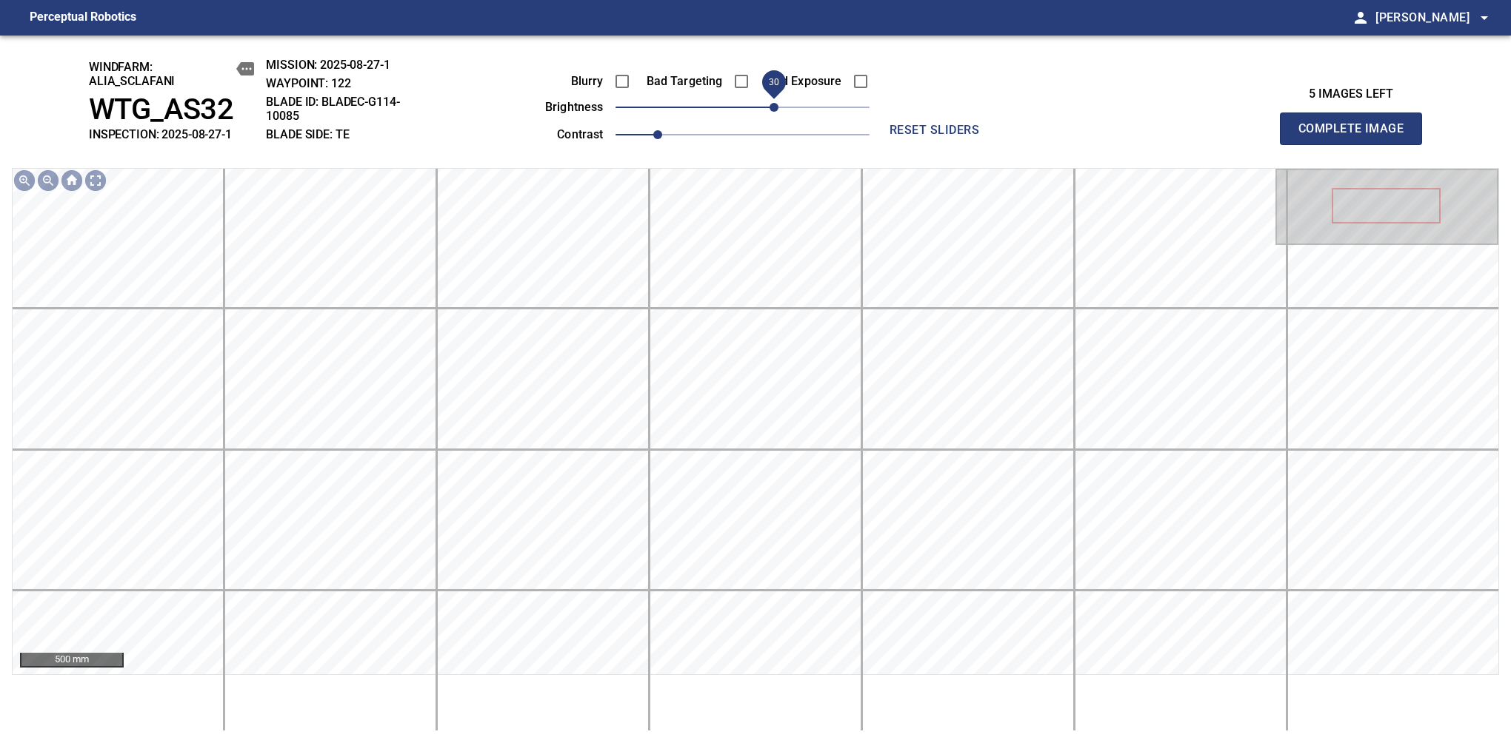
click at [777, 110] on span "30" at bounding box center [773, 107] width 9 height 9
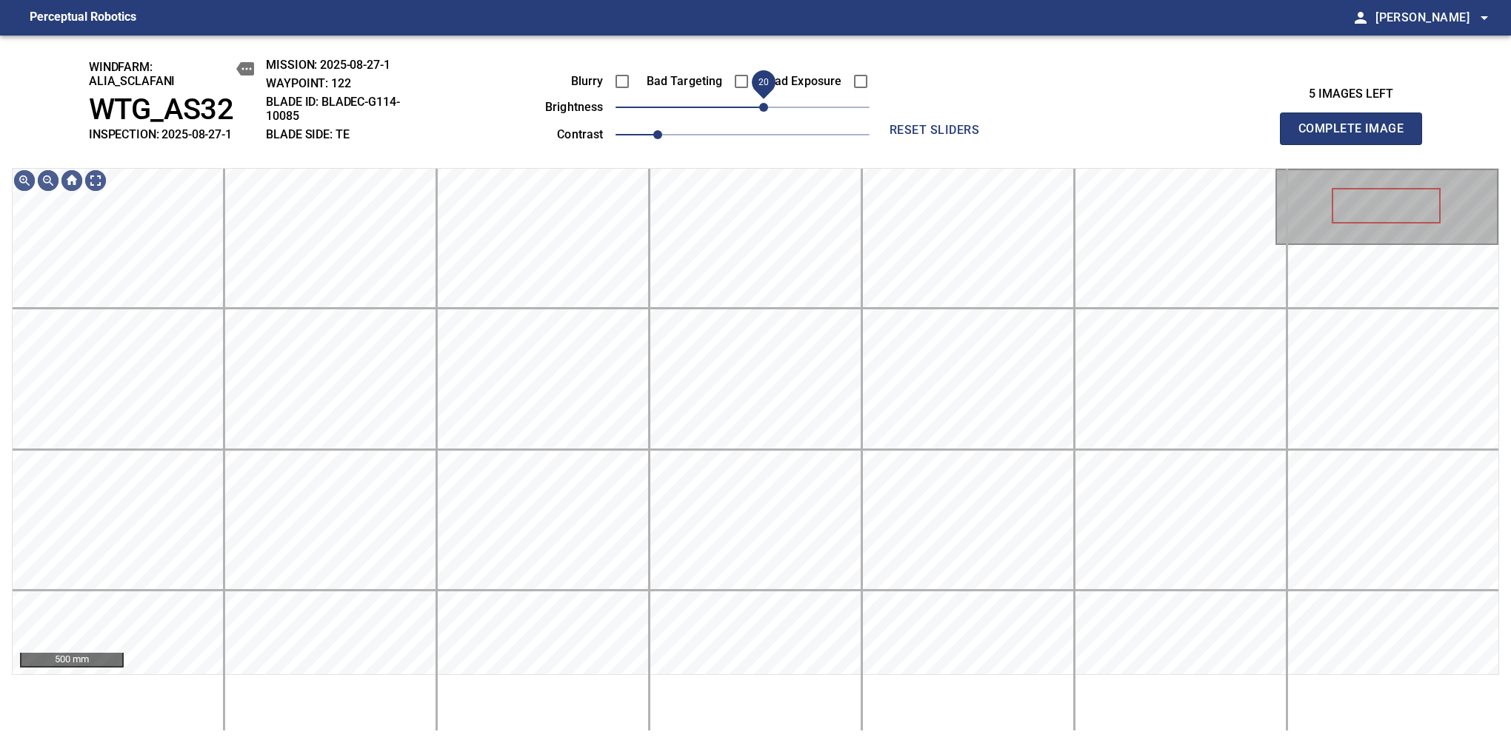
drag, startPoint x: 772, startPoint y: 110, endPoint x: 764, endPoint y: 115, distance: 9.0
click at [764, 112] on span "20" at bounding box center [763, 107] width 9 height 9
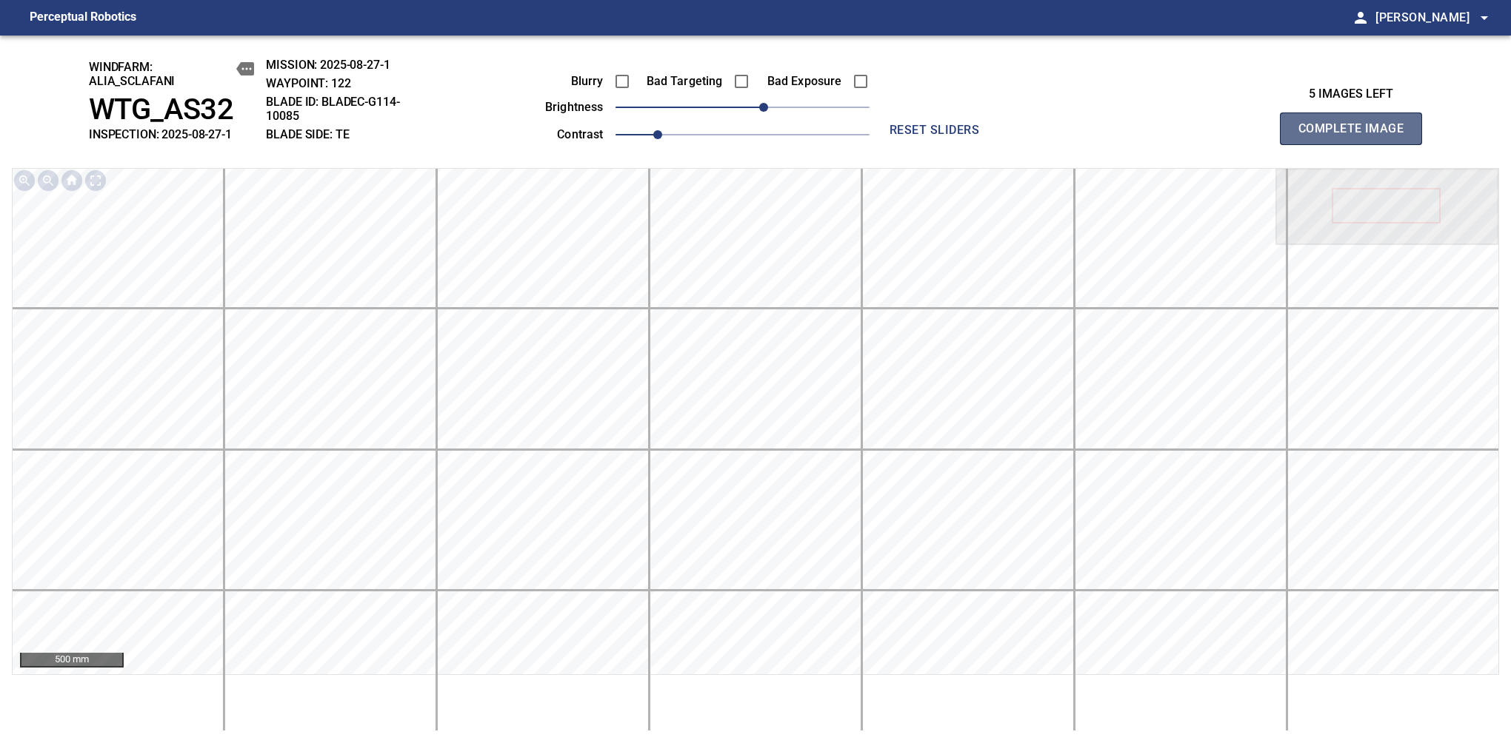
click at [1357, 136] on span "Complete Image" at bounding box center [1351, 128] width 110 height 21
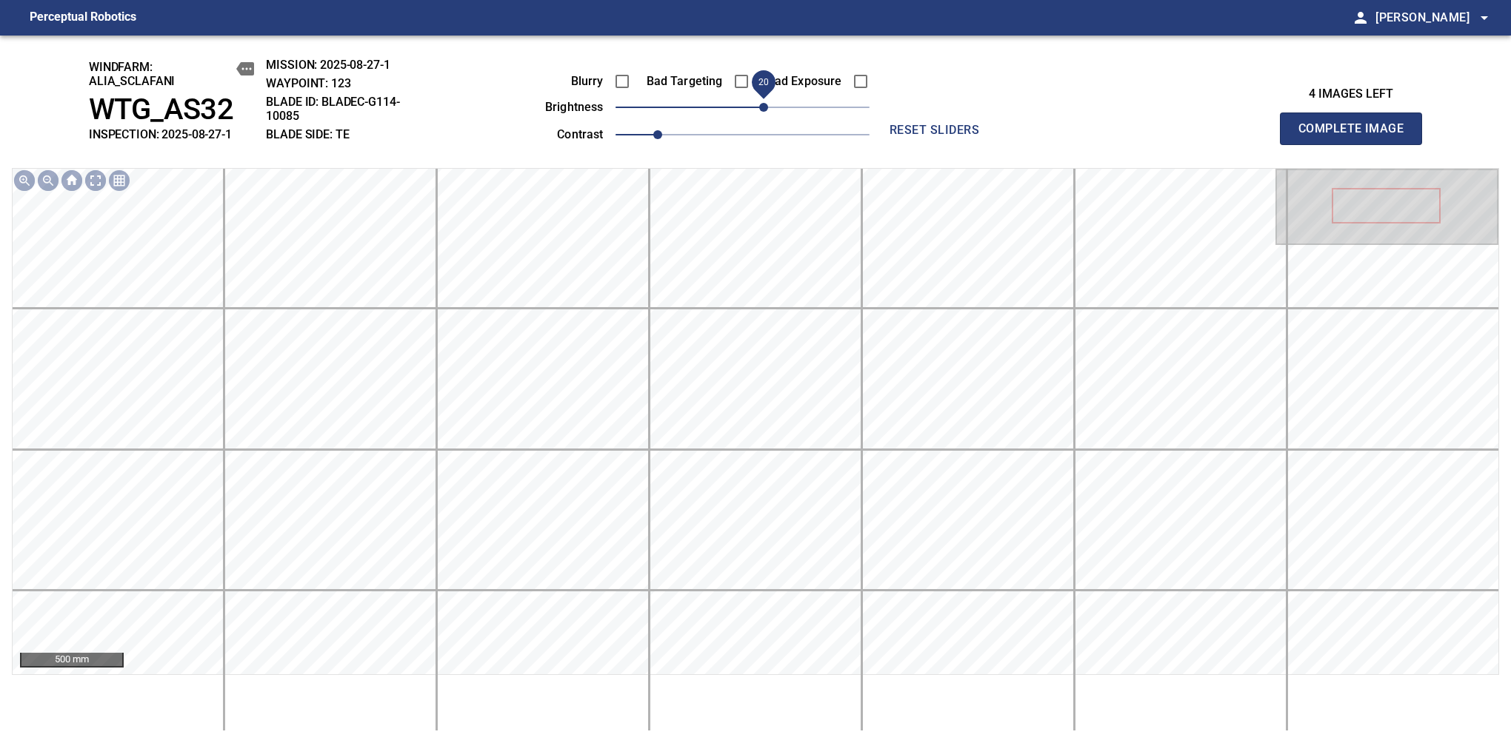
drag, startPoint x: 753, startPoint y: 110, endPoint x: 764, endPoint y: 107, distance: 11.5
click at [764, 107] on span "20" at bounding box center [763, 107] width 9 height 9
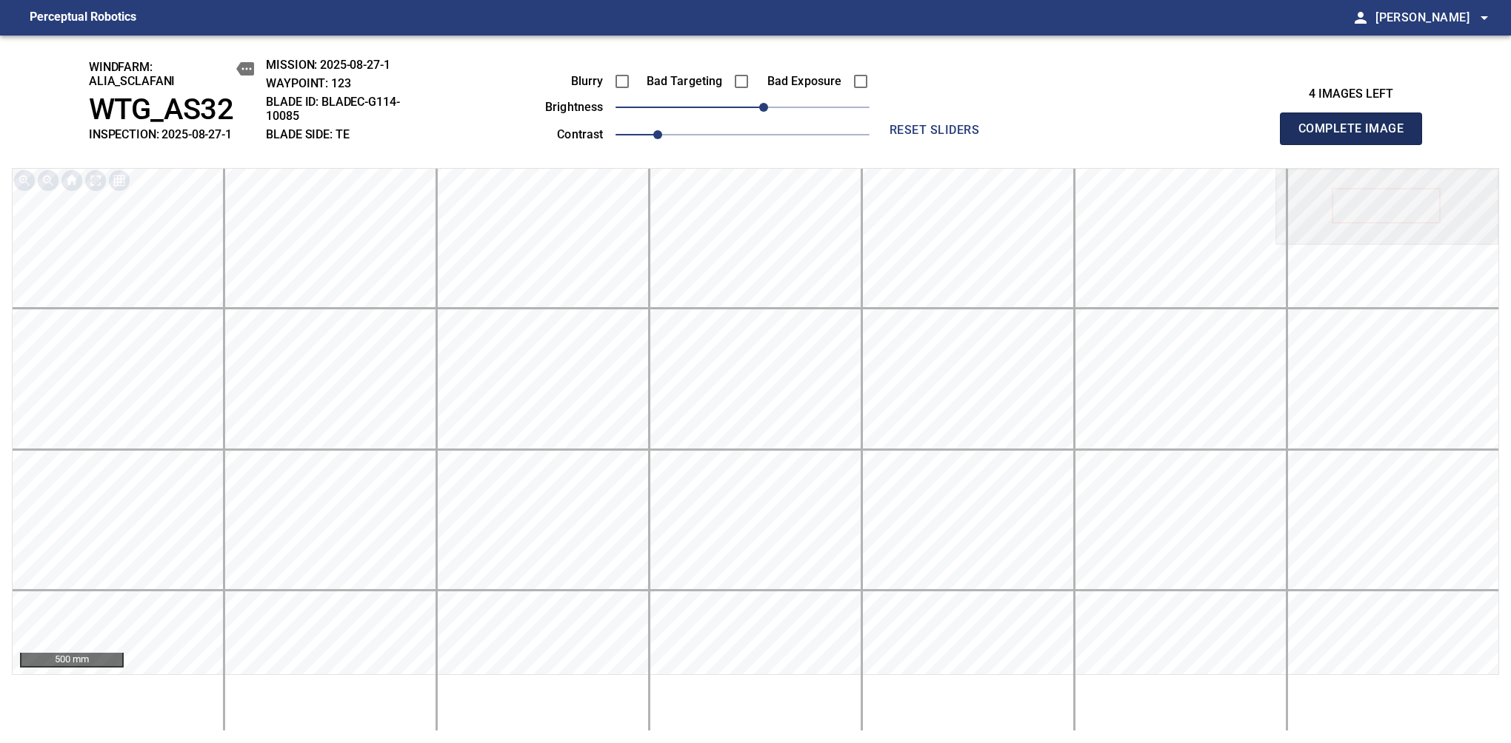
click at [1357, 136] on span "Complete Image" at bounding box center [1351, 128] width 110 height 21
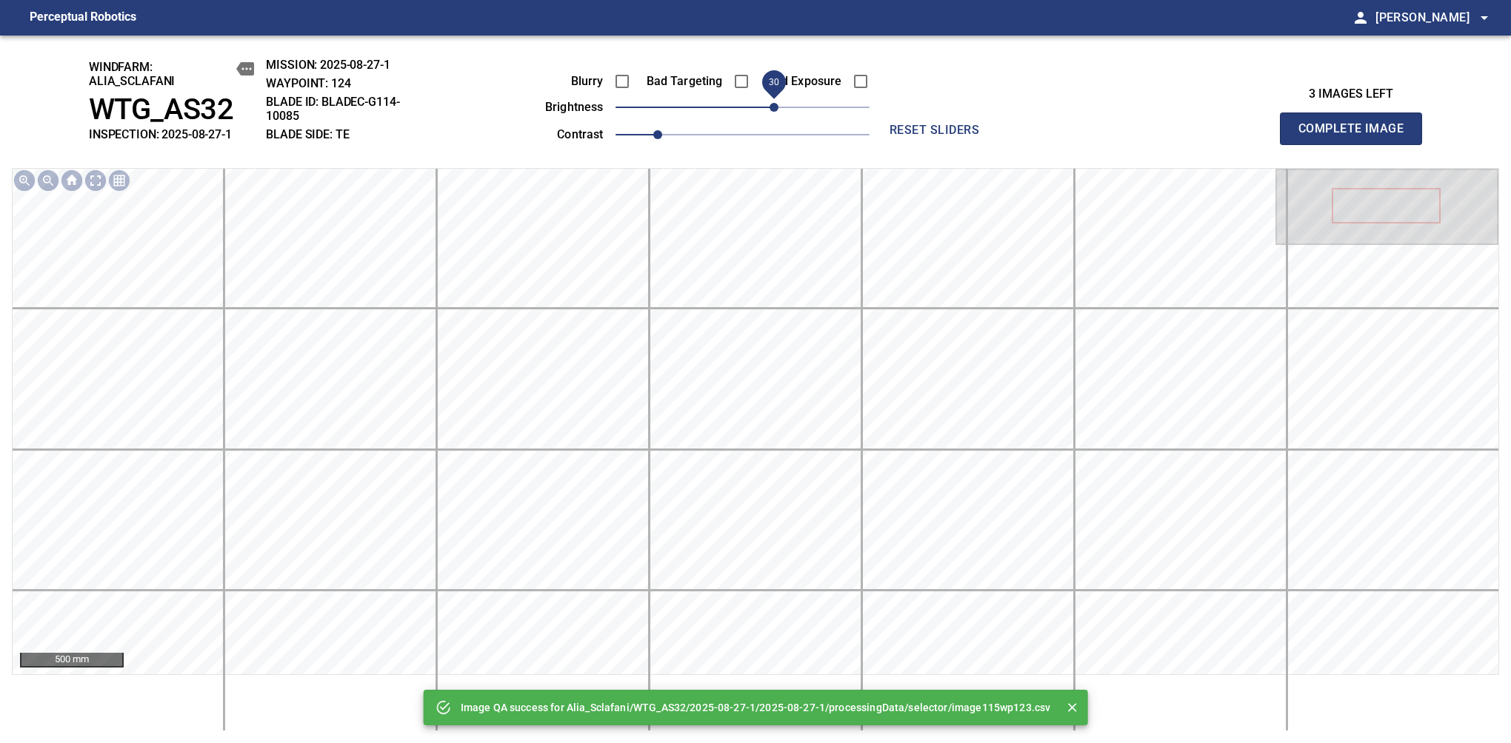
drag, startPoint x: 754, startPoint y: 112, endPoint x: 769, endPoint y: 104, distance: 17.6
click at [769, 104] on span "30" at bounding box center [773, 107] width 9 height 9
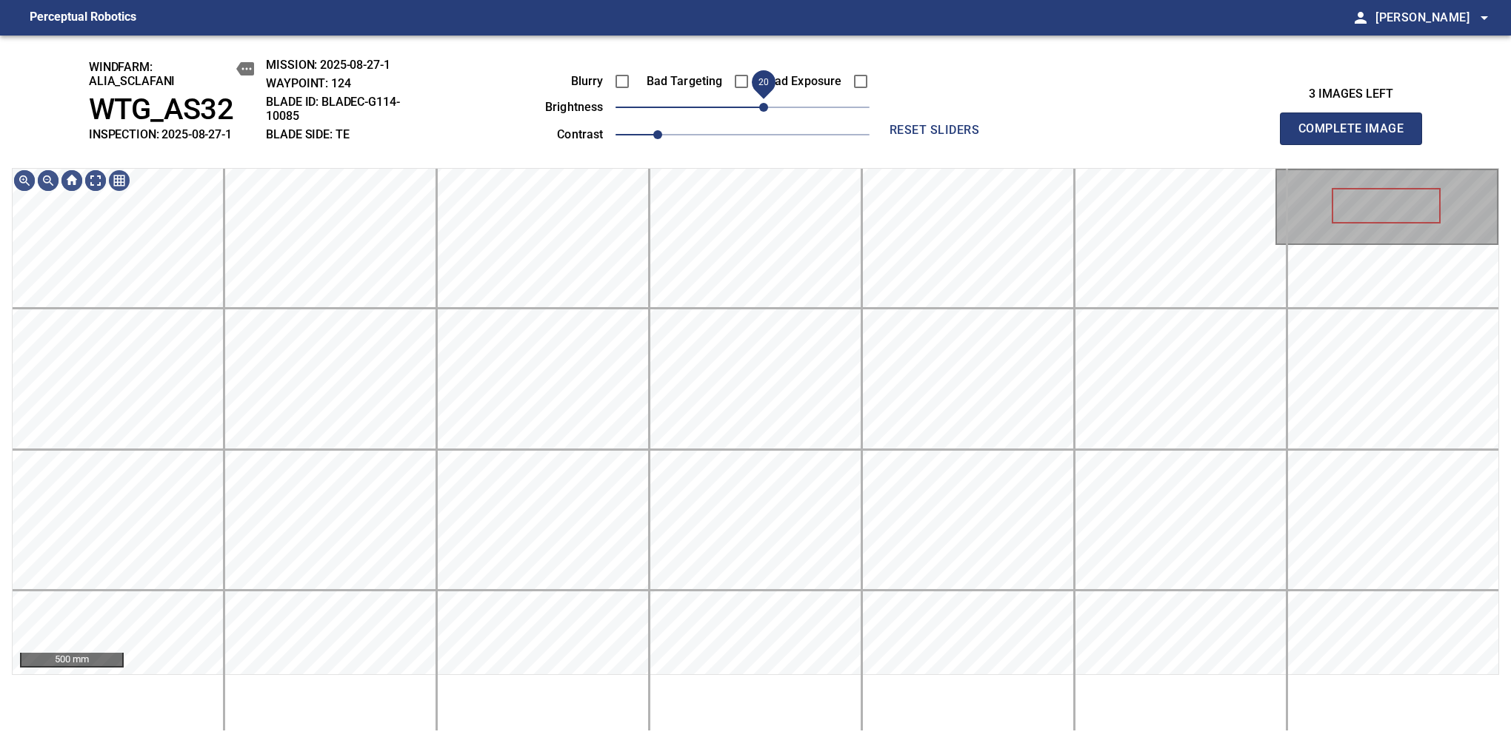
click at [764, 107] on span "20" at bounding box center [763, 107] width 9 height 9
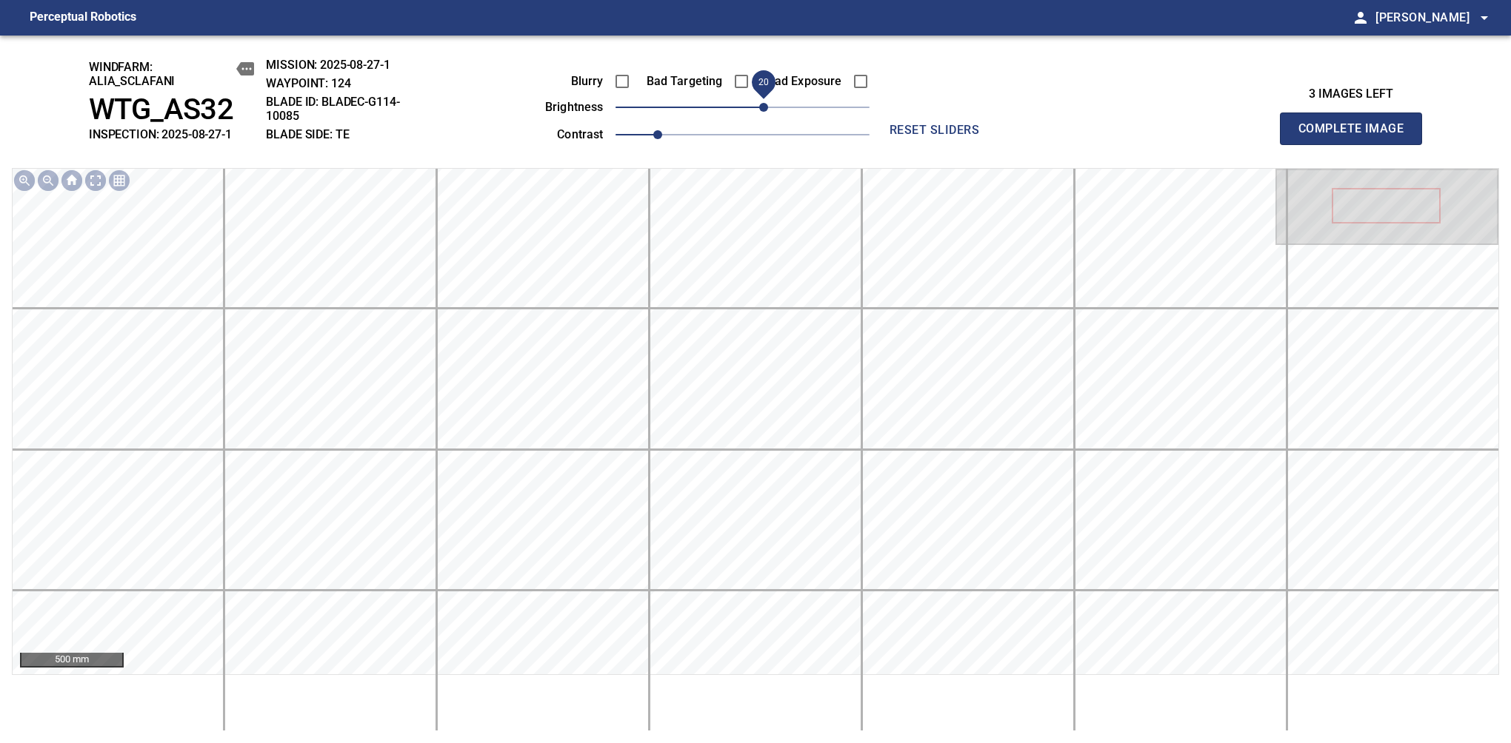
click at [1357, 136] on span "Complete Image" at bounding box center [1351, 128] width 110 height 21
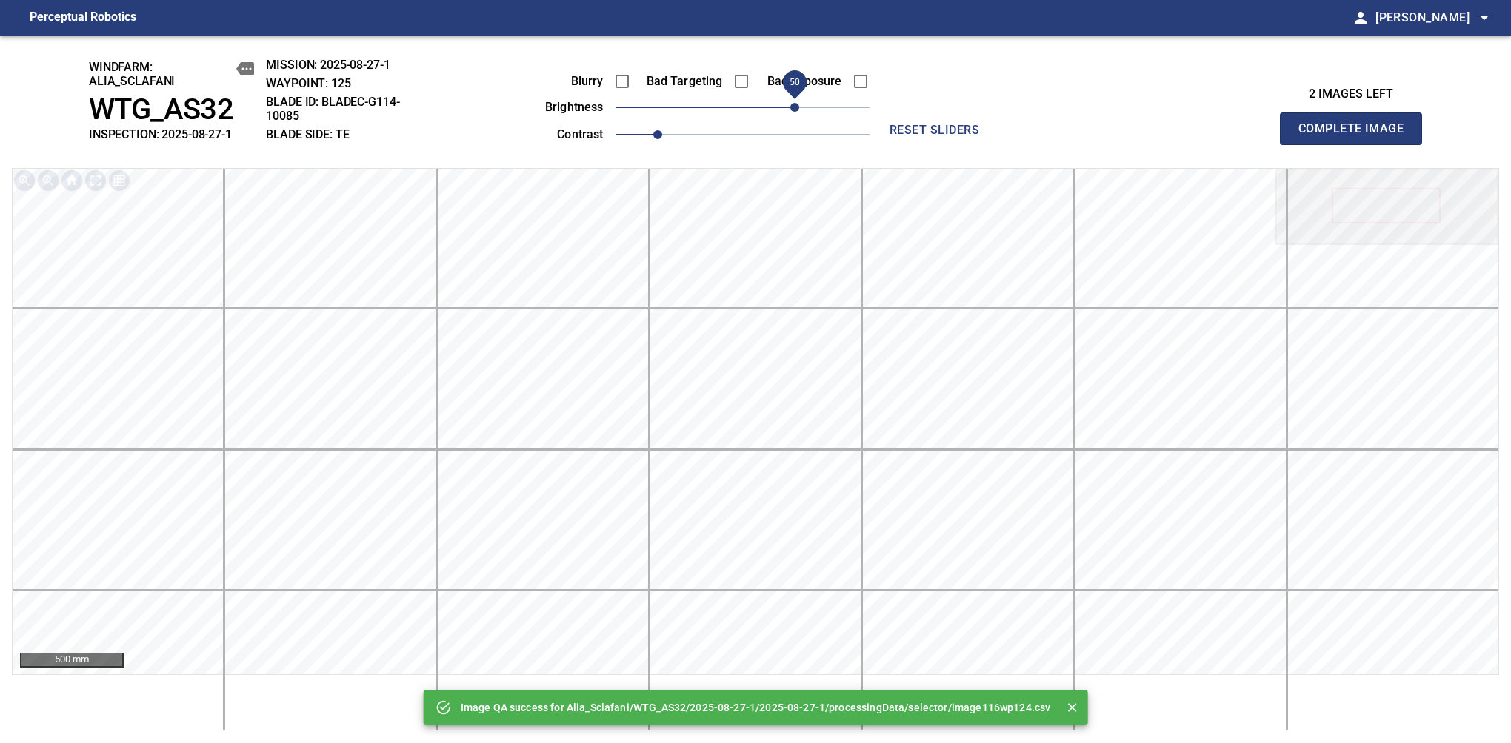
drag, startPoint x: 761, startPoint y: 104, endPoint x: 792, endPoint y: 104, distance: 31.1
click at [792, 104] on span "50" at bounding box center [794, 107] width 9 height 9
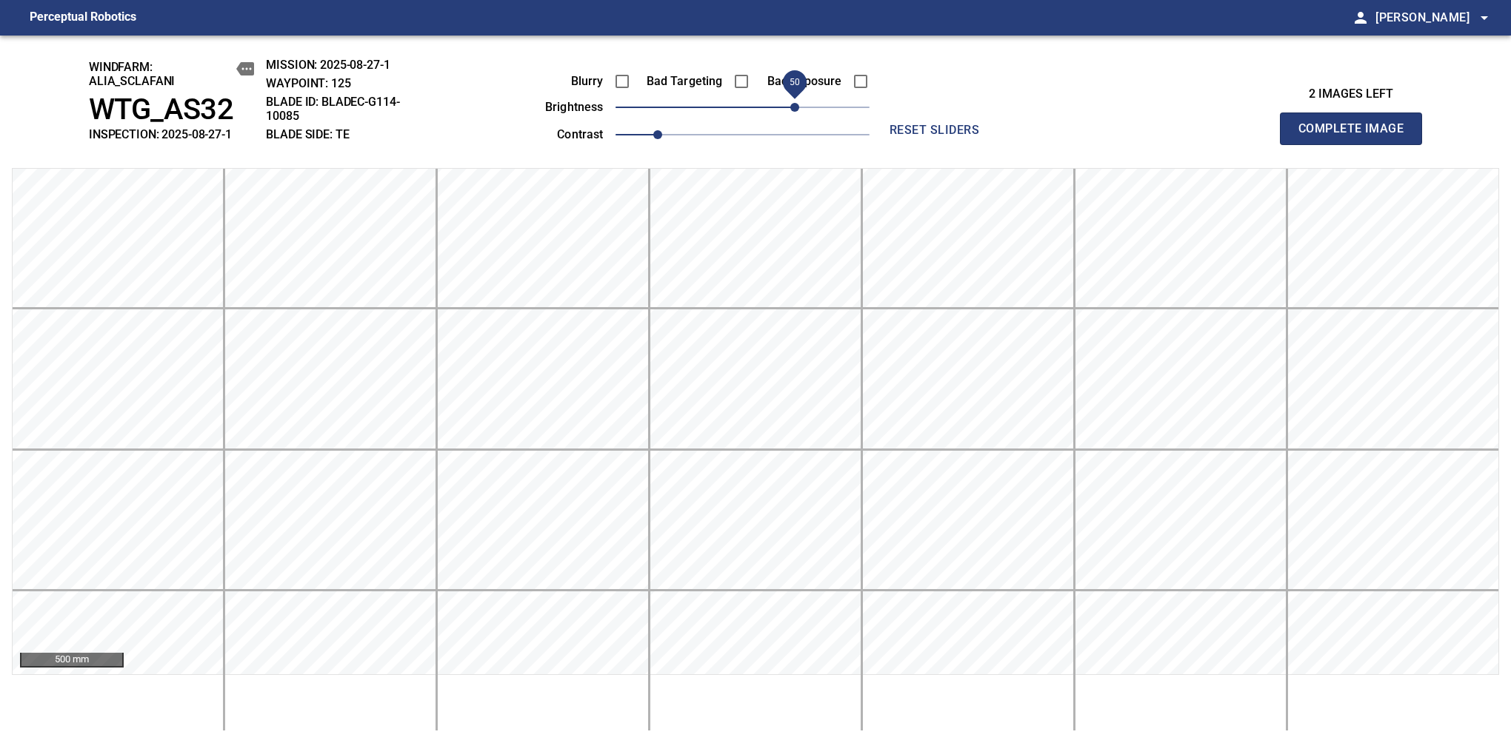
click at [1357, 136] on span "Complete Image" at bounding box center [1351, 128] width 110 height 21
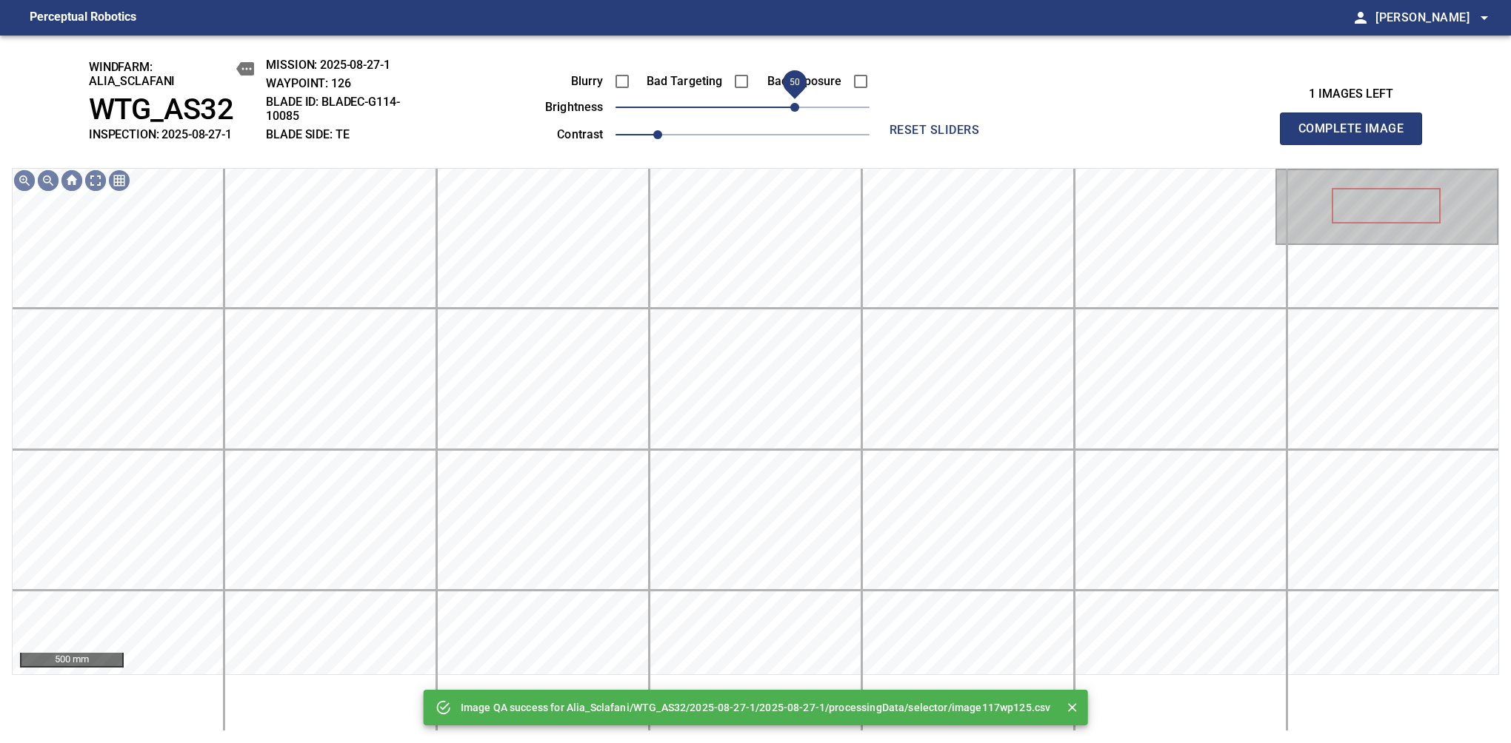
drag, startPoint x: 787, startPoint y: 107, endPoint x: 795, endPoint y: 104, distance: 8.0
click at [795, 104] on span "50" at bounding box center [794, 107] width 9 height 9
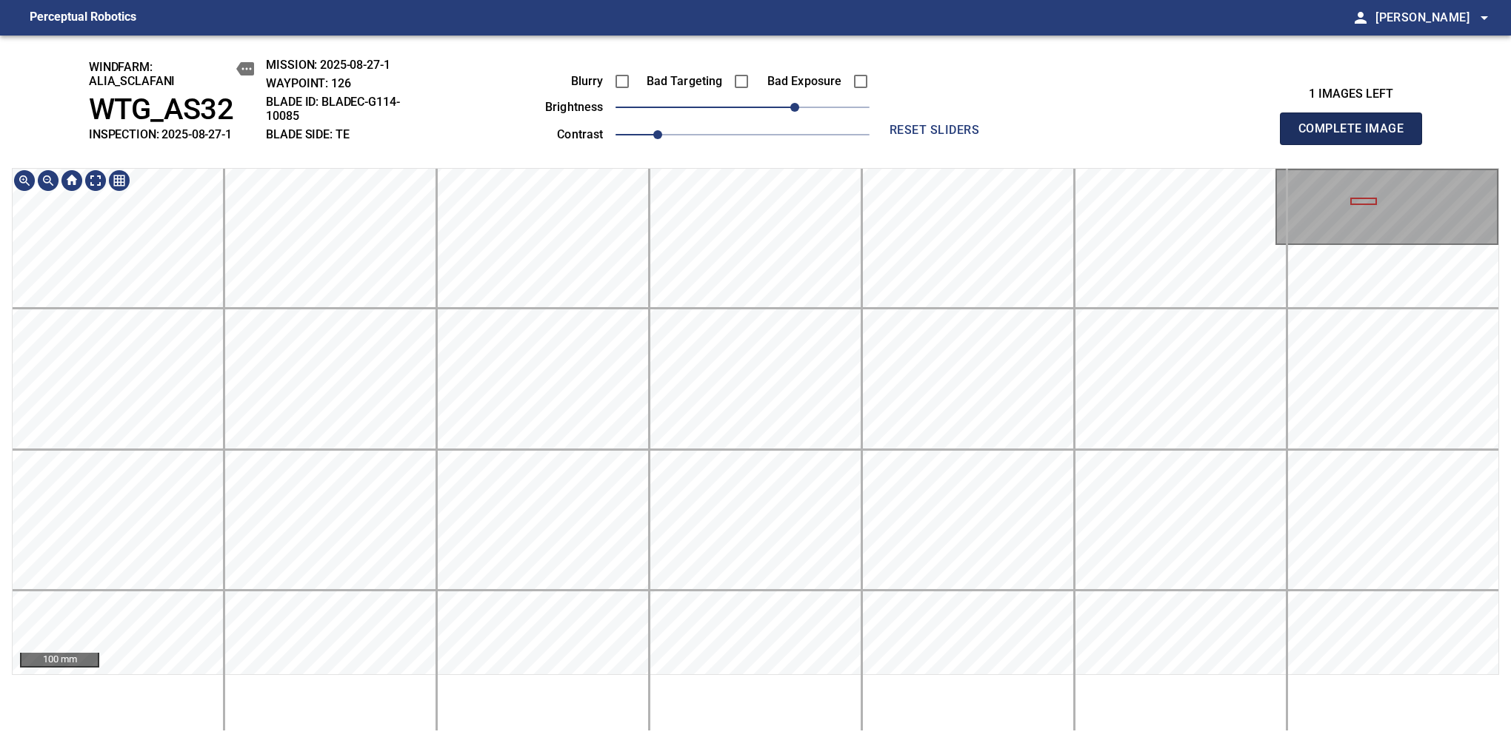
click at [1357, 136] on span "Complete Image" at bounding box center [1351, 128] width 110 height 21
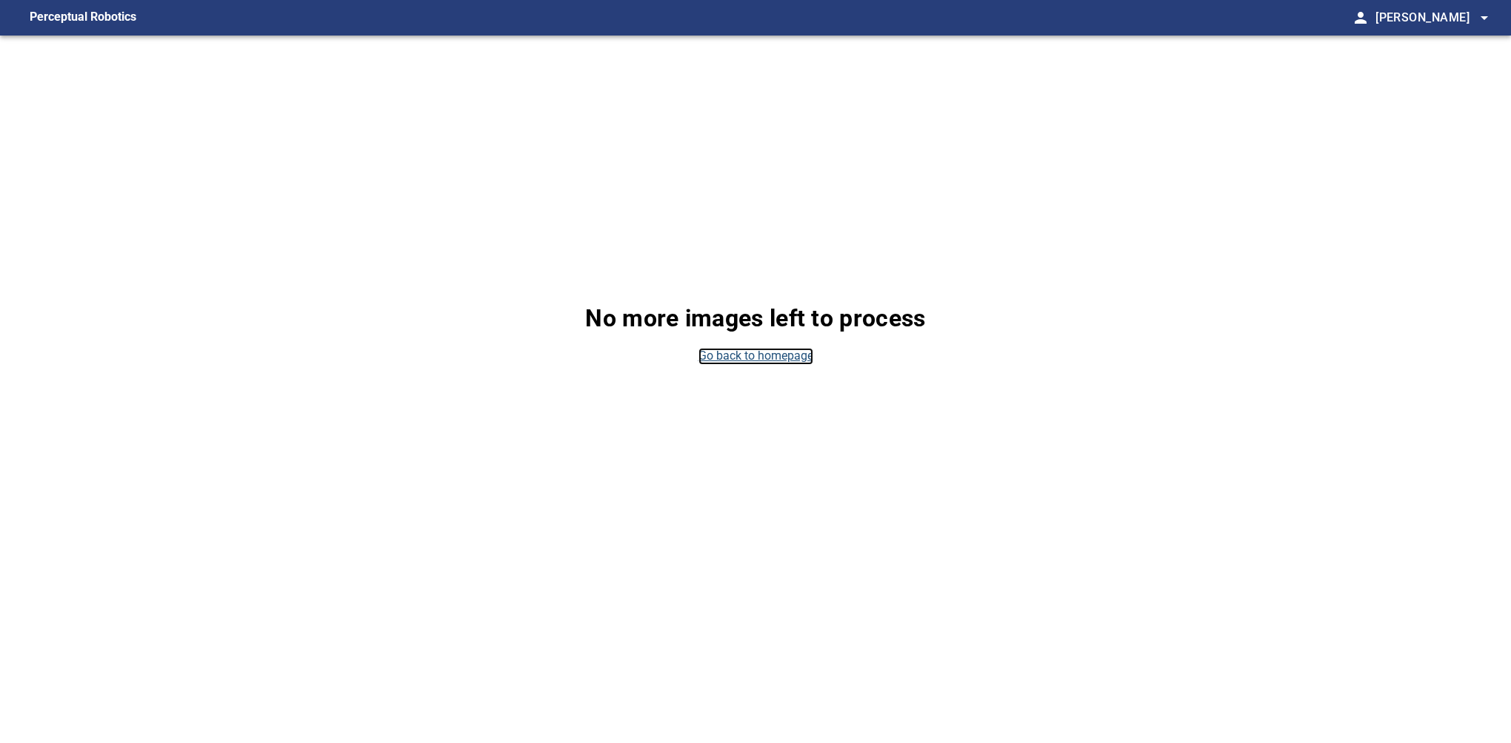
click at [738, 358] on link "Go back to homepage" at bounding box center [755, 356] width 115 height 17
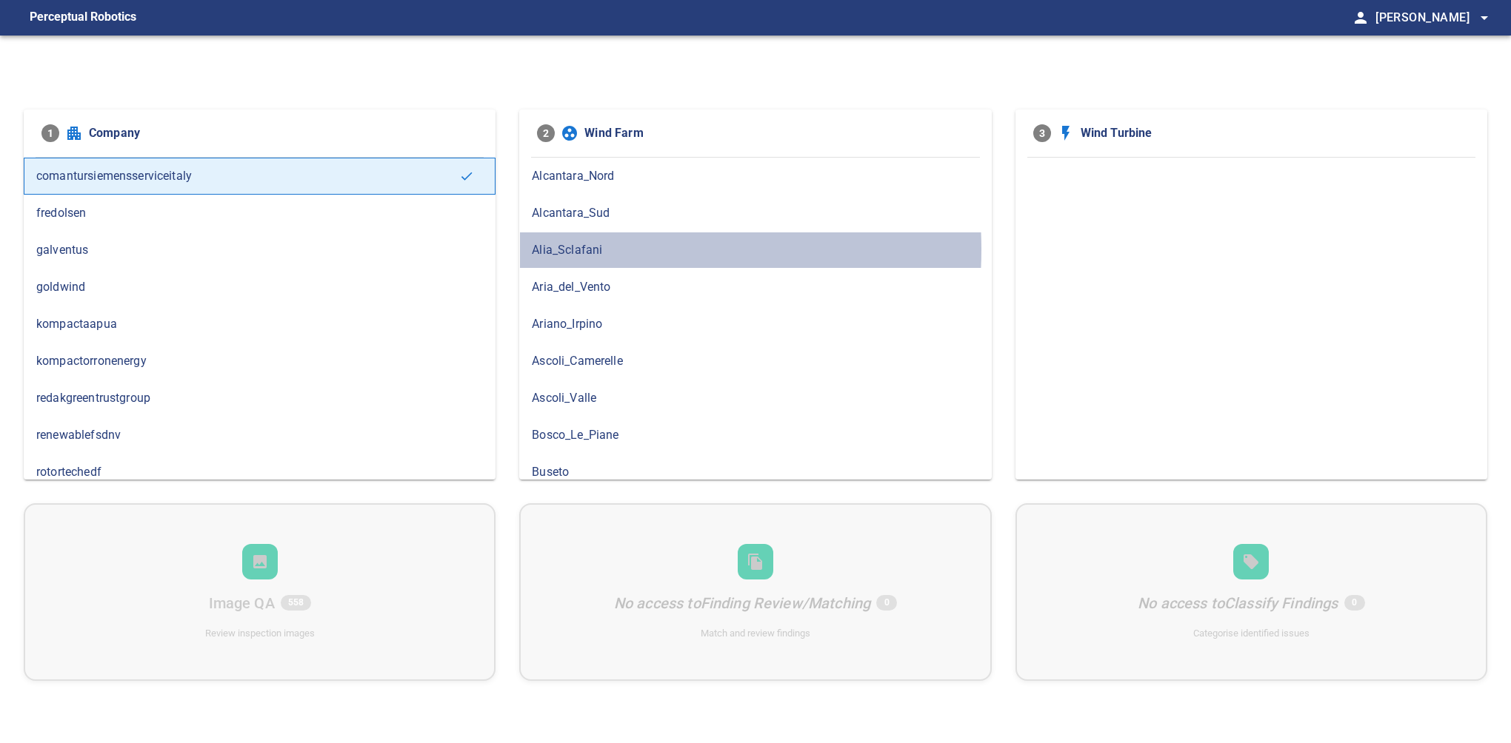
click at [587, 249] on span "Alia_Sclafani" at bounding box center [755, 250] width 447 height 18
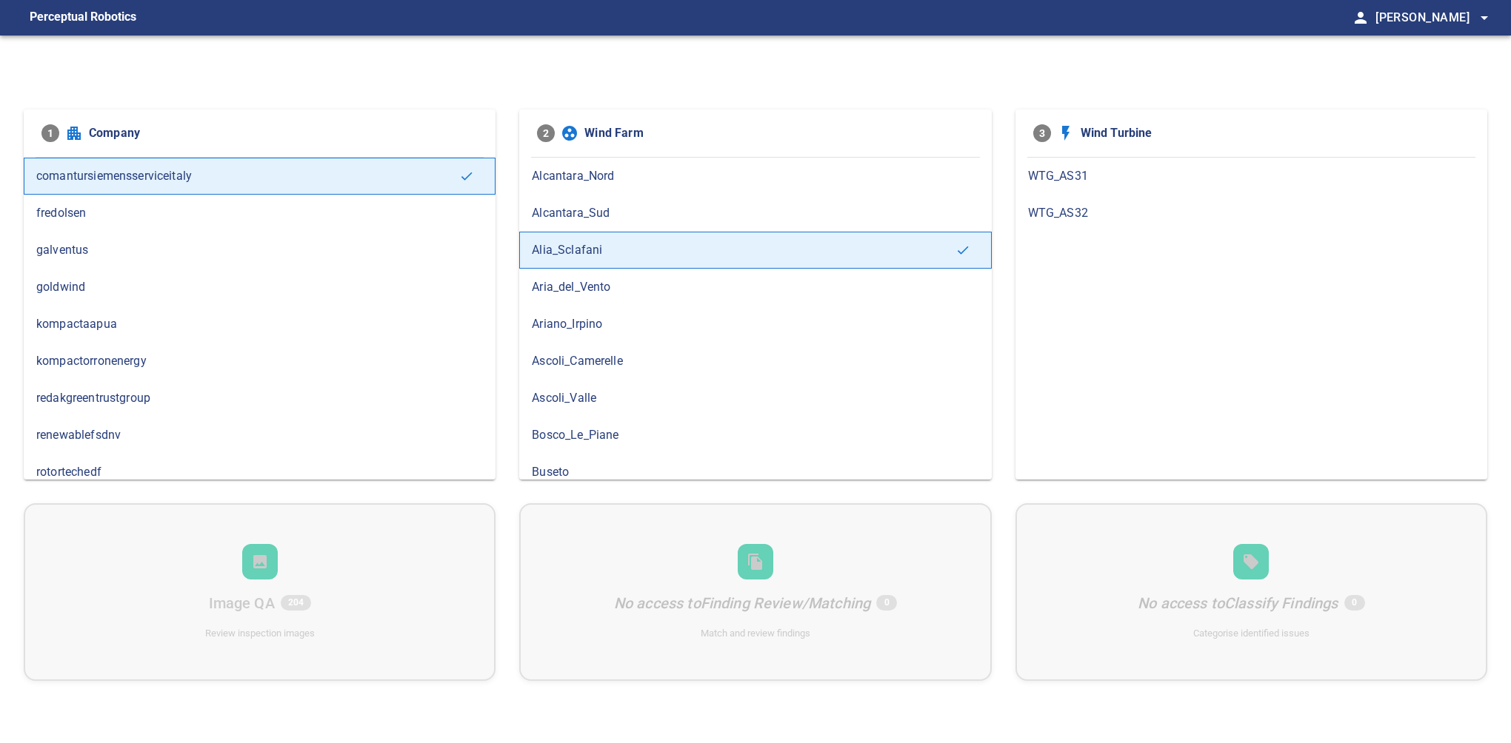
click at [1082, 181] on span "WTG_AS31" at bounding box center [1251, 176] width 447 height 18
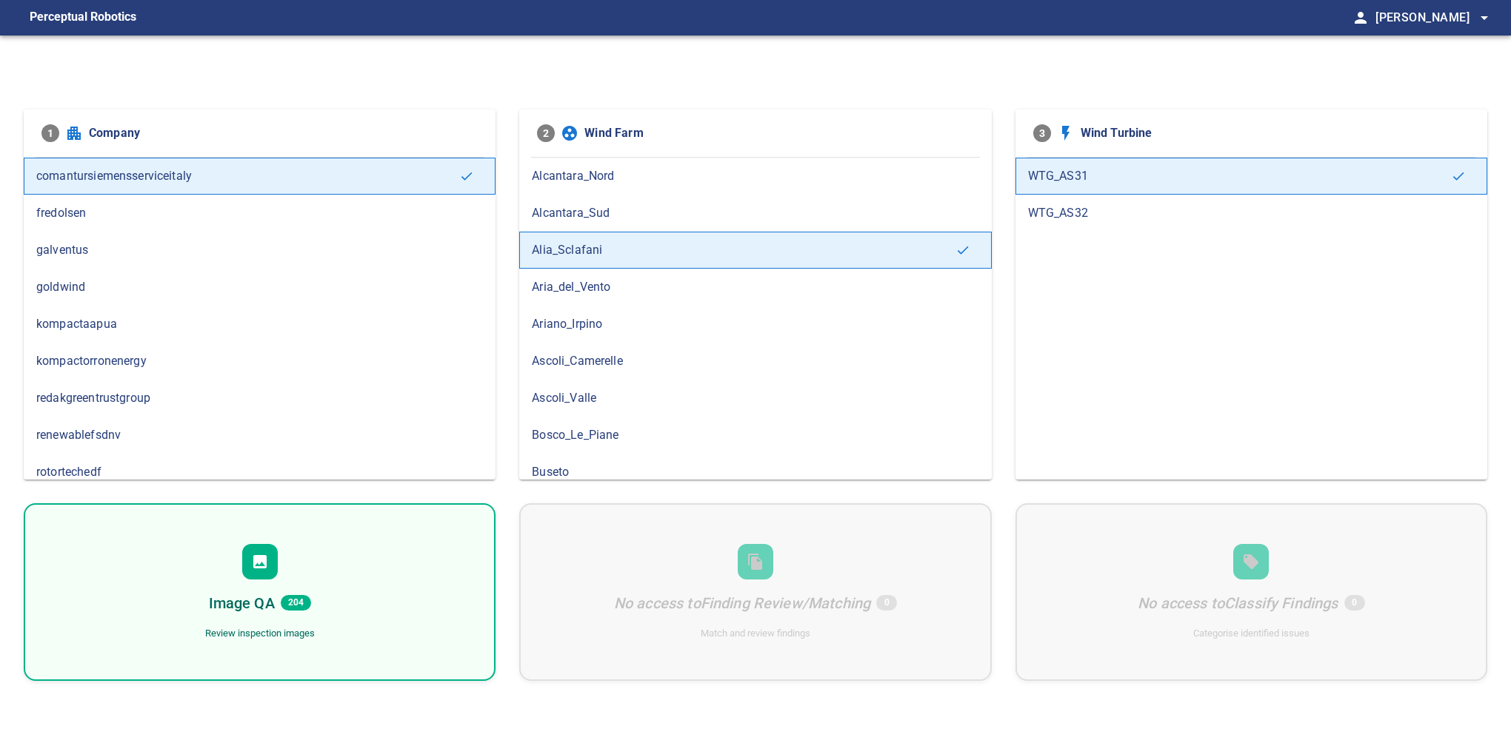
click at [258, 581] on div "Image QA 204 Review inspection images" at bounding box center [260, 593] width 472 height 178
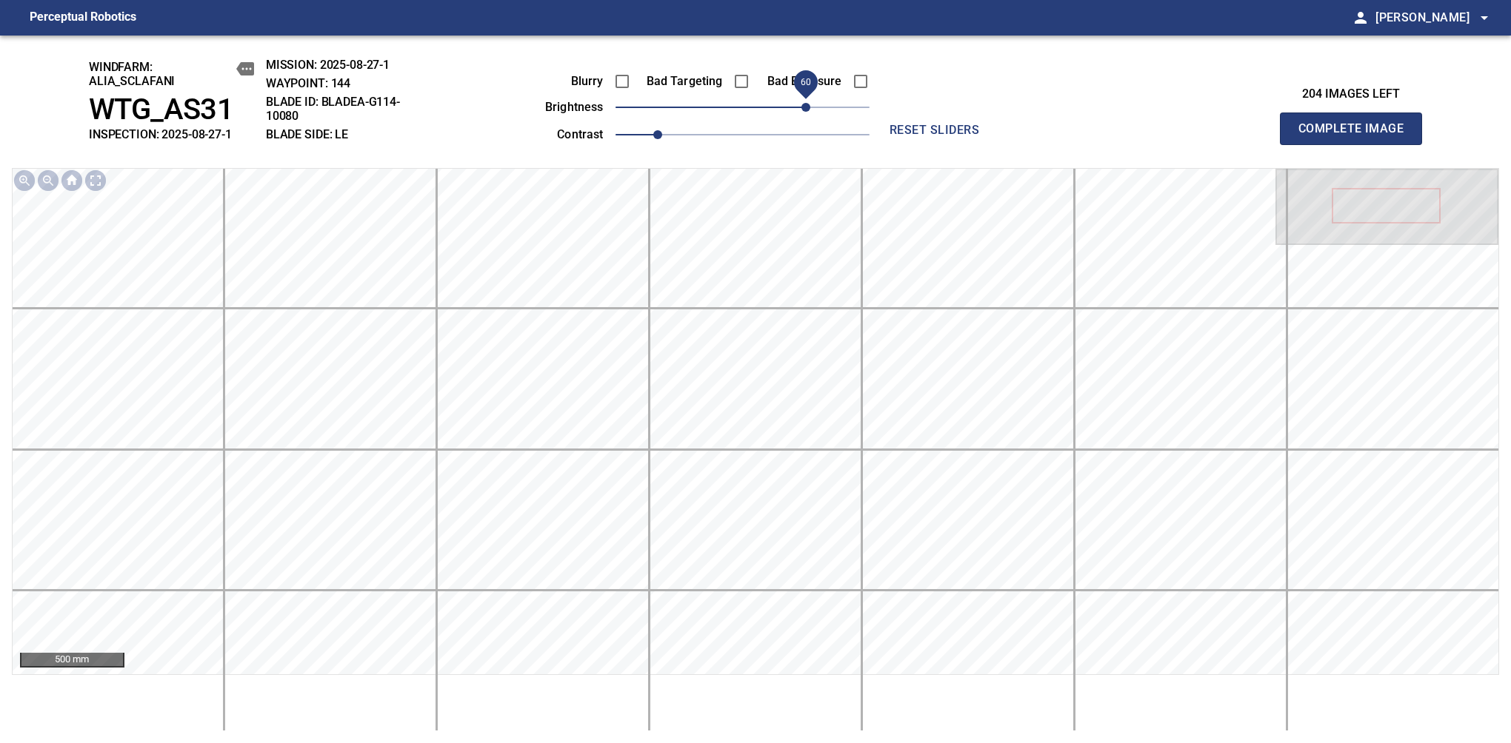
drag, startPoint x: 779, startPoint y: 111, endPoint x: 809, endPoint y: 104, distance: 31.3
click at [809, 104] on span "60" at bounding box center [805, 107] width 9 height 9
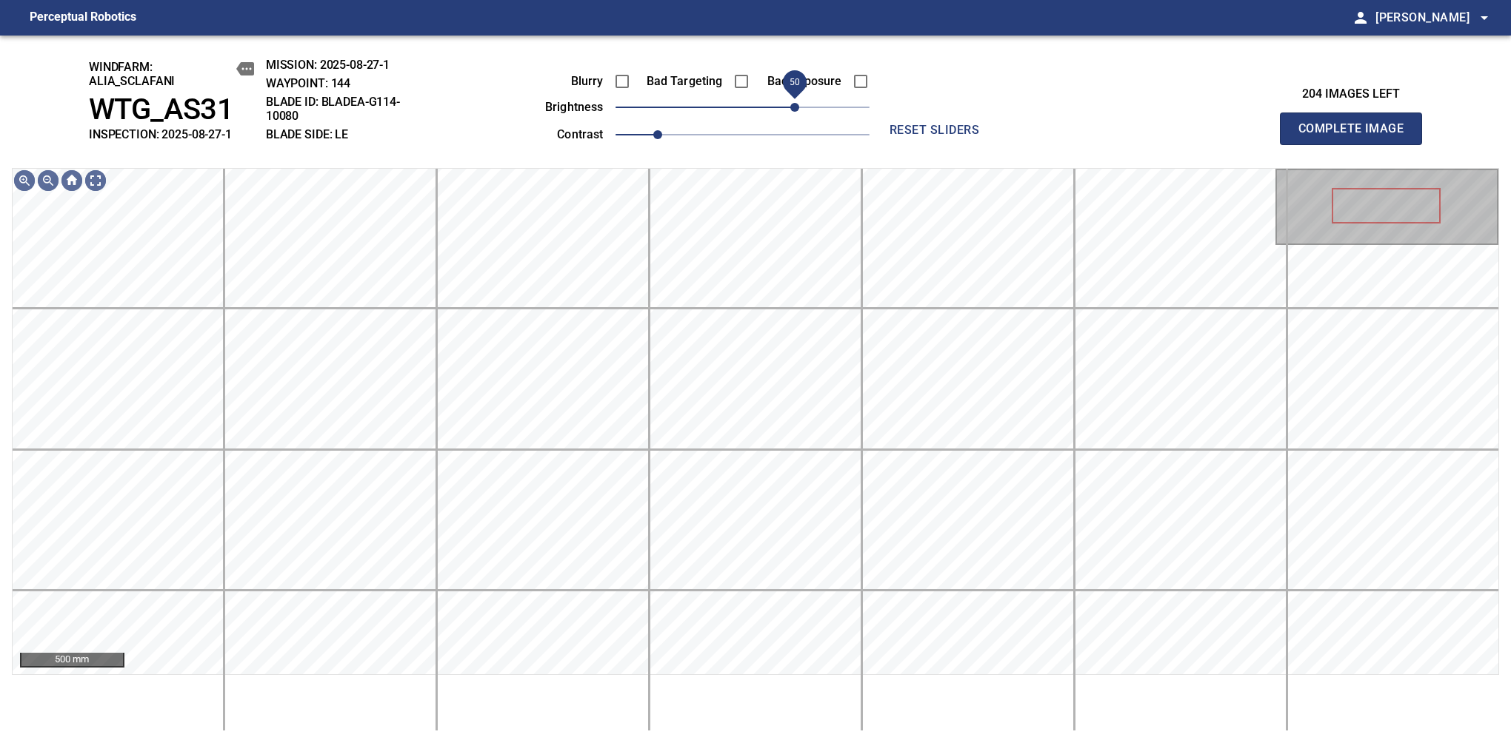
drag, startPoint x: 809, startPoint y: 104, endPoint x: 797, endPoint y: 111, distance: 14.6
click at [797, 111] on span "50" at bounding box center [794, 107] width 9 height 9
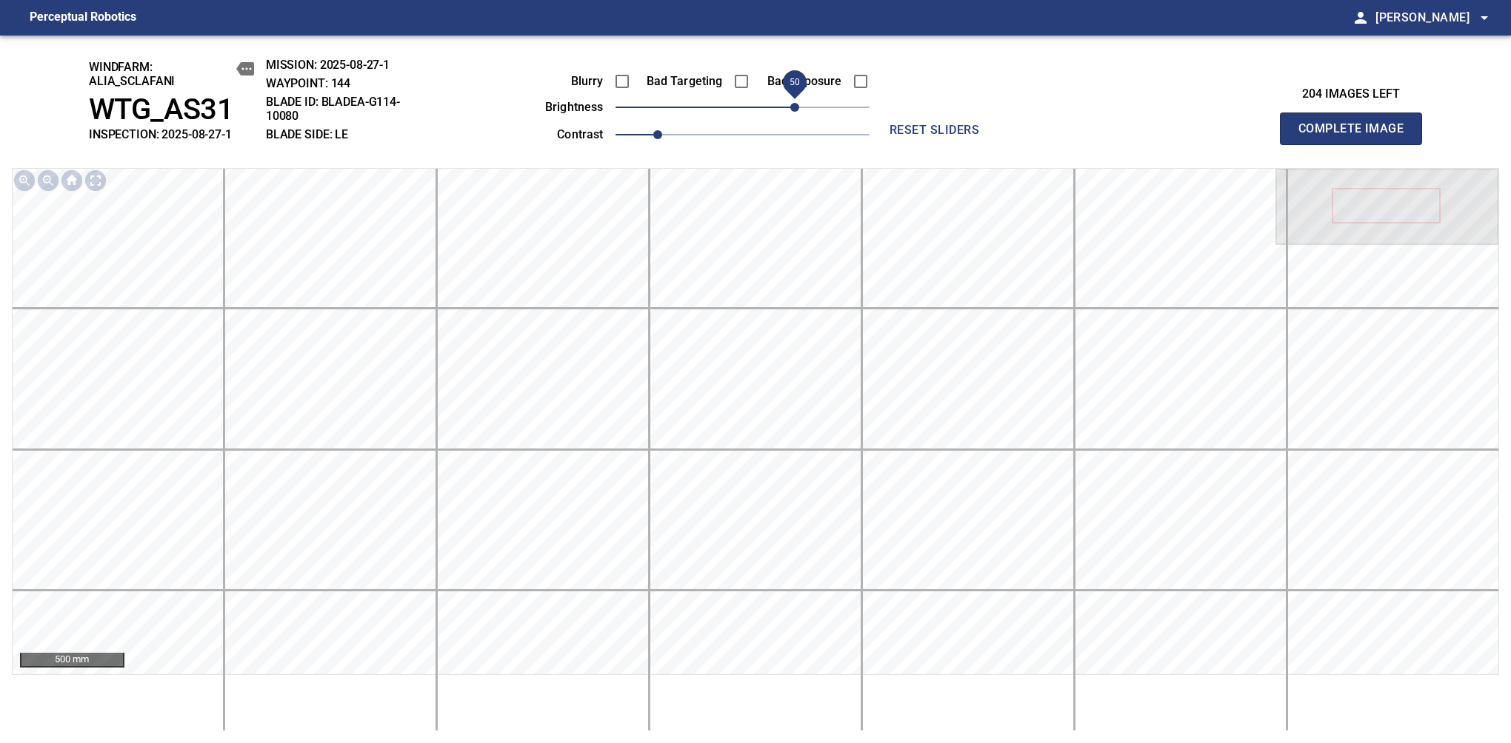
click at [1357, 136] on span "Complete Image" at bounding box center [1351, 128] width 110 height 21
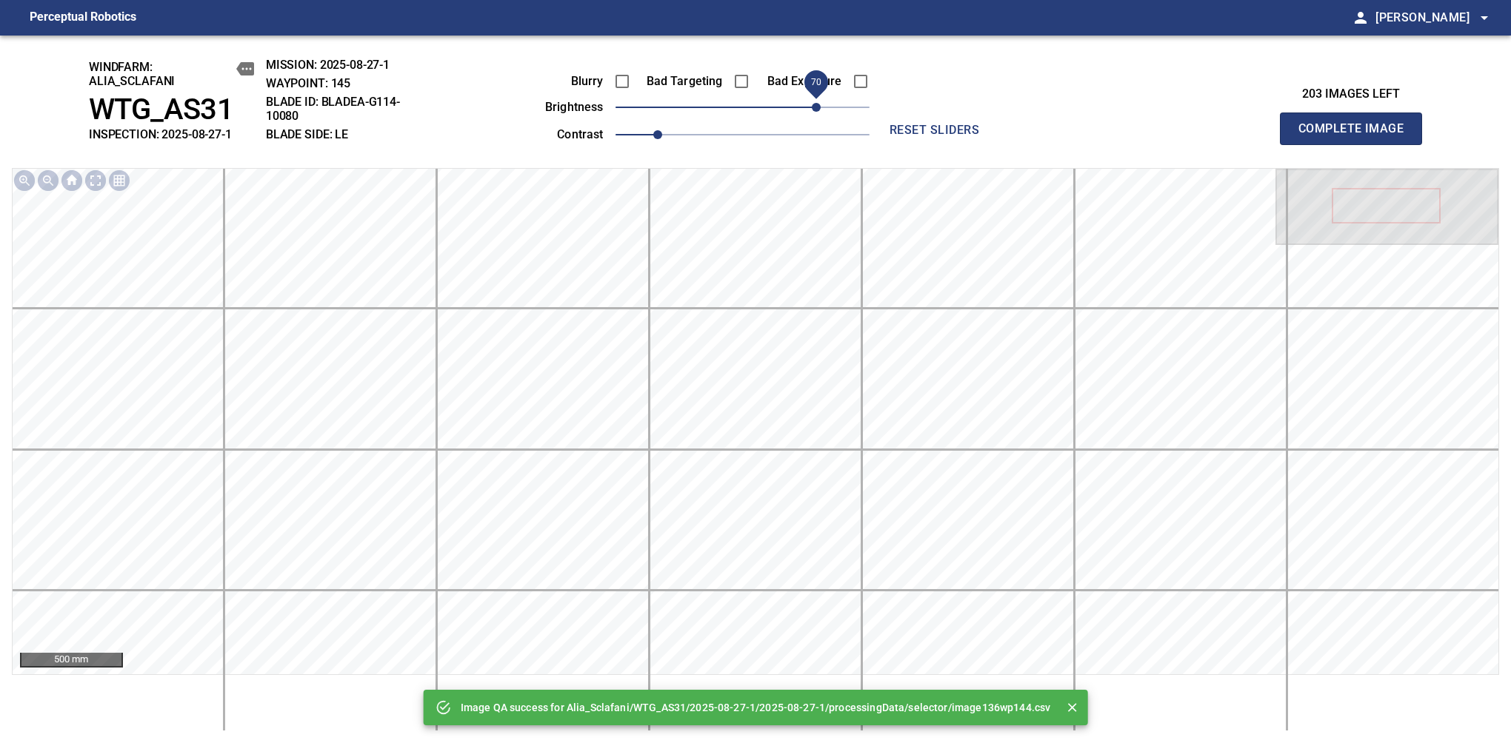
drag, startPoint x: 773, startPoint y: 106, endPoint x: 815, endPoint y: 101, distance: 41.8
click at [815, 101] on span "70" at bounding box center [742, 107] width 254 height 21
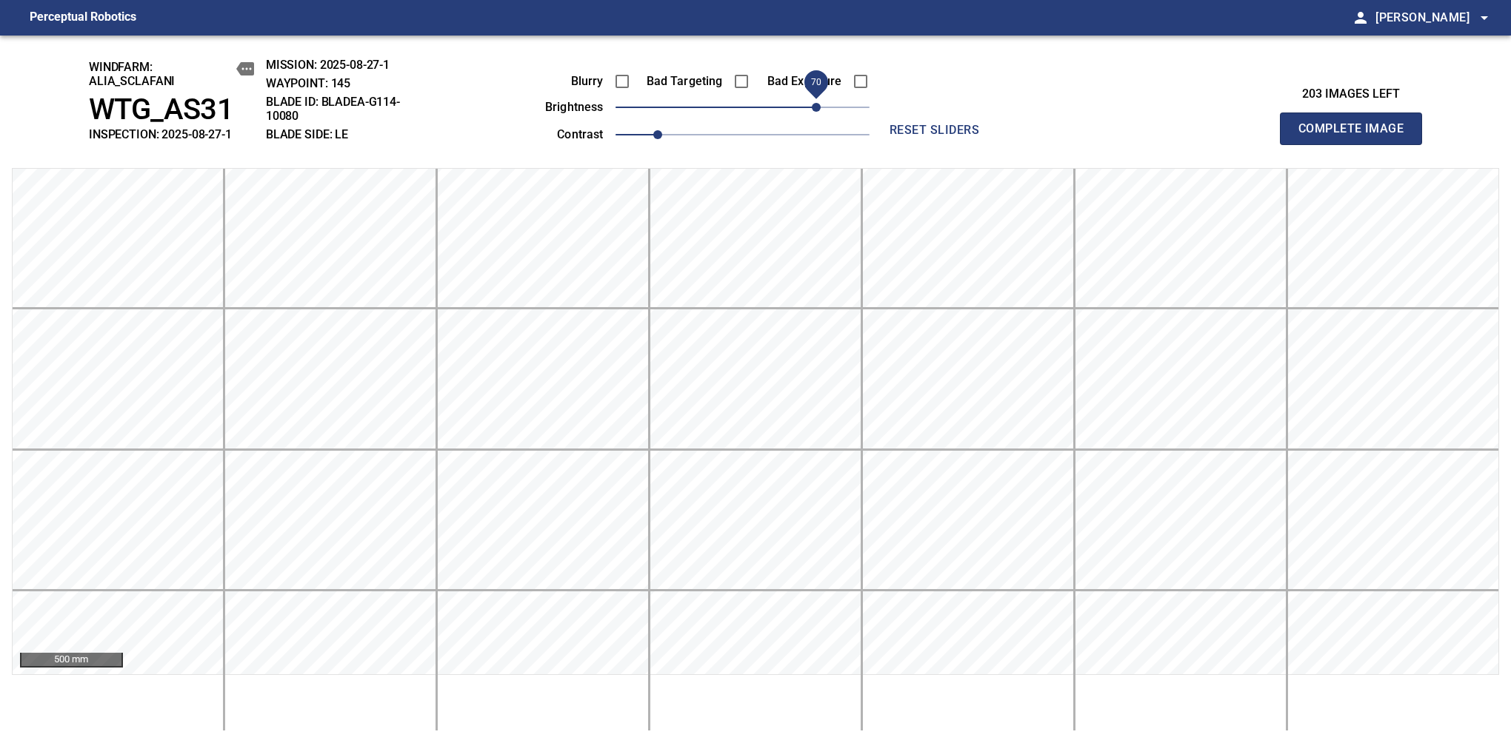
click at [1357, 136] on span "Complete Image" at bounding box center [1351, 128] width 110 height 21
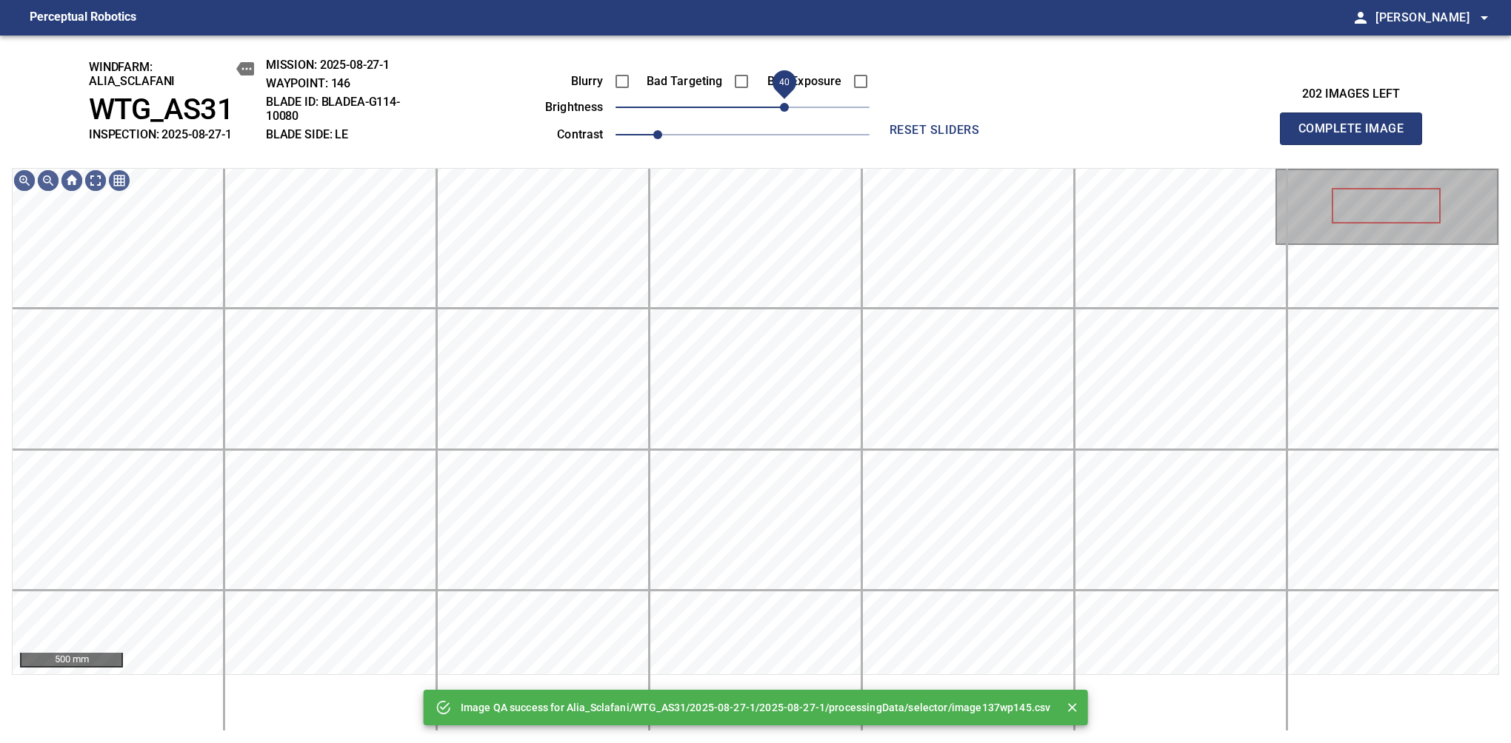
drag, startPoint x: 797, startPoint y: 107, endPoint x: 789, endPoint y: 116, distance: 12.1
click at [789, 116] on span "40" at bounding box center [742, 107] width 254 height 21
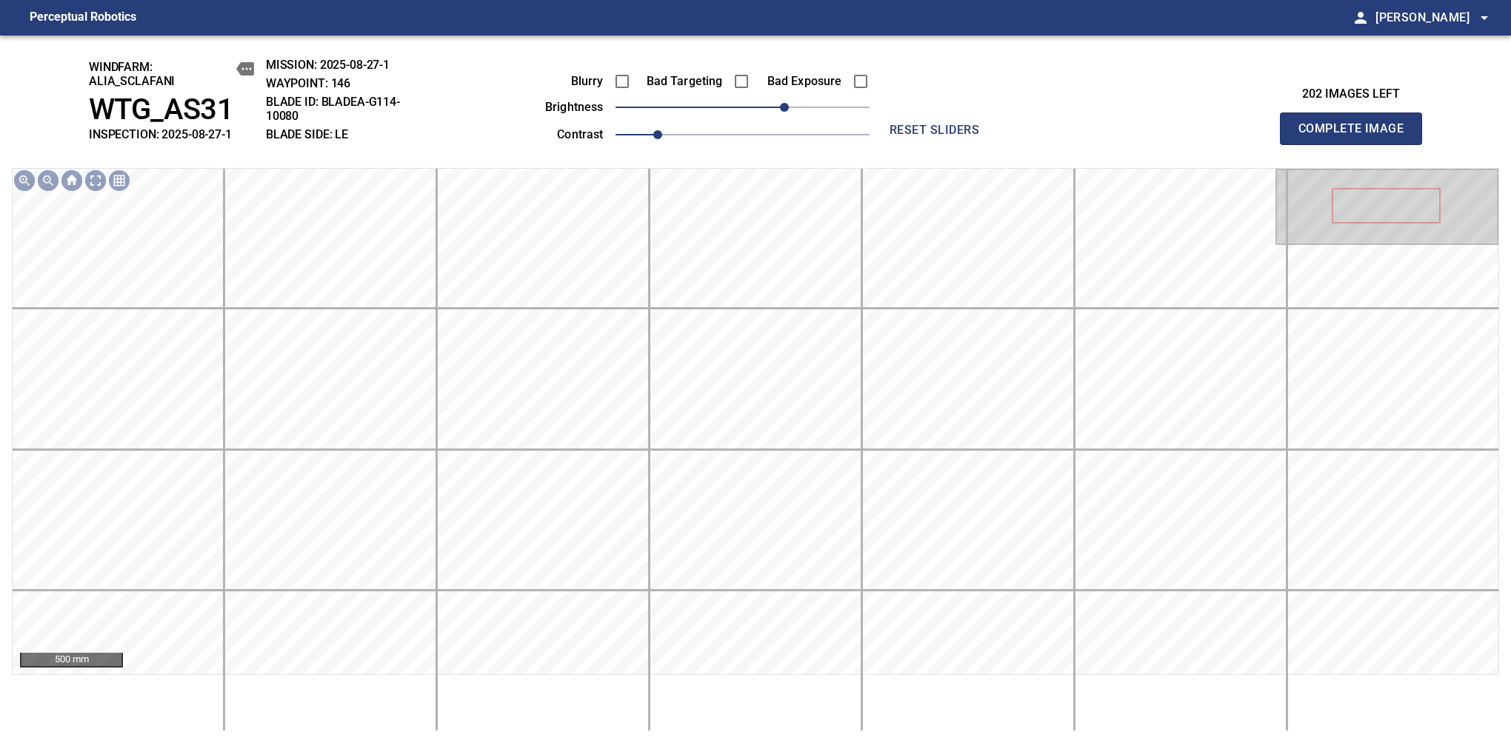
click at [1357, 136] on span "Complete Image" at bounding box center [1351, 128] width 110 height 21
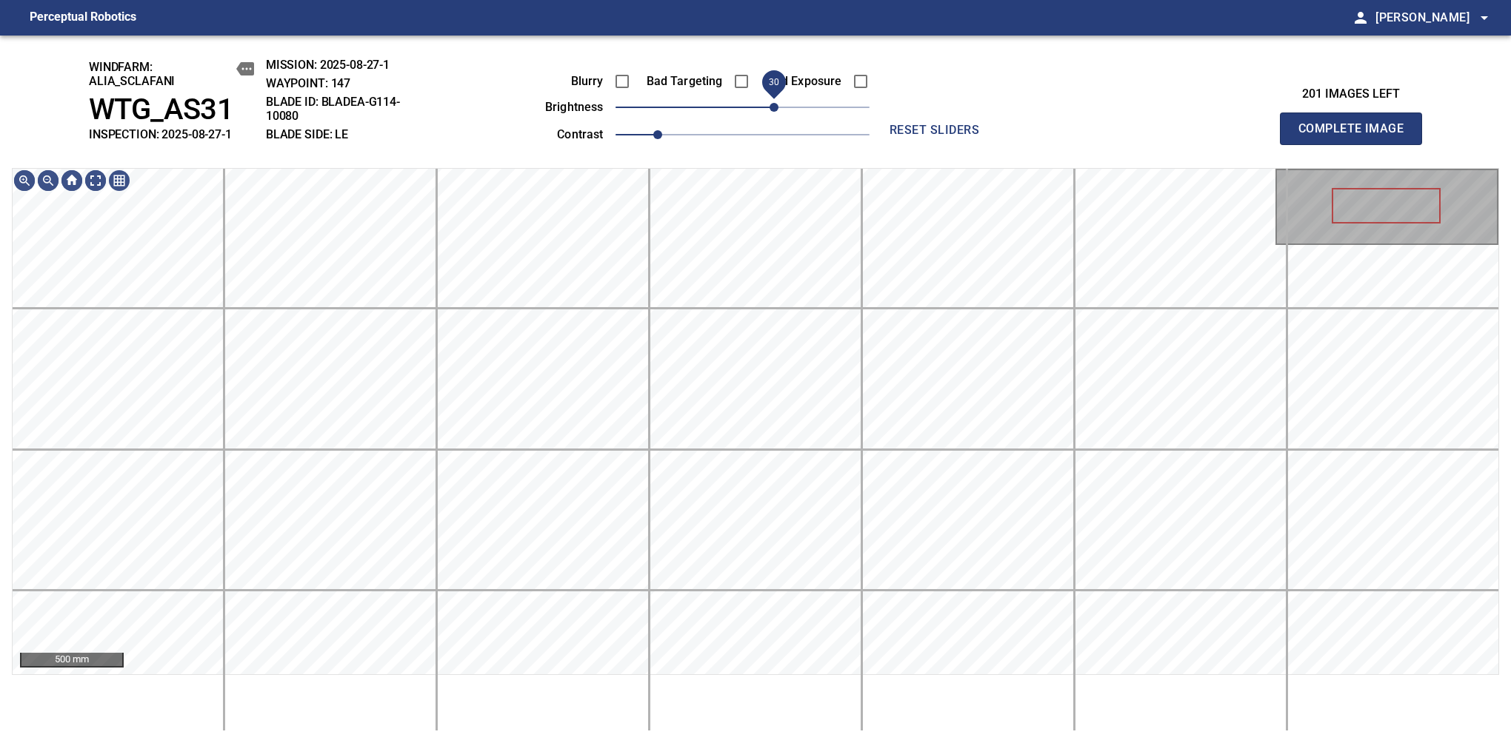
drag, startPoint x: 743, startPoint y: 106, endPoint x: 774, endPoint y: 119, distance: 33.2
click at [774, 112] on span "30" at bounding box center [773, 107] width 9 height 9
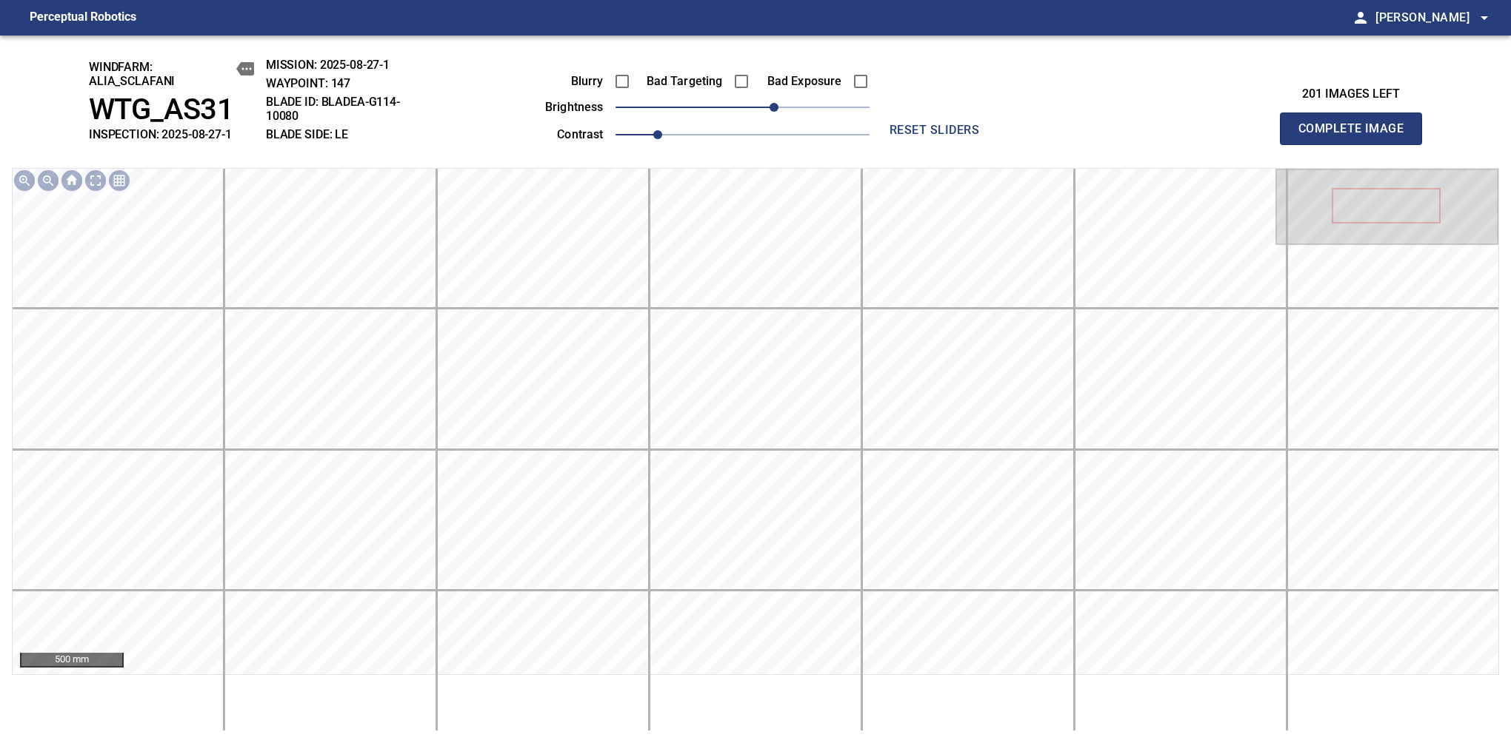
click at [1357, 136] on span "Complete Image" at bounding box center [1351, 128] width 110 height 21
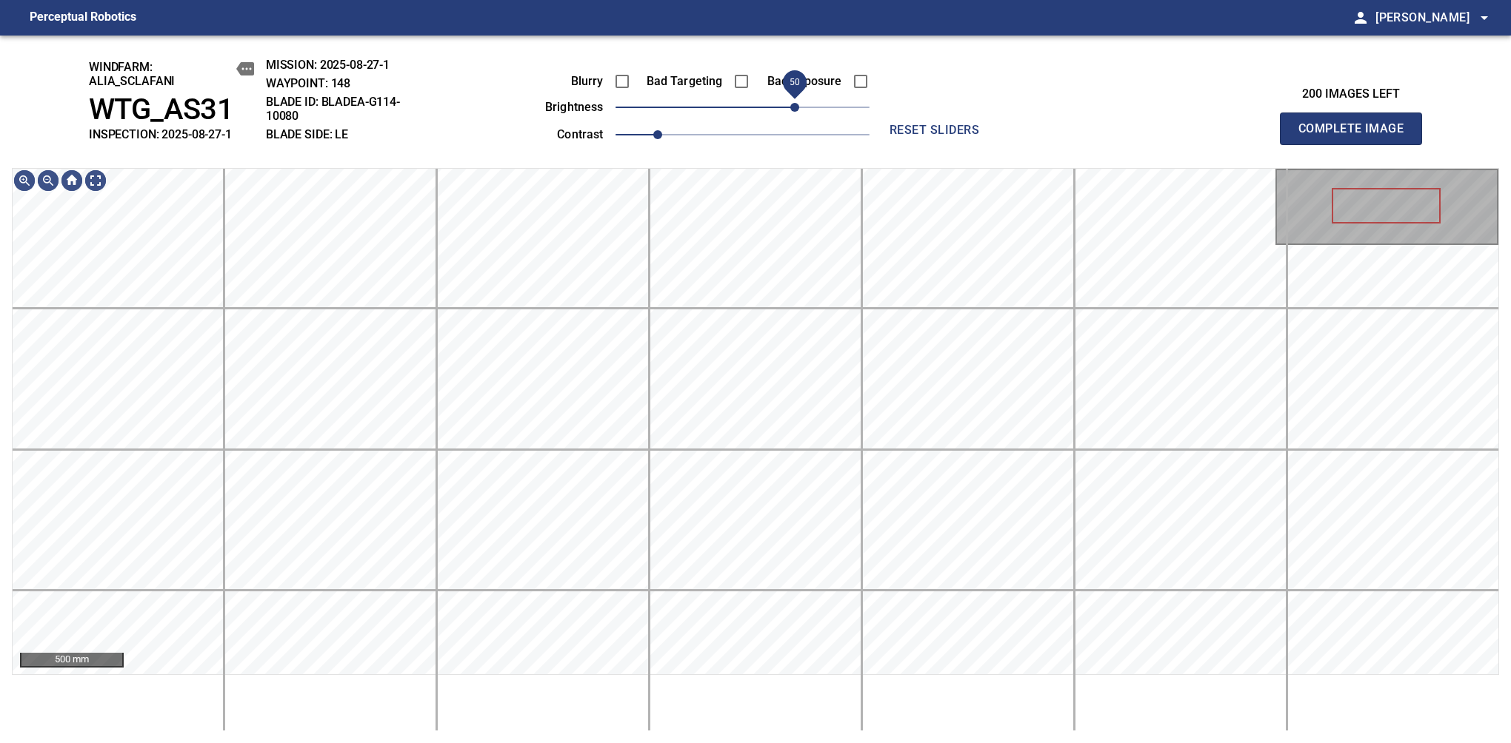
drag, startPoint x: 758, startPoint y: 105, endPoint x: 792, endPoint y: 96, distance: 34.7
click at [792, 97] on span "50" at bounding box center [742, 107] width 254 height 21
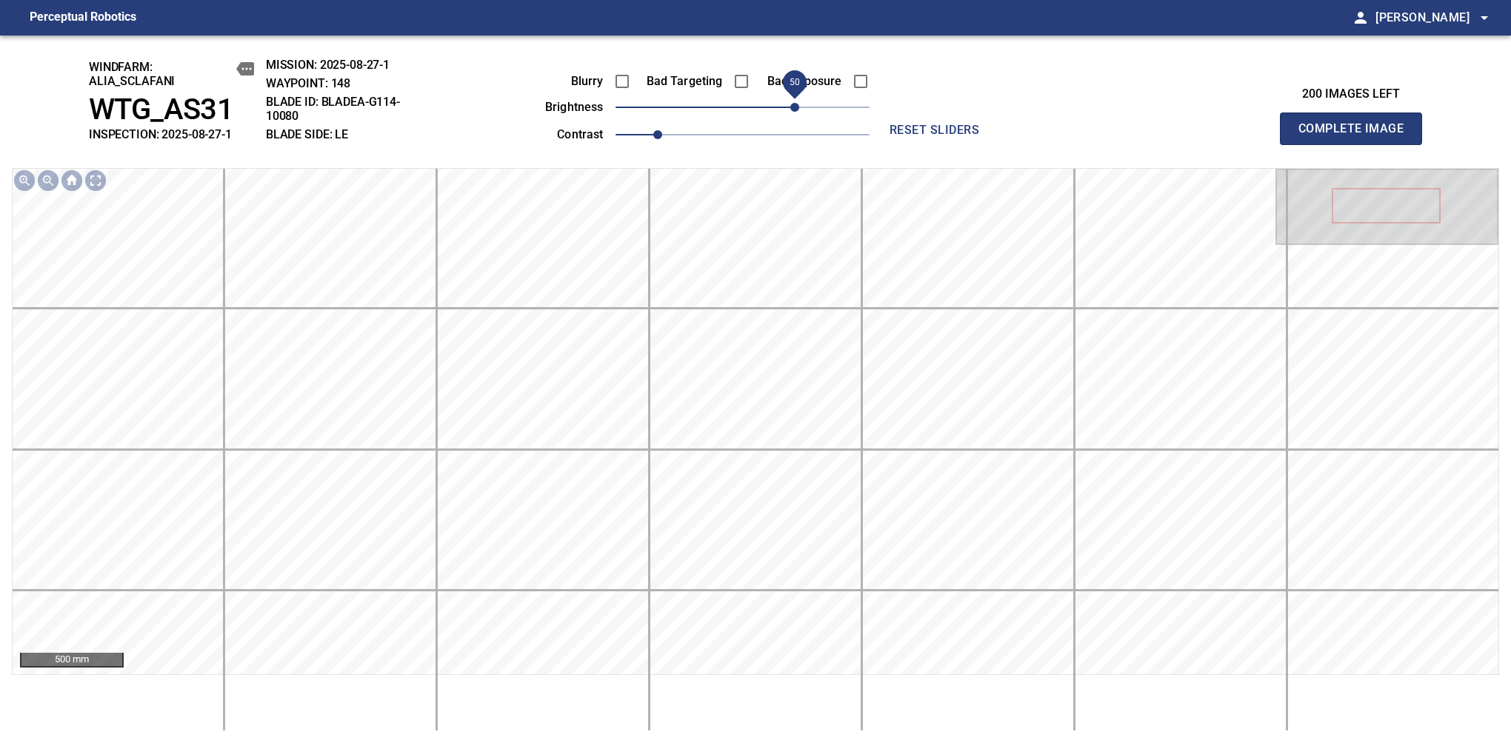
click at [1357, 136] on span "Complete Image" at bounding box center [1351, 128] width 110 height 21
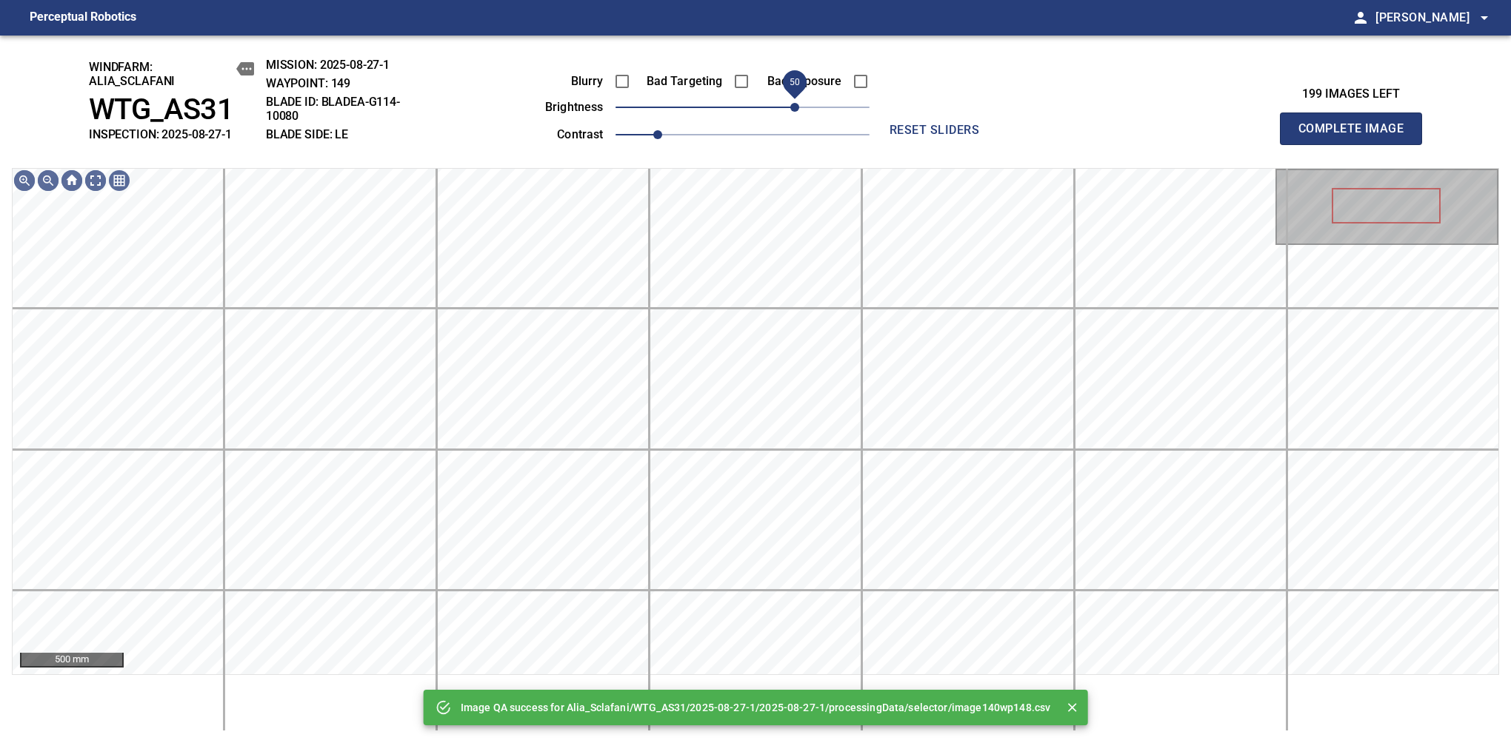
drag, startPoint x: 755, startPoint y: 111, endPoint x: 794, endPoint y: 104, distance: 39.2
click at [794, 104] on span "50" at bounding box center [794, 107] width 9 height 9
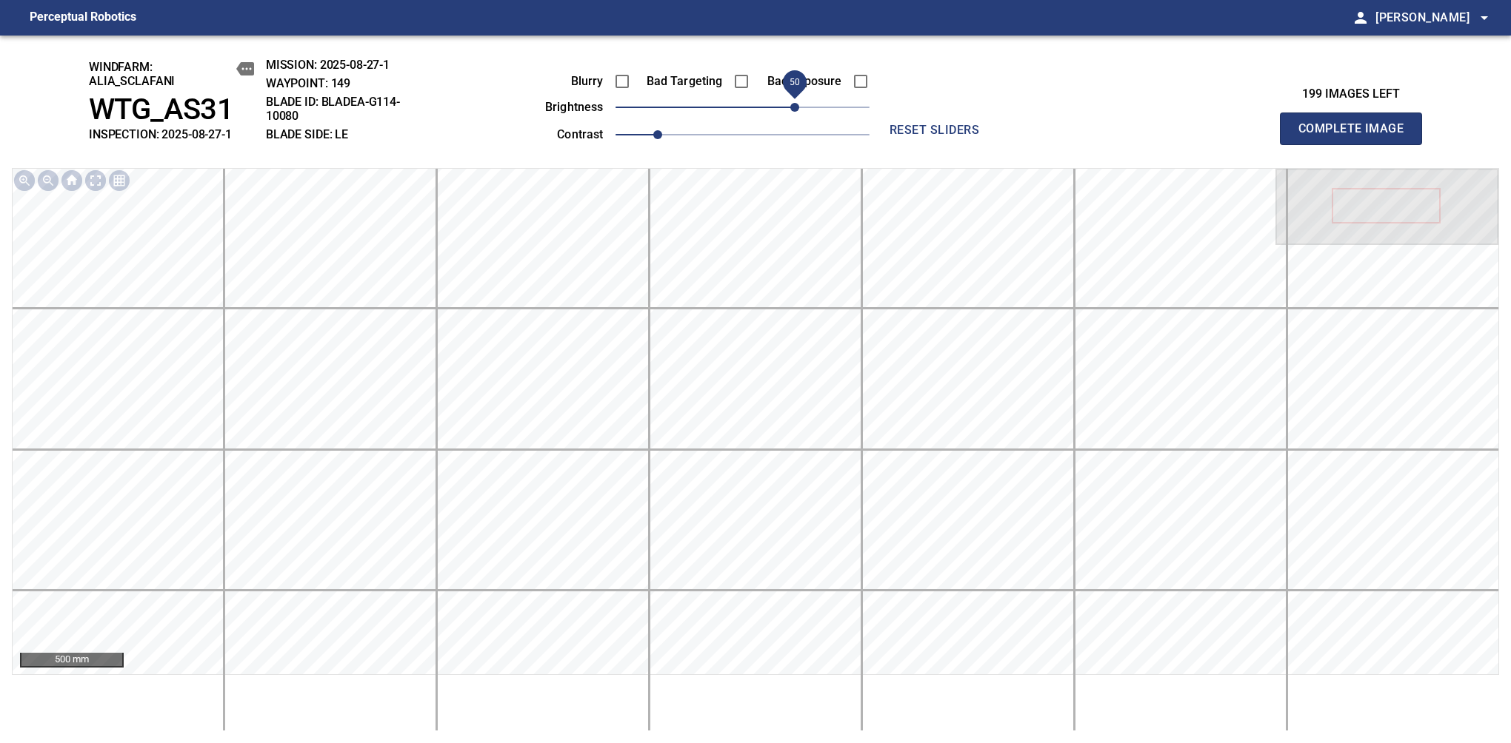
click at [1357, 136] on span "Complete Image" at bounding box center [1351, 128] width 110 height 21
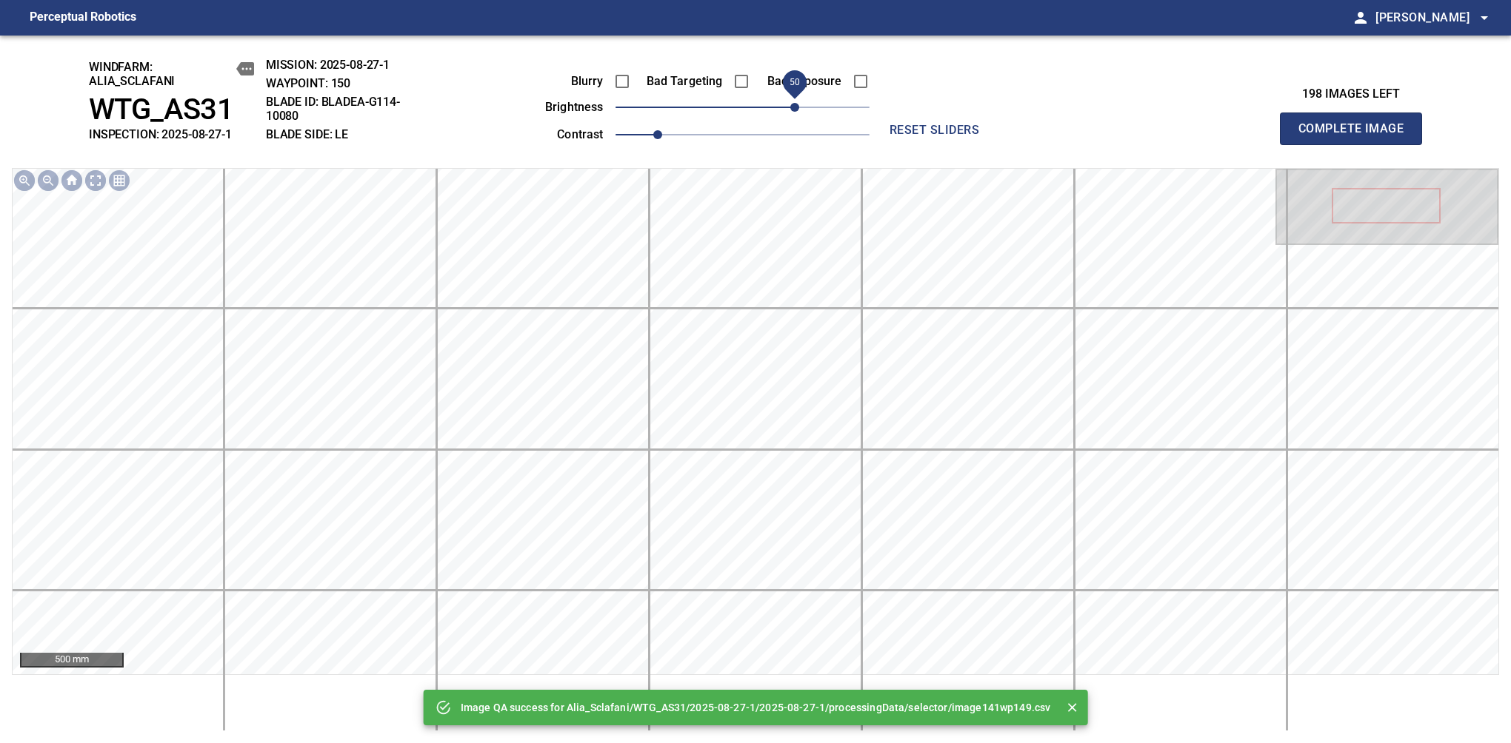
drag, startPoint x: 766, startPoint y: 109, endPoint x: 791, endPoint y: 104, distance: 25.7
click at [791, 104] on span "50" at bounding box center [742, 107] width 254 height 21
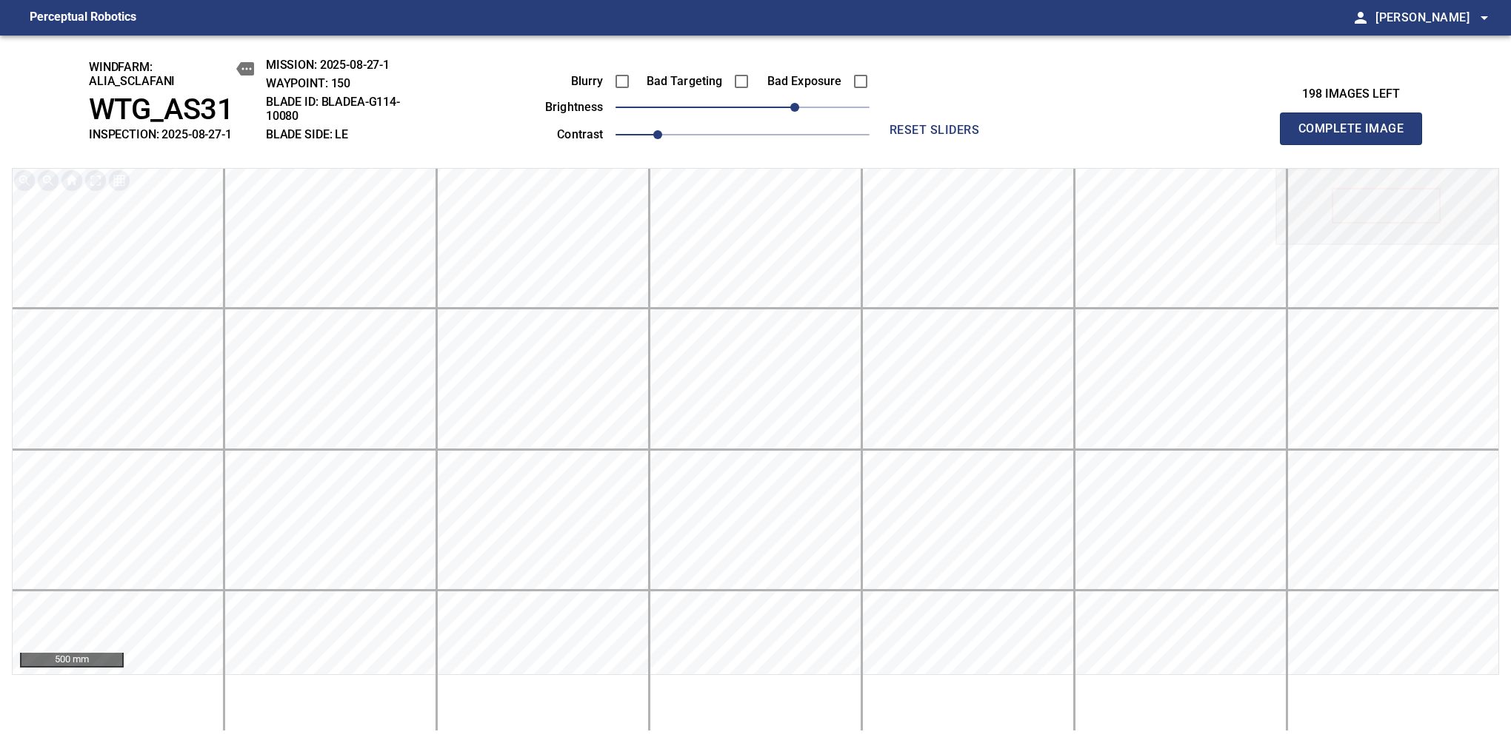
click at [1357, 136] on span "Complete Image" at bounding box center [1351, 128] width 110 height 21
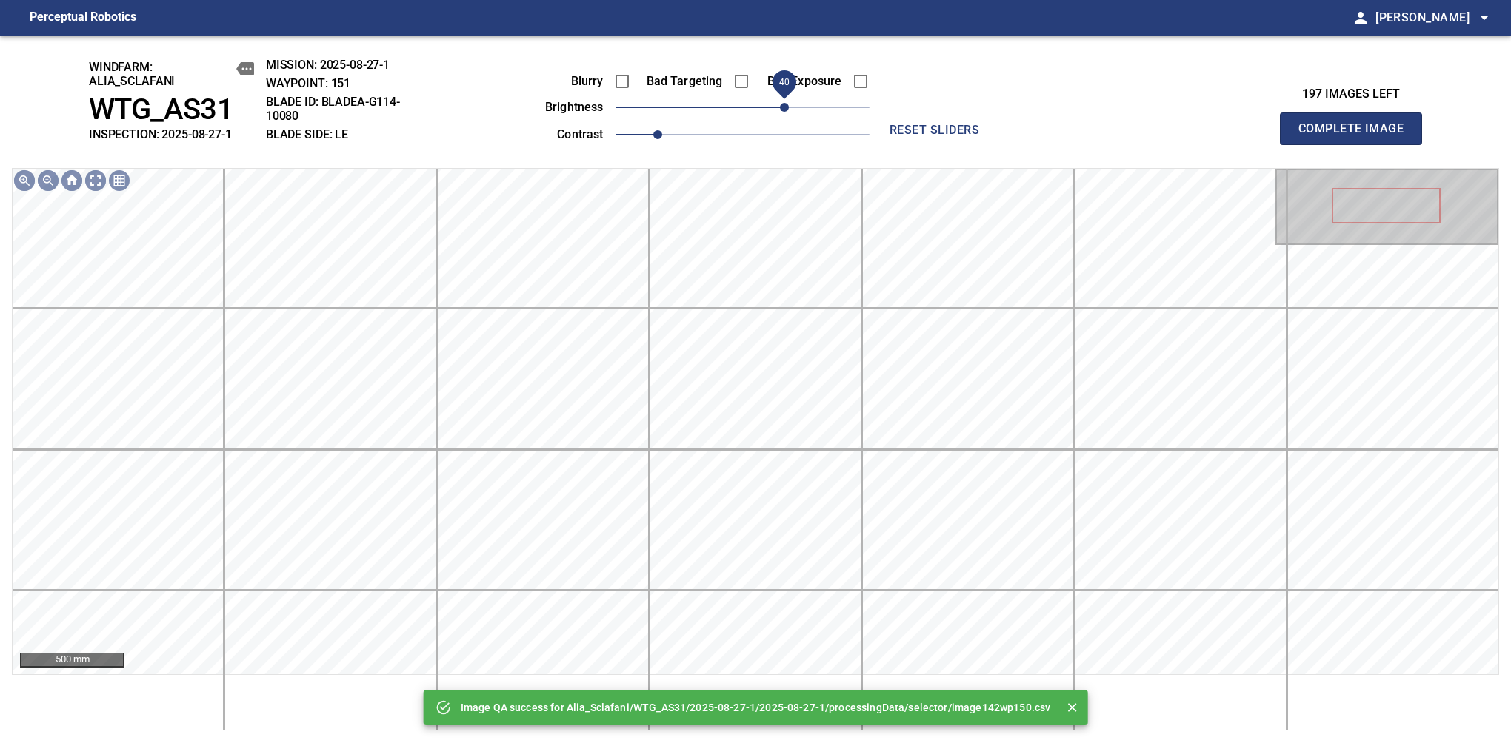
click at [789, 104] on span "40" at bounding box center [742, 107] width 254 height 21
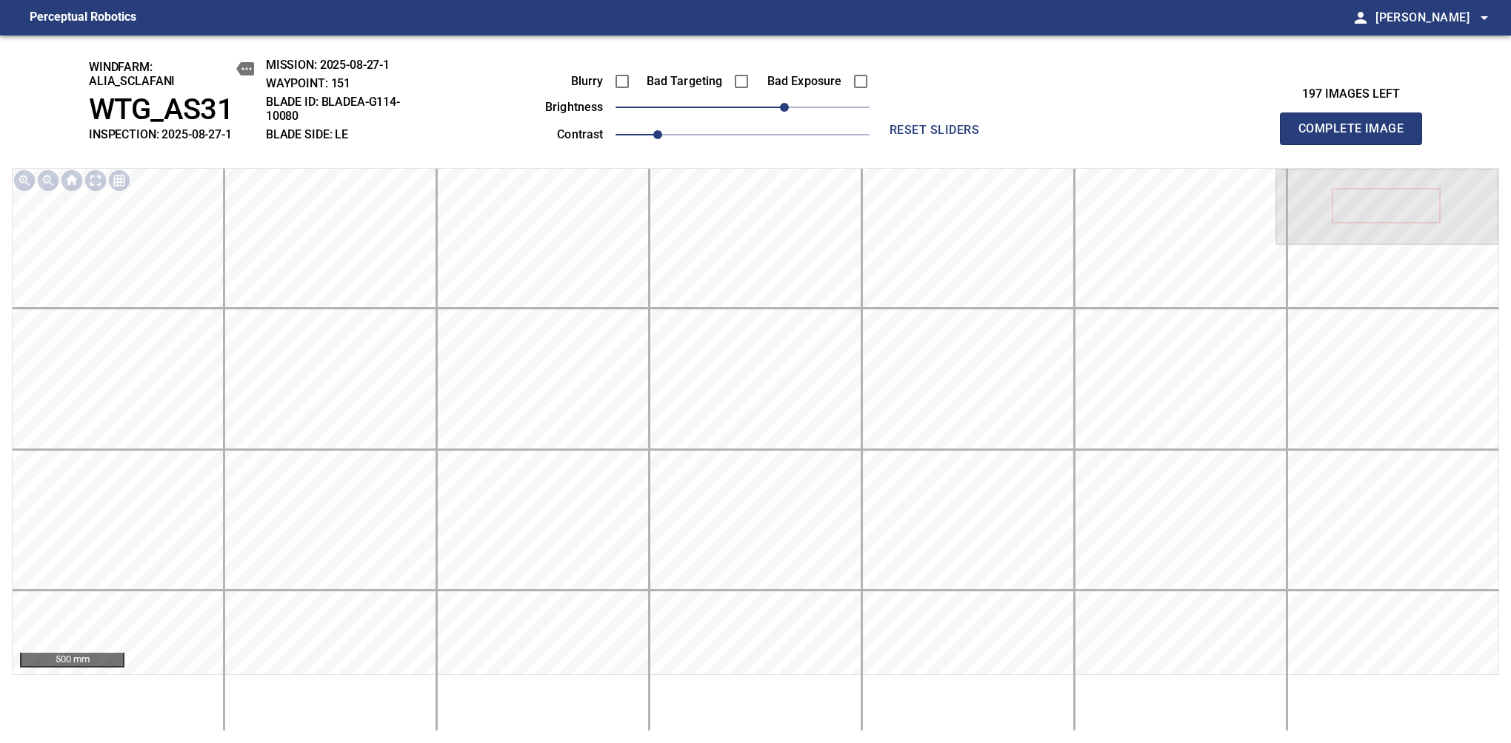
click at [1357, 136] on span "Complete Image" at bounding box center [1351, 128] width 110 height 21
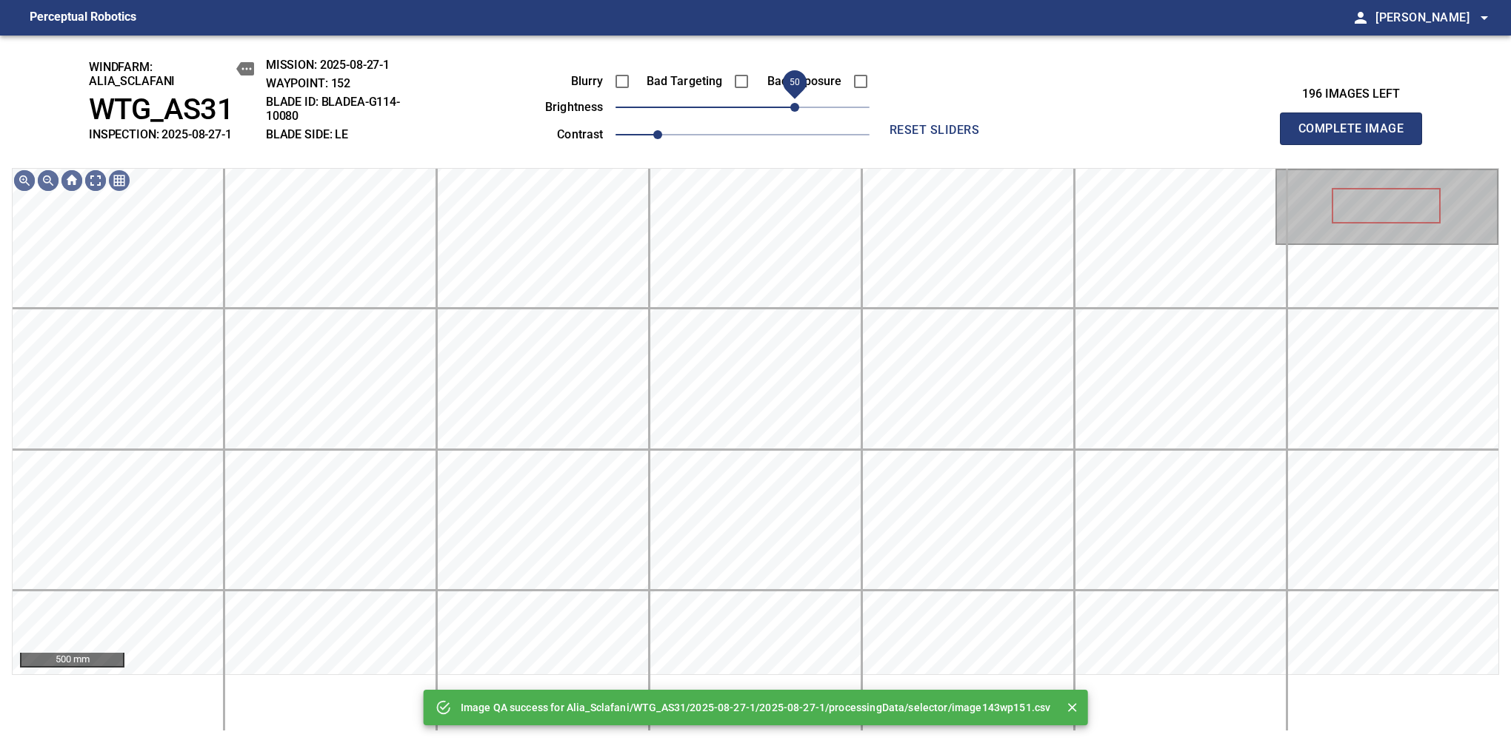
drag, startPoint x: 780, startPoint y: 107, endPoint x: 797, endPoint y: 99, distance: 17.9
click at [797, 99] on span "50" at bounding box center [742, 107] width 254 height 21
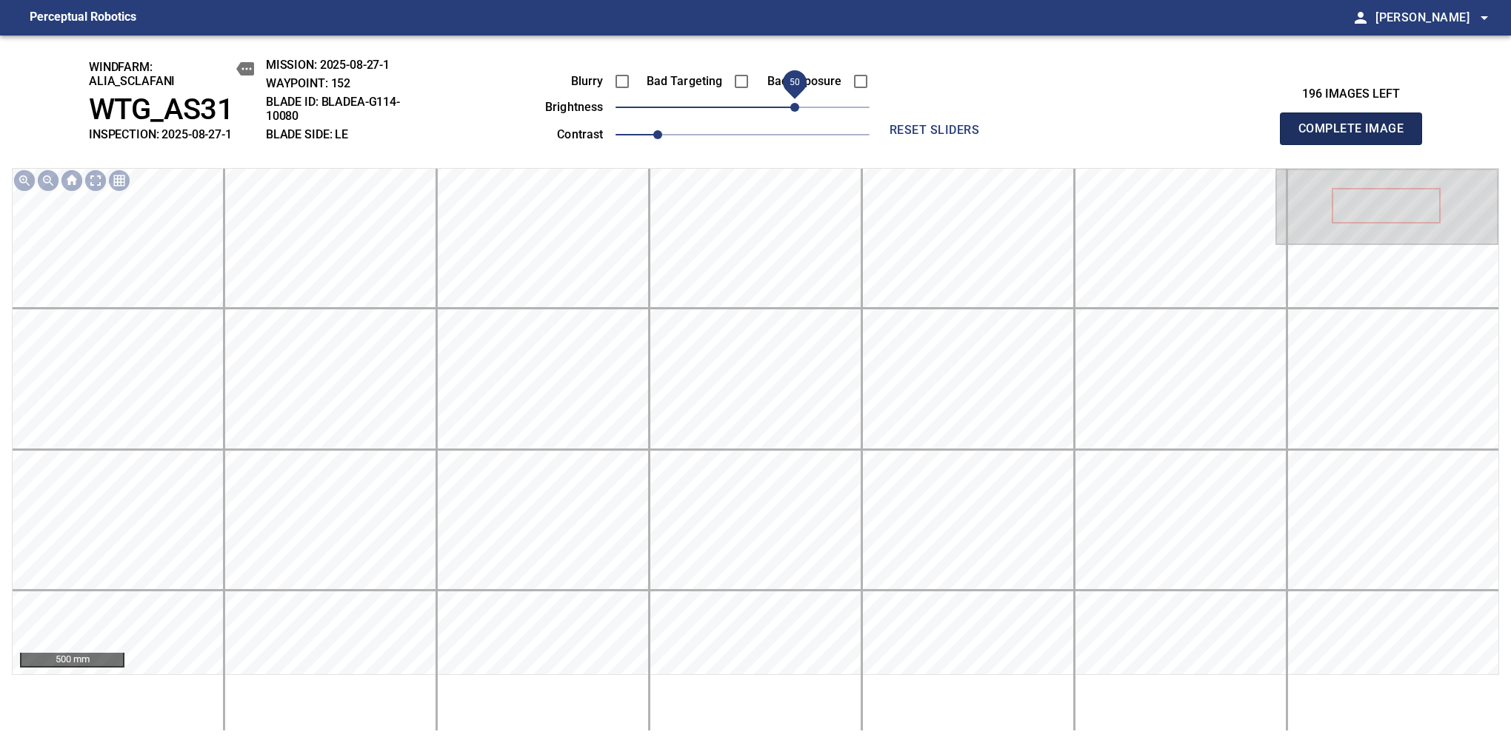
click at [1357, 136] on span "Complete Image" at bounding box center [1351, 128] width 110 height 21
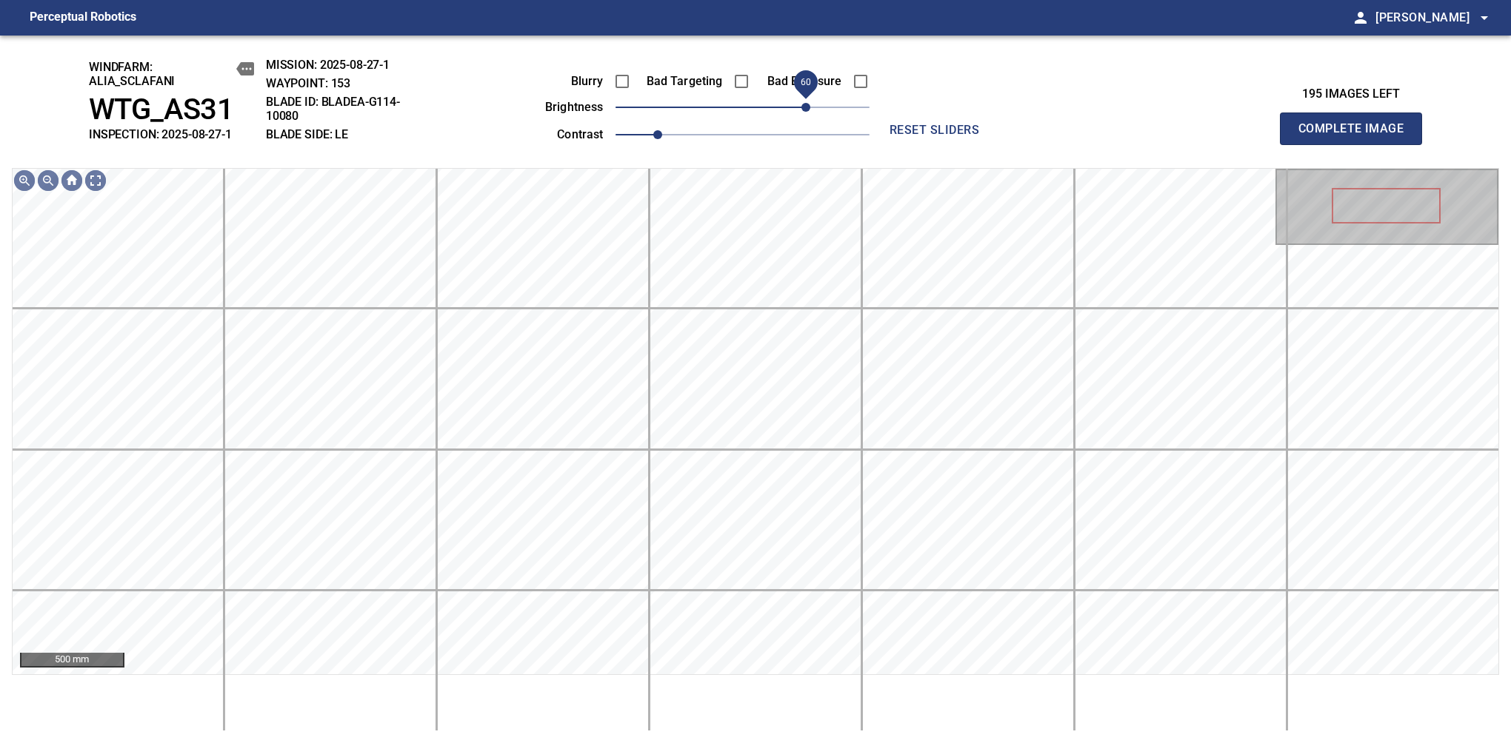
drag, startPoint x: 779, startPoint y: 104, endPoint x: 808, endPoint y: 110, distance: 29.3
click at [808, 110] on span "60" at bounding box center [742, 107] width 254 height 21
click at [813, 107] on span "70" at bounding box center [816, 107] width 9 height 9
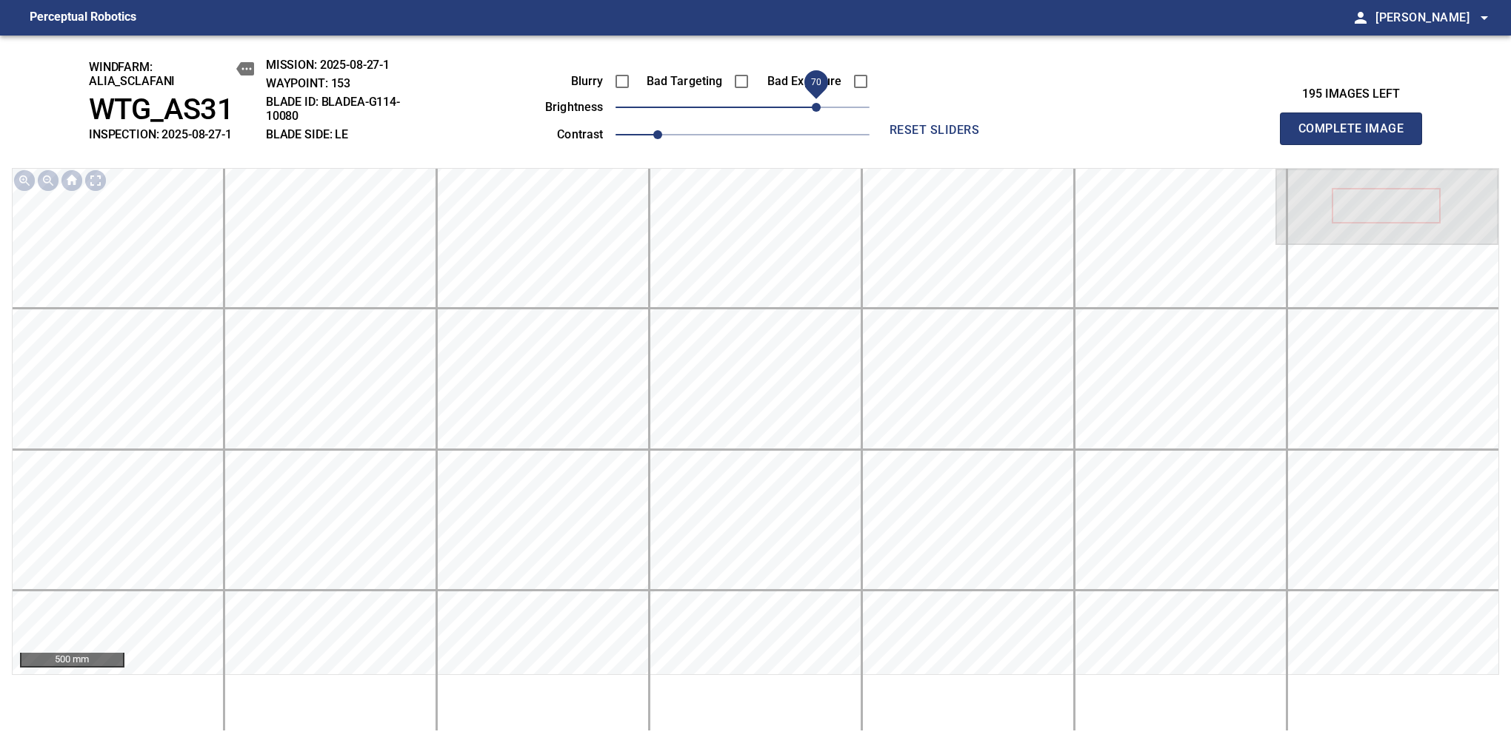
click at [1357, 136] on span "Complete Image" at bounding box center [1351, 128] width 110 height 21
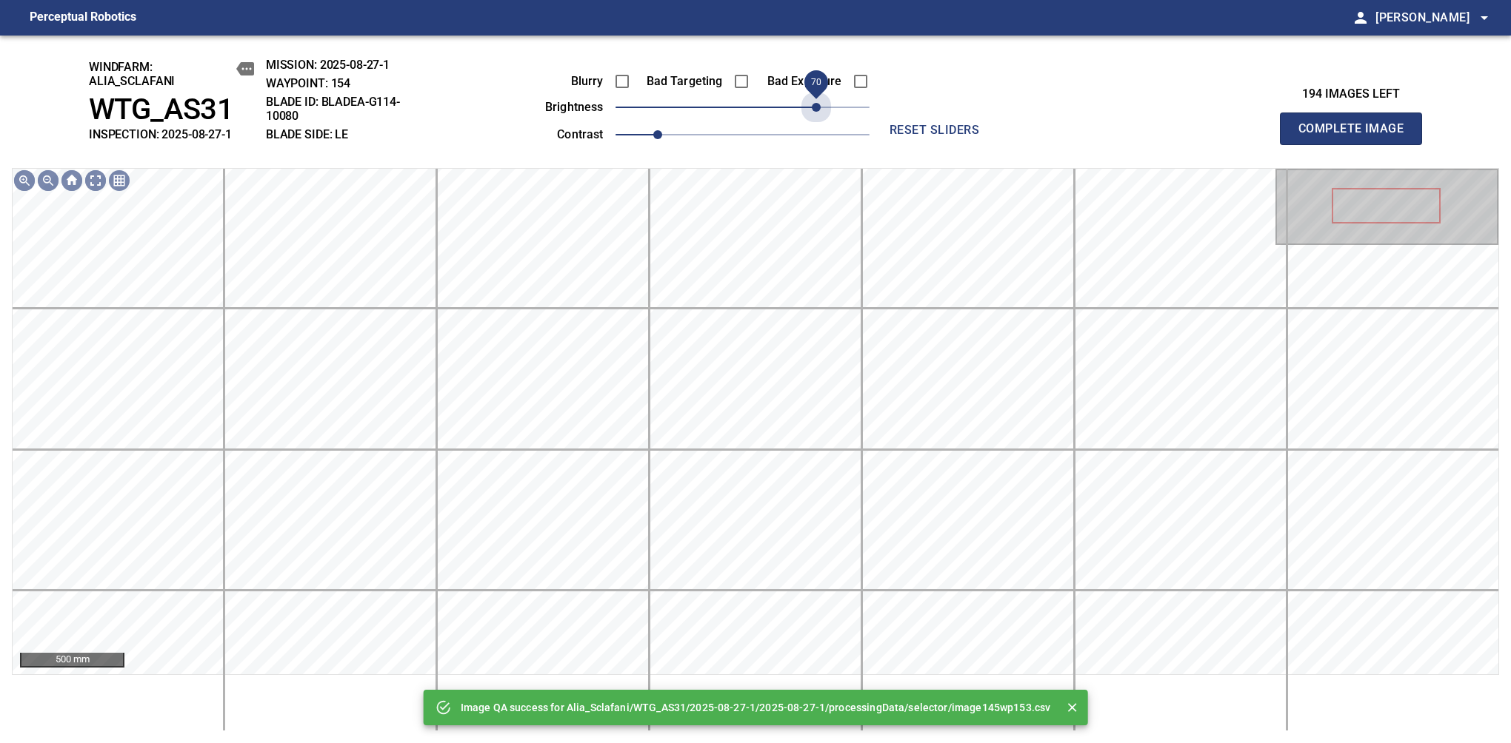
click at [813, 107] on span "70" at bounding box center [742, 107] width 254 height 21
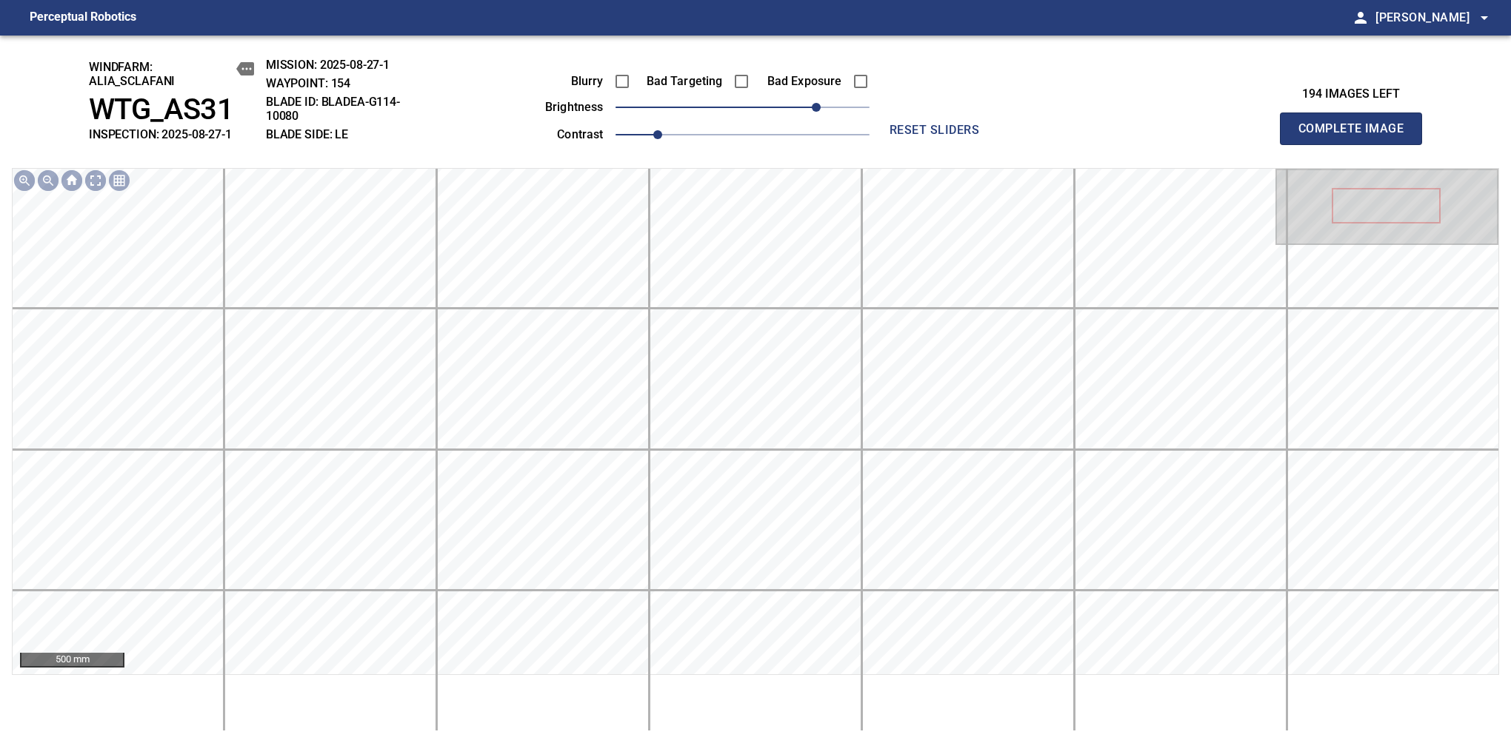
click at [1357, 136] on span "Complete Image" at bounding box center [1351, 128] width 110 height 21
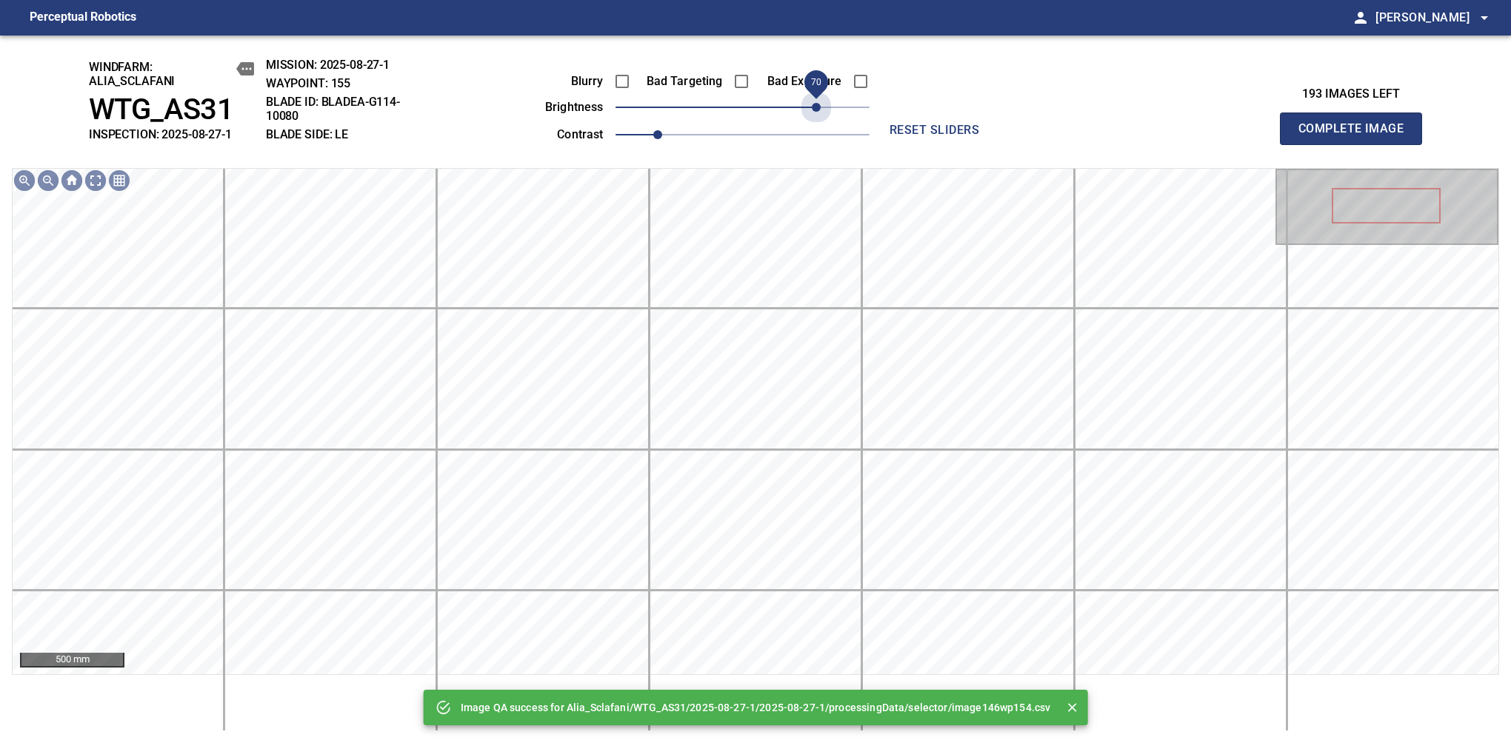
click at [813, 107] on span "70" at bounding box center [742, 107] width 254 height 21
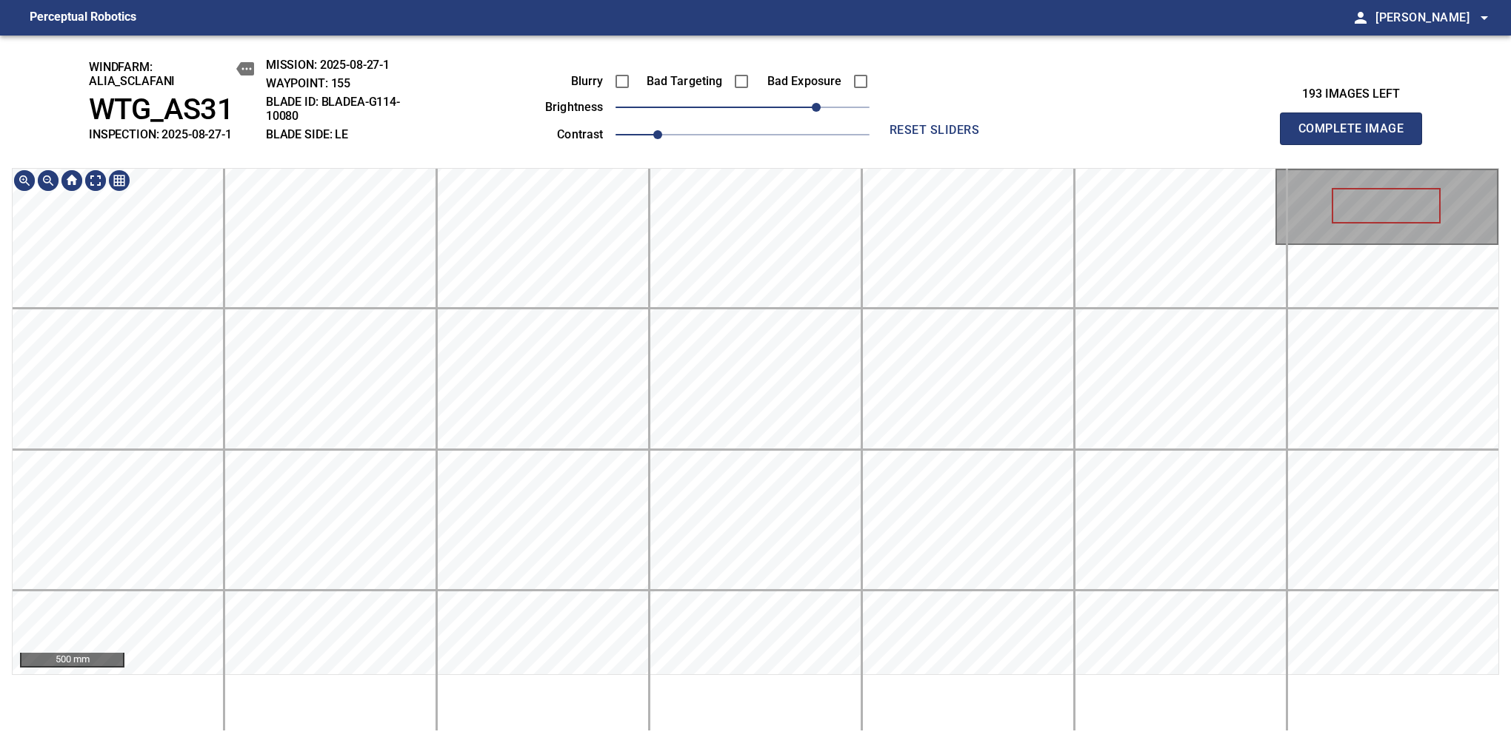
click at [715, 118] on div "windfarm: Alia_Sclafani WTG_AS31 INSPECTION: 2025-08-27-1 MISSION: 2025-08-27-1…" at bounding box center [755, 390] width 1511 height 708
click at [1357, 136] on span "Complete Image" at bounding box center [1351, 128] width 110 height 21
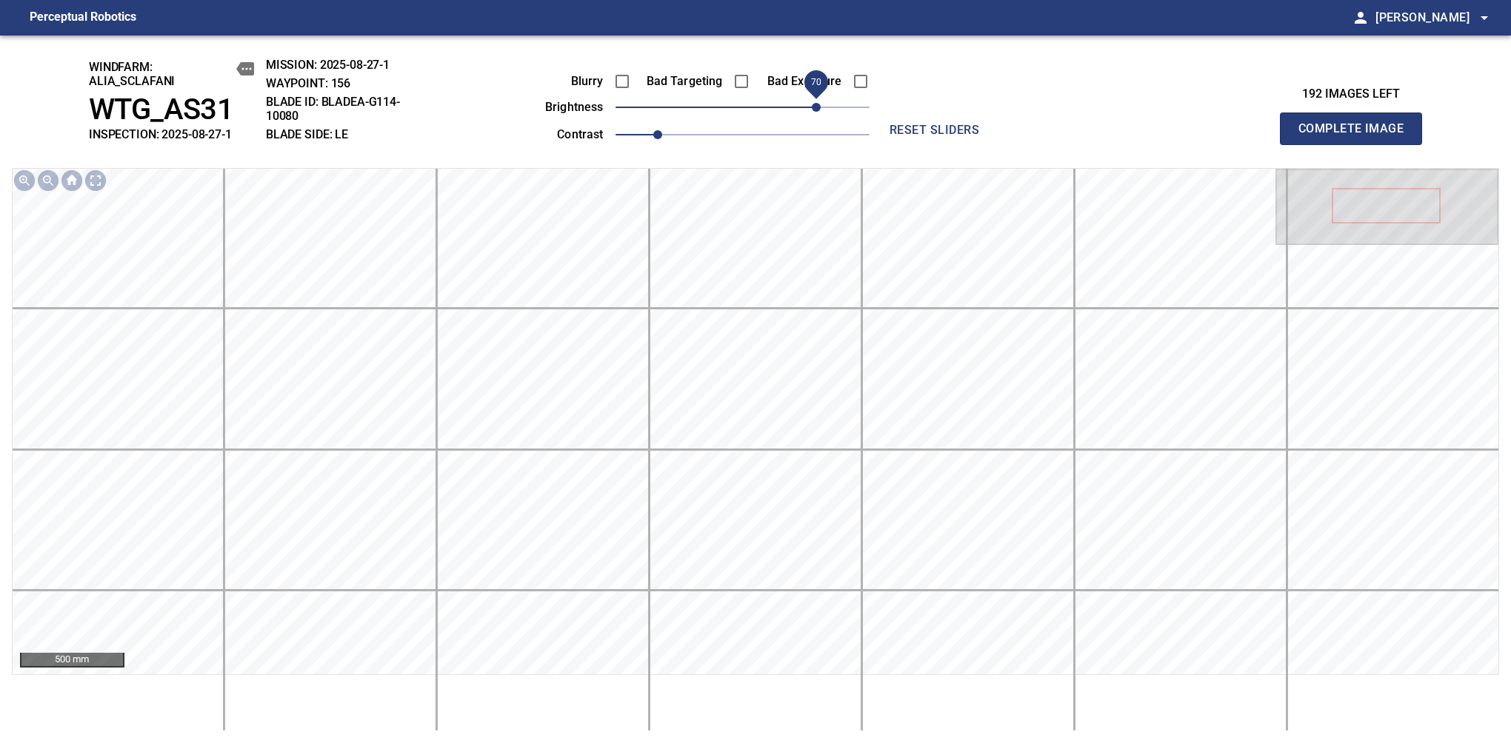
drag, startPoint x: 750, startPoint y: 113, endPoint x: 817, endPoint y: 118, distance: 67.6
click at [817, 112] on span "70" at bounding box center [816, 107] width 9 height 9
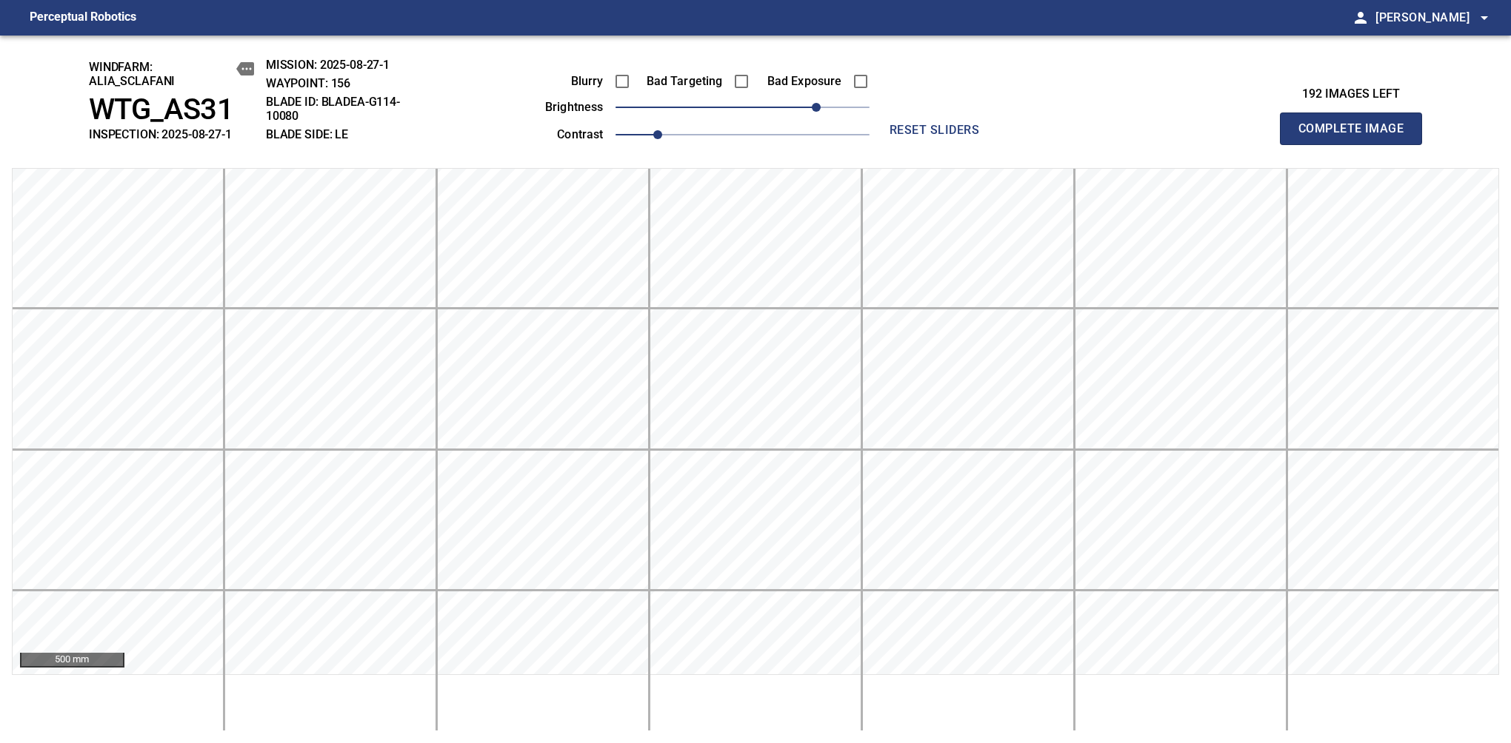
drag, startPoint x: 1346, startPoint y: 167, endPoint x: 1320, endPoint y: 221, distance: 60.6
click at [1357, 136] on span "Complete Image" at bounding box center [1351, 128] width 110 height 21
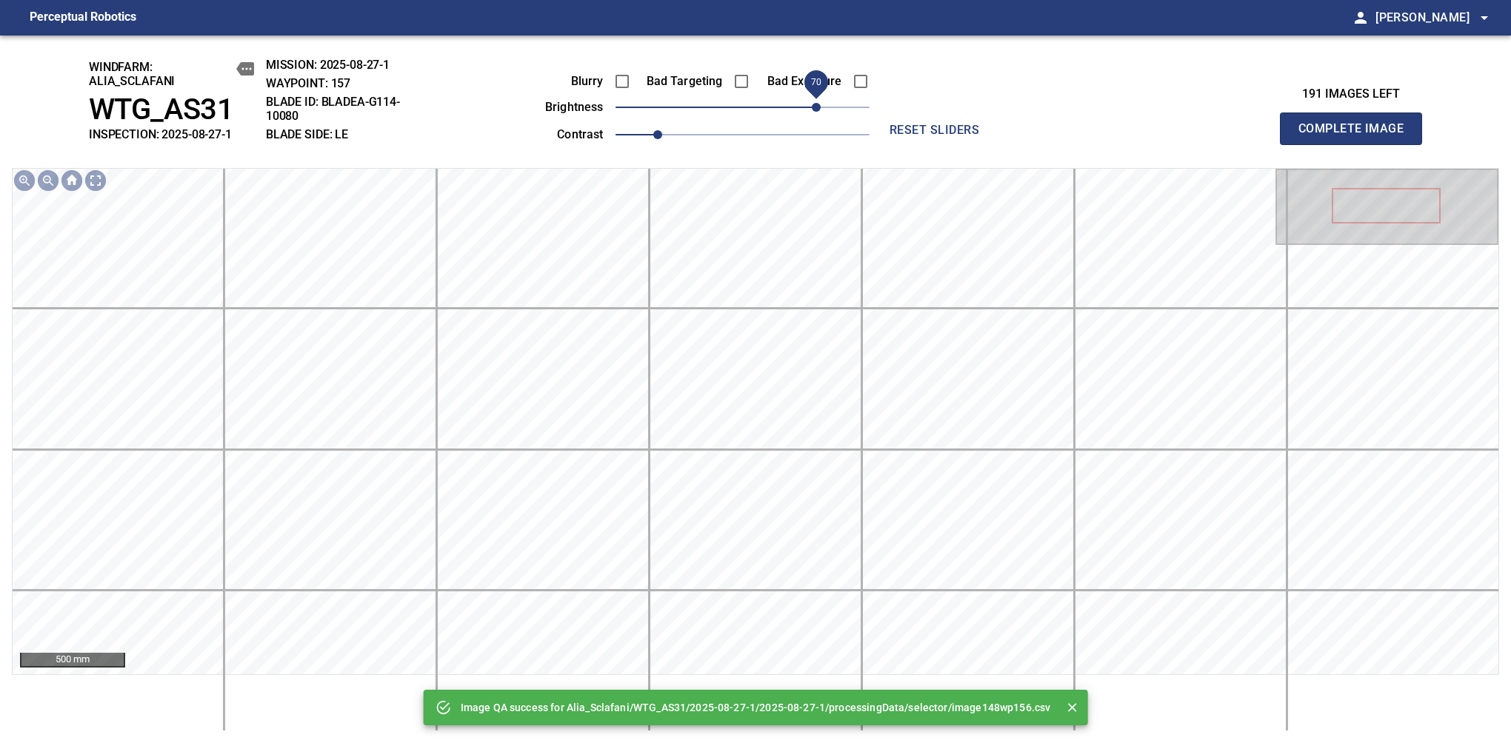
click at [811, 112] on span "70" at bounding box center [742, 107] width 254 height 21
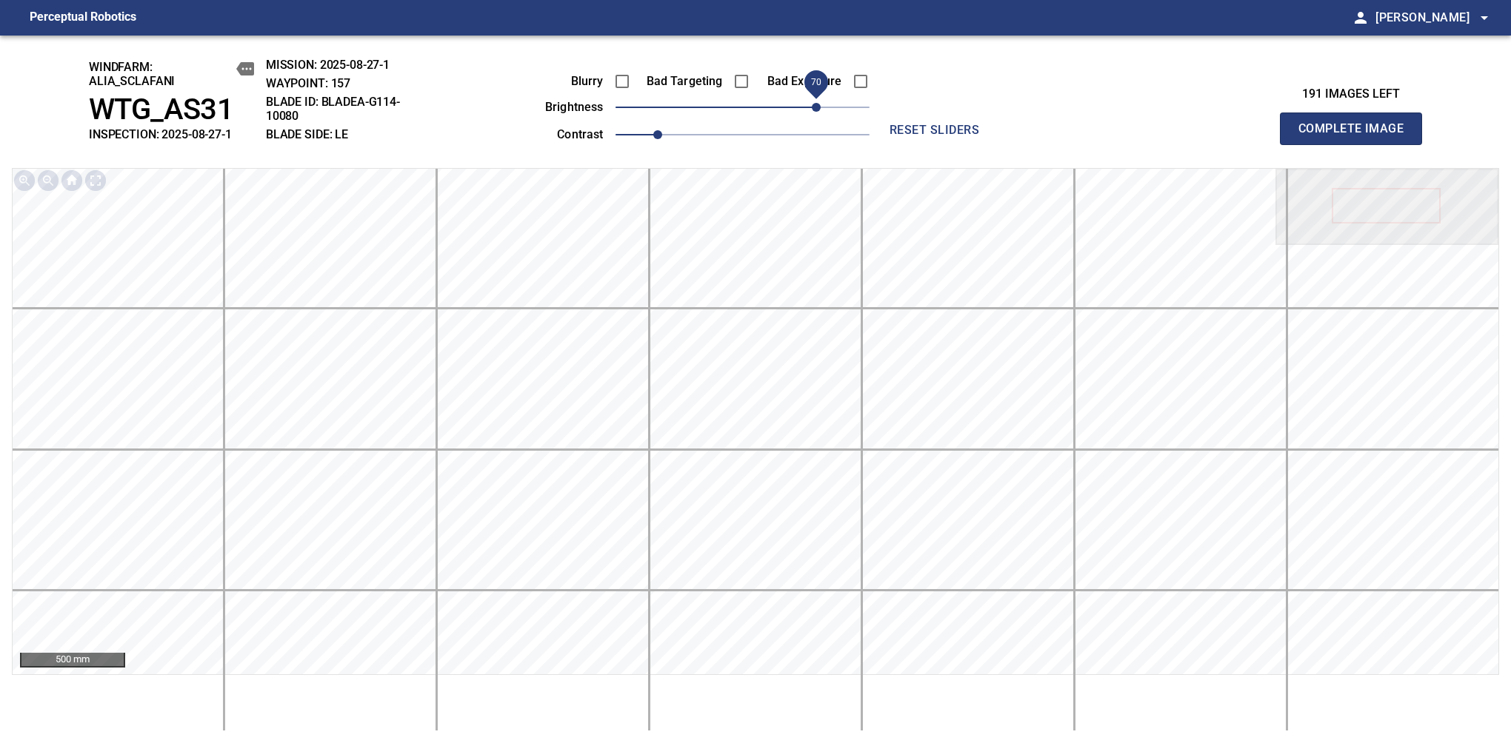
click at [1357, 136] on span "Complete Image" at bounding box center [1351, 128] width 110 height 21
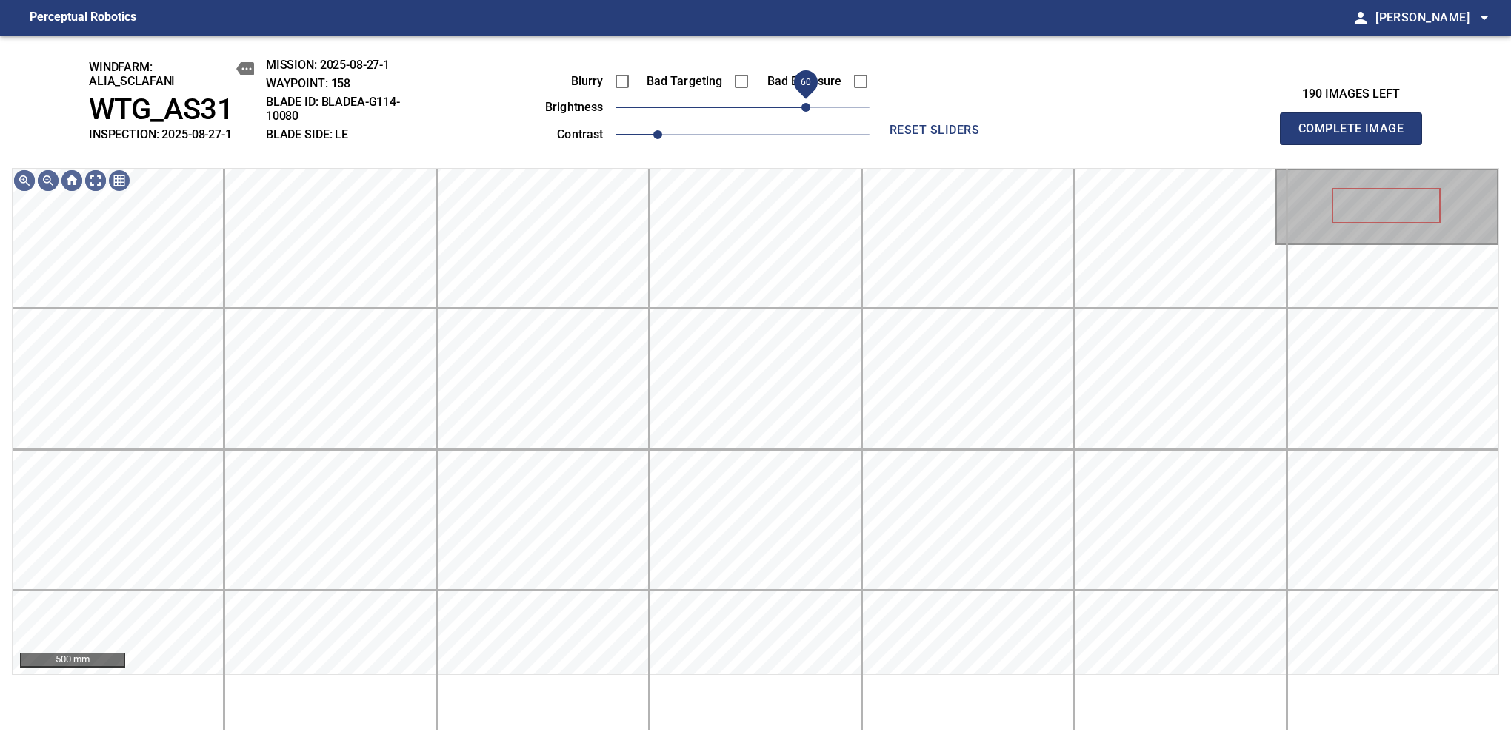
click at [803, 110] on span "60" at bounding box center [742, 107] width 254 height 21
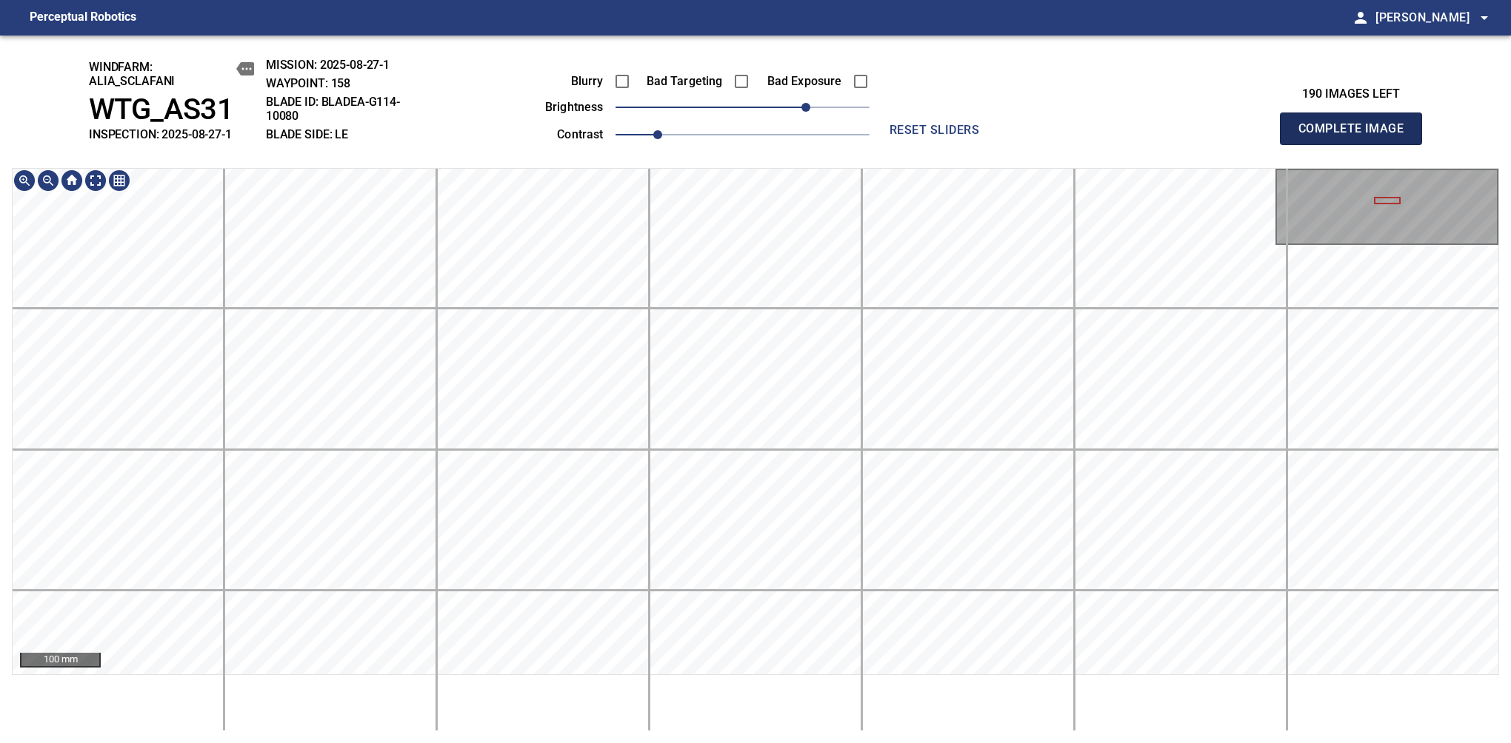
click at [1357, 136] on span "Complete Image" at bounding box center [1351, 128] width 110 height 21
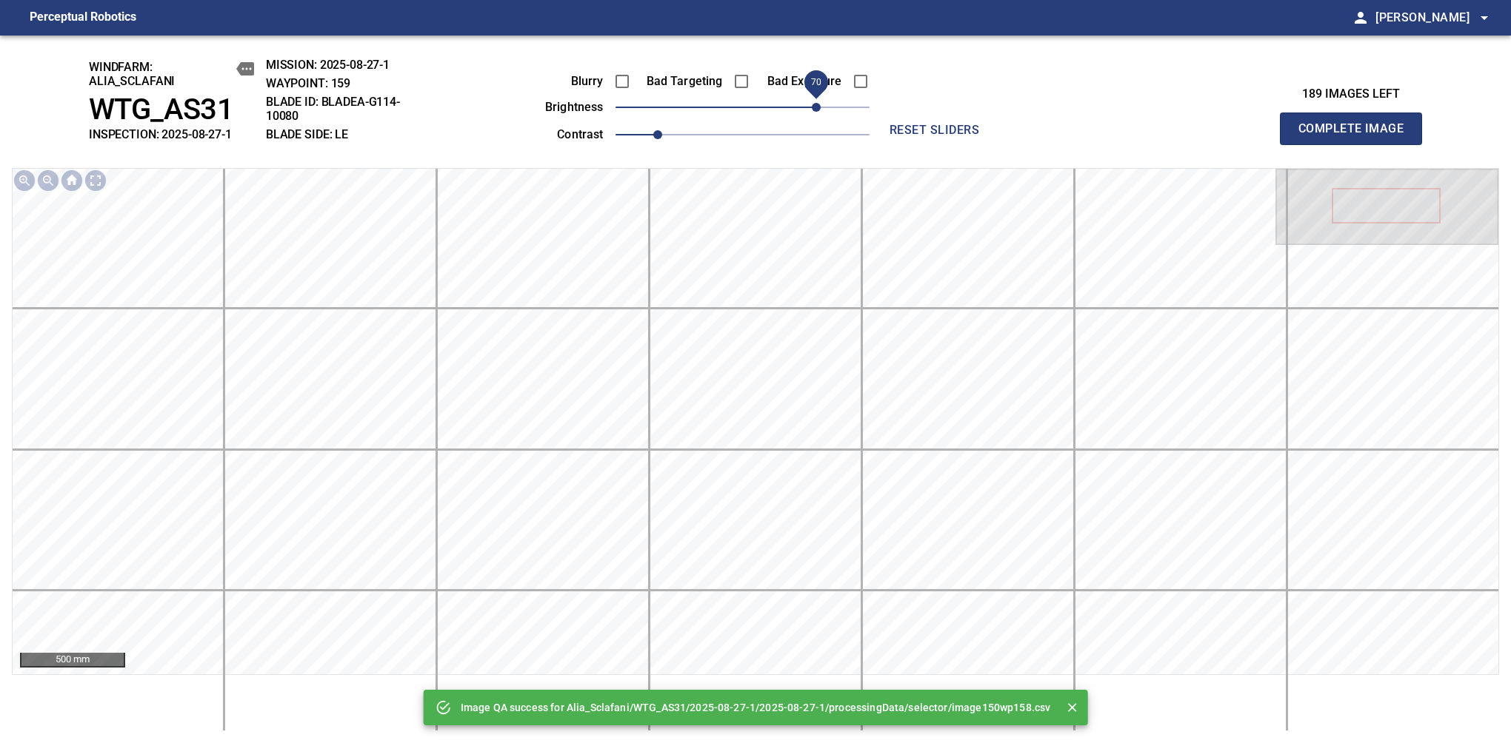
drag, startPoint x: 779, startPoint y: 116, endPoint x: 811, endPoint y: 110, distance: 32.5
click at [812, 110] on span "70" at bounding box center [816, 107] width 9 height 9
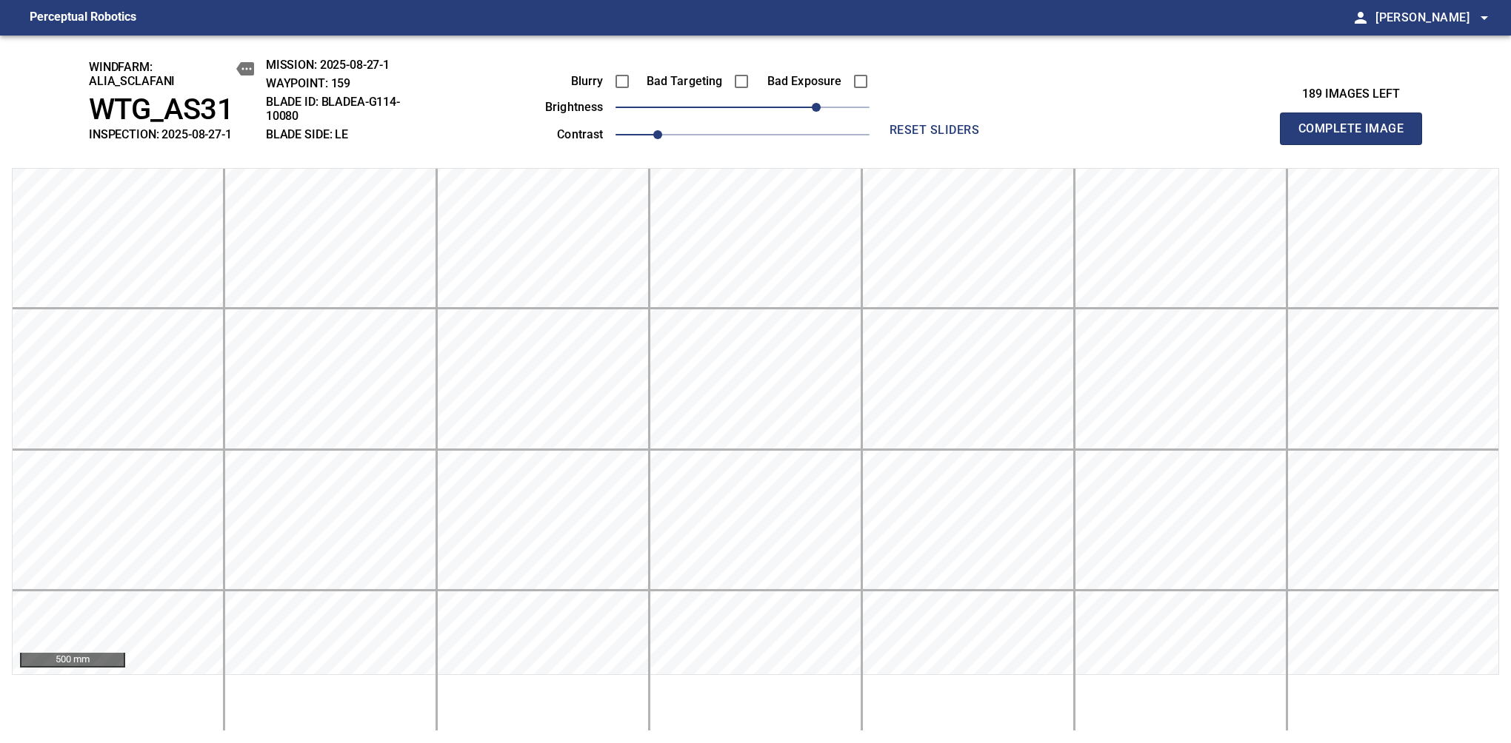
click at [1357, 136] on span "Complete Image" at bounding box center [1351, 128] width 110 height 21
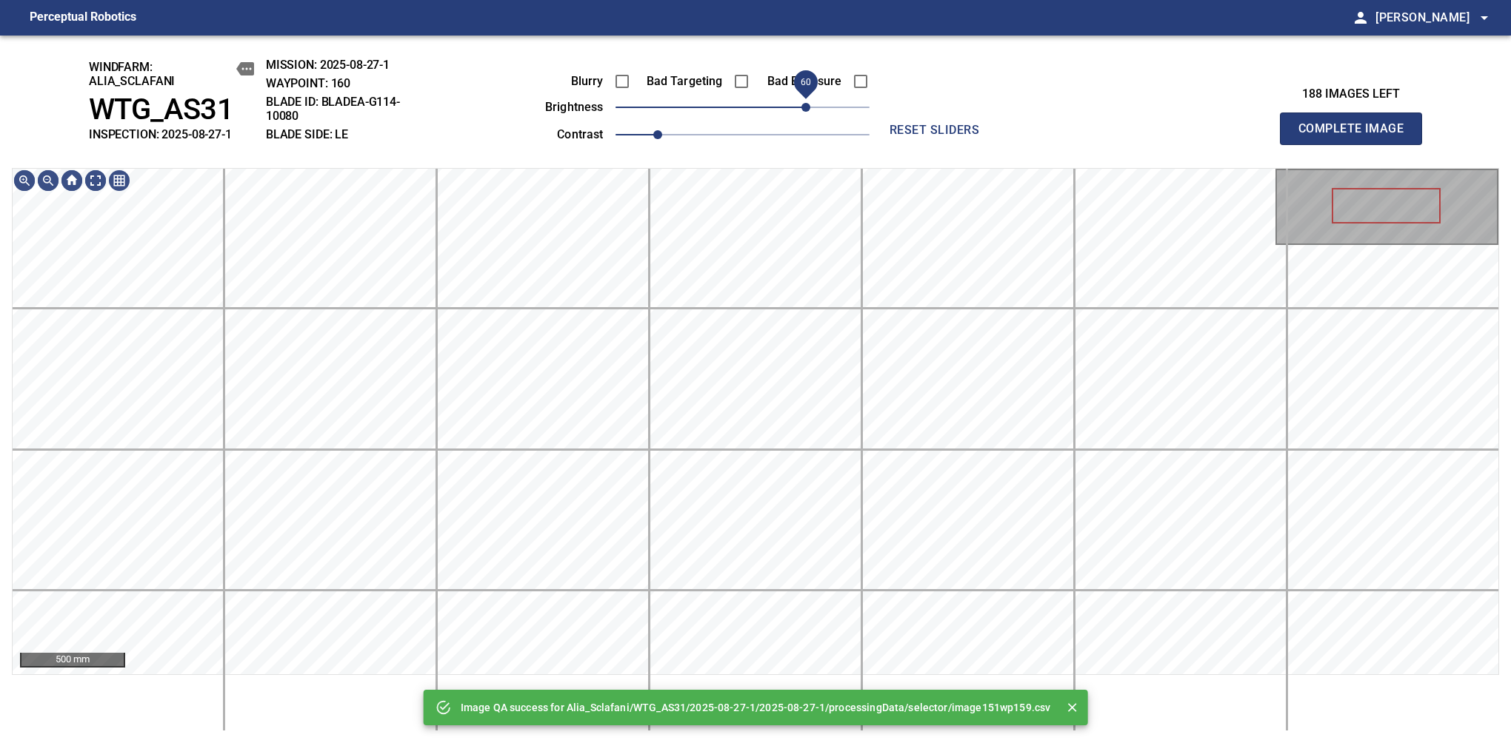
click at [809, 110] on span "60" at bounding box center [742, 107] width 254 height 21
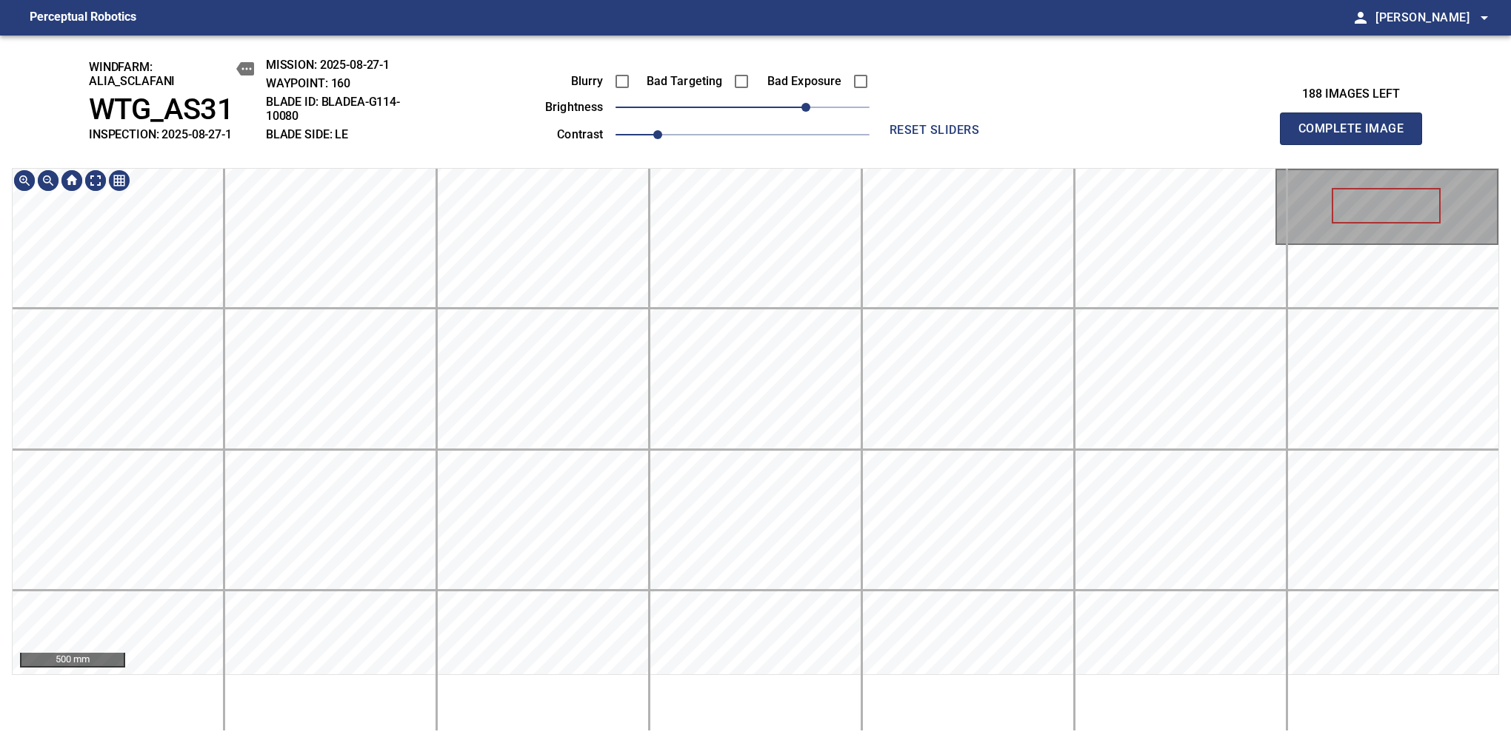
click at [689, 39] on div "windfarm: Alia_Sclafani WTG_AS31 INSPECTION: 2025-08-27-1 MISSION: 2025-08-27-1…" at bounding box center [755, 390] width 1511 height 708
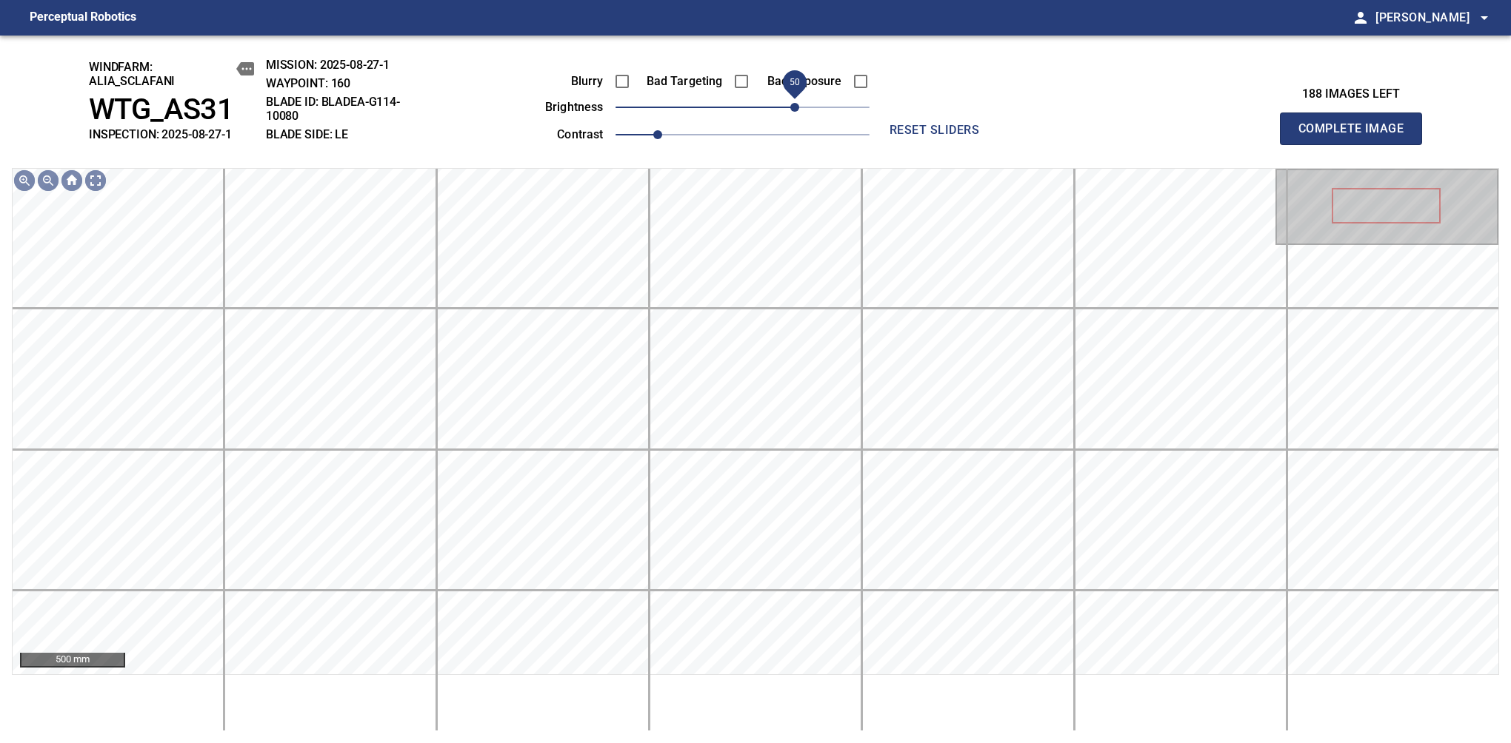
click at [795, 107] on span "50" at bounding box center [794, 107] width 9 height 9
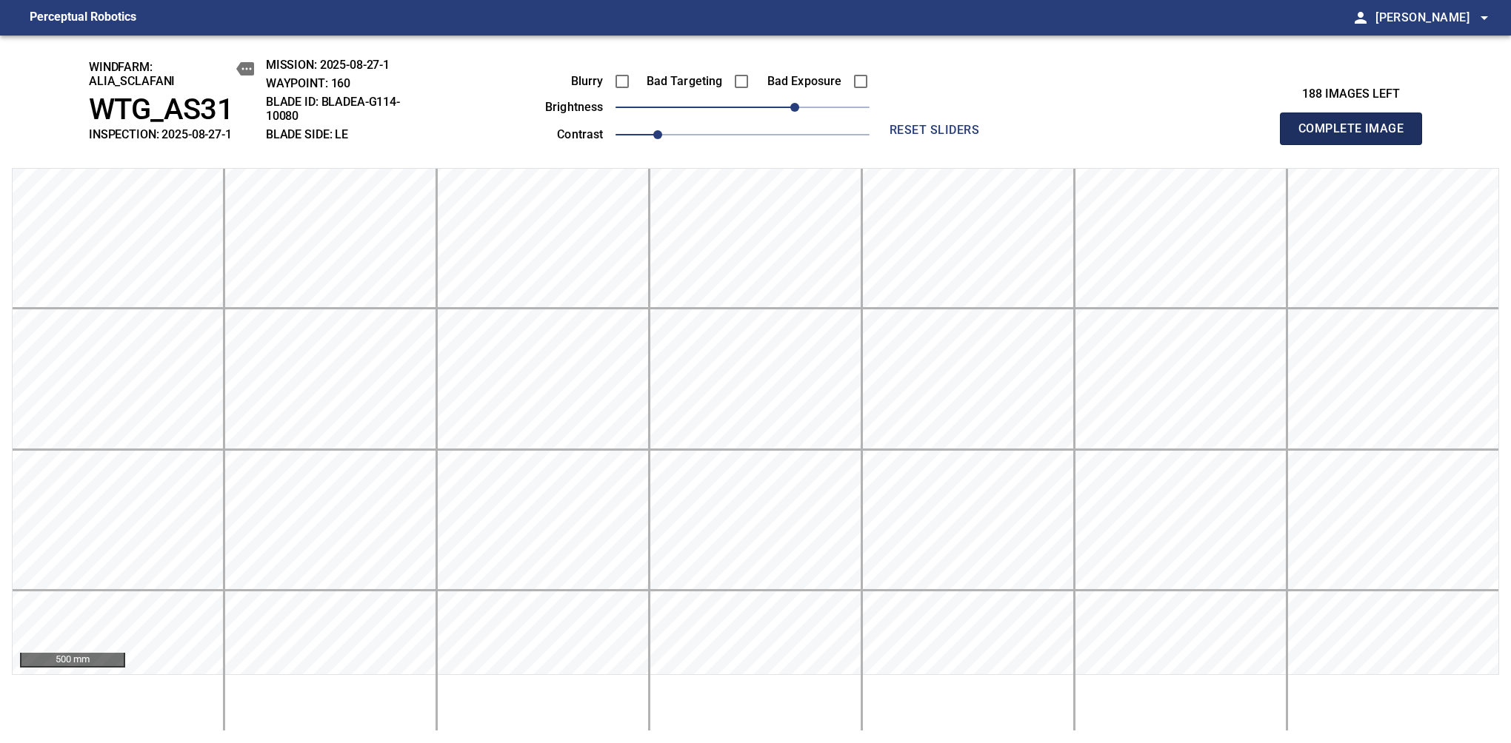
click at [1357, 136] on span "Complete Image" at bounding box center [1351, 128] width 110 height 21
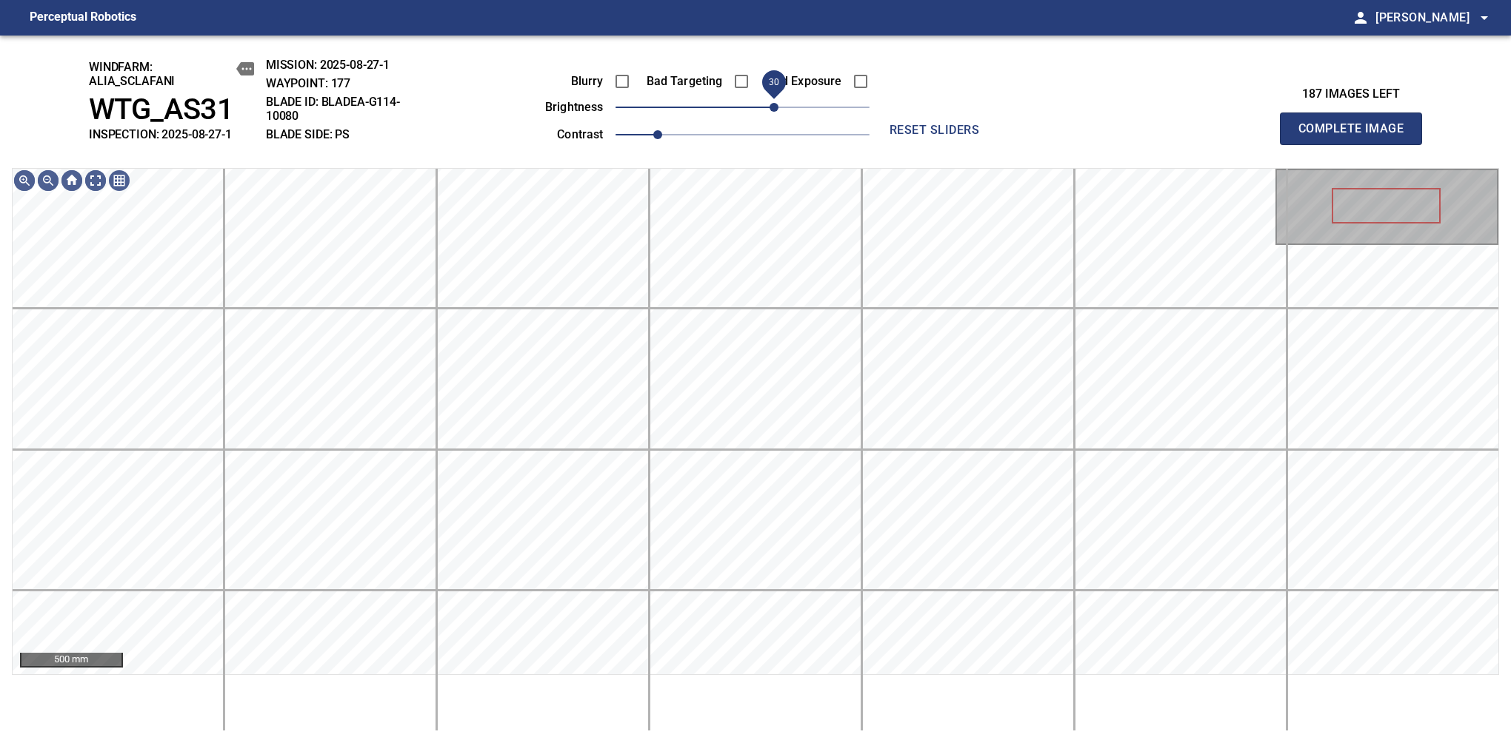
drag, startPoint x: 786, startPoint y: 112, endPoint x: 772, endPoint y: 119, distance: 16.6
click at [772, 118] on span "30" at bounding box center [742, 107] width 254 height 21
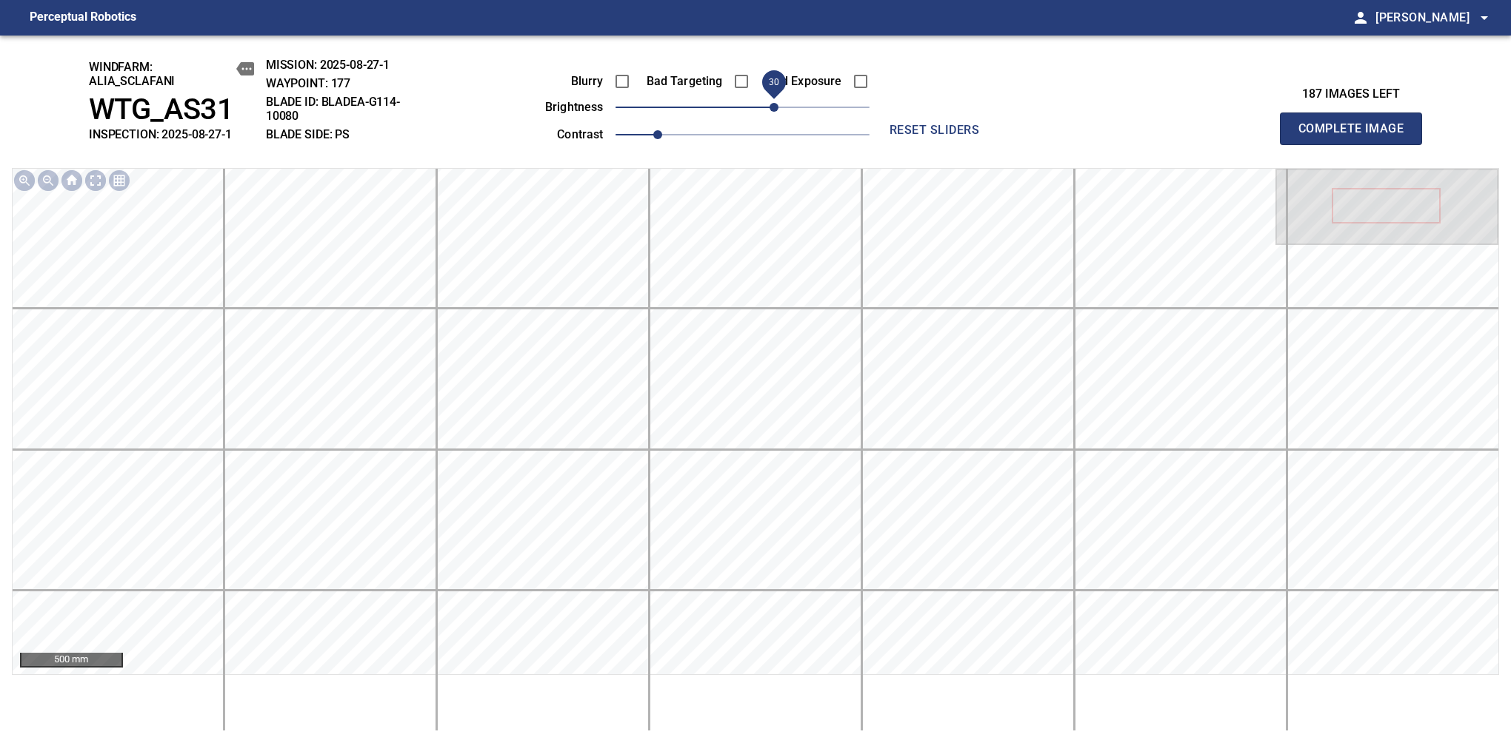
click at [1357, 136] on span "Complete Image" at bounding box center [1351, 128] width 110 height 21
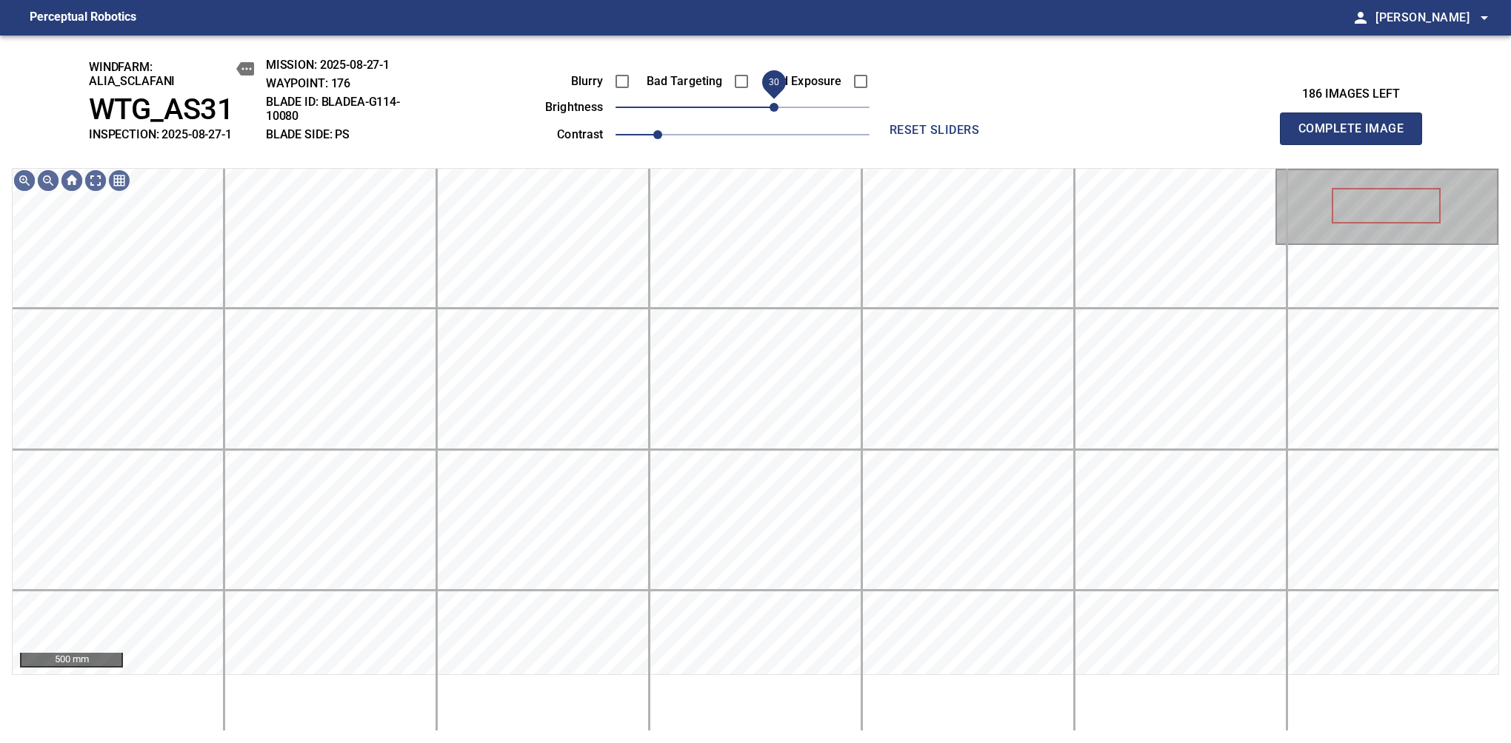
drag, startPoint x: 753, startPoint y: 117, endPoint x: 775, endPoint y: 112, distance: 22.1
click at [775, 112] on span "30" at bounding box center [773, 107] width 9 height 9
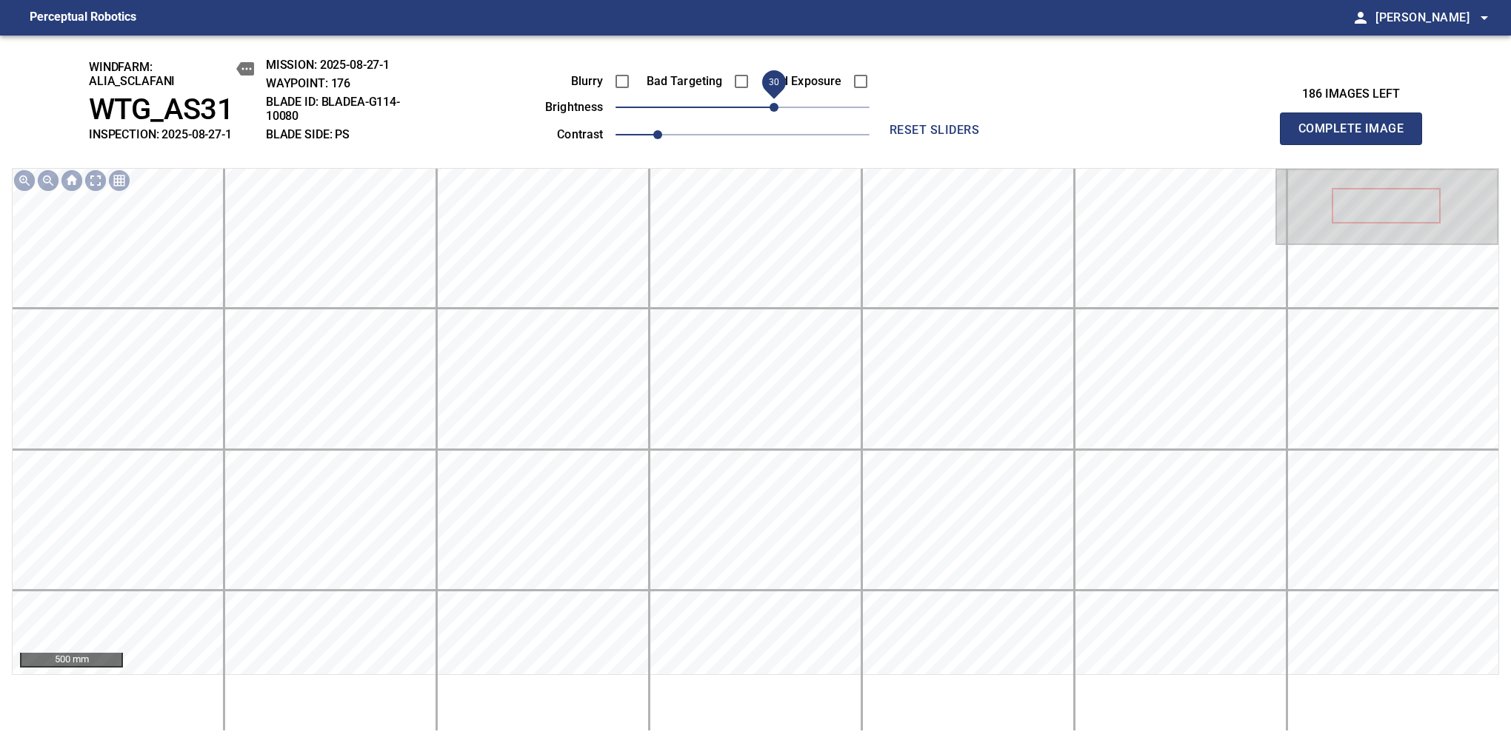
click at [1357, 136] on span "Complete Image" at bounding box center [1351, 128] width 110 height 21
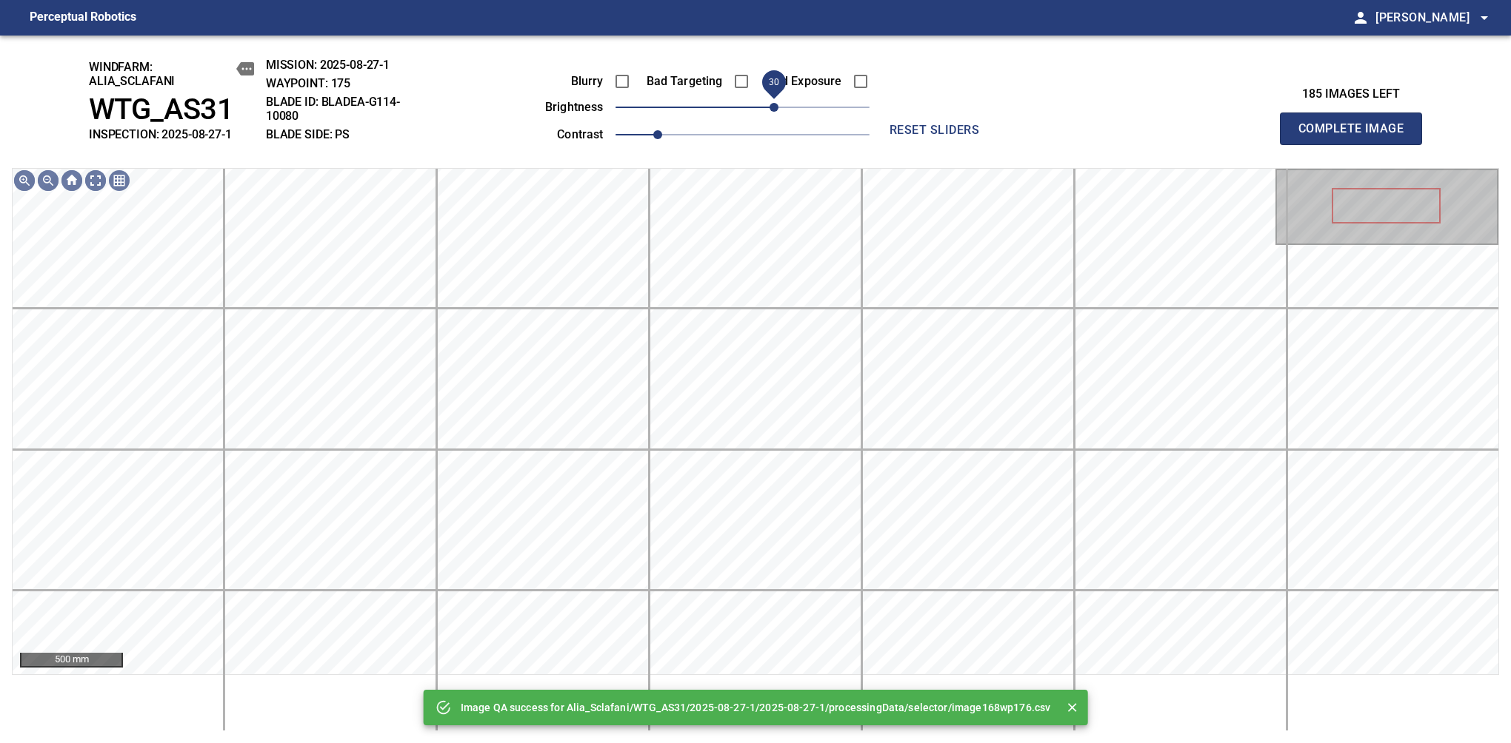
click at [775, 104] on span "30" at bounding box center [742, 107] width 254 height 21
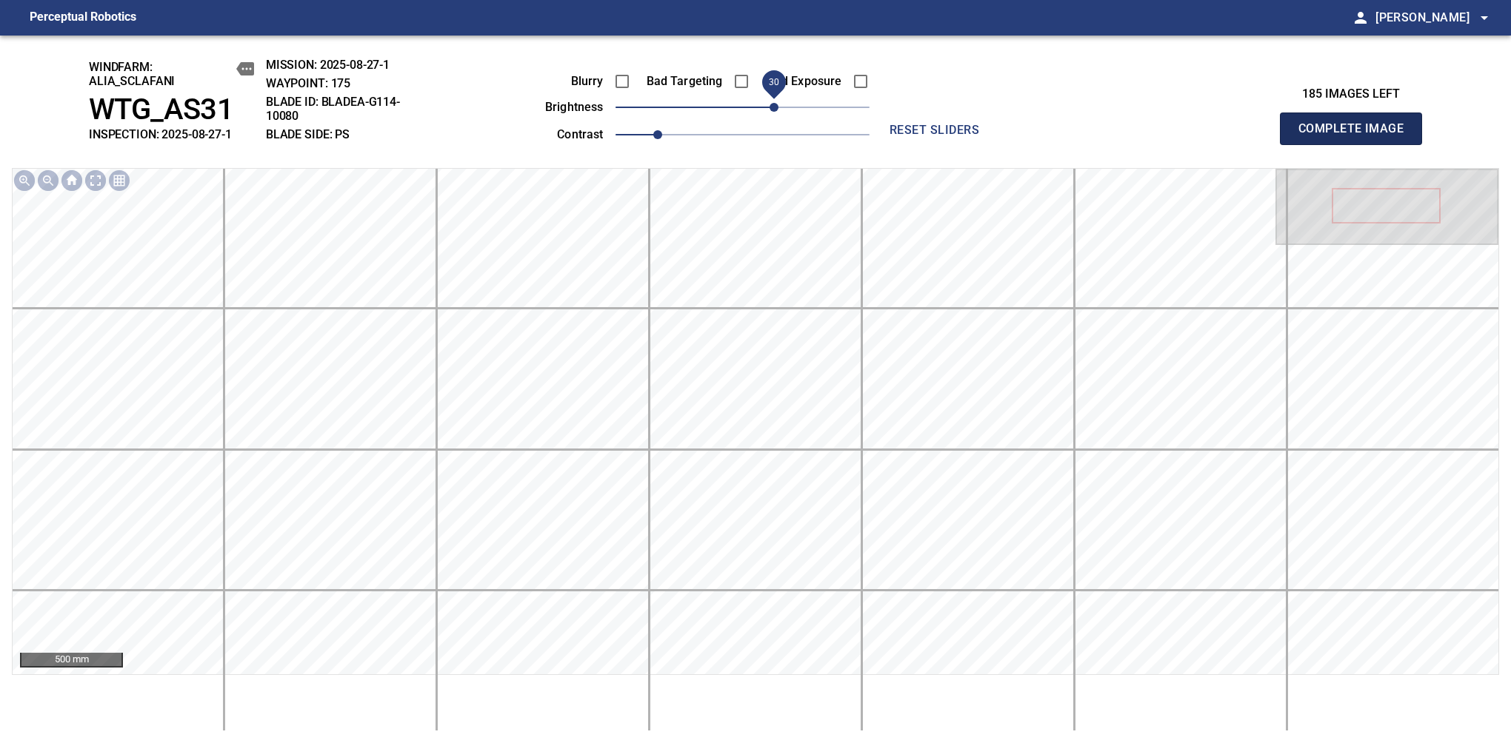
click at [1357, 136] on span "Complete Image" at bounding box center [1351, 128] width 110 height 21
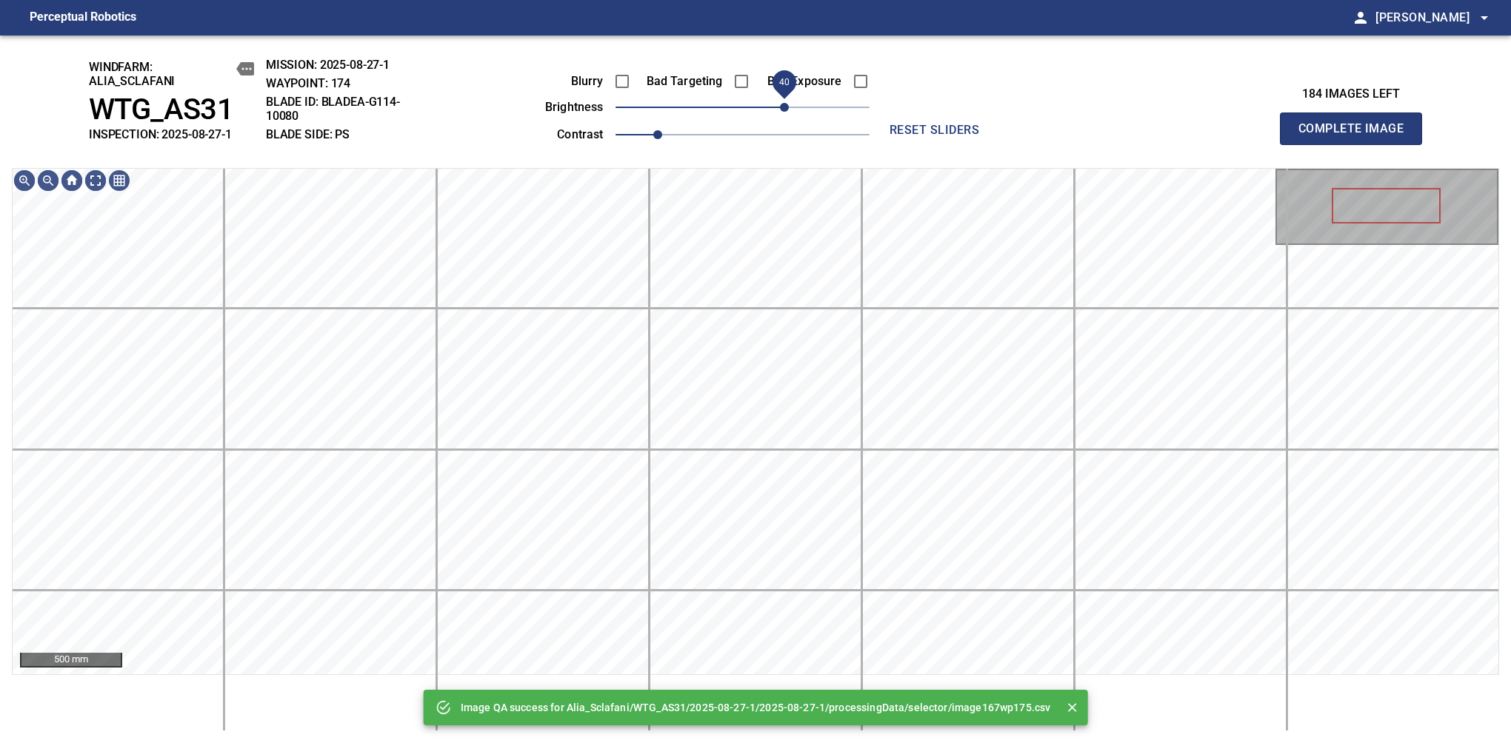
click at [787, 104] on span "40" at bounding box center [742, 107] width 254 height 21
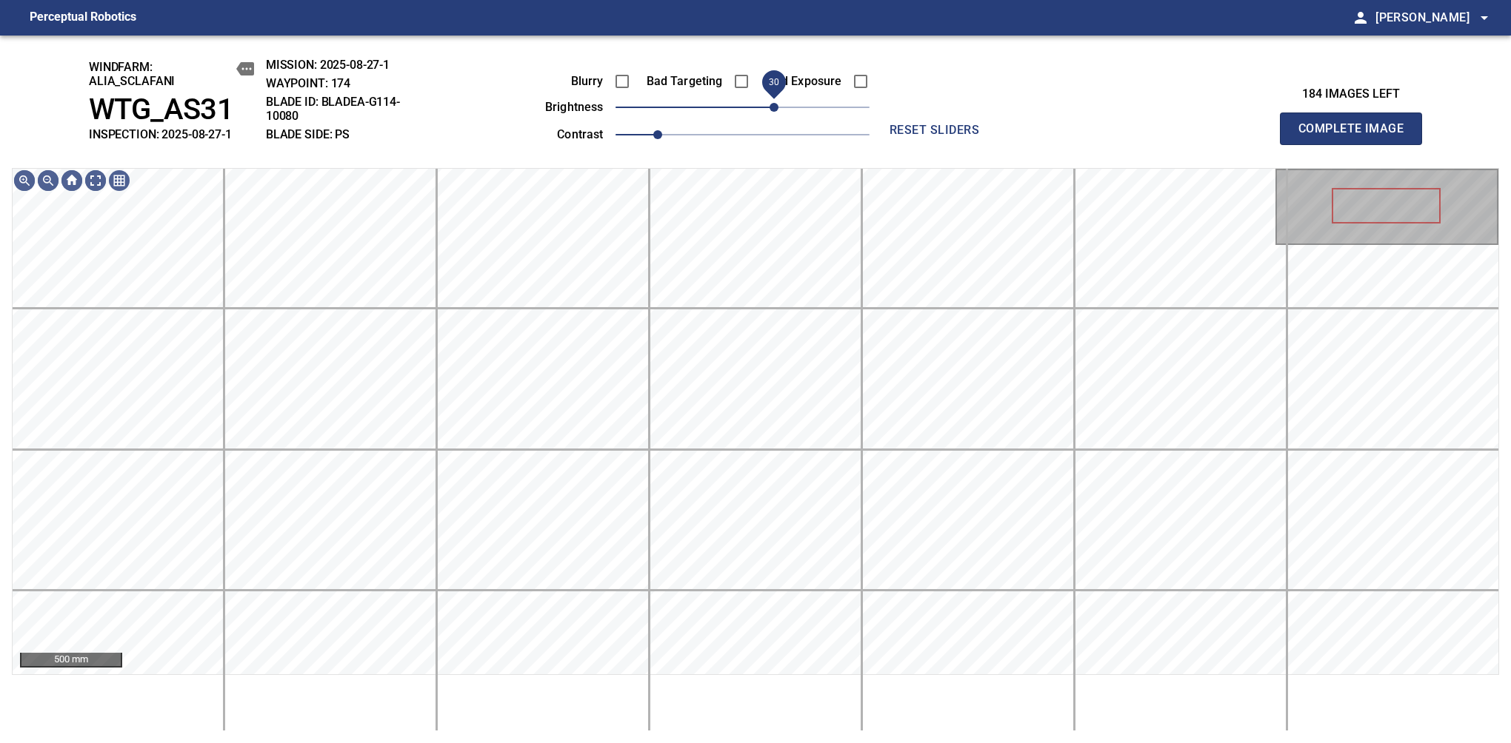
drag, startPoint x: 787, startPoint y: 104, endPoint x: 778, endPoint y: 108, distance: 10.6
click at [778, 108] on span "30" at bounding box center [773, 107] width 9 height 9
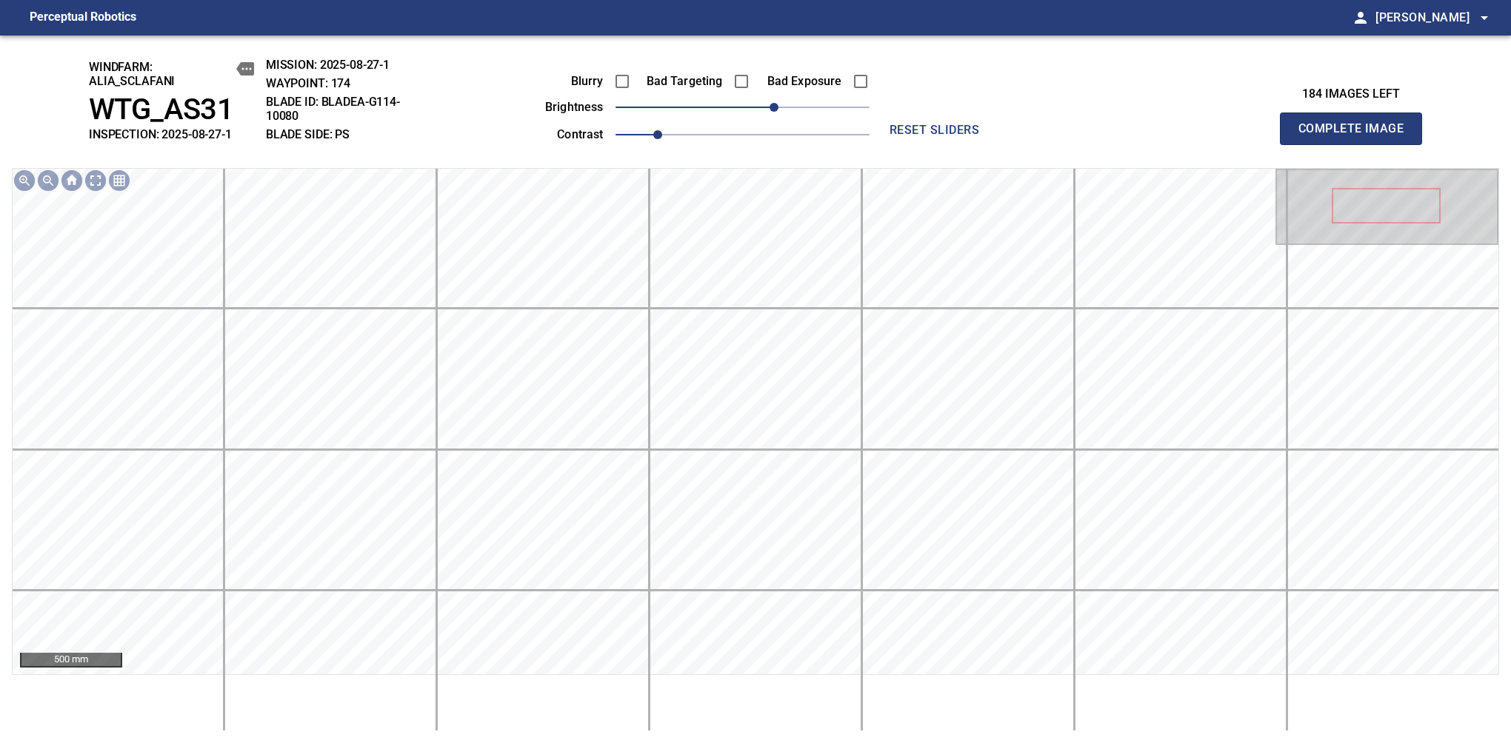
click at [1357, 136] on span "Complete Image" at bounding box center [1351, 128] width 110 height 21
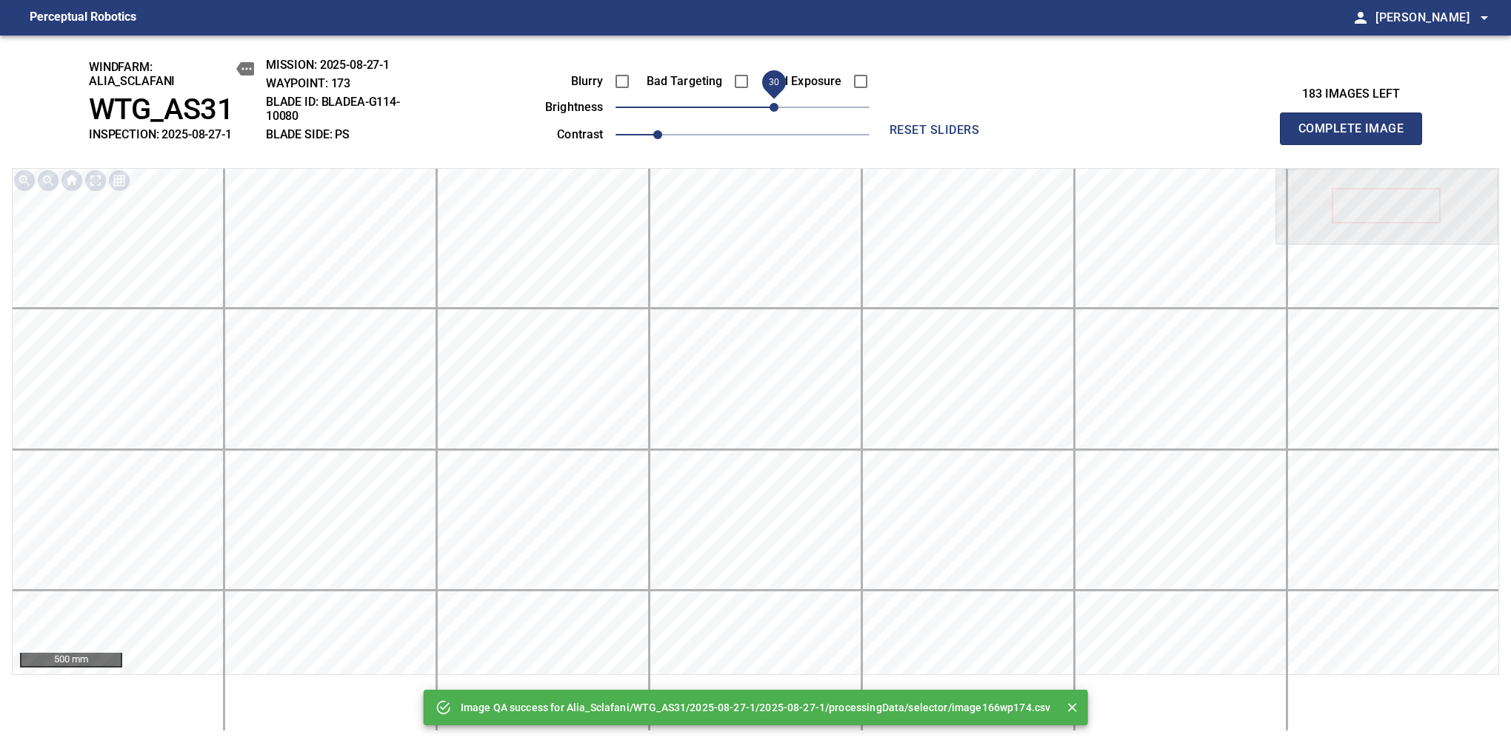
click at [770, 108] on span "30" at bounding box center [742, 107] width 254 height 21
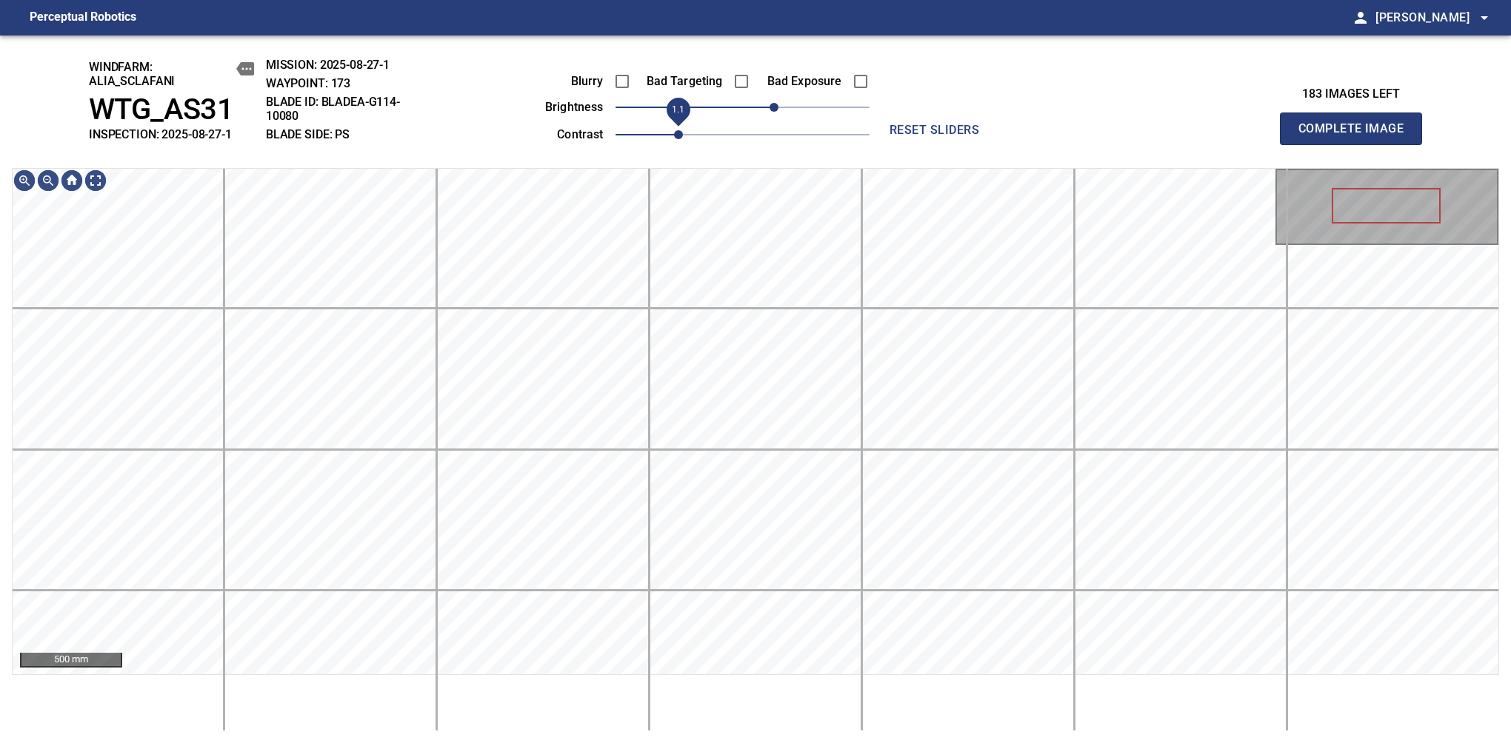
click at [674, 134] on span "1.1" at bounding box center [678, 134] width 9 height 9
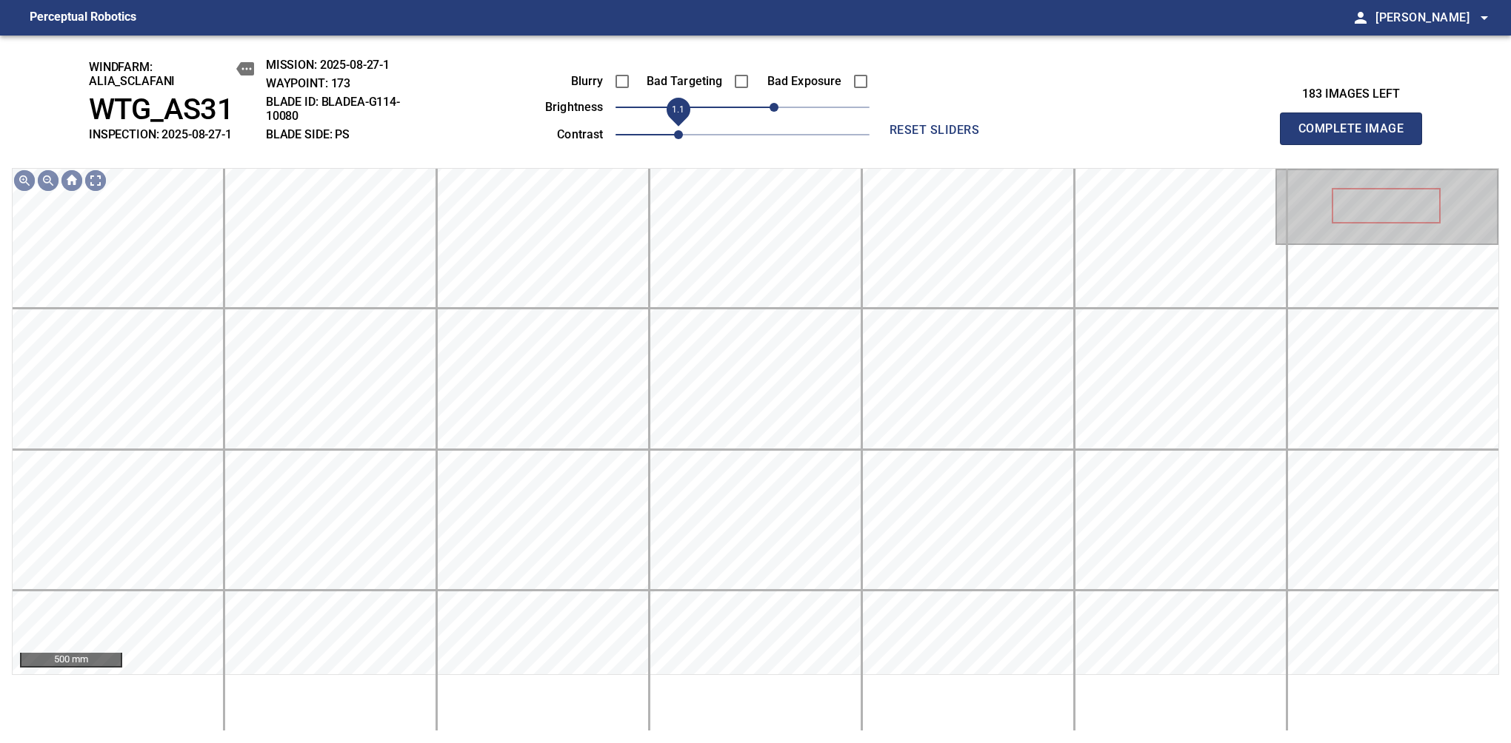
click at [674, 134] on span "1.1" at bounding box center [678, 134] width 9 height 9
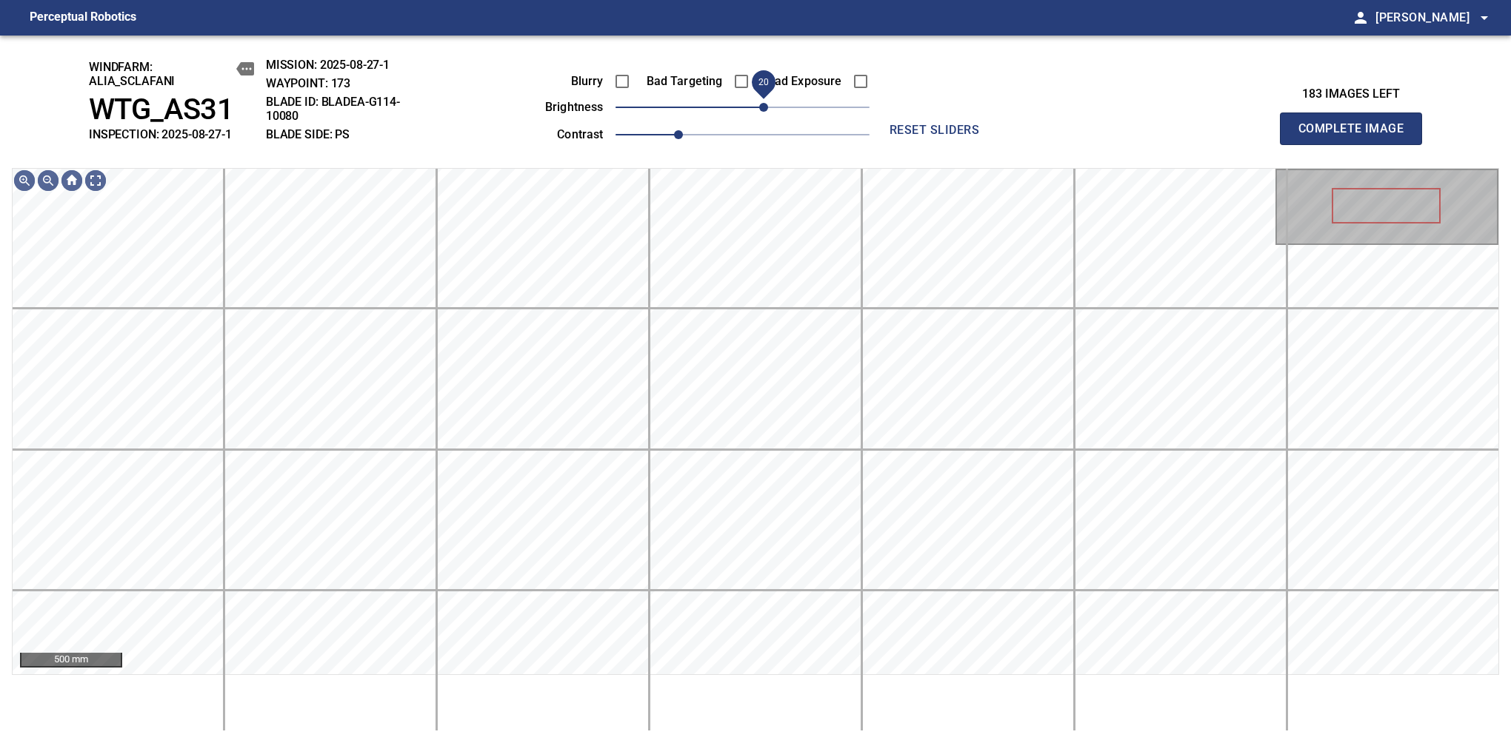
drag, startPoint x: 780, startPoint y: 110, endPoint x: 762, endPoint y: 113, distance: 17.9
click at [762, 112] on span "20" at bounding box center [763, 107] width 9 height 9
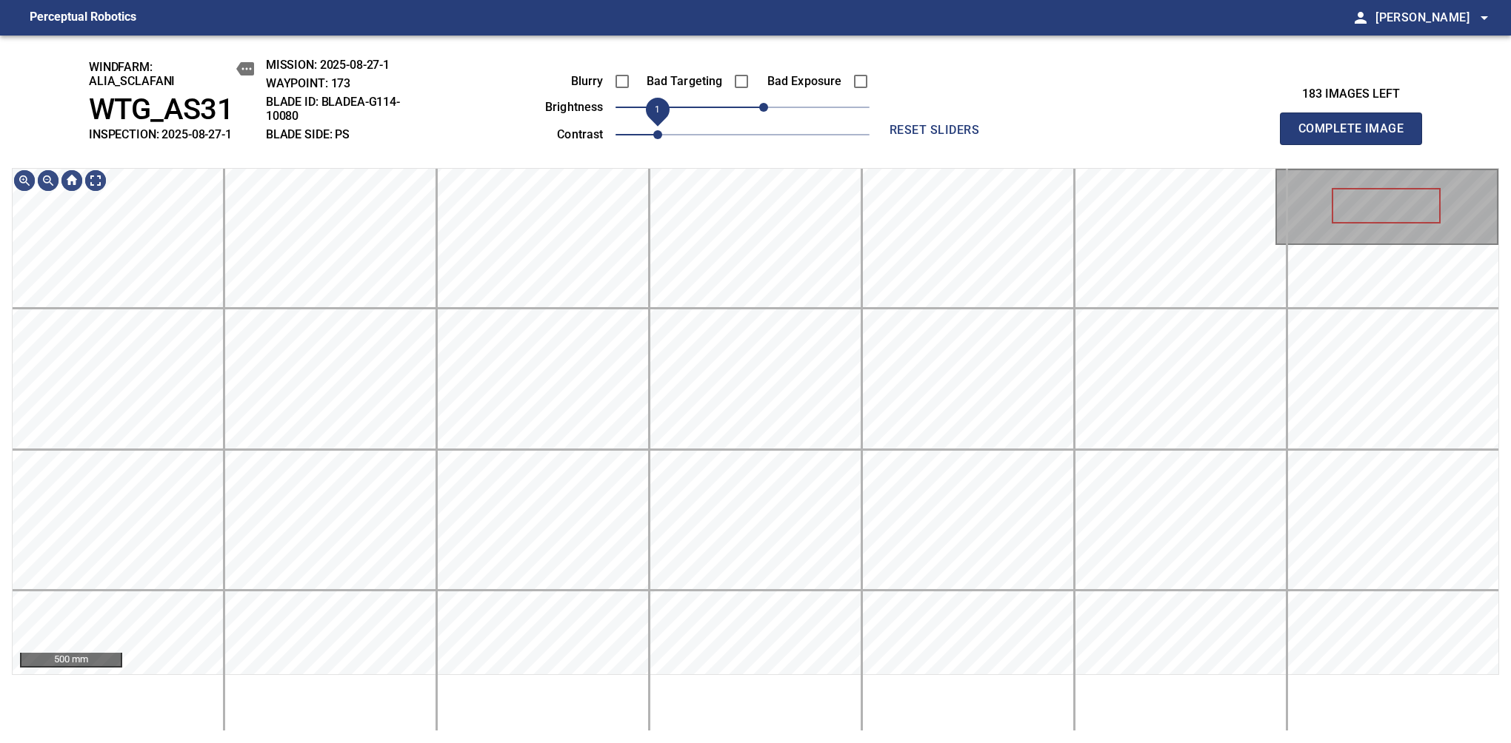
drag, startPoint x: 682, startPoint y: 132, endPoint x: 663, endPoint y: 129, distance: 18.7
click at [662, 130] on span "1" at bounding box center [657, 134] width 9 height 9
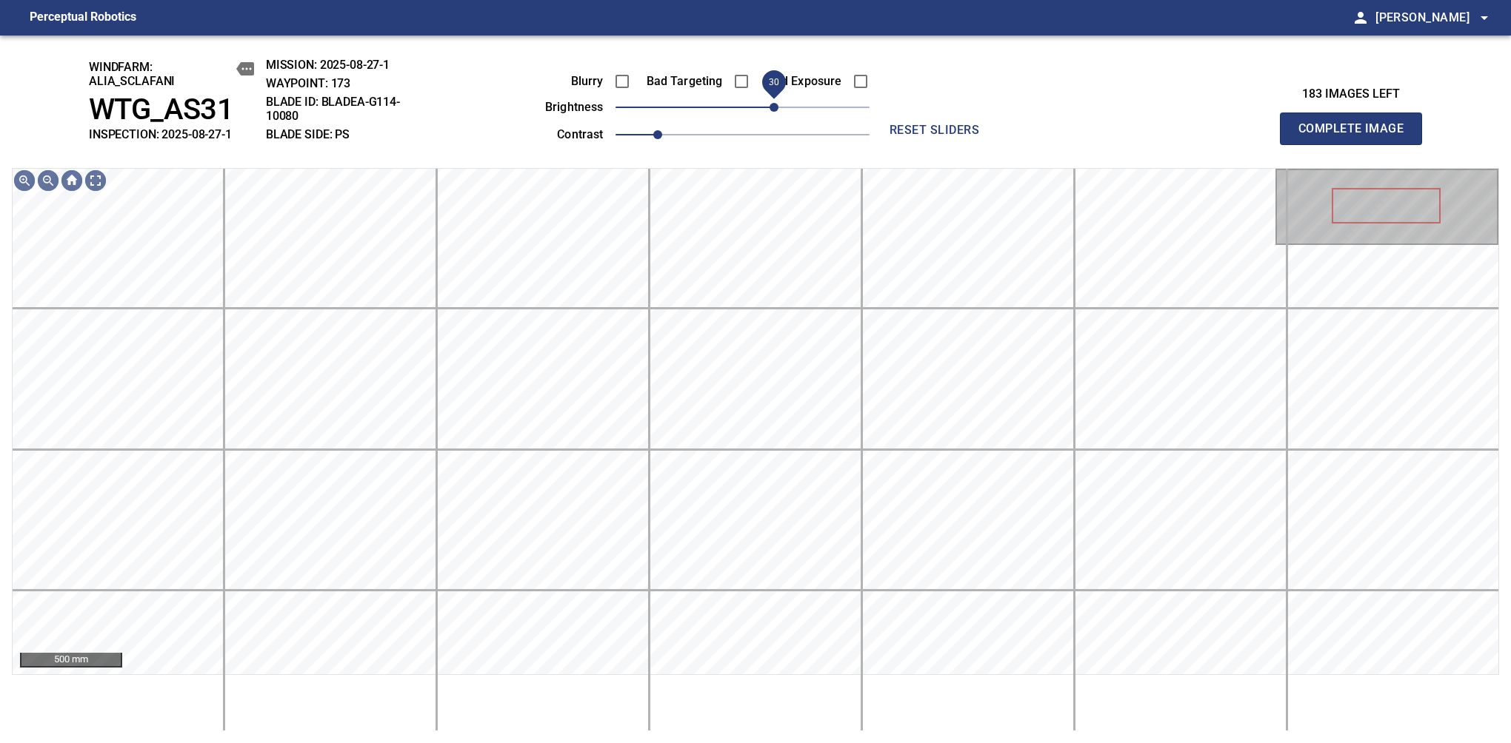
drag, startPoint x: 762, startPoint y: 113, endPoint x: 775, endPoint y: 111, distance: 13.4
click at [775, 111] on span "30" at bounding box center [773, 107] width 9 height 9
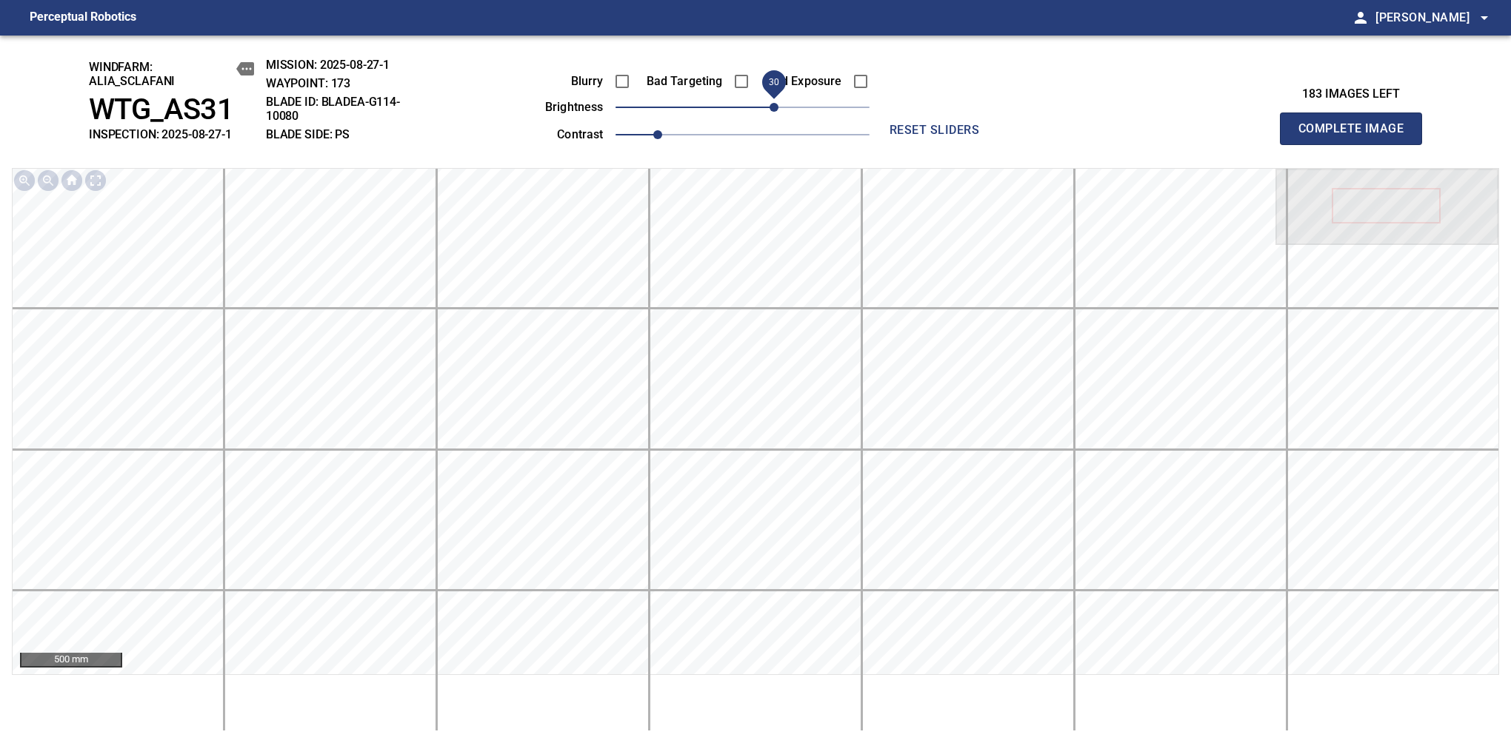
click at [1357, 136] on span "Complete Image" at bounding box center [1351, 128] width 110 height 21
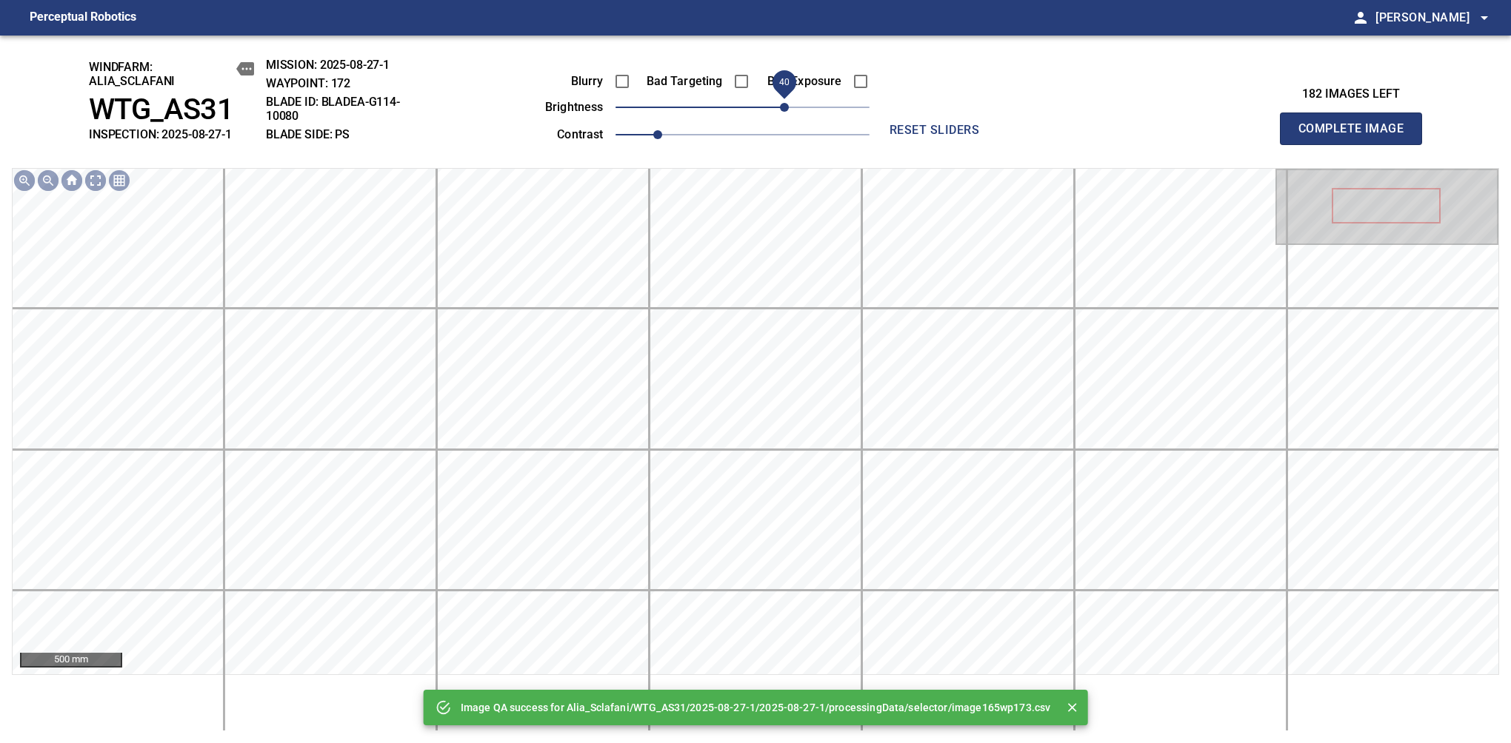
drag, startPoint x: 778, startPoint y: 109, endPoint x: 785, endPoint y: 107, distance: 7.7
click at [785, 107] on span "40" at bounding box center [742, 107] width 254 height 21
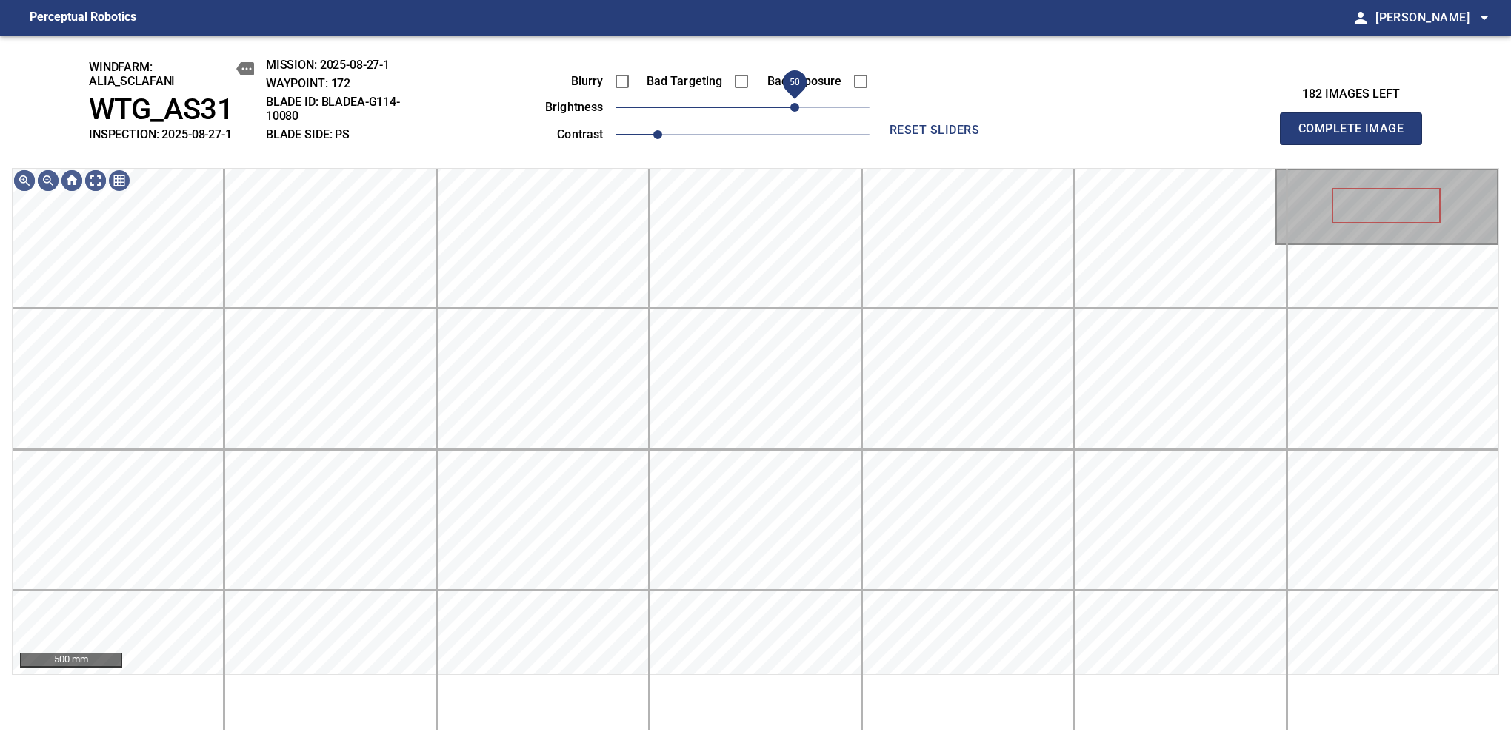
click at [791, 104] on span "50" at bounding box center [794, 107] width 9 height 9
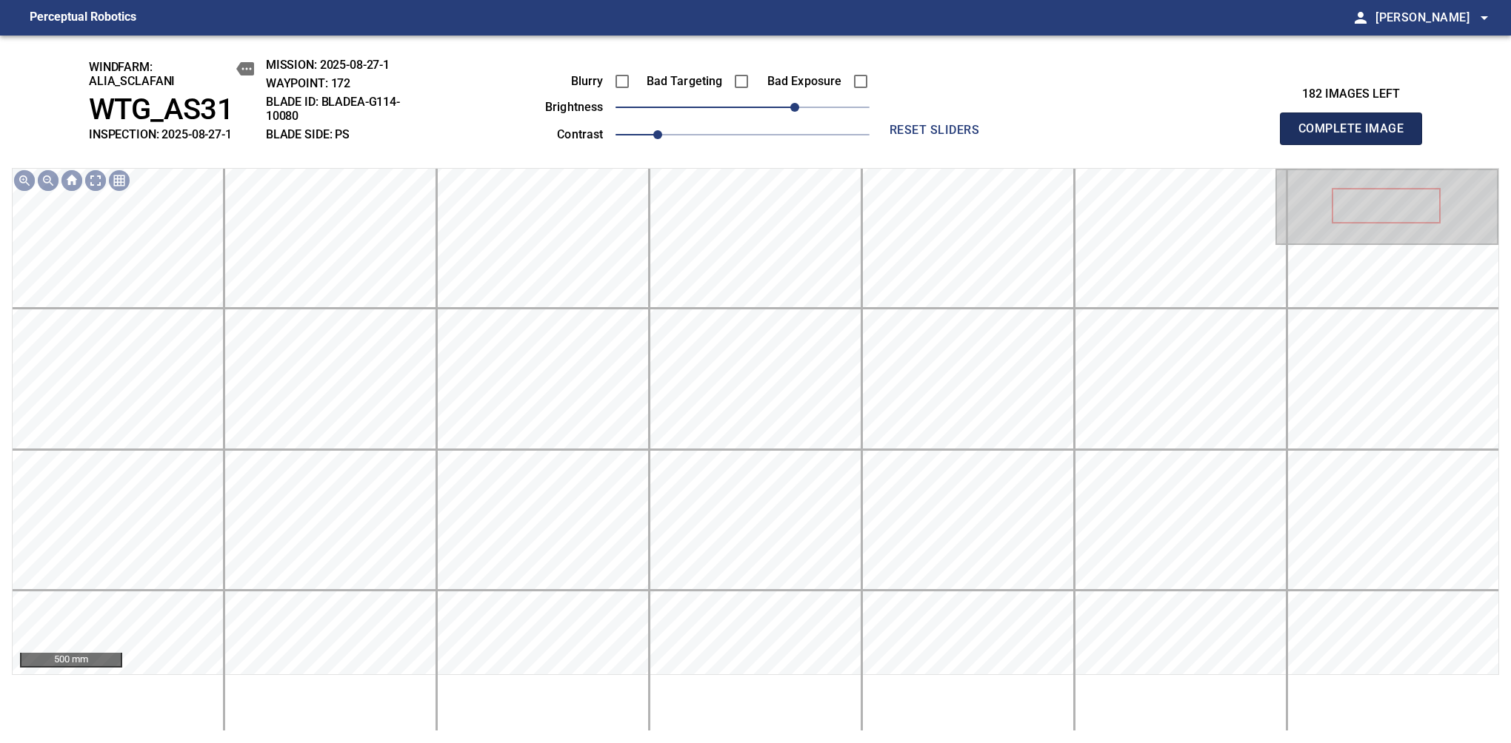
click at [1357, 136] on span "Complete Image" at bounding box center [1351, 128] width 110 height 21
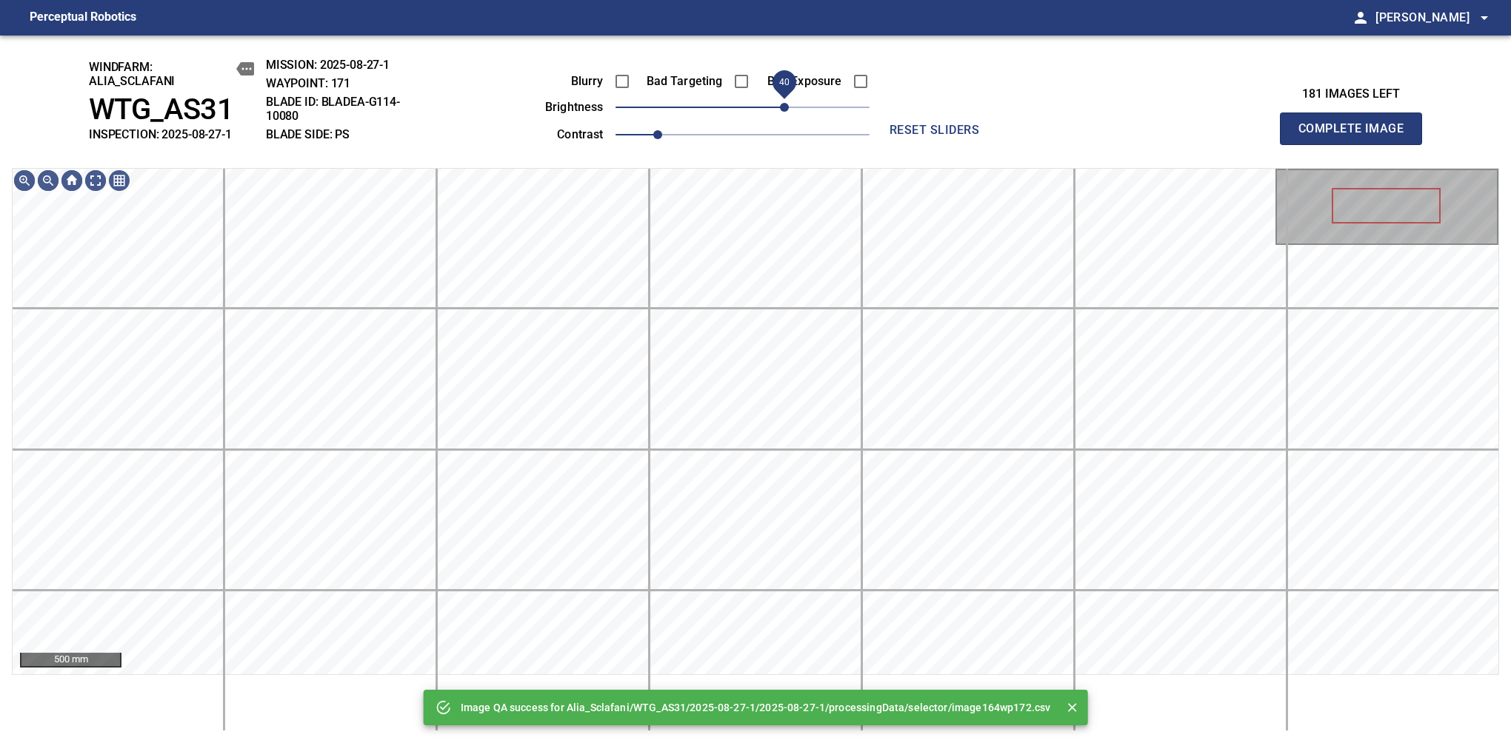
click at [783, 104] on span "40" at bounding box center [742, 107] width 254 height 21
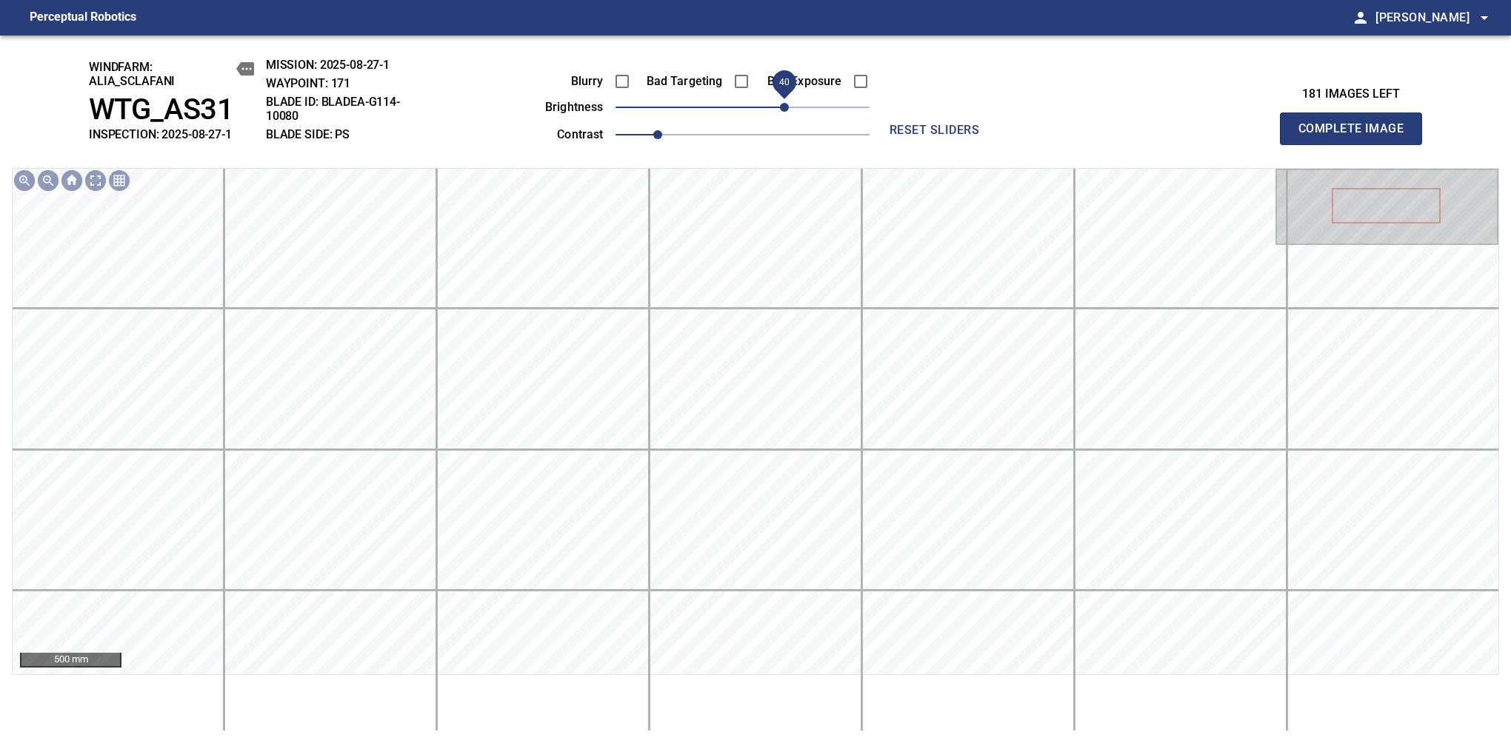
click at [1357, 136] on span "Complete Image" at bounding box center [1351, 128] width 110 height 21
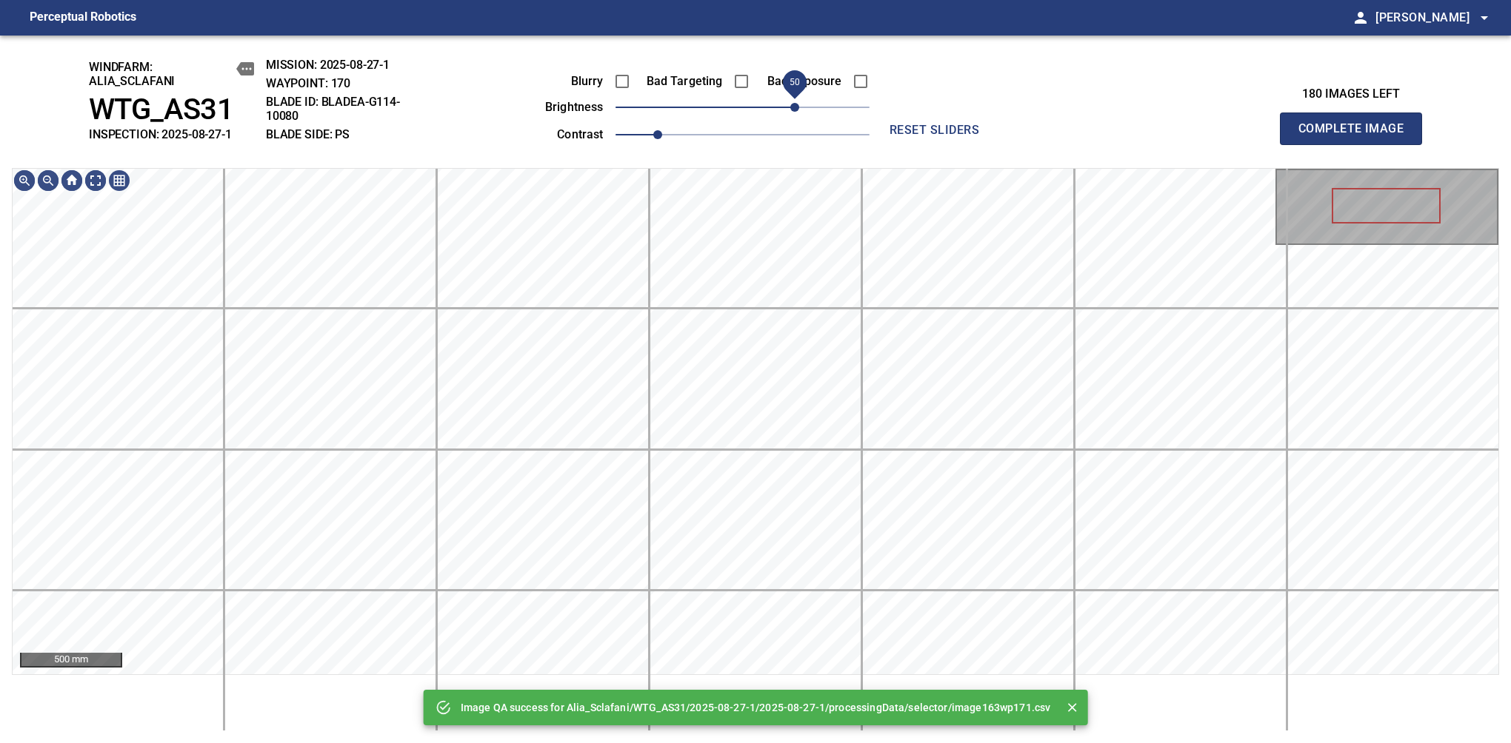
drag, startPoint x: 783, startPoint y: 104, endPoint x: 791, endPoint y: 104, distance: 8.1
click at [791, 104] on span "50" at bounding box center [742, 107] width 254 height 21
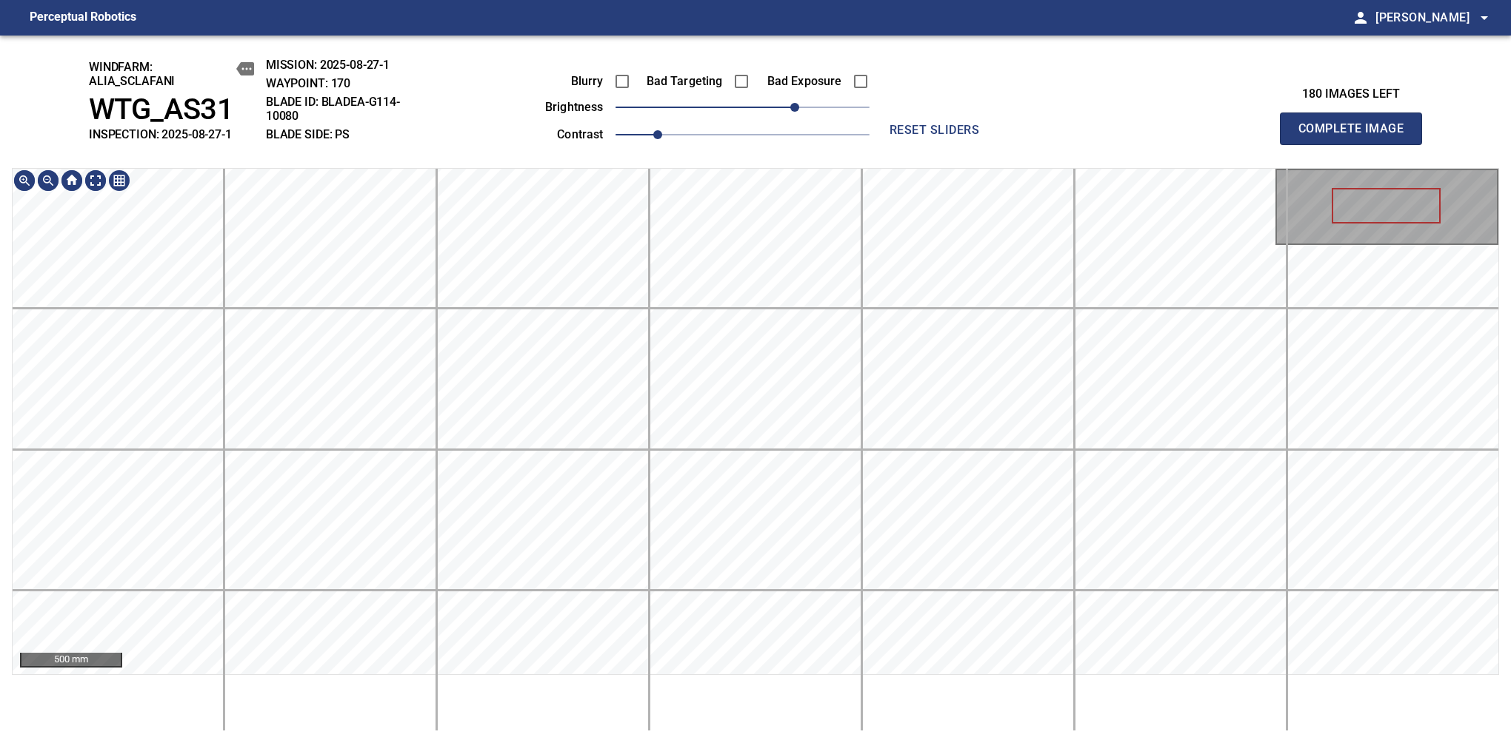
click at [837, 121] on div "windfarm: Alia_Sclafani WTG_AS31 INSPECTION: 2025-08-27-1 MISSION: 2025-08-27-1…" at bounding box center [755, 390] width 1511 height 708
click at [1357, 136] on span "Complete Image" at bounding box center [1351, 128] width 110 height 21
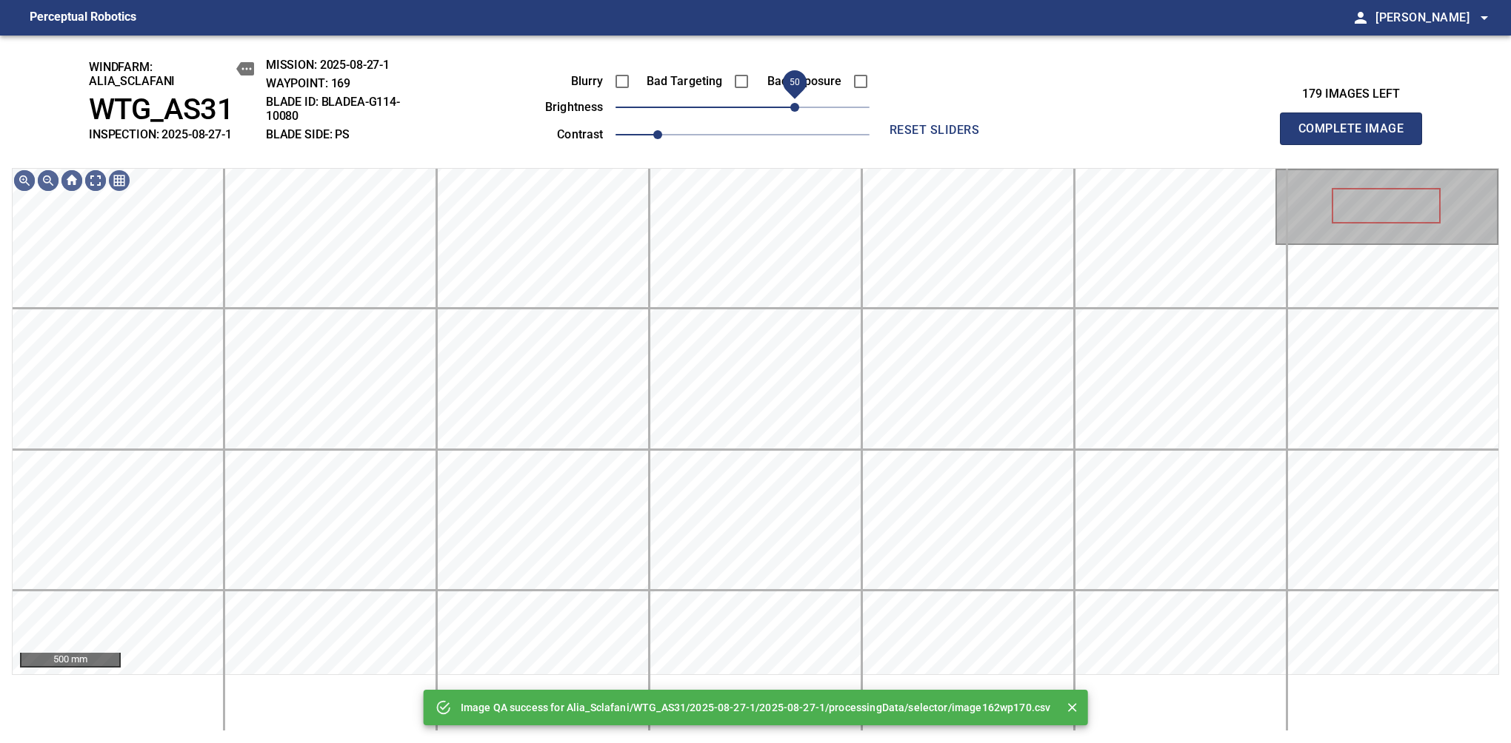
click at [797, 104] on span "50" at bounding box center [742, 107] width 254 height 21
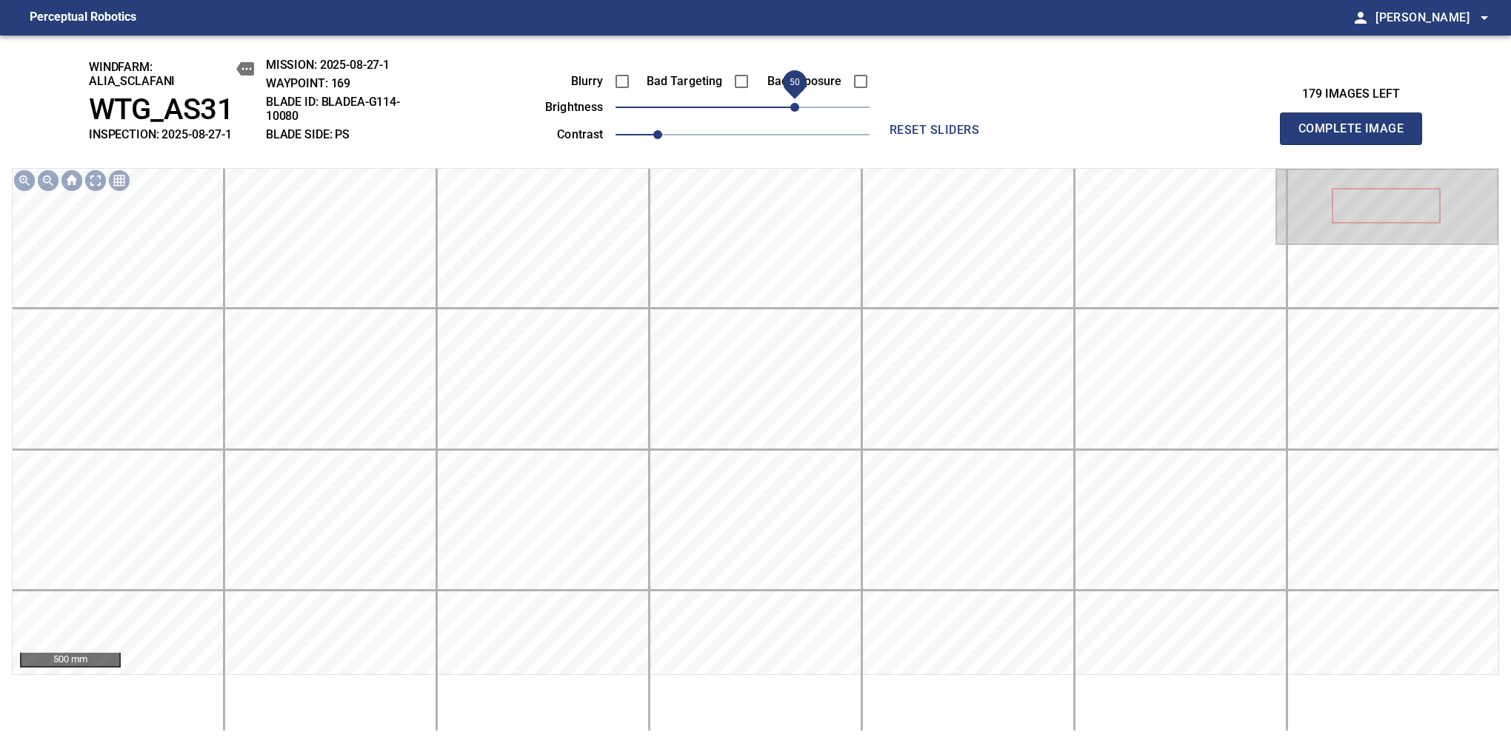
click at [1357, 136] on span "Complete Image" at bounding box center [1351, 128] width 110 height 21
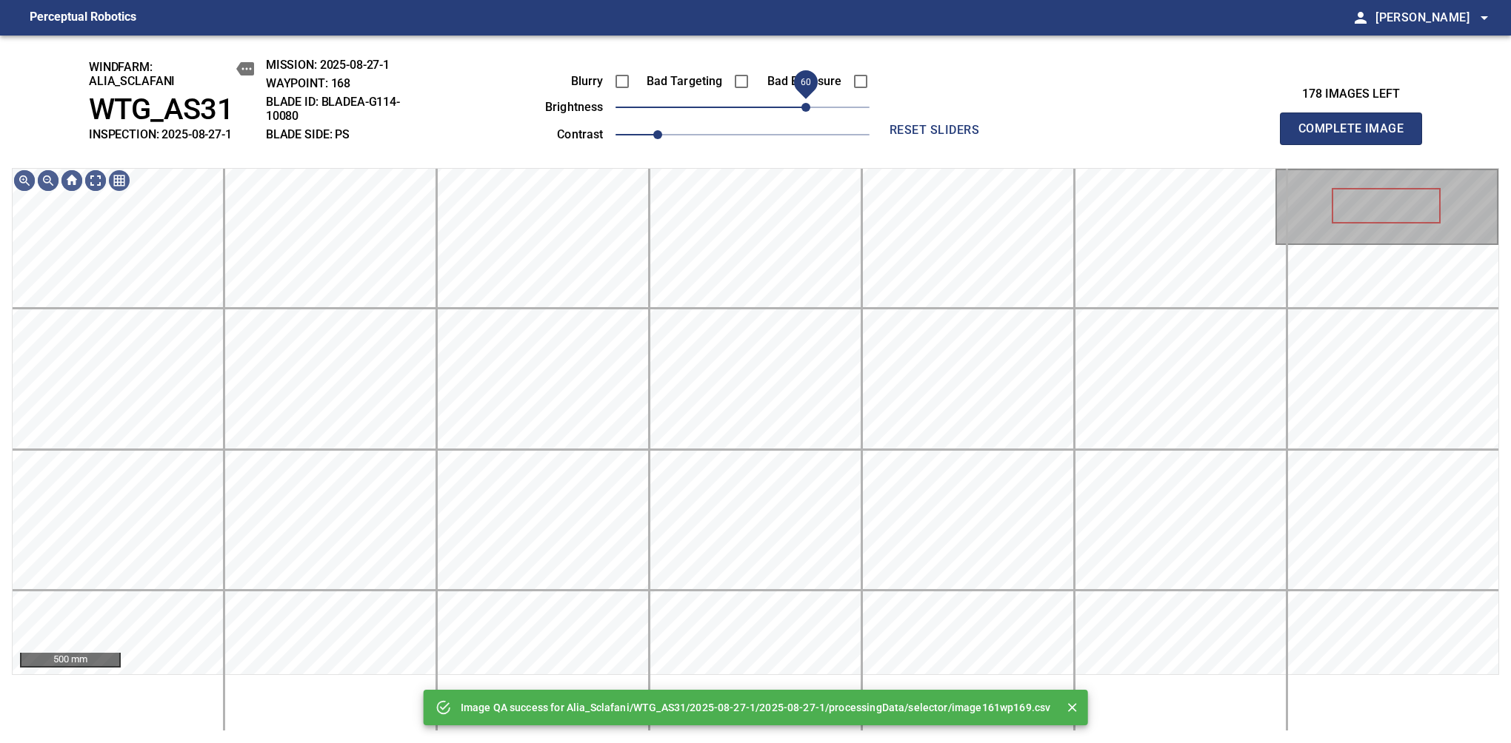
click at [804, 104] on span "60" at bounding box center [742, 107] width 254 height 21
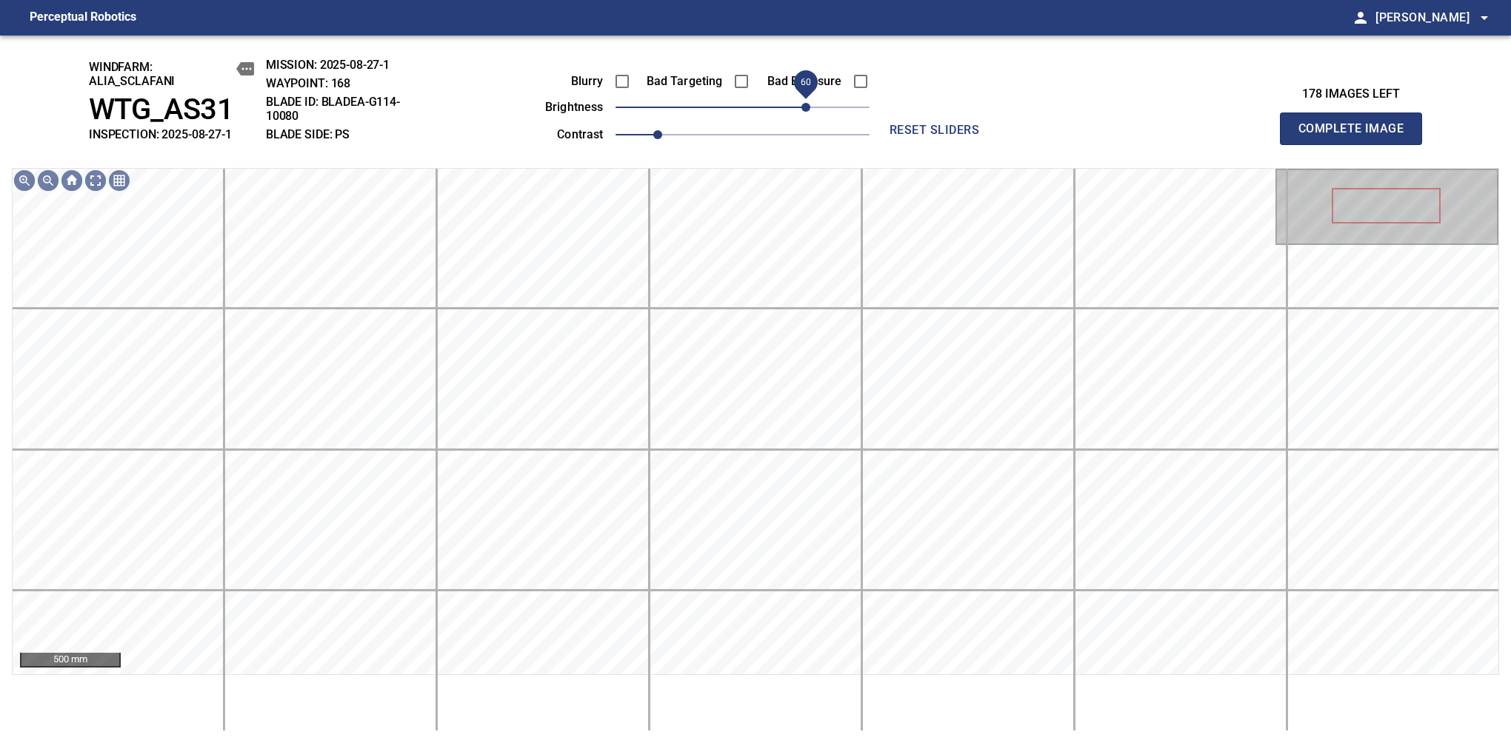
click at [1357, 136] on span "Complete Image" at bounding box center [1351, 128] width 110 height 21
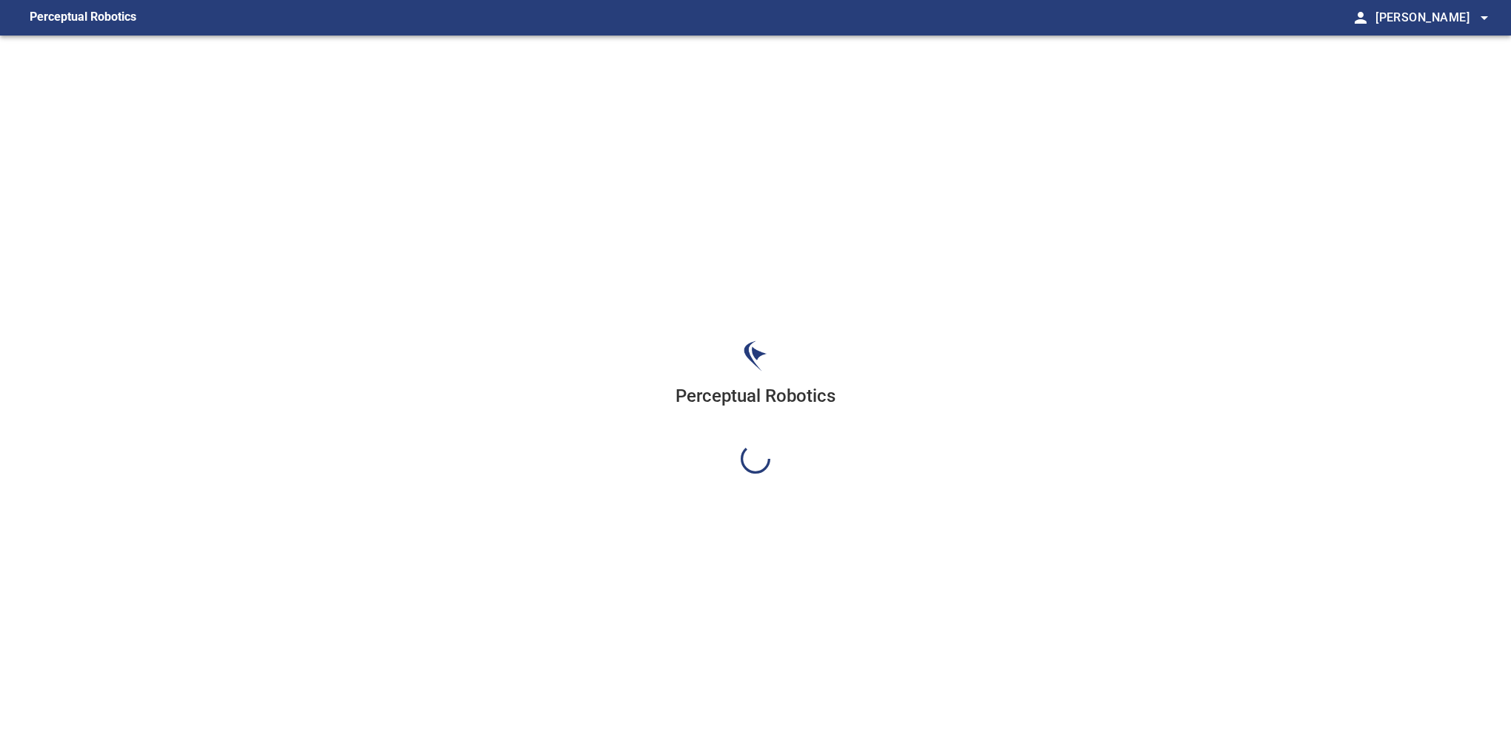
click at [804, 104] on div "Perceptual Robotics" at bounding box center [755, 407] width 1511 height 743
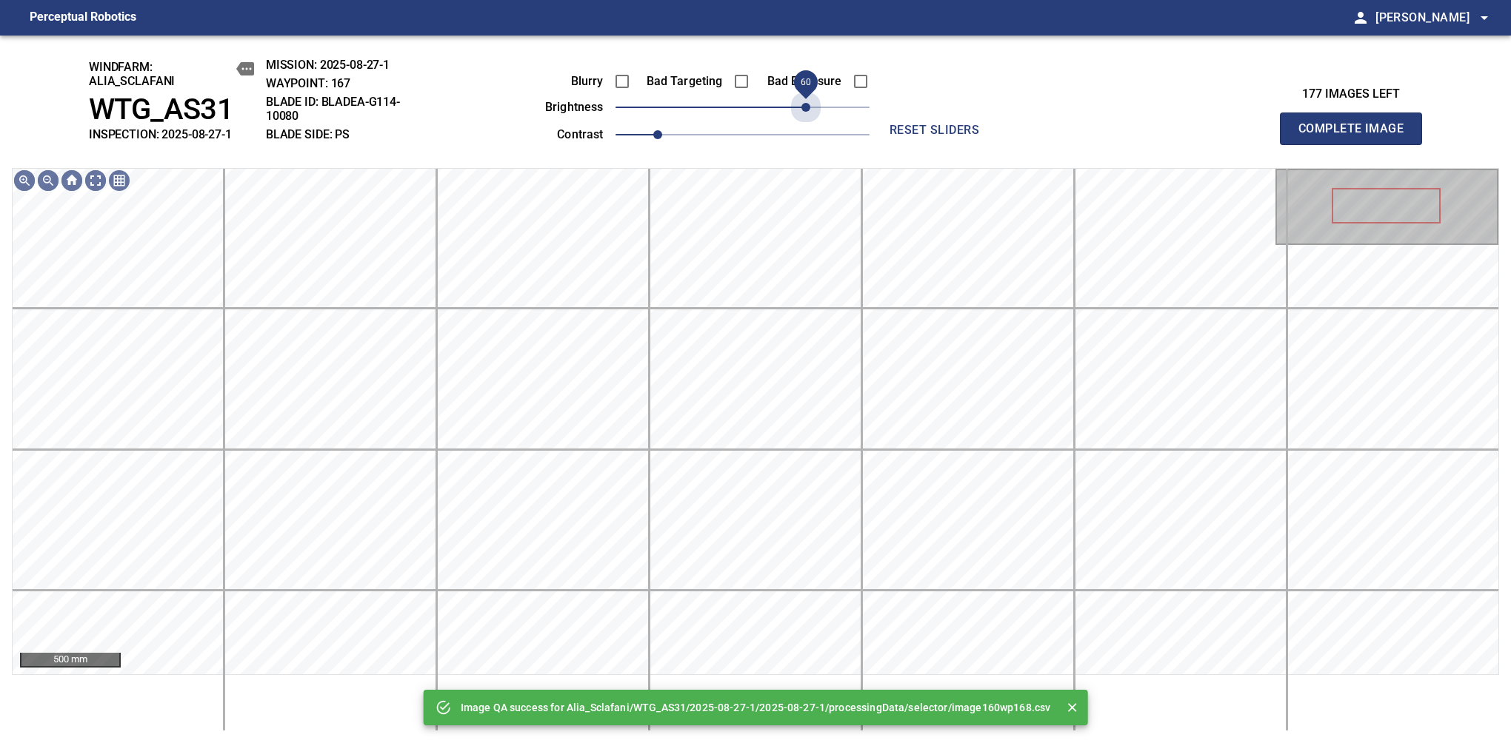
click at [804, 104] on span "60" at bounding box center [742, 107] width 254 height 21
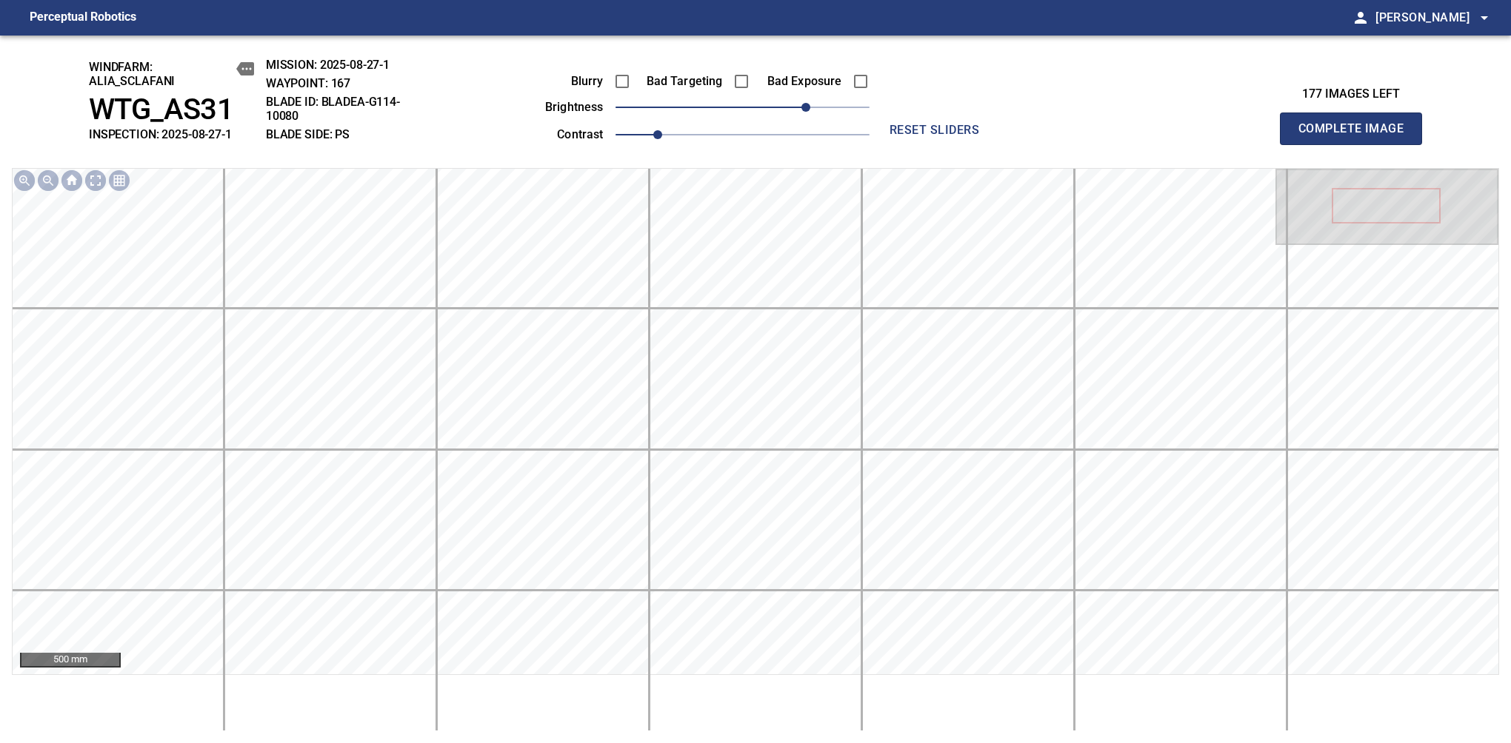
click at [1357, 136] on span "Complete Image" at bounding box center [1351, 128] width 110 height 21
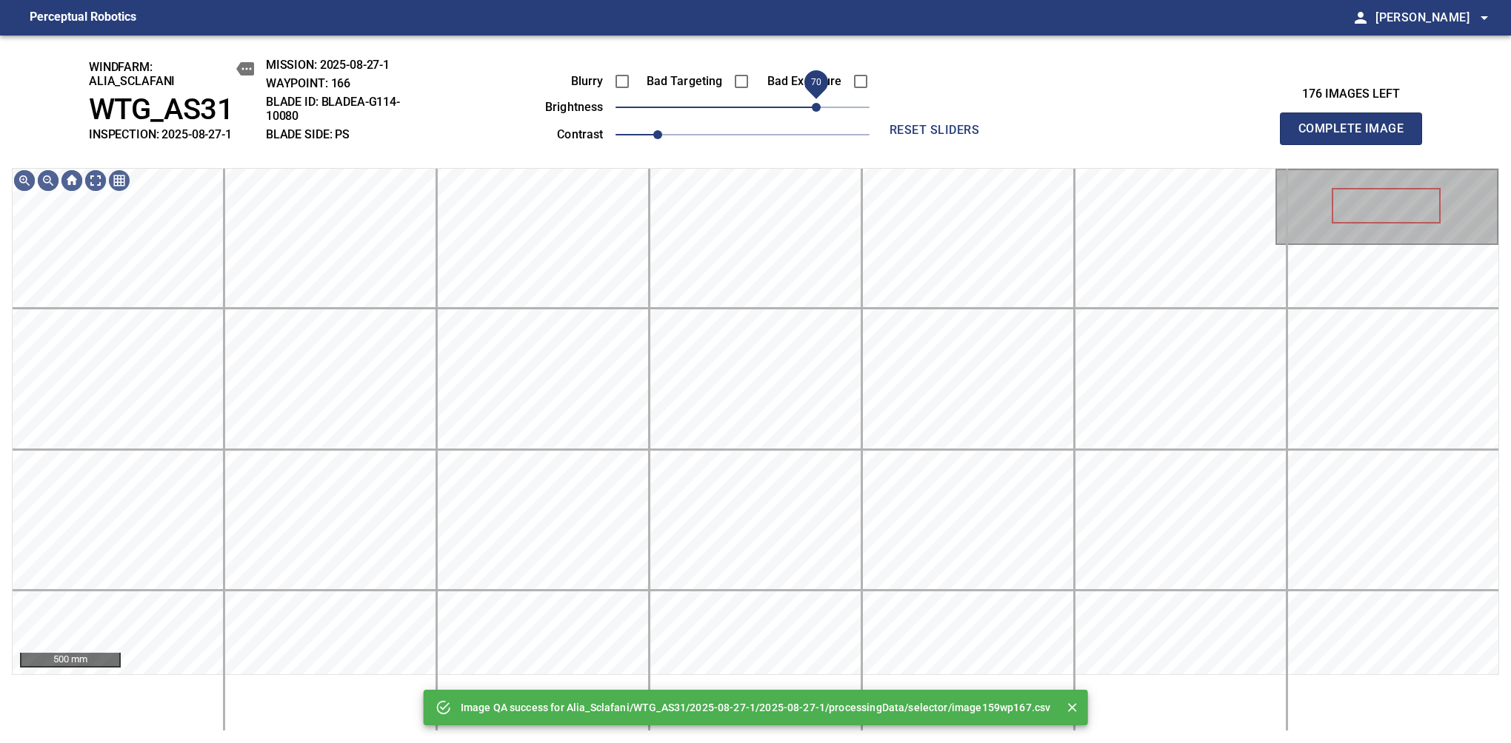
click at [812, 104] on span "70" at bounding box center [742, 107] width 254 height 21
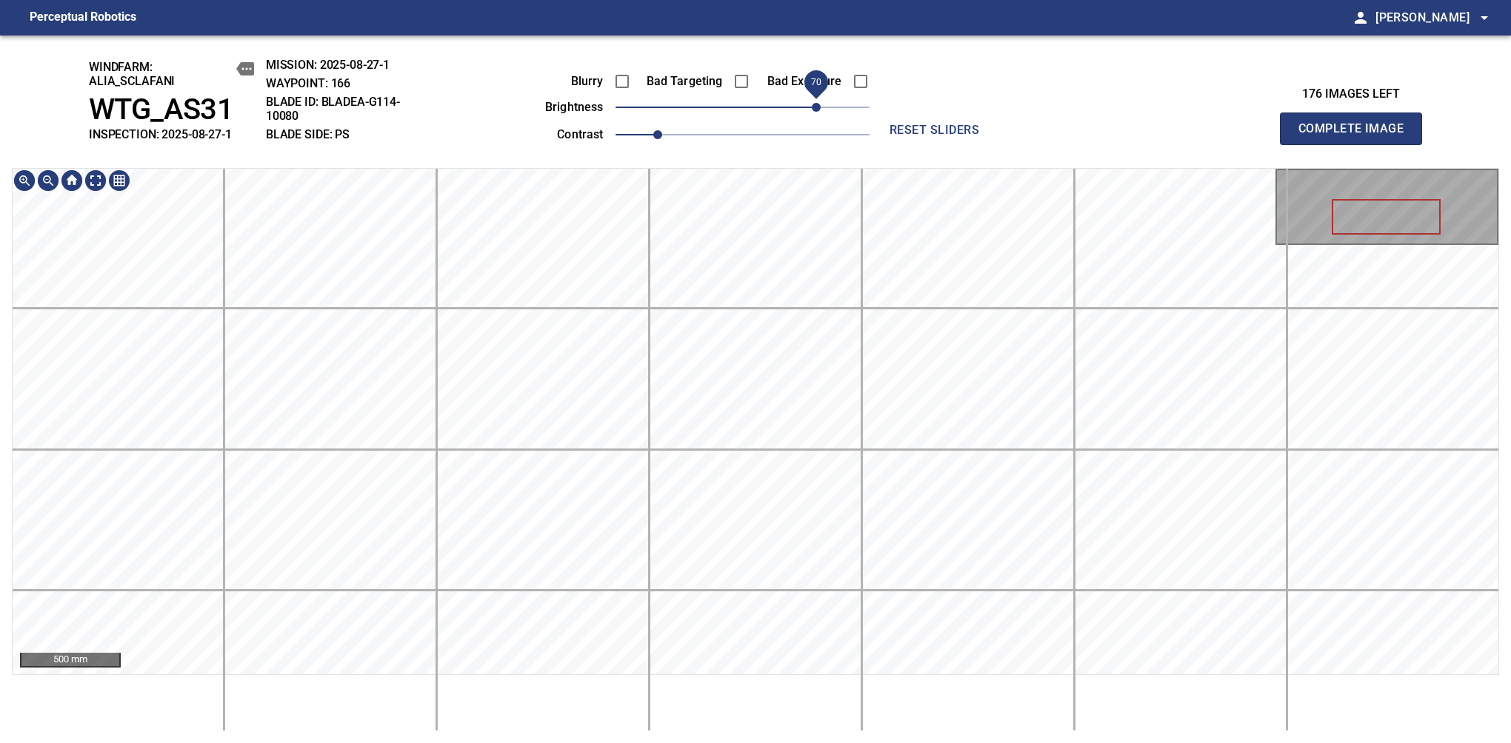
click at [809, 93] on div "windfarm: Alia_Sclafani WTG_AS31 INSPECTION: 2025-08-27-1 MISSION: 2025-08-27-1…" at bounding box center [755, 390] width 1511 height 708
click at [1357, 136] on span "Complete Image" at bounding box center [1351, 128] width 110 height 21
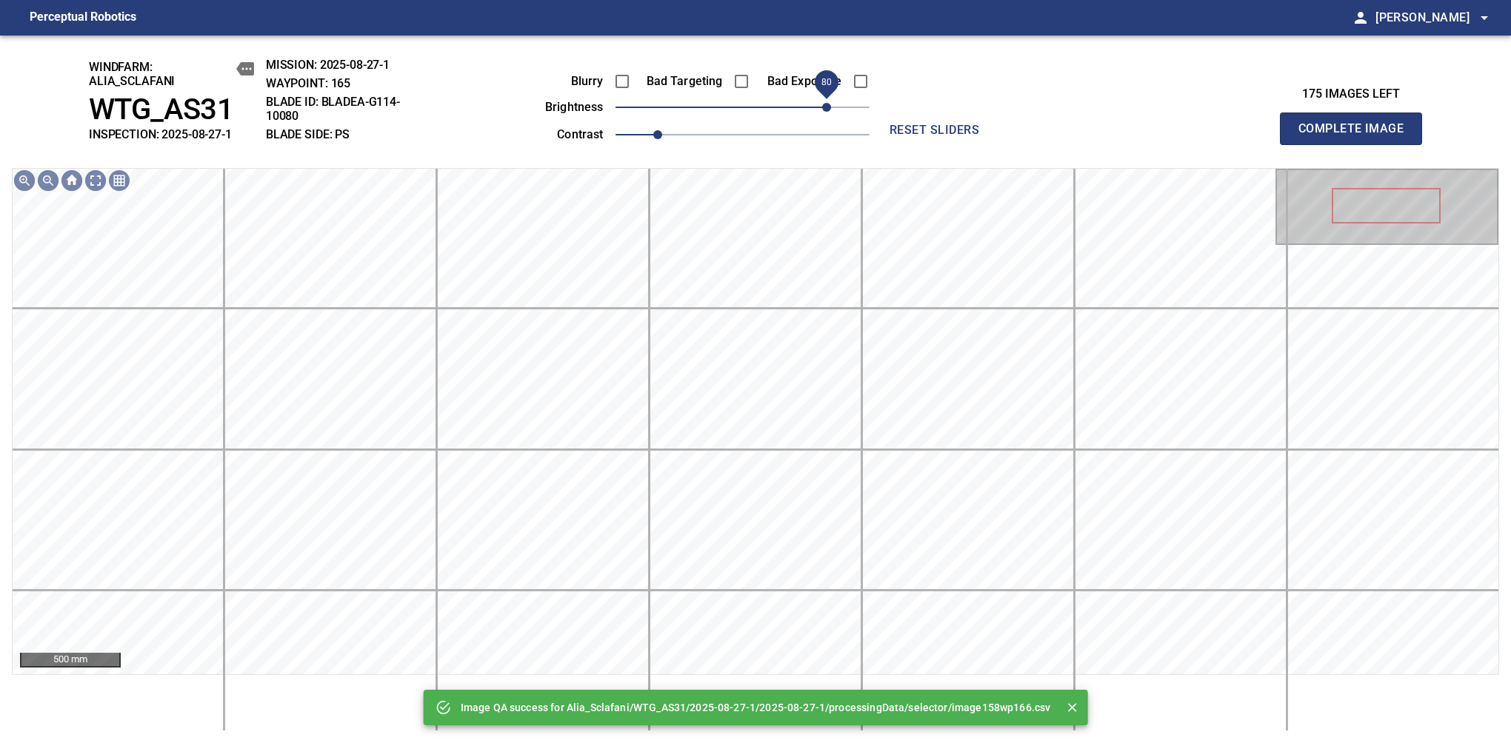
drag, startPoint x: 789, startPoint y: 114, endPoint x: 823, endPoint y: 110, distance: 34.4
click at [823, 110] on span "80" at bounding box center [742, 107] width 254 height 21
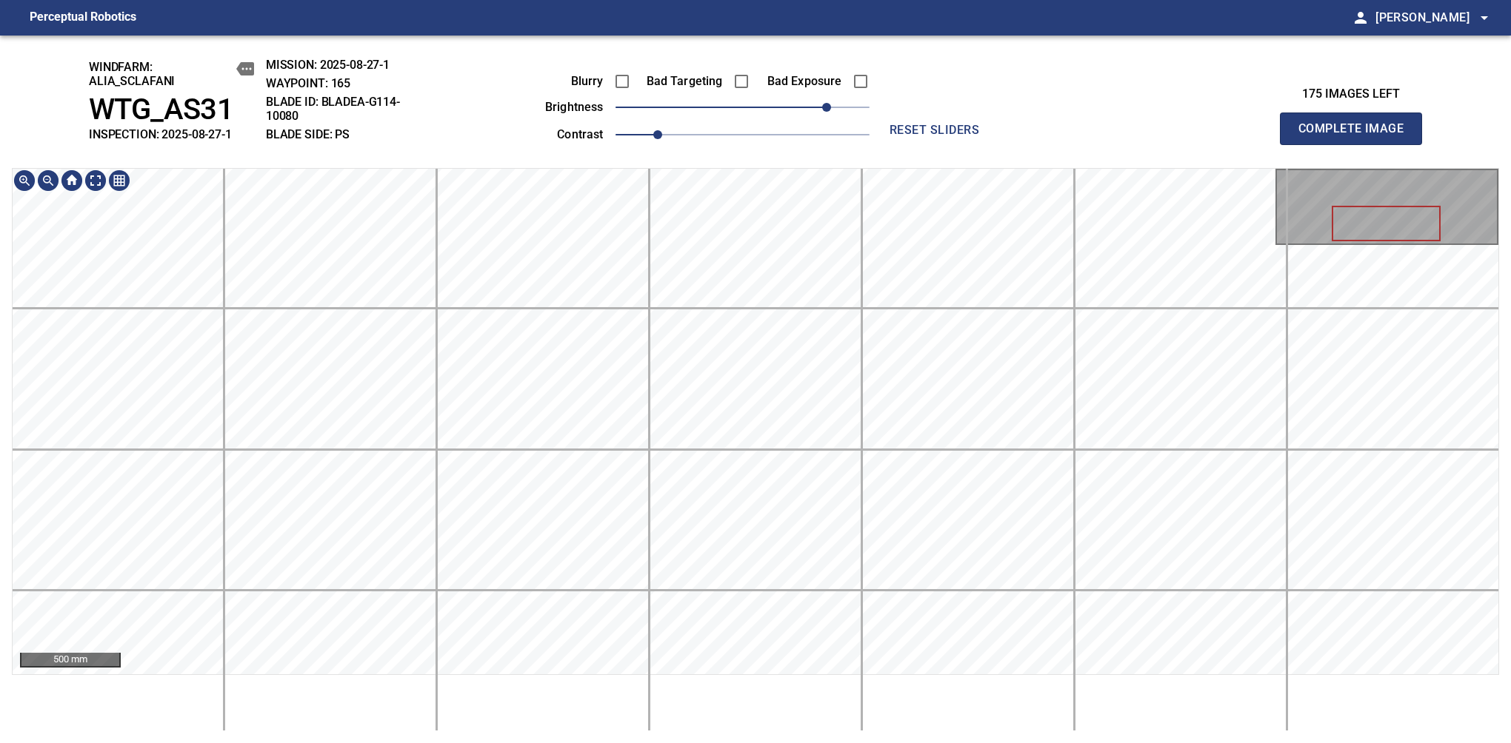
click at [776, 158] on div "windfarm: Alia_Sclafani WTG_AS31 INSPECTION: 2025-08-27-1 MISSION: 2025-08-27-1…" at bounding box center [755, 390] width 1511 height 708
click at [1357, 136] on span "Complete Image" at bounding box center [1351, 128] width 110 height 21
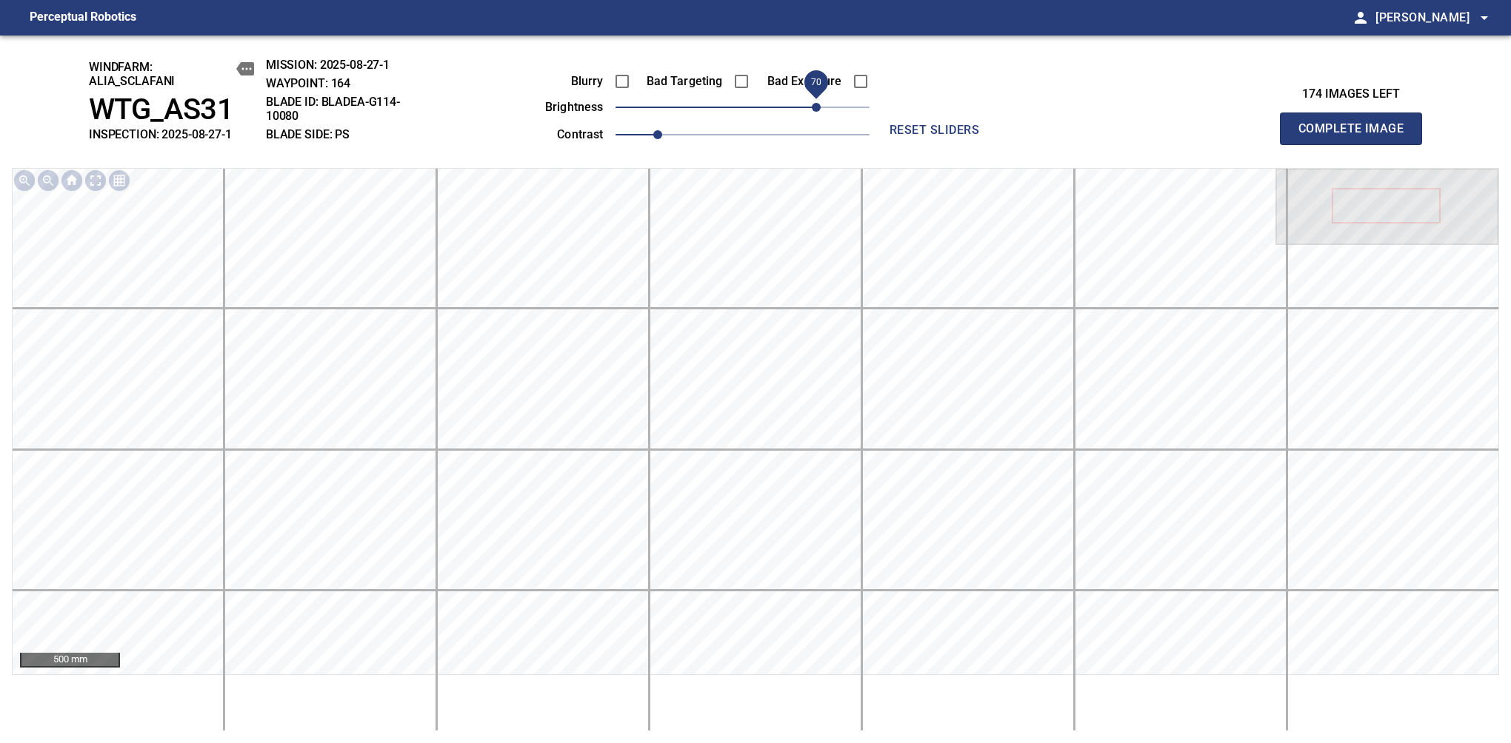
drag, startPoint x: 771, startPoint y: 117, endPoint x: 820, endPoint y: 99, distance: 52.7
click at [820, 99] on span "70" at bounding box center [742, 107] width 254 height 21
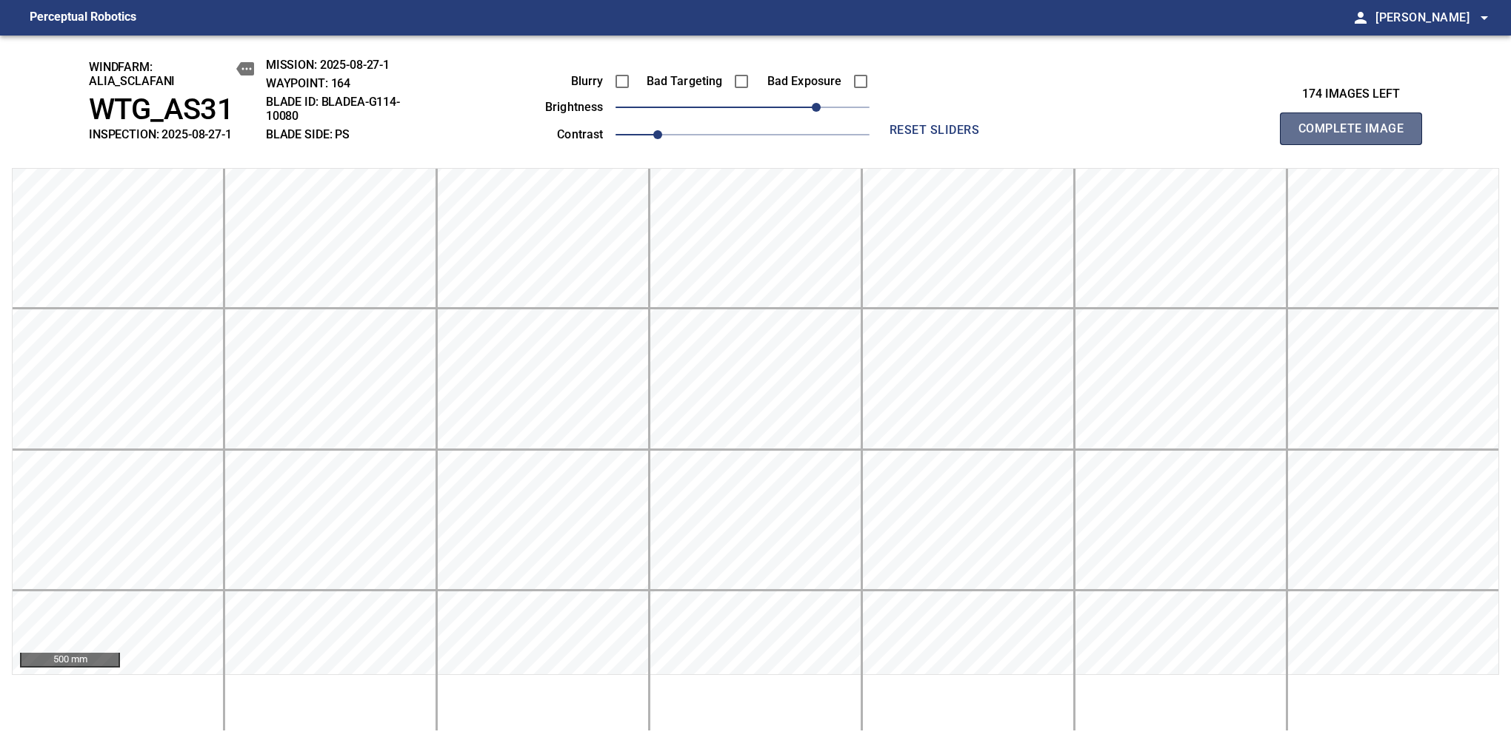
click at [1357, 136] on span "Complete Image" at bounding box center [1351, 128] width 110 height 21
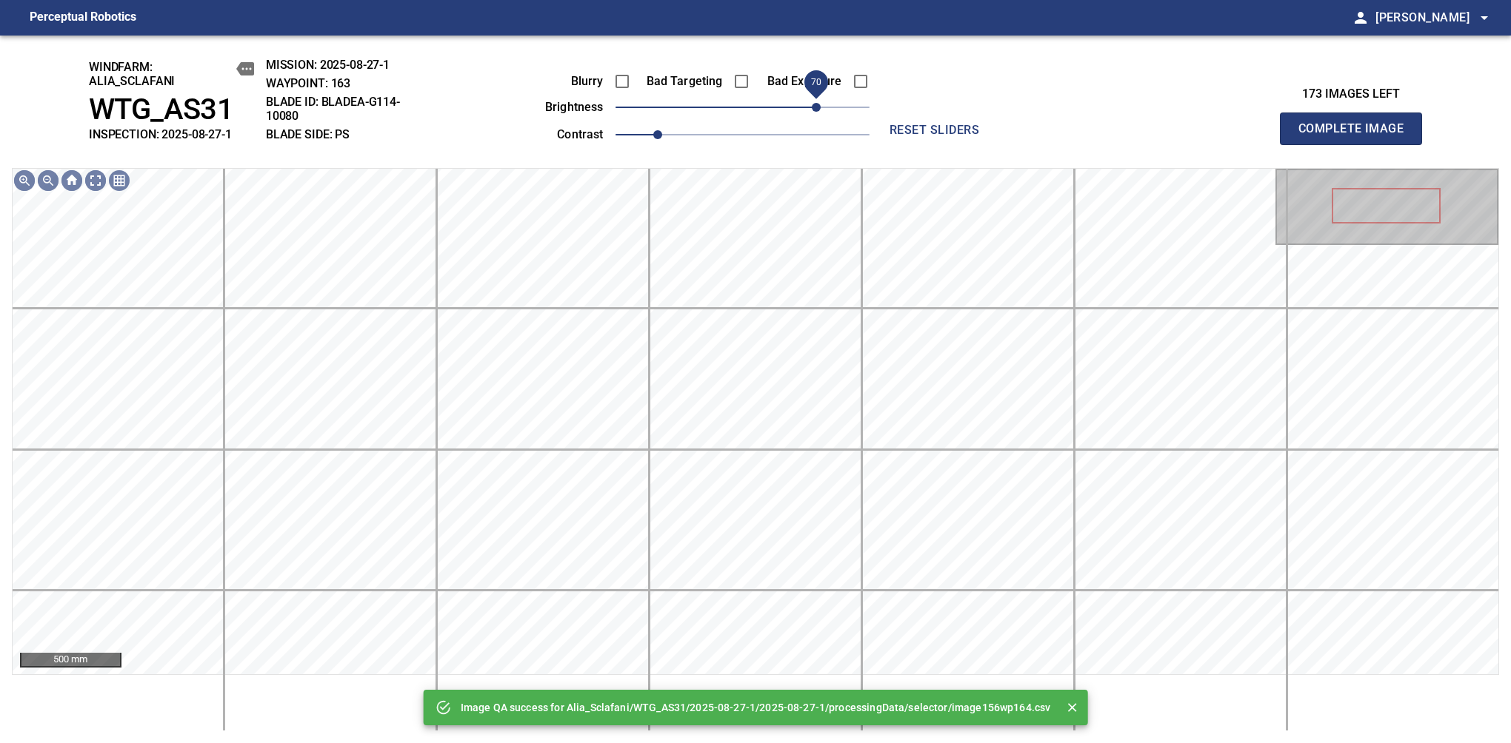
drag, startPoint x: 823, startPoint y: 101, endPoint x: 815, endPoint y: 107, distance: 9.0
click at [815, 107] on span "70" at bounding box center [742, 107] width 254 height 21
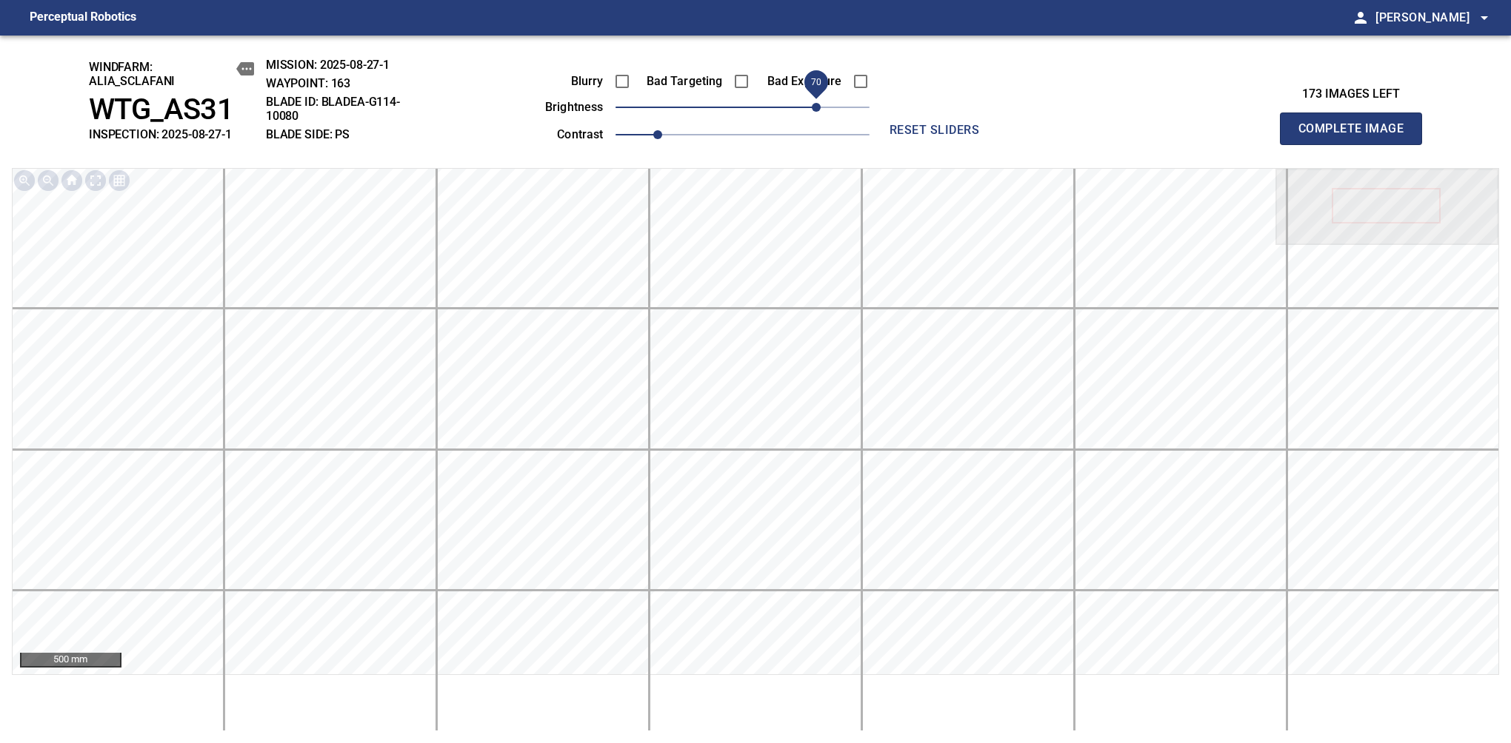
click at [1357, 136] on span "Complete Image" at bounding box center [1351, 128] width 110 height 21
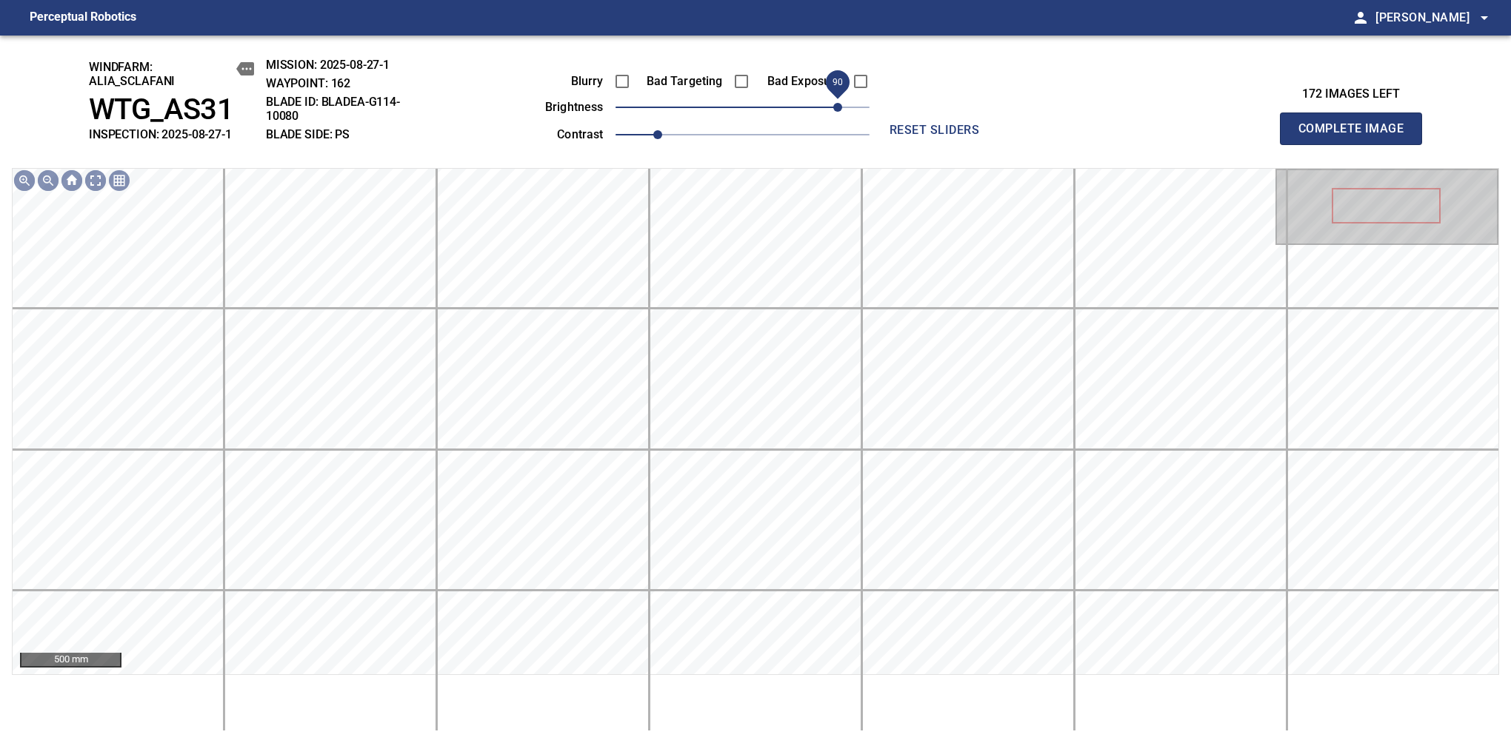
drag, startPoint x: 800, startPoint y: 116, endPoint x: 836, endPoint y: 102, distance: 38.7
click at [836, 102] on span "90" at bounding box center [742, 107] width 254 height 21
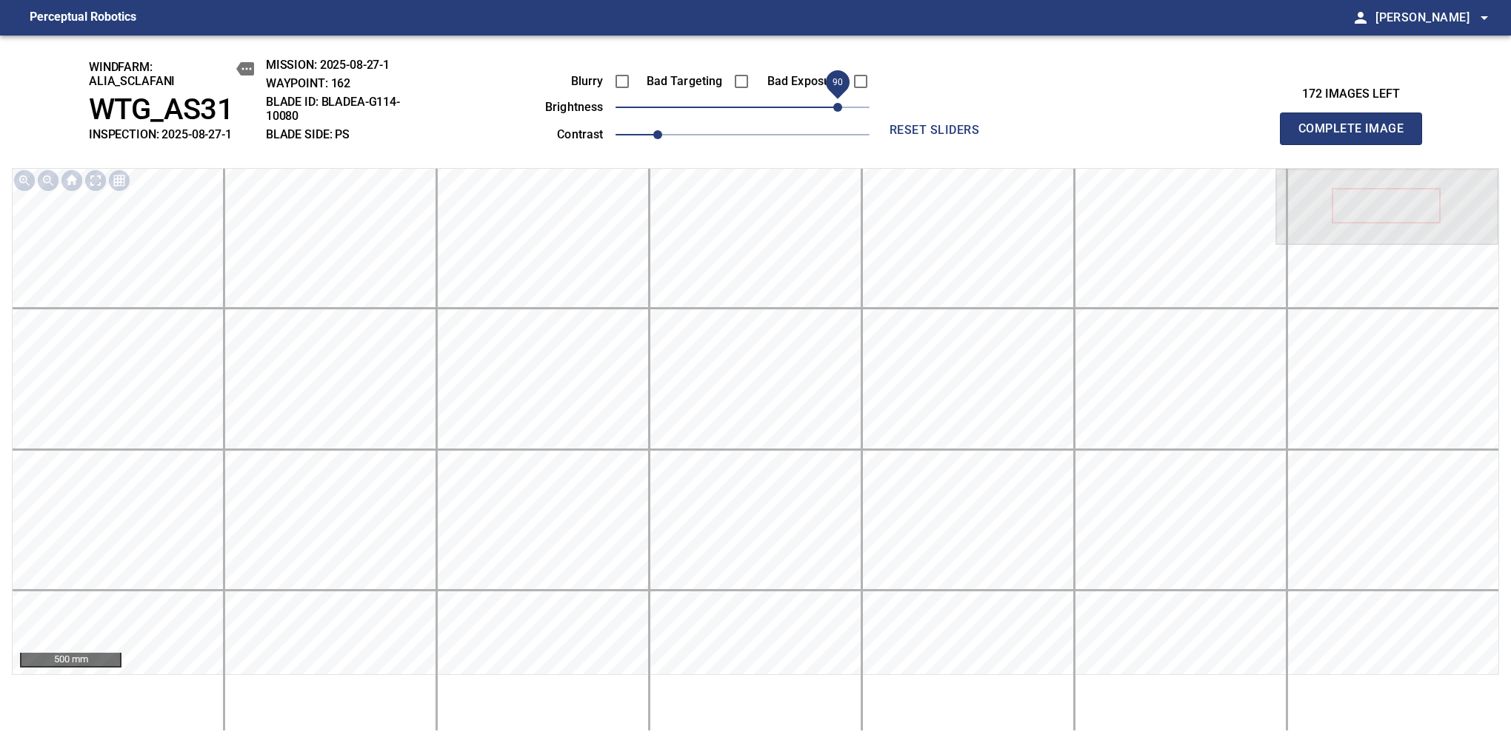
click at [1357, 136] on span "Complete Image" at bounding box center [1351, 128] width 110 height 21
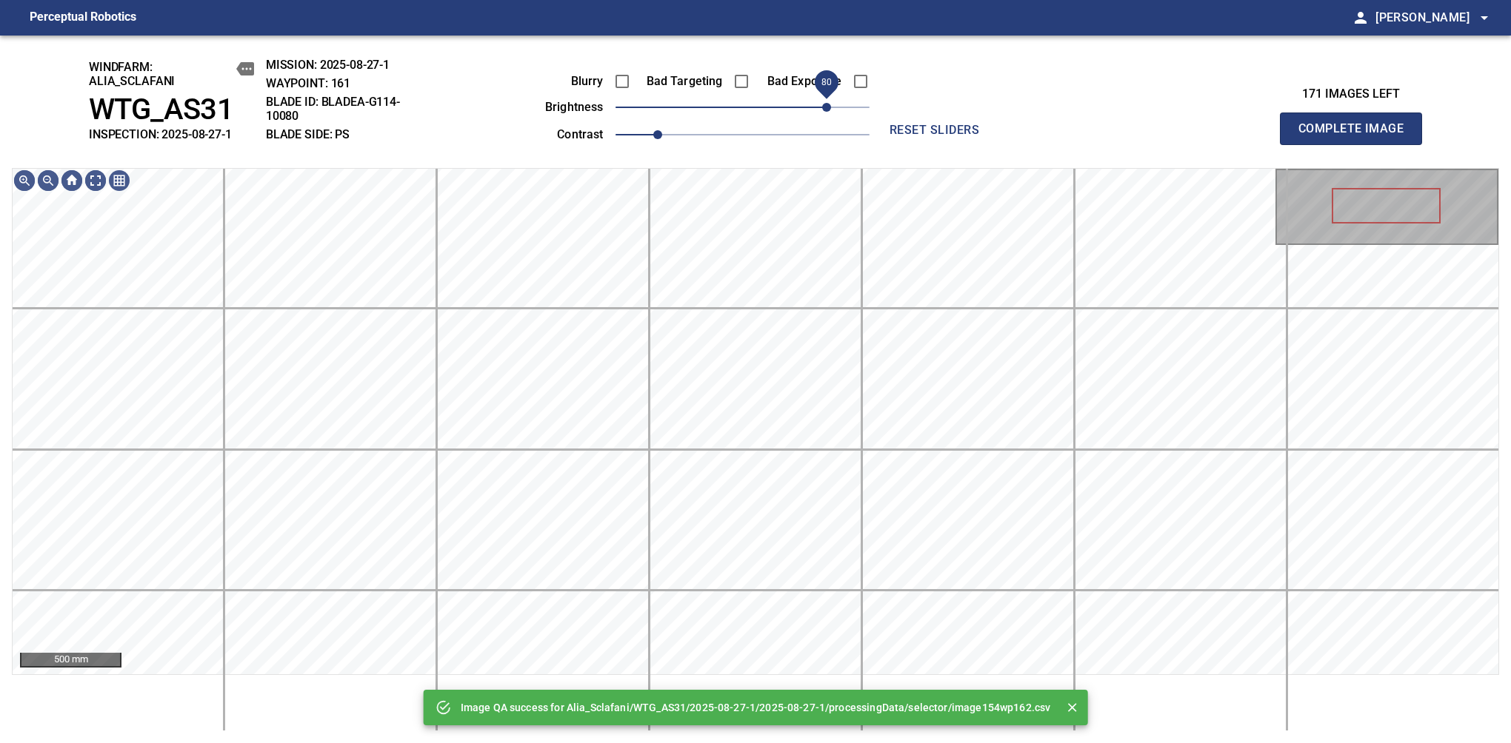
drag, startPoint x: 800, startPoint y: 110, endPoint x: 826, endPoint y: 107, distance: 26.0
click at [826, 107] on span "80" at bounding box center [742, 107] width 254 height 21
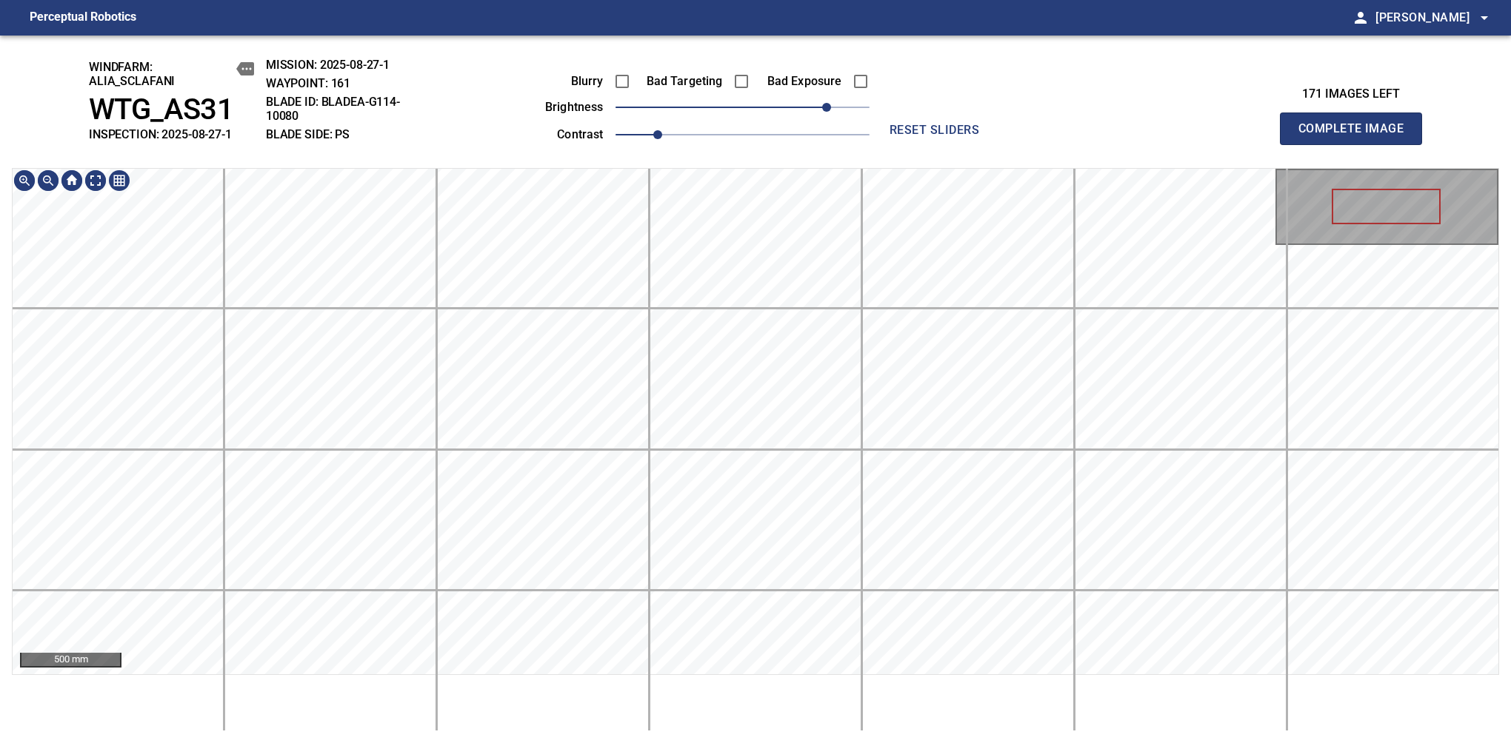
click at [753, 105] on div "windfarm: Alia_Sclafani WTG_AS31 INSPECTION: 2025-08-27-1 MISSION: 2025-08-27-1…" at bounding box center [755, 390] width 1511 height 708
click at [1357, 136] on span "Complete Image" at bounding box center [1351, 128] width 110 height 21
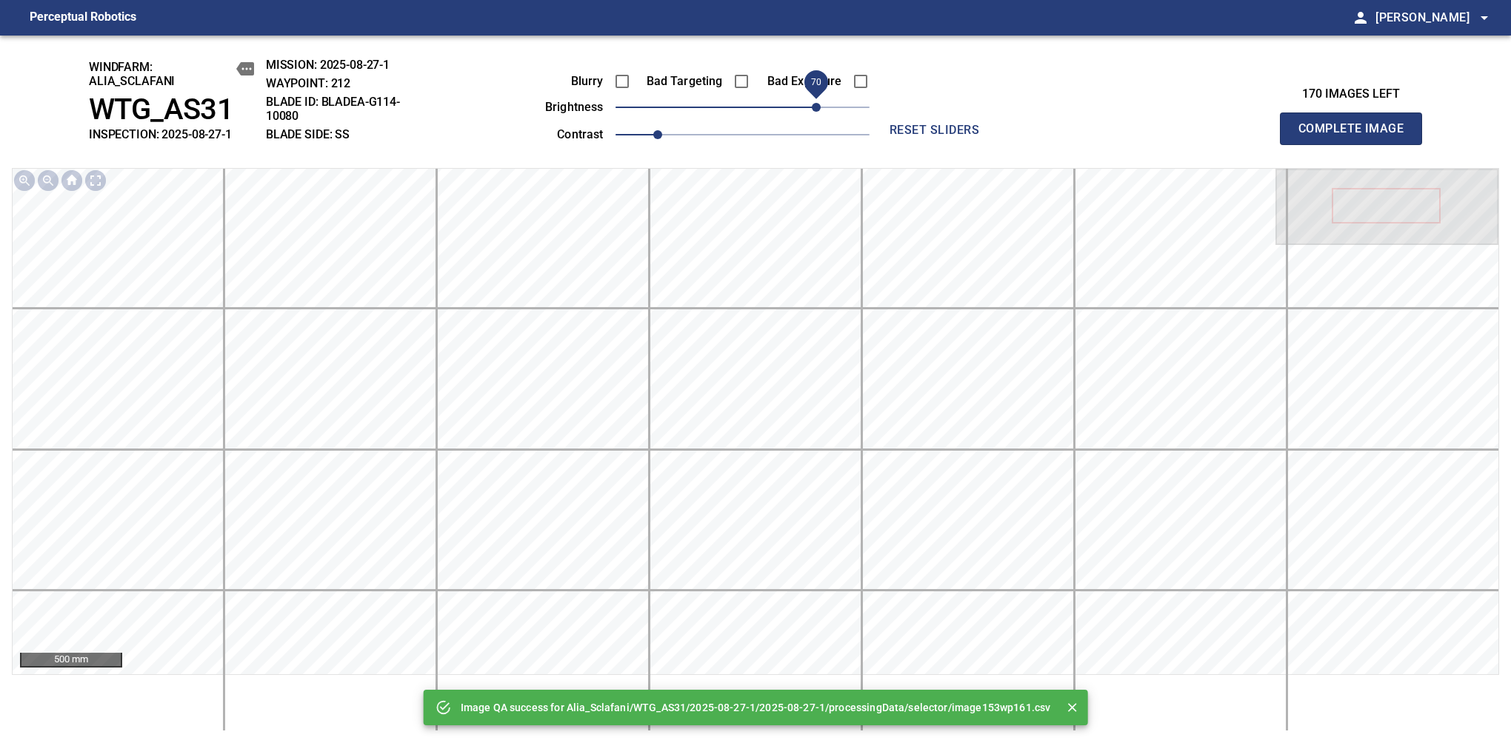
drag, startPoint x: 774, startPoint y: 107, endPoint x: 820, endPoint y: 105, distance: 46.7
click at [820, 105] on span "70" at bounding box center [742, 107] width 254 height 21
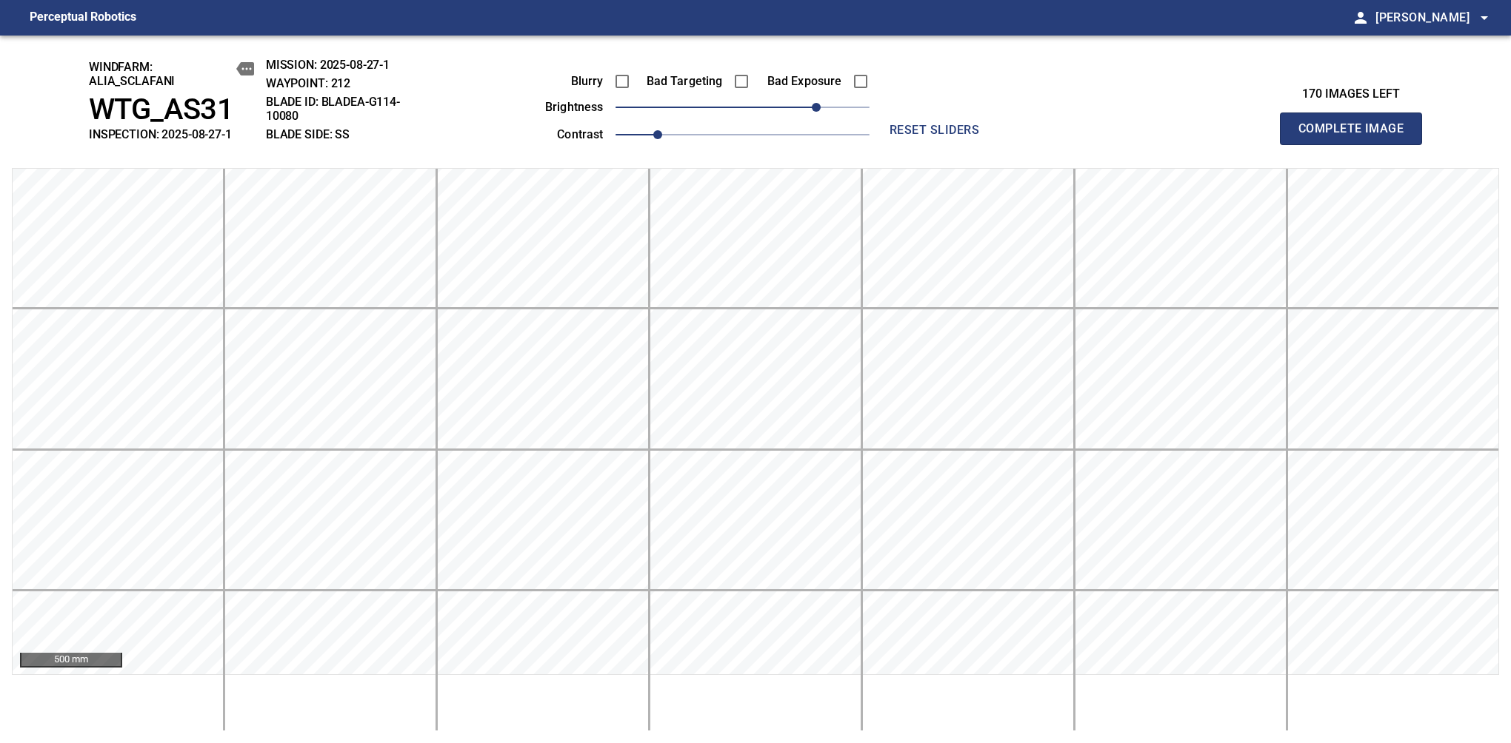
click at [1357, 136] on span "Complete Image" at bounding box center [1351, 128] width 110 height 21
drag, startPoint x: 775, startPoint y: 105, endPoint x: 829, endPoint y: 93, distance: 55.5
click at [829, 97] on span "80" at bounding box center [742, 107] width 254 height 21
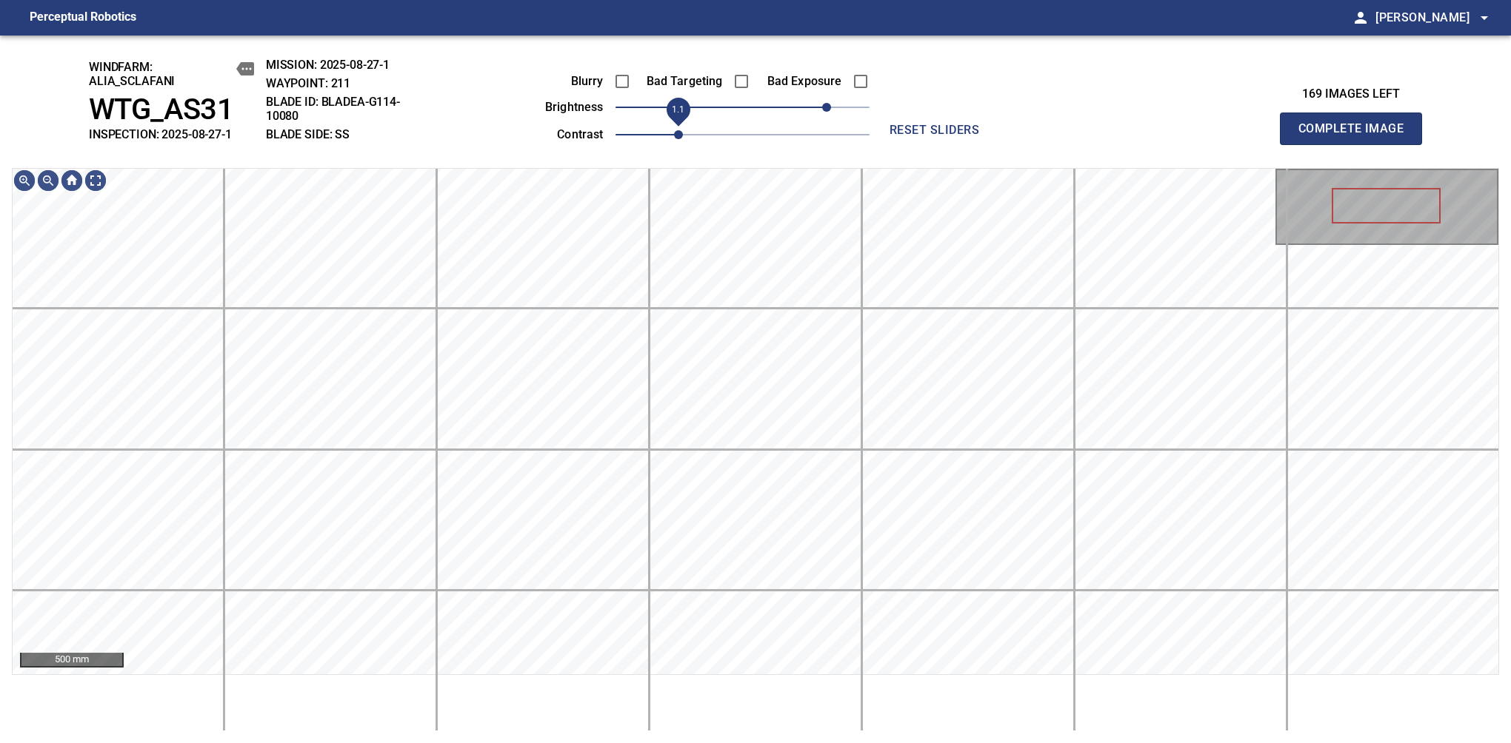
drag, startPoint x: 660, startPoint y: 139, endPoint x: 675, endPoint y: 136, distance: 15.8
click at [675, 136] on span "1.1" at bounding box center [678, 134] width 9 height 9
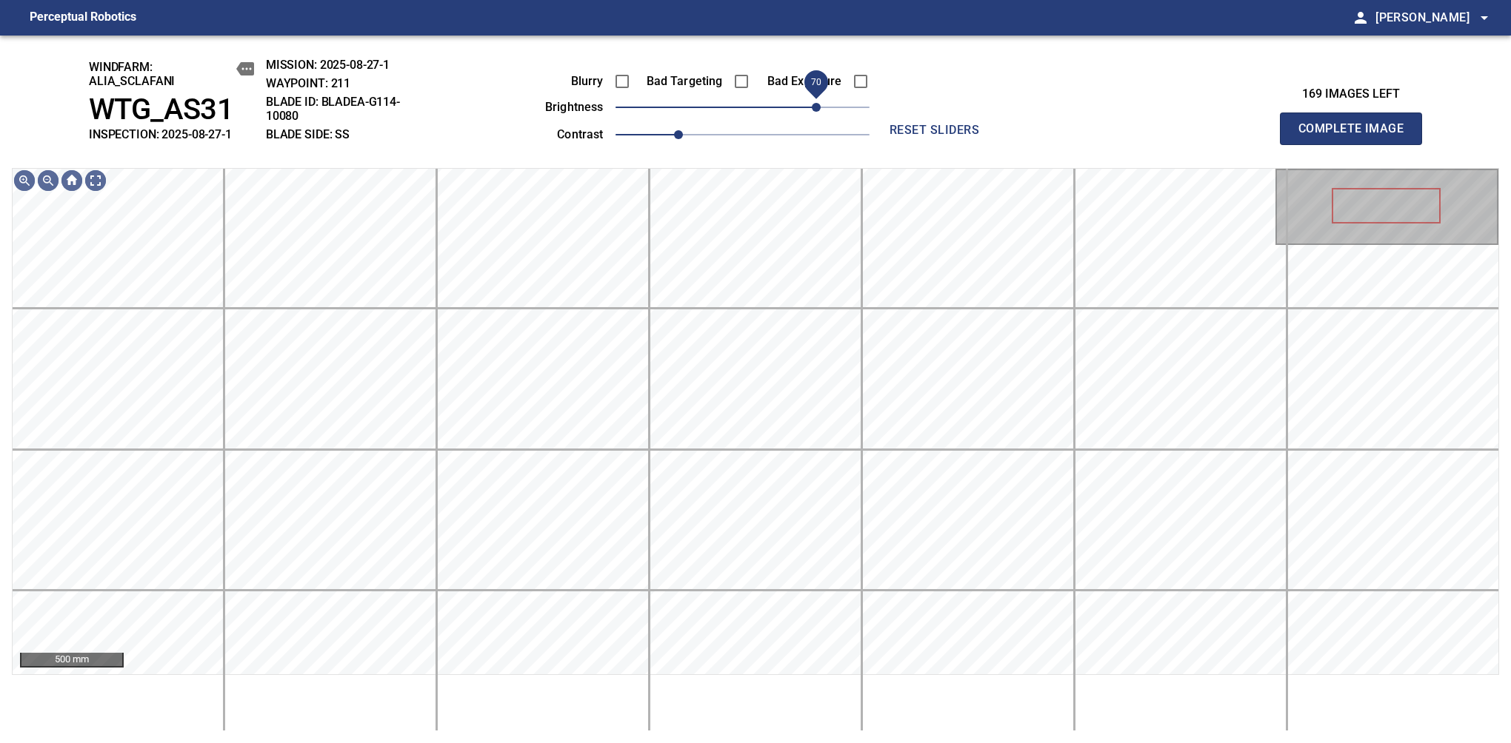
click at [820, 103] on span "70" at bounding box center [816, 107] width 9 height 9
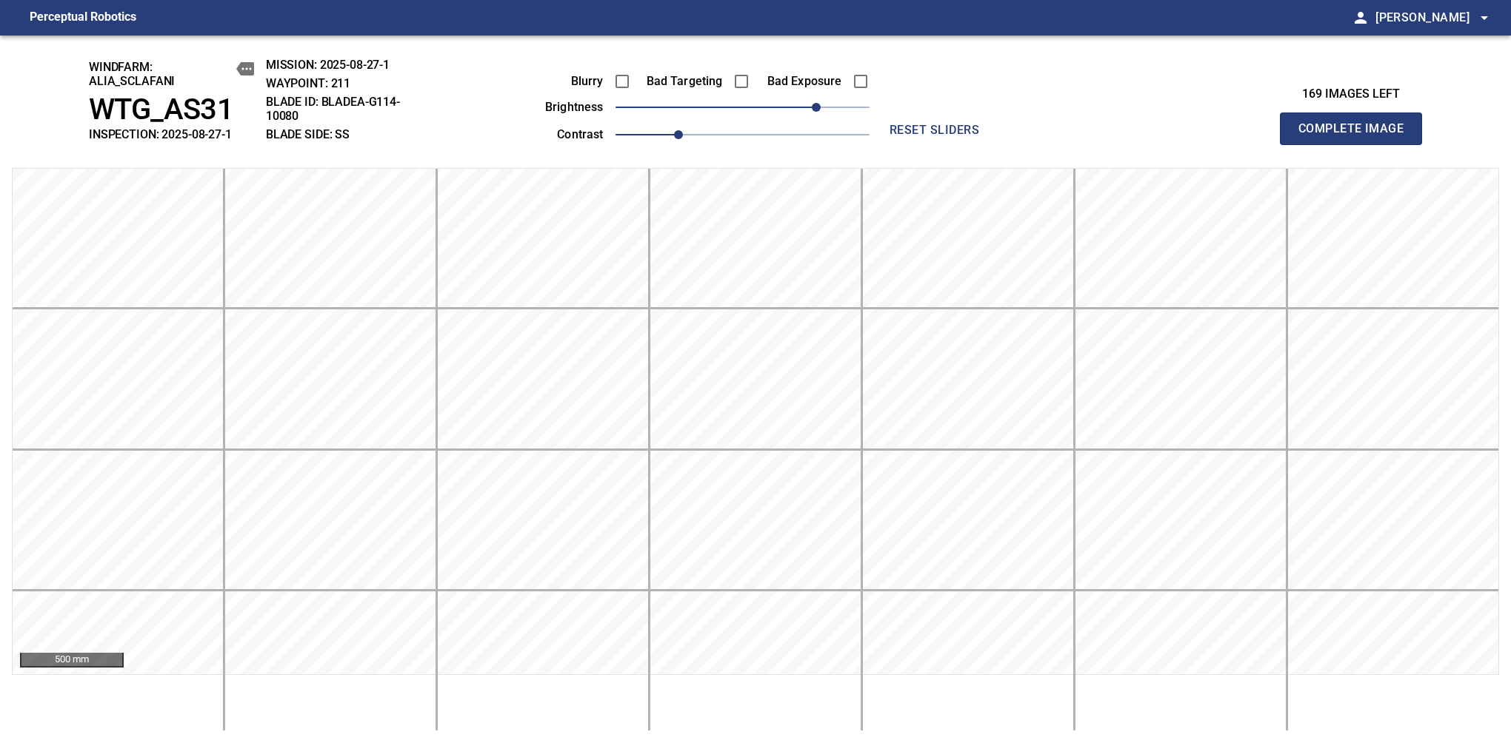
click at [1357, 136] on span "Complete Image" at bounding box center [1351, 128] width 110 height 21
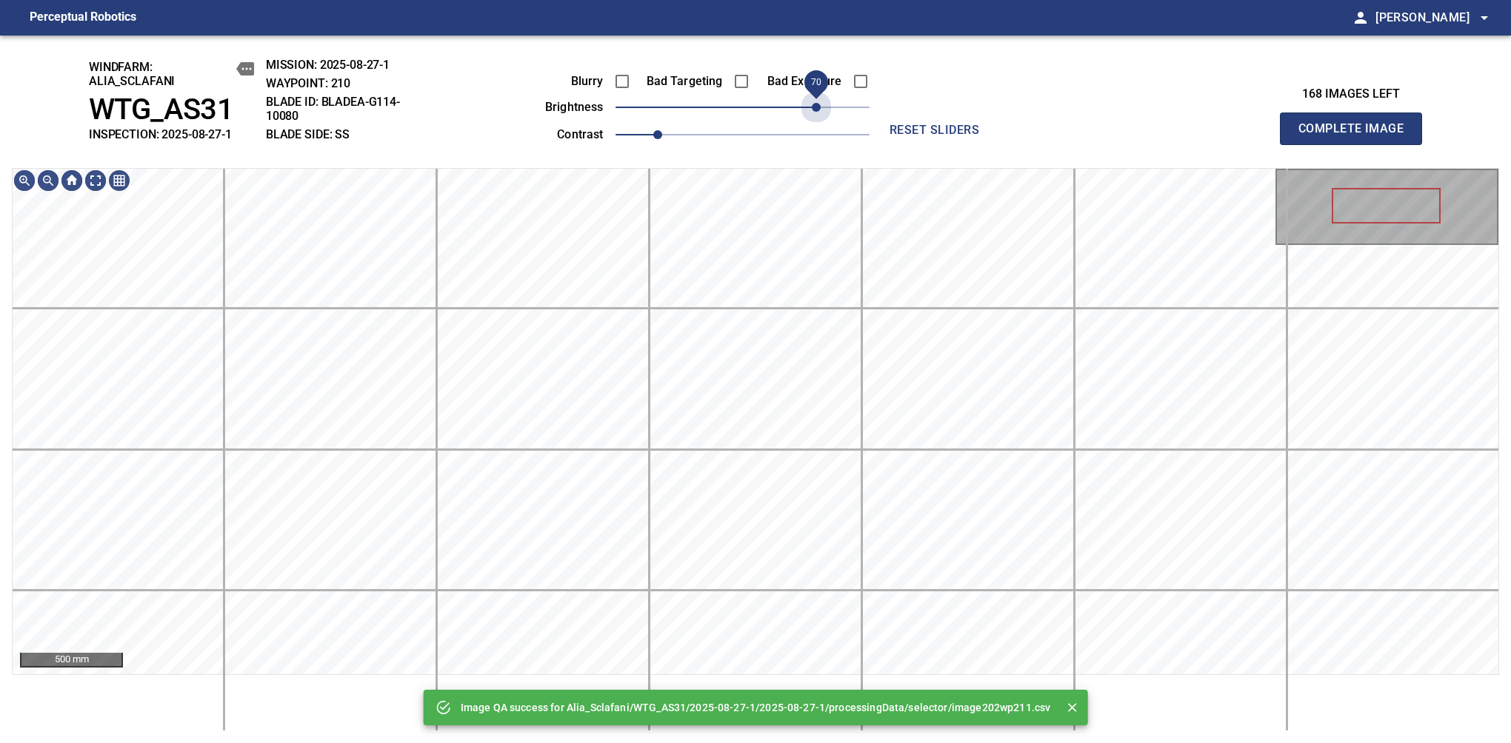
click at [818, 113] on span "70" at bounding box center [742, 107] width 254 height 21
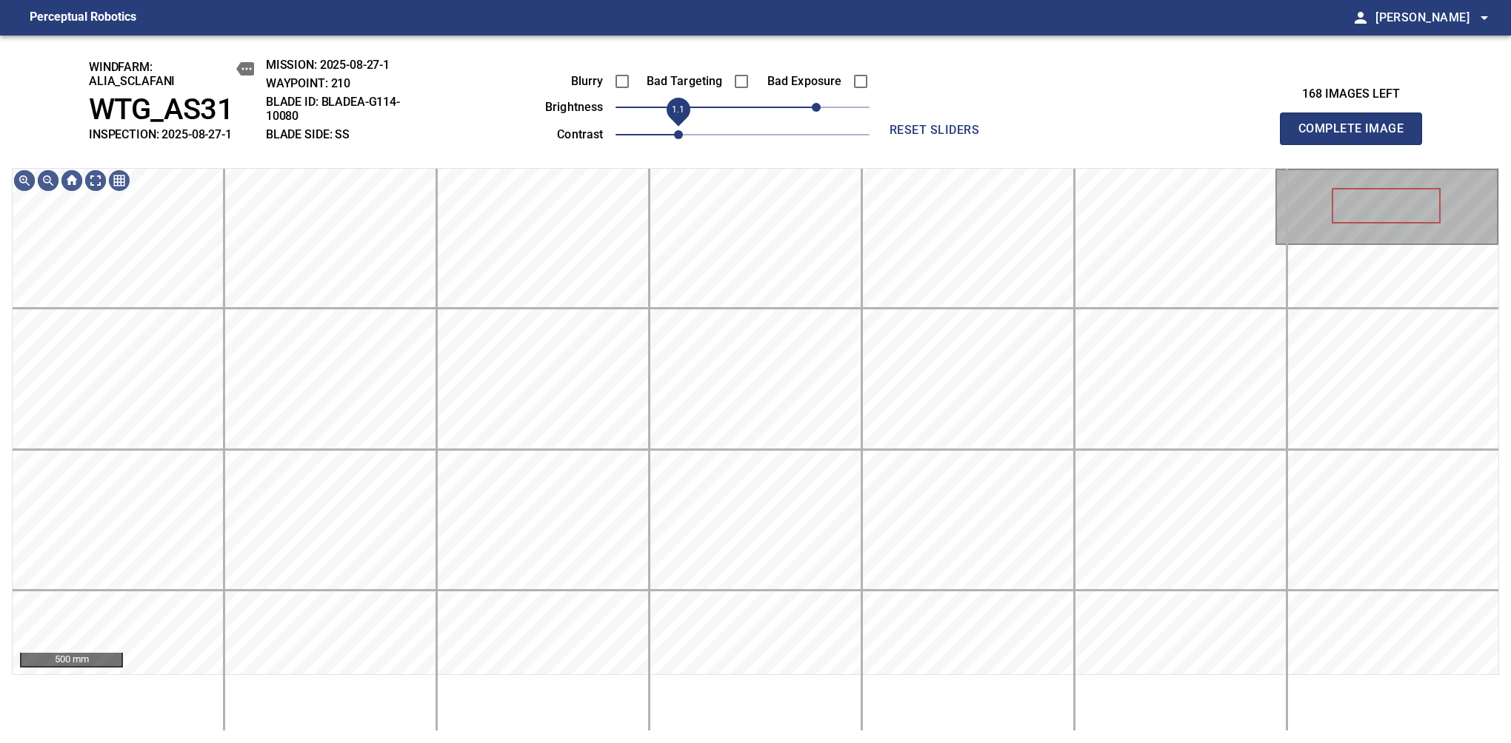
click at [673, 137] on span "1.1" at bounding box center [742, 134] width 254 height 21
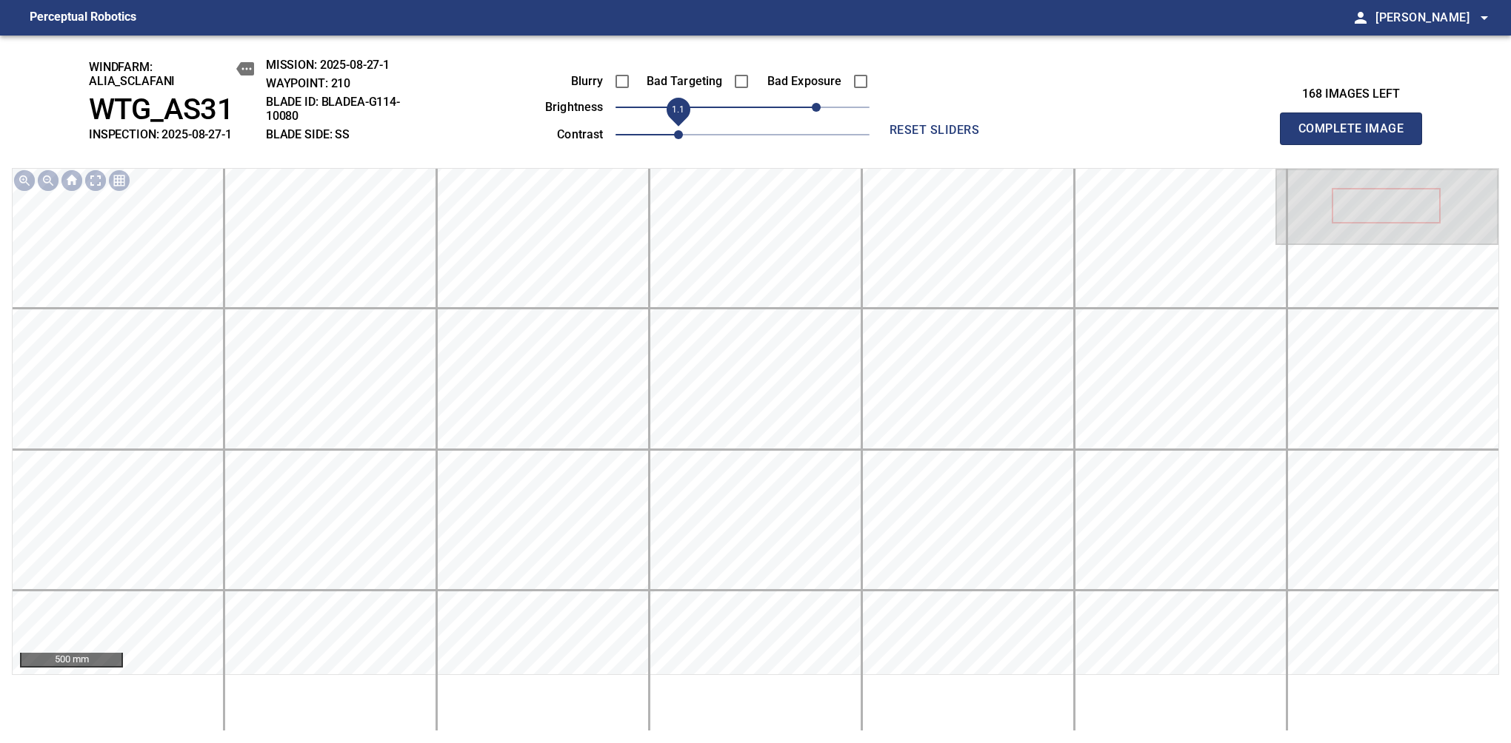
click at [1357, 136] on span "Complete Image" at bounding box center [1351, 128] width 110 height 21
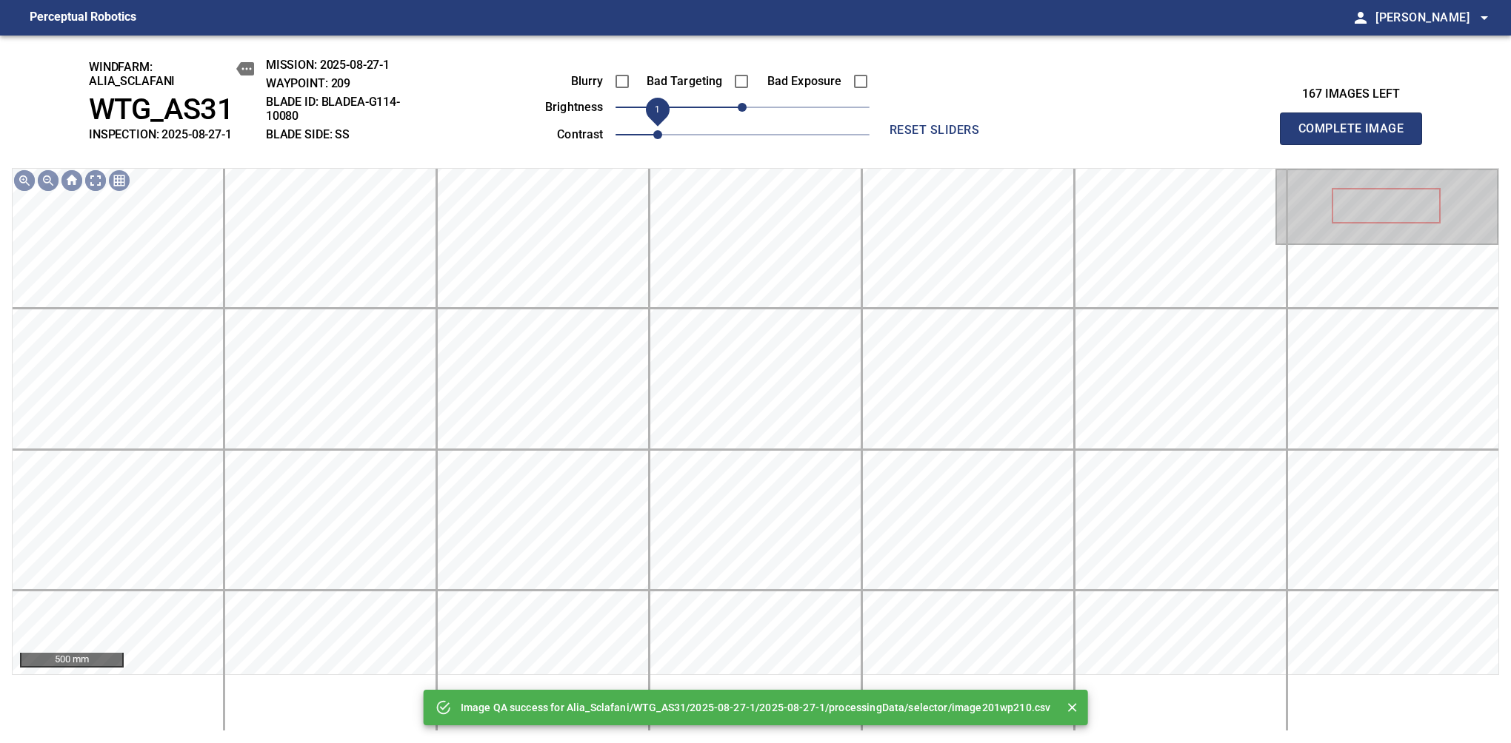
drag, startPoint x: 661, startPoint y: 137, endPoint x: 673, endPoint y: 135, distance: 12.8
click at [662, 135] on span "1" at bounding box center [657, 134] width 9 height 9
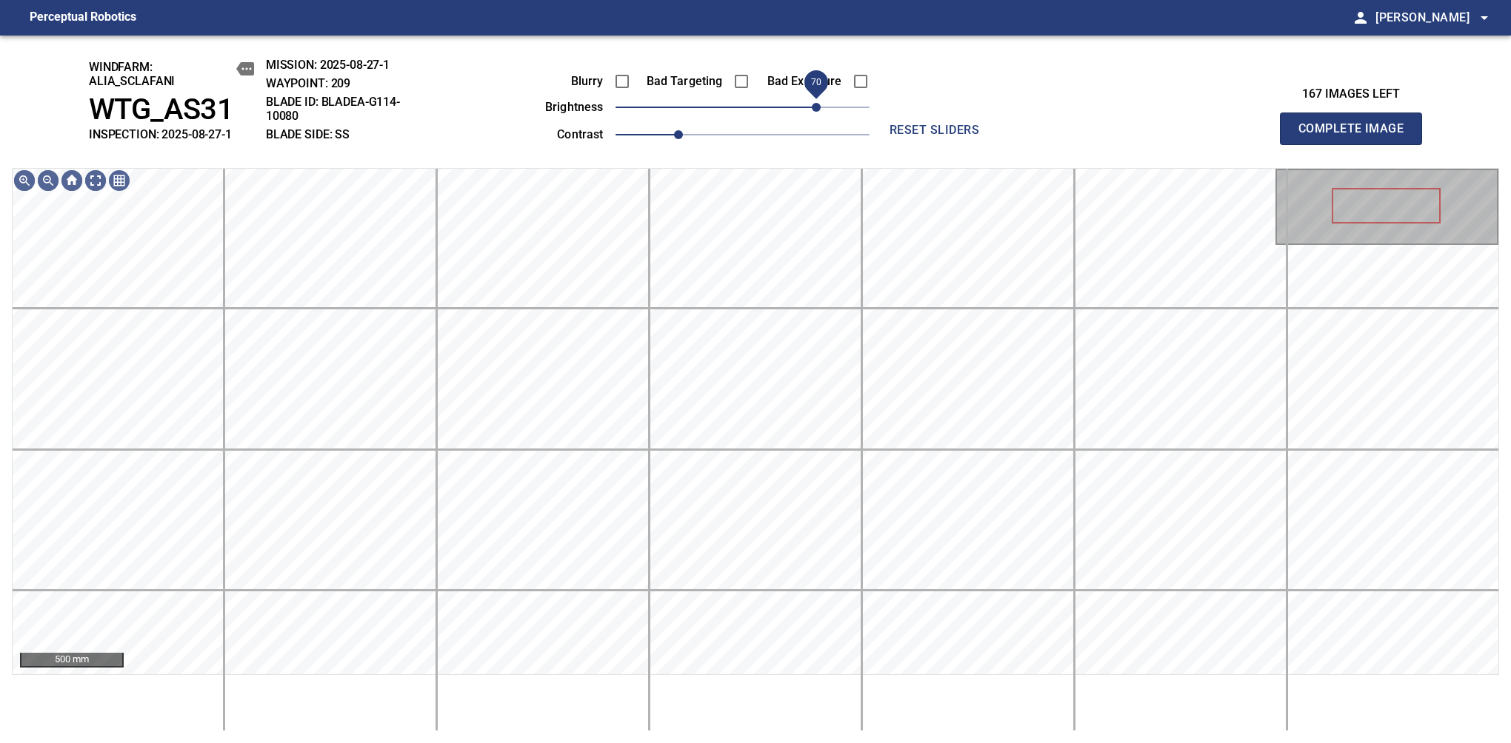
drag, startPoint x: 761, startPoint y: 114, endPoint x: 815, endPoint y: 107, distance: 54.6
click at [815, 107] on span "70" at bounding box center [742, 107] width 254 height 21
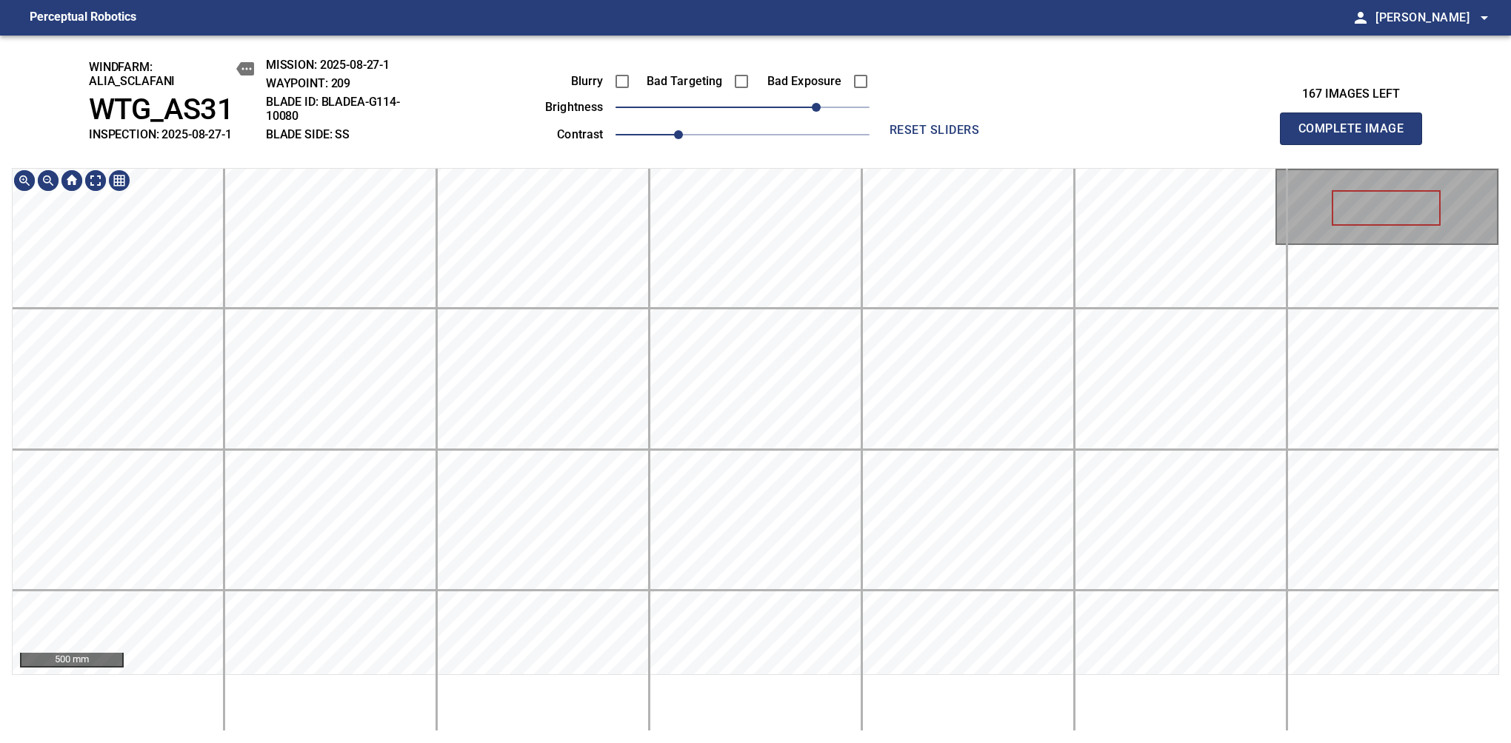
click at [823, 73] on div "windfarm: Alia_Sclafani WTG_AS31 INSPECTION: 2025-08-27-1 MISSION: 2025-08-27-1…" at bounding box center [755, 390] width 1511 height 708
click at [1357, 136] on span "Complete Image" at bounding box center [1351, 128] width 110 height 21
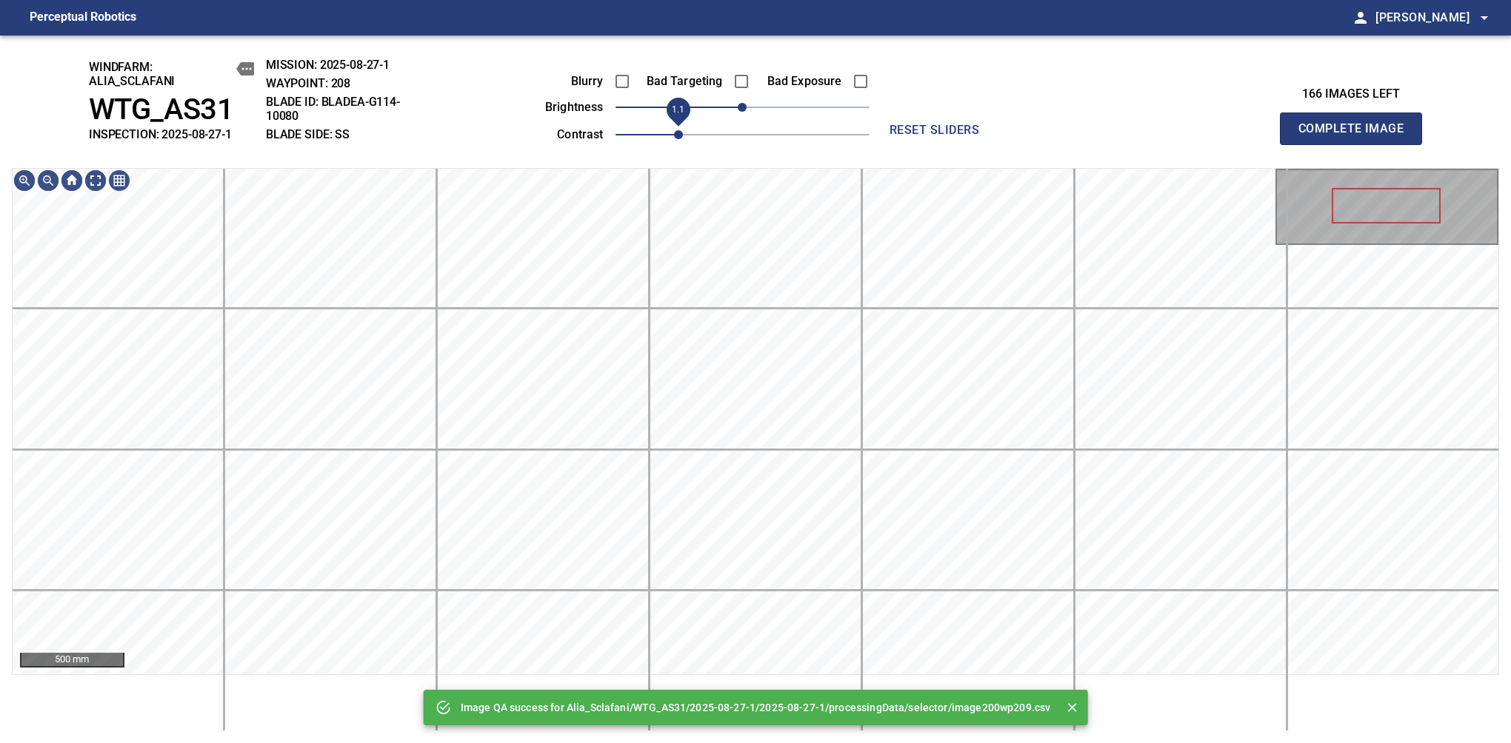
click at [674, 137] on span "1.1" at bounding box center [678, 134] width 9 height 9
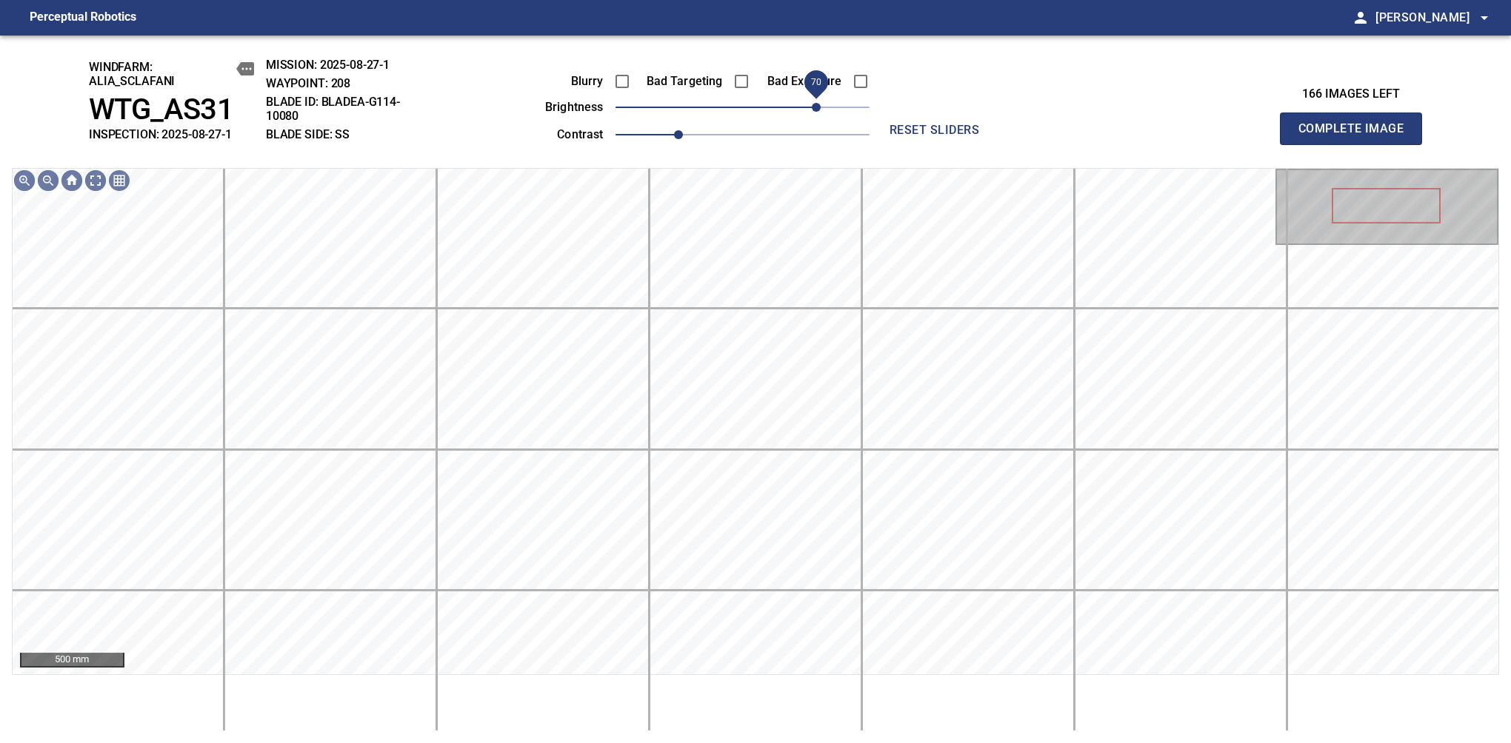
drag, startPoint x: 764, startPoint y: 101, endPoint x: 820, endPoint y: 96, distance: 56.6
click at [820, 103] on span "70" at bounding box center [816, 107] width 9 height 9
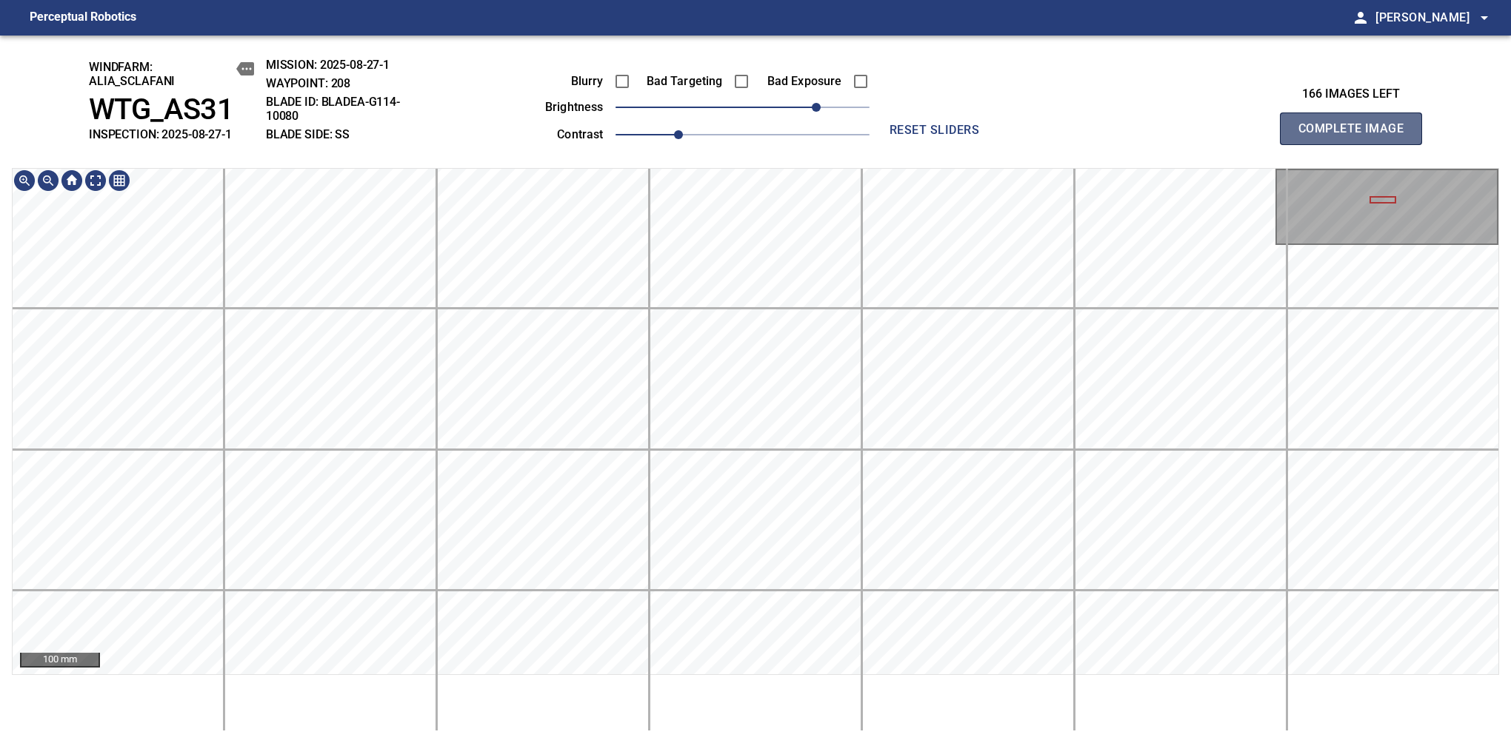
click at [1357, 136] on span "Complete Image" at bounding box center [1351, 128] width 110 height 21
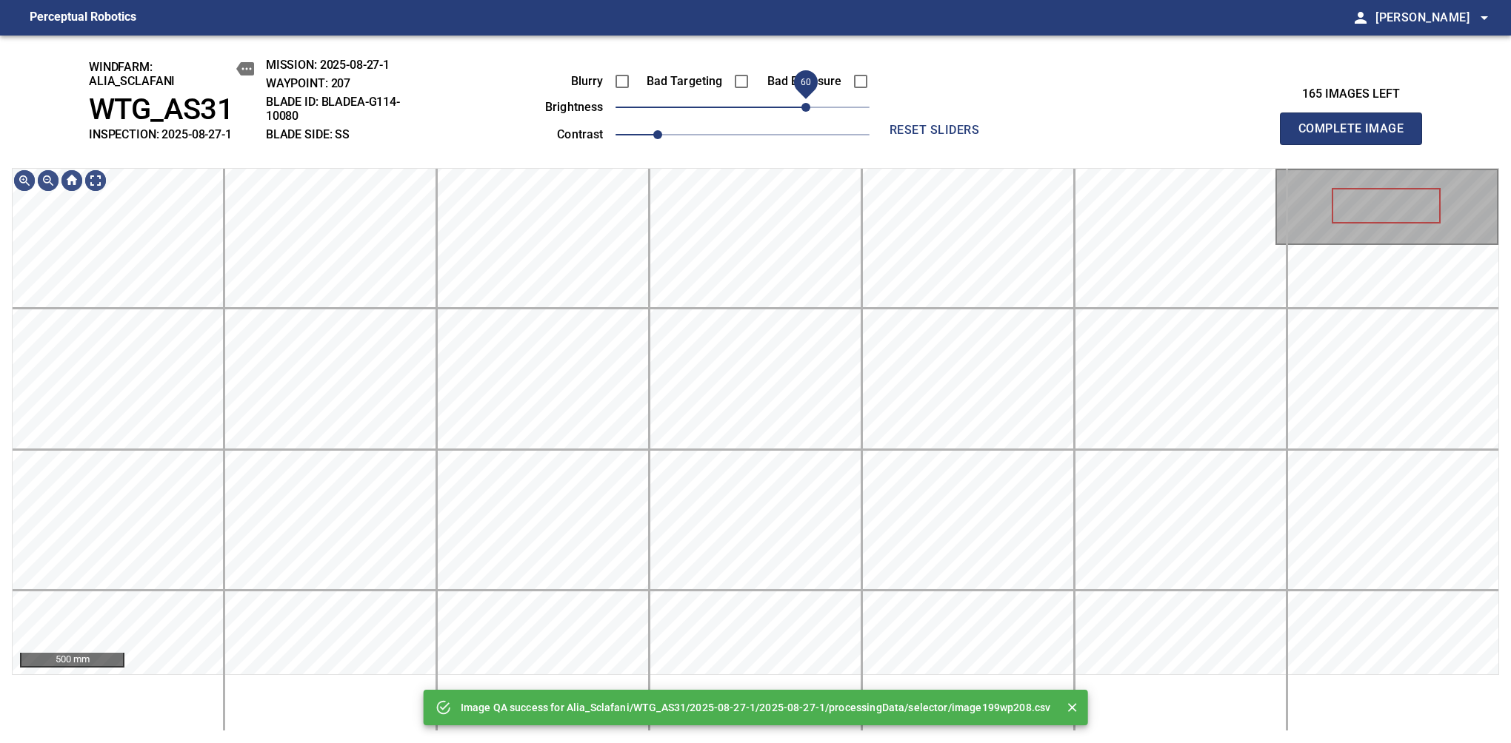
click at [810, 112] on span "60" at bounding box center [805, 107] width 9 height 9
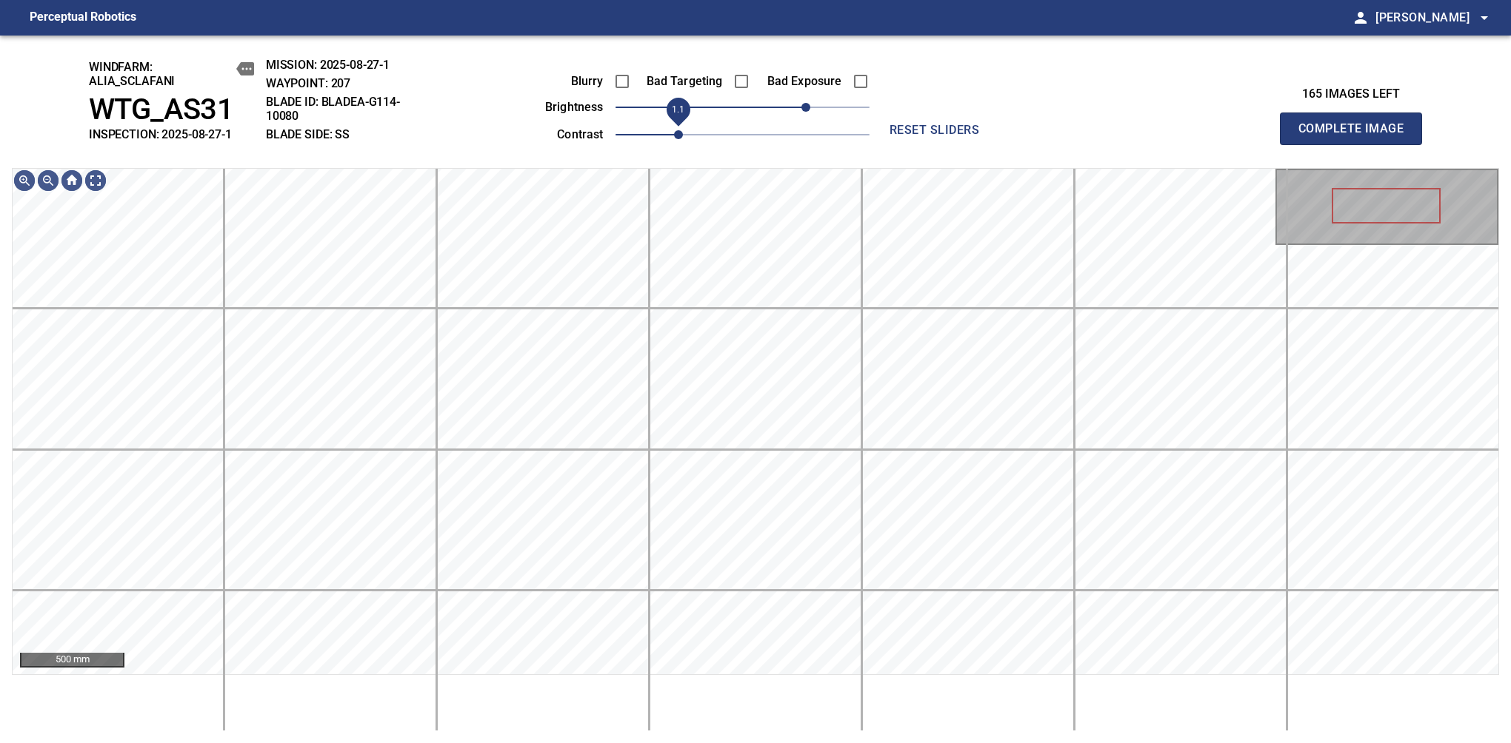
click at [681, 140] on span "1.1" at bounding box center [742, 134] width 254 height 21
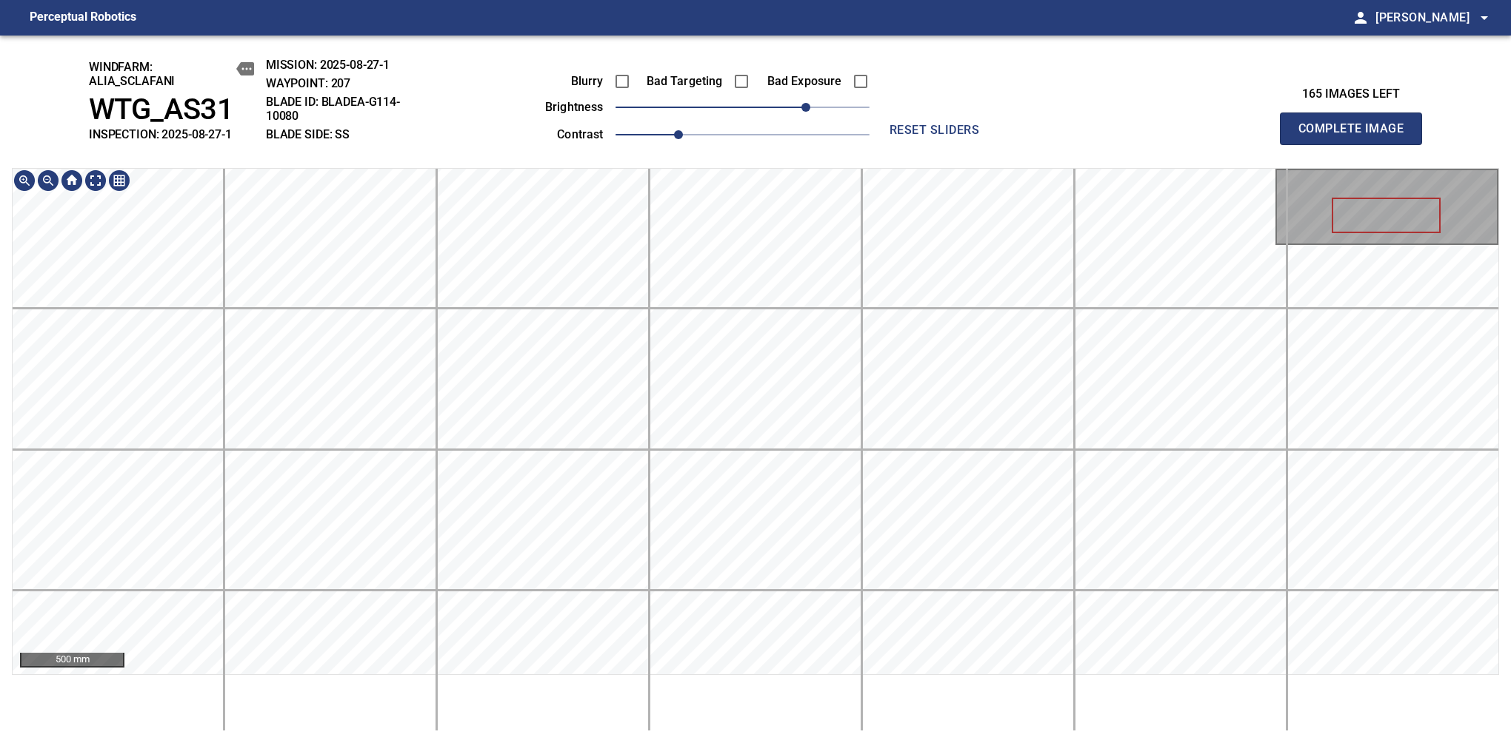
click at [1357, 136] on span "Complete Image" at bounding box center [1351, 128] width 110 height 21
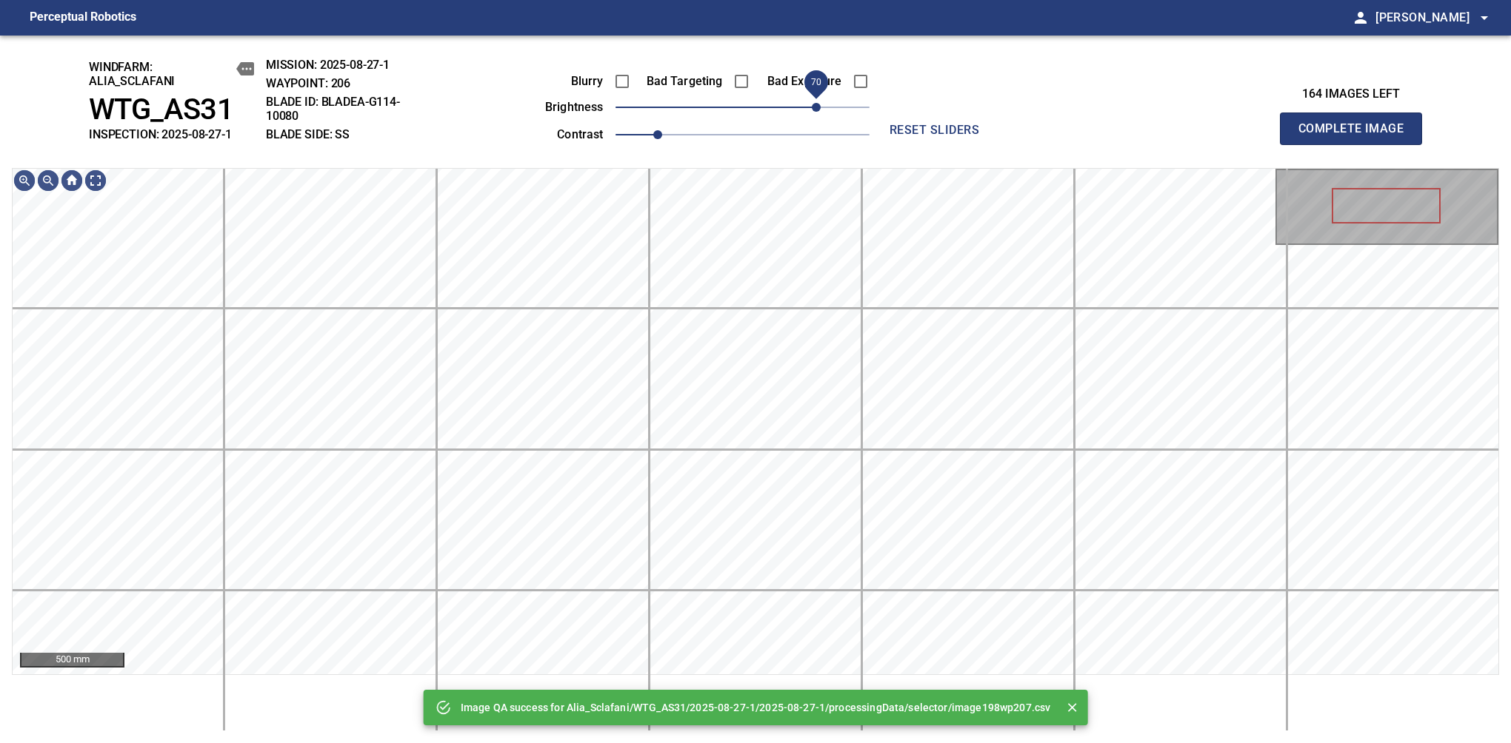
drag, startPoint x: 759, startPoint y: 118, endPoint x: 815, endPoint y: 107, distance: 57.4
click at [815, 107] on span "70" at bounding box center [742, 107] width 254 height 21
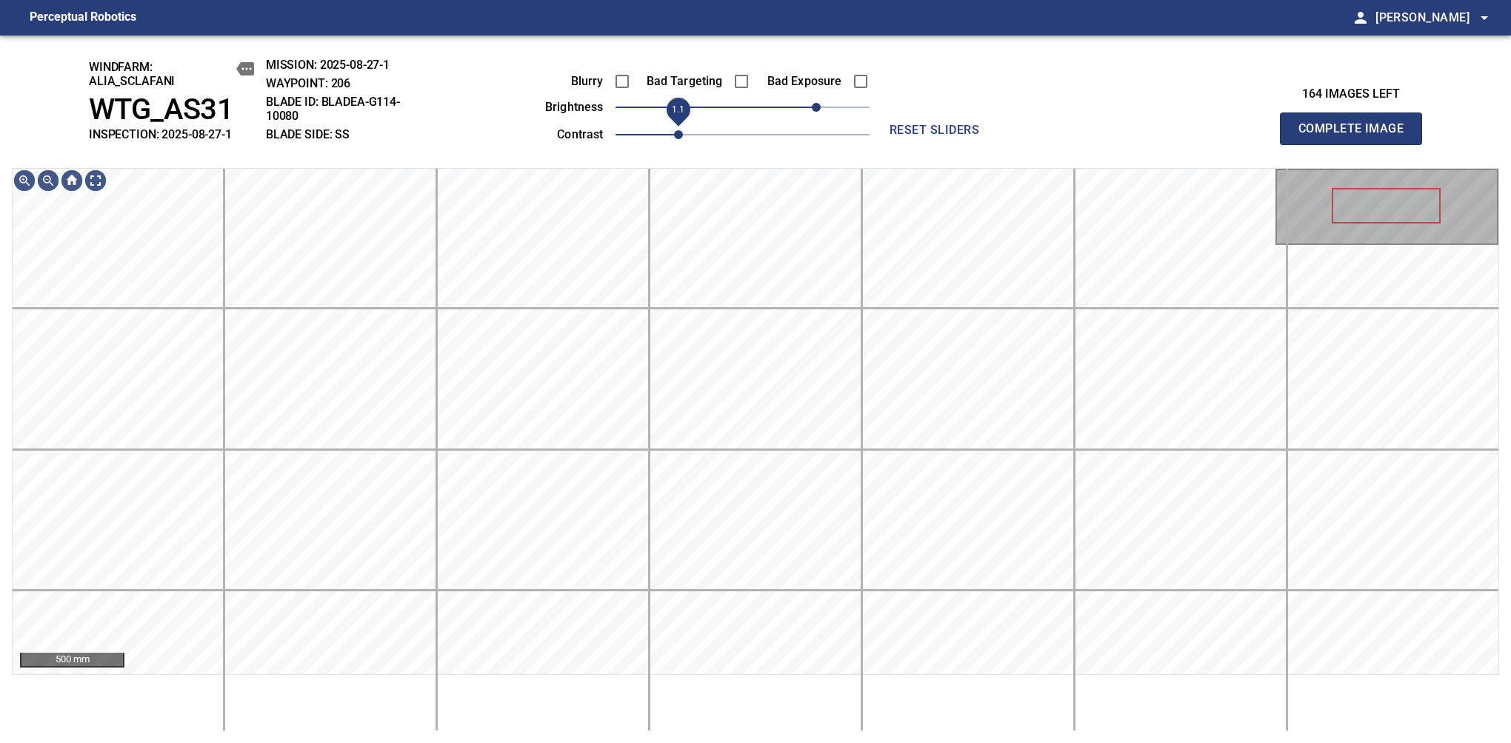
drag, startPoint x: 658, startPoint y: 138, endPoint x: 672, endPoint y: 136, distance: 14.9
click at [674, 136] on span "1.1" at bounding box center [678, 134] width 9 height 9
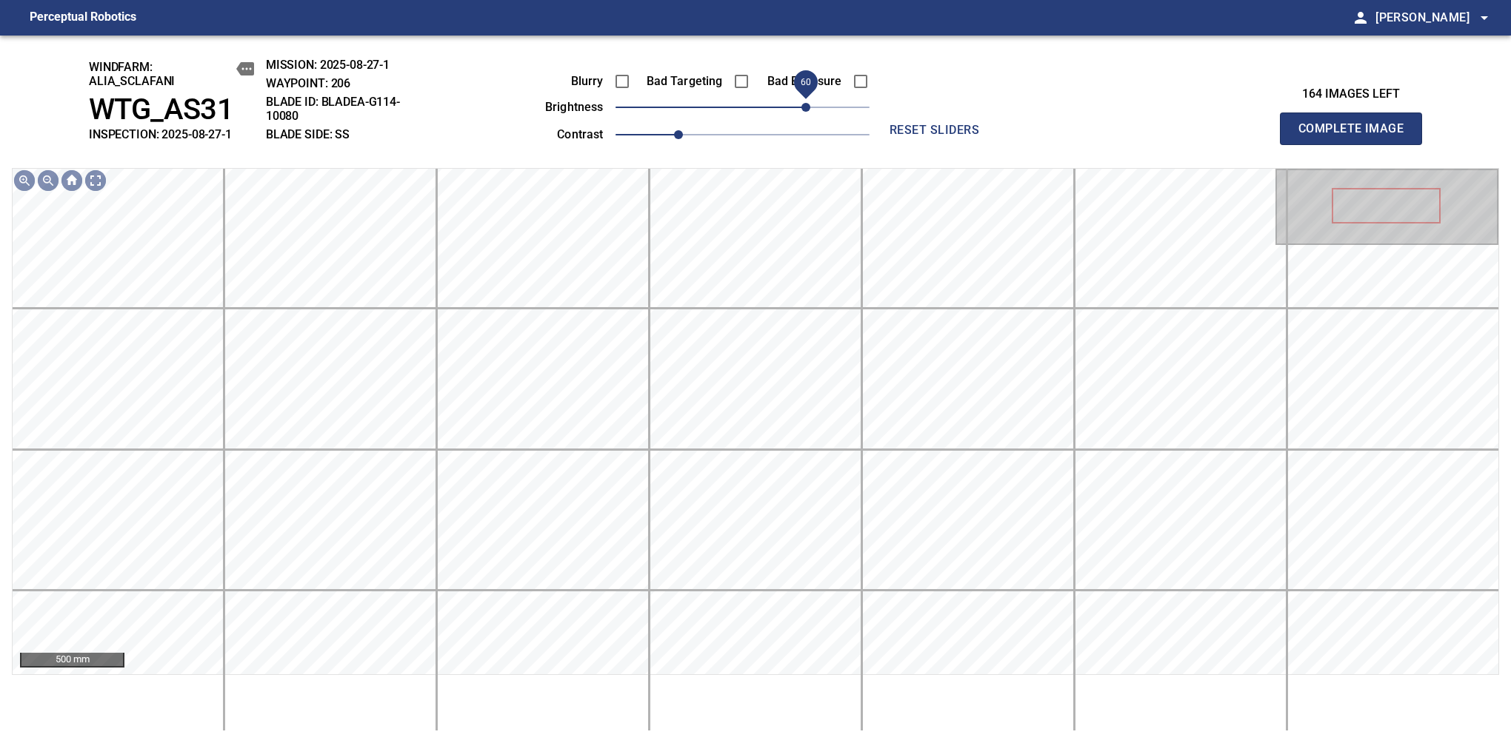
click at [805, 103] on span "60" at bounding box center [805, 107] width 9 height 9
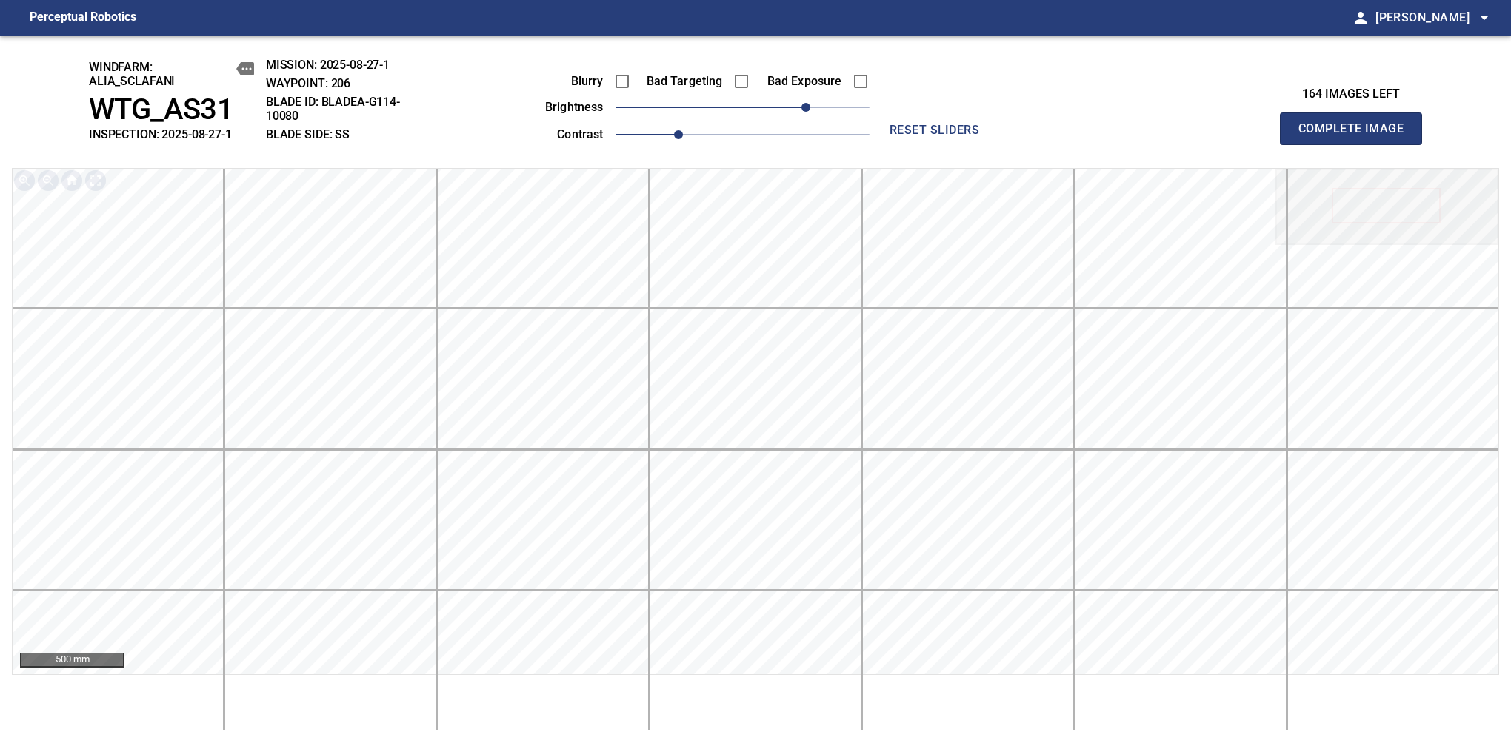
click at [1357, 136] on span "Complete Image" at bounding box center [1351, 128] width 110 height 21
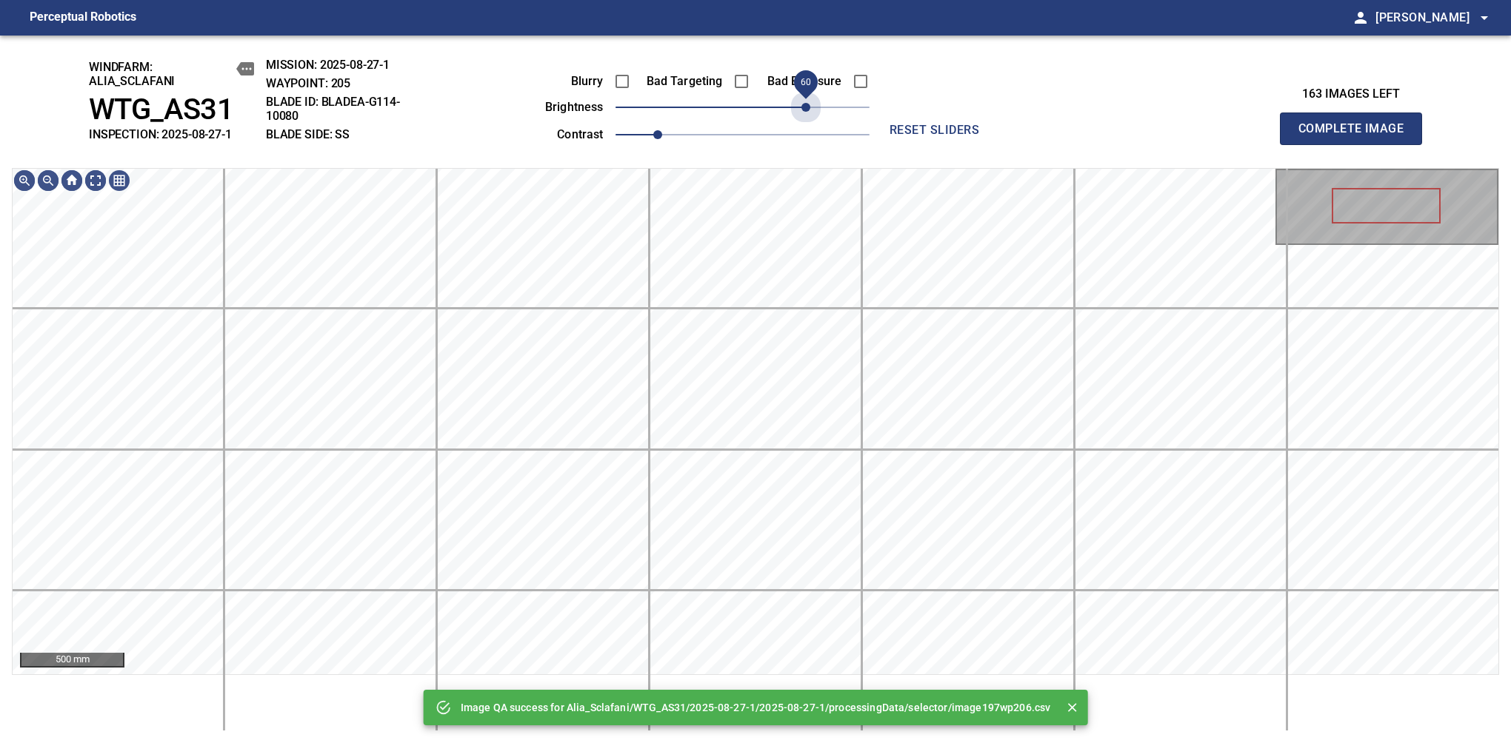
click at [807, 100] on span "60" at bounding box center [742, 107] width 254 height 21
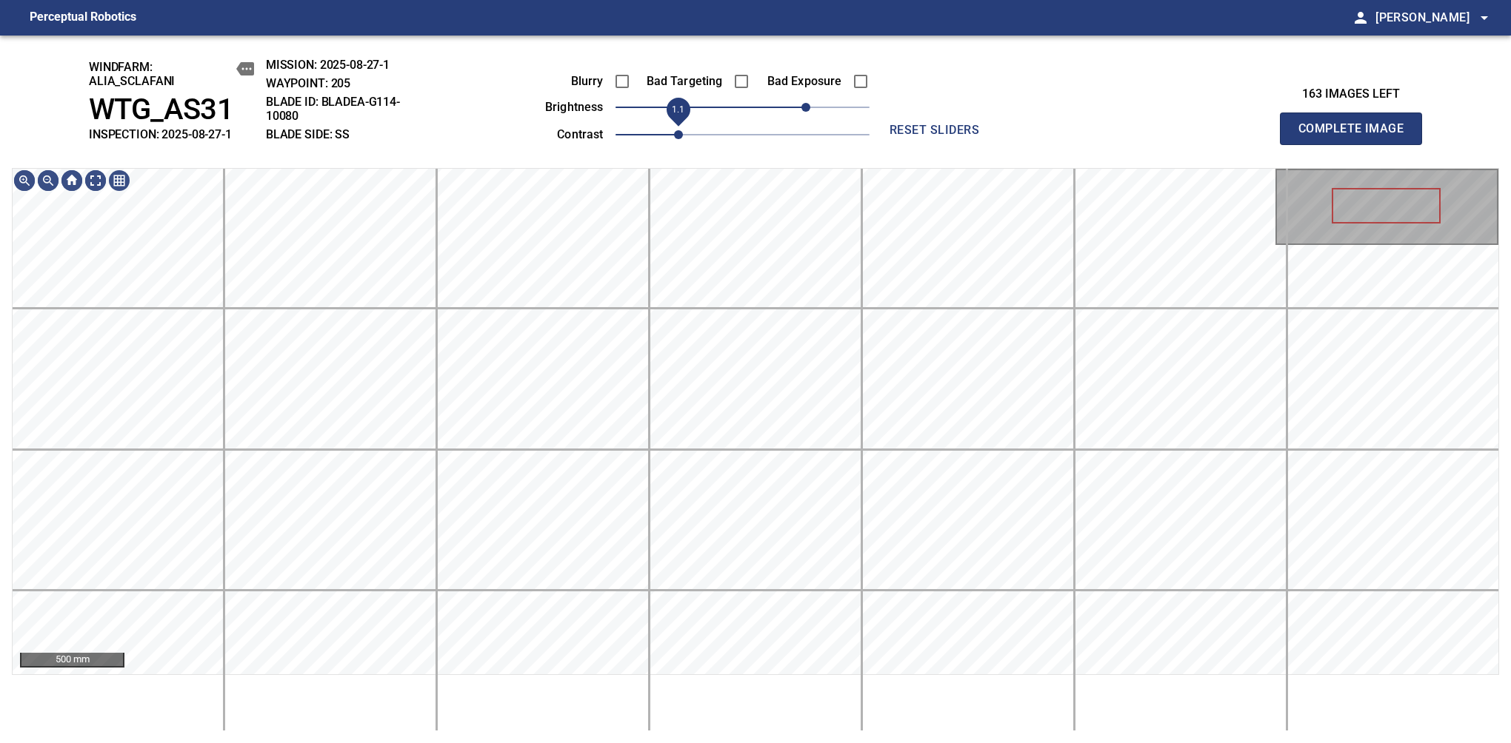
click at [674, 136] on span "1.1" at bounding box center [678, 134] width 9 height 9
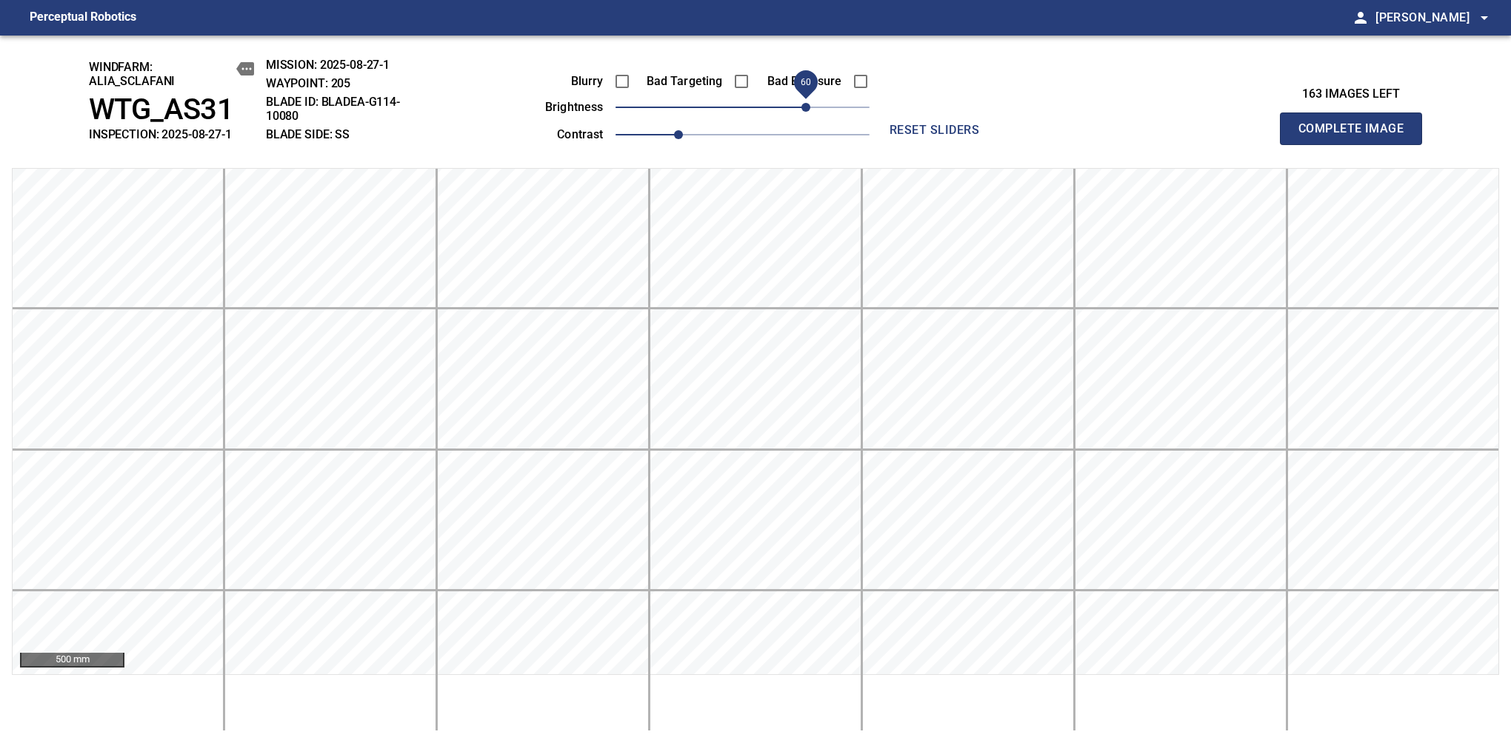
click at [1357, 136] on span "Complete Image" at bounding box center [1351, 128] width 110 height 21
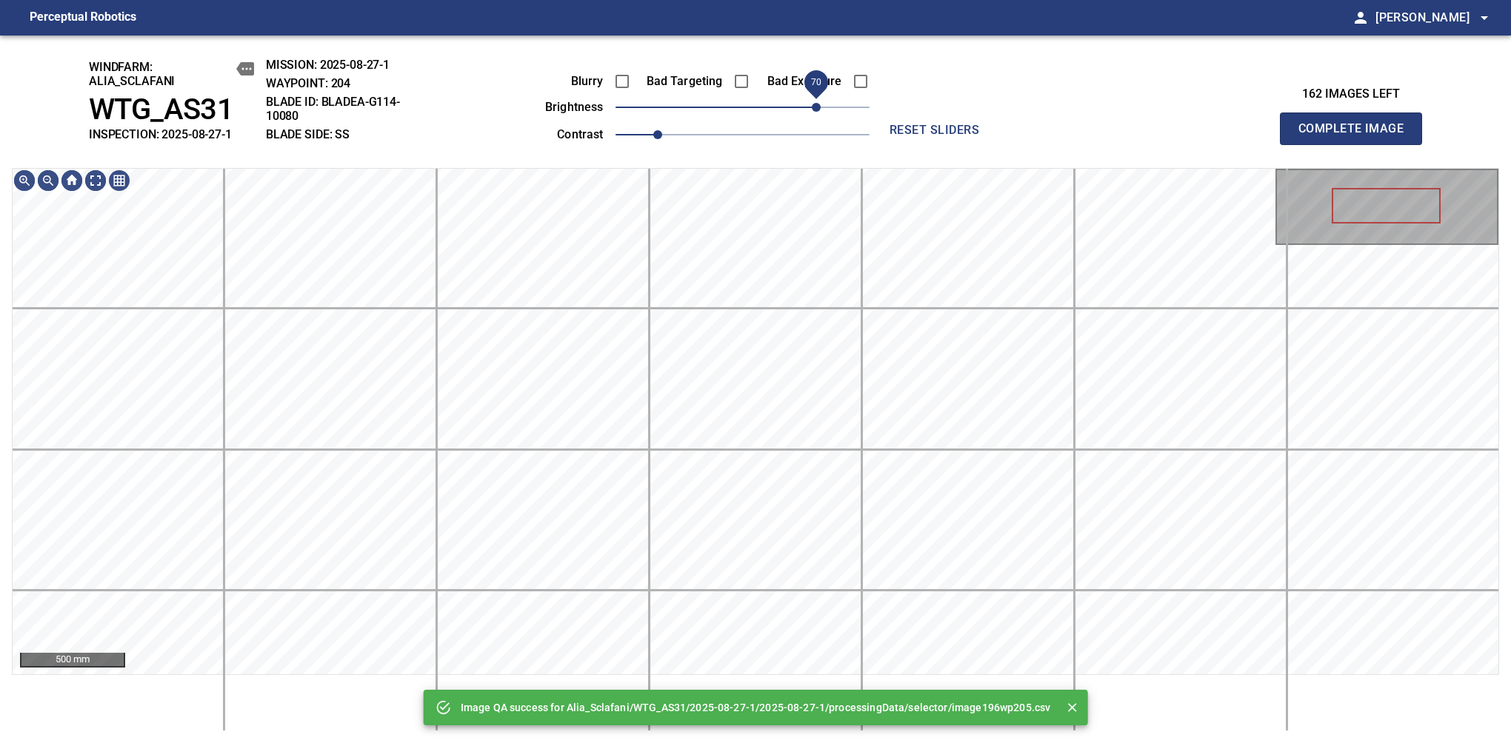
drag, startPoint x: 773, startPoint y: 110, endPoint x: 812, endPoint y: 98, distance: 41.2
click at [812, 98] on span "70" at bounding box center [742, 107] width 254 height 21
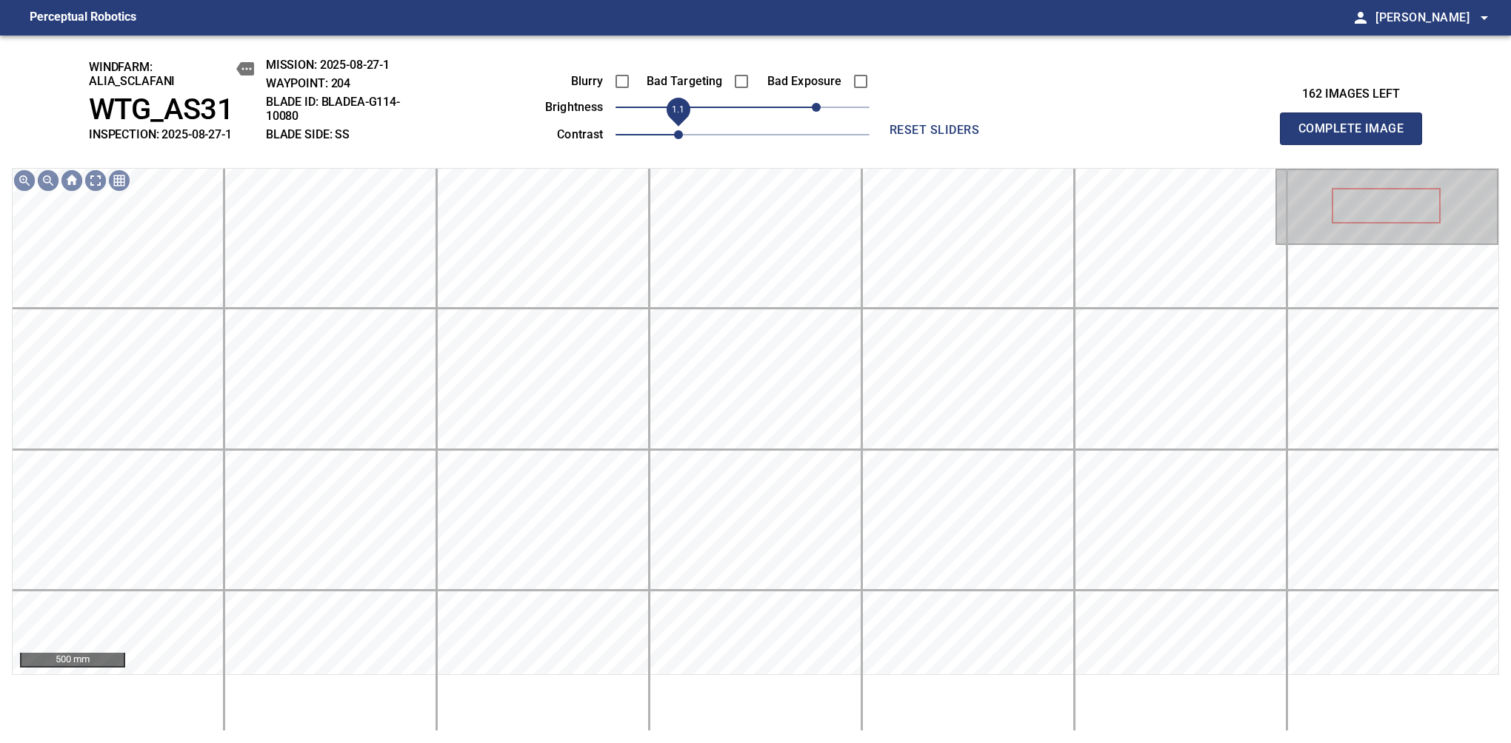
click at [674, 136] on span "1.1" at bounding box center [678, 134] width 9 height 9
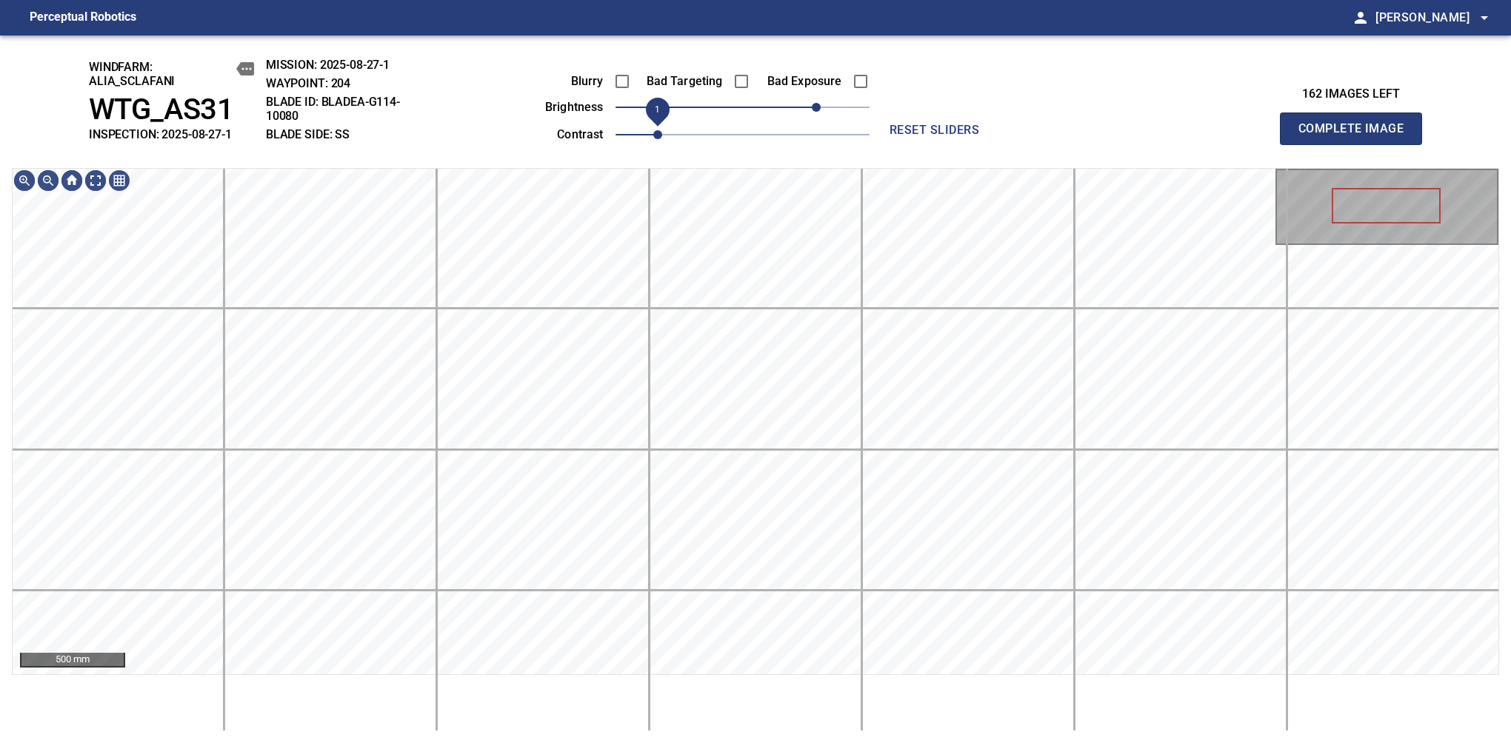
click at [662, 139] on span "1" at bounding box center [657, 134] width 9 height 9
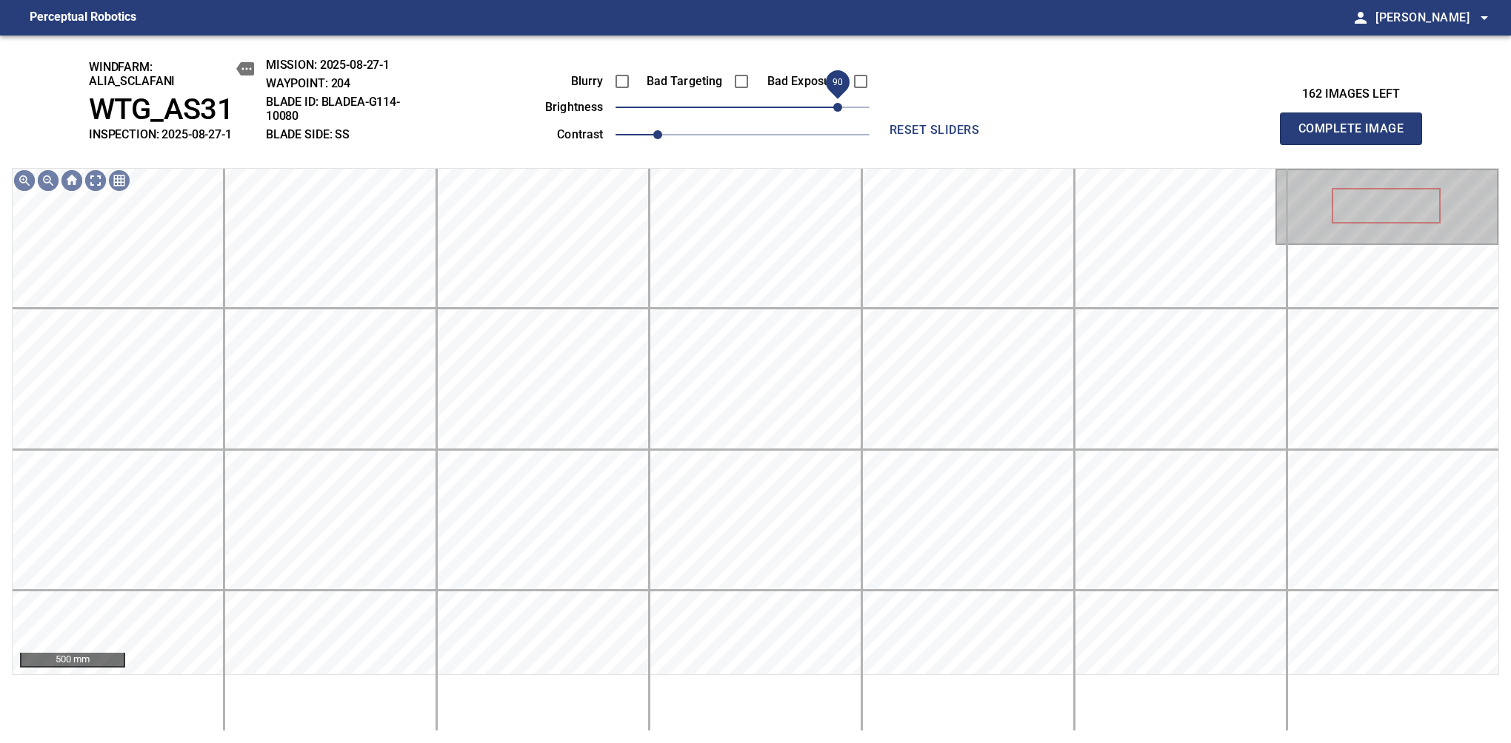
drag, startPoint x: 820, startPoint y: 108, endPoint x: 833, endPoint y: 98, distance: 16.3
click at [833, 103] on span "90" at bounding box center [837, 107] width 9 height 9
click at [829, 112] on span "80" at bounding box center [826, 107] width 9 height 9
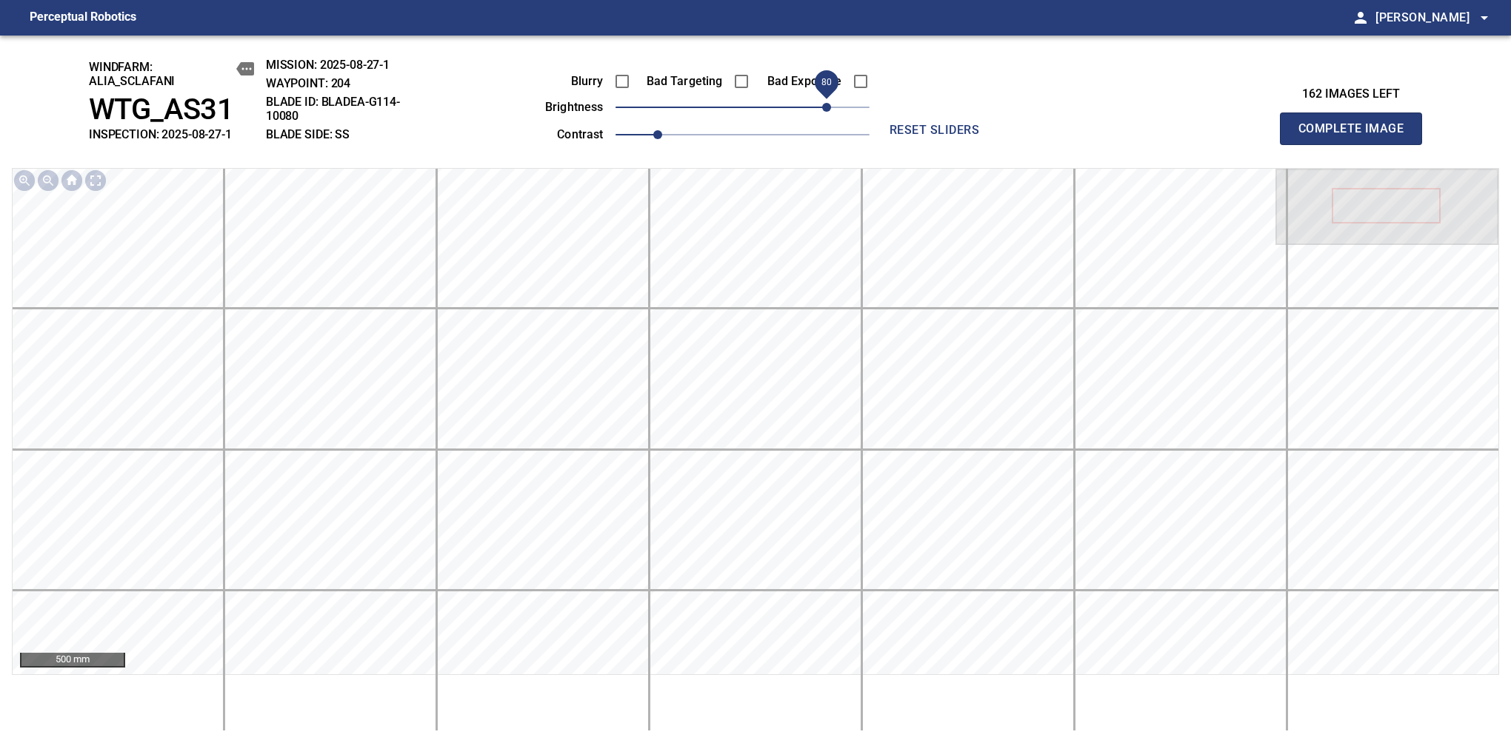
click at [1357, 136] on span "Complete Image" at bounding box center [1351, 128] width 110 height 21
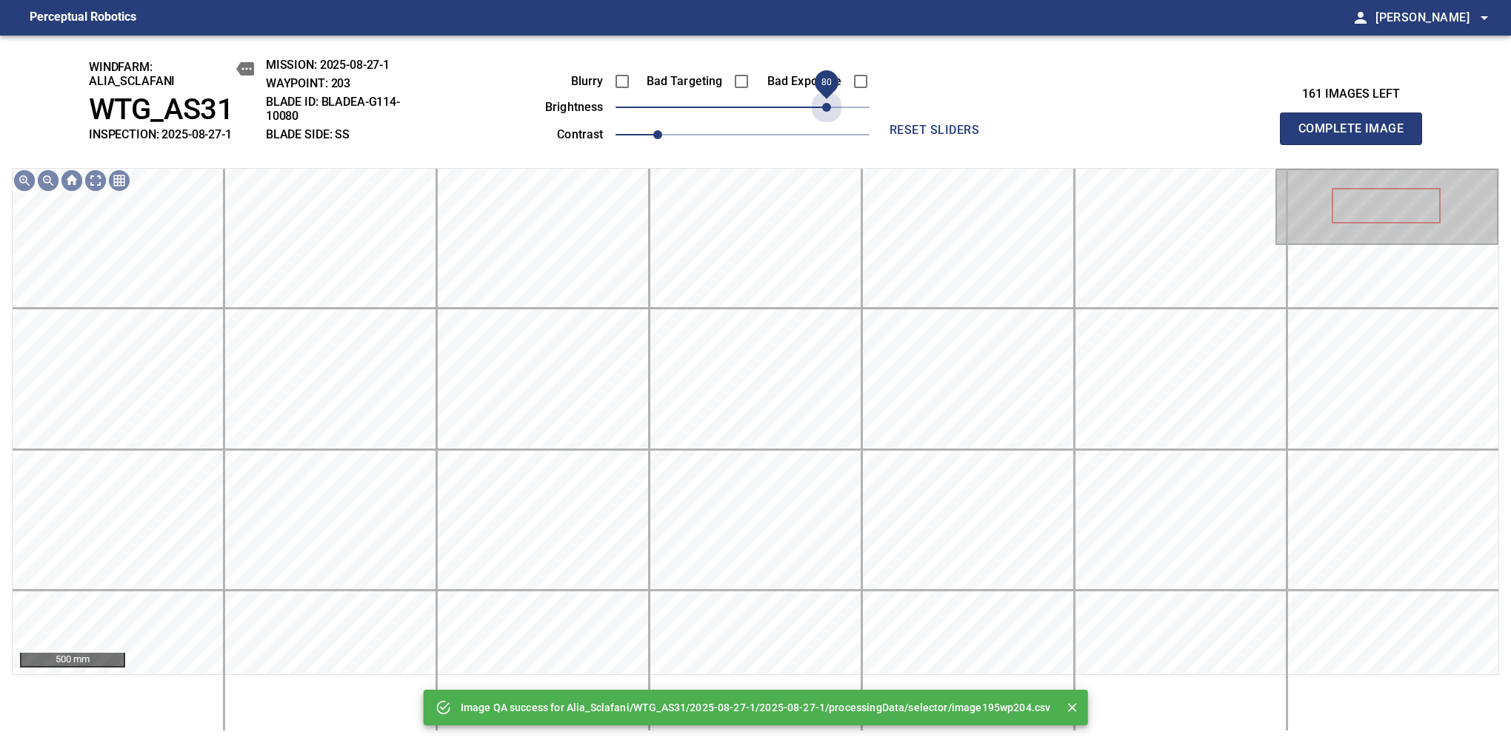
click at [829, 113] on span "80" at bounding box center [742, 107] width 254 height 21
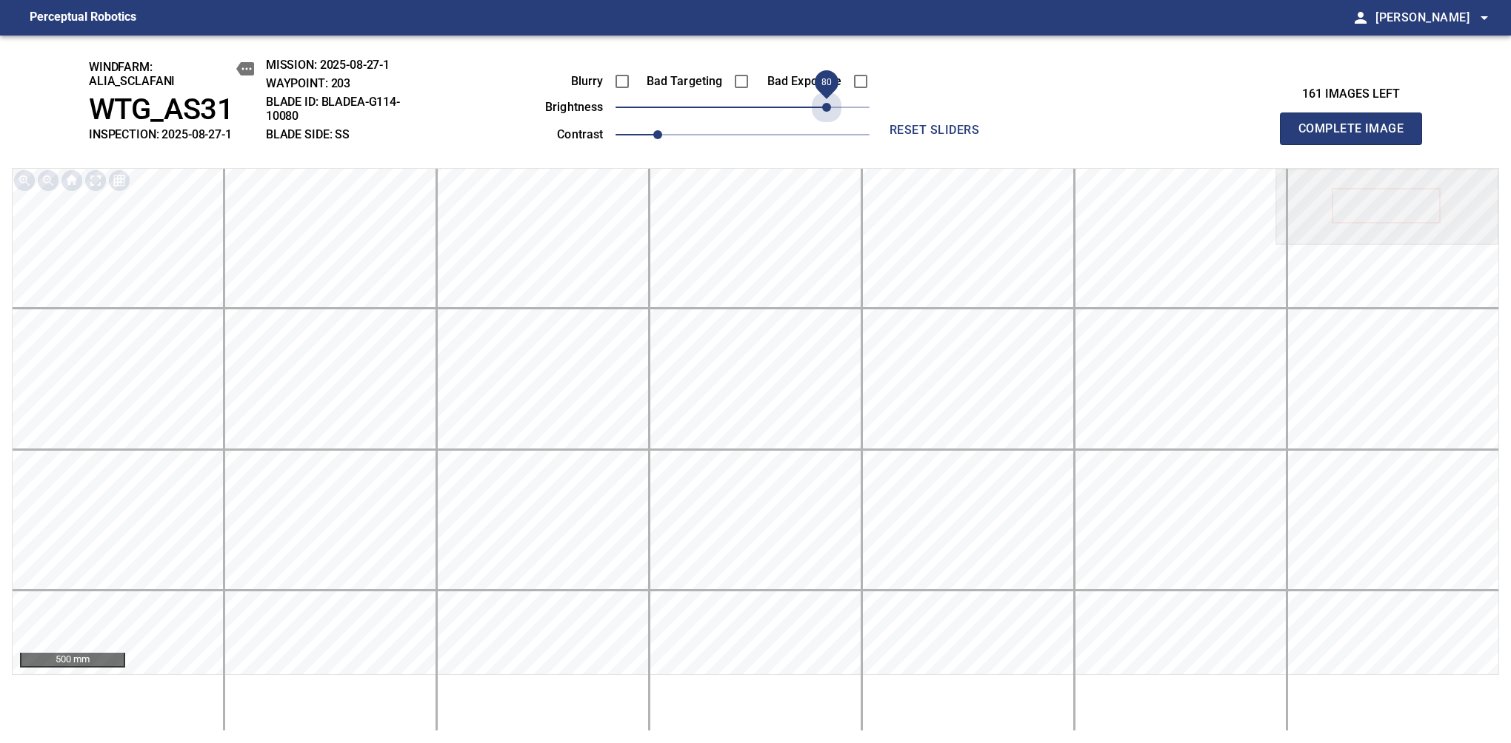
click at [829, 112] on span "80" at bounding box center [826, 107] width 9 height 9
click at [1357, 136] on span "Complete Image" at bounding box center [1351, 128] width 110 height 21
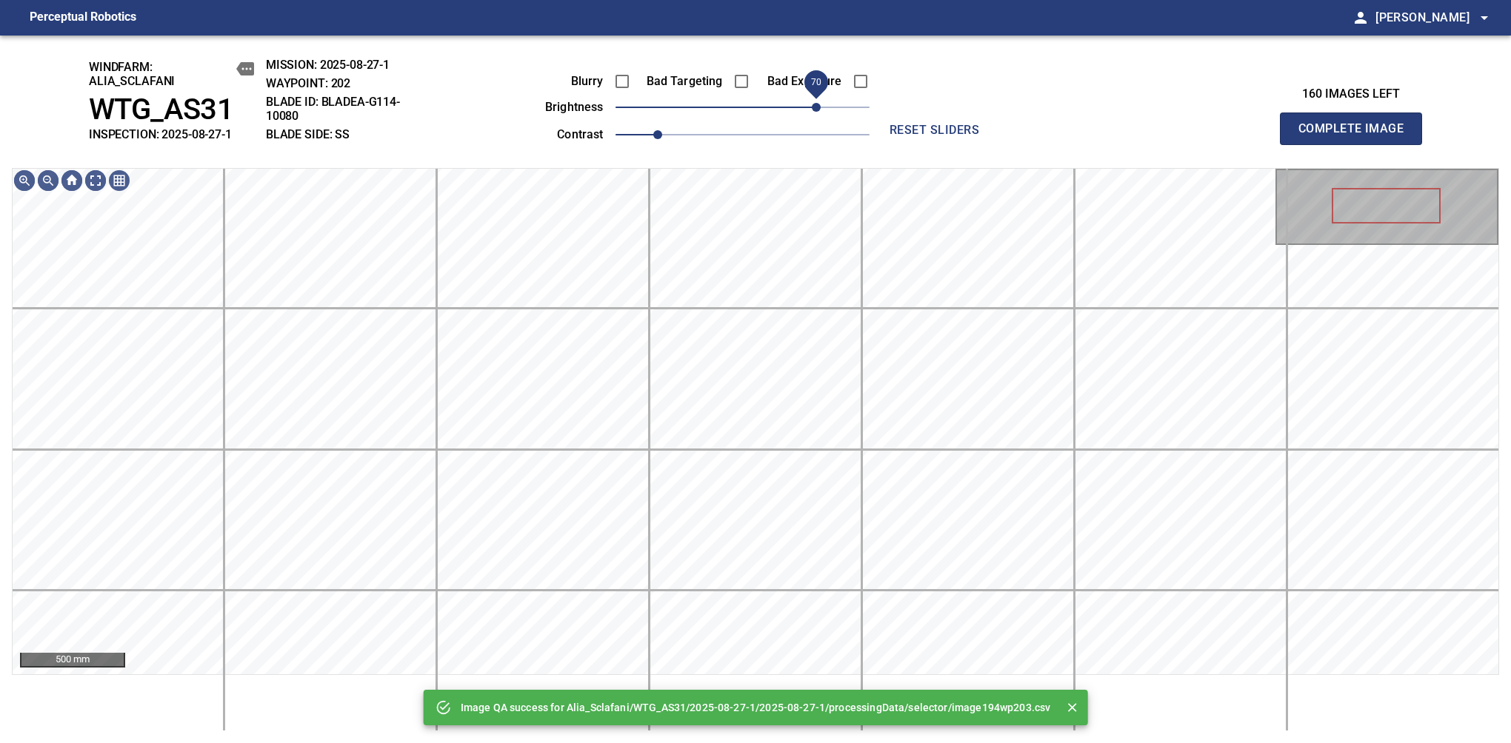
click at [820, 110] on span "70" at bounding box center [742, 107] width 254 height 21
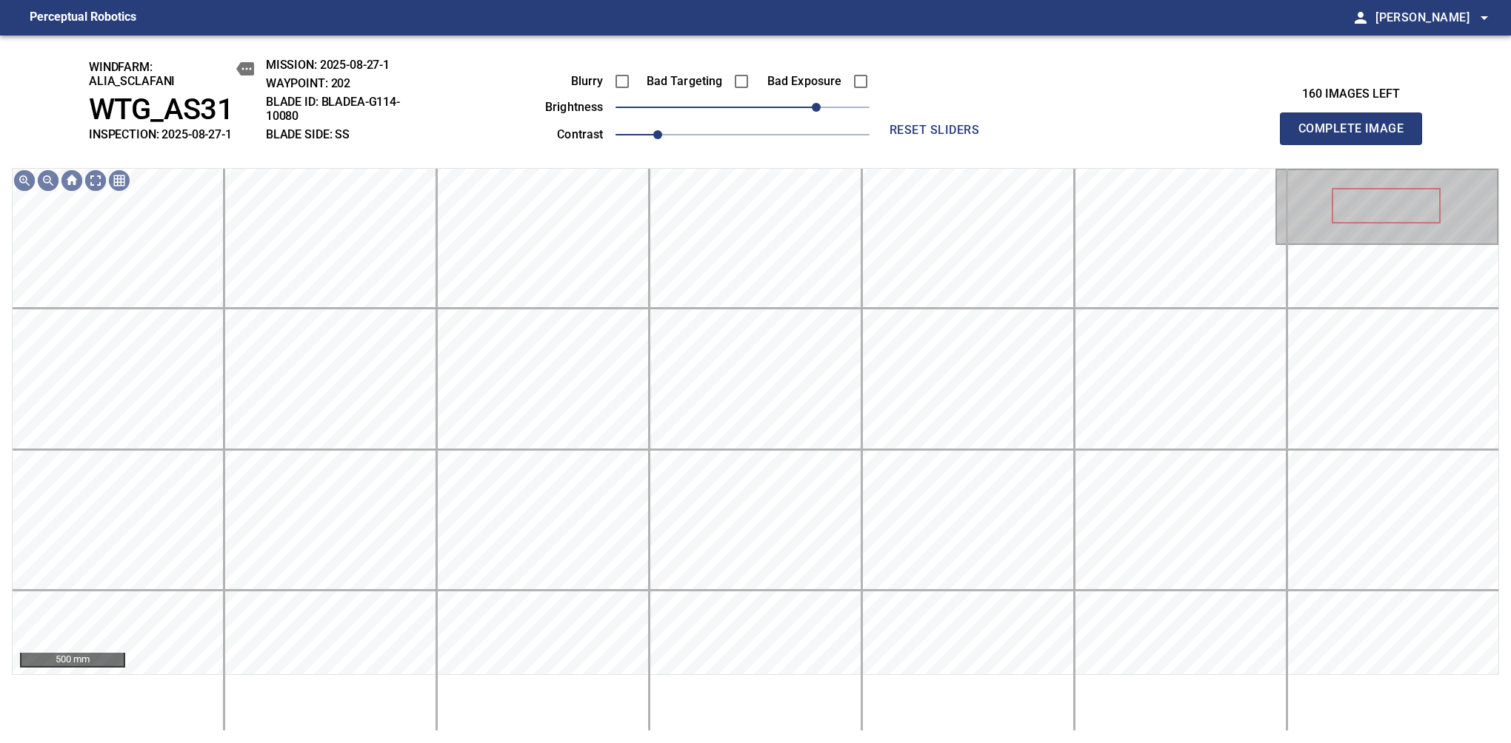
click at [1357, 136] on span "Complete Image" at bounding box center [1351, 128] width 110 height 21
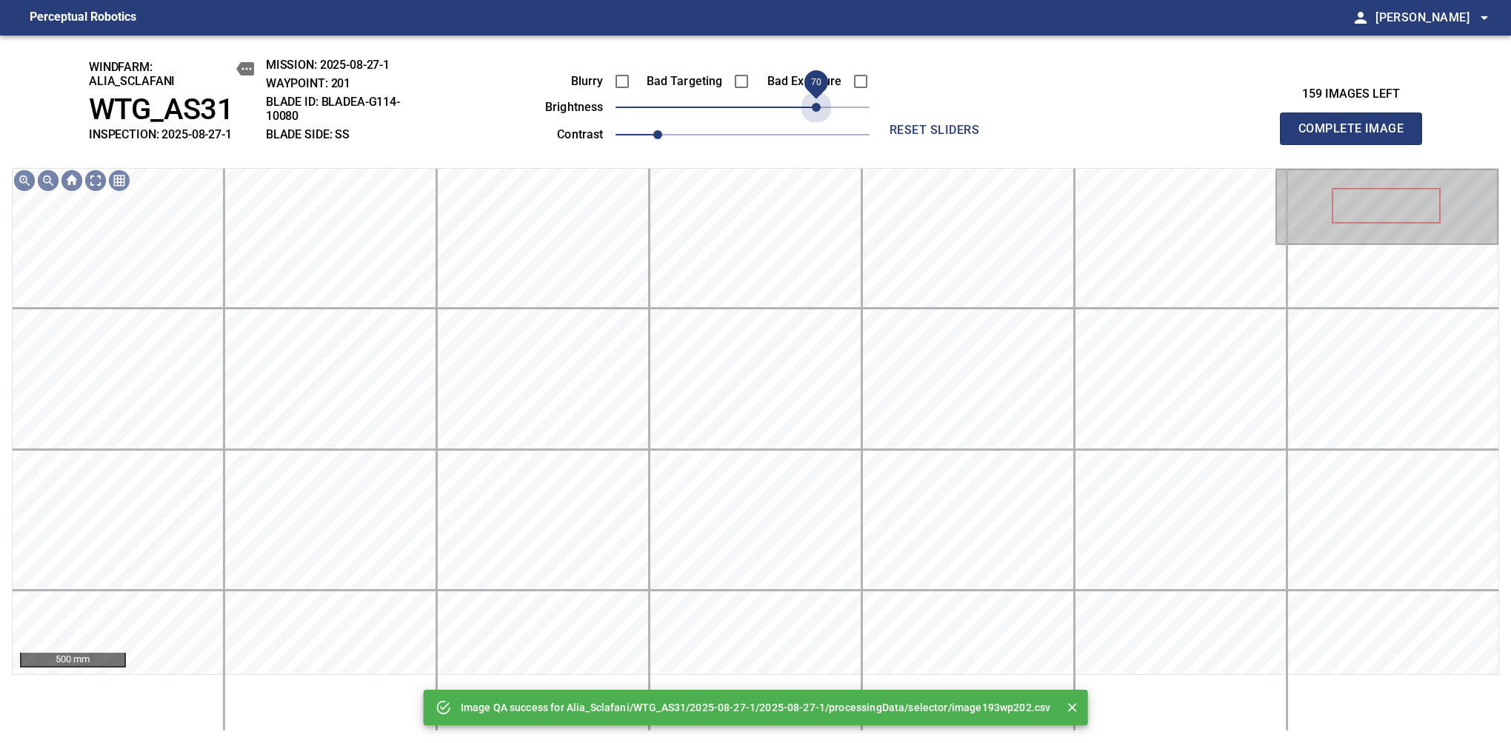
click at [820, 110] on span "70" at bounding box center [742, 107] width 254 height 21
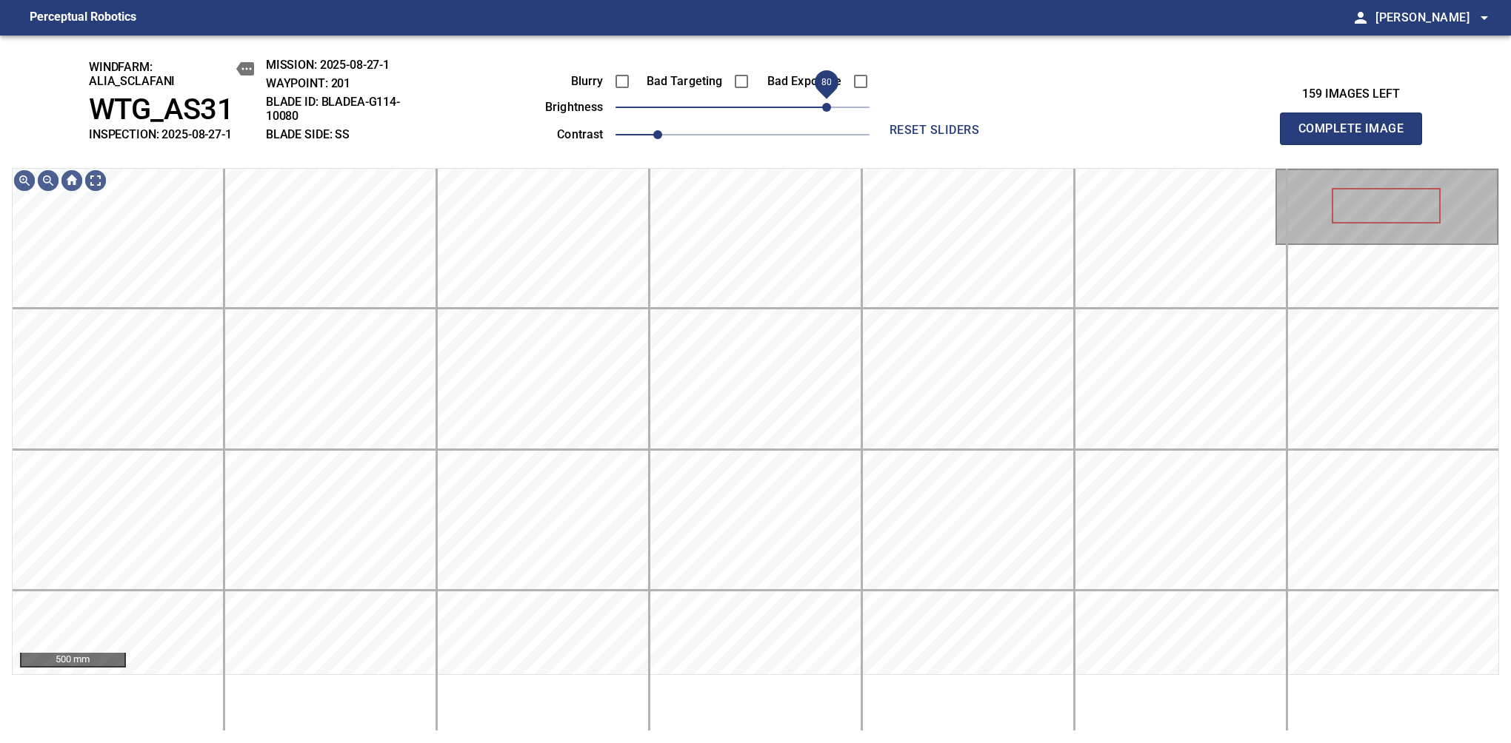
drag, startPoint x: 817, startPoint y: 107, endPoint x: 826, endPoint y: 106, distance: 8.3
click at [826, 106] on span "80" at bounding box center [826, 107] width 9 height 9
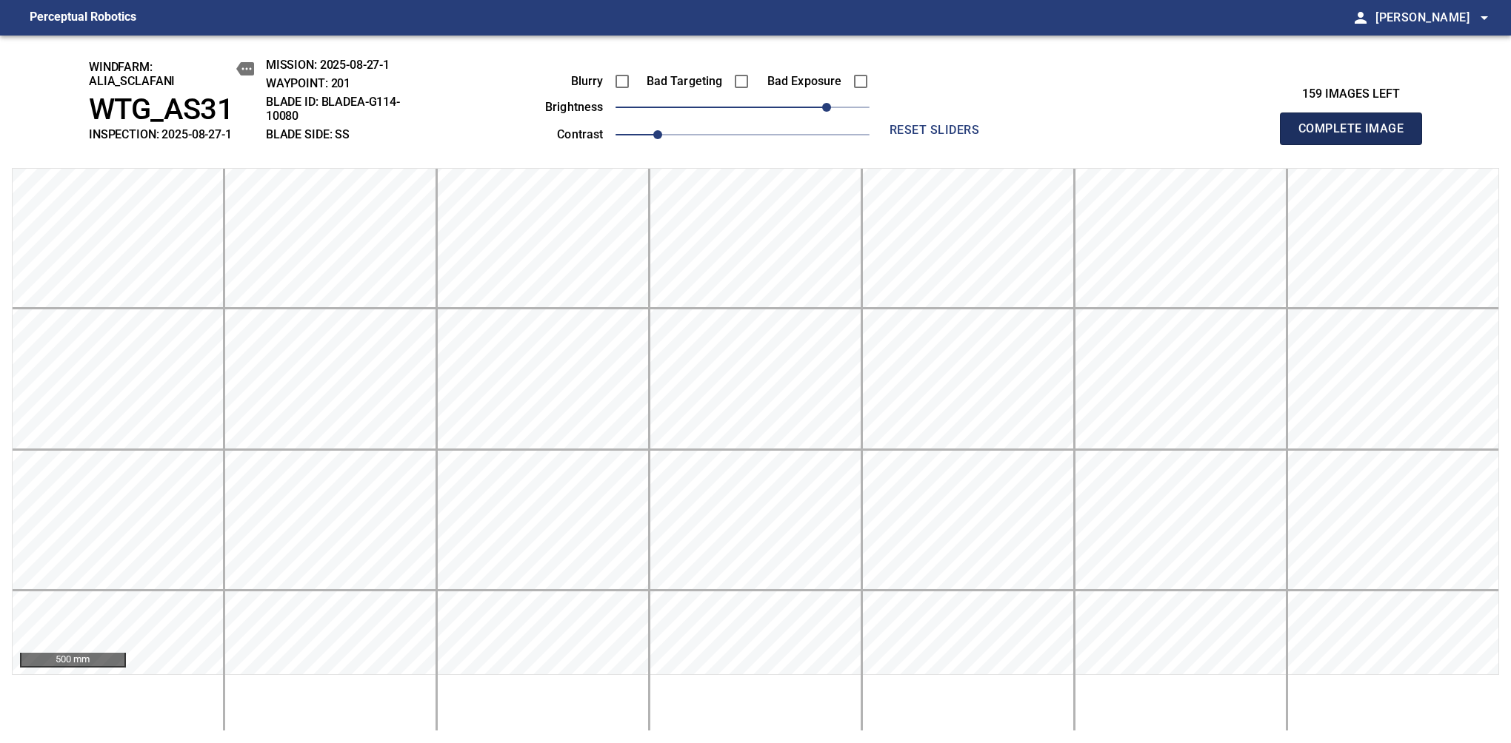
click at [1357, 136] on span "Complete Image" at bounding box center [1351, 128] width 110 height 21
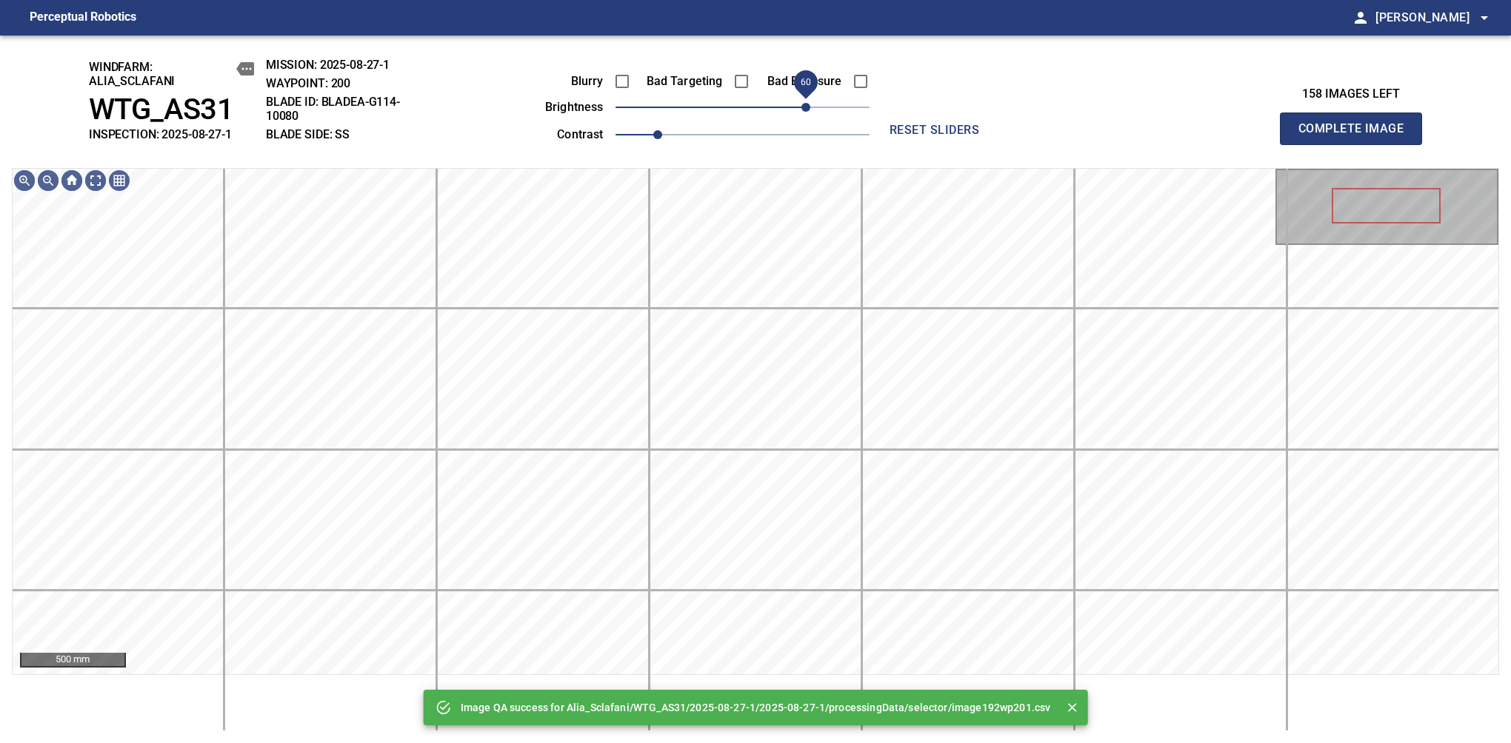
drag, startPoint x: 823, startPoint y: 118, endPoint x: 810, endPoint y: 116, distance: 12.9
click at [810, 116] on span "60" at bounding box center [742, 107] width 254 height 21
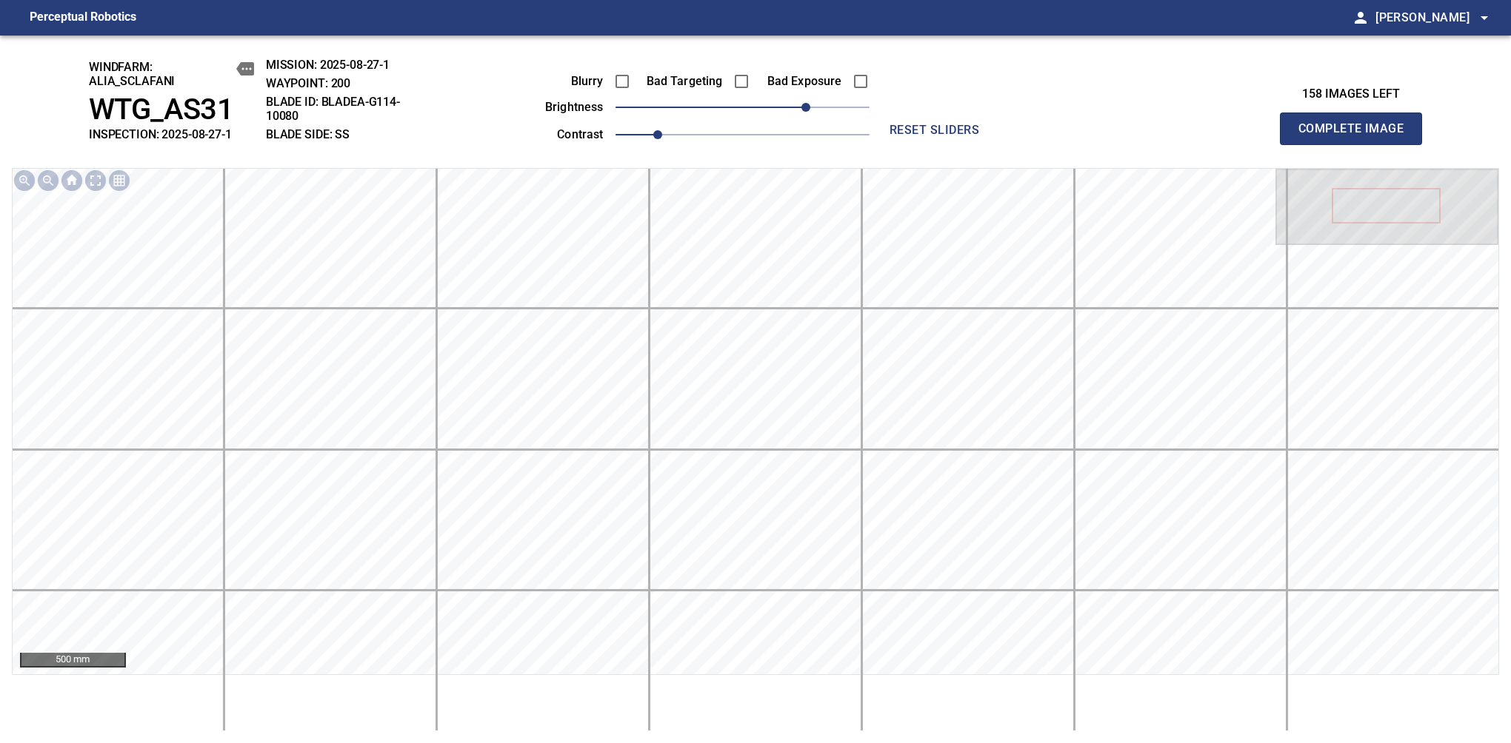
click at [1357, 136] on span "Complete Image" at bounding box center [1351, 128] width 110 height 21
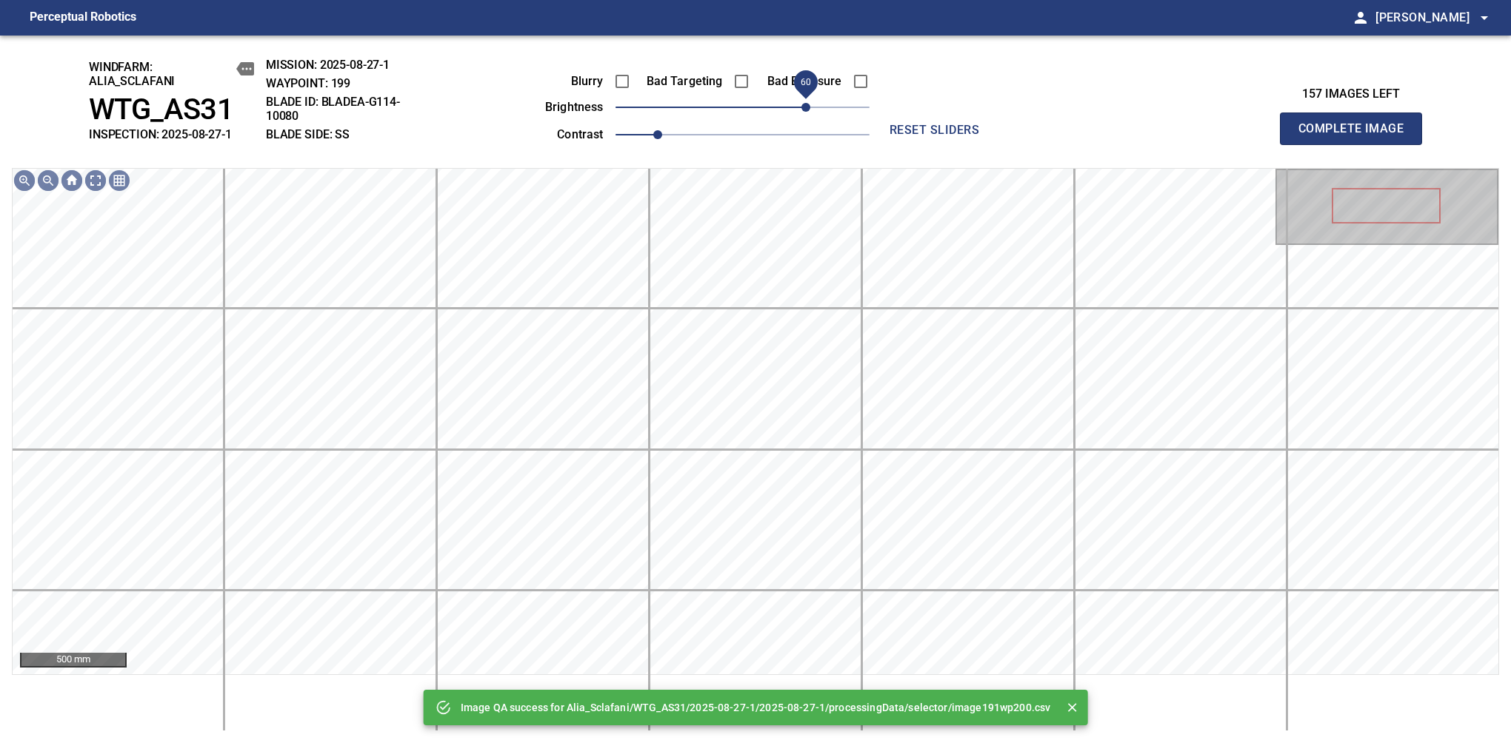
drag, startPoint x: 764, startPoint y: 111, endPoint x: 802, endPoint y: 106, distance: 38.1
click at [802, 106] on span "60" at bounding box center [742, 107] width 254 height 21
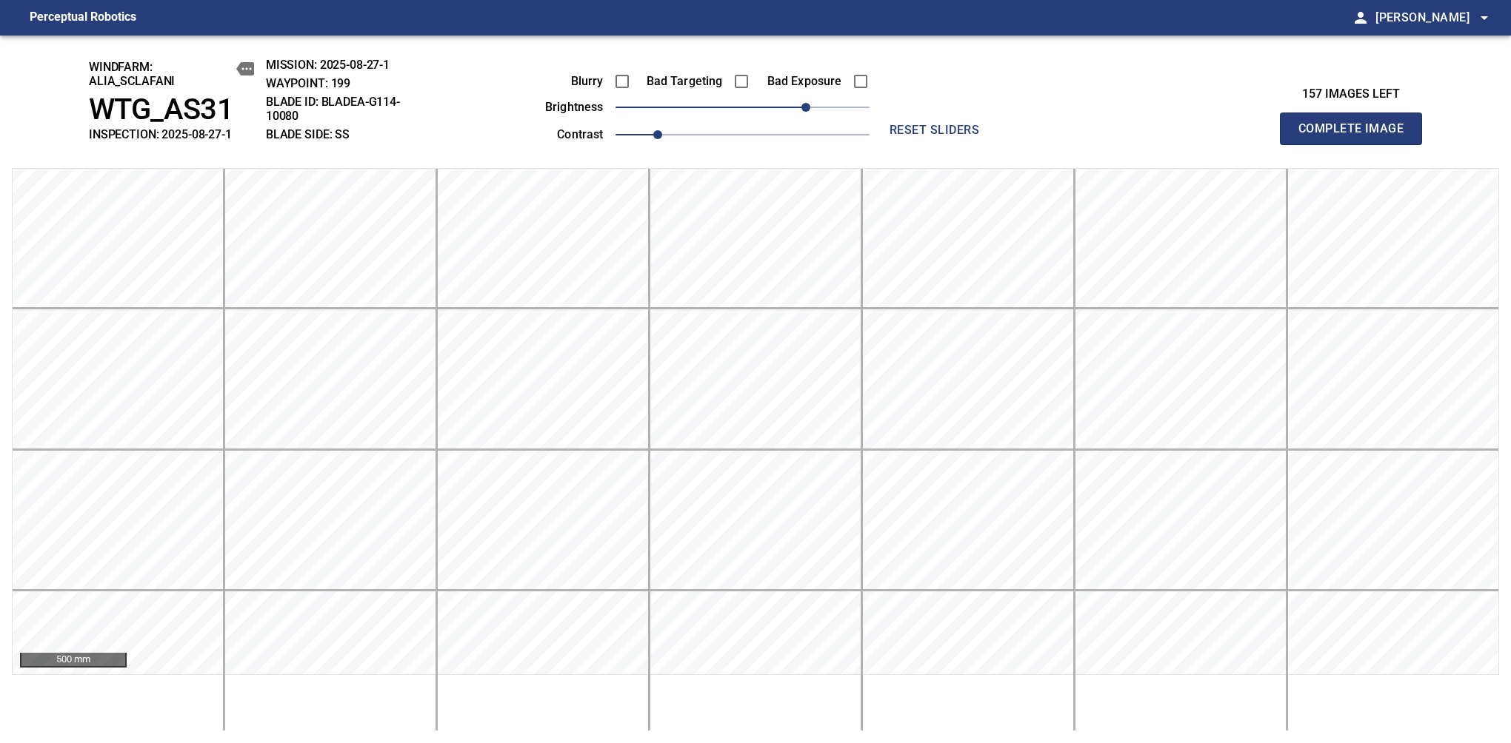
click at [1357, 136] on span "Complete Image" at bounding box center [1351, 128] width 110 height 21
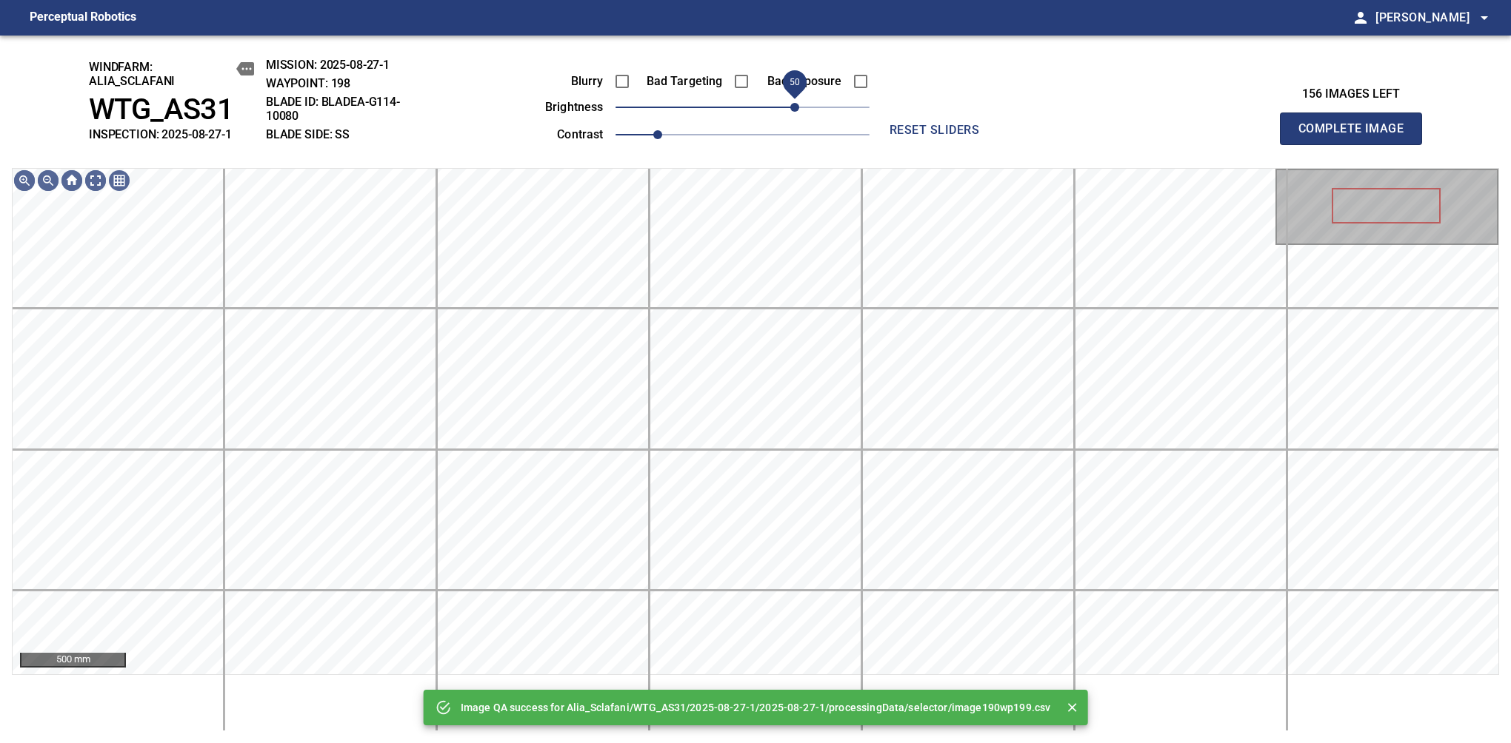
drag, startPoint x: 766, startPoint y: 108, endPoint x: 800, endPoint y: 101, distance: 34.9
click at [800, 101] on span "50" at bounding box center [742, 107] width 254 height 21
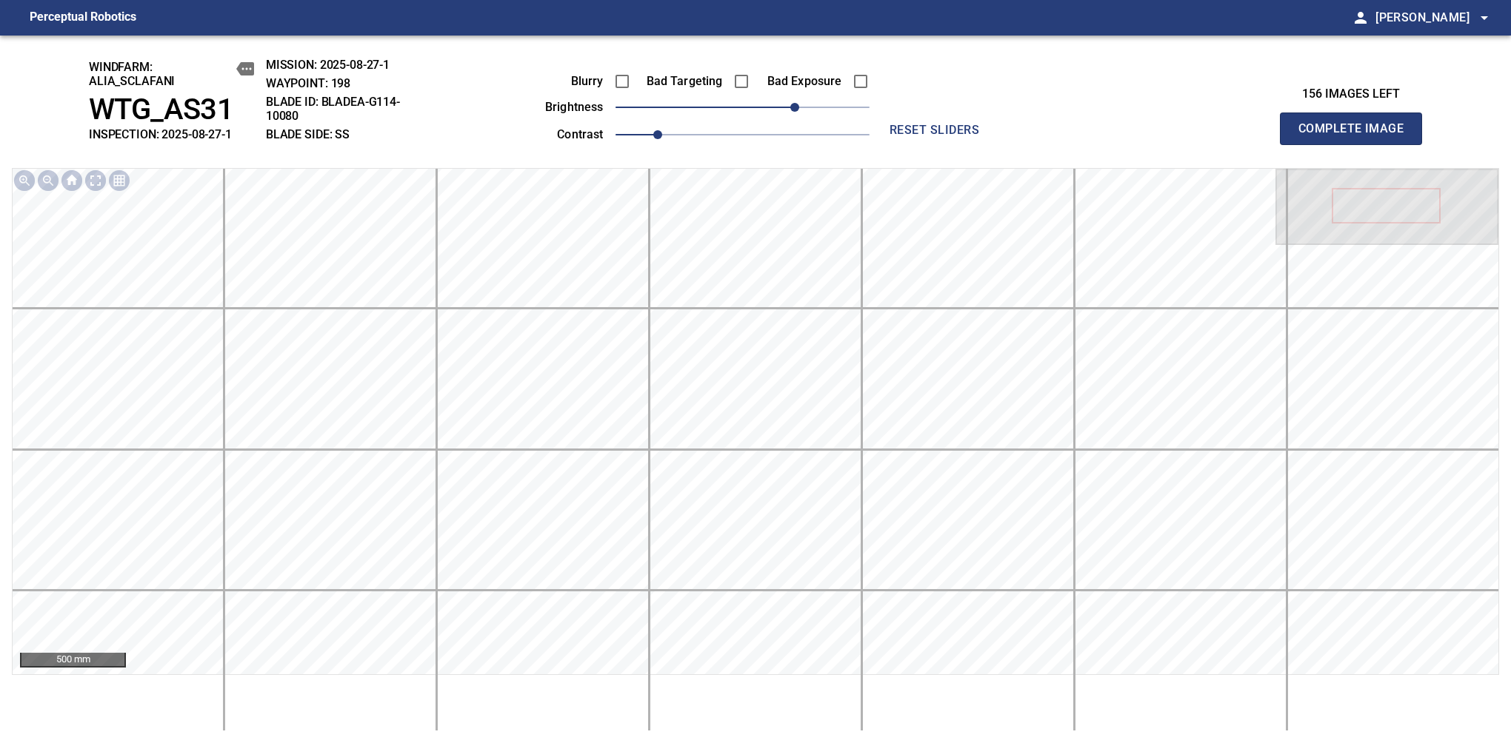
click at [1357, 136] on span "Complete Image" at bounding box center [1351, 128] width 110 height 21
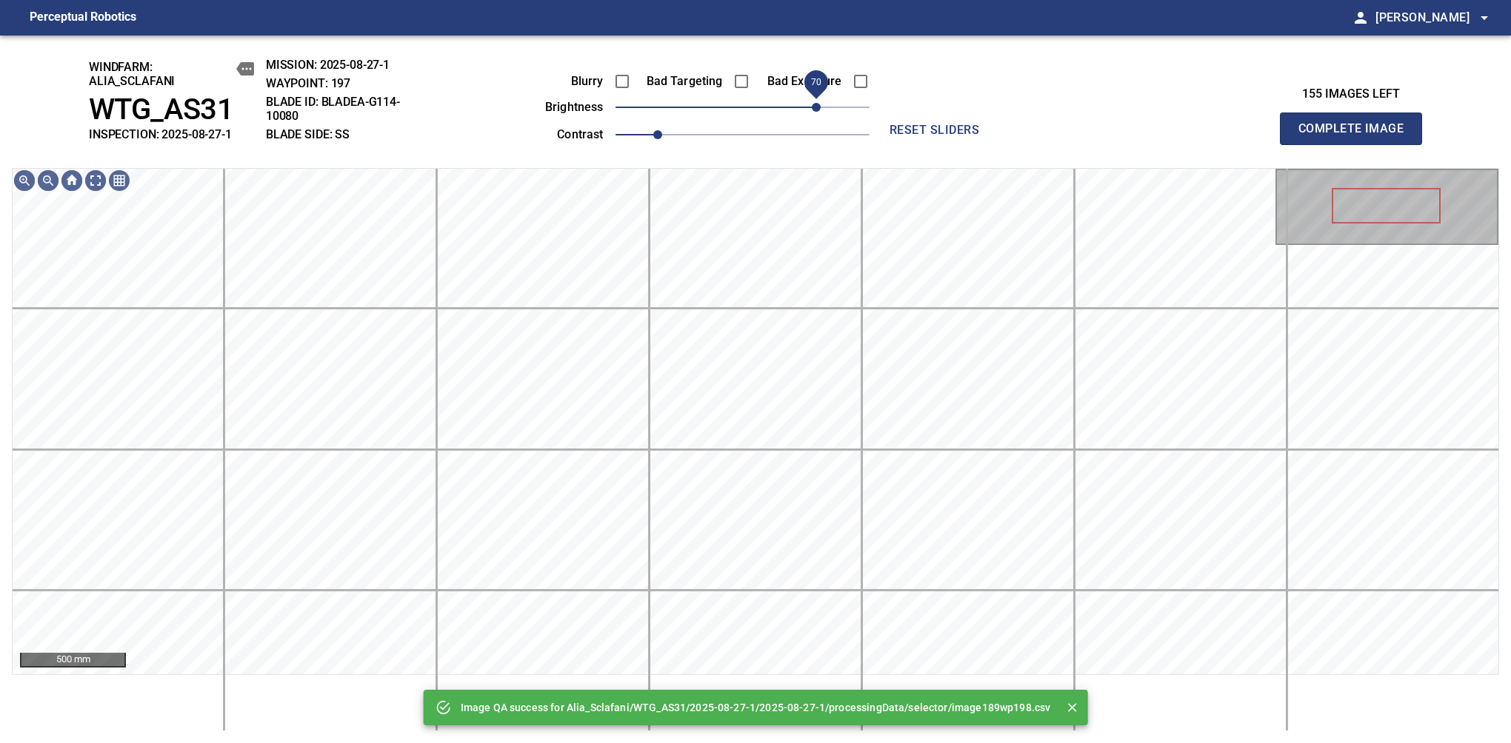
drag, startPoint x: 803, startPoint y: 98, endPoint x: 817, endPoint y: 93, distance: 15.7
click at [817, 97] on span "70" at bounding box center [742, 107] width 254 height 21
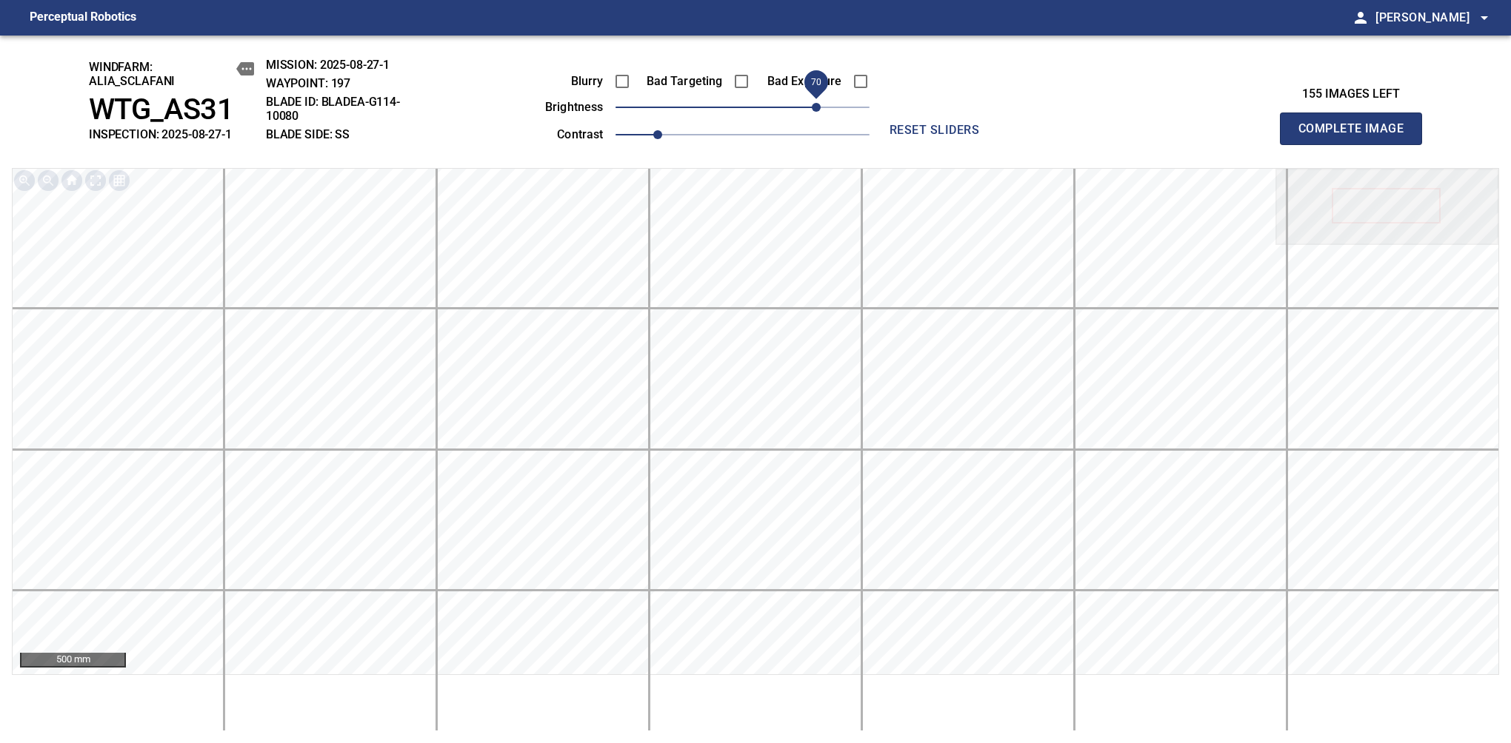
click at [1357, 136] on span "Complete Image" at bounding box center [1351, 128] width 110 height 21
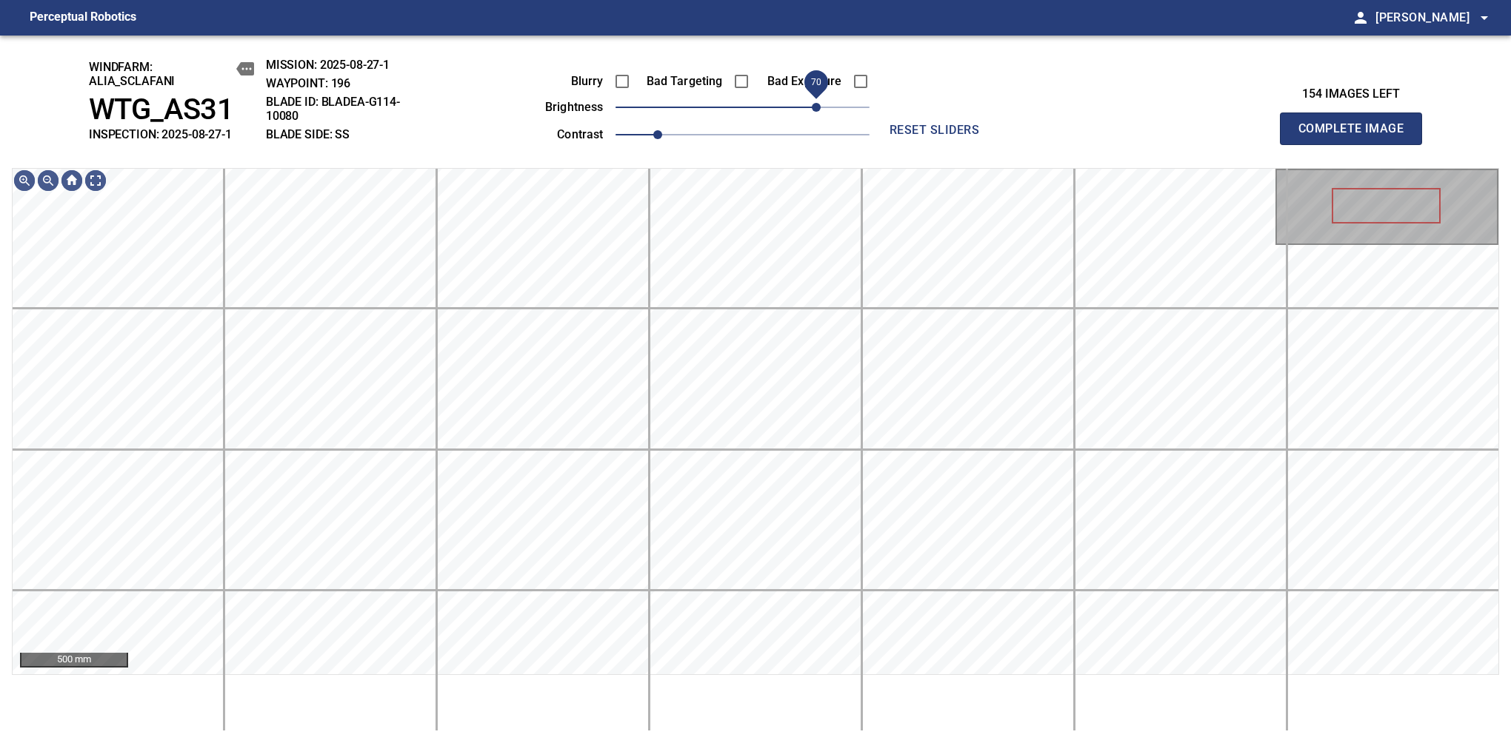
drag, startPoint x: 825, startPoint y: 104, endPoint x: 815, endPoint y: 104, distance: 10.4
click at [815, 104] on span "70" at bounding box center [742, 107] width 254 height 21
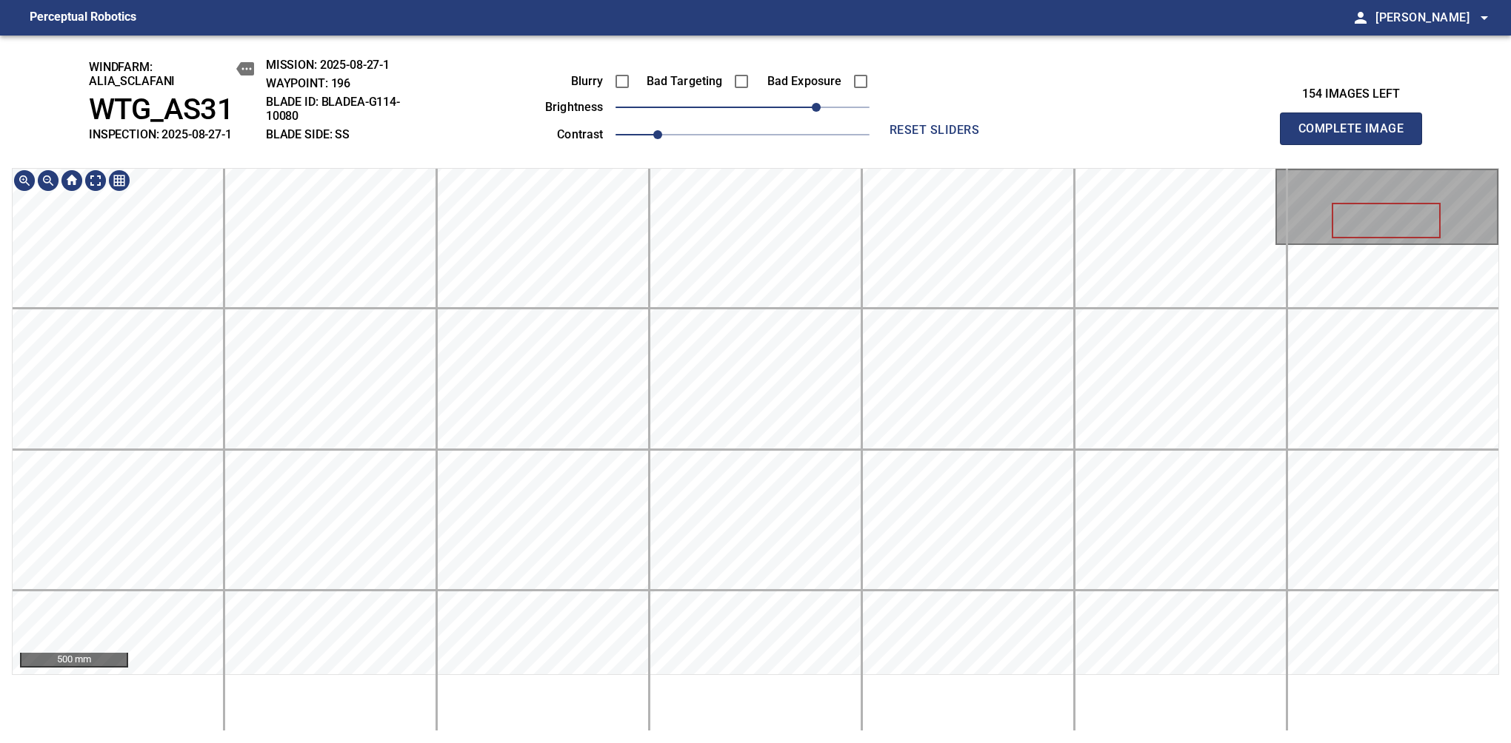
click at [1357, 136] on span "Complete Image" at bounding box center [1351, 128] width 110 height 21
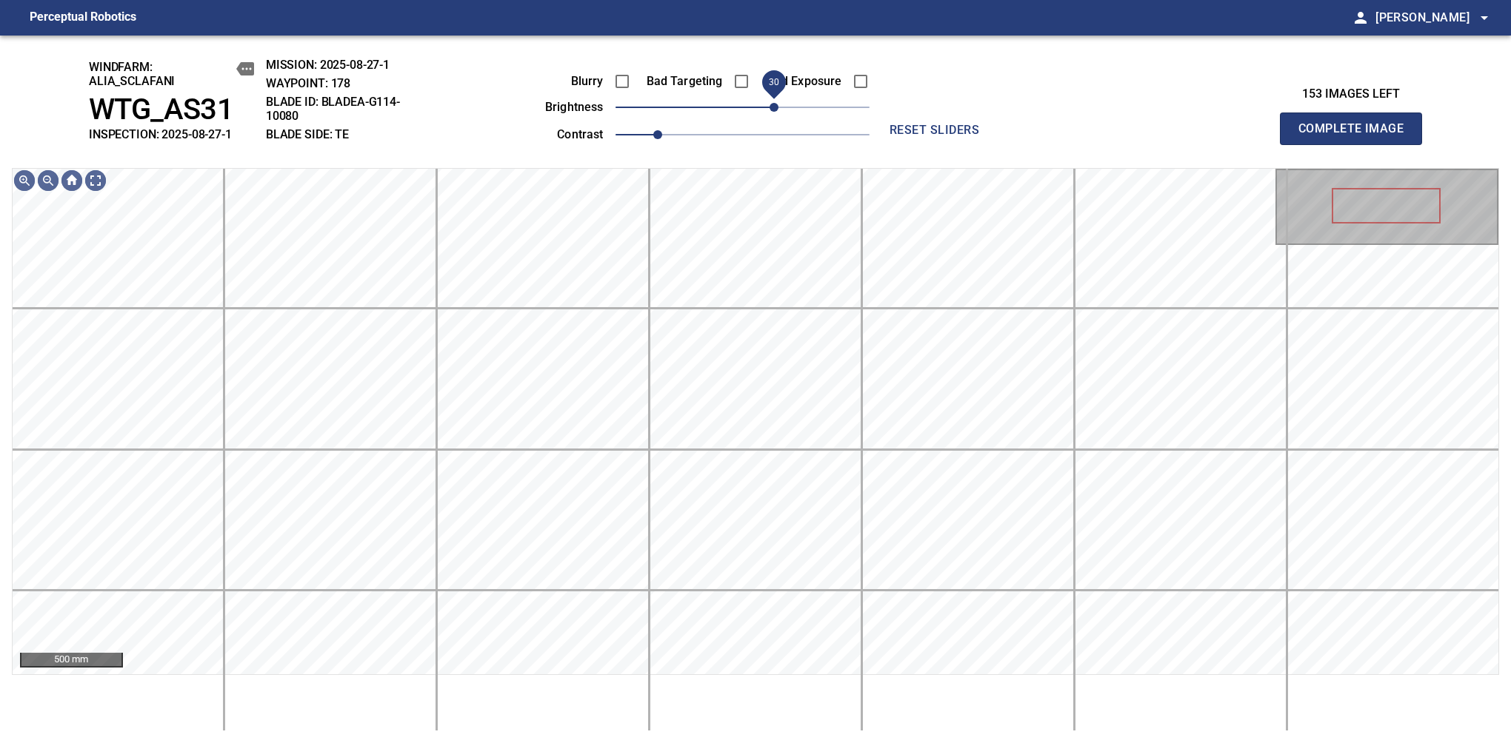
click at [778, 110] on span "30" at bounding box center [773, 107] width 9 height 9
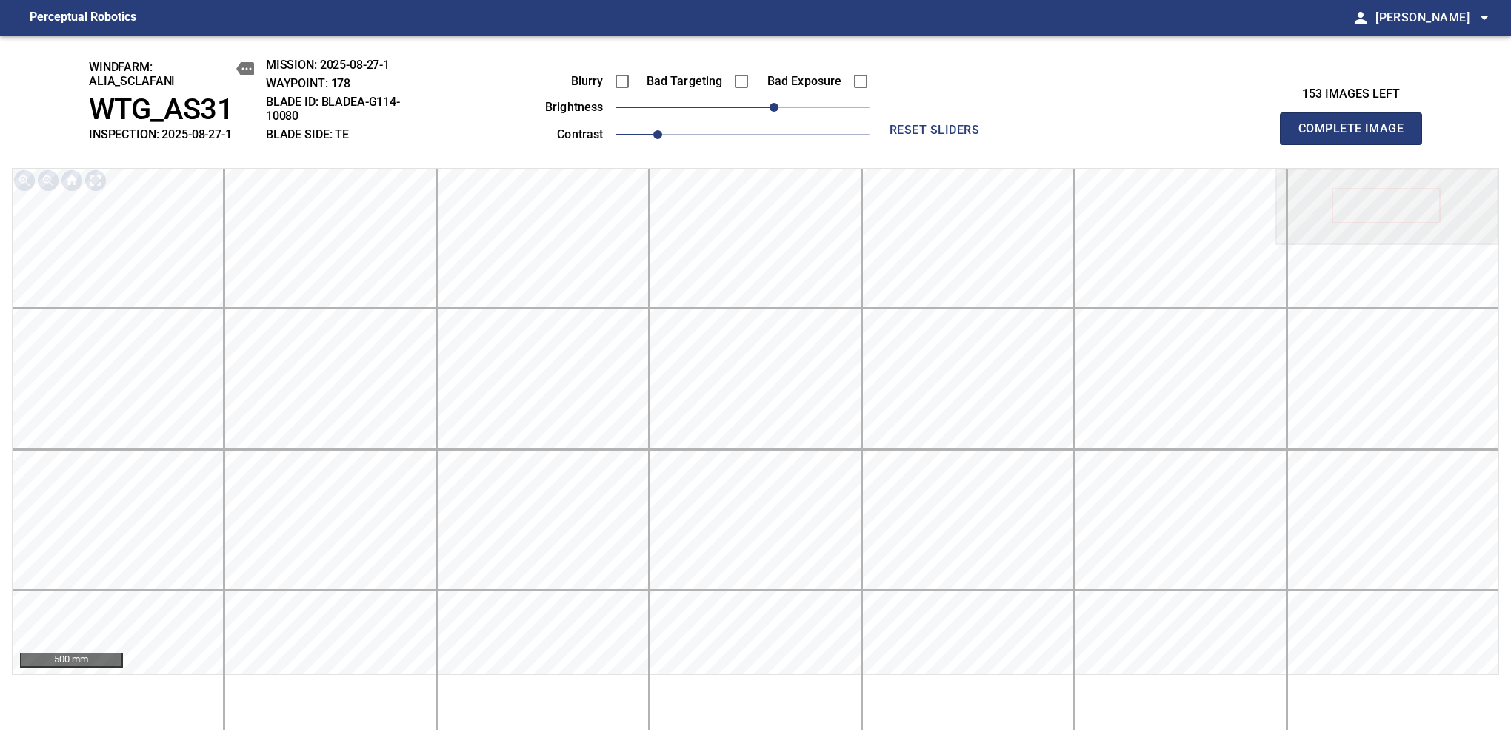
click at [1357, 136] on span "Complete Image" at bounding box center [1351, 128] width 110 height 21
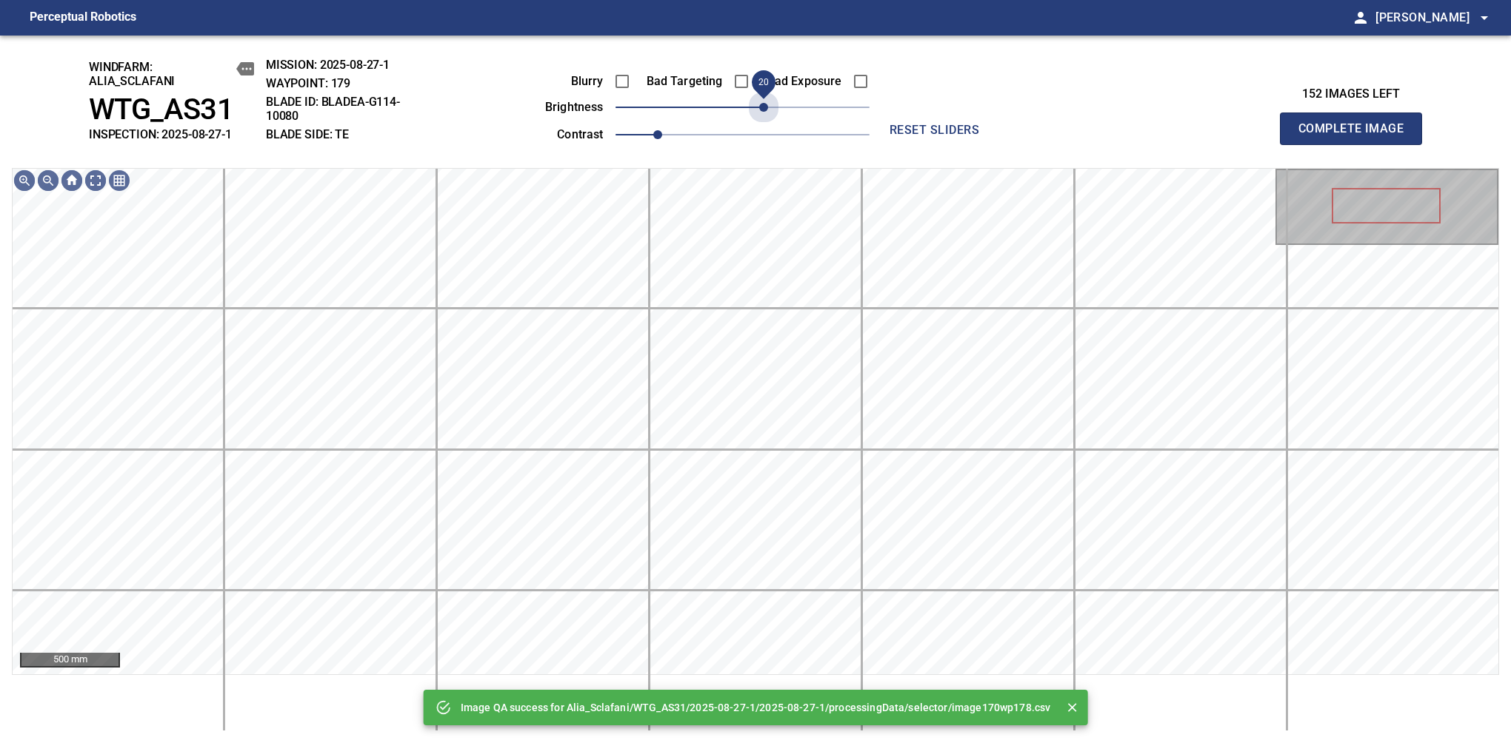
click at [768, 123] on div "Blurry Bad Targeting Bad Exposure brightness 20 contrast 1" at bounding box center [691, 105] width 358 height 79
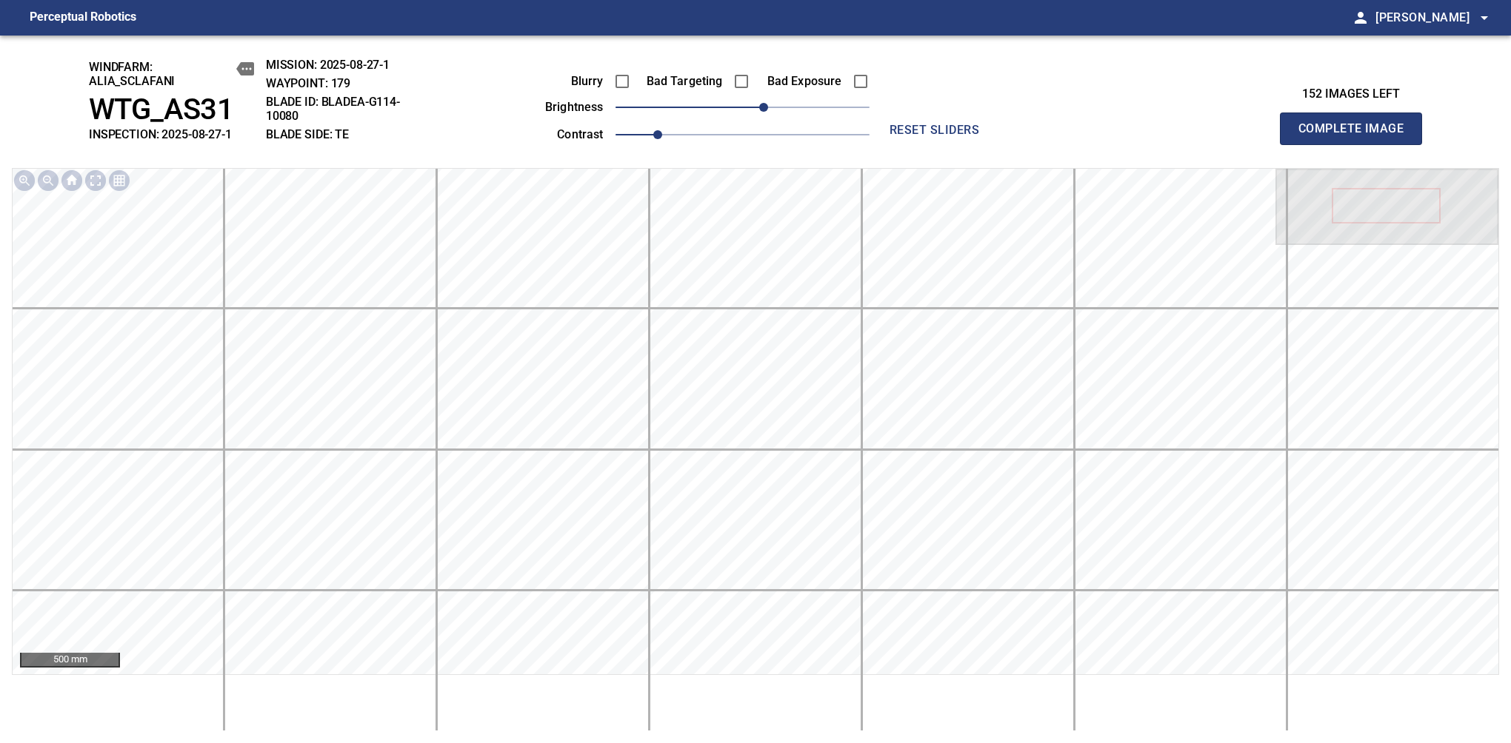
click at [1357, 136] on span "Complete Image" at bounding box center [1351, 128] width 110 height 21
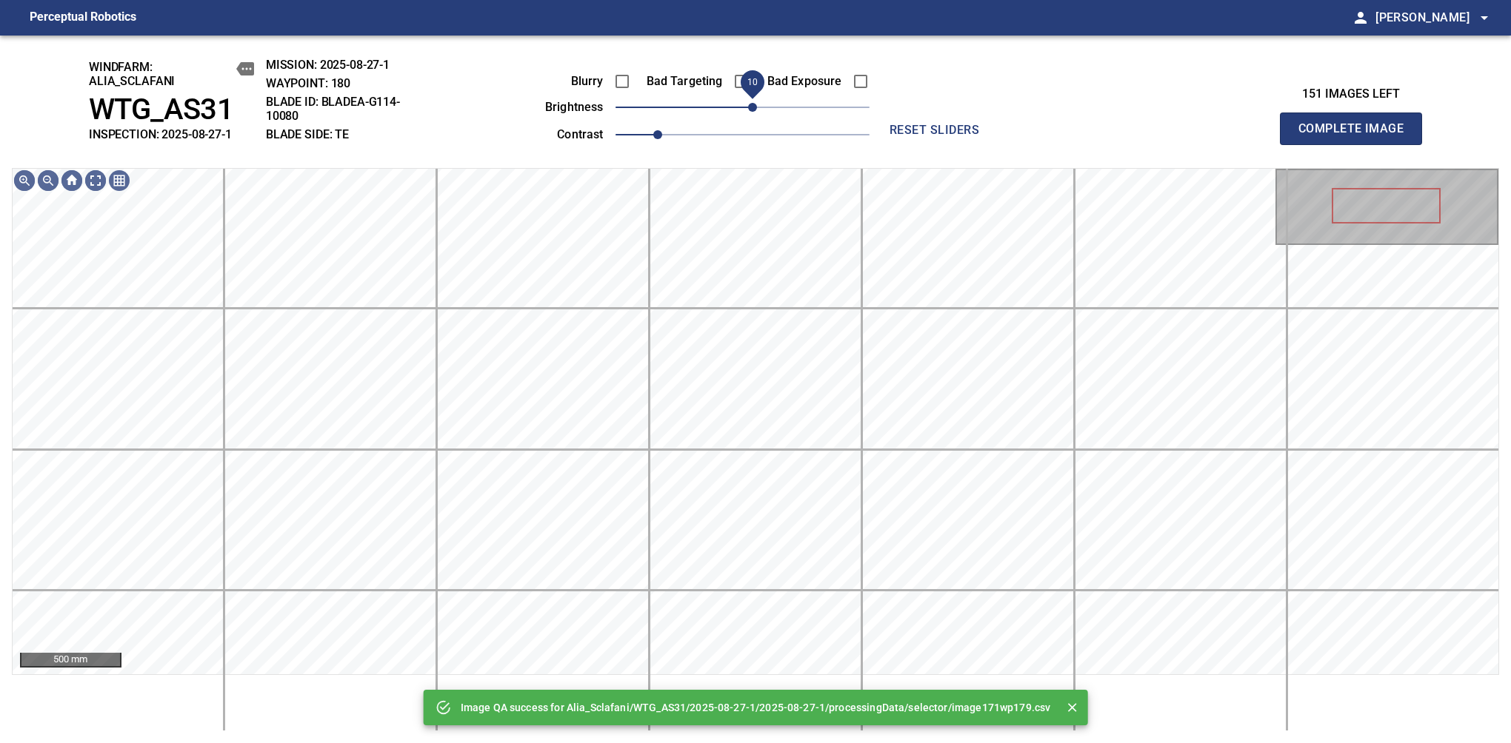
click at [755, 110] on span "10" at bounding box center [752, 107] width 9 height 9
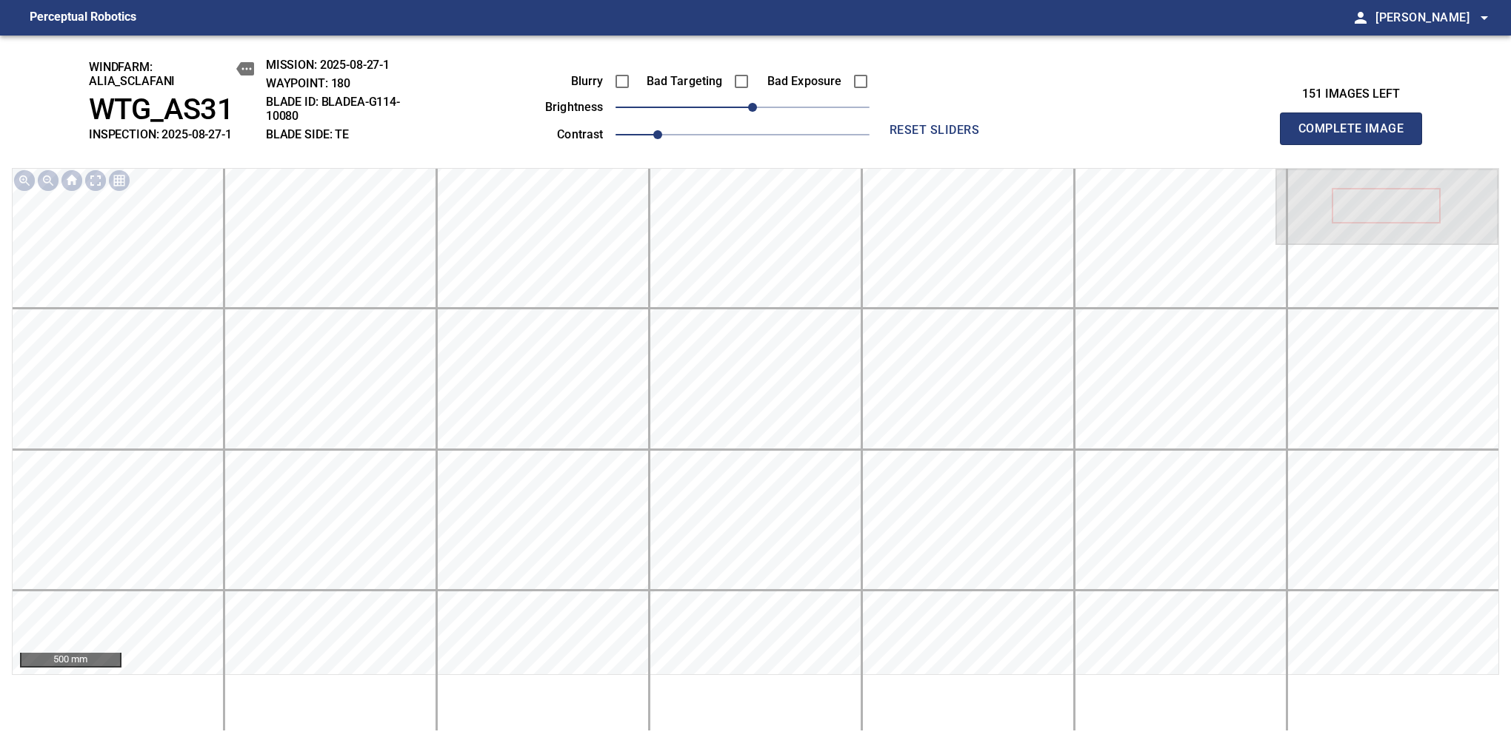
click at [1357, 136] on span "Complete Image" at bounding box center [1351, 128] width 110 height 21
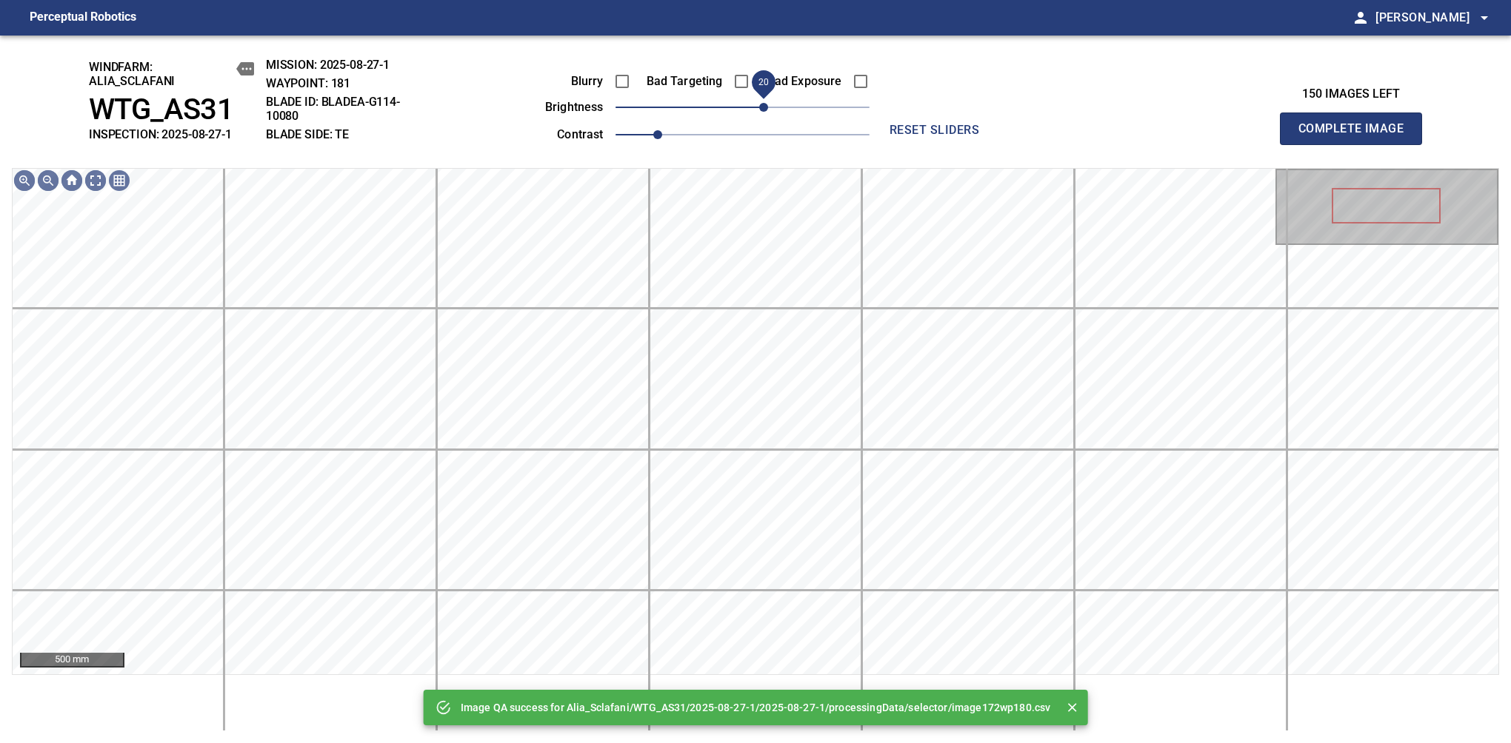
drag, startPoint x: 750, startPoint y: 105, endPoint x: 766, endPoint y: 99, distance: 17.3
click at [766, 103] on span "20" at bounding box center [763, 107] width 9 height 9
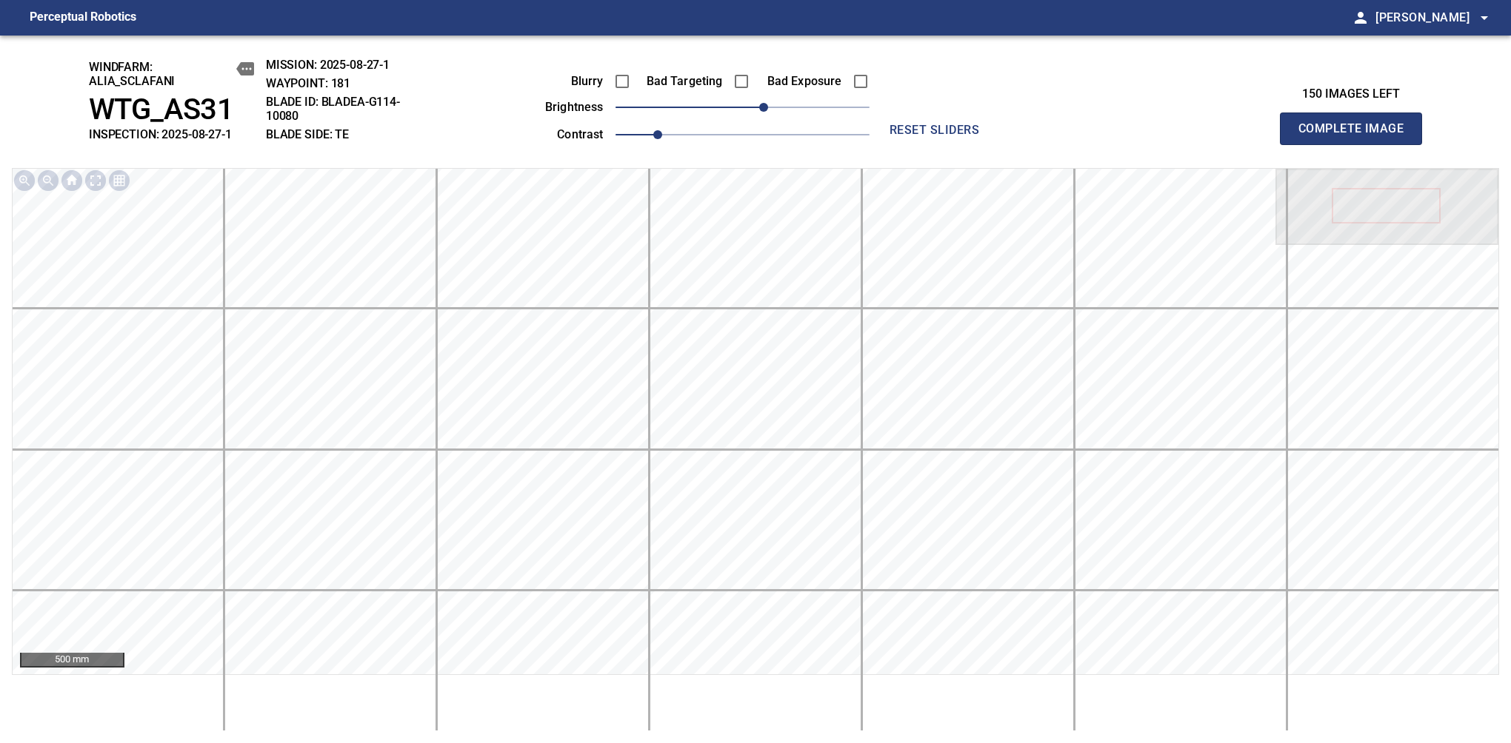
click at [1357, 136] on span "Complete Image" at bounding box center [1351, 128] width 110 height 21
drag, startPoint x: 749, startPoint y: 116, endPoint x: 764, endPoint y: 113, distance: 15.8
click at [764, 112] on span "20" at bounding box center [763, 107] width 9 height 9
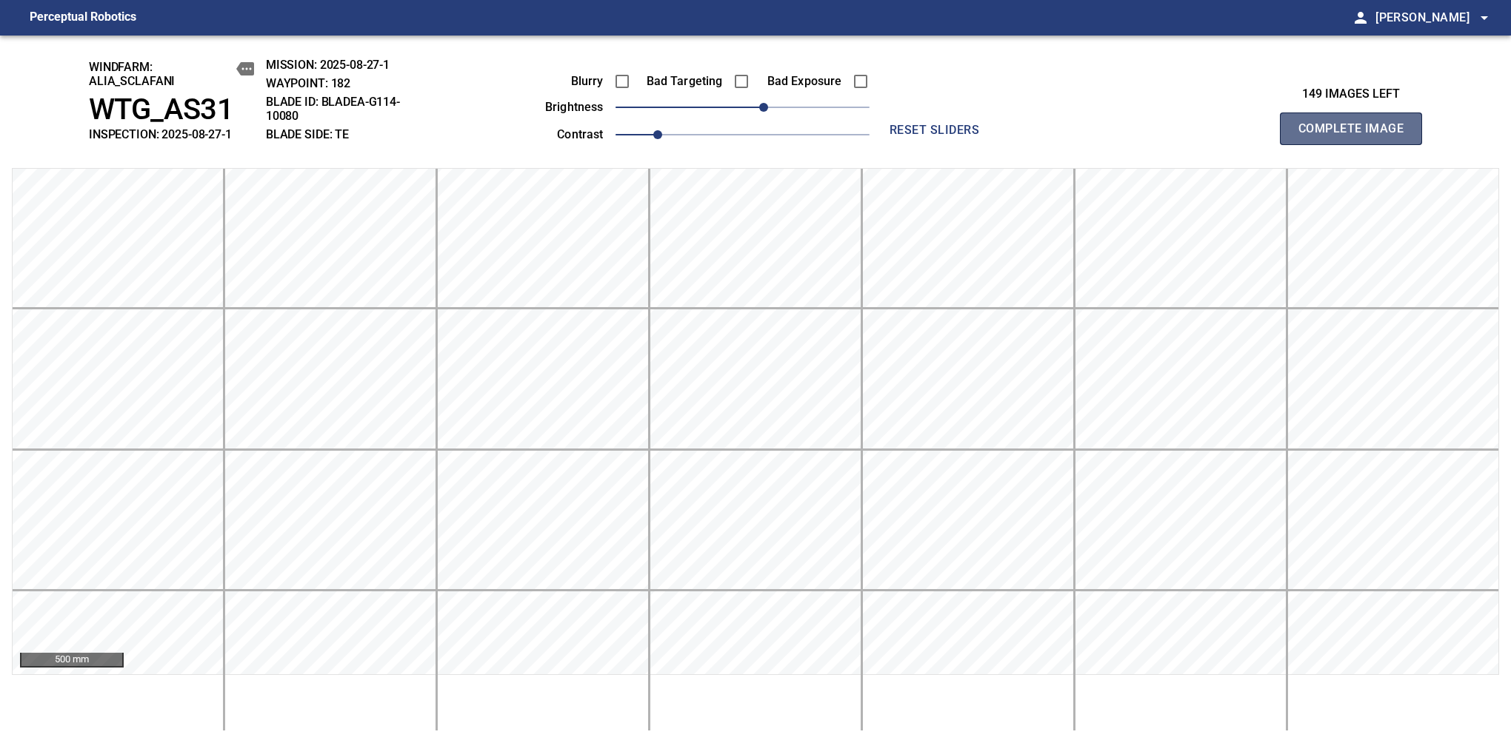
click at [1357, 136] on span "Complete Image" at bounding box center [1351, 128] width 110 height 21
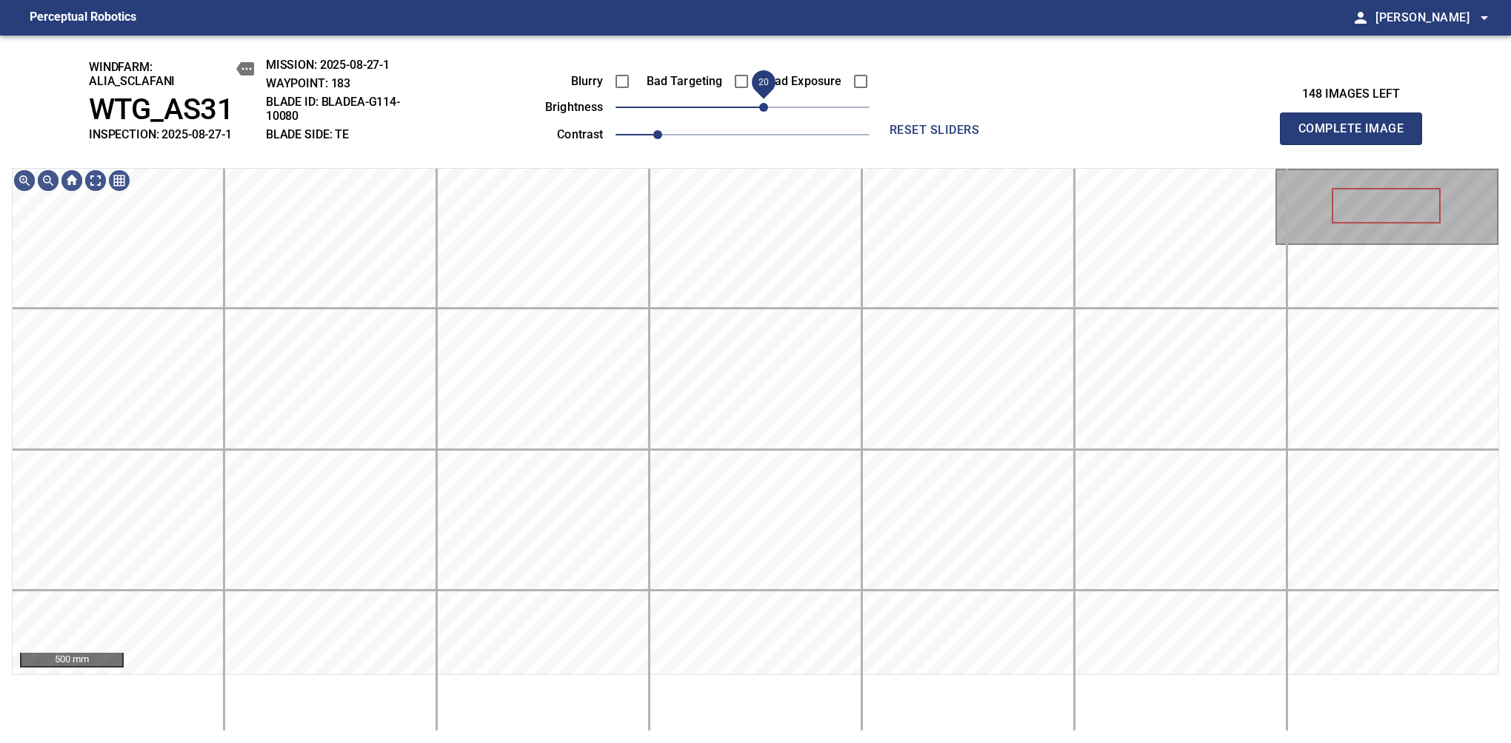
click at [764, 112] on span "20" at bounding box center [763, 107] width 9 height 9
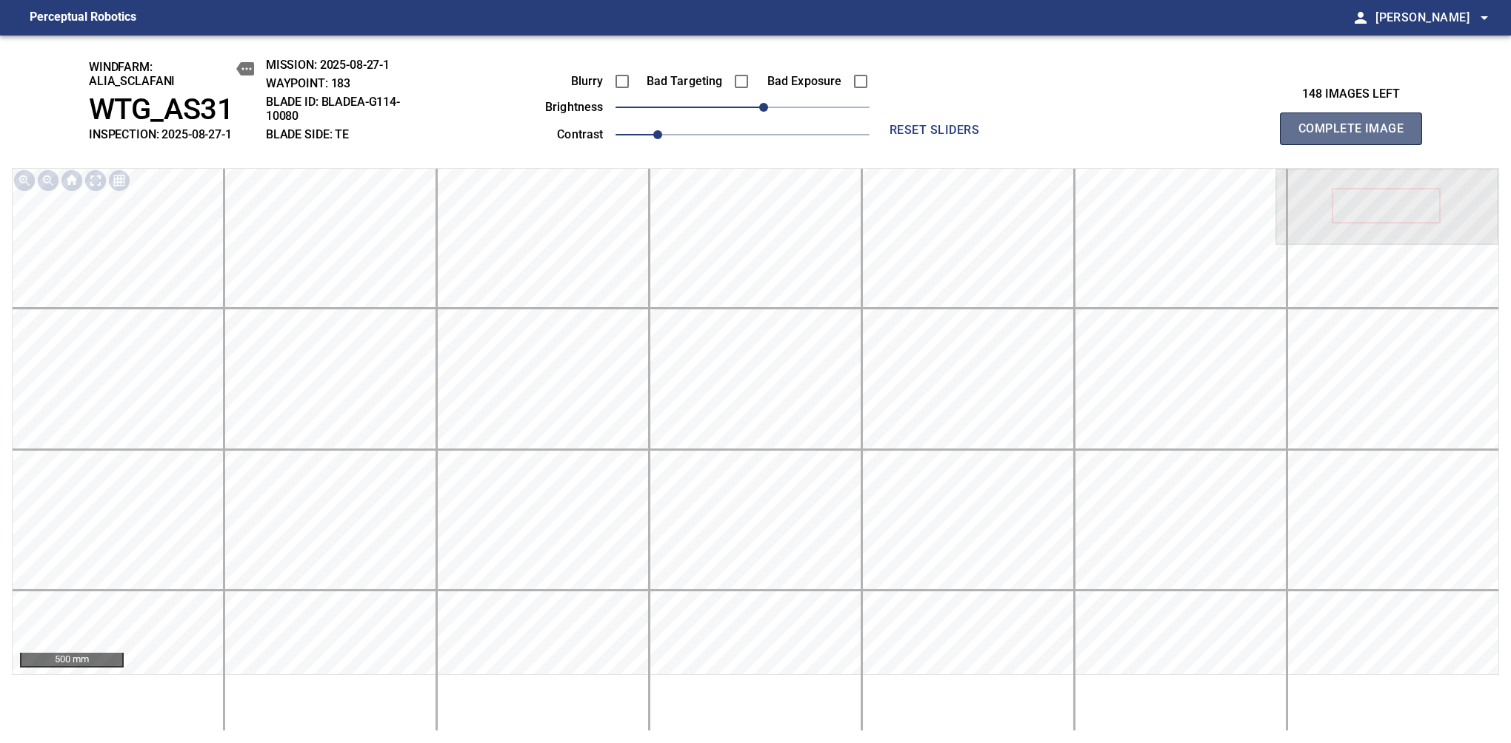
click at [1357, 136] on span "Complete Image" at bounding box center [1351, 128] width 110 height 21
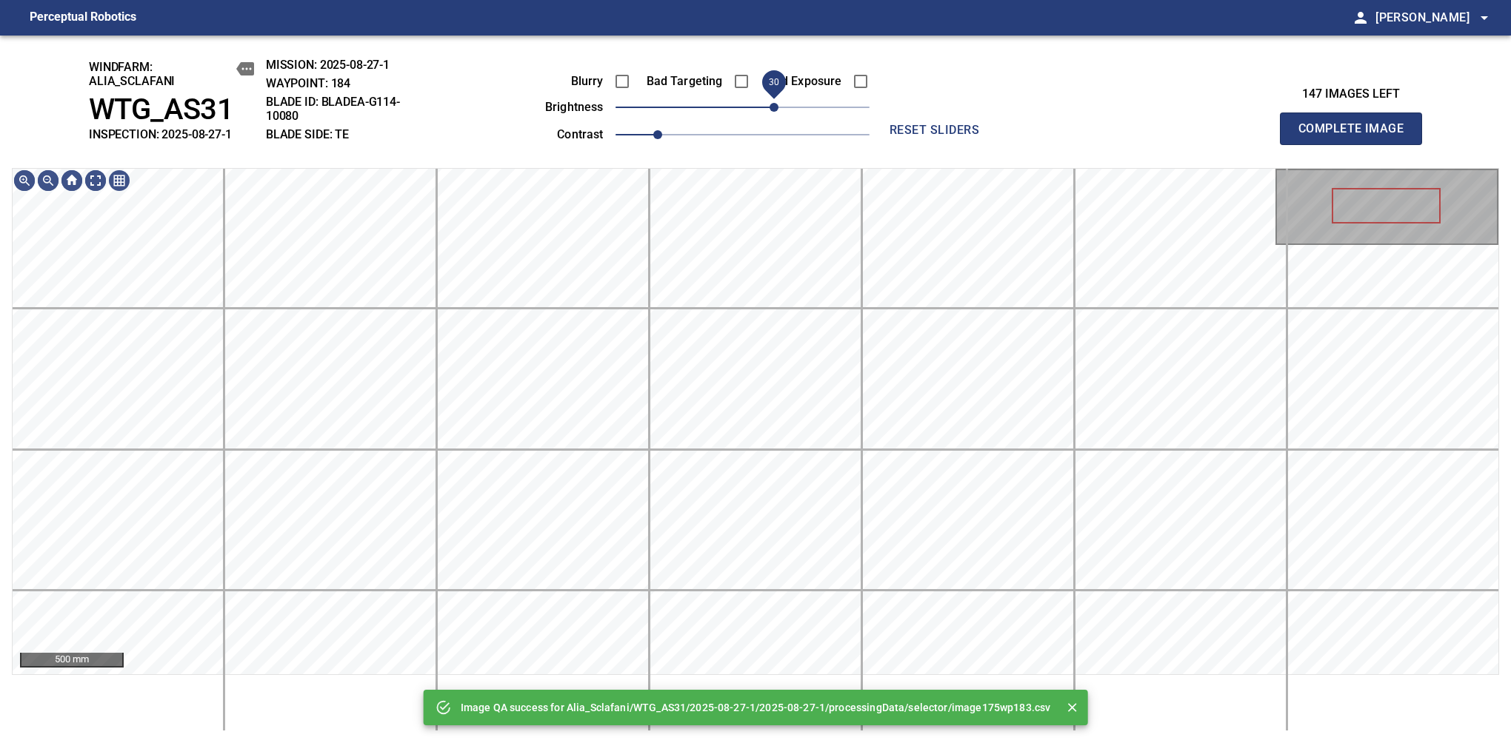
drag, startPoint x: 756, startPoint y: 115, endPoint x: 772, endPoint y: 113, distance: 16.4
click at [772, 113] on span "30" at bounding box center [742, 107] width 254 height 21
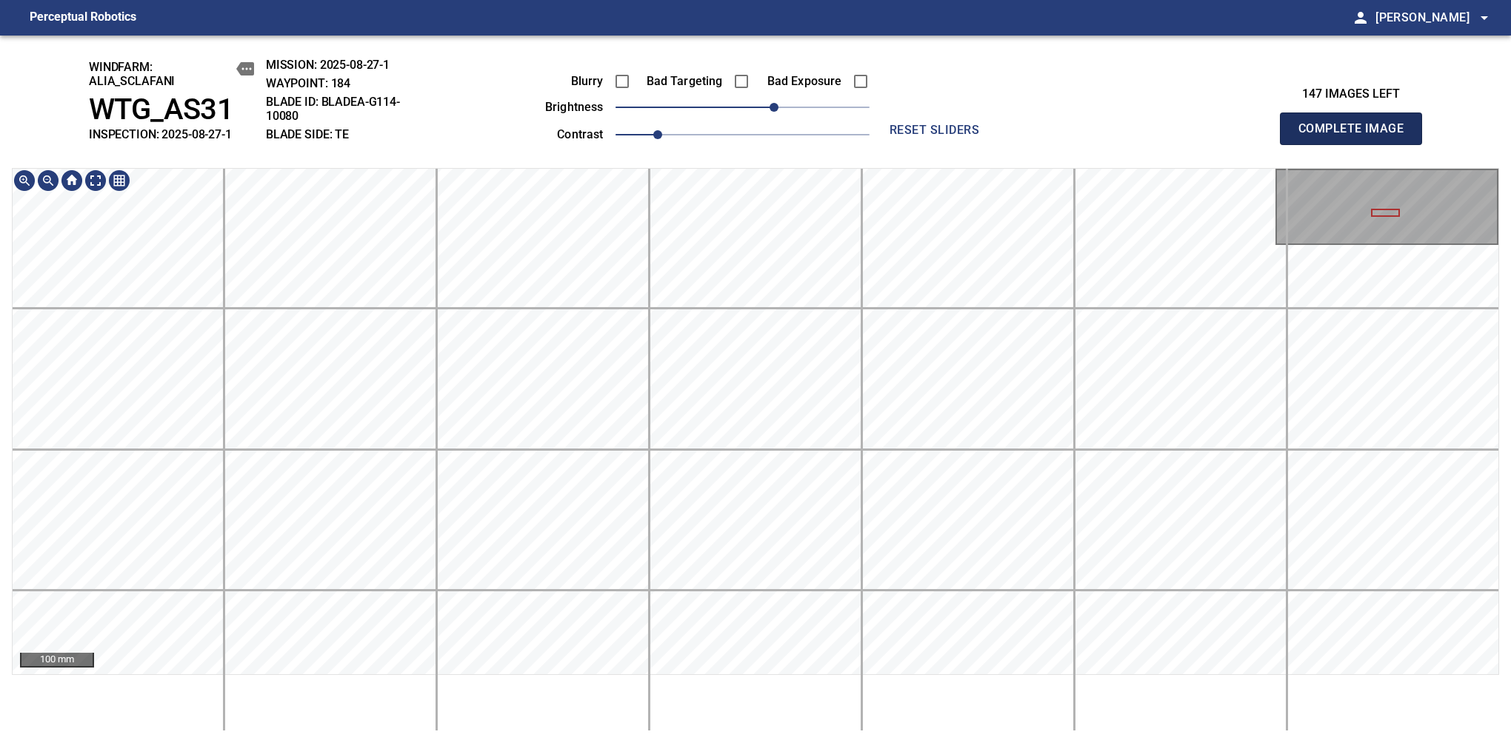
click at [1357, 136] on span "Complete Image" at bounding box center [1351, 128] width 110 height 21
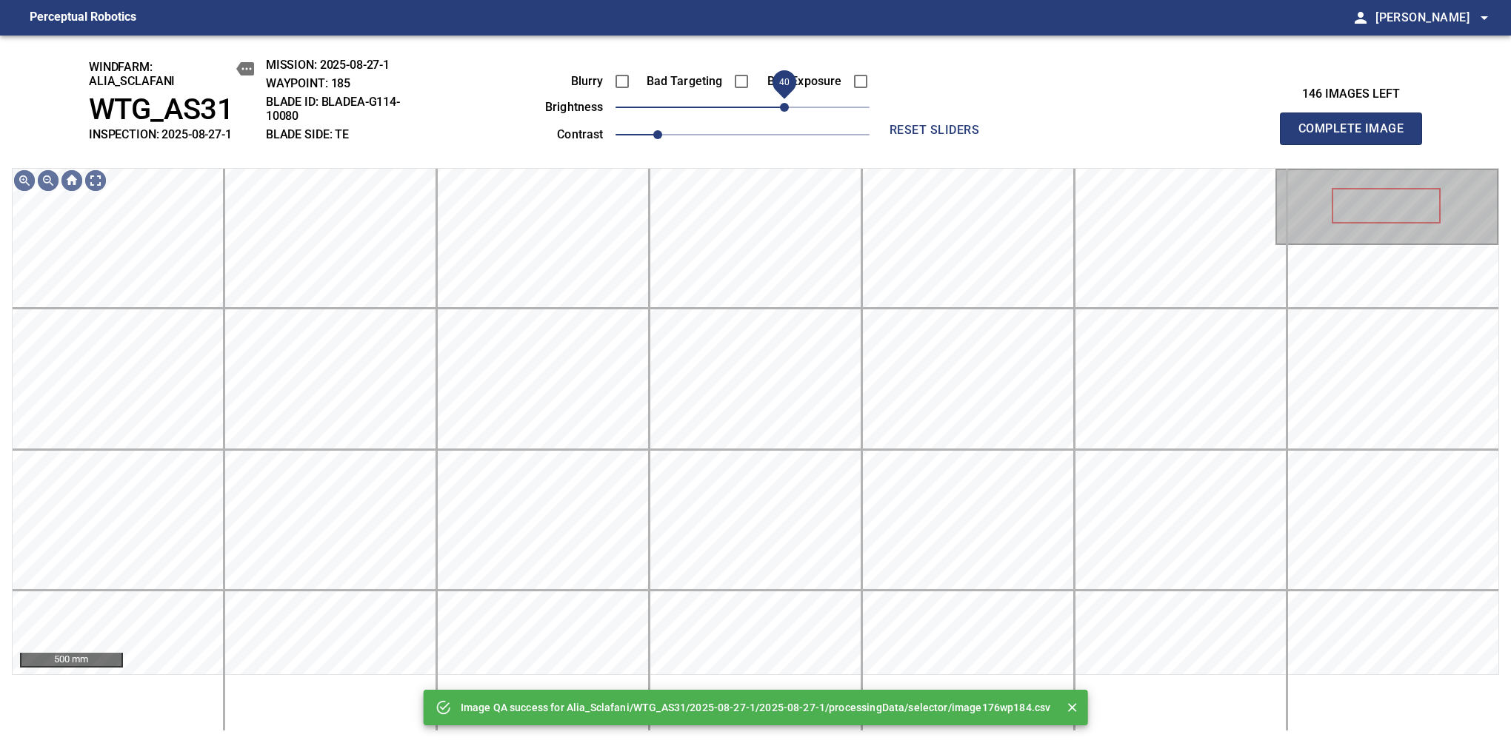
drag, startPoint x: 752, startPoint y: 110, endPoint x: 783, endPoint y: 107, distance: 31.2
click at [783, 107] on span "40" at bounding box center [784, 107] width 9 height 9
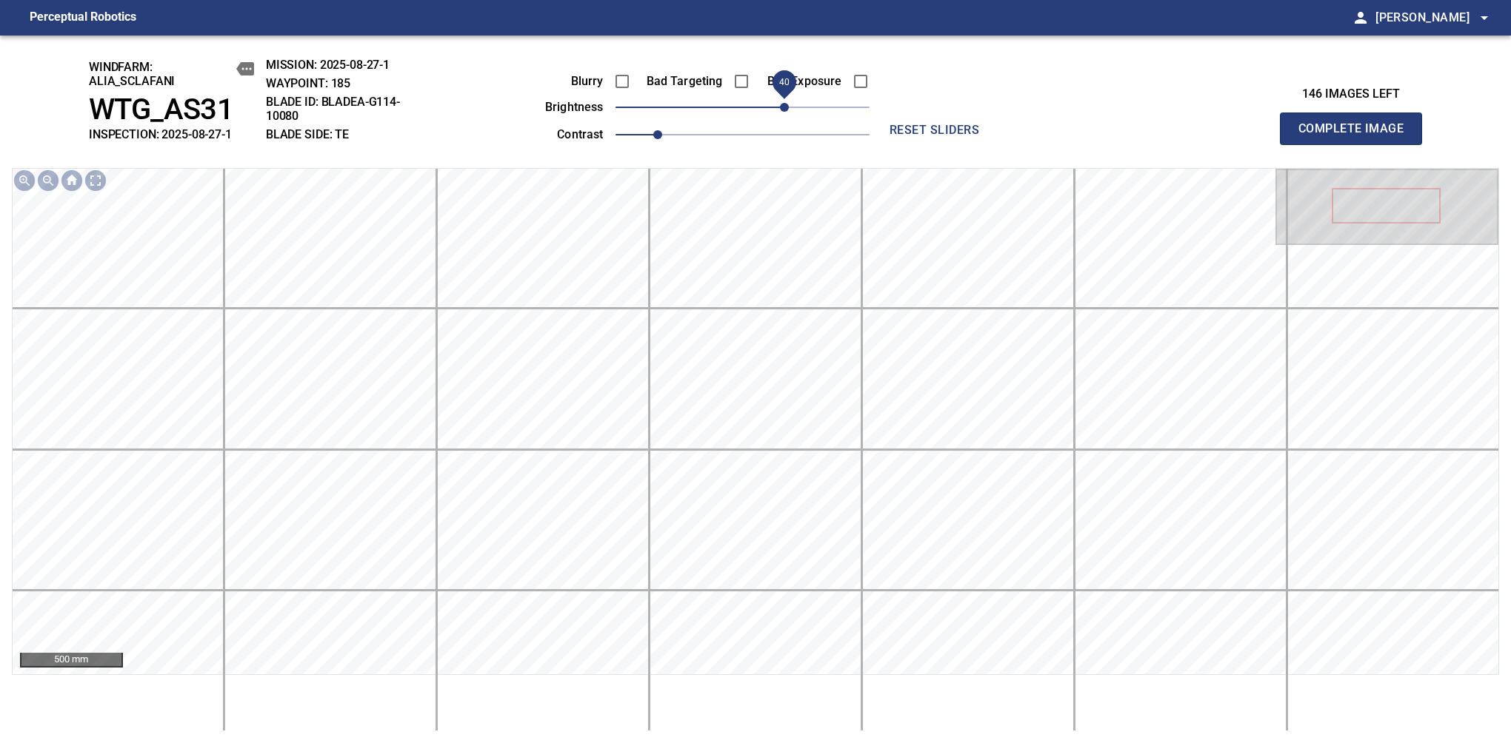
click at [1357, 136] on span "Complete Image" at bounding box center [1351, 128] width 110 height 21
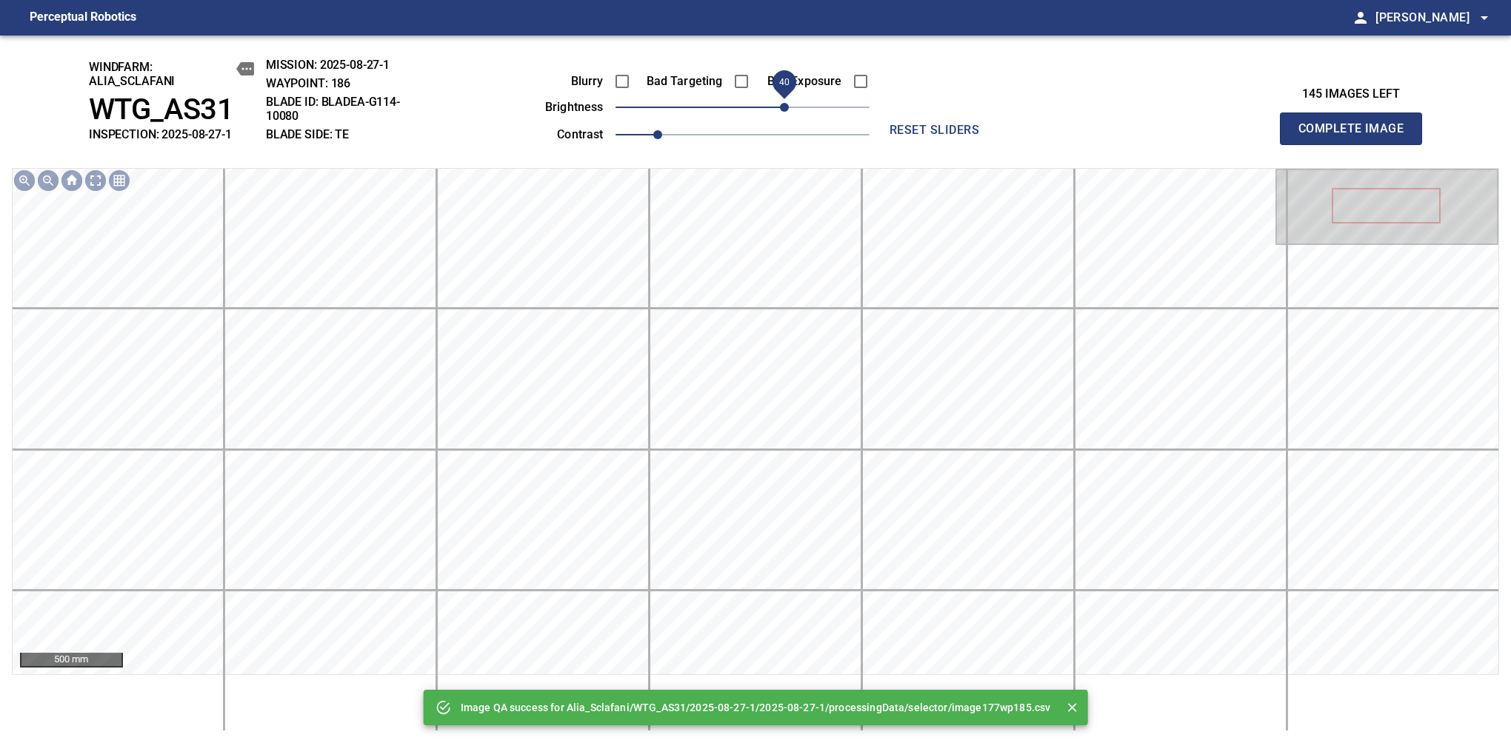
drag, startPoint x: 767, startPoint y: 114, endPoint x: 786, endPoint y: 114, distance: 18.5
click at [786, 114] on span "40" at bounding box center [742, 107] width 254 height 21
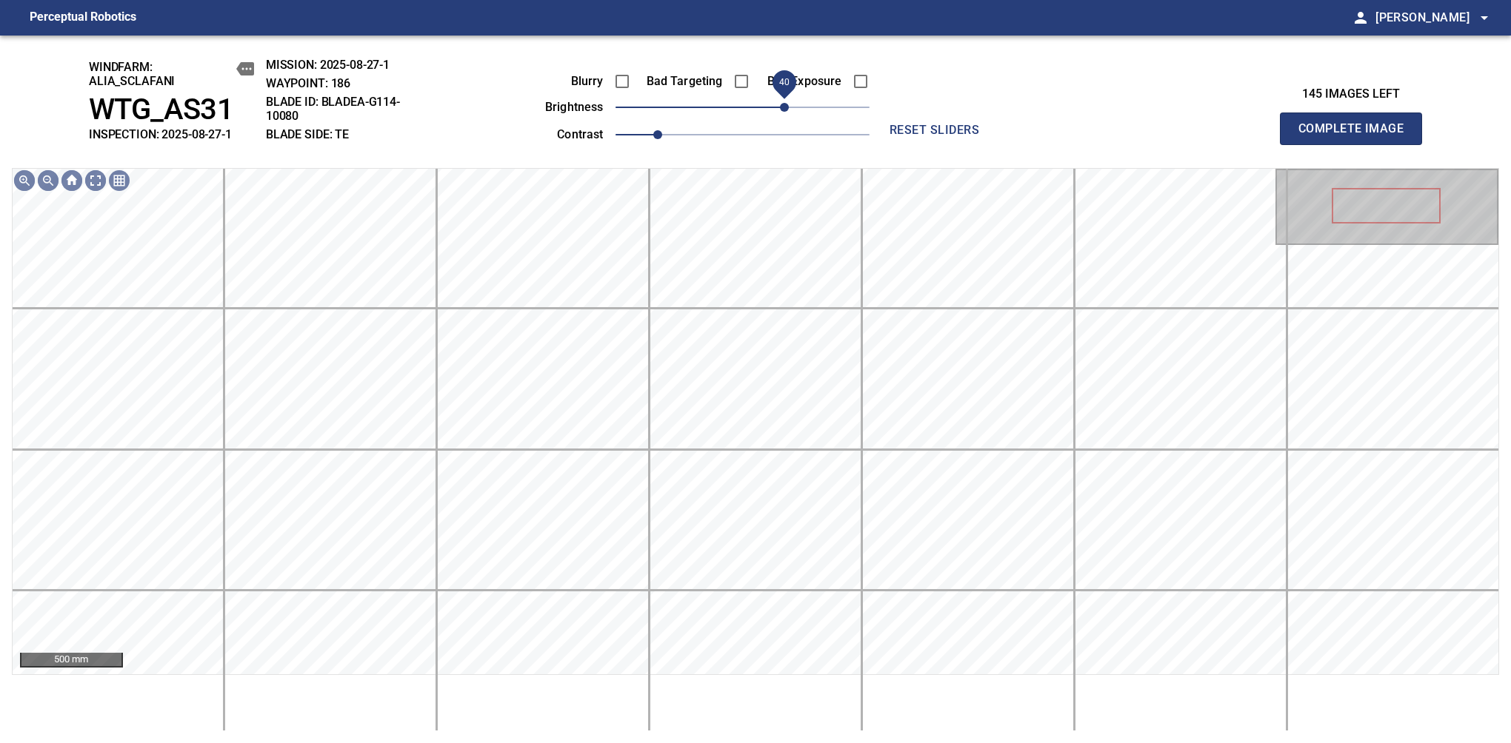
click at [783, 104] on span "40" at bounding box center [784, 107] width 9 height 9
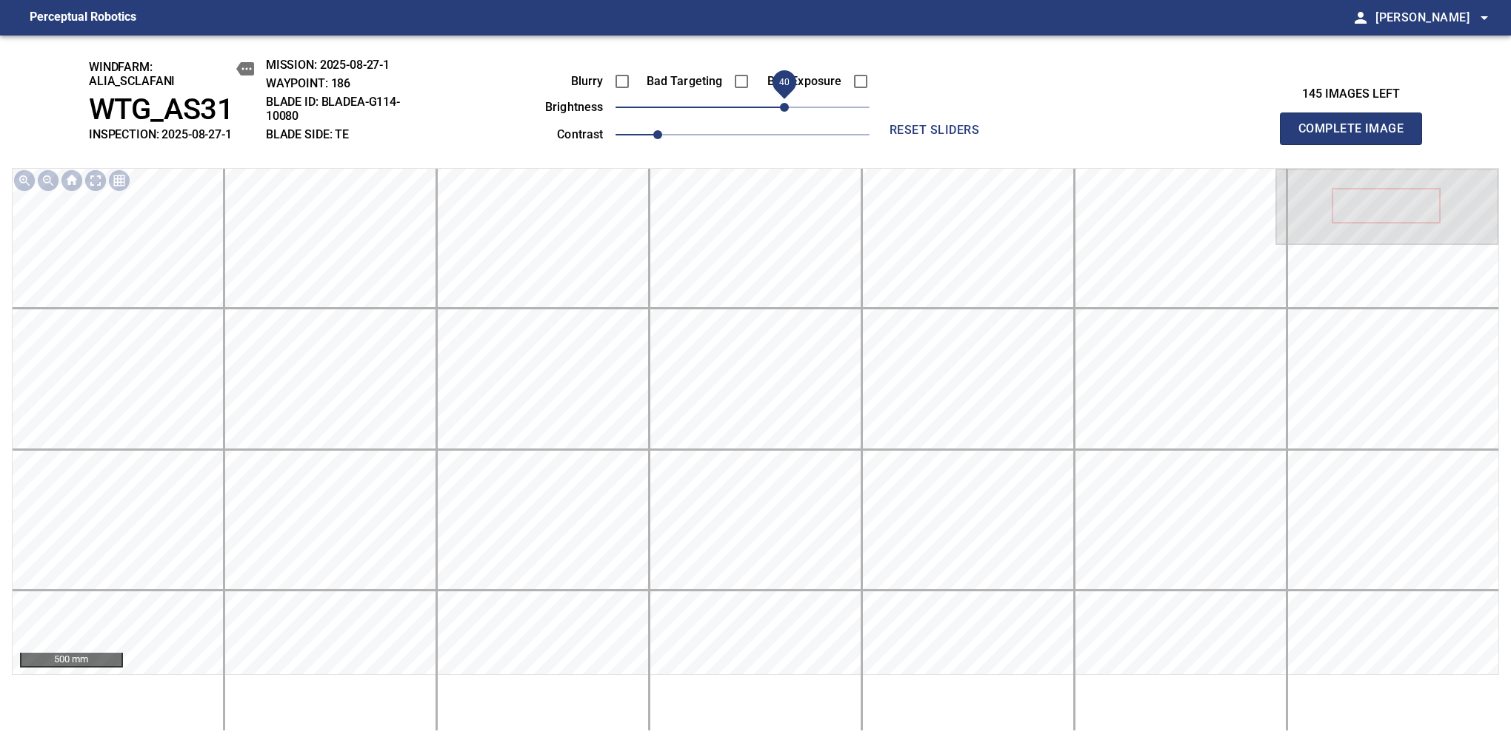
click at [1357, 136] on span "Complete Image" at bounding box center [1351, 128] width 110 height 21
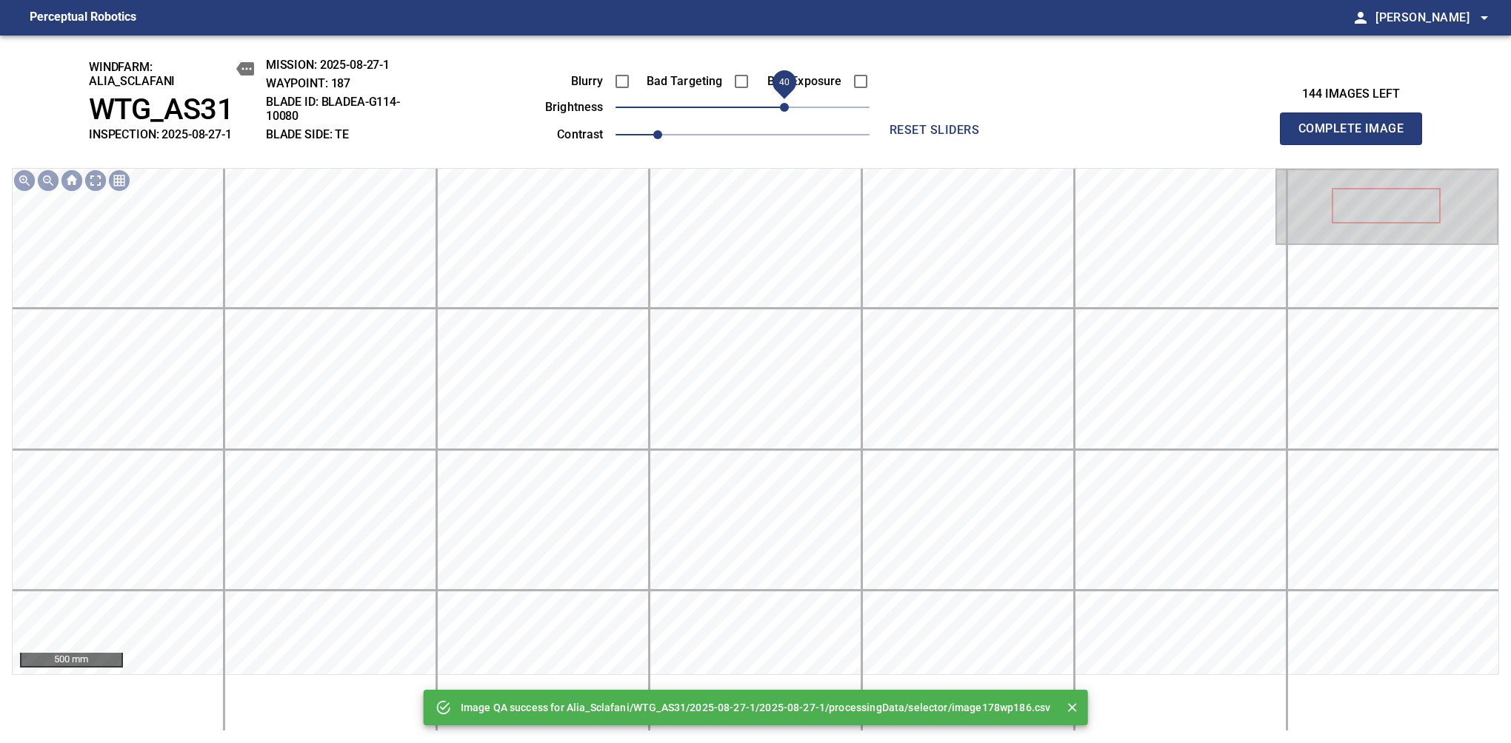
drag, startPoint x: 754, startPoint y: 104, endPoint x: 780, endPoint y: 114, distance: 27.9
click at [780, 112] on span "40" at bounding box center [784, 107] width 9 height 9
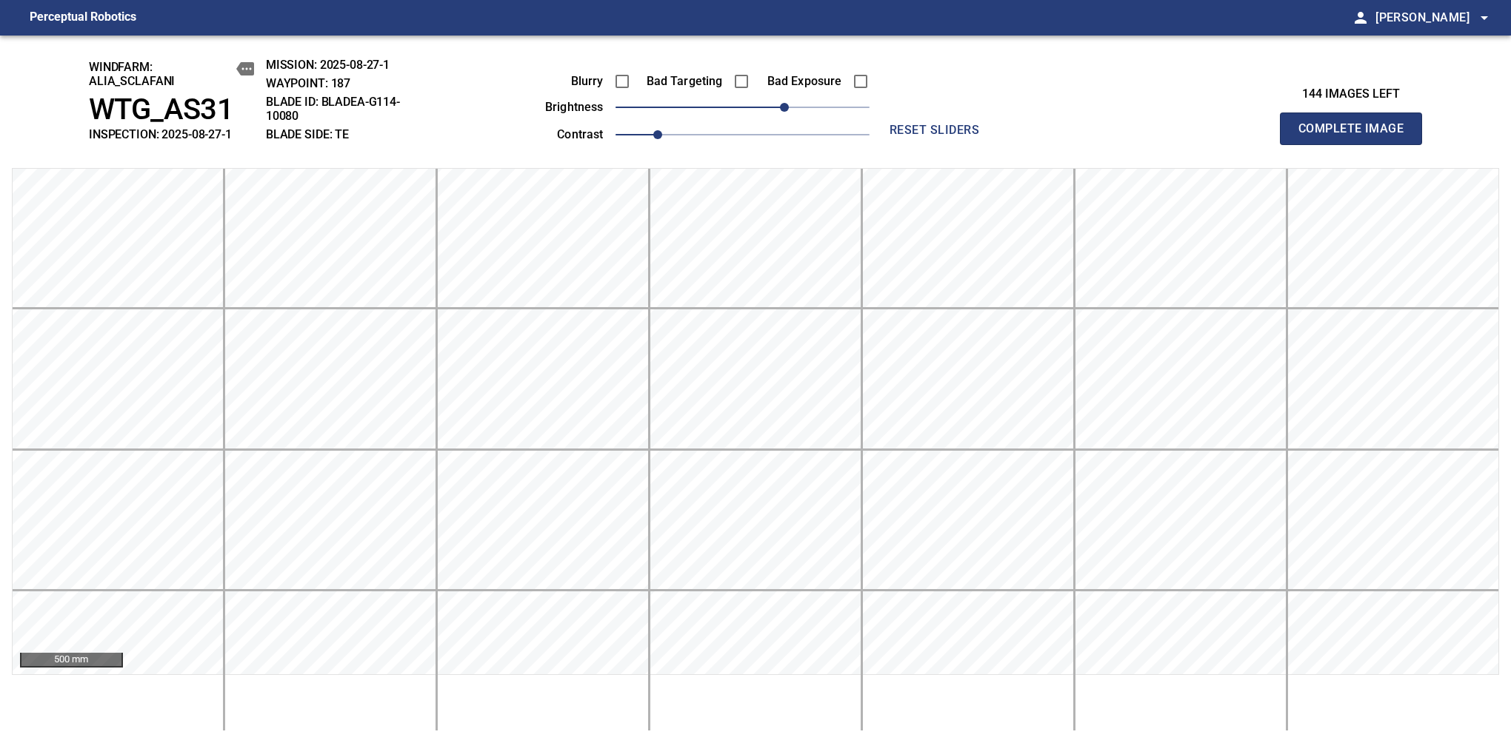
click at [1357, 136] on span "Complete Image" at bounding box center [1351, 128] width 110 height 21
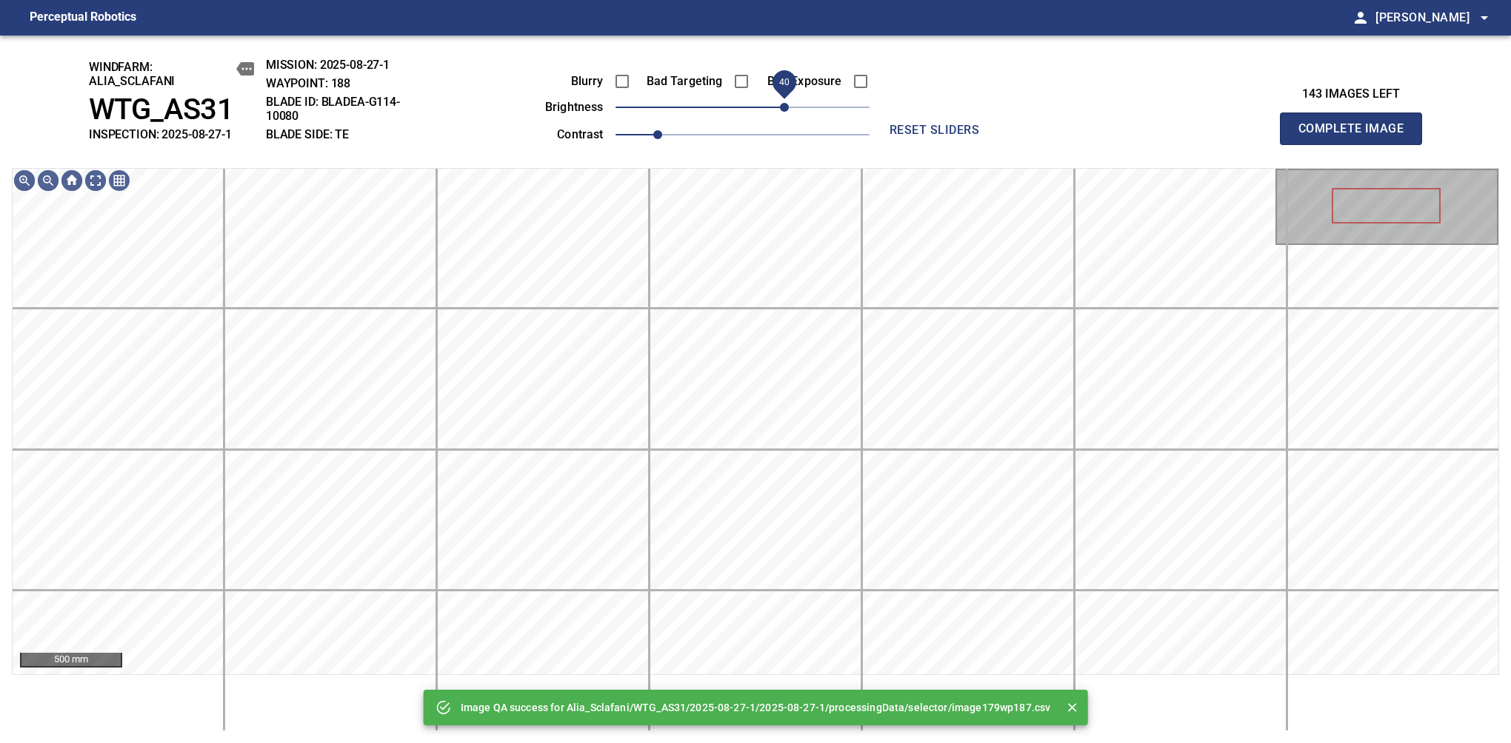
drag, startPoint x: 752, startPoint y: 110, endPoint x: 785, endPoint y: 107, distance: 33.5
click at [785, 107] on span "40" at bounding box center [784, 107] width 9 height 9
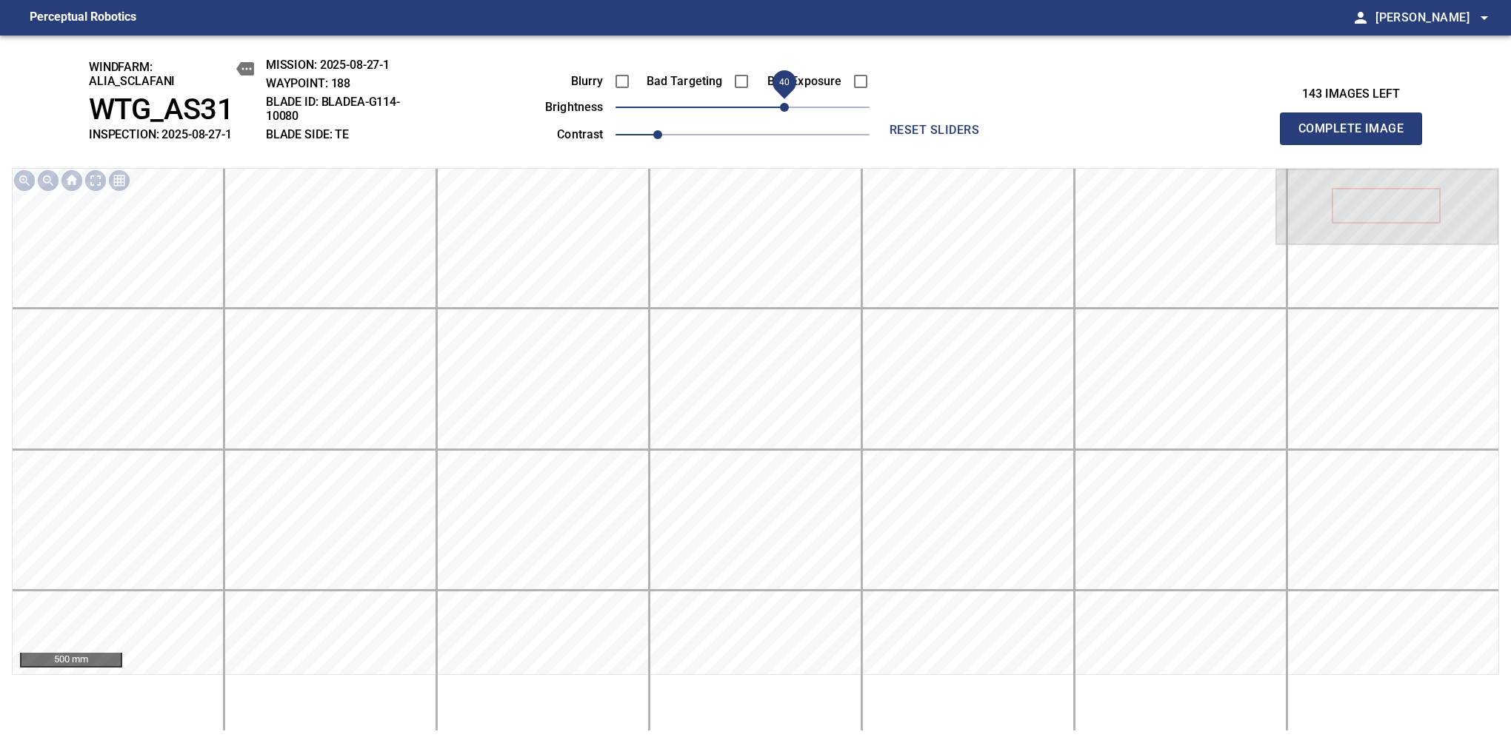
click at [1357, 136] on span "Complete Image" at bounding box center [1351, 128] width 110 height 21
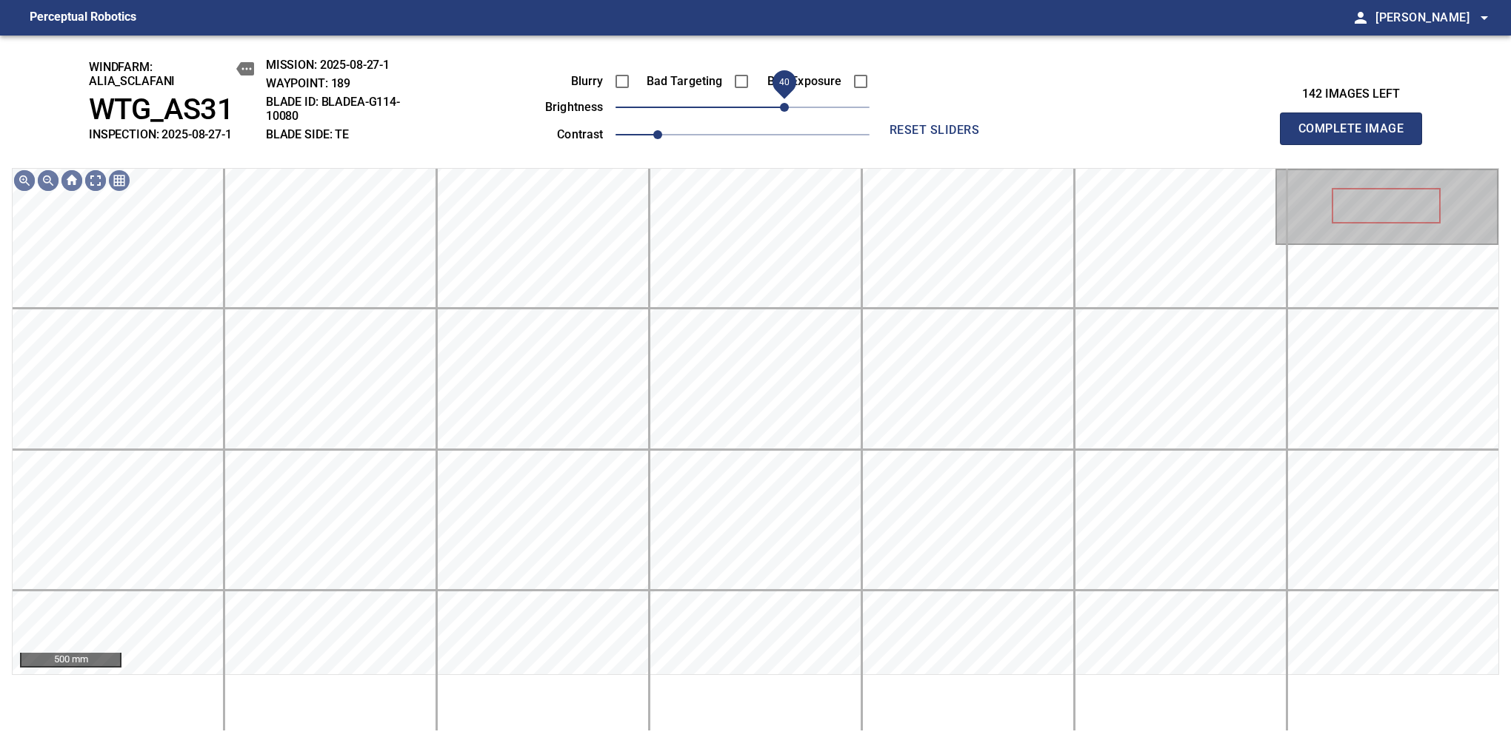
drag, startPoint x: 753, startPoint y: 116, endPoint x: 787, endPoint y: 104, distance: 36.3
click at [787, 104] on span "40" at bounding box center [784, 107] width 9 height 9
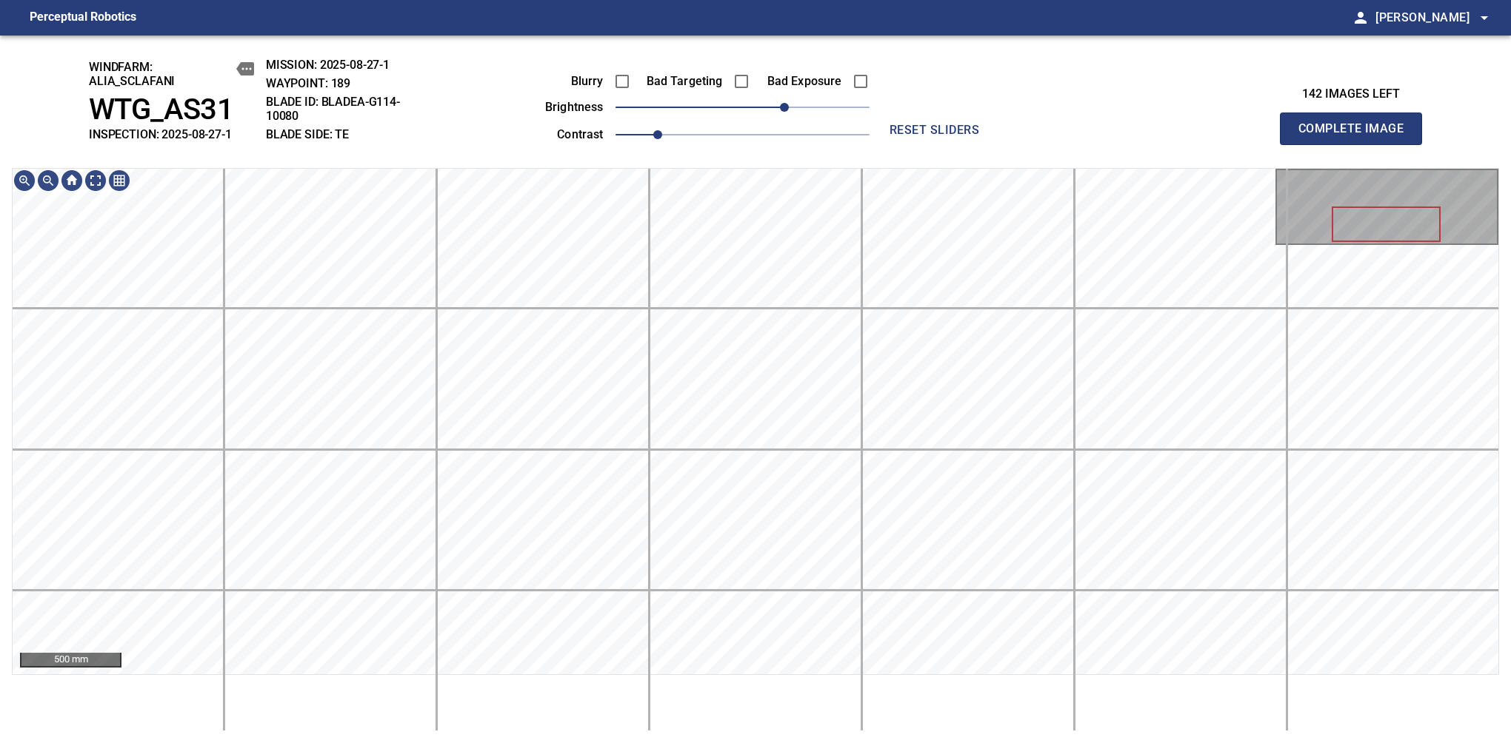
click at [1357, 136] on span "Complete Image" at bounding box center [1351, 128] width 110 height 21
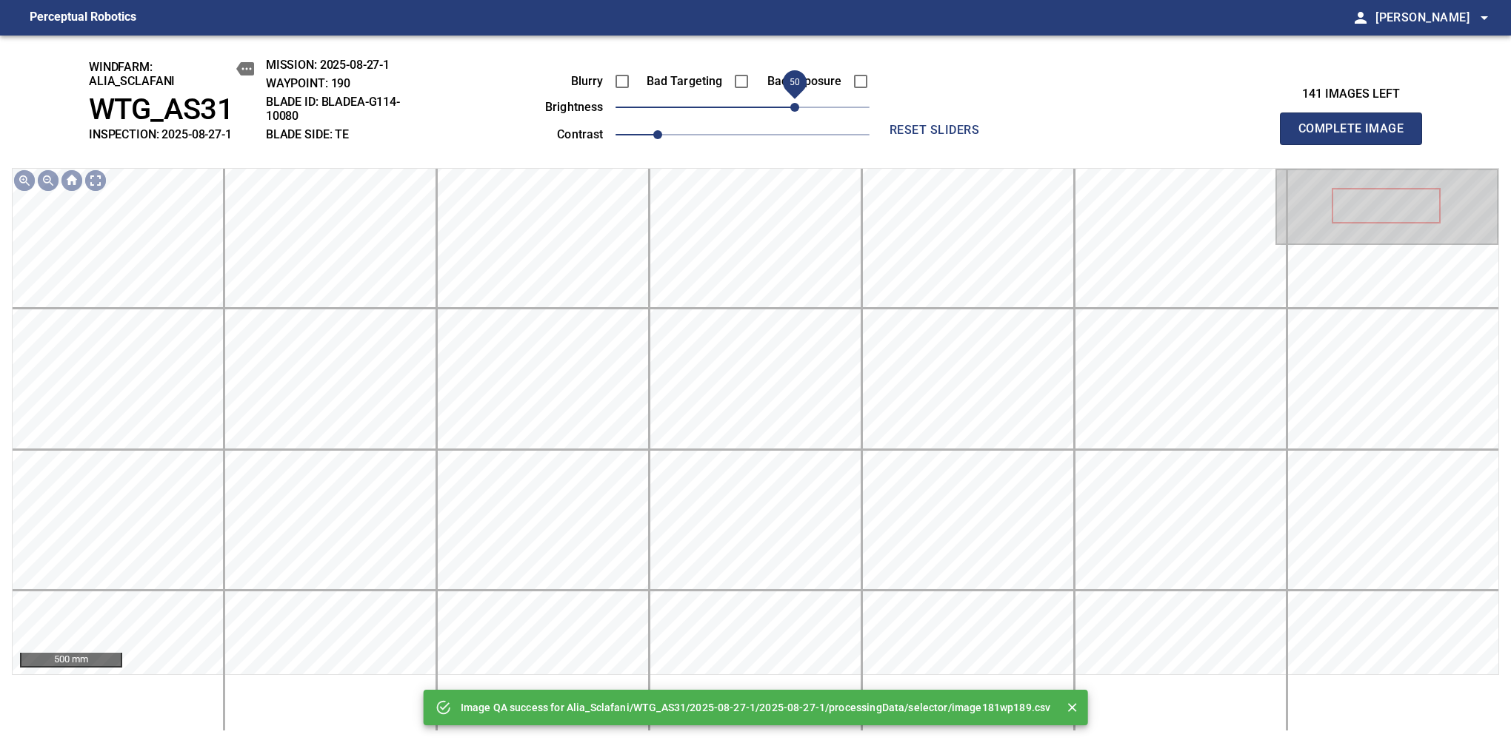
drag, startPoint x: 775, startPoint y: 101, endPoint x: 791, endPoint y: 91, distance: 19.3
click at [791, 103] on span "50" at bounding box center [794, 107] width 9 height 9
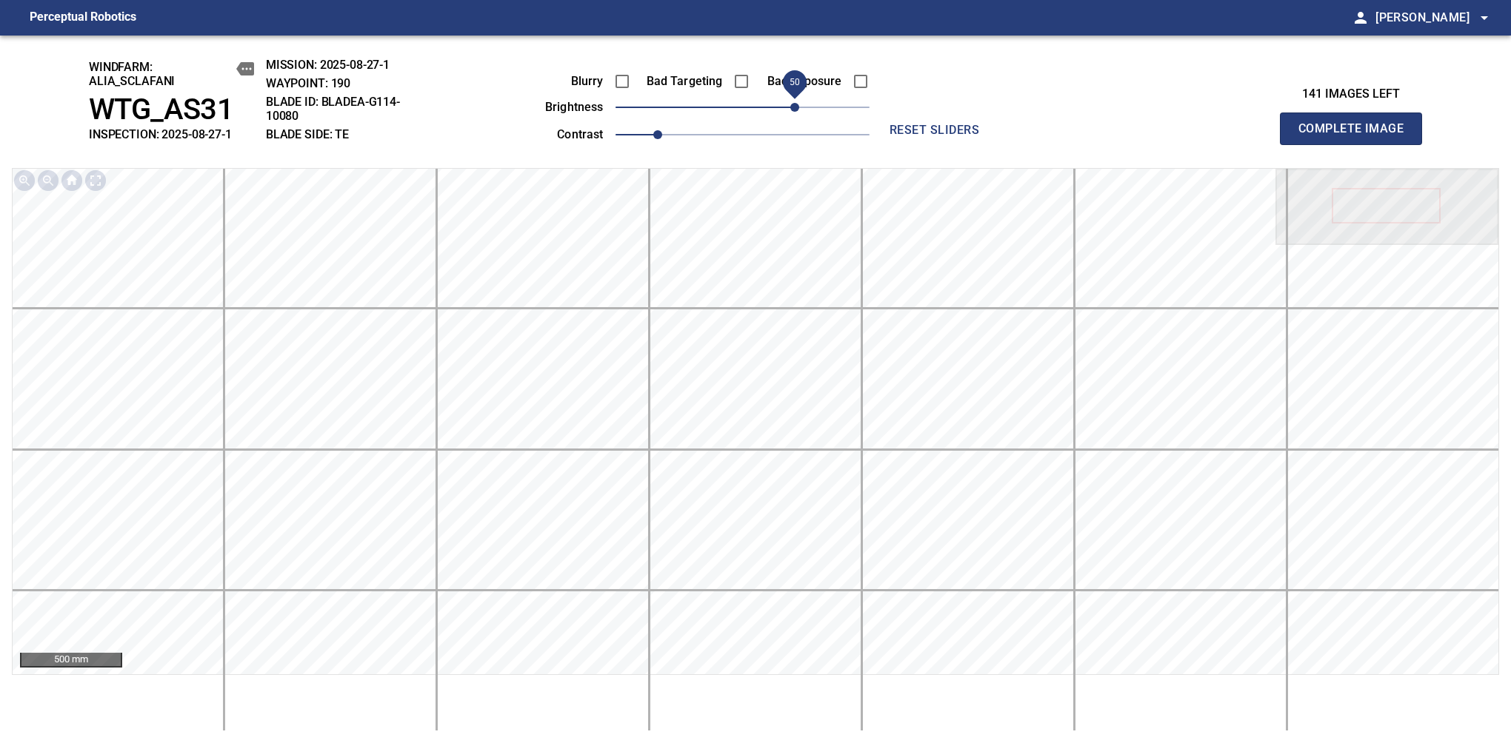
click at [1357, 136] on span "Complete Image" at bounding box center [1351, 128] width 110 height 21
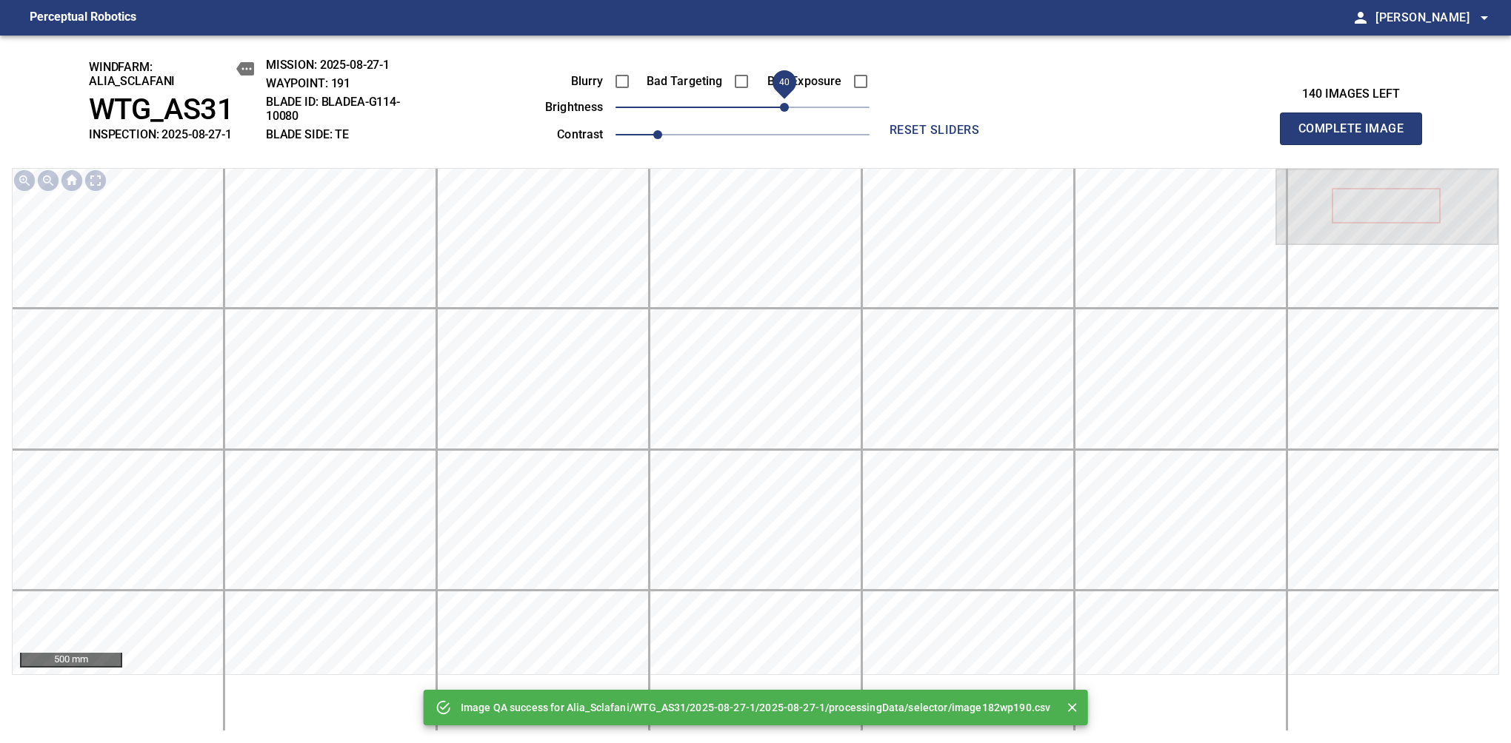
drag, startPoint x: 736, startPoint y: 110, endPoint x: 785, endPoint y: 104, distance: 49.2
click at [785, 104] on span "40" at bounding box center [784, 107] width 9 height 9
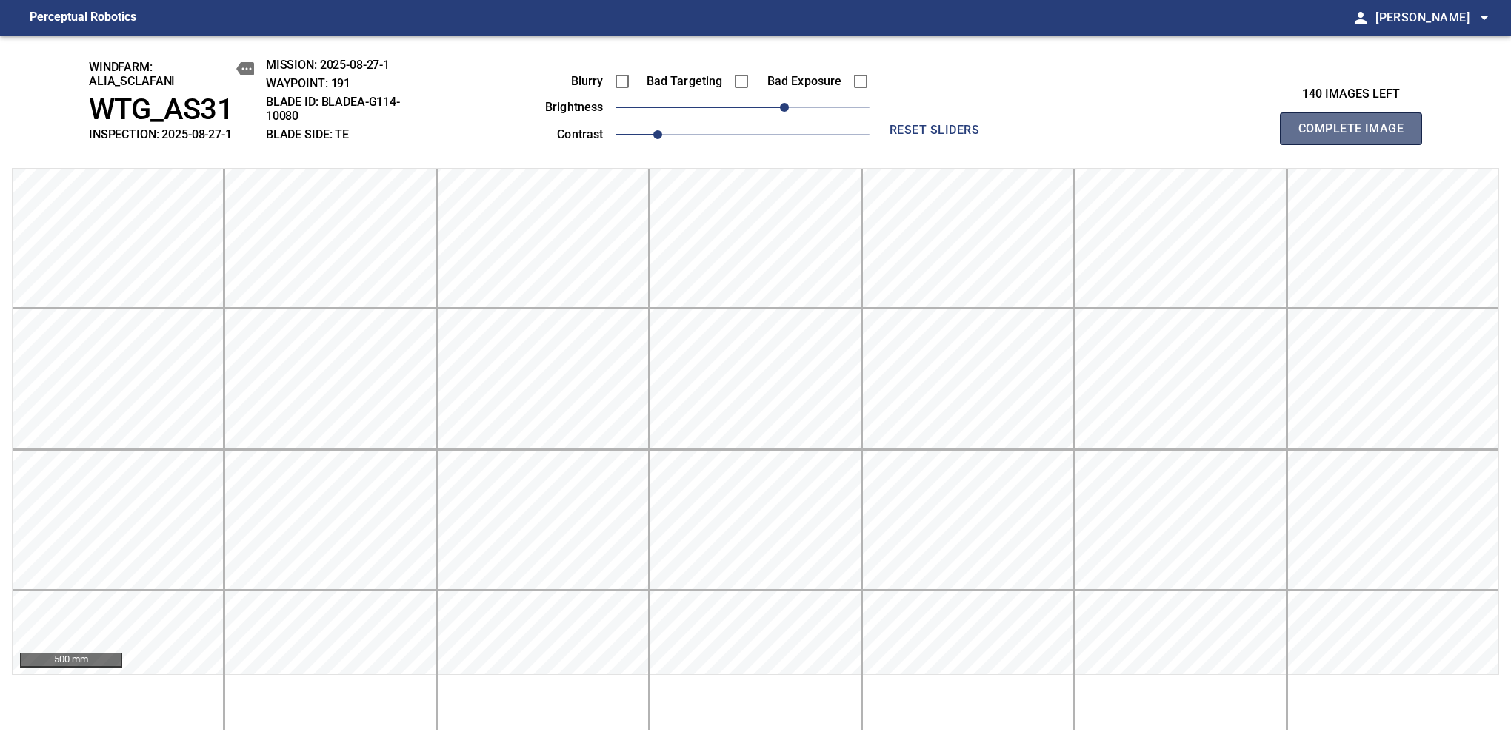
click at [1357, 136] on span "Complete Image" at bounding box center [1351, 128] width 110 height 21
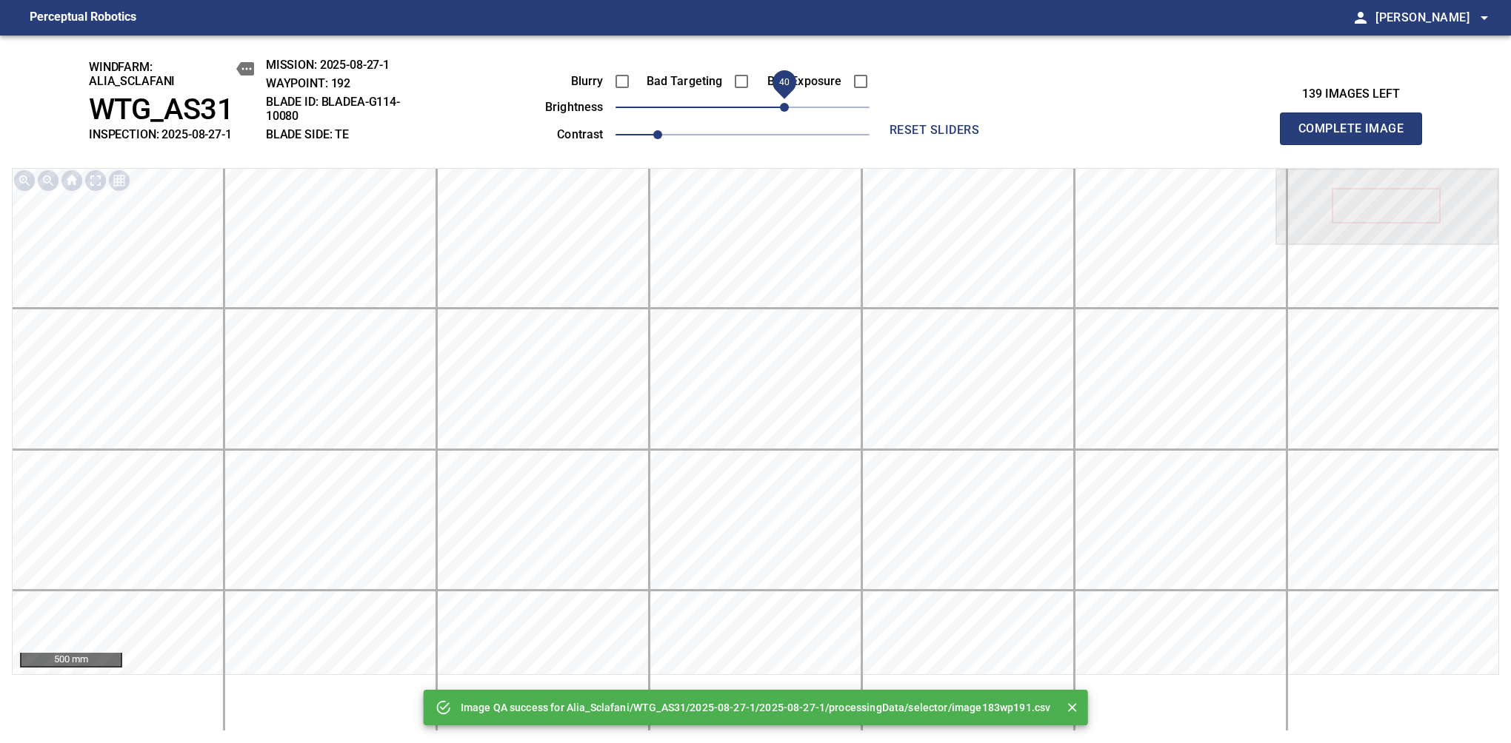
drag, startPoint x: 761, startPoint y: 107, endPoint x: 780, endPoint y: 99, distance: 19.9
click at [780, 99] on span "40" at bounding box center [742, 107] width 254 height 21
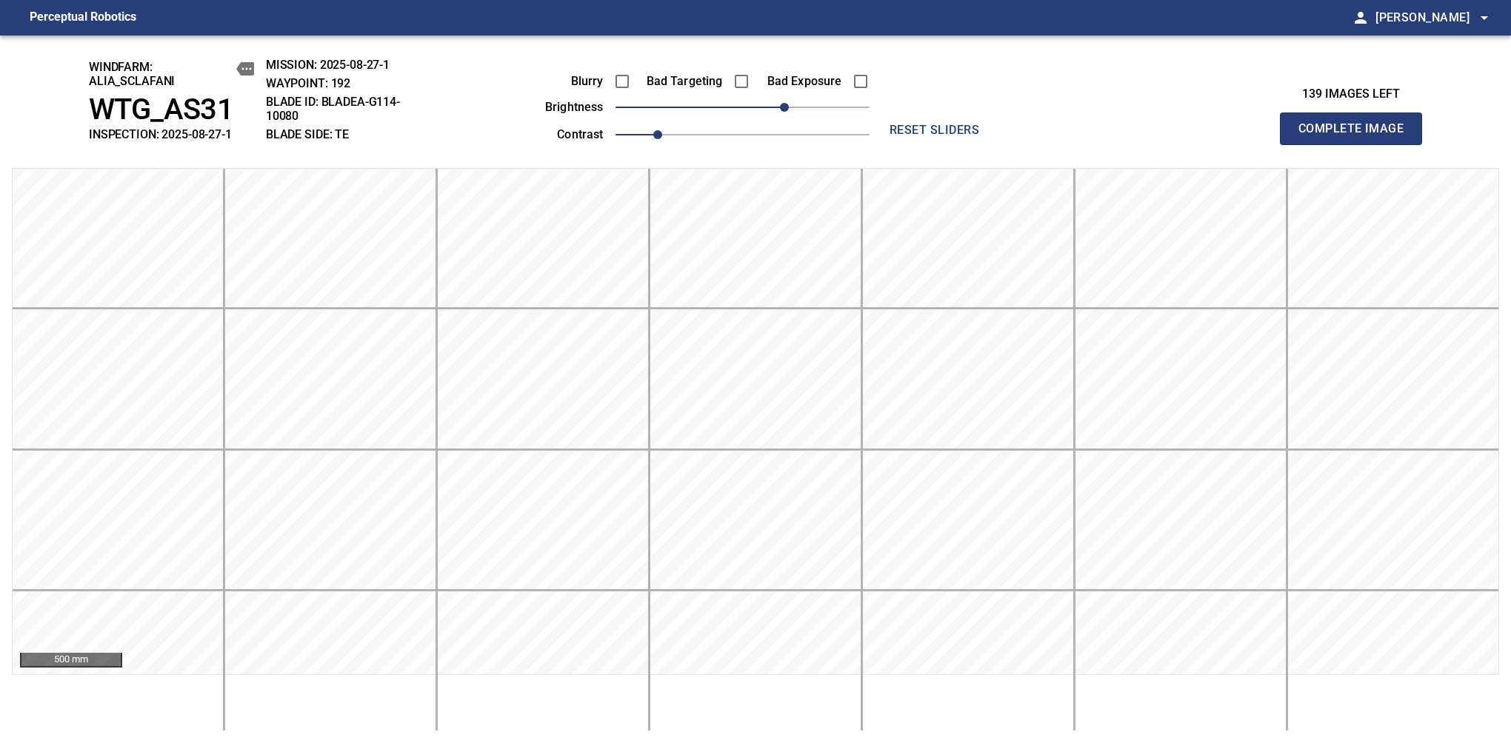
click at [1357, 136] on span "Complete Image" at bounding box center [1351, 128] width 110 height 21
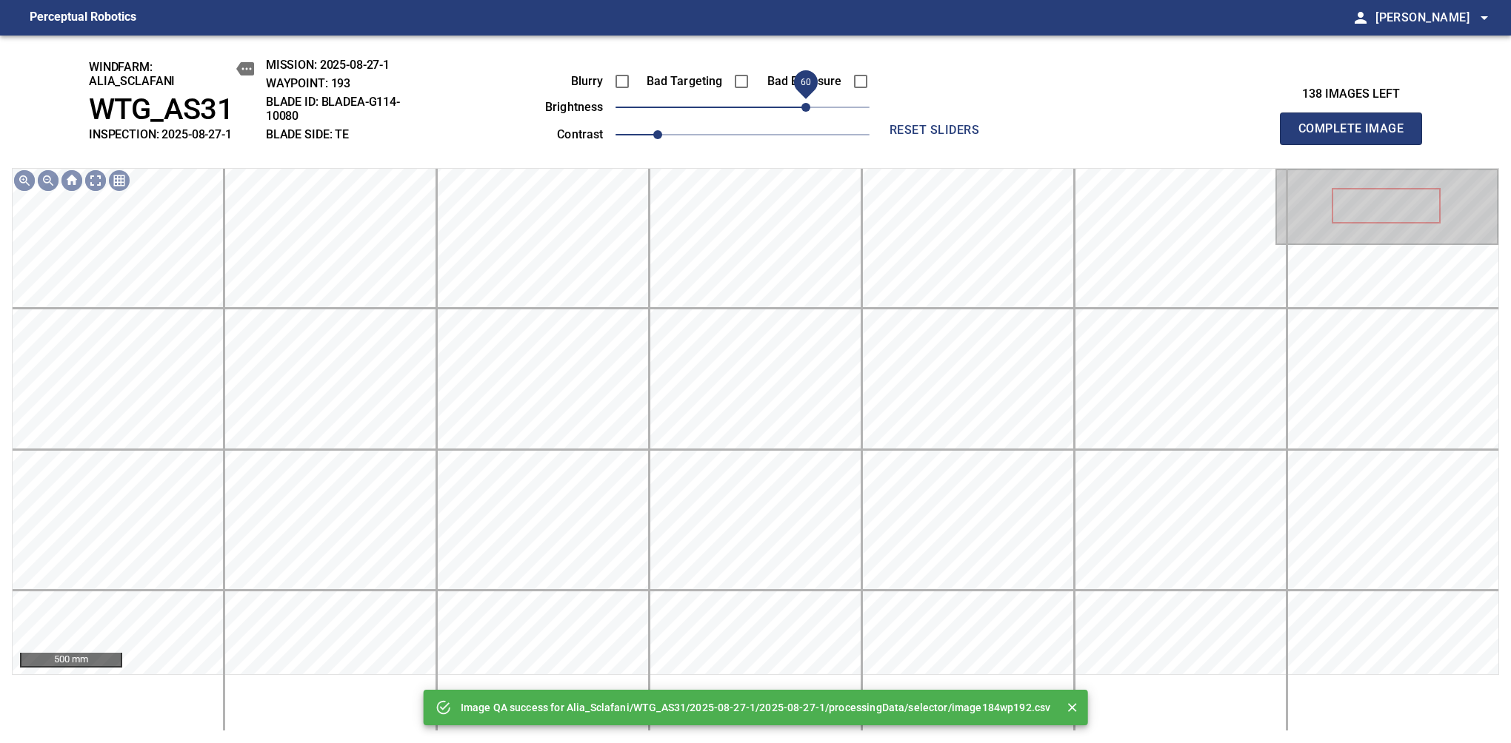
drag, startPoint x: 790, startPoint y: 112, endPoint x: 800, endPoint y: 112, distance: 10.4
click at [801, 112] on span "60" at bounding box center [805, 107] width 9 height 9
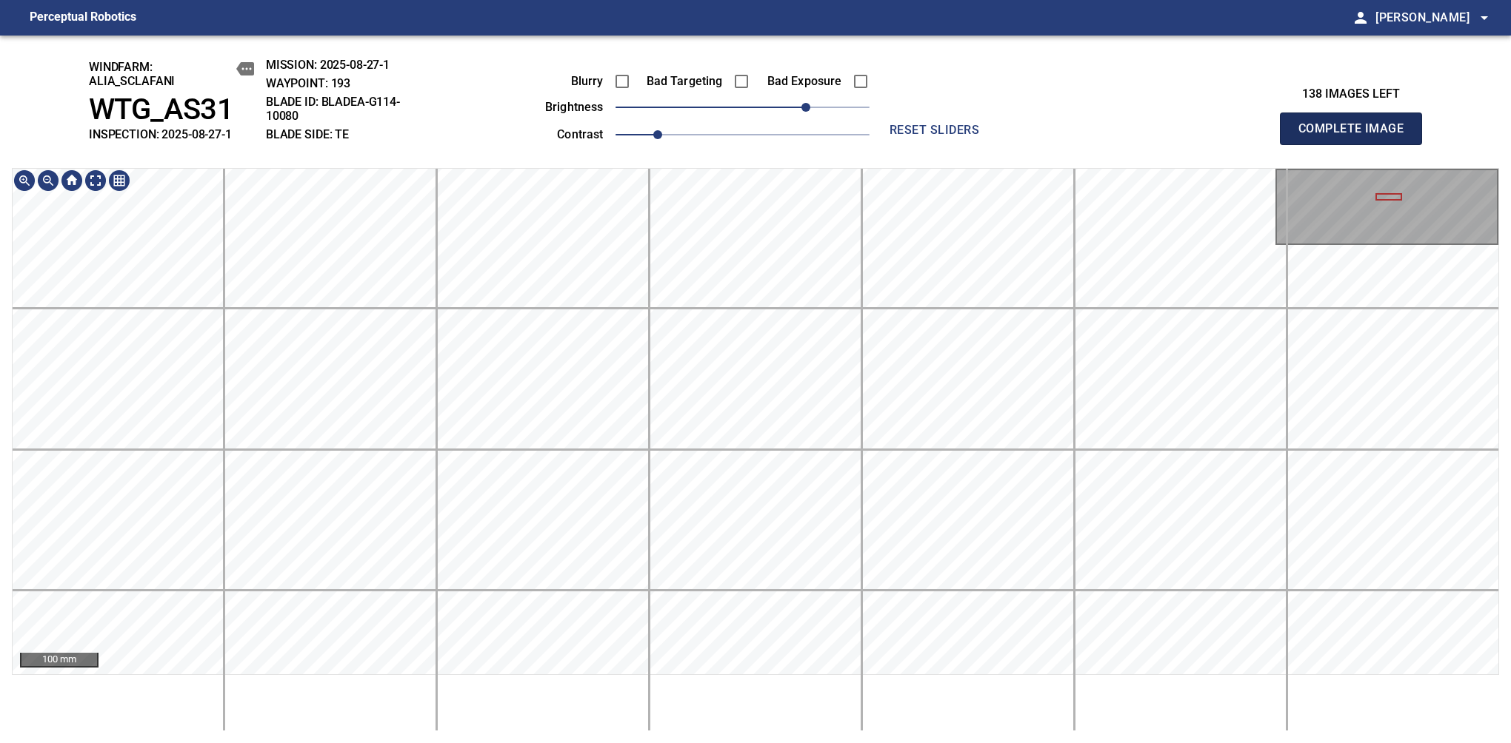
click at [1357, 136] on span "Complete Image" at bounding box center [1351, 128] width 110 height 21
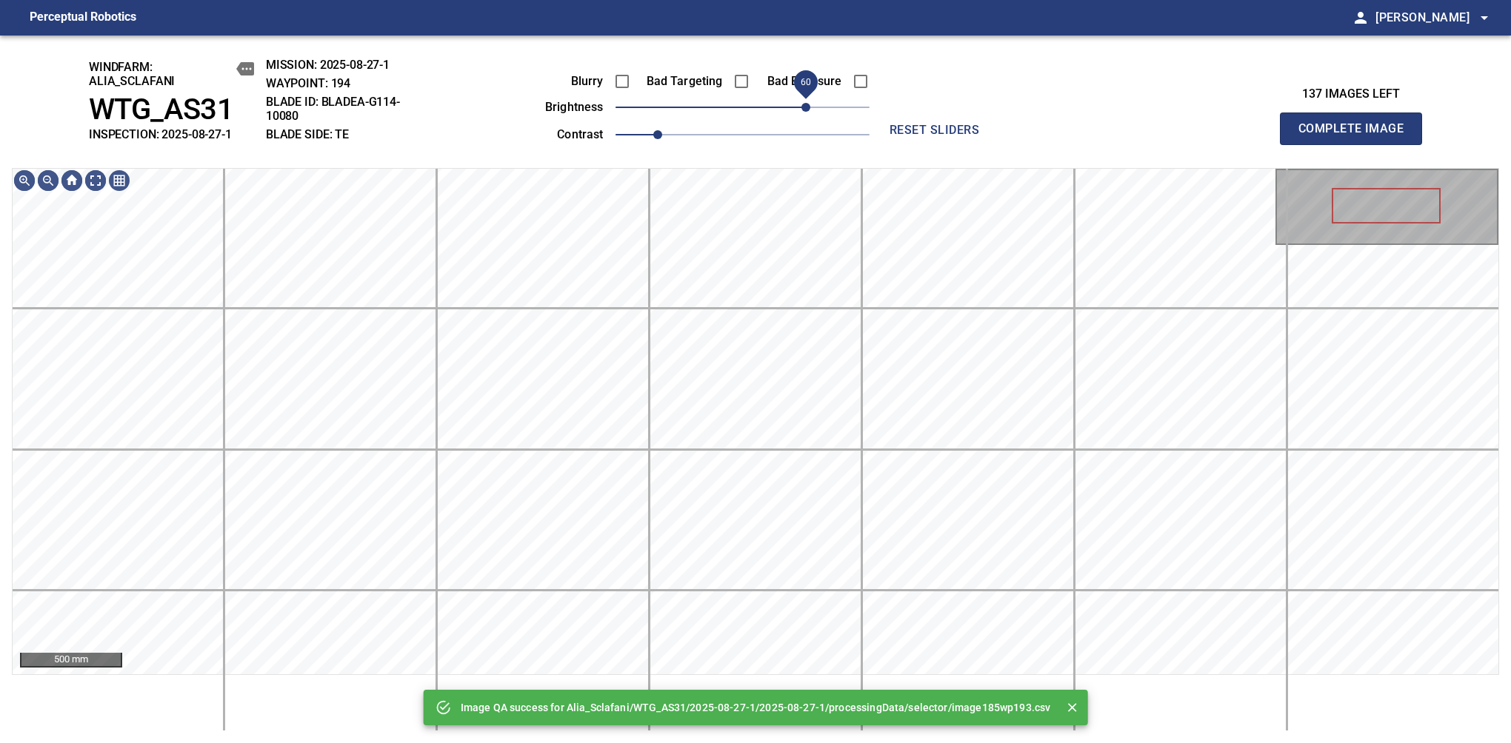
drag, startPoint x: 777, startPoint y: 104, endPoint x: 803, endPoint y: 97, distance: 27.0
click at [803, 103] on span "60" at bounding box center [805, 107] width 9 height 9
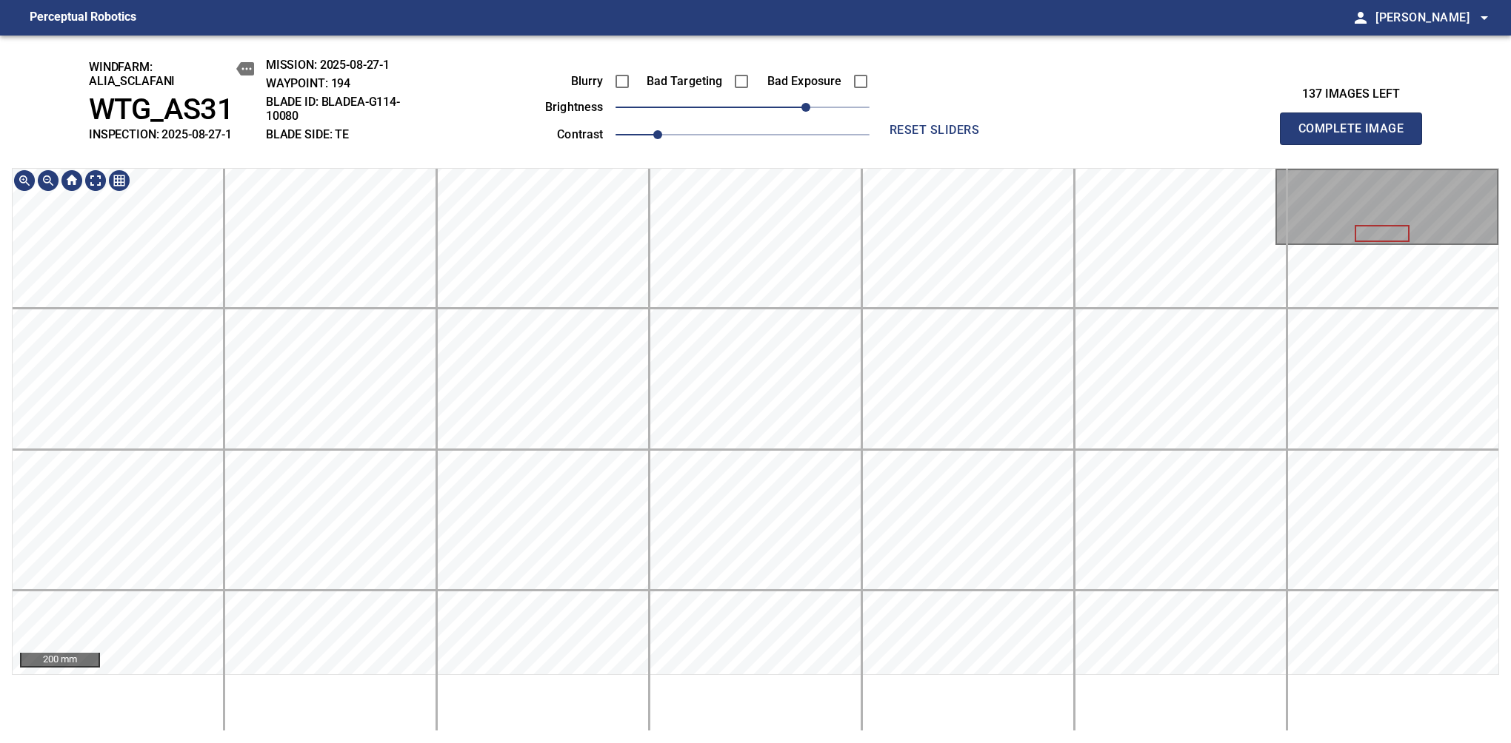
click at [1357, 136] on span "Complete Image" at bounding box center [1351, 128] width 110 height 21
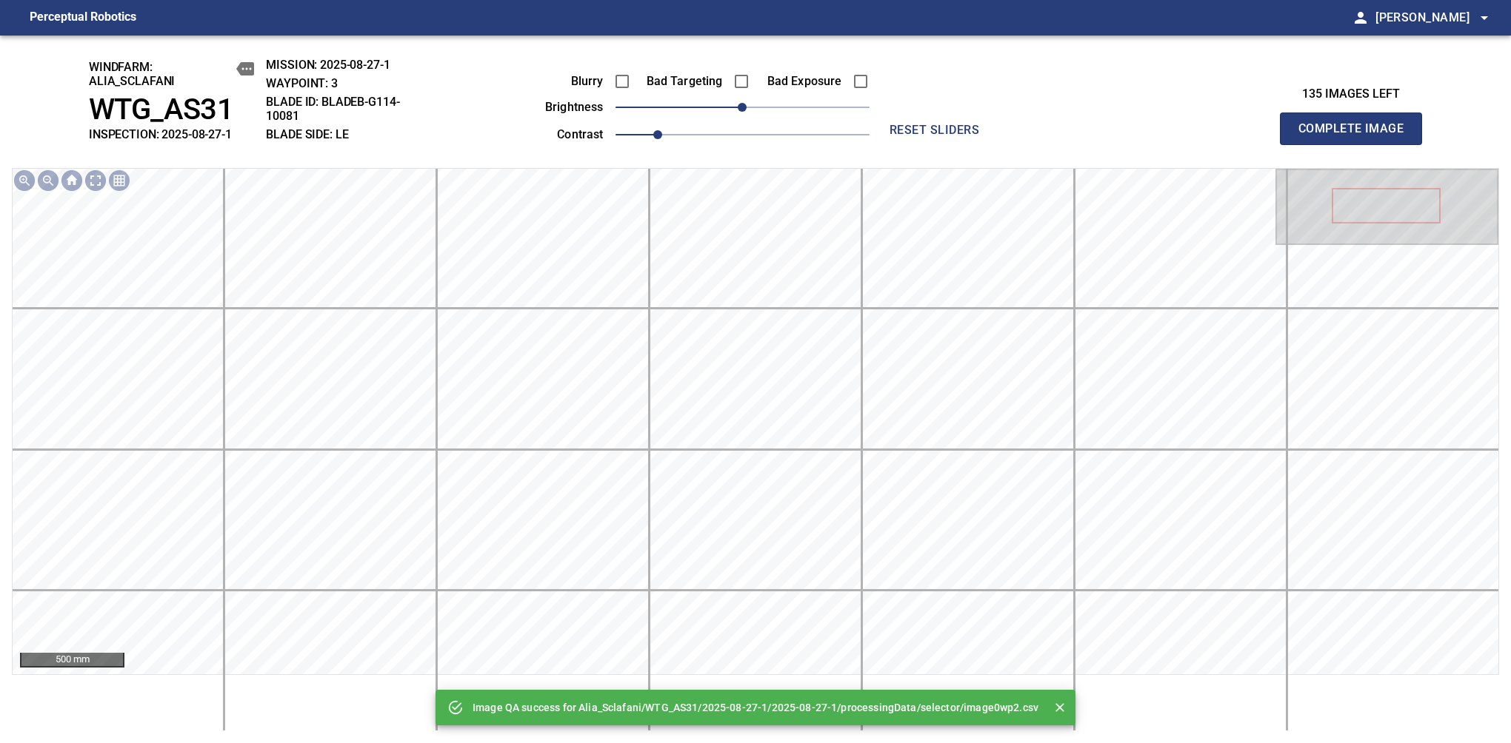
click at [1357, 136] on span "Complete Image" at bounding box center [1351, 128] width 110 height 21
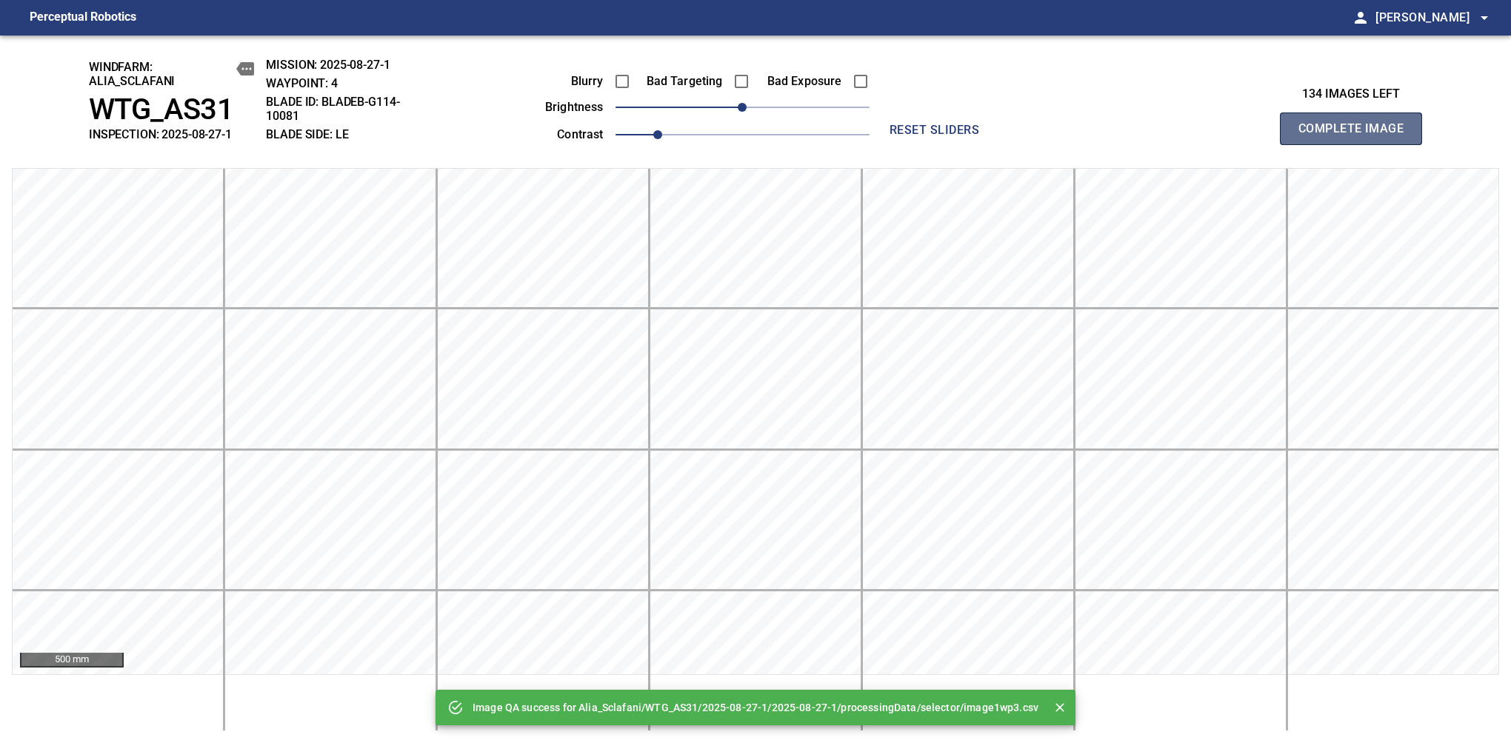
click at [1357, 136] on span "Complete Image" at bounding box center [1351, 128] width 110 height 21
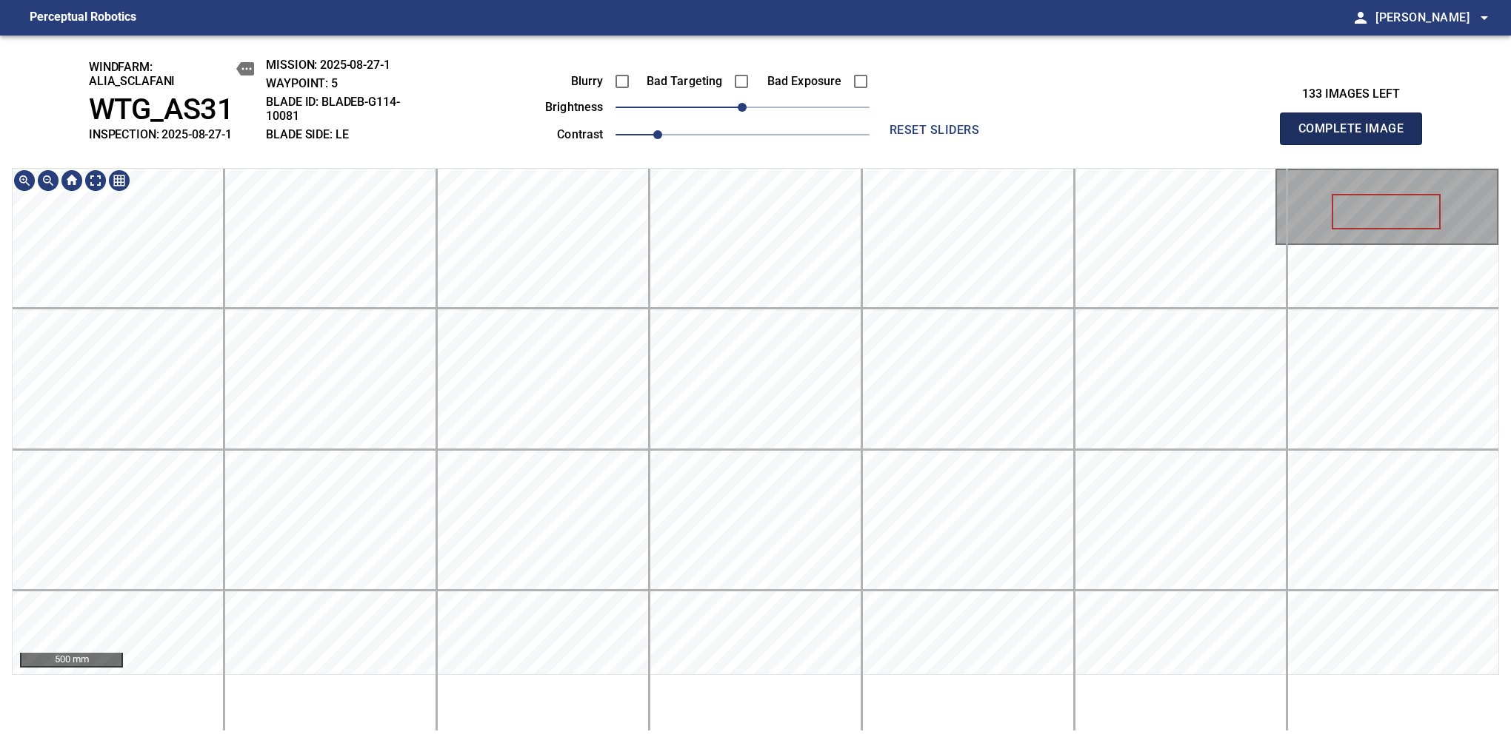
click at [1357, 136] on span "Complete Image" at bounding box center [1351, 128] width 110 height 21
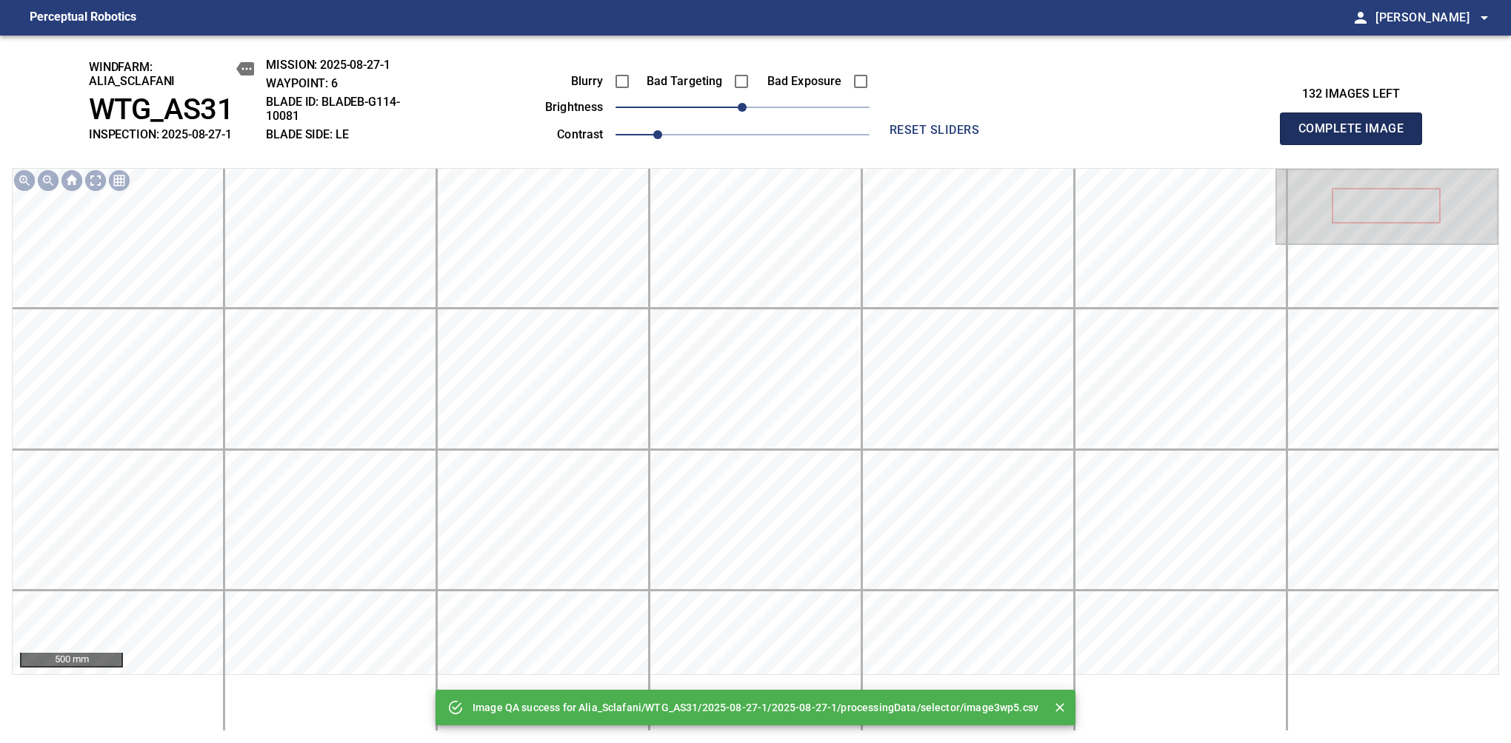
click at [1357, 136] on span "Complete Image" at bounding box center [1351, 128] width 110 height 21
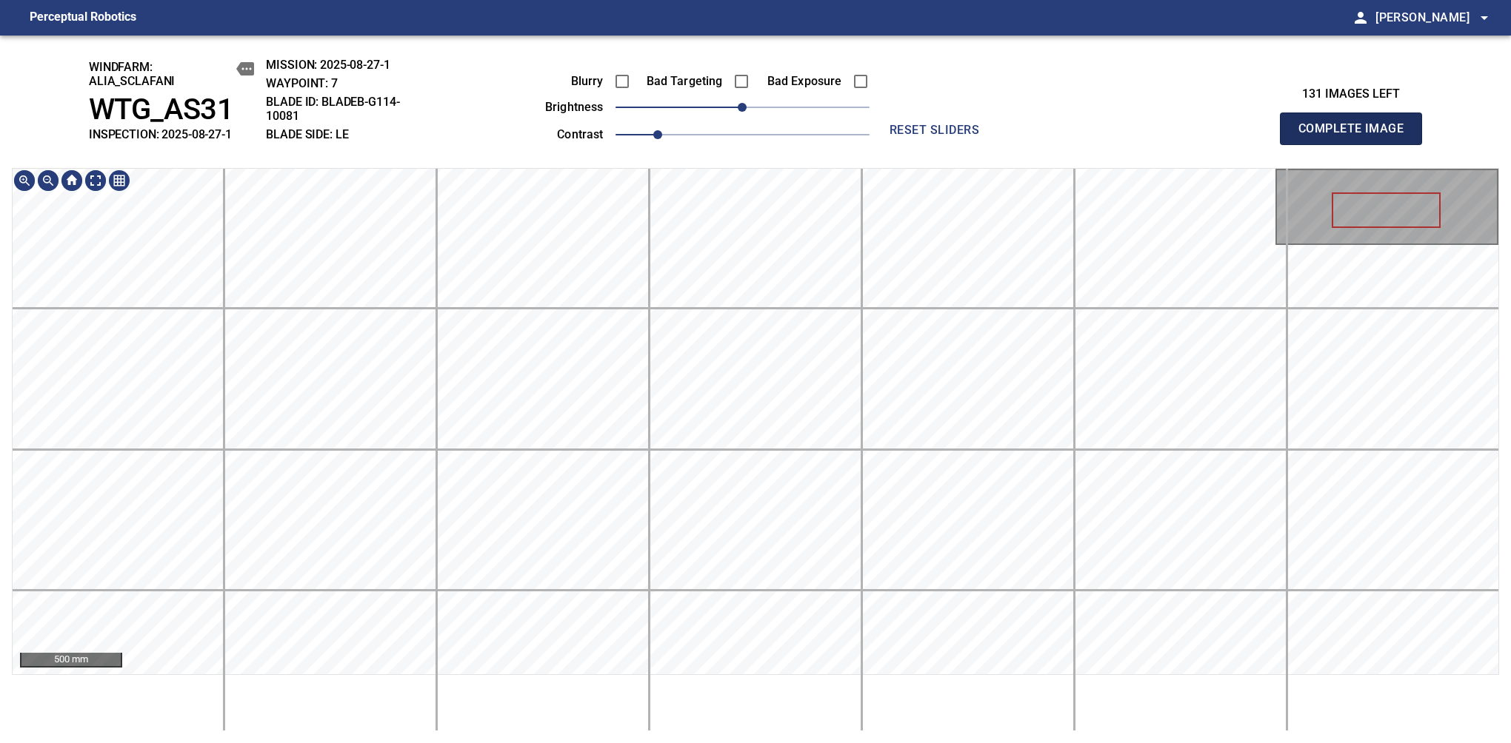
click at [1357, 136] on span "Complete Image" at bounding box center [1351, 128] width 110 height 21
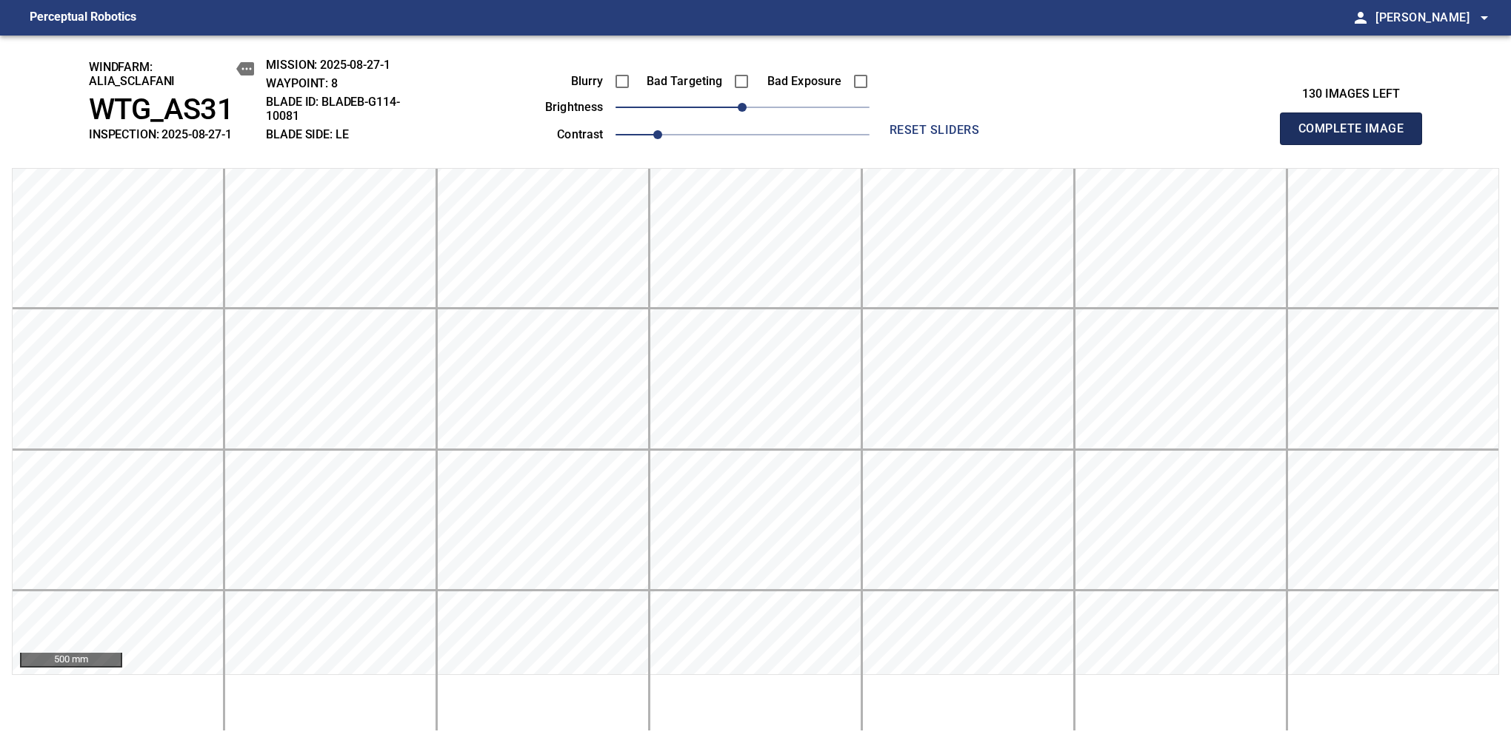
click at [1357, 136] on span "Complete Image" at bounding box center [1351, 128] width 110 height 21
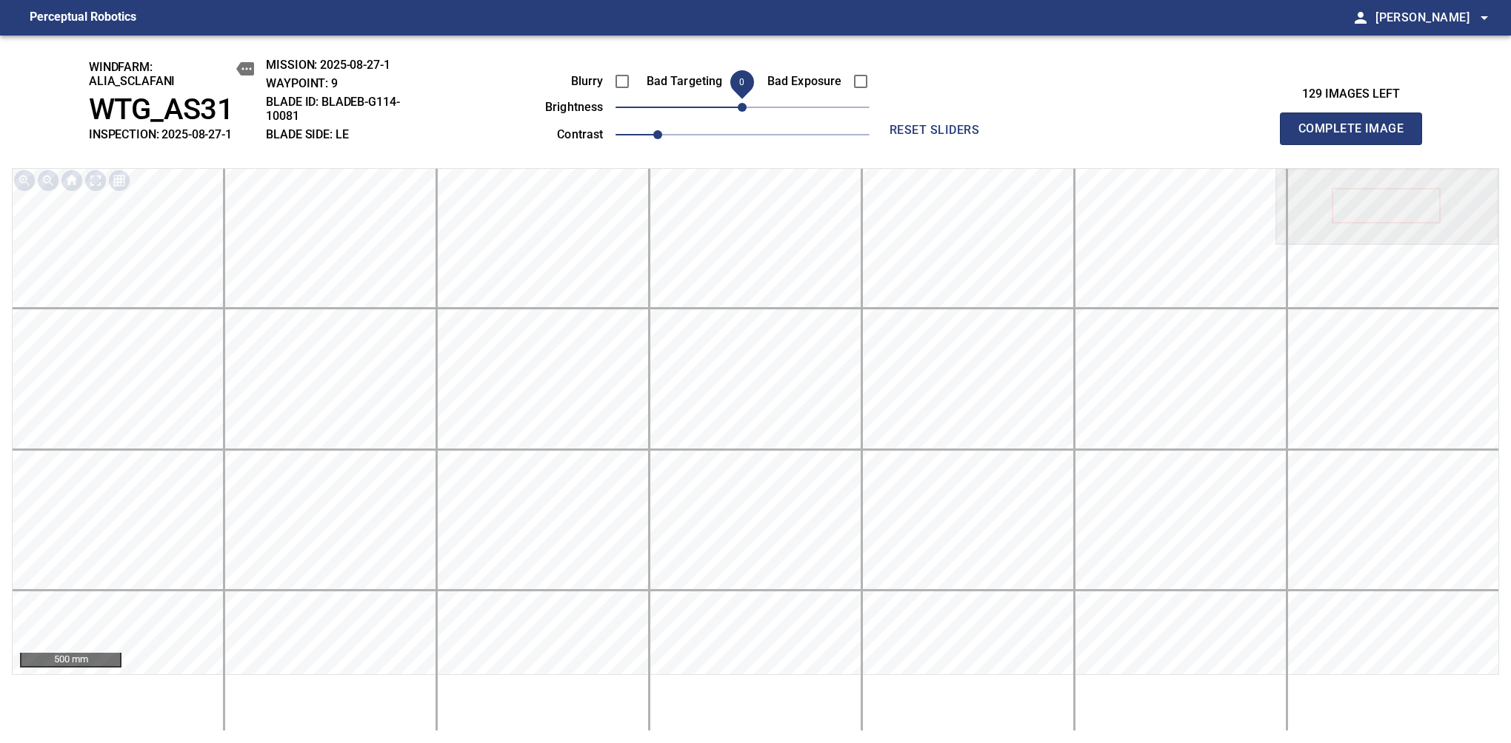
click at [1357, 136] on span "Complete Image" at bounding box center [1351, 128] width 110 height 21
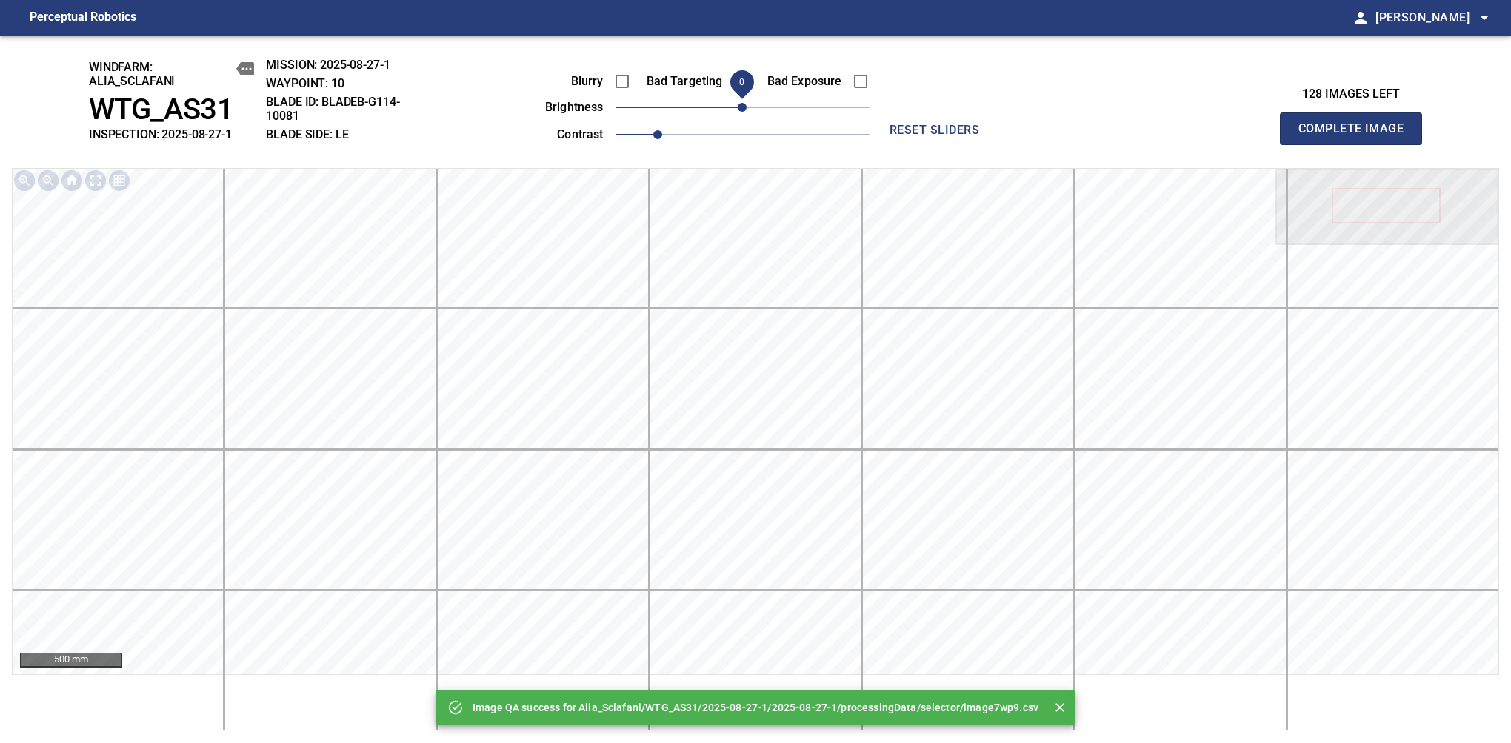
click at [1357, 136] on span "Complete Image" at bounding box center [1351, 128] width 110 height 21
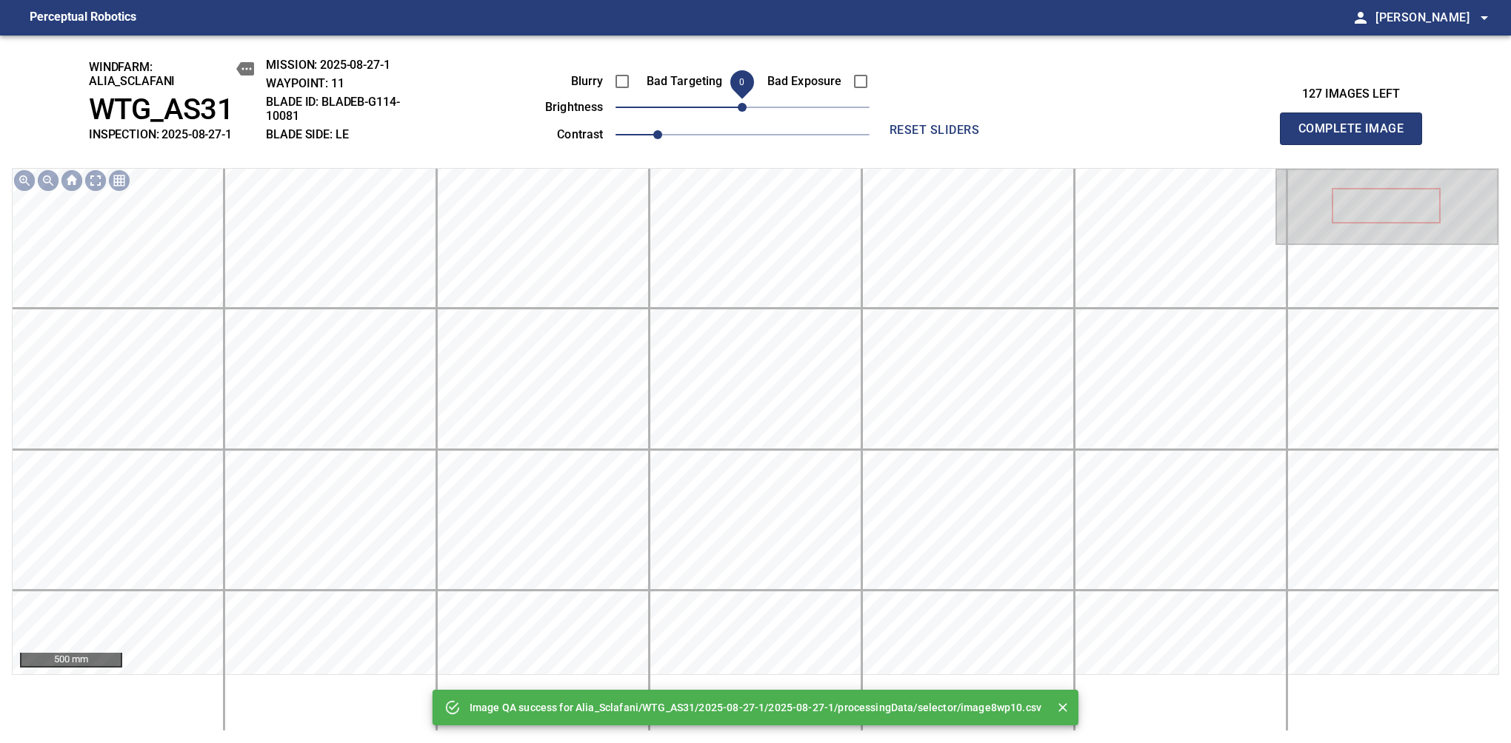
click at [1357, 136] on span "Complete Image" at bounding box center [1351, 128] width 110 height 21
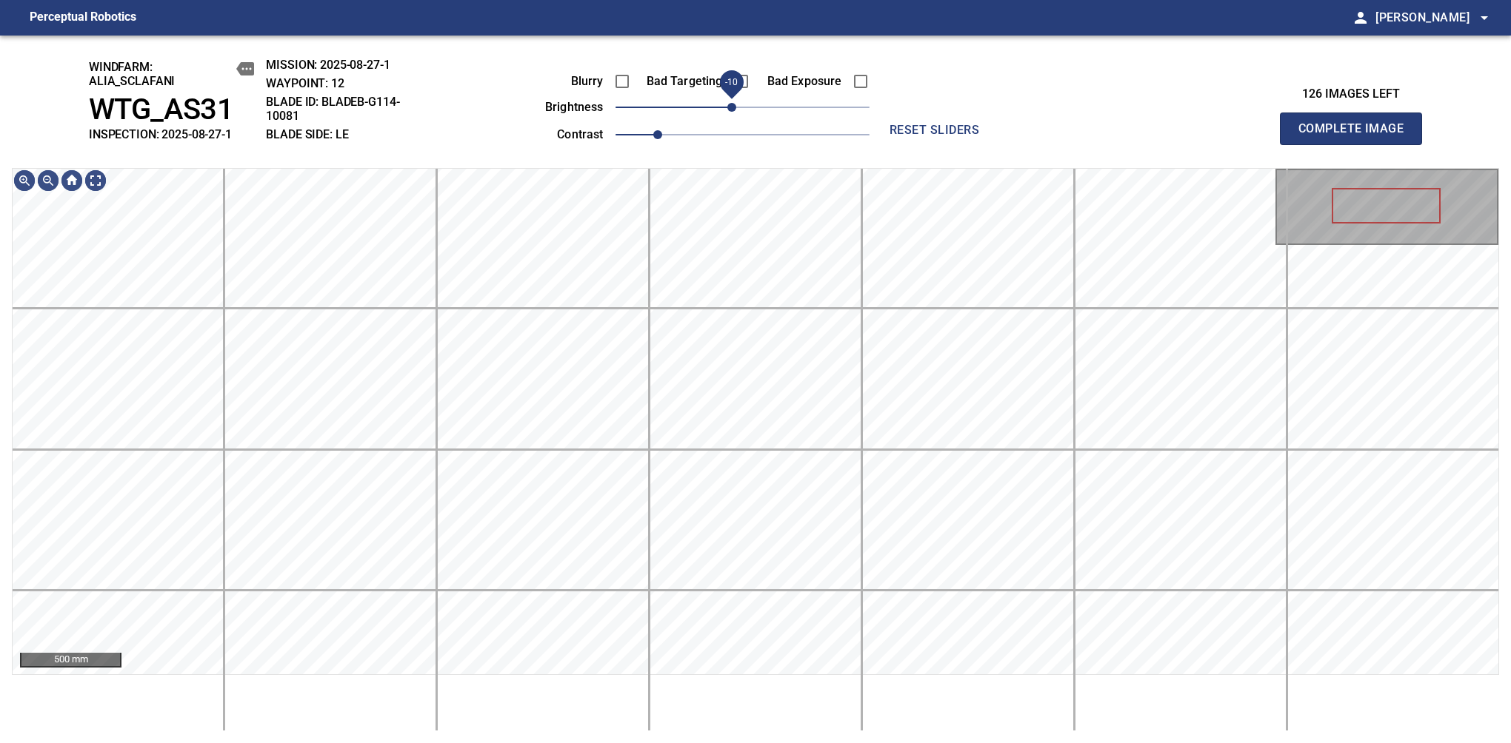
click at [734, 107] on span "-10" at bounding box center [731, 107] width 9 height 9
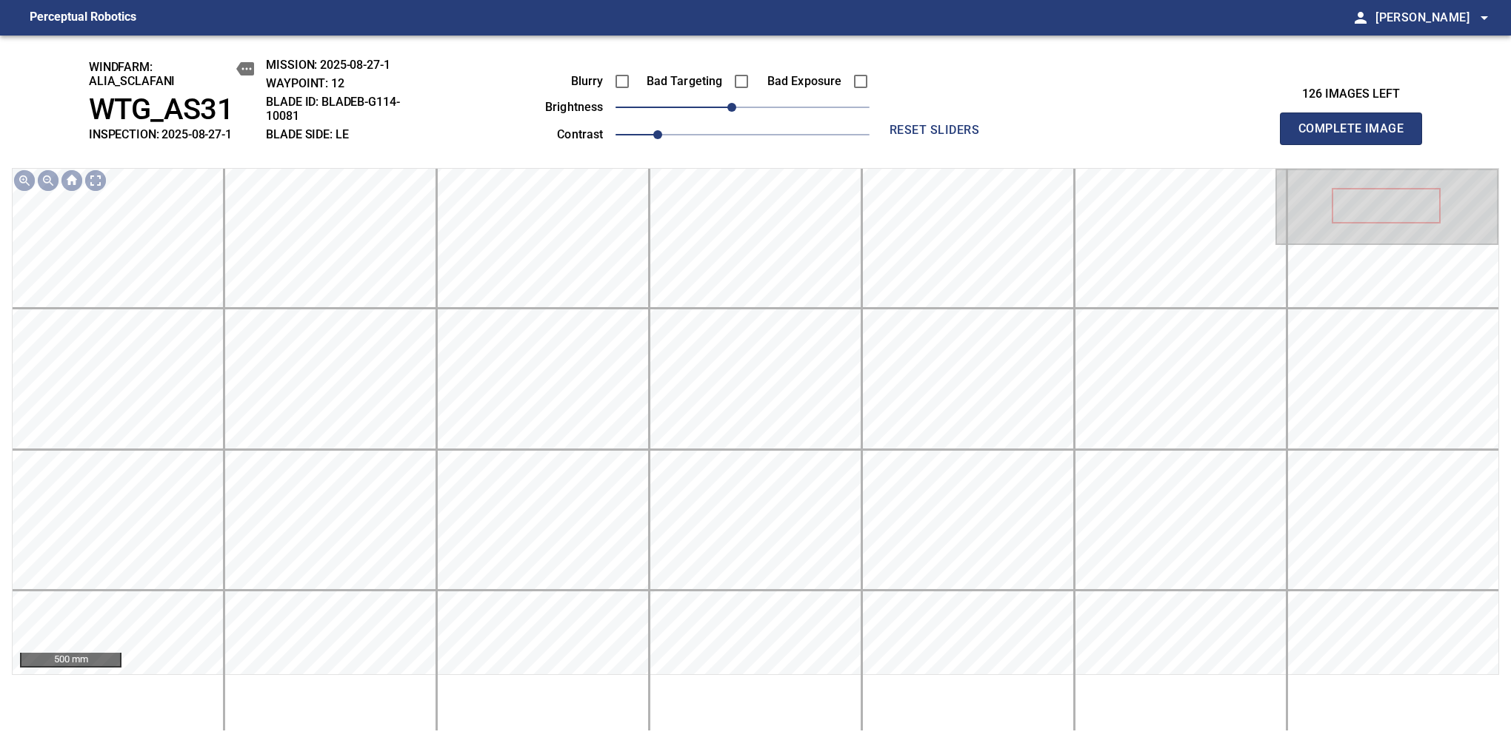
click at [1357, 136] on span "Complete Image" at bounding box center [1351, 128] width 110 height 21
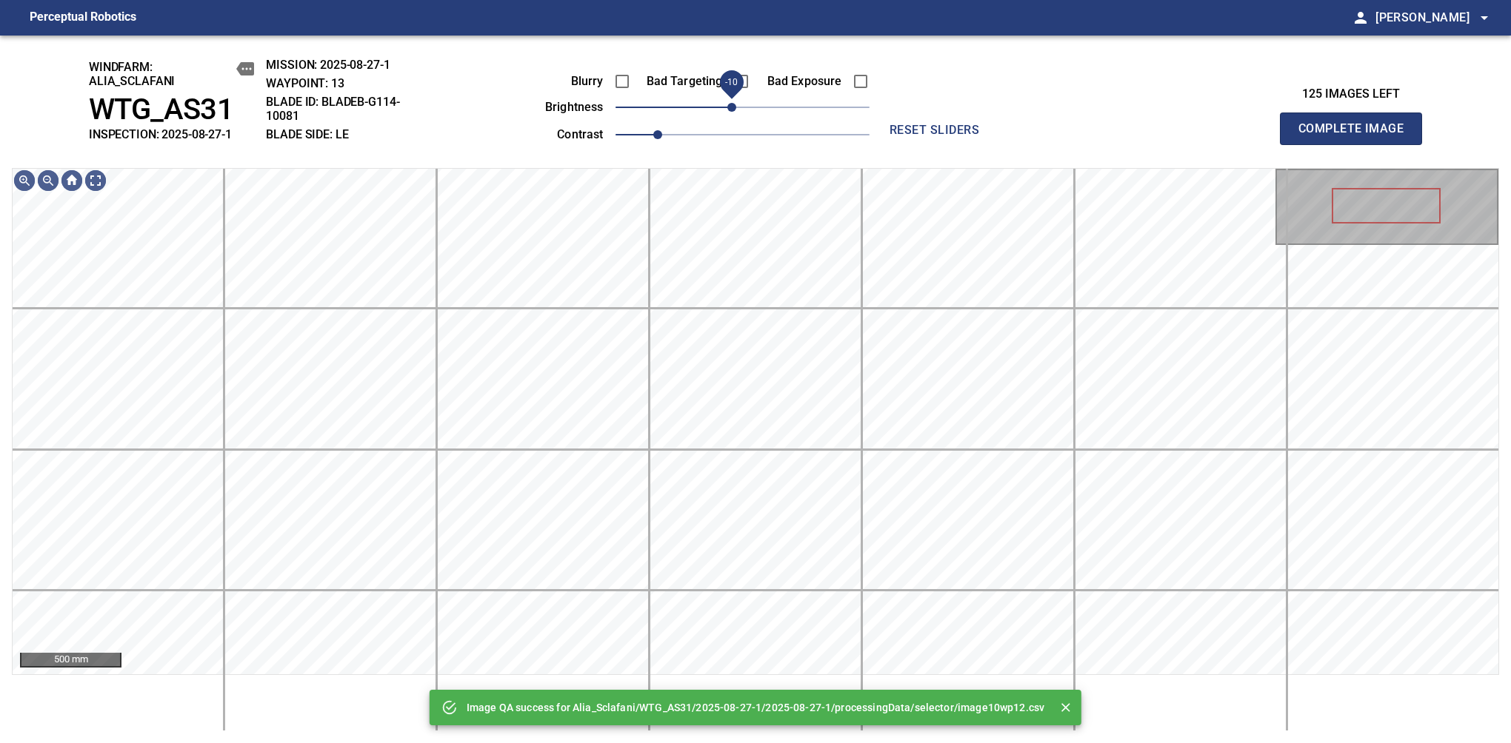
click at [734, 105] on span "-10" at bounding box center [731, 107] width 9 height 9
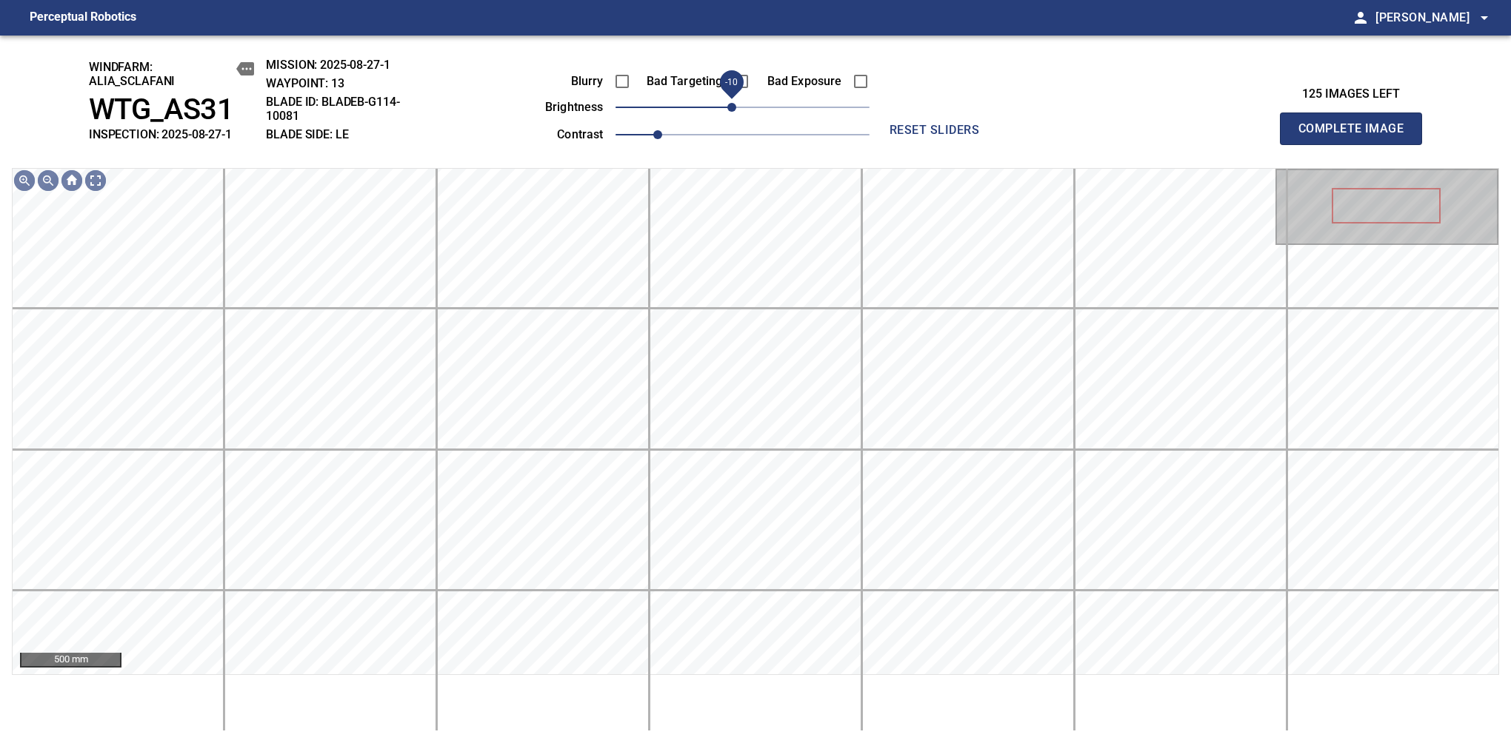
click at [1357, 136] on span "Complete Image" at bounding box center [1351, 128] width 110 height 21
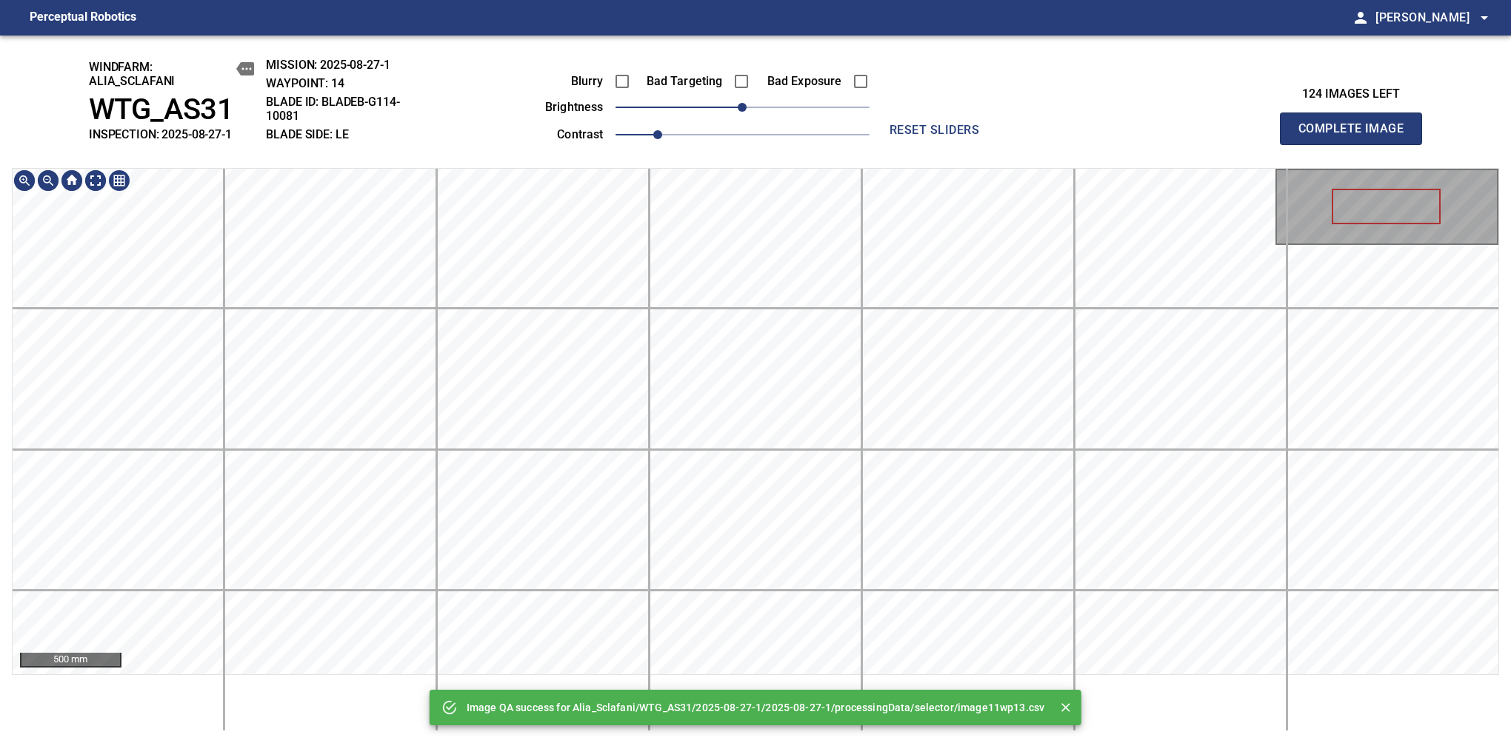
click at [734, 150] on div "Image QA success for Alia_Sclafani/WTG_AS31/2025-08-27-1/2025-08-27-1/processin…" at bounding box center [755, 390] width 1511 height 708
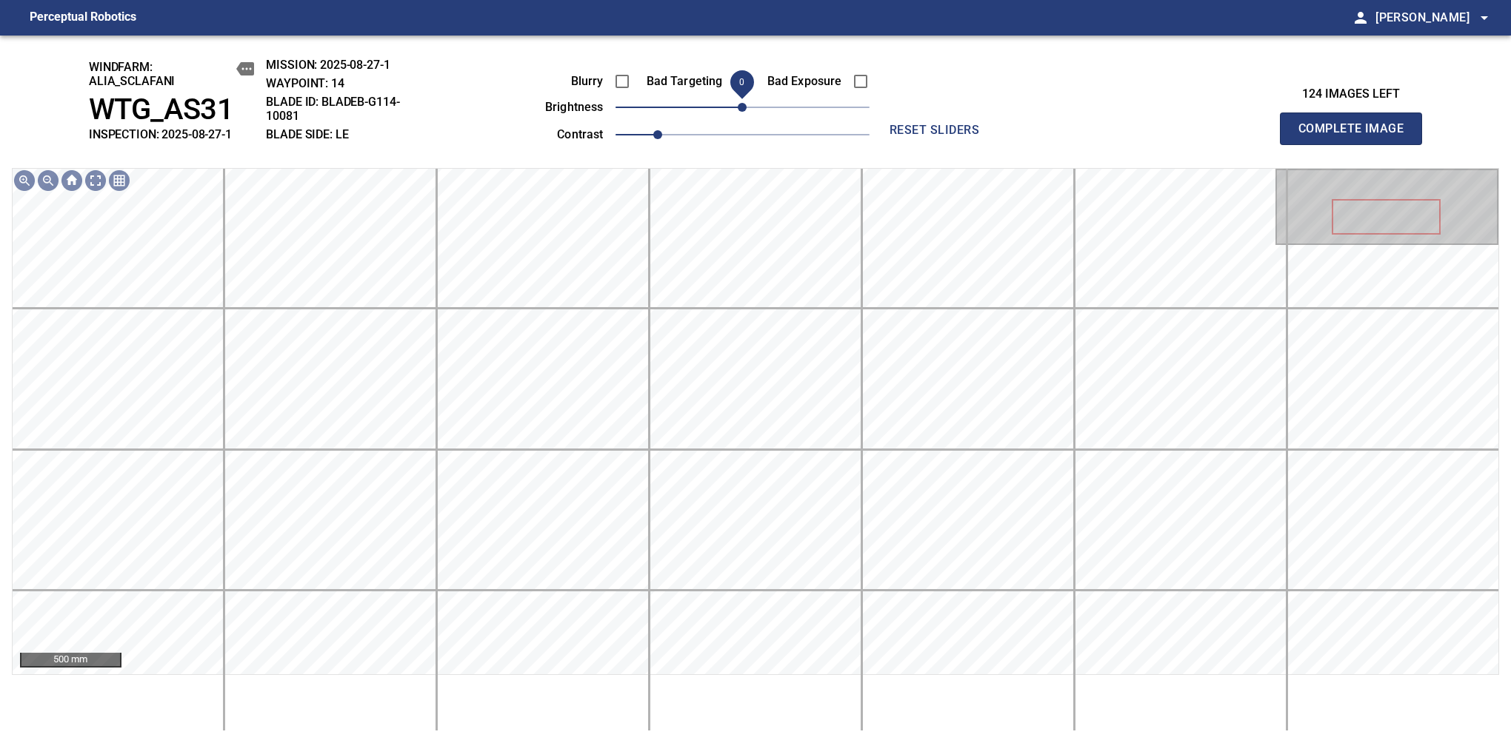
click at [738, 107] on span "0" at bounding box center [742, 107] width 9 height 9
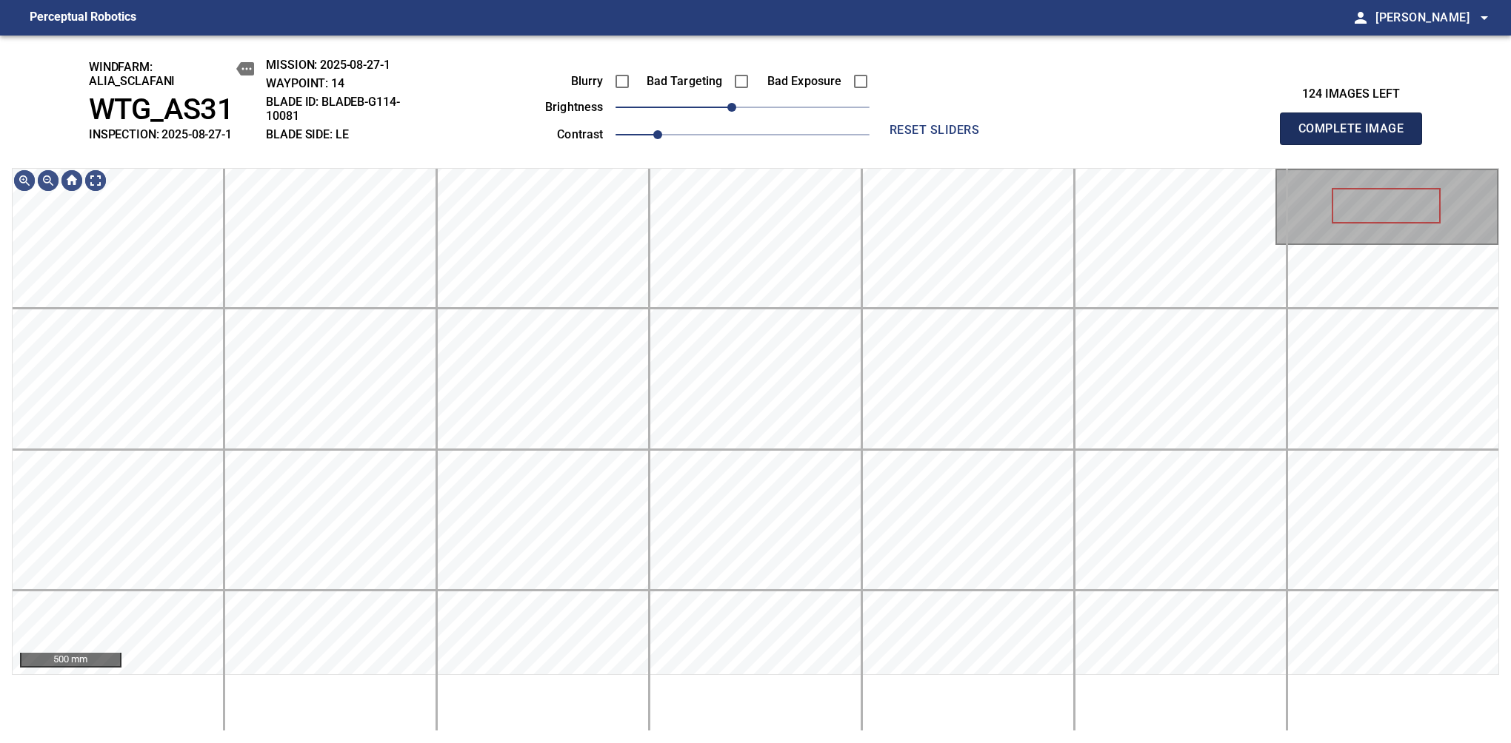
click at [1357, 136] on span "Complete Image" at bounding box center [1351, 128] width 110 height 21
click at [735, 112] on span "-10" at bounding box center [731, 107] width 9 height 9
click at [1357, 136] on span "Complete Image" at bounding box center [1351, 128] width 110 height 21
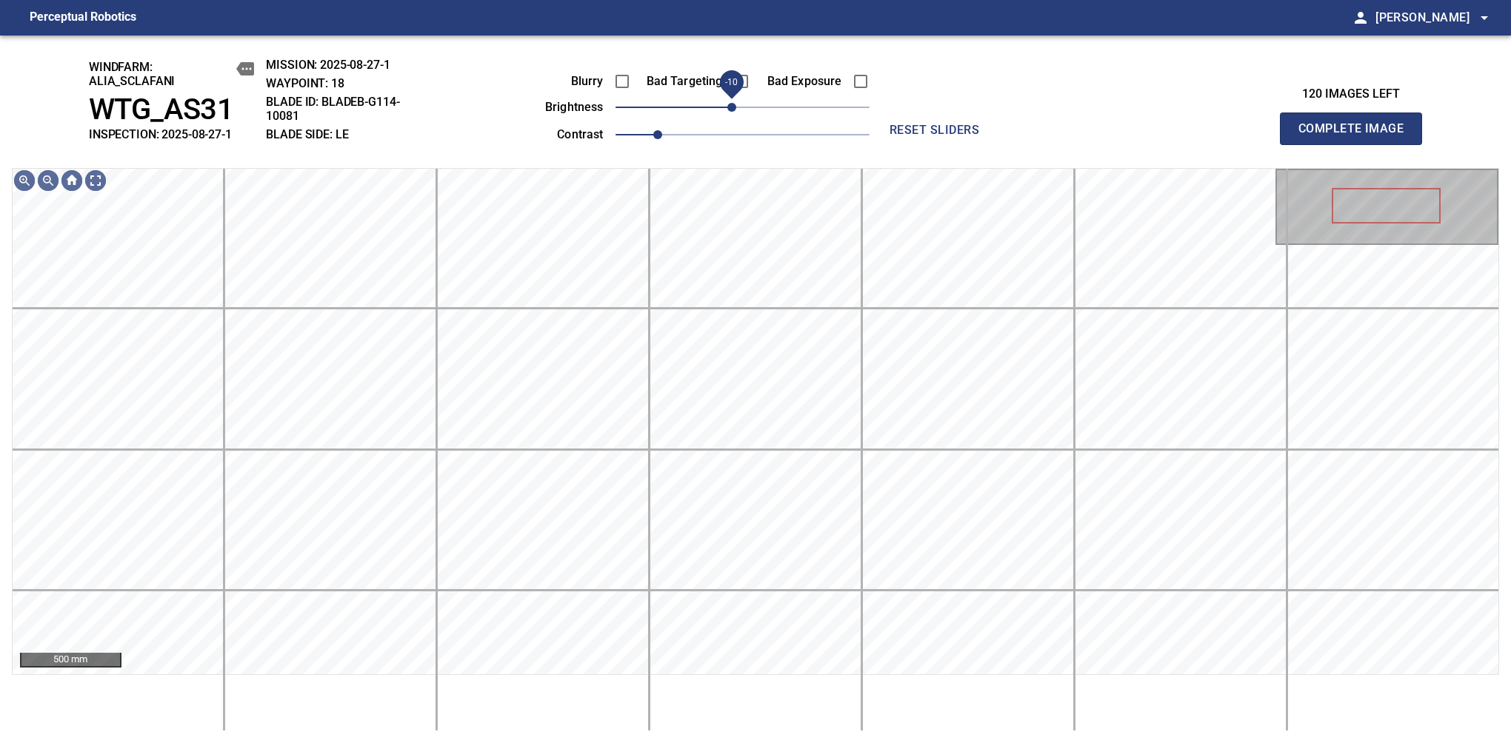
drag, startPoint x: 740, startPoint y: 107, endPoint x: 735, endPoint y: 113, distance: 7.9
click at [735, 112] on span "-10" at bounding box center [731, 107] width 9 height 9
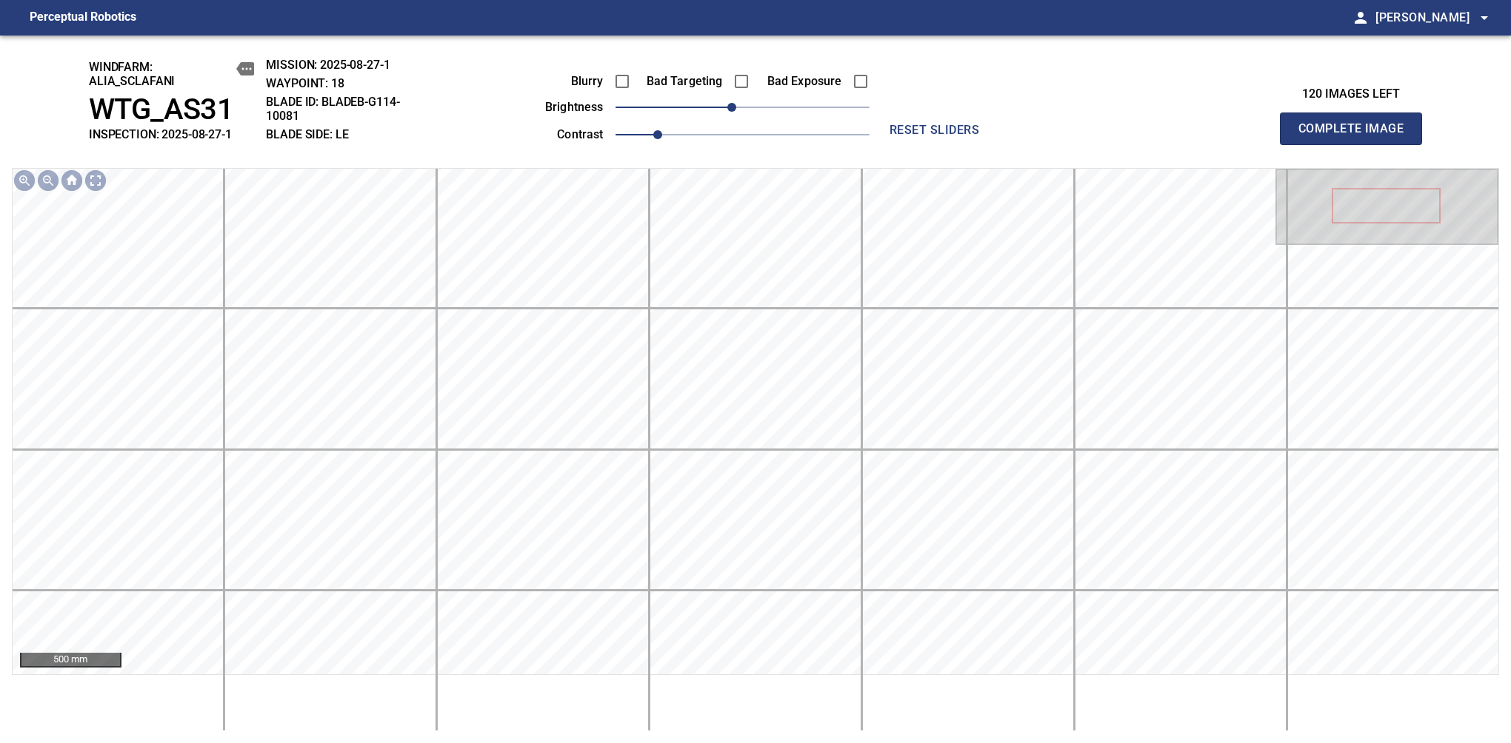
click at [1357, 136] on span "Complete Image" at bounding box center [1351, 128] width 110 height 21
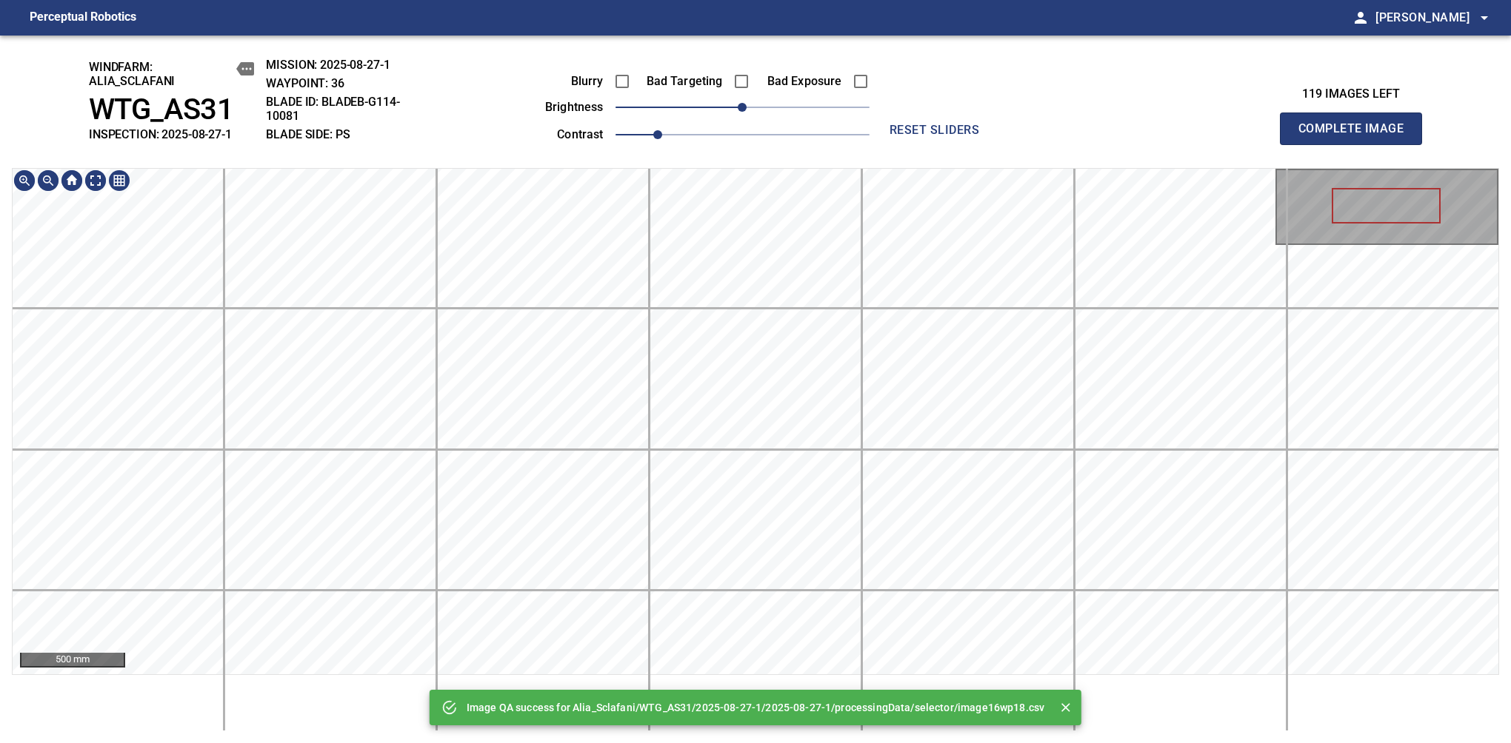
click at [683, 136] on div "Image QA success for Alia_Sclafani/WTG_AS31/2025-08-27-1/2025-08-27-1/processin…" at bounding box center [755, 390] width 1511 height 708
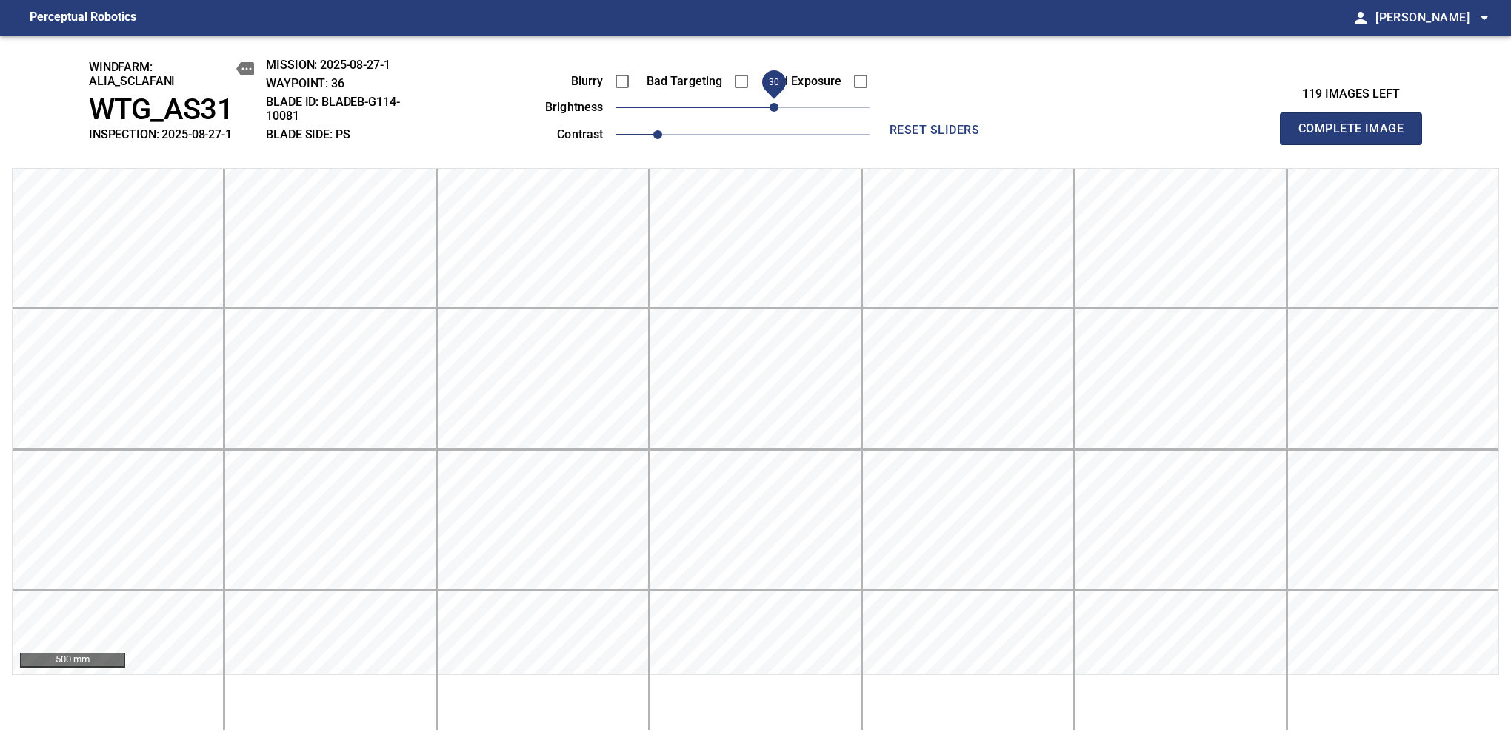
drag, startPoint x: 758, startPoint y: 113, endPoint x: 771, endPoint y: 115, distance: 12.8
click at [771, 112] on span "30" at bounding box center [773, 107] width 9 height 9
click at [1357, 136] on span "Complete Image" at bounding box center [1351, 128] width 110 height 21
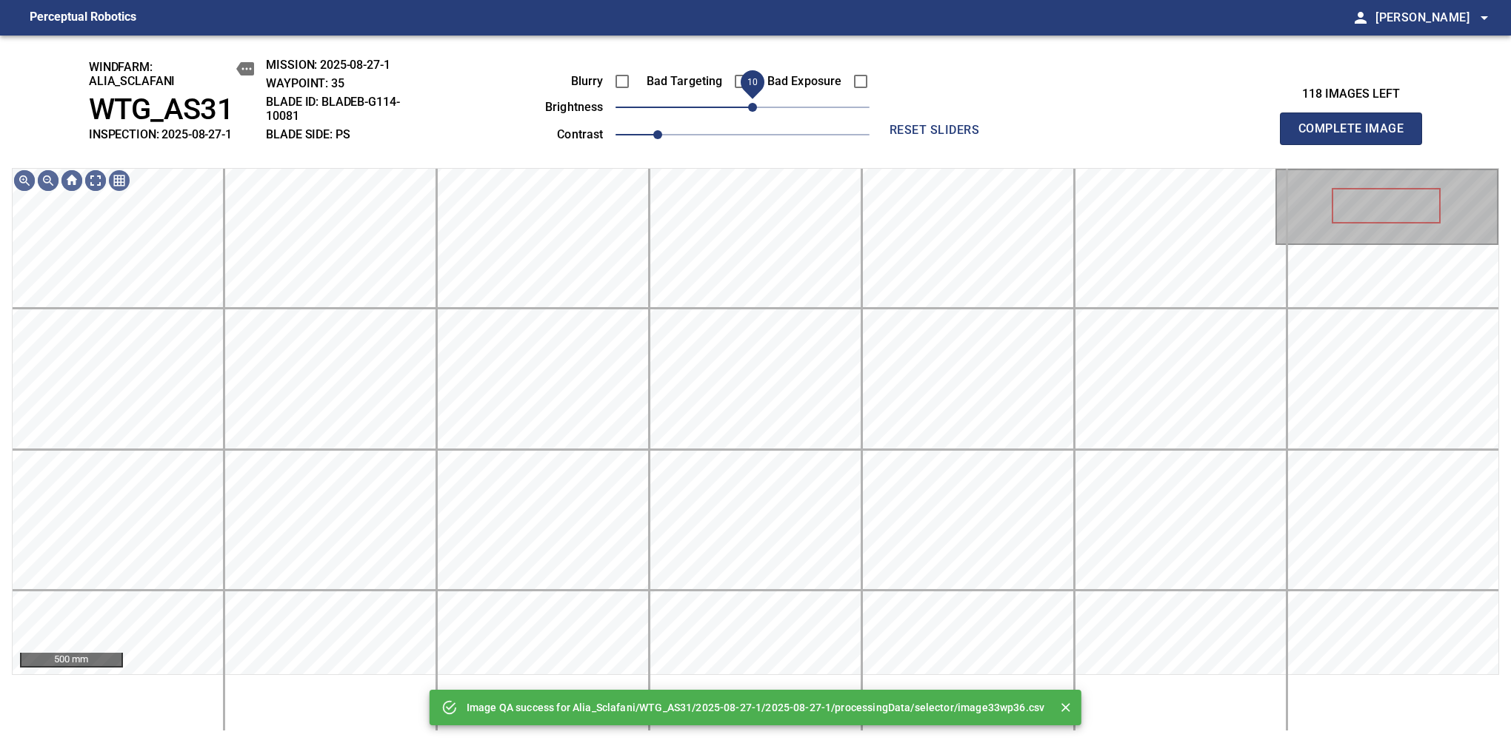
click at [750, 110] on span "10" at bounding box center [752, 107] width 9 height 9
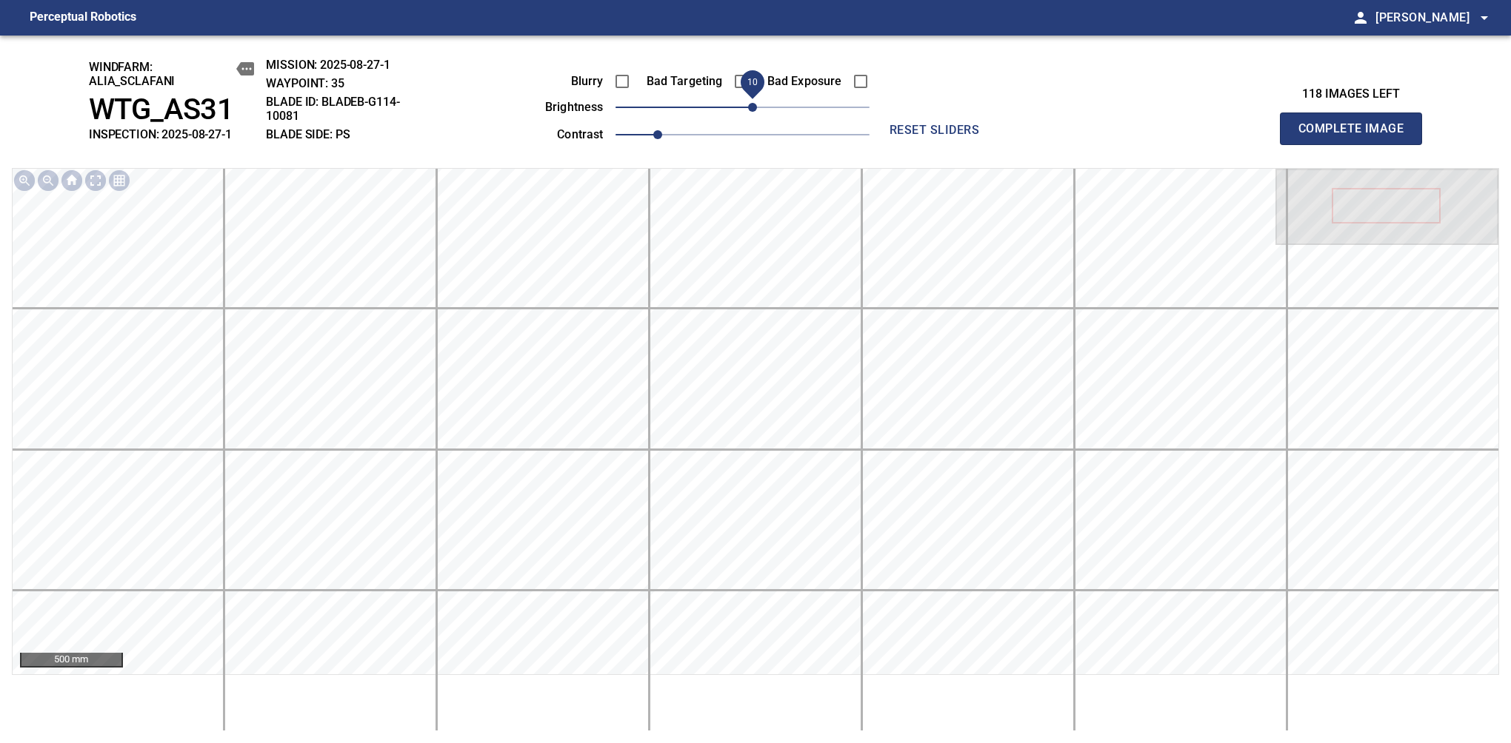
click at [1357, 136] on span "Complete Image" at bounding box center [1351, 128] width 110 height 21
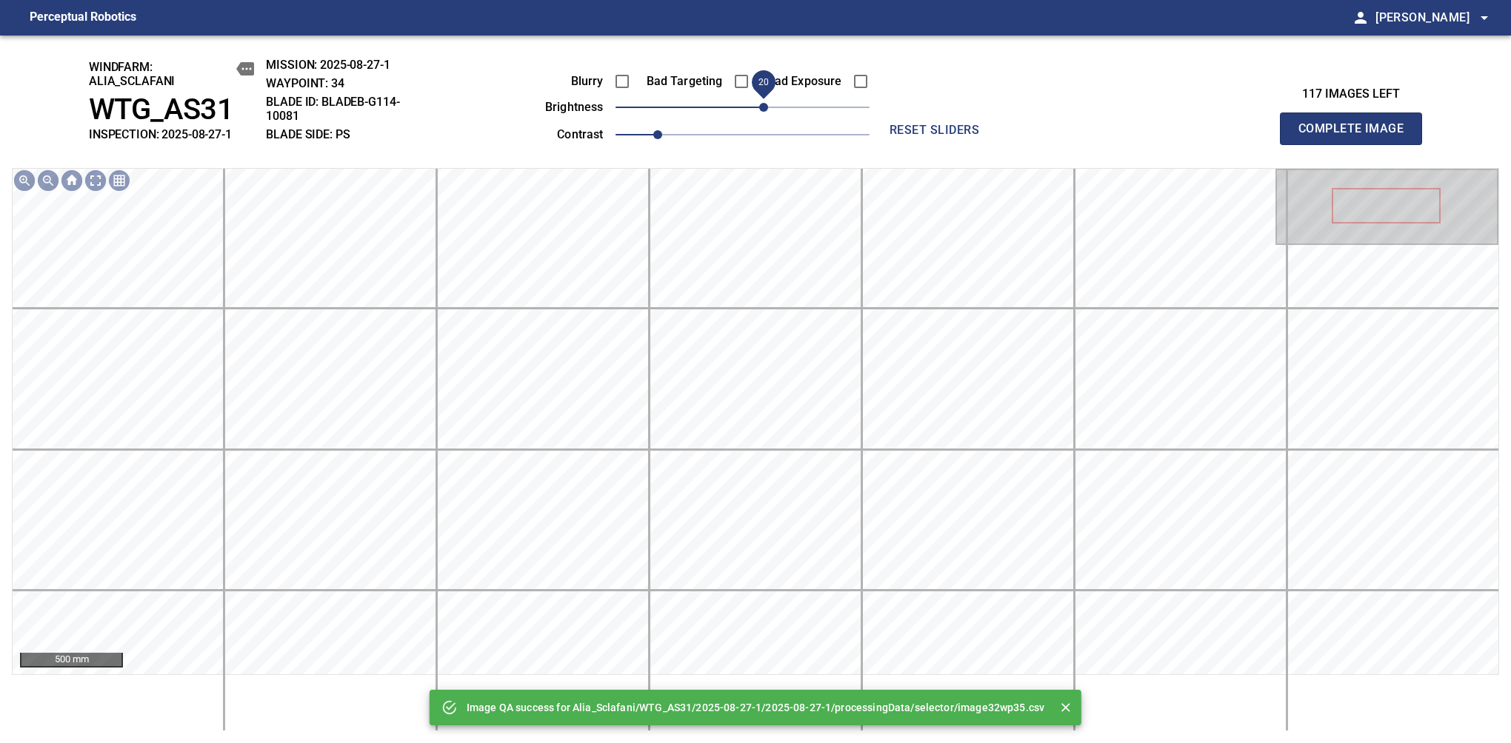
drag, startPoint x: 743, startPoint y: 119, endPoint x: 758, endPoint y: 112, distance: 16.6
click at [759, 112] on span "20" at bounding box center [763, 107] width 9 height 9
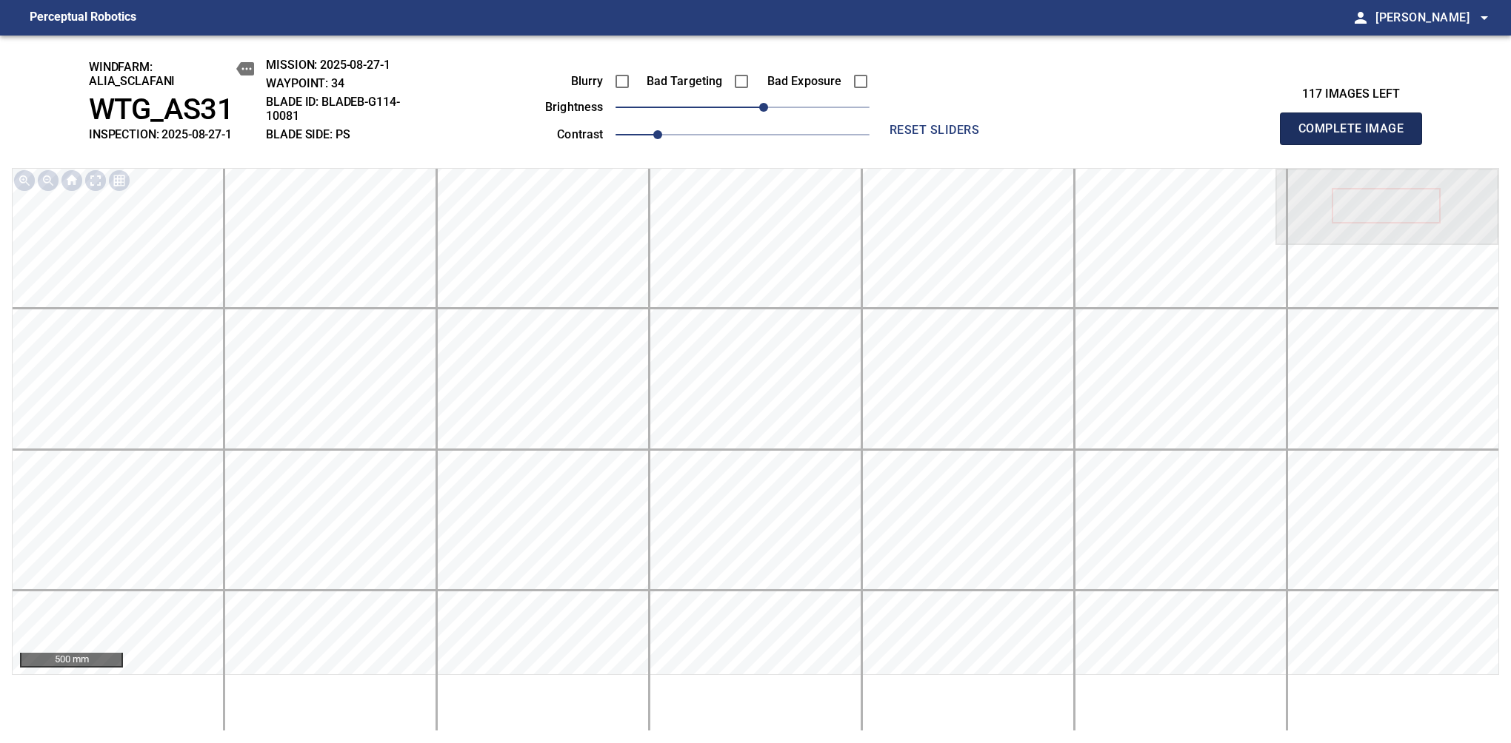
click at [1357, 136] on span "Complete Image" at bounding box center [1351, 128] width 110 height 21
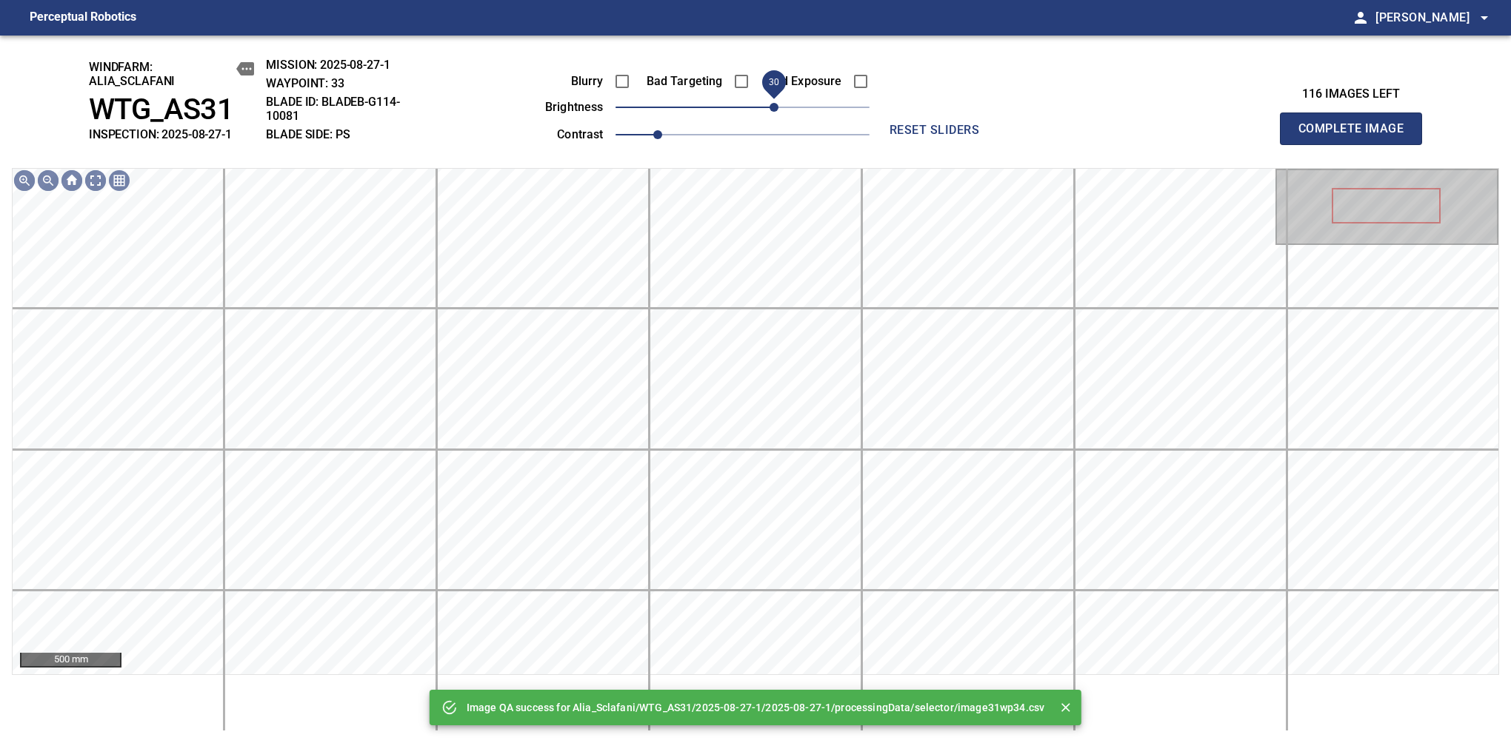
drag, startPoint x: 750, startPoint y: 104, endPoint x: 776, endPoint y: 101, distance: 26.0
click at [776, 103] on span "30" at bounding box center [773, 107] width 9 height 9
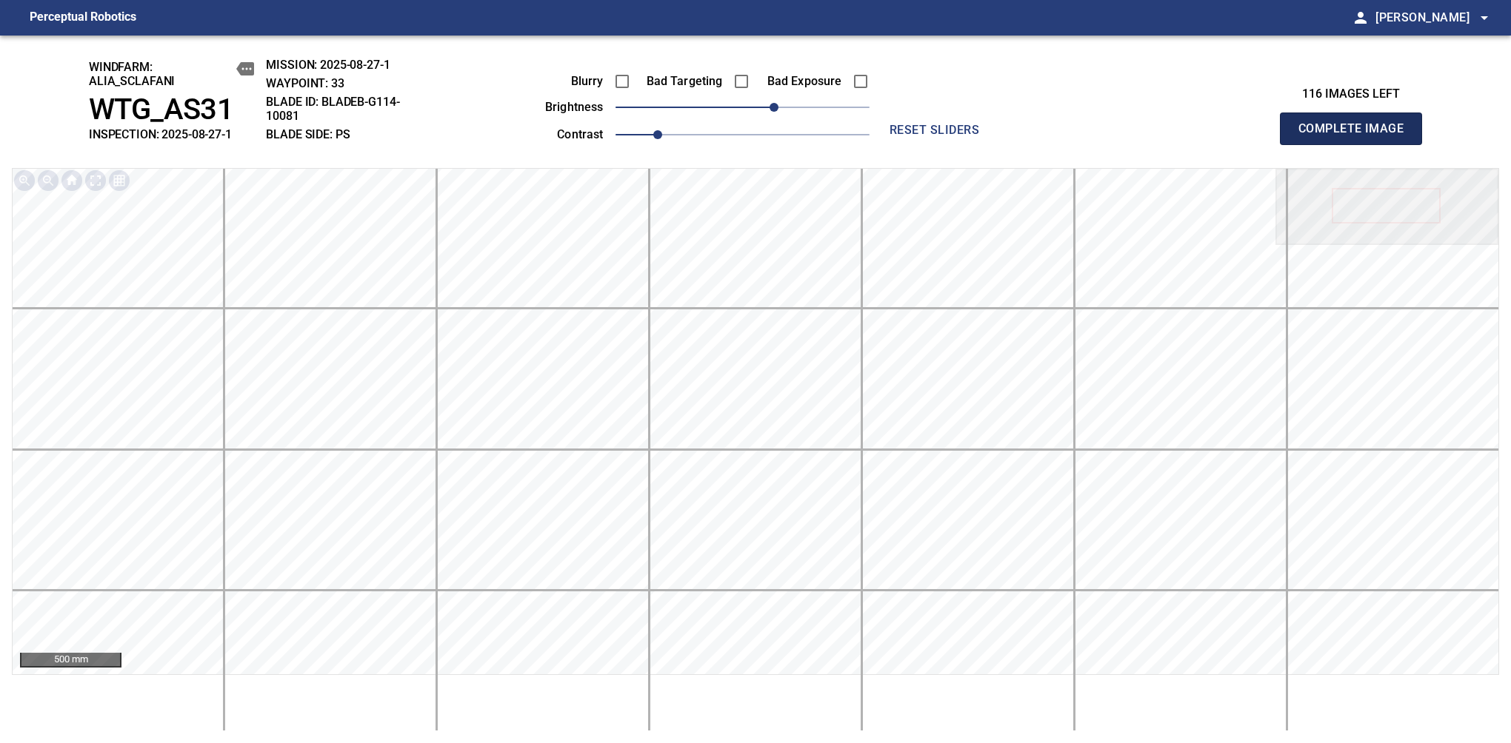
click at [1357, 136] on span "Complete Image" at bounding box center [1351, 128] width 110 height 21
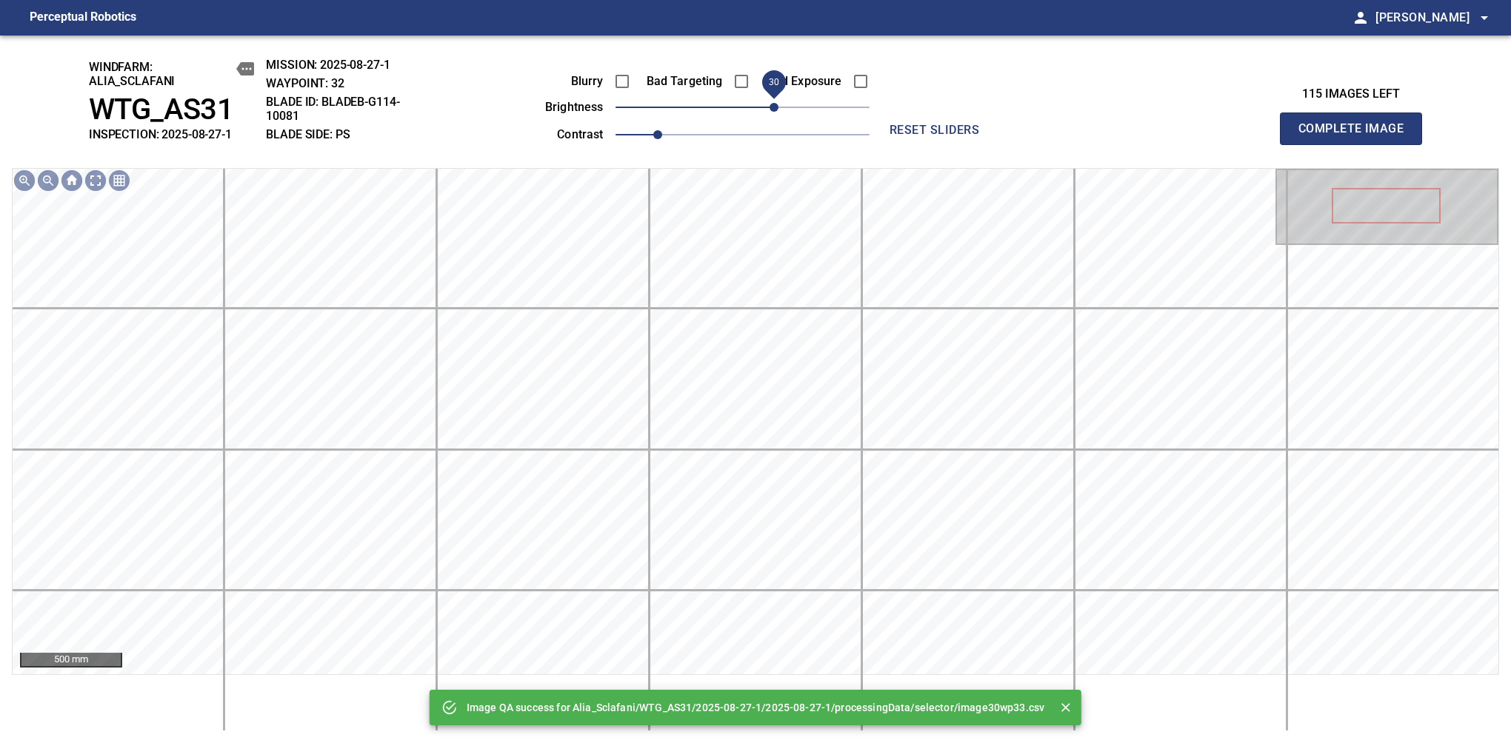
click at [776, 101] on span "30" at bounding box center [742, 107] width 254 height 21
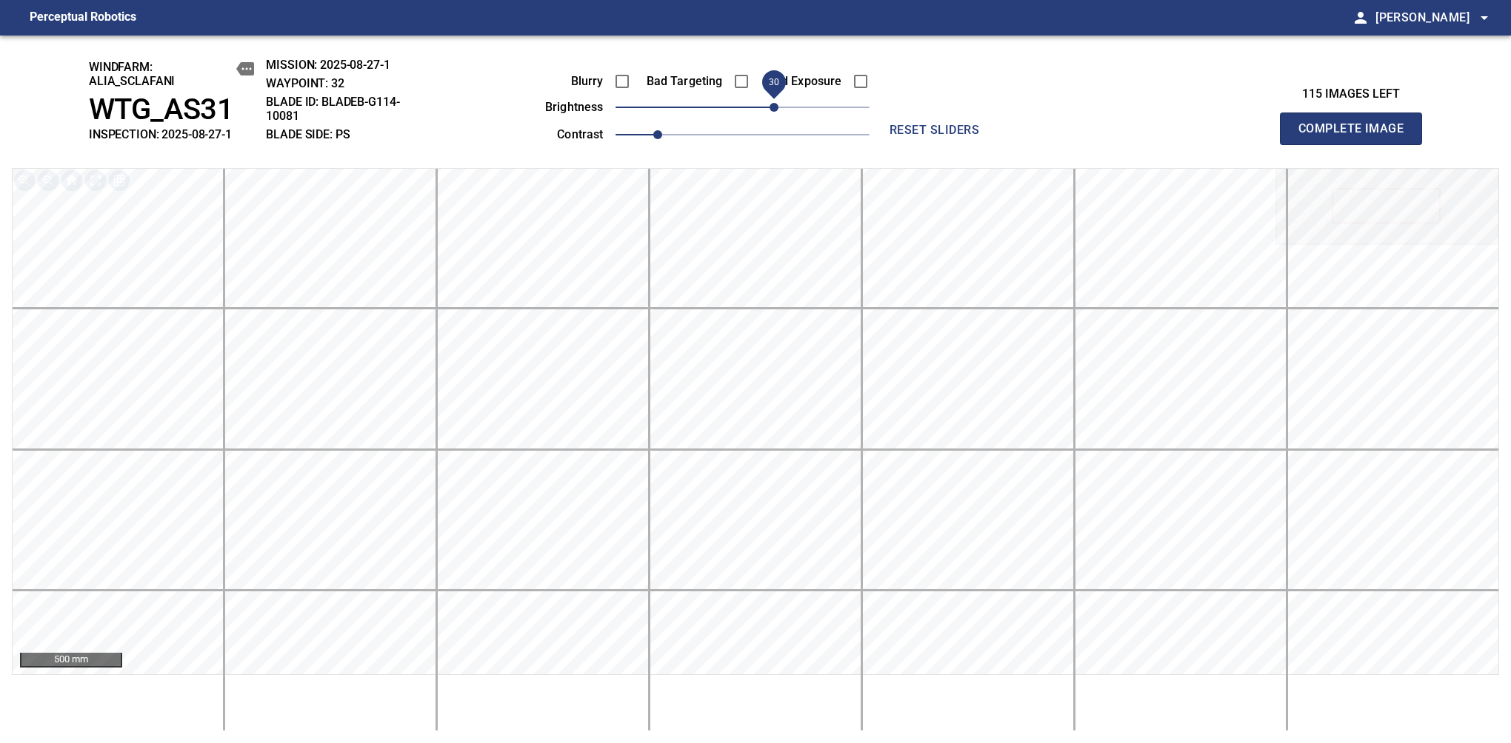
click at [1357, 136] on span "Complete Image" at bounding box center [1351, 128] width 110 height 21
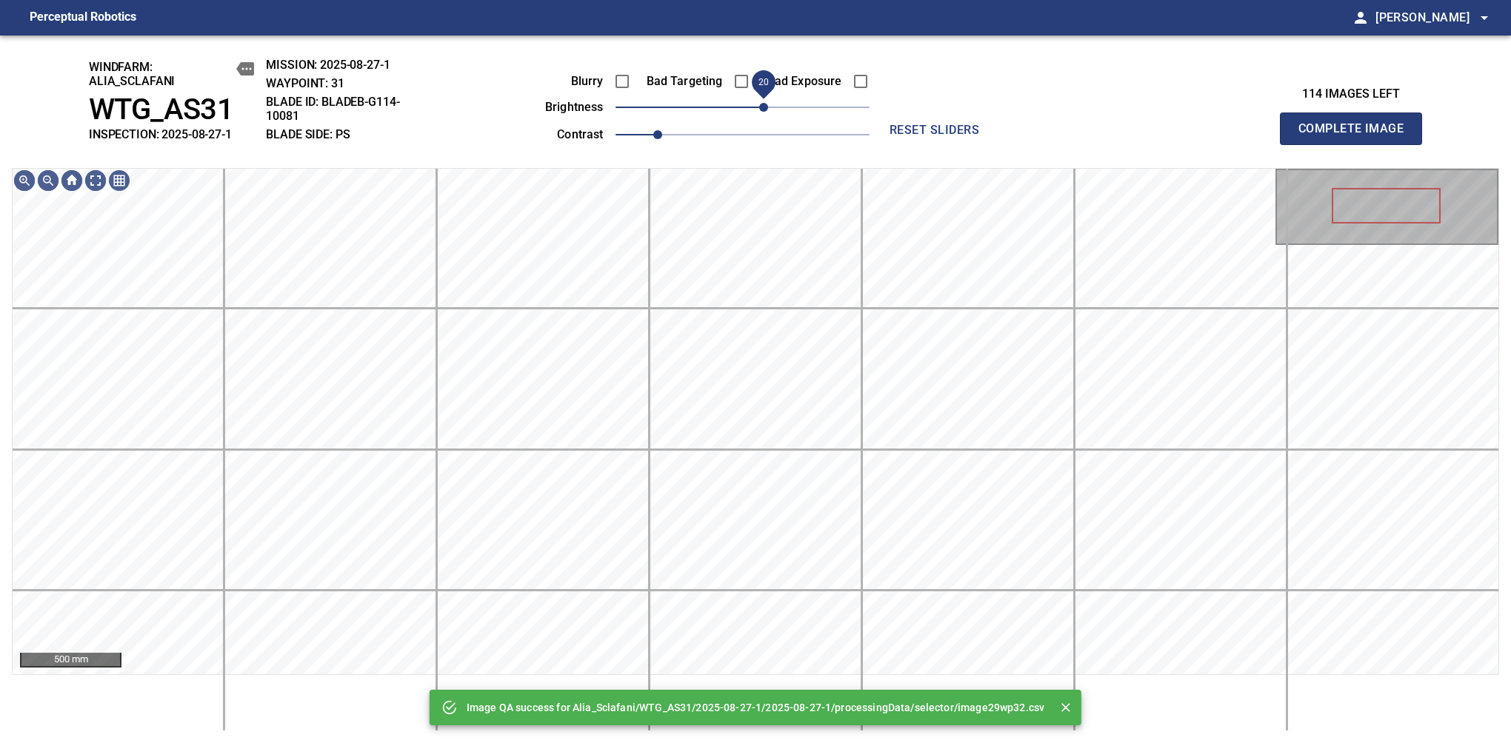
click at [766, 112] on span "20" at bounding box center [763, 107] width 9 height 9
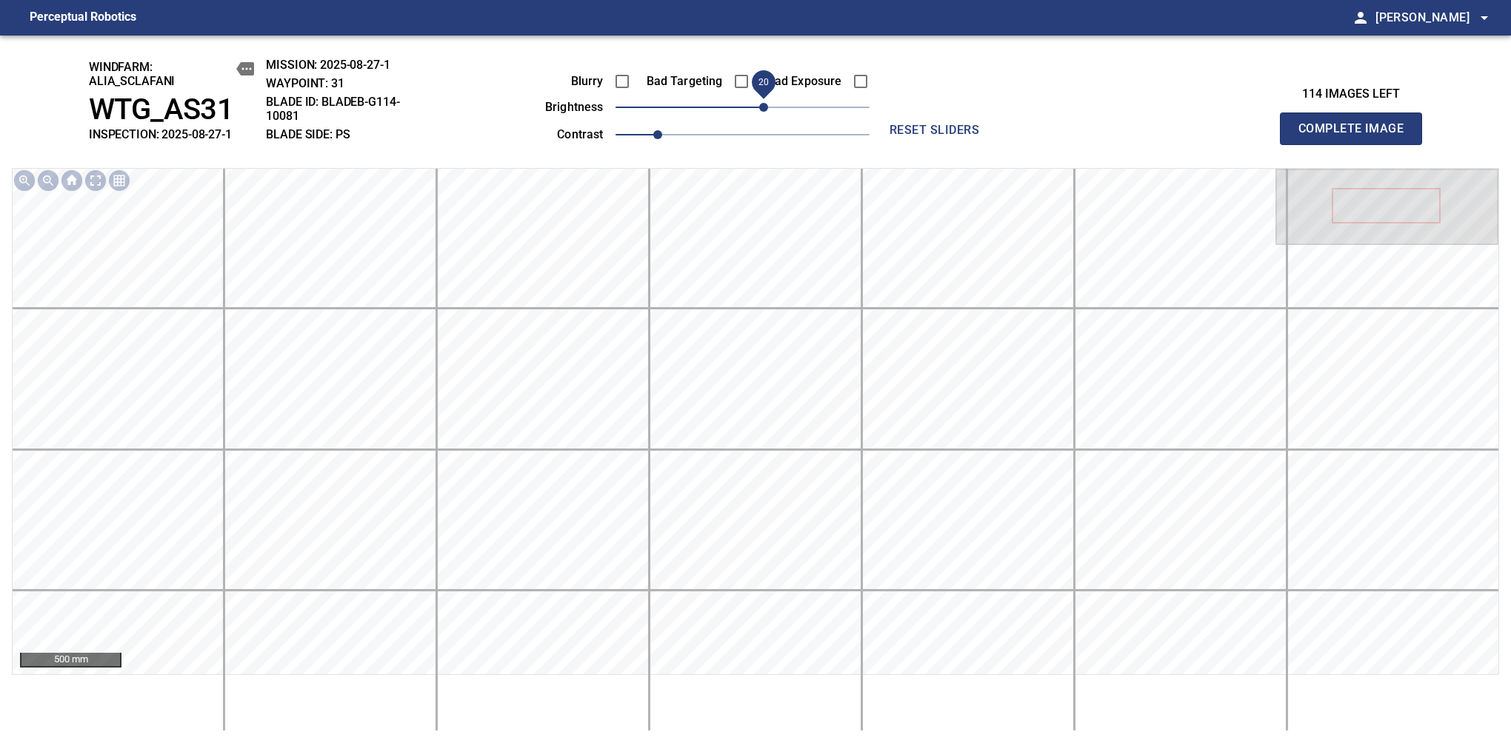
click at [1357, 136] on span "Complete Image" at bounding box center [1351, 128] width 110 height 21
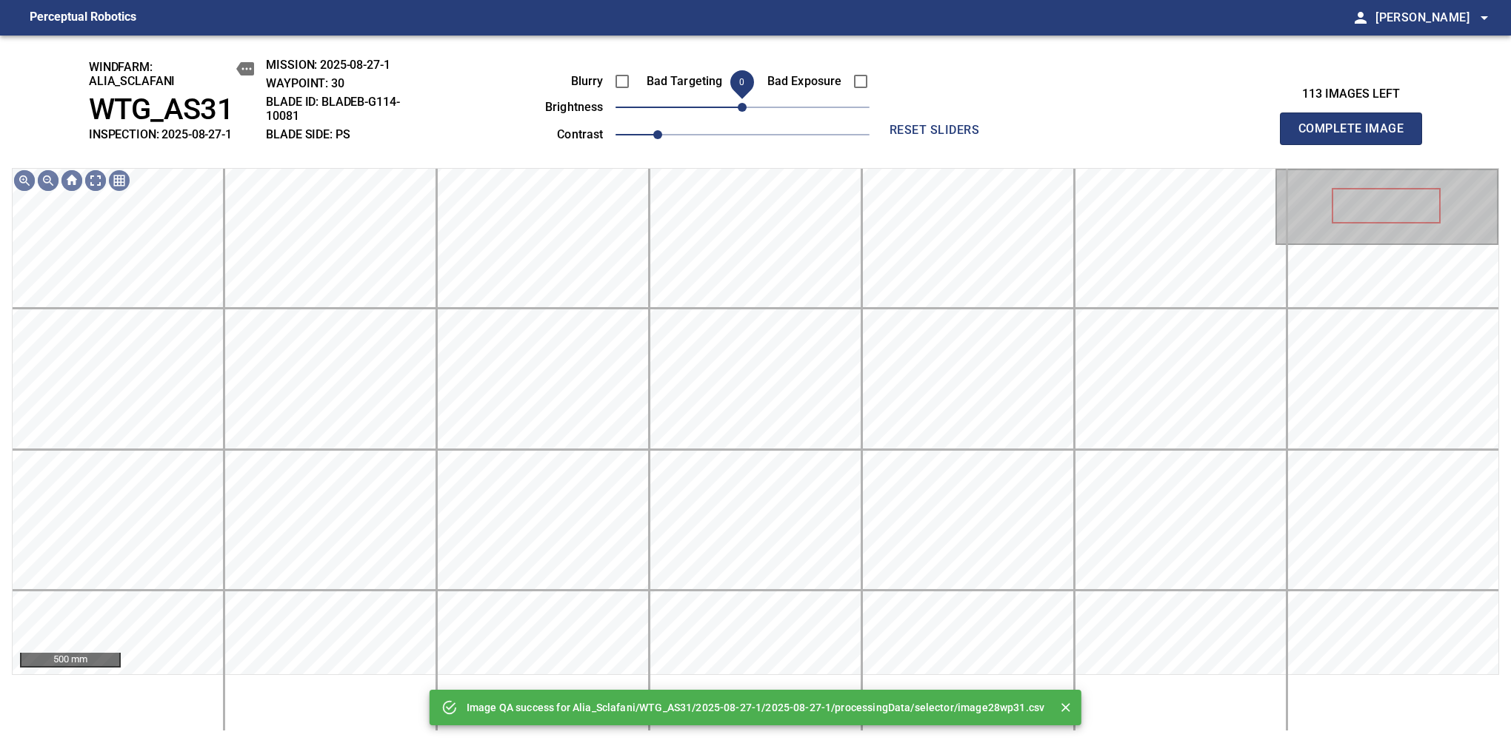
click at [746, 112] on span "0" at bounding box center [742, 107] width 9 height 9
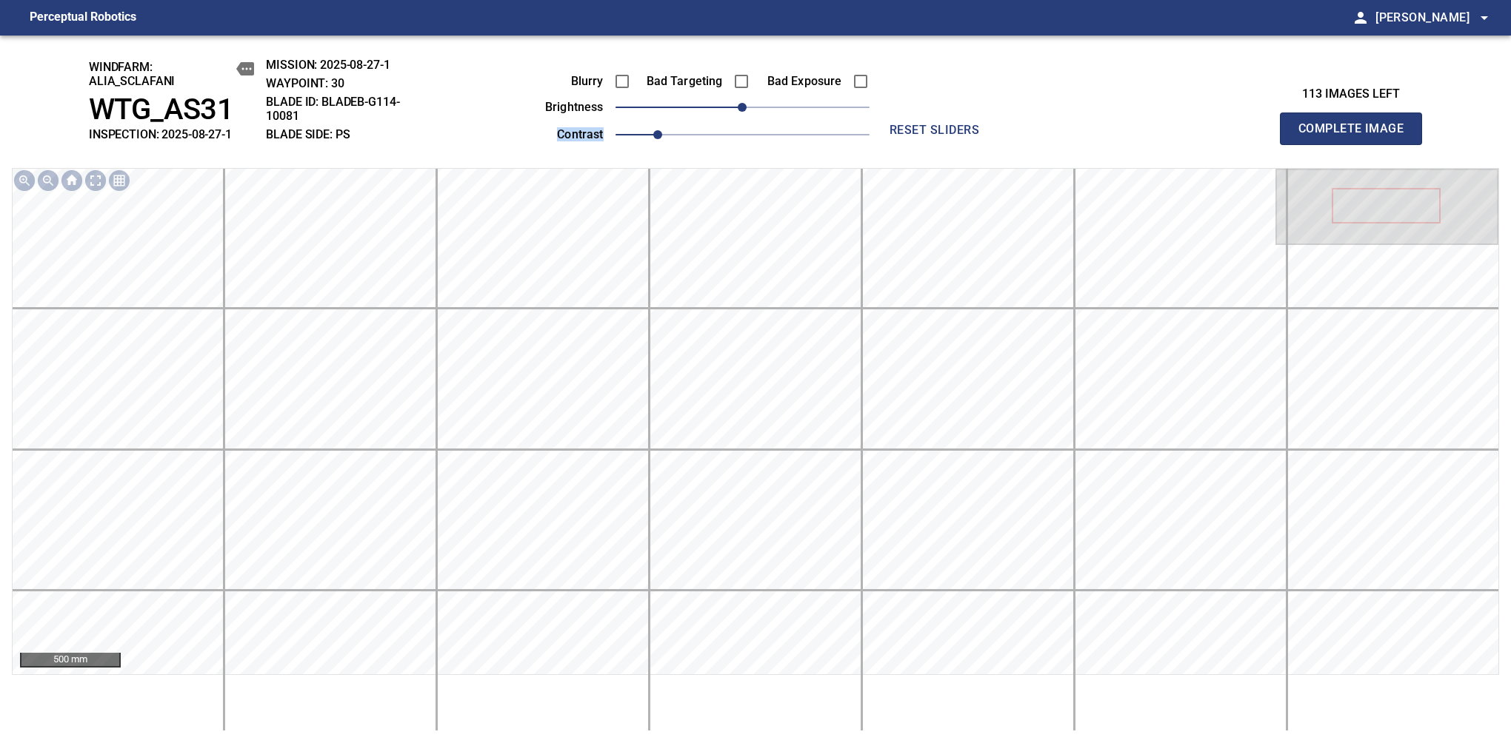
drag, startPoint x: 764, startPoint y: 115, endPoint x: 774, endPoint y: 110, distance: 10.9
click at [774, 110] on div "Blurry Bad Targeting Bad Exposure brightness 0 contrast 1" at bounding box center [691, 105] width 358 height 79
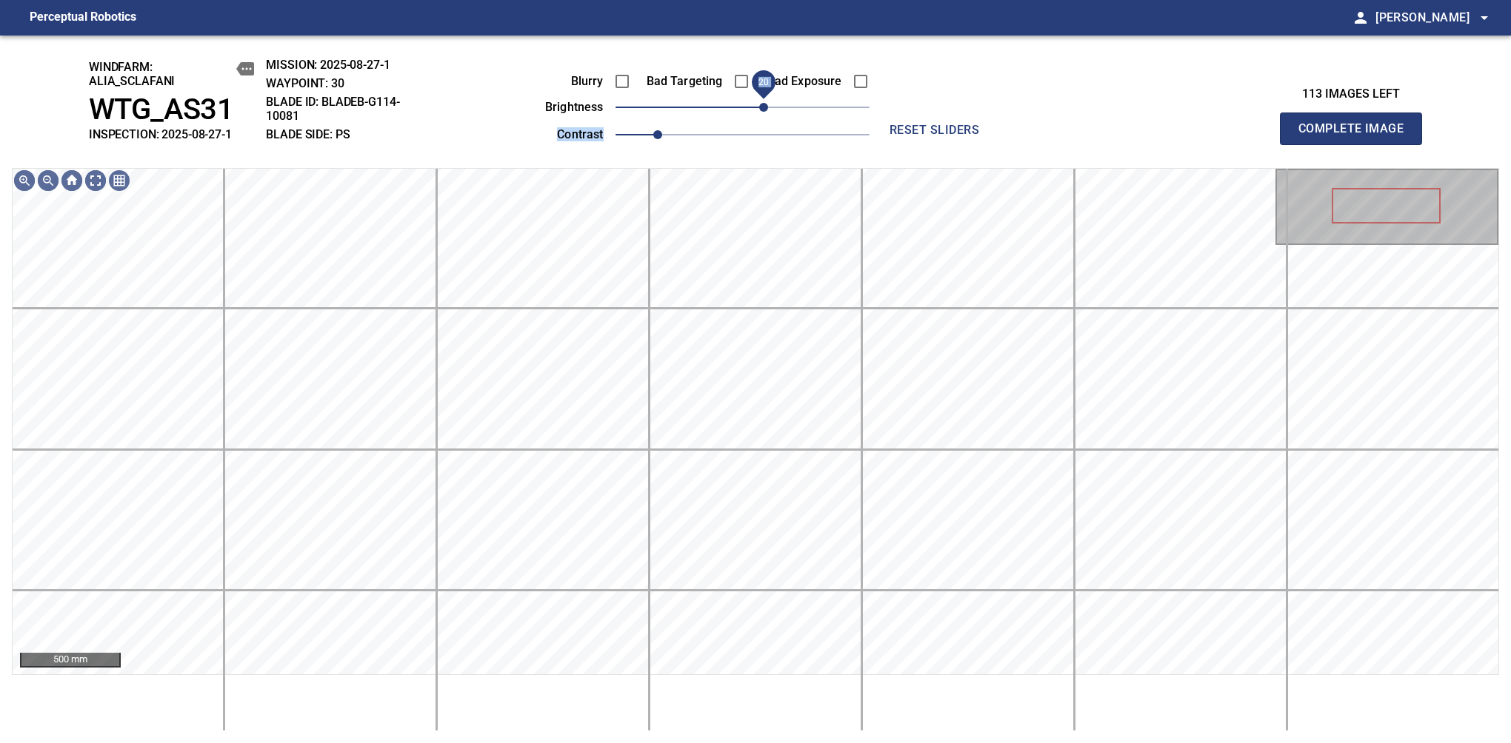
drag, startPoint x: 776, startPoint y: 114, endPoint x: 761, endPoint y: 112, distance: 15.0
click at [761, 112] on span "20" at bounding box center [742, 107] width 254 height 21
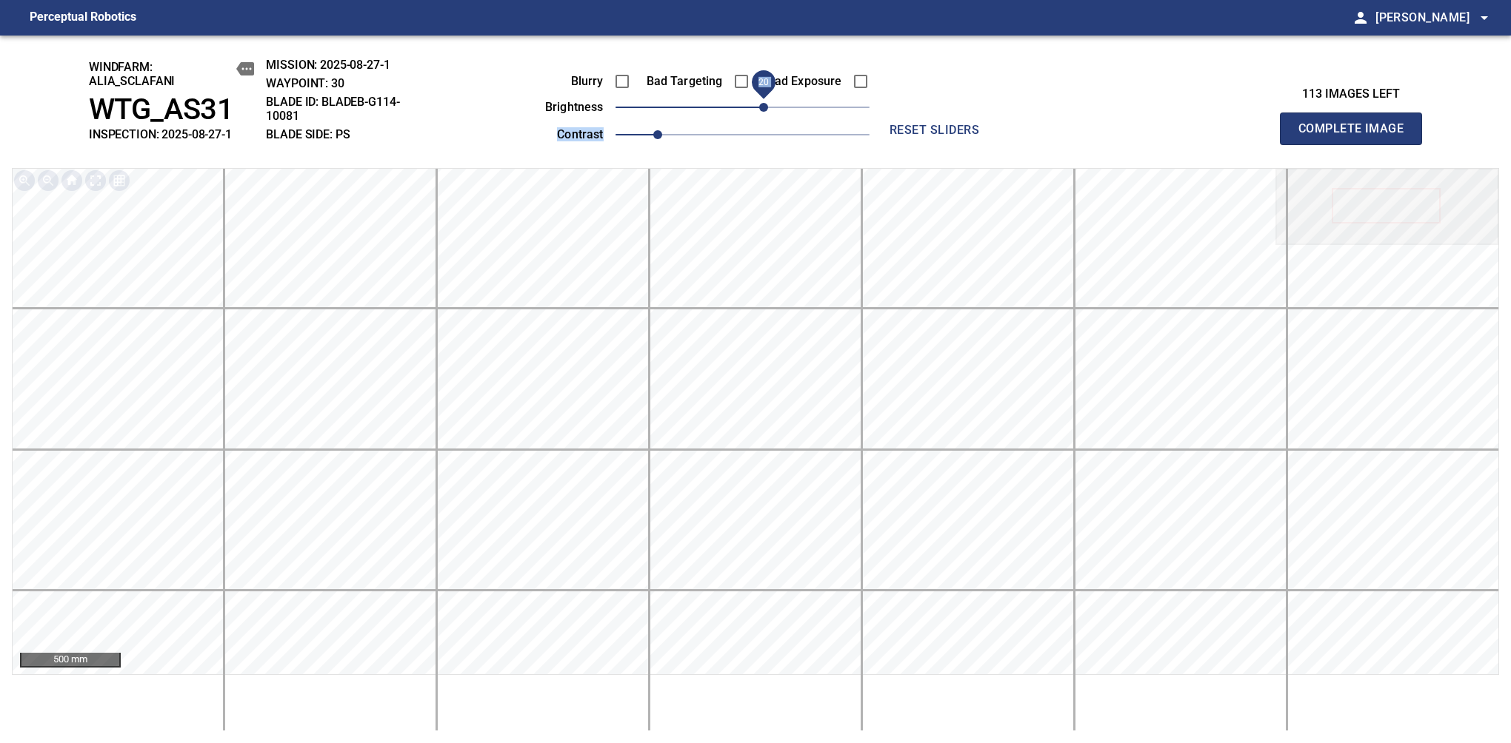
click at [1357, 136] on span "Complete Image" at bounding box center [1351, 128] width 110 height 21
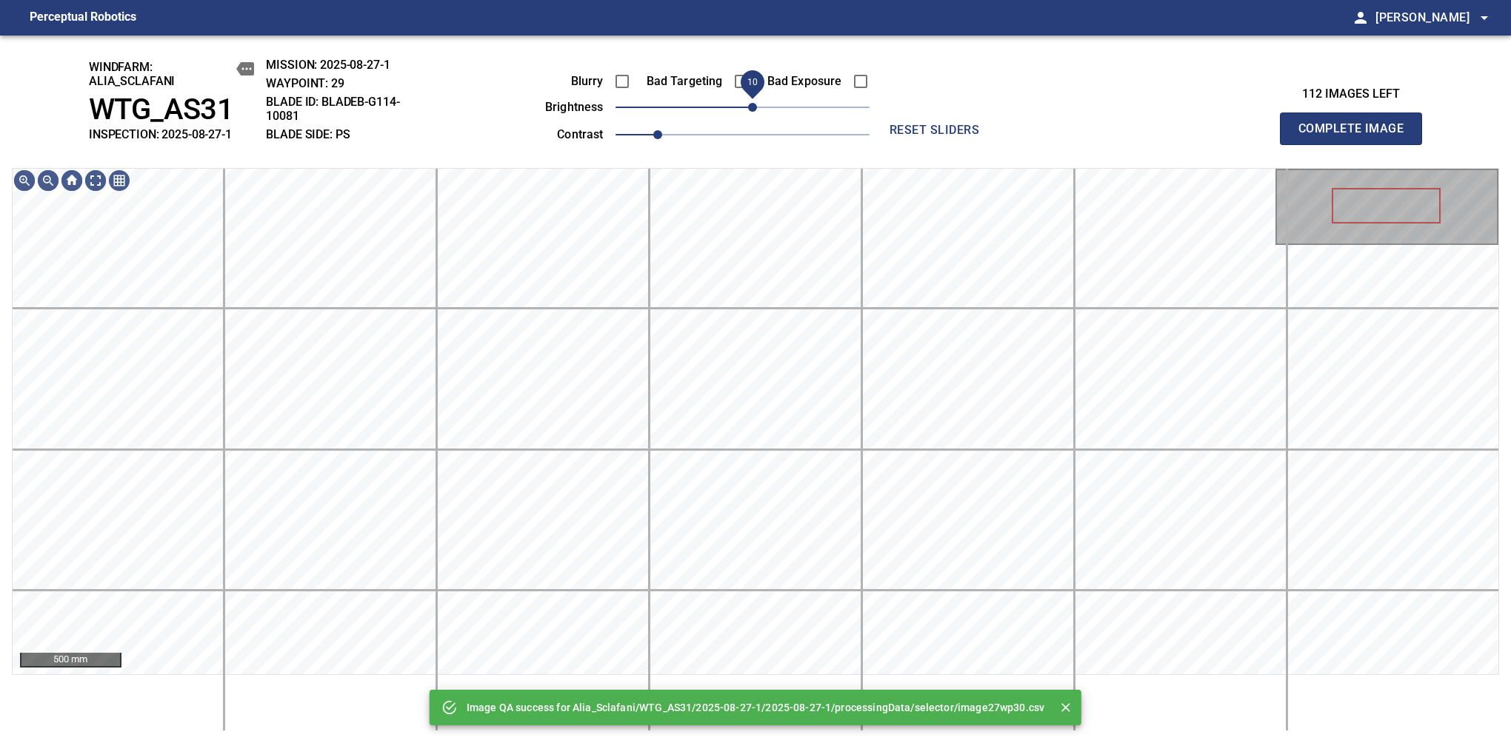
click at [752, 112] on span "10" at bounding box center [742, 107] width 254 height 21
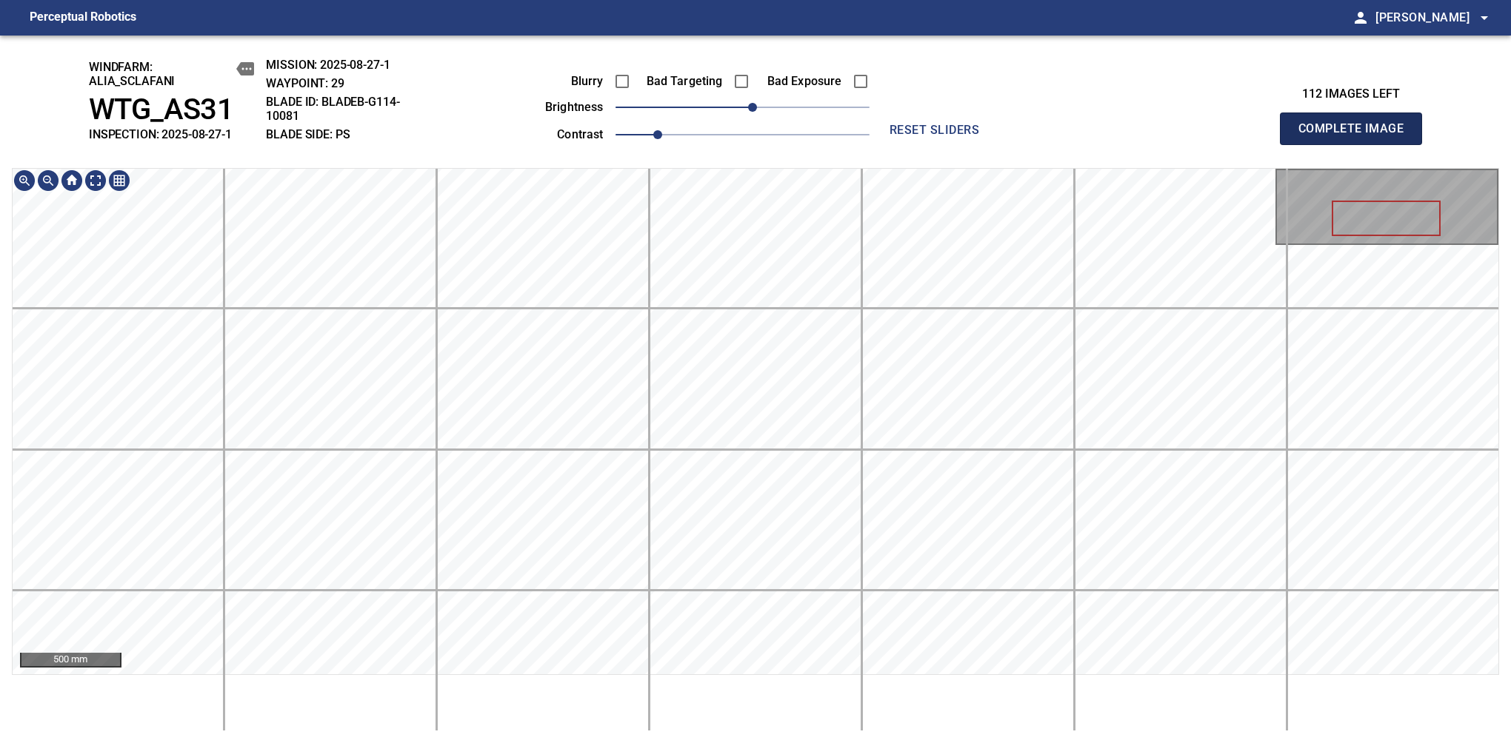
click at [1357, 136] on span "Complete Image" at bounding box center [1351, 128] width 110 height 21
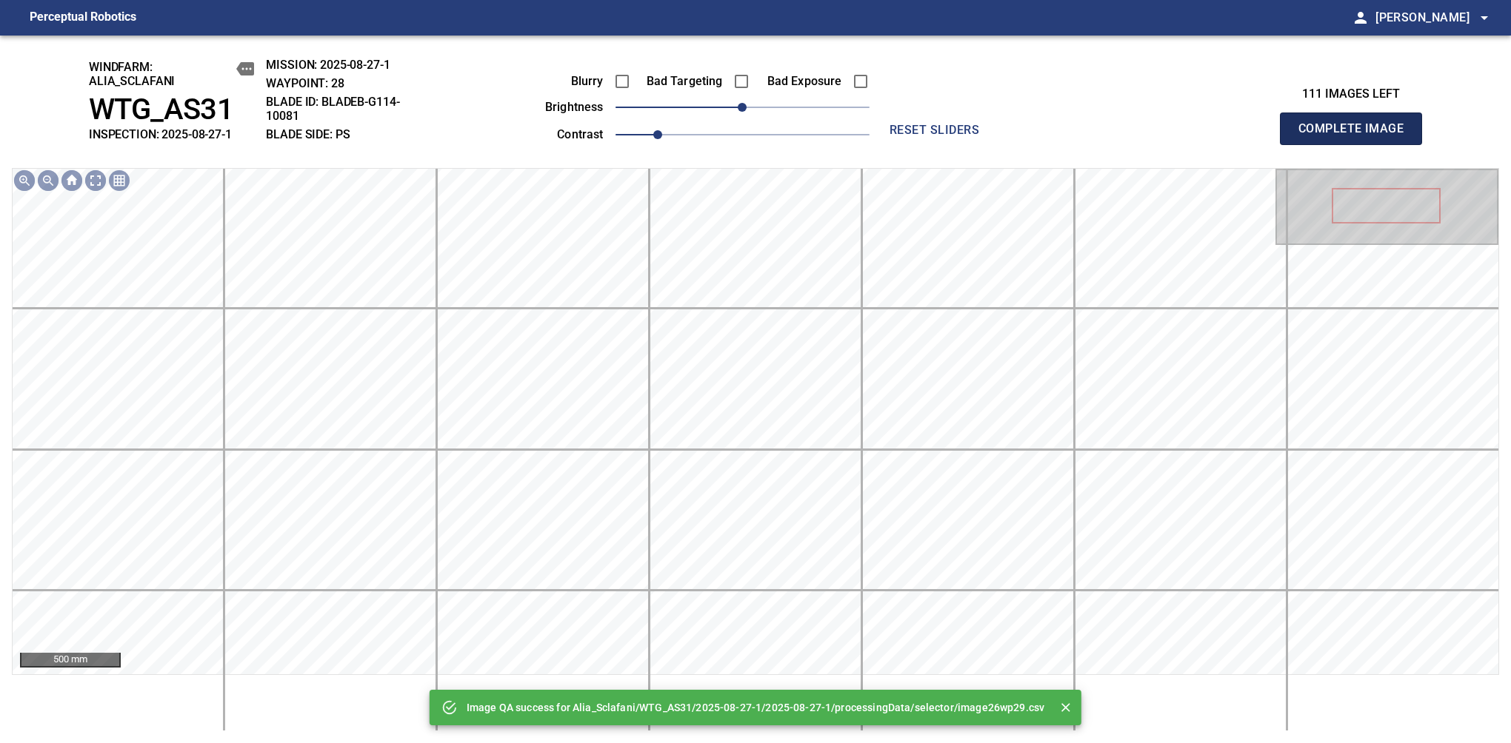
click at [1357, 136] on span "Complete Image" at bounding box center [1351, 128] width 110 height 21
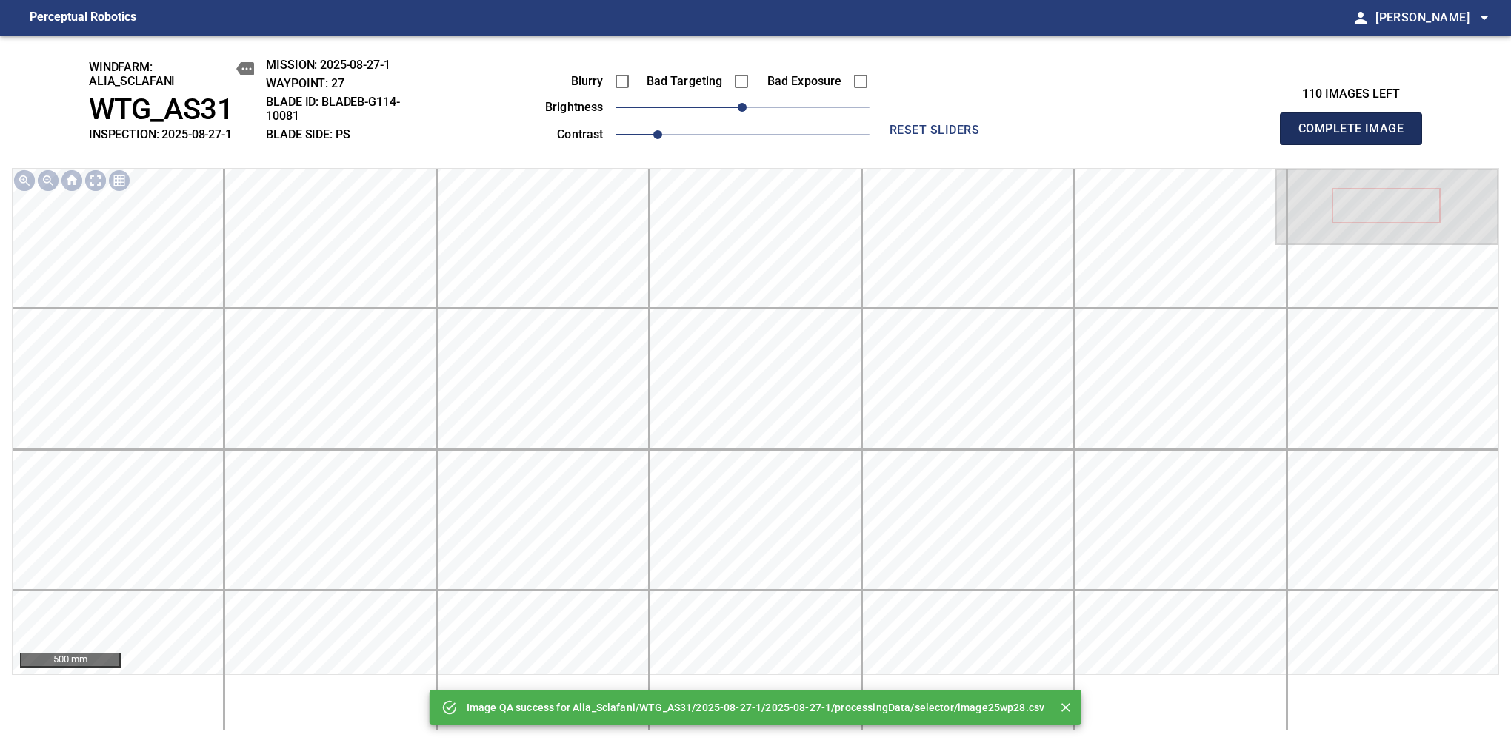
click at [1357, 136] on span "Complete Image" at bounding box center [1351, 128] width 110 height 21
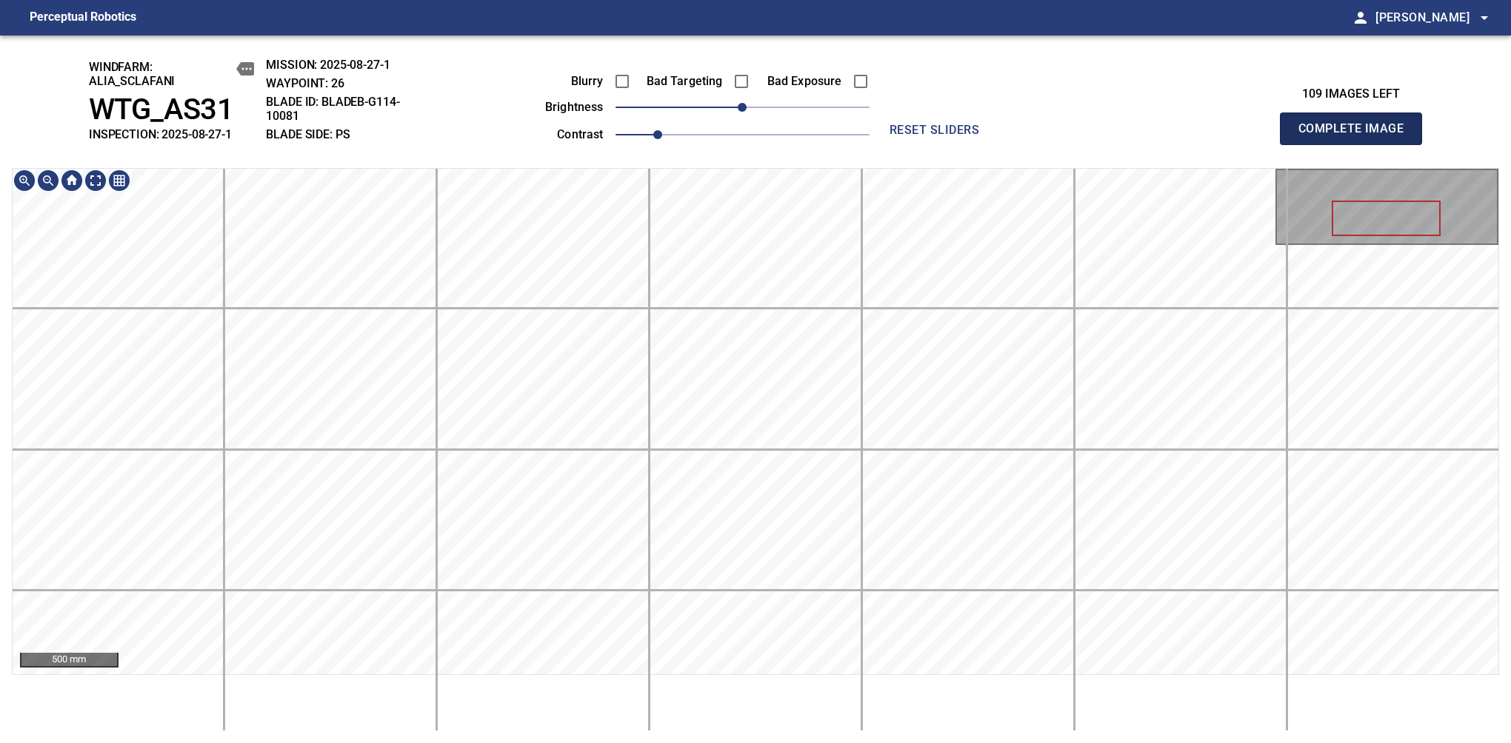
click at [1357, 136] on span "Complete Image" at bounding box center [1351, 128] width 110 height 21
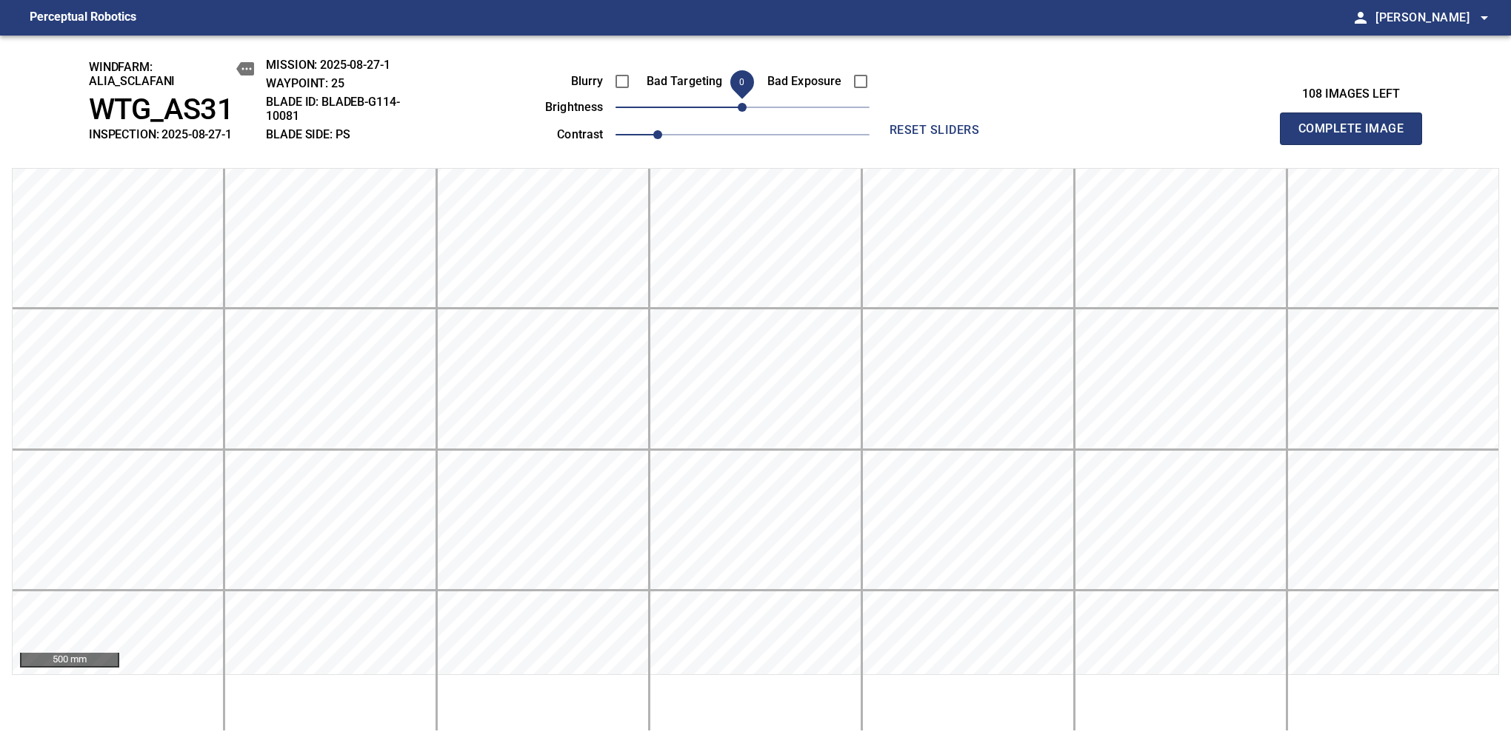
click at [1357, 136] on span "Complete Image" at bounding box center [1351, 128] width 110 height 21
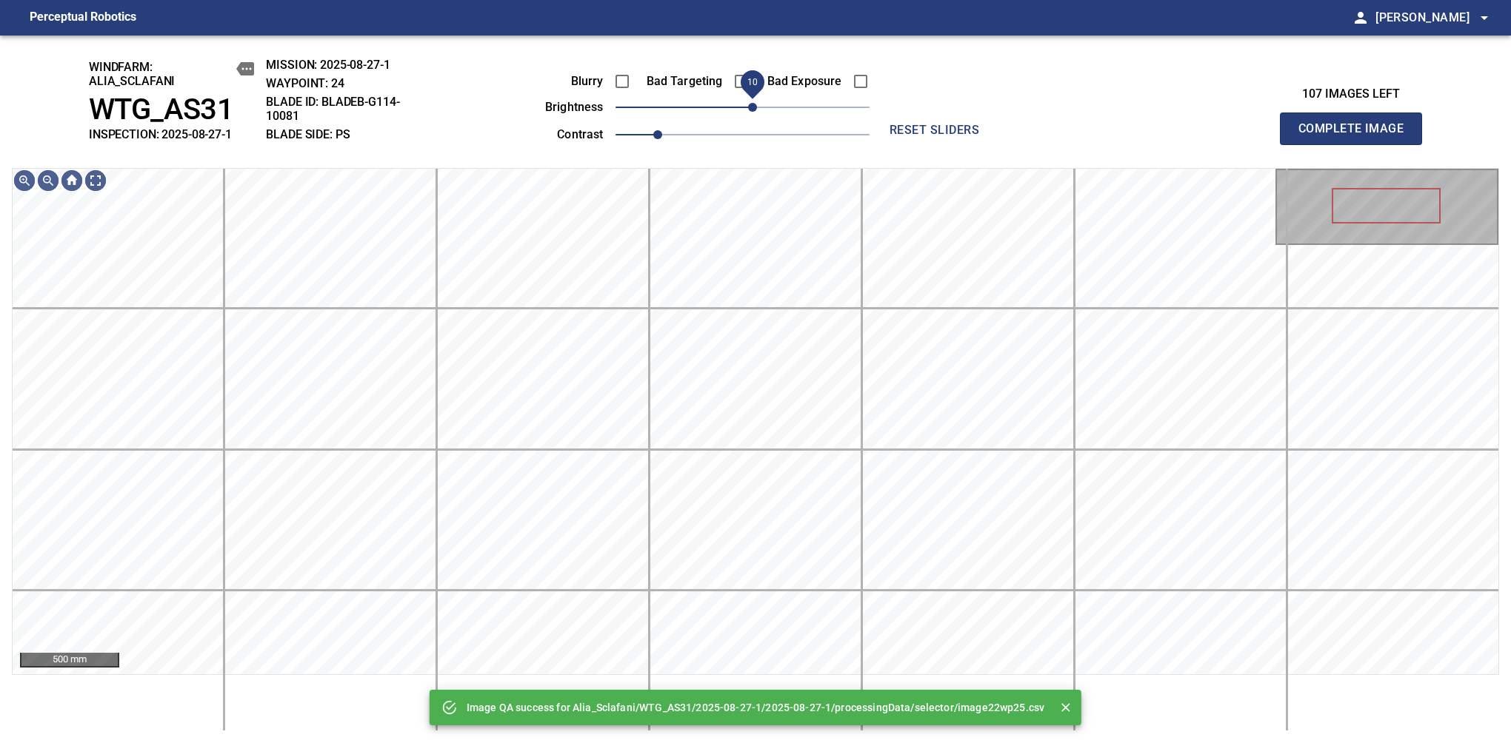
click at [755, 108] on span "10" at bounding box center [752, 107] width 9 height 9
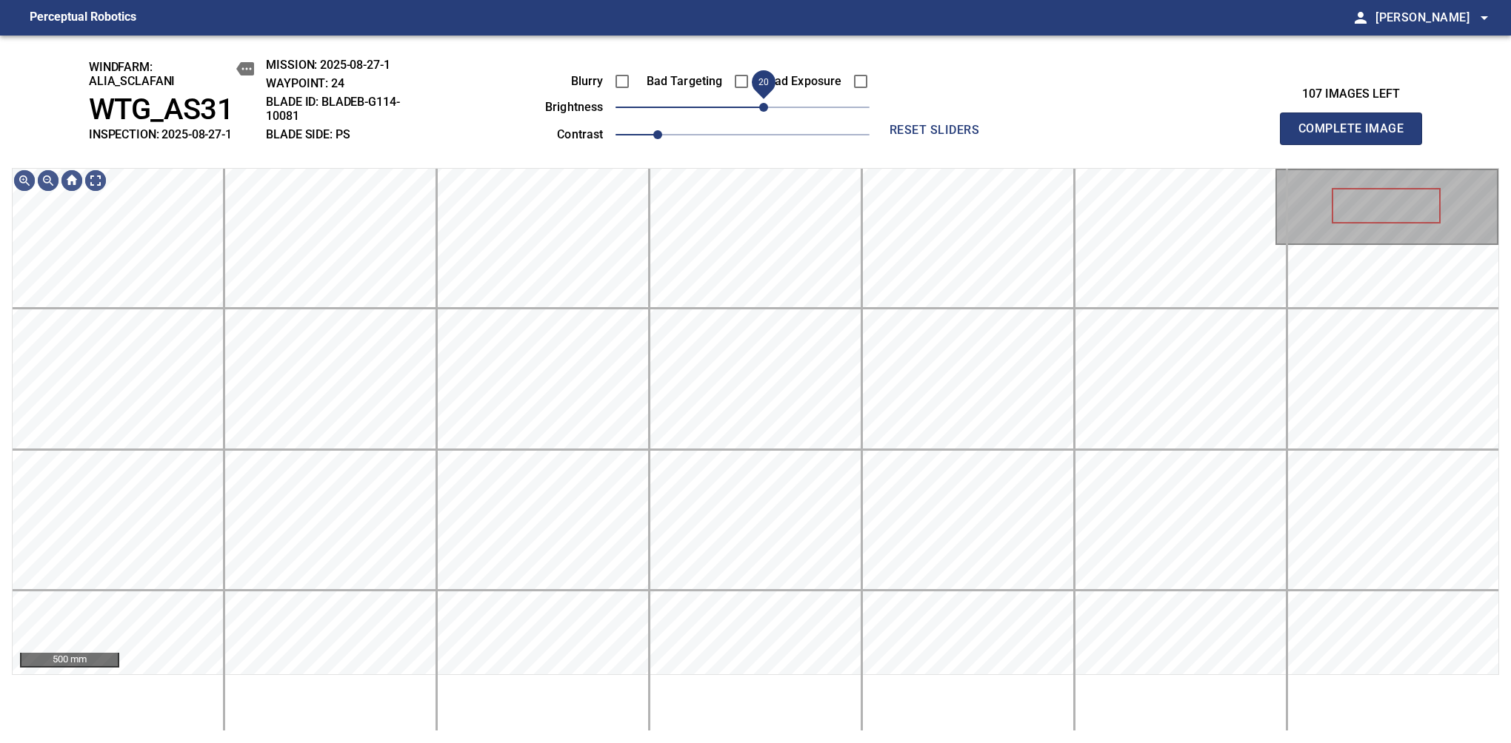
click at [759, 104] on span "20" at bounding box center [763, 107] width 9 height 9
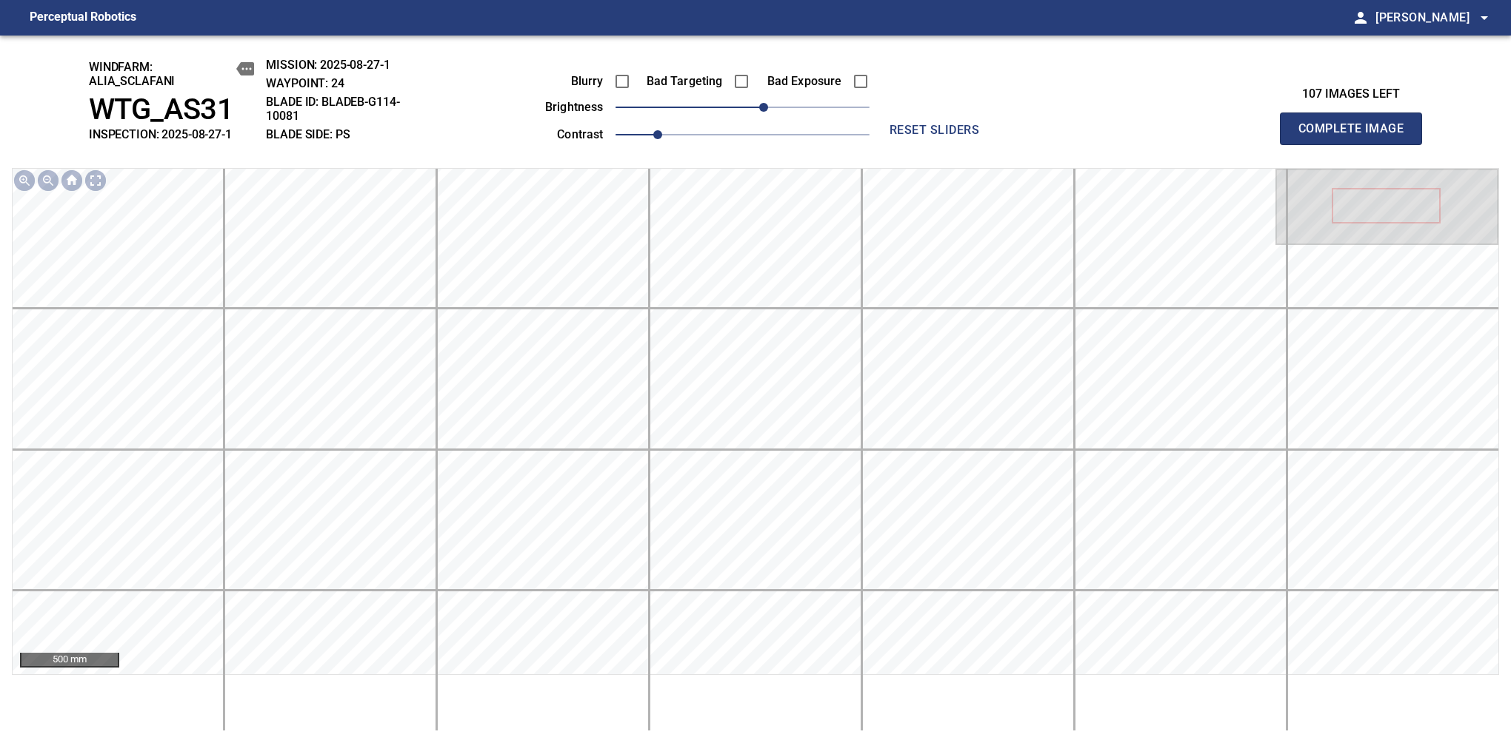
click at [1357, 136] on span "Complete Image" at bounding box center [1351, 128] width 110 height 21
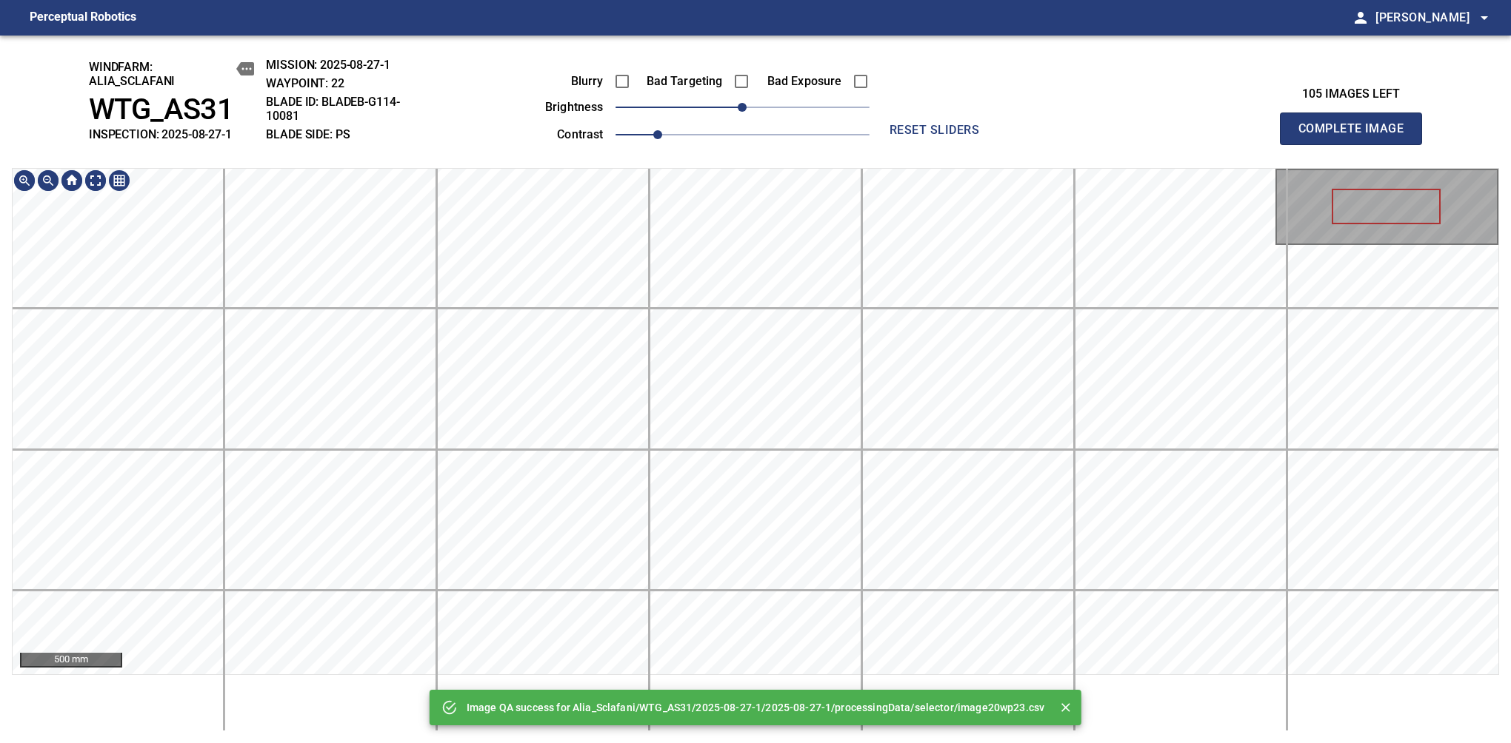
click at [757, 145] on div "Image QA success for Alia_Sclafani/WTG_AS31/2025-08-27-1/2025-08-27-1/processin…" at bounding box center [755, 390] width 1511 height 708
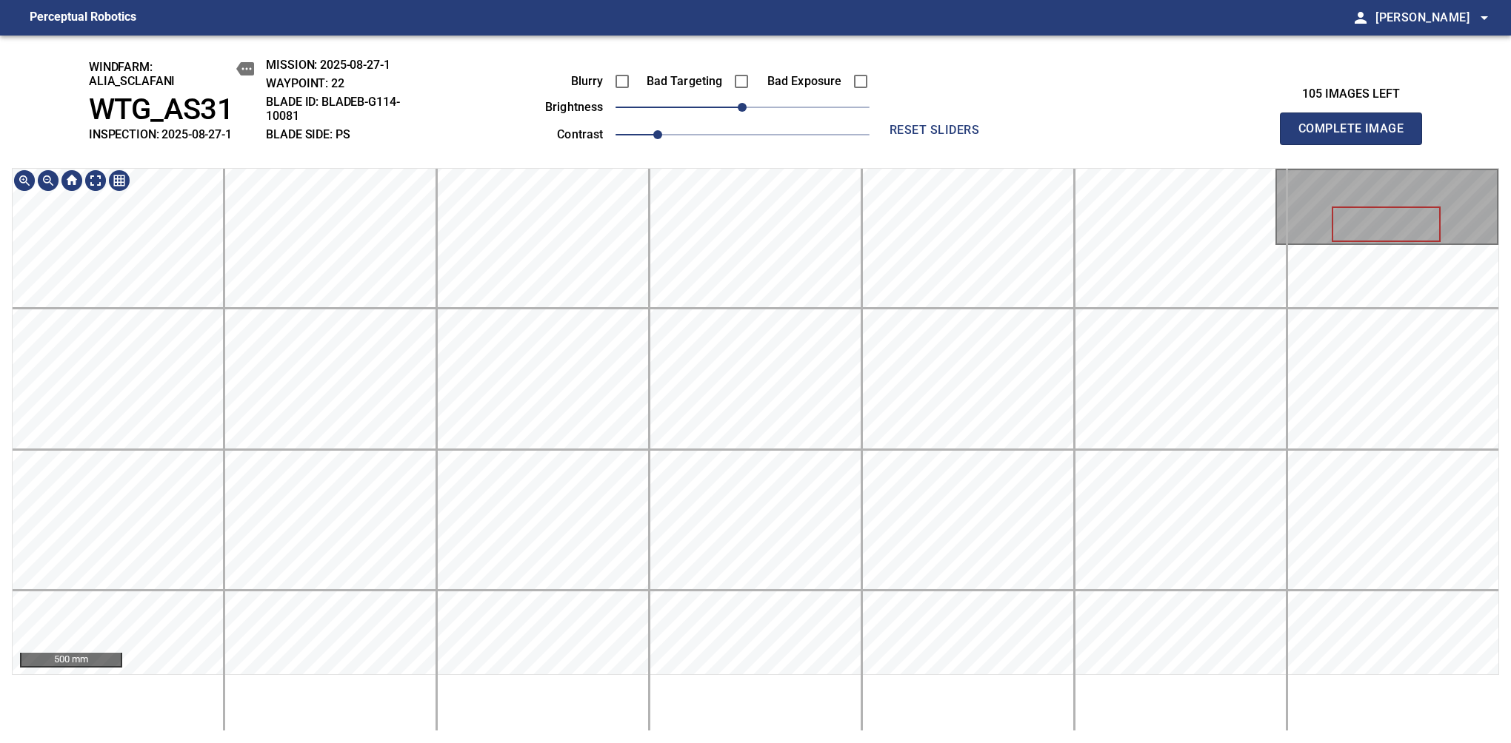
click at [1357, 136] on span "Complete Image" at bounding box center [1351, 128] width 110 height 21
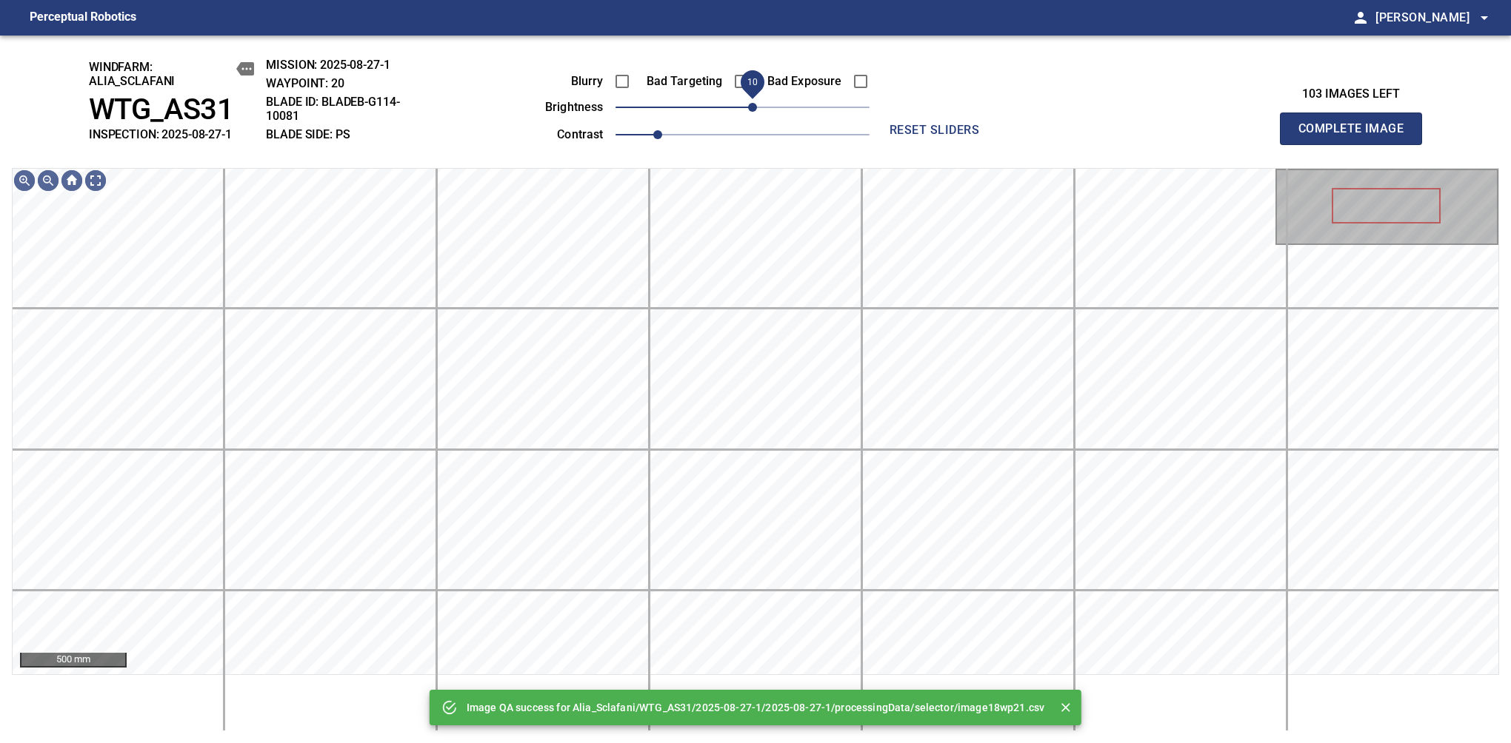
drag, startPoint x: 746, startPoint y: 119, endPoint x: 755, endPoint y: 109, distance: 13.2
click at [755, 109] on span "10" at bounding box center [752, 107] width 9 height 9
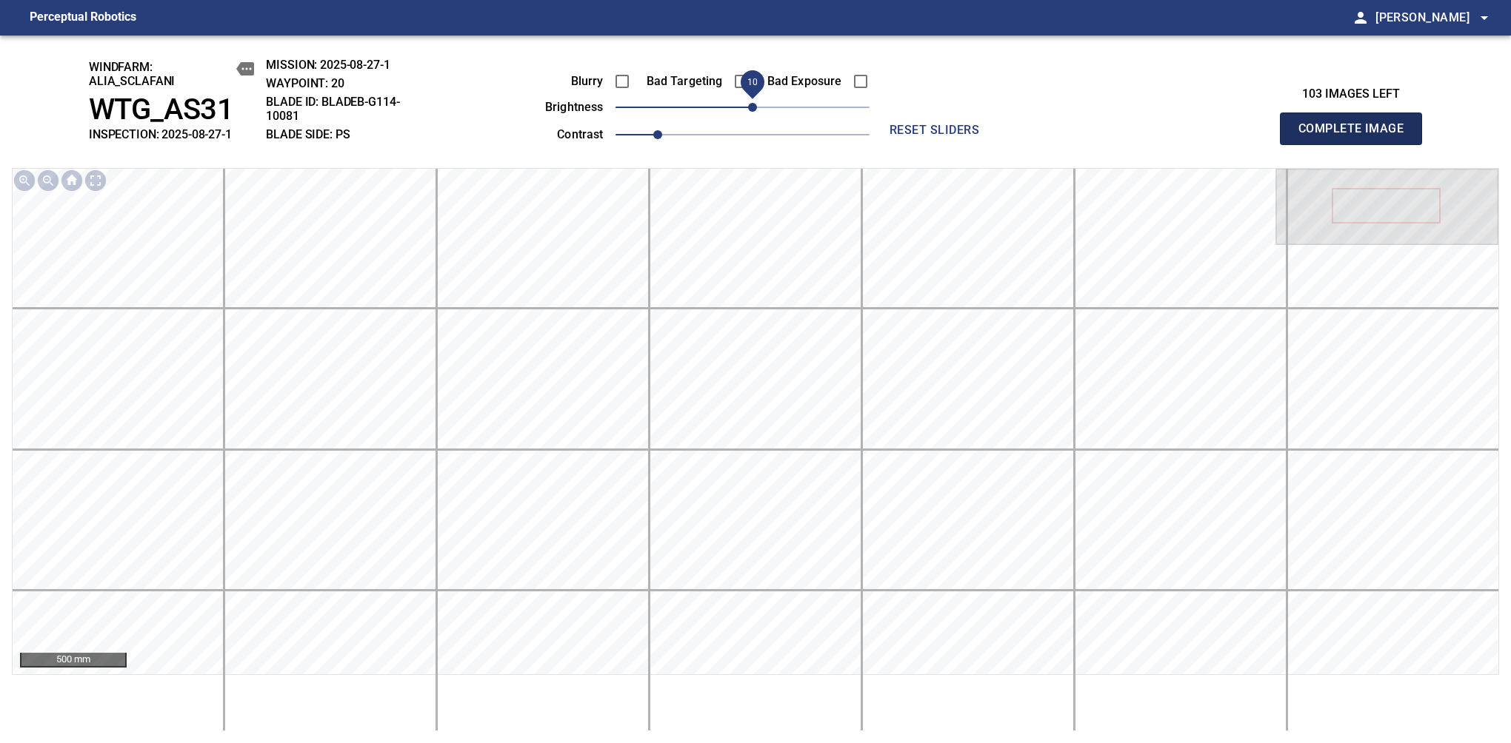
click at [1357, 136] on span "Complete Image" at bounding box center [1351, 128] width 110 height 21
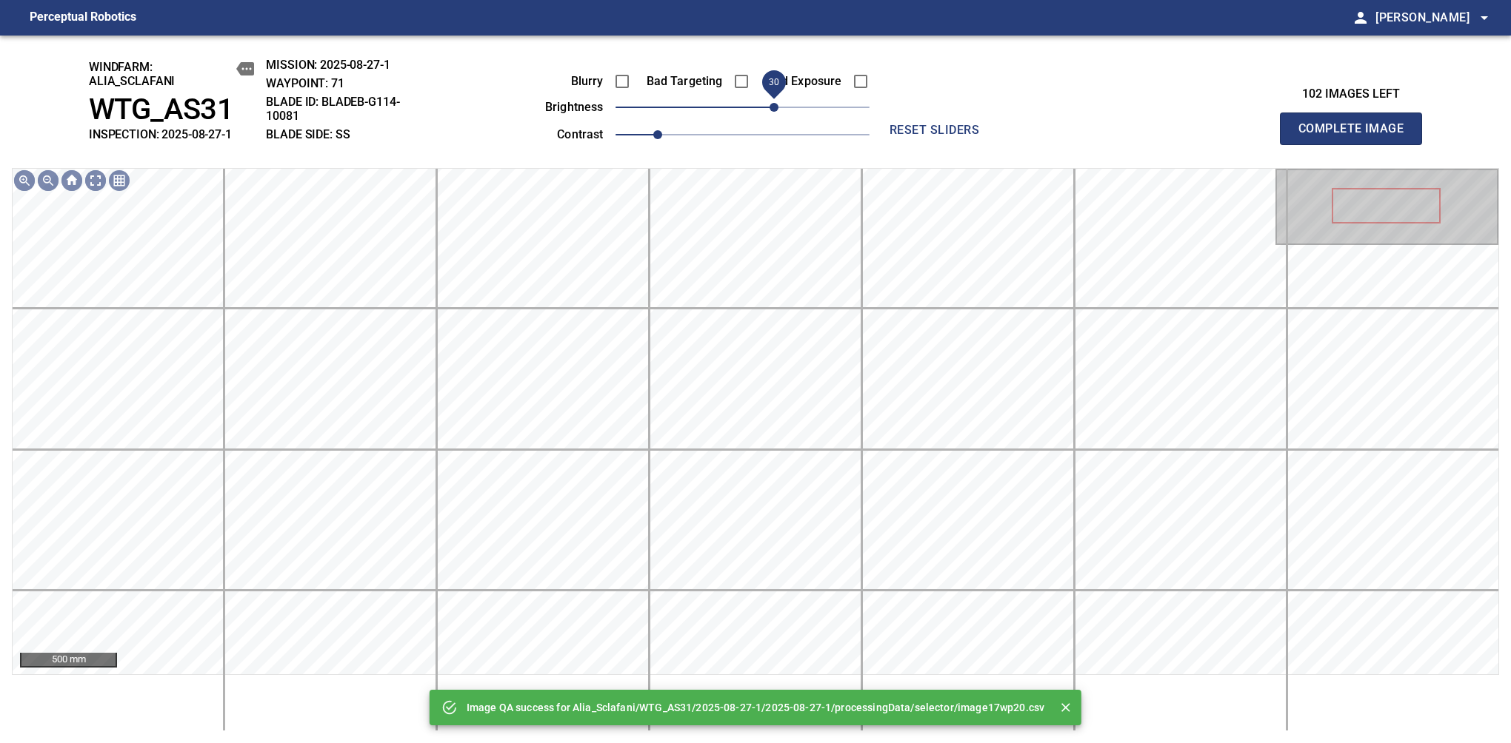
drag, startPoint x: 737, startPoint y: 112, endPoint x: 775, endPoint y: 104, distance: 39.4
click at [775, 104] on span "30" at bounding box center [773, 107] width 9 height 9
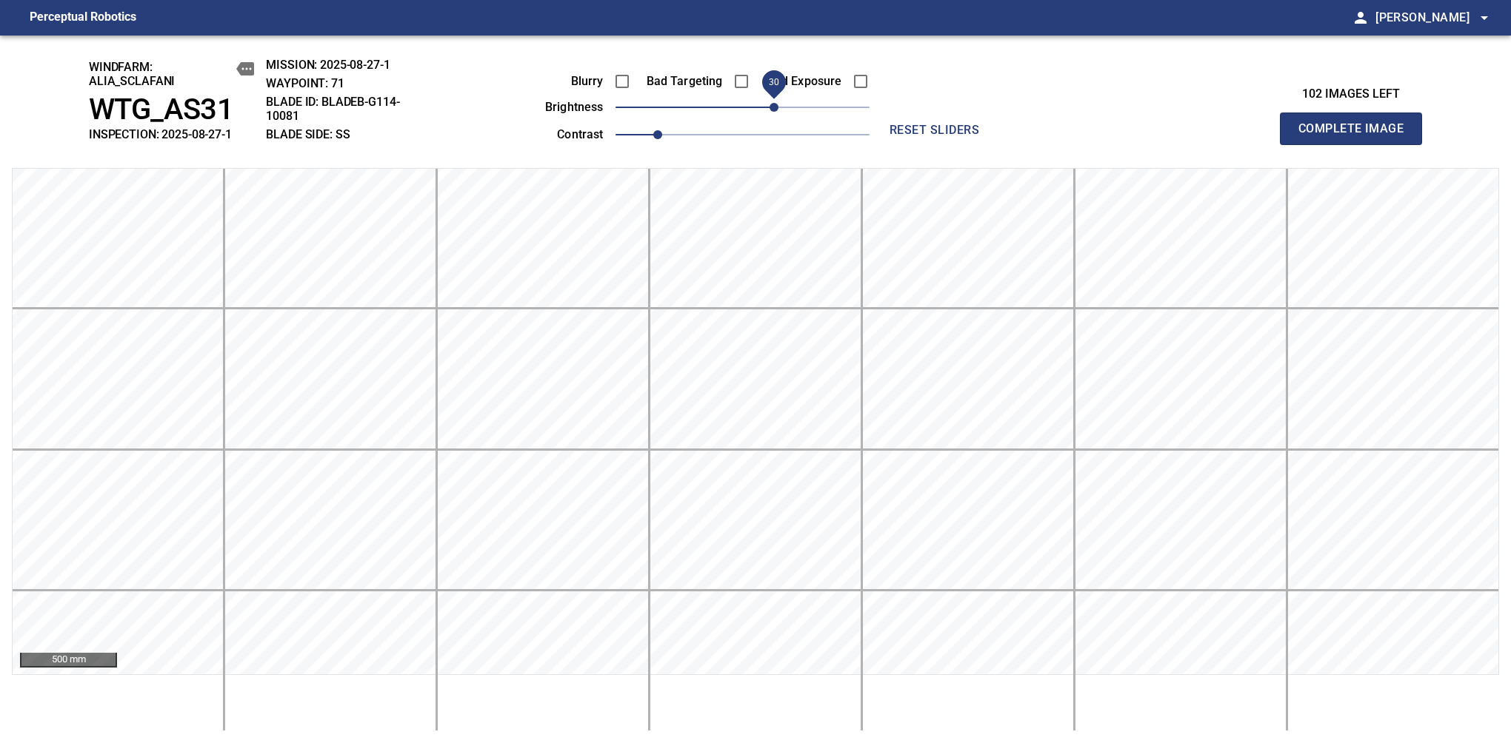
click at [1357, 136] on span "Complete Image" at bounding box center [1351, 128] width 110 height 21
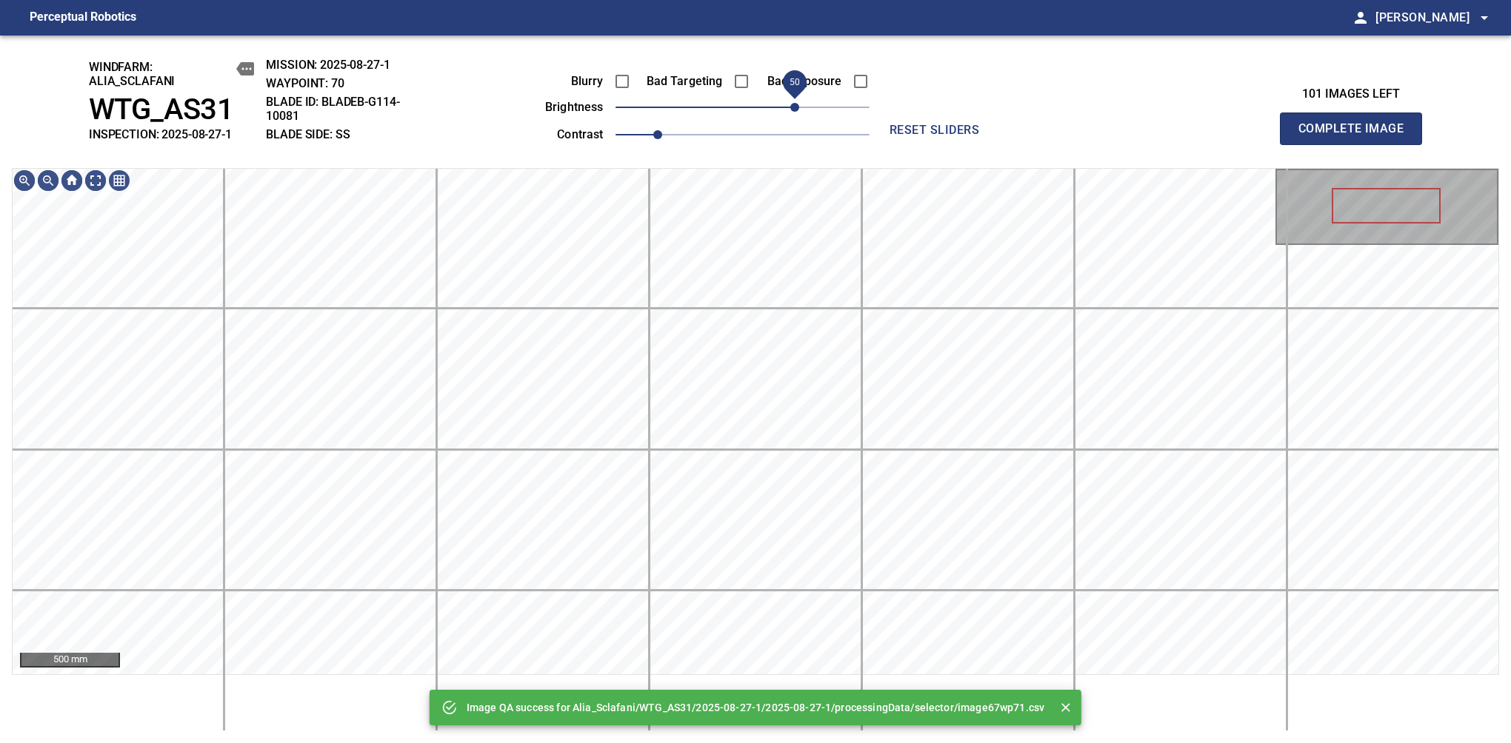
click at [798, 104] on span "50" at bounding box center [742, 107] width 254 height 21
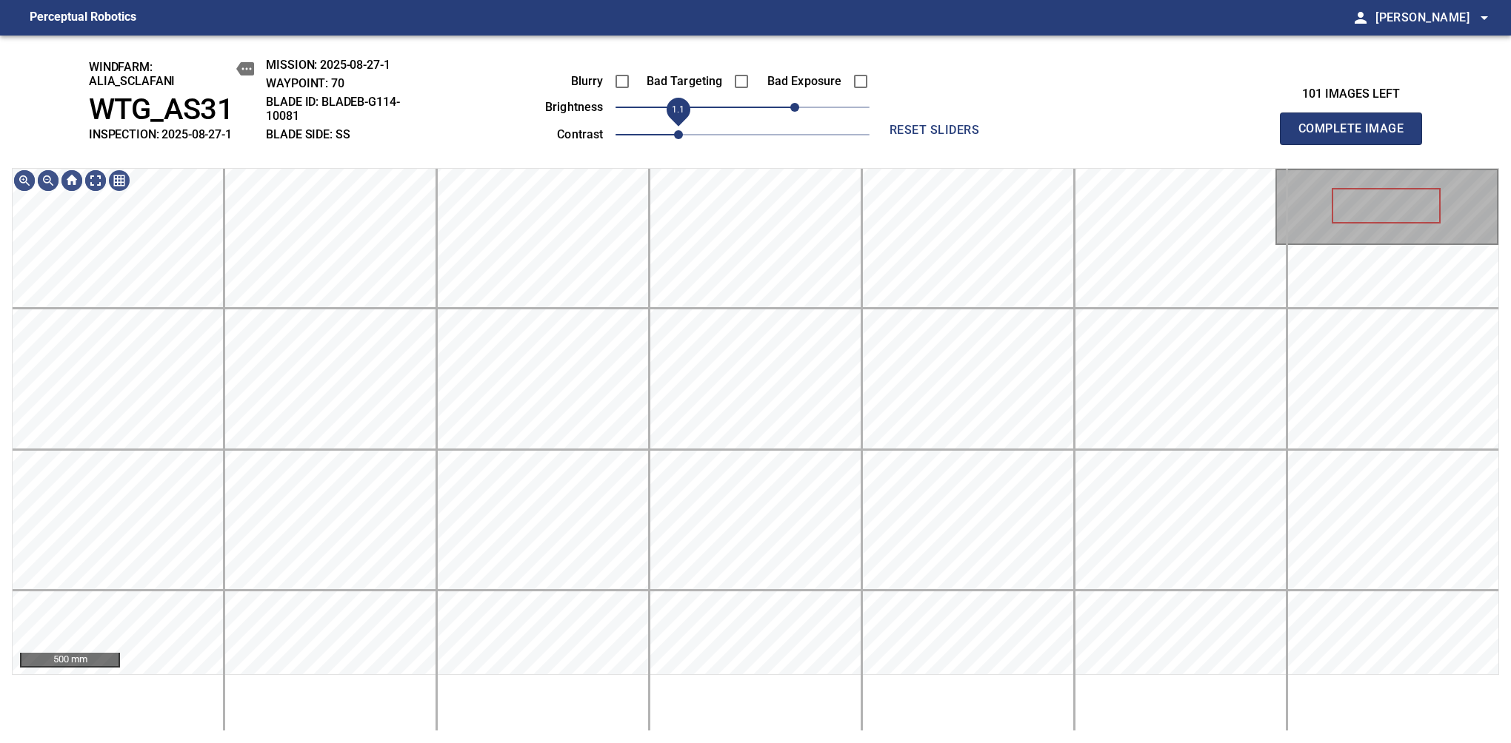
drag, startPoint x: 672, startPoint y: 138, endPoint x: 684, endPoint y: 133, distance: 13.3
click at [676, 136] on span "1.1" at bounding box center [678, 134] width 9 height 9
click at [785, 104] on span "40" at bounding box center [784, 107] width 9 height 9
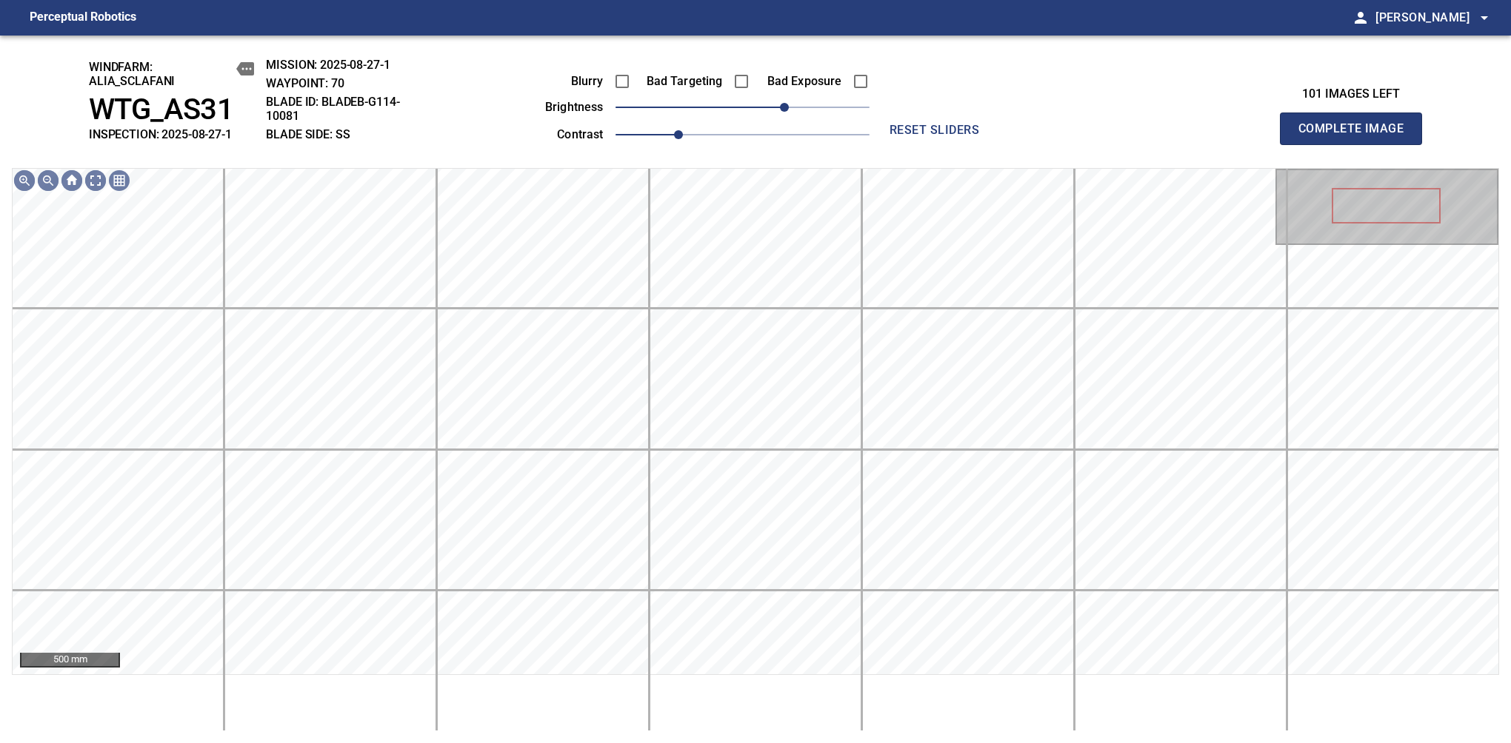
click at [1357, 136] on span "Complete Image" at bounding box center [1351, 128] width 110 height 21
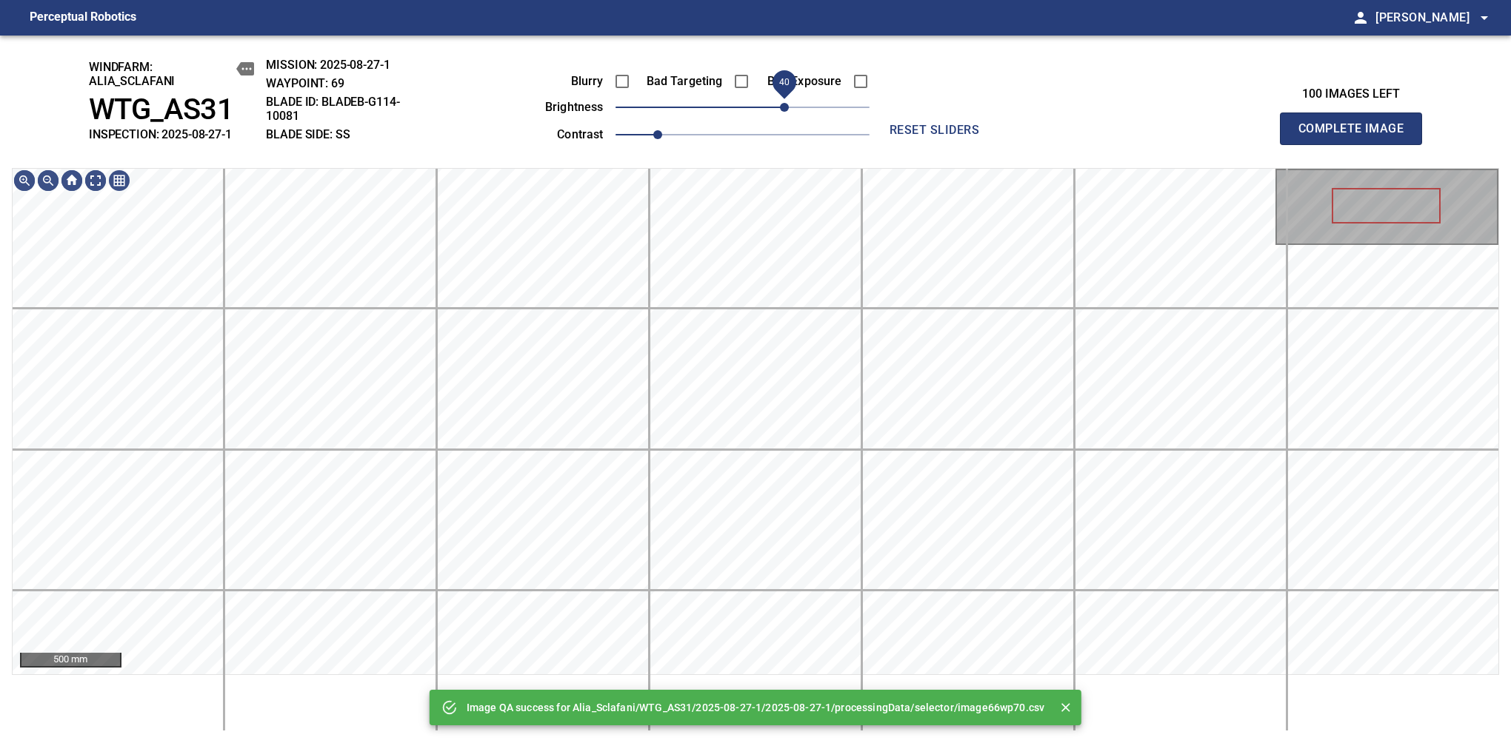
click at [780, 116] on span "40" at bounding box center [742, 107] width 254 height 21
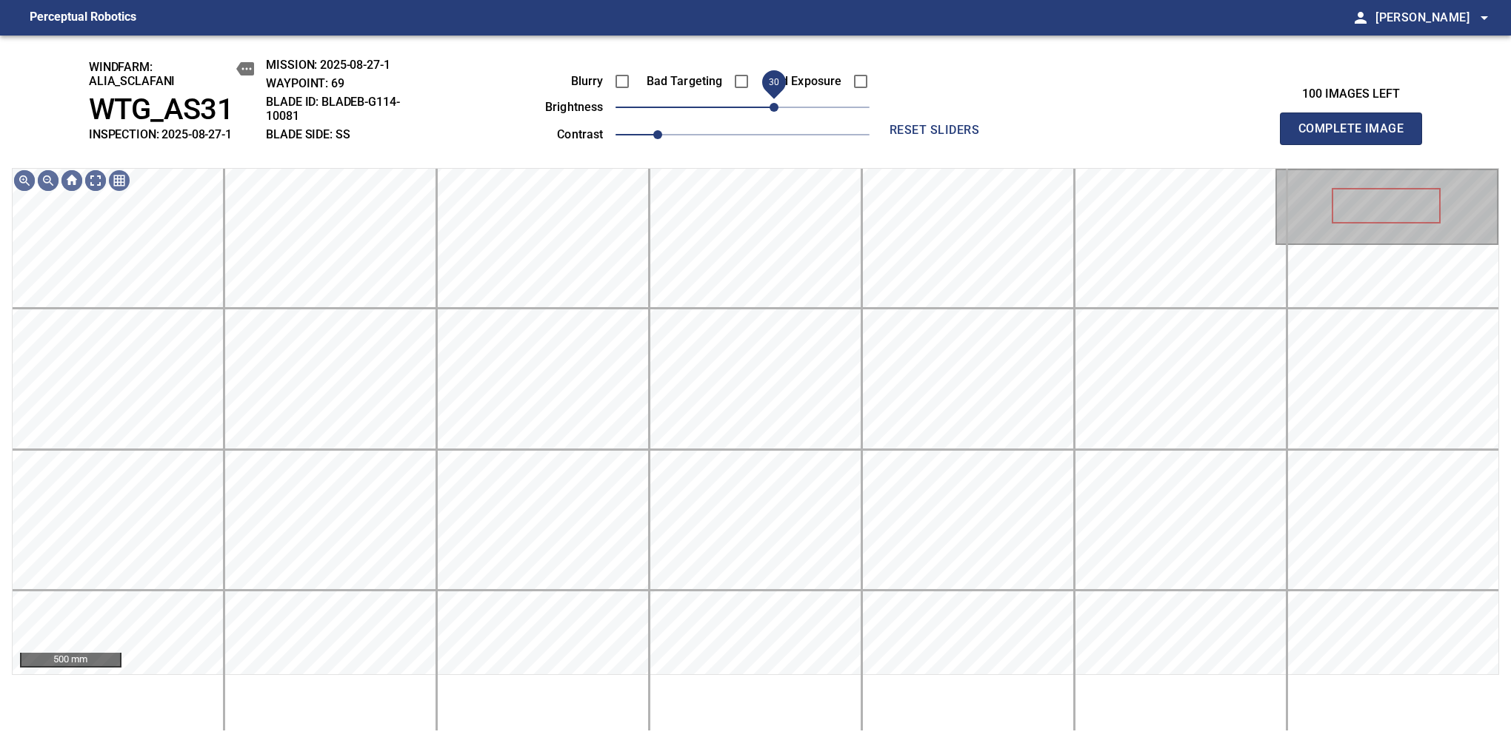
click at [775, 109] on span "30" at bounding box center [773, 107] width 9 height 9
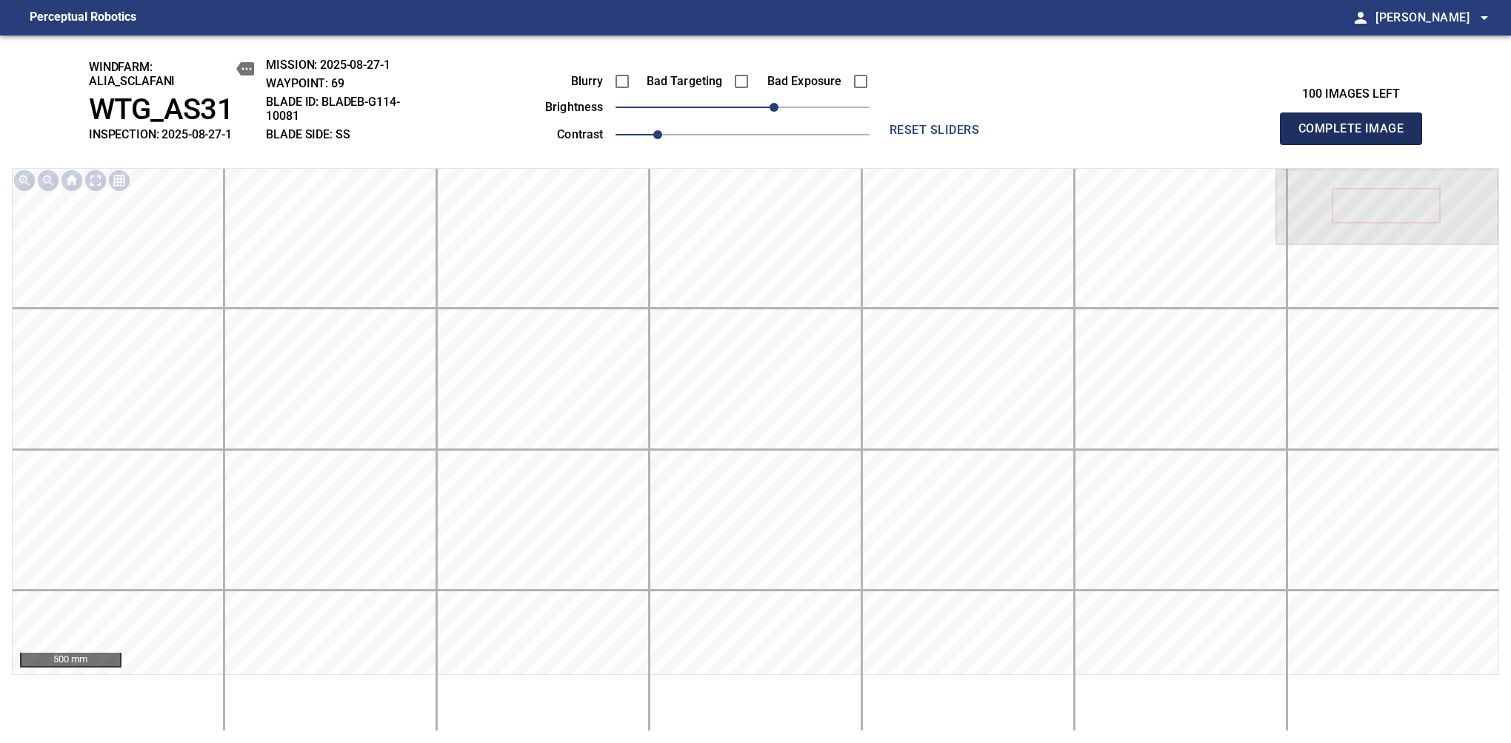
click at [1357, 136] on span "Complete Image" at bounding box center [1351, 128] width 110 height 21
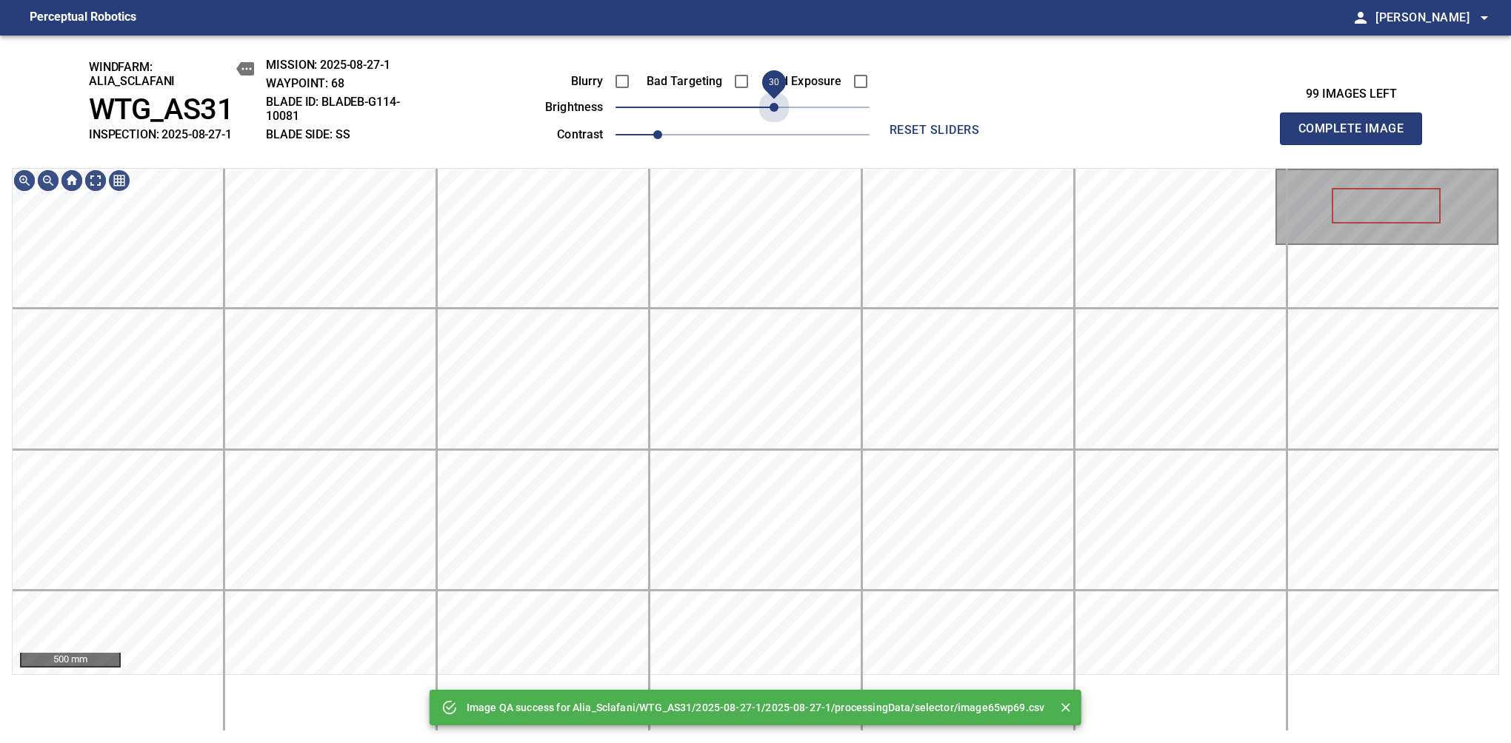
click at [775, 109] on span "30" at bounding box center [742, 107] width 254 height 21
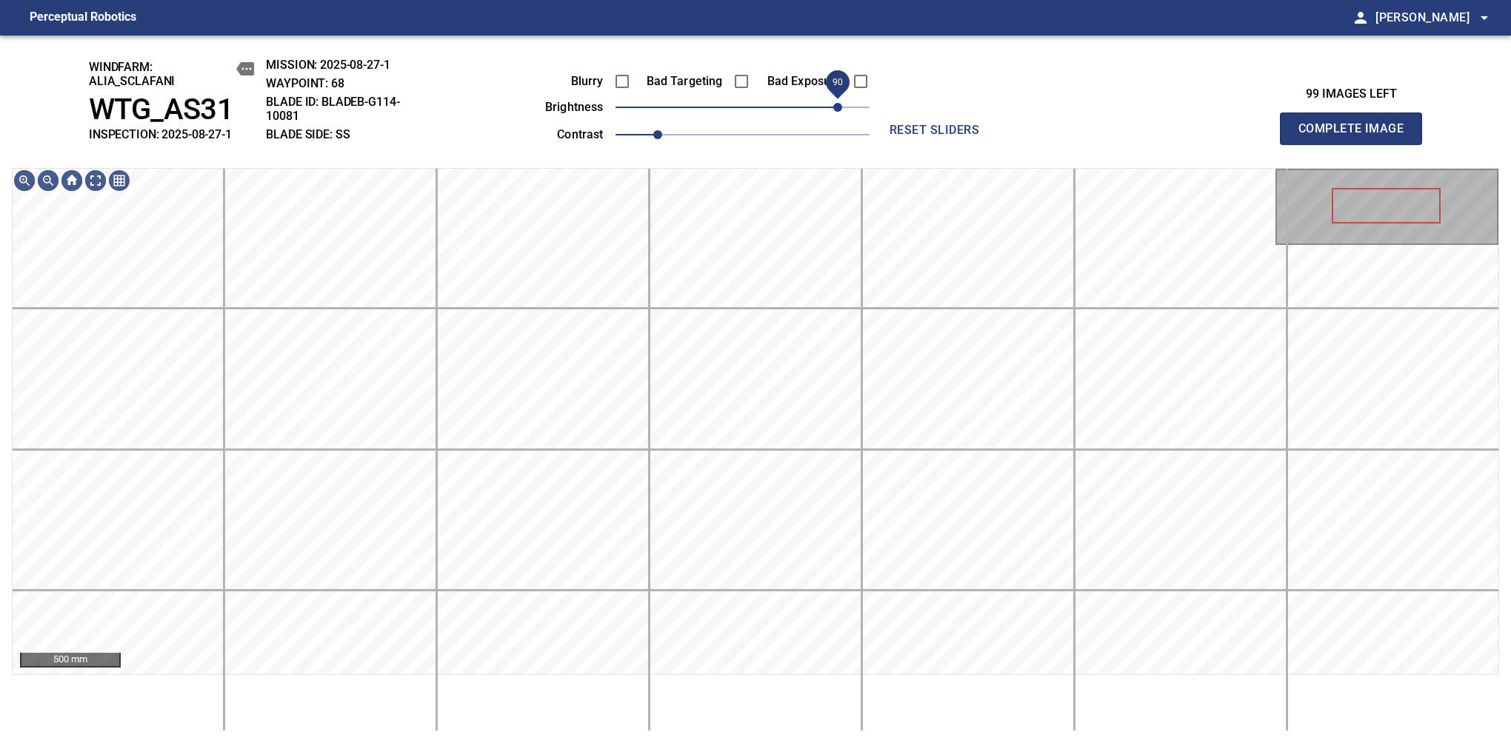
drag, startPoint x: 793, startPoint y: 104, endPoint x: 837, endPoint y: 88, distance: 47.1
click at [837, 103] on span "90" at bounding box center [837, 107] width 9 height 9
drag, startPoint x: 672, startPoint y: 127, endPoint x: 689, endPoint y: 124, distance: 17.9
click at [689, 124] on span "1.2" at bounding box center [742, 134] width 254 height 21
click at [827, 103] on span "80" at bounding box center [826, 107] width 9 height 9
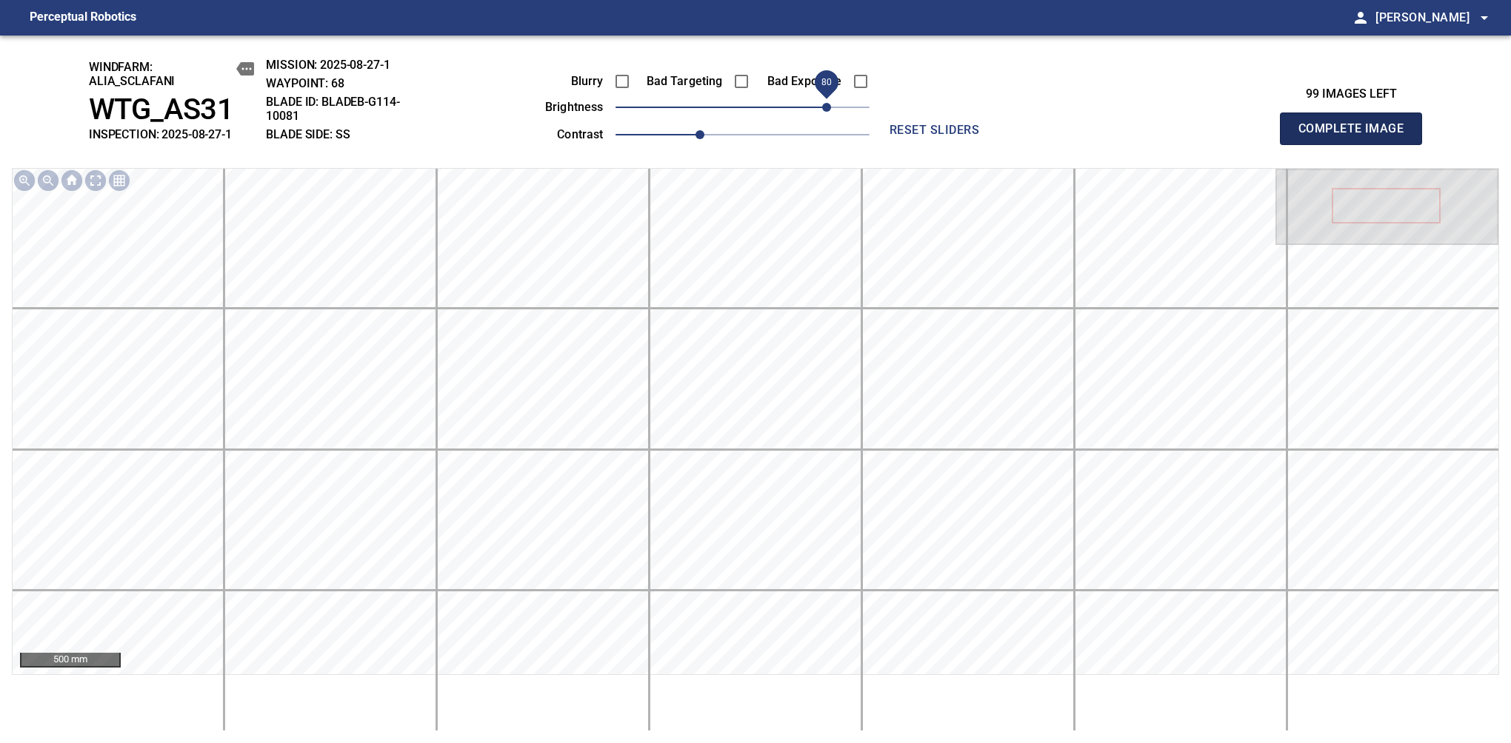
click at [1357, 136] on span "Complete Image" at bounding box center [1351, 128] width 110 height 21
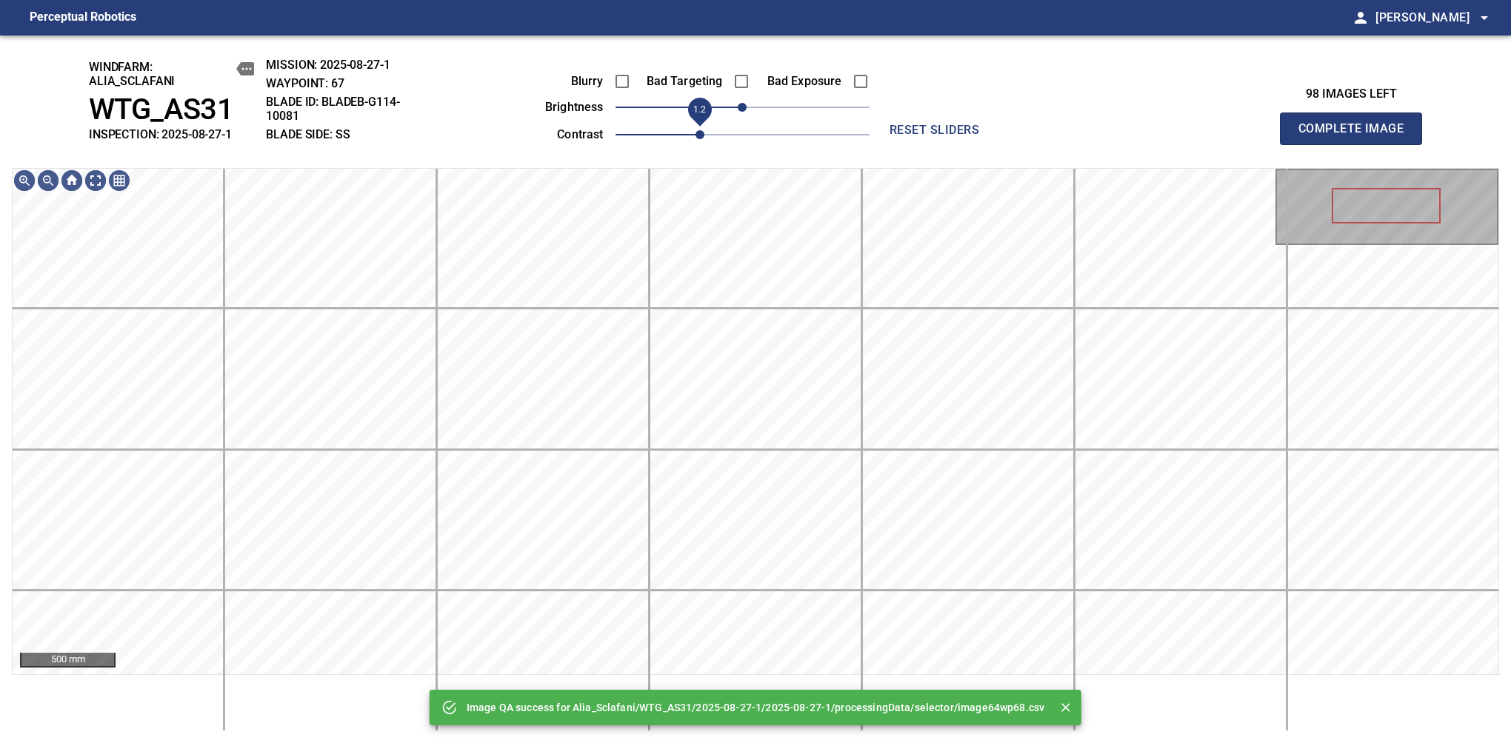
drag, startPoint x: 695, startPoint y: 129, endPoint x: 703, endPoint y: 129, distance: 8.1
click at [703, 129] on span "1.2" at bounding box center [742, 134] width 254 height 21
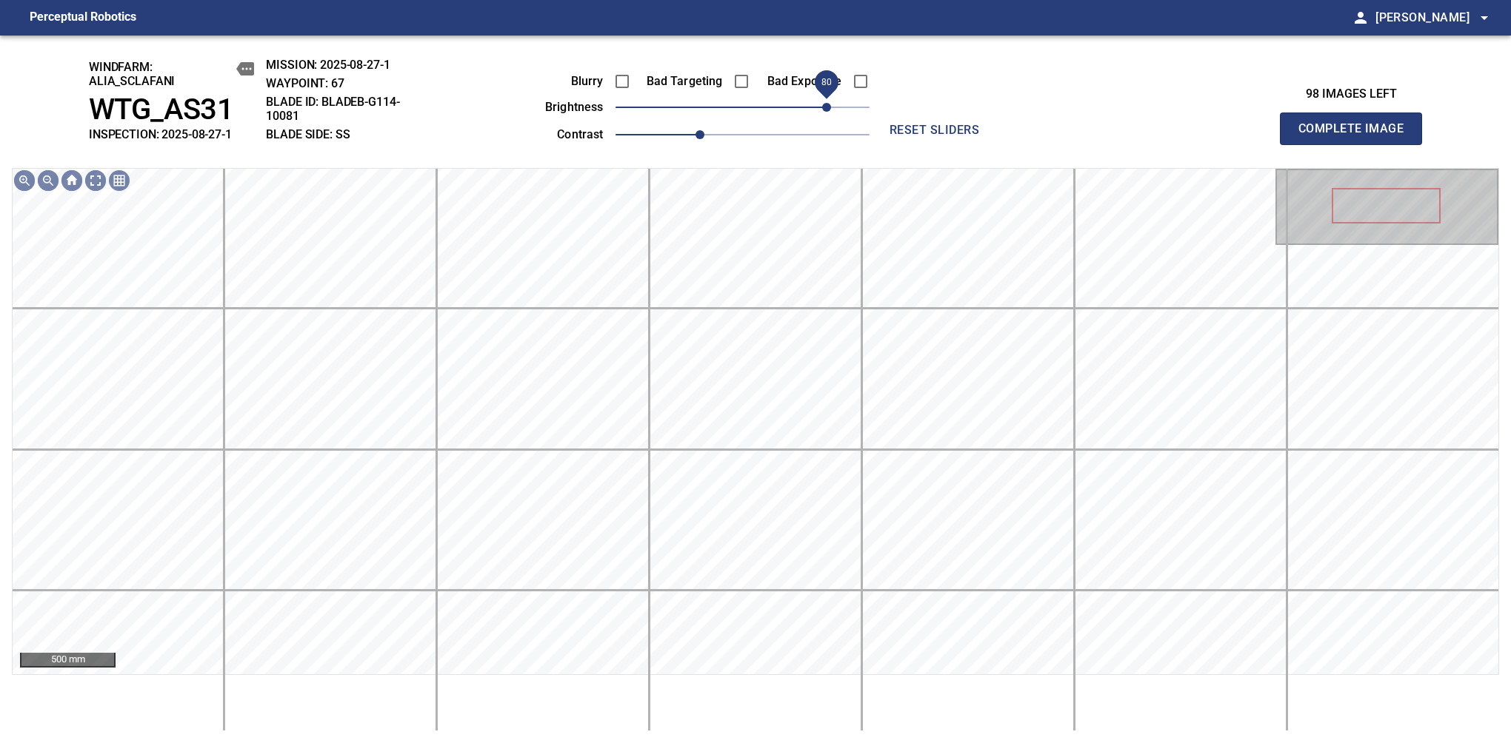
drag, startPoint x: 786, startPoint y: 116, endPoint x: 829, endPoint y: 111, distance: 43.9
click at [829, 111] on span "80" at bounding box center [826, 107] width 9 height 9
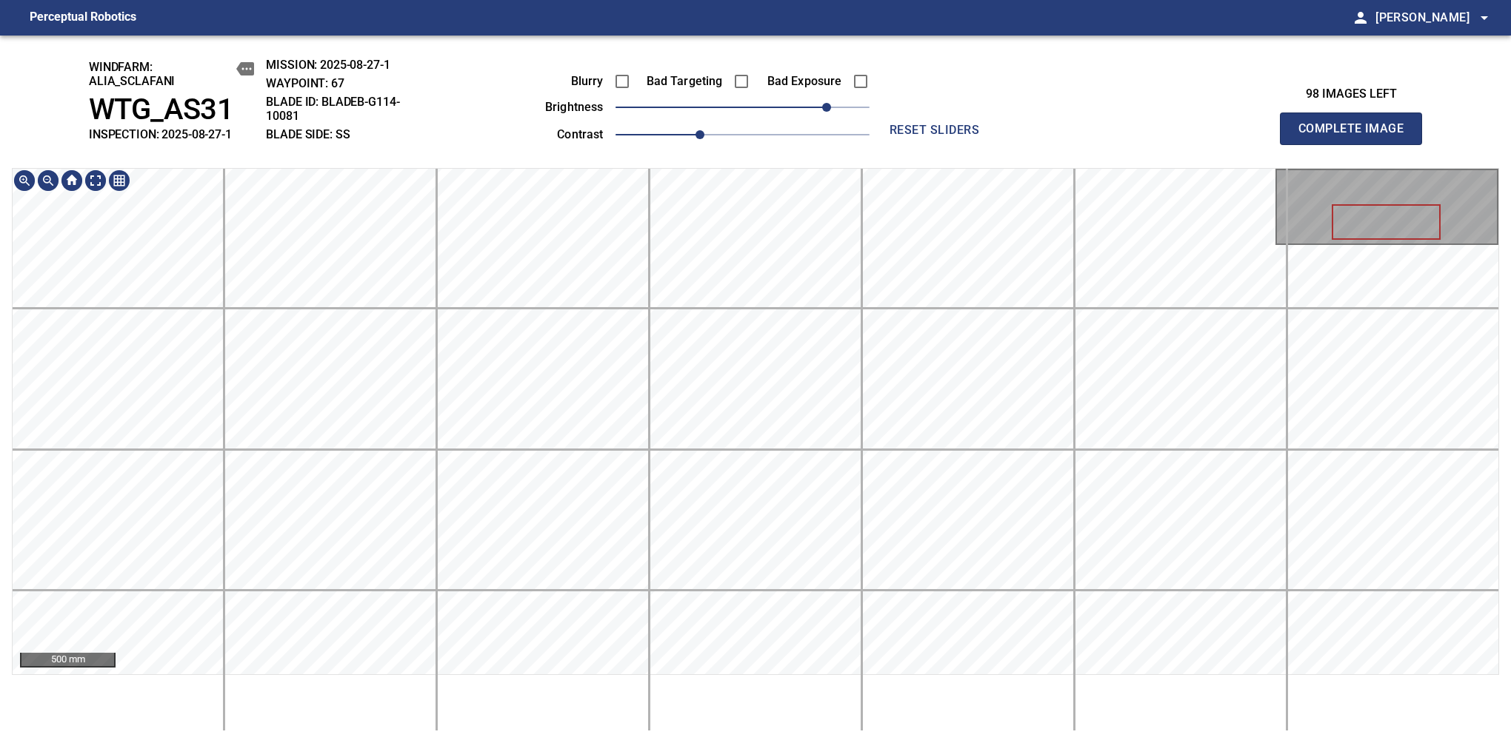
click at [1357, 136] on span "Complete Image" at bounding box center [1351, 128] width 110 height 21
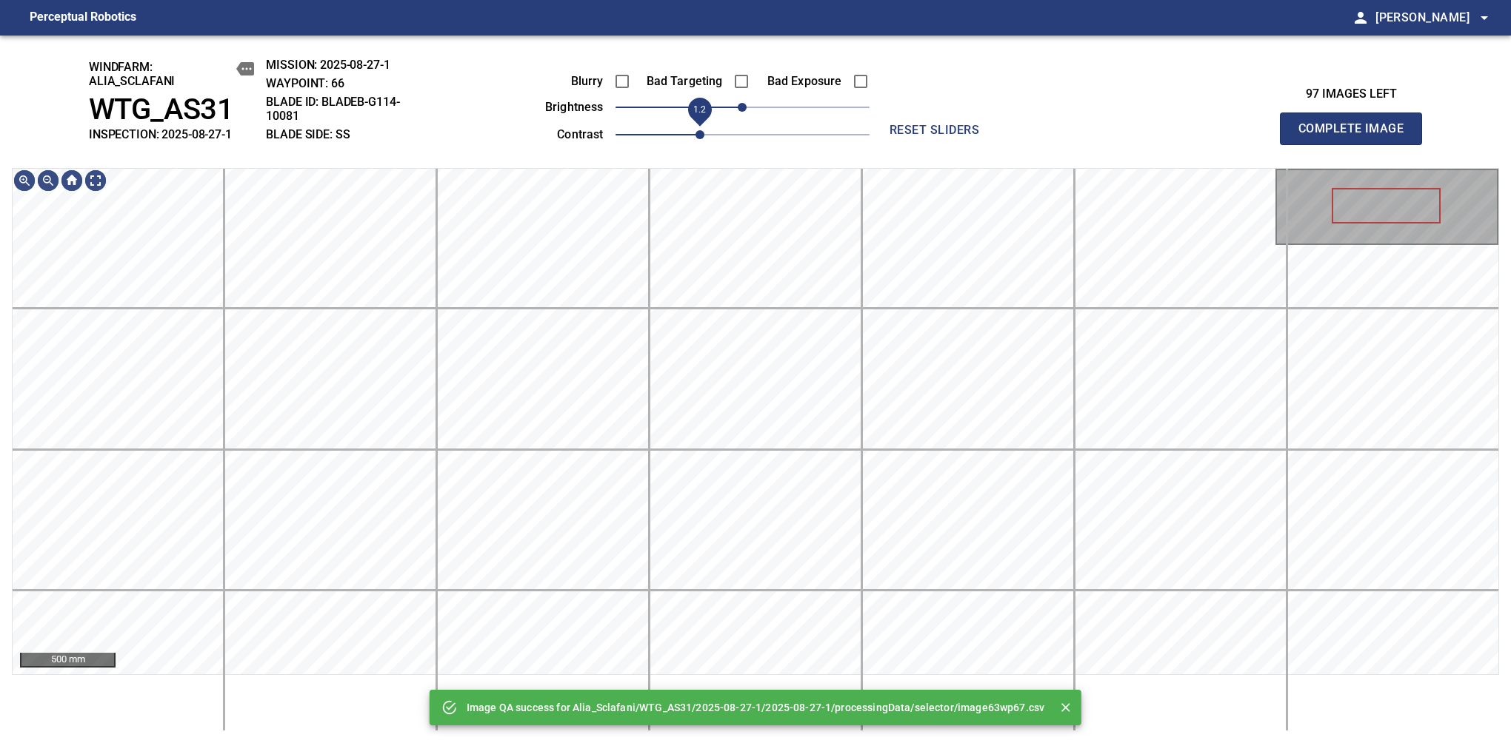
drag, startPoint x: 672, startPoint y: 136, endPoint x: 695, endPoint y: 139, distance: 23.1
click at [695, 139] on span "1.2" at bounding box center [699, 134] width 9 height 9
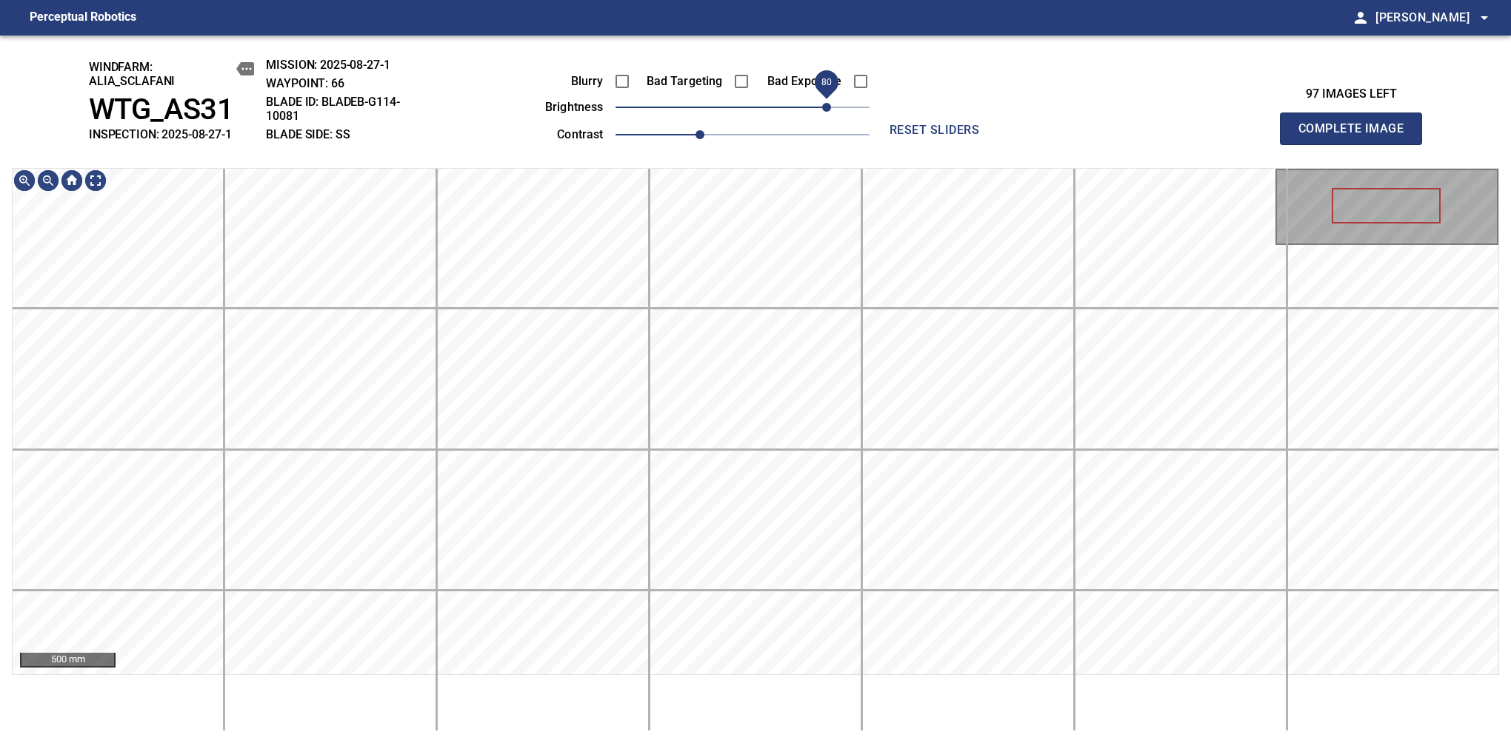
drag, startPoint x: 775, startPoint y: 110, endPoint x: 824, endPoint y: 106, distance: 49.1
click at [824, 106] on span "80" at bounding box center [826, 107] width 9 height 9
click at [742, 153] on div "windfarm: Alia_Sclafani WTG_AS31 INSPECTION: 2025-08-27-1 MISSION: 2025-08-27-1…" at bounding box center [755, 390] width 1511 height 708
click at [1357, 136] on span "Complete Image" at bounding box center [1351, 128] width 110 height 21
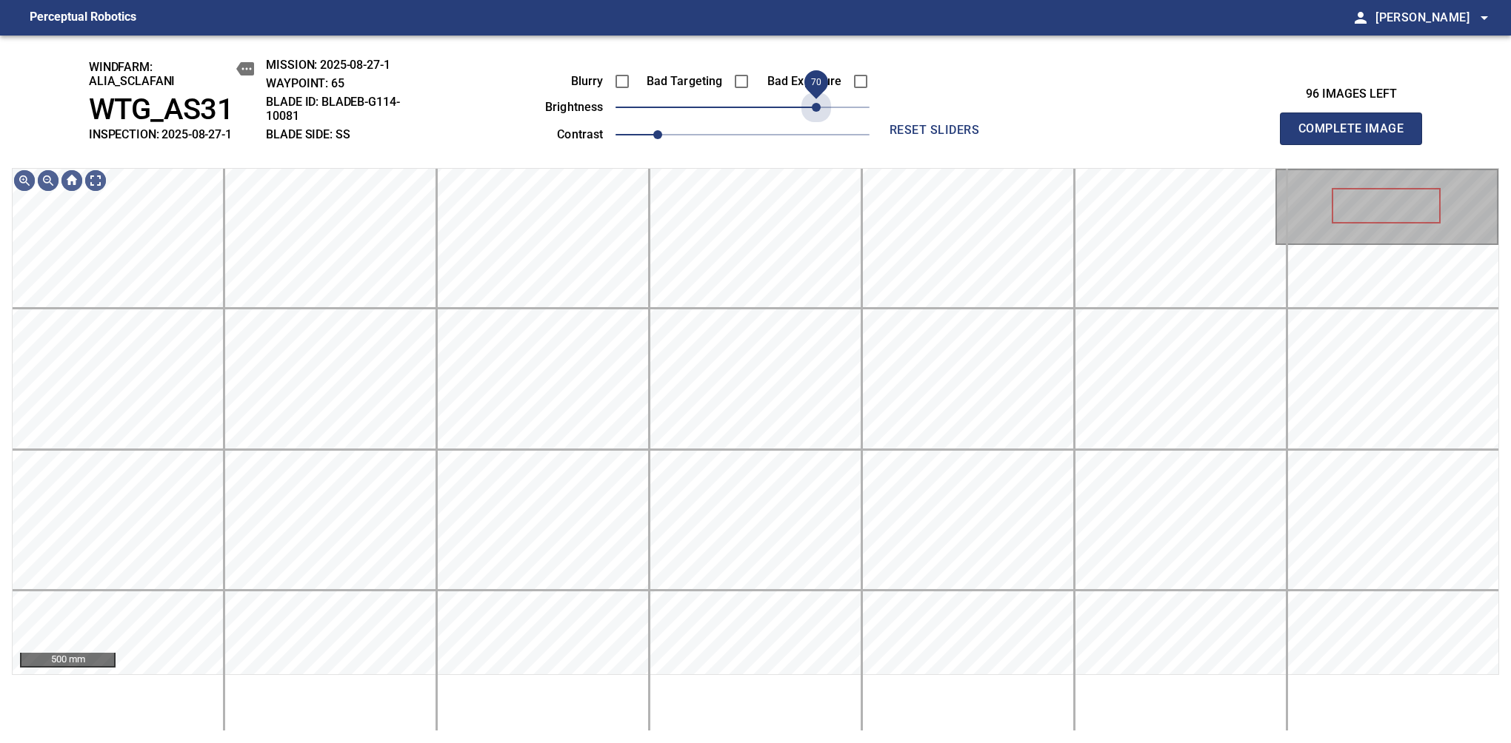
click at [812, 123] on div "Blurry Bad Targeting Bad Exposure brightness 70 contrast 1" at bounding box center [691, 105] width 358 height 79
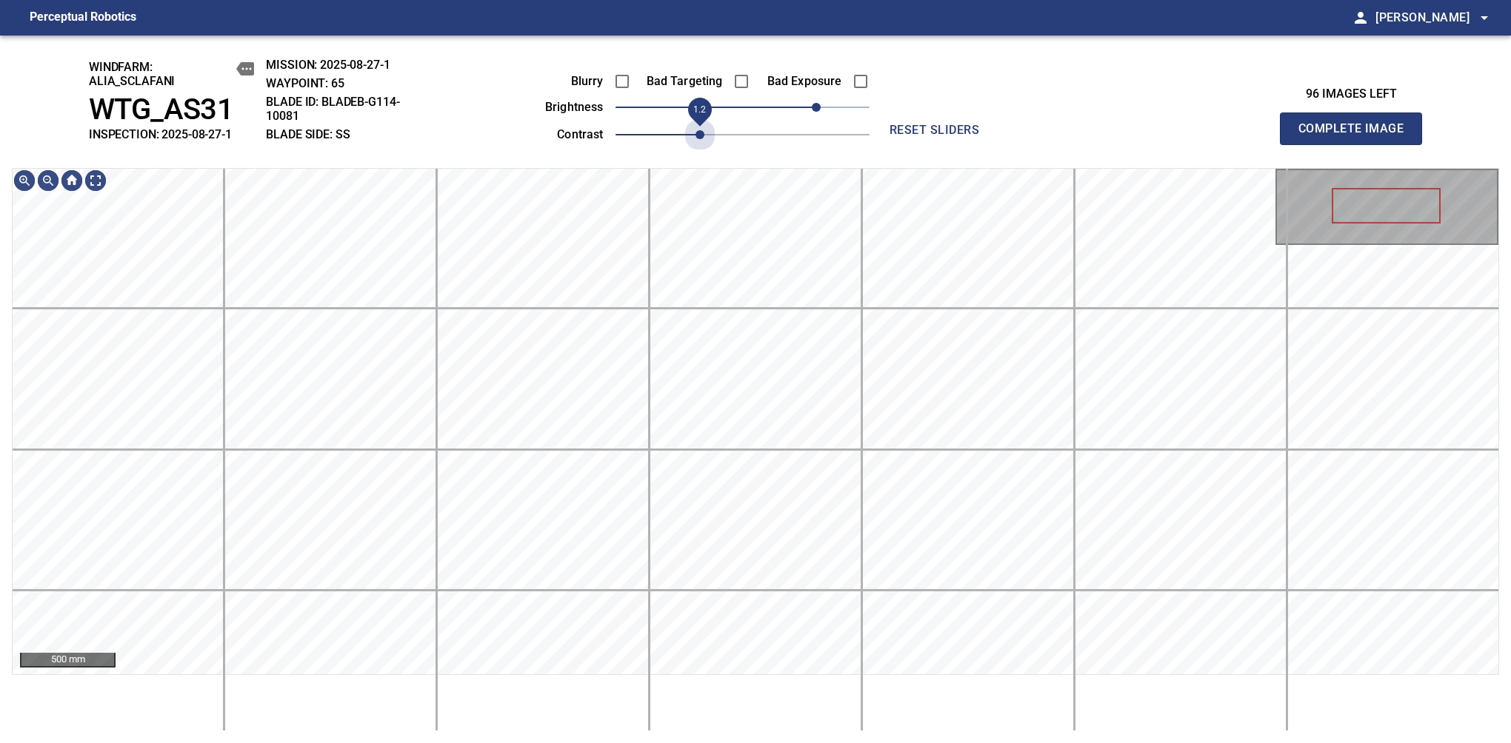
drag, startPoint x: 698, startPoint y: 149, endPoint x: 705, endPoint y: 151, distance: 7.7
click at [705, 151] on div "windfarm: Alia_Sclafani WTG_AS31 INSPECTION: 2025-08-27-1 MISSION: 2025-08-27-1…" at bounding box center [755, 390] width 1511 height 708
click at [827, 112] on span "80" at bounding box center [826, 107] width 9 height 9
click at [745, 77] on div "windfarm: Alia_Sclafani WTG_AS31 INSPECTION: 2025-08-27-1 MISSION: 2025-08-27-1…" at bounding box center [755, 390] width 1511 height 708
click at [1357, 136] on span "Complete Image" at bounding box center [1351, 128] width 110 height 21
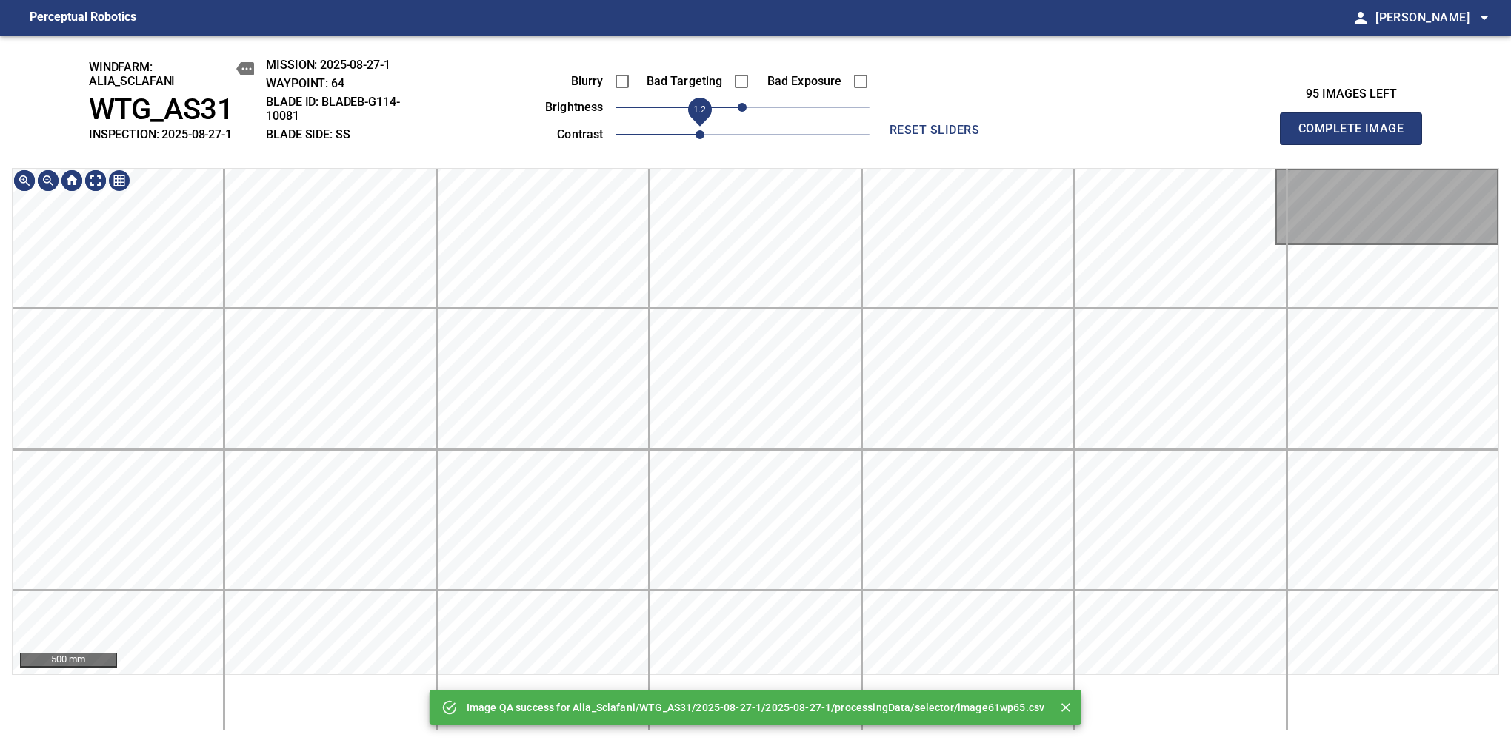
click at [695, 133] on span "1.2" at bounding box center [699, 134] width 9 height 9
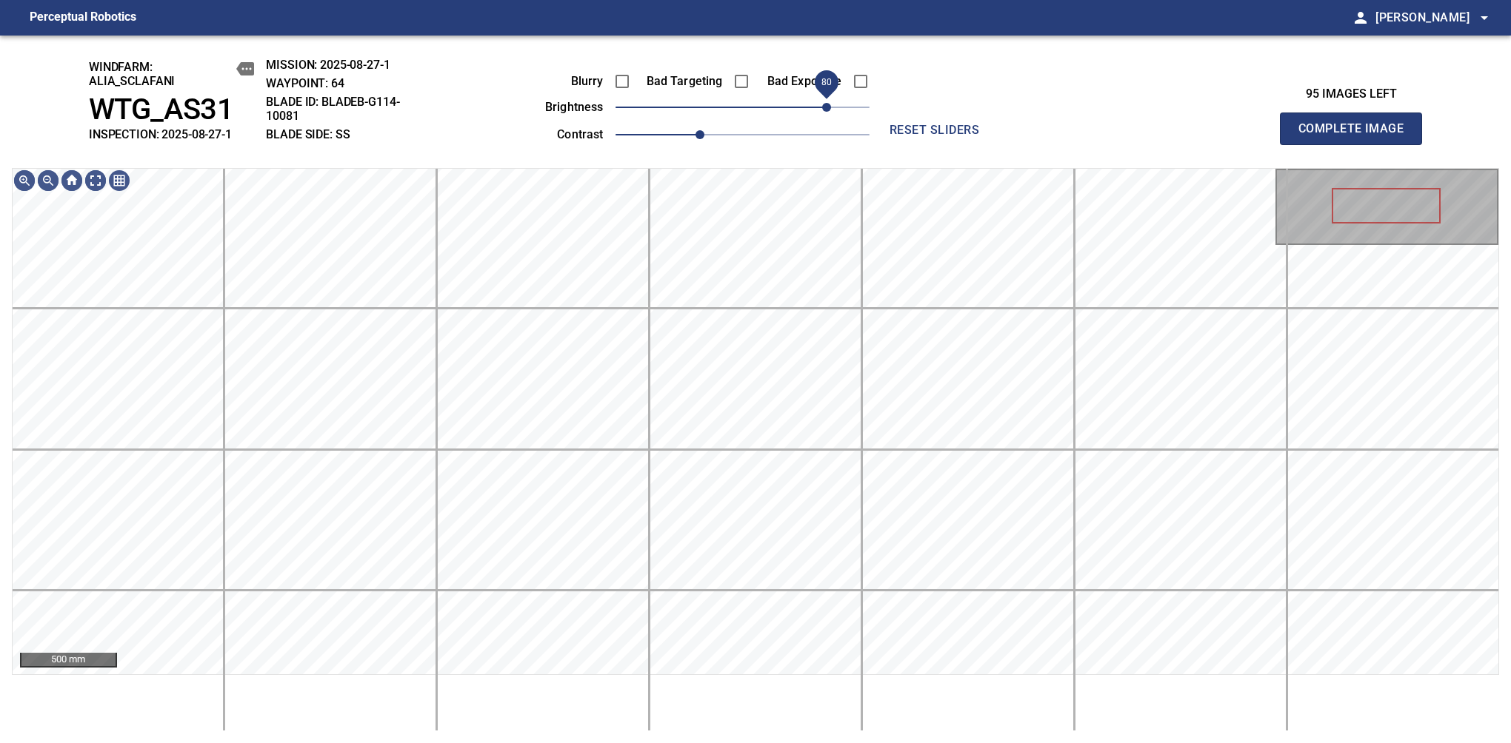
drag, startPoint x: 788, startPoint y: 110, endPoint x: 825, endPoint y: 105, distance: 37.4
click at [825, 105] on span "80" at bounding box center [826, 107] width 9 height 9
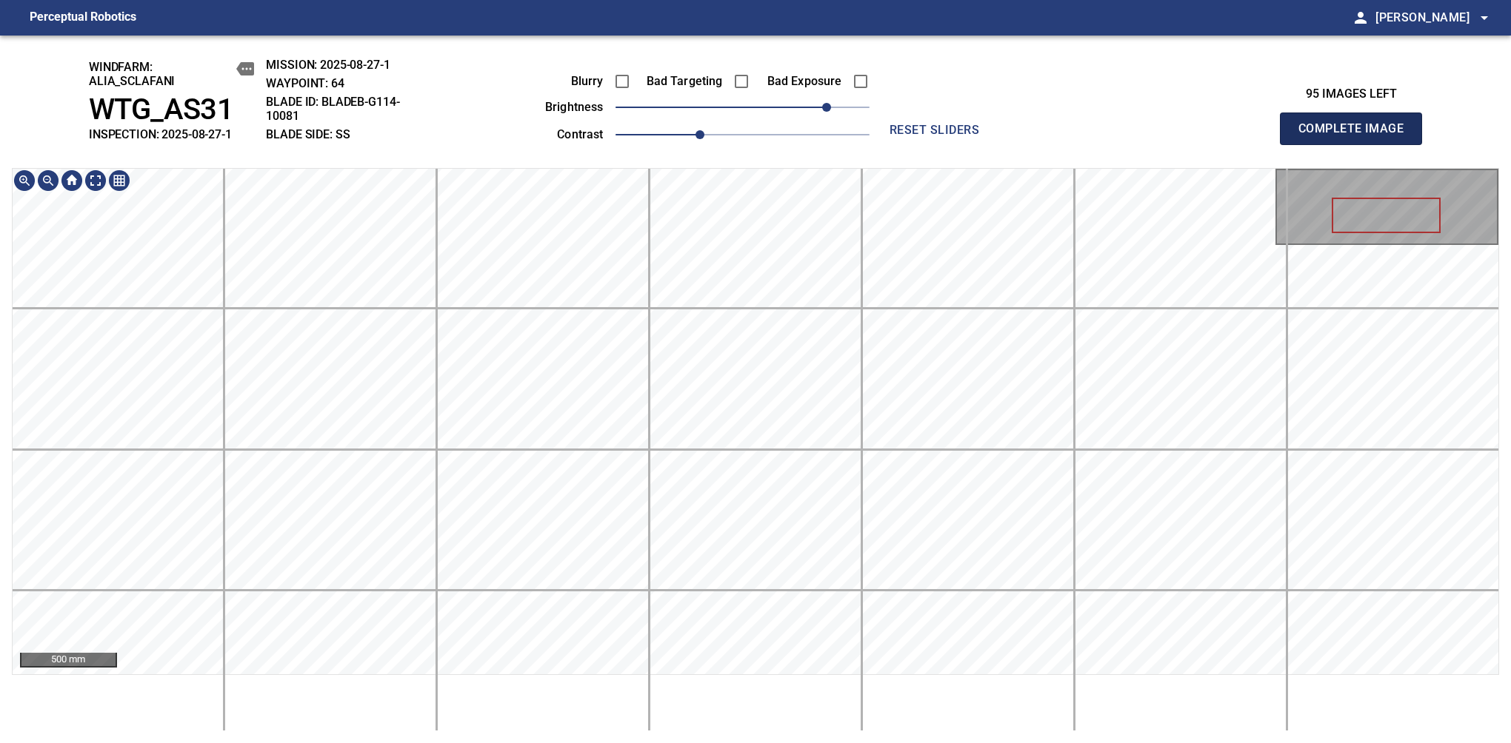
click at [1357, 136] on span "Complete Image" at bounding box center [1351, 128] width 110 height 21
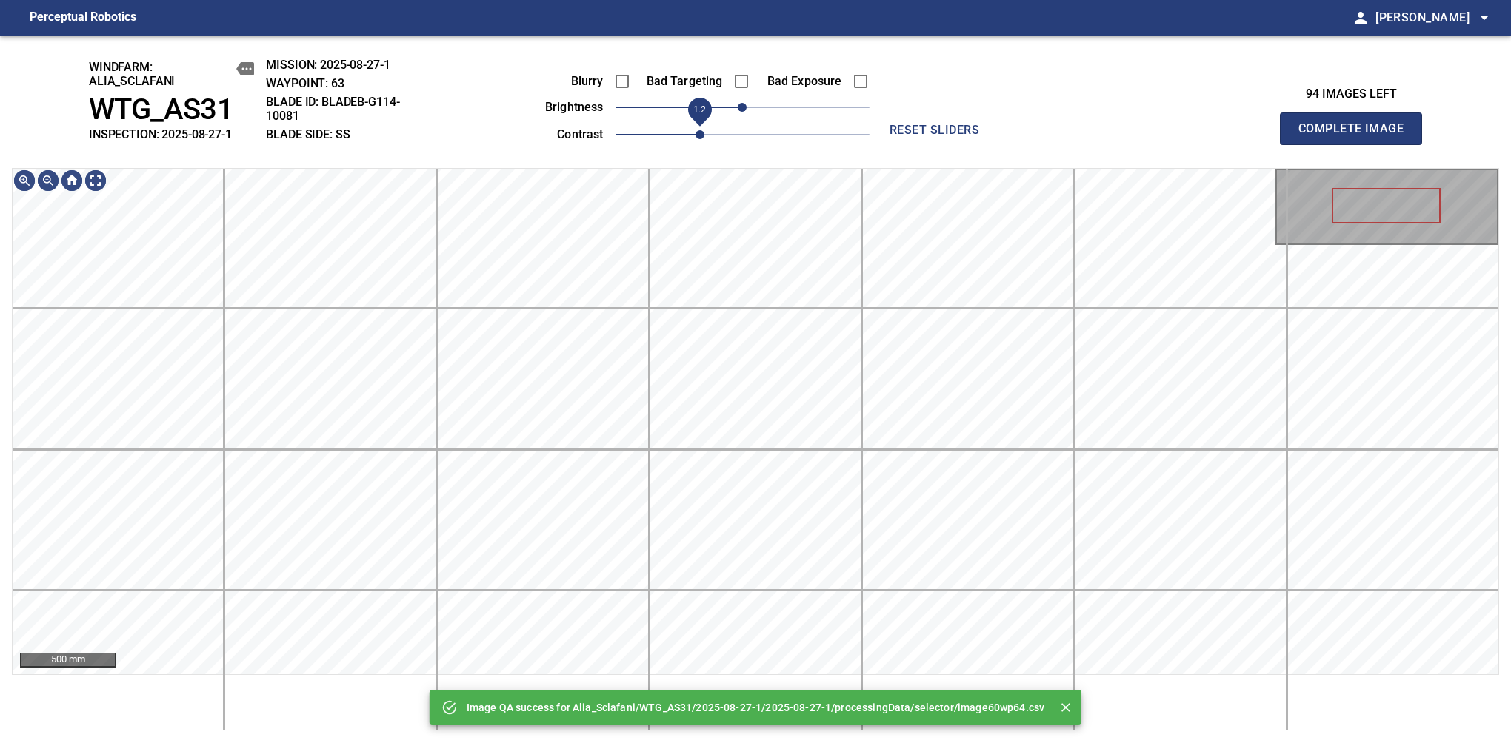
drag, startPoint x: 687, startPoint y: 139, endPoint x: 698, endPoint y: 134, distance: 11.6
click at [698, 134] on span "1.2" at bounding box center [699, 134] width 9 height 9
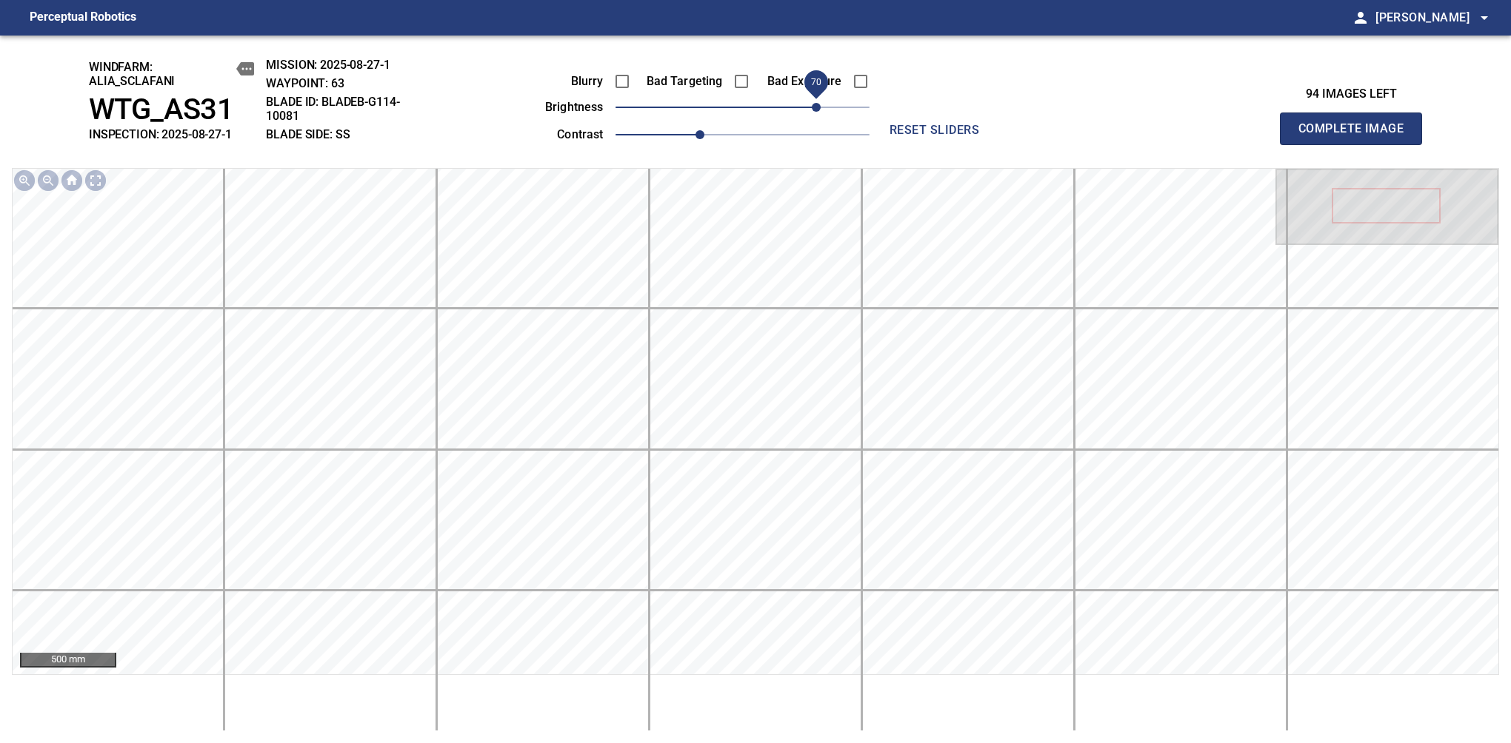
drag, startPoint x: 835, startPoint y: 106, endPoint x: 820, endPoint y: 110, distance: 16.0
click at [820, 110] on span "70" at bounding box center [742, 107] width 254 height 21
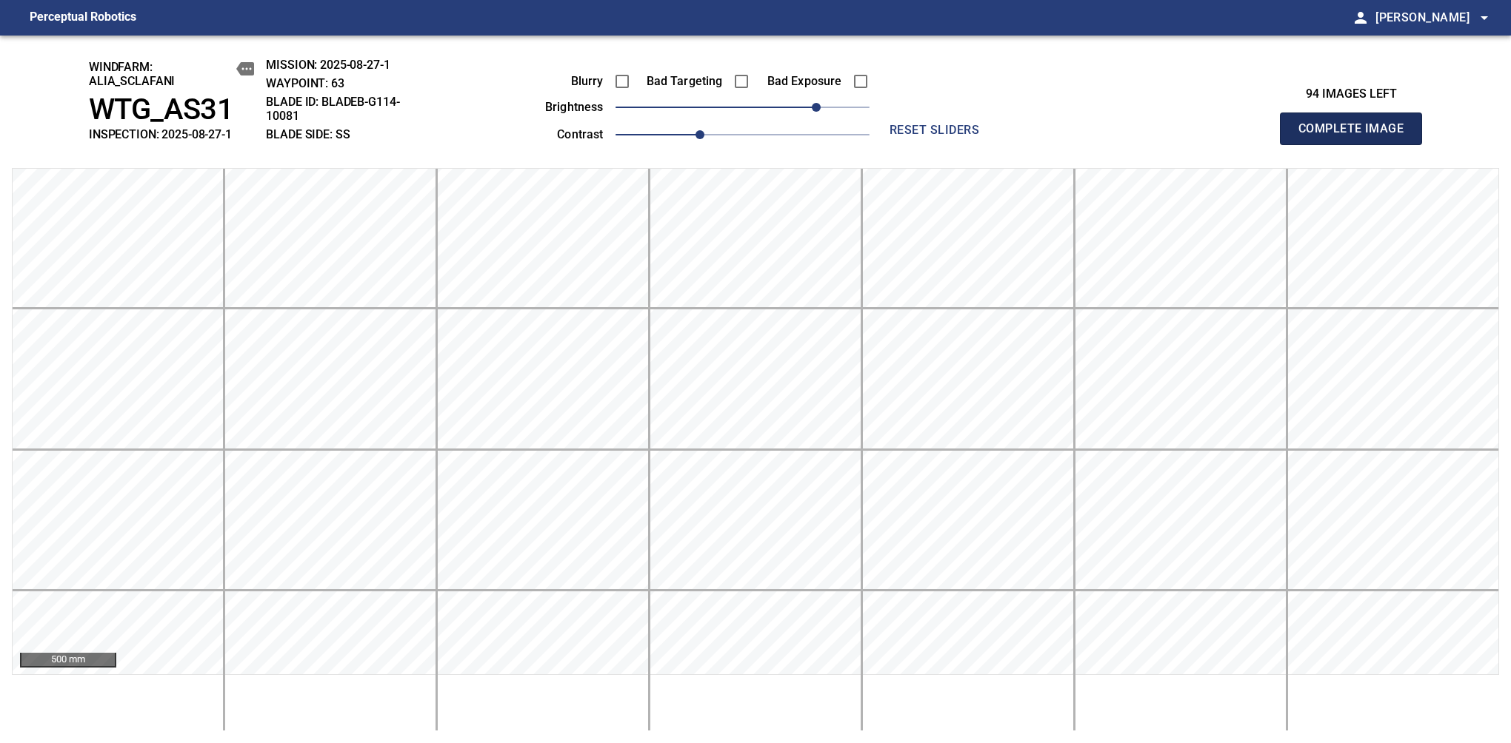
click at [1357, 136] on span "Complete Image" at bounding box center [1351, 128] width 110 height 21
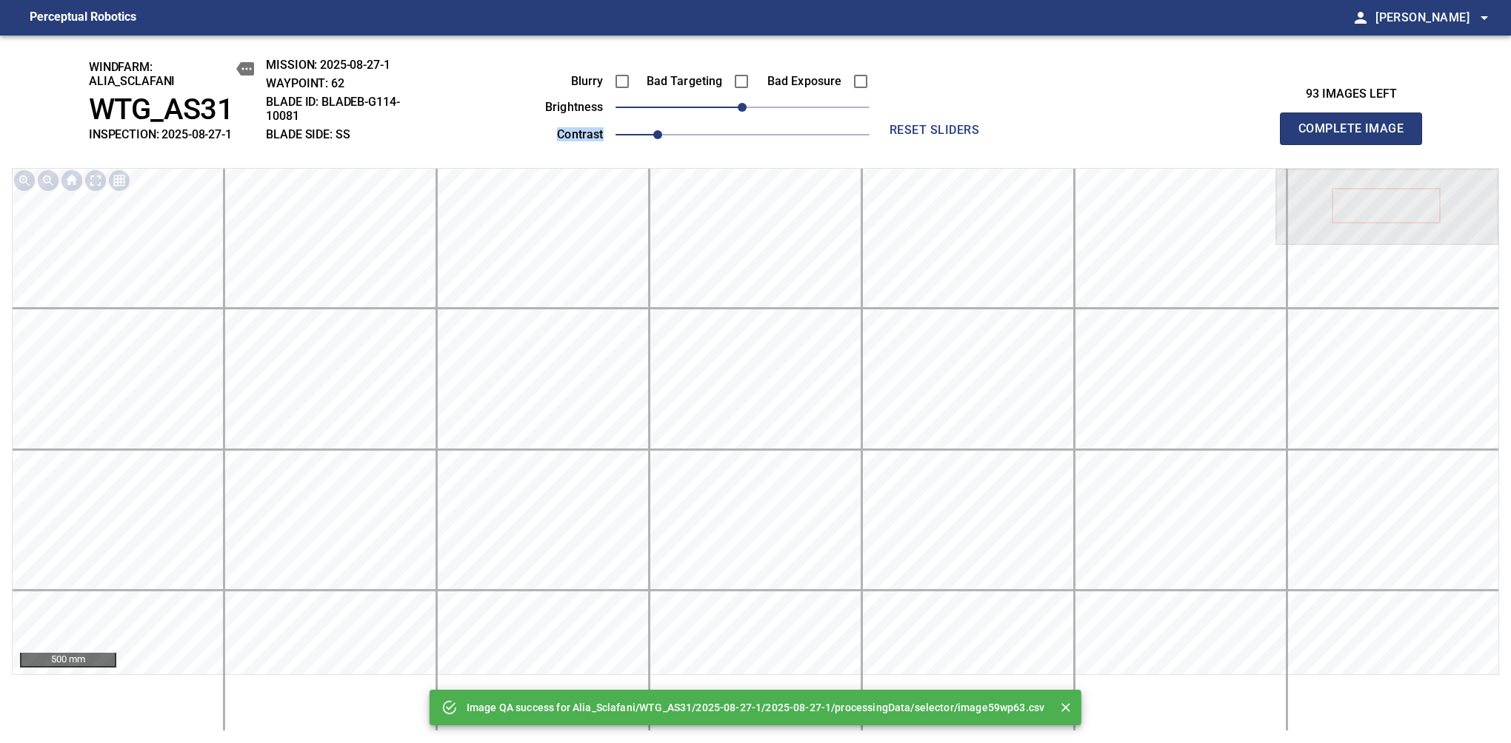
drag, startPoint x: 768, startPoint y: 120, endPoint x: 803, endPoint y: 116, distance: 35.8
click at [803, 116] on div "Blurry Bad Targeting Bad Exposure brightness 0 contrast 1" at bounding box center [691, 105] width 358 height 79
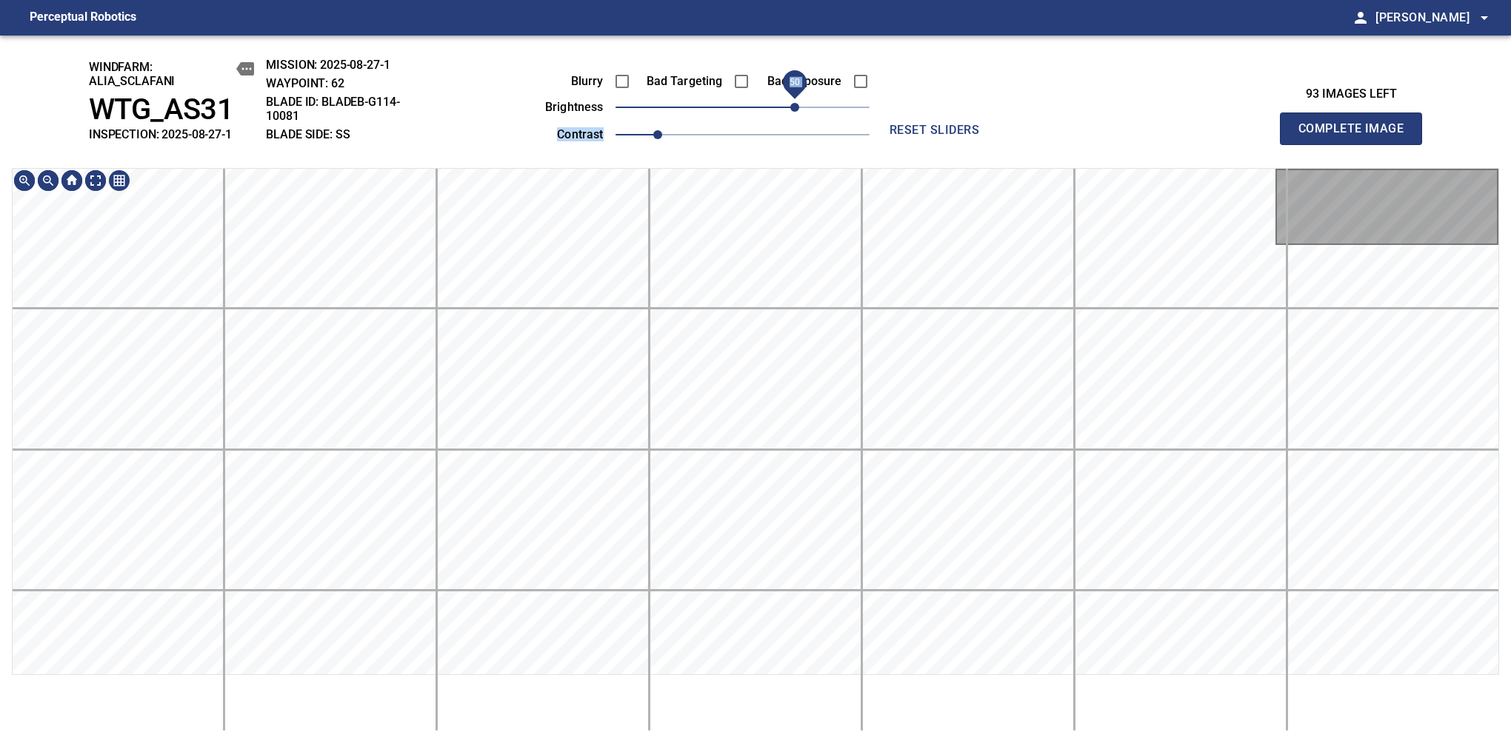
drag, startPoint x: 781, startPoint y: 113, endPoint x: 801, endPoint y: 113, distance: 20.0
click at [801, 113] on span "50" at bounding box center [742, 107] width 254 height 21
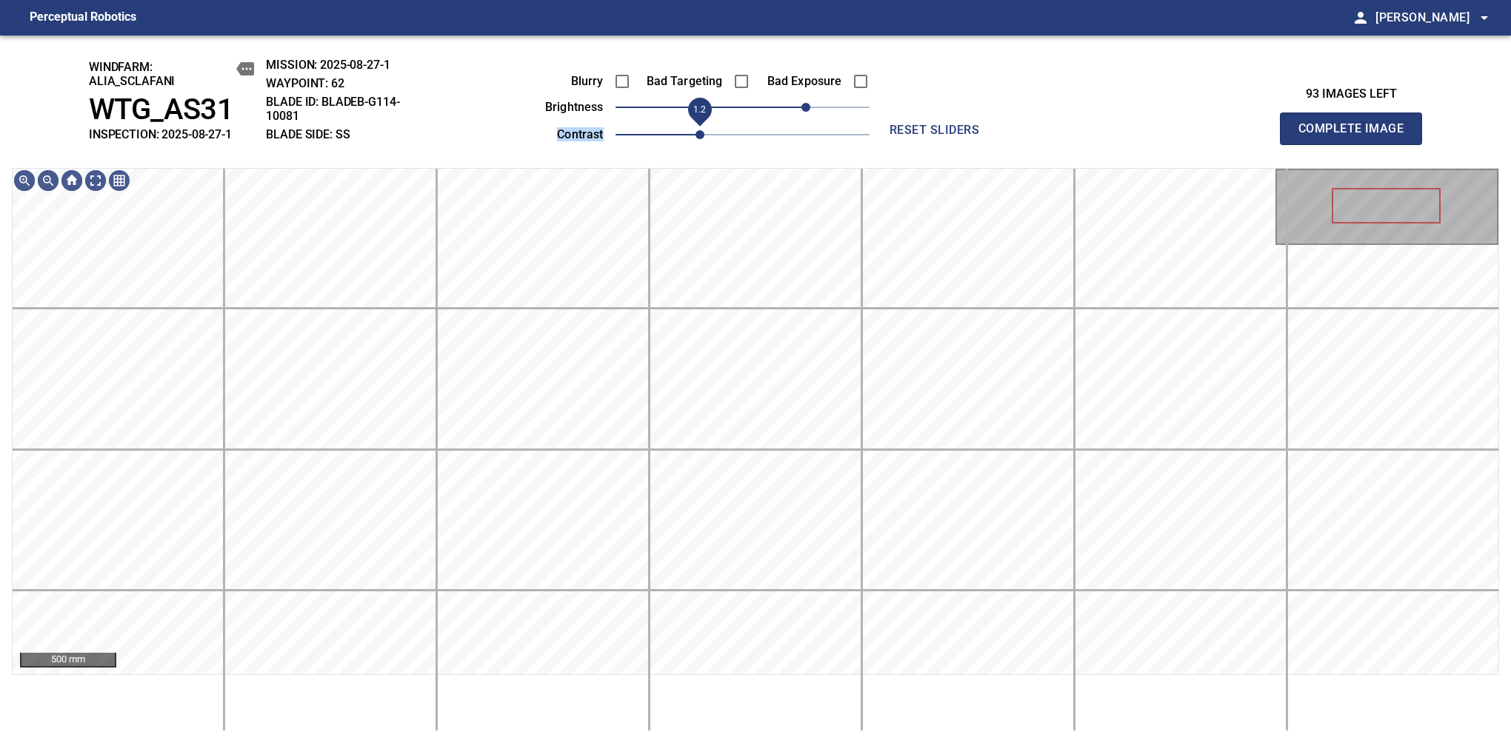
drag, startPoint x: 666, startPoint y: 133, endPoint x: 692, endPoint y: 130, distance: 26.1
click at [695, 130] on span "1.2" at bounding box center [699, 134] width 9 height 9
drag, startPoint x: 809, startPoint y: 105, endPoint x: 827, endPoint y: 95, distance: 21.2
click at [827, 103] on span "80" at bounding box center [826, 107] width 9 height 9
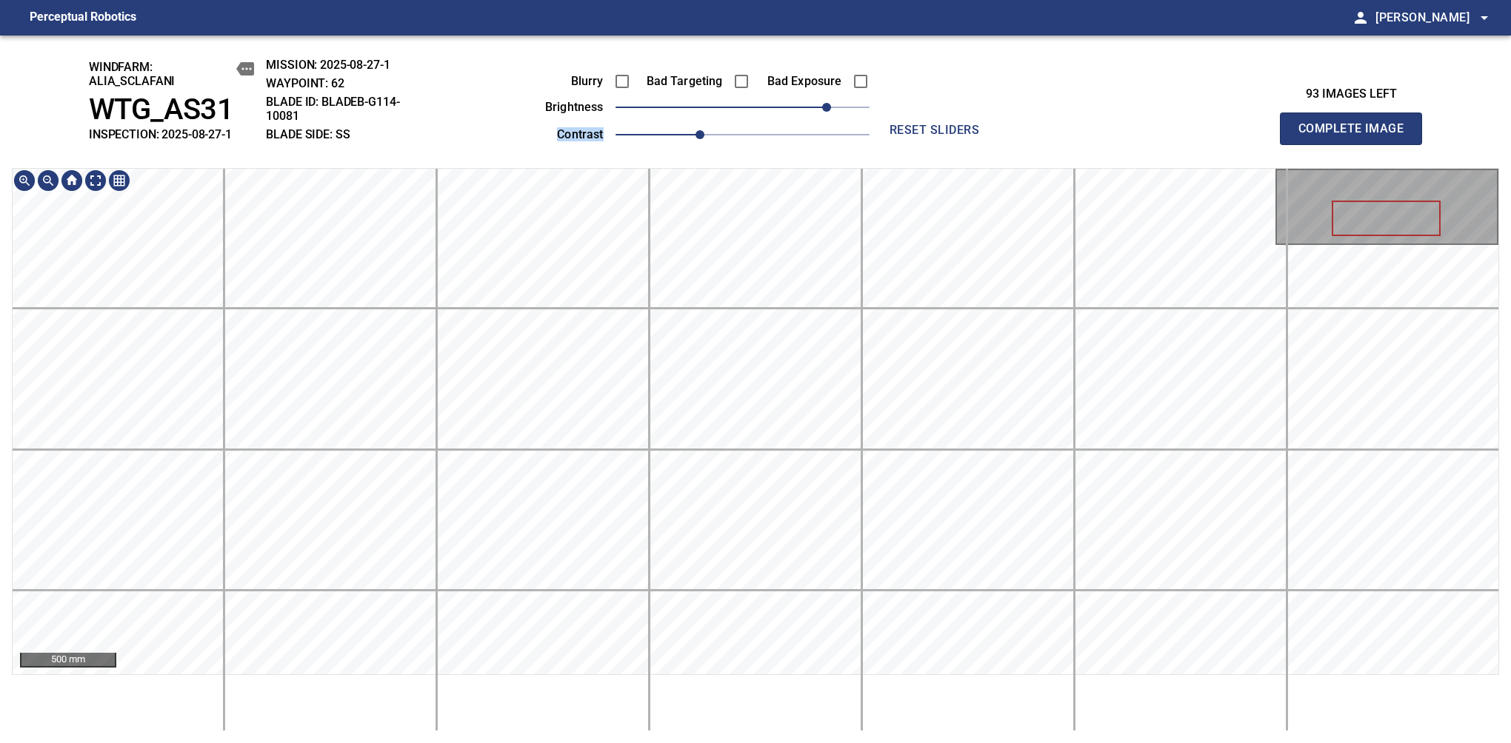
click at [1357, 136] on span "Complete Image" at bounding box center [1351, 128] width 110 height 21
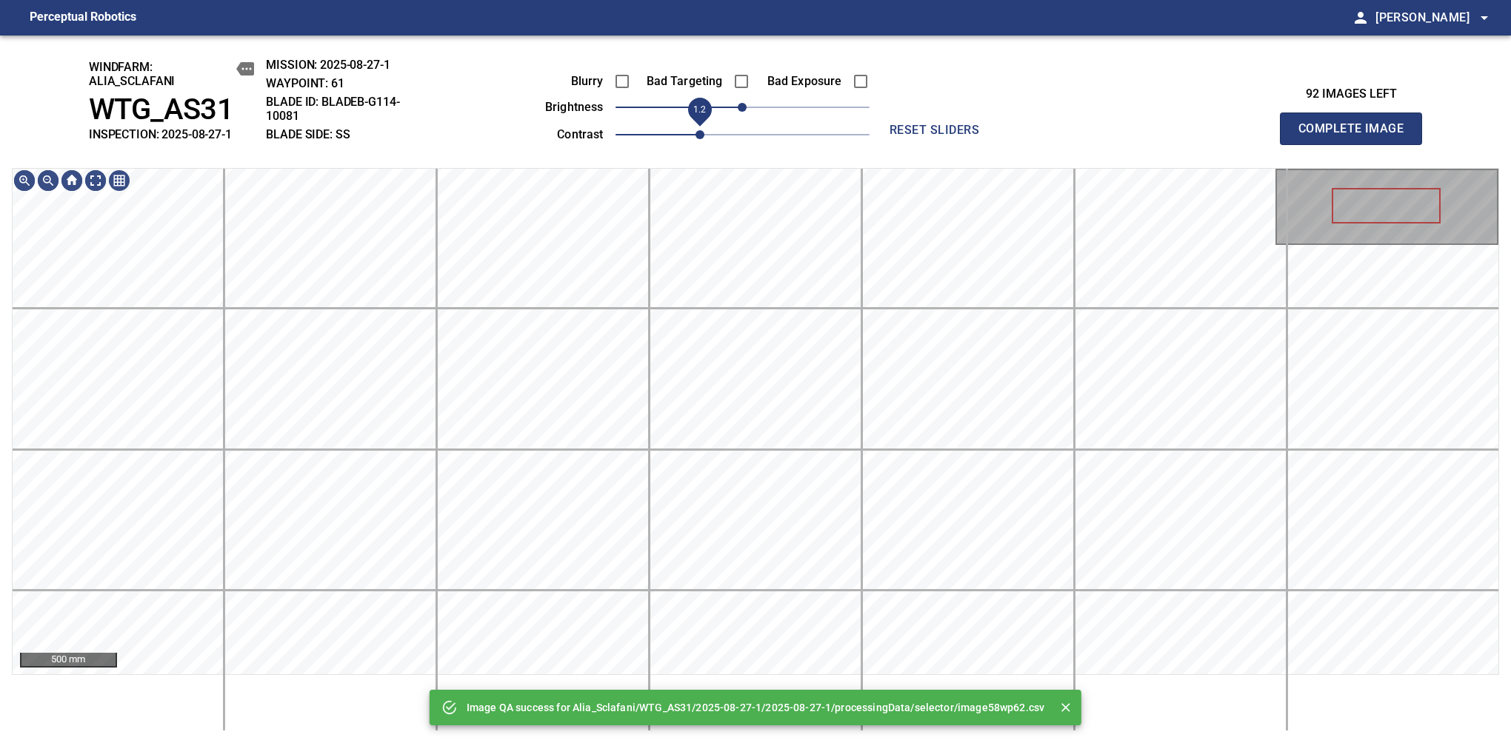
drag, startPoint x: 677, startPoint y: 141, endPoint x: 703, endPoint y: 131, distance: 27.9
click at [703, 131] on span "1.2" at bounding box center [742, 134] width 254 height 21
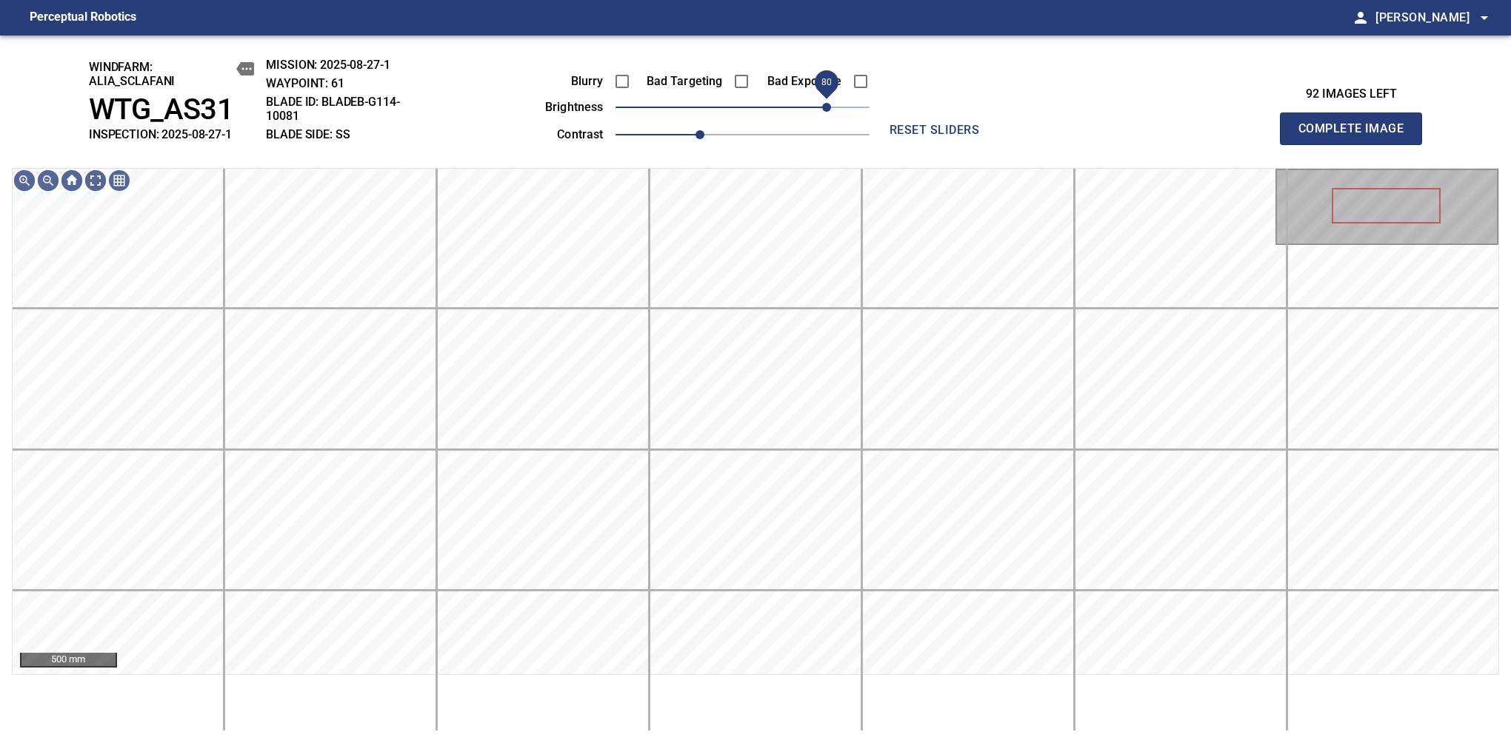
drag, startPoint x: 794, startPoint y: 108, endPoint x: 827, endPoint y: 90, distance: 38.1
click at [827, 97] on span "80" at bounding box center [742, 107] width 254 height 21
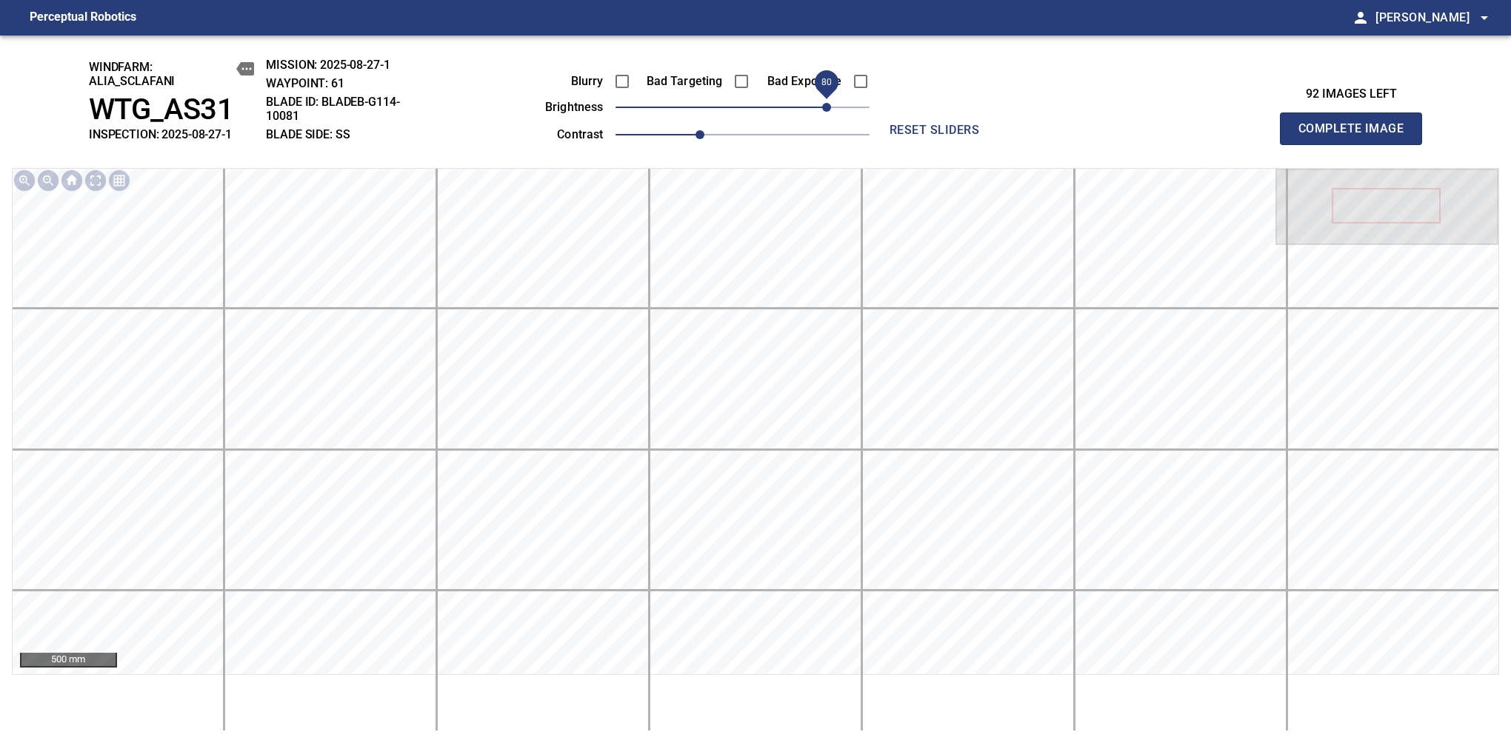
click at [1357, 136] on span "Complete Image" at bounding box center [1351, 128] width 110 height 21
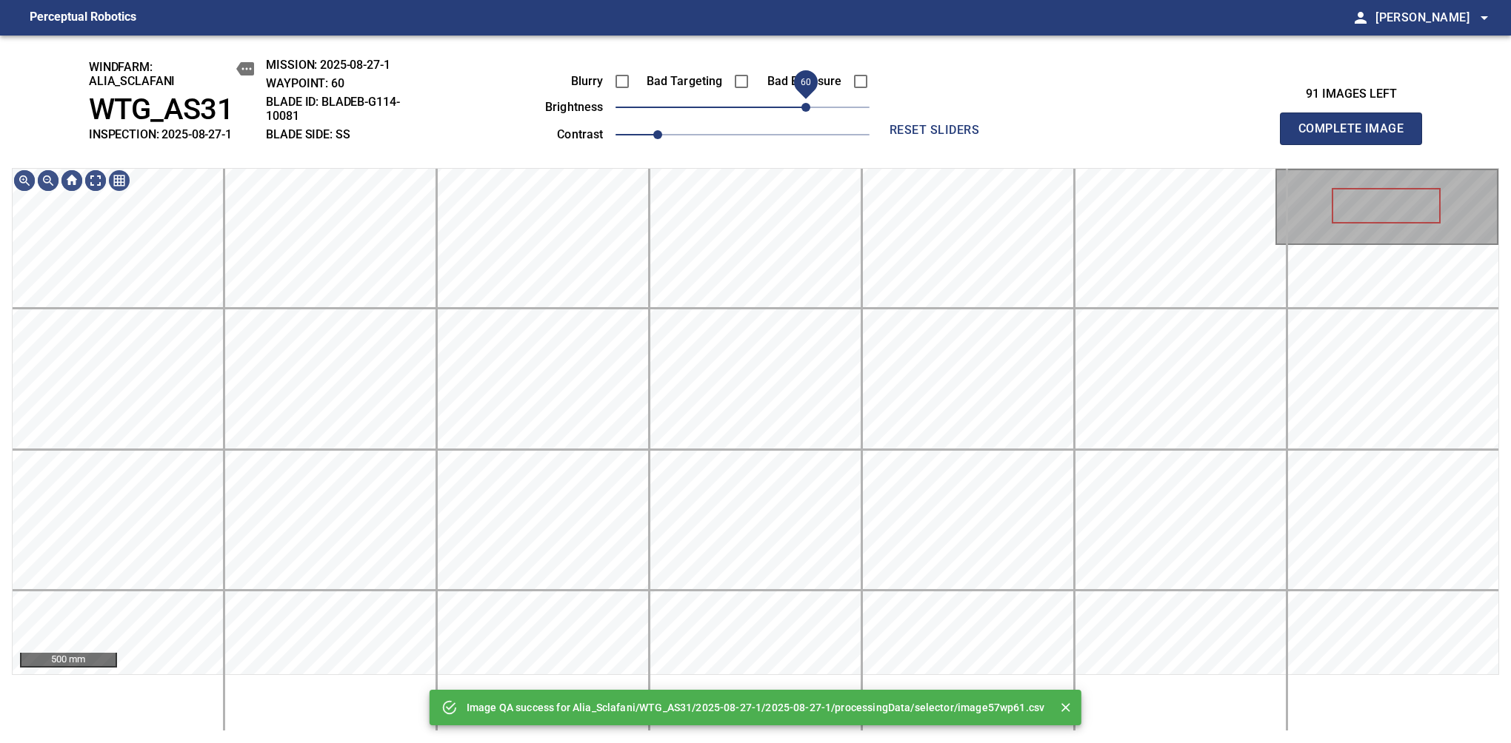
click at [815, 110] on span "60" at bounding box center [742, 107] width 254 height 21
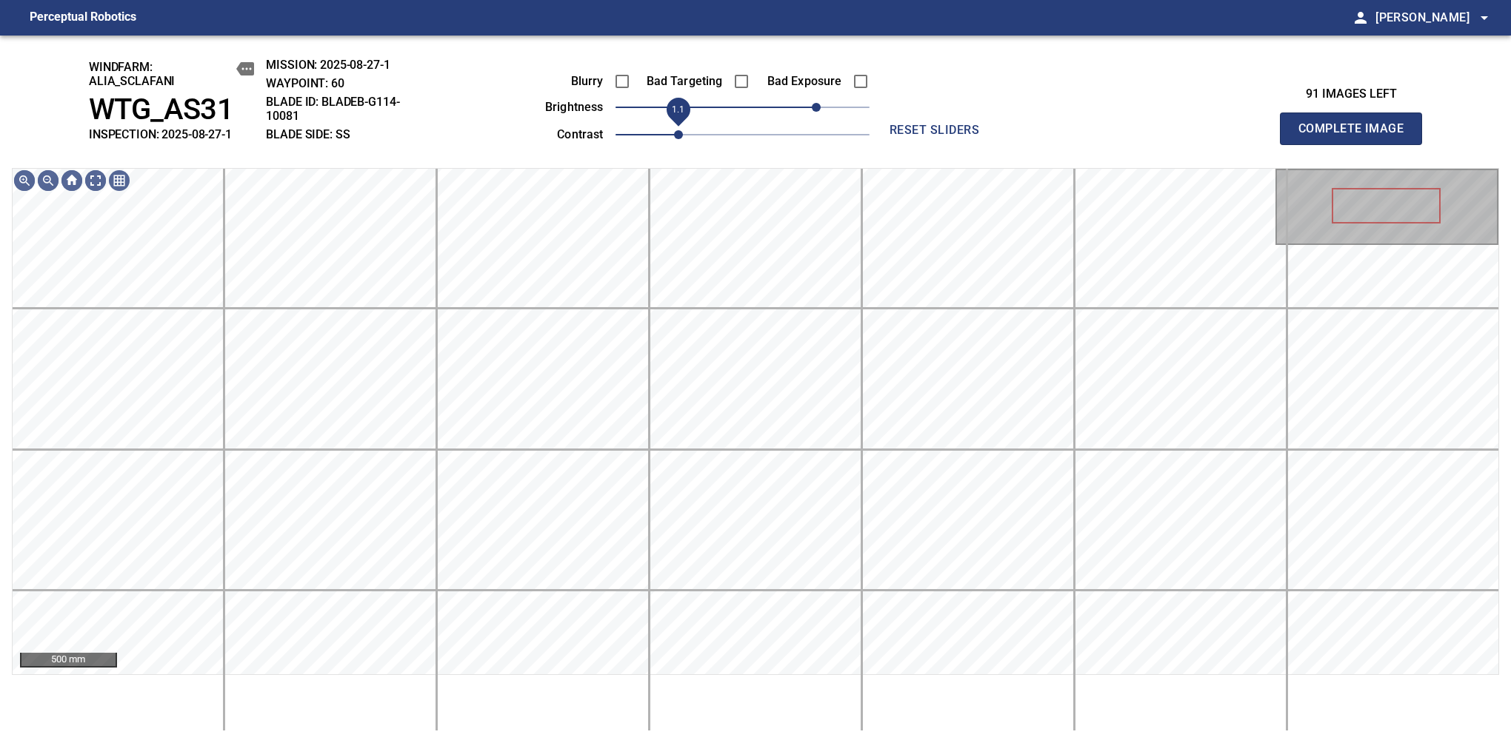
drag, startPoint x: 664, startPoint y: 131, endPoint x: 679, endPoint y: 136, distance: 15.7
click at [679, 136] on span "1.1" at bounding box center [678, 134] width 9 height 9
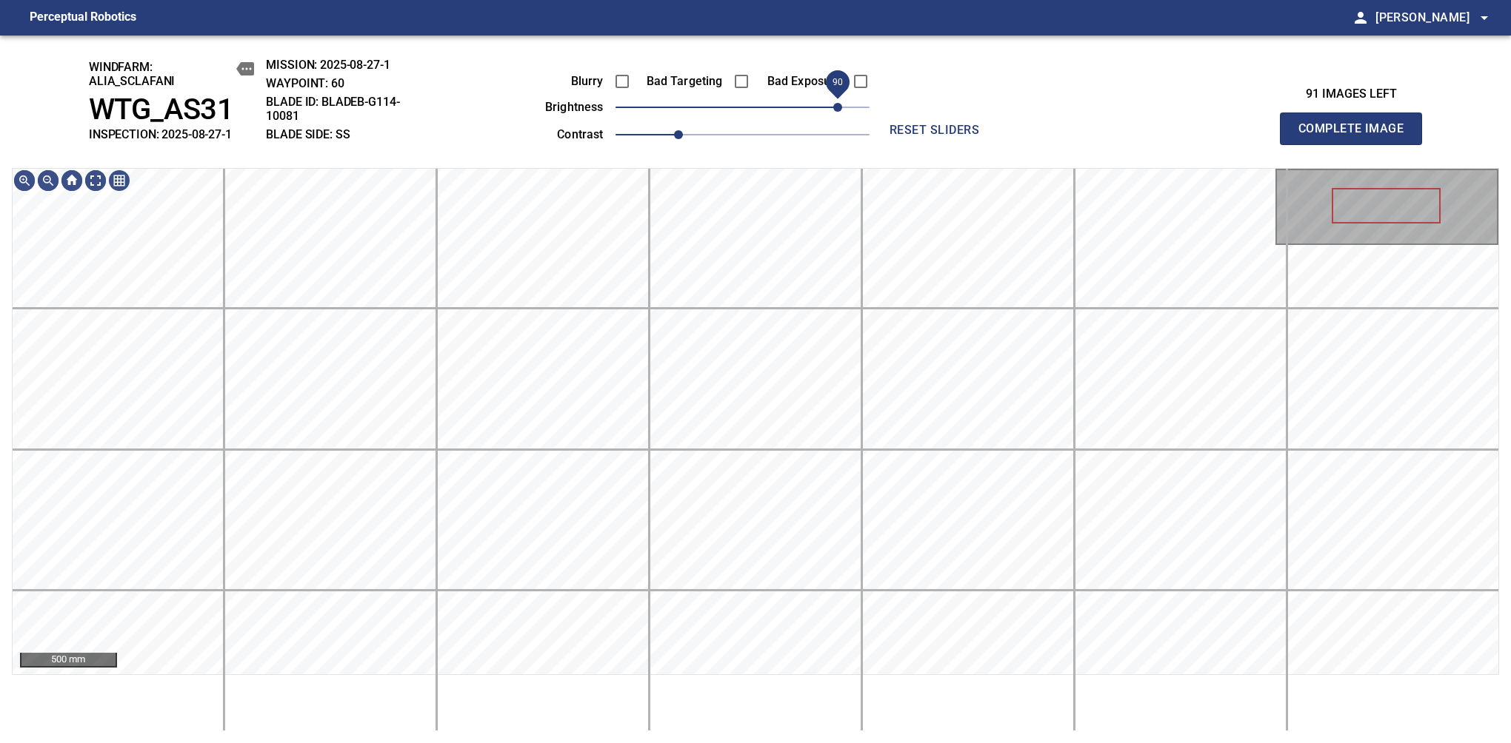
drag, startPoint x: 820, startPoint y: 113, endPoint x: 832, endPoint y: 103, distance: 16.3
click at [833, 103] on span "90" at bounding box center [837, 107] width 9 height 9
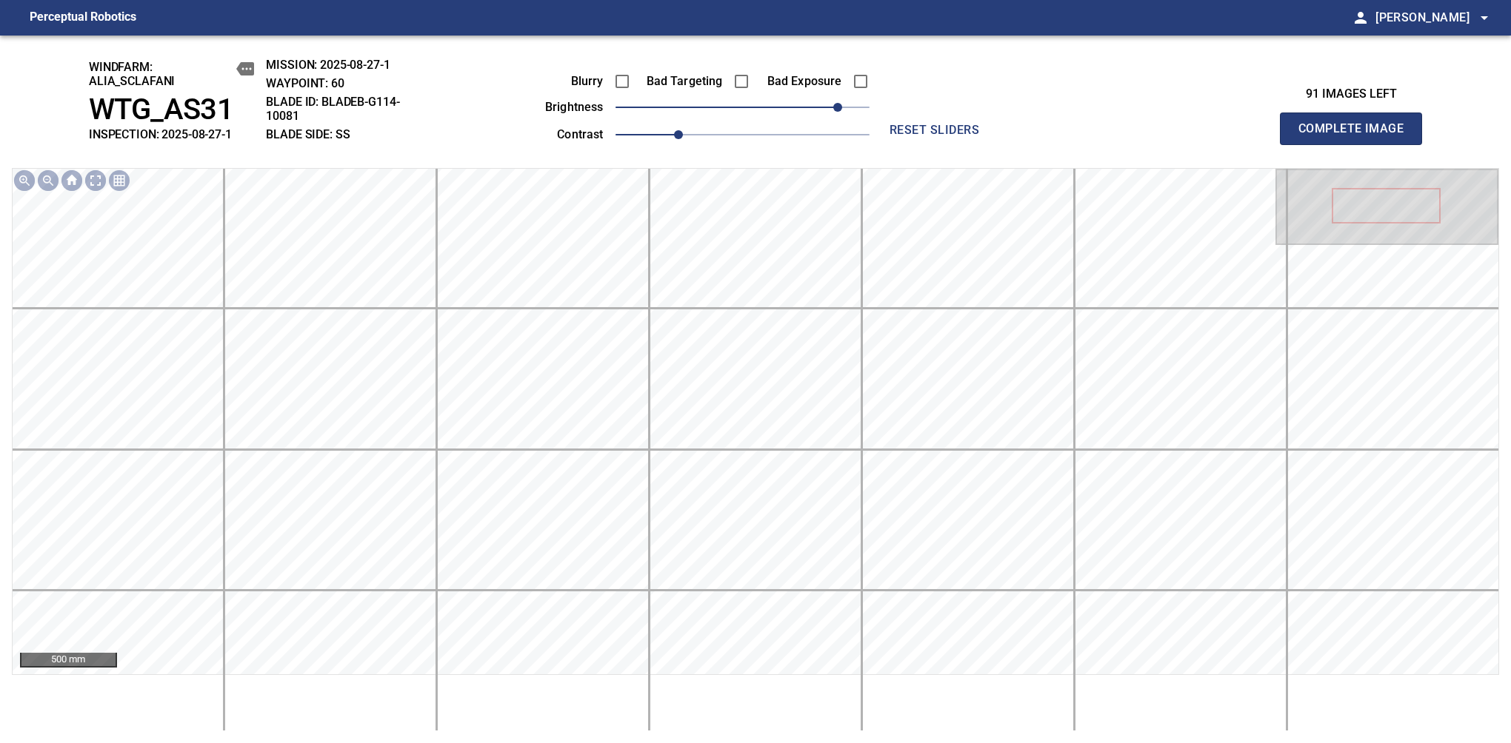
click at [1357, 136] on span "Complete Image" at bounding box center [1351, 128] width 110 height 21
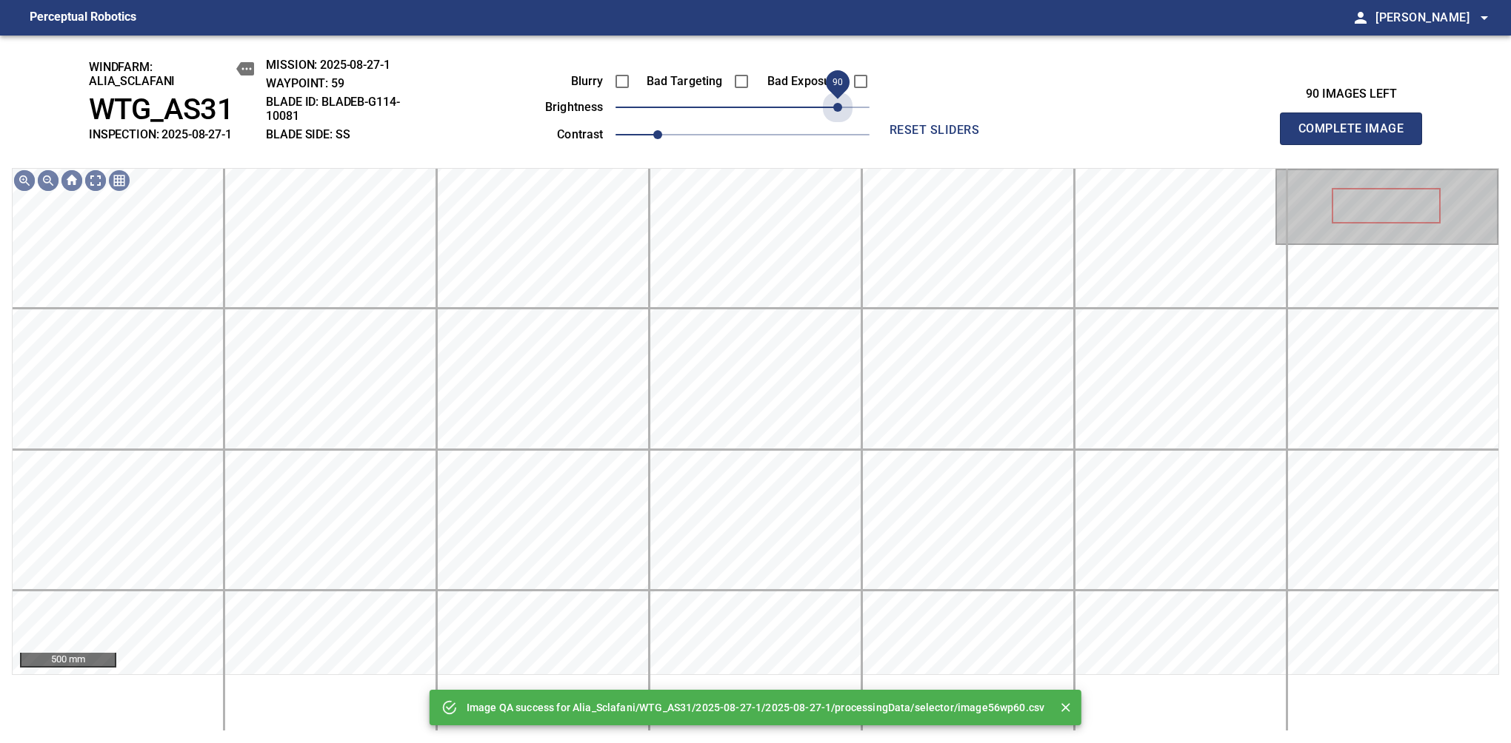
click at [832, 103] on span "90" at bounding box center [742, 107] width 254 height 21
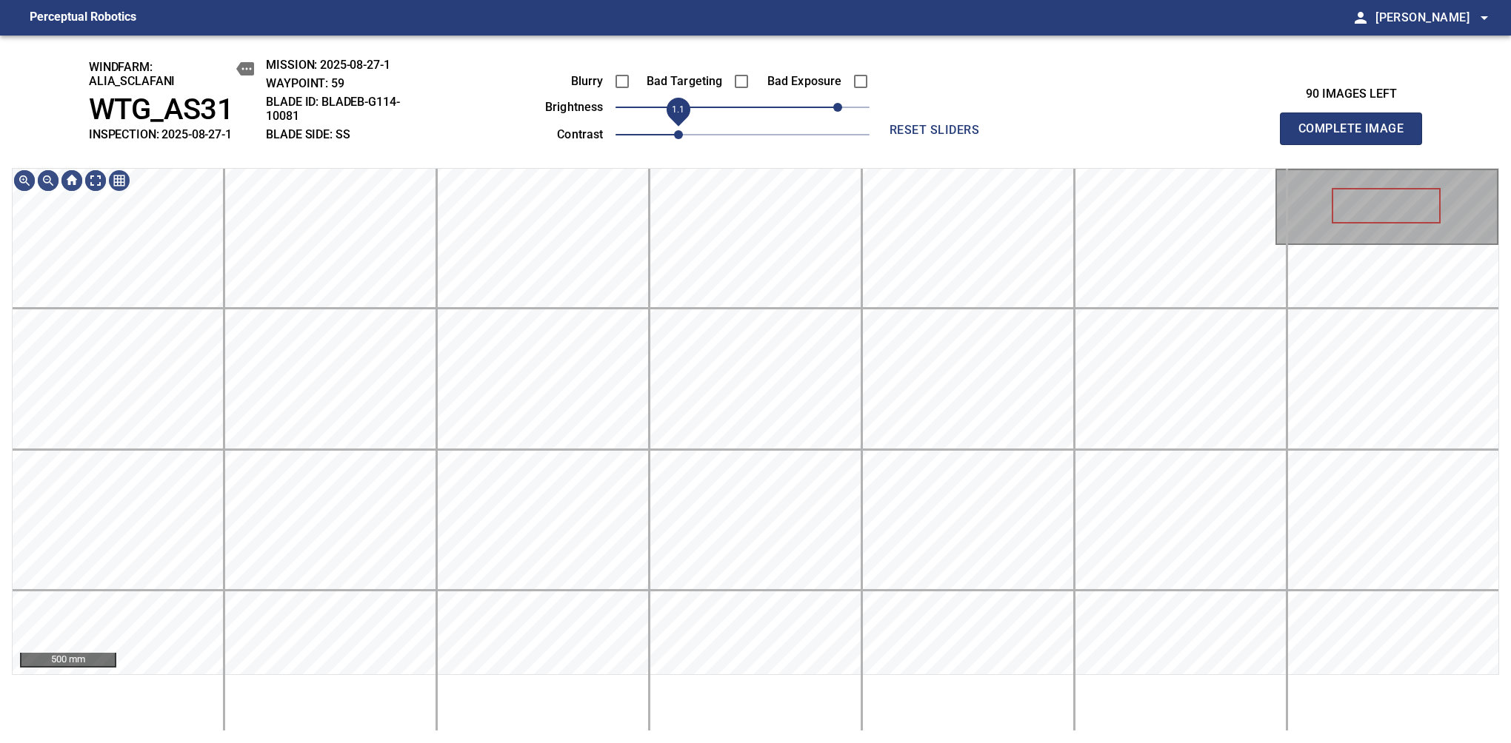
click at [676, 130] on span "1.1" at bounding box center [678, 134] width 9 height 9
click at [847, 112] on span "100" at bounding box center [847, 107] width 9 height 9
click at [815, 53] on div "windfarm: Alia_Sclafani WTG_AS31 INSPECTION: 2025-08-27-1 MISSION: 2025-08-27-1…" at bounding box center [755, 390] width 1511 height 708
click at [1357, 136] on span "Complete Image" at bounding box center [1351, 128] width 110 height 21
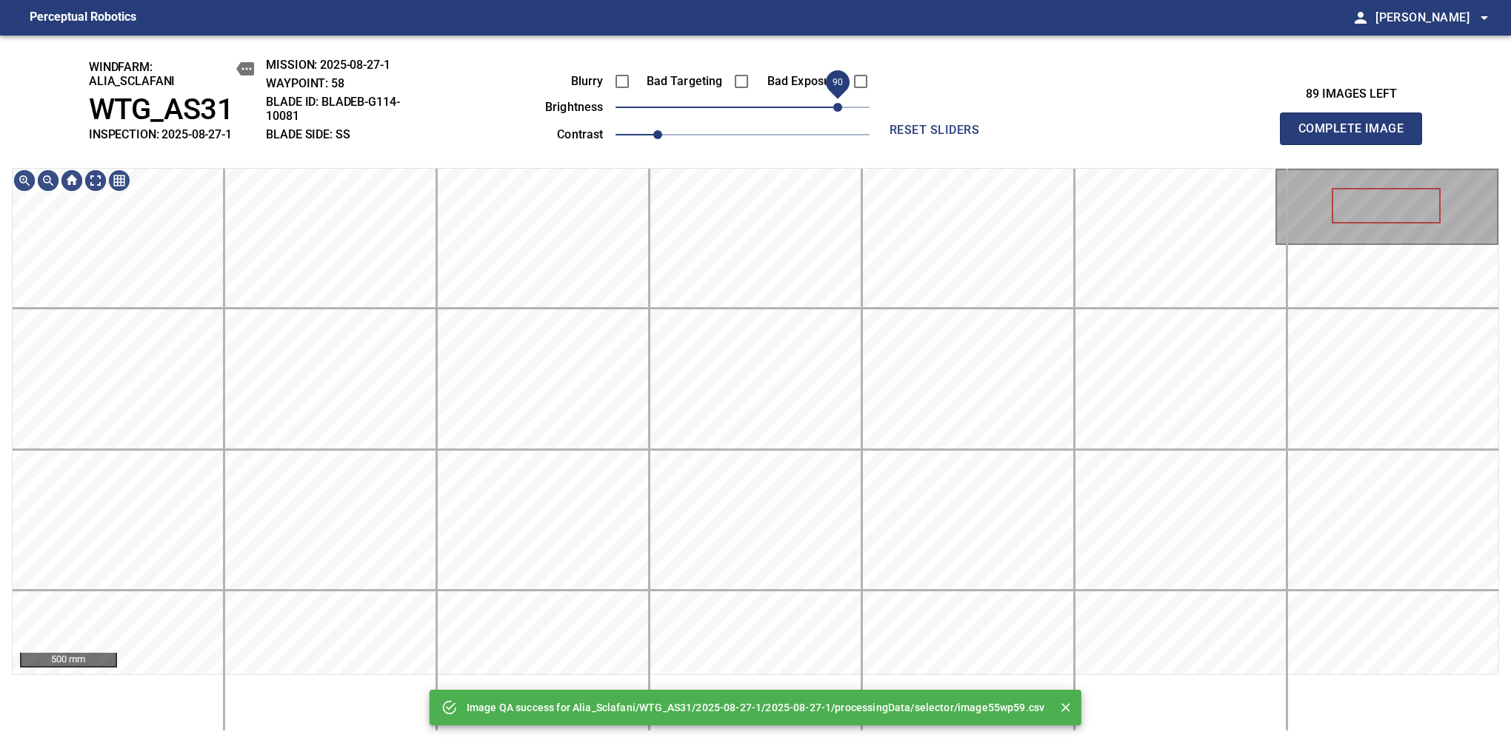
drag, startPoint x: 826, startPoint y: 105, endPoint x: 840, endPoint y: 105, distance: 13.3
click at [840, 105] on span "90" at bounding box center [742, 107] width 254 height 21
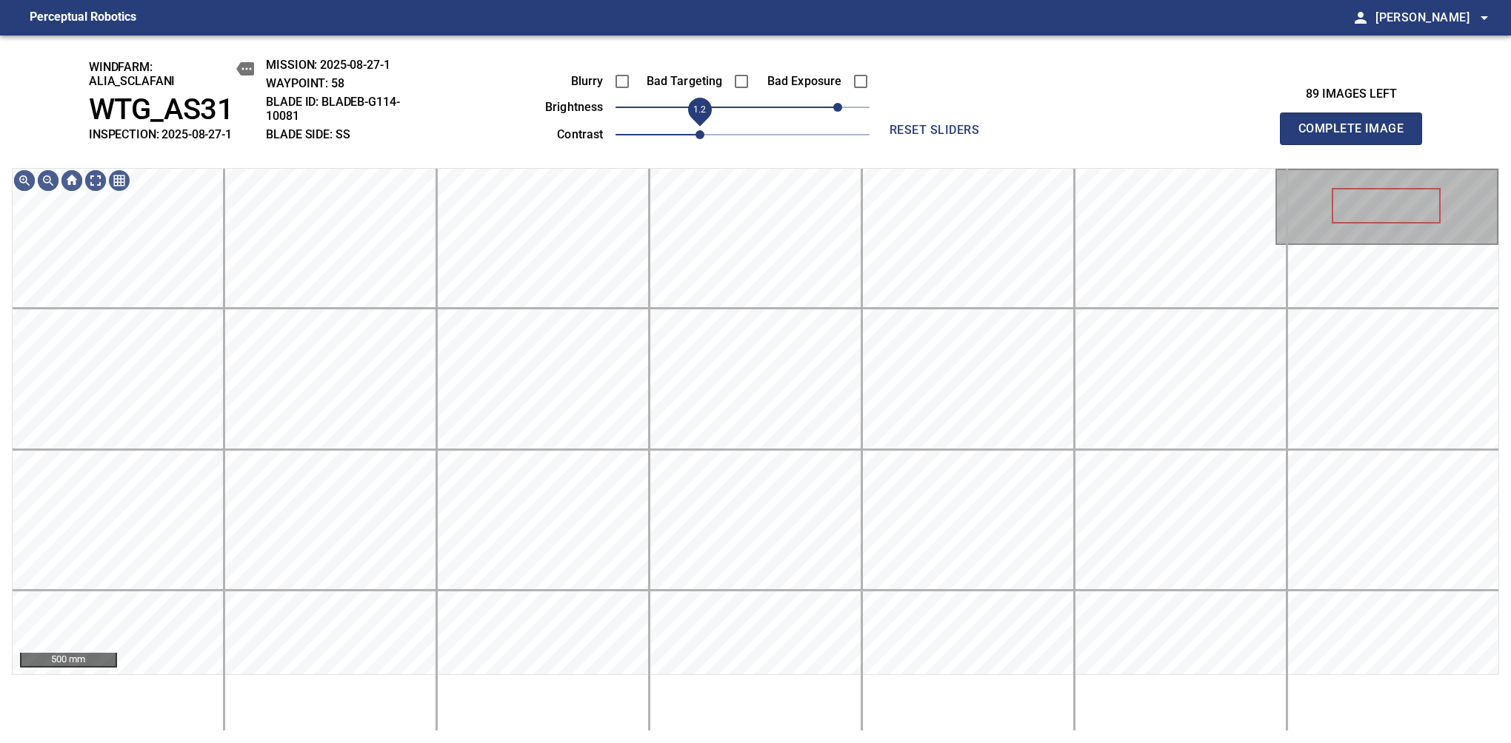
drag, startPoint x: 677, startPoint y: 144, endPoint x: 689, endPoint y: 136, distance: 14.6
click at [689, 136] on span "1.2" at bounding box center [742, 134] width 254 height 21
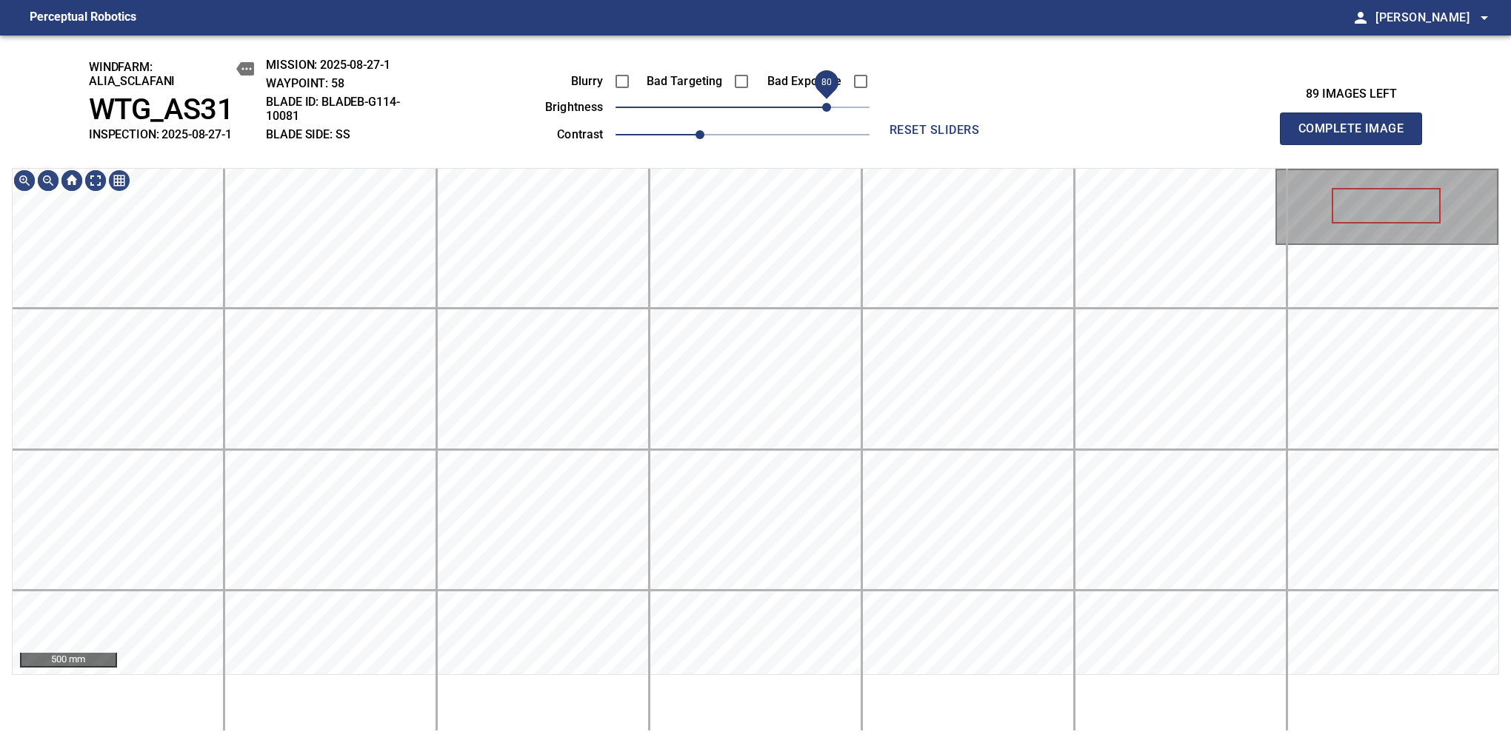
click at [827, 112] on span "80" at bounding box center [826, 107] width 9 height 9
click at [866, 87] on div "windfarm: Alia_Sclafani WTG_AS31 INSPECTION: 2025-08-27-1 MISSION: 2025-08-27-1…" at bounding box center [755, 390] width 1511 height 708
click at [835, 112] on span "90" at bounding box center [837, 107] width 9 height 9
click at [683, 136] on span "1.1" at bounding box center [678, 134] width 9 height 9
click at [847, 108] on span "100" at bounding box center [847, 107] width 9 height 9
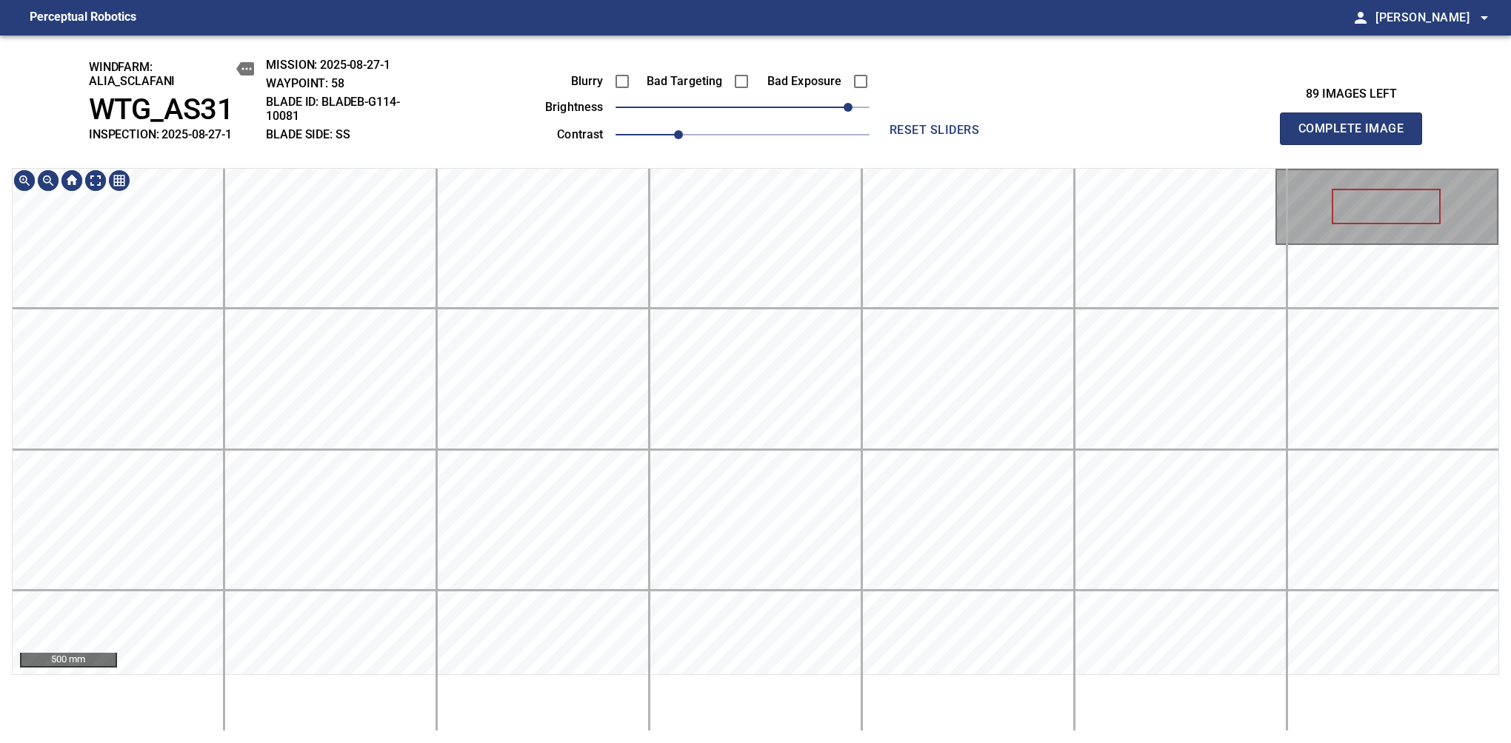
click at [835, 39] on div "windfarm: Alia_Sclafani WTG_AS31 INSPECTION: 2025-08-27-1 MISSION: 2025-08-27-1…" at bounding box center [755, 390] width 1511 height 708
click at [857, 107] on span "110" at bounding box center [858, 107] width 9 height 9
click at [1357, 136] on span "Complete Image" at bounding box center [1351, 128] width 110 height 21
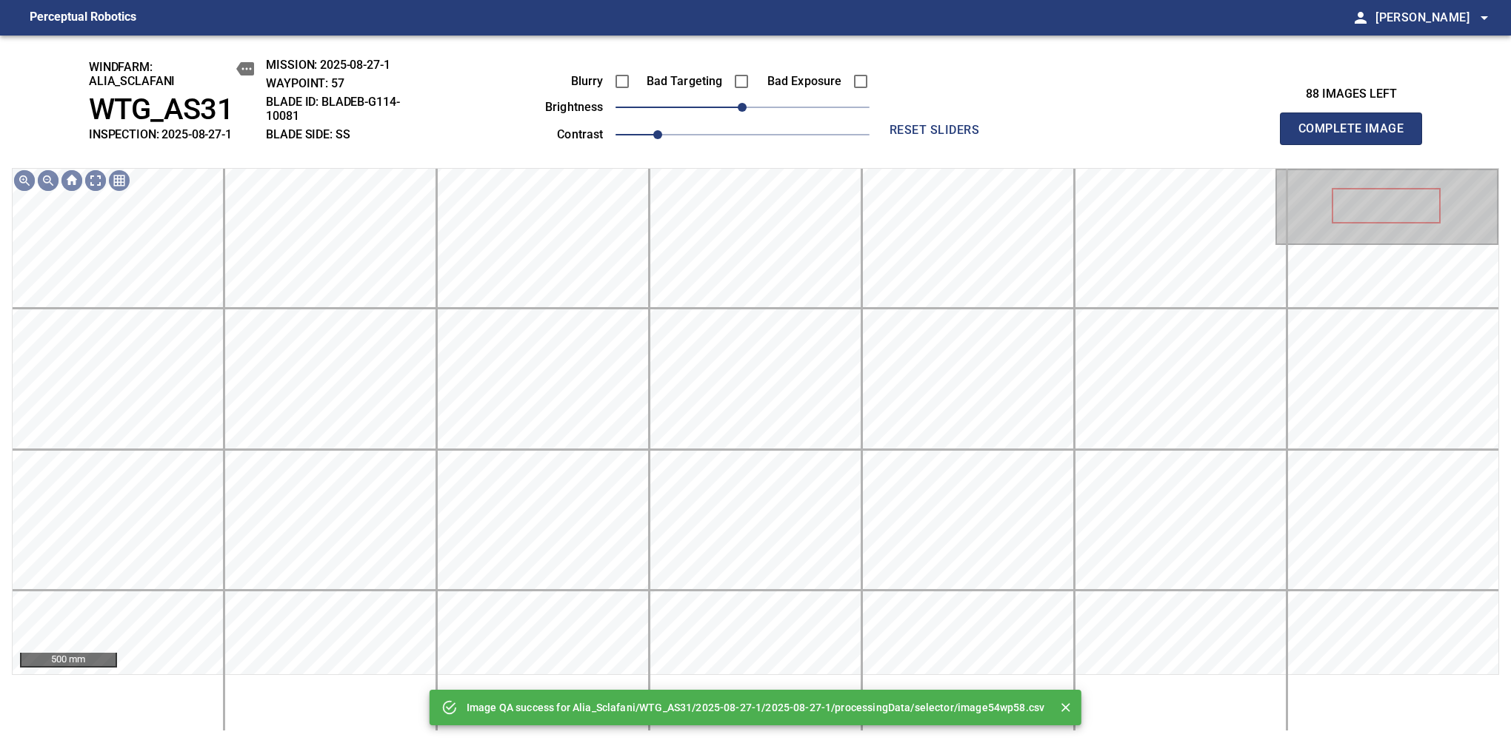
click at [684, 136] on span "1" at bounding box center [742, 134] width 254 height 21
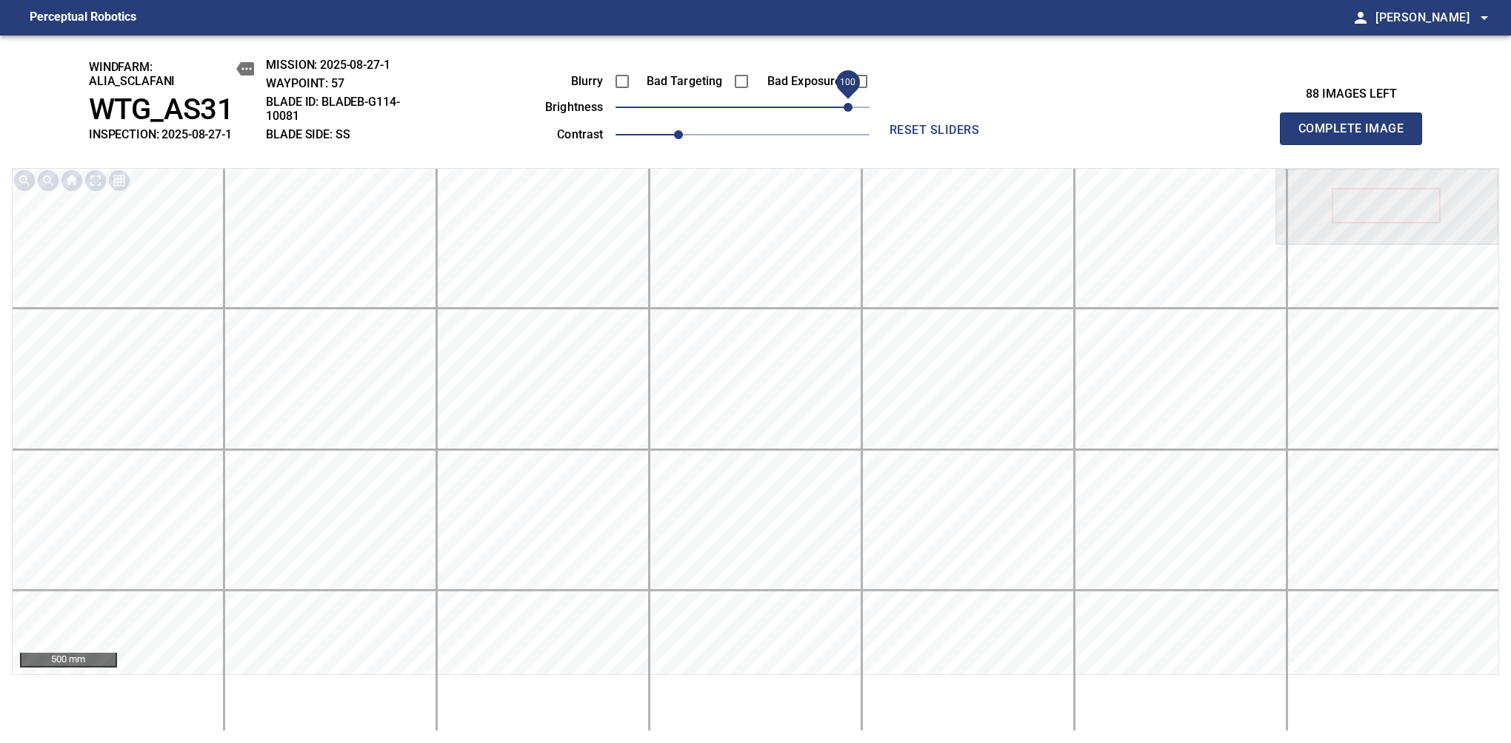
drag, startPoint x: 764, startPoint y: 105, endPoint x: 845, endPoint y: 101, distance: 80.8
click at [845, 103] on span "100" at bounding box center [847, 107] width 9 height 9
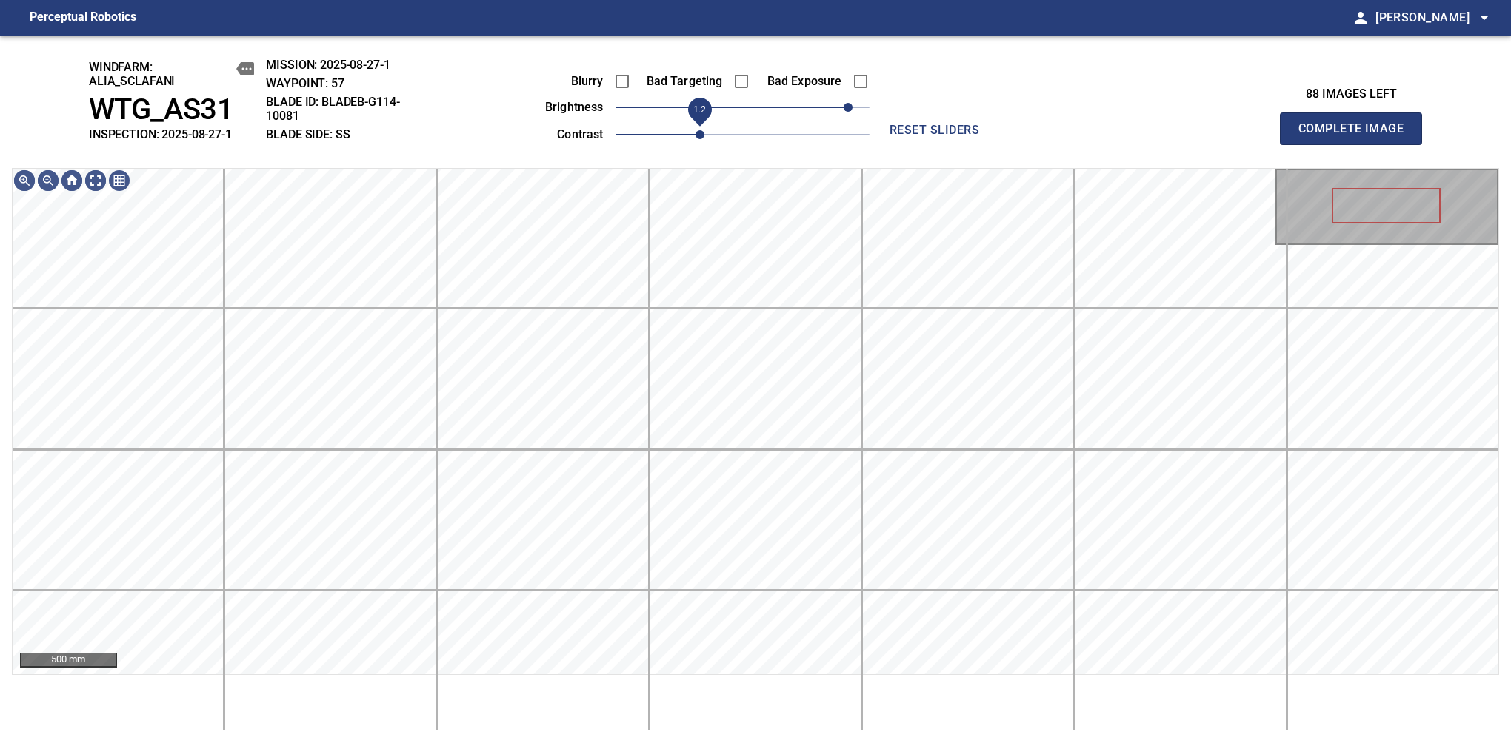
drag, startPoint x: 684, startPoint y: 131, endPoint x: 696, endPoint y: 131, distance: 11.8
click at [696, 131] on span "1.2" at bounding box center [699, 134] width 9 height 9
click at [839, 105] on span "90" at bounding box center [837, 107] width 9 height 9
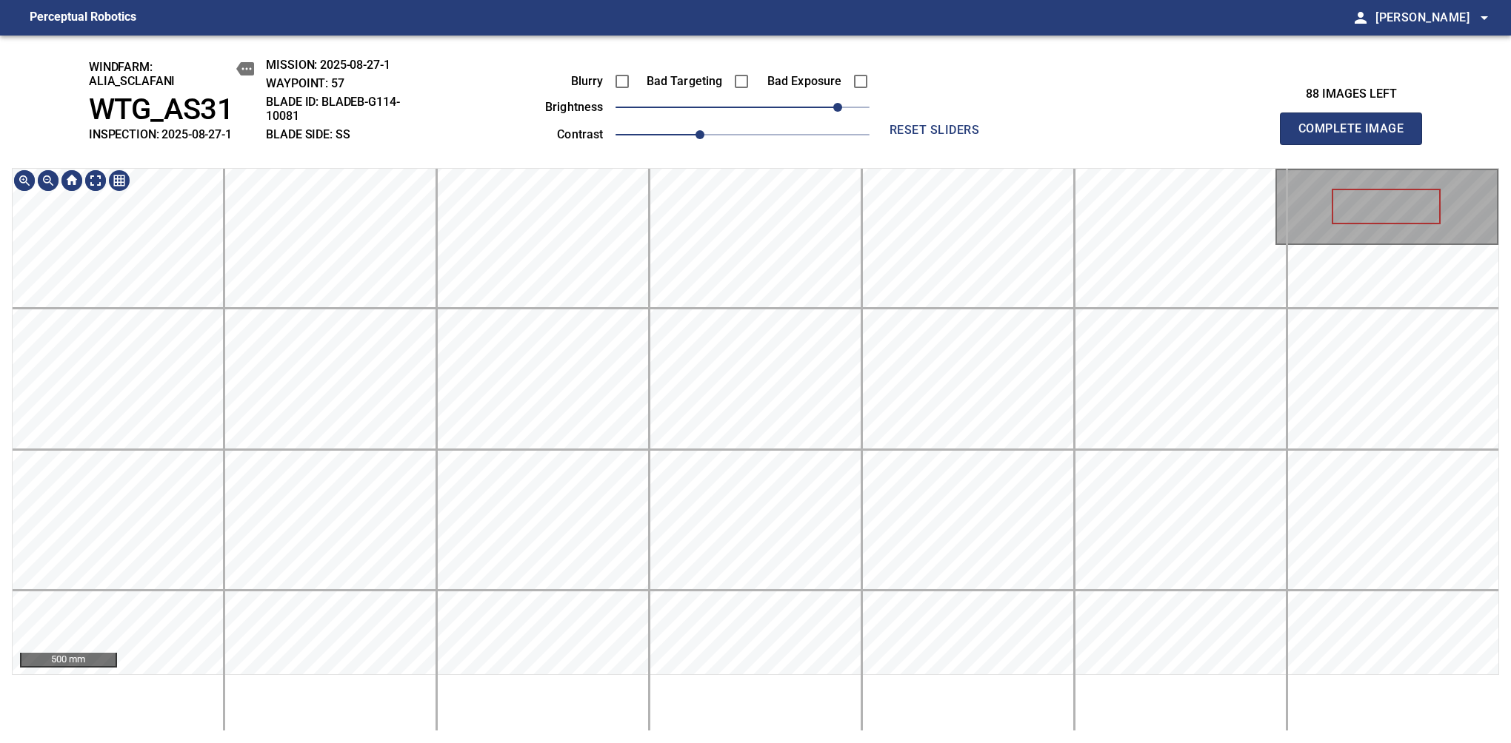
click at [826, 168] on div "500 mm" at bounding box center [755, 421] width 1487 height 507
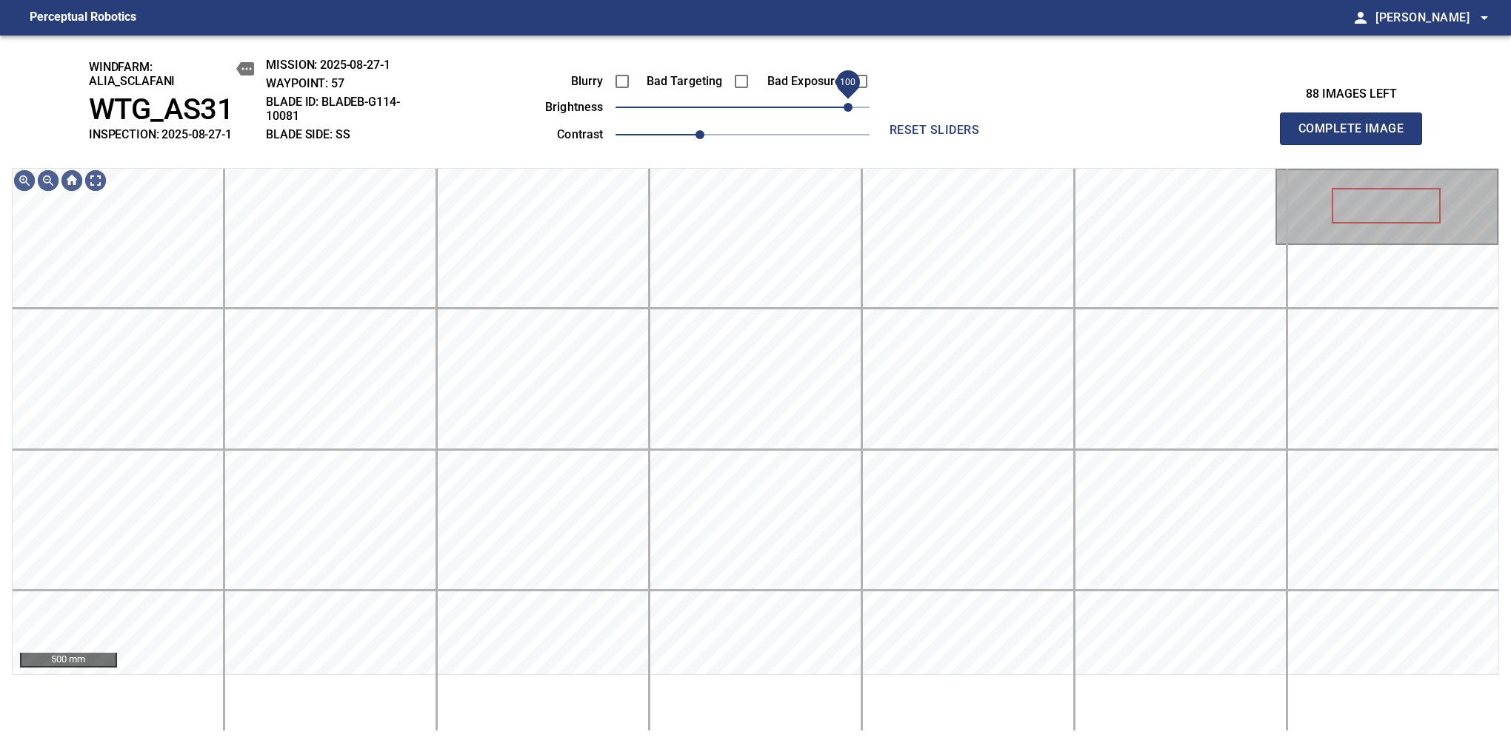
click at [850, 108] on span "100" at bounding box center [847, 107] width 9 height 9
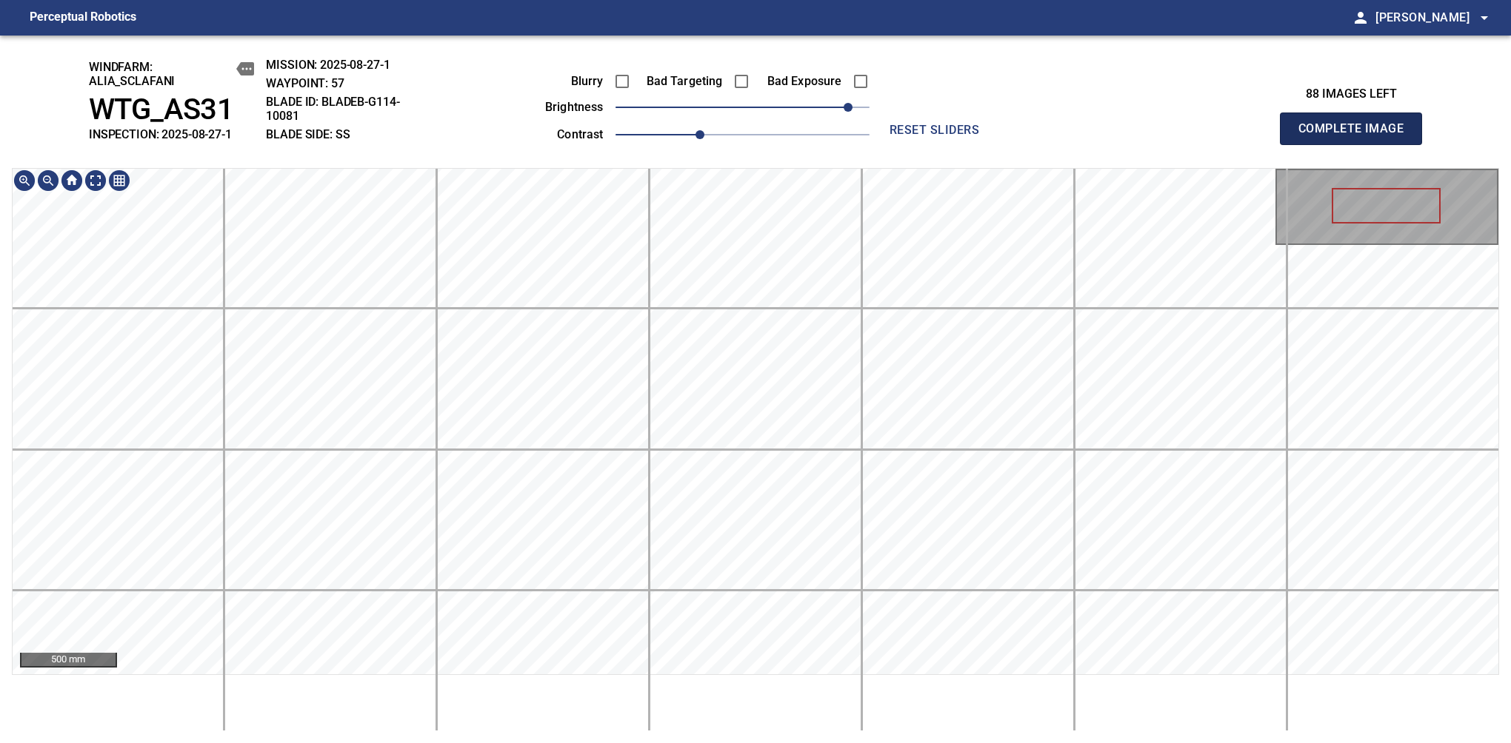
click at [1357, 136] on span "Complete Image" at bounding box center [1351, 128] width 110 height 21
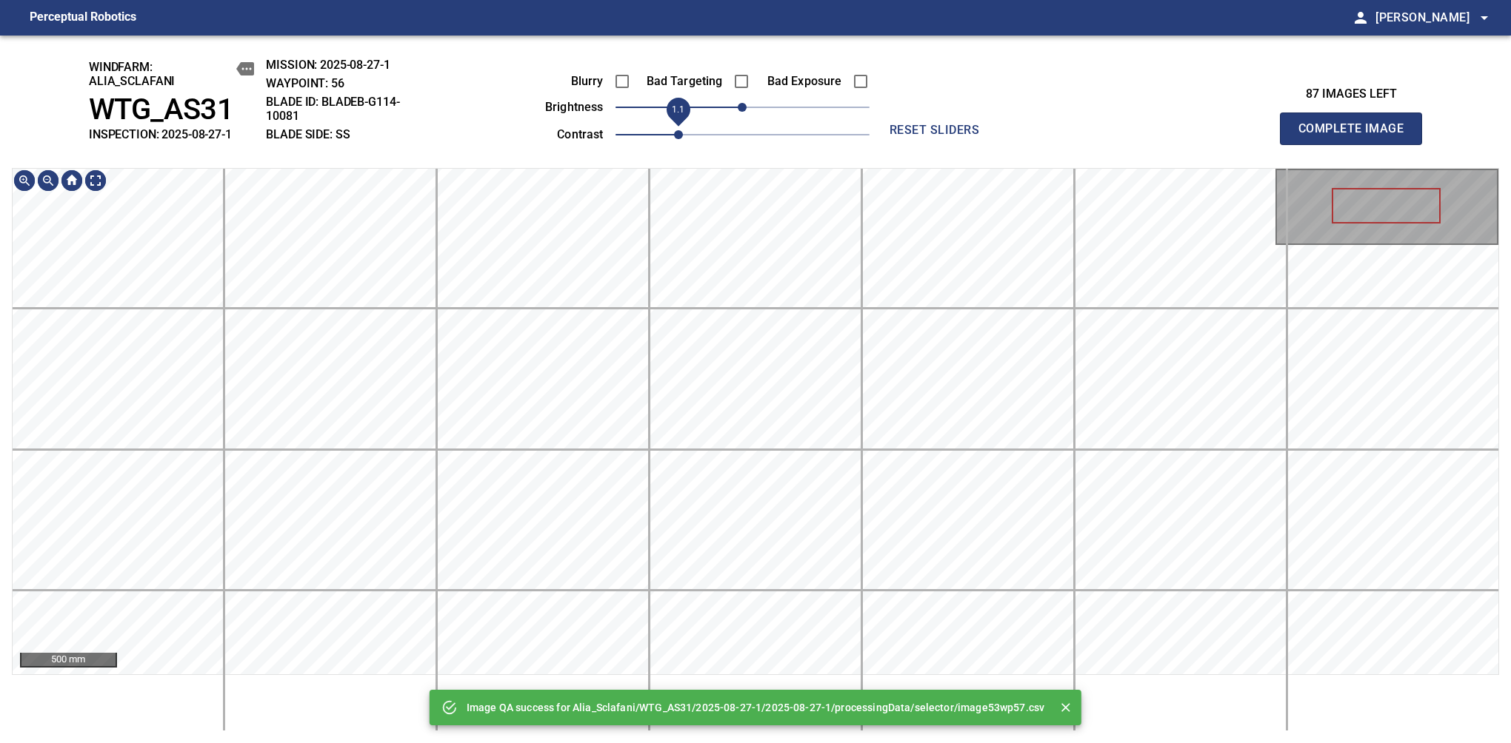
drag, startPoint x: 672, startPoint y: 127, endPoint x: 684, endPoint y: 127, distance: 12.6
click at [684, 127] on span "1.1" at bounding box center [742, 134] width 254 height 21
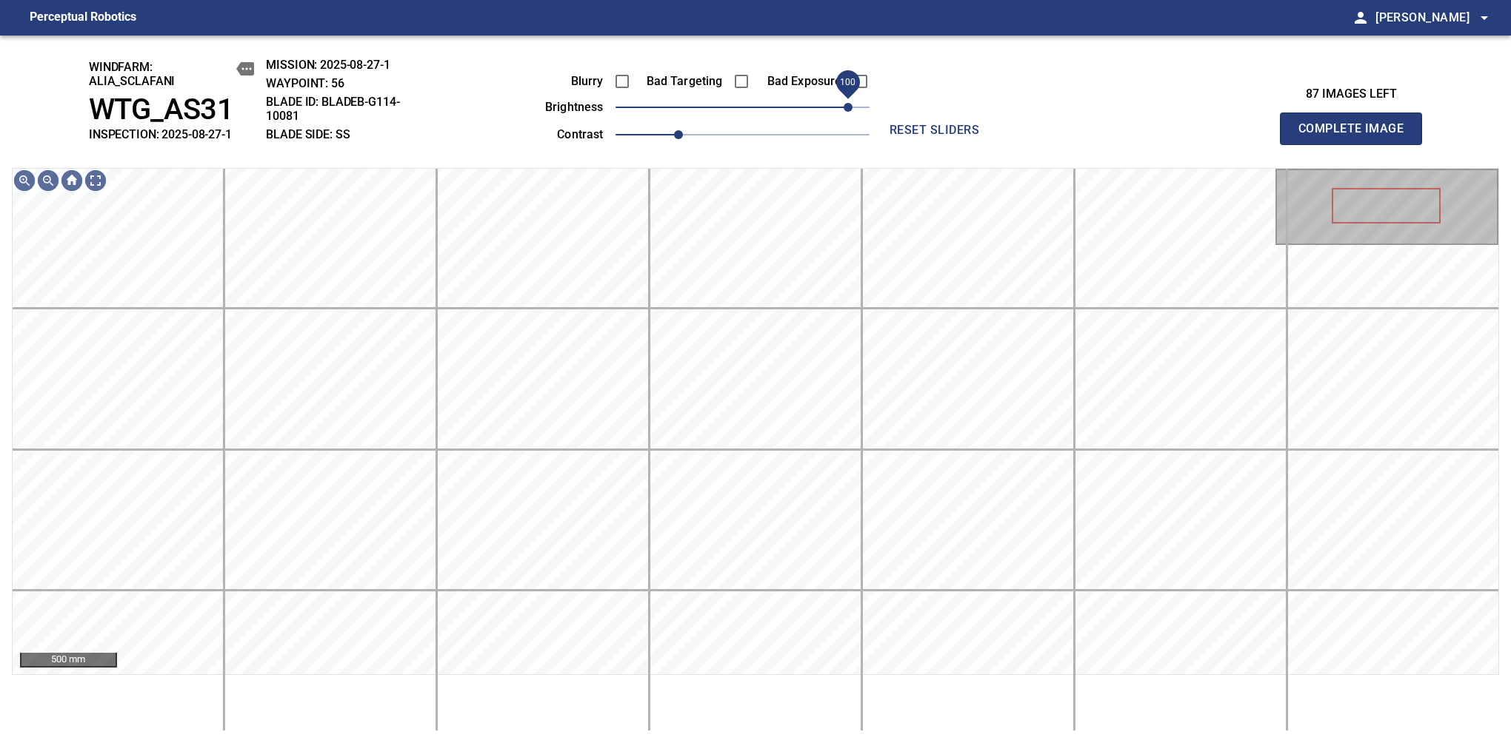
drag, startPoint x: 811, startPoint y: 118, endPoint x: 847, endPoint y: 111, distance: 37.0
click at [847, 111] on span "100" at bounding box center [847, 107] width 9 height 9
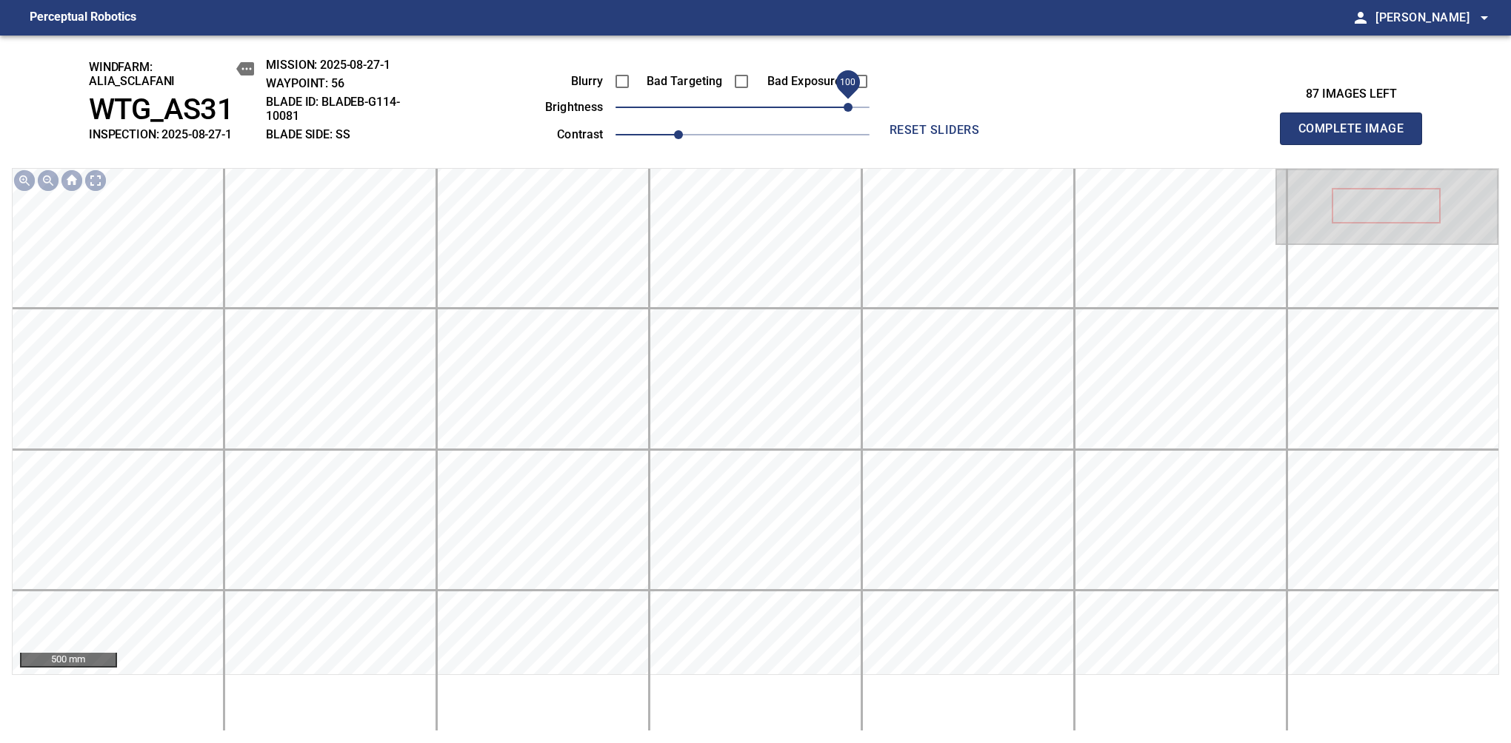
click at [1357, 136] on span "Complete Image" at bounding box center [1351, 128] width 110 height 21
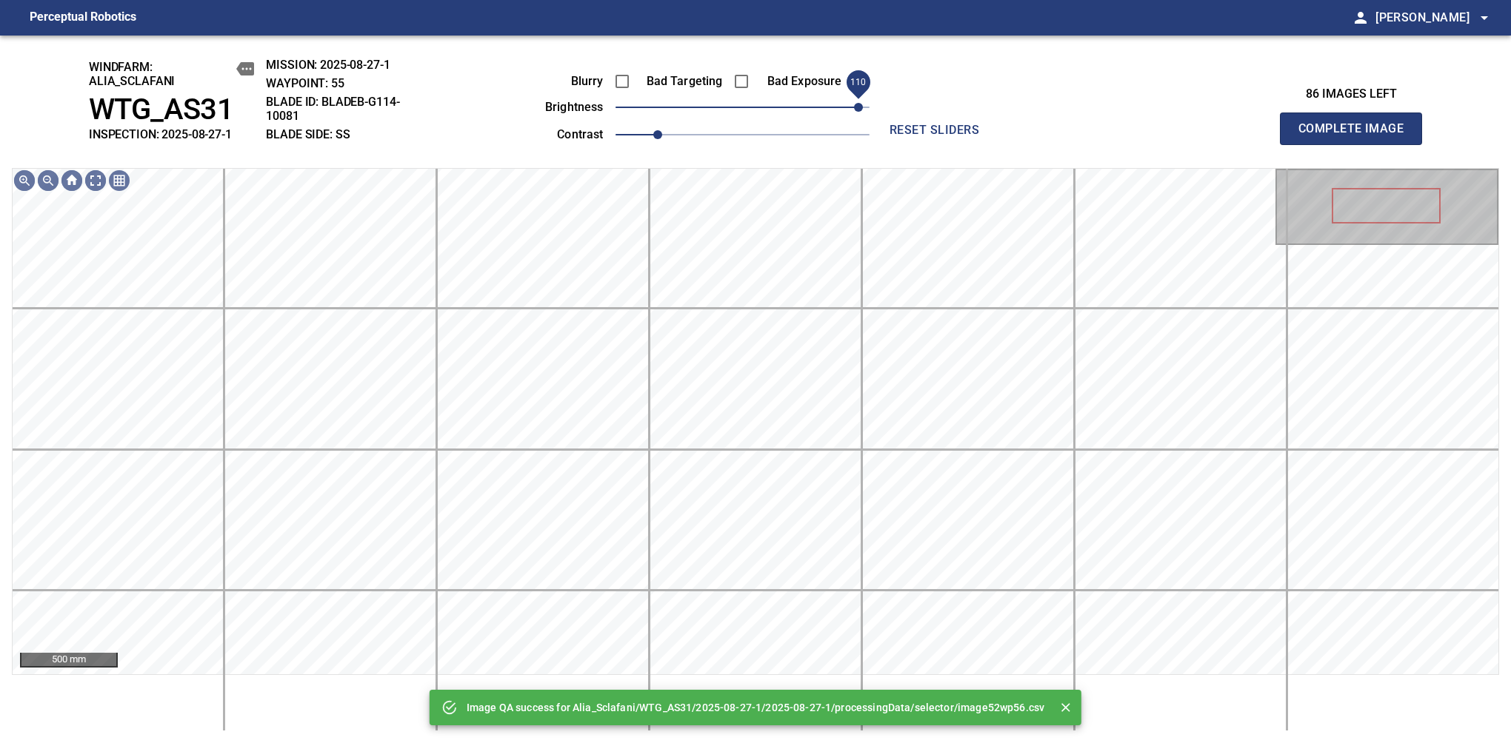
drag, startPoint x: 847, startPoint y: 111, endPoint x: 855, endPoint y: 107, distance: 8.6
click at [855, 107] on span "110" at bounding box center [742, 107] width 254 height 21
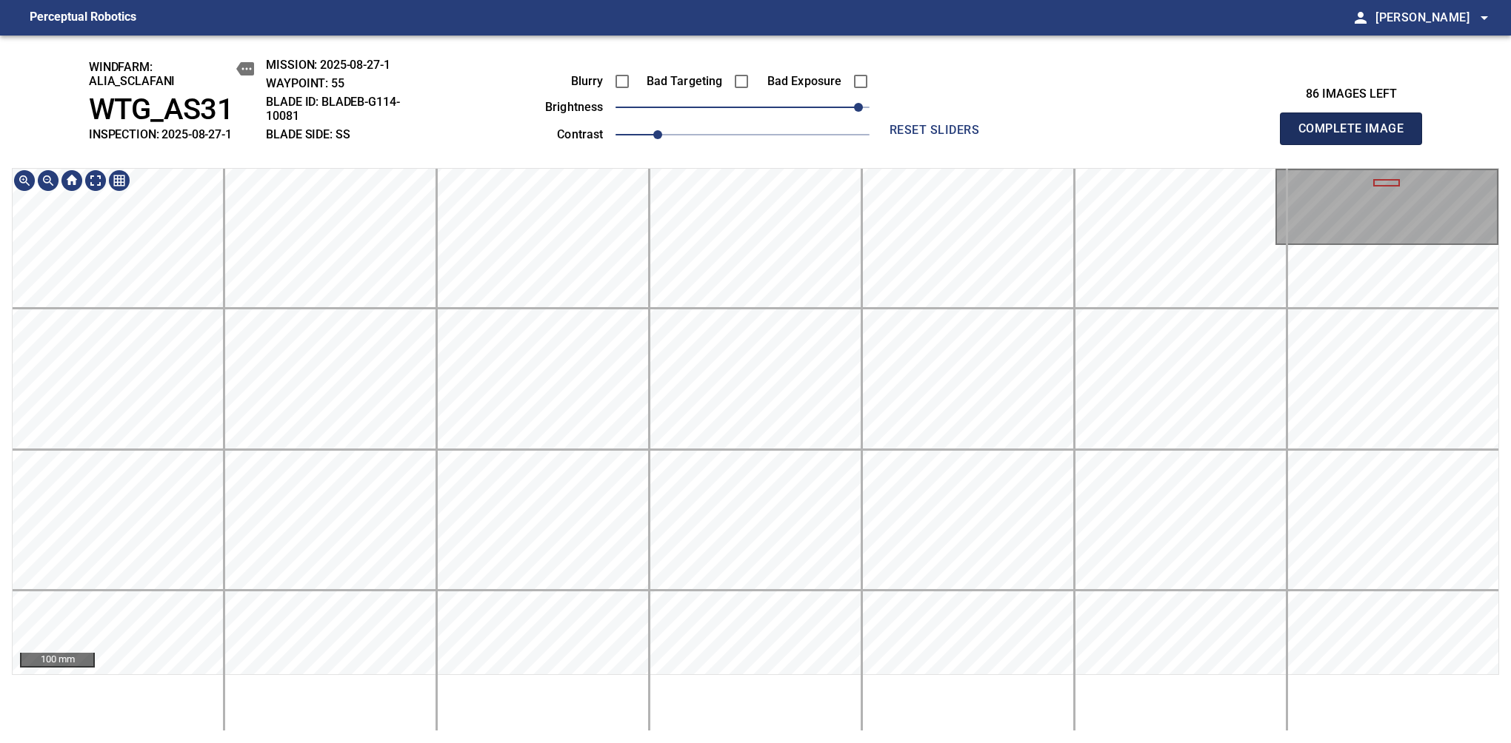
click at [1357, 136] on span "Complete Image" at bounding box center [1351, 128] width 110 height 21
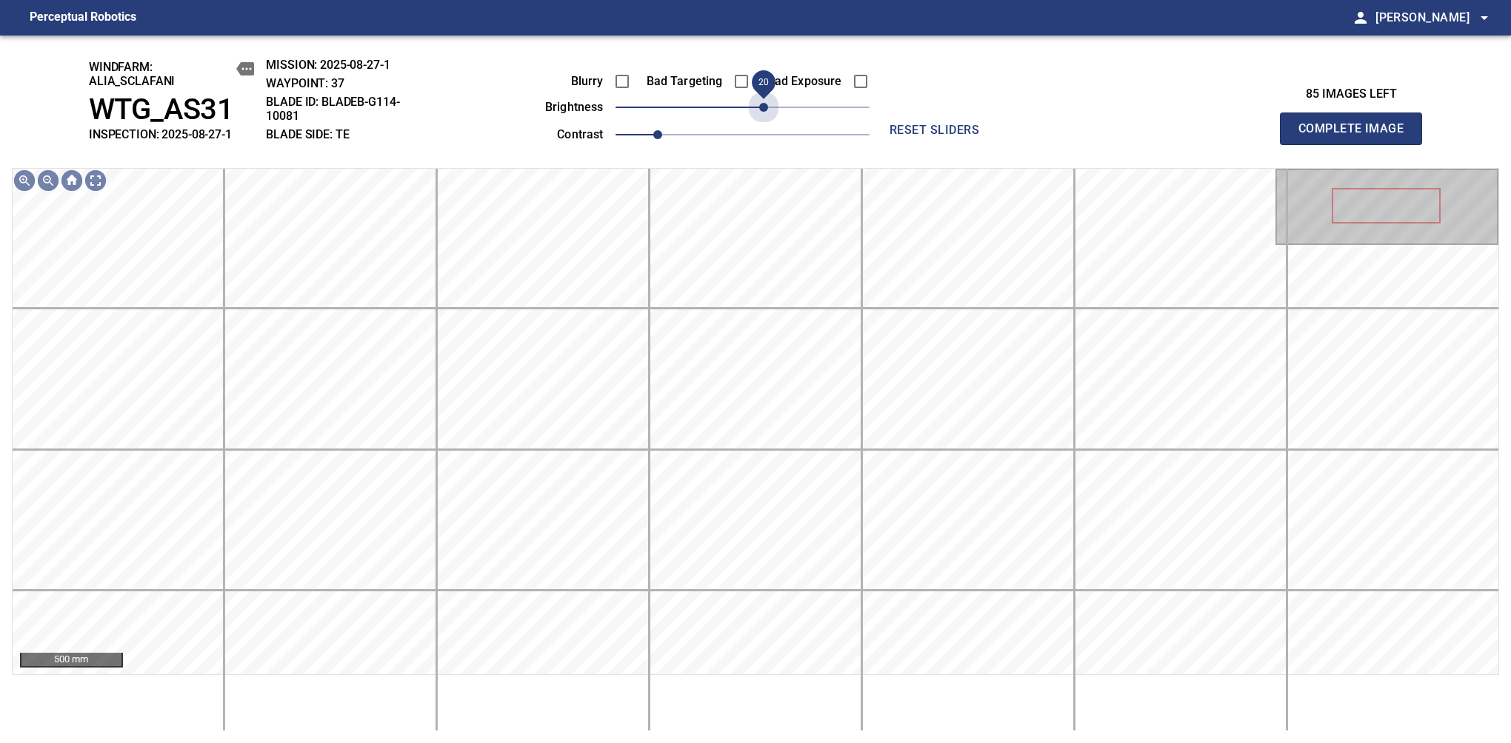
drag, startPoint x: 746, startPoint y: 117, endPoint x: 761, endPoint y: 127, distance: 17.7
click at [761, 127] on div "Blurry Bad Targeting Bad Exposure brightness 20 contrast 1" at bounding box center [691, 105] width 358 height 79
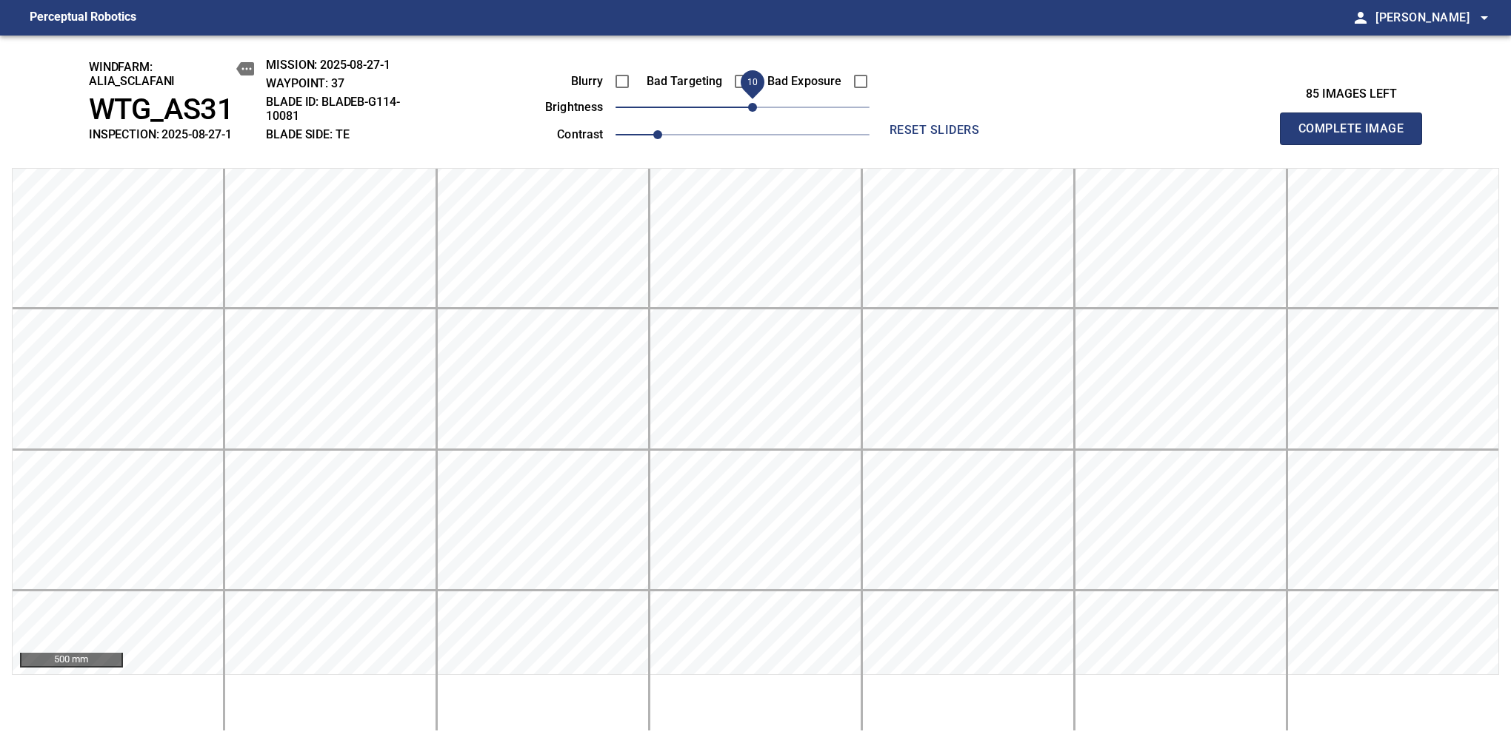
click at [757, 111] on span "10" at bounding box center [752, 107] width 9 height 9
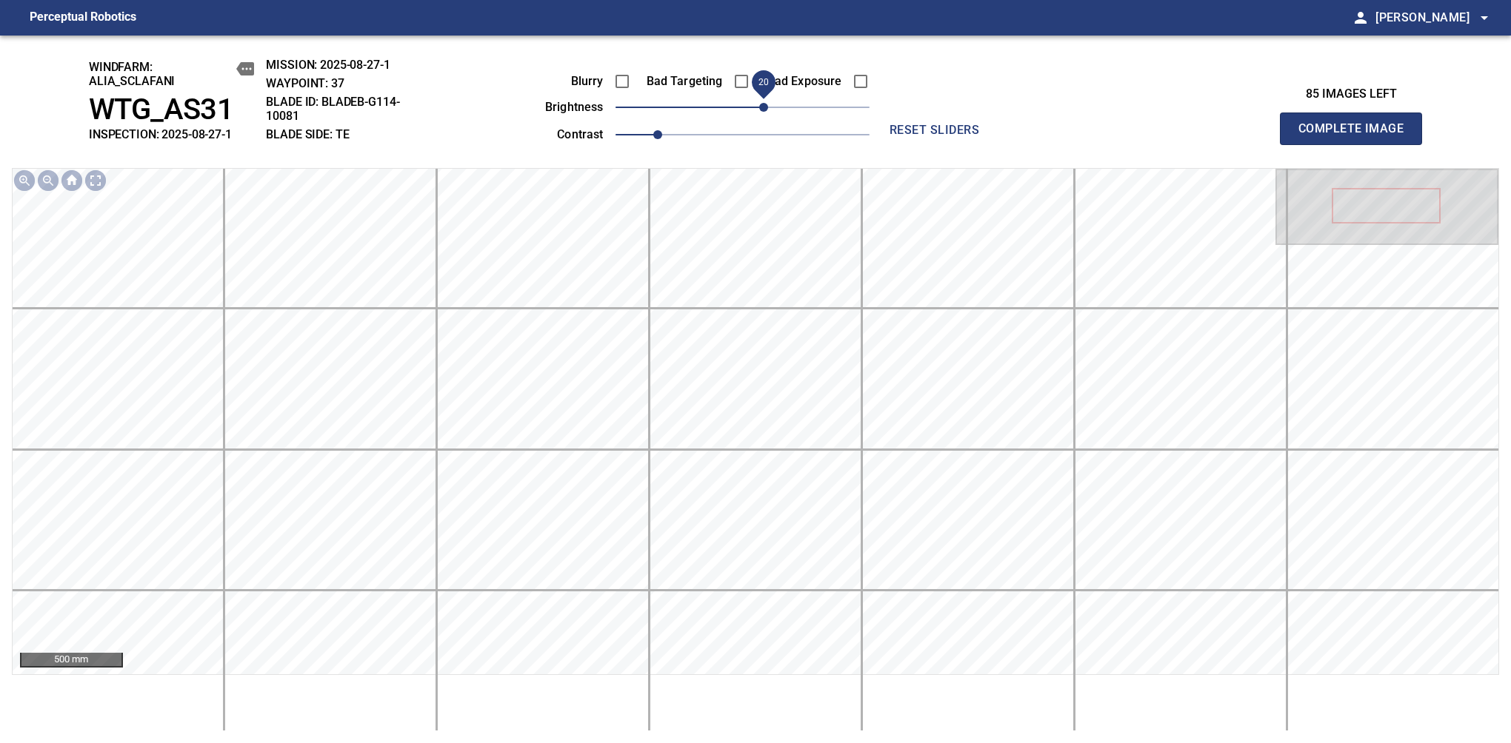
click at [759, 111] on span "20" at bounding box center [763, 107] width 9 height 9
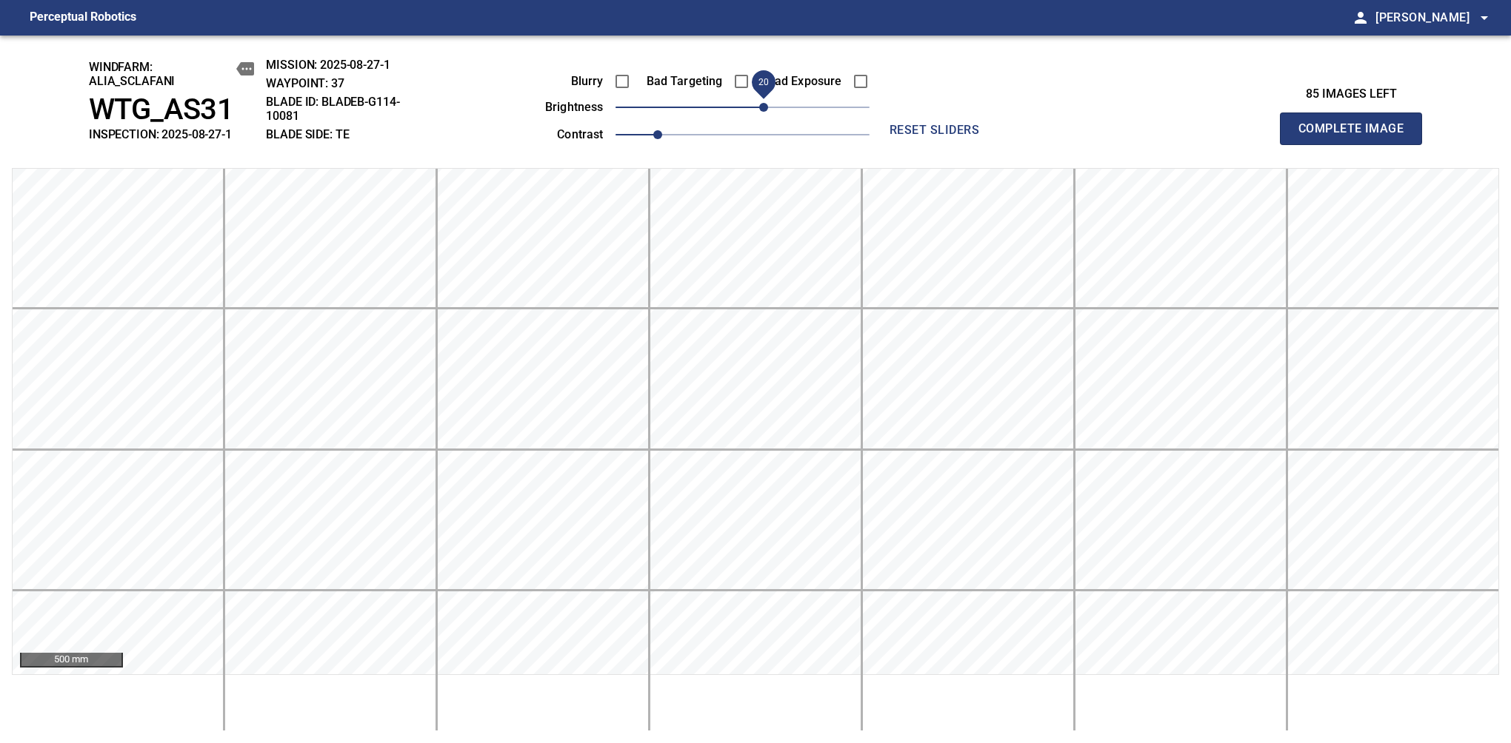
click at [1357, 136] on span "Complete Image" at bounding box center [1351, 128] width 110 height 21
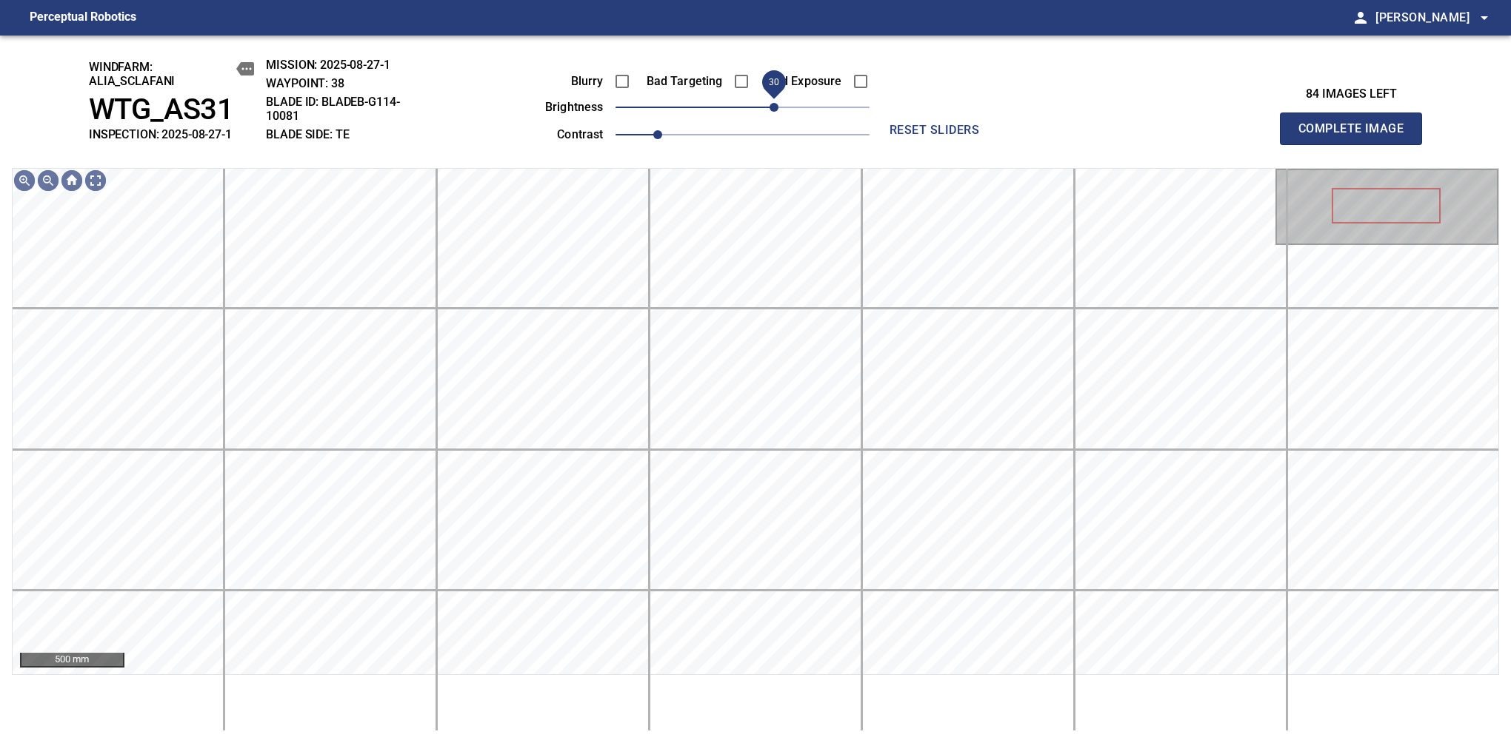
click at [775, 107] on span "30" at bounding box center [773, 107] width 9 height 9
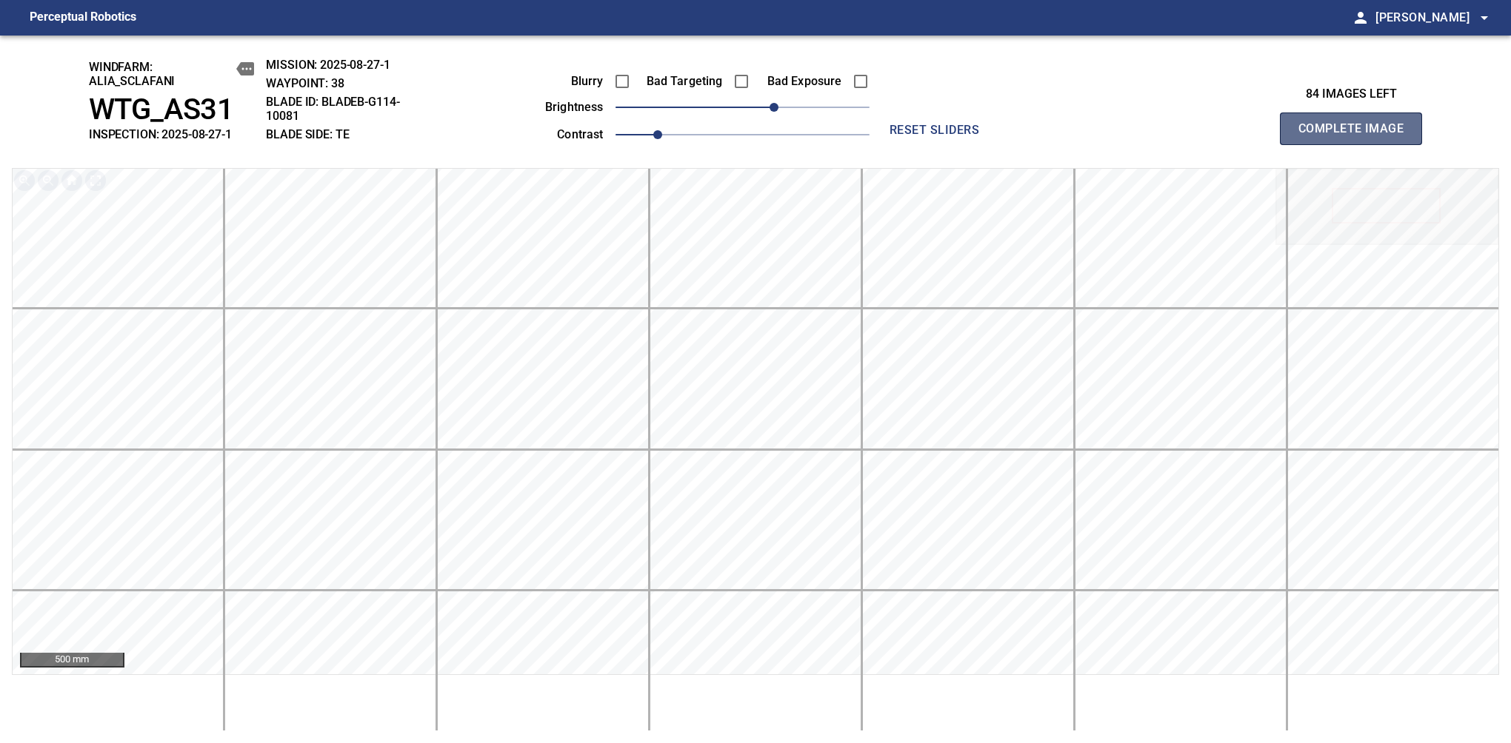
click at [1357, 136] on span "Complete Image" at bounding box center [1351, 128] width 110 height 21
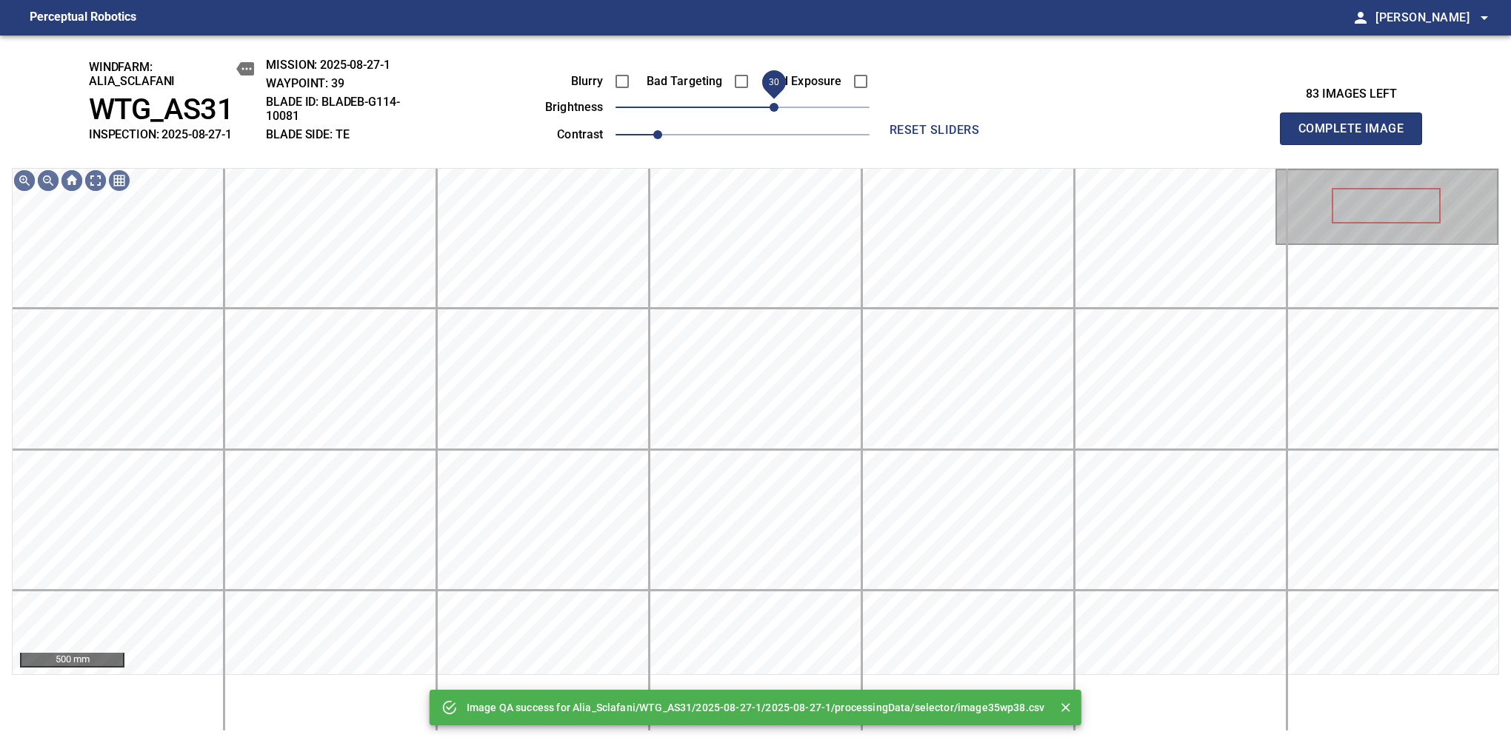
click at [778, 104] on span "30" at bounding box center [742, 107] width 254 height 21
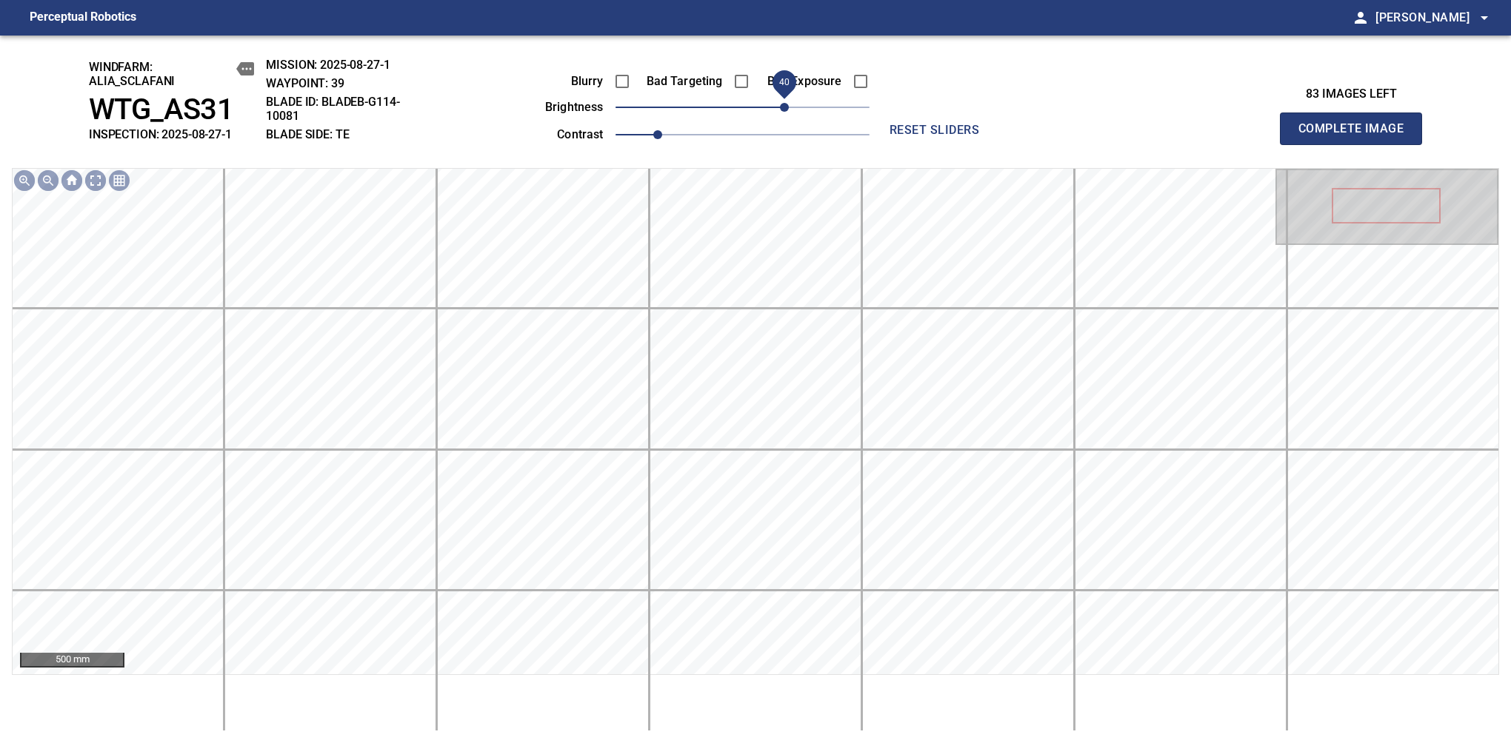
click at [785, 107] on span "40" at bounding box center [784, 107] width 9 height 9
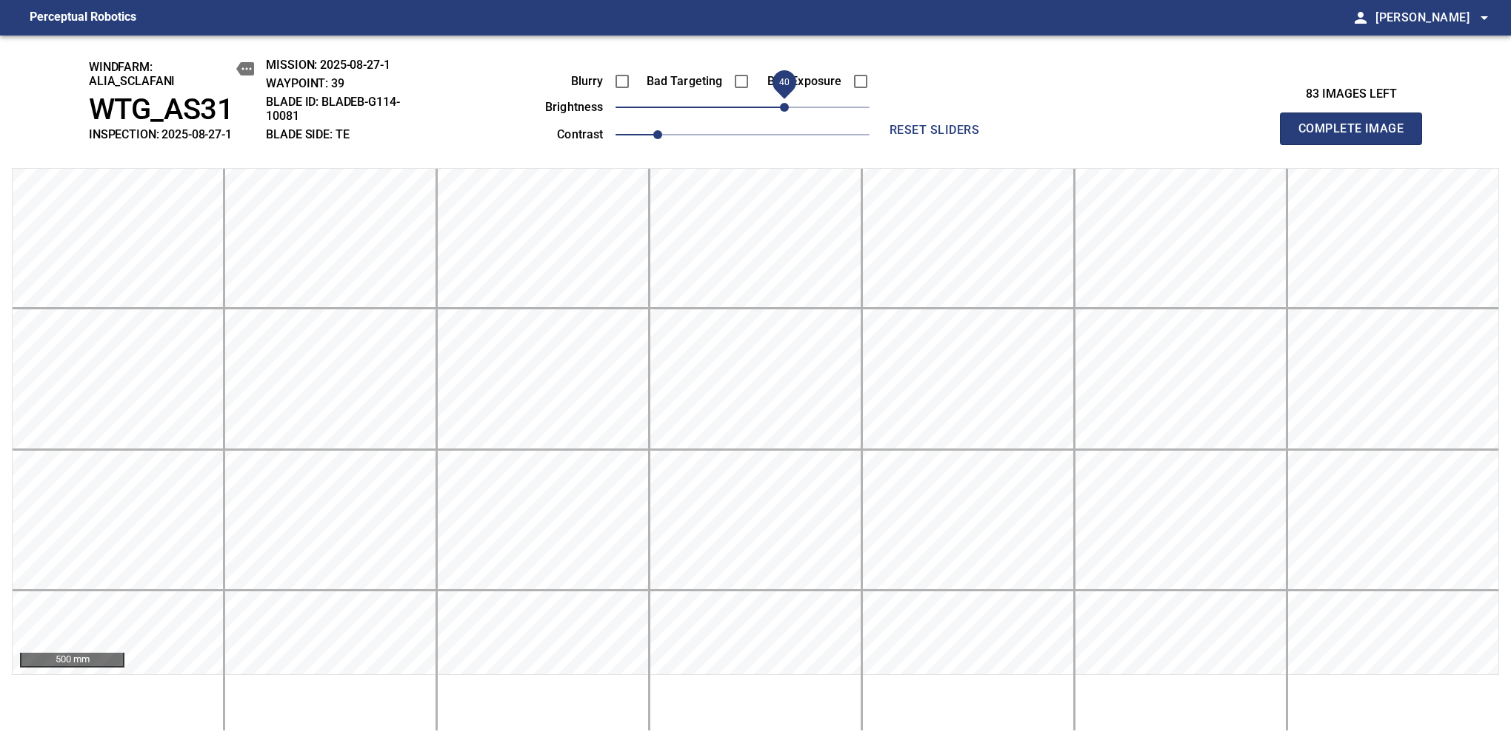
click at [1357, 136] on span "Complete Image" at bounding box center [1351, 128] width 110 height 21
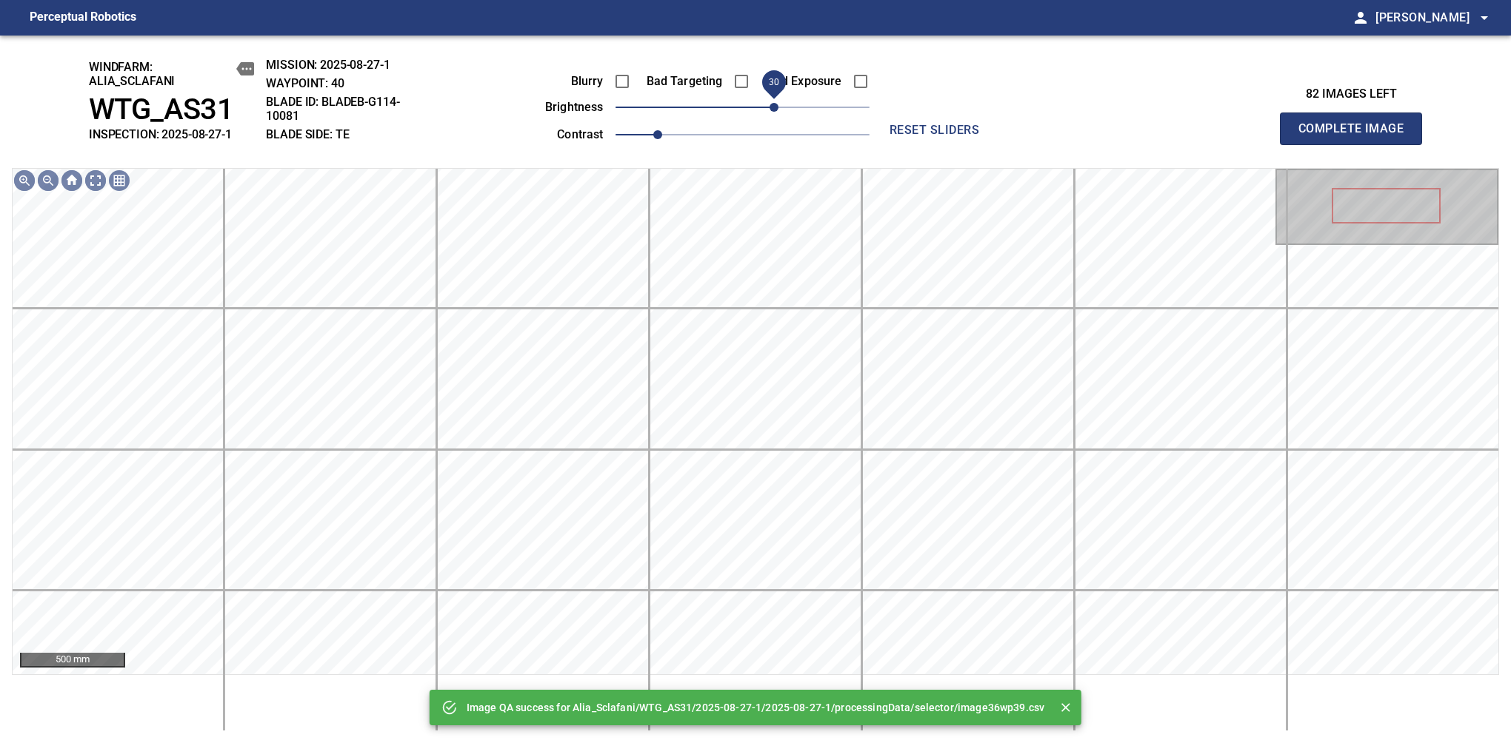
drag, startPoint x: 785, startPoint y: 107, endPoint x: 777, endPoint y: 109, distance: 8.4
click at [777, 109] on span "30" at bounding box center [742, 107] width 254 height 21
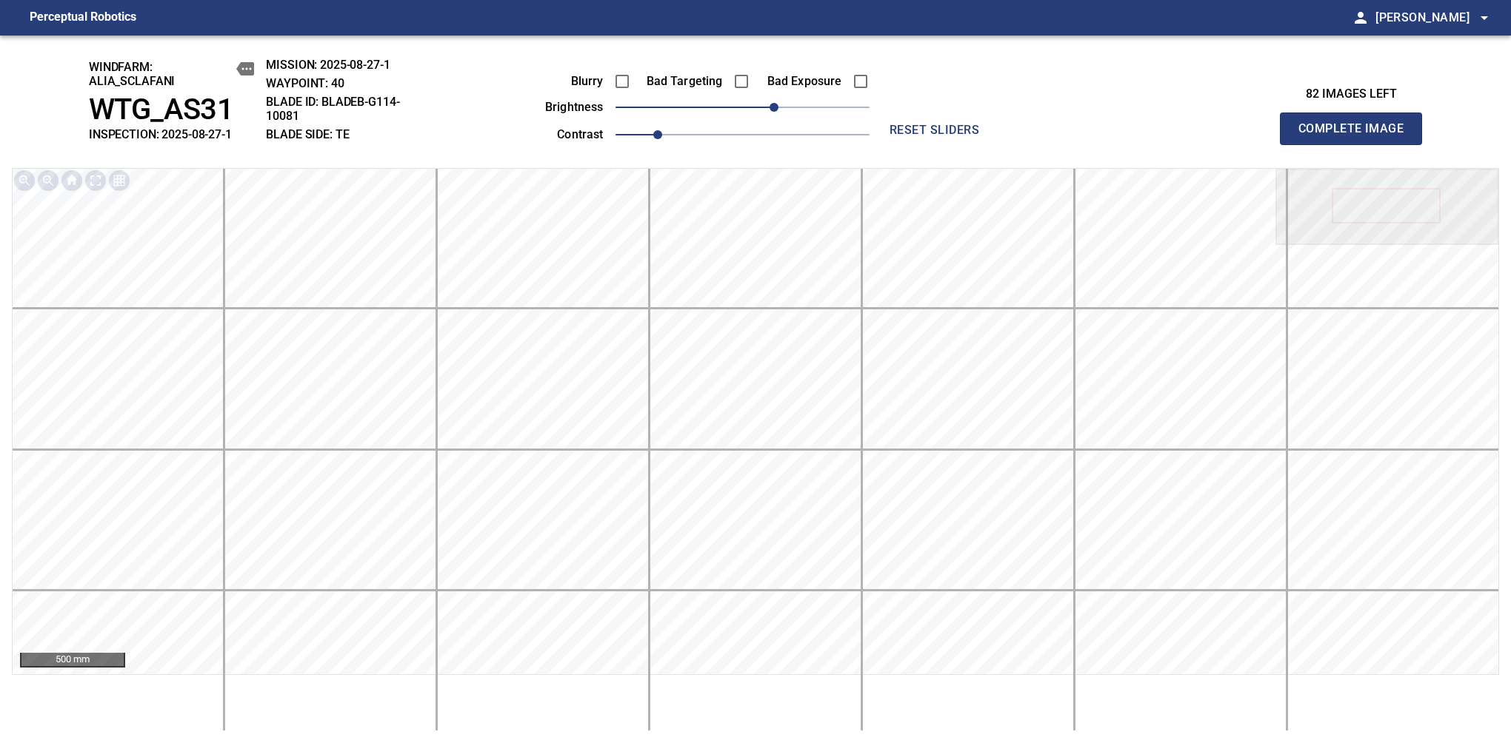
click at [1357, 136] on span "Complete Image" at bounding box center [1351, 128] width 110 height 21
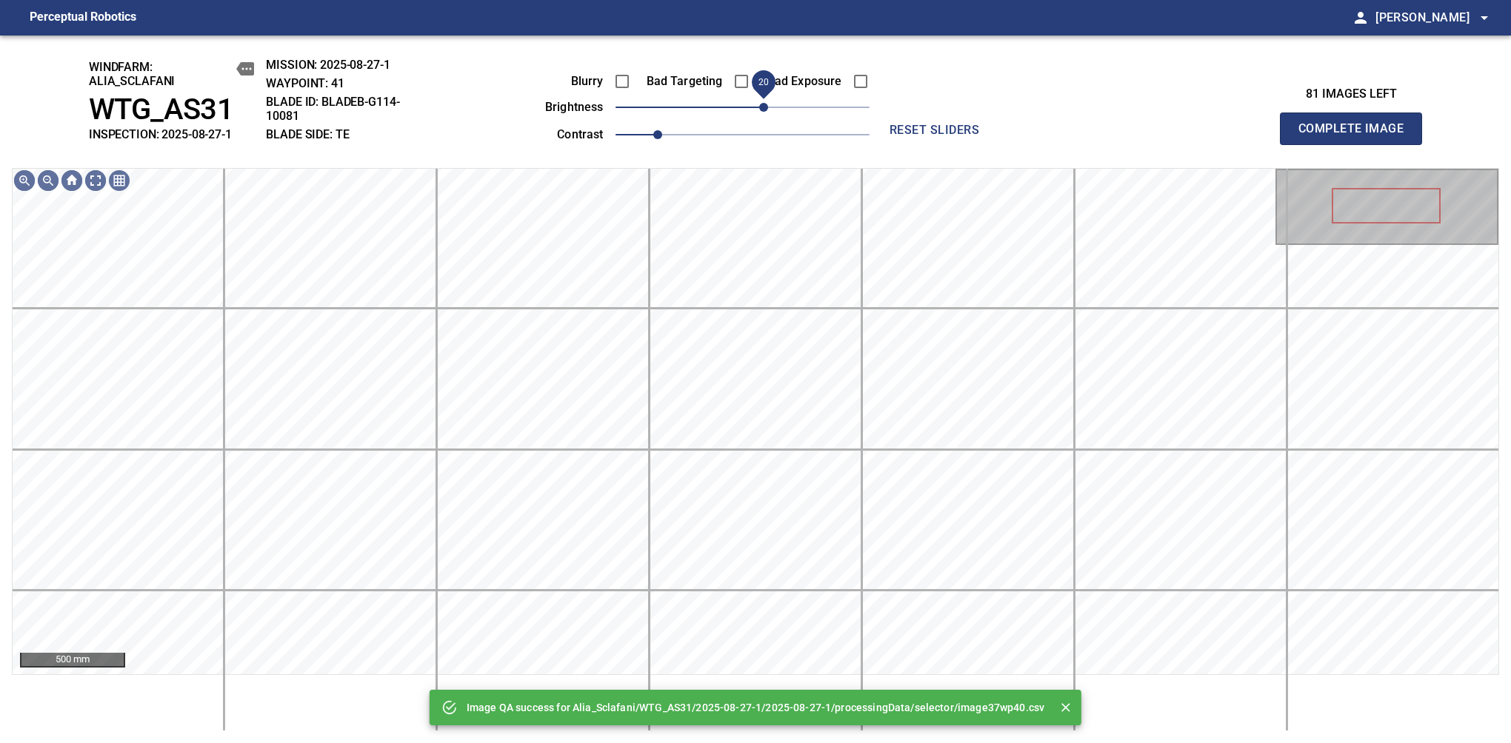
drag, startPoint x: 777, startPoint y: 109, endPoint x: 764, endPoint y: 113, distance: 13.3
click at [764, 113] on span "20" at bounding box center [742, 107] width 254 height 21
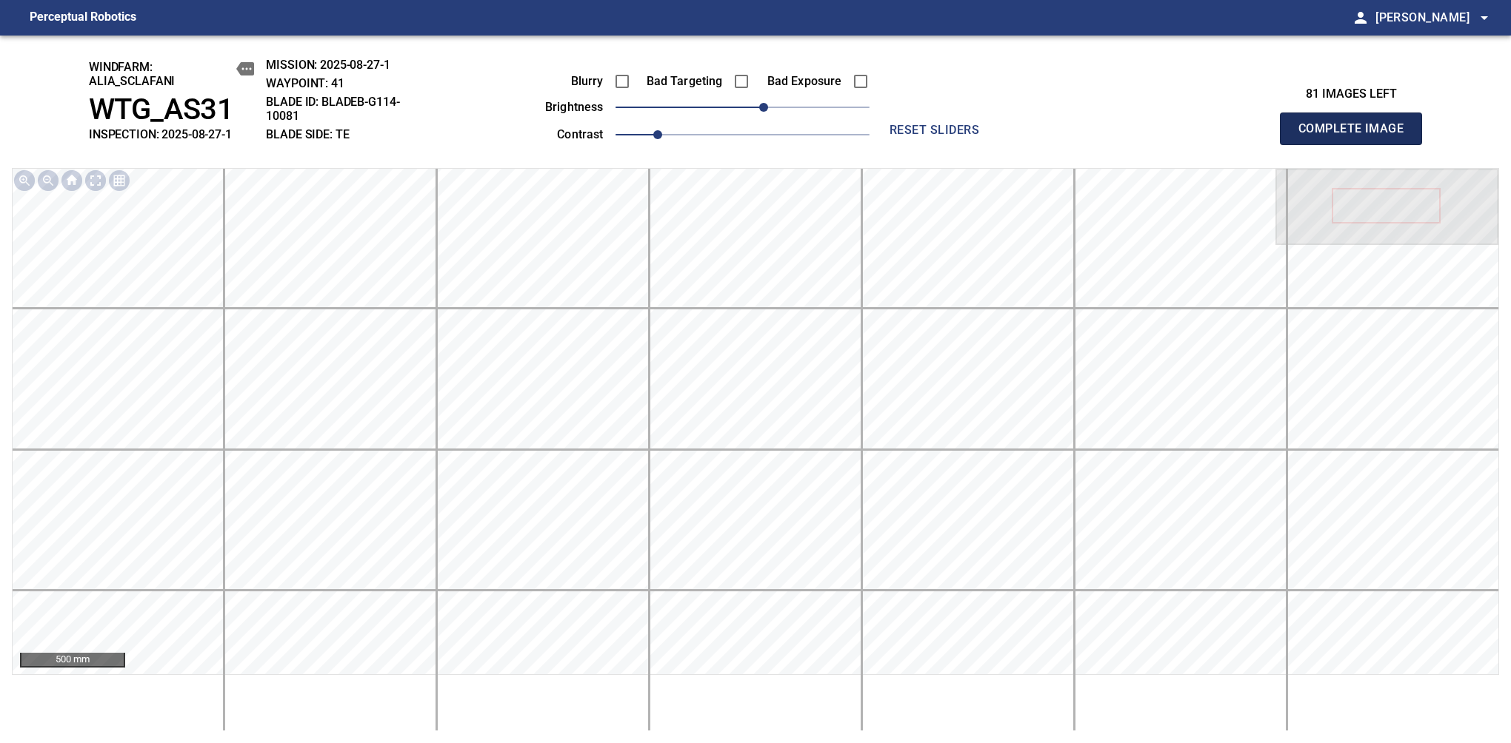
click at [1357, 136] on span "Complete Image" at bounding box center [1351, 128] width 110 height 21
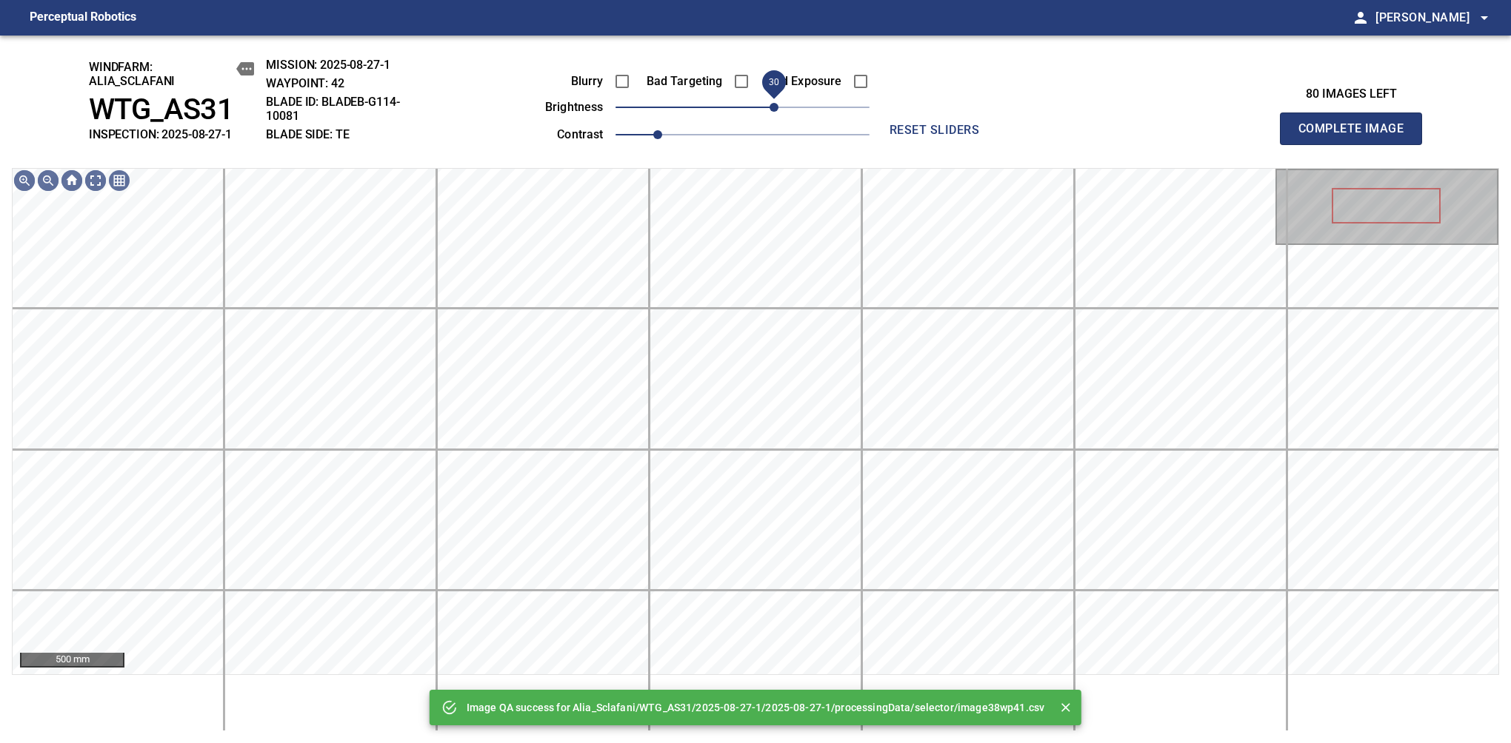
drag, startPoint x: 764, startPoint y: 113, endPoint x: 773, endPoint y: 113, distance: 8.9
click at [773, 113] on span "30" at bounding box center [742, 107] width 254 height 21
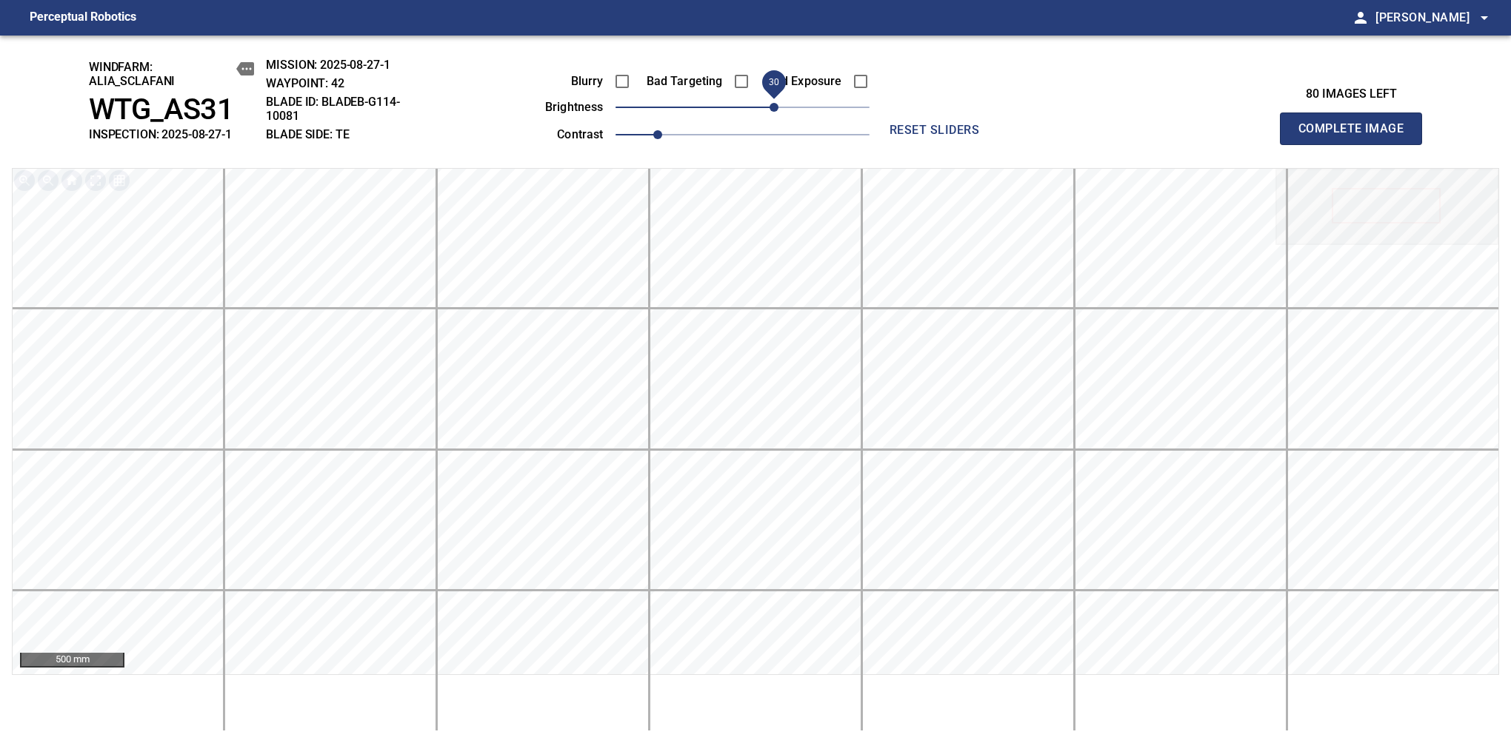
click at [1357, 136] on span "Complete Image" at bounding box center [1351, 128] width 110 height 21
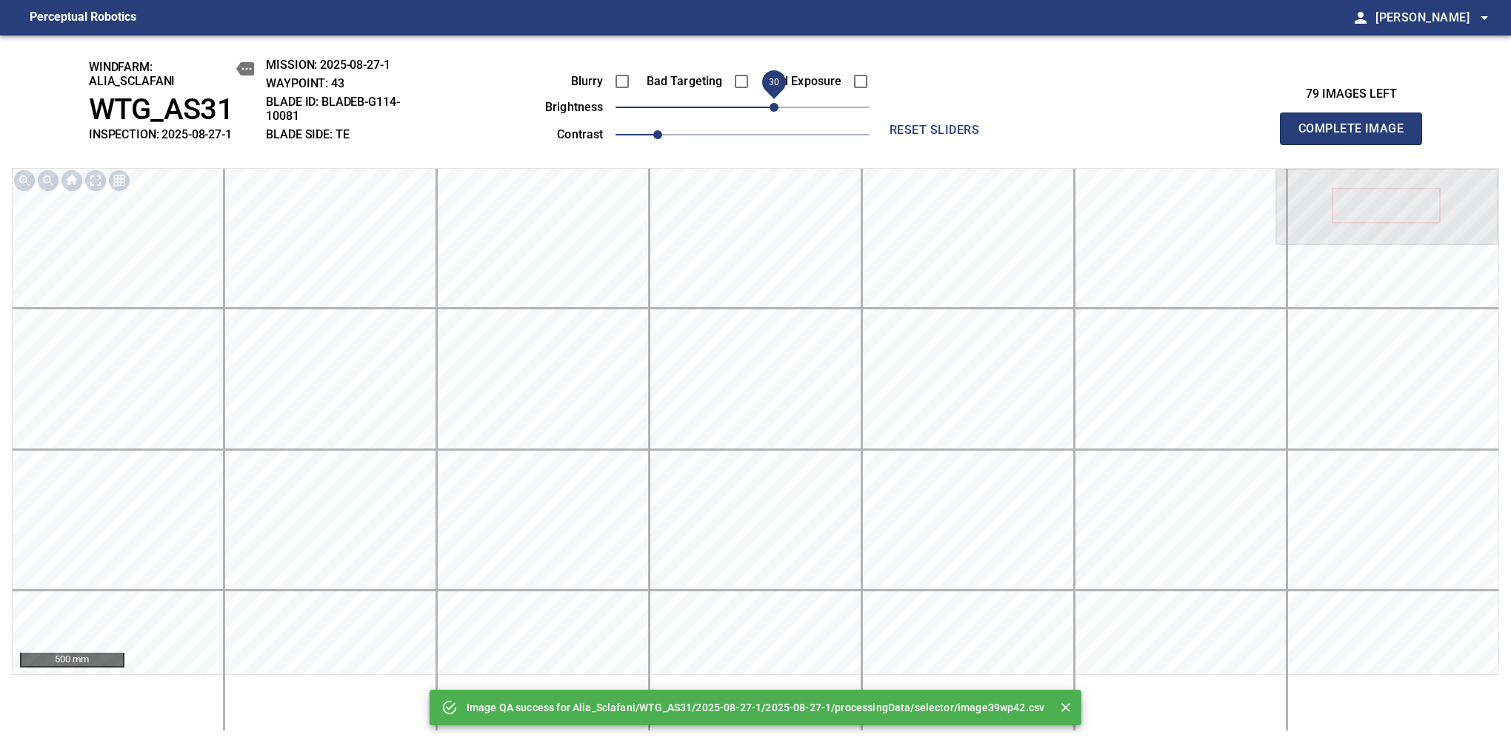
drag, startPoint x: 770, startPoint y: 116, endPoint x: 773, endPoint y: 106, distance: 10.1
click at [773, 106] on span "30" at bounding box center [742, 107] width 254 height 21
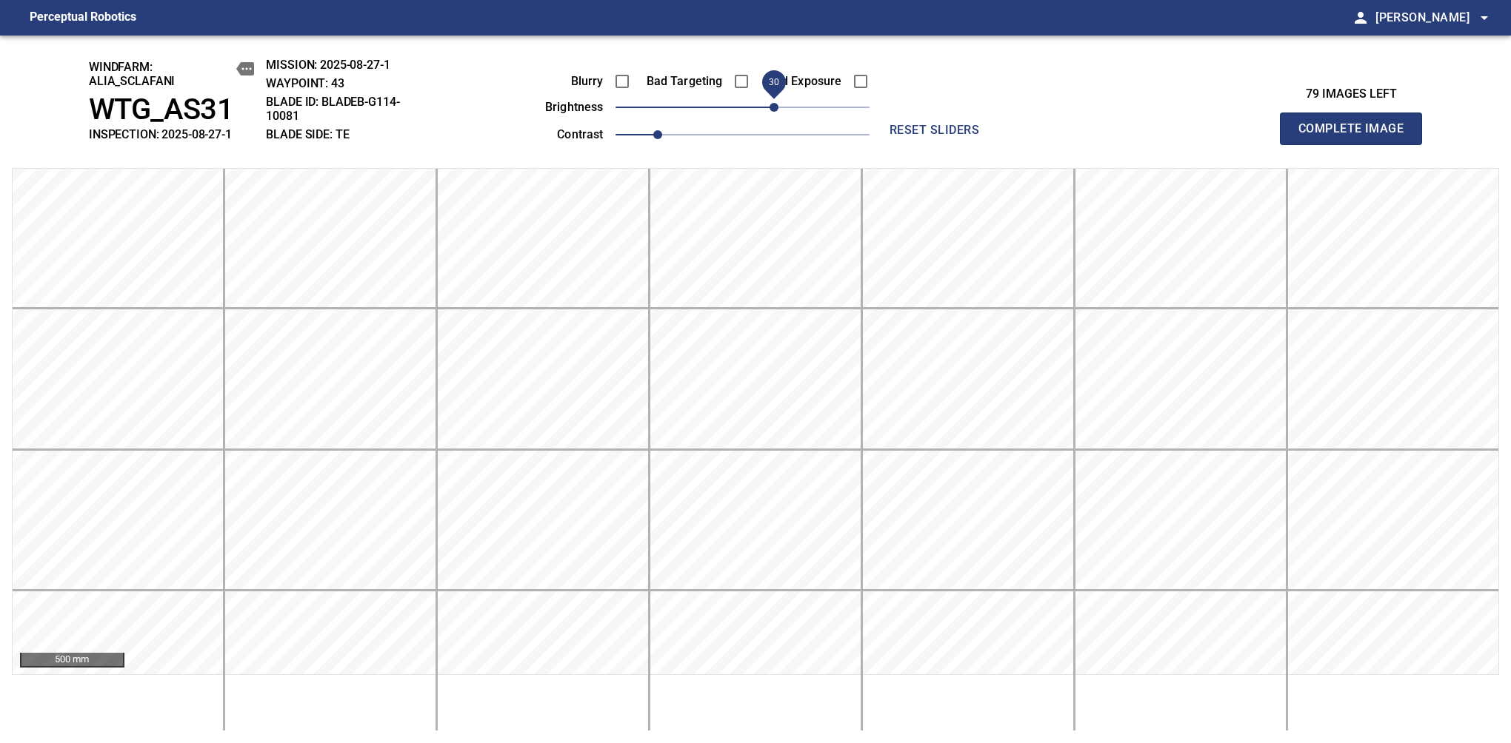
click at [1357, 136] on span "Complete Image" at bounding box center [1351, 128] width 110 height 21
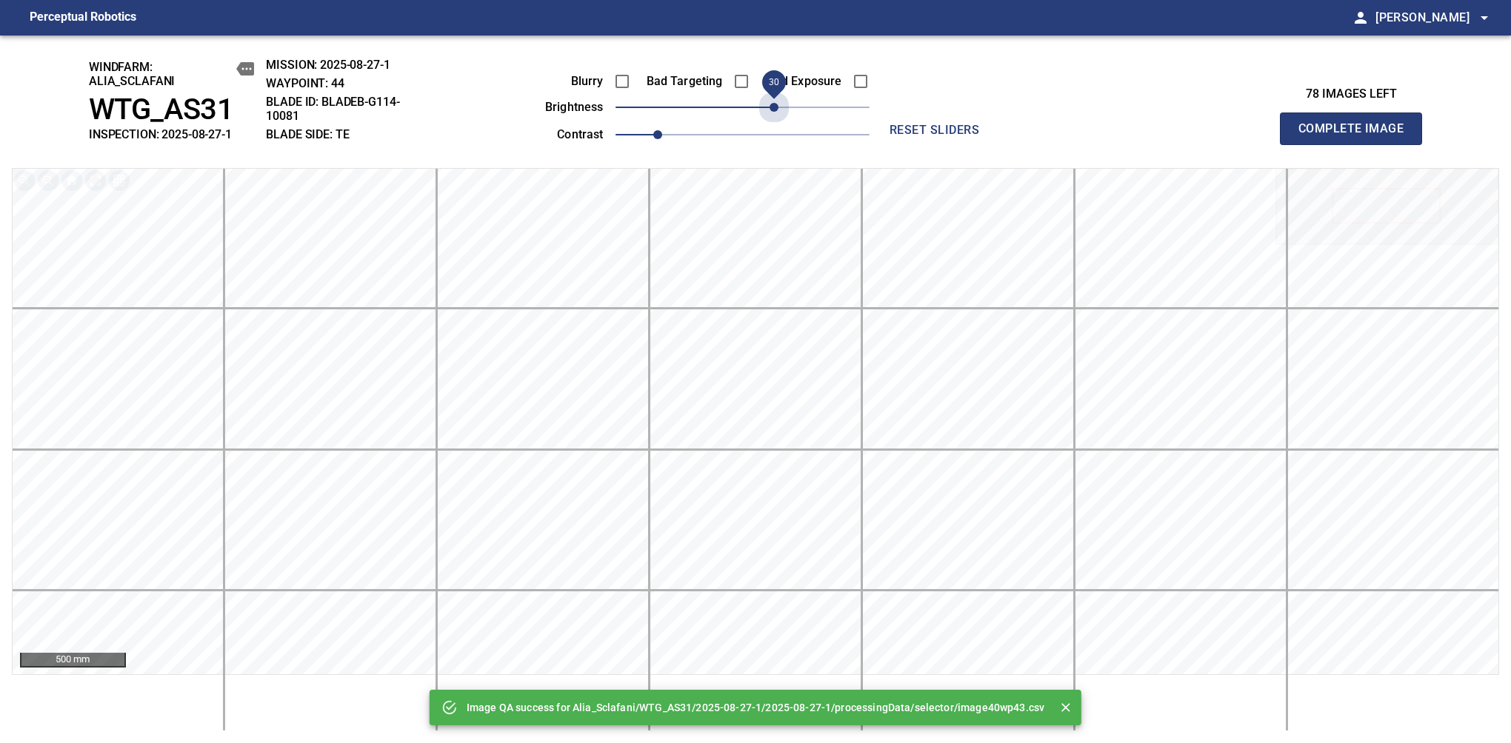
click at [773, 106] on span "30" at bounding box center [742, 107] width 254 height 21
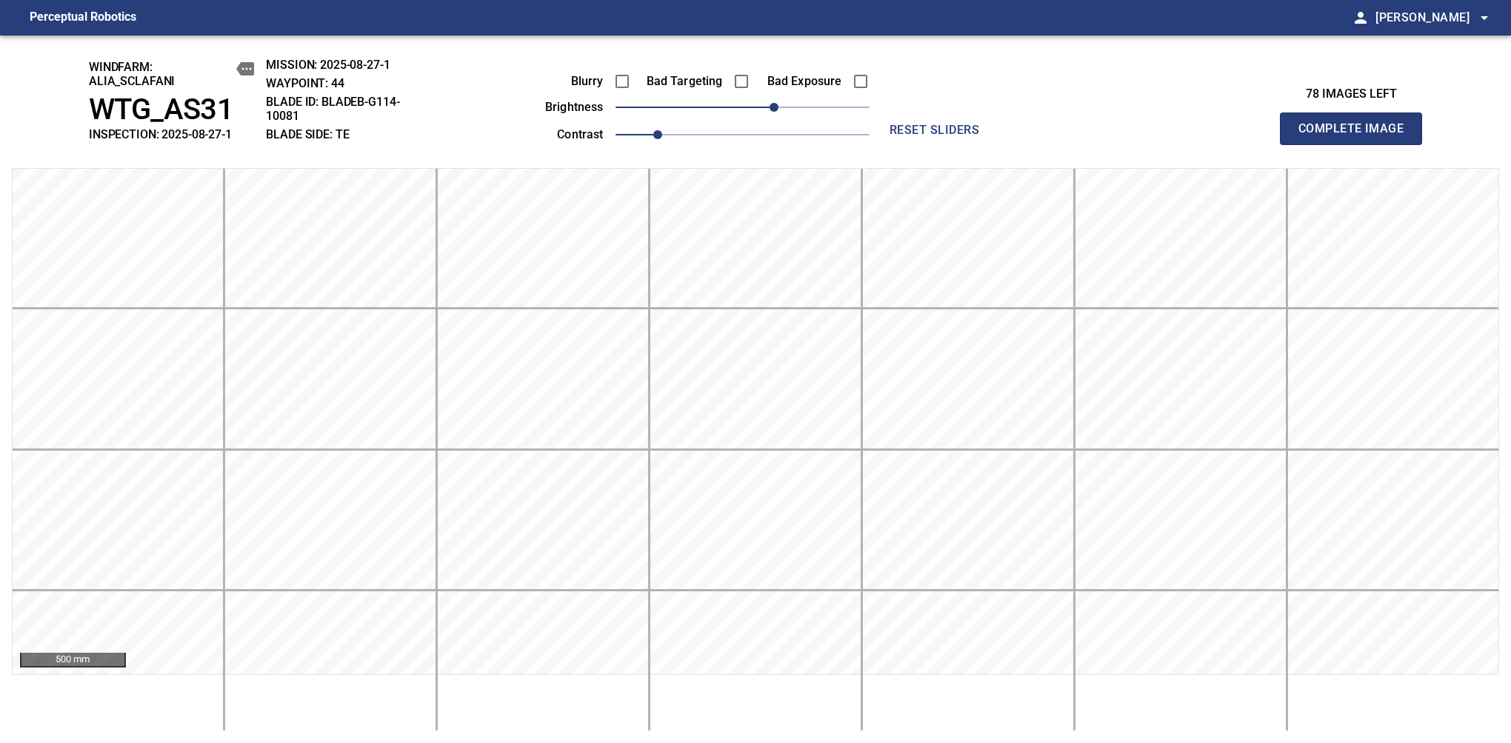
click at [1357, 136] on span "Complete Image" at bounding box center [1351, 128] width 110 height 21
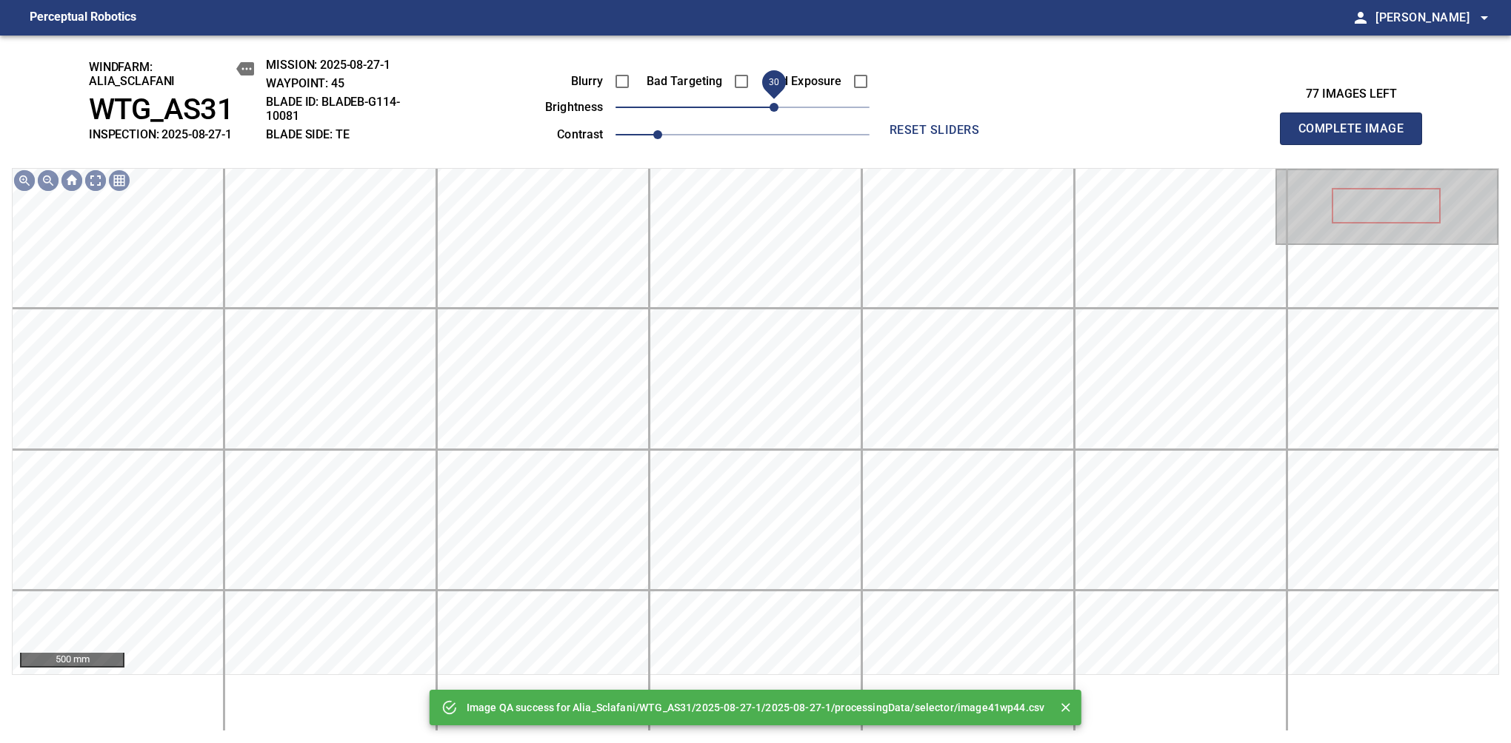
click at [778, 108] on span "30" at bounding box center [742, 107] width 254 height 21
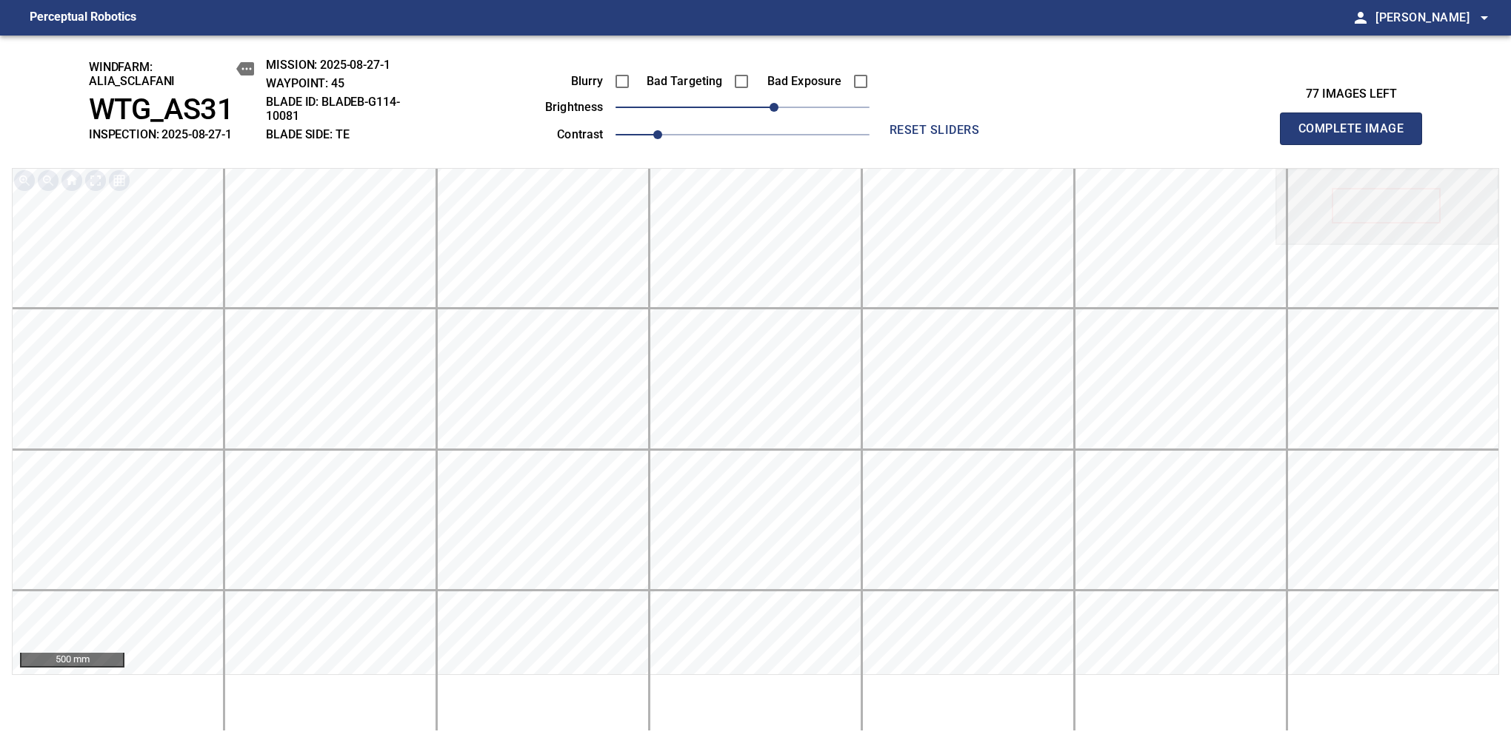
click at [1357, 136] on span "Complete Image" at bounding box center [1351, 128] width 110 height 21
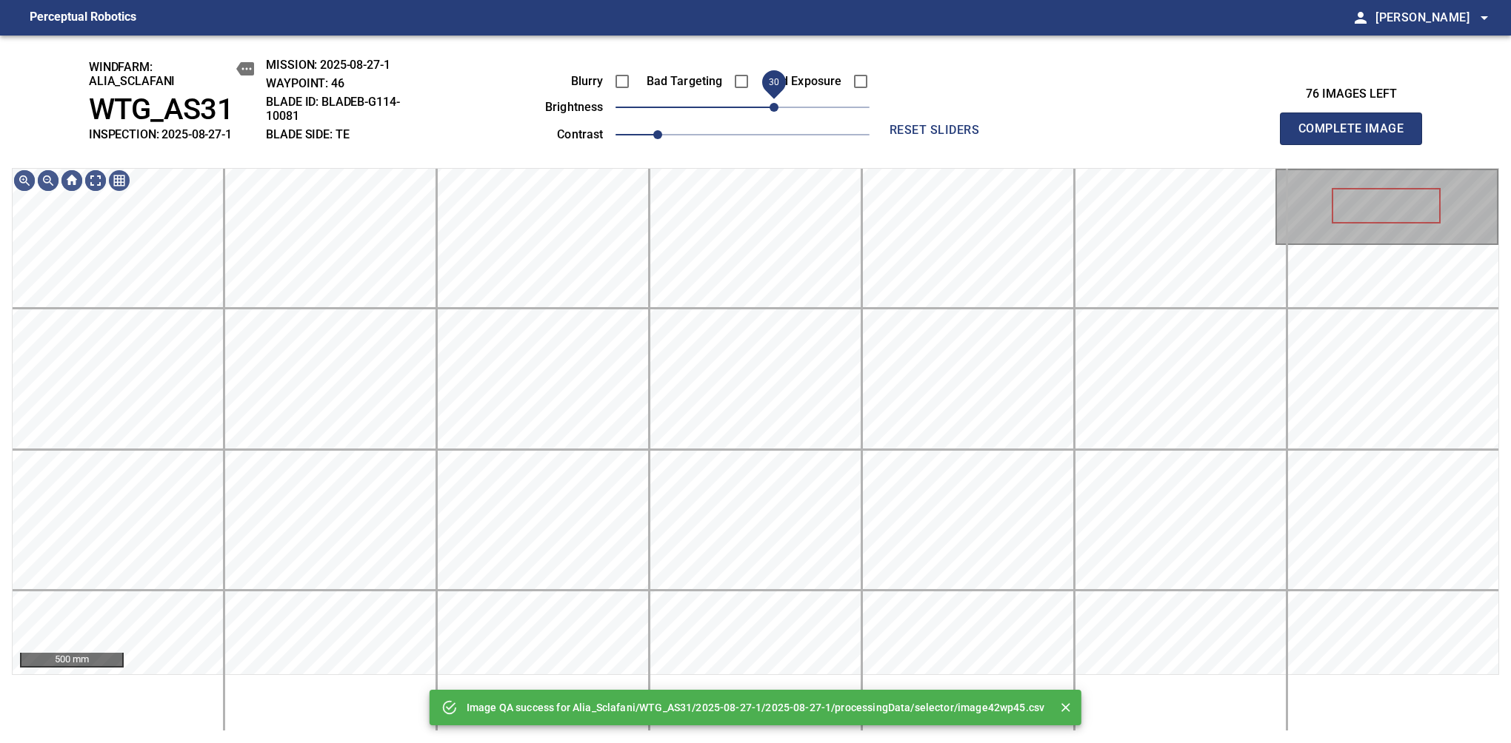
click at [776, 110] on span "30" at bounding box center [742, 107] width 254 height 21
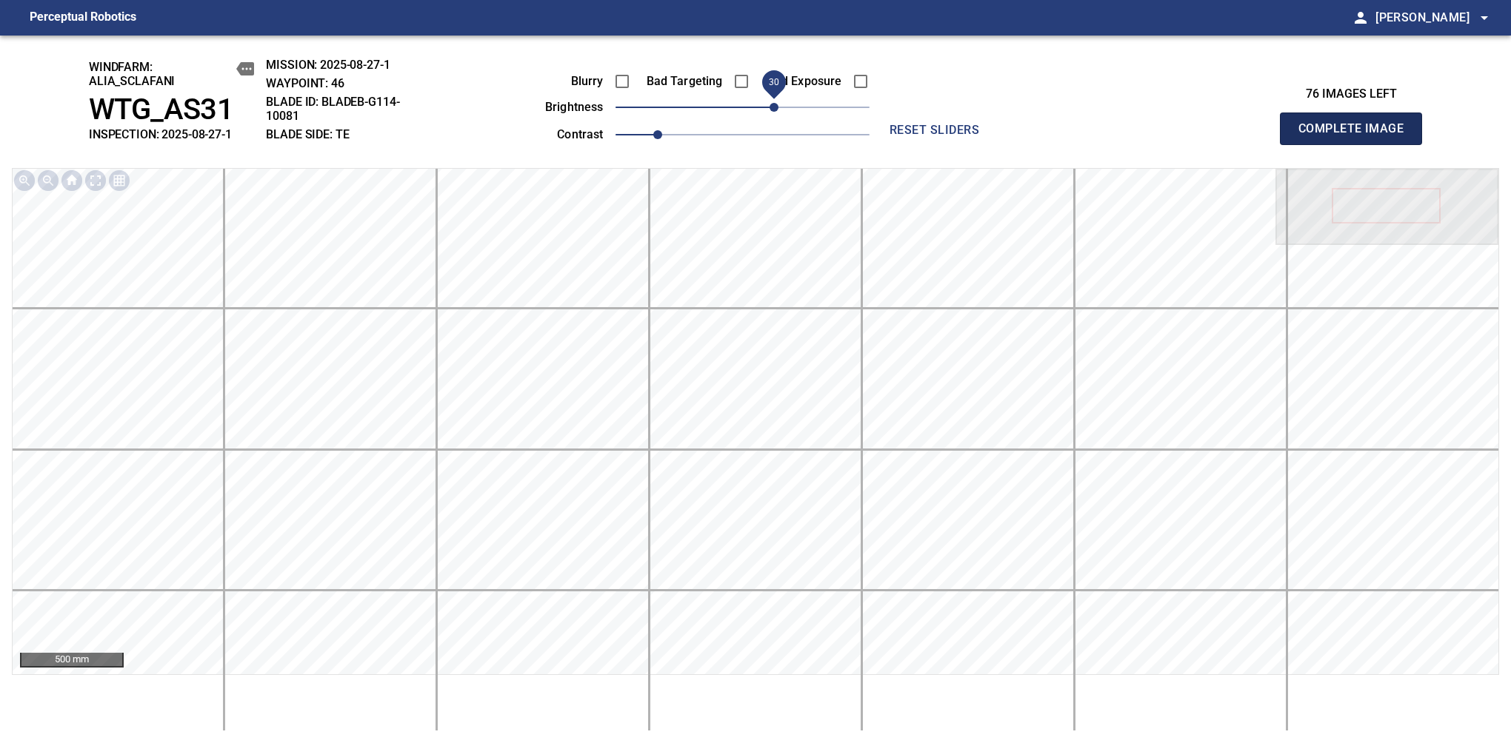
click at [1357, 136] on span "Complete Image" at bounding box center [1351, 128] width 110 height 21
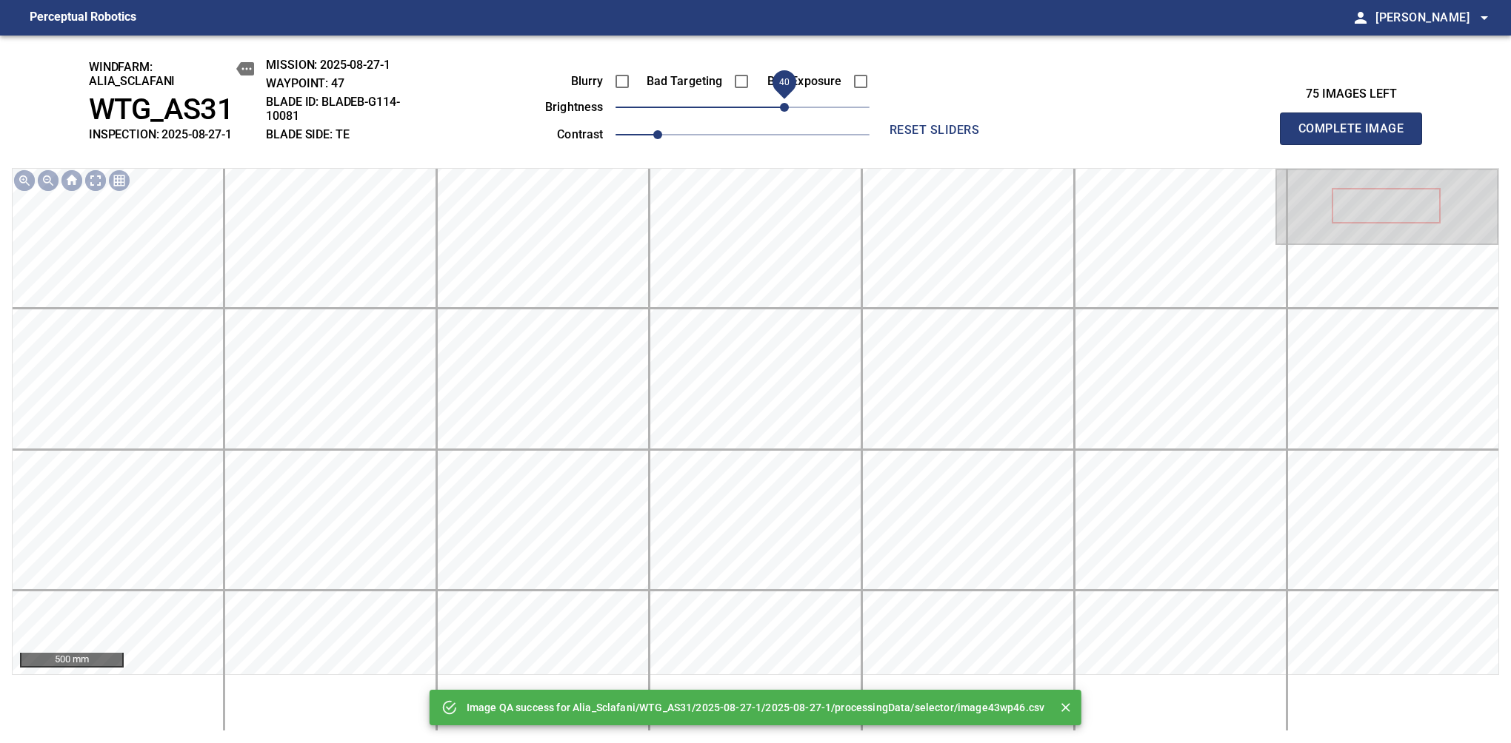
drag, startPoint x: 776, startPoint y: 116, endPoint x: 786, endPoint y: 113, distance: 9.9
click at [786, 113] on span "40" at bounding box center [742, 107] width 254 height 21
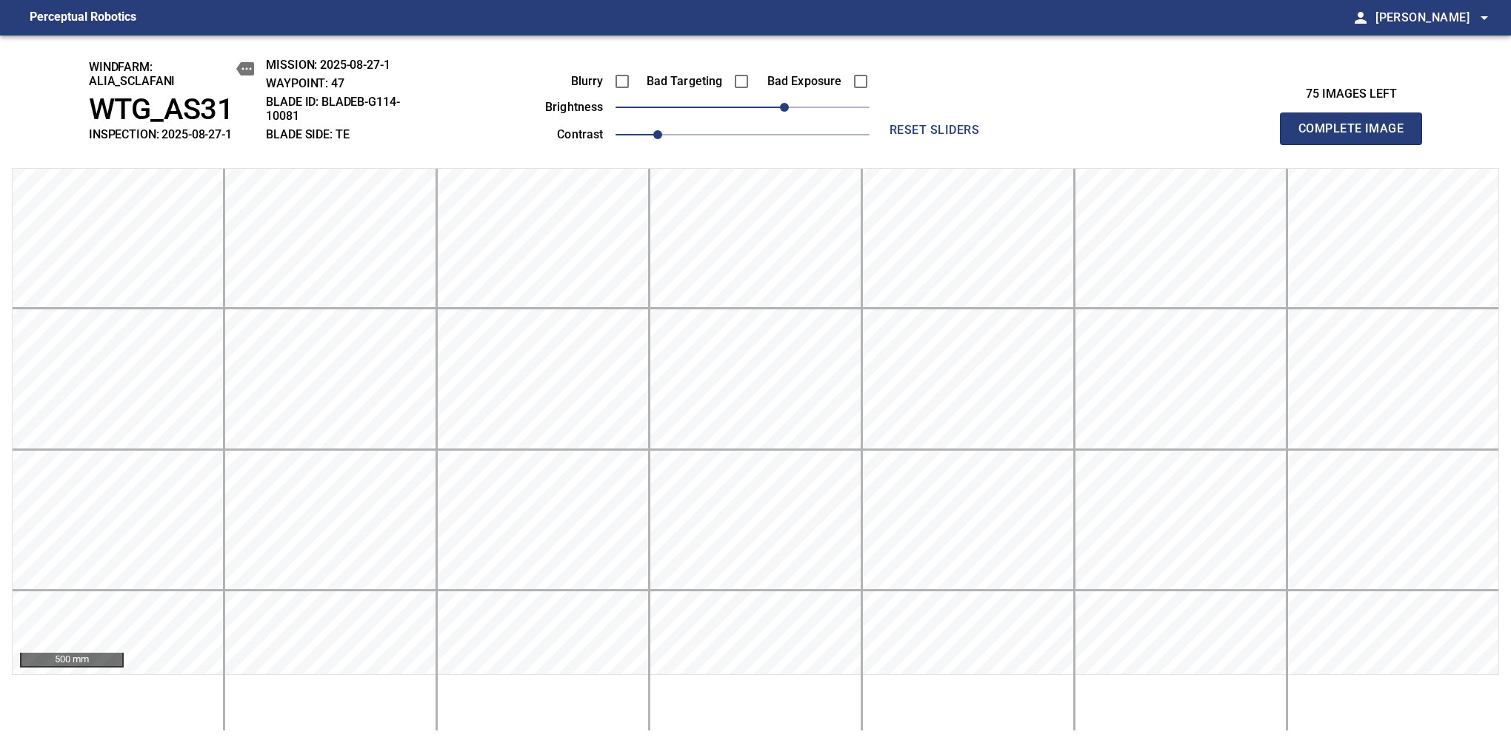
click at [1357, 136] on span "Complete Image" at bounding box center [1351, 128] width 110 height 21
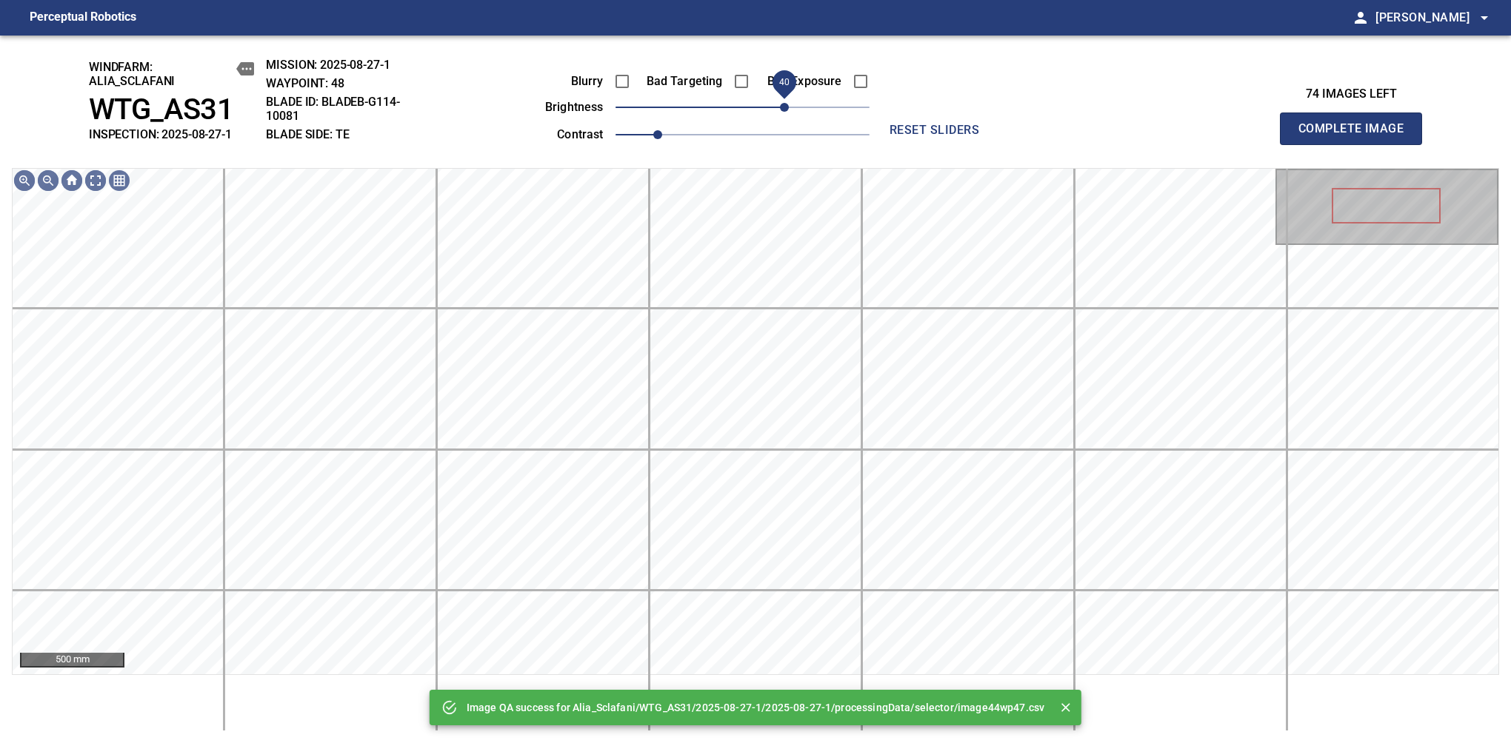
drag, startPoint x: 799, startPoint y: 118, endPoint x: 786, endPoint y: 118, distance: 12.6
click at [786, 118] on span "40" at bounding box center [742, 107] width 254 height 21
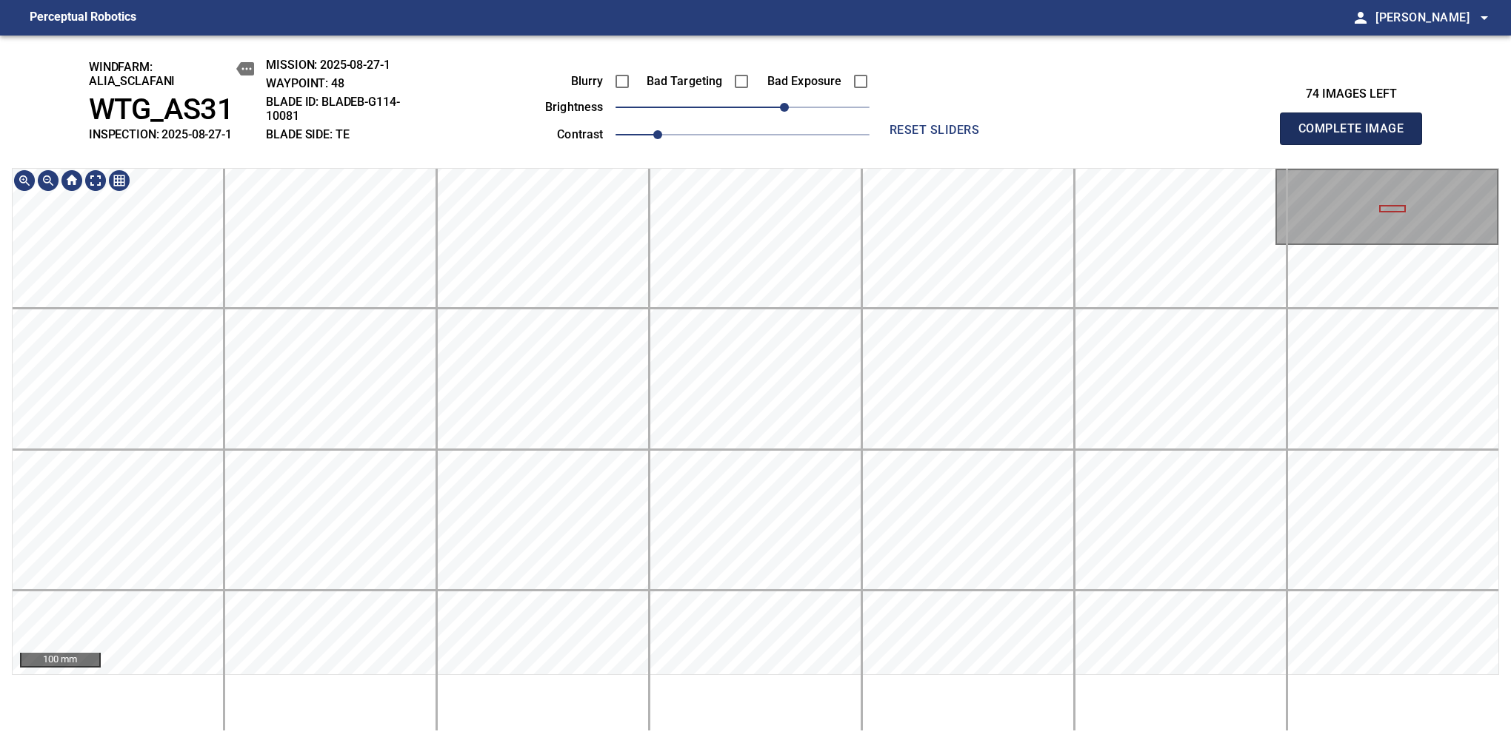
click at [1357, 136] on span "Complete Image" at bounding box center [1351, 128] width 110 height 21
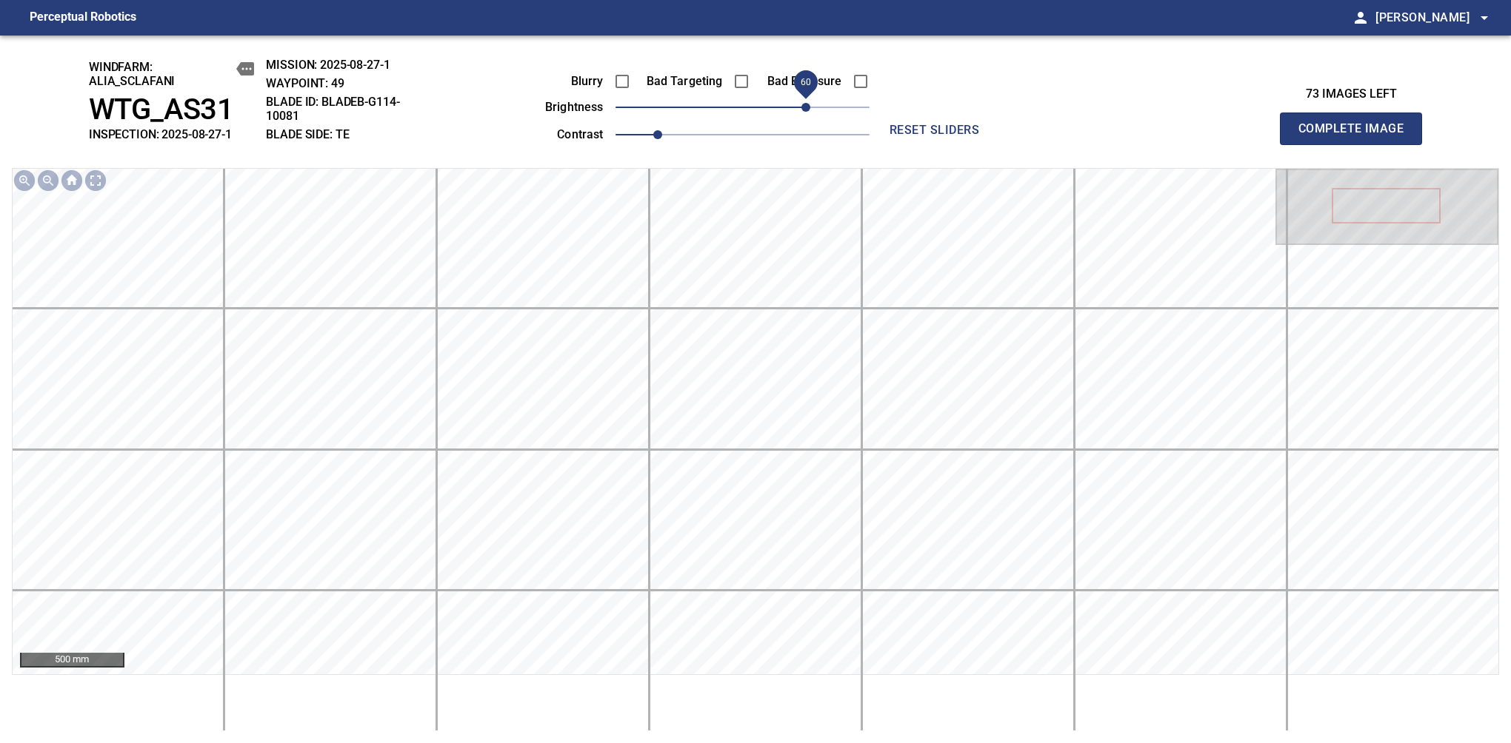
drag, startPoint x: 749, startPoint y: 103, endPoint x: 802, endPoint y: 101, distance: 52.6
click at [802, 103] on span "60" at bounding box center [805, 107] width 9 height 9
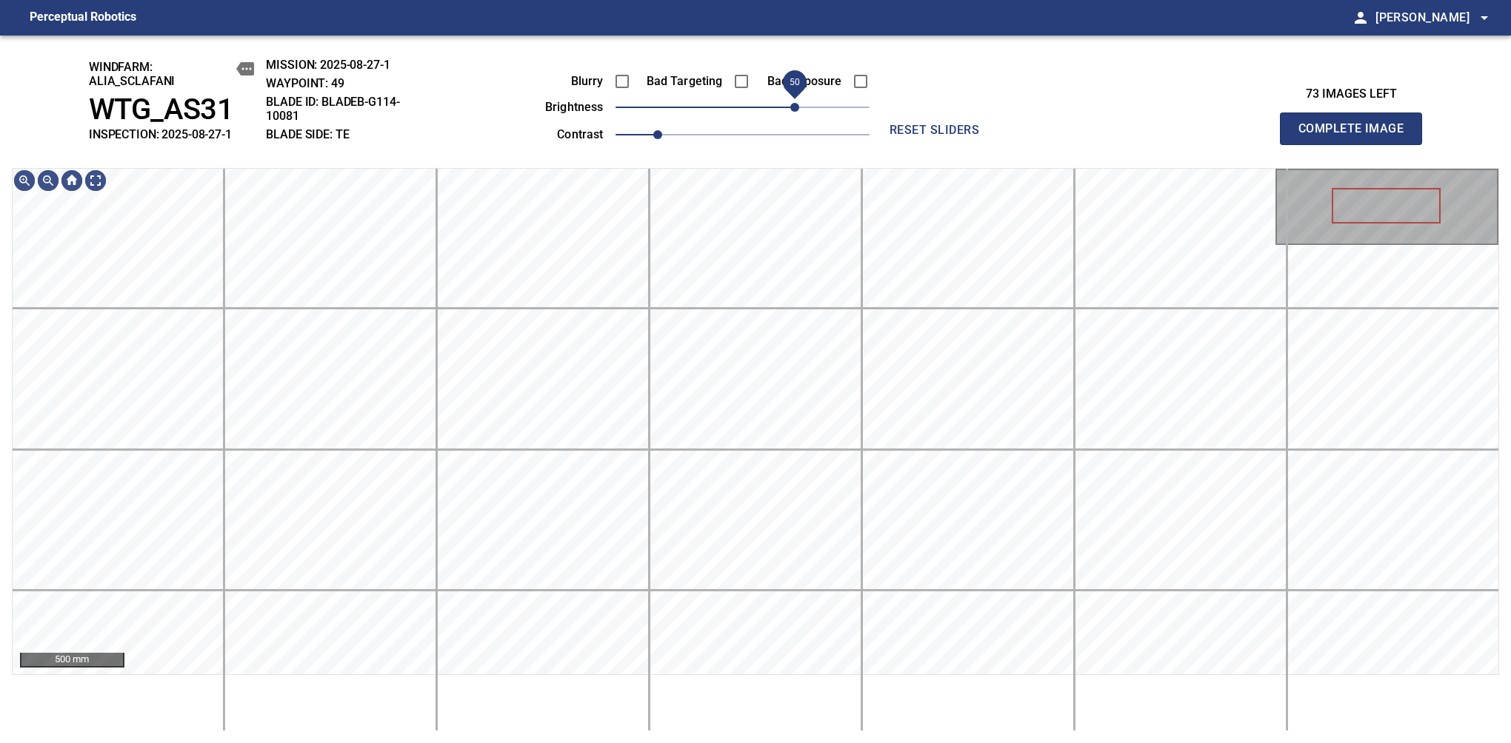
click at [796, 112] on span "50" at bounding box center [794, 107] width 9 height 9
click at [786, 103] on span "40" at bounding box center [784, 107] width 9 height 9
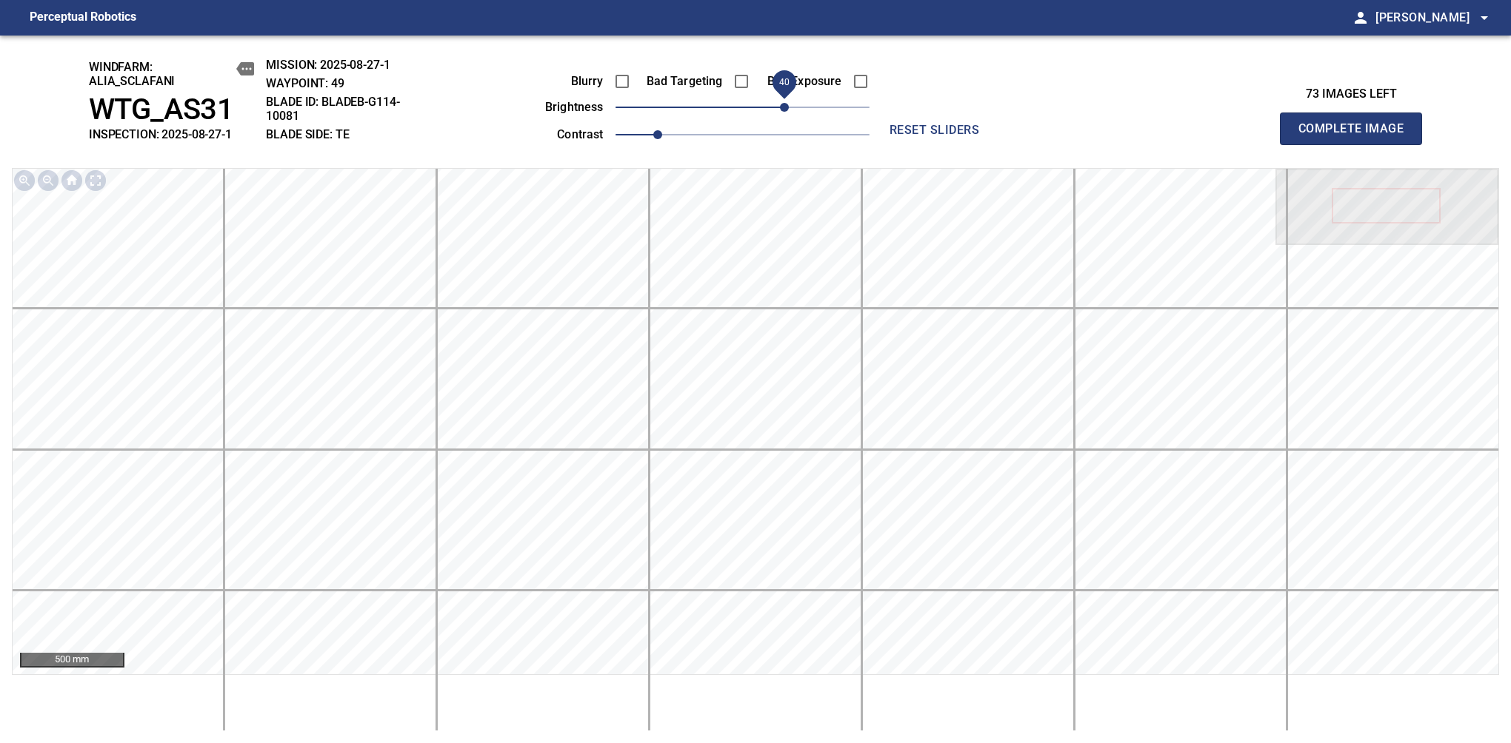
click at [1357, 136] on span "Complete Image" at bounding box center [1351, 128] width 110 height 21
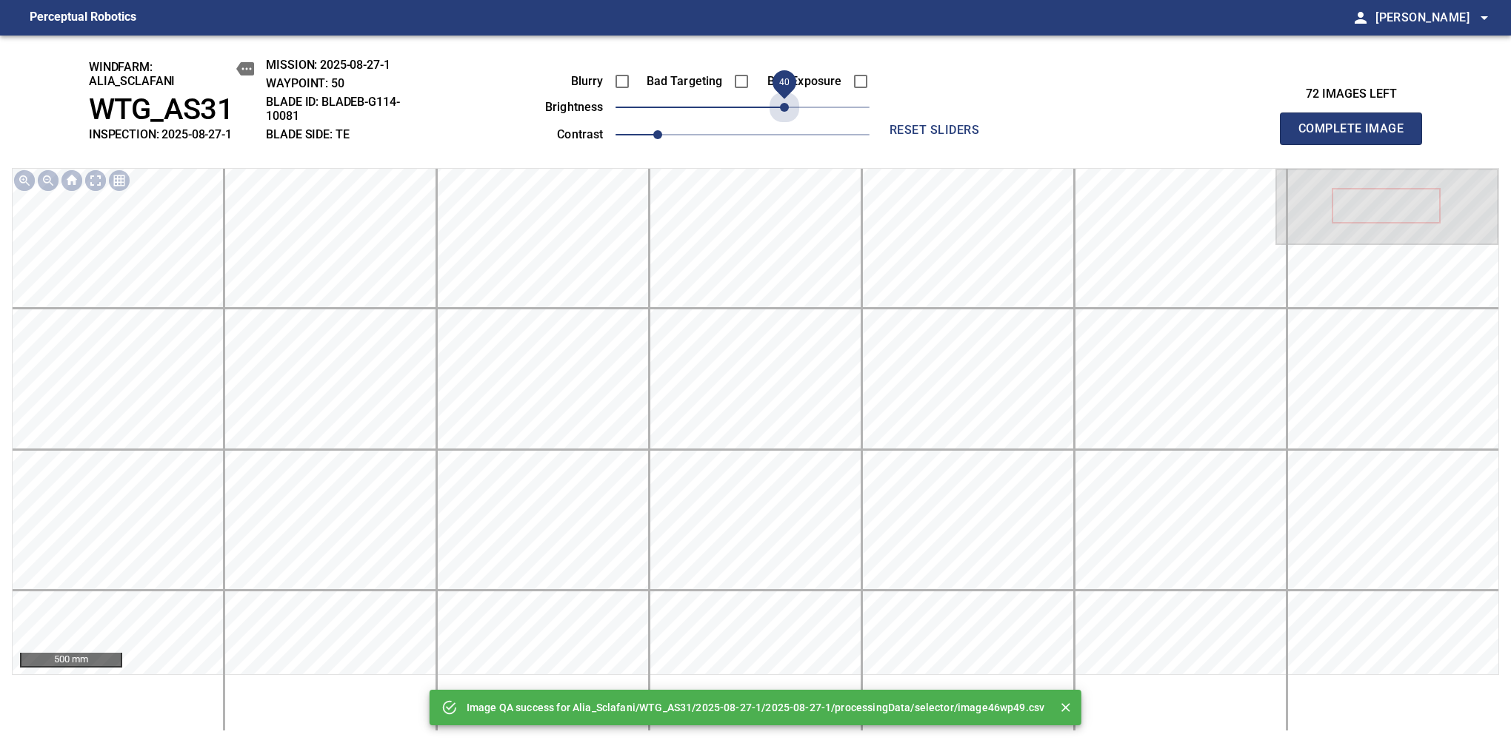
click at [786, 103] on span "40" at bounding box center [742, 107] width 254 height 21
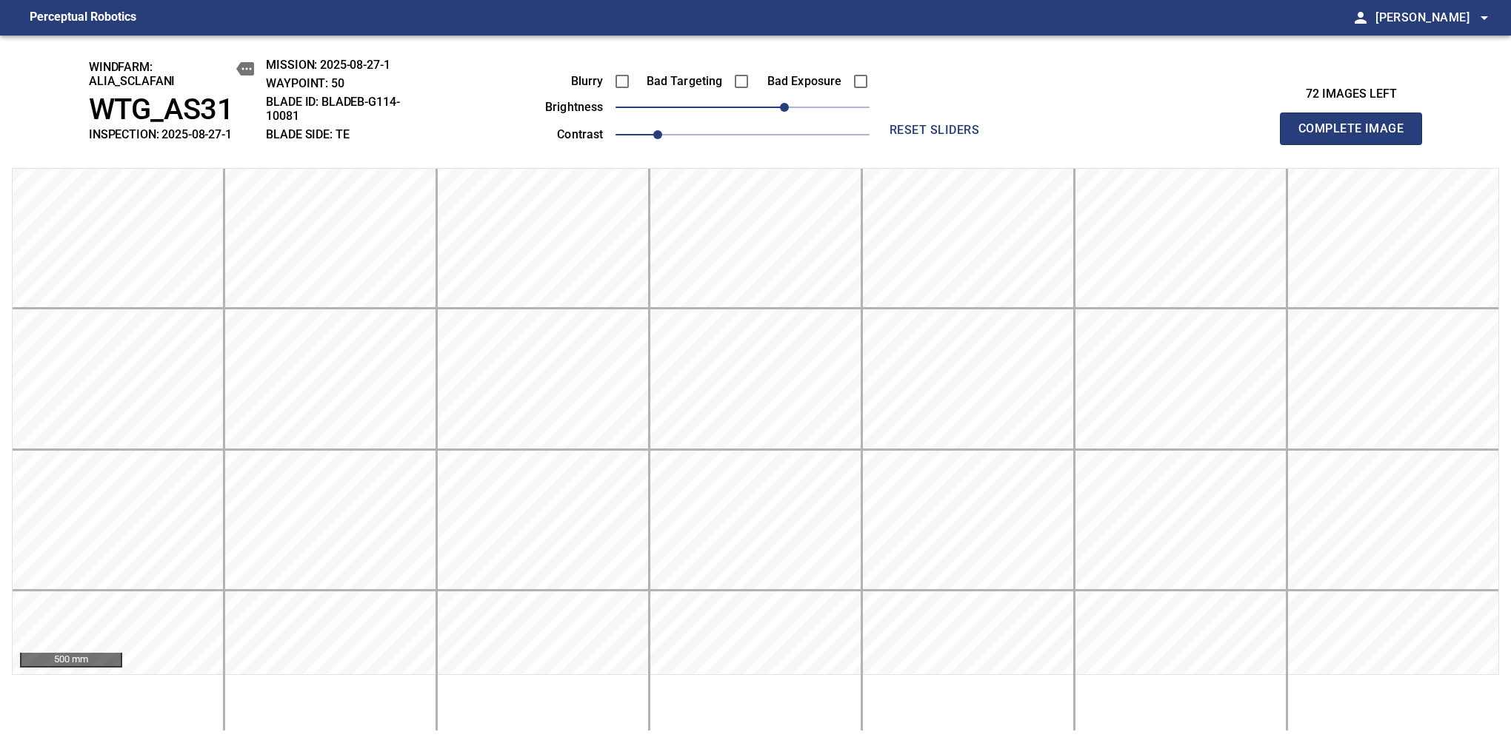
click at [1357, 136] on span "Complete Image" at bounding box center [1351, 128] width 110 height 21
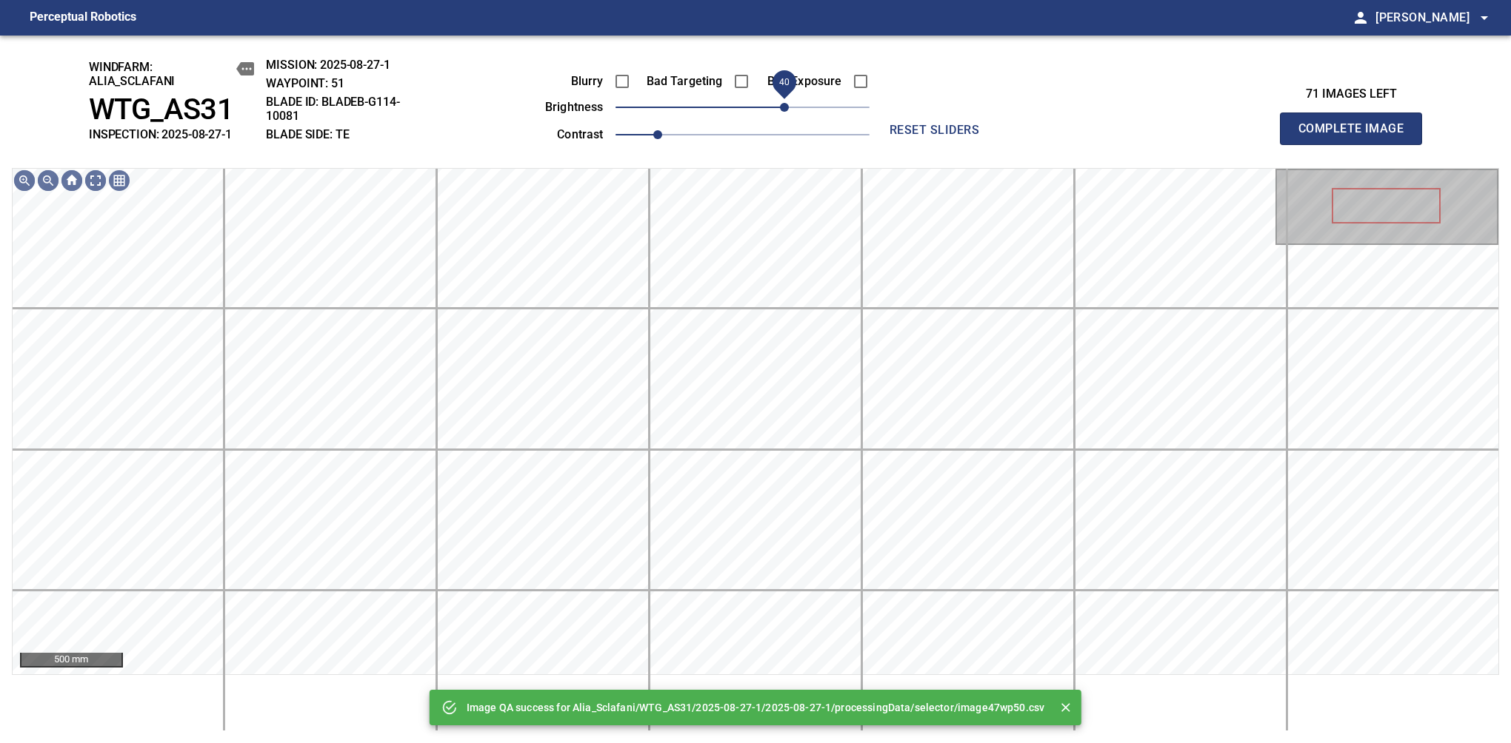
drag, startPoint x: 786, startPoint y: 103, endPoint x: 786, endPoint y: 116, distance: 12.6
click at [786, 116] on span "40" at bounding box center [742, 107] width 254 height 21
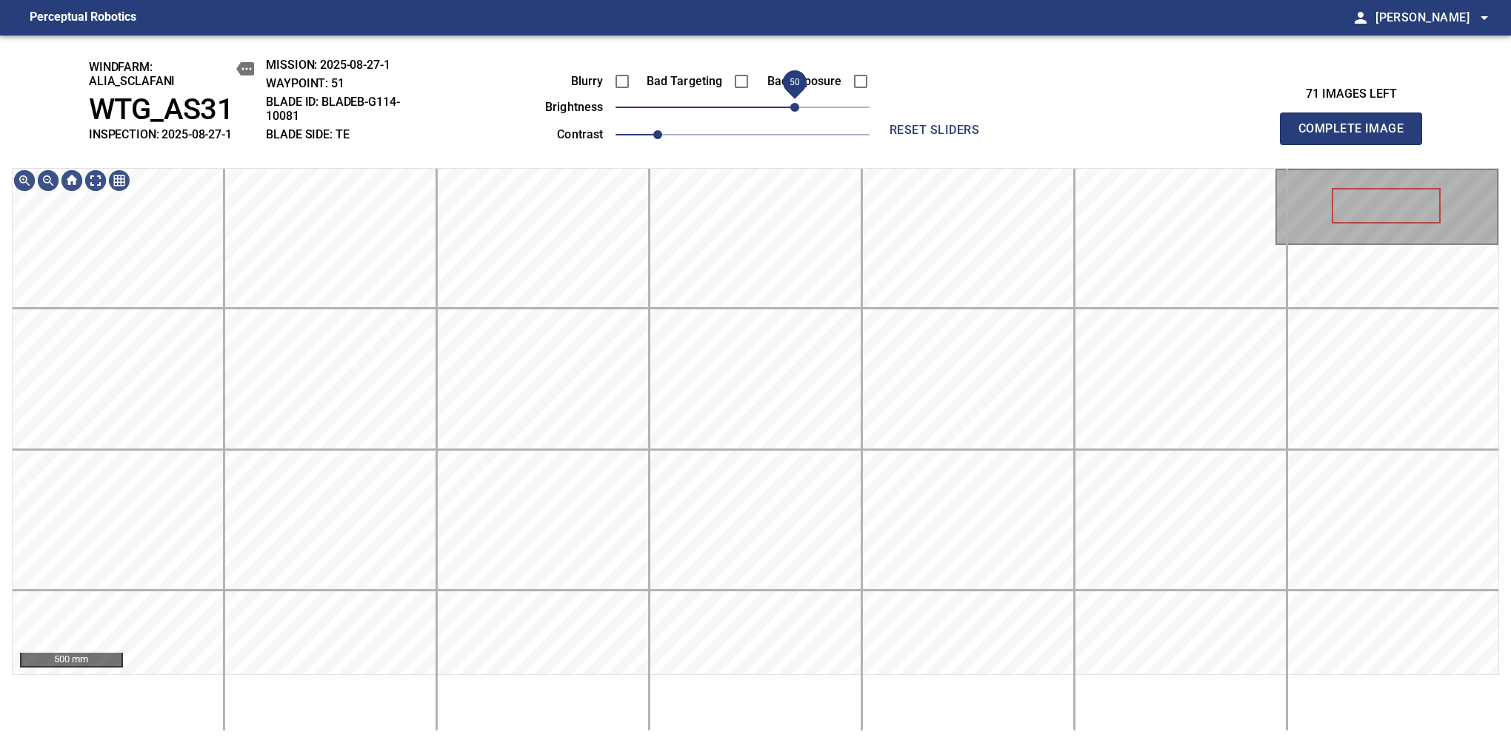
drag, startPoint x: 786, startPoint y: 116, endPoint x: 797, endPoint y: 116, distance: 10.4
click at [797, 112] on span "50" at bounding box center [794, 107] width 9 height 9
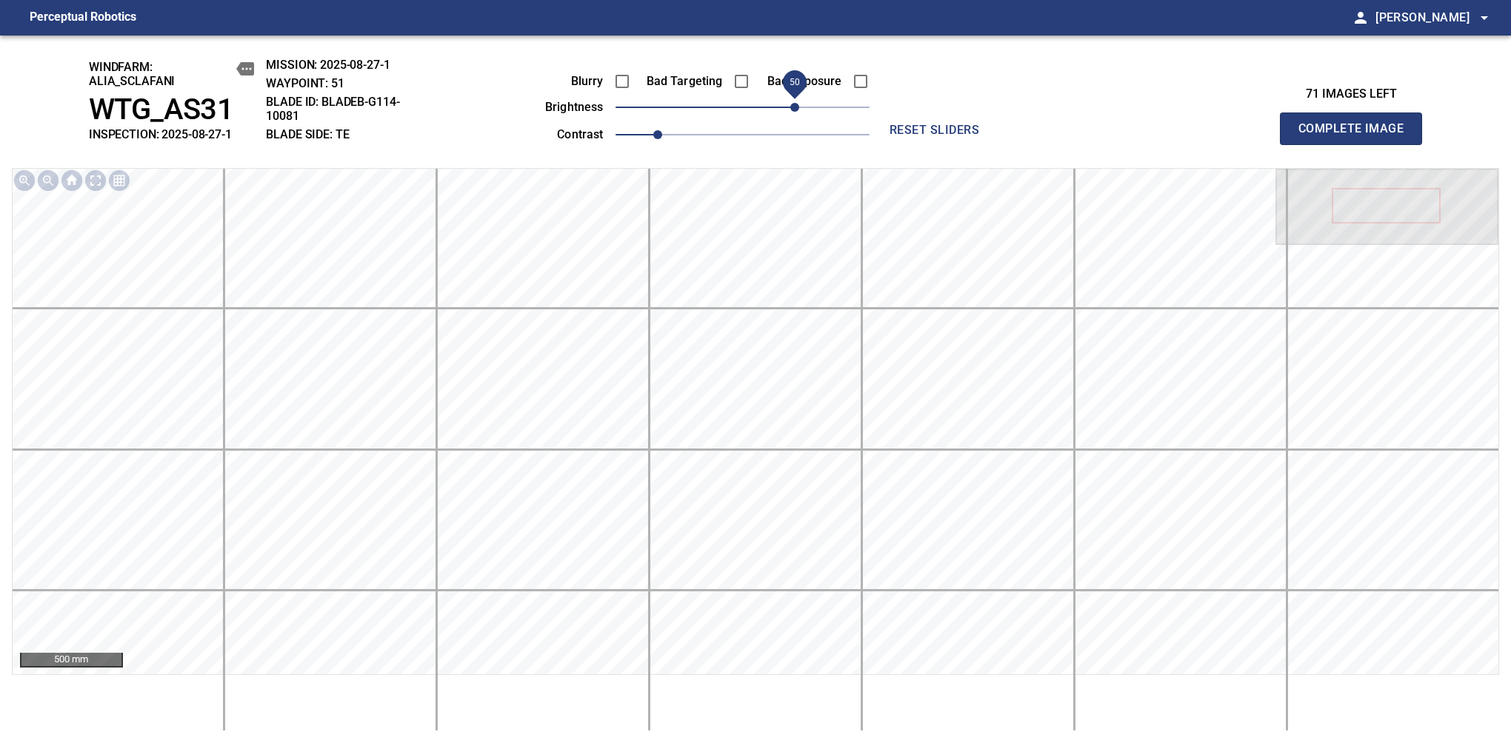
click at [1357, 136] on span "Complete Image" at bounding box center [1351, 128] width 110 height 21
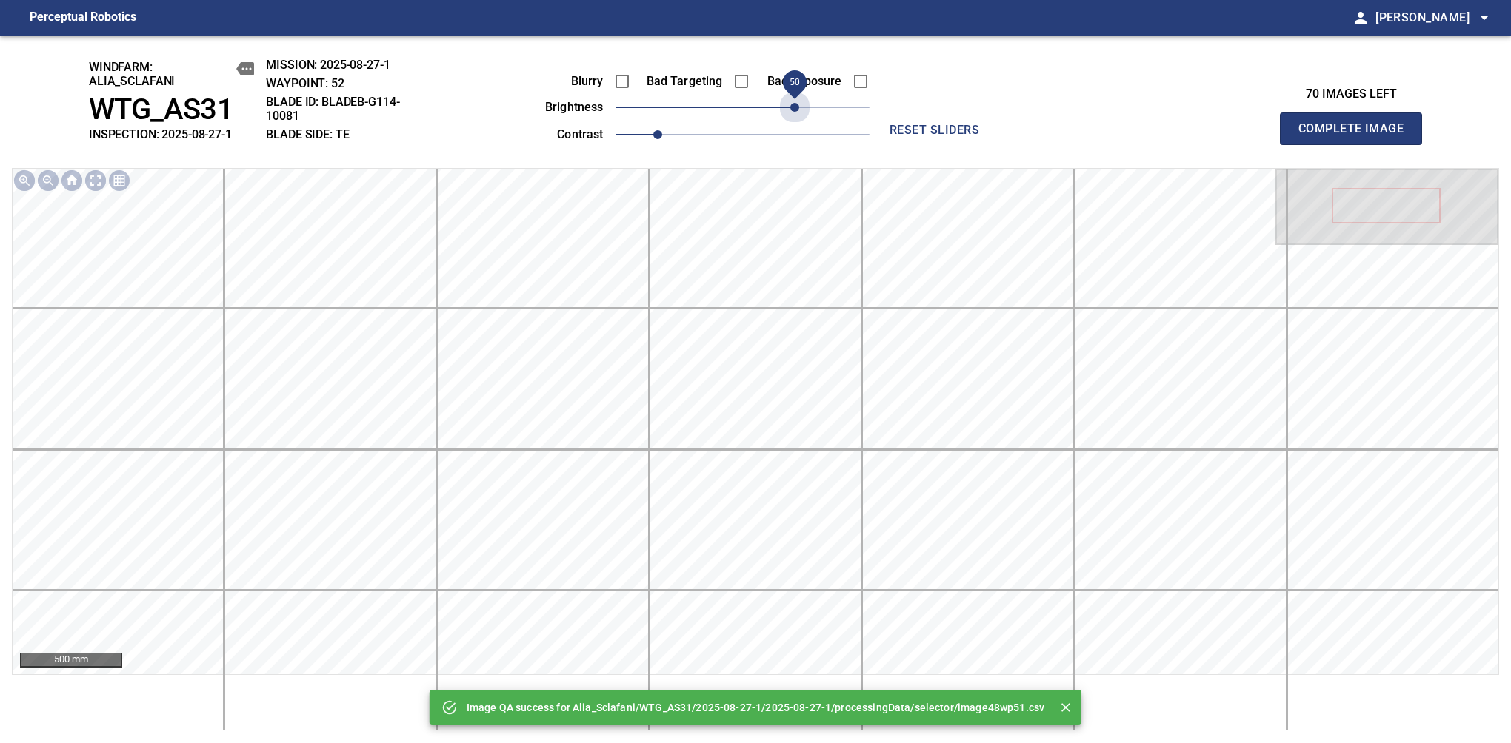
click at [797, 116] on span "50" at bounding box center [742, 107] width 254 height 21
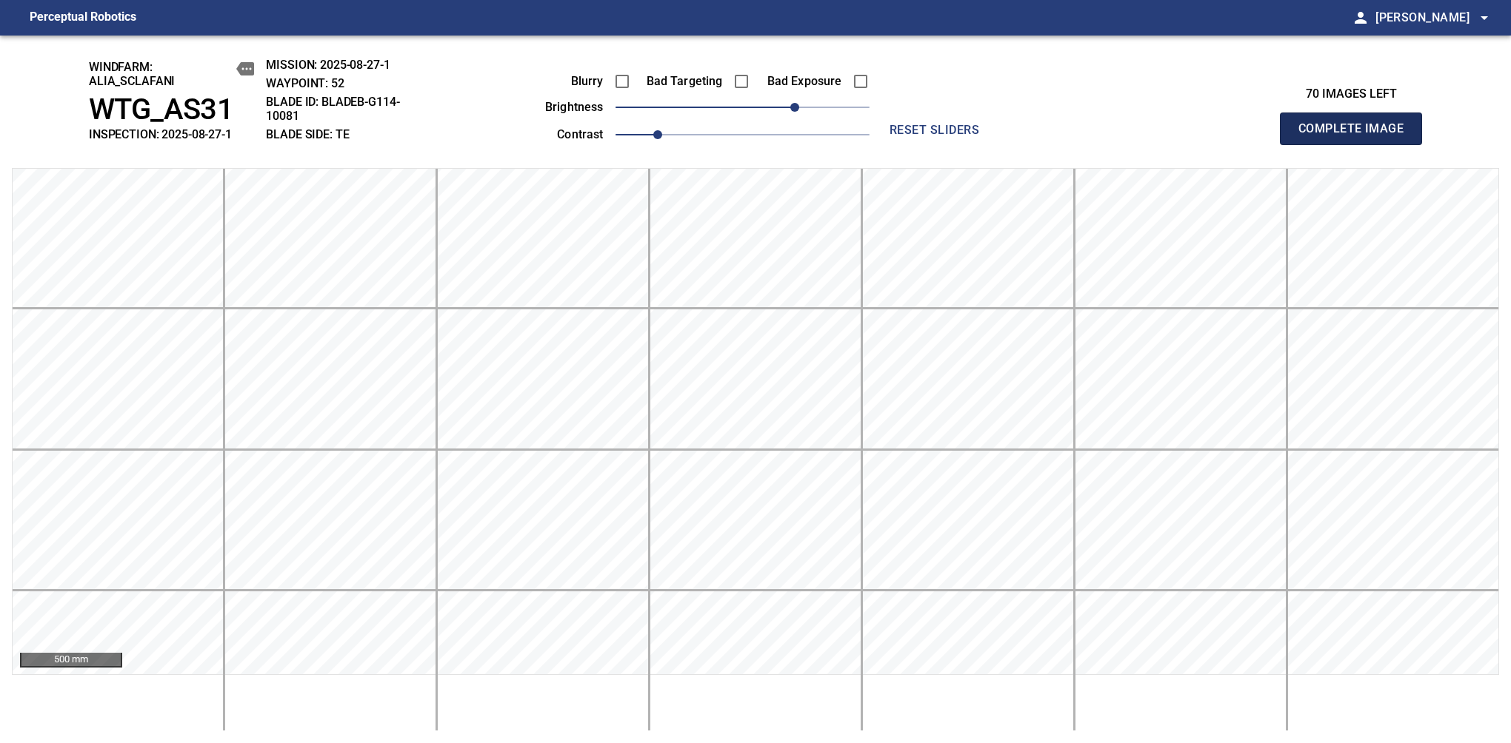
click at [1357, 136] on span "Complete Image" at bounding box center [1351, 128] width 110 height 21
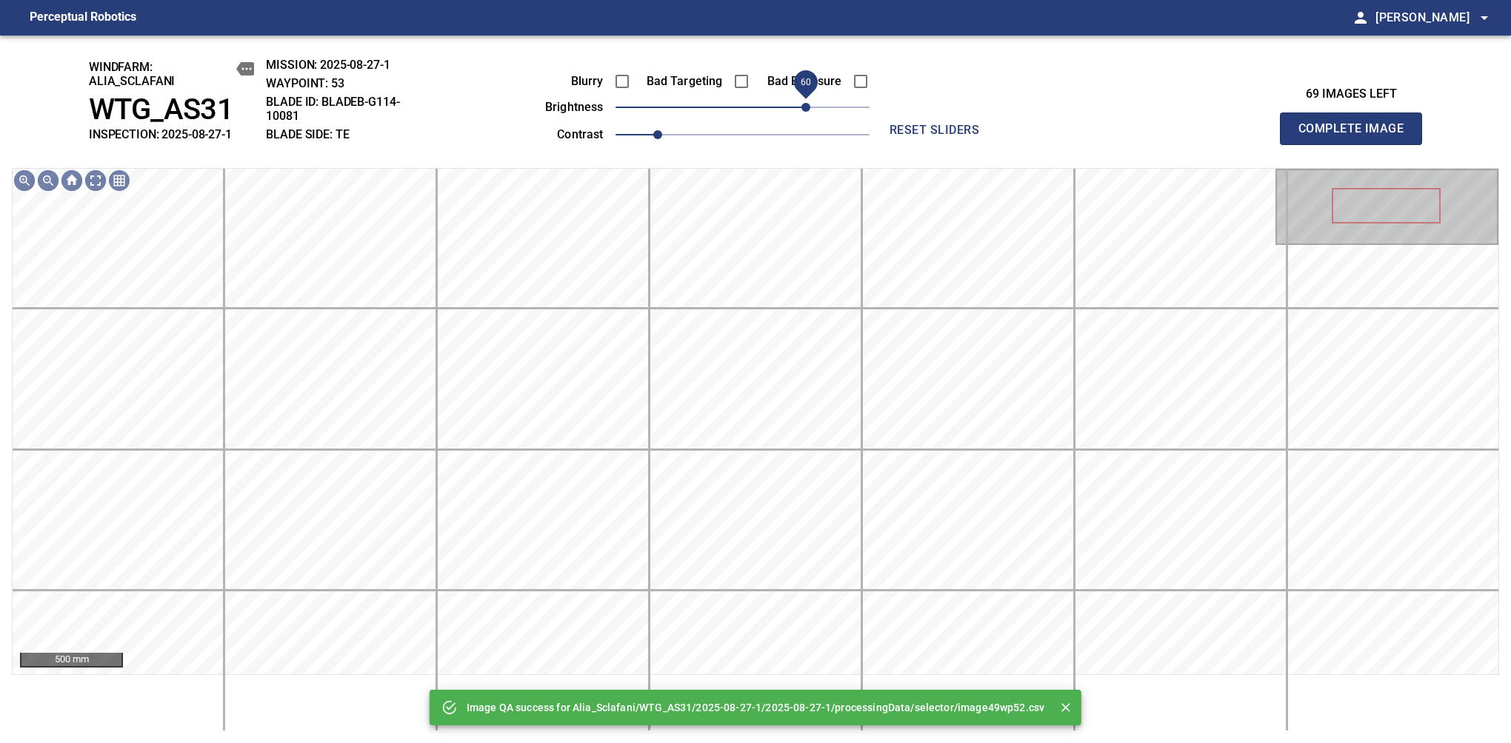
drag, startPoint x: 797, startPoint y: 116, endPoint x: 806, endPoint y: 110, distance: 10.9
click at [806, 110] on span "60" at bounding box center [742, 107] width 254 height 21
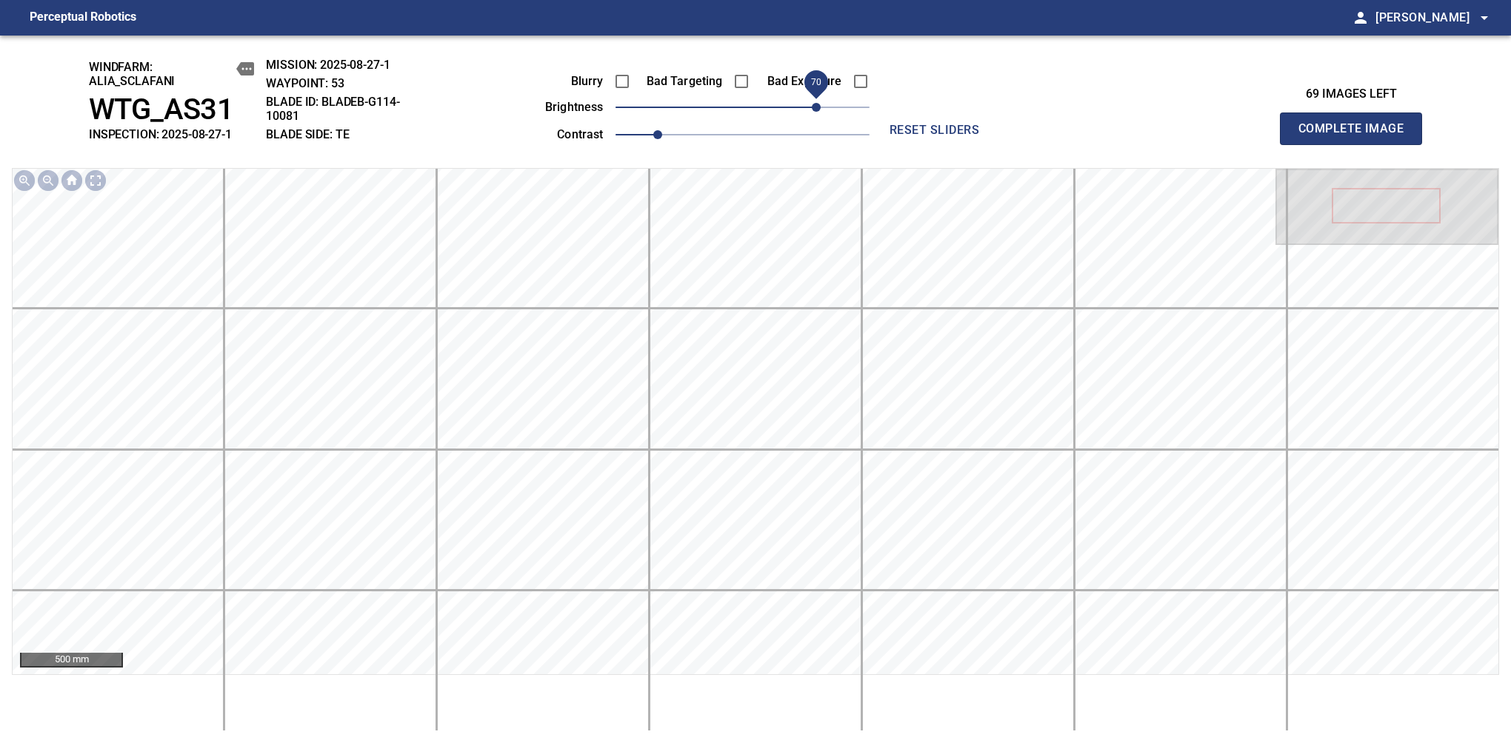
drag, startPoint x: 801, startPoint y: 110, endPoint x: 815, endPoint y: 105, distance: 14.3
click at [815, 105] on span "70" at bounding box center [816, 107] width 9 height 9
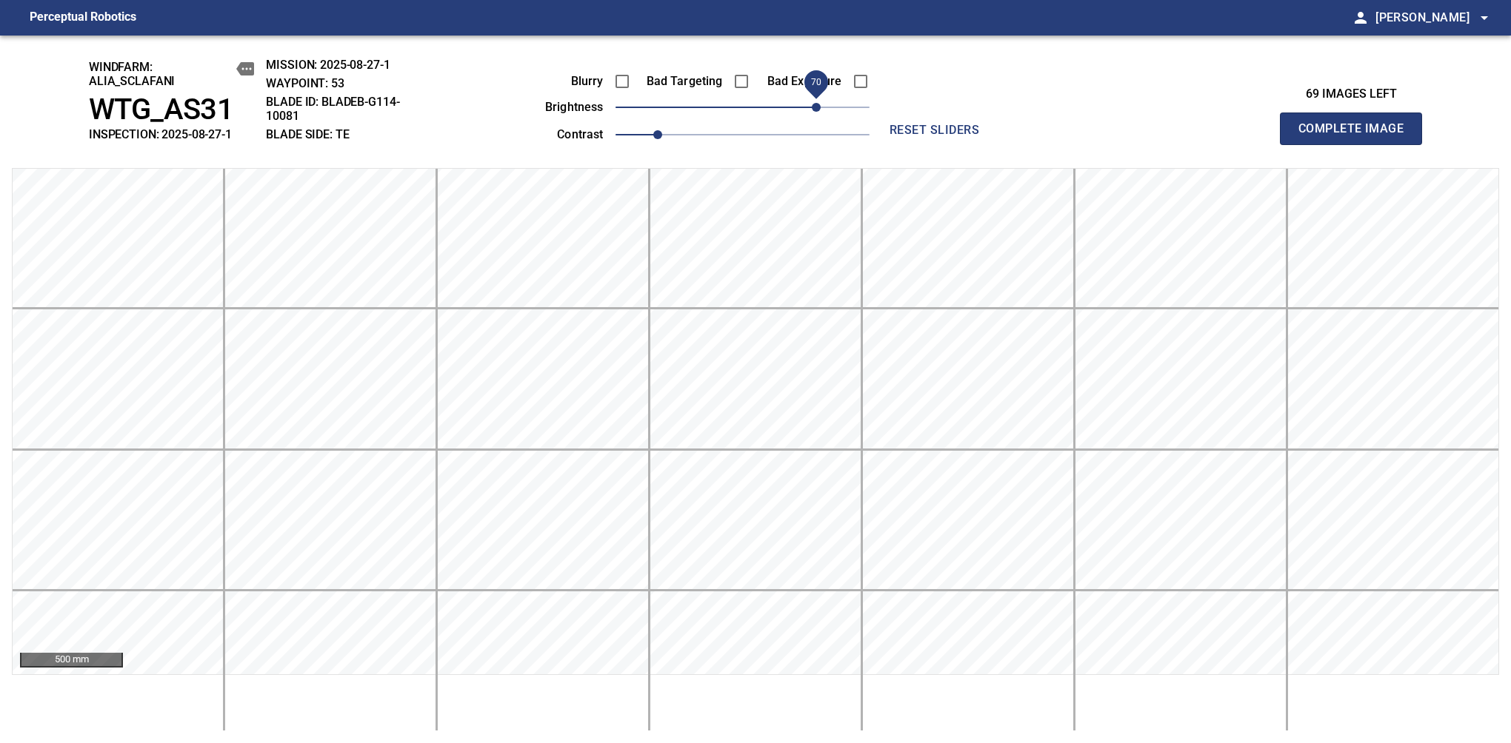
click at [1357, 136] on span "Complete Image" at bounding box center [1351, 128] width 110 height 21
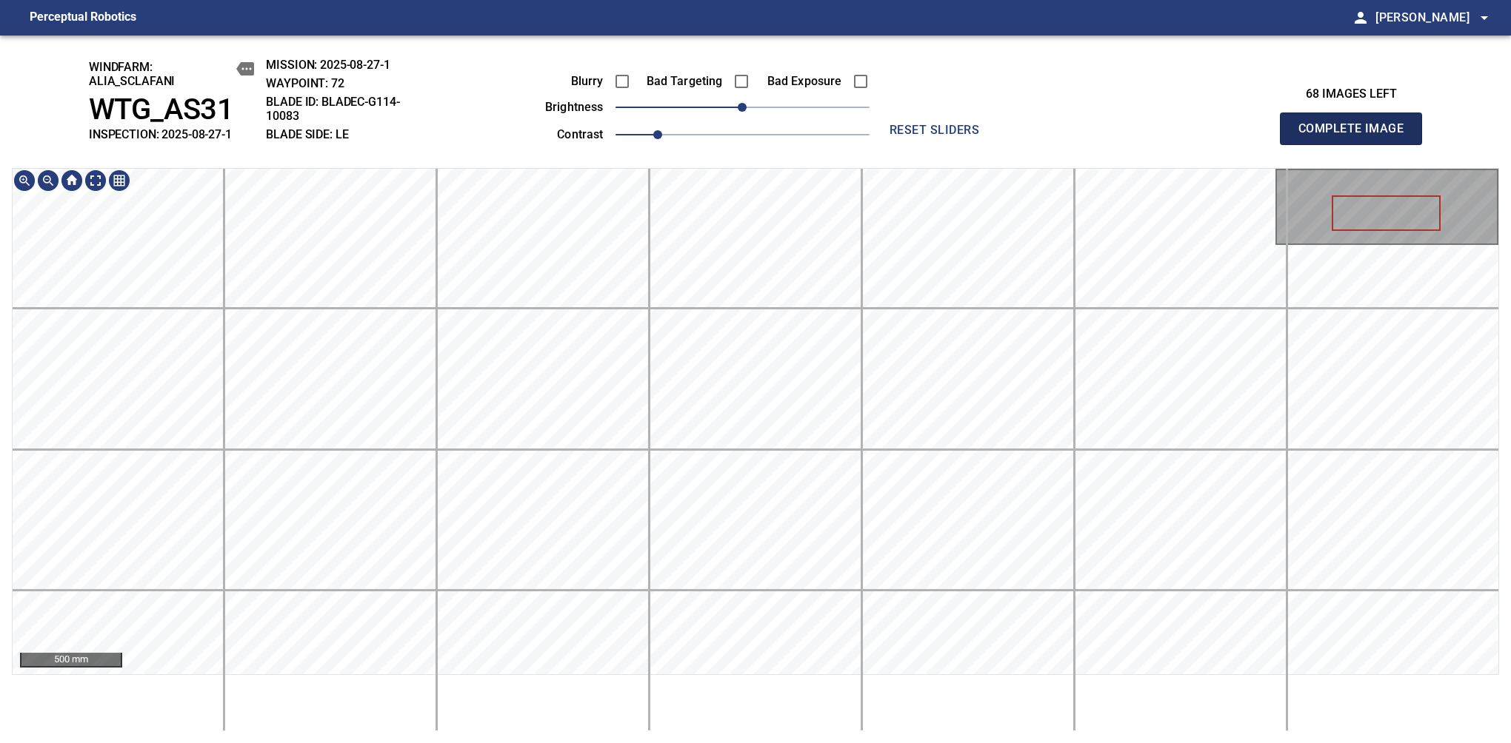
click at [1357, 136] on span "Complete Image" at bounding box center [1351, 128] width 110 height 21
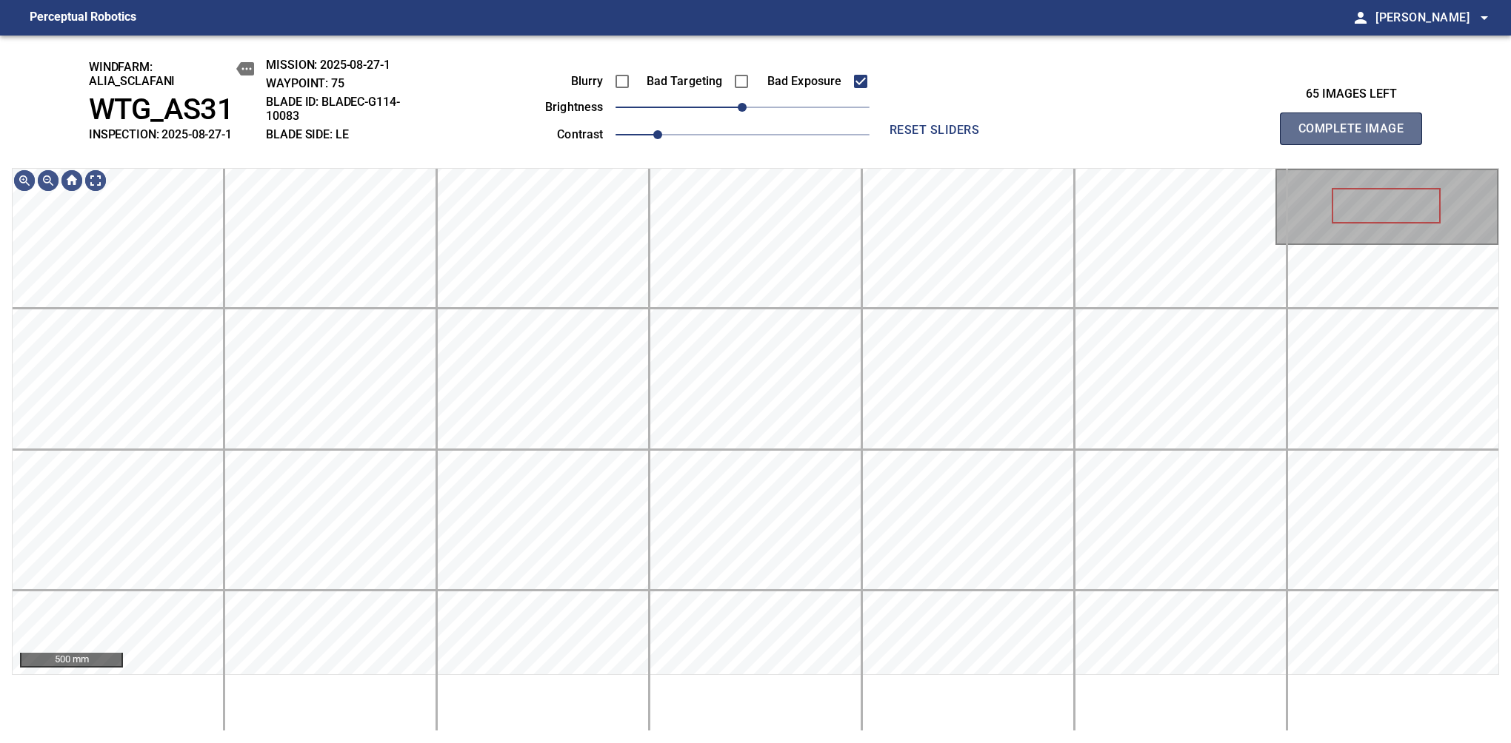
click at [1357, 136] on span "Complete Image" at bounding box center [1351, 128] width 110 height 21
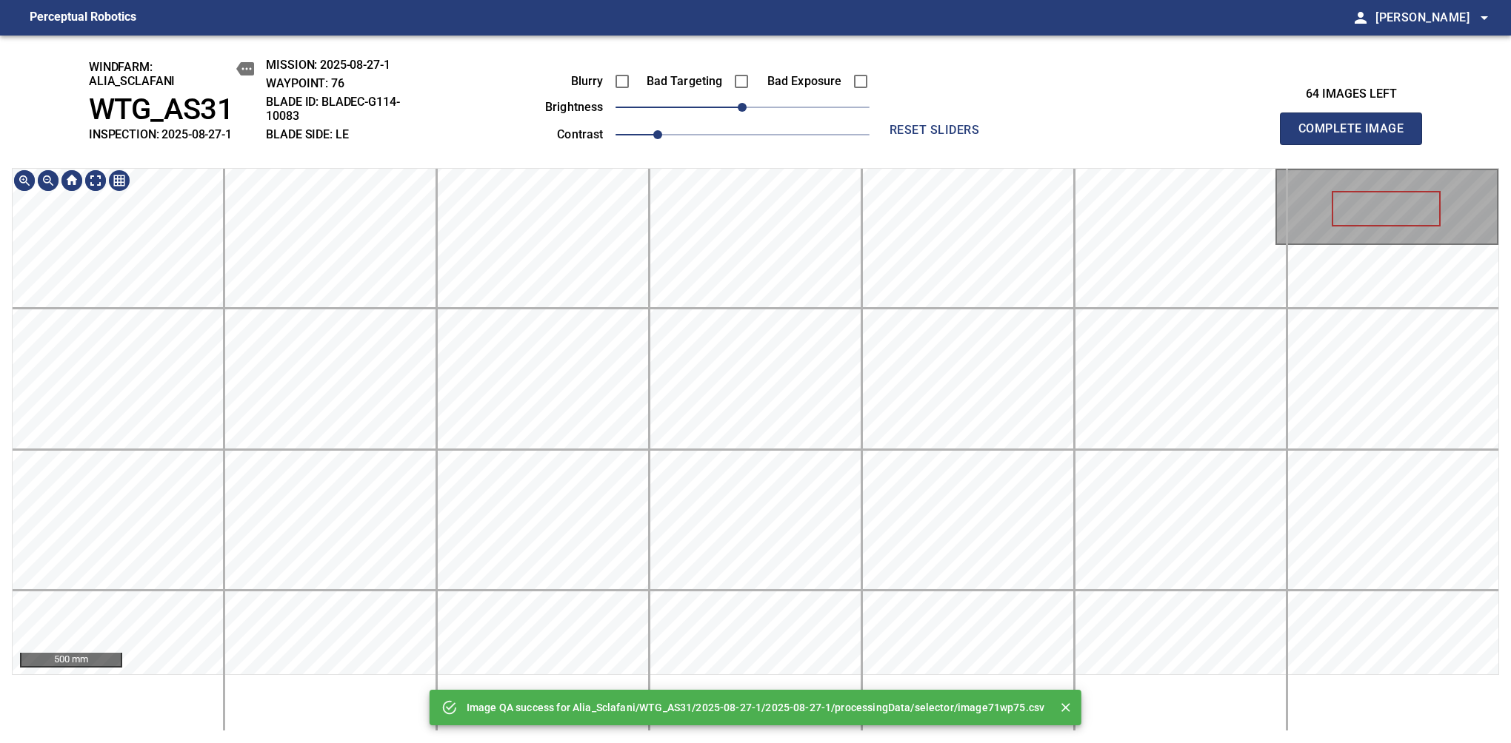
click at [812, 124] on div "Image QA success for Alia_Sclafani/WTG_AS31/2025-08-27-1/2025-08-27-1/processin…" at bounding box center [755, 390] width 1511 height 708
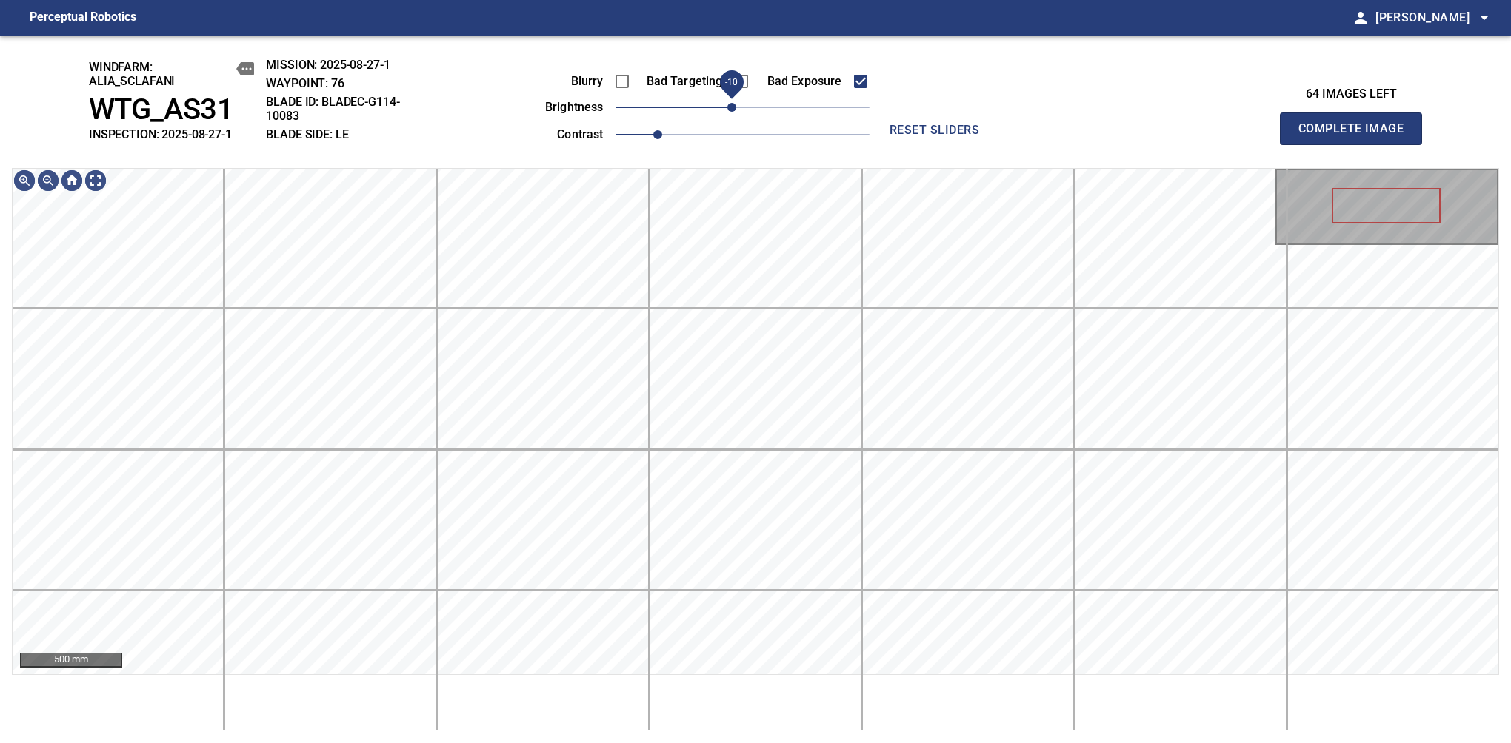
click at [734, 107] on span "-10" at bounding box center [731, 107] width 9 height 9
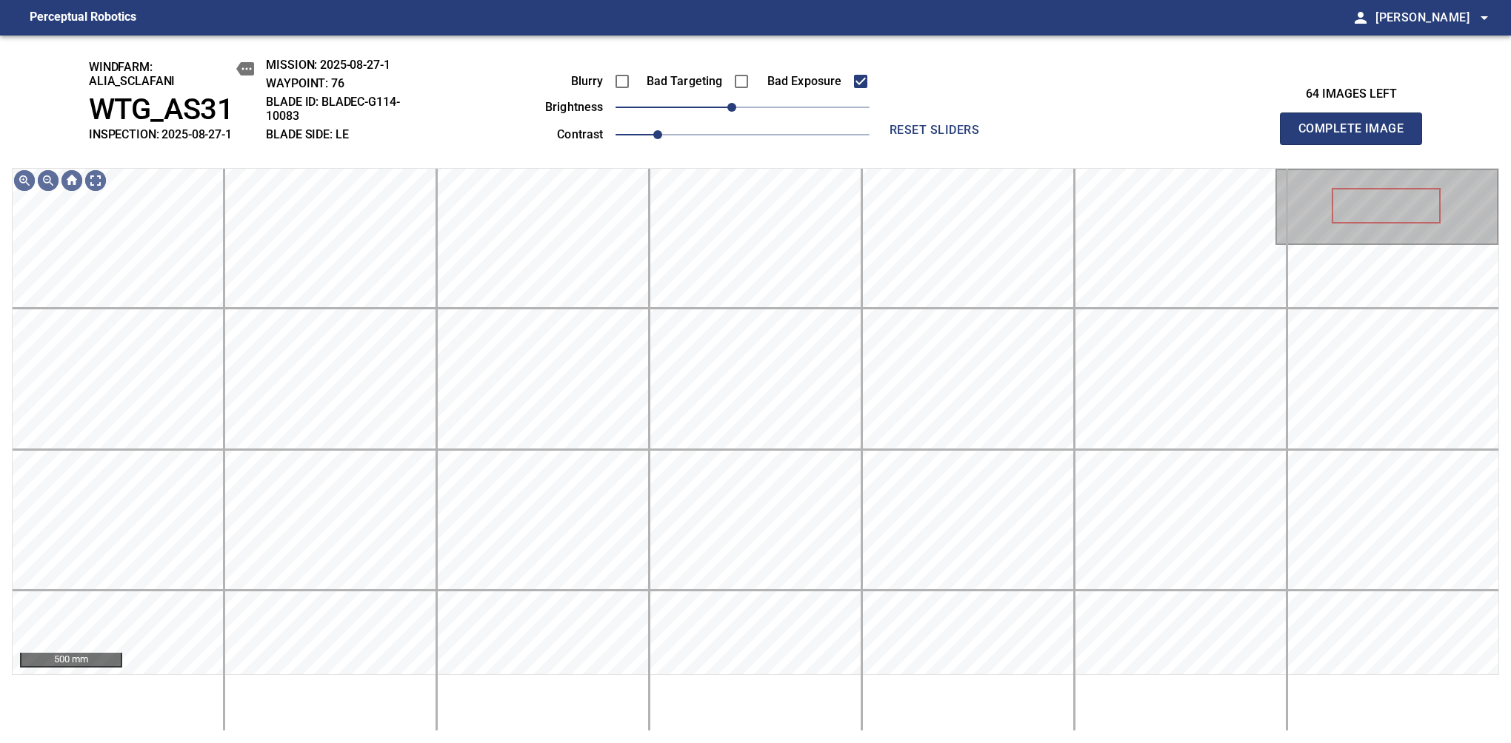
click at [1357, 136] on span "Complete Image" at bounding box center [1351, 128] width 110 height 21
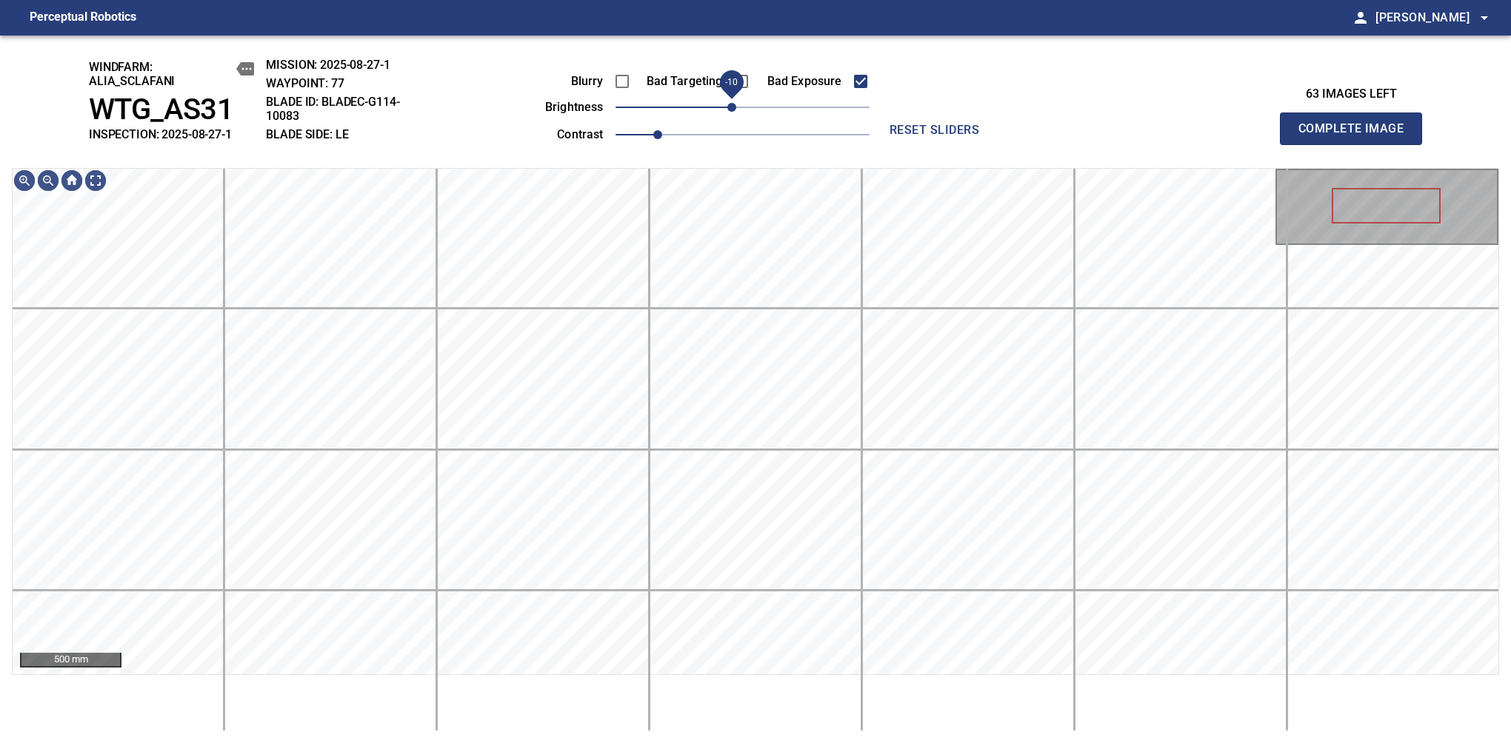
click at [734, 107] on span "-10" at bounding box center [731, 107] width 9 height 9
click at [738, 104] on span "0" at bounding box center [742, 107] width 9 height 9
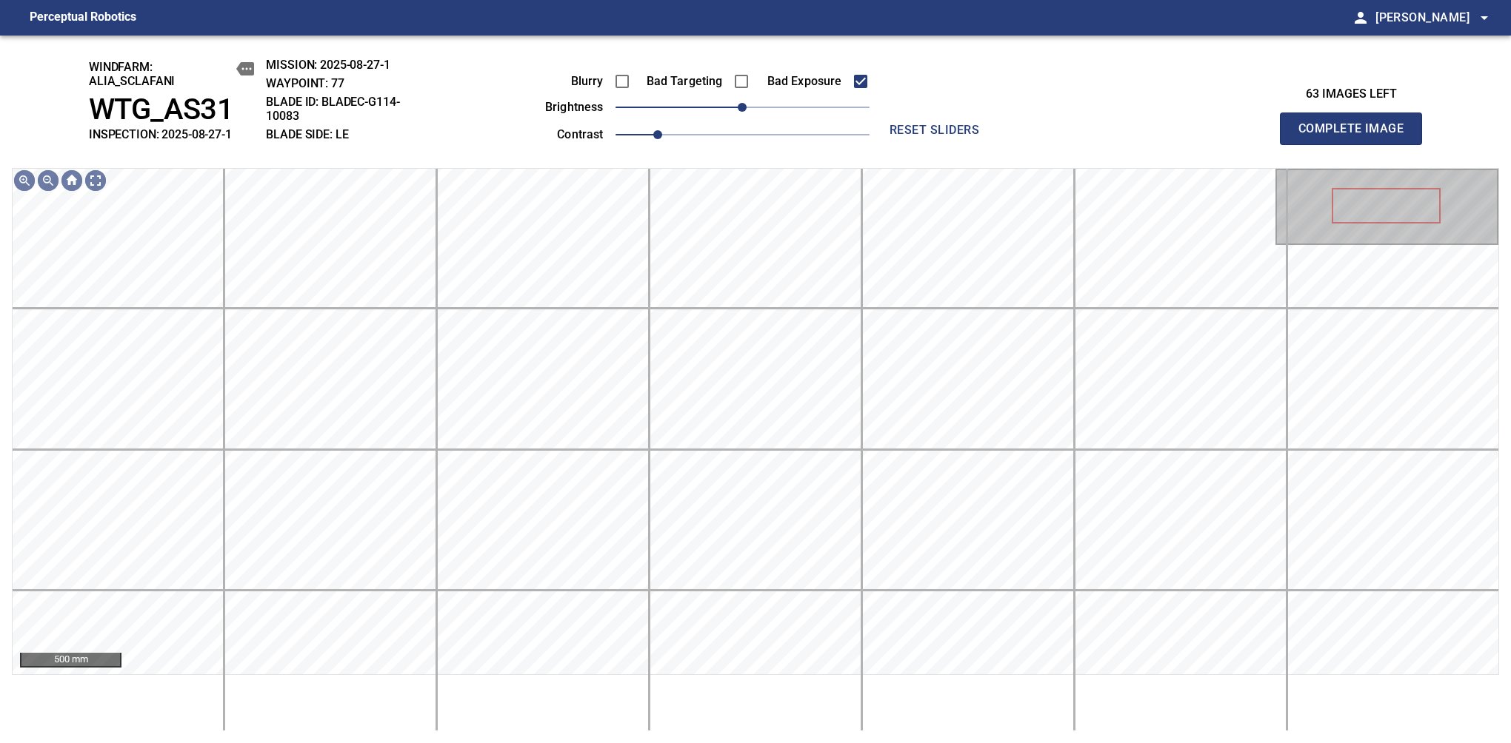
click at [1357, 136] on span "Complete Image" at bounding box center [1351, 128] width 110 height 21
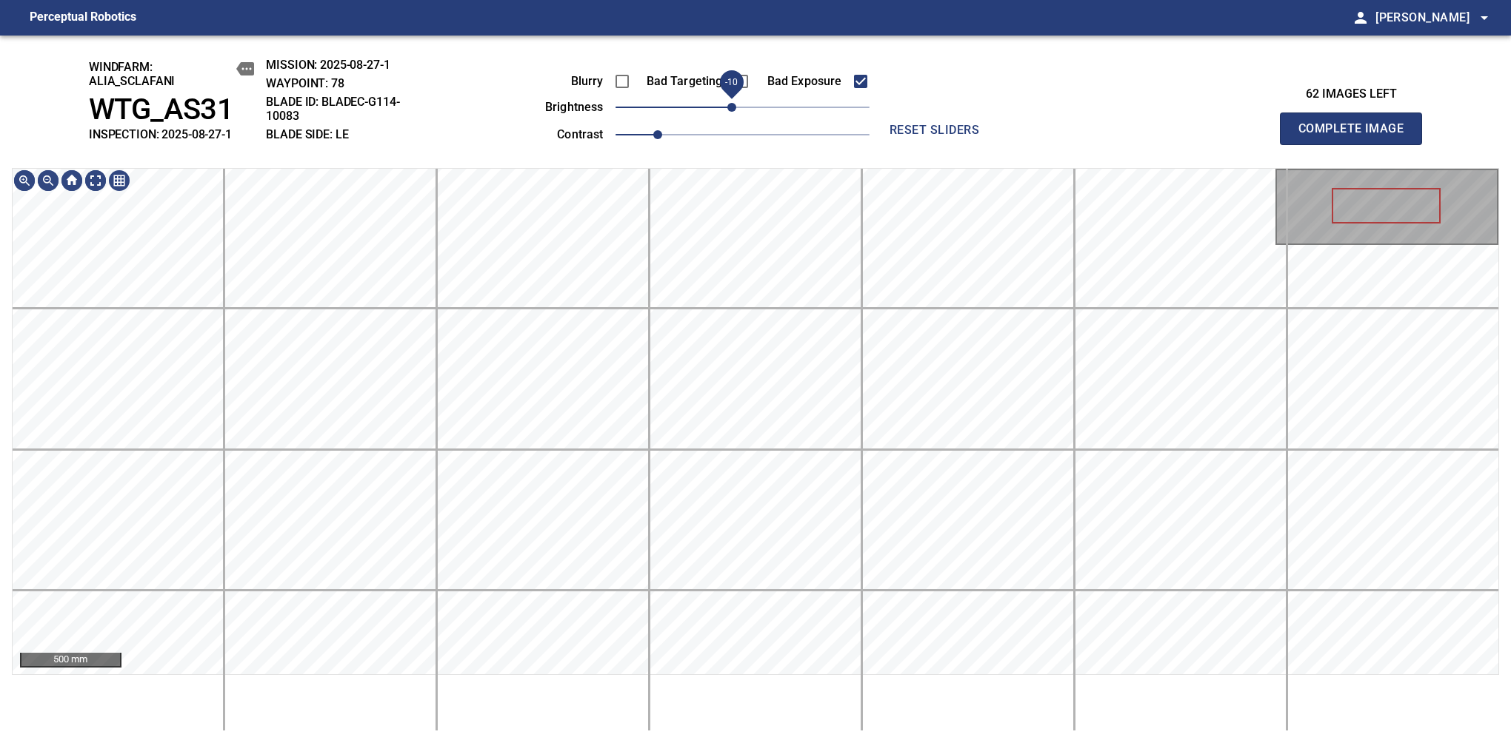
click at [733, 110] on span "-10" at bounding box center [731, 107] width 9 height 9
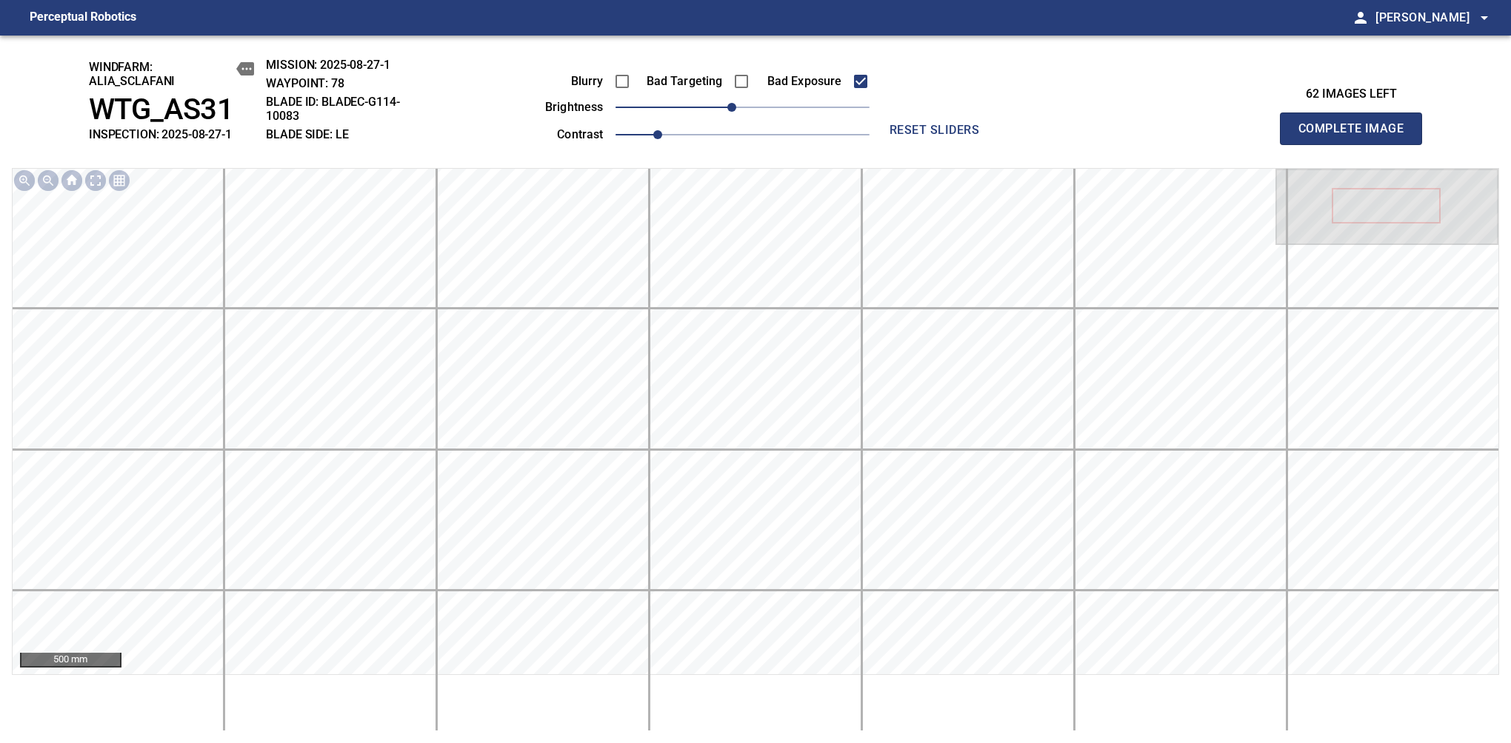
click at [1357, 136] on span "Complete Image" at bounding box center [1351, 128] width 110 height 21
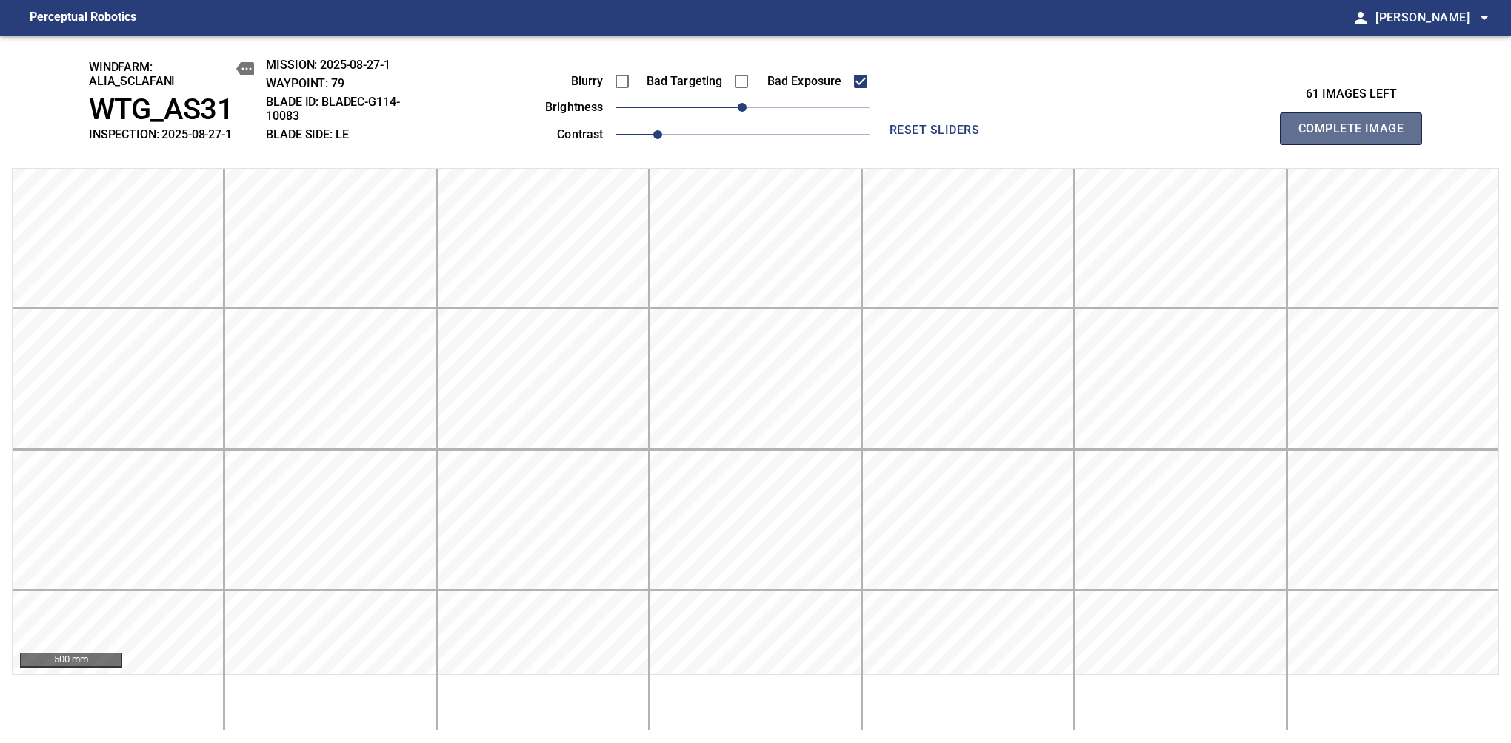
click at [1357, 136] on span "Complete Image" at bounding box center [1351, 128] width 110 height 21
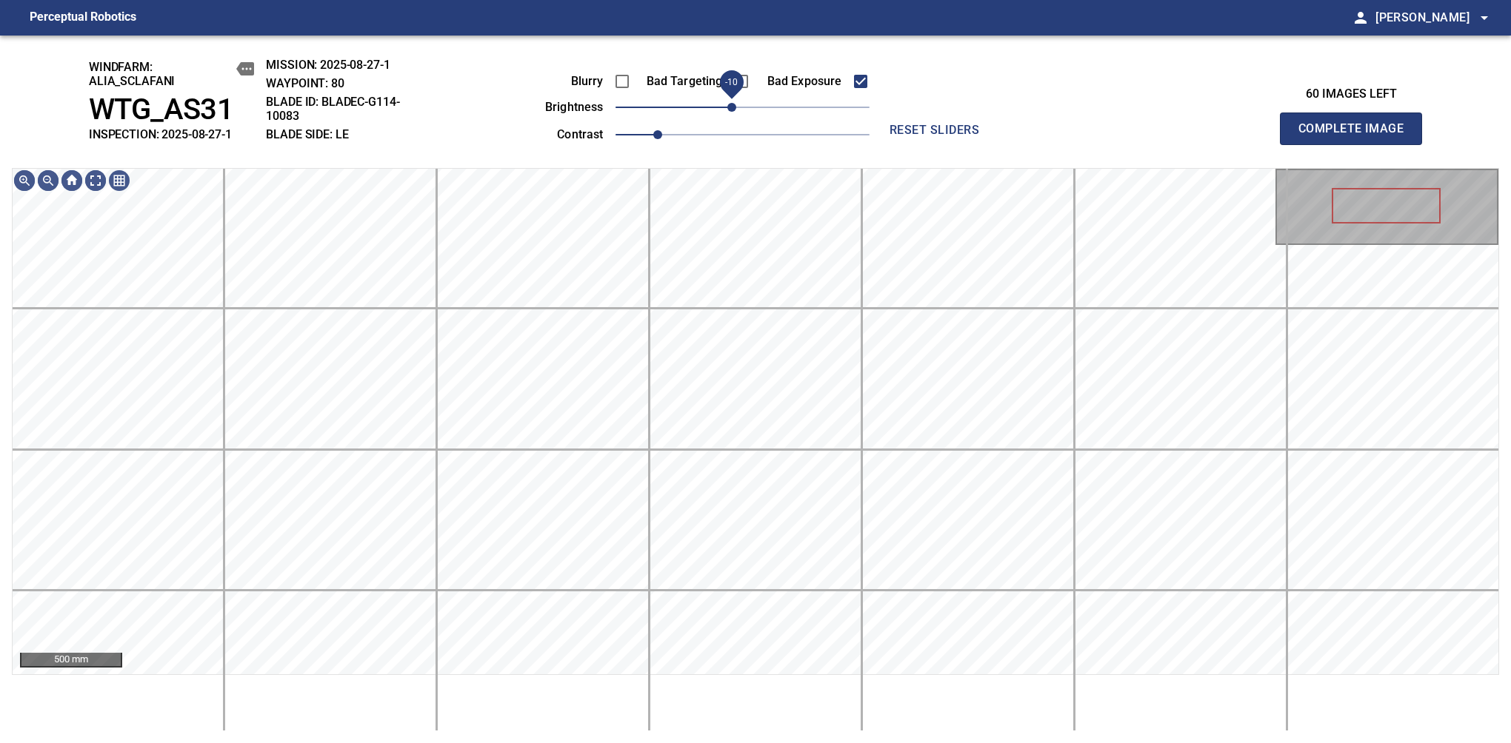
click at [733, 112] on span "-10" at bounding box center [731, 107] width 9 height 9
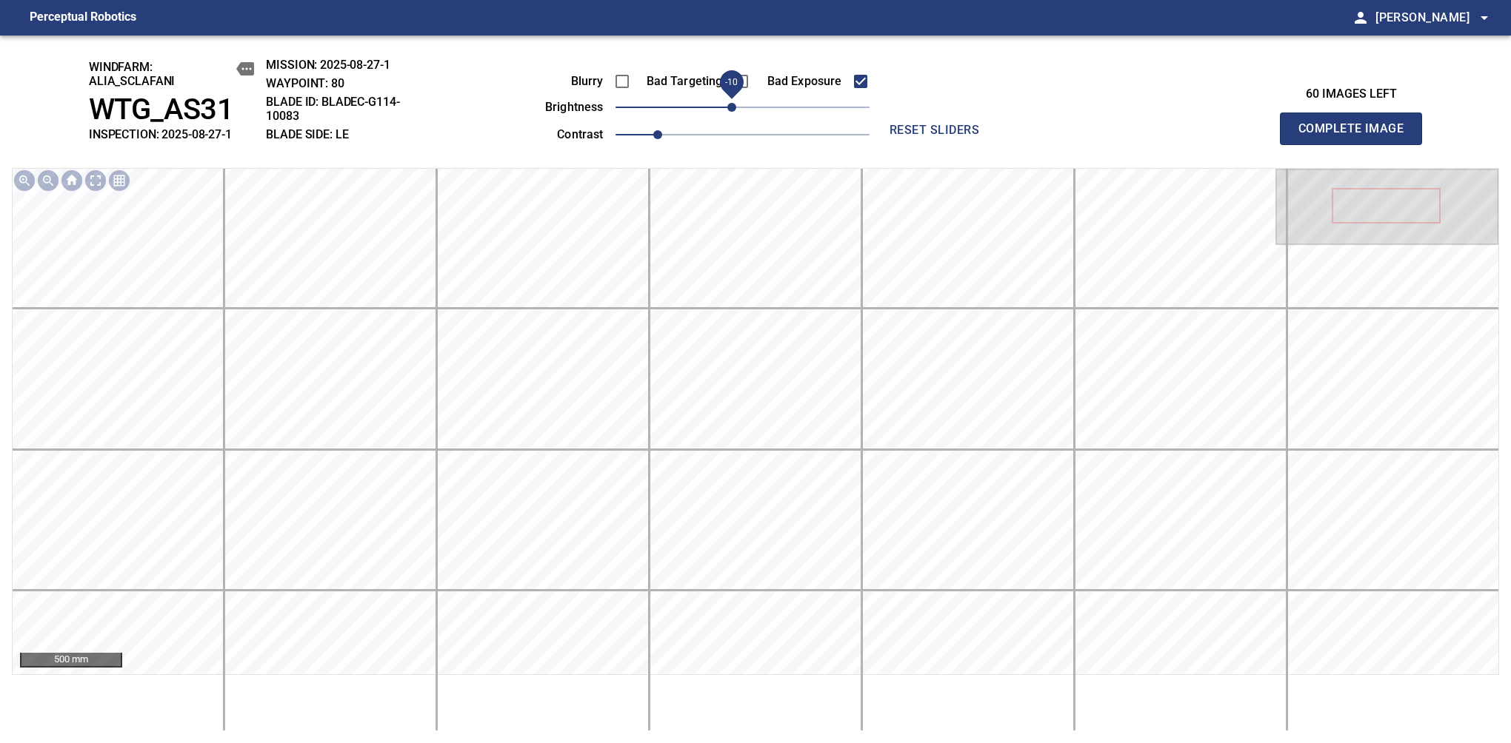
click at [1357, 136] on span "Complete Image" at bounding box center [1351, 128] width 110 height 21
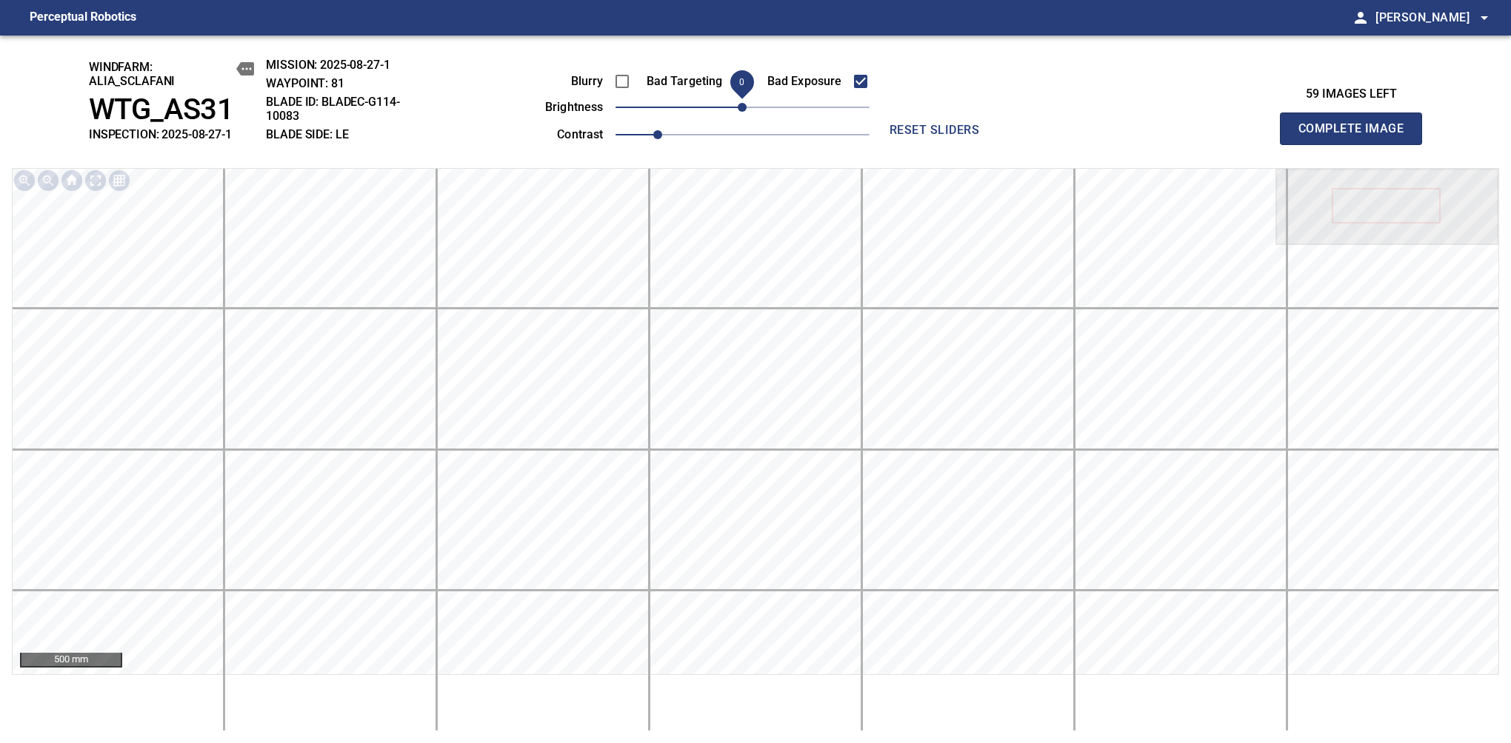
click at [1357, 136] on span "Complete Image" at bounding box center [1351, 128] width 110 height 21
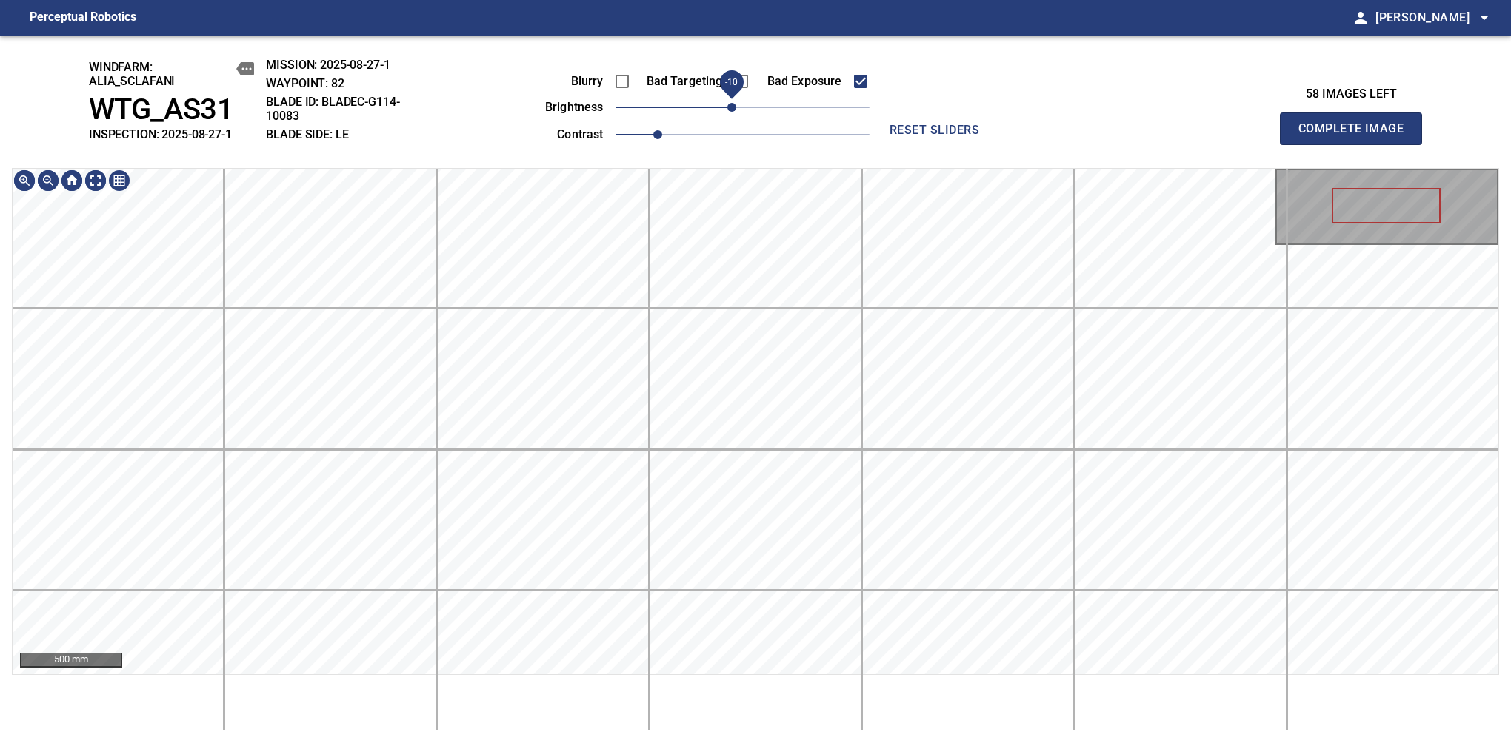
click at [732, 112] on span "-10" at bounding box center [731, 107] width 9 height 9
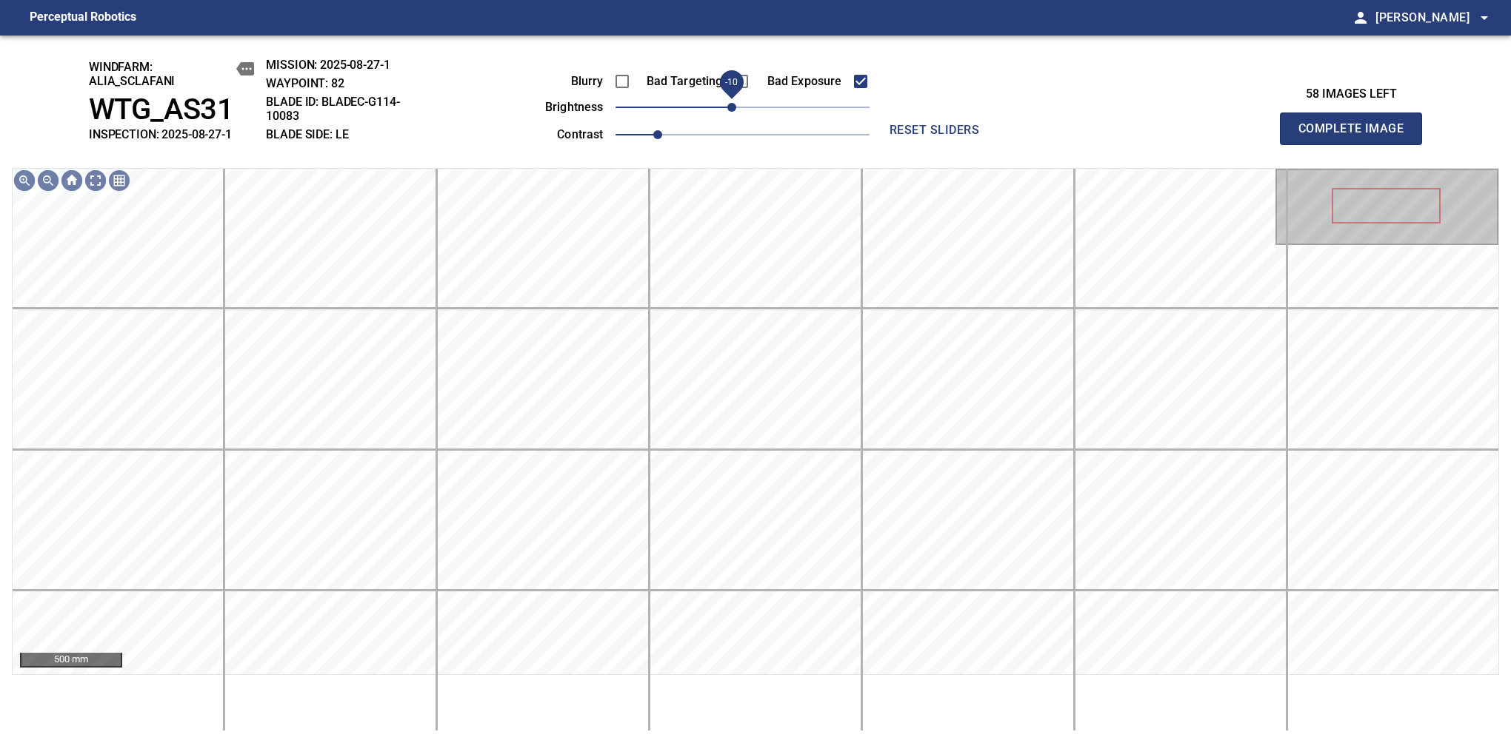
click at [1357, 136] on span "Complete Image" at bounding box center [1351, 128] width 110 height 21
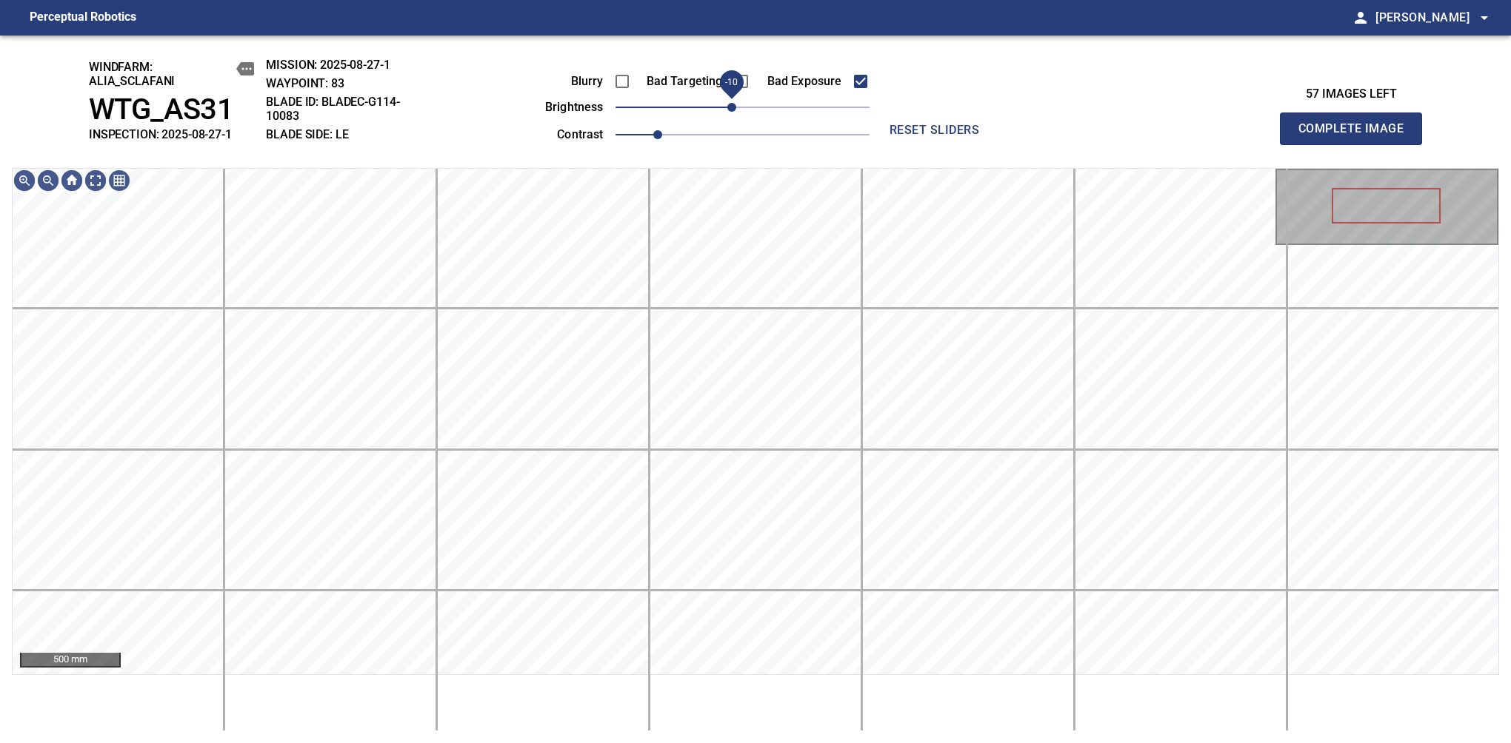
click at [732, 112] on span "-10" at bounding box center [731, 107] width 9 height 9
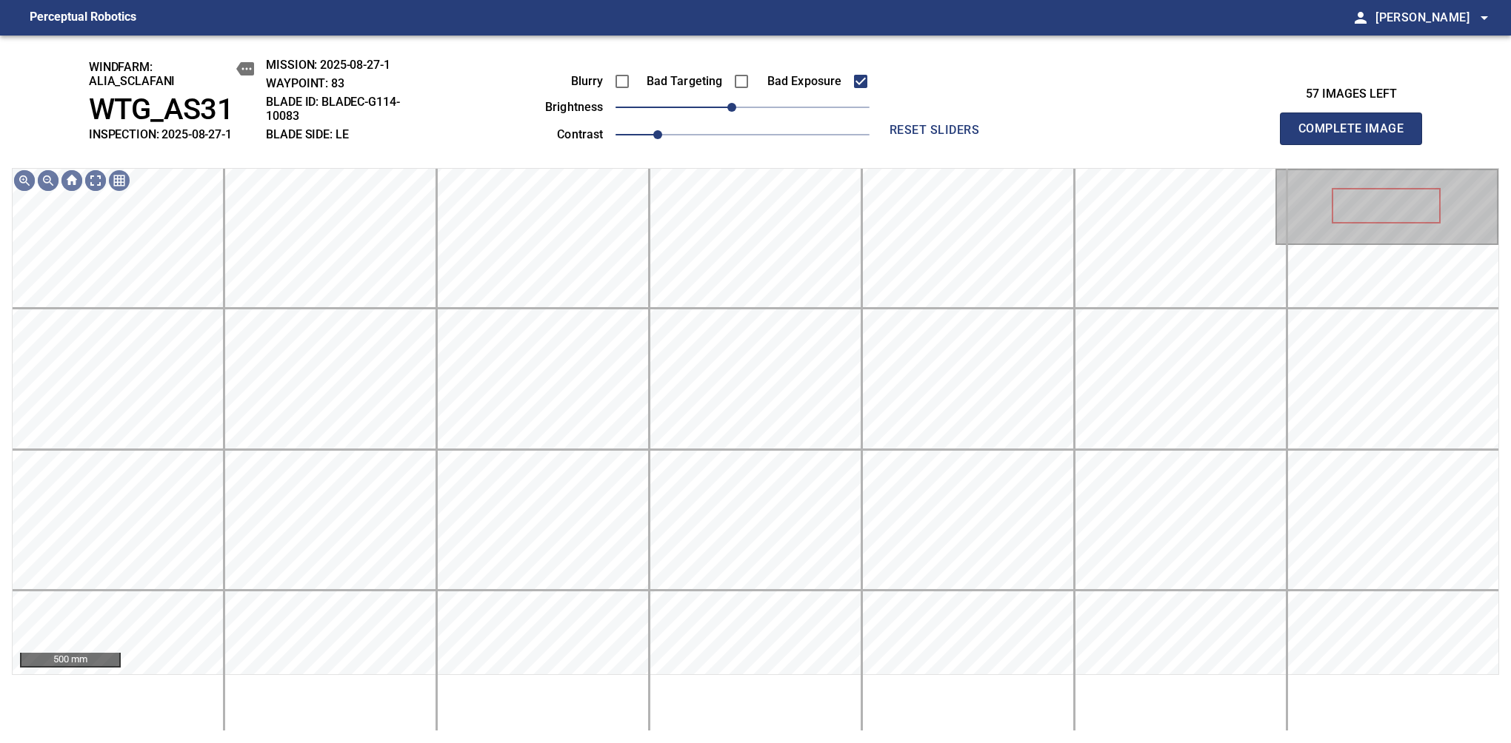
click at [1357, 136] on span "Complete Image" at bounding box center [1351, 128] width 110 height 21
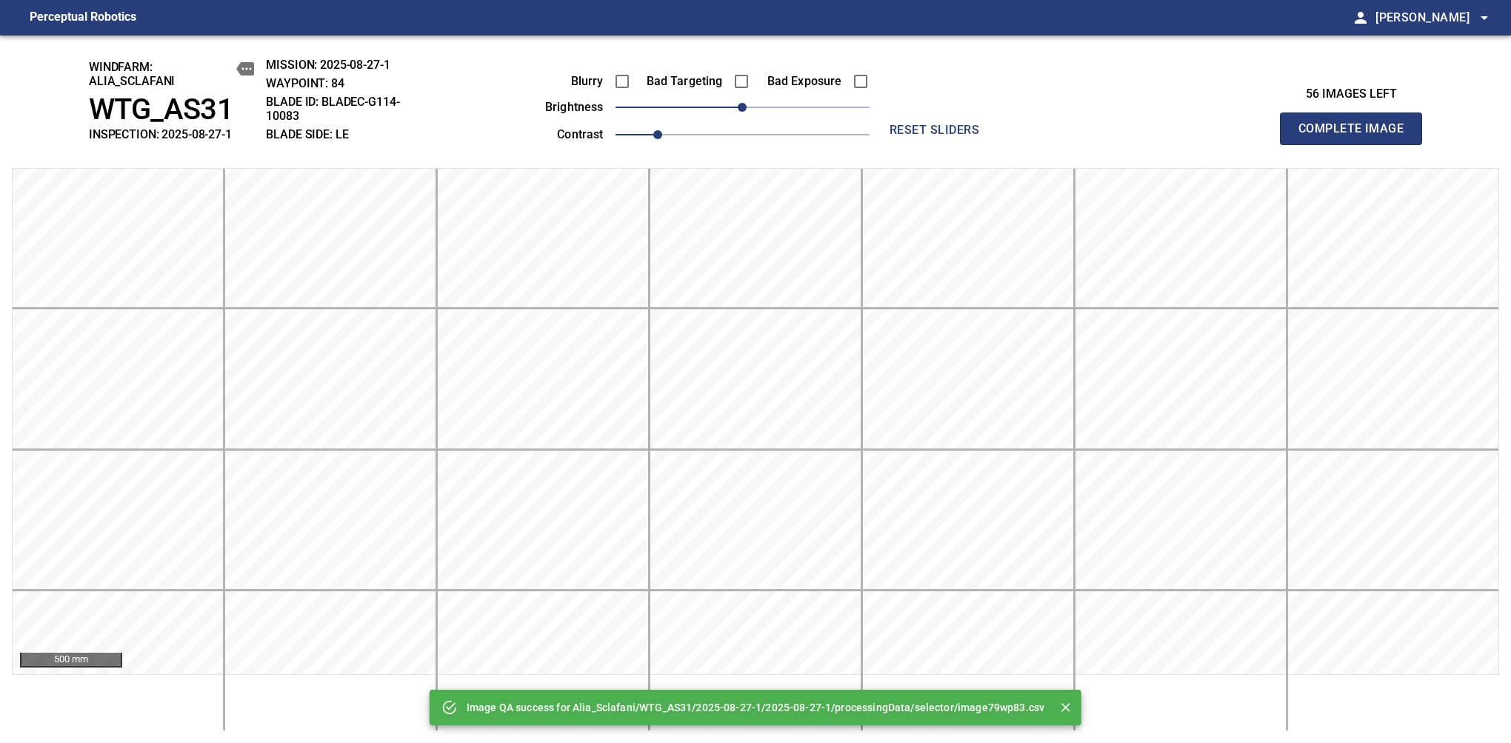
click at [1357, 136] on span "Complete Image" at bounding box center [1351, 128] width 110 height 21
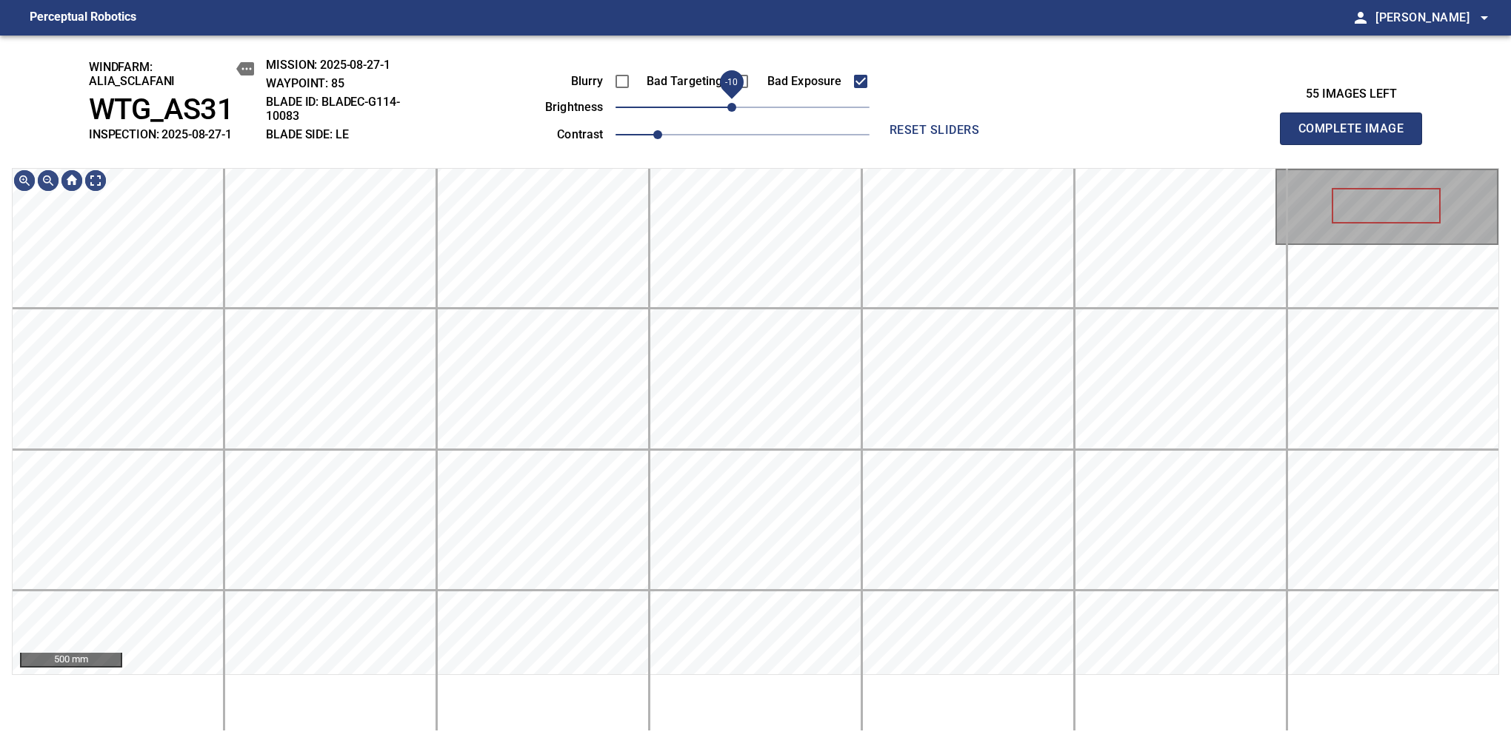
drag, startPoint x: 742, startPoint y: 104, endPoint x: 732, endPoint y: 106, distance: 10.6
click at [732, 106] on span "-10" at bounding box center [731, 107] width 9 height 9
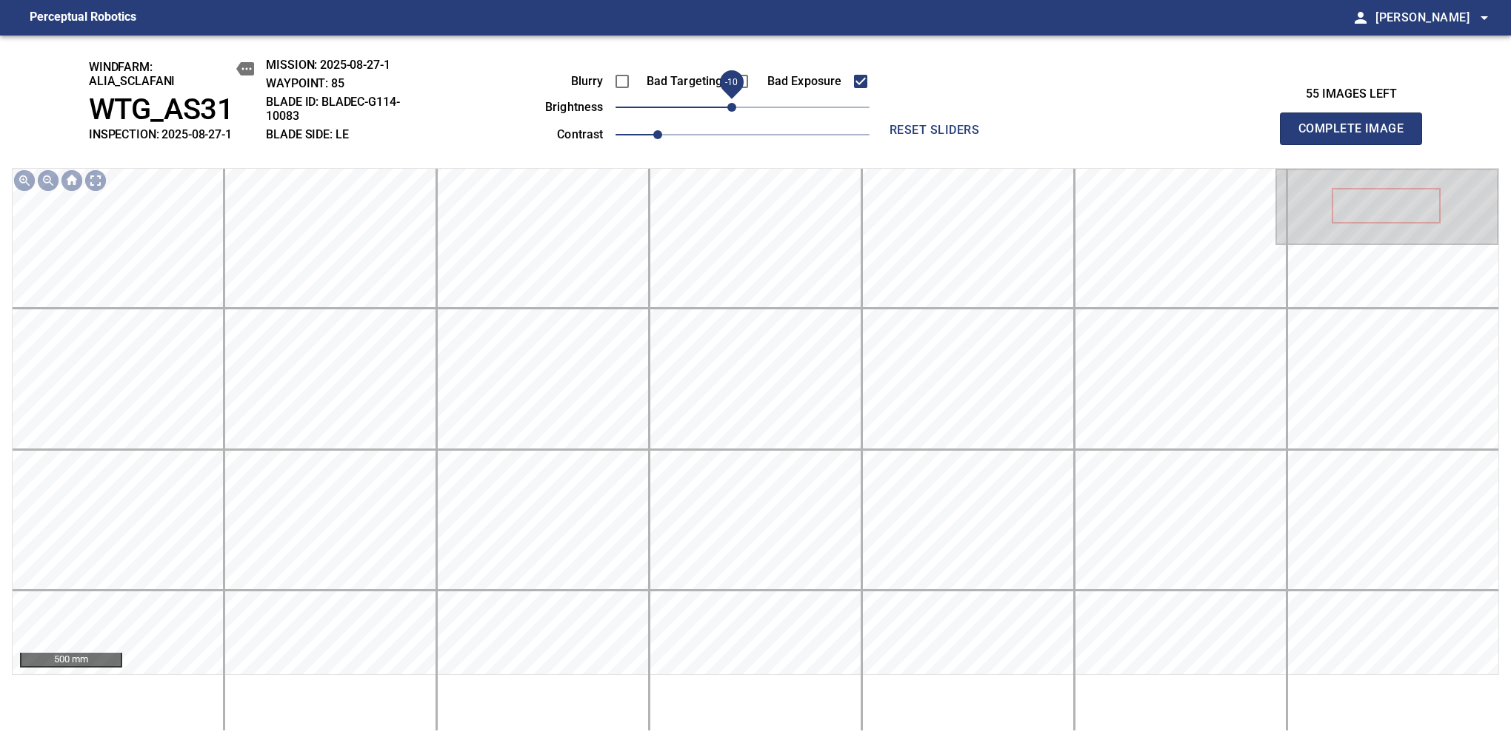
click at [1357, 136] on span "Complete Image" at bounding box center [1351, 128] width 110 height 21
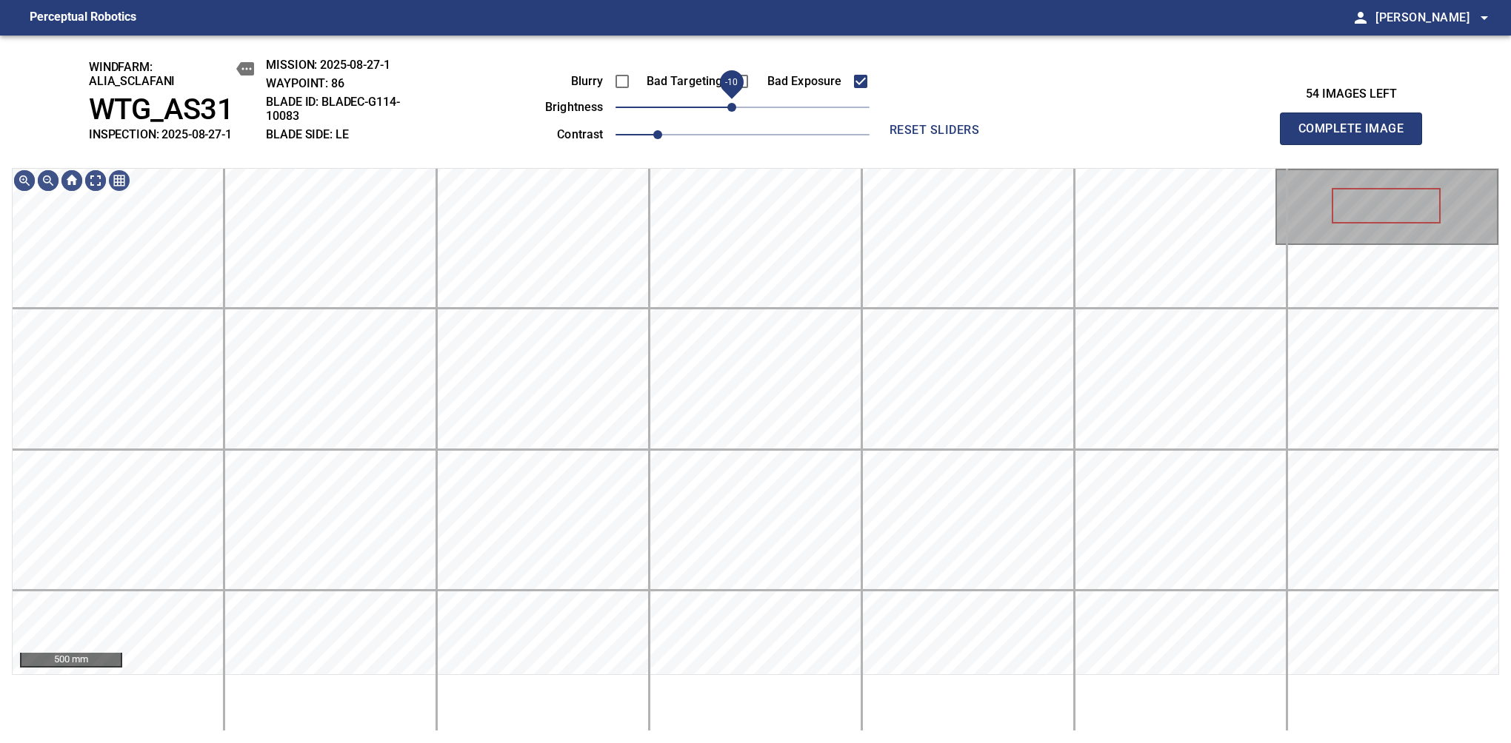
click at [732, 110] on span "-10" at bounding box center [731, 107] width 9 height 9
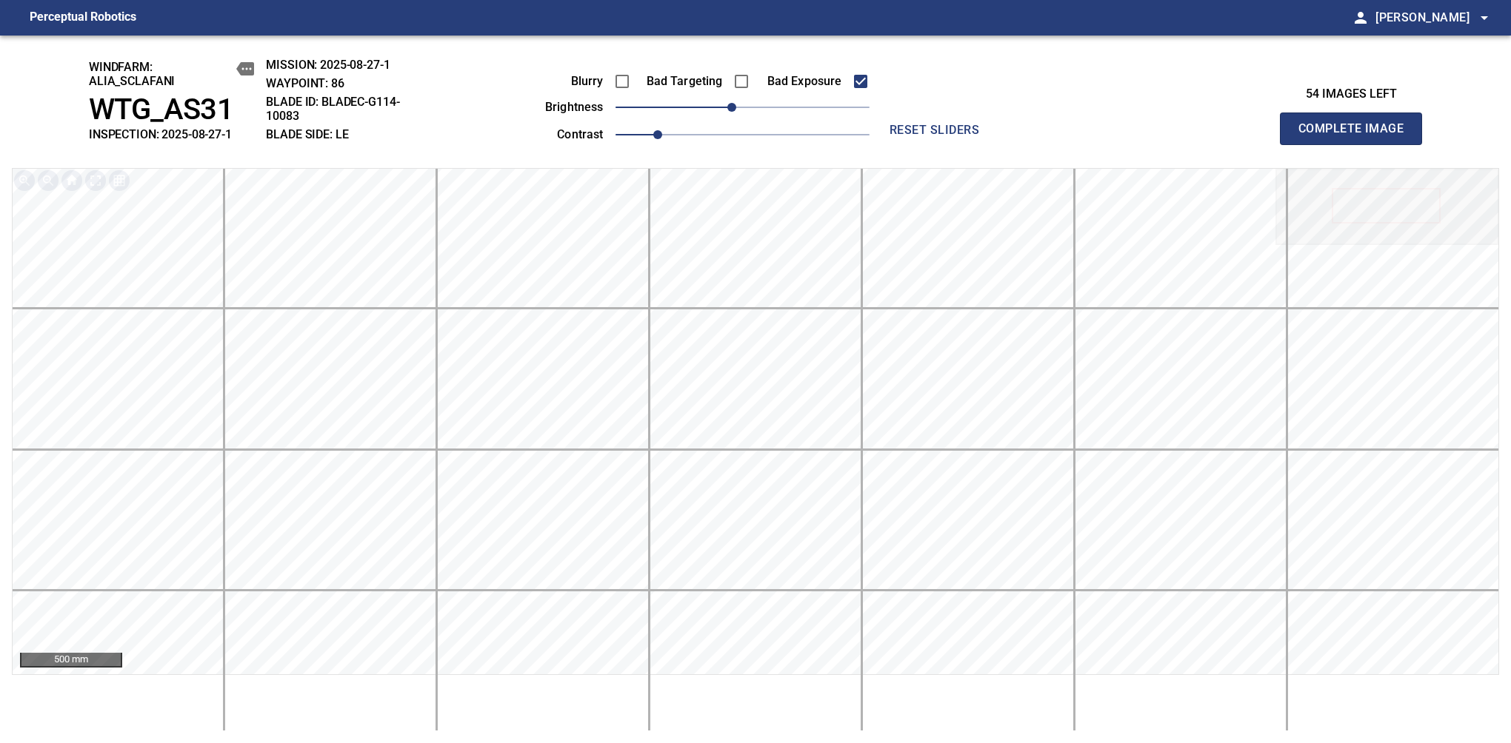
click at [1357, 136] on span "Complete Image" at bounding box center [1351, 128] width 110 height 21
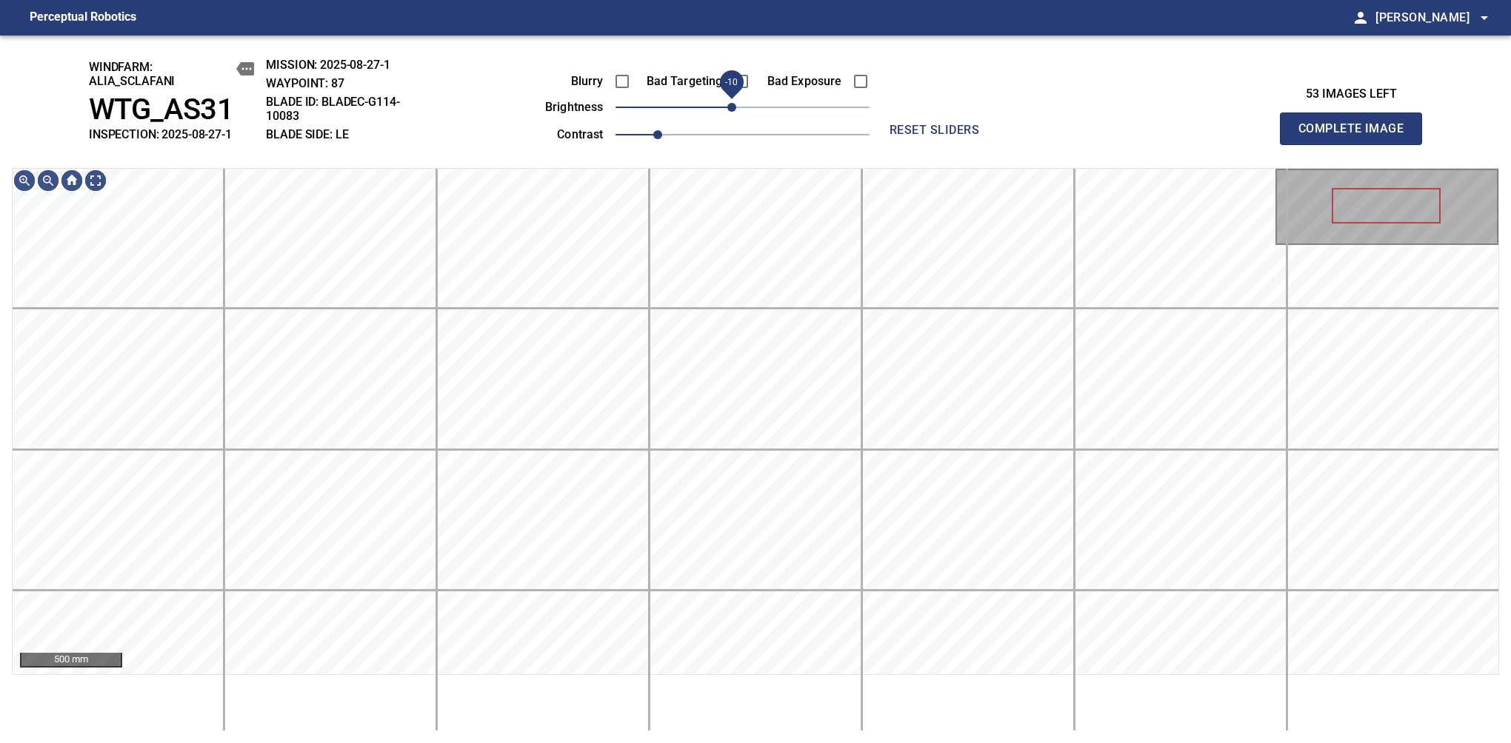
drag, startPoint x: 743, startPoint y: 106, endPoint x: 732, endPoint y: 106, distance: 11.1
click at [732, 106] on span "-10" at bounding box center [731, 107] width 9 height 9
click at [1357, 136] on span "Complete Image" at bounding box center [1351, 128] width 110 height 21
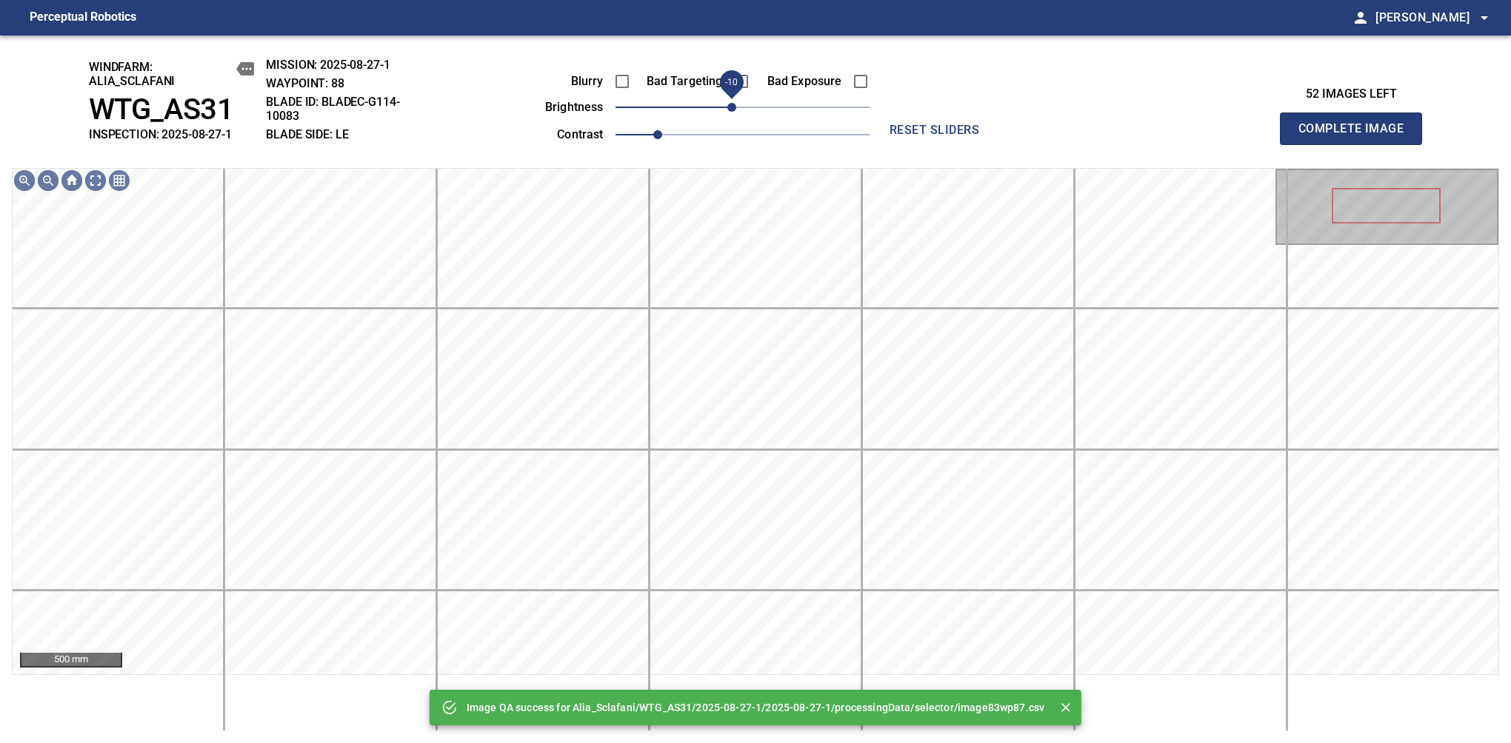
drag, startPoint x: 740, startPoint y: 110, endPoint x: 729, endPoint y: 118, distance: 13.2
click at [729, 112] on span "-10" at bounding box center [731, 107] width 9 height 9
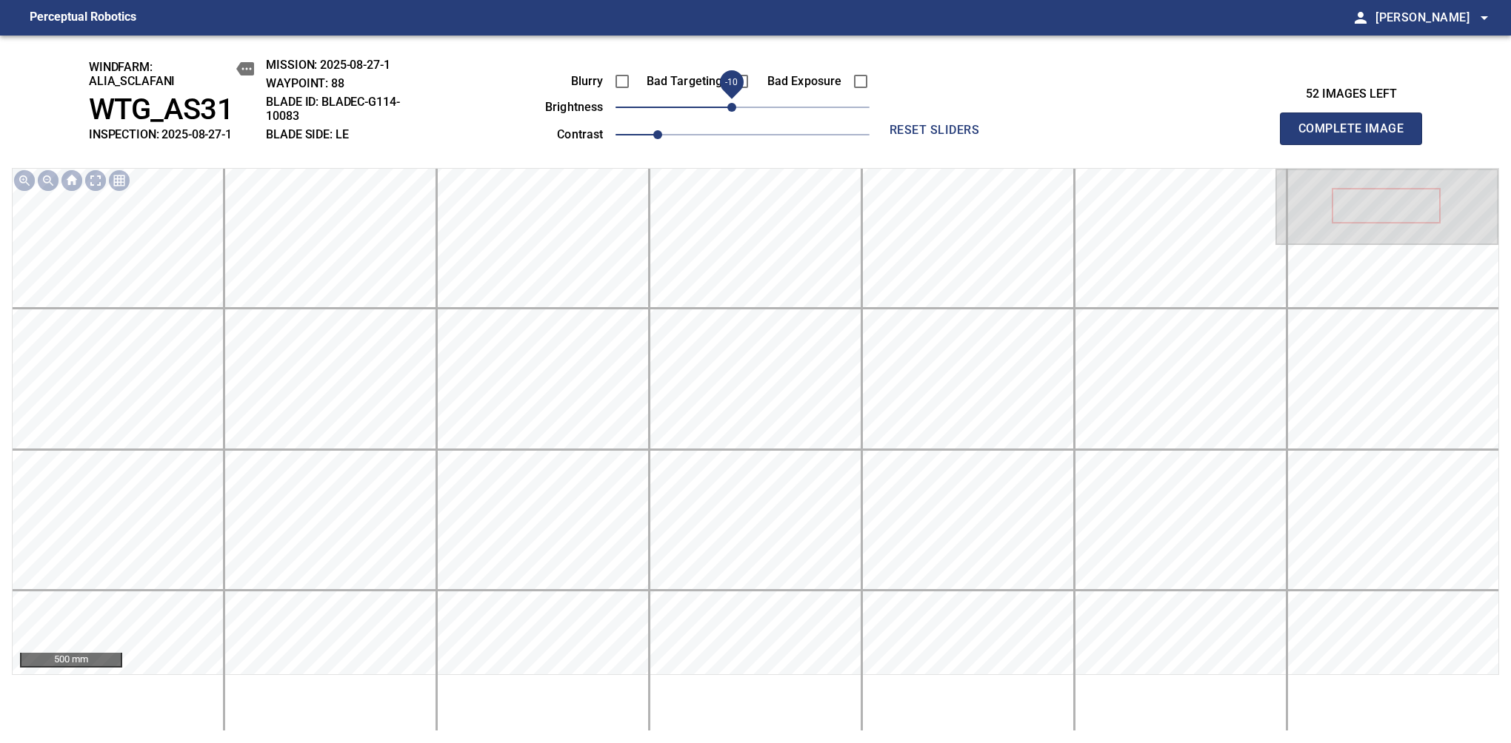
click at [1357, 136] on span "Complete Image" at bounding box center [1351, 128] width 110 height 21
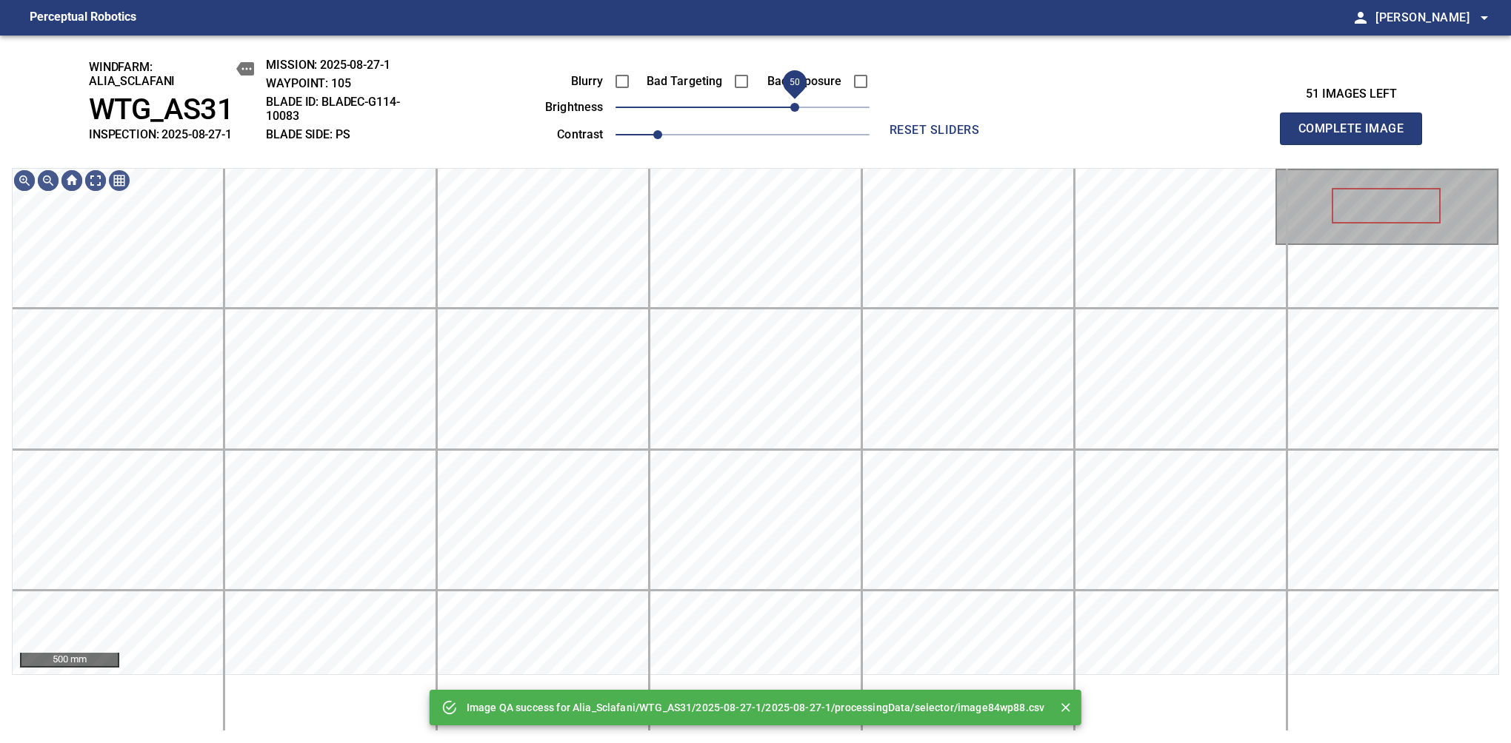
drag, startPoint x: 766, startPoint y: 110, endPoint x: 794, endPoint y: 108, distance: 28.2
click at [794, 108] on span "50" at bounding box center [794, 107] width 9 height 9
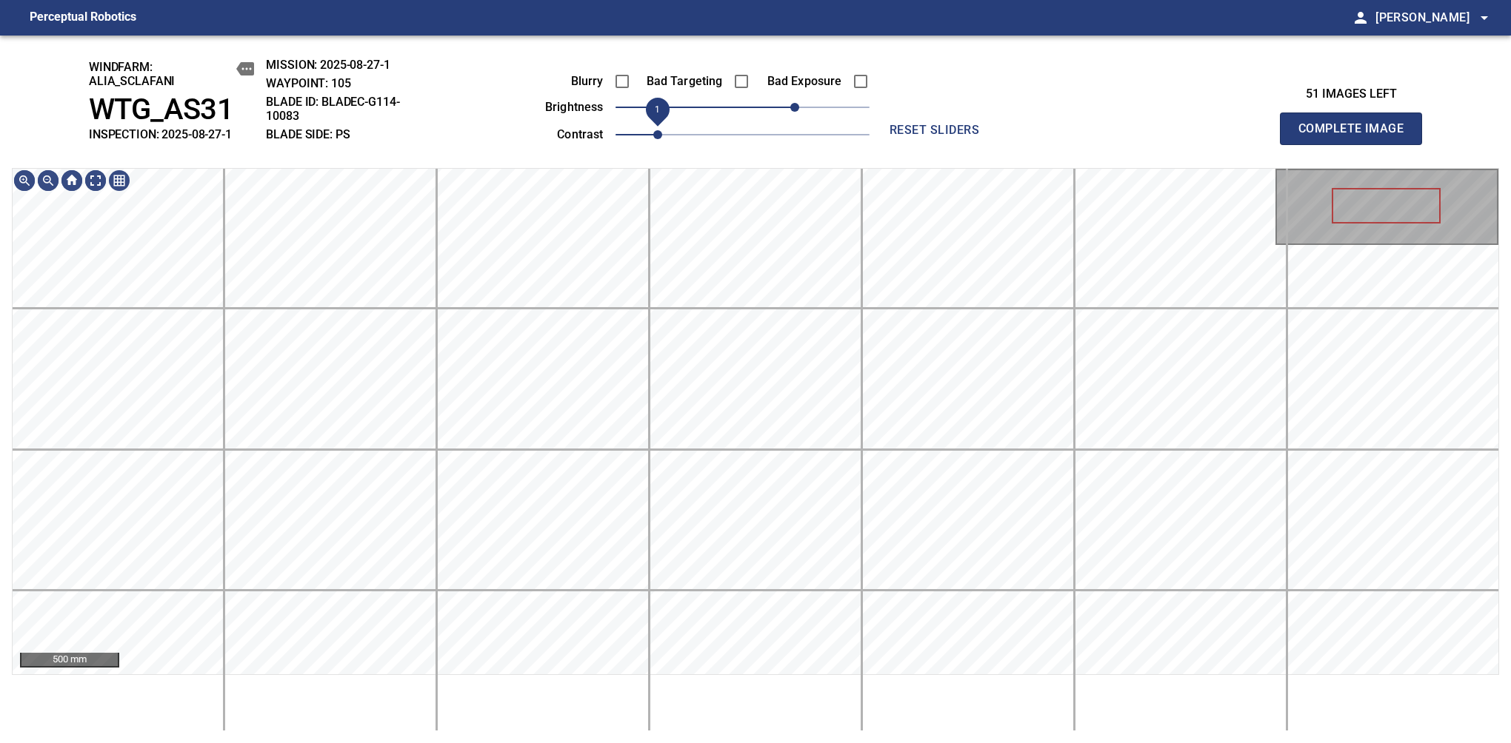
drag, startPoint x: 675, startPoint y: 141, endPoint x: 665, endPoint y: 139, distance: 10.6
click at [662, 139] on span "1" at bounding box center [657, 134] width 9 height 9
drag, startPoint x: 792, startPoint y: 110, endPoint x: 802, endPoint y: 103, distance: 12.7
click at [802, 103] on span "60" at bounding box center [805, 107] width 9 height 9
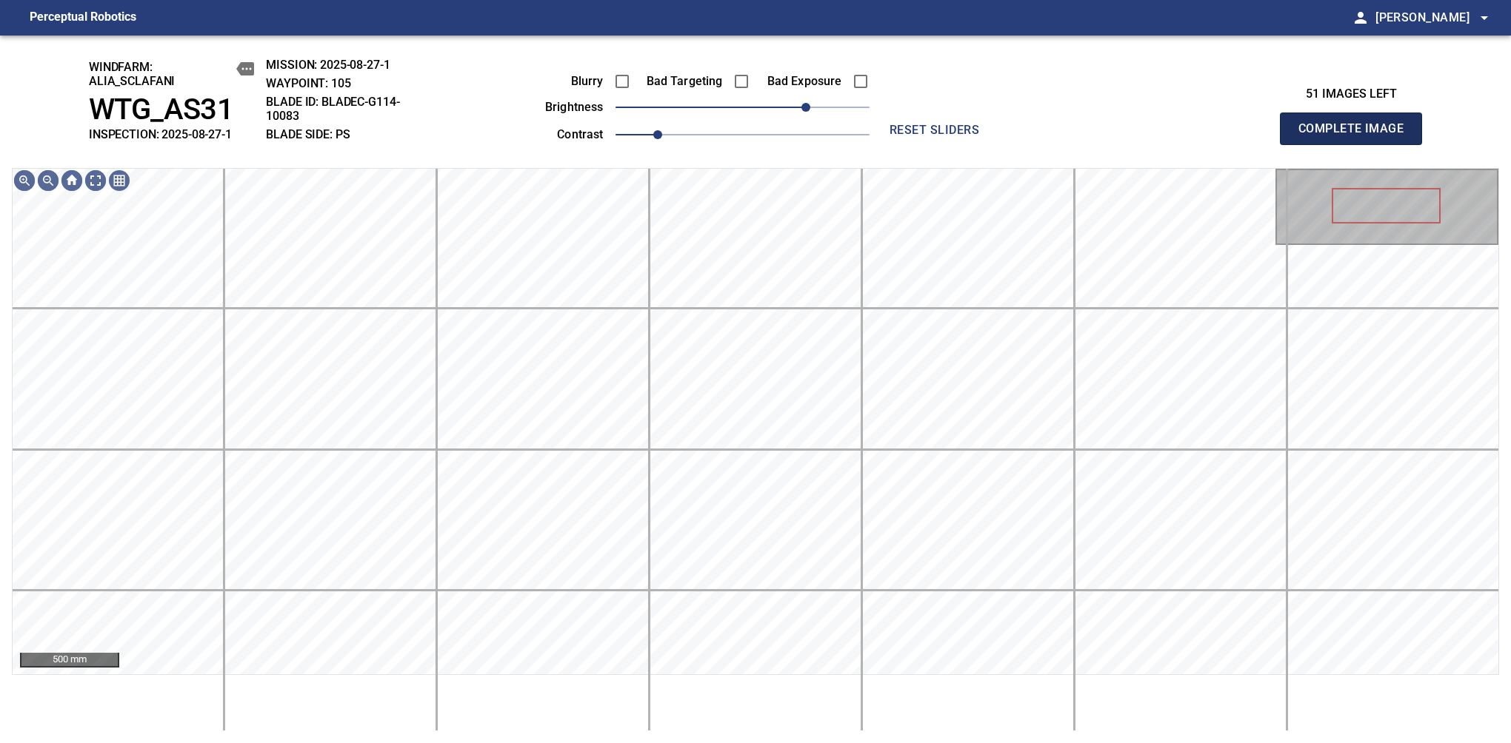
click at [1357, 136] on span "Complete Image" at bounding box center [1351, 128] width 110 height 21
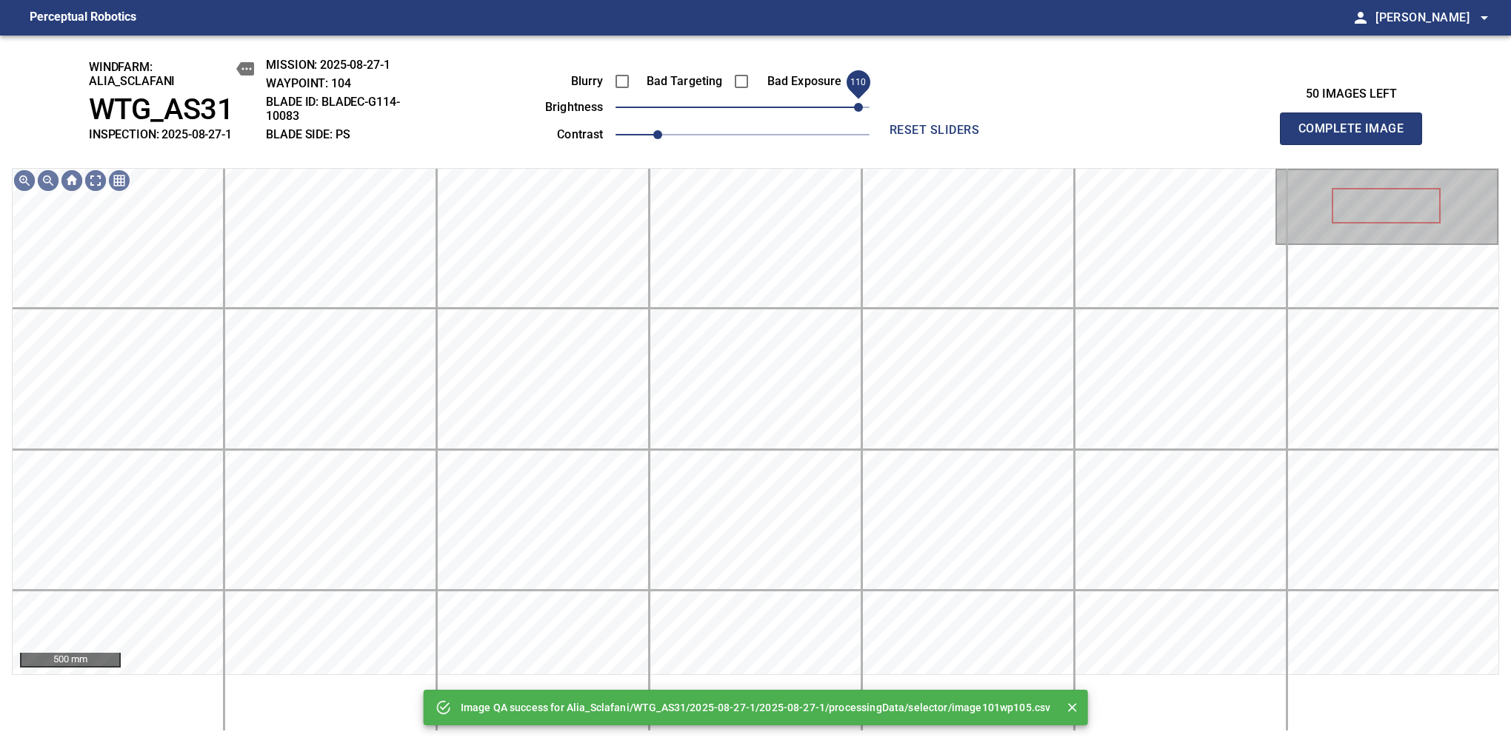
drag, startPoint x: 802, startPoint y: 103, endPoint x: 861, endPoint y: 85, distance: 61.8
click at [861, 97] on span "110" at bounding box center [742, 107] width 254 height 21
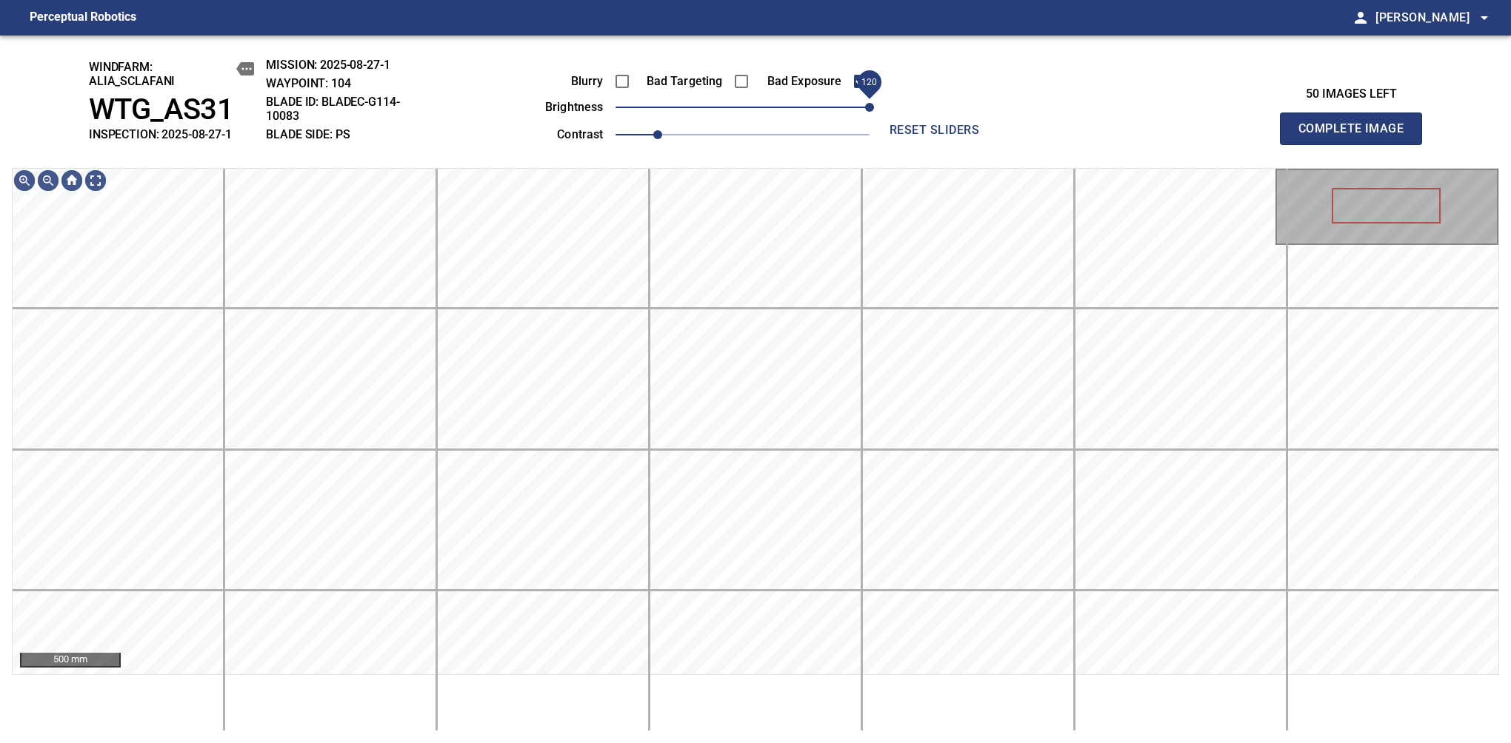
drag, startPoint x: 859, startPoint y: 116, endPoint x: 869, endPoint y: 113, distance: 9.9
click at [869, 112] on span "120" at bounding box center [869, 107] width 9 height 9
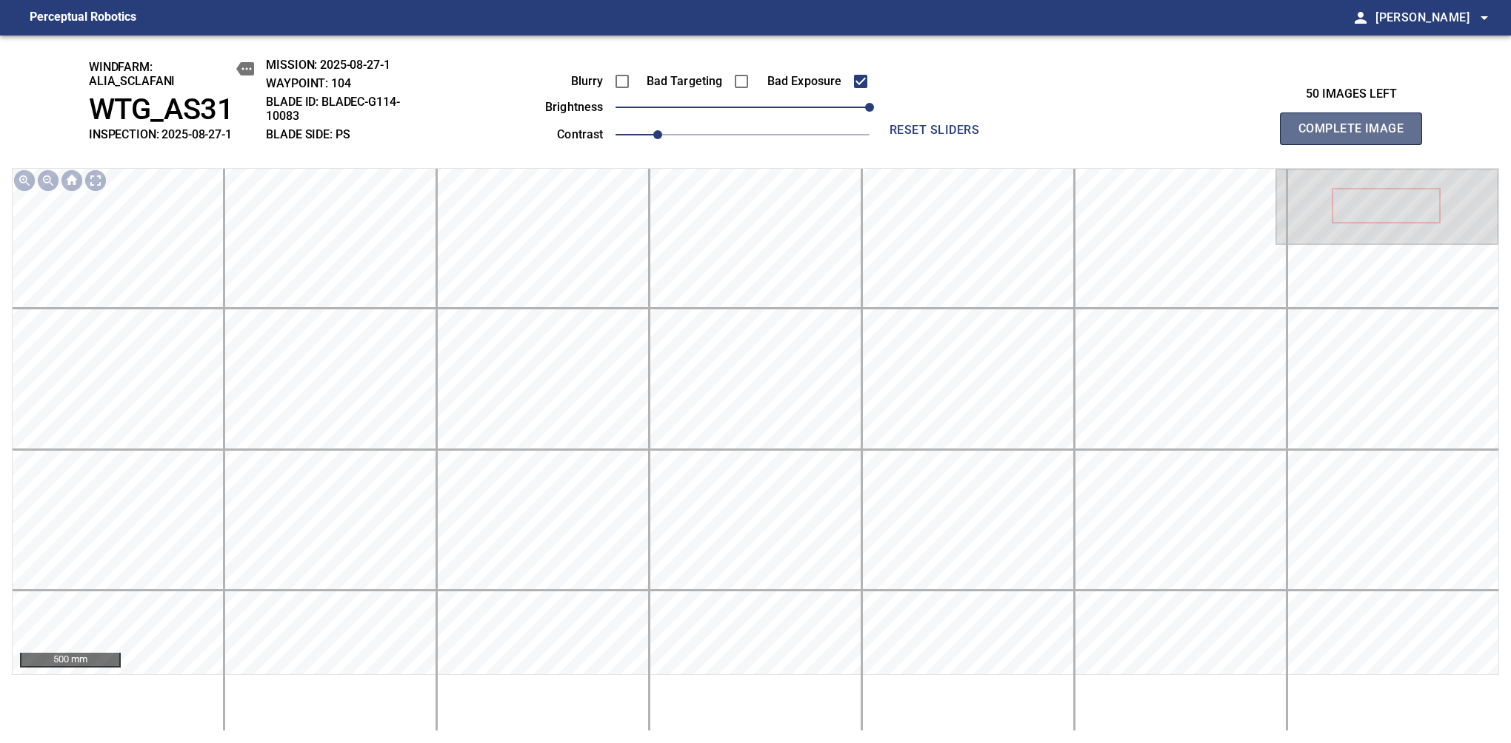
click at [1357, 136] on span "Complete Image" at bounding box center [1351, 128] width 110 height 21
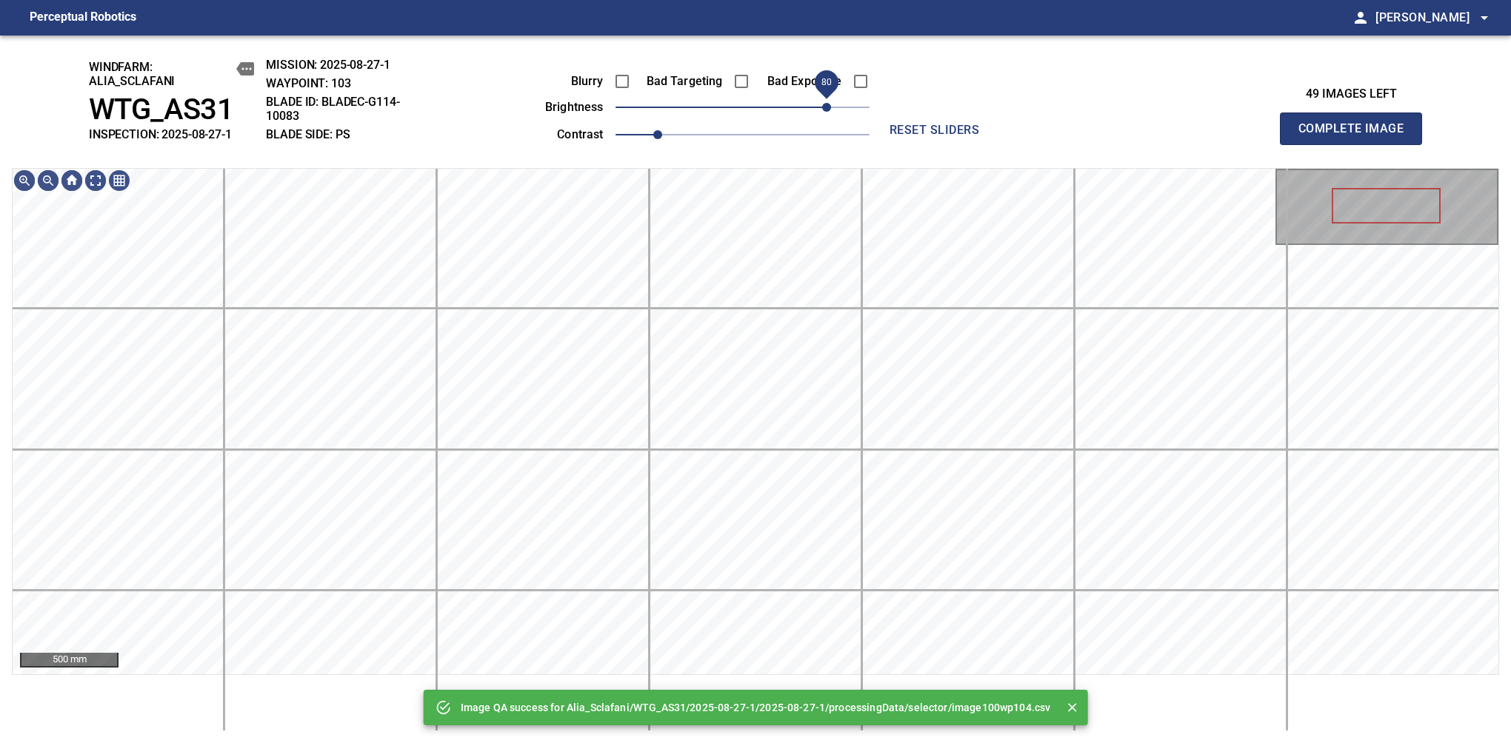
drag, startPoint x: 770, startPoint y: 109, endPoint x: 830, endPoint y: 101, distance: 60.5
click at [830, 101] on span "80" at bounding box center [742, 107] width 254 height 21
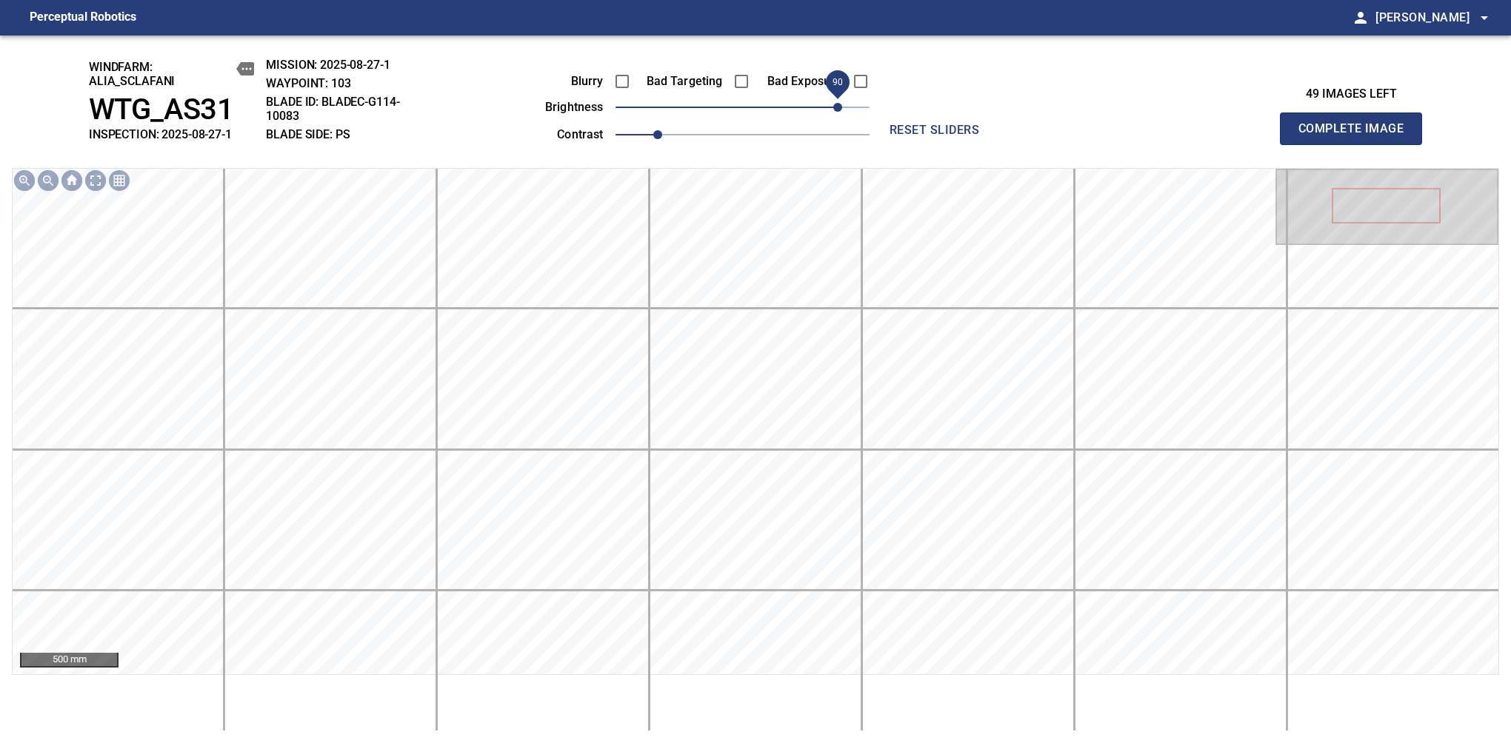
click at [835, 106] on span "90" at bounding box center [837, 107] width 9 height 9
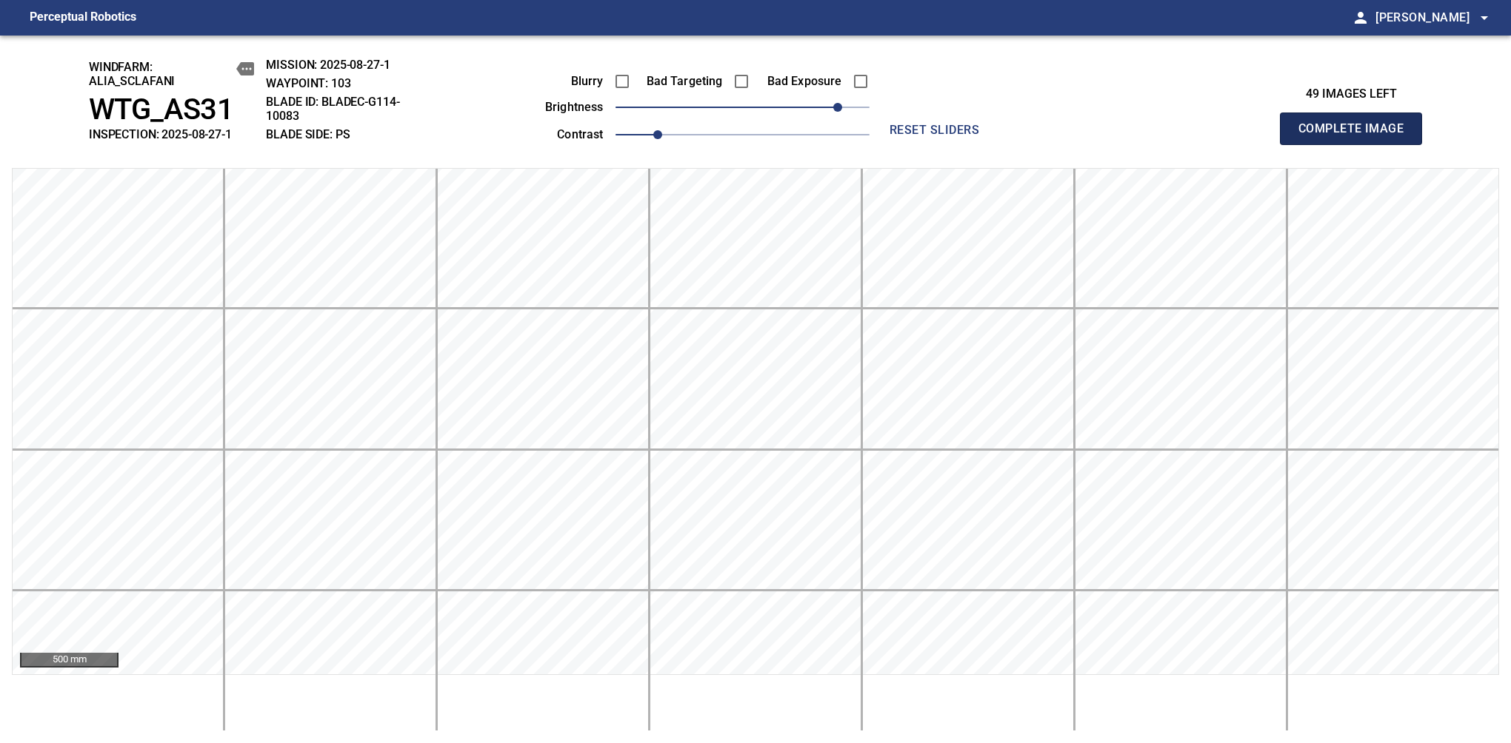
click at [1357, 136] on span "Complete Image" at bounding box center [1351, 128] width 110 height 21
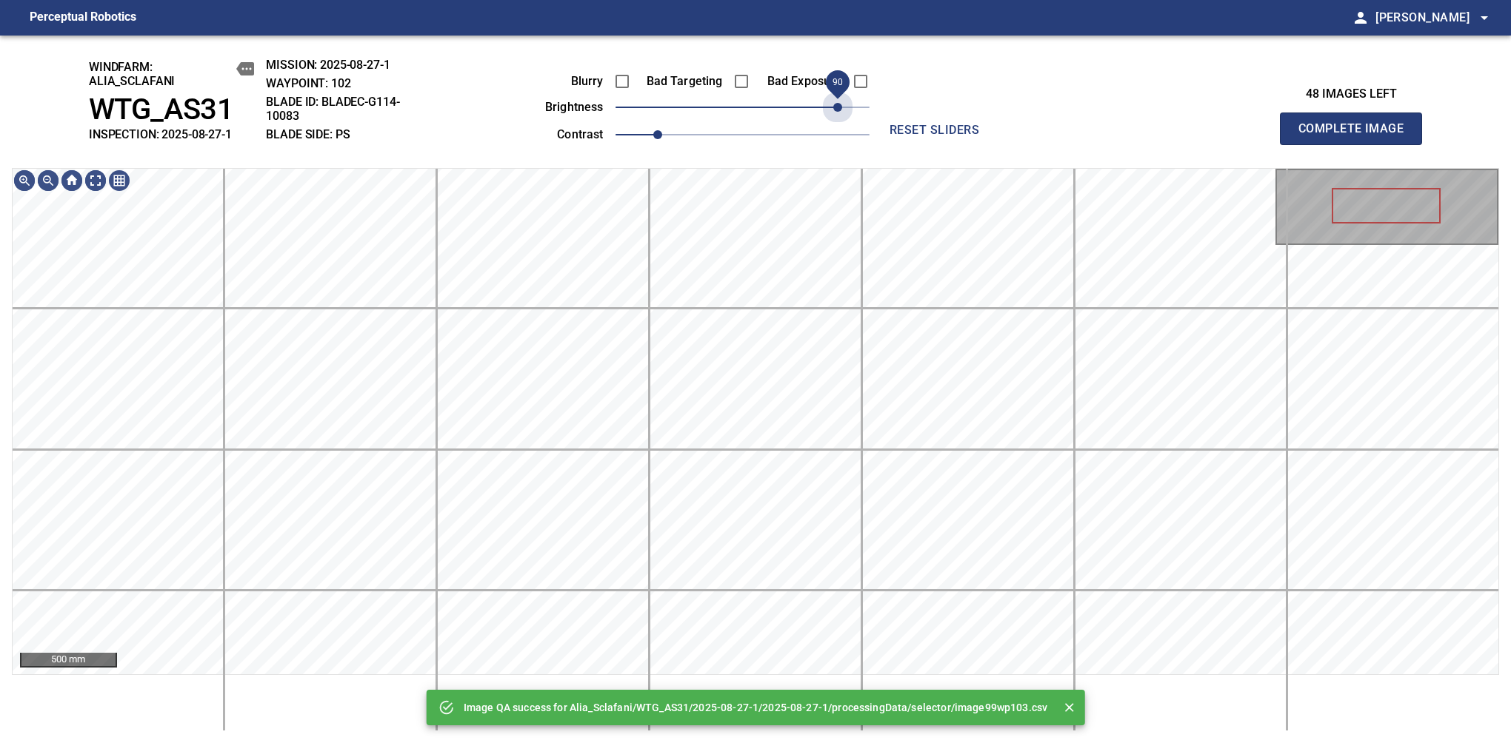
click at [835, 106] on span "90" at bounding box center [742, 107] width 254 height 21
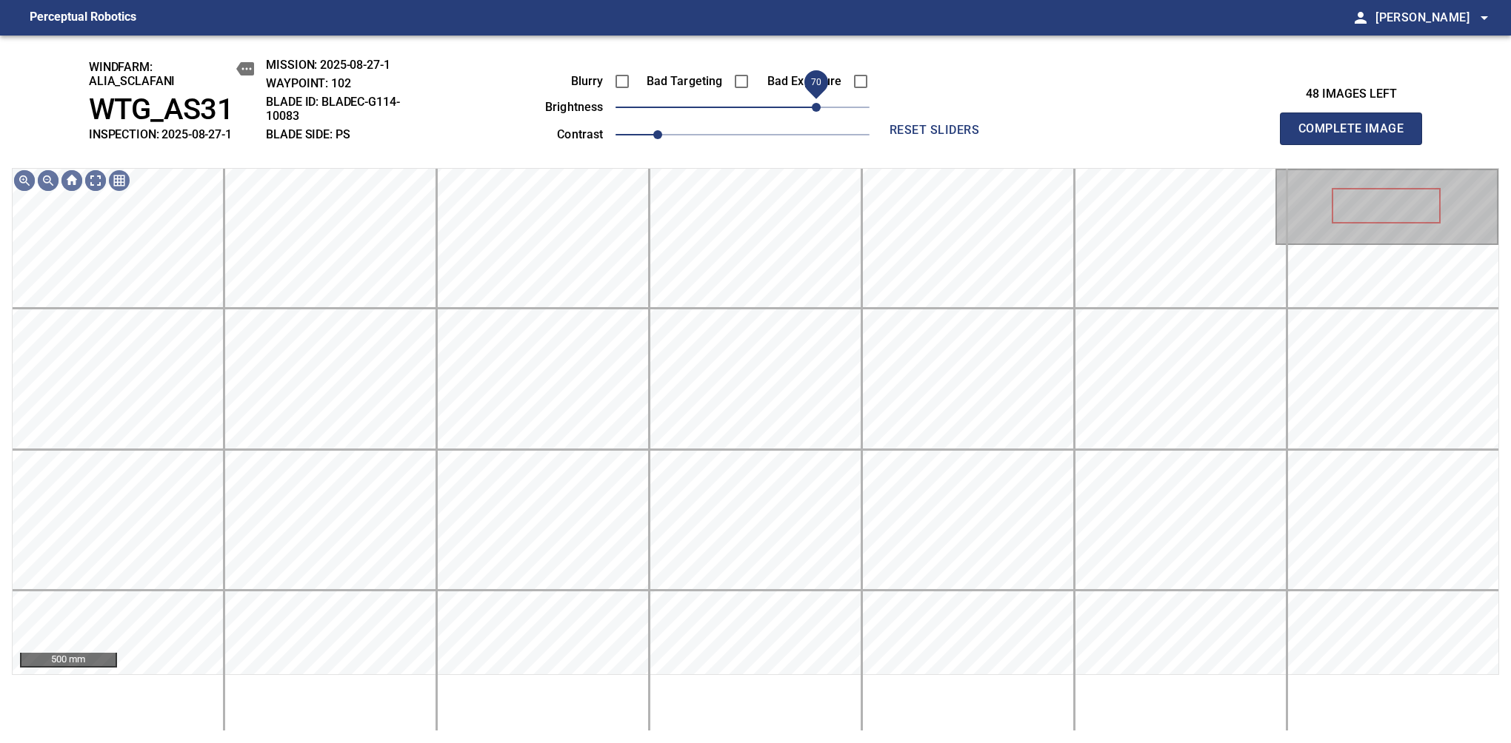
drag, startPoint x: 835, startPoint y: 108, endPoint x: 820, endPoint y: 113, distance: 16.4
click at [820, 112] on span "70" at bounding box center [816, 107] width 9 height 9
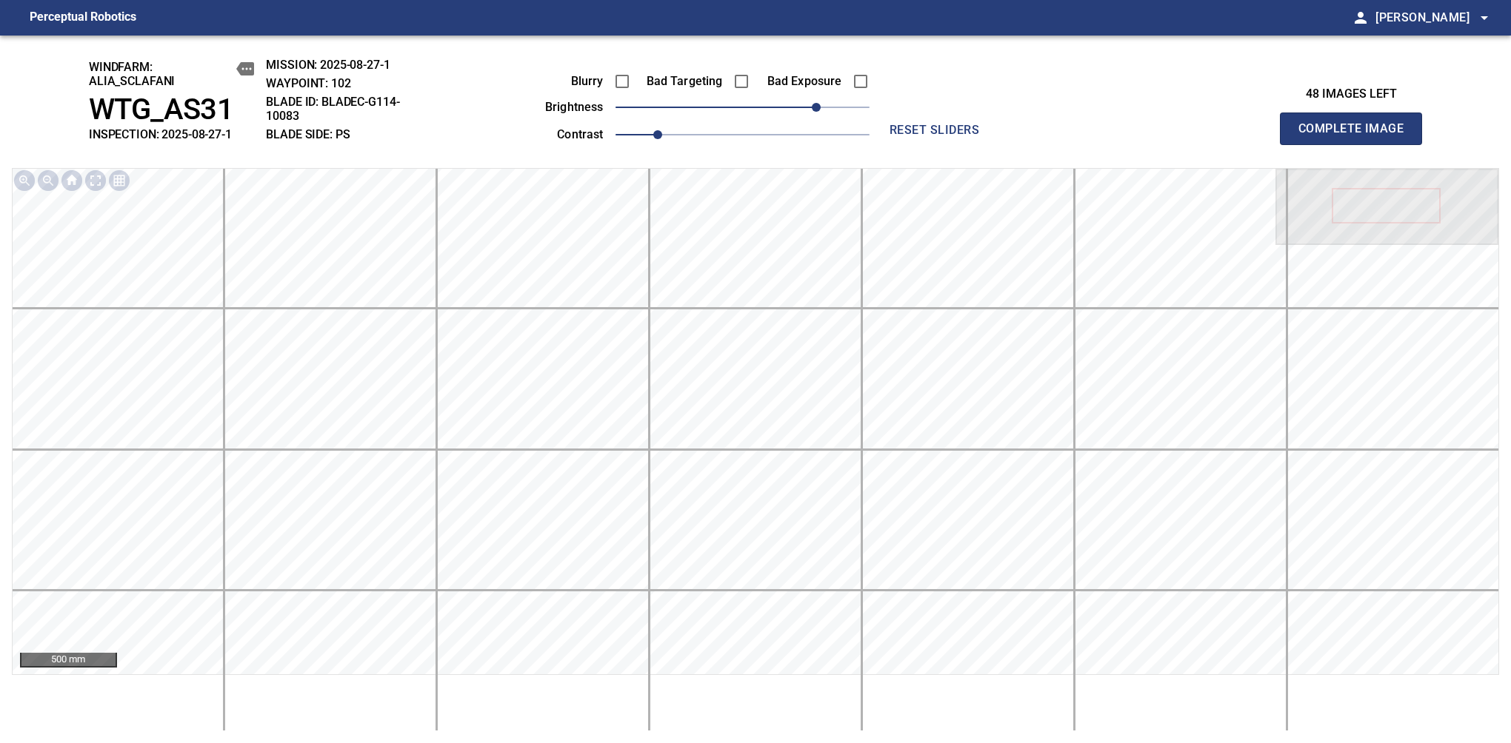
click at [1357, 136] on span "Complete Image" at bounding box center [1351, 128] width 110 height 21
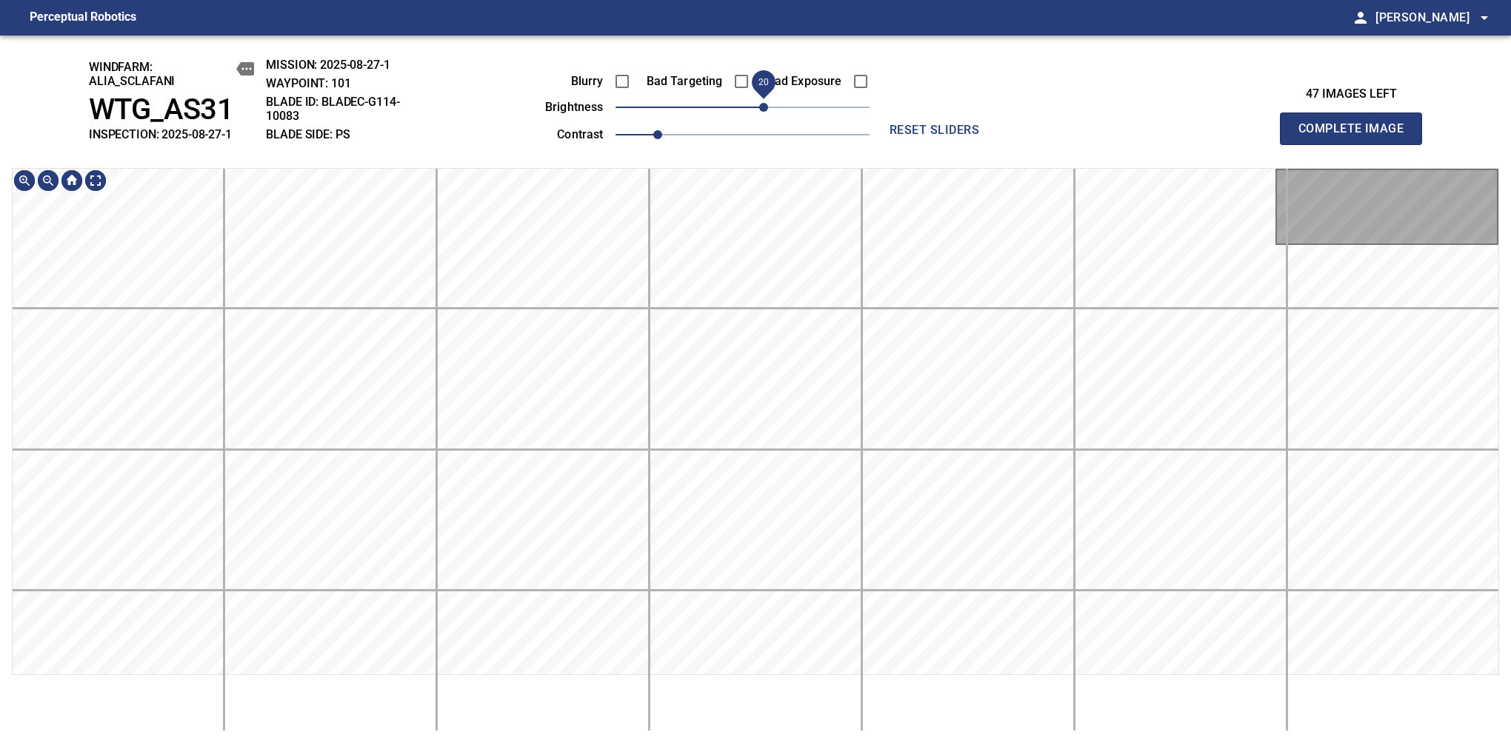
drag, startPoint x: 767, startPoint y: 99, endPoint x: 783, endPoint y: 104, distance: 16.2
click at [768, 104] on span "20" at bounding box center [763, 107] width 9 height 9
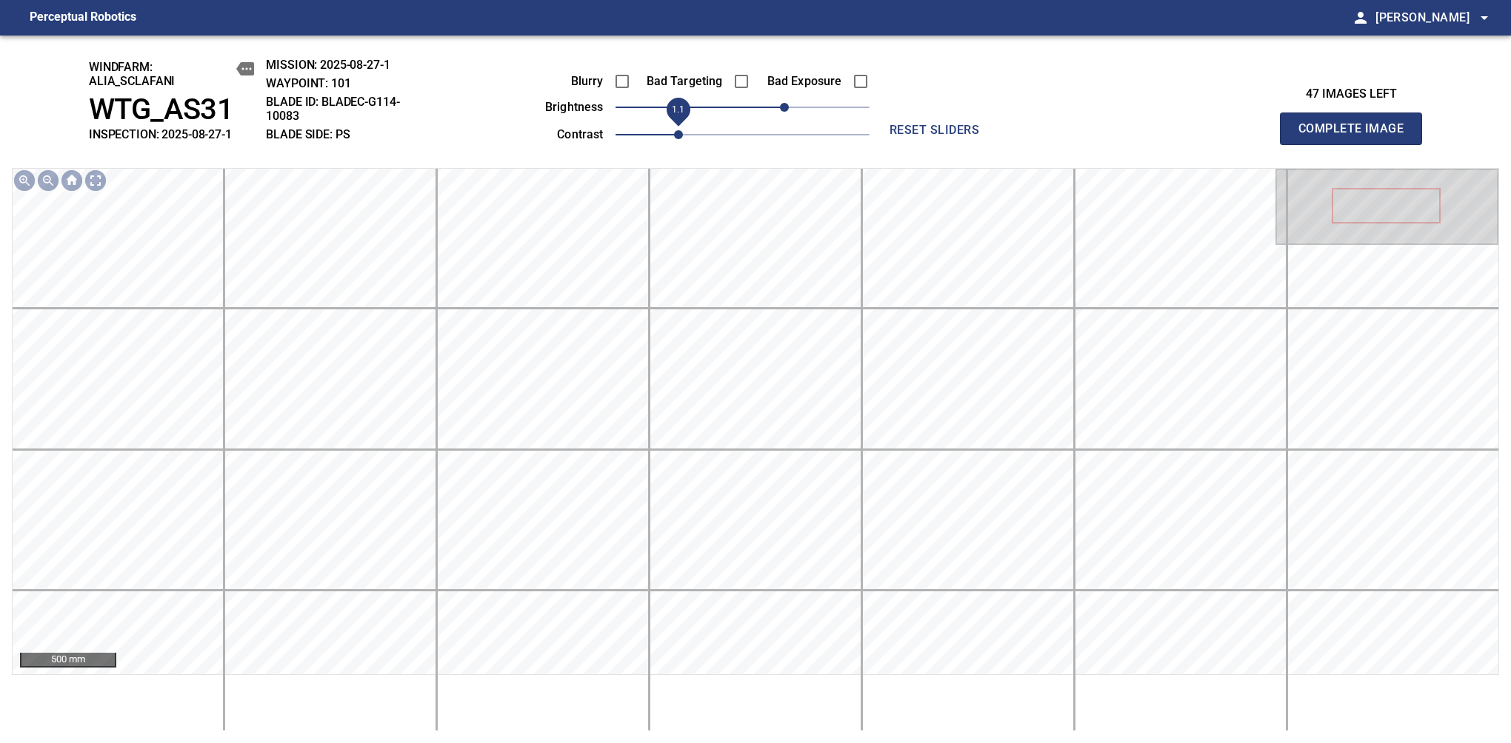
click at [679, 137] on span "1.1" at bounding box center [678, 134] width 9 height 9
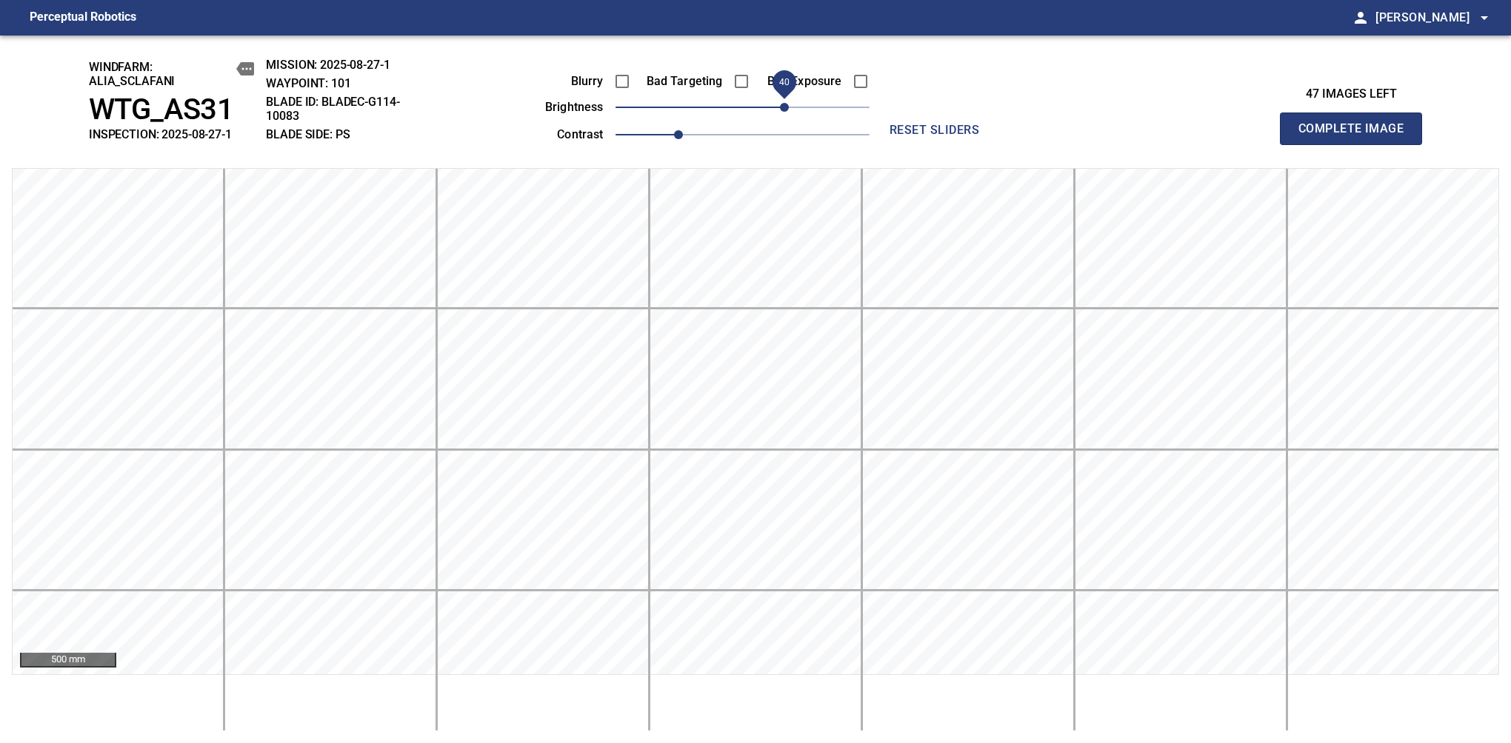
click at [1357, 136] on span "Complete Image" at bounding box center [1351, 128] width 110 height 21
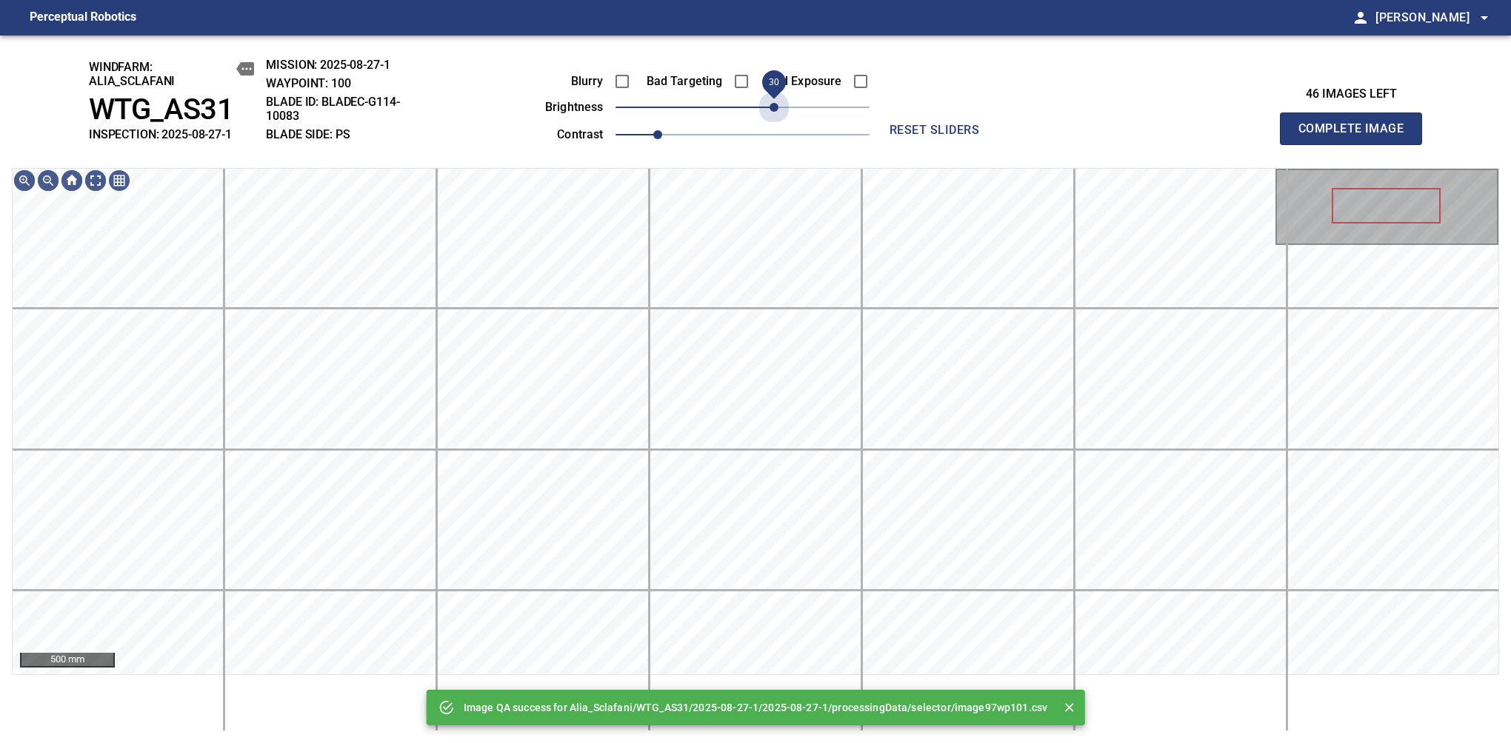
click at [773, 107] on span "30" at bounding box center [742, 107] width 254 height 21
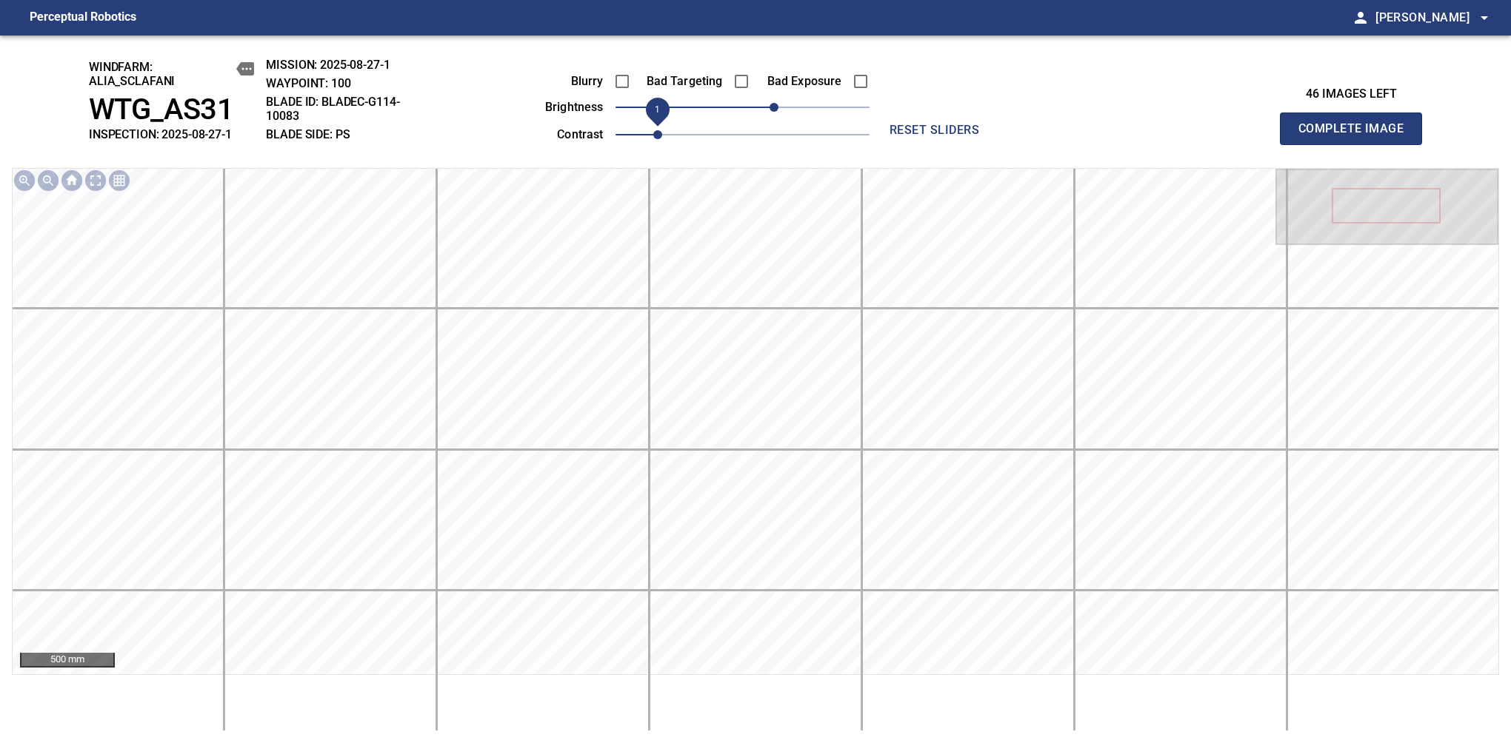
click at [662, 133] on span "1" at bounding box center [657, 134] width 9 height 9
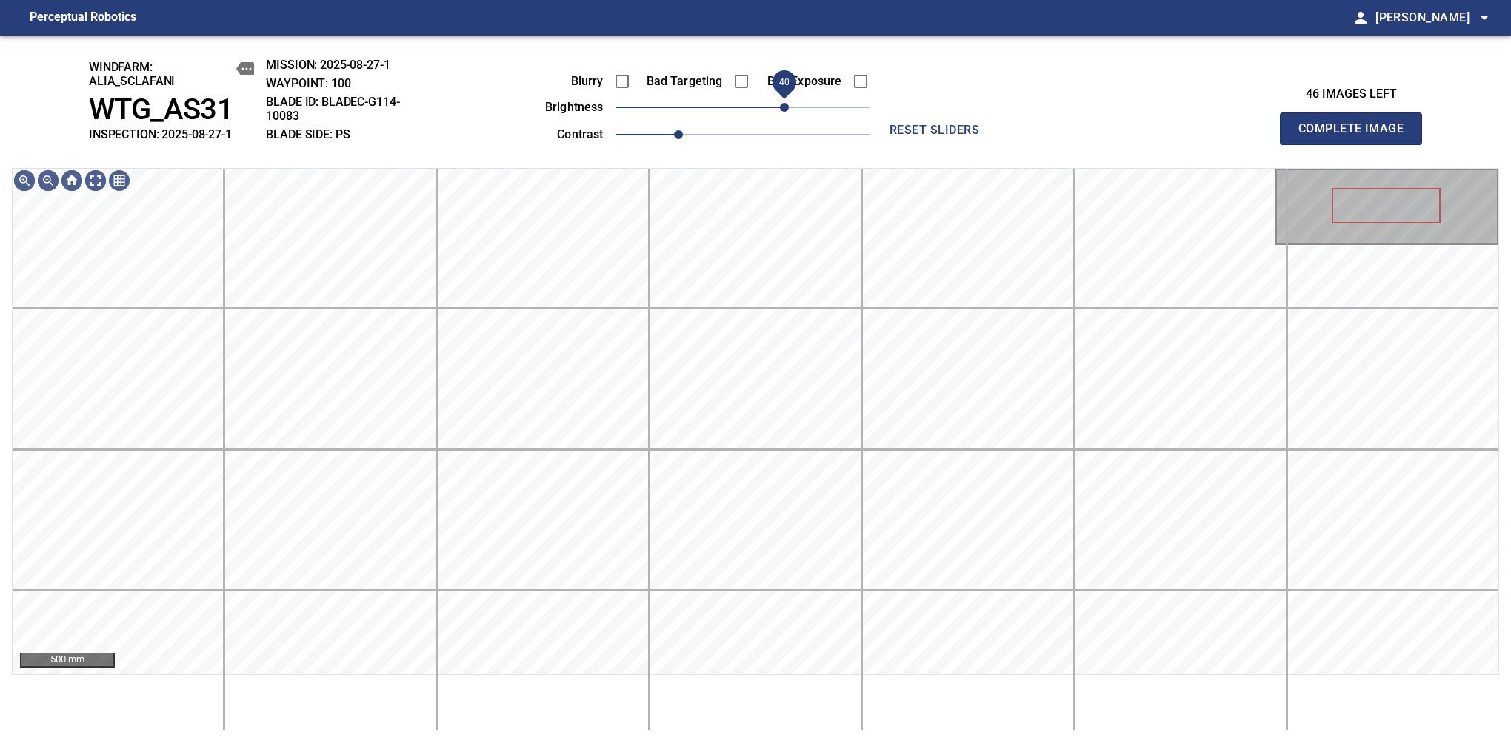
click at [780, 110] on span "40" at bounding box center [784, 107] width 9 height 9
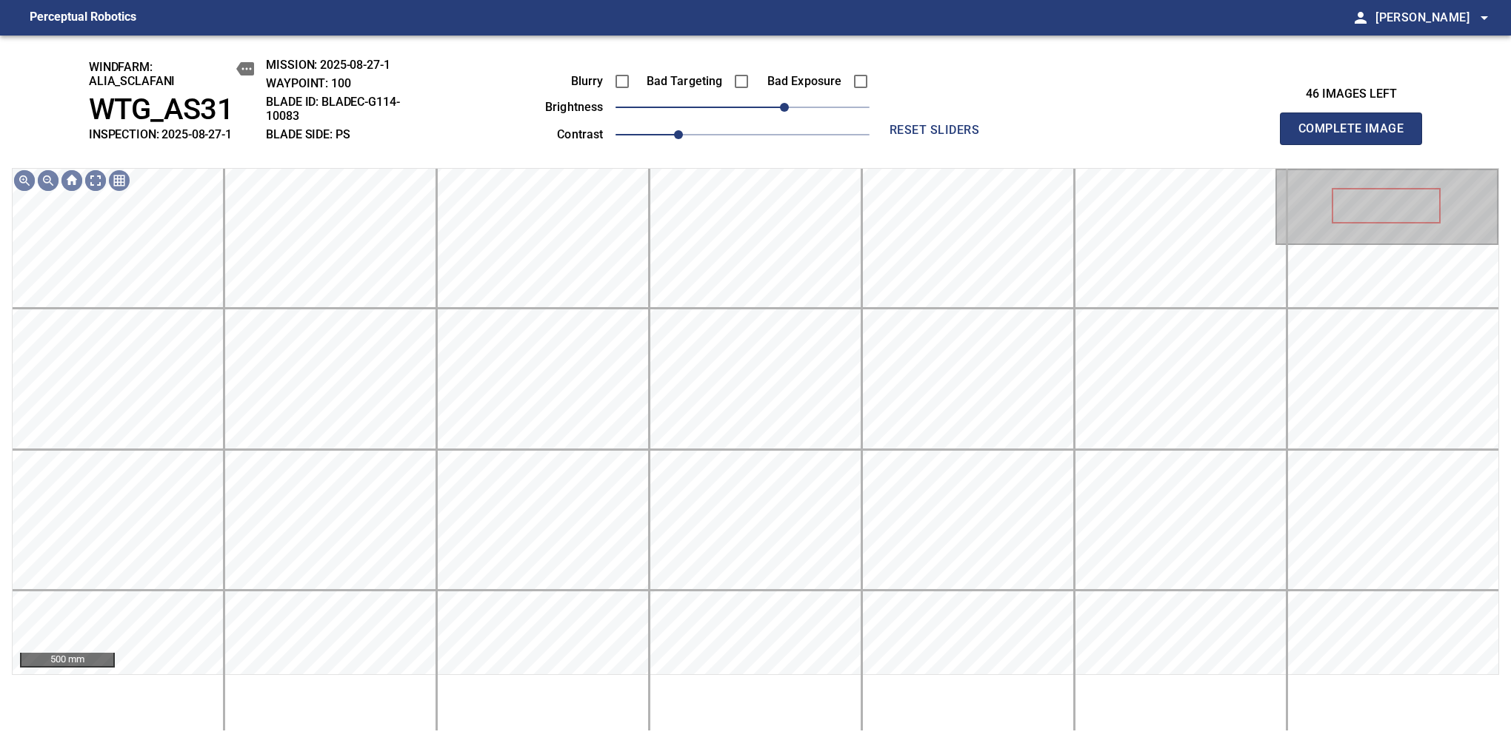
click at [1357, 136] on span "Complete Image" at bounding box center [1351, 128] width 110 height 21
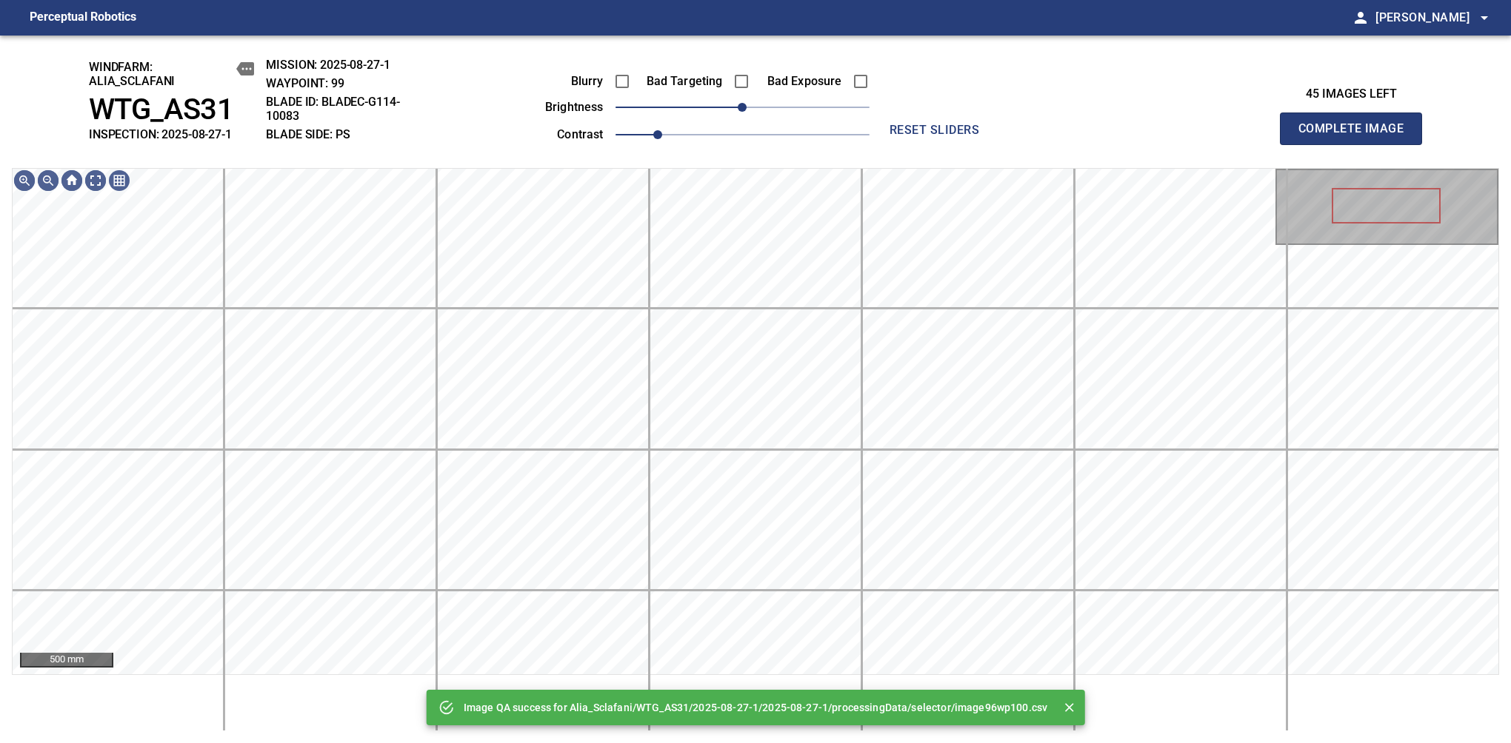
click at [780, 110] on span "0" at bounding box center [742, 107] width 254 height 21
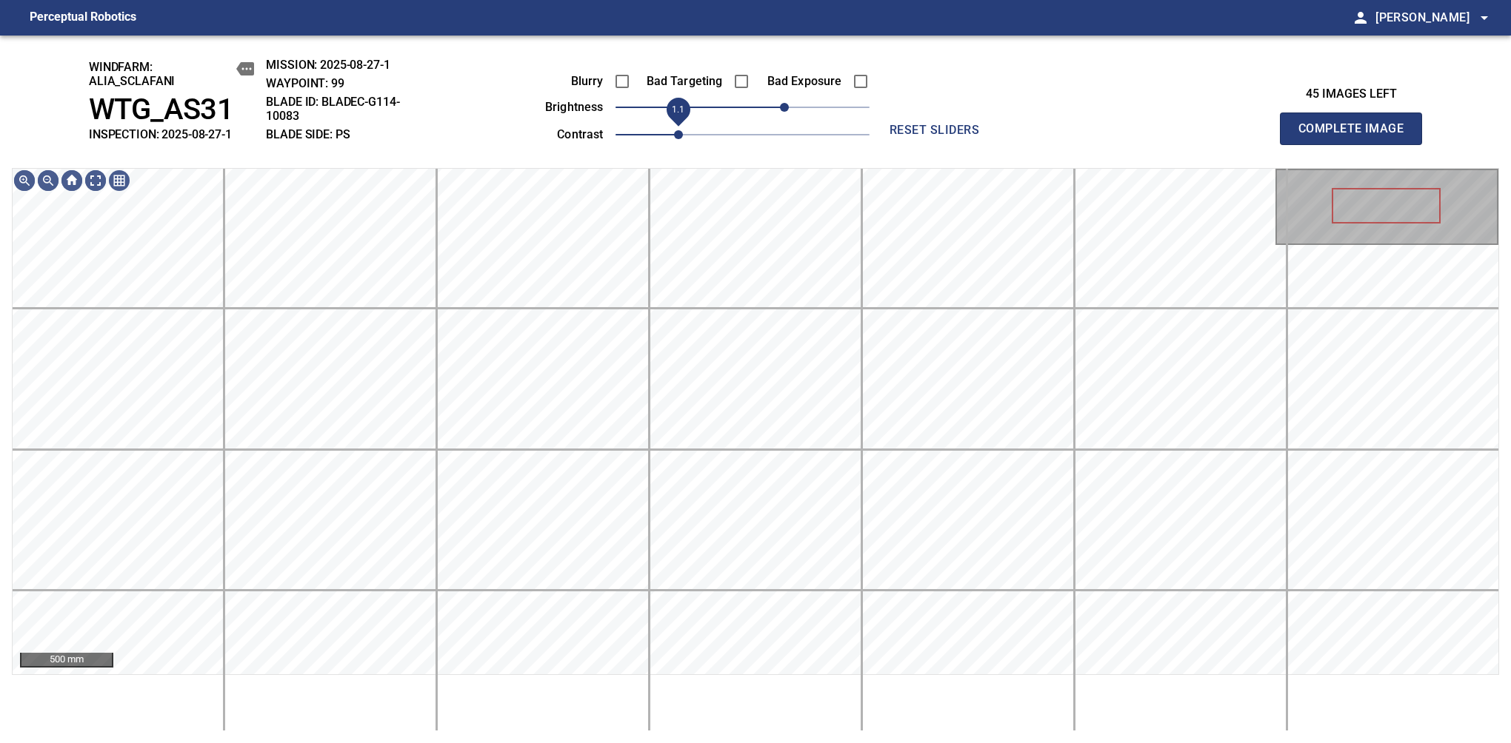
drag, startPoint x: 661, startPoint y: 133, endPoint x: 674, endPoint y: 136, distance: 12.8
click at [674, 136] on span "1.1" at bounding box center [678, 134] width 9 height 9
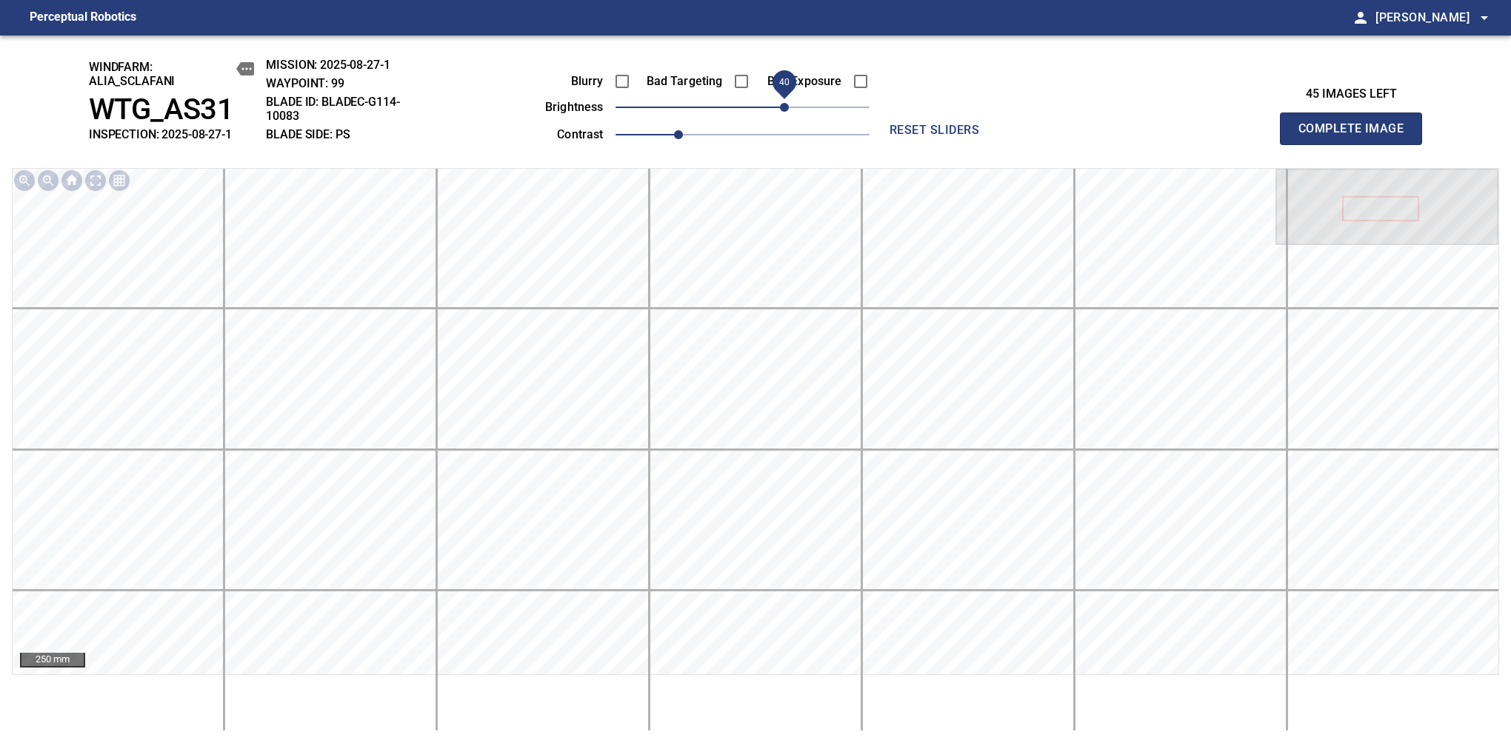
click at [1357, 136] on span "Complete Image" at bounding box center [1351, 128] width 110 height 21
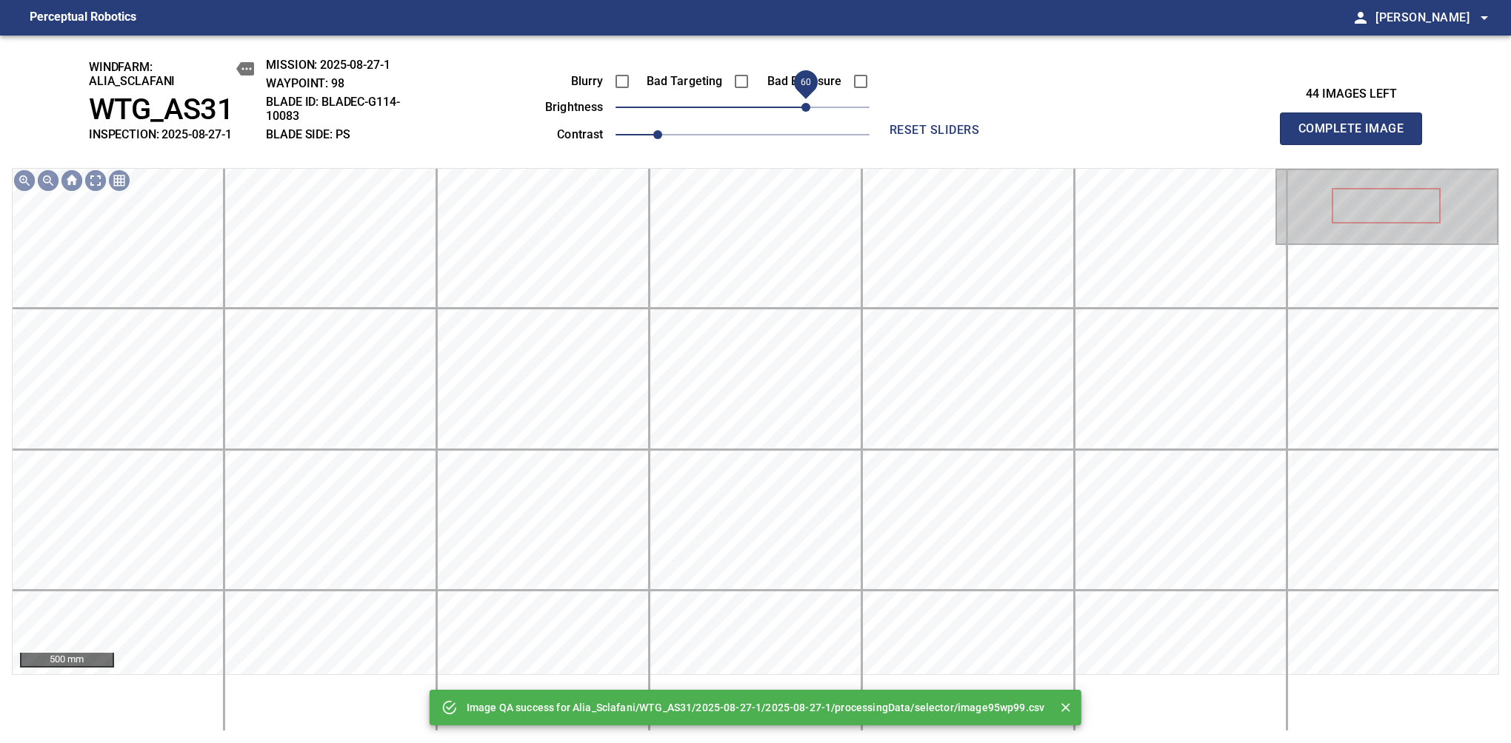
drag, startPoint x: 780, startPoint y: 108, endPoint x: 809, endPoint y: 107, distance: 28.9
click at [809, 107] on span "60" at bounding box center [742, 107] width 254 height 21
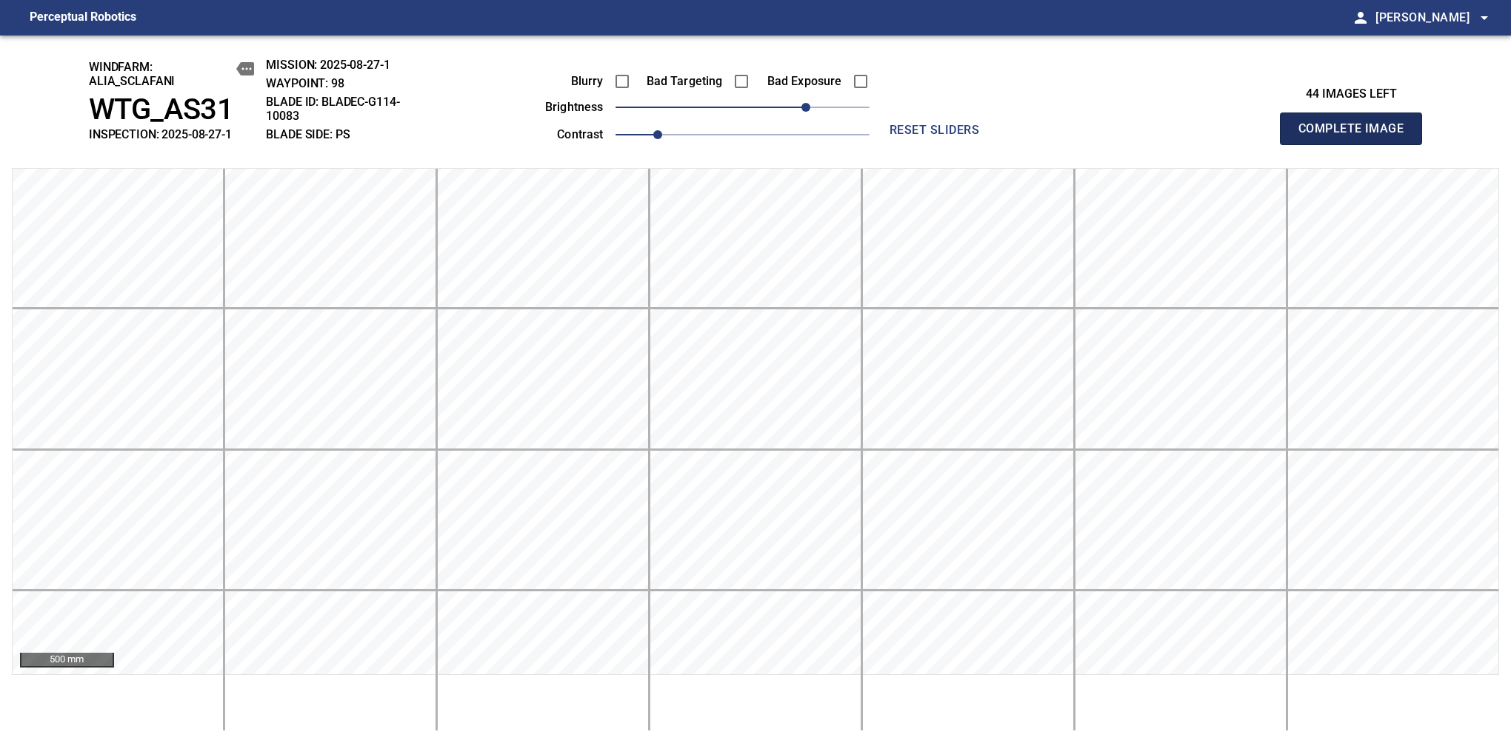
click at [1357, 136] on span "Complete Image" at bounding box center [1351, 128] width 110 height 21
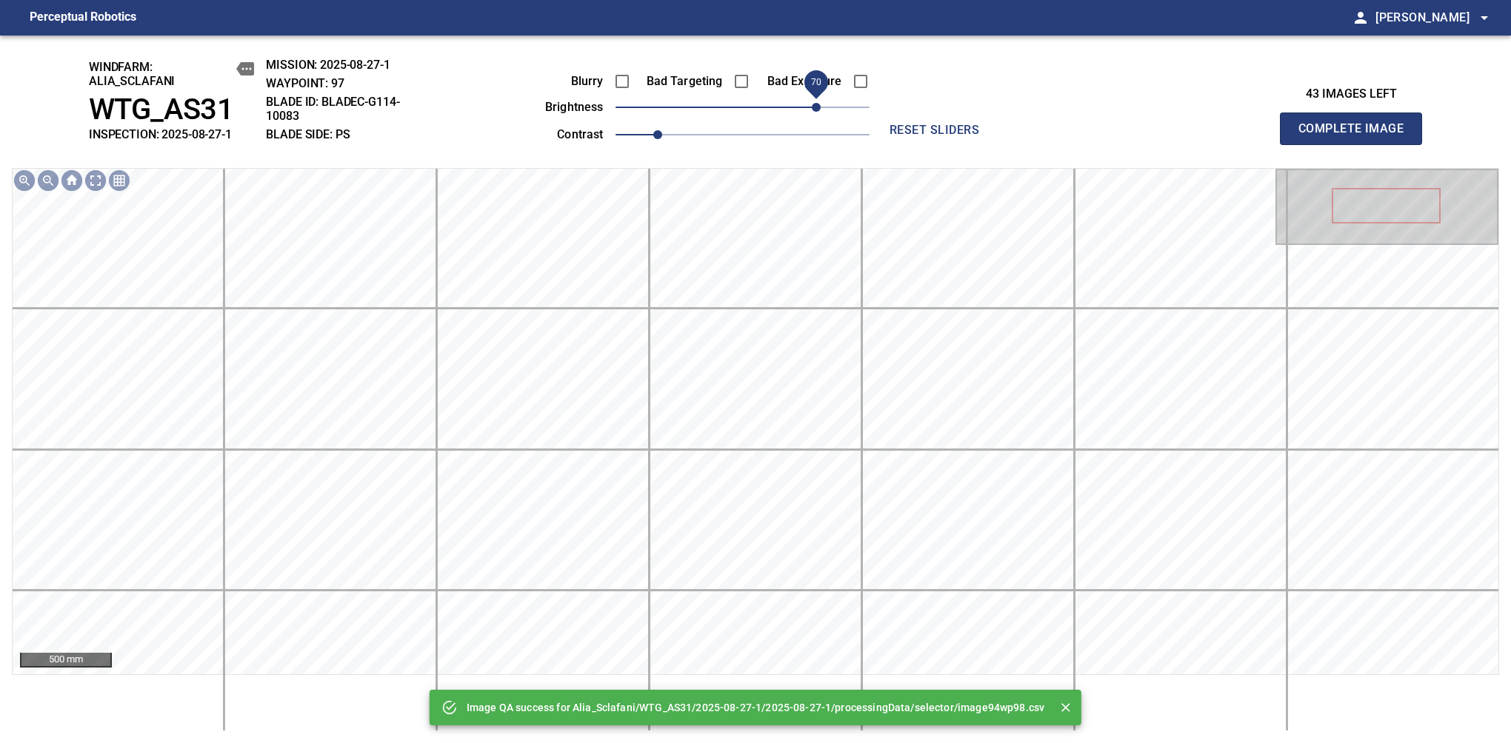
drag, startPoint x: 767, startPoint y: 118, endPoint x: 817, endPoint y: 113, distance: 50.5
click at [817, 113] on span "70" at bounding box center [742, 107] width 254 height 21
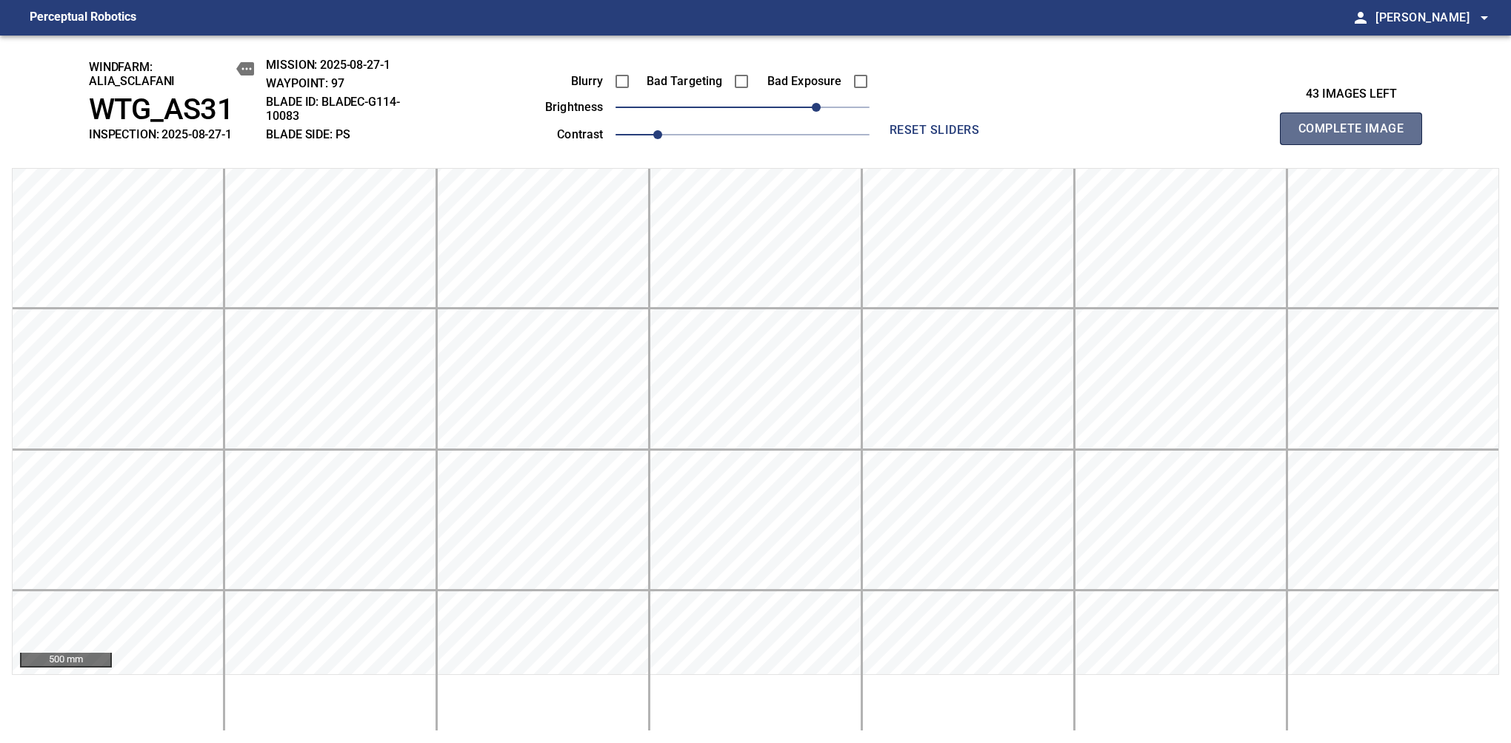
click at [1357, 136] on span "Complete Image" at bounding box center [1351, 128] width 110 height 21
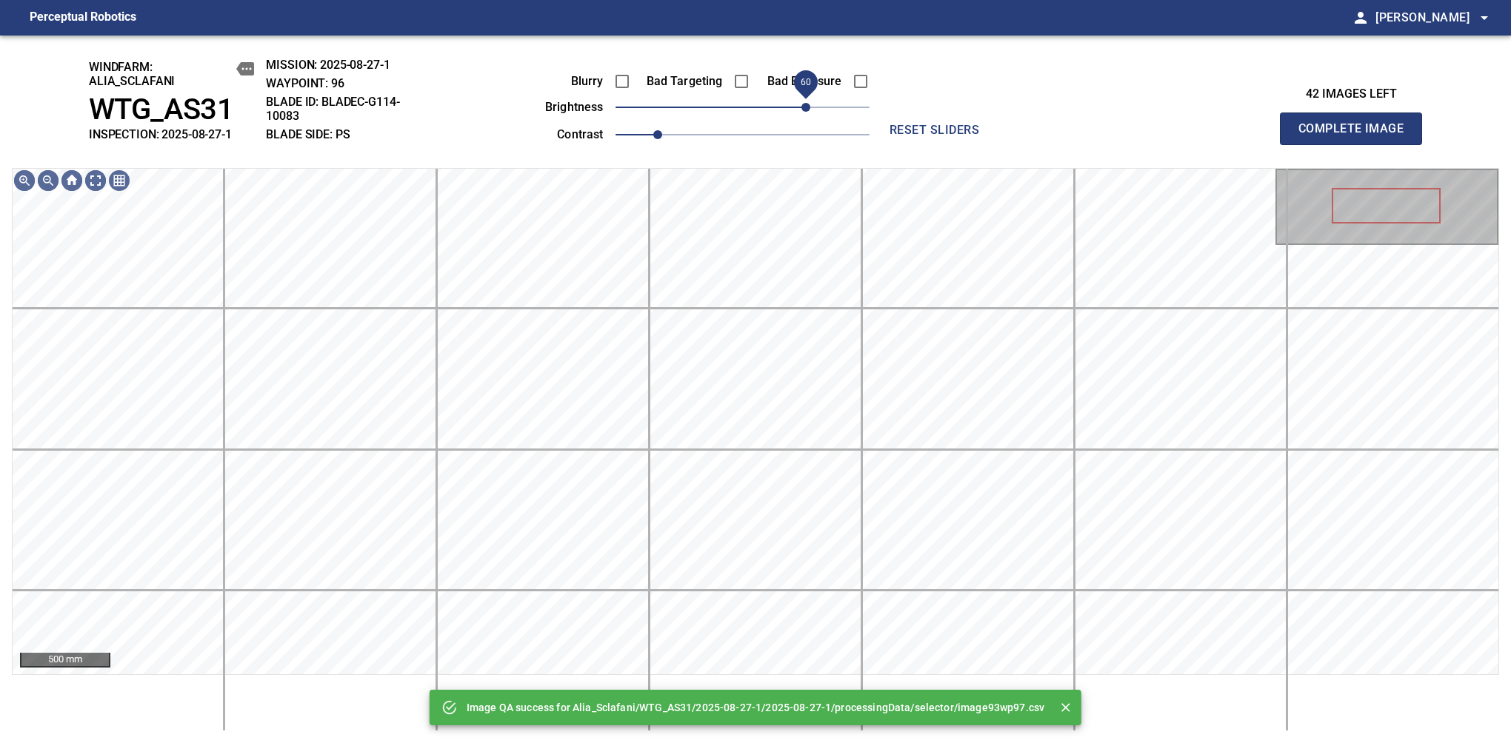
drag, startPoint x: 800, startPoint y: 109, endPoint x: 809, endPoint y: 109, distance: 8.9
click at [809, 109] on span "60" at bounding box center [742, 107] width 254 height 21
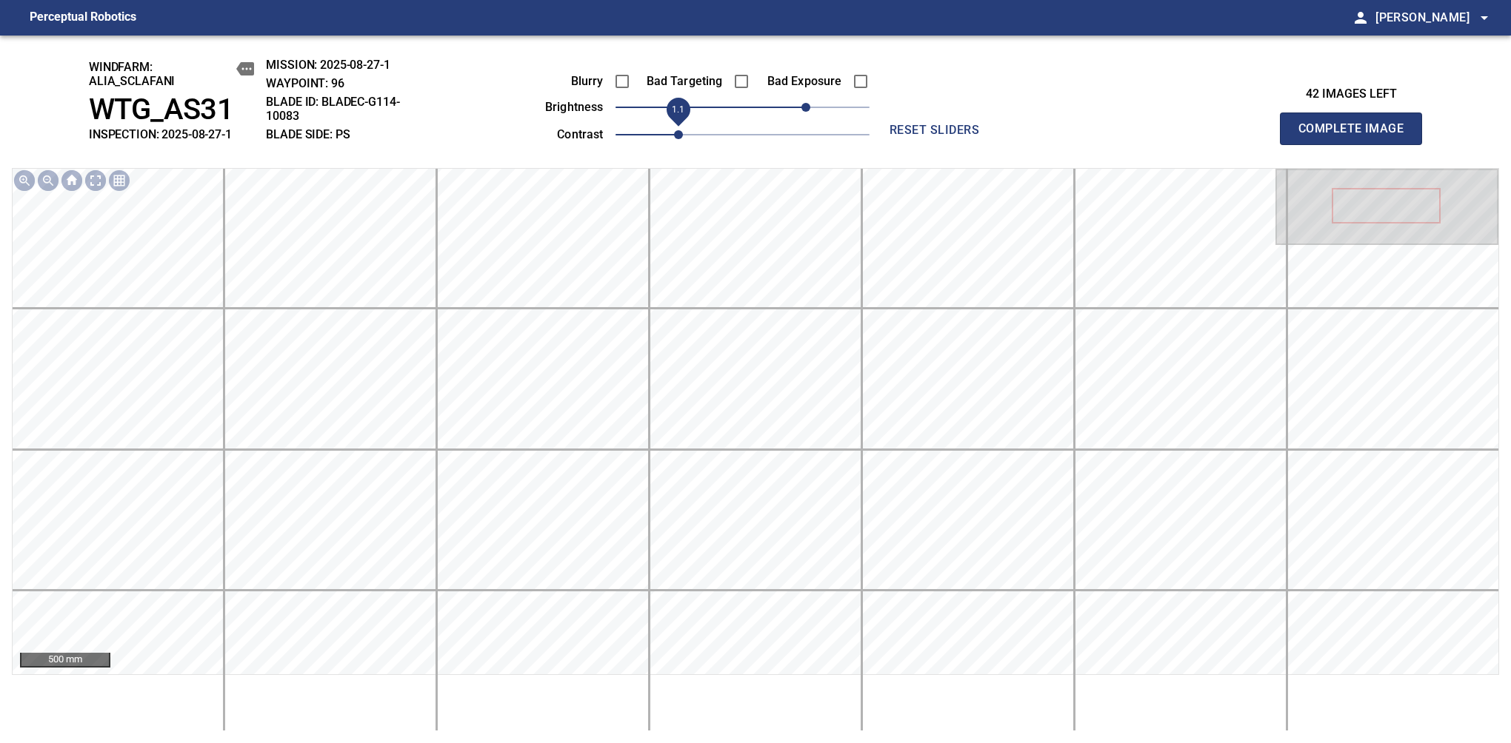
drag, startPoint x: 660, startPoint y: 142, endPoint x: 672, endPoint y: 134, distance: 15.0
click at [674, 134] on span "1.1" at bounding box center [678, 134] width 9 height 9
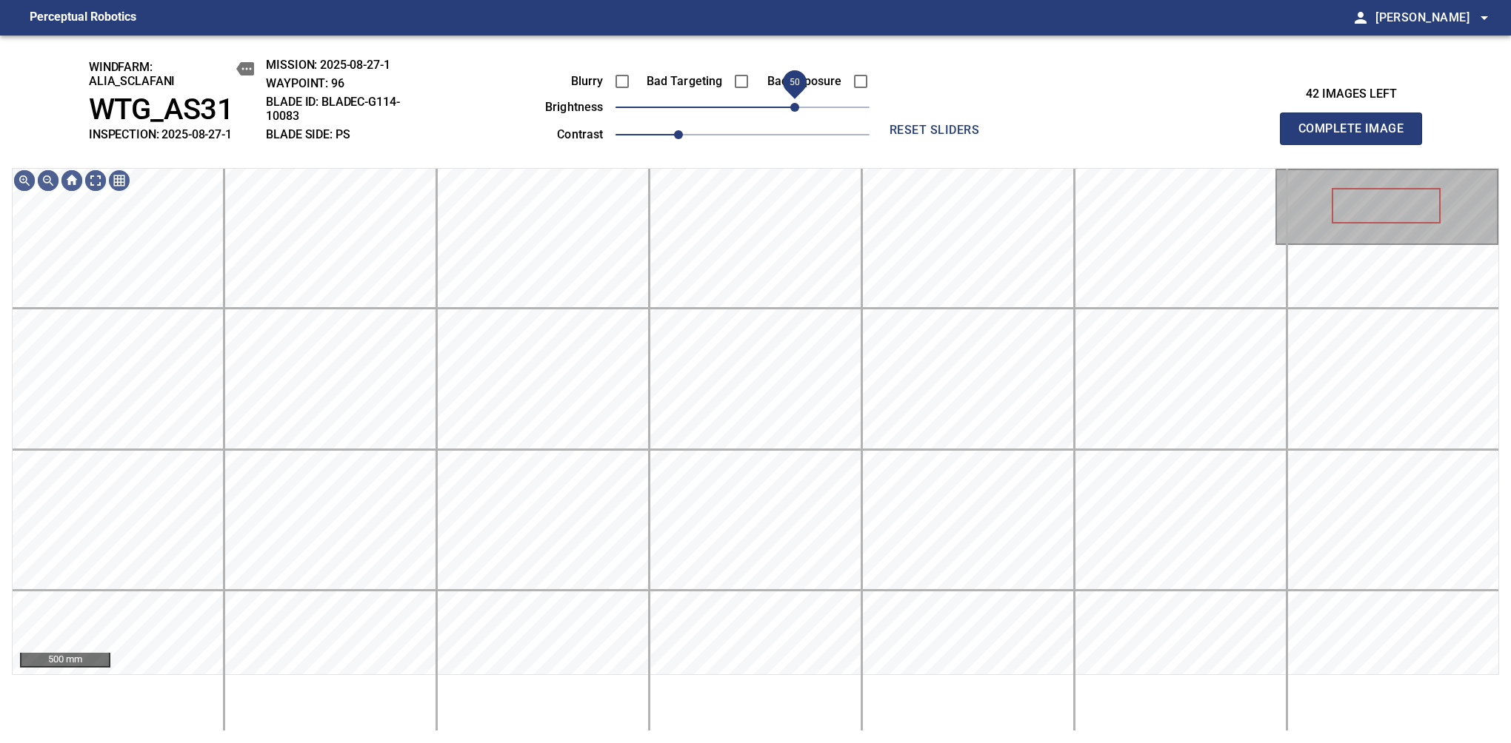
click at [797, 104] on span "50" at bounding box center [794, 107] width 9 height 9
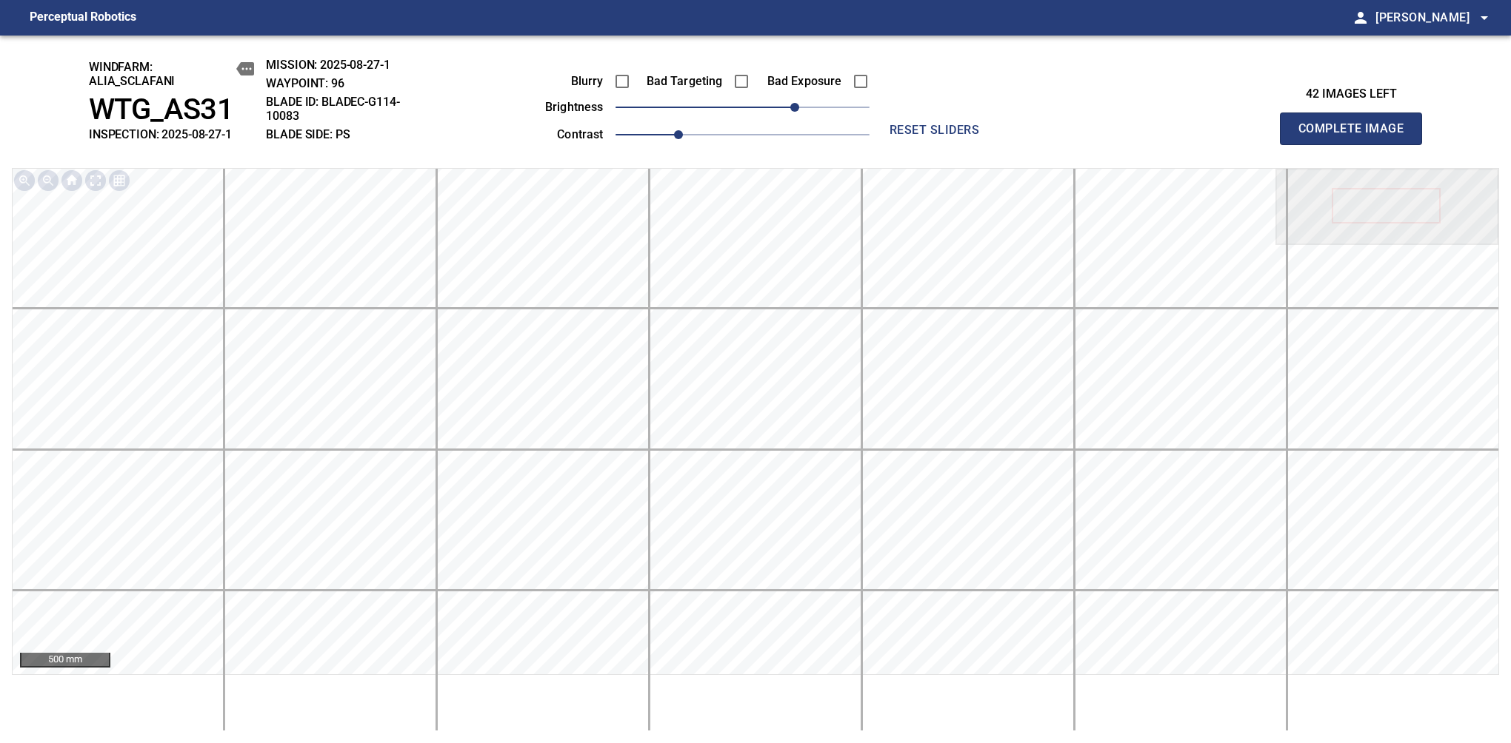
click at [1357, 136] on span "Complete Image" at bounding box center [1351, 128] width 110 height 21
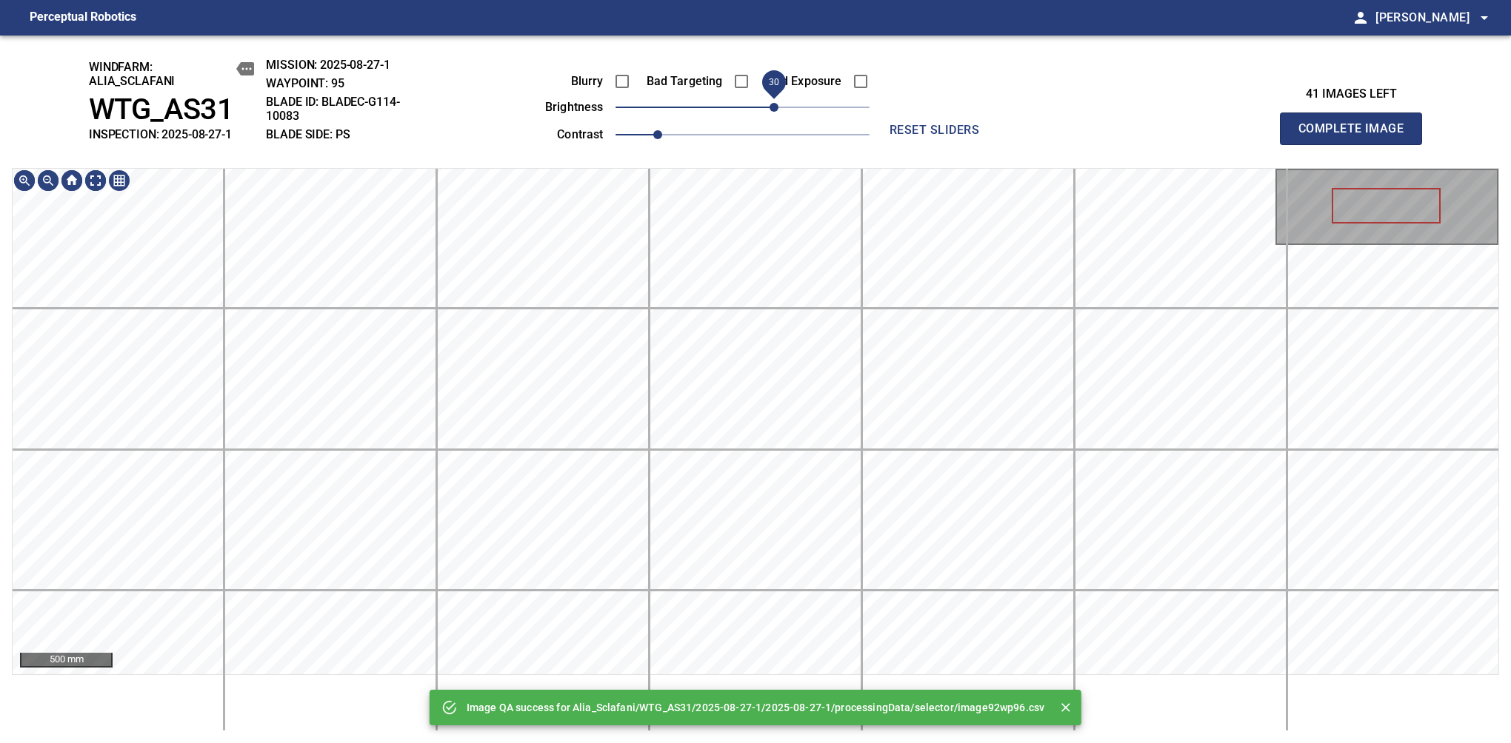
drag, startPoint x: 758, startPoint y: 101, endPoint x: 770, endPoint y: 113, distance: 17.3
click at [770, 113] on span "30" at bounding box center [742, 107] width 254 height 21
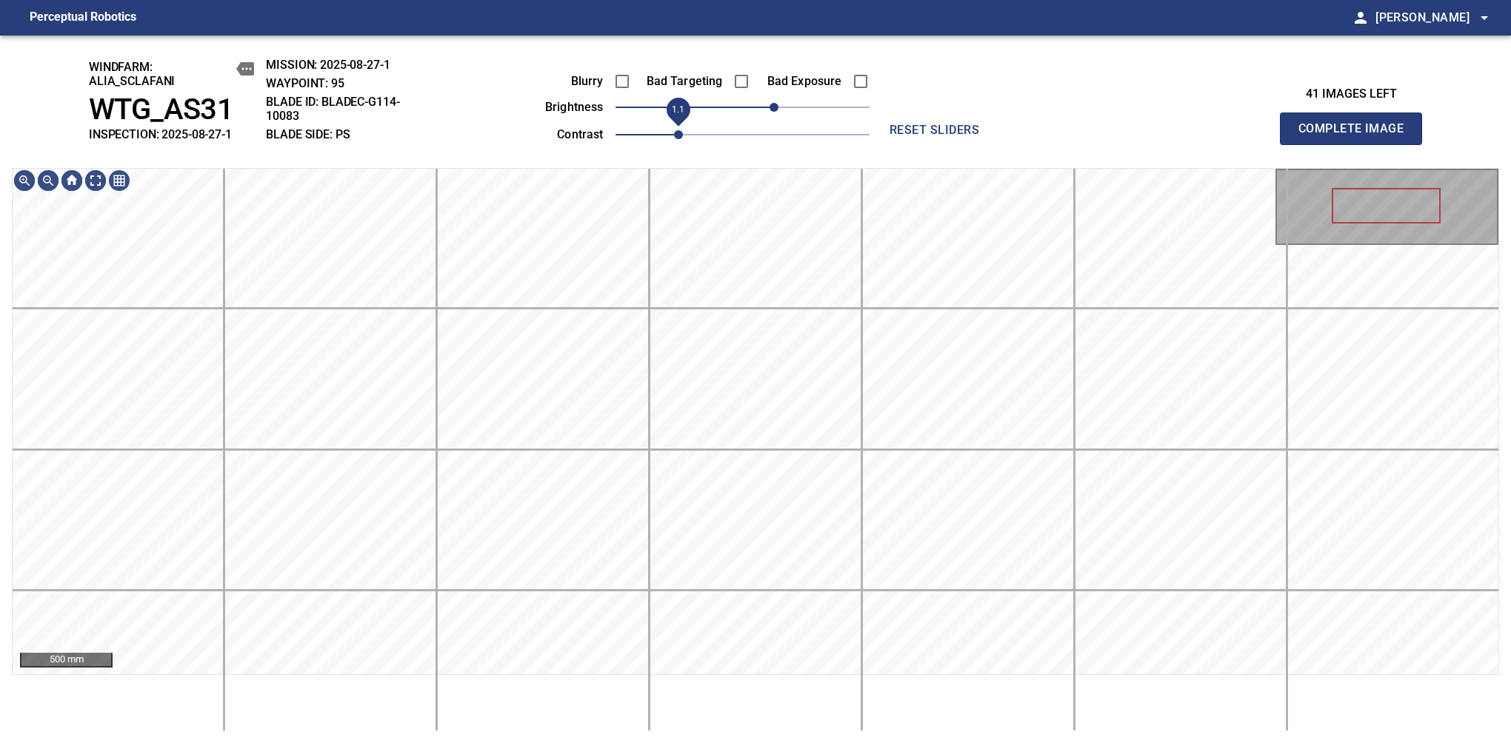
drag, startPoint x: 659, startPoint y: 135, endPoint x: 675, endPoint y: 130, distance: 16.4
click at [675, 130] on span "1.1" at bounding box center [678, 134] width 9 height 9
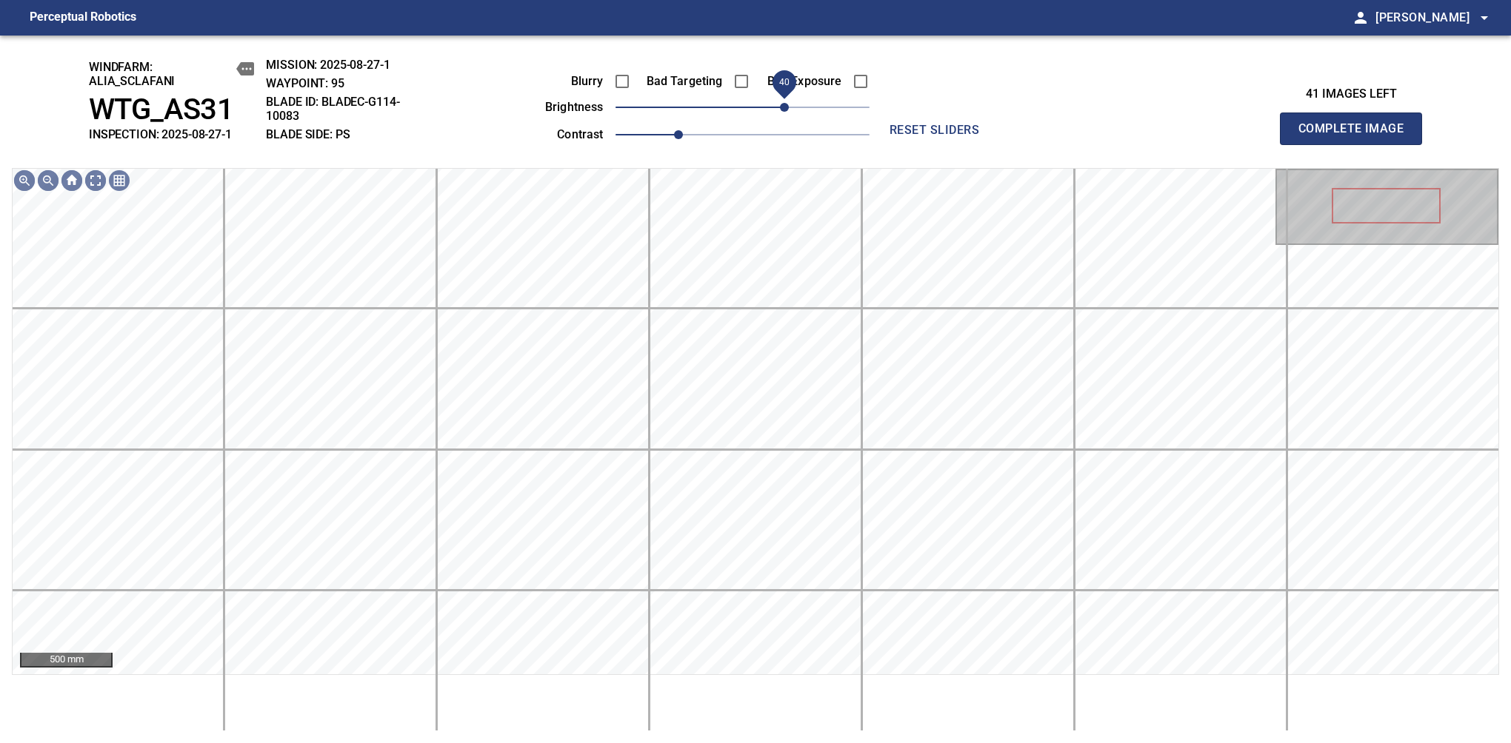
drag, startPoint x: 773, startPoint y: 109, endPoint x: 786, endPoint y: 107, distance: 12.8
click at [786, 107] on span "40" at bounding box center [784, 107] width 9 height 9
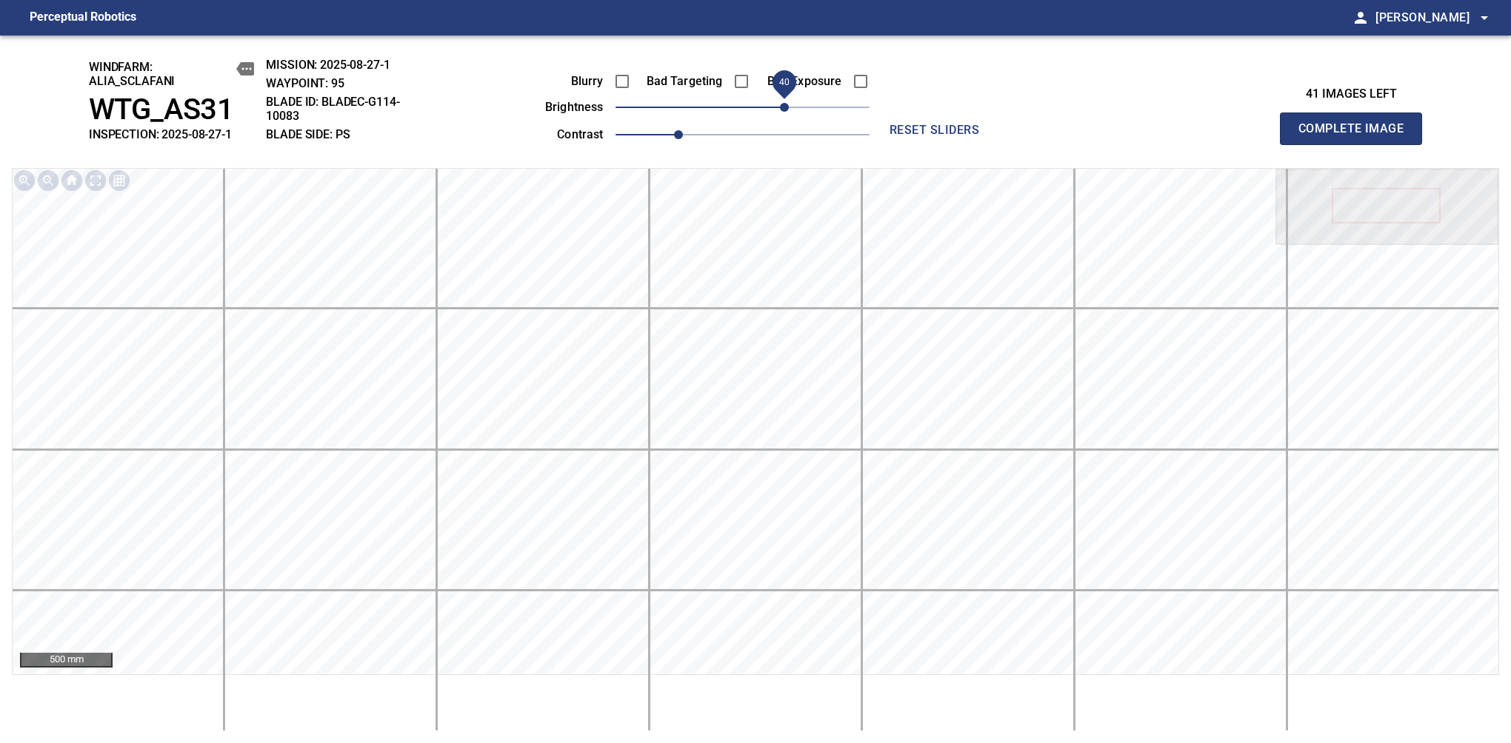
click at [1357, 136] on span "Complete Image" at bounding box center [1351, 128] width 110 height 21
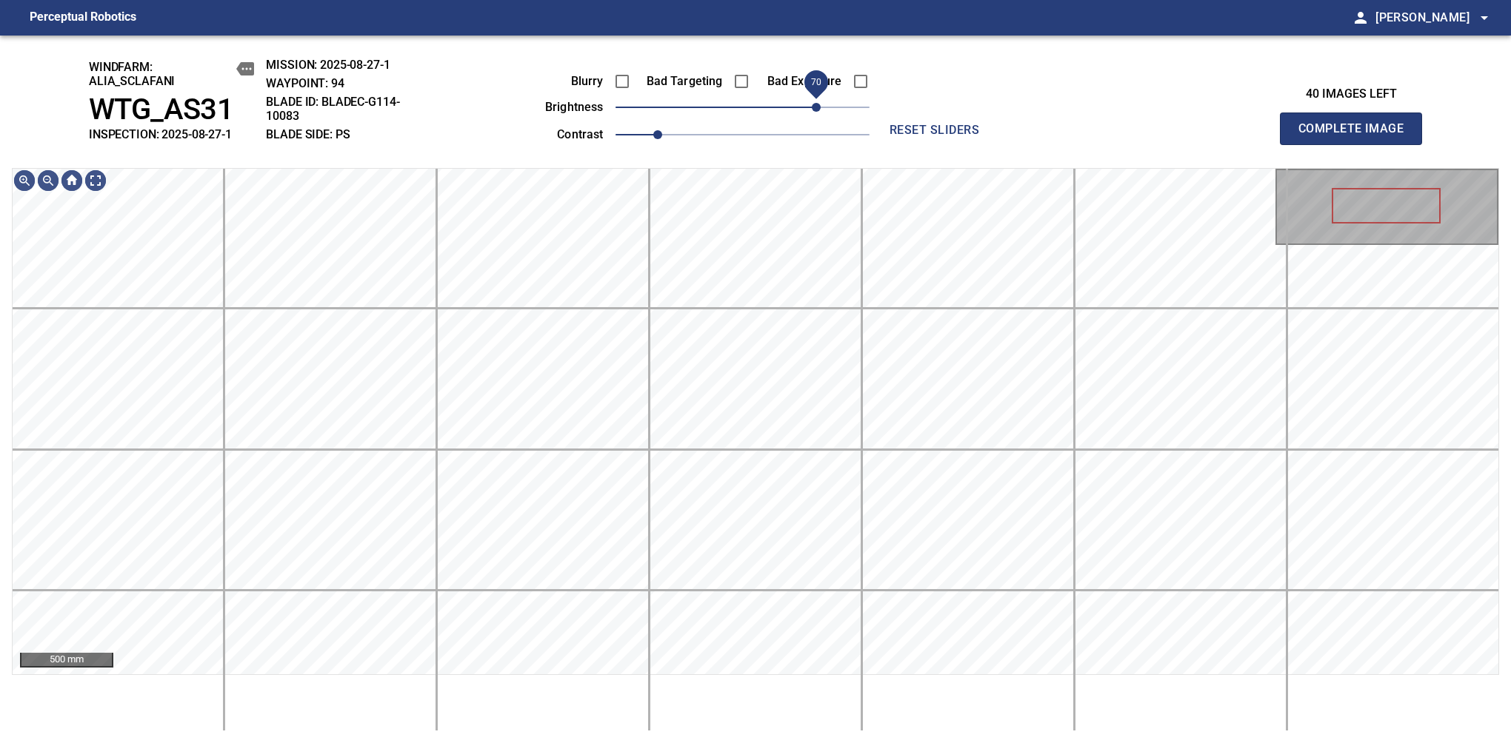
drag, startPoint x: 788, startPoint y: 110, endPoint x: 812, endPoint y: 107, distance: 23.9
click at [812, 107] on span "70" at bounding box center [742, 107] width 254 height 21
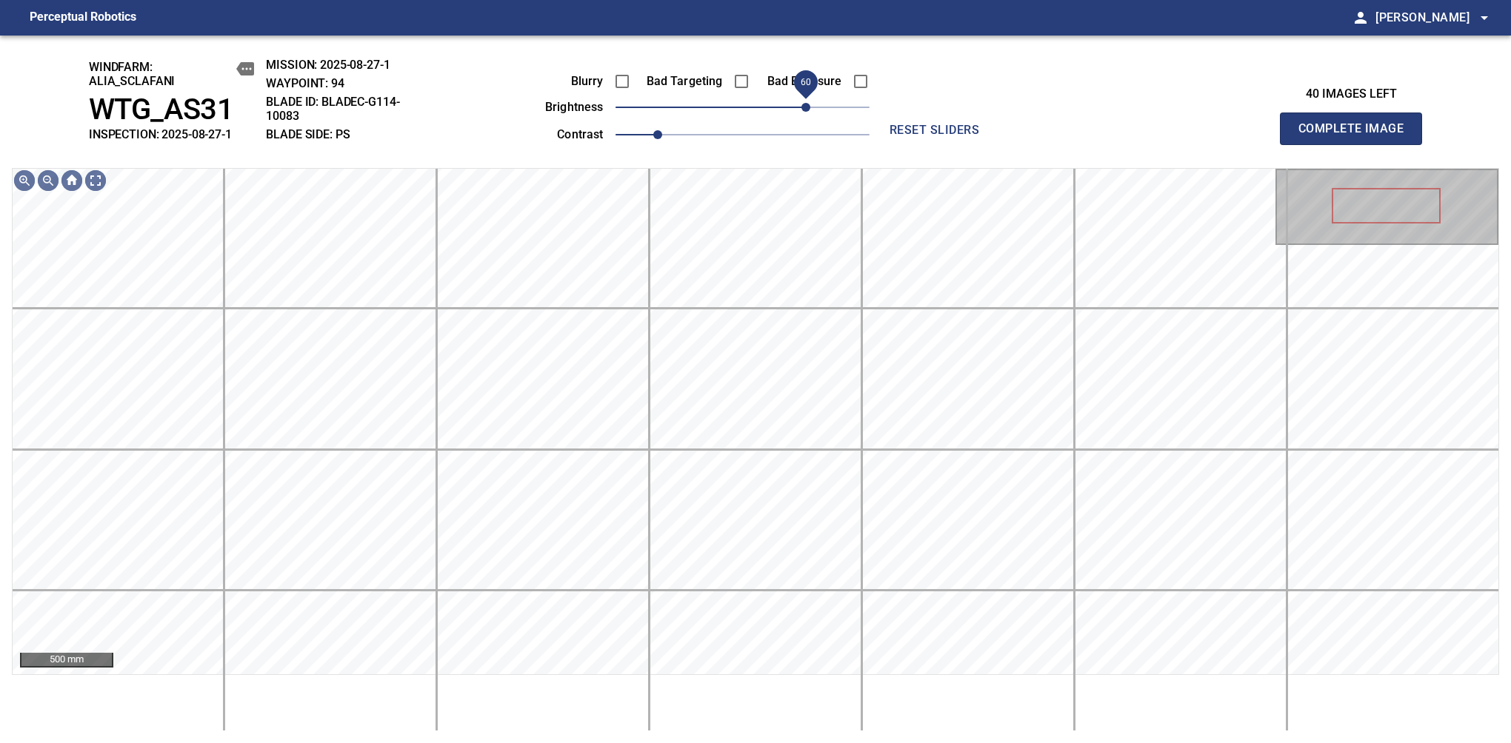
click at [804, 110] on span "60" at bounding box center [805, 107] width 9 height 9
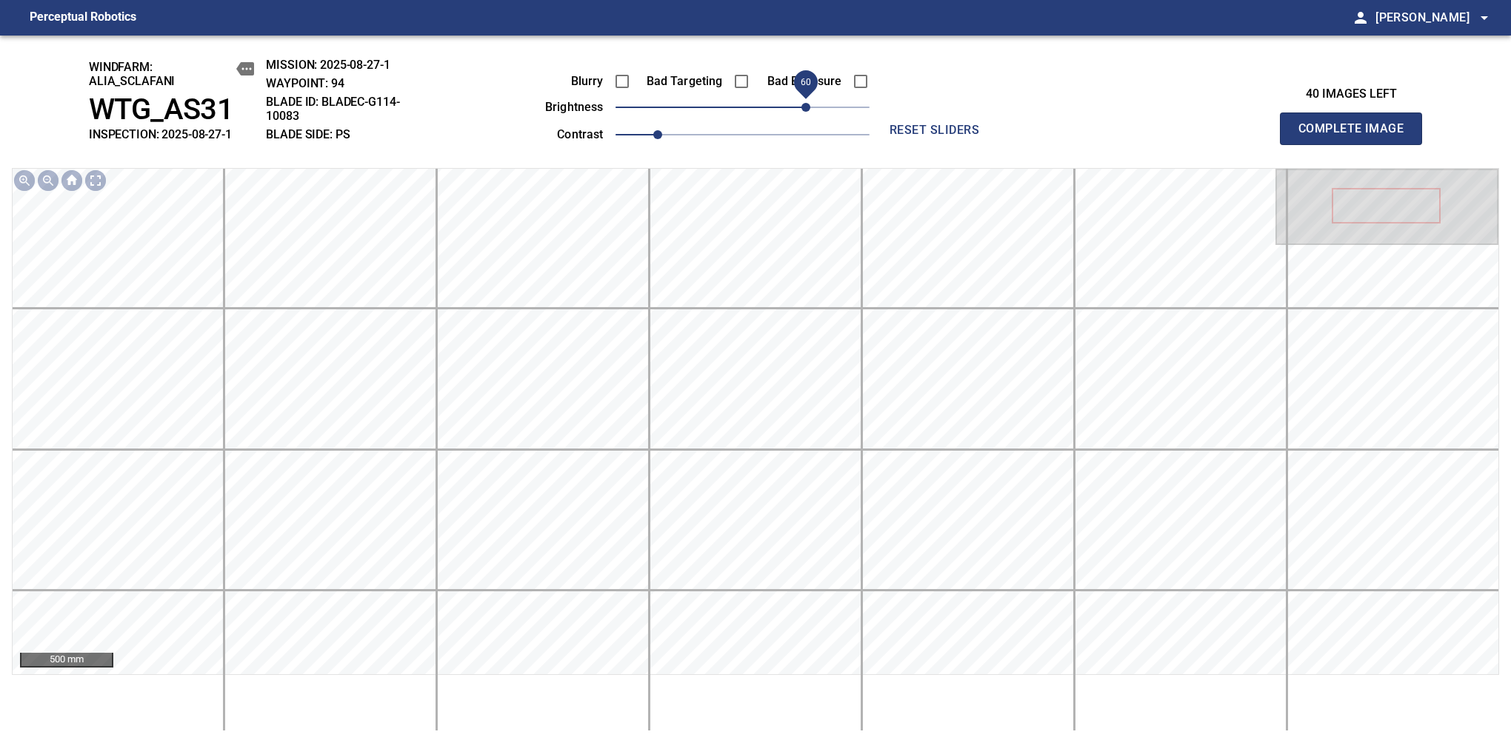
click at [1357, 136] on span "Complete Image" at bounding box center [1351, 128] width 110 height 21
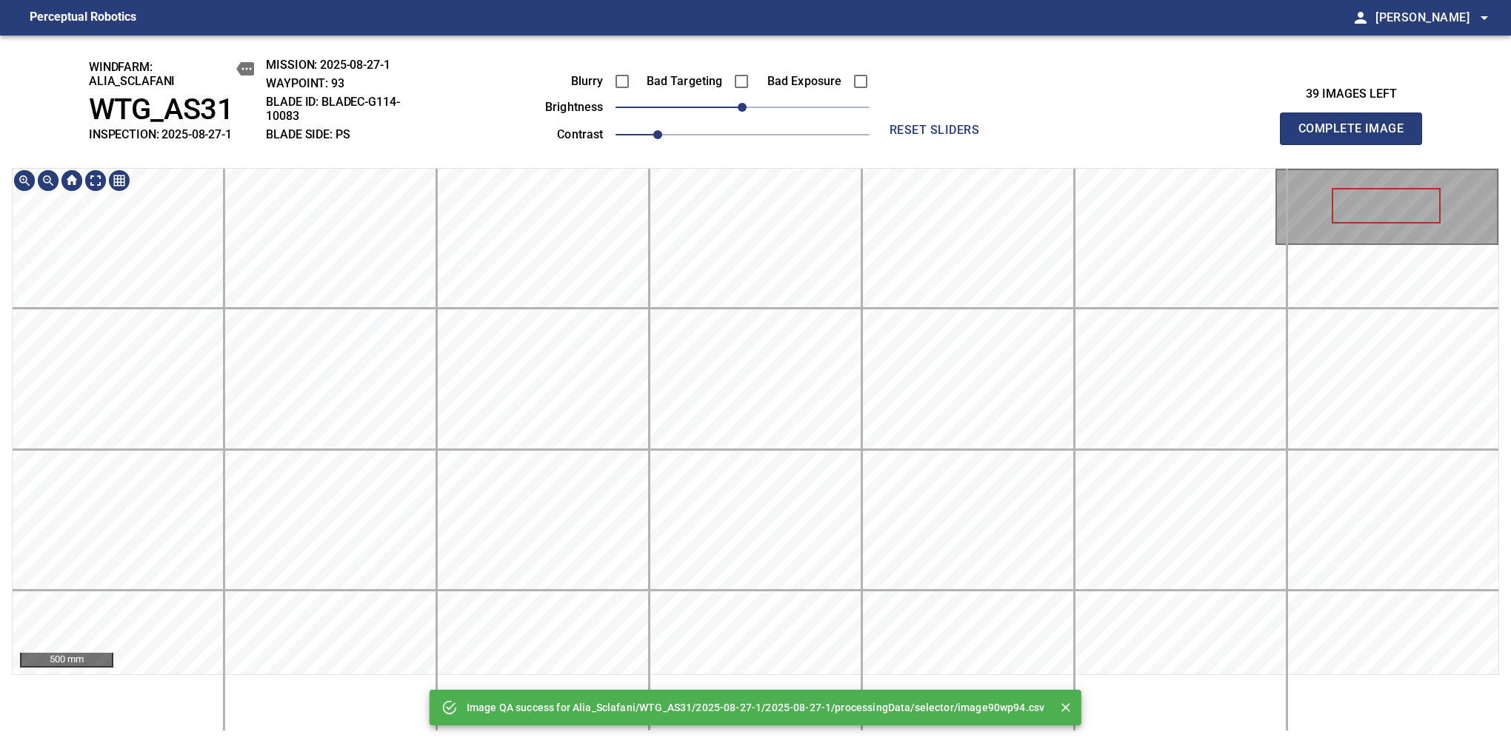
click at [747, 141] on div "Image QA success for Alia_Sclafani/WTG_AS31/2025-08-27-1/2025-08-27-1/processin…" at bounding box center [755, 390] width 1511 height 708
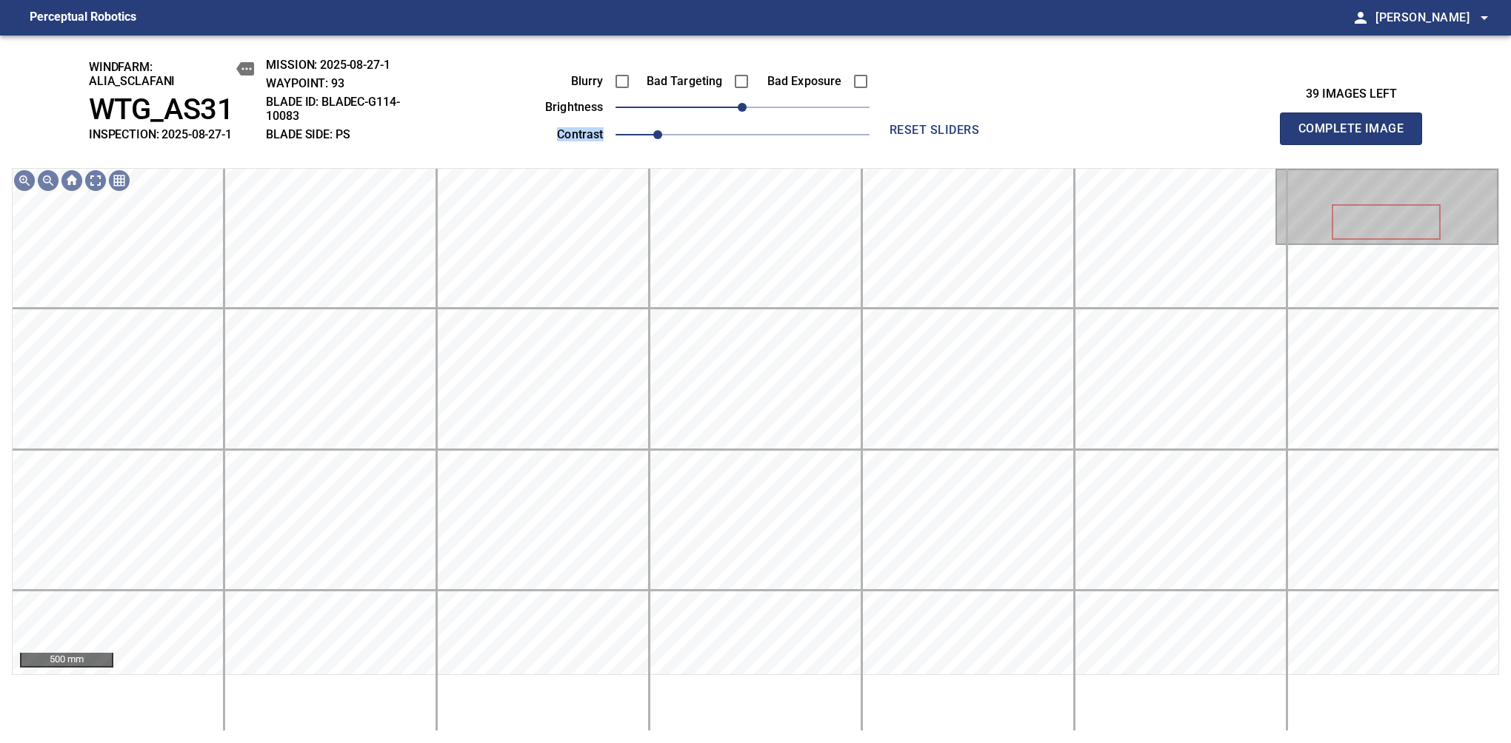
drag, startPoint x: 767, startPoint y: 118, endPoint x: 791, endPoint y: 110, distance: 25.1
click at [791, 110] on div "Blurry Bad Targeting Bad Exposure brightness 0 contrast 1" at bounding box center [691, 105] width 358 height 79
drag, startPoint x: 738, startPoint y: 112, endPoint x: 796, endPoint y: 113, distance: 58.5
click at [796, 112] on span "50" at bounding box center [794, 107] width 9 height 9
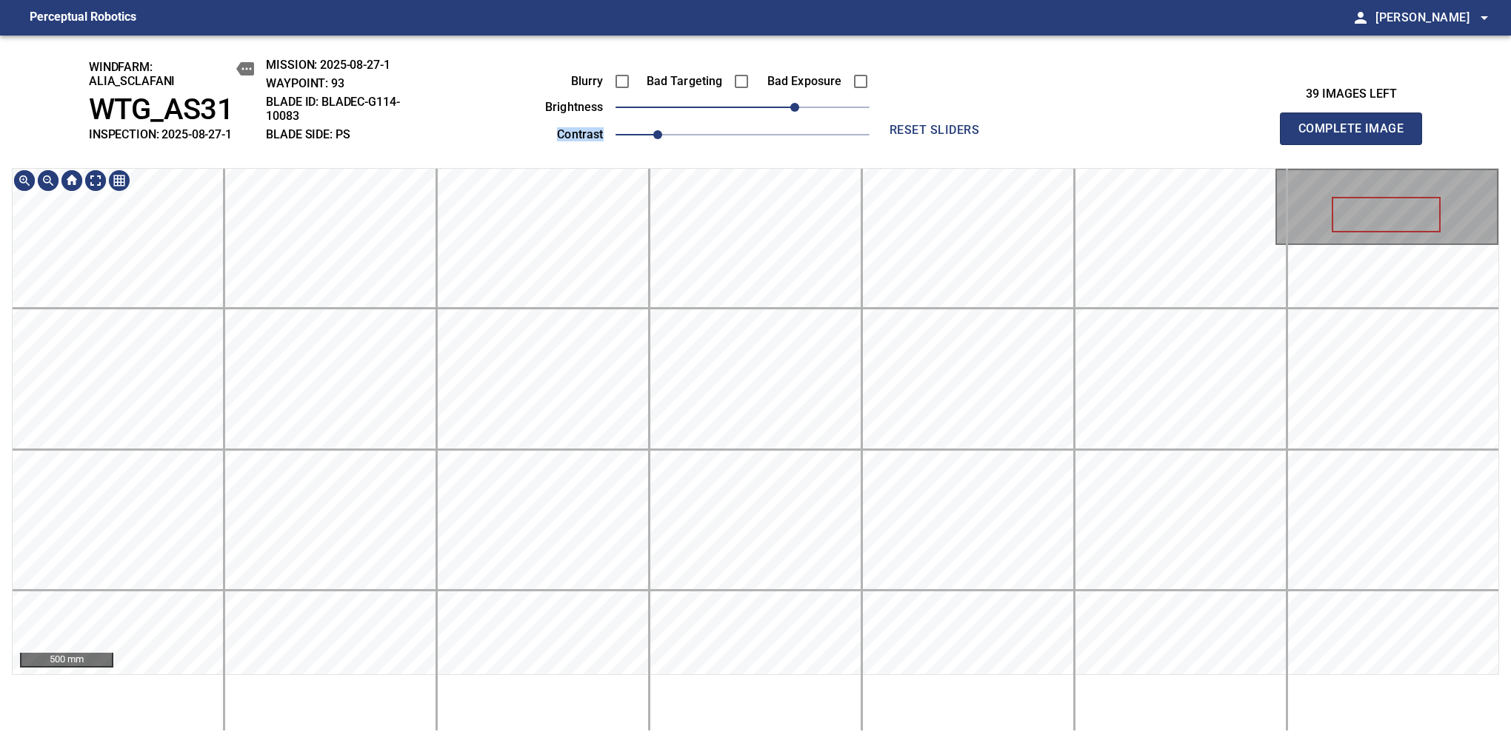
click at [735, 156] on div "windfarm: Alia_Sclafani WTG_AS31 INSPECTION: 2025-08-27-1 MISSION: 2025-08-27-1…" at bounding box center [755, 390] width 1511 height 708
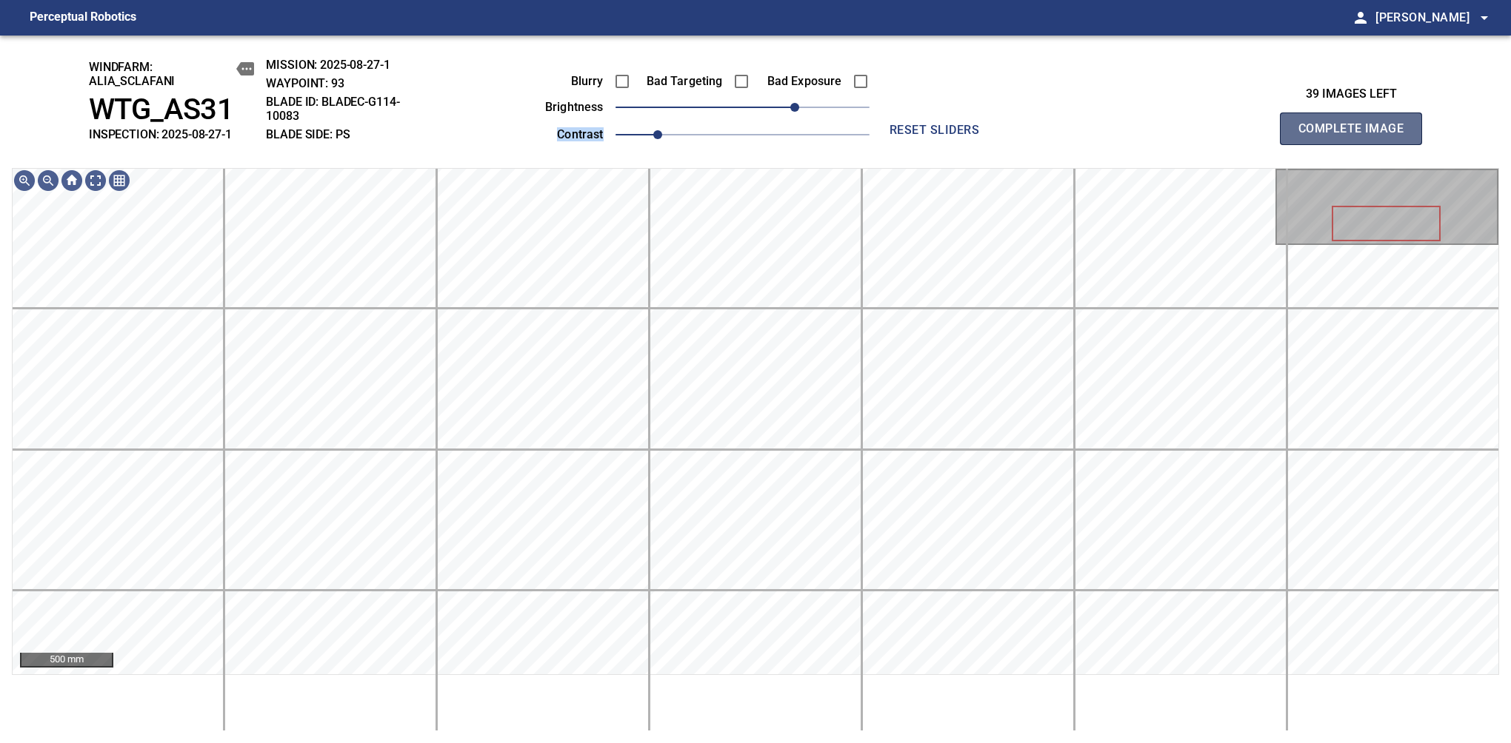
click at [1357, 136] on span "Complete Image" at bounding box center [1351, 128] width 110 height 21
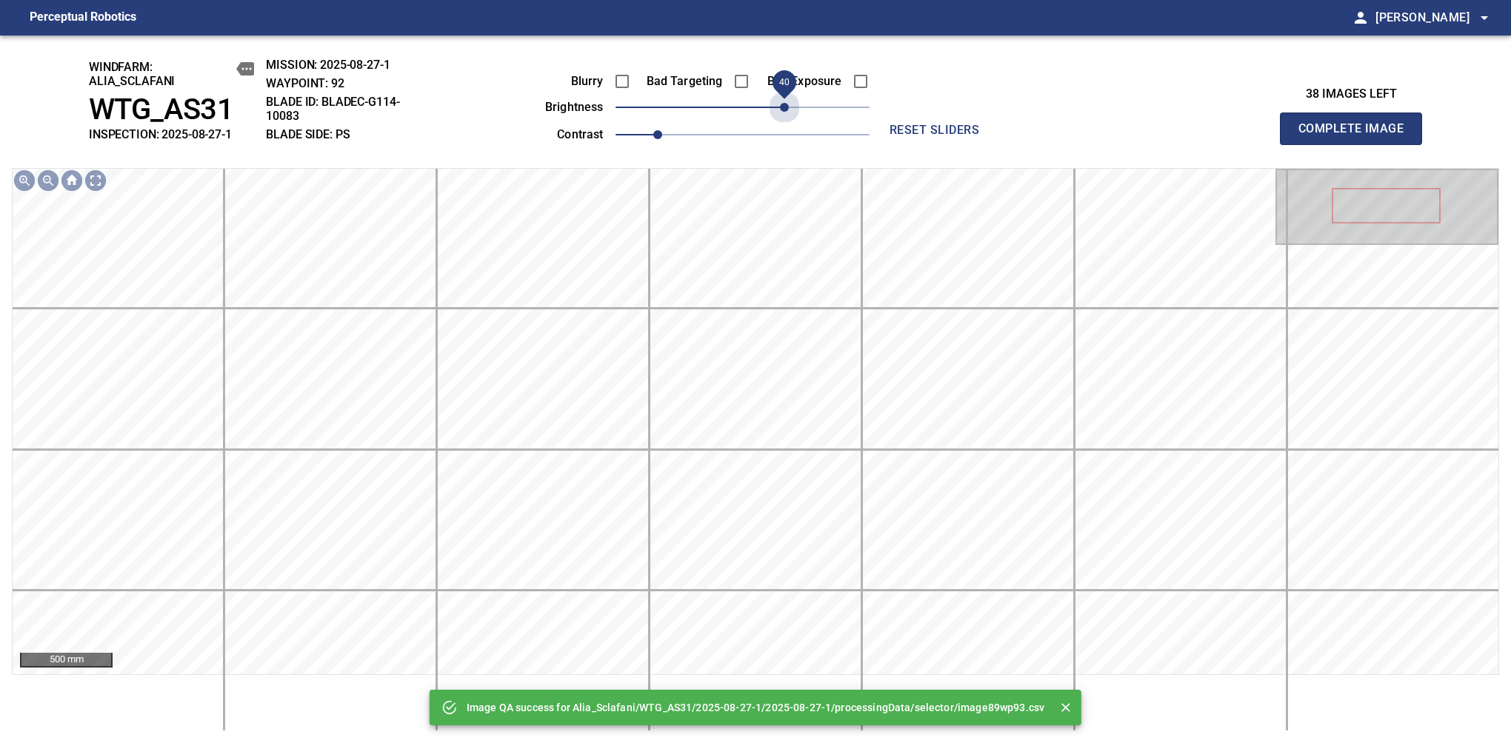
click at [783, 124] on div "Blurry Bad Targeting Bad Exposure brightness 40 contrast 1" at bounding box center [691, 105] width 358 height 79
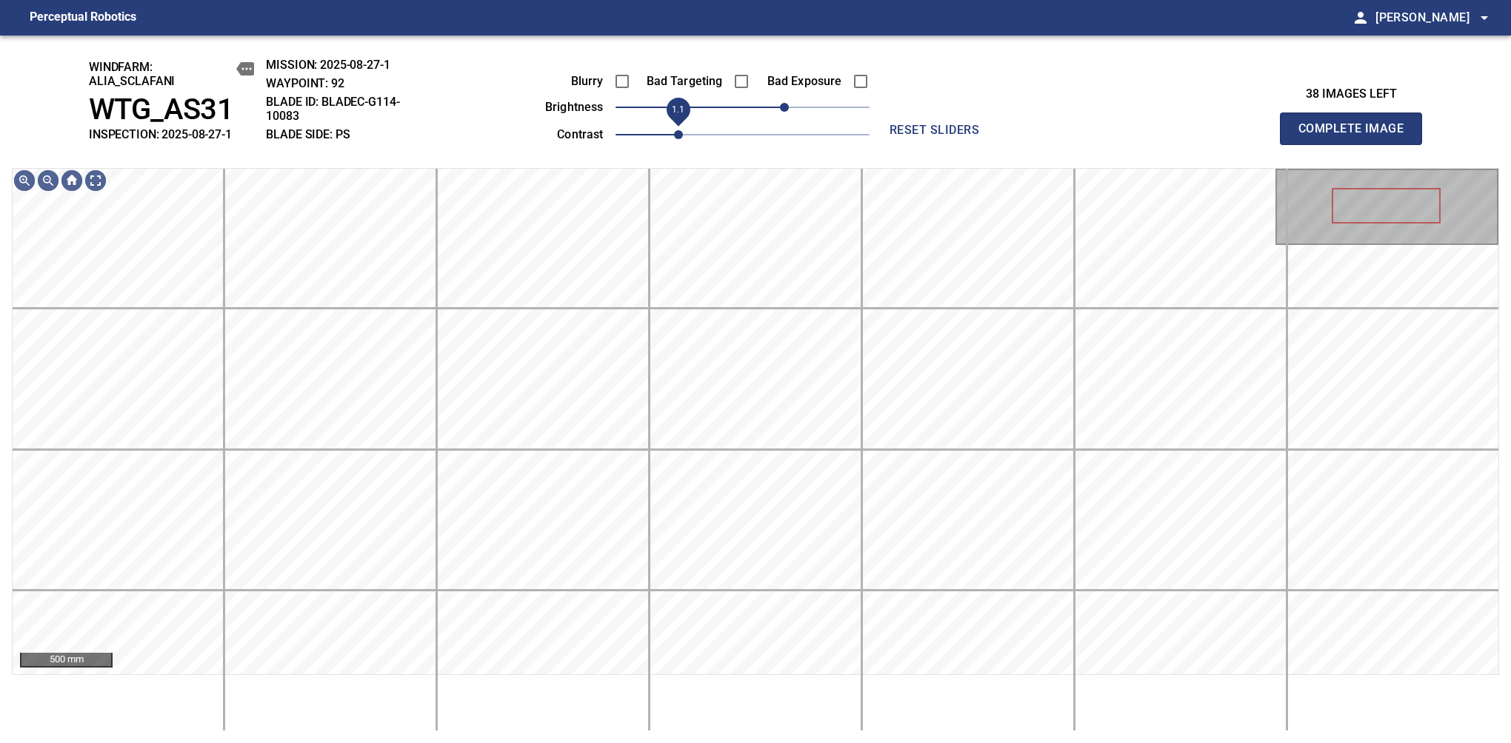
click at [675, 133] on span "1.1" at bounding box center [678, 134] width 9 height 9
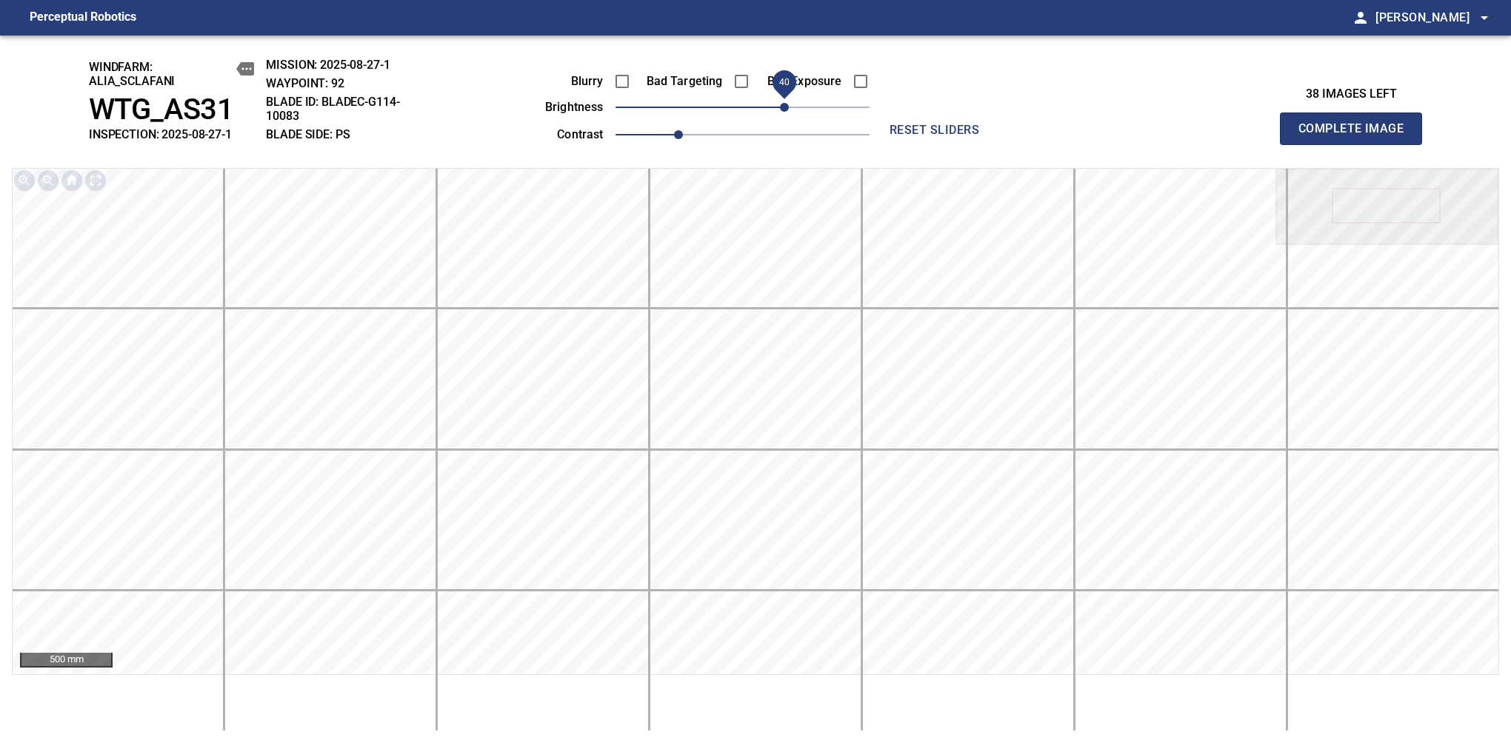
click at [1357, 136] on span "Complete Image" at bounding box center [1351, 128] width 110 height 21
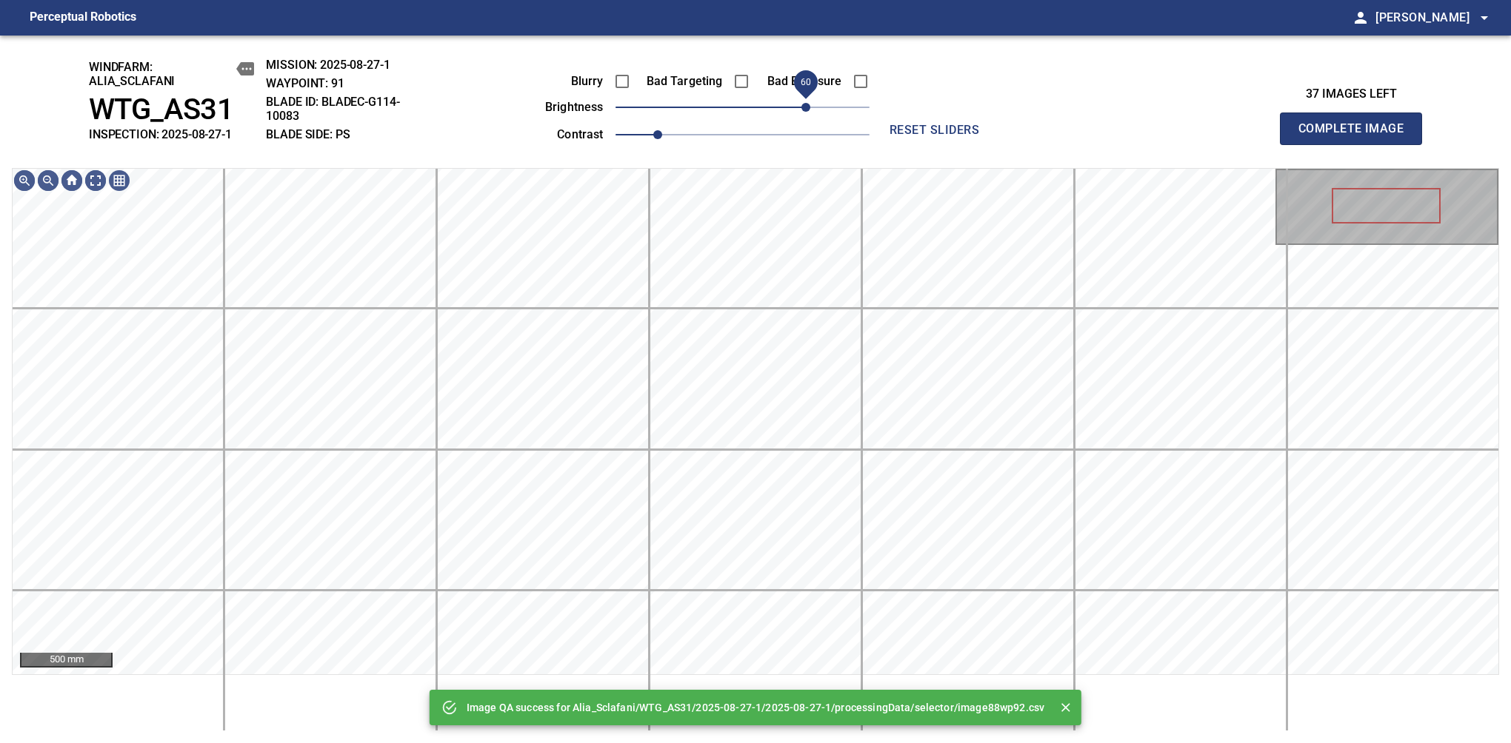
drag, startPoint x: 788, startPoint y: 104, endPoint x: 806, endPoint y: 102, distance: 18.6
click at [806, 102] on span "60" at bounding box center [742, 107] width 254 height 21
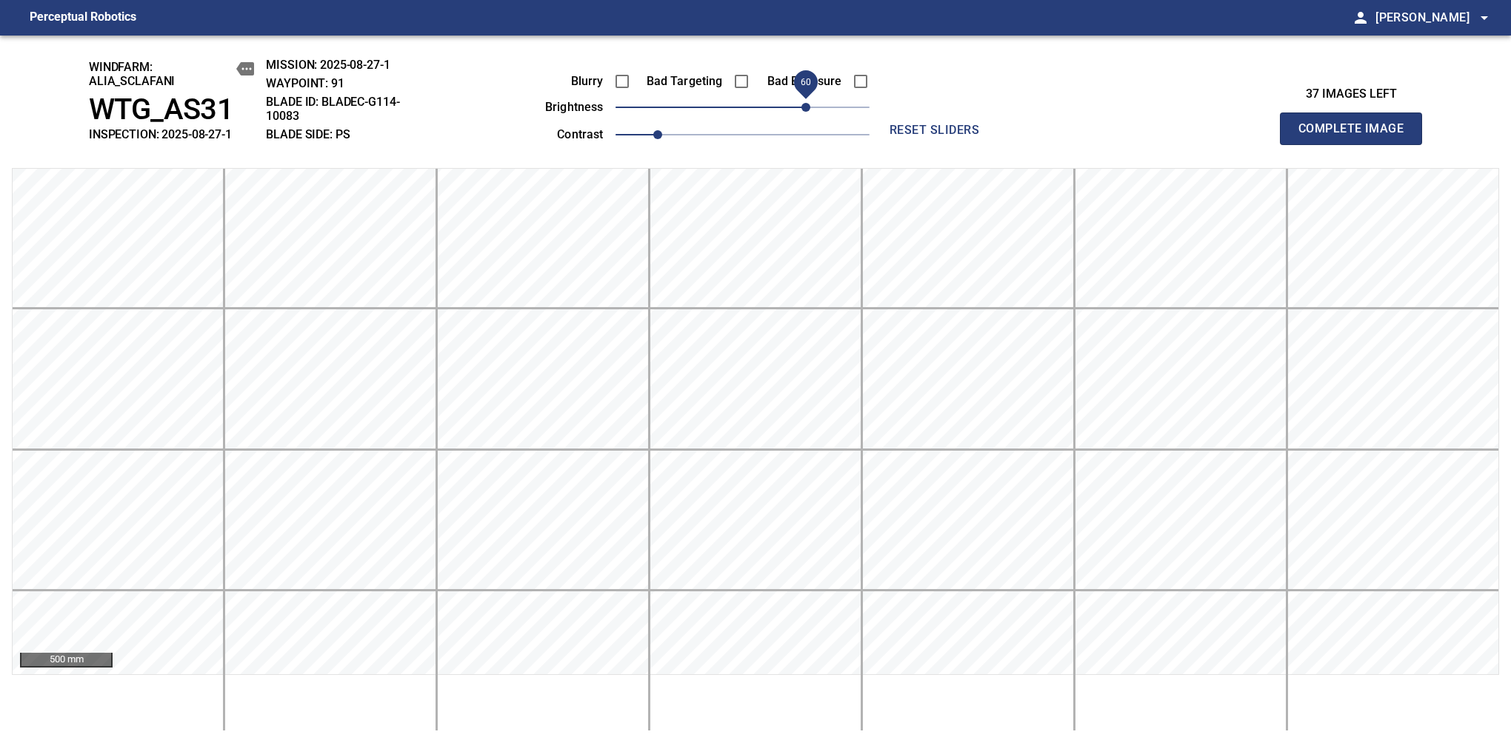
click at [1357, 136] on span "Complete Image" at bounding box center [1351, 128] width 110 height 21
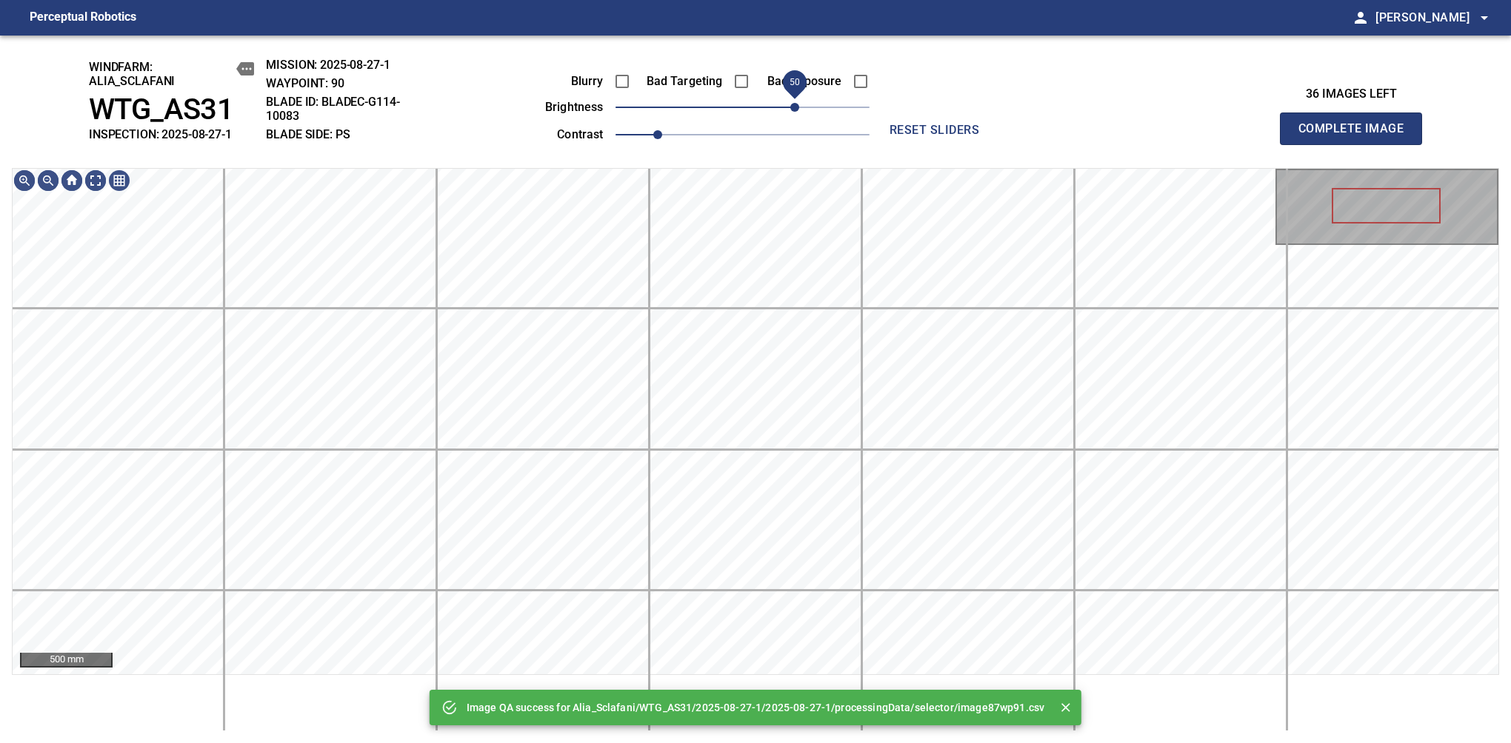
drag, startPoint x: 815, startPoint y: 110, endPoint x: 799, endPoint y: 113, distance: 15.8
click at [799, 113] on span "50" at bounding box center [742, 107] width 254 height 21
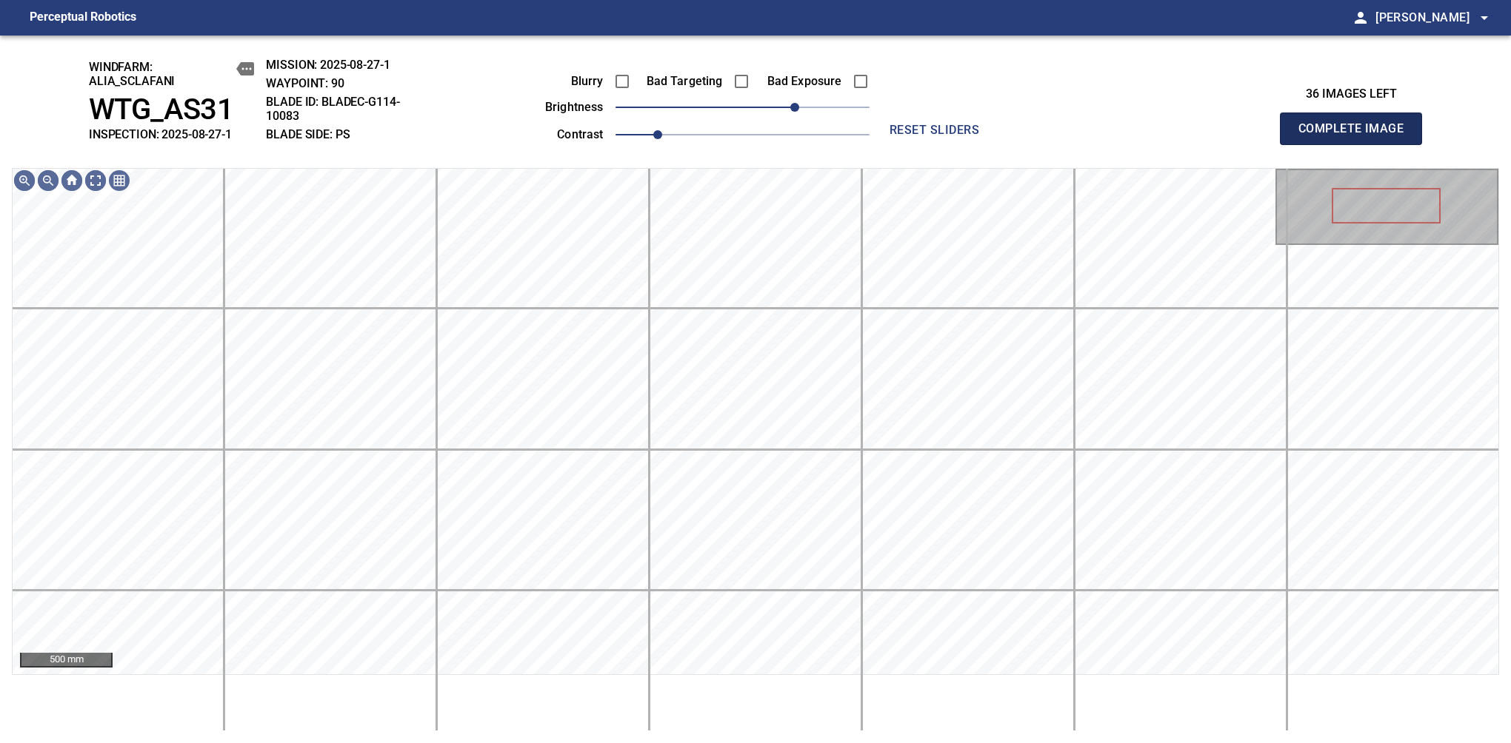
click at [1357, 136] on span "Complete Image" at bounding box center [1351, 128] width 110 height 21
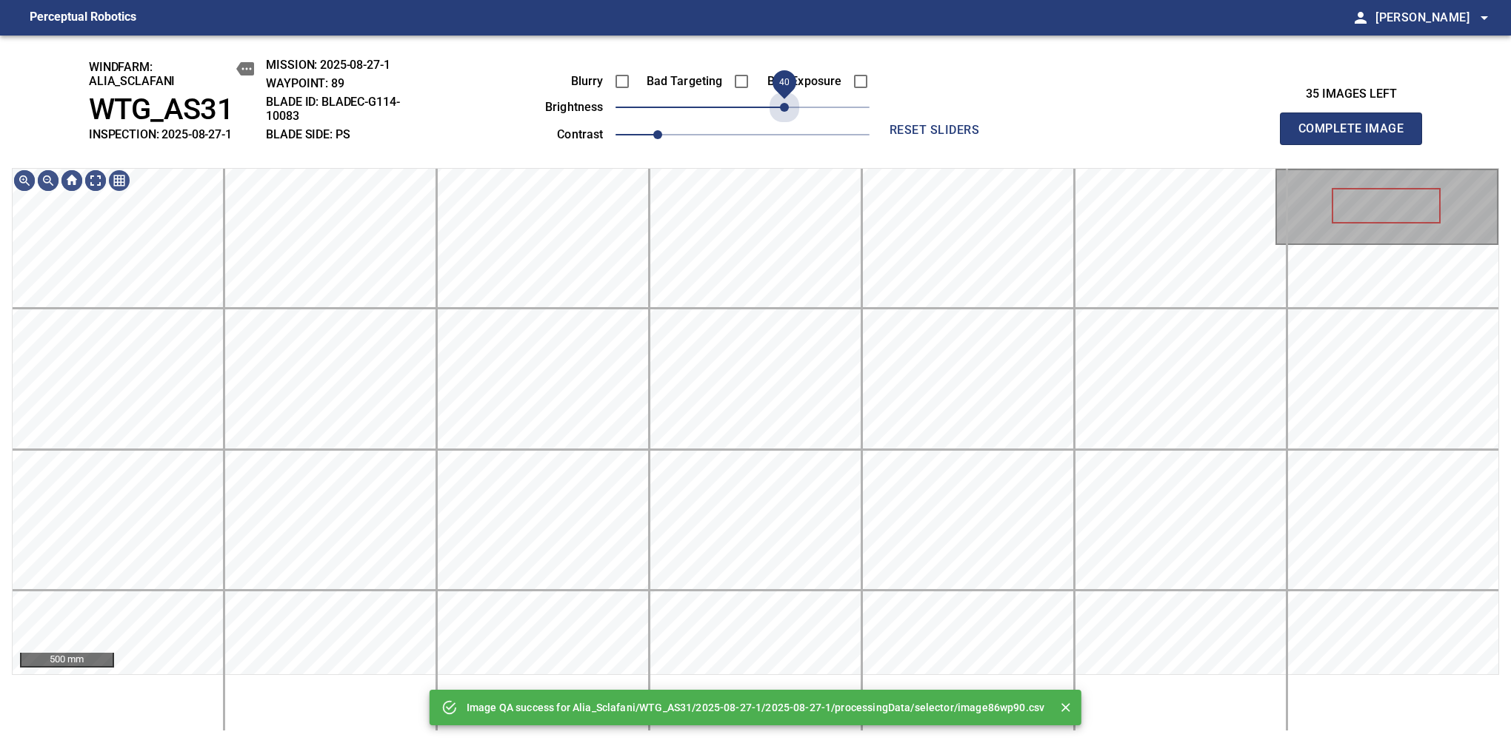
drag, startPoint x: 799, startPoint y: 113, endPoint x: 781, endPoint y: 124, distance: 21.4
click at [781, 124] on div "Blurry Bad Targeting Bad Exposure brightness 40 contrast 1" at bounding box center [691, 105] width 358 height 79
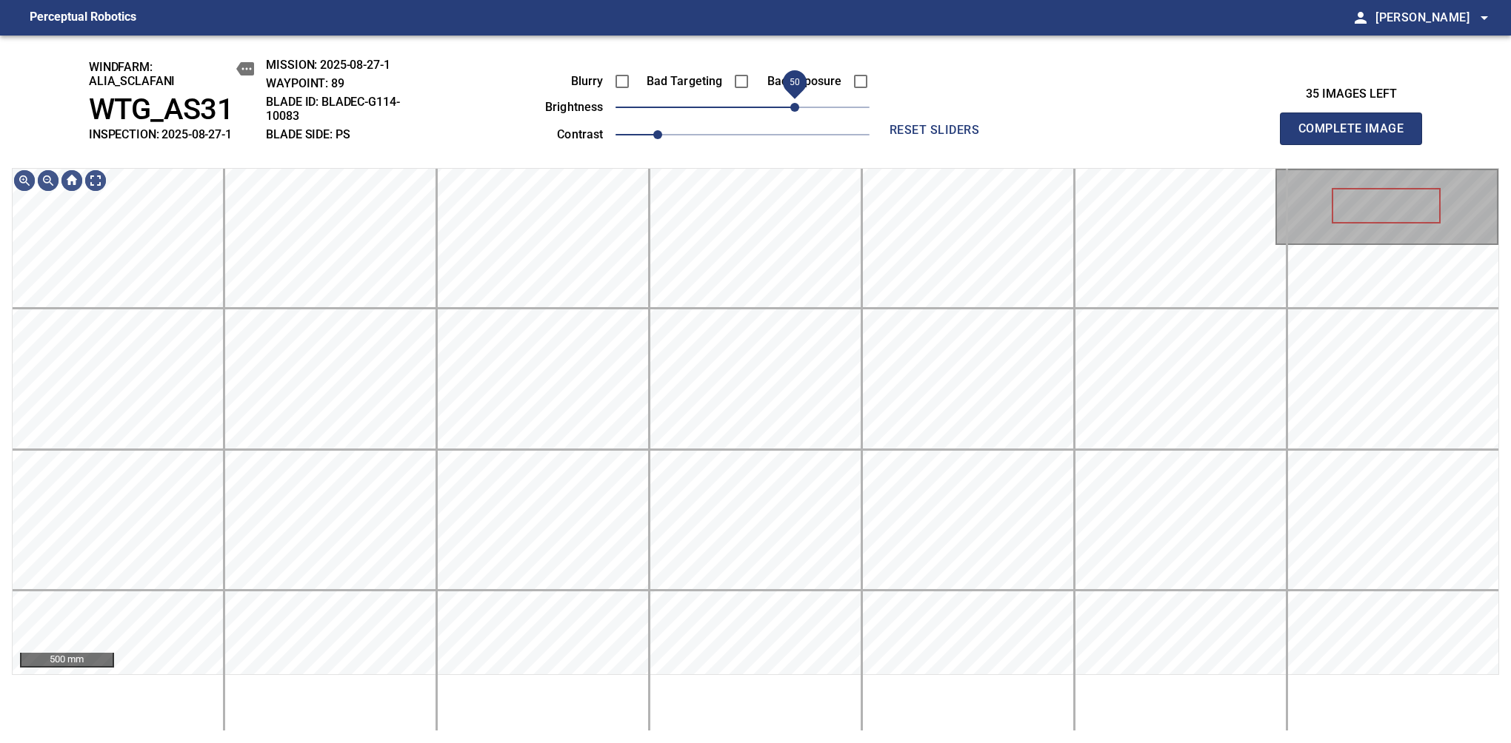
click at [791, 104] on span "50" at bounding box center [794, 107] width 9 height 9
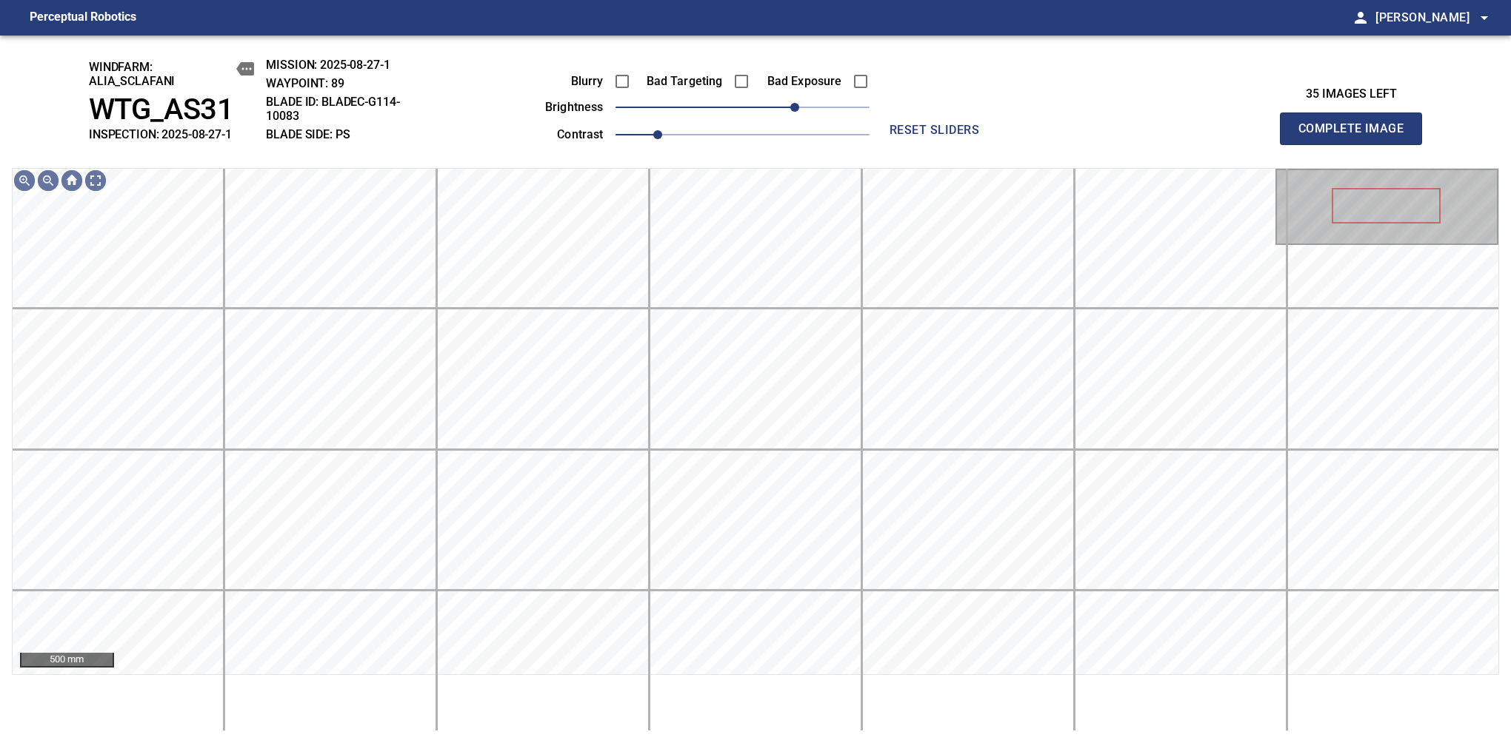
click at [1357, 136] on span "Complete Image" at bounding box center [1351, 128] width 110 height 21
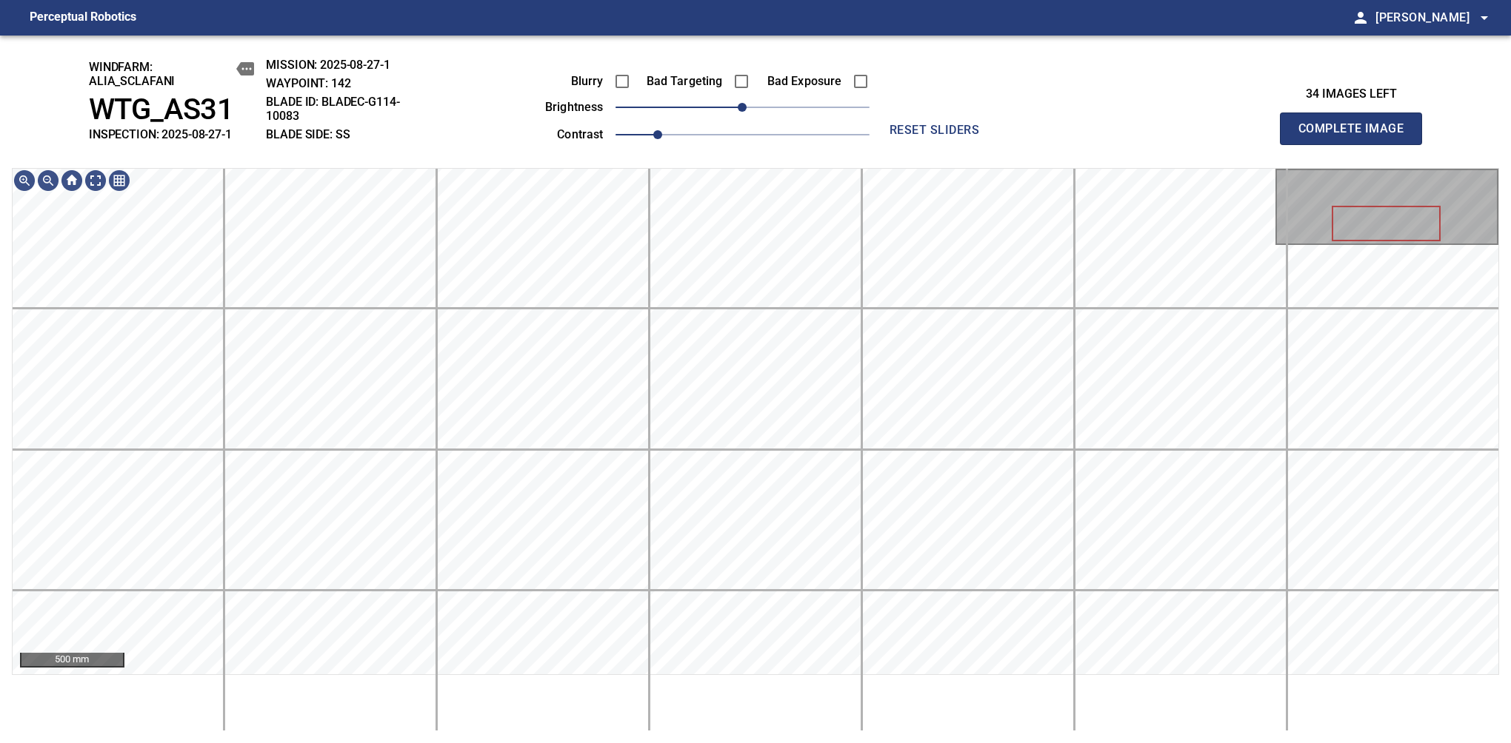
click at [767, 109] on div "Blurry Bad Targeting Bad Exposure brightness 0 contrast 1" at bounding box center [691, 105] width 358 height 79
click at [760, 112] on span "20" at bounding box center [763, 107] width 9 height 9
click at [729, 145] on div "windfarm: Alia_Sclafani WTG_AS31 INSPECTION: 2025-08-27-1 MISSION: 2025-08-27-1…" at bounding box center [755, 390] width 1511 height 708
click at [759, 107] on span "20" at bounding box center [763, 107] width 9 height 9
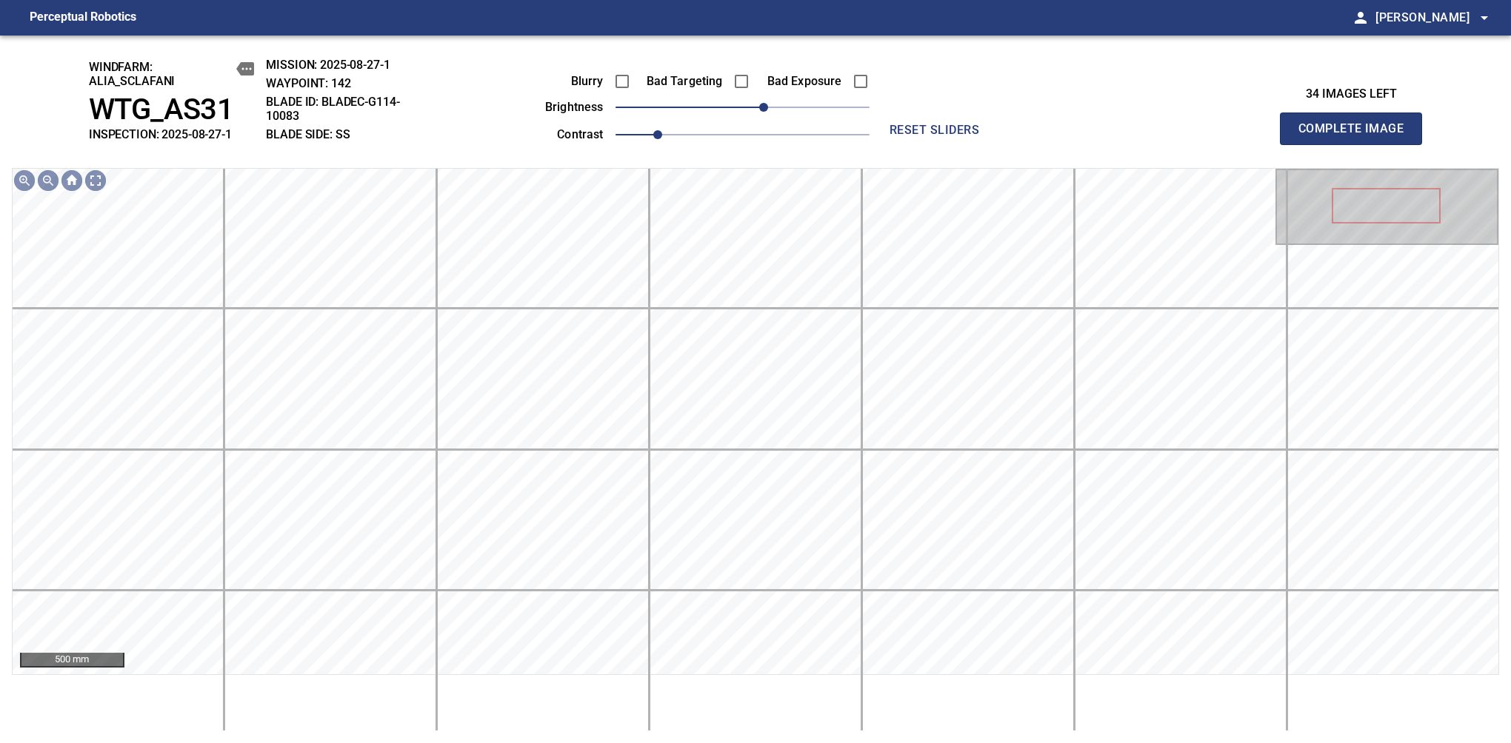
click at [1357, 136] on span "Complete Image" at bounding box center [1351, 128] width 110 height 21
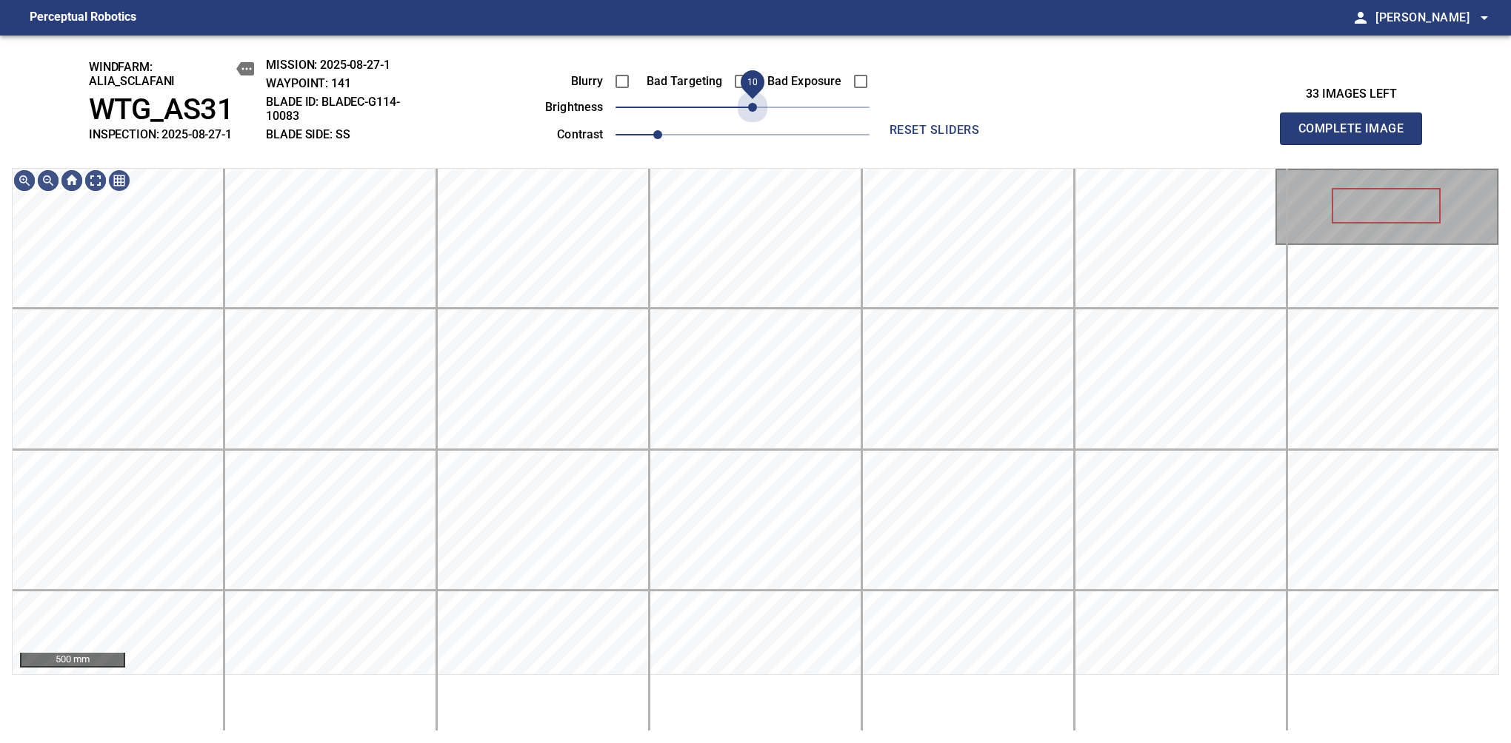
drag, startPoint x: 746, startPoint y: 113, endPoint x: 757, endPoint y: 124, distance: 15.7
click at [757, 124] on div "Blurry Bad Targeting Bad Exposure brightness 10 contrast 1" at bounding box center [691, 105] width 358 height 79
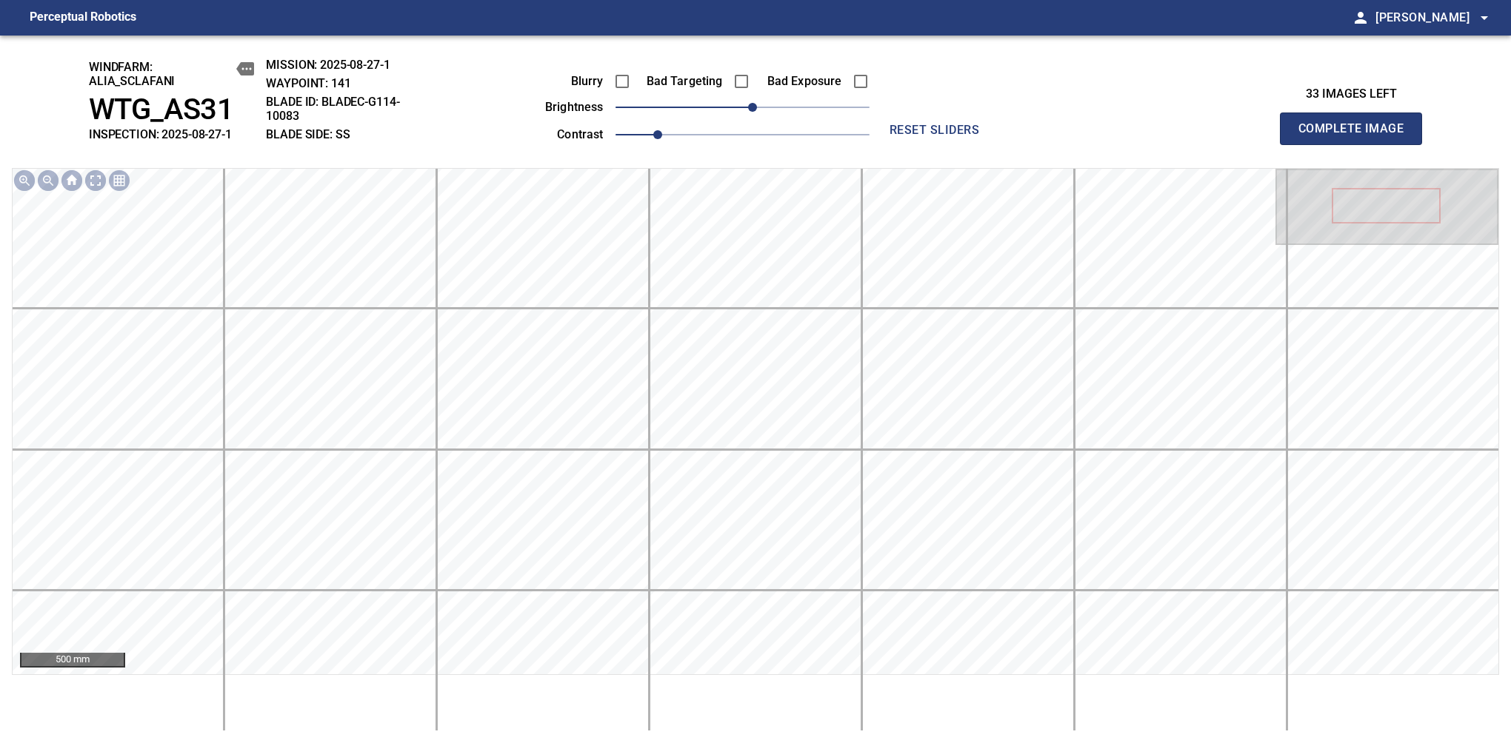
click at [1357, 136] on span "Complete Image" at bounding box center [1351, 128] width 110 height 21
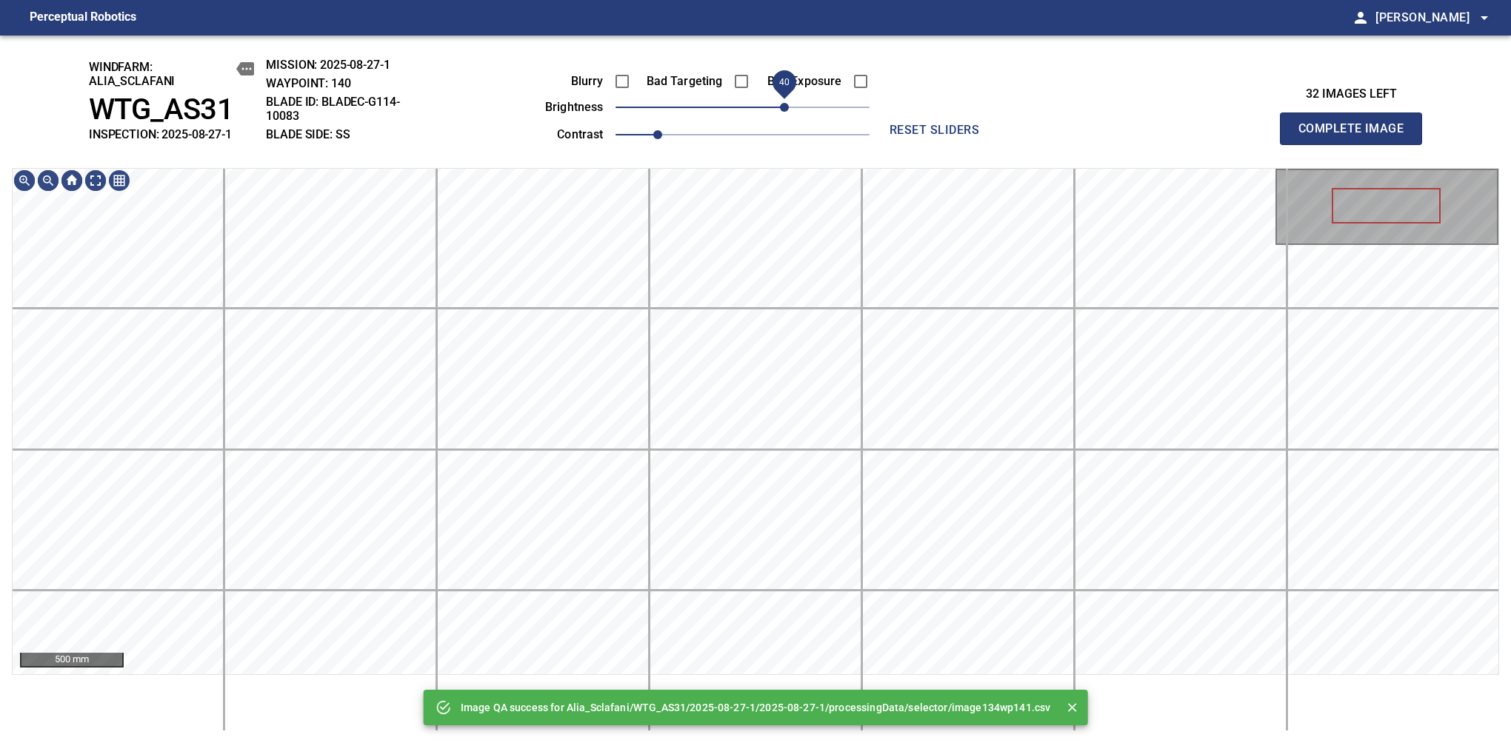
drag, startPoint x: 769, startPoint y: 116, endPoint x: 785, endPoint y: 113, distance: 16.0
click at [785, 112] on span "40" at bounding box center [784, 107] width 9 height 9
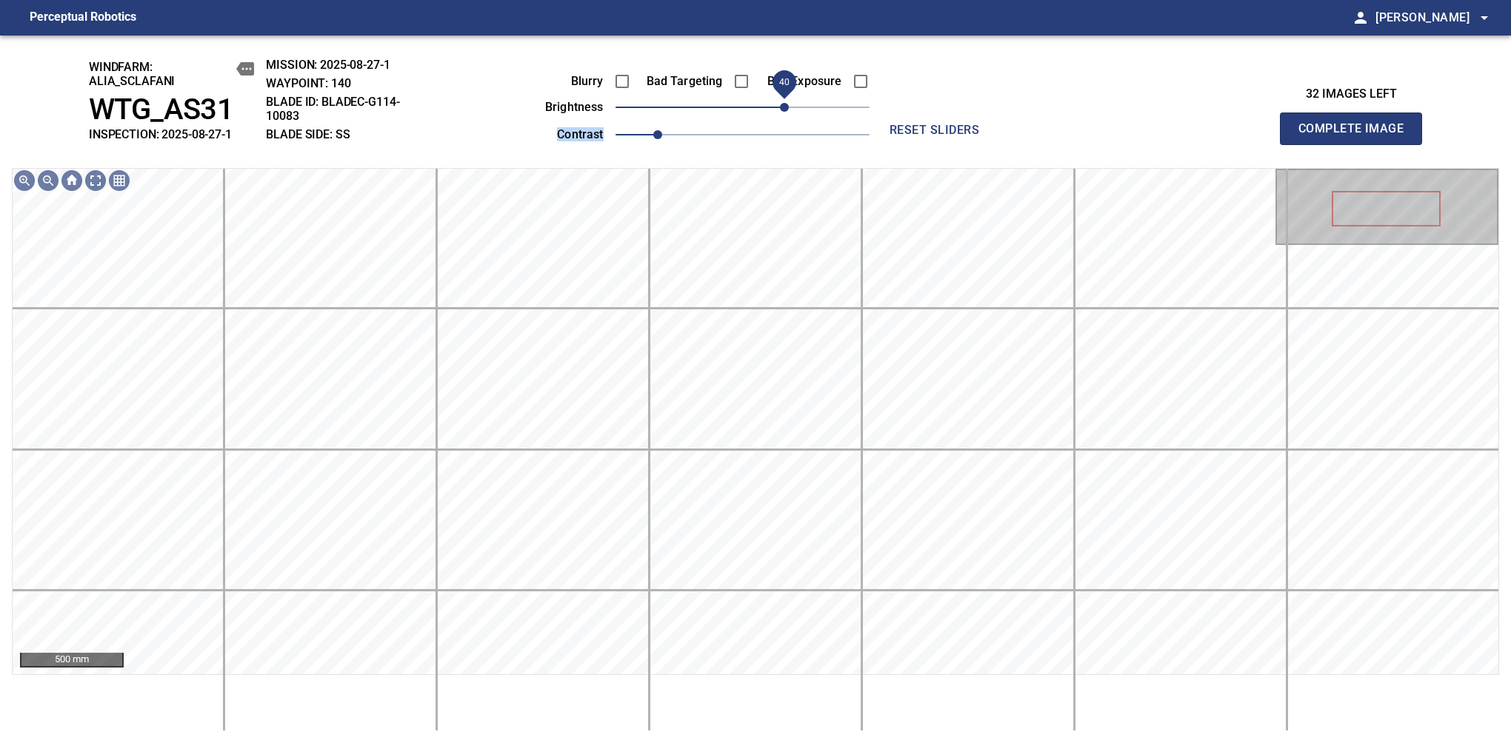
drag, startPoint x: 778, startPoint y: 122, endPoint x: 773, endPoint y: 115, distance: 8.6
click at [773, 115] on div "Blurry Bad Targeting Bad Exposure brightness 40 contrast 1" at bounding box center [691, 105] width 358 height 79
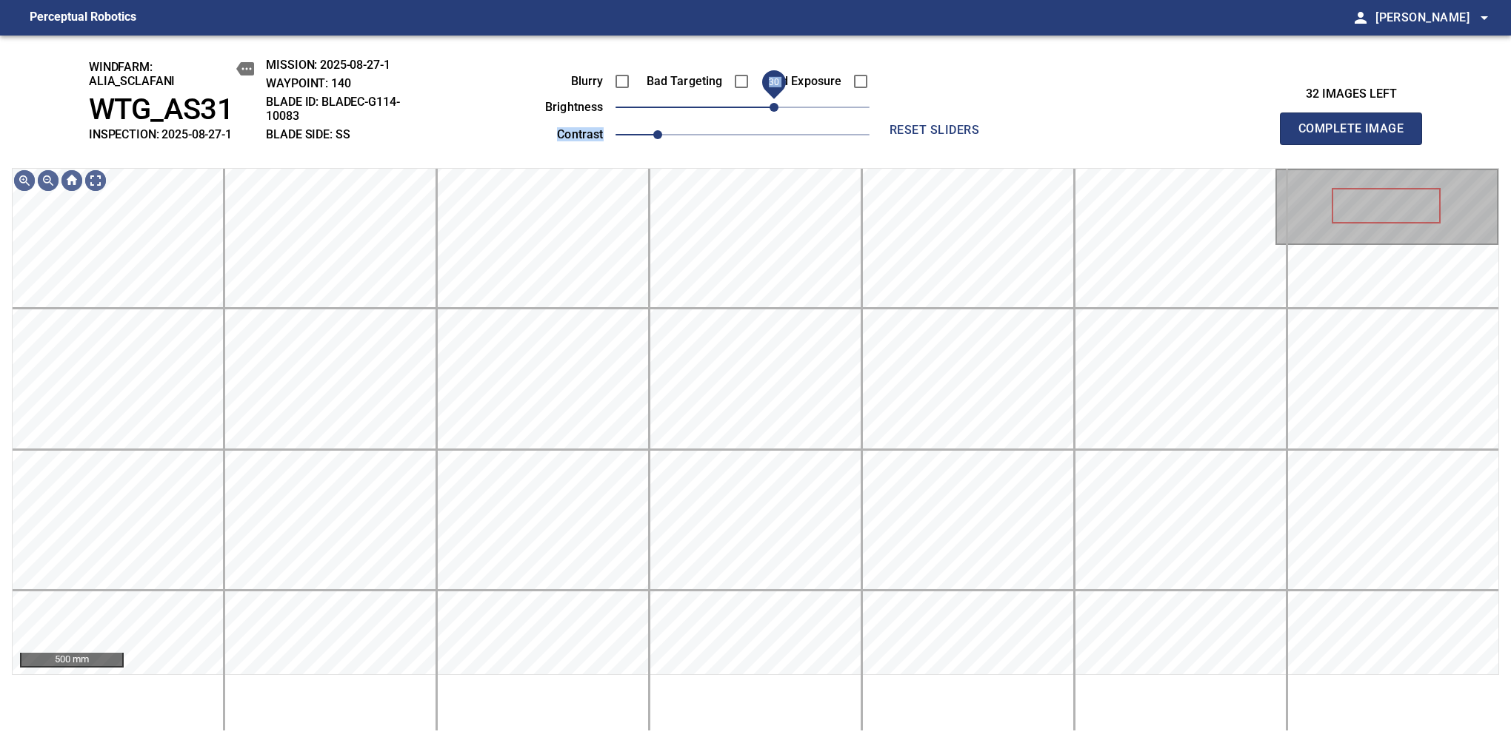
drag, startPoint x: 773, startPoint y: 115, endPoint x: 769, endPoint y: 107, distance: 8.9
click at [769, 107] on span "30" at bounding box center [773, 107] width 9 height 9
drag, startPoint x: 772, startPoint y: 107, endPoint x: 760, endPoint y: 104, distance: 12.9
click at [760, 104] on span "20" at bounding box center [763, 107] width 9 height 9
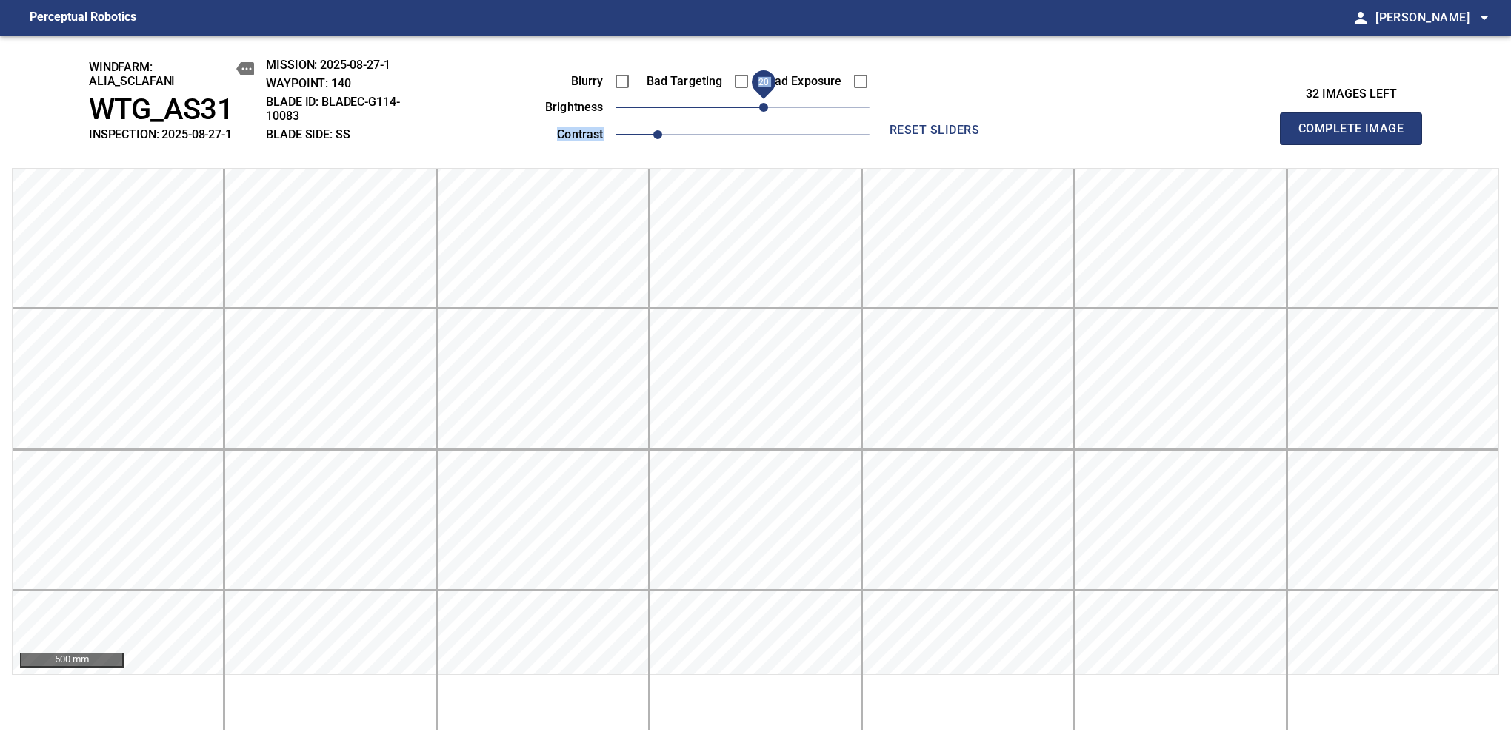
click at [1357, 136] on span "Complete Image" at bounding box center [1351, 128] width 110 height 21
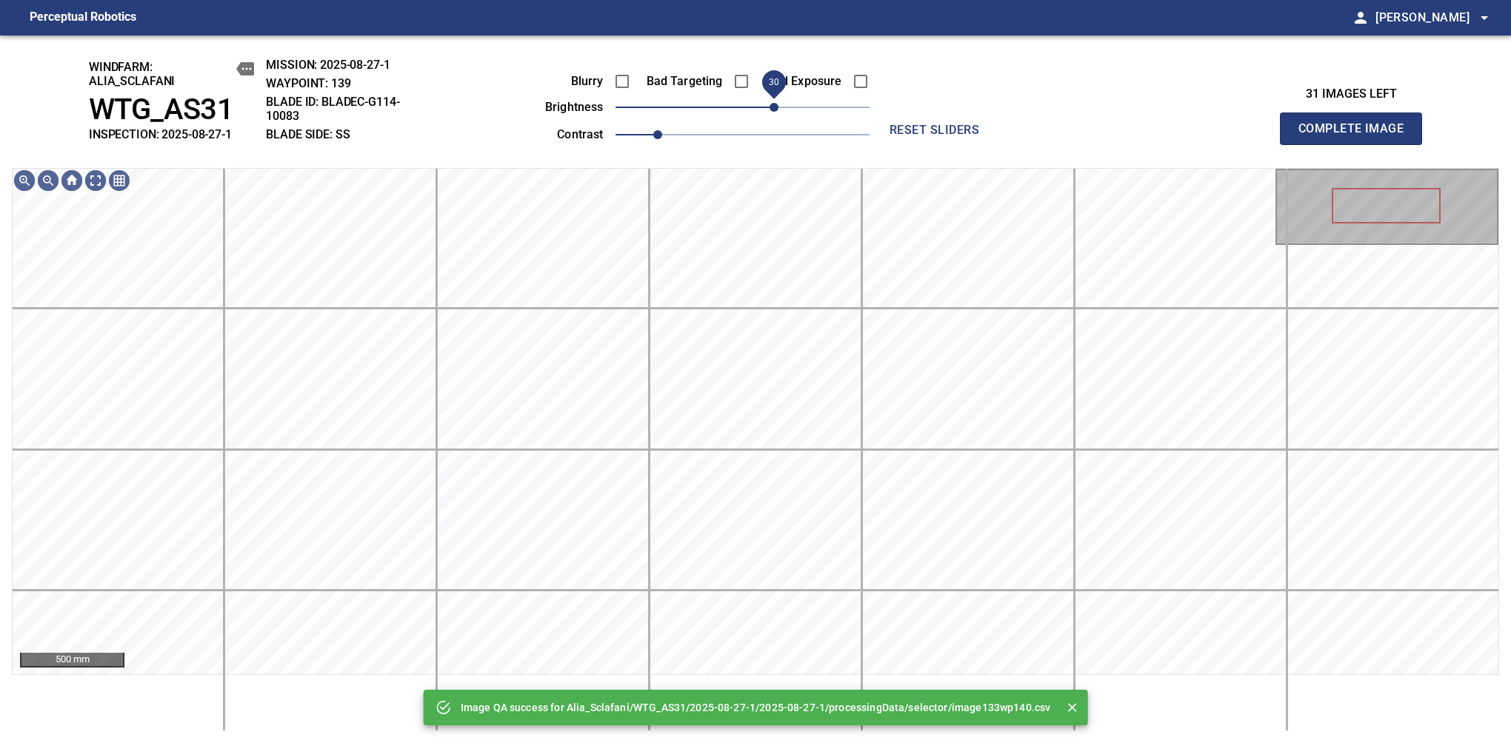
drag, startPoint x: 752, startPoint y: 101, endPoint x: 772, endPoint y: 99, distance: 20.1
click at [772, 103] on span "30" at bounding box center [773, 107] width 9 height 9
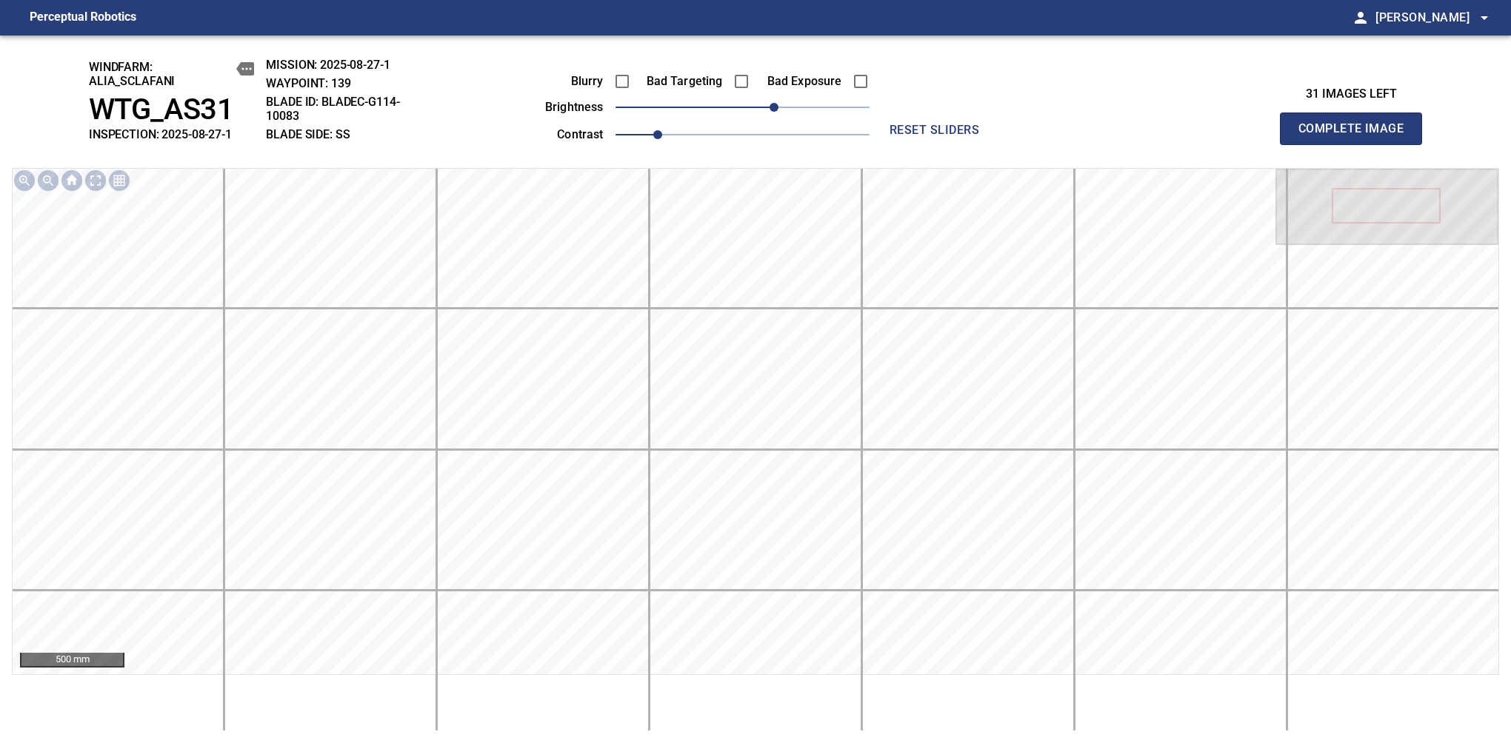
click at [1357, 136] on span "Complete Image" at bounding box center [1351, 128] width 110 height 21
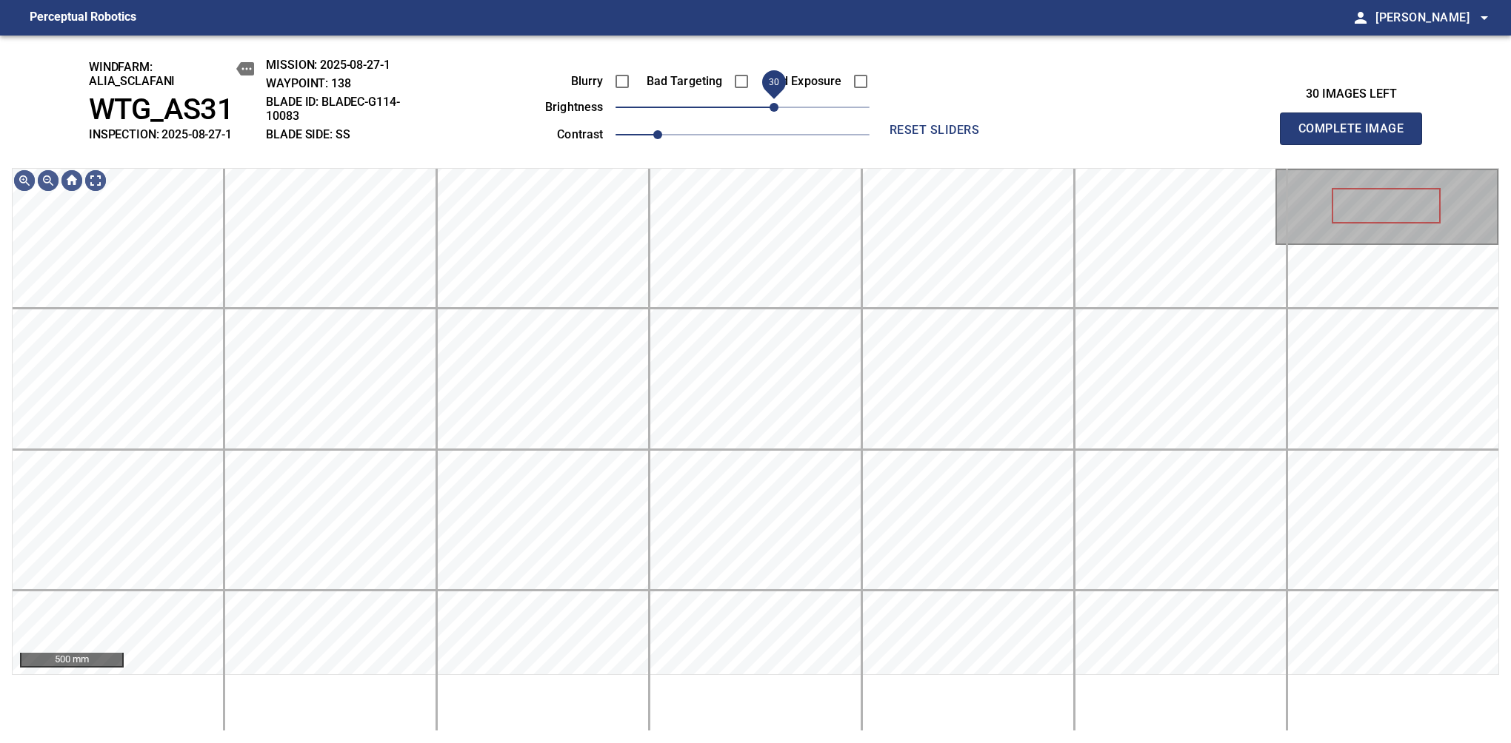
drag, startPoint x: 754, startPoint y: 107, endPoint x: 769, endPoint y: 101, distance: 16.4
click at [769, 103] on span "30" at bounding box center [773, 107] width 9 height 9
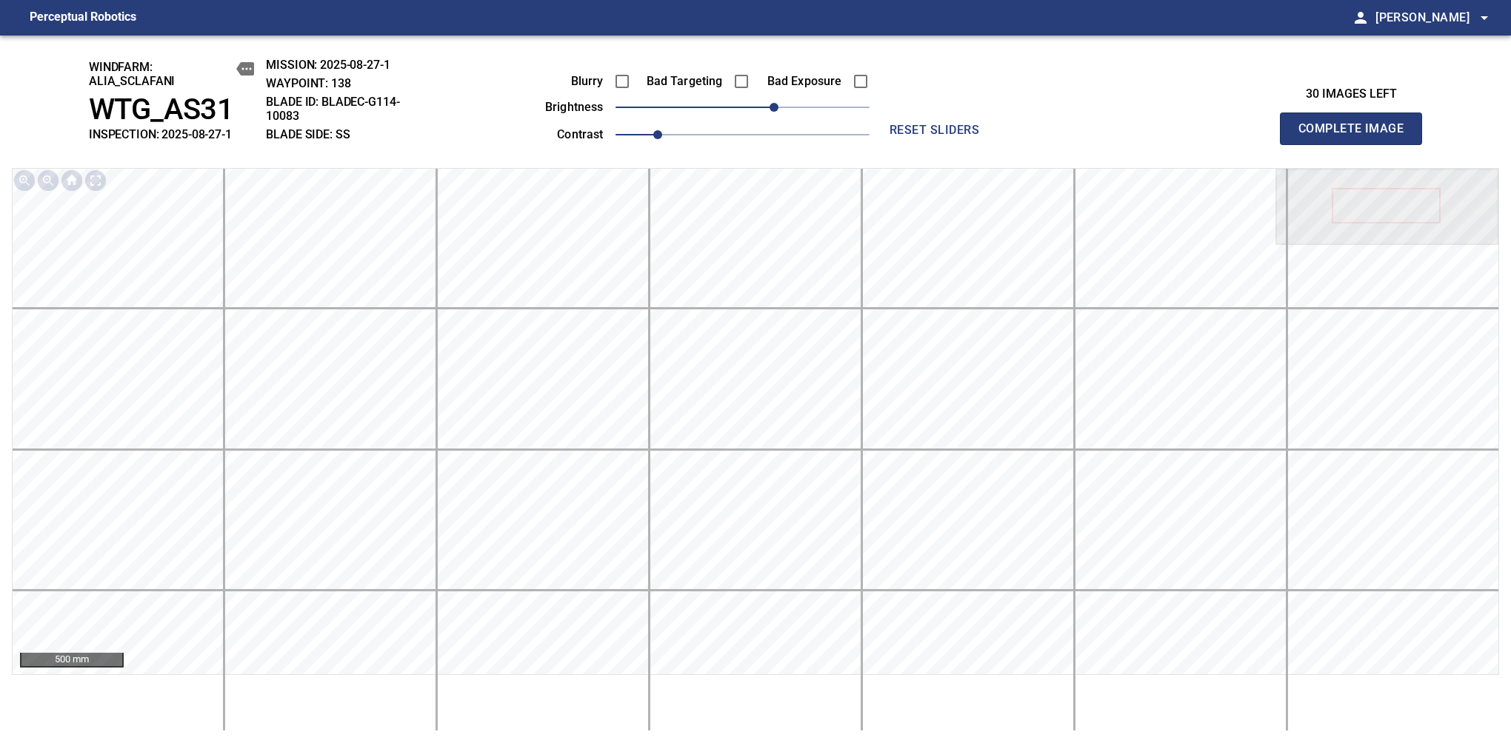
click at [1357, 136] on span "Complete Image" at bounding box center [1351, 128] width 110 height 21
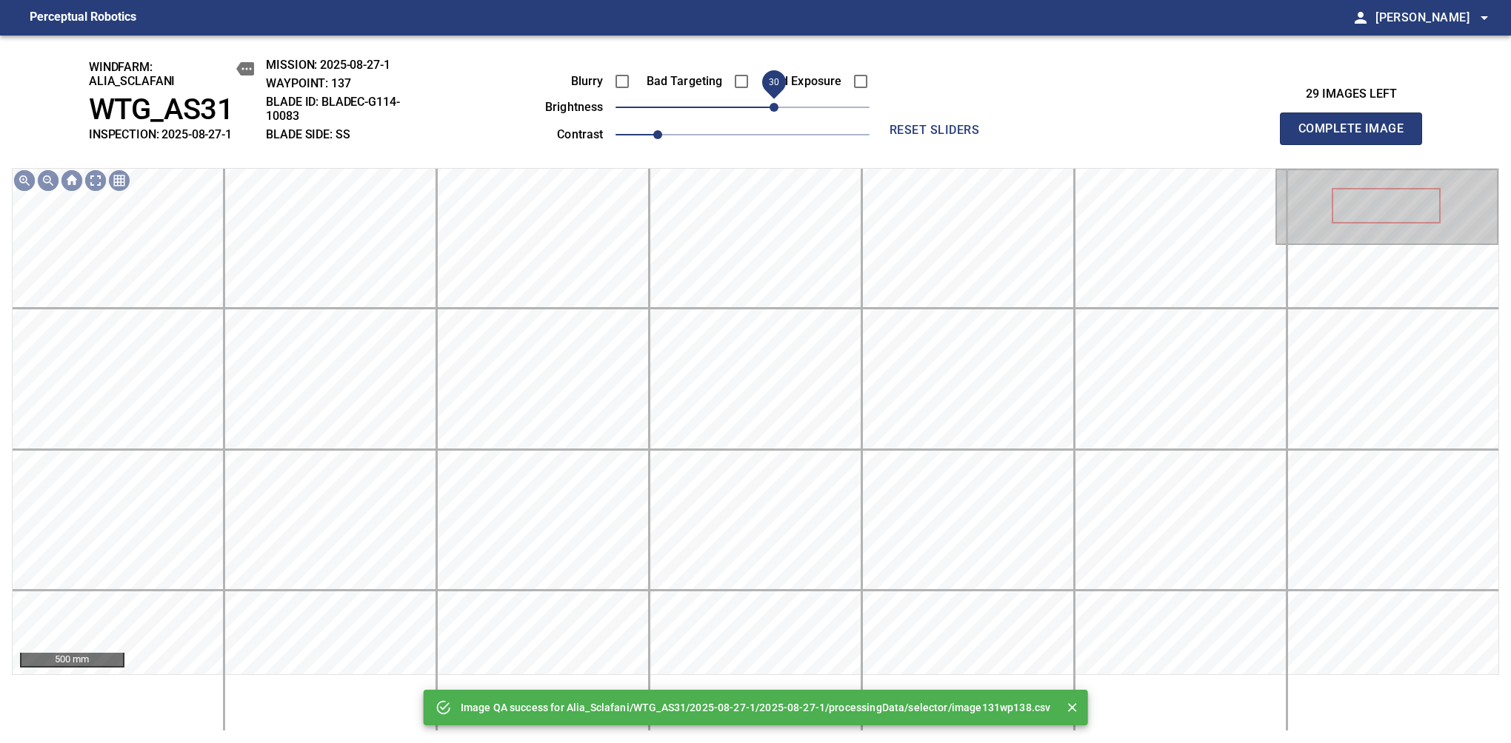
drag, startPoint x: 749, startPoint y: 112, endPoint x: 772, endPoint y: 97, distance: 27.3
click at [772, 103] on span "30" at bounding box center [773, 107] width 9 height 9
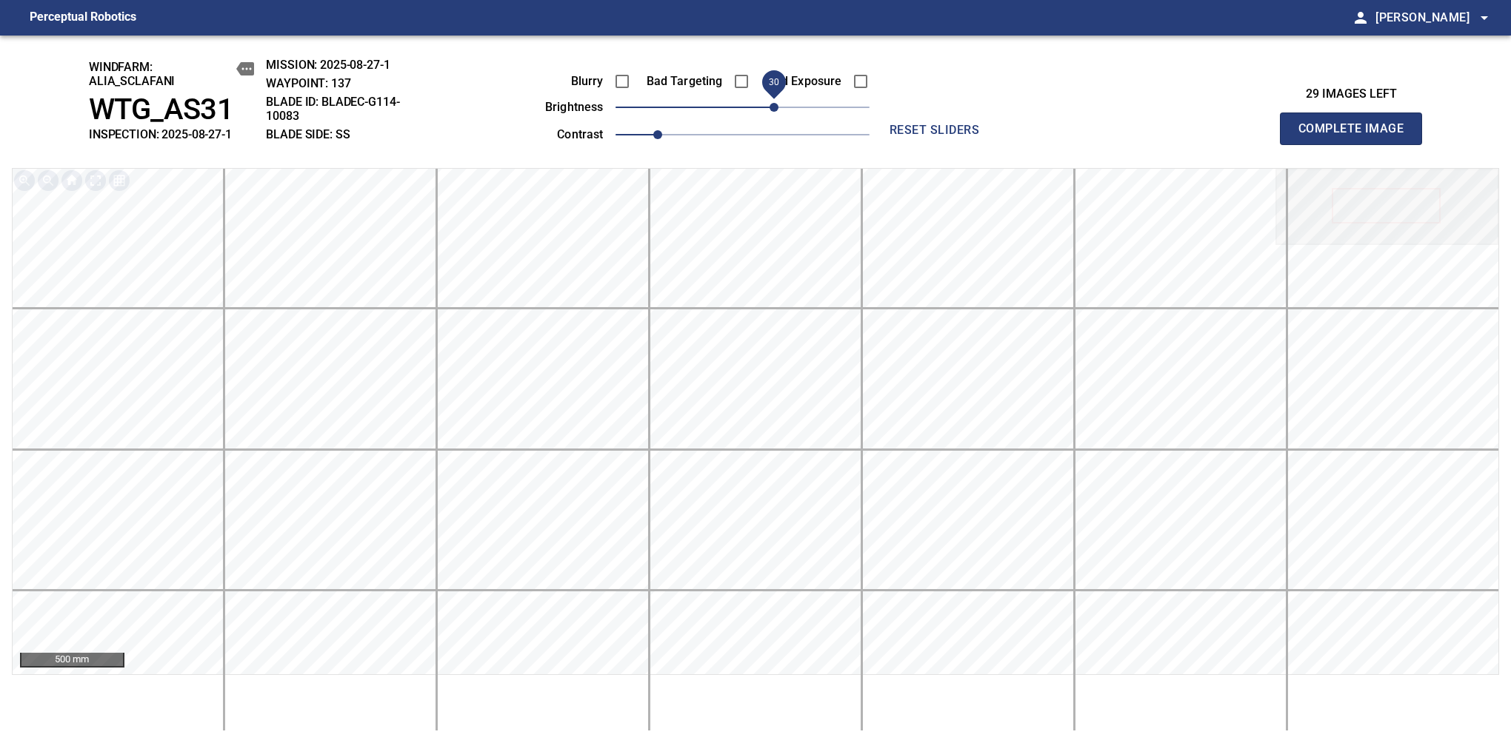
click at [1357, 136] on span "Complete Image" at bounding box center [1351, 128] width 110 height 21
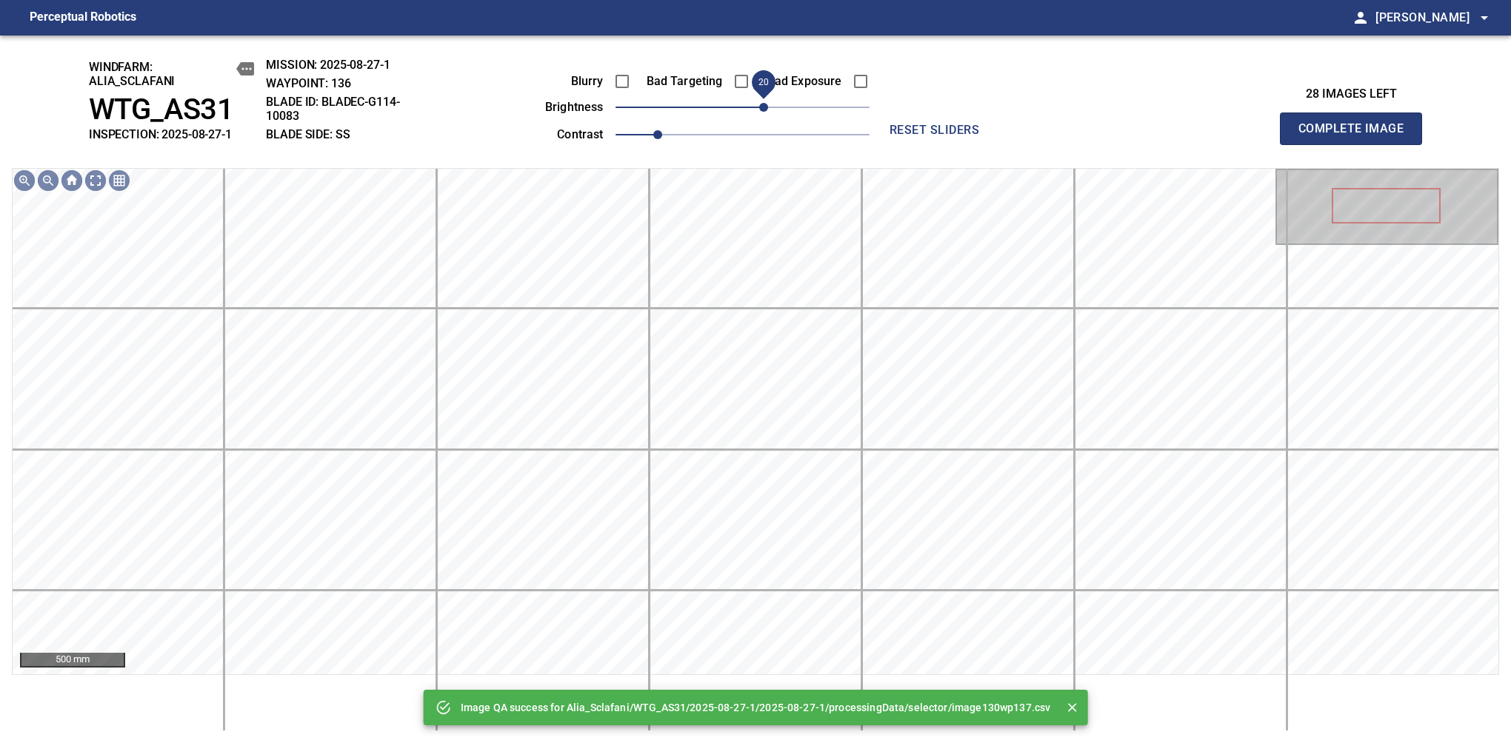
drag, startPoint x: 753, startPoint y: 113, endPoint x: 761, endPoint y: 110, distance: 8.7
click at [761, 110] on span "20" at bounding box center [763, 107] width 9 height 9
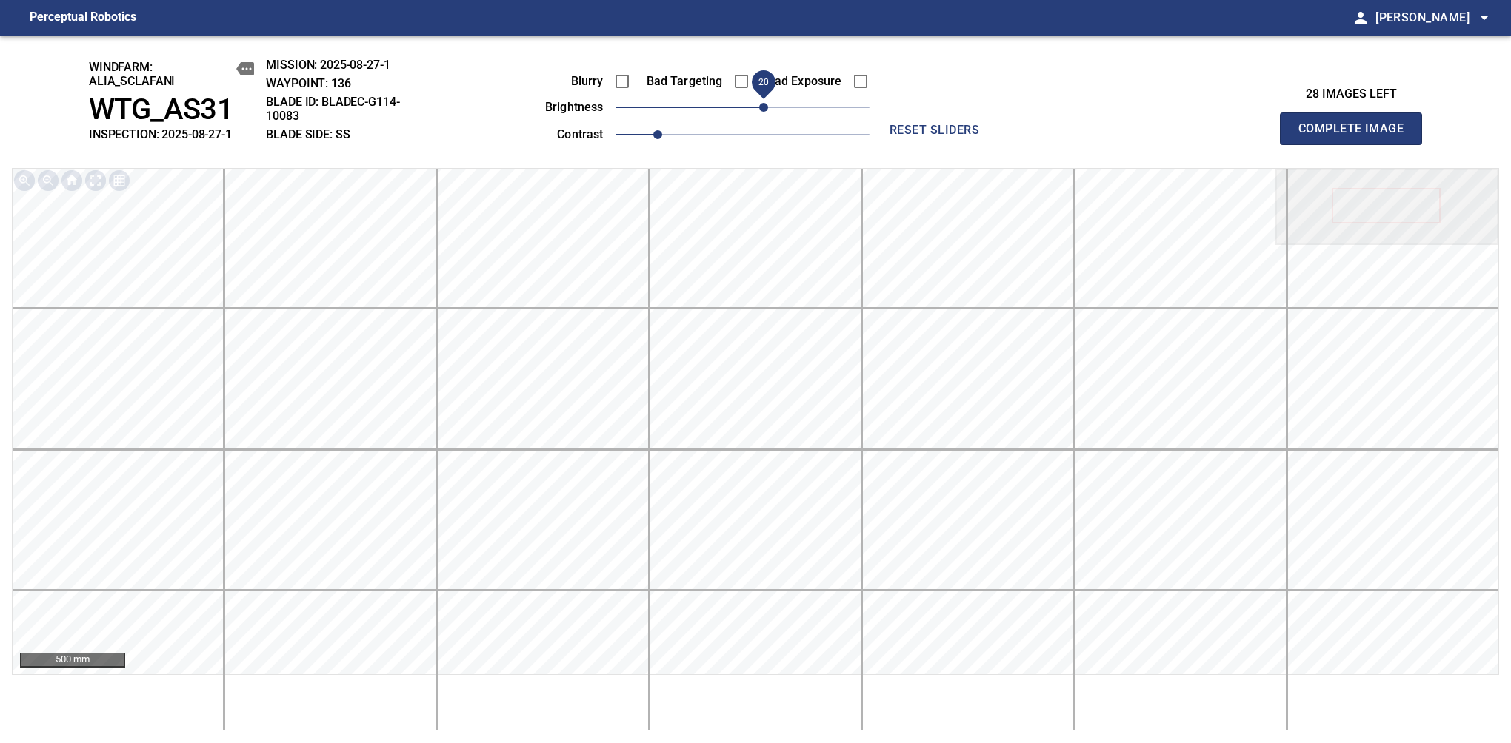
click at [1357, 136] on span "Complete Image" at bounding box center [1351, 128] width 110 height 21
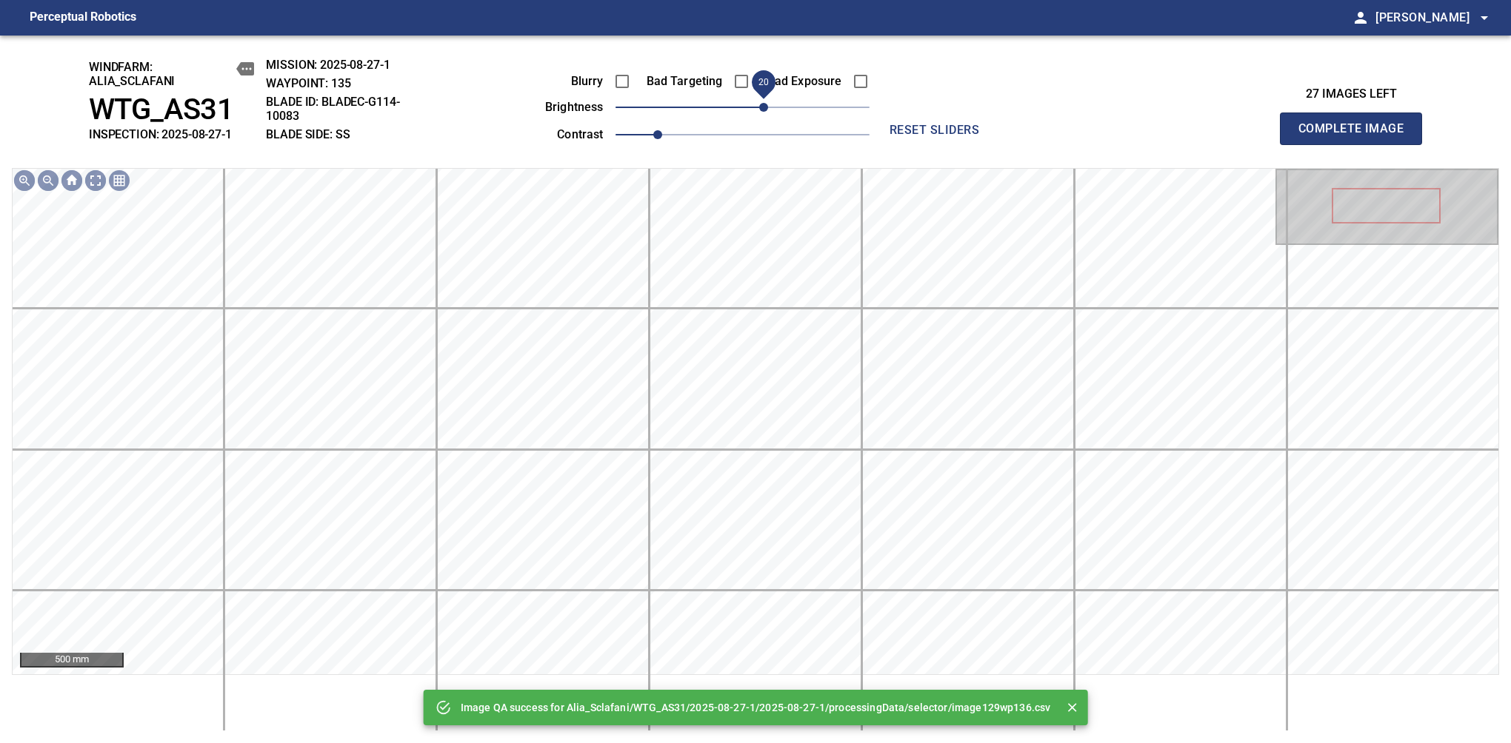
drag, startPoint x: 745, startPoint y: 110, endPoint x: 763, endPoint y: 110, distance: 18.5
click at [763, 110] on span "20" at bounding box center [763, 107] width 9 height 9
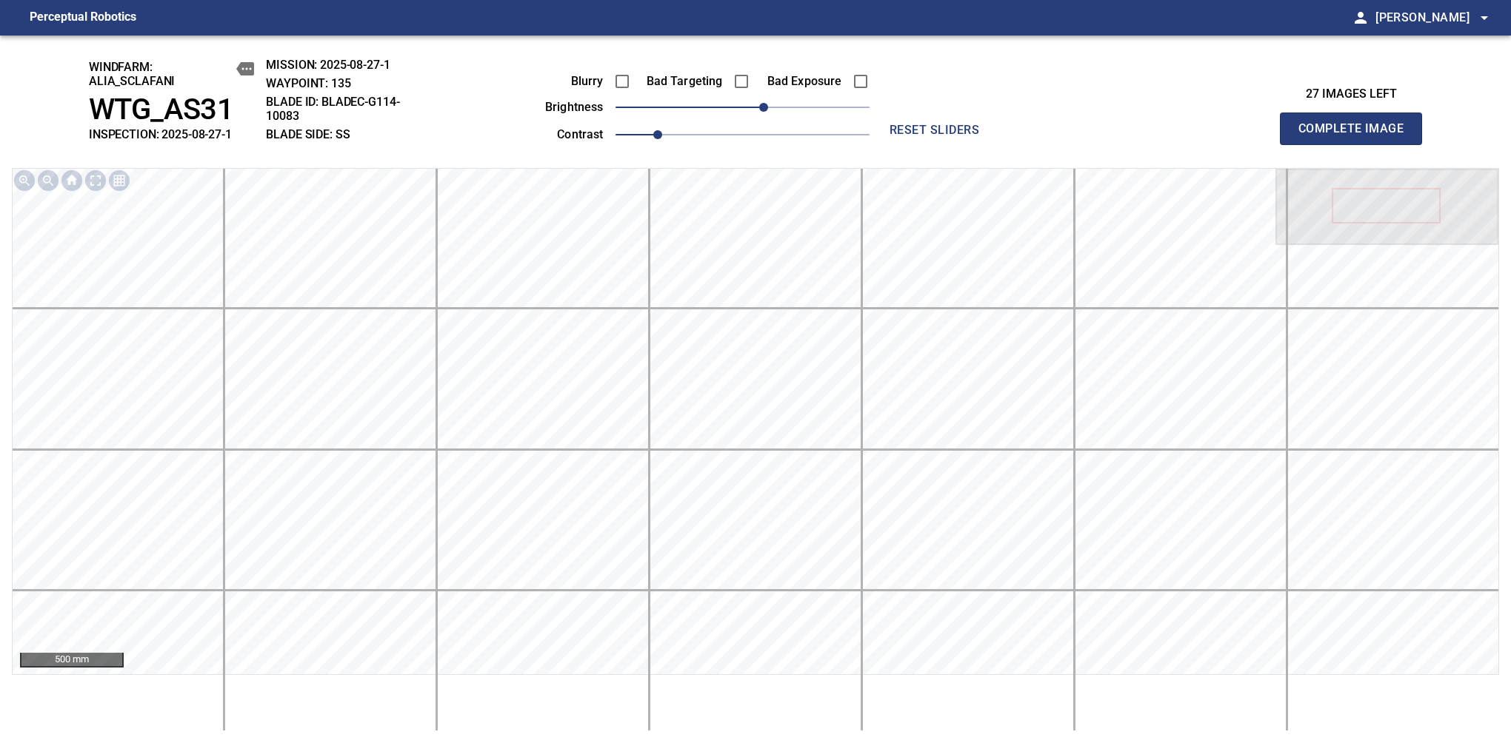
click at [1357, 136] on span "Complete Image" at bounding box center [1351, 128] width 110 height 21
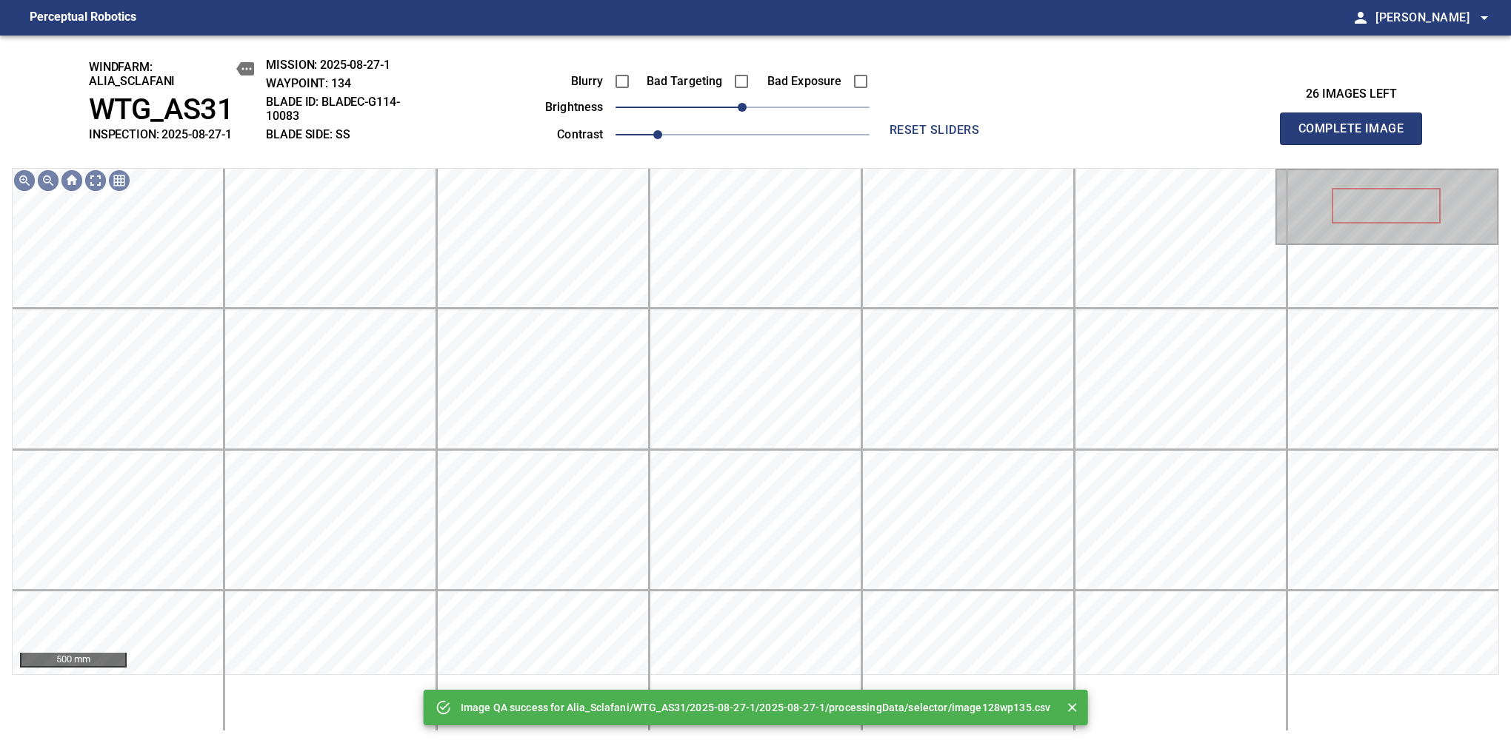
click at [776, 113] on span "0" at bounding box center [742, 107] width 254 height 21
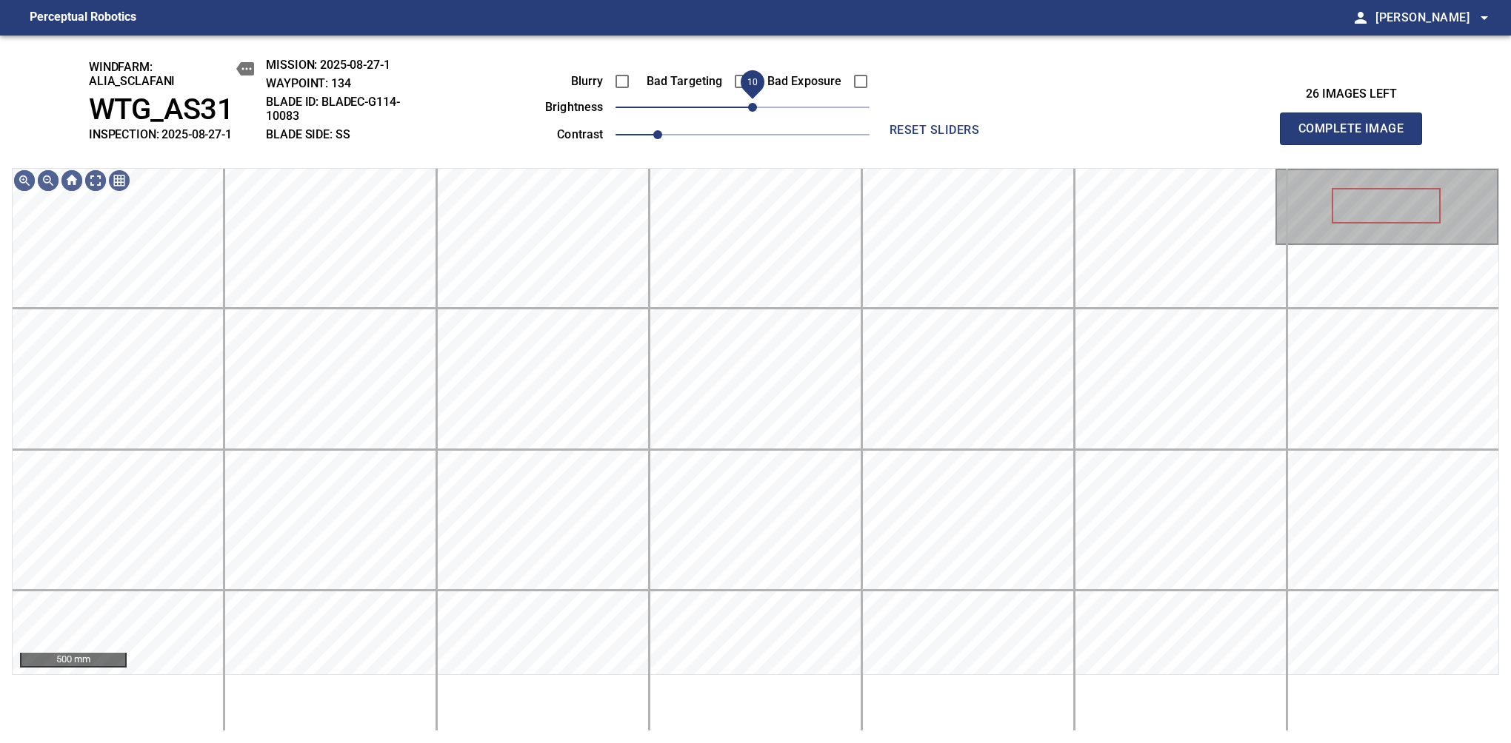
drag, startPoint x: 774, startPoint y: 113, endPoint x: 755, endPoint y: 120, distance: 19.9
click at [755, 112] on span "10" at bounding box center [752, 107] width 9 height 9
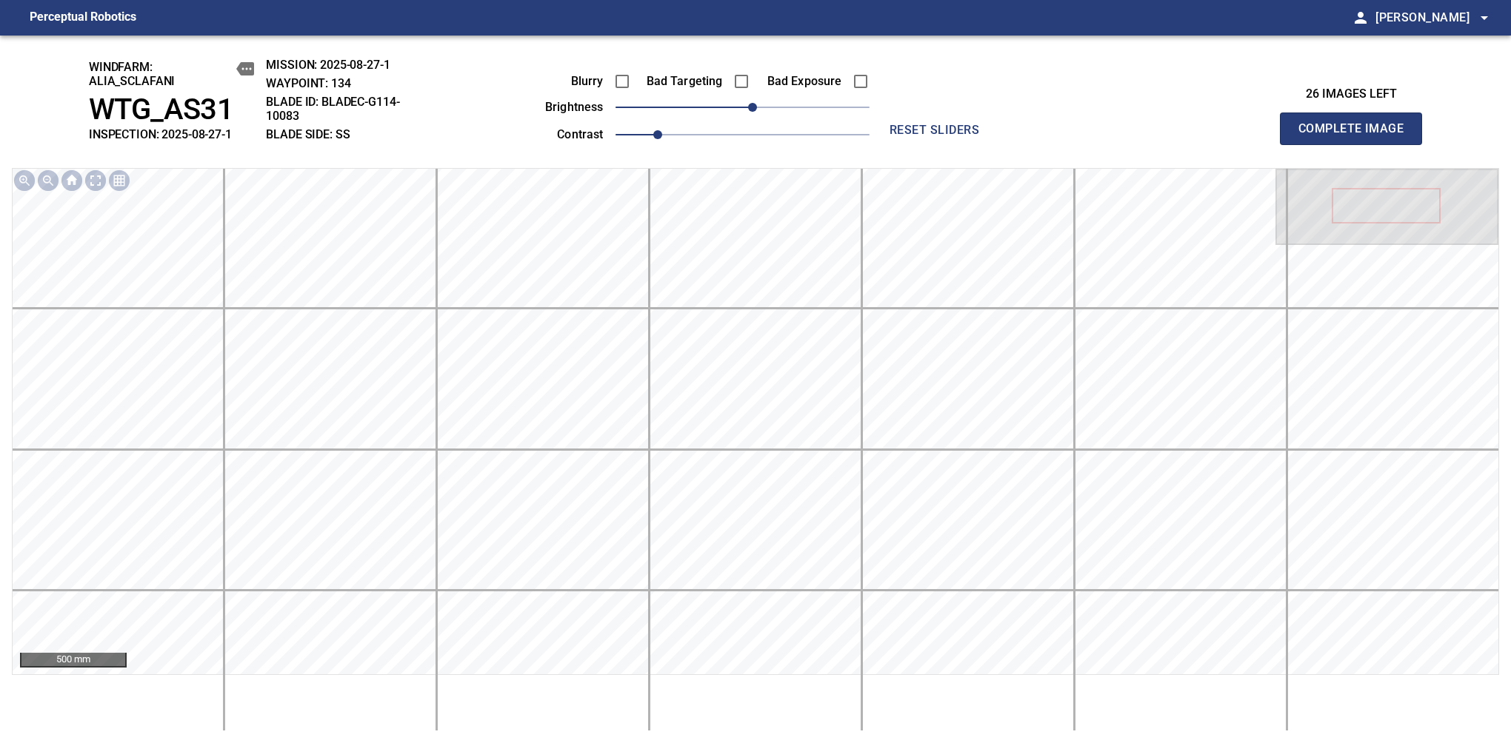
click at [1357, 136] on span "Complete Image" at bounding box center [1351, 128] width 110 height 21
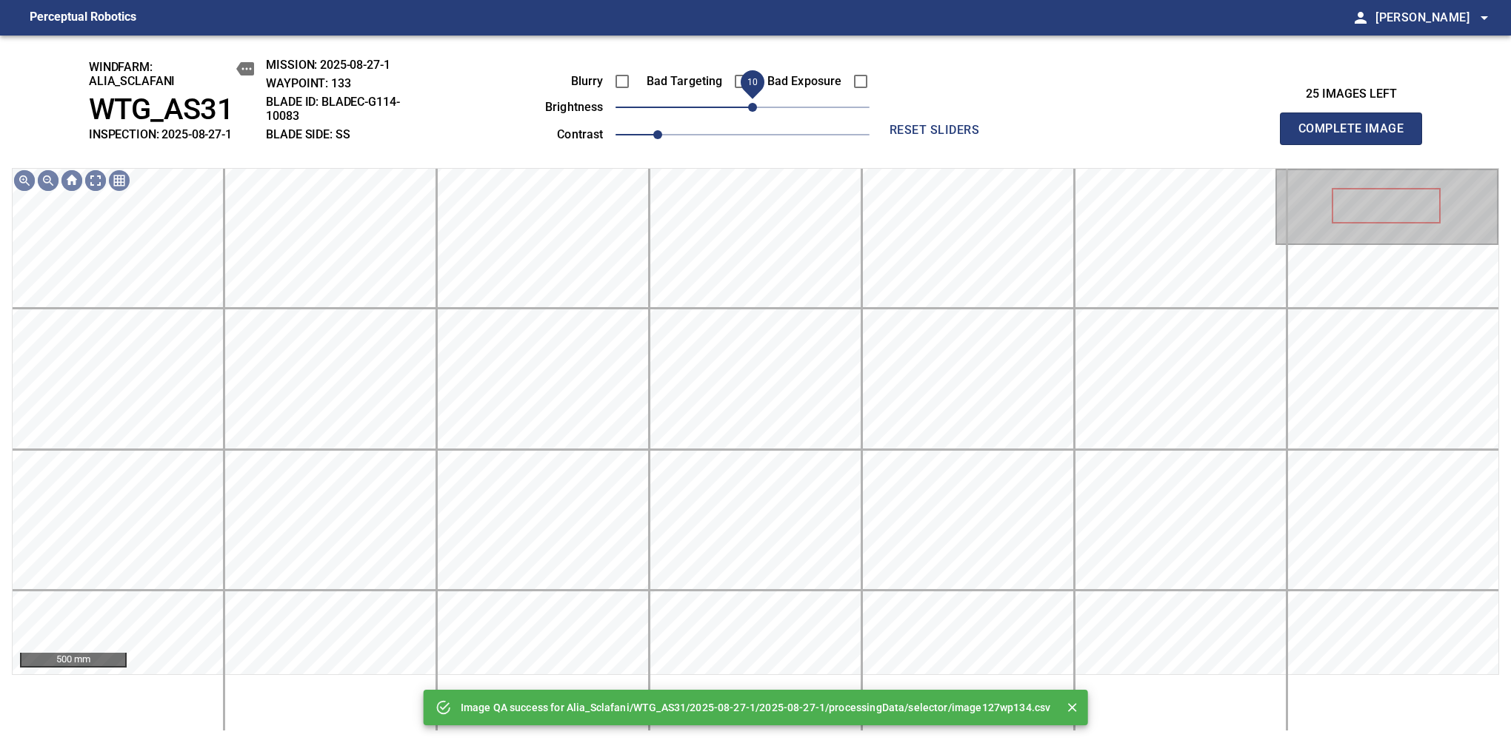
drag, startPoint x: 743, startPoint y: 113, endPoint x: 751, endPoint y: 110, distance: 8.7
click at [751, 110] on span "10" at bounding box center [752, 107] width 9 height 9
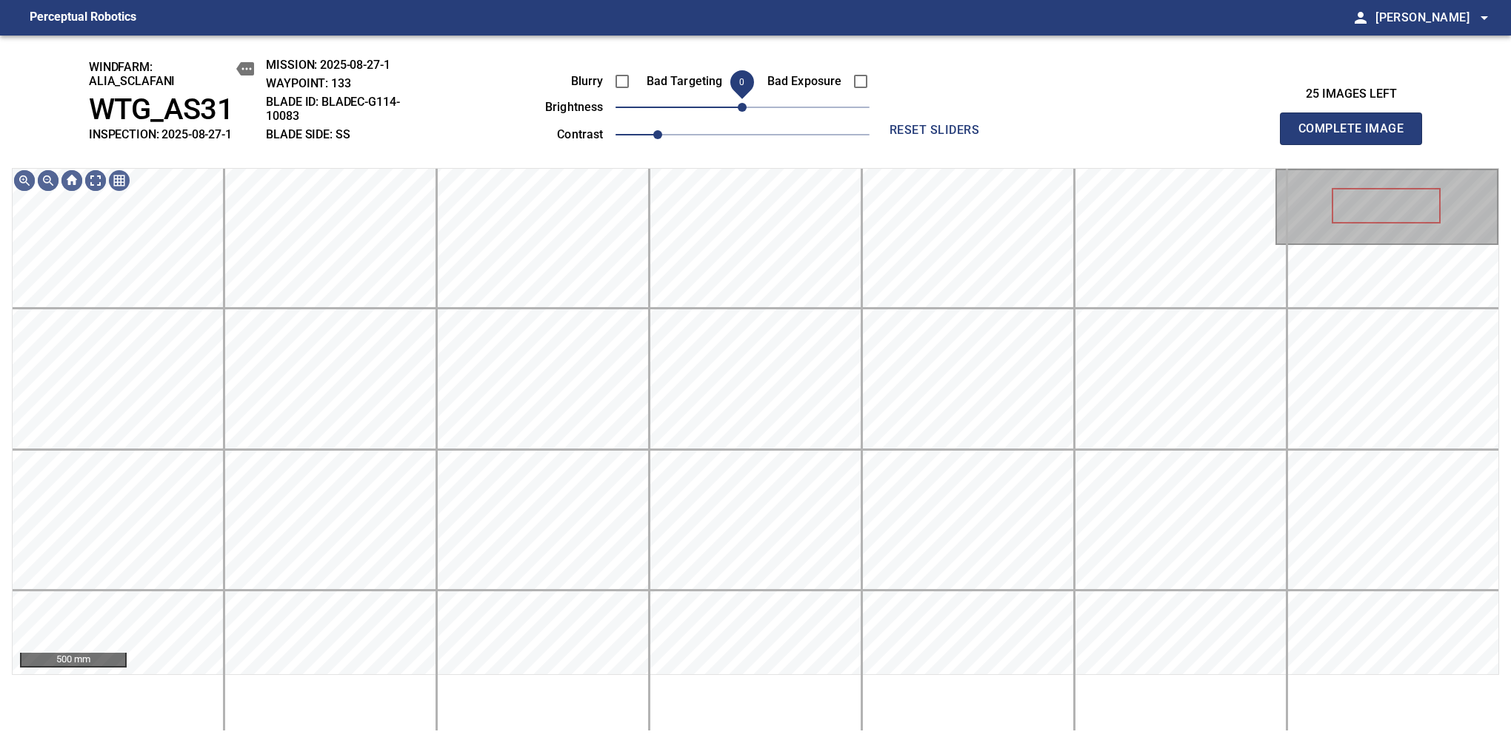
click at [746, 112] on span "0" at bounding box center [742, 107] width 9 height 9
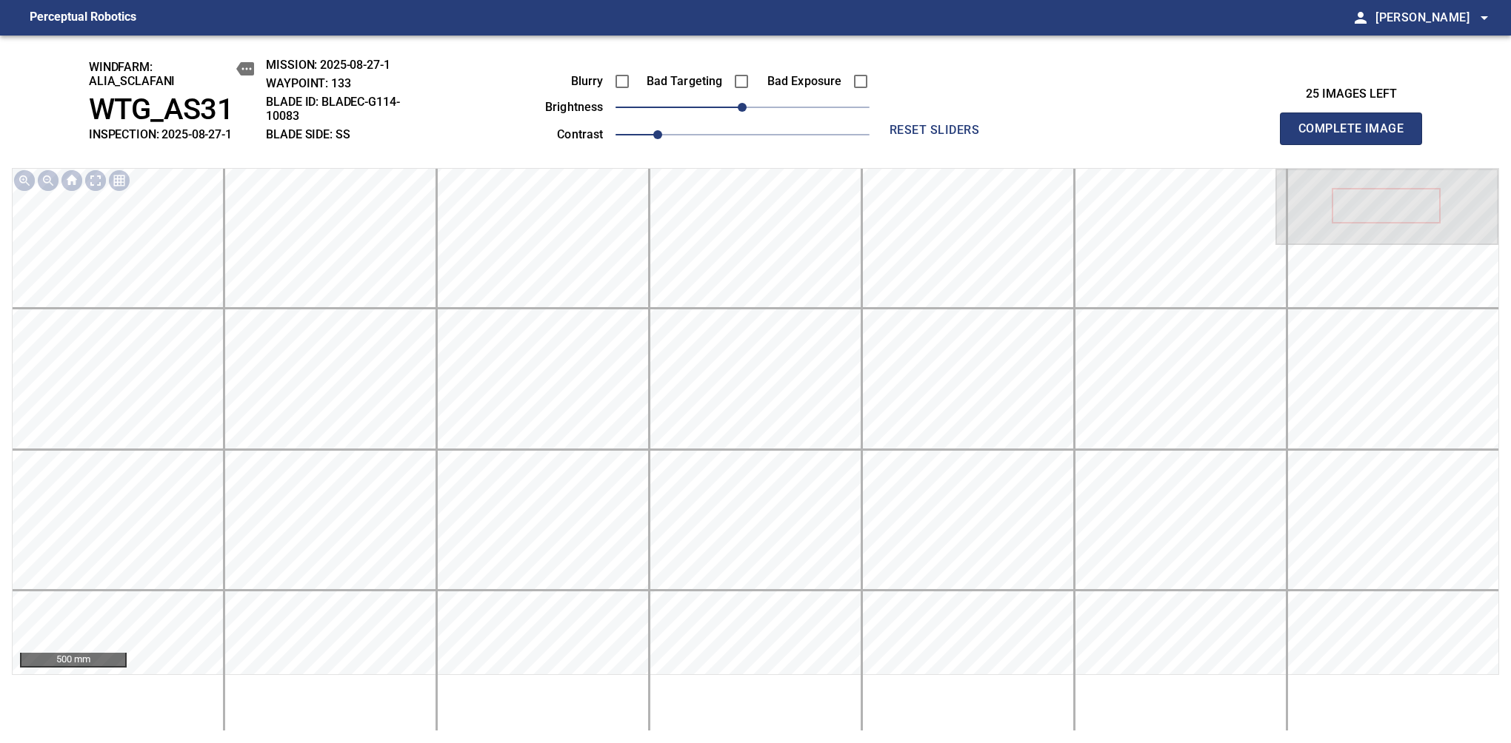
click at [1357, 136] on span "Complete Image" at bounding box center [1351, 128] width 110 height 21
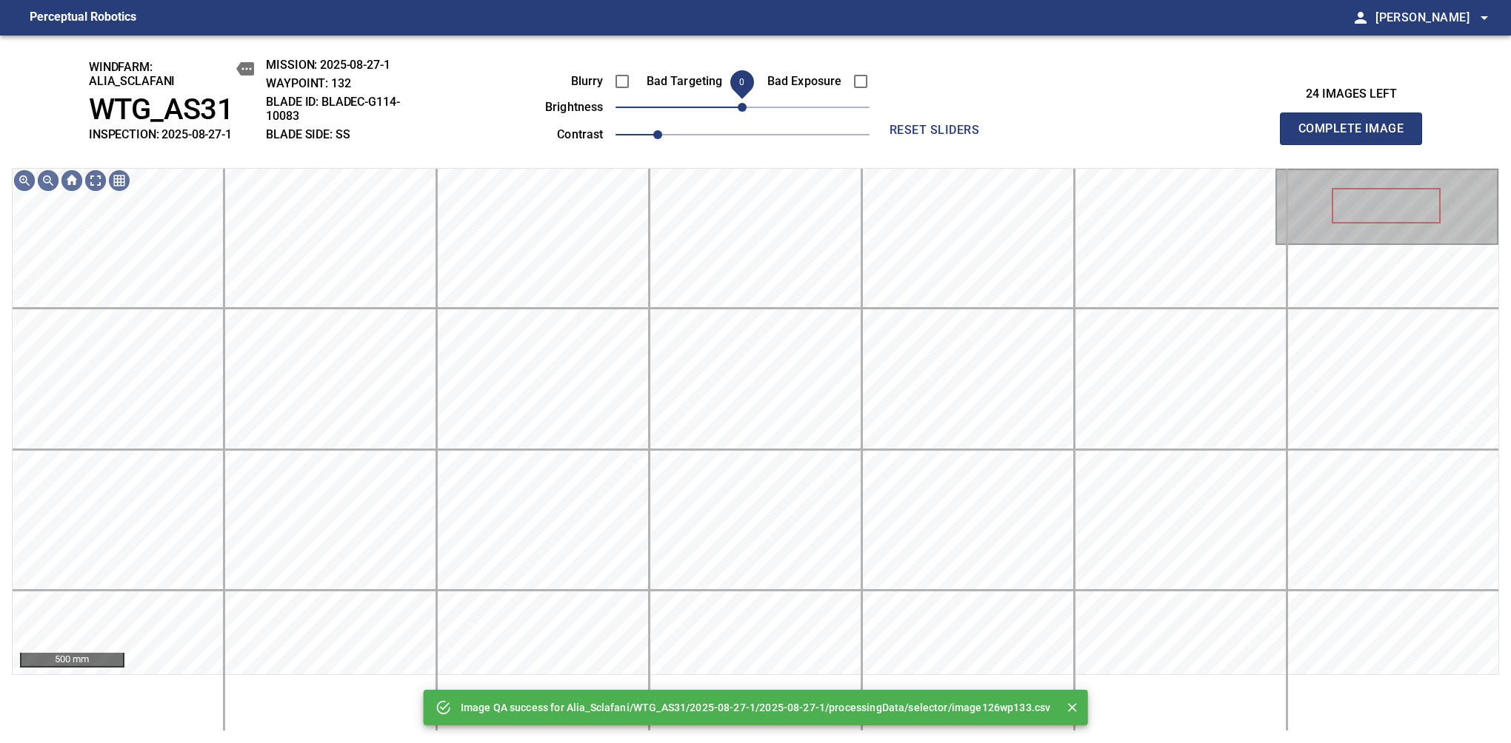
click at [746, 110] on span "0" at bounding box center [742, 107] width 9 height 9
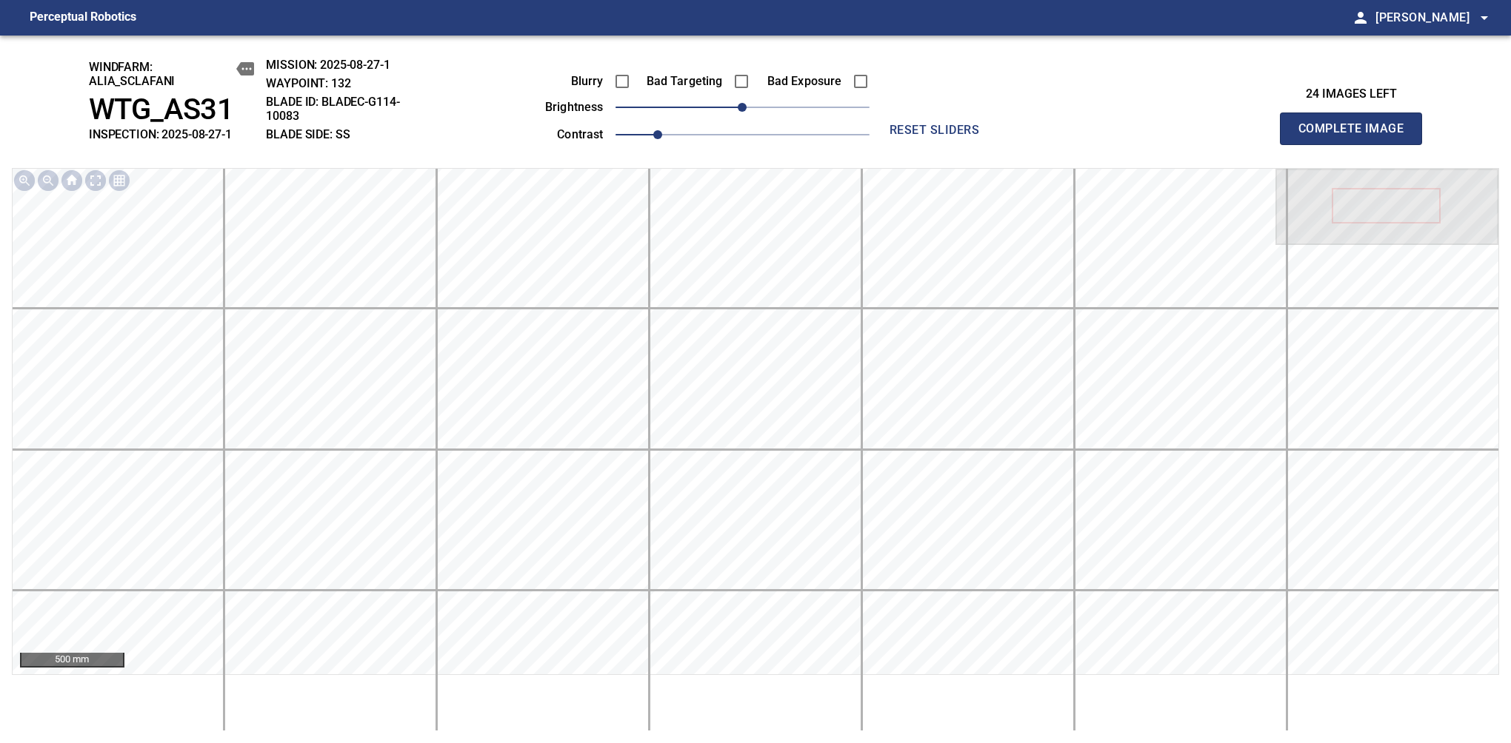
click at [1357, 136] on span "Complete Image" at bounding box center [1351, 128] width 110 height 21
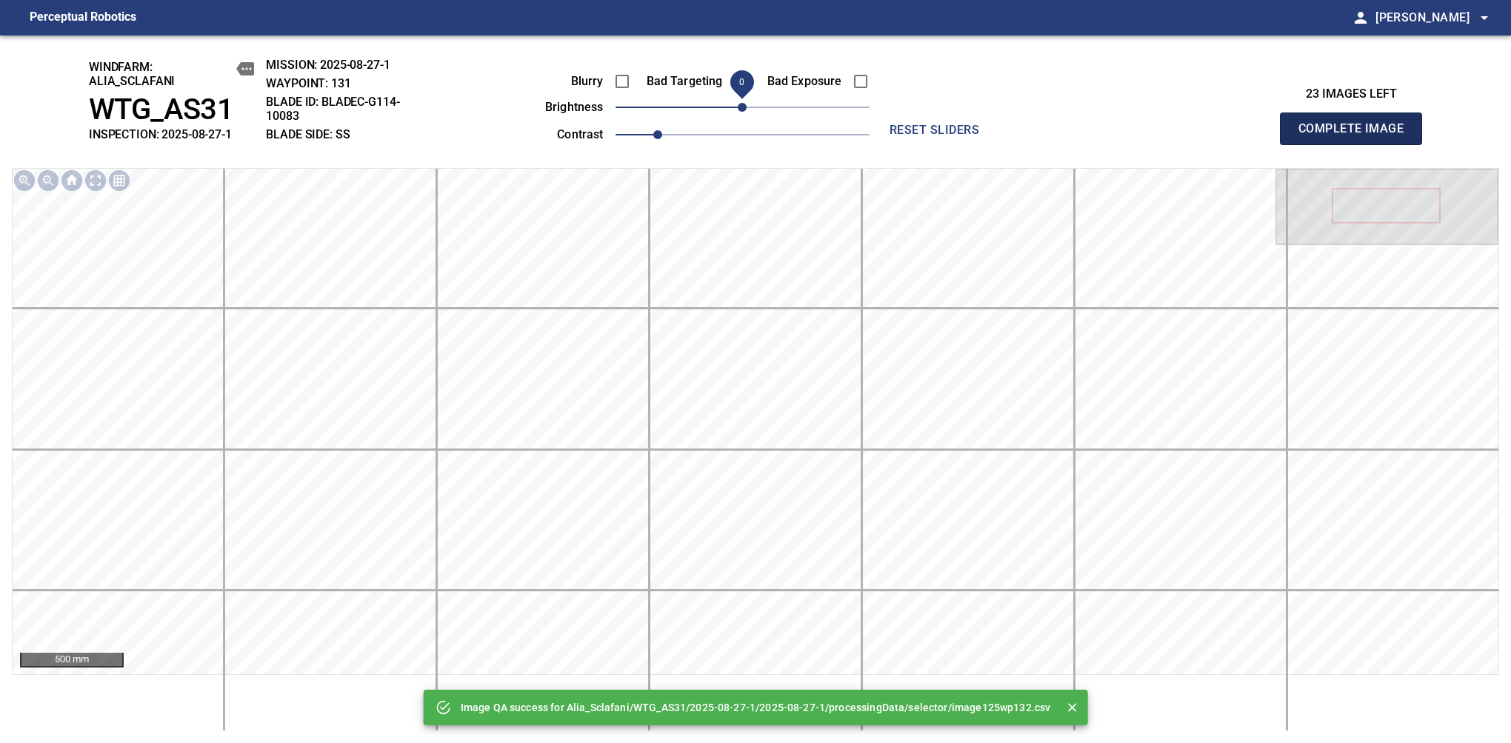
click at [1357, 136] on span "Complete Image" at bounding box center [1351, 128] width 110 height 21
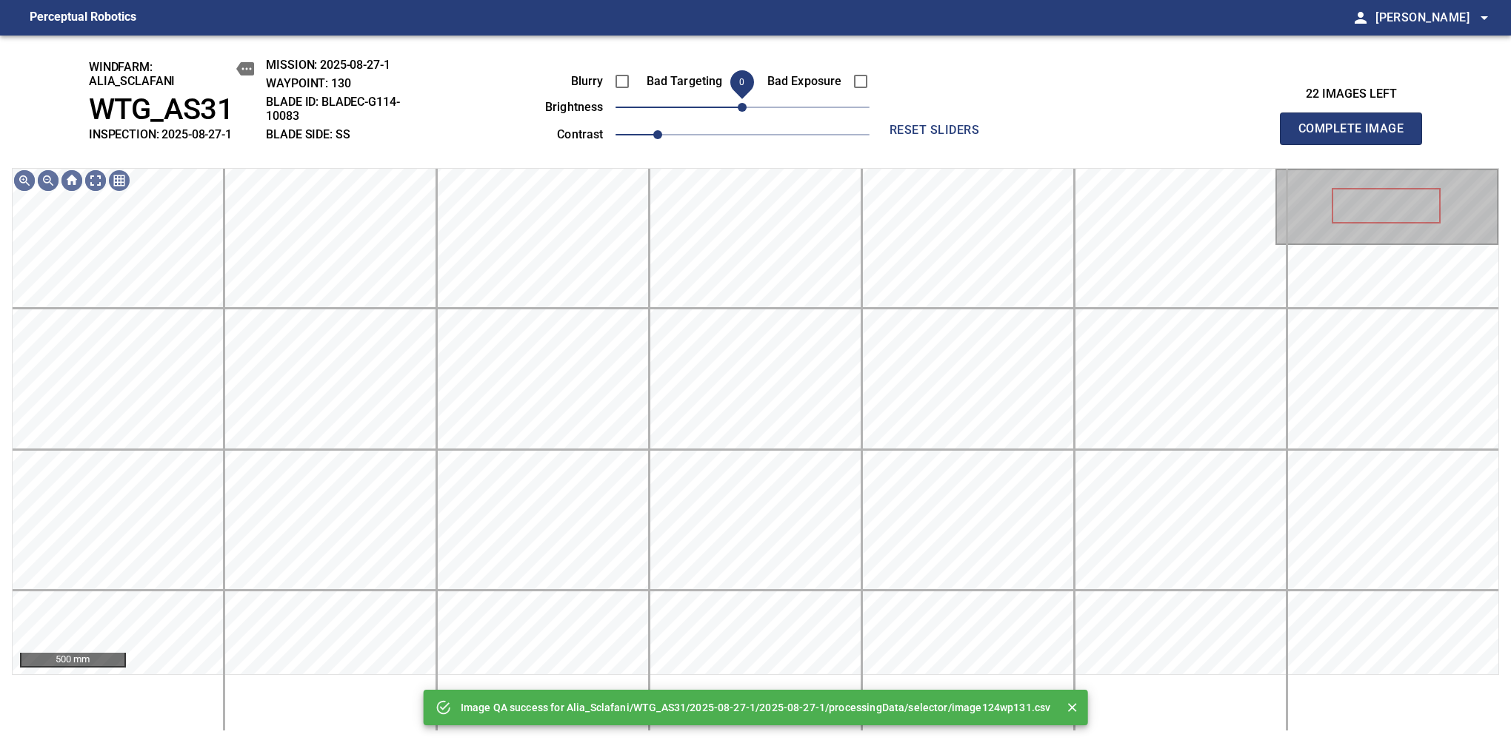
click at [746, 110] on span "0" at bounding box center [742, 107] width 9 height 9
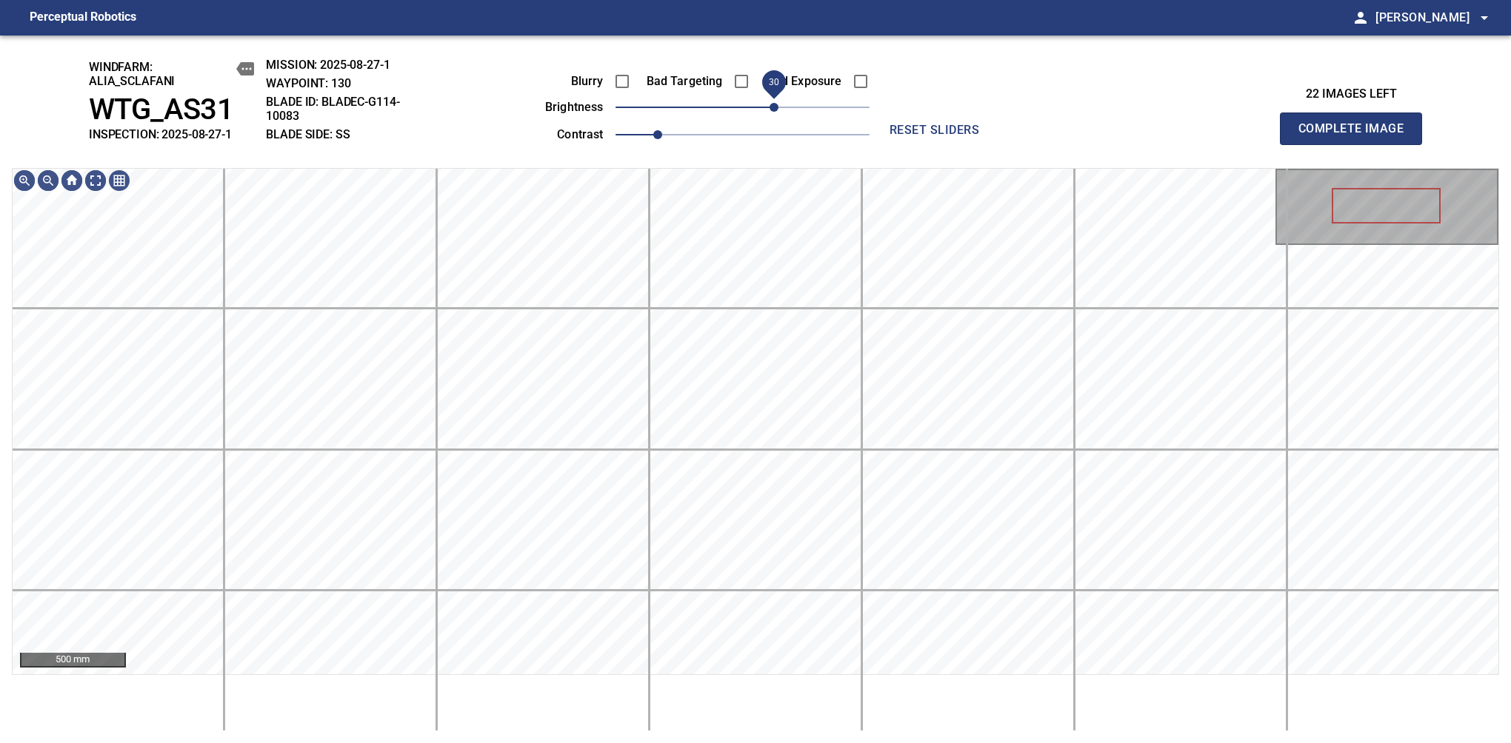
click at [777, 112] on span "30" at bounding box center [773, 107] width 9 height 9
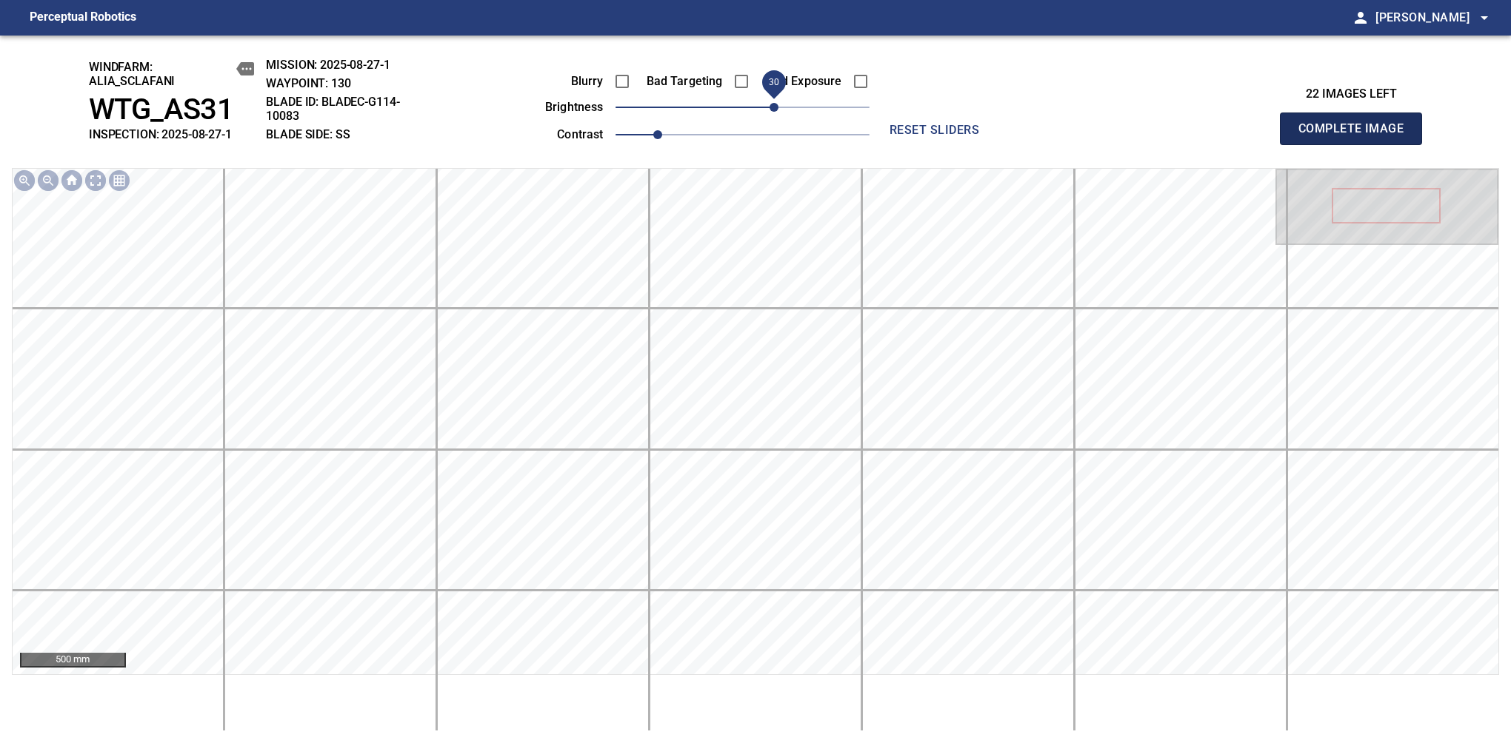
click at [1357, 136] on span "Complete Image" at bounding box center [1351, 128] width 110 height 21
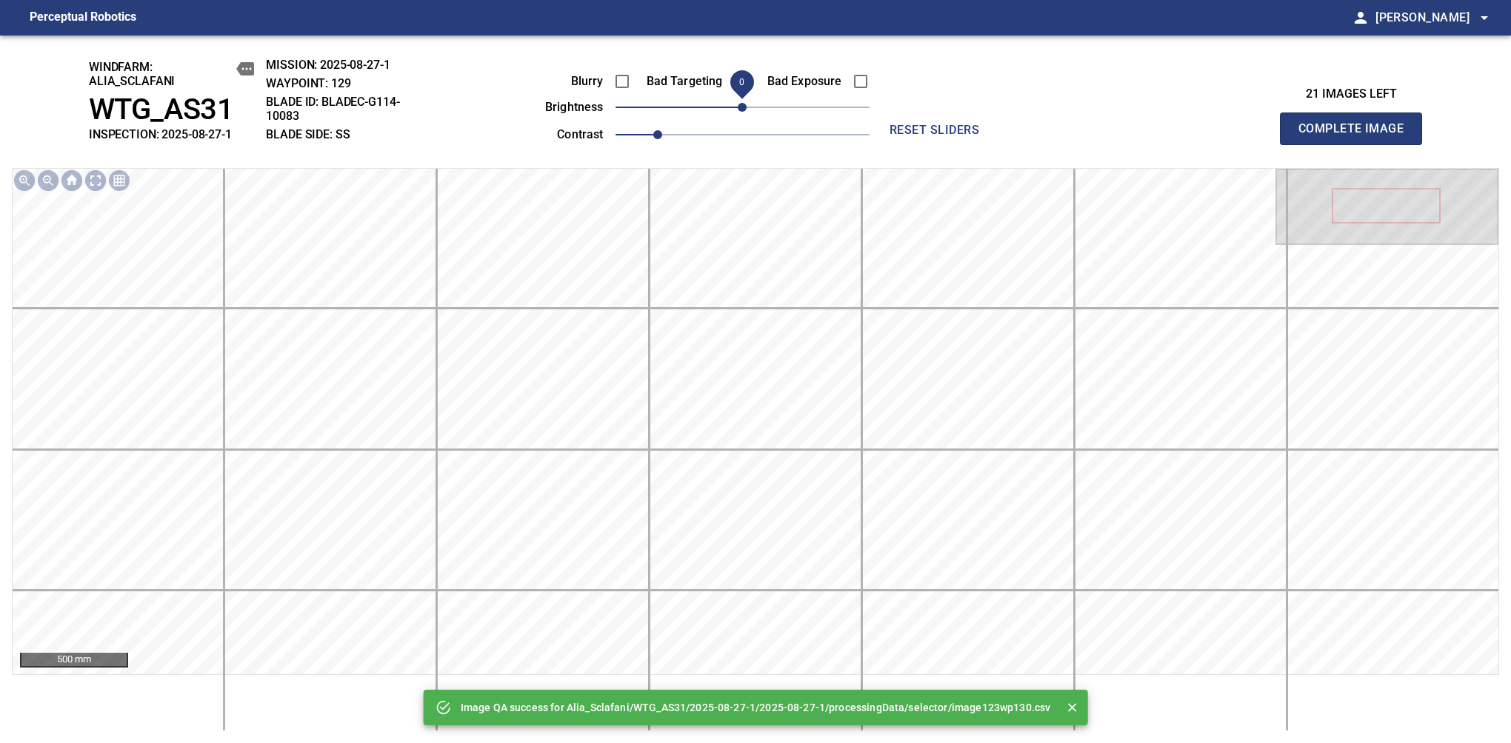
click at [1357, 136] on span "Complete Image" at bounding box center [1351, 128] width 110 height 21
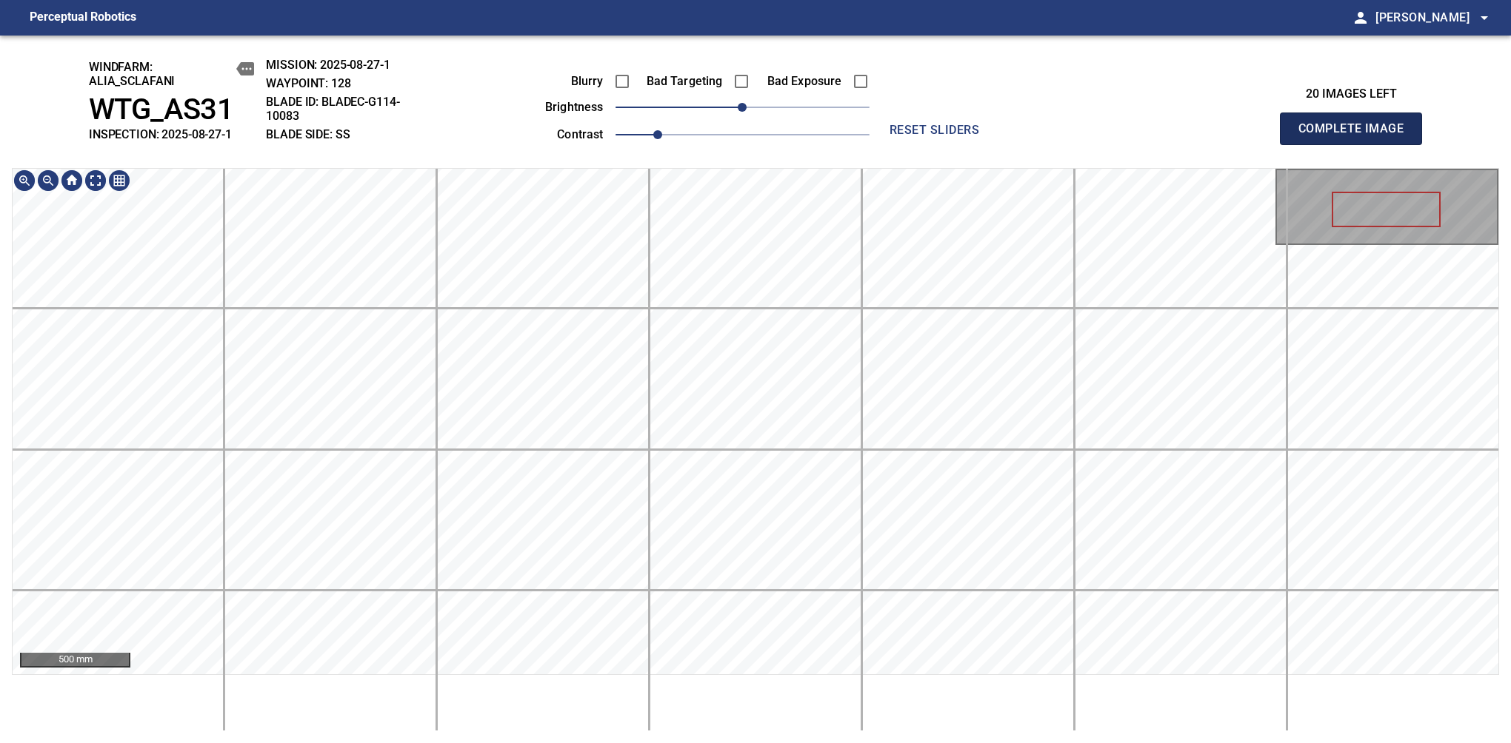
click at [1357, 136] on span "Complete Image" at bounding box center [1351, 128] width 110 height 21
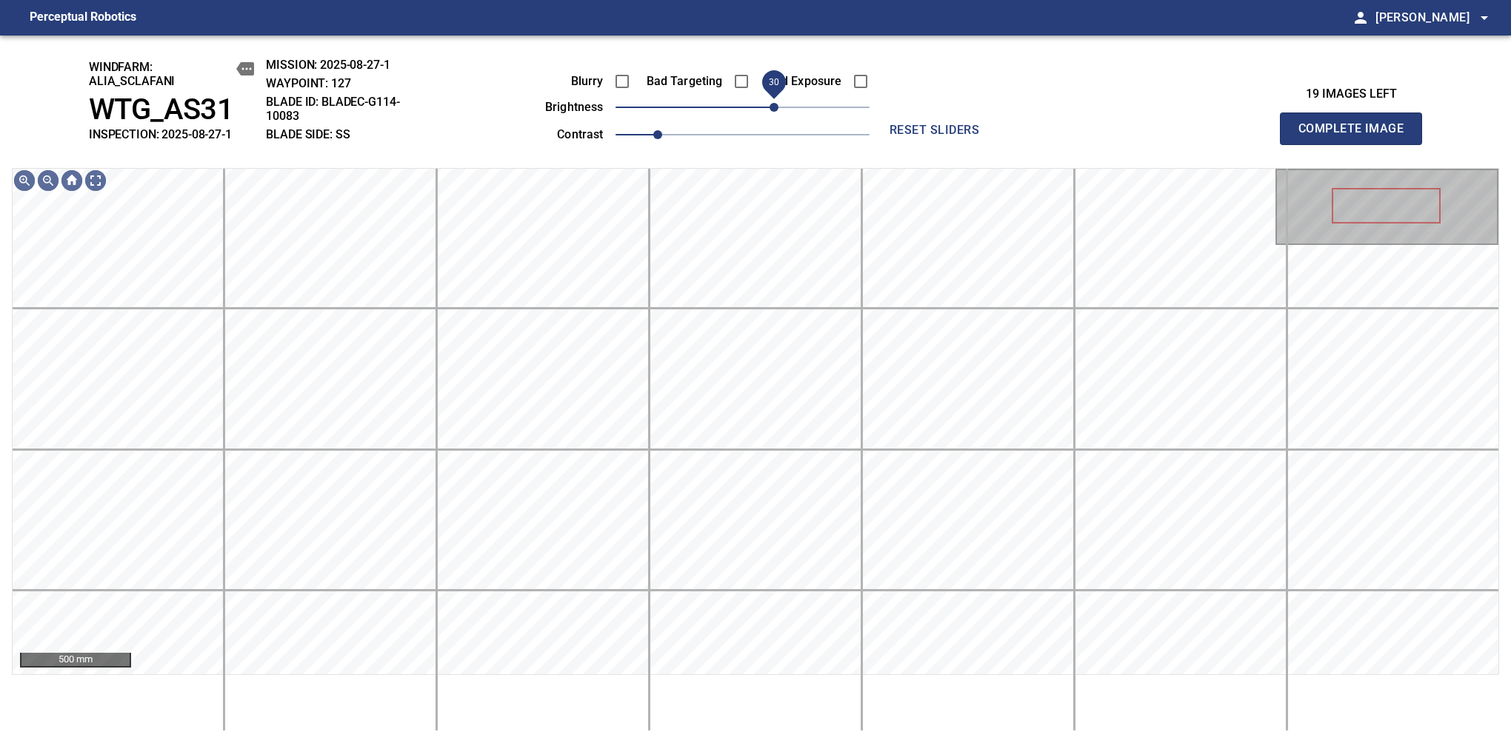
drag, startPoint x: 754, startPoint y: 110, endPoint x: 769, endPoint y: 110, distance: 15.6
click at [769, 110] on span "30" at bounding box center [773, 107] width 9 height 9
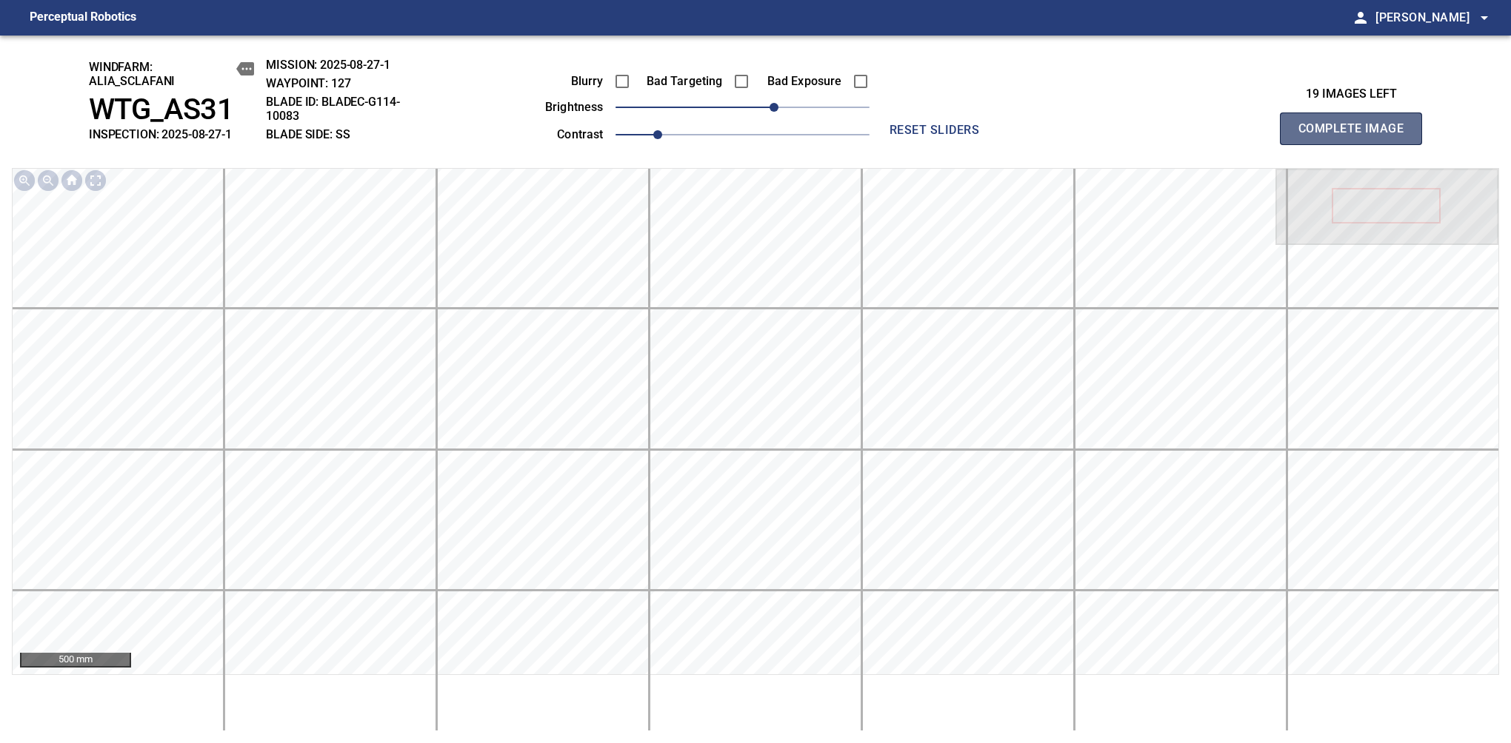
click at [1357, 136] on span "Complete Image" at bounding box center [1351, 128] width 110 height 21
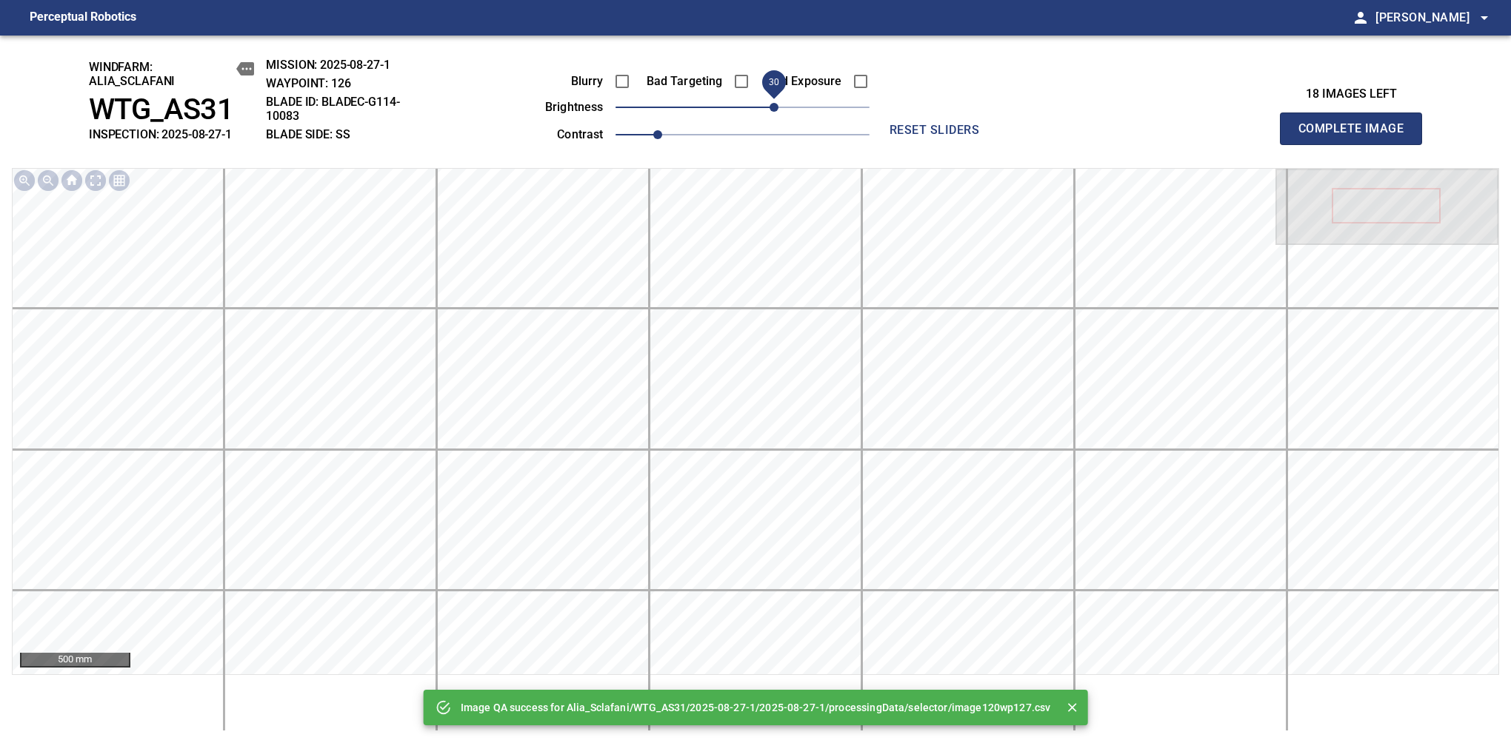
drag, startPoint x: 769, startPoint y: 110, endPoint x: 779, endPoint y: 107, distance: 9.9
click at [779, 107] on span "30" at bounding box center [742, 107] width 254 height 21
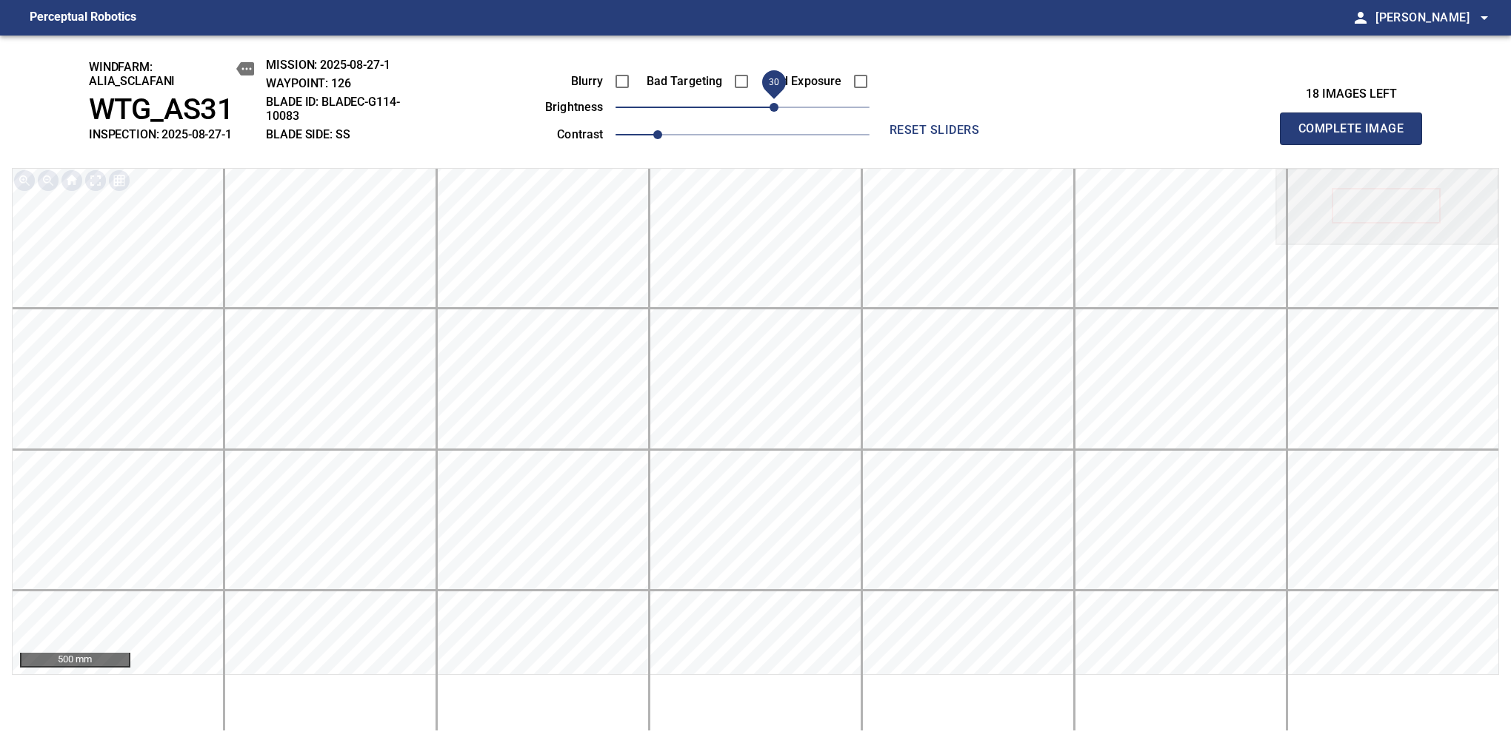
click at [1357, 136] on span "Complete Image" at bounding box center [1351, 128] width 110 height 21
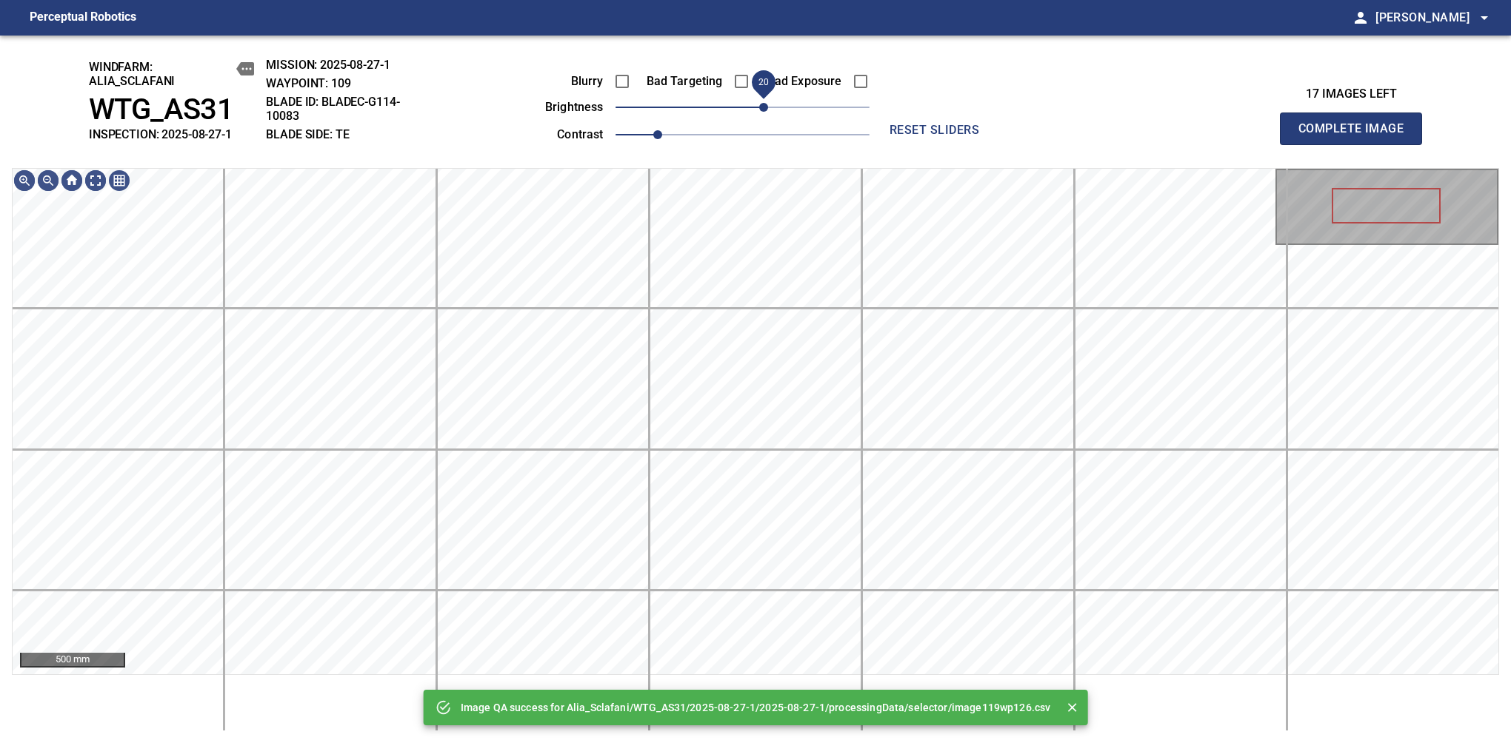
click at [764, 113] on span "20" at bounding box center [742, 107] width 254 height 21
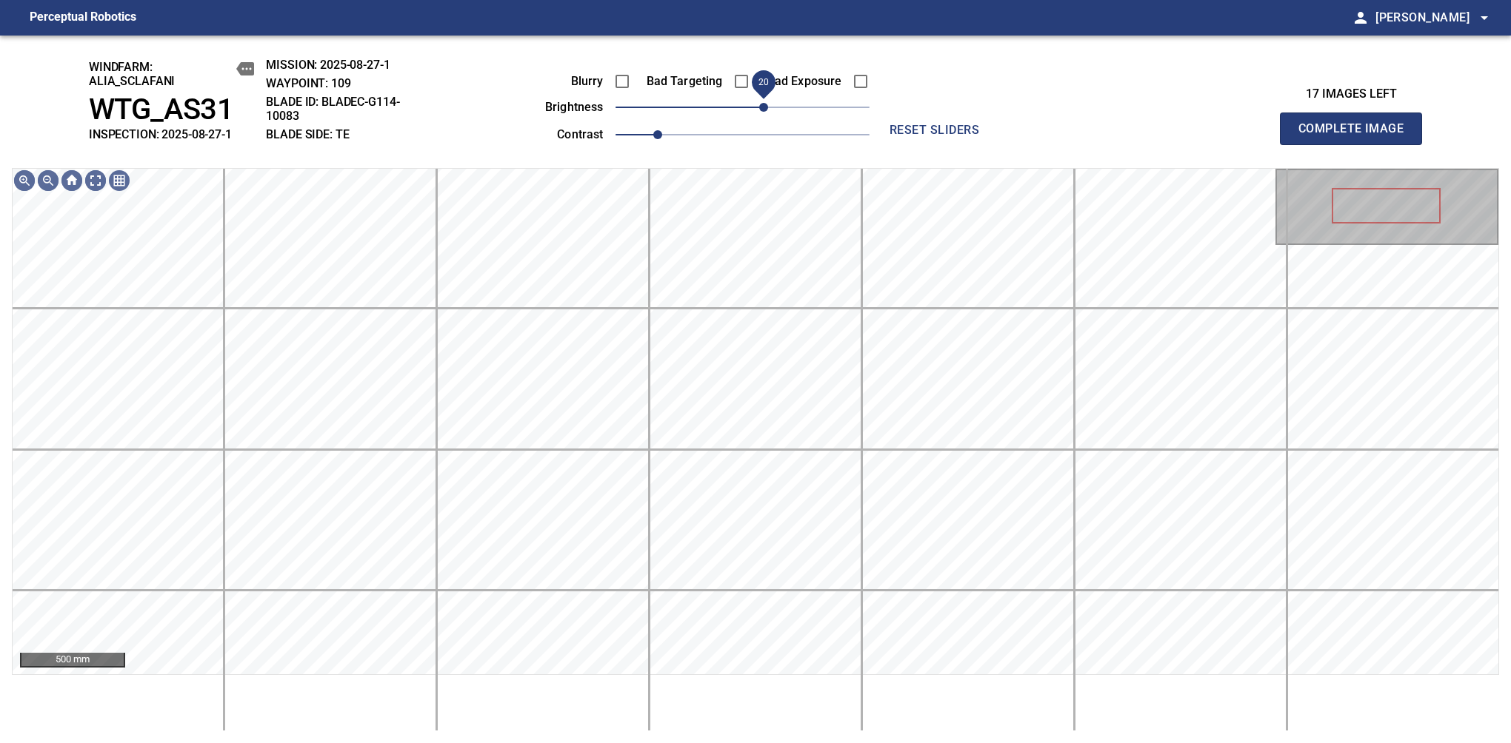
click at [1357, 136] on span "Complete Image" at bounding box center [1351, 128] width 110 height 21
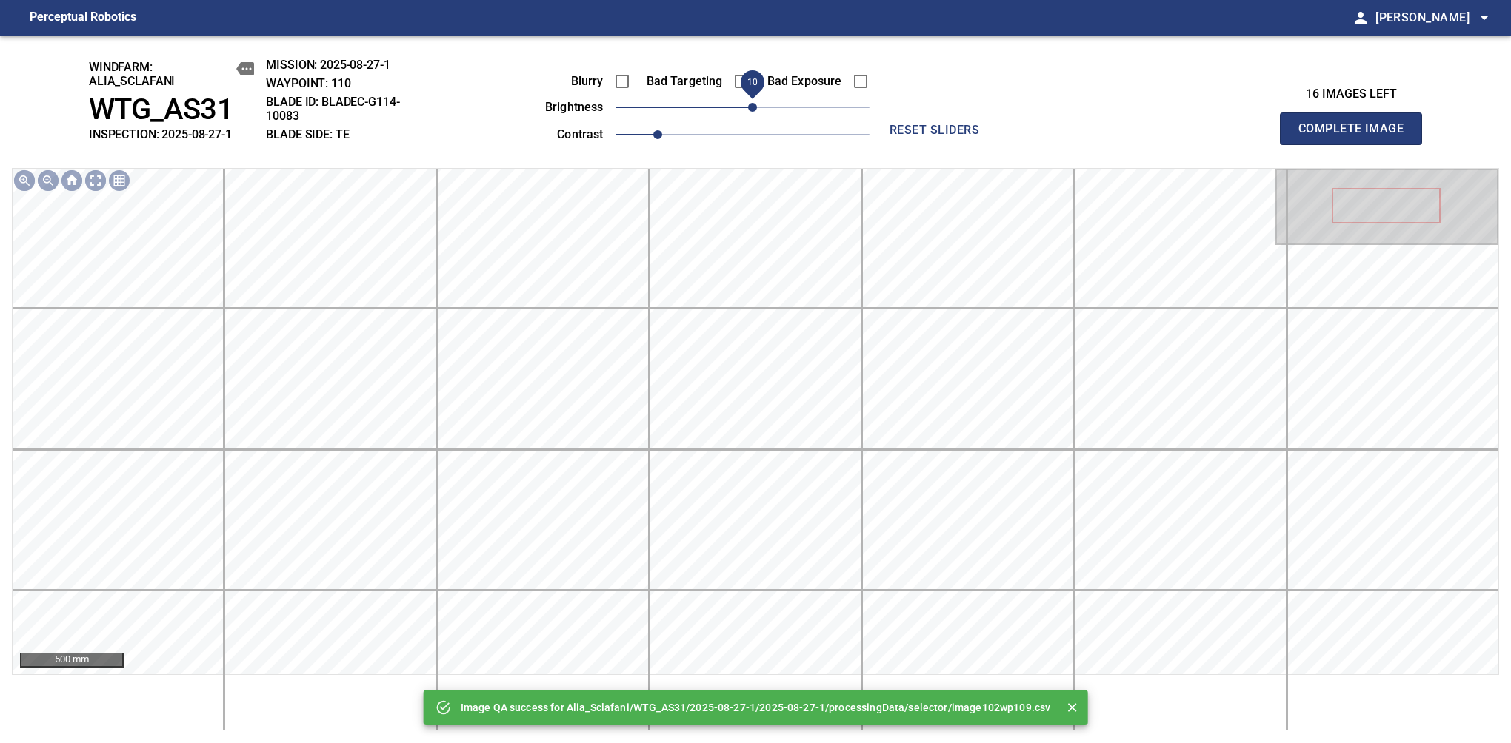
drag, startPoint x: 764, startPoint y: 113, endPoint x: 749, endPoint y: 116, distance: 15.8
click at [749, 116] on span "10" at bounding box center [742, 107] width 254 height 21
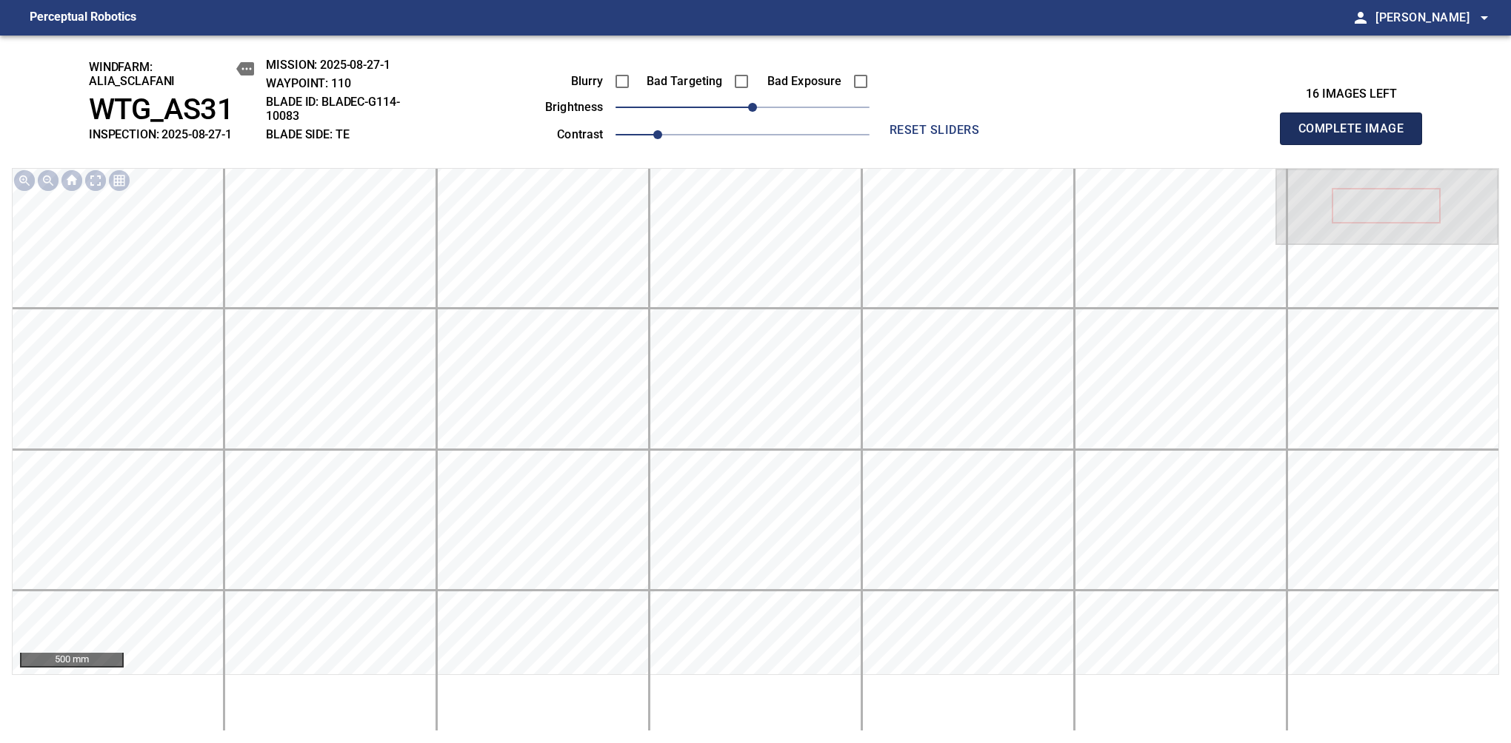
click at [1357, 136] on span "Complete Image" at bounding box center [1351, 128] width 110 height 21
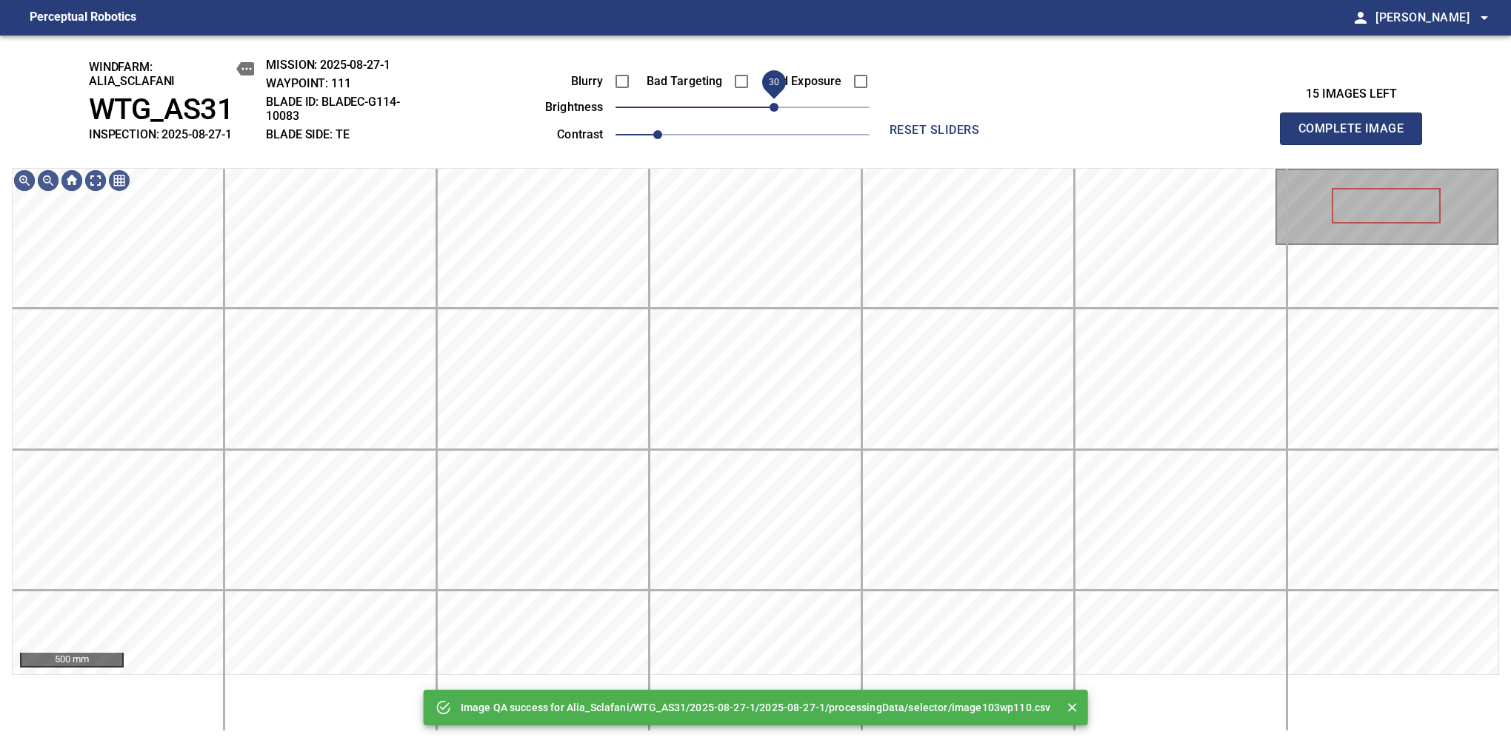
drag, startPoint x: 749, startPoint y: 116, endPoint x: 775, endPoint y: 118, distance: 26.0
click at [775, 112] on span "30" at bounding box center [773, 107] width 9 height 9
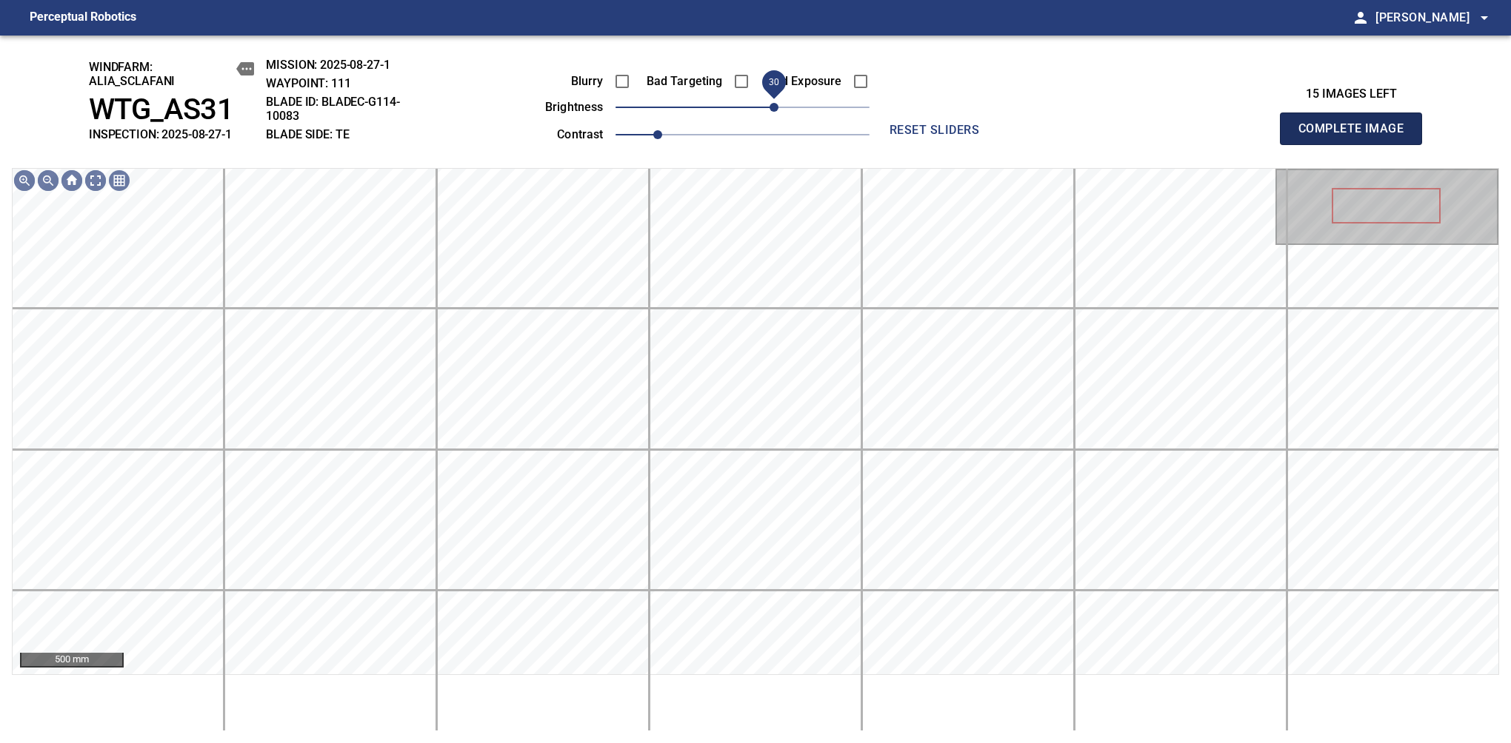
click at [1357, 136] on span "Complete Image" at bounding box center [1351, 128] width 110 height 21
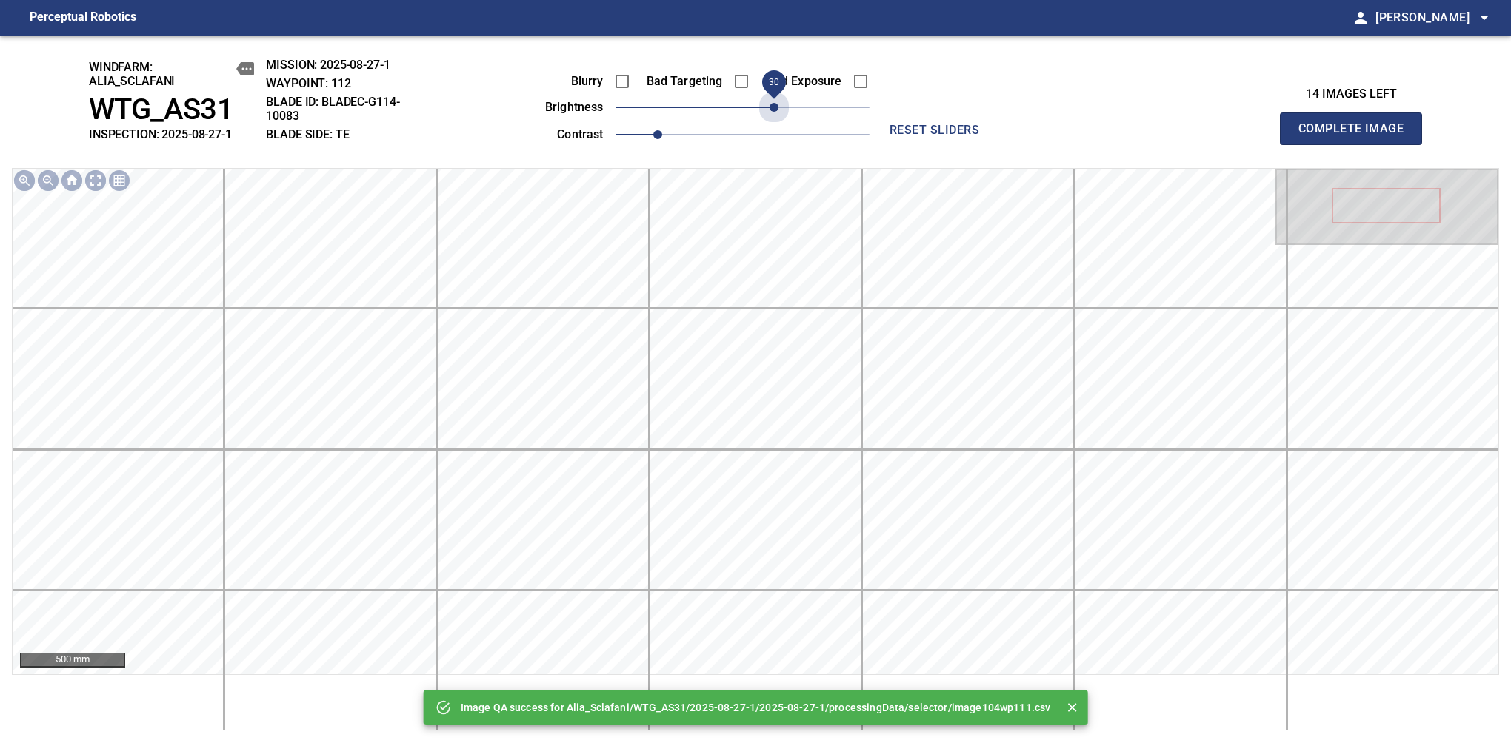
click at [772, 116] on span "30" at bounding box center [742, 107] width 254 height 21
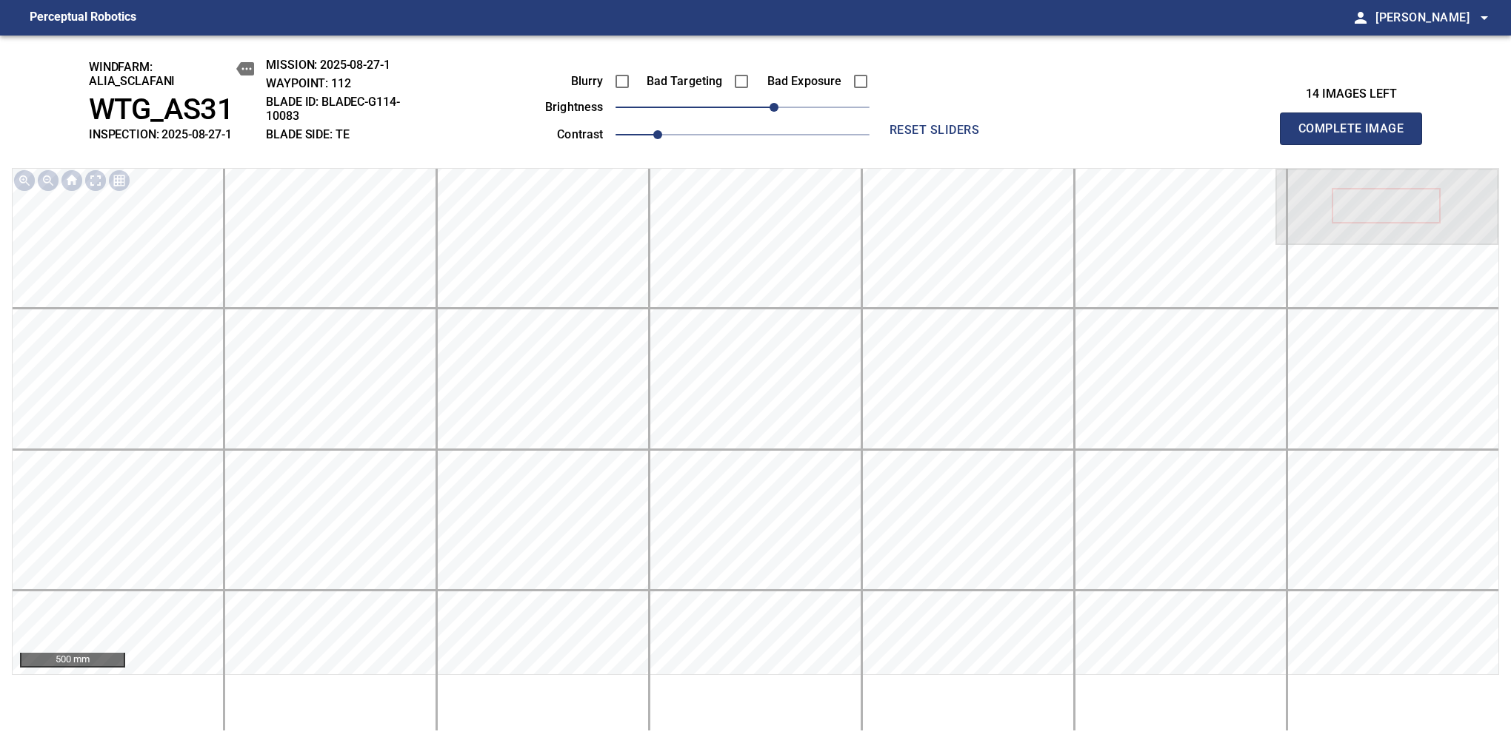
click at [1357, 136] on span "Complete Image" at bounding box center [1351, 128] width 110 height 21
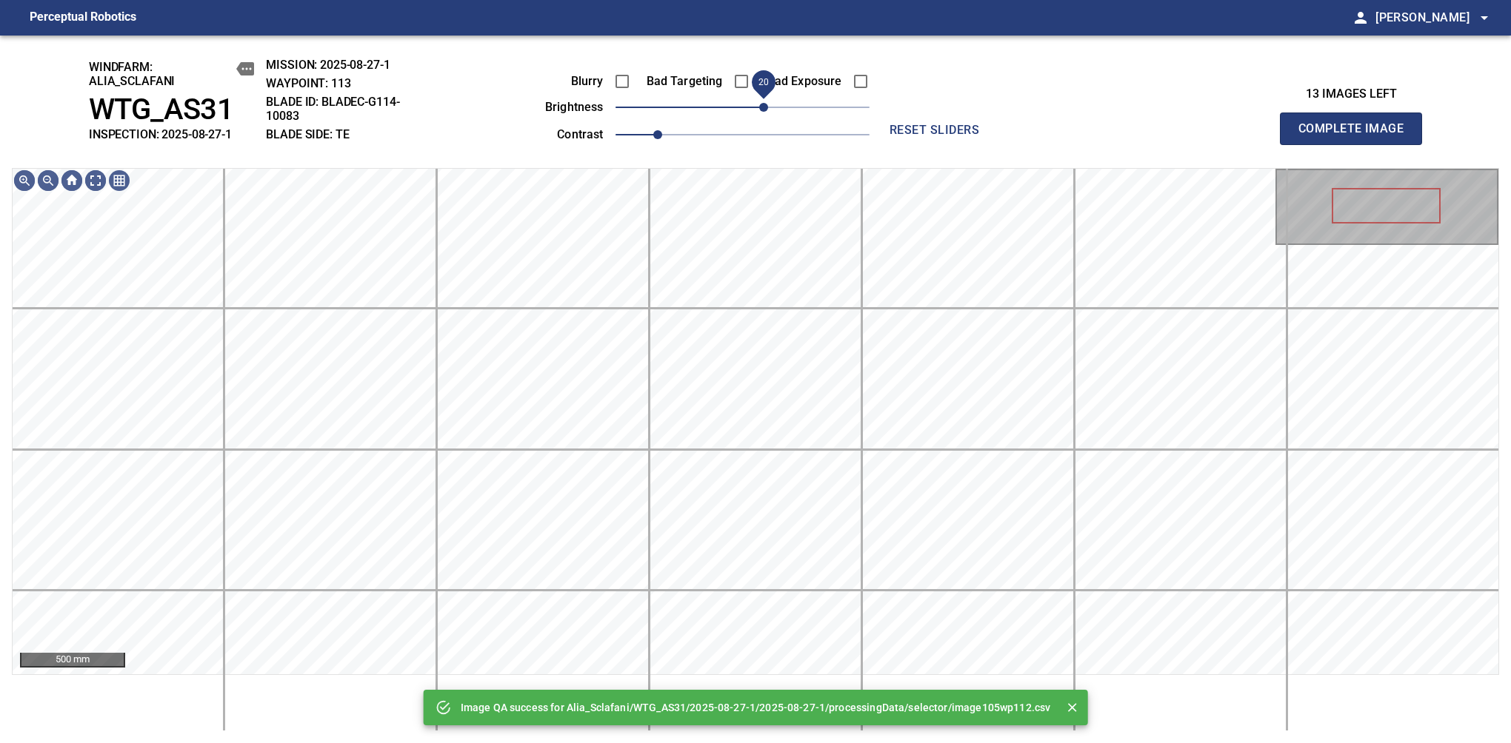
drag, startPoint x: 772, startPoint y: 116, endPoint x: 762, endPoint y: 113, distance: 10.8
click at [762, 113] on span "20" at bounding box center [742, 107] width 254 height 21
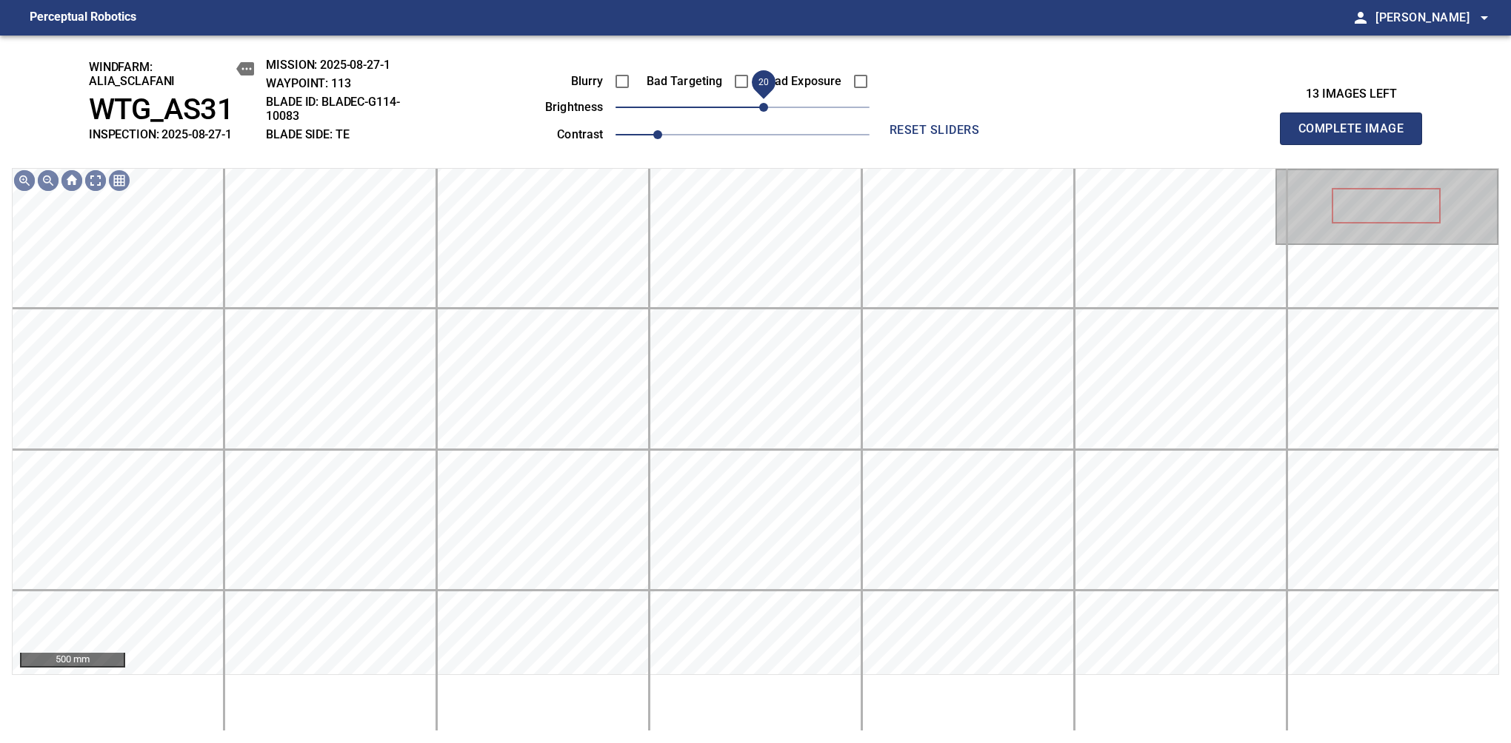
click at [1357, 136] on span "Complete Image" at bounding box center [1351, 128] width 110 height 21
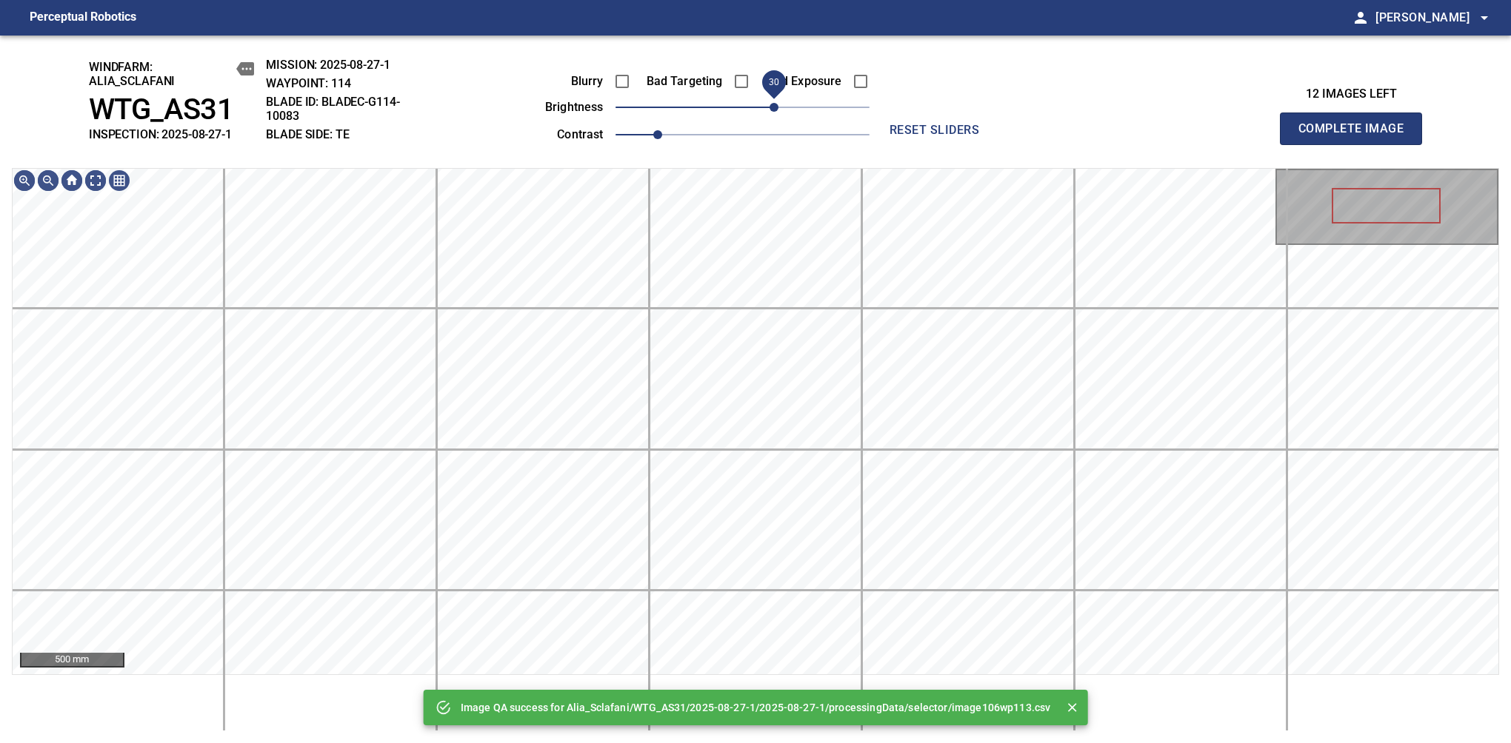
drag, startPoint x: 758, startPoint y: 110, endPoint x: 772, endPoint y: 98, distance: 19.4
click at [772, 98] on span "30" at bounding box center [742, 107] width 254 height 21
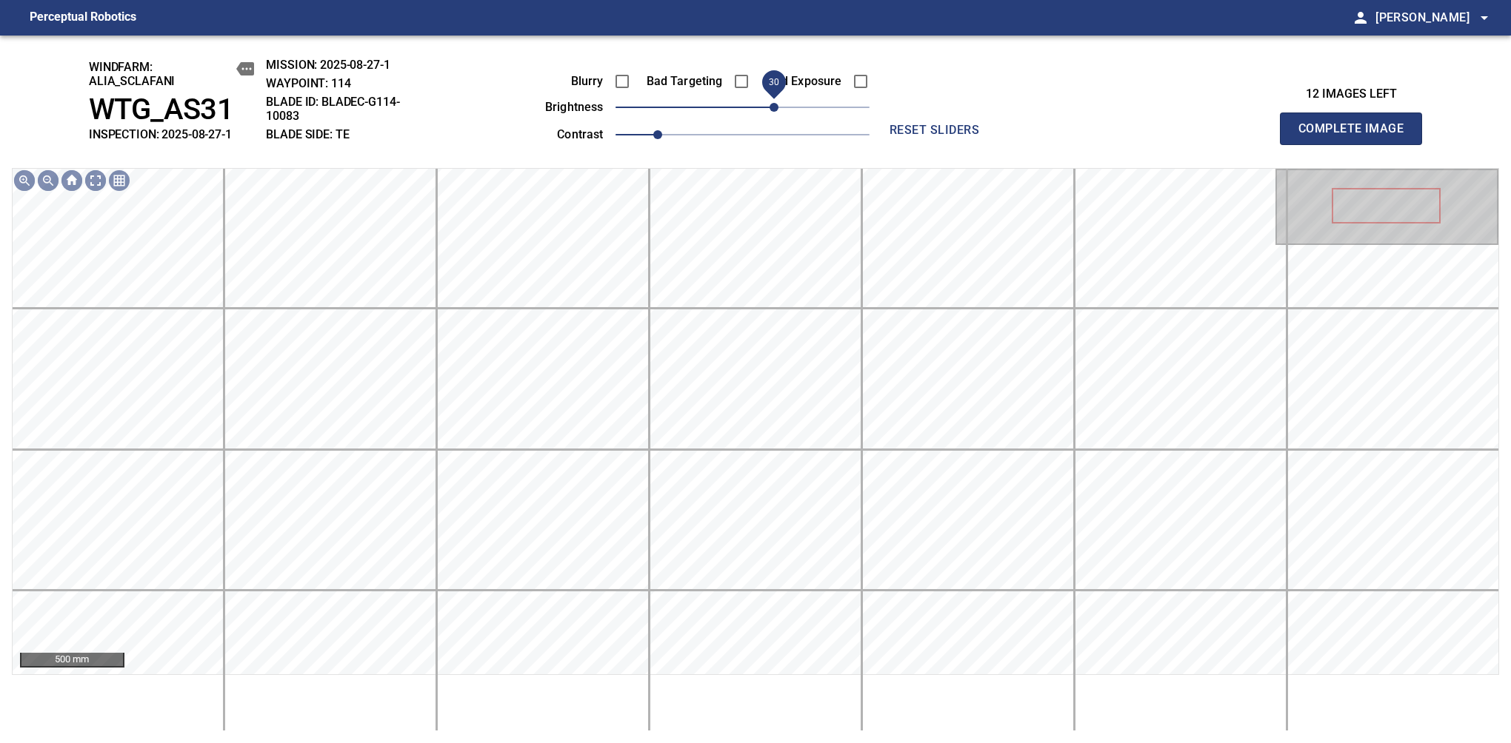
click at [1357, 136] on span "Complete Image" at bounding box center [1351, 128] width 110 height 21
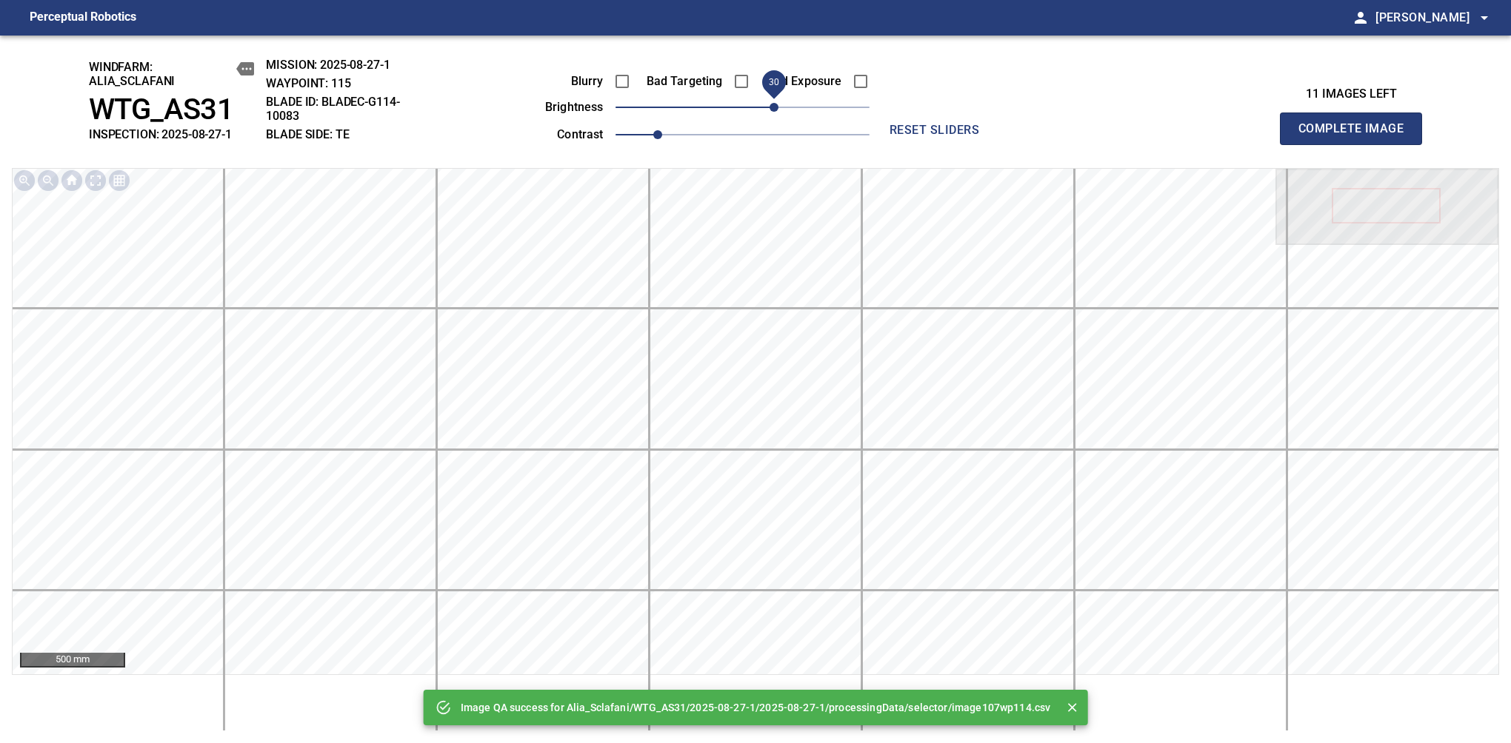
drag, startPoint x: 749, startPoint y: 110, endPoint x: 770, endPoint y: 108, distance: 20.8
click at [770, 108] on span "30" at bounding box center [773, 107] width 9 height 9
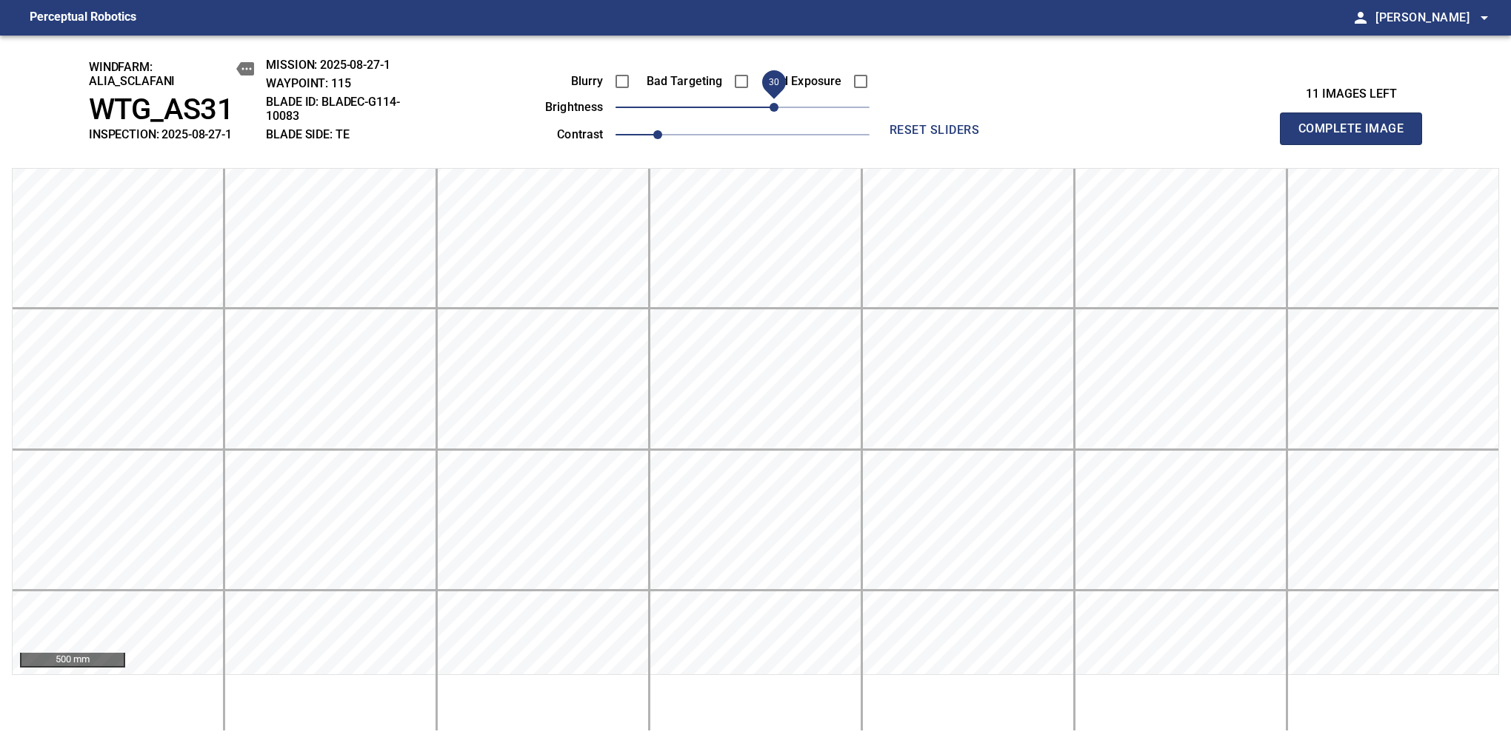
click at [1357, 136] on span "Complete Image" at bounding box center [1351, 128] width 110 height 21
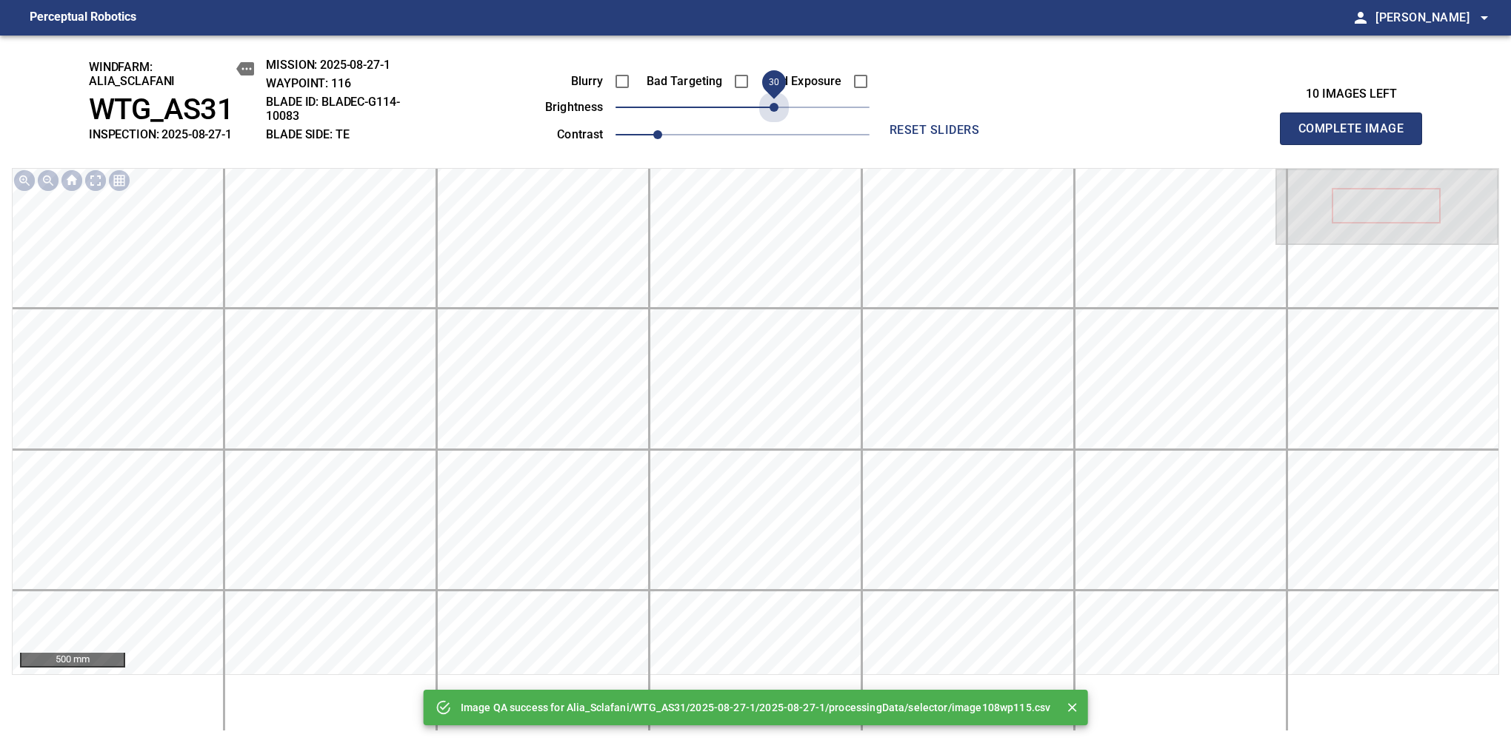
click at [770, 108] on span "30" at bounding box center [742, 107] width 254 height 21
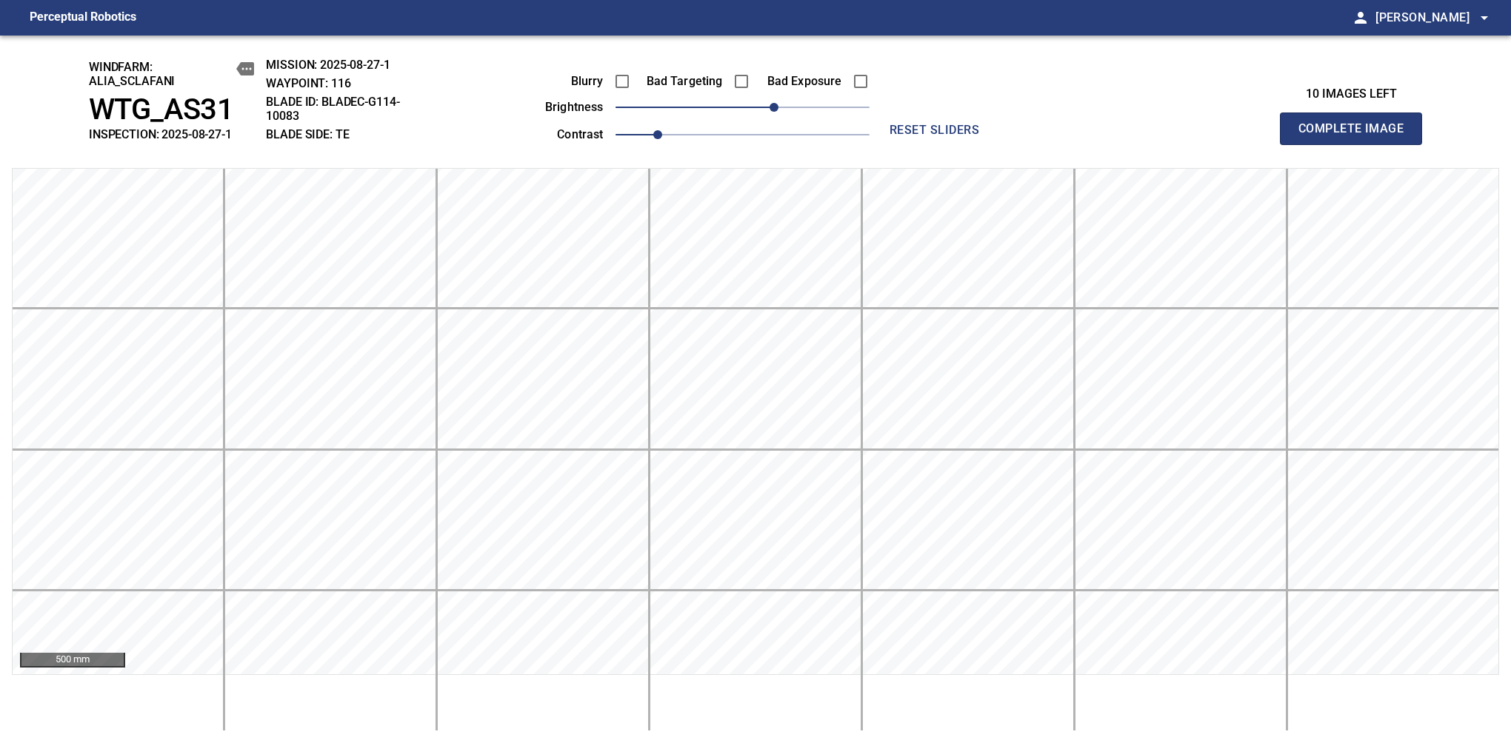
click at [1357, 136] on span "Complete Image" at bounding box center [1351, 128] width 110 height 21
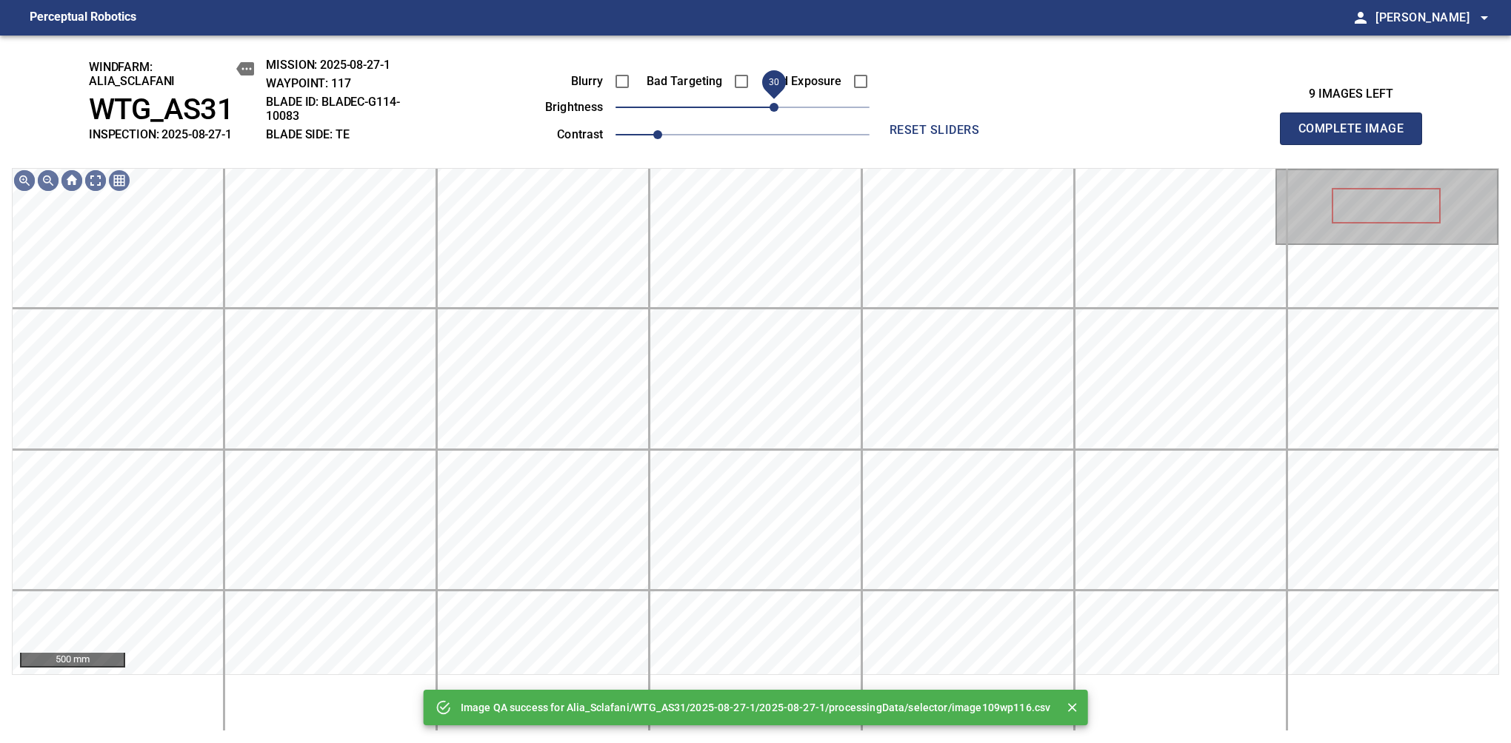
drag, startPoint x: 809, startPoint y: 121, endPoint x: 778, endPoint y: 116, distance: 30.8
click at [778, 116] on span "30" at bounding box center [742, 107] width 254 height 21
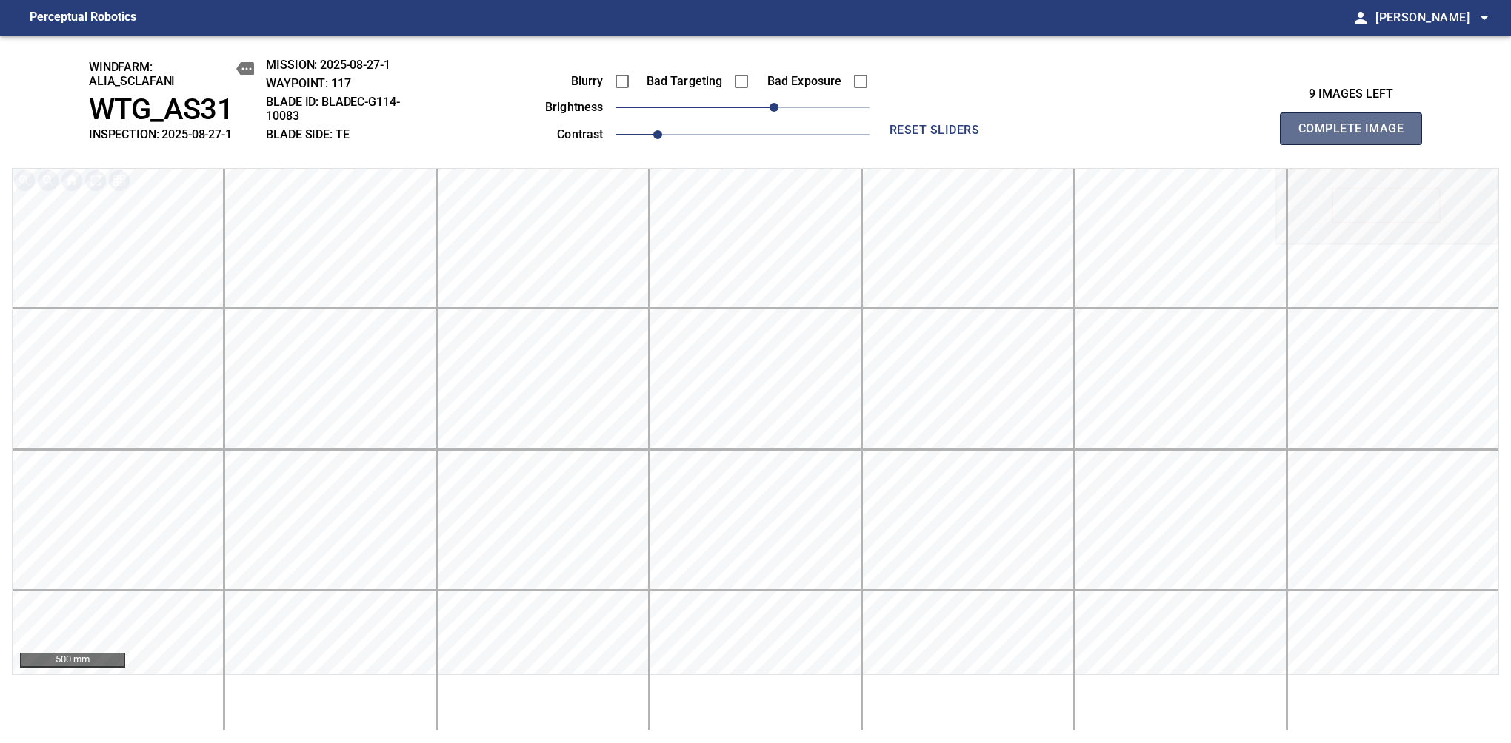
click at [1357, 136] on span "Complete Image" at bounding box center [1351, 128] width 110 height 21
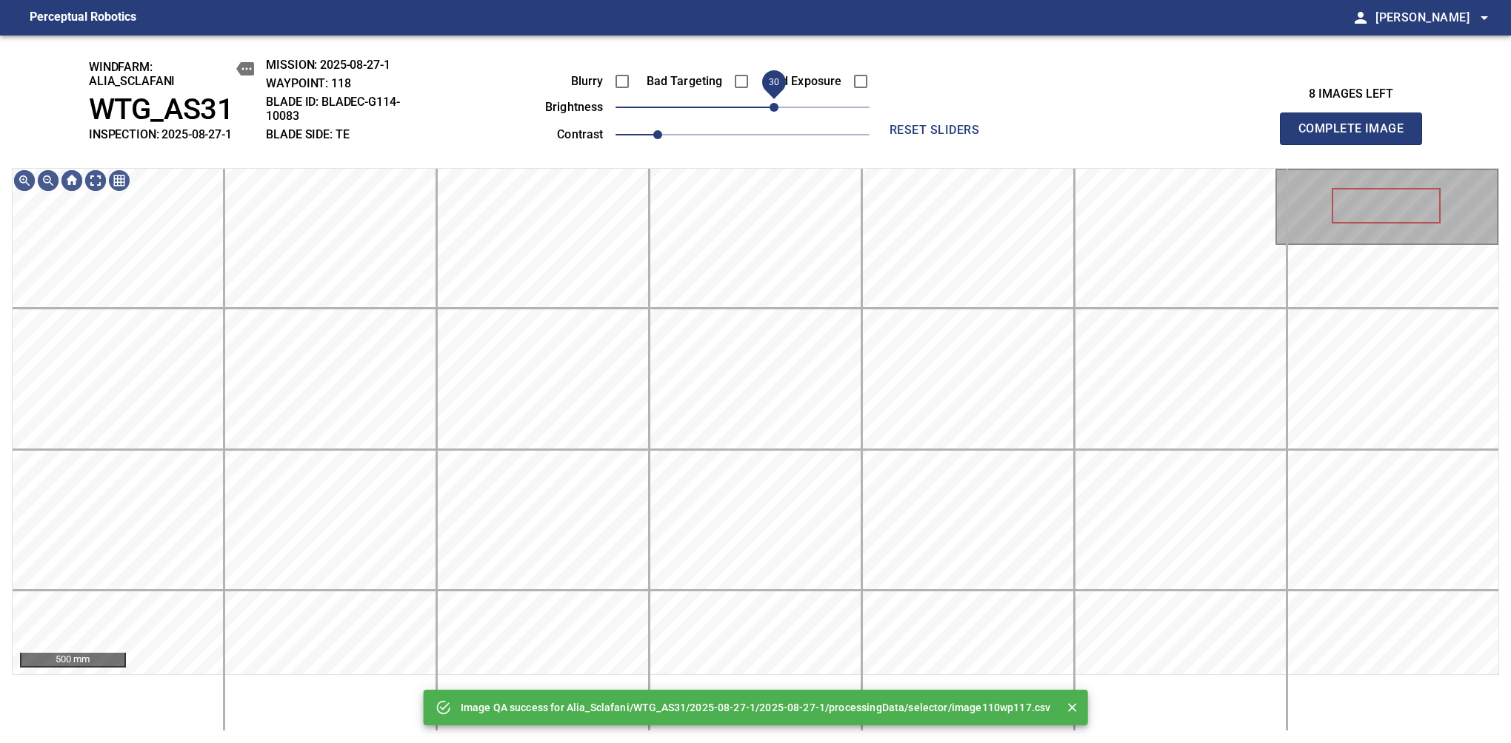
drag, startPoint x: 762, startPoint y: 106, endPoint x: 778, endPoint y: 101, distance: 17.1
click at [778, 103] on span "30" at bounding box center [773, 107] width 9 height 9
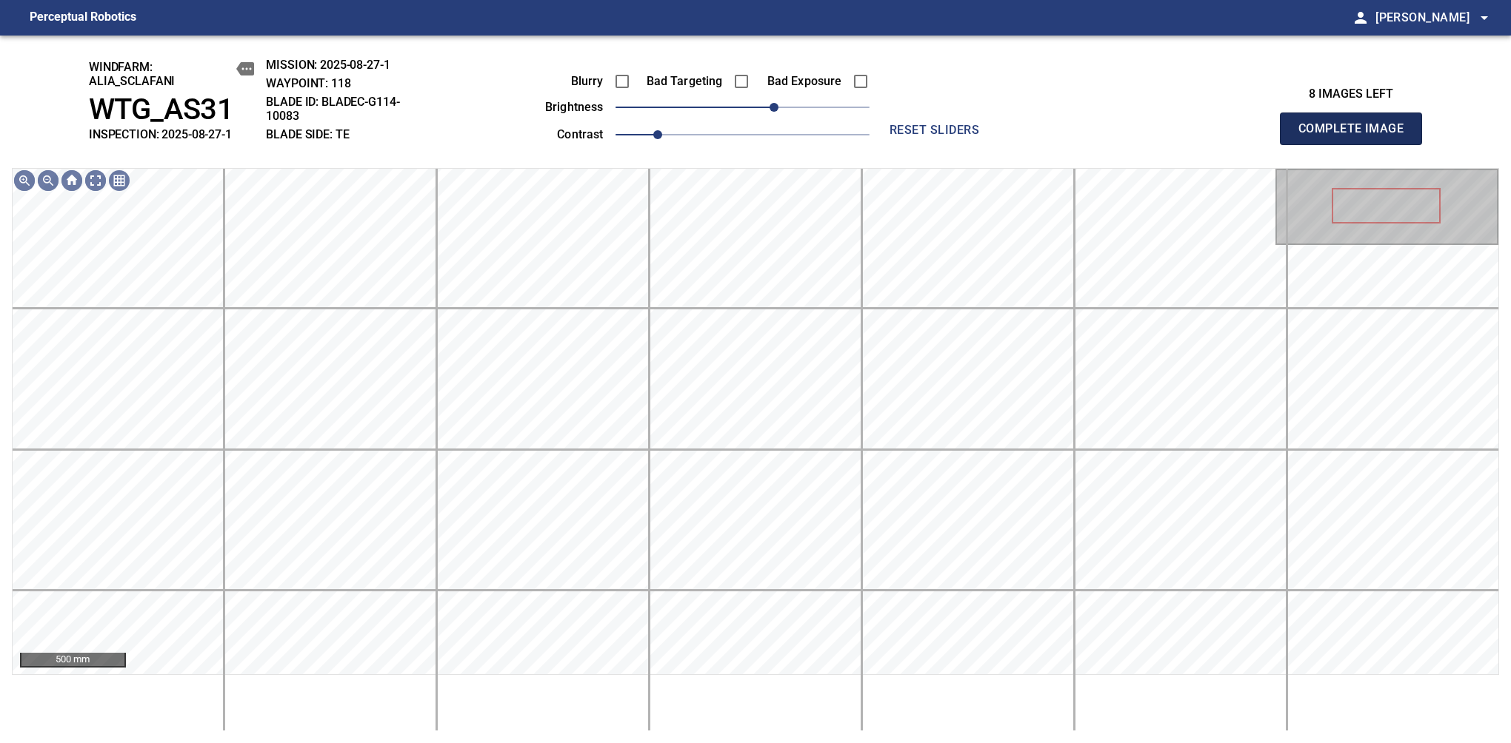
click at [1357, 136] on span "Complete Image" at bounding box center [1351, 128] width 110 height 21
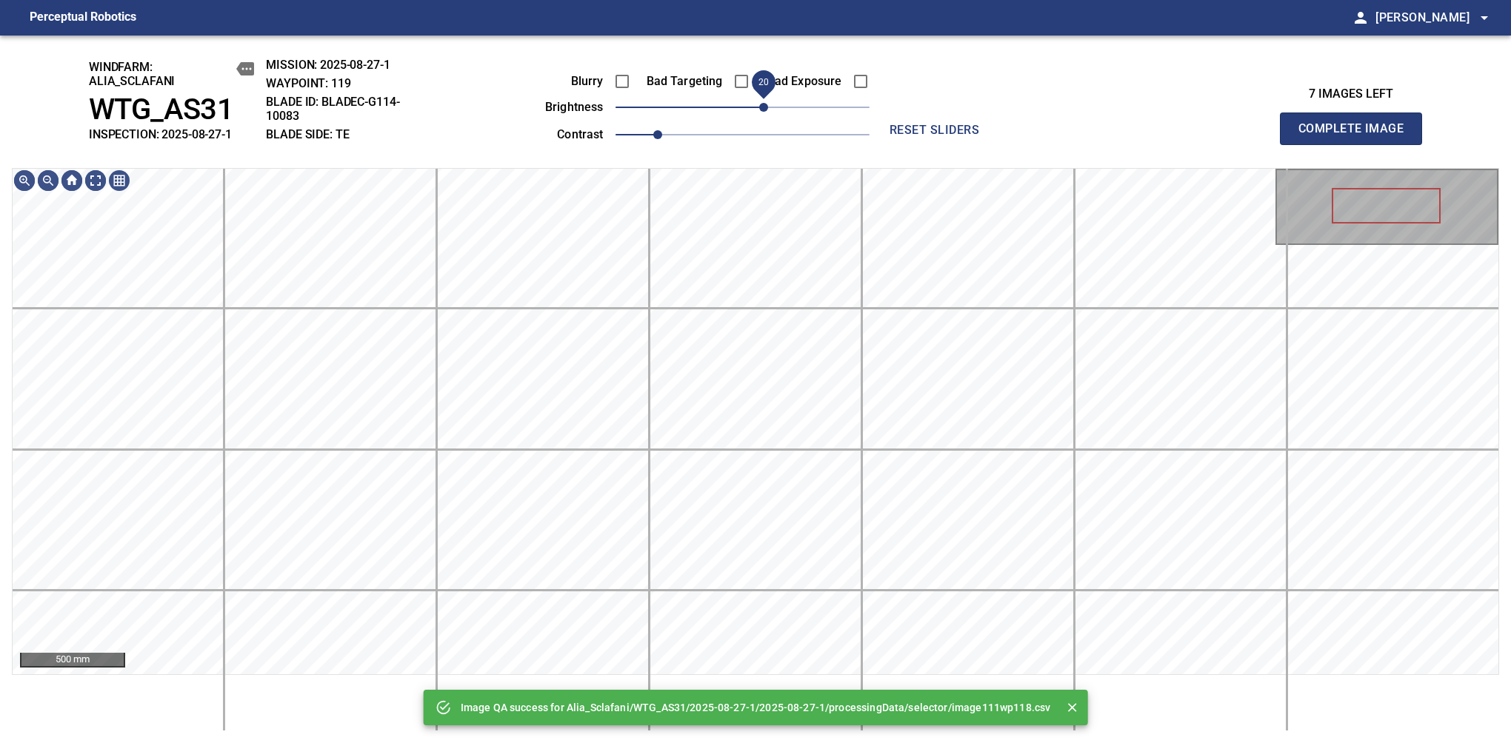
drag, startPoint x: 778, startPoint y: 101, endPoint x: 766, endPoint y: 105, distance: 13.3
click at [766, 105] on span "20" at bounding box center [742, 107] width 254 height 21
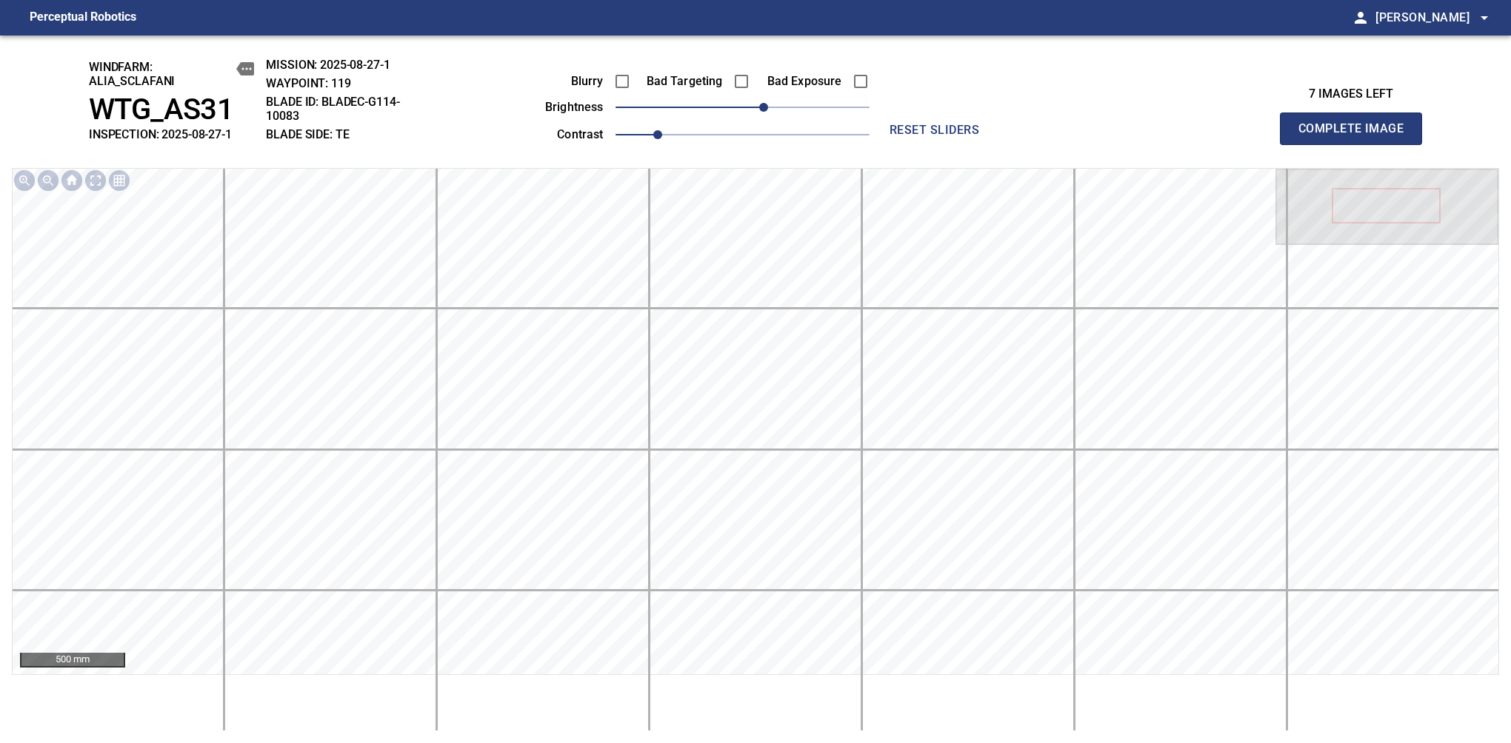
click at [1357, 136] on span "Complete Image" at bounding box center [1351, 128] width 110 height 21
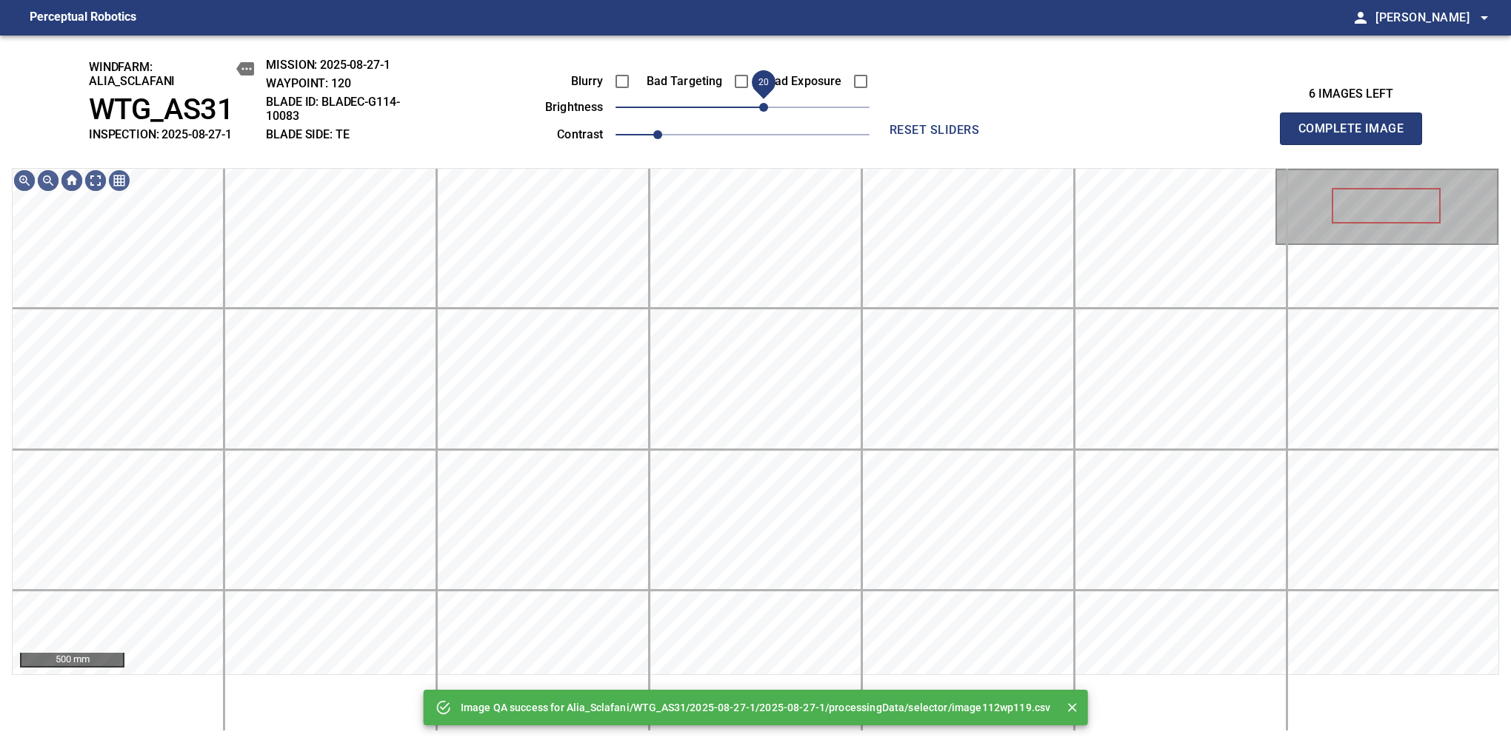
drag, startPoint x: 766, startPoint y: 105, endPoint x: 763, endPoint y: 118, distance: 12.8
click at [763, 118] on span "20" at bounding box center [742, 107] width 254 height 21
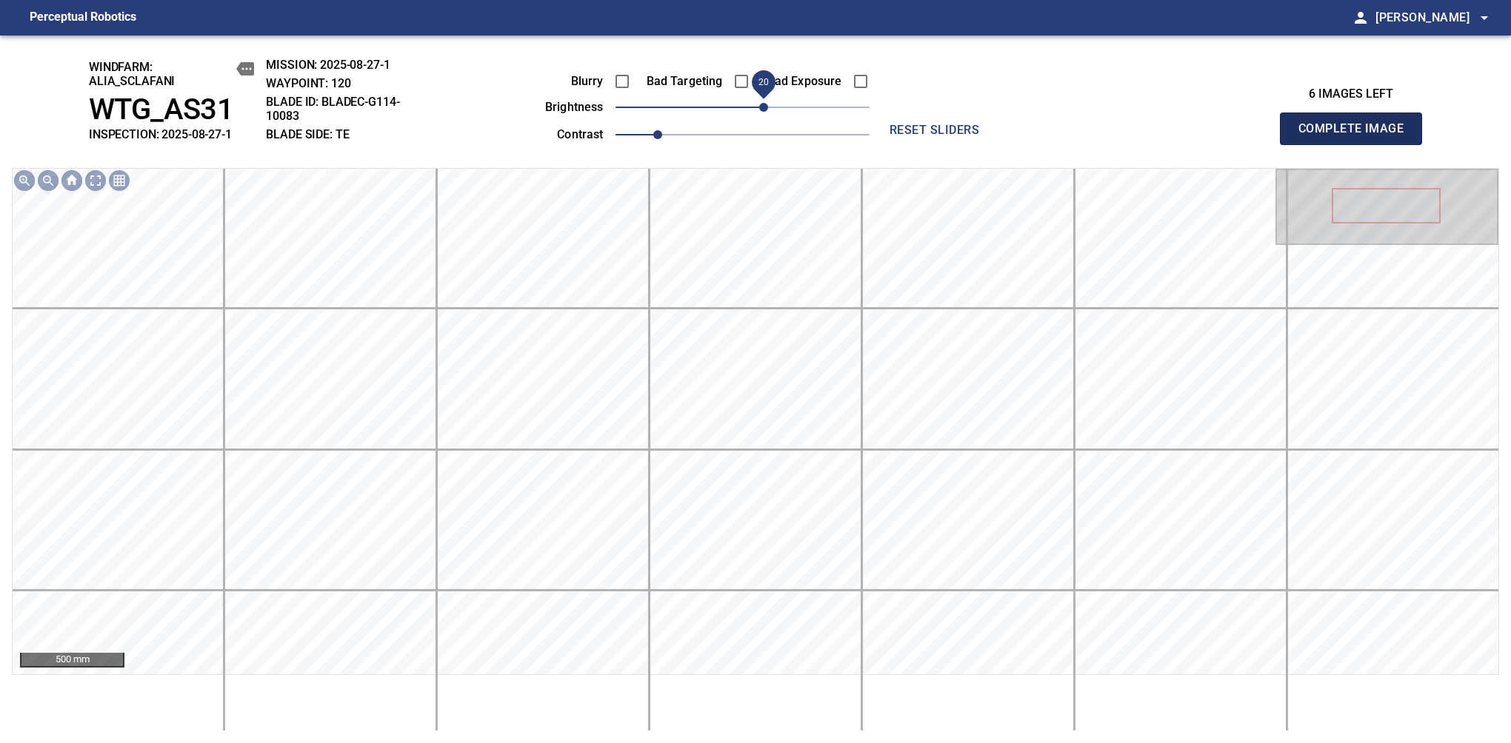
click at [1357, 136] on span "Complete Image" at bounding box center [1351, 128] width 110 height 21
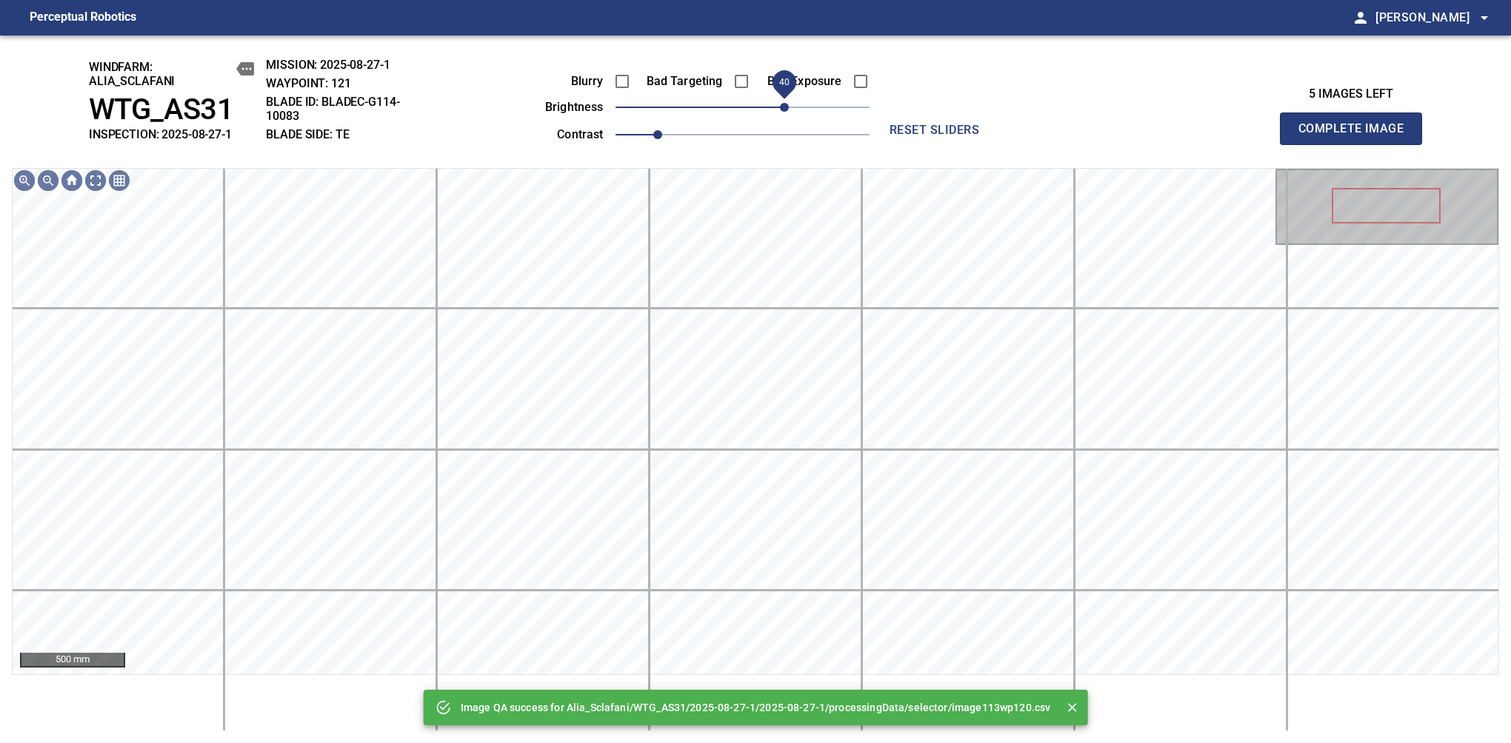
drag, startPoint x: 763, startPoint y: 118, endPoint x: 781, endPoint y: 107, distance: 20.6
click at [781, 107] on span "40" at bounding box center [742, 107] width 254 height 21
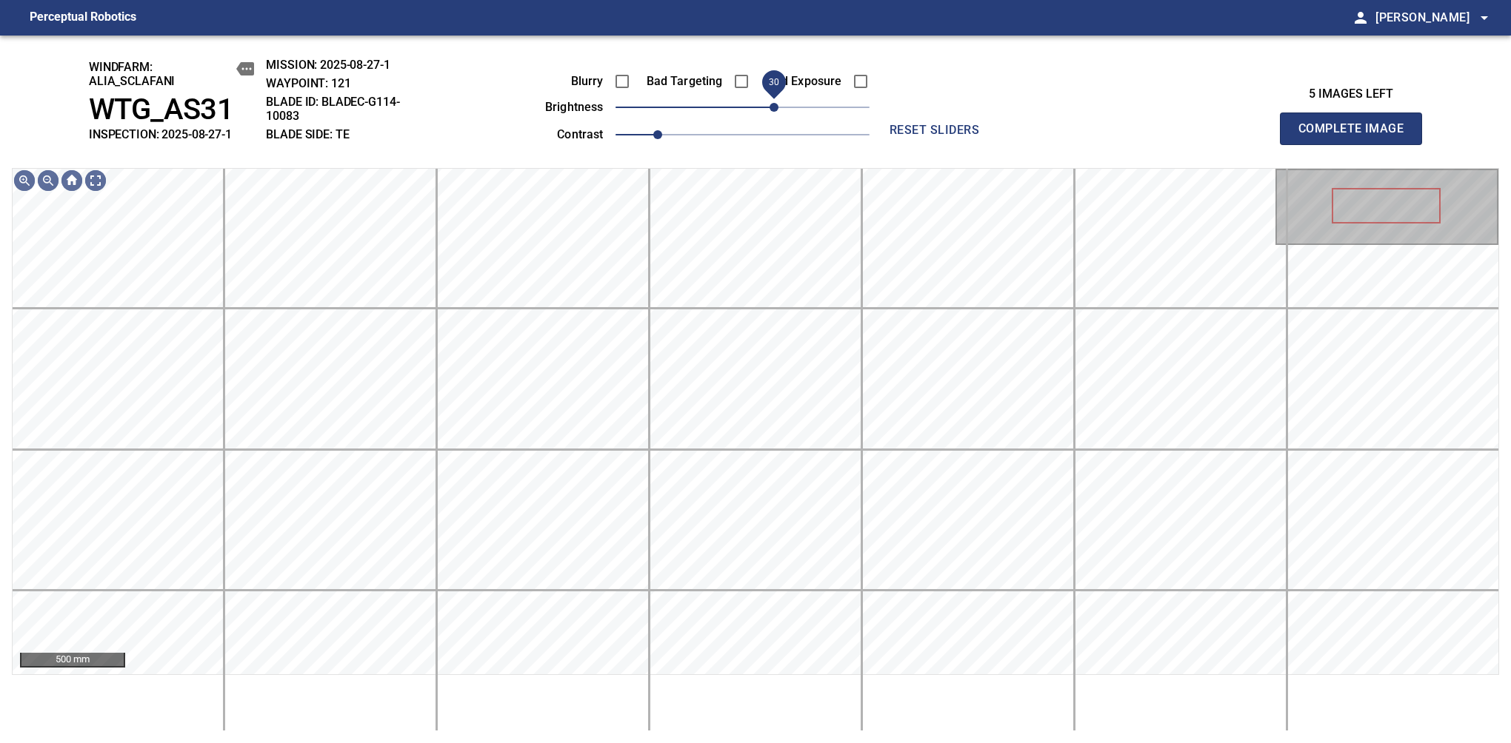
click at [776, 112] on span "30" at bounding box center [773, 107] width 9 height 9
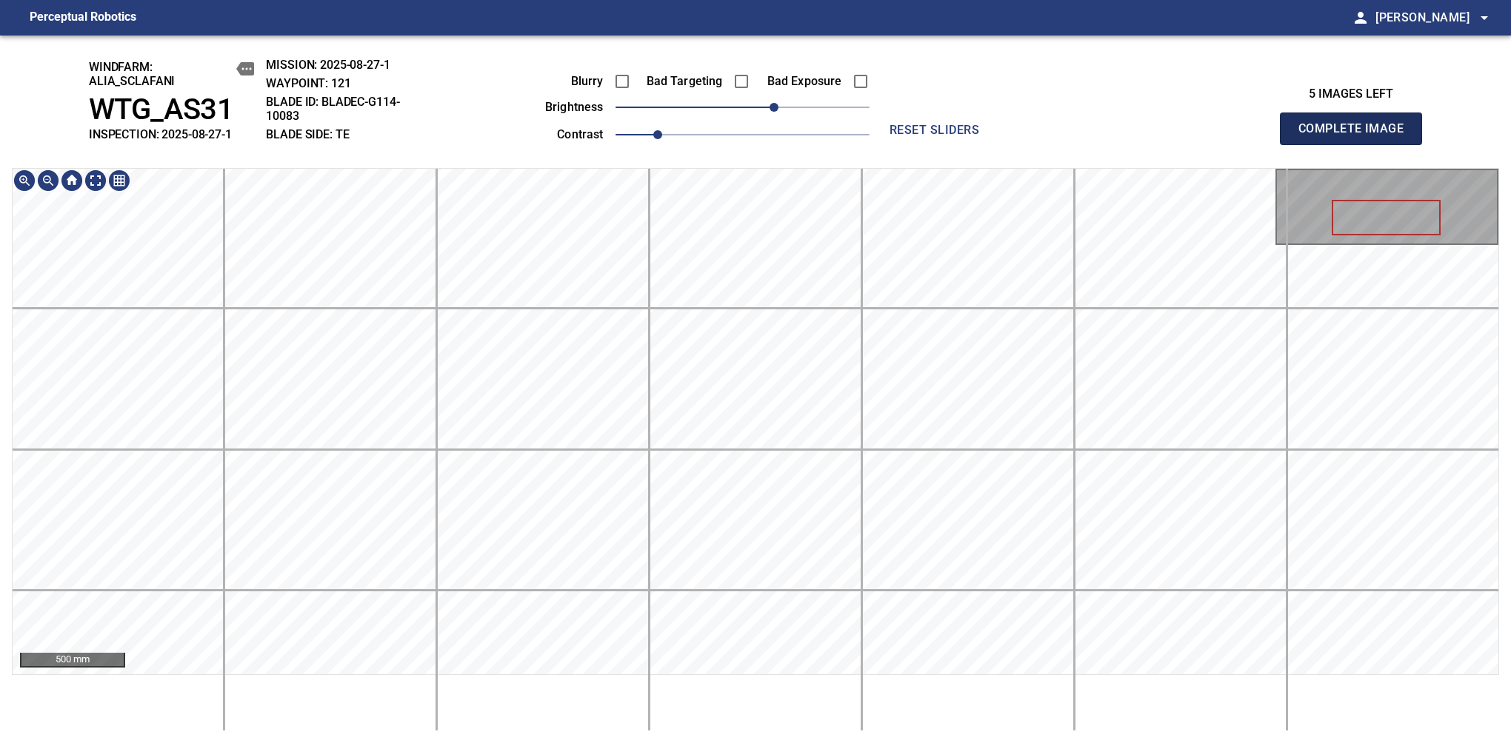
click at [1357, 136] on span "Complete Image" at bounding box center [1351, 128] width 110 height 21
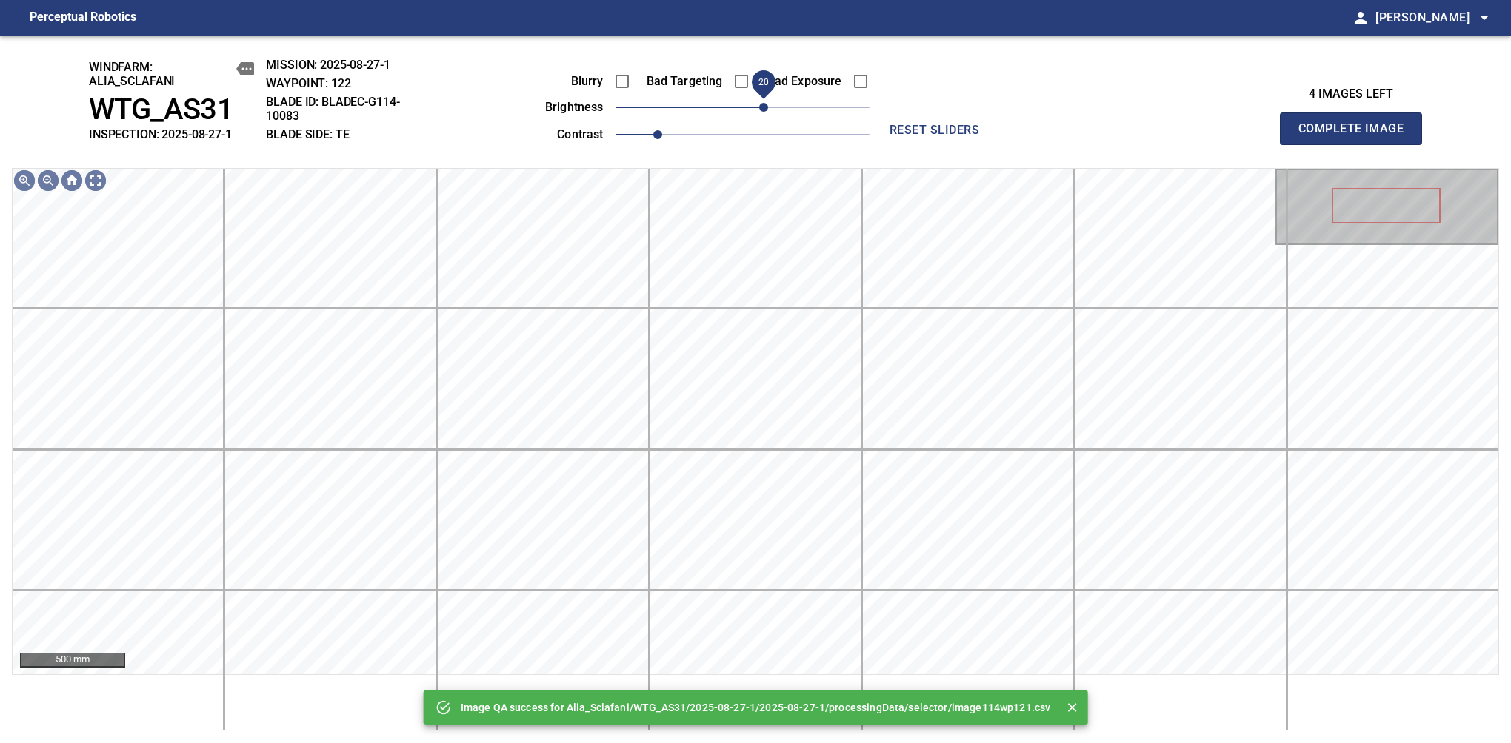
drag, startPoint x: 747, startPoint y: 110, endPoint x: 760, endPoint y: 107, distance: 13.7
click at [760, 107] on span "20" at bounding box center [763, 107] width 9 height 9
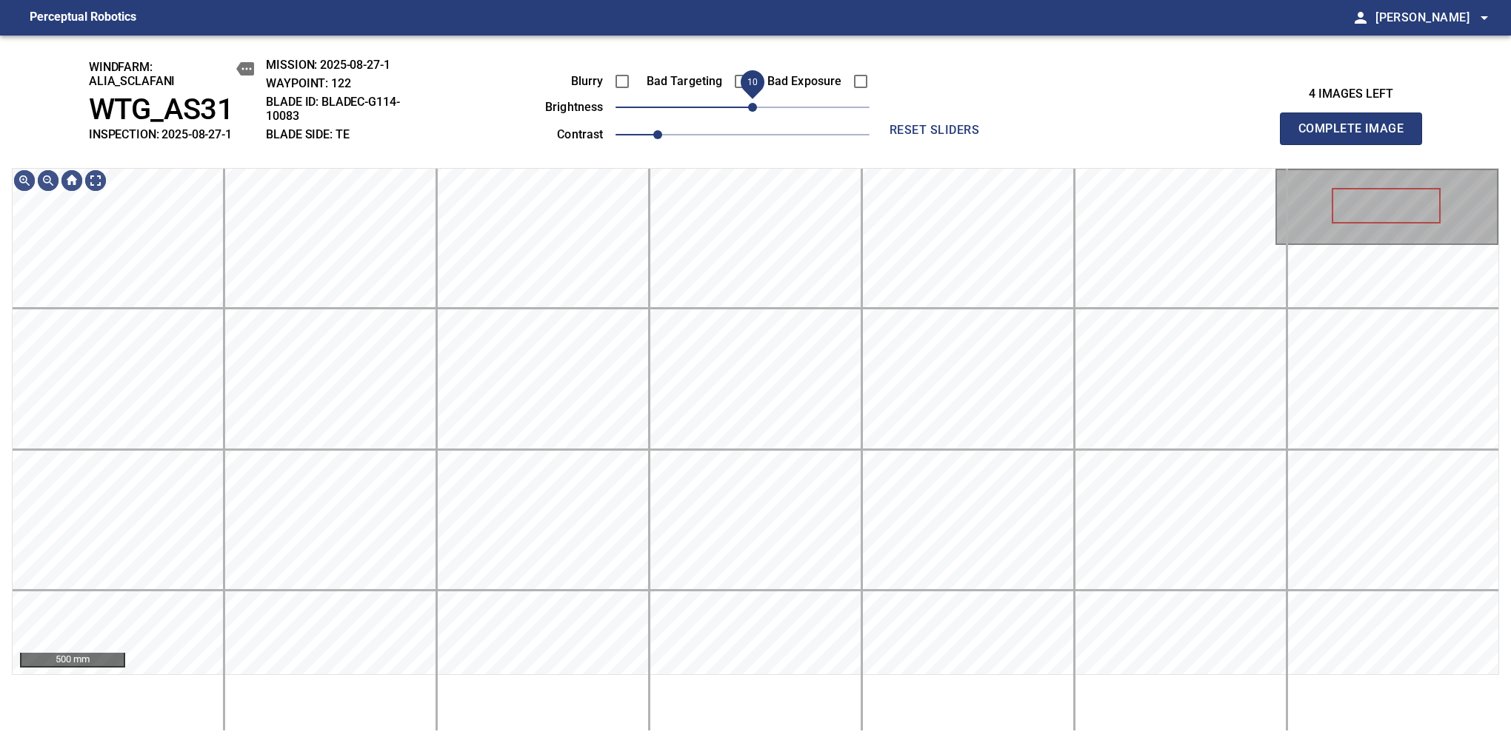
drag, startPoint x: 760, startPoint y: 107, endPoint x: 753, endPoint y: 118, distance: 12.7
click at [753, 112] on span "10" at bounding box center [752, 107] width 9 height 9
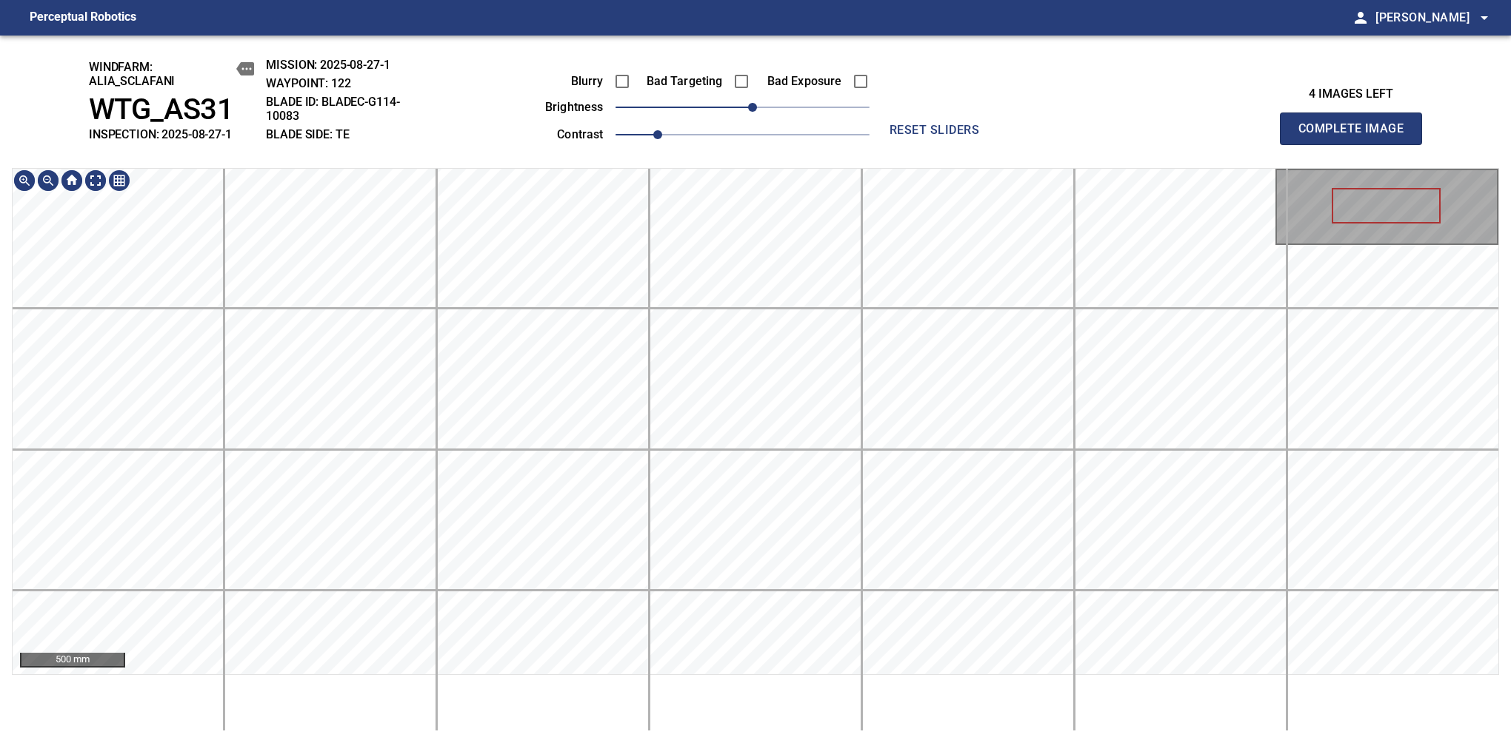
click at [1357, 136] on span "Complete Image" at bounding box center [1351, 128] width 110 height 21
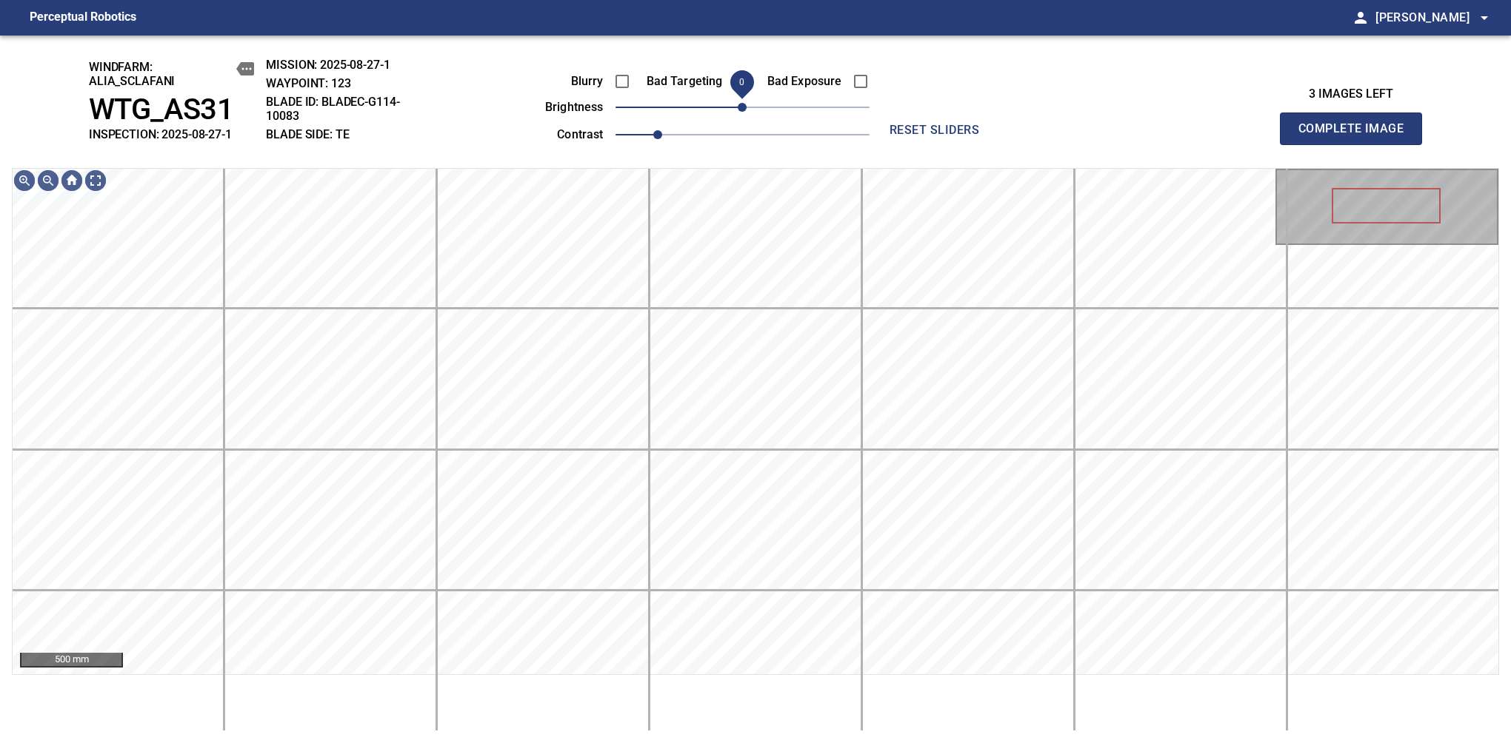
click at [743, 112] on span "0" at bounding box center [742, 107] width 9 height 9
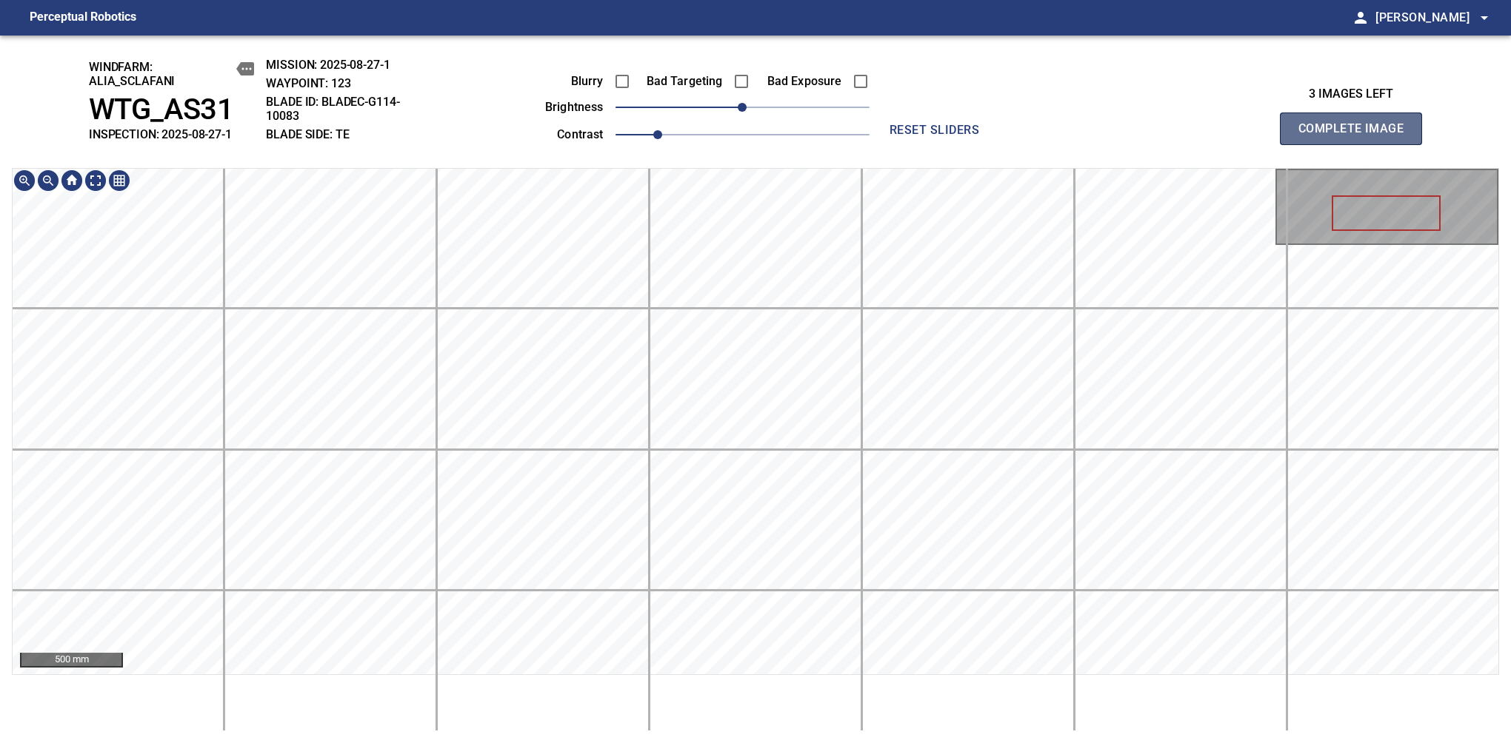
click at [1357, 136] on span "Complete Image" at bounding box center [1351, 128] width 110 height 21
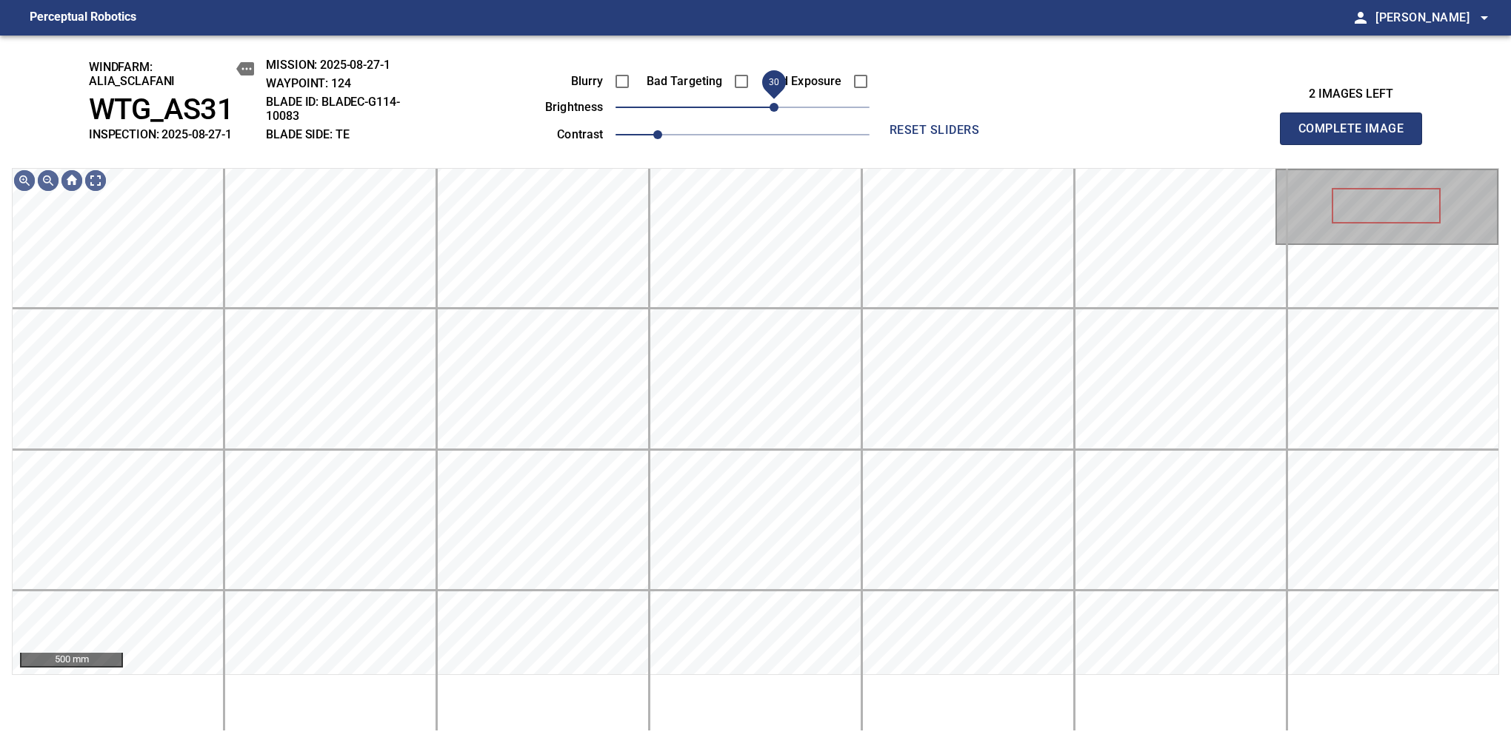
drag, startPoint x: 745, startPoint y: 116, endPoint x: 771, endPoint y: 107, distance: 27.6
click at [771, 107] on span "30" at bounding box center [773, 107] width 9 height 9
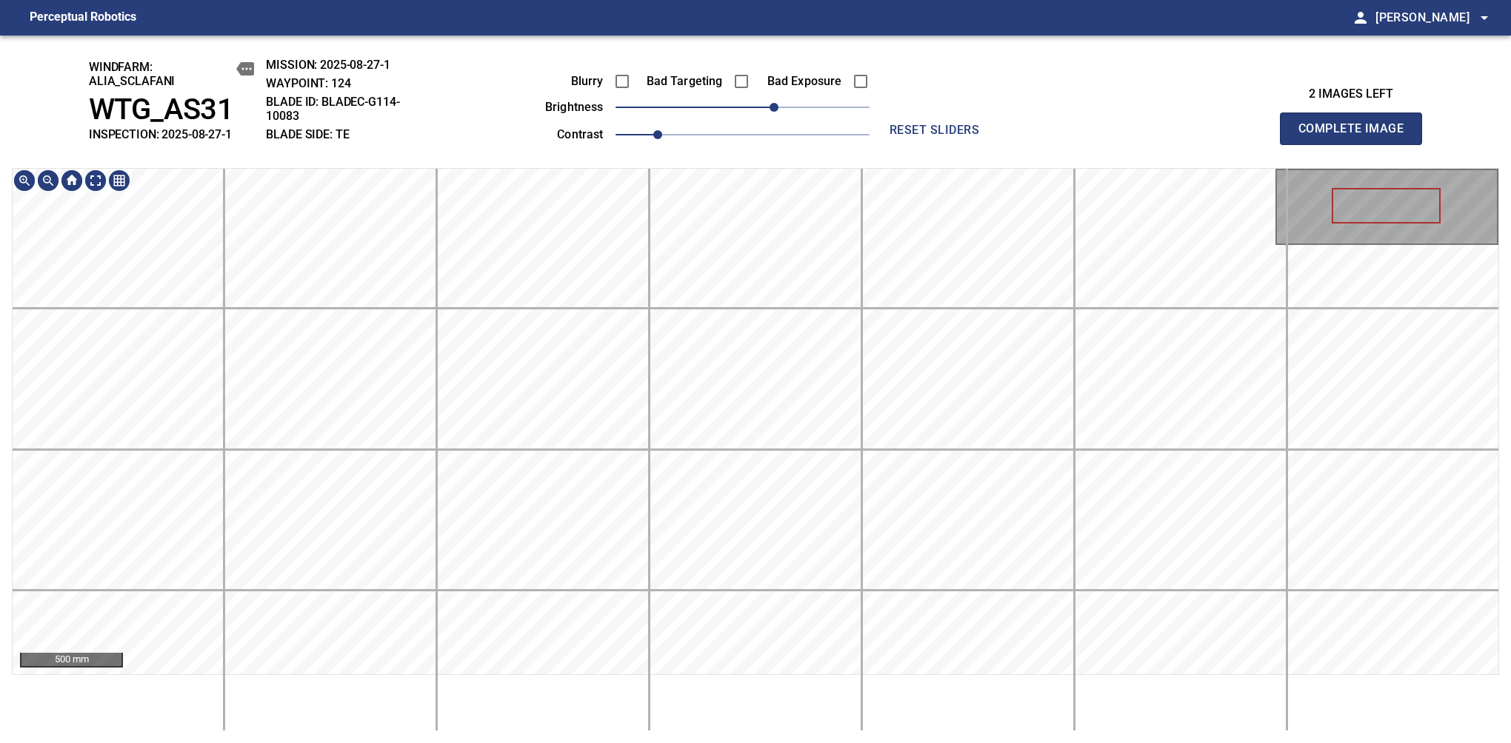
click at [681, 145] on div "windfarm: Alia_Sclafani WTG_AS31 INSPECTION: 2025-08-27-1 MISSION: 2025-08-27-1…" at bounding box center [755, 390] width 1511 height 708
click at [1357, 136] on span "Complete Image" at bounding box center [1351, 128] width 110 height 21
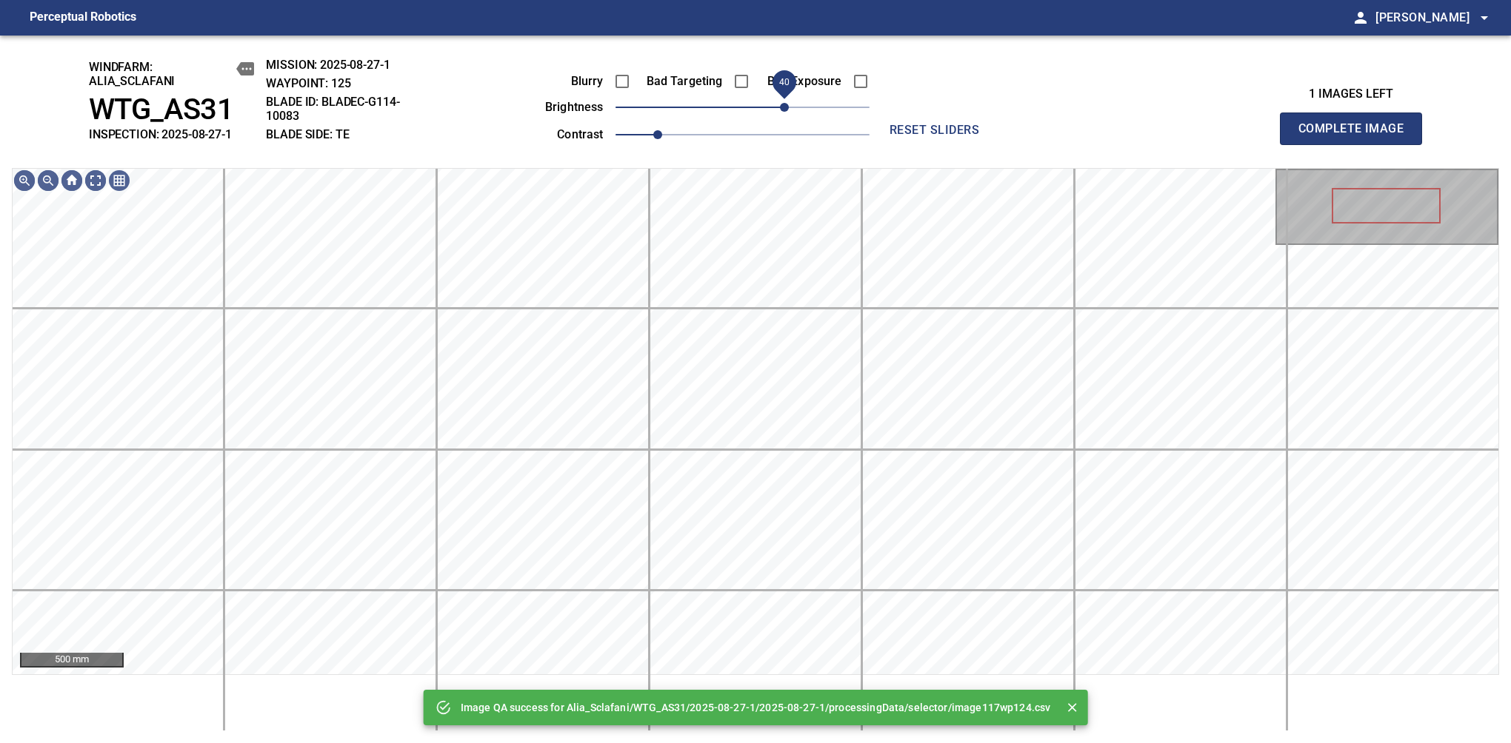
drag, startPoint x: 752, startPoint y: 107, endPoint x: 786, endPoint y: 109, distance: 34.1
click at [786, 109] on span "40" at bounding box center [784, 107] width 9 height 9
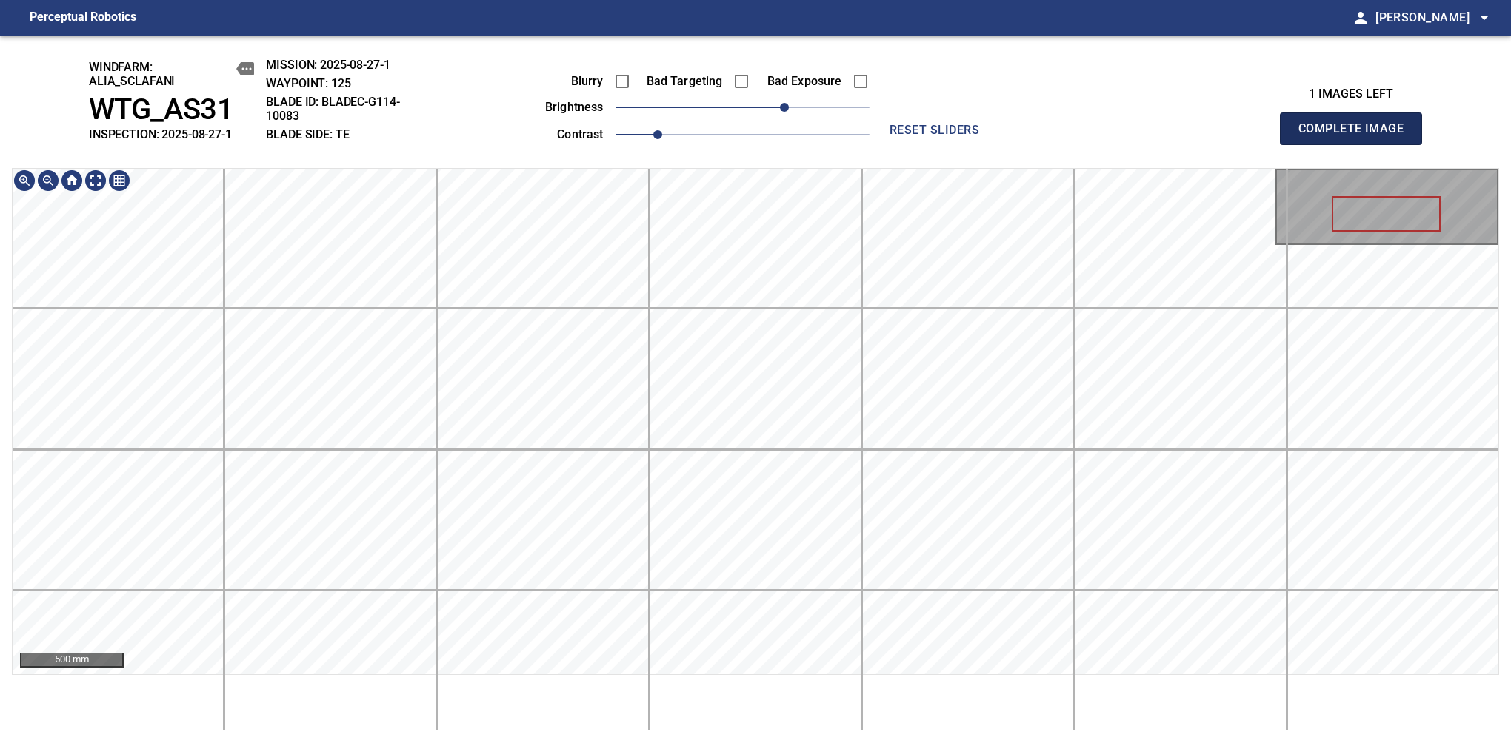
click at [1357, 136] on span "Complete Image" at bounding box center [1351, 128] width 110 height 21
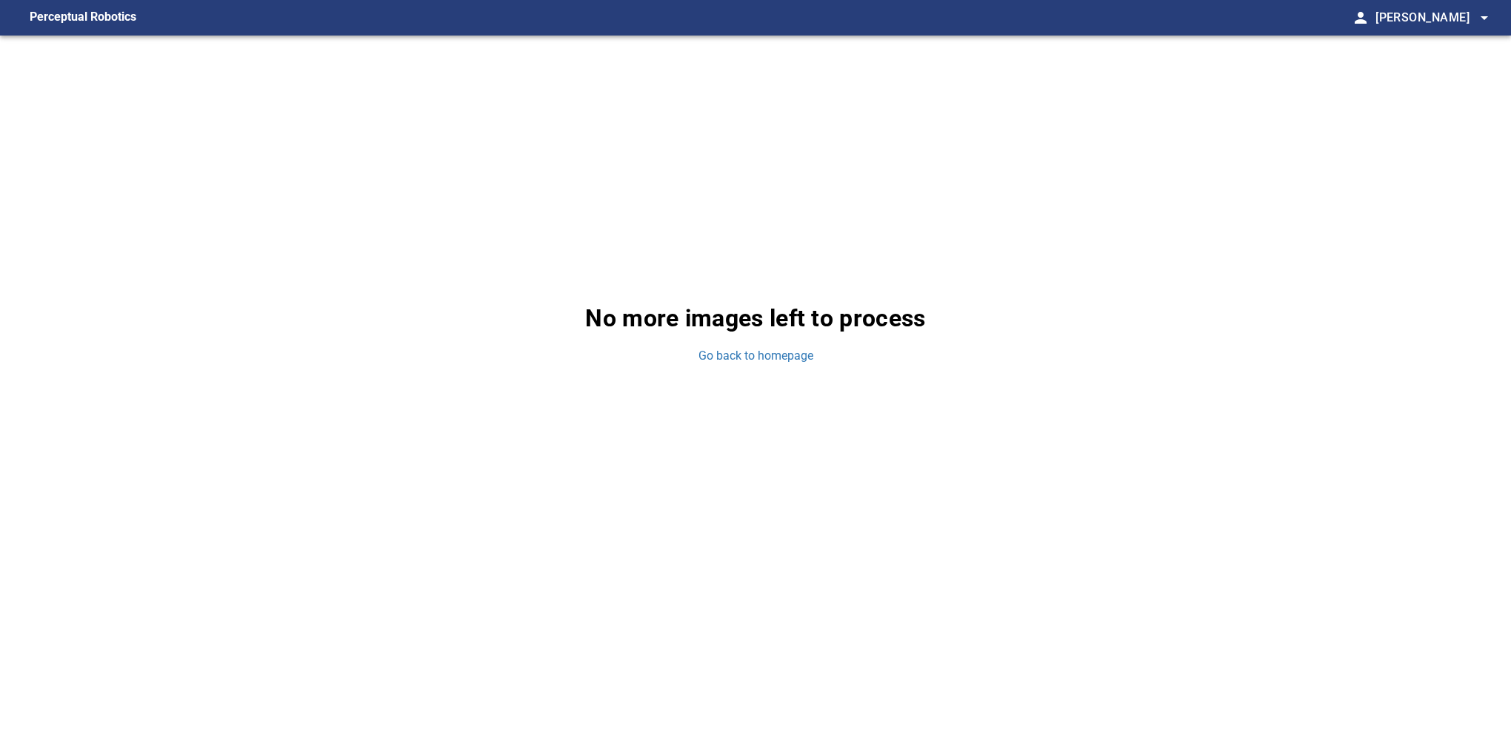
click at [1197, 529] on div "No more images left to process Go back to homepage" at bounding box center [755, 333] width 1511 height 595
click at [533, 654] on main "Perceptual Robotics person Alex Semenov arrow_drop_down No more images left to …" at bounding box center [755, 371] width 1511 height 743
